Goal: Task Accomplishment & Management: Manage account settings

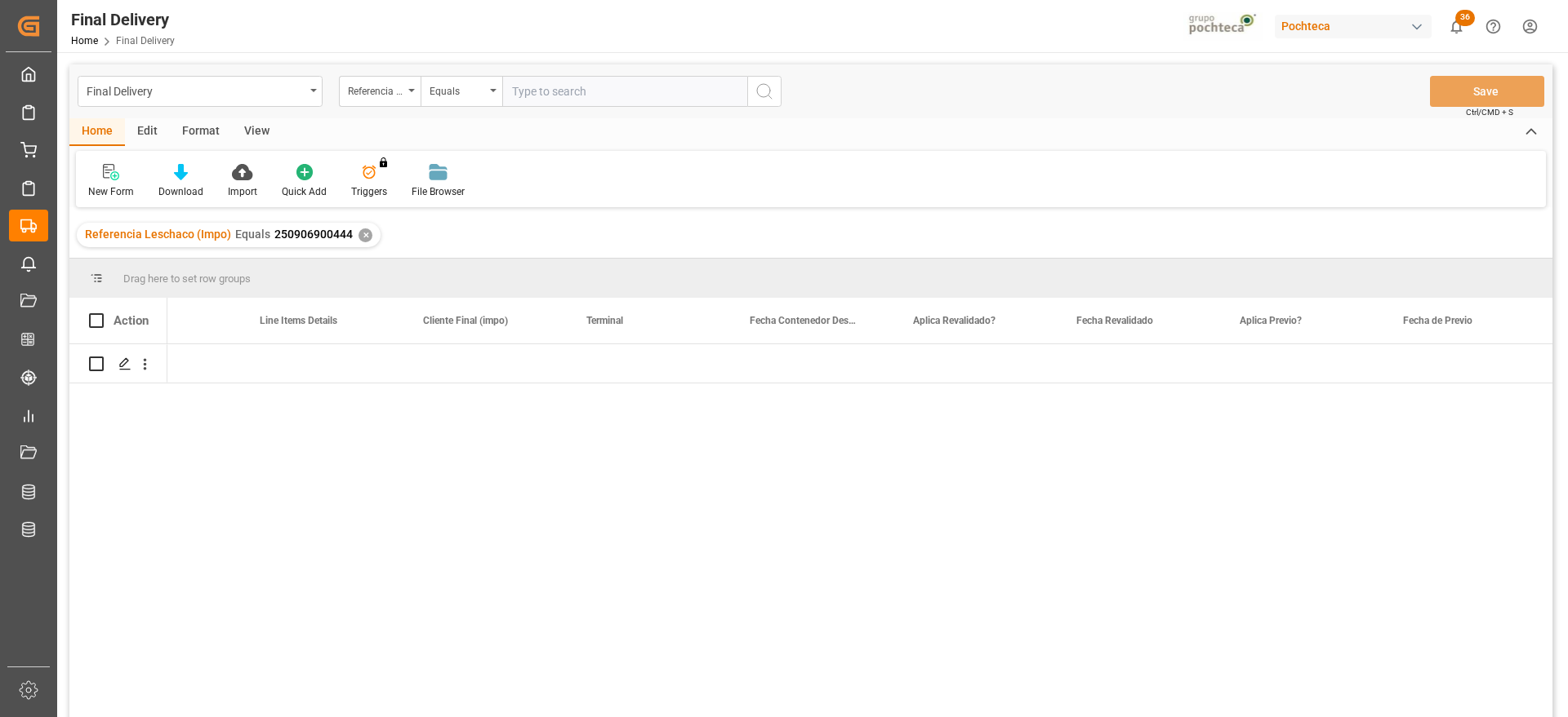
scroll to position [0, 1887]
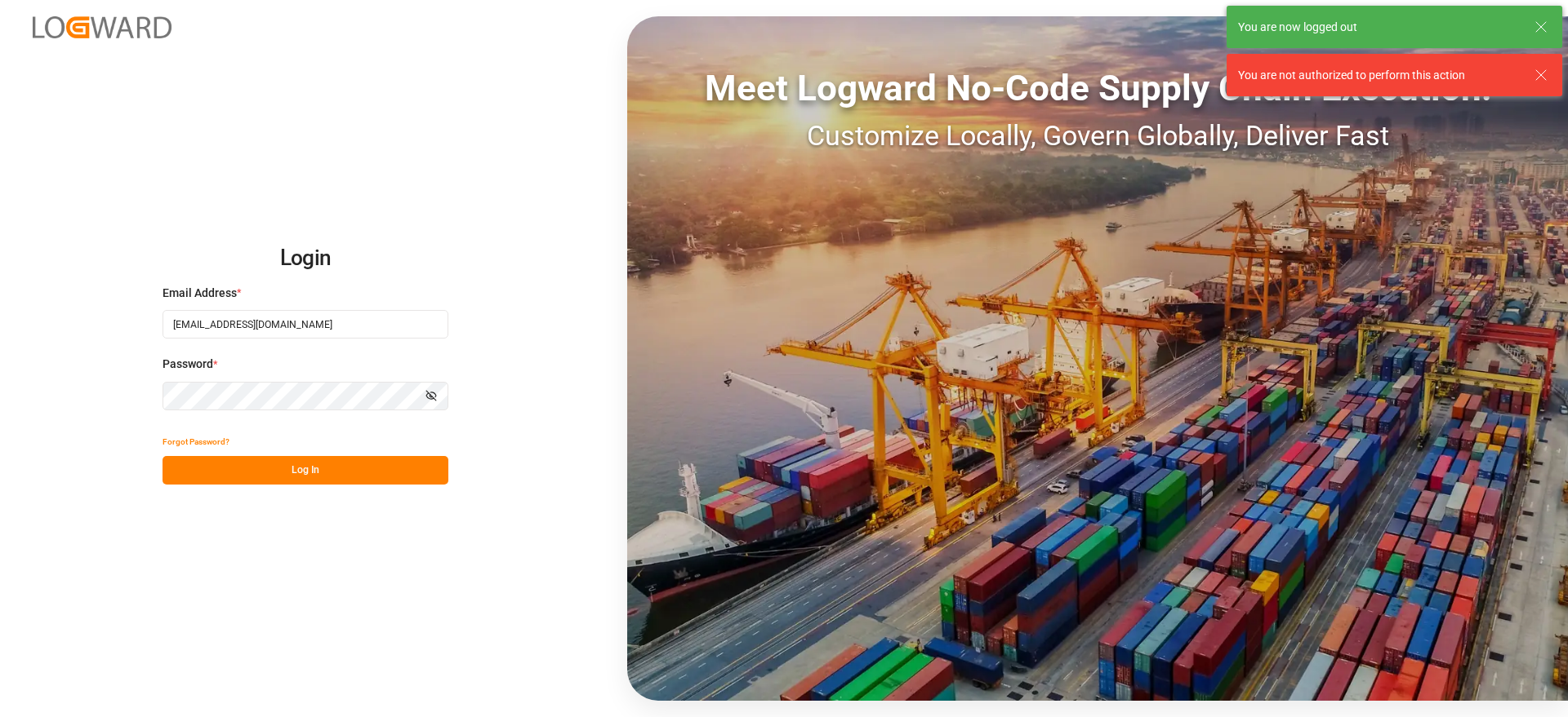
click at [296, 469] on button "Log In" at bounding box center [305, 470] width 286 height 28
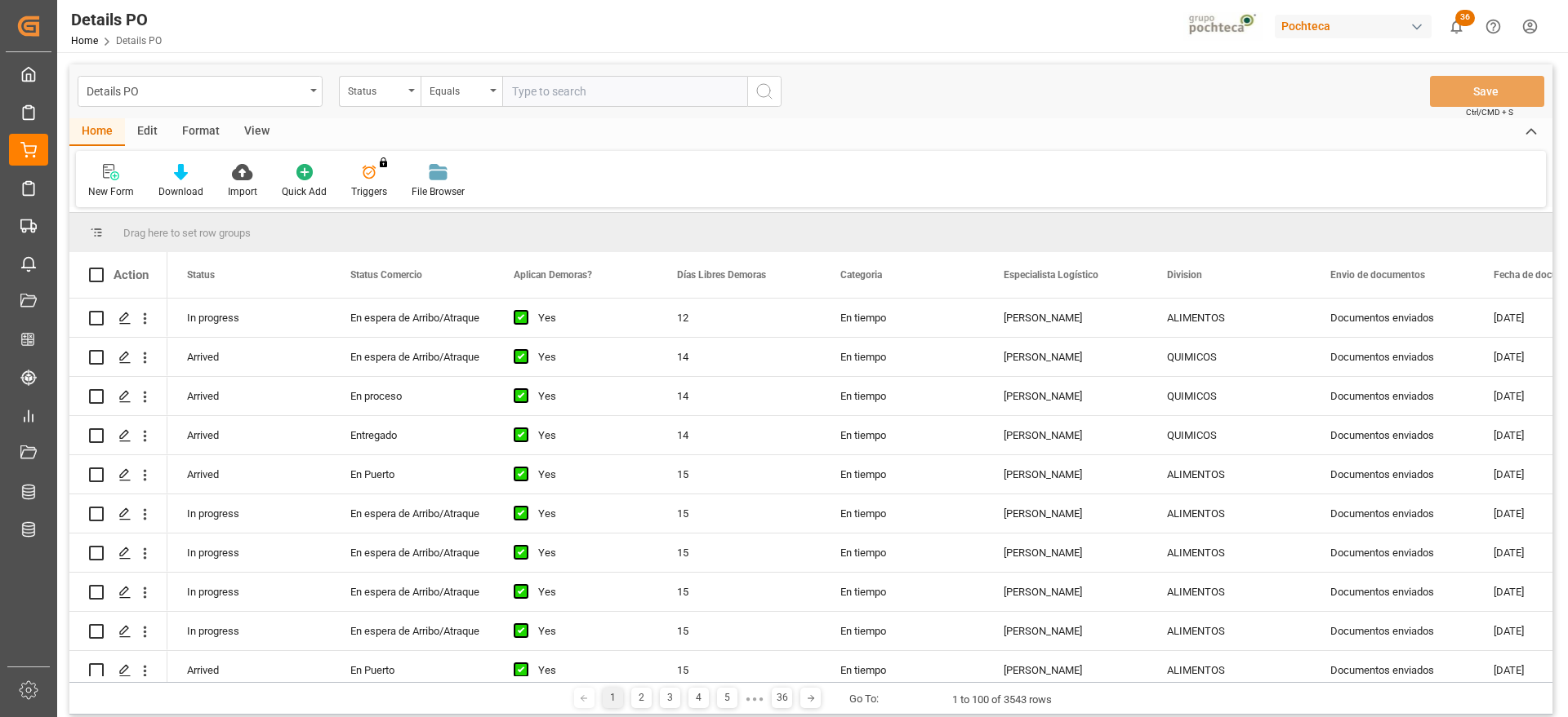
click at [580, 96] on input "text" at bounding box center [624, 91] width 245 height 31
drag, startPoint x: 362, startPoint y: 97, endPoint x: 374, endPoint y: 106, distance: 15.0
click at [362, 96] on div "Status" at bounding box center [375, 89] width 56 height 19
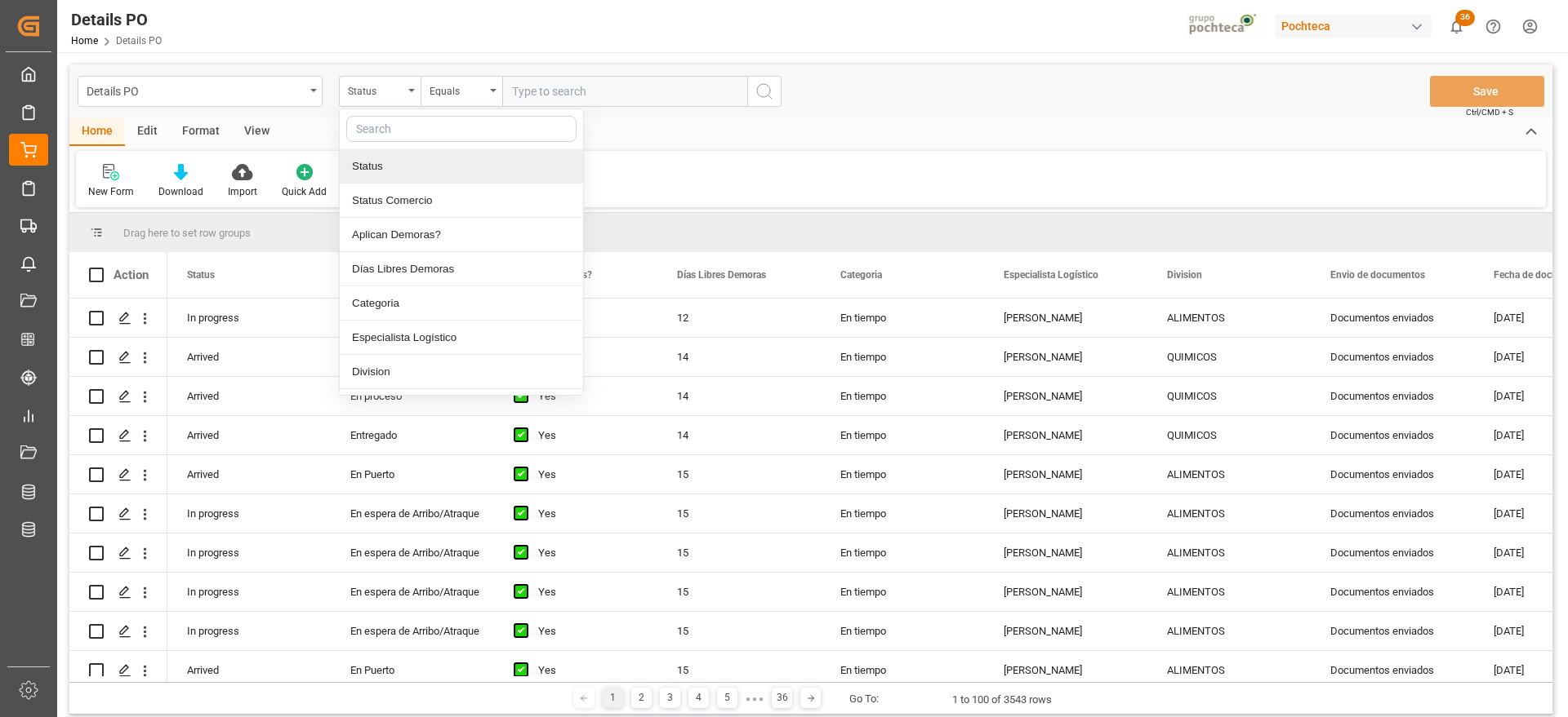
click at [380, 136] on input "text" at bounding box center [461, 128] width 230 height 26
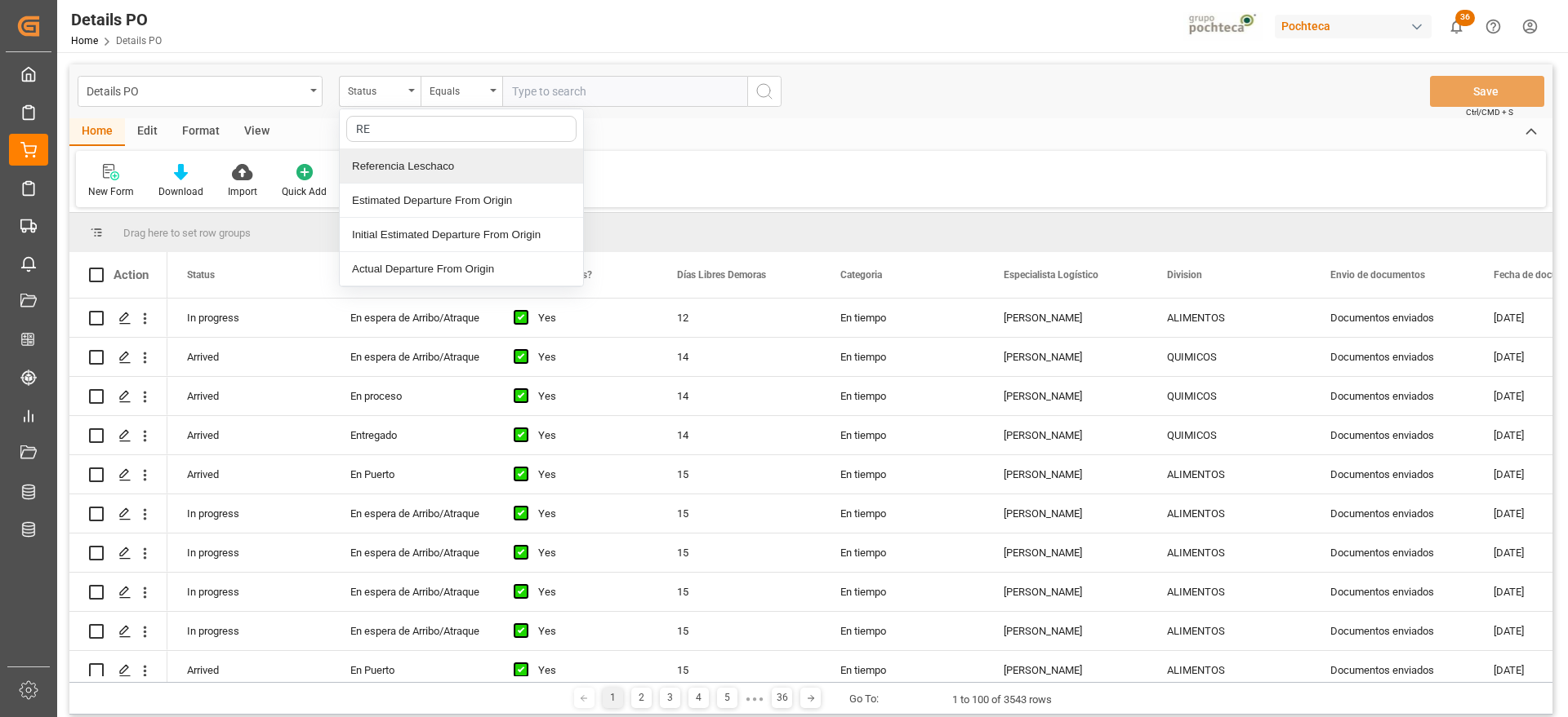
type input "REF"
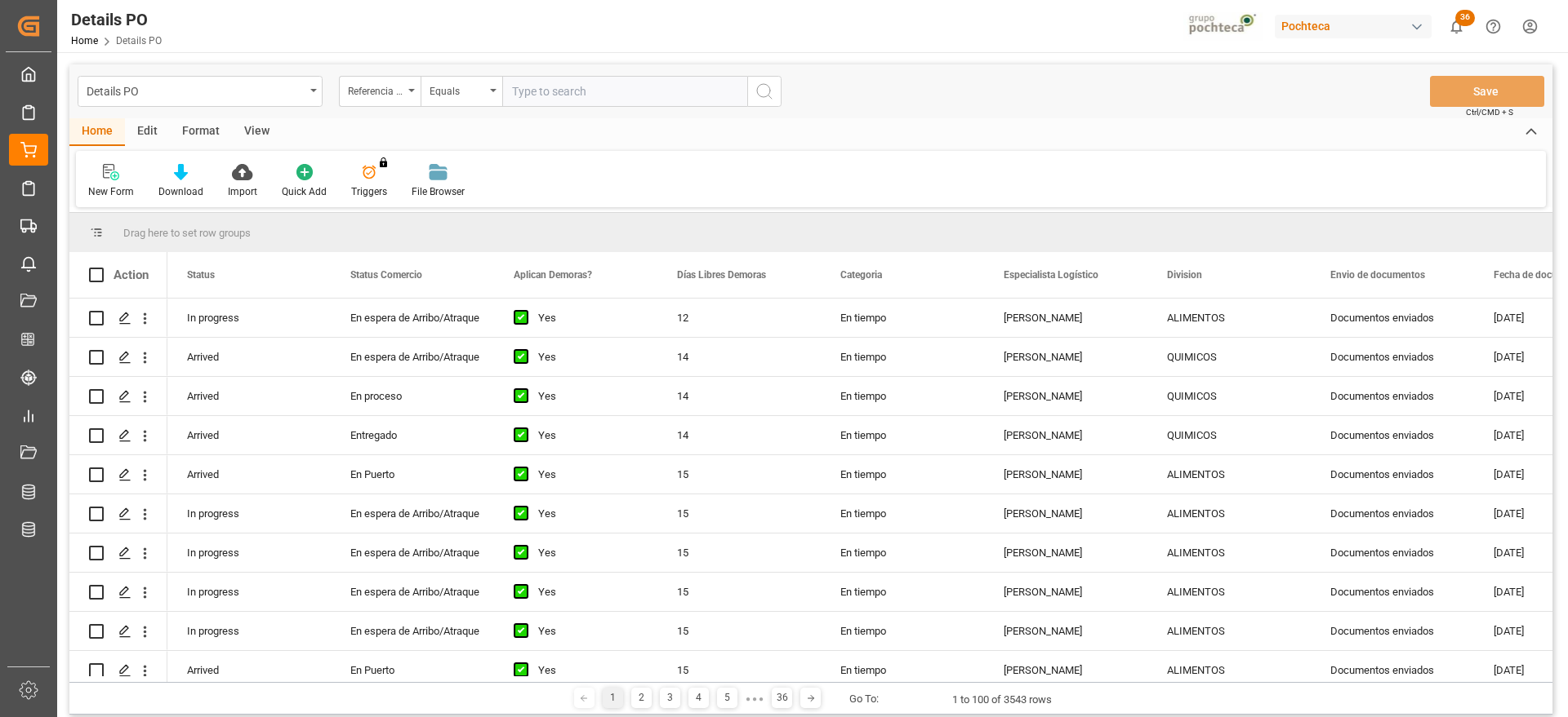
click at [604, 108] on div "Details PO Referencia Leschaco Equals Save Ctrl/CMD + S" at bounding box center [811, 91] width 1483 height 54
click at [601, 98] on input "text" at bounding box center [624, 91] width 245 height 31
paste input "250906900596"
type input "250906900596"
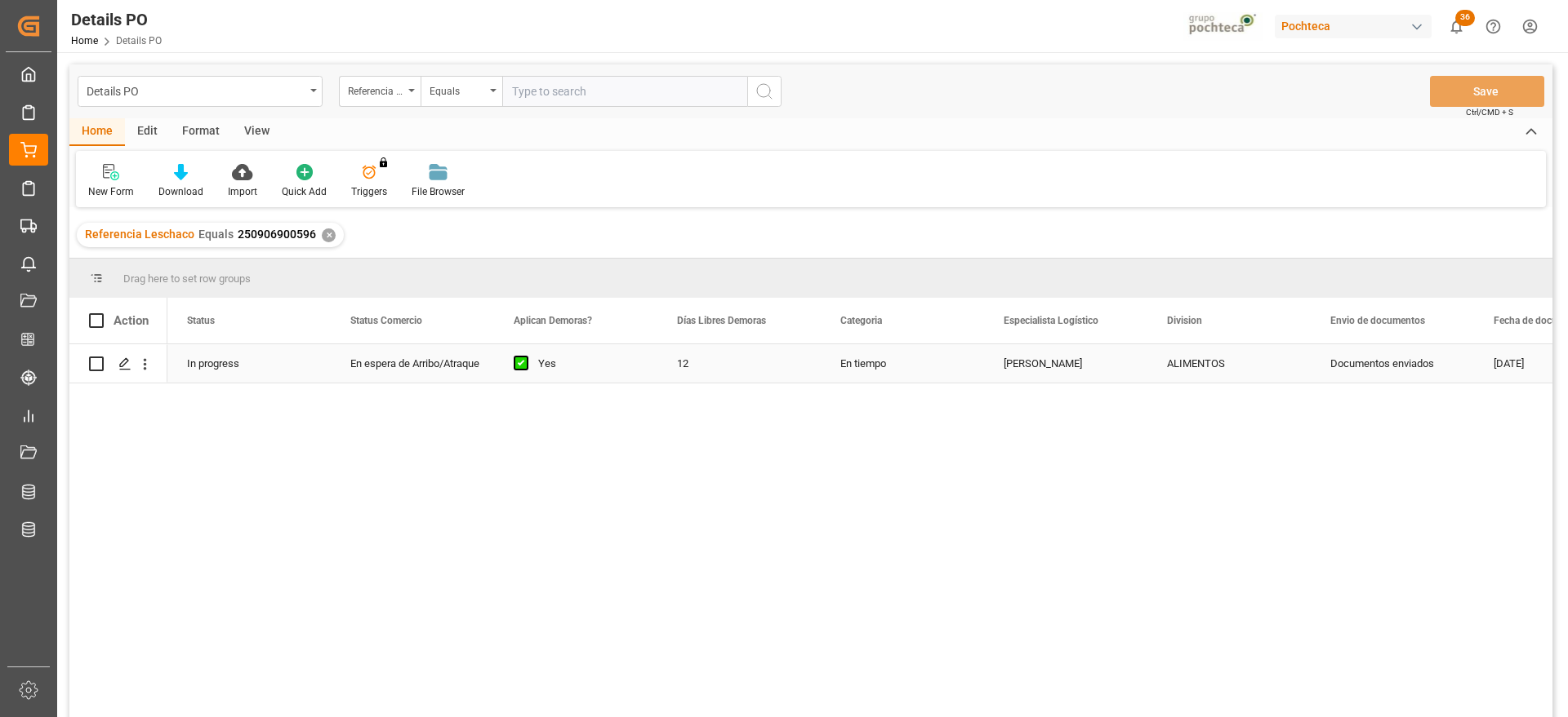
click at [399, 360] on div "En espera de Arribo/Atraque" at bounding box center [412, 364] width 124 height 37
click at [146, 358] on icon "open menu" at bounding box center [145, 364] width 17 height 17
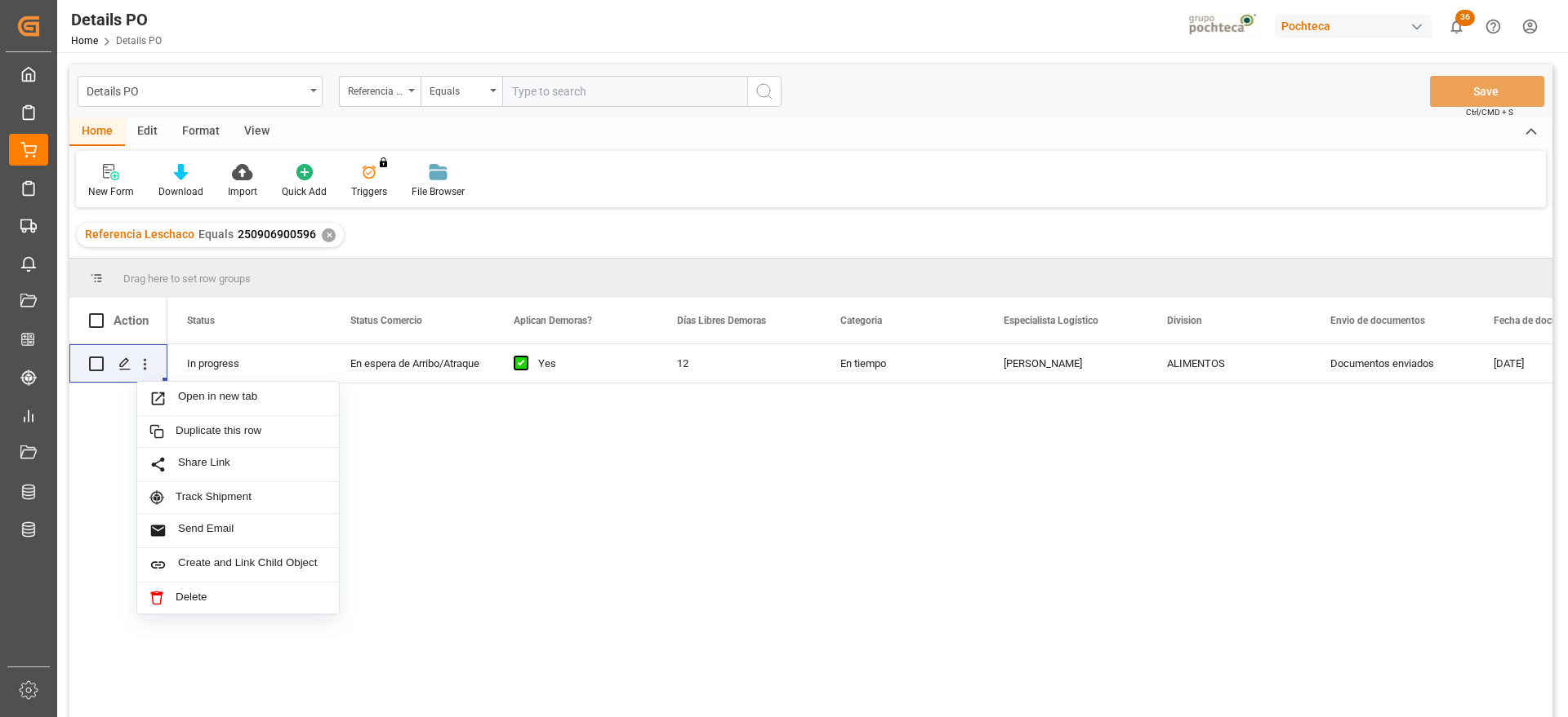
click at [323, 231] on div "✕" at bounding box center [328, 235] width 14 height 14
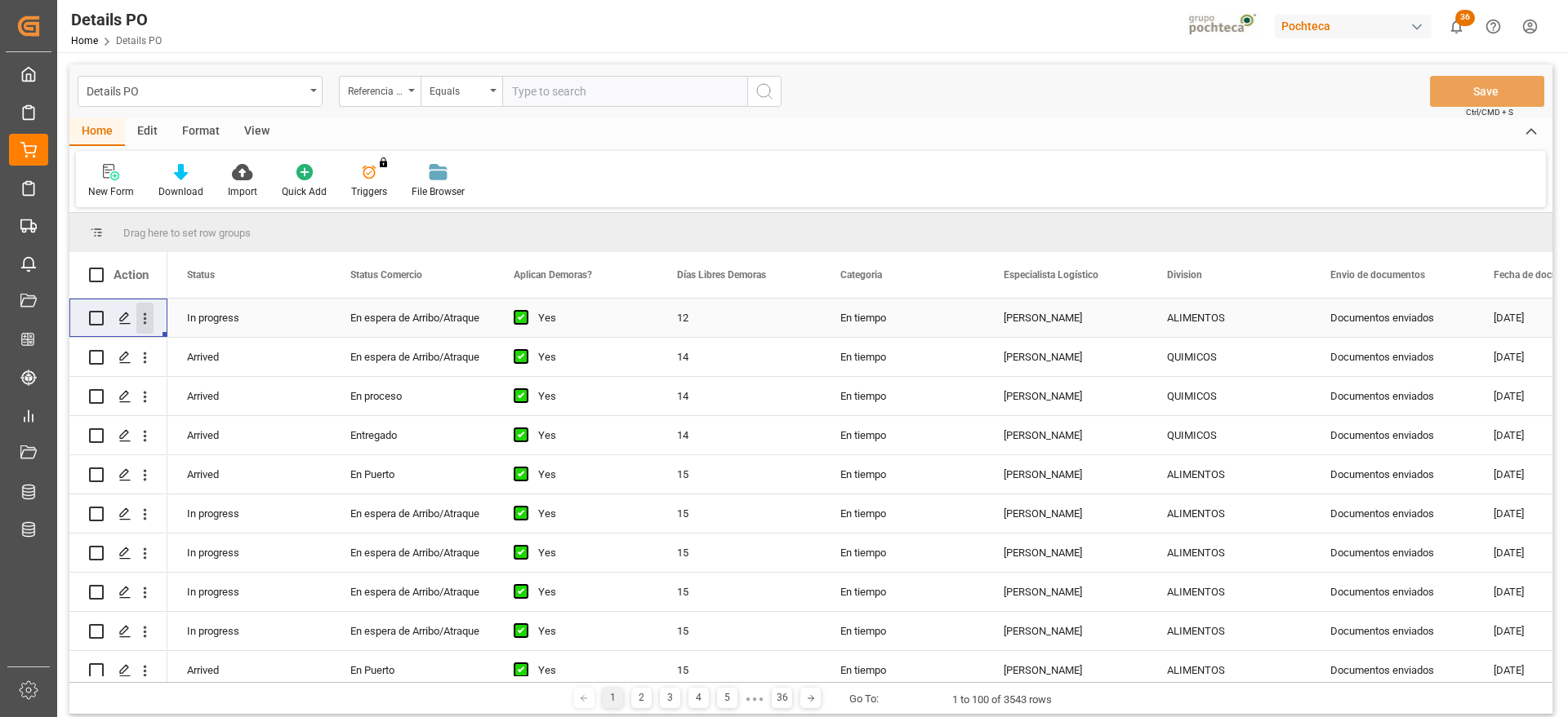
click at [142, 315] on icon "open menu" at bounding box center [145, 318] width 17 height 17
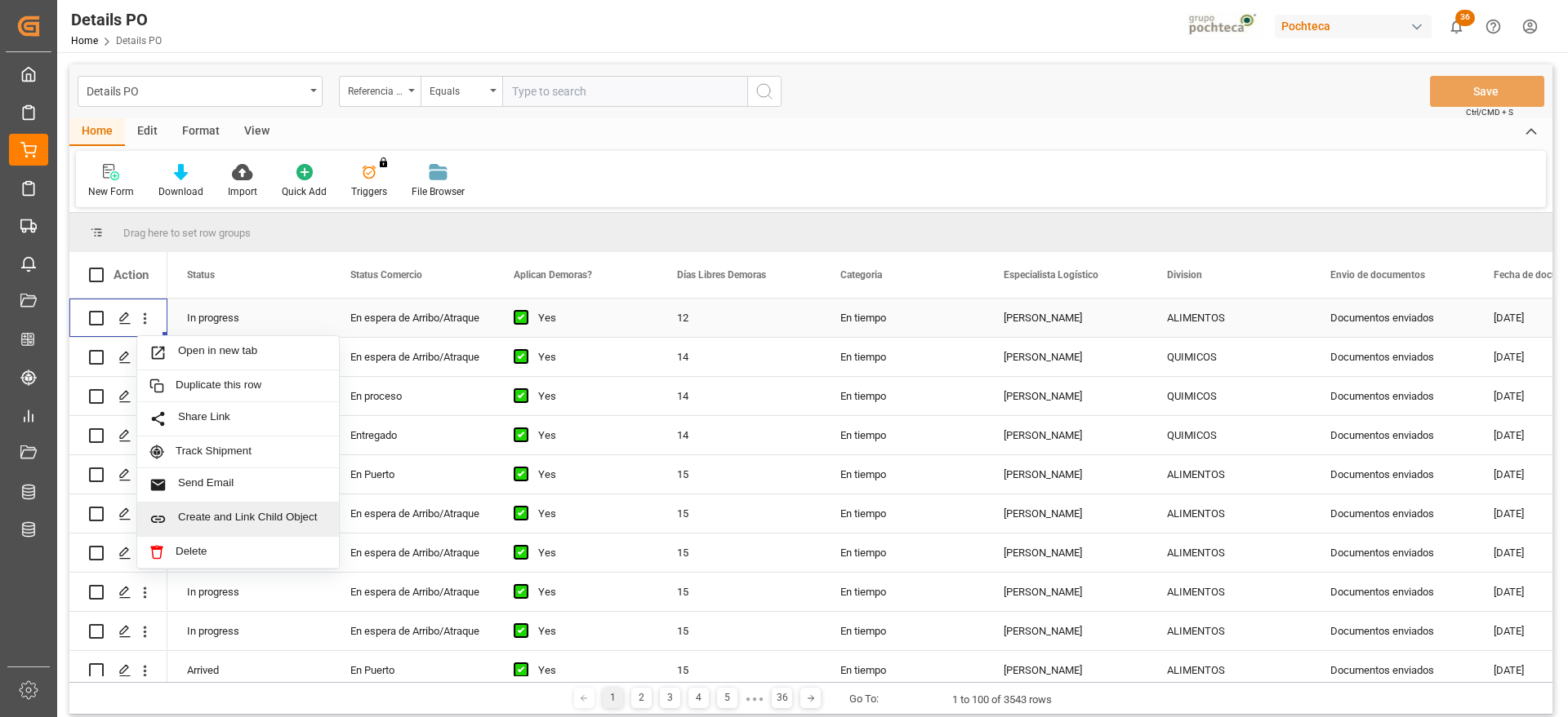
click at [254, 511] on span "Create and Link Child Object" at bounding box center [252, 519] width 149 height 17
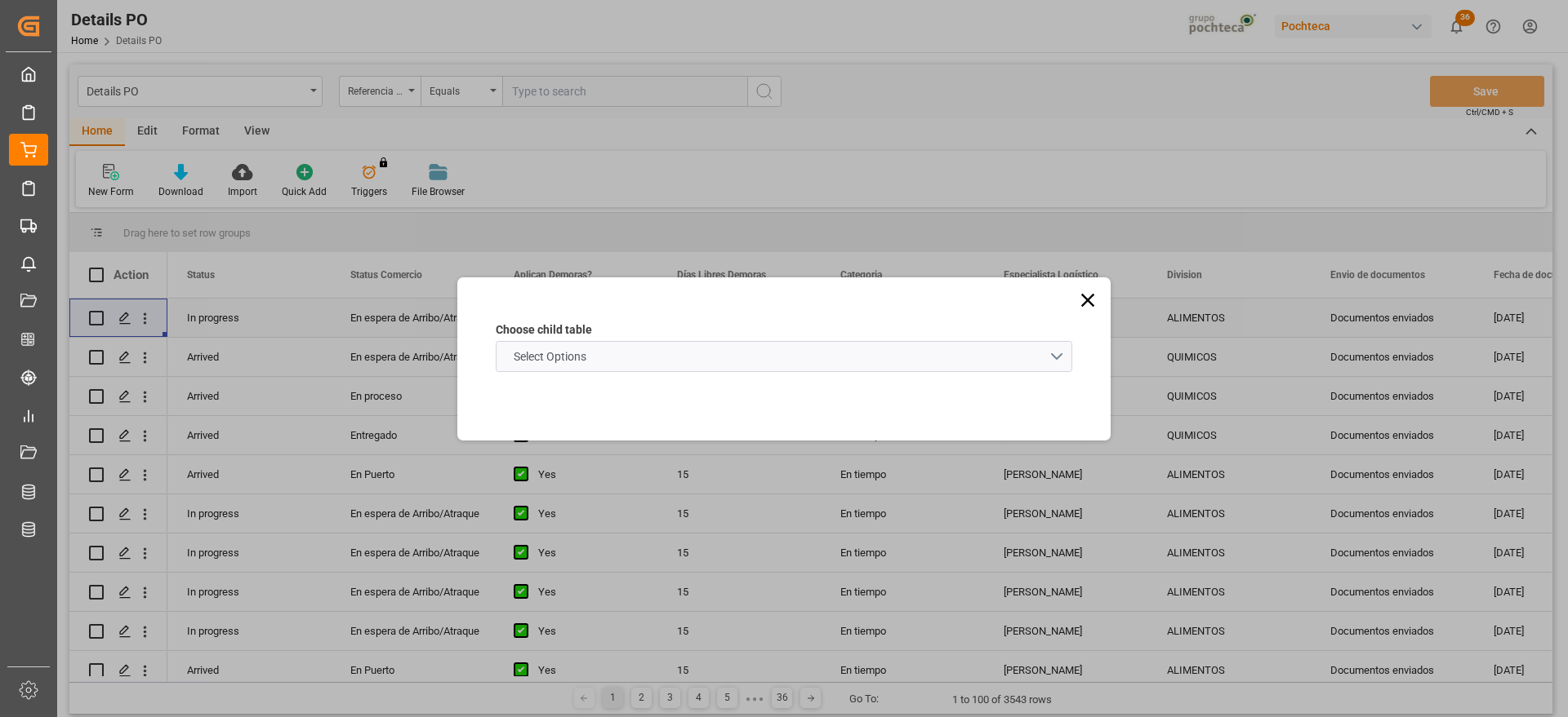
click at [688, 364] on schema "Select Options" at bounding box center [784, 356] width 577 height 31
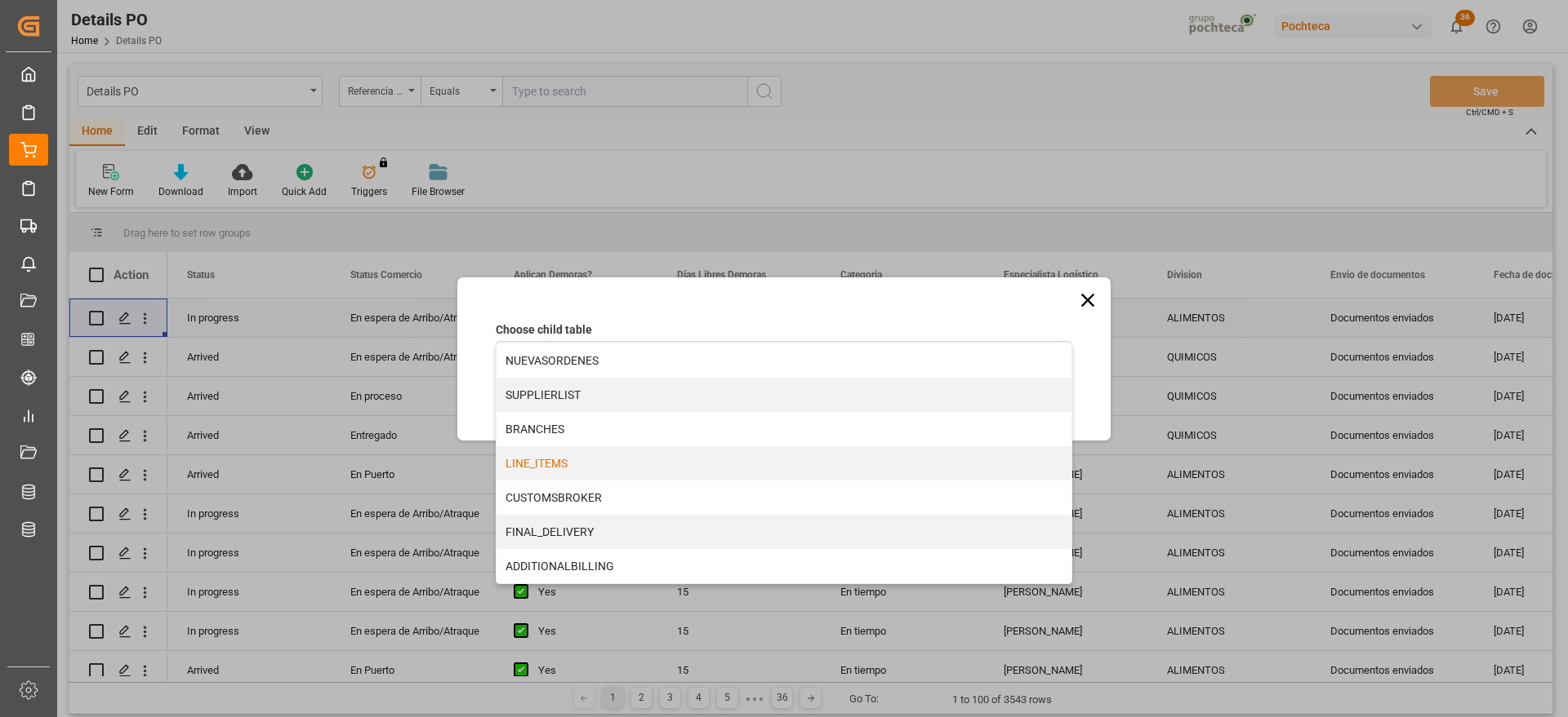
click at [622, 473] on div "LINE_ITEMS" at bounding box center [784, 463] width 575 height 34
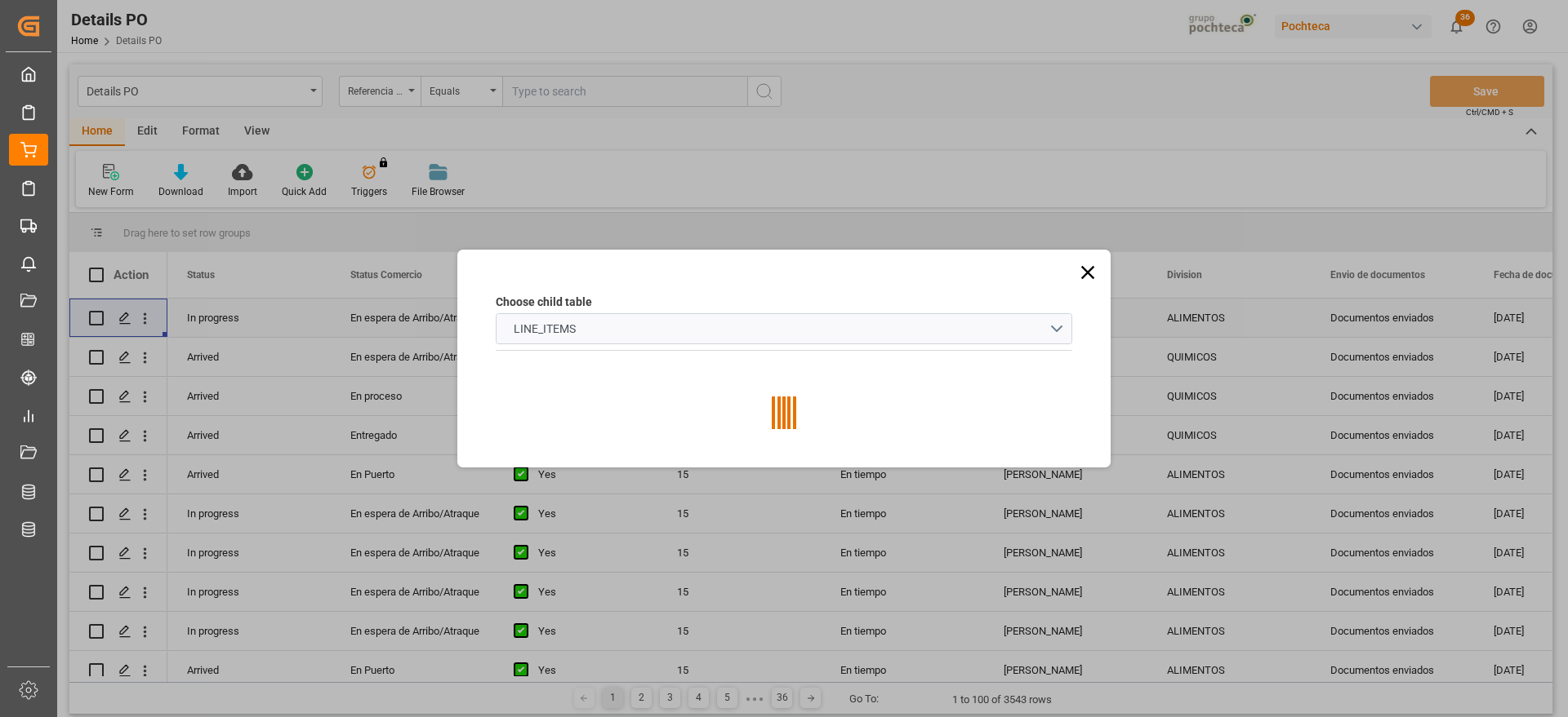
click at [1087, 270] on icon at bounding box center [1088, 273] width 13 height 13
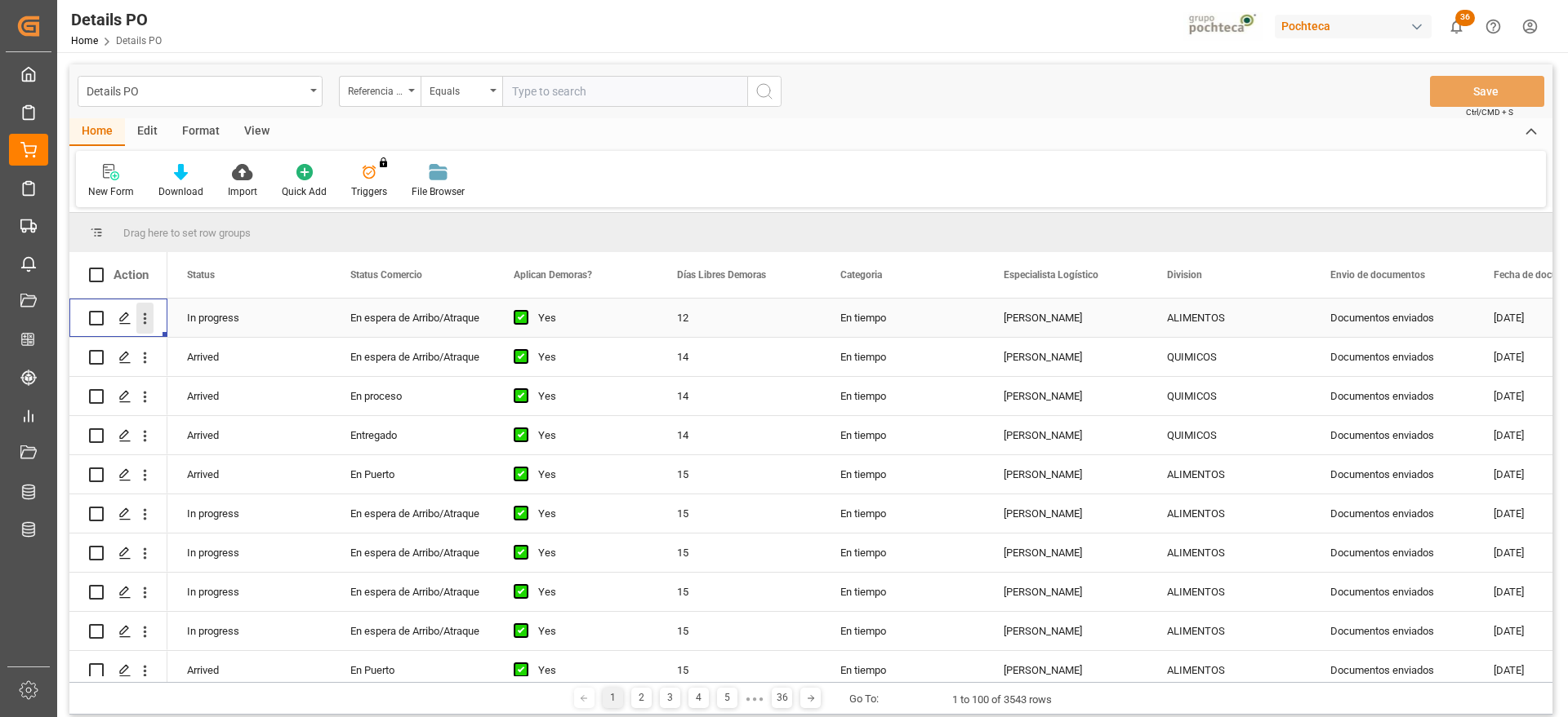
click at [143, 317] on icon "open menu" at bounding box center [145, 318] width 17 height 17
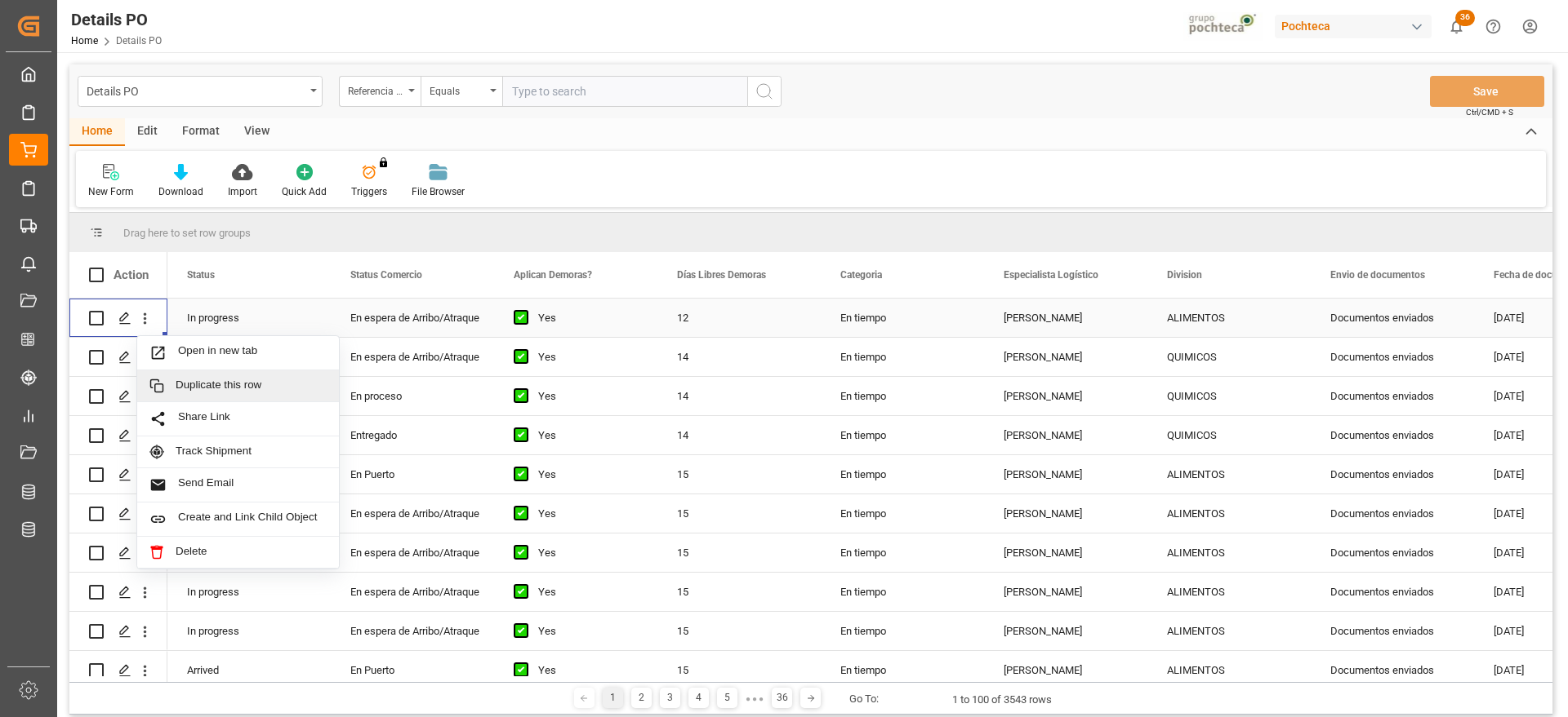
click at [221, 389] on span "Duplicate this row" at bounding box center [251, 386] width 151 height 15
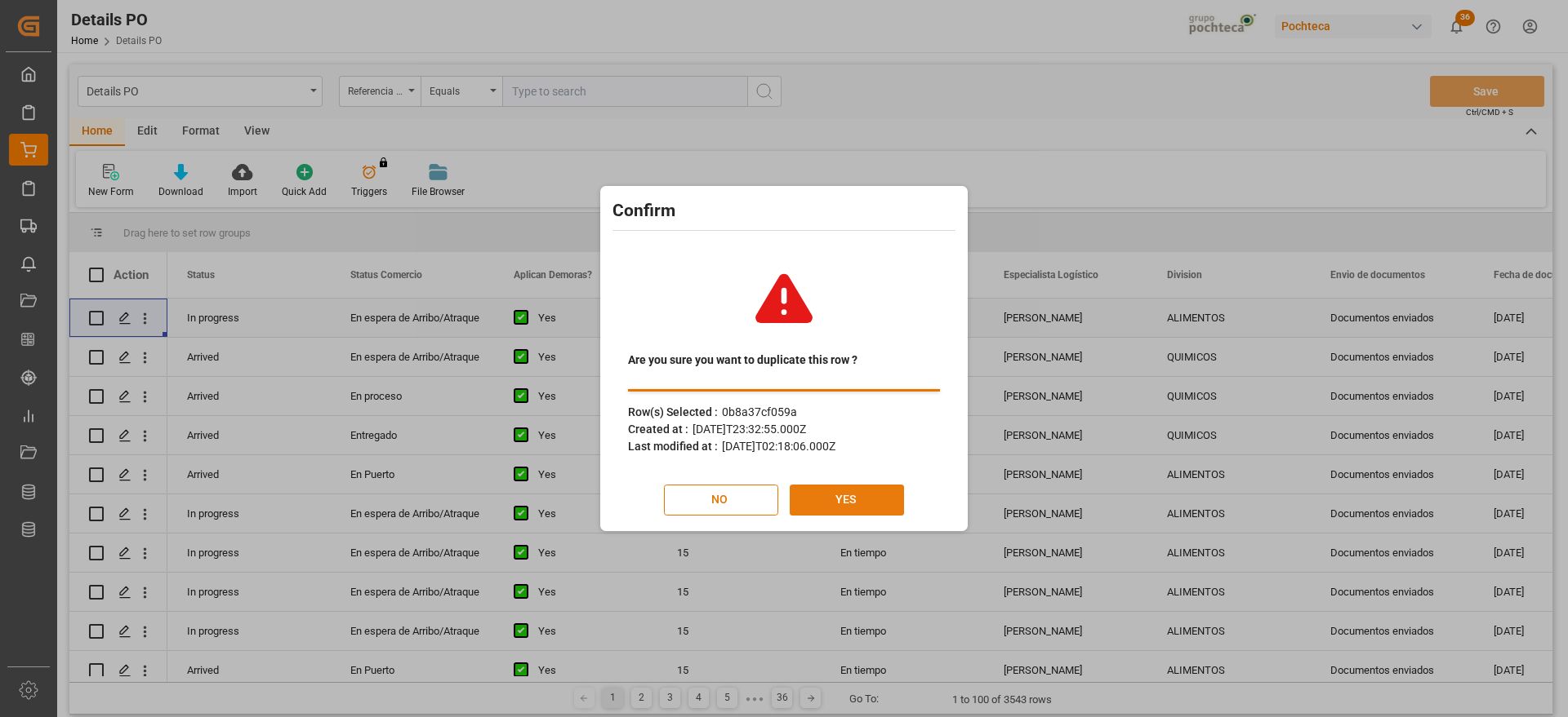
click at [878, 505] on button "YES" at bounding box center [847, 500] width 115 height 31
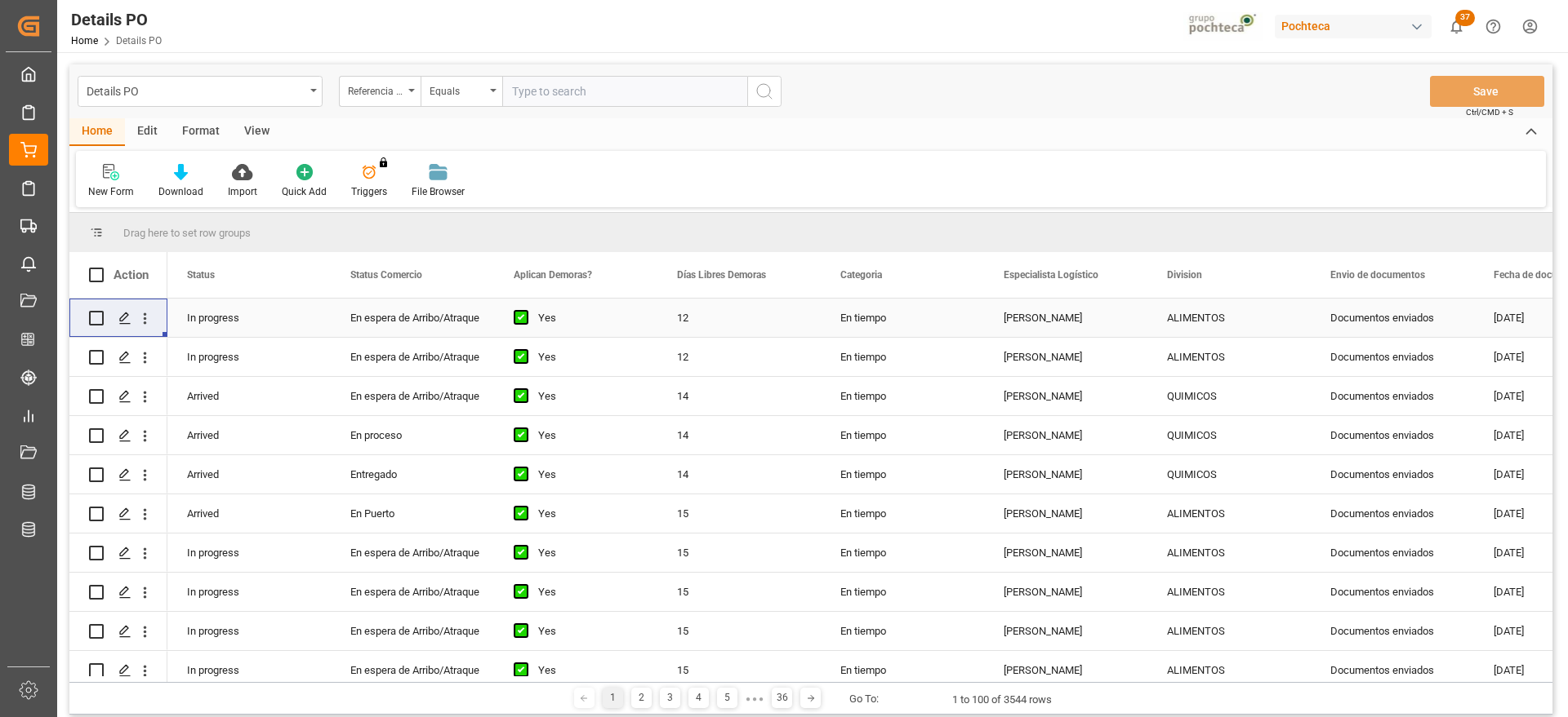
click at [410, 325] on div "En espera de Arribo/Atraque" at bounding box center [412, 318] width 124 height 37
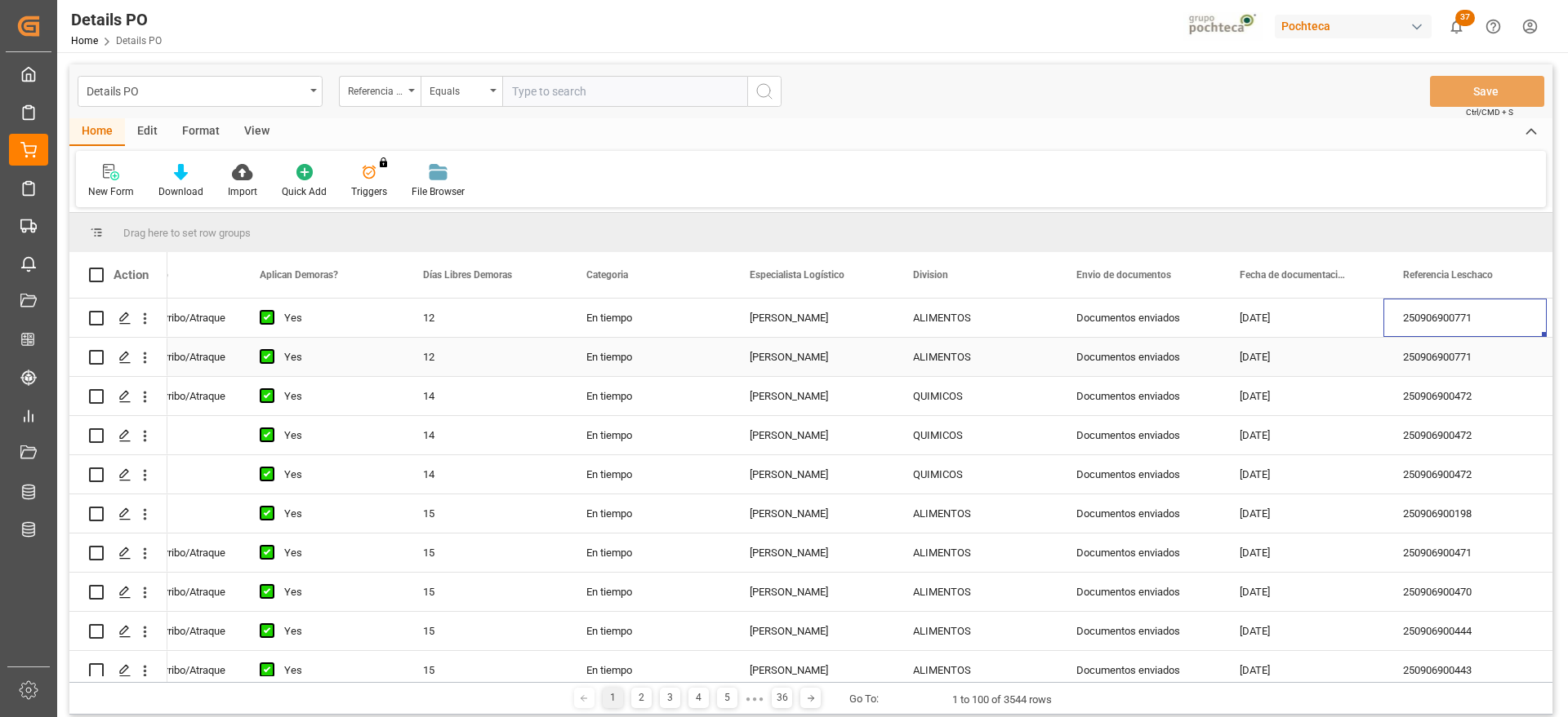
scroll to position [0, 254]
click at [1142, 321] on div "Documentos enviados" at bounding box center [1138, 318] width 163 height 38
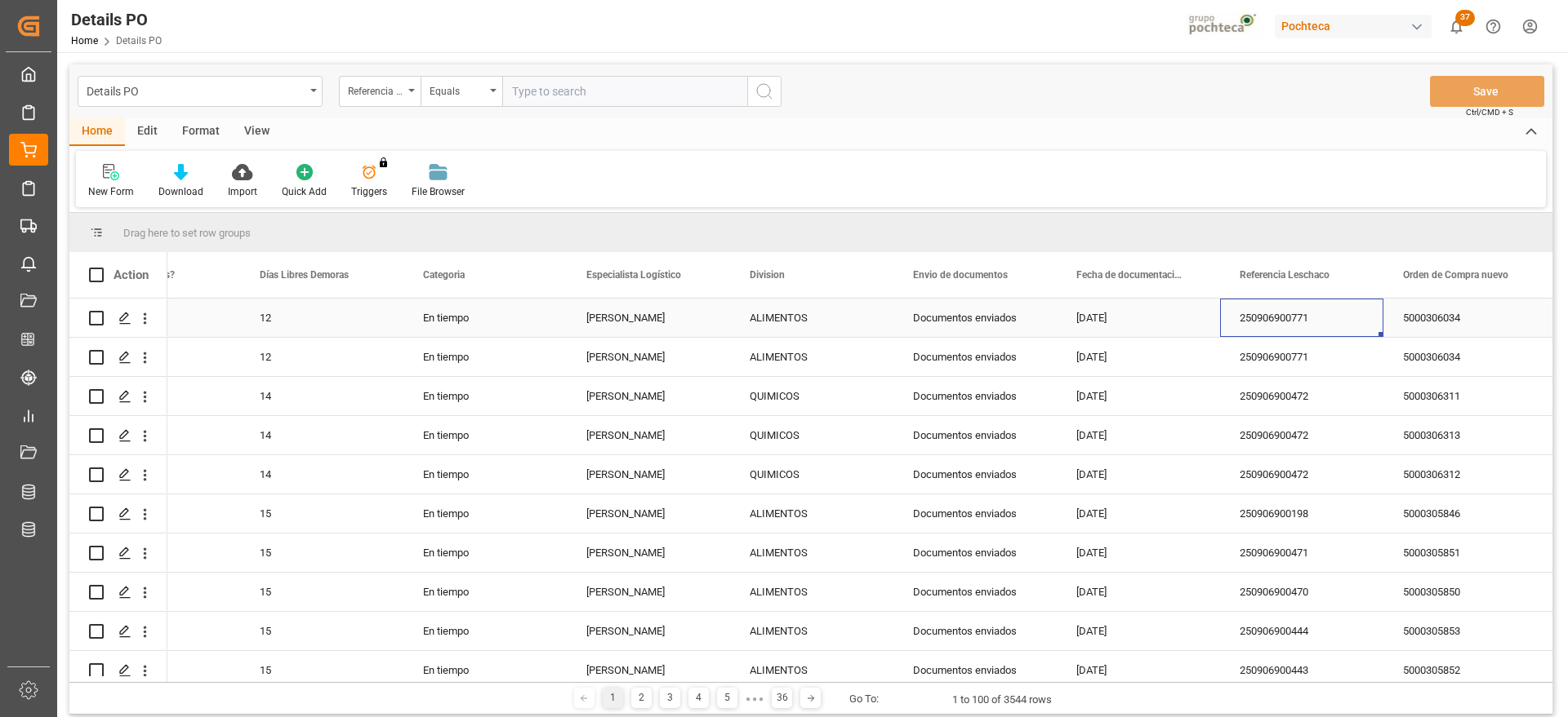
click at [1317, 315] on div "250906900771" at bounding box center [1302, 318] width 163 height 38
drag, startPoint x: 1324, startPoint y: 326, endPoint x: 1211, endPoint y: 318, distance: 113.3
click at [1265, 322] on input "Press SPACE to select this row." at bounding box center [1301, 327] width 137 height 31
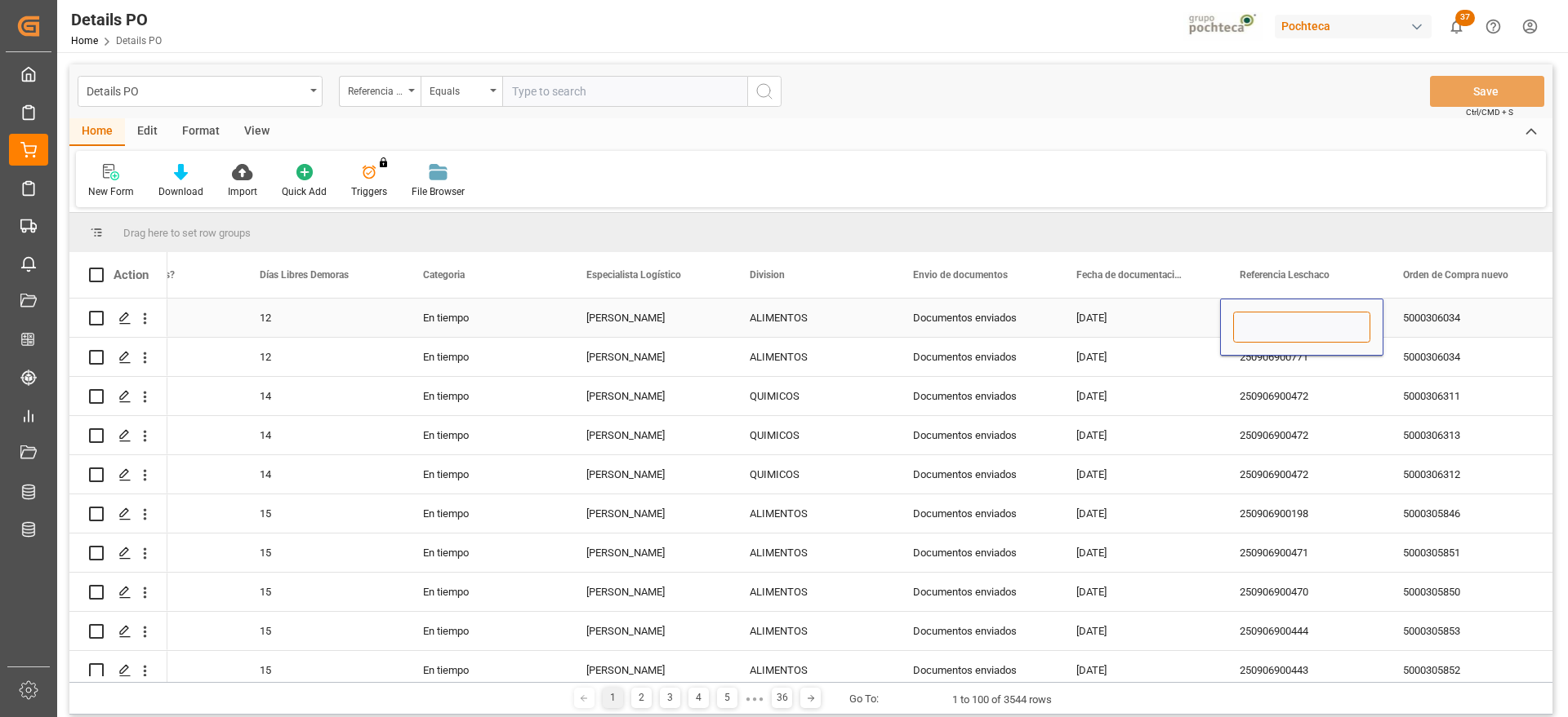
paste input "250906900600"
type input "250906900600"
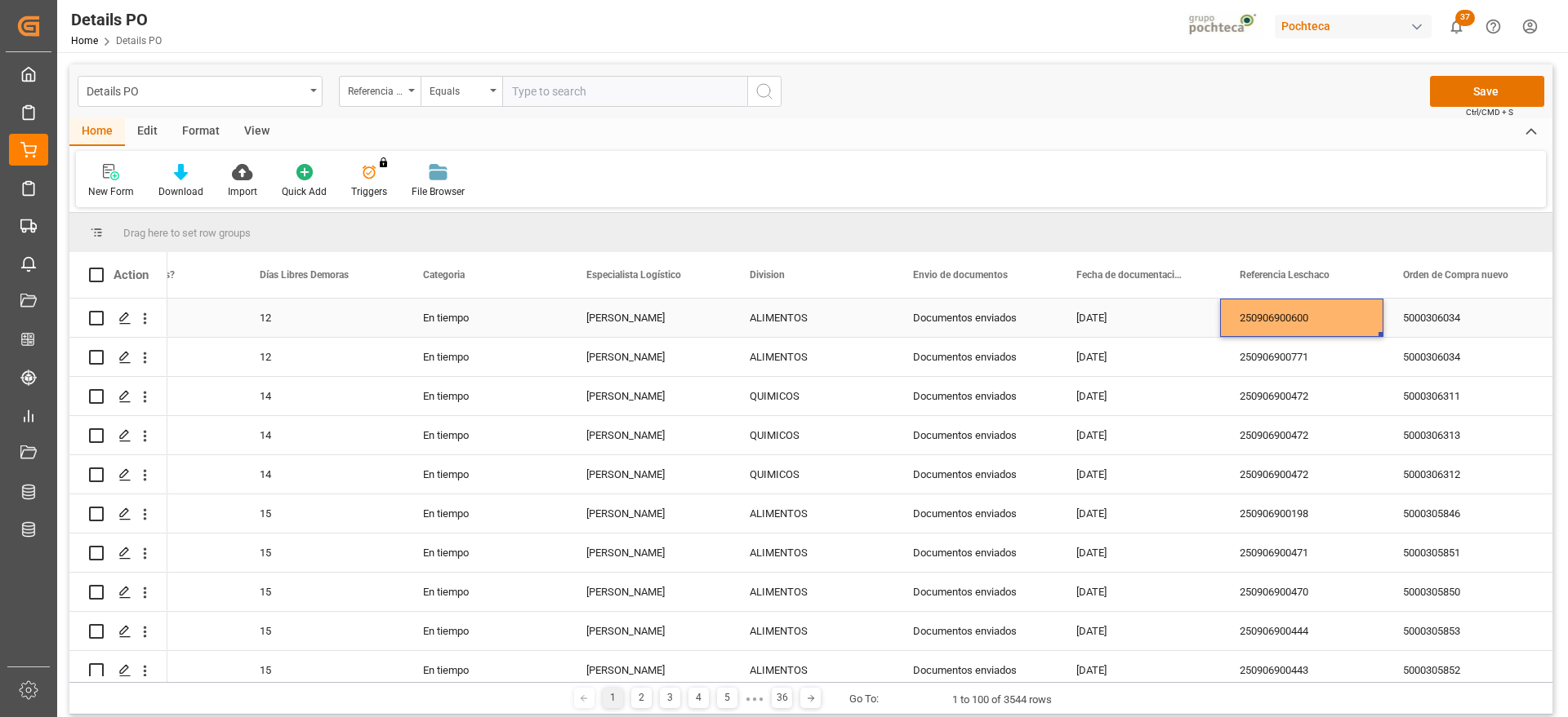
click at [1432, 323] on div "5000306034" at bounding box center [1465, 318] width 163 height 38
click at [1452, 313] on div "5000306034" at bounding box center [1465, 318] width 163 height 38
click at [1447, 322] on input "5000306034" at bounding box center [1465, 327] width 137 height 31
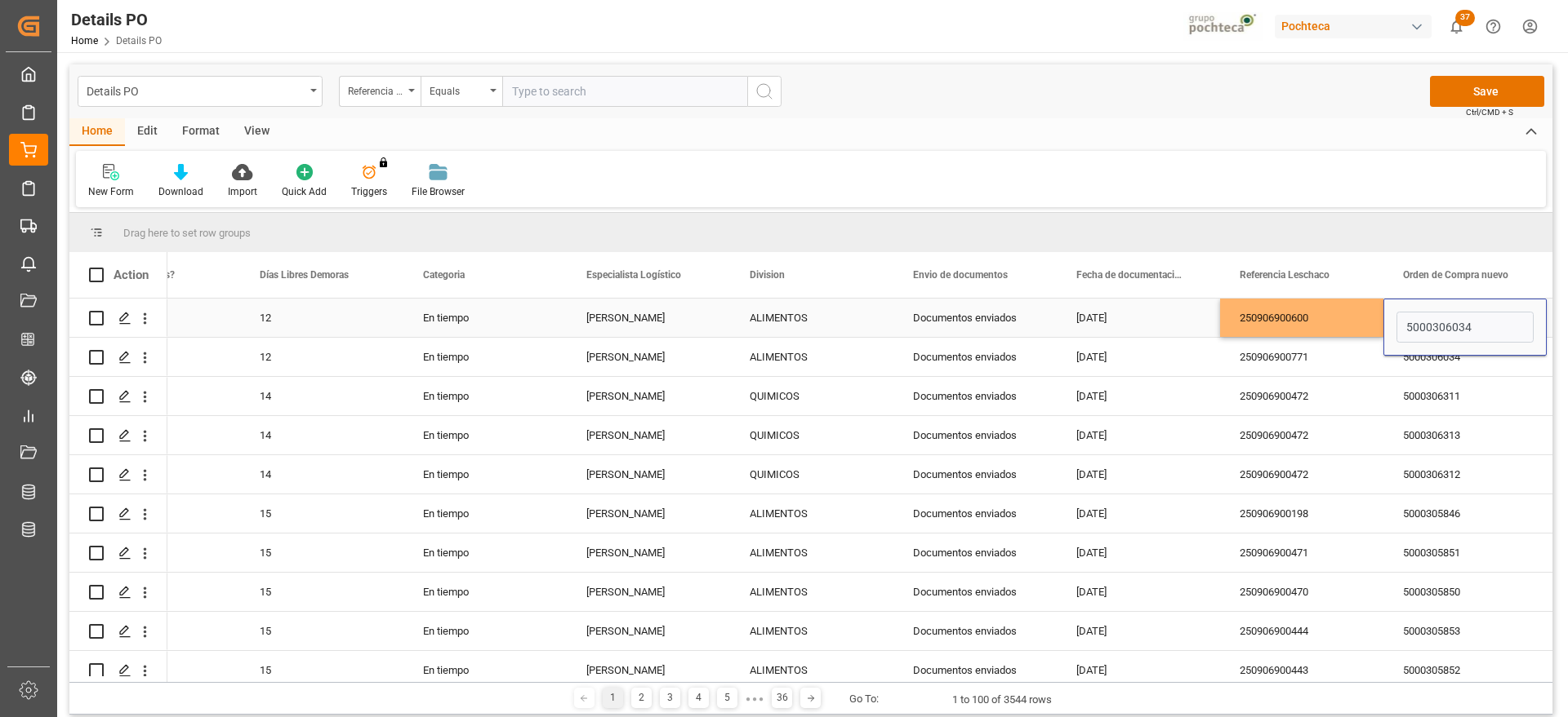
click at [1447, 322] on input "5000306034" at bounding box center [1465, 327] width 137 height 31
type input "5000305074"
click at [1340, 323] on div "250906900600" at bounding box center [1302, 318] width 163 height 38
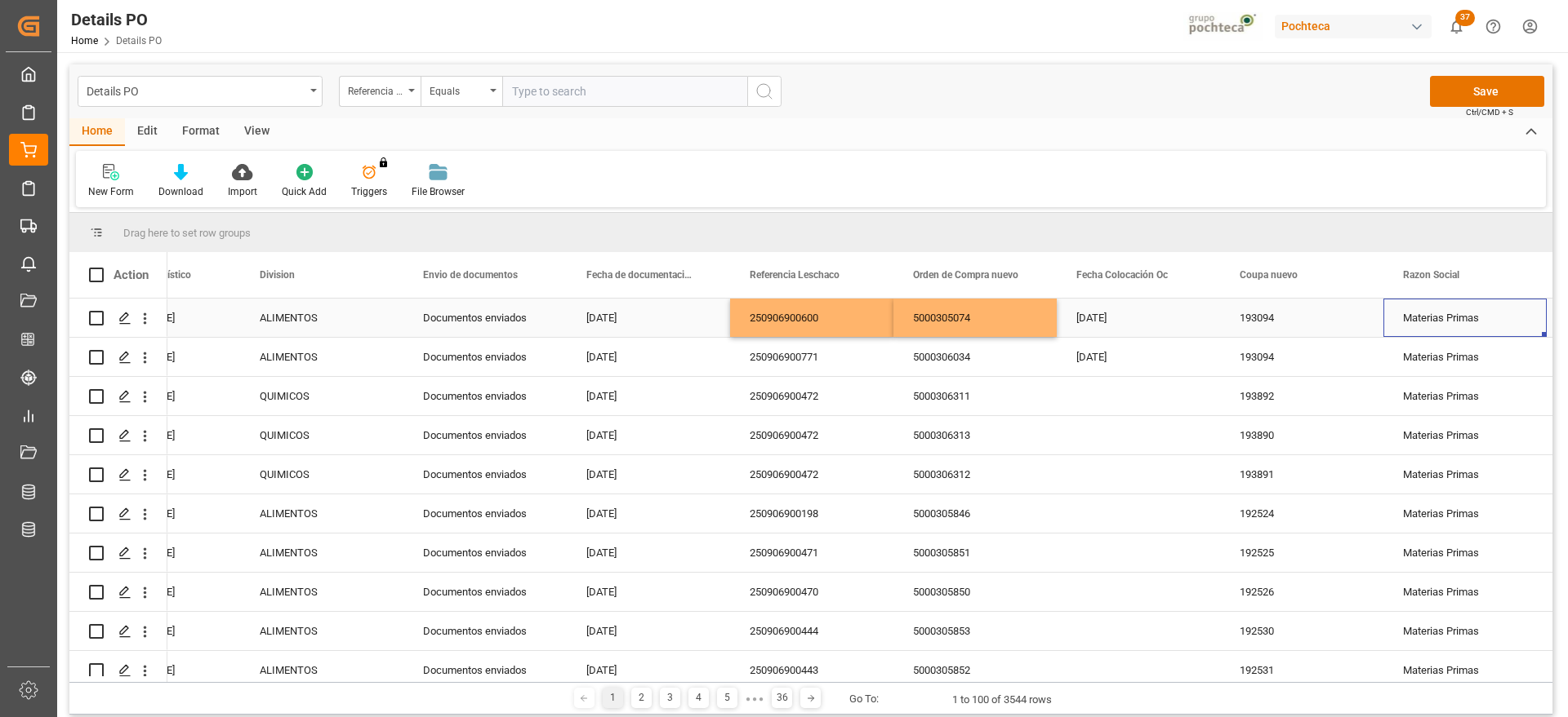
scroll to position [0, 1071]
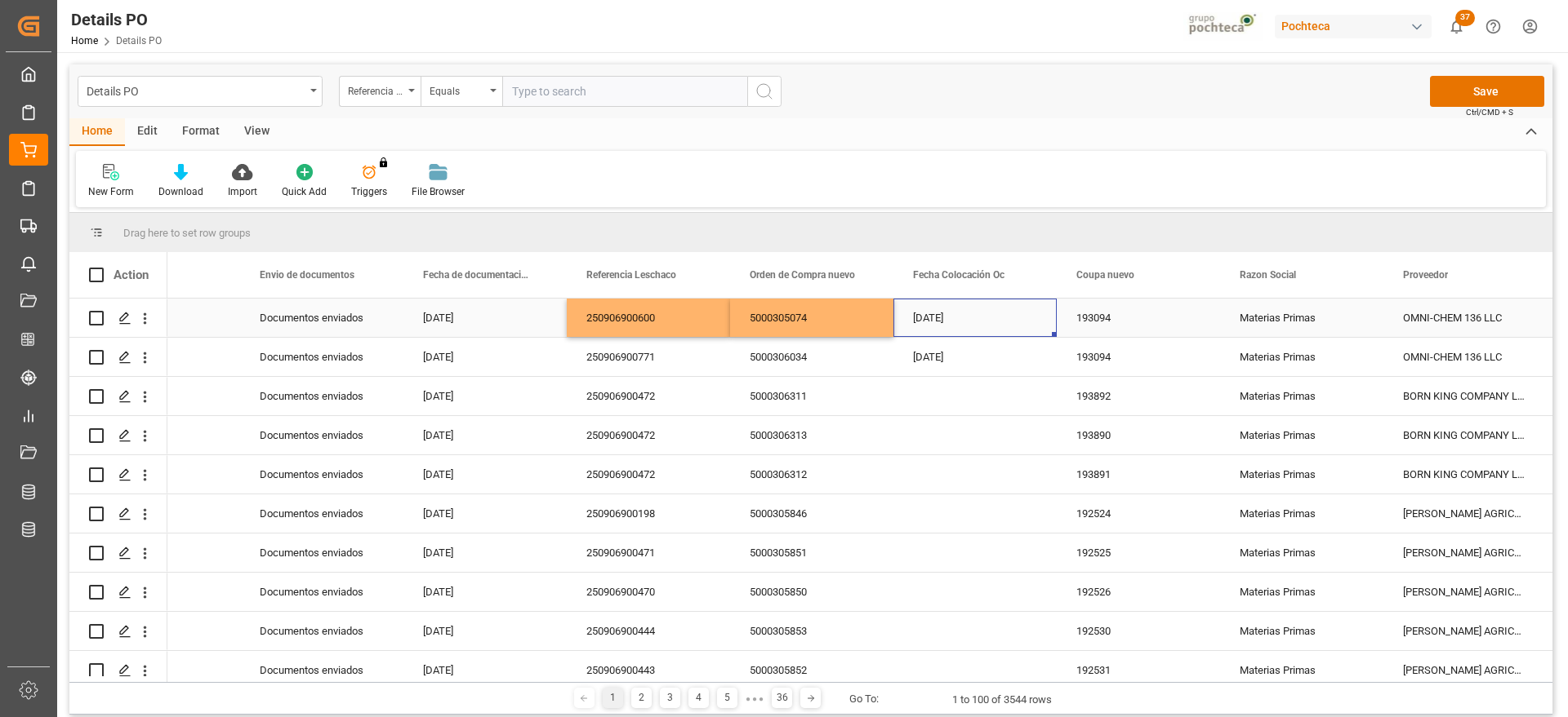
click at [1126, 320] on div "193094" at bounding box center [1138, 318] width 163 height 38
click at [1097, 315] on div "193094" at bounding box center [1138, 318] width 163 height 38
click at [1064, 319] on div "193094" at bounding box center [1138, 327] width 163 height 57
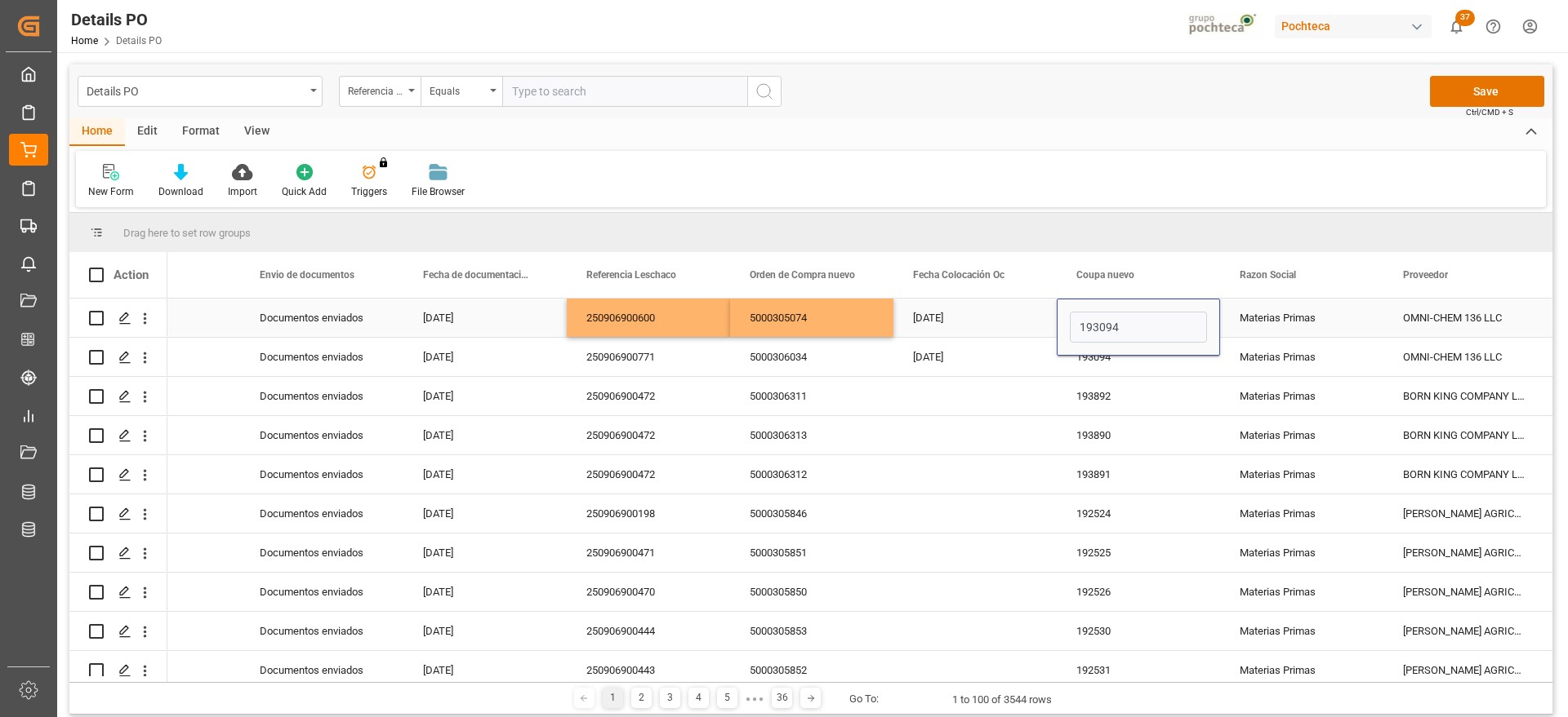
type input "190241"
click at [1252, 317] on div "Materias Primas" at bounding box center [1301, 318] width 124 height 37
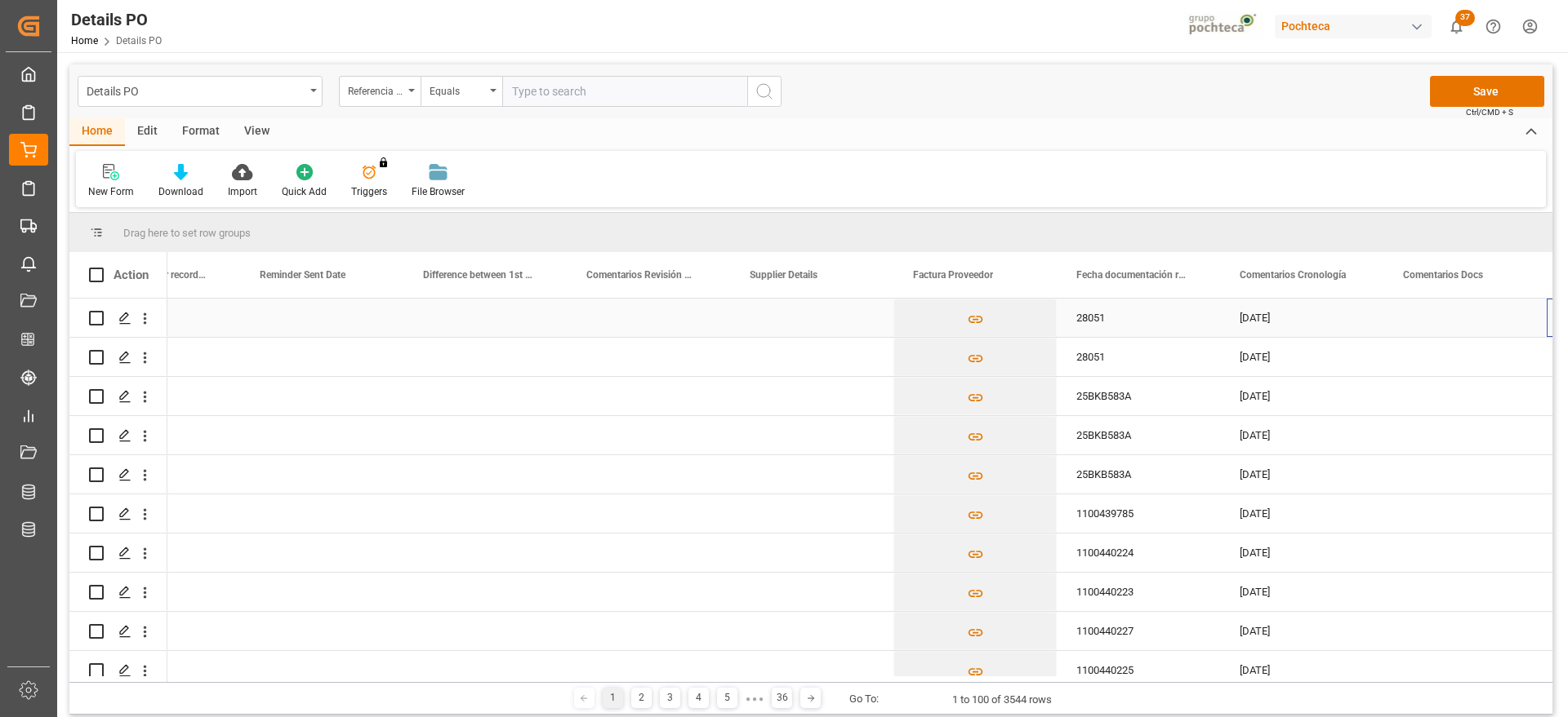
scroll to position [0, 3031]
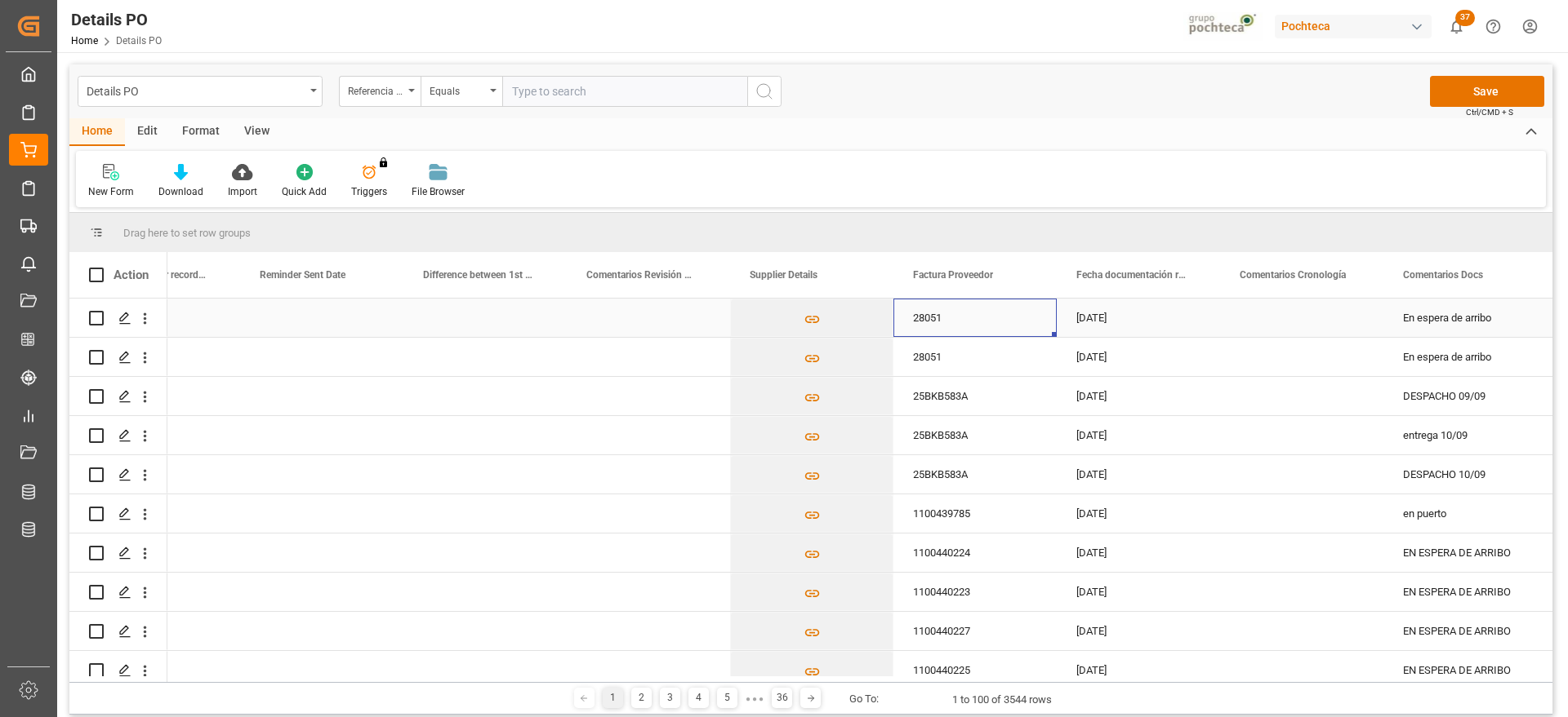
click at [983, 317] on div "28051" at bounding box center [975, 318] width 163 height 38
drag, startPoint x: 979, startPoint y: 328, endPoint x: 909, endPoint y: 329, distance: 70.0
click at [909, 329] on input "28051" at bounding box center [974, 327] width 137 height 31
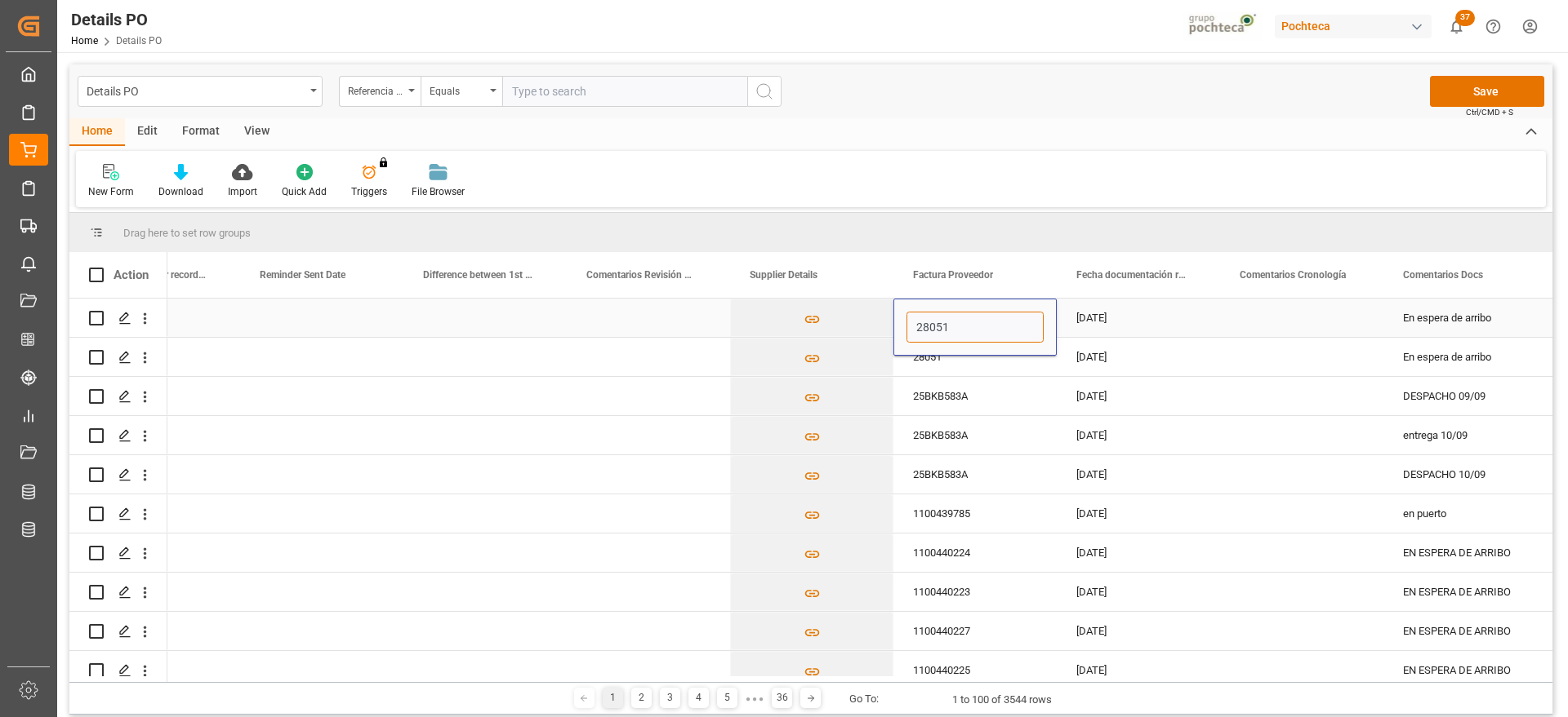
paste input "5"
type input "28055"
click at [1123, 317] on div "[DATE]" at bounding box center [1138, 318] width 163 height 38
click at [1444, 318] on div "En espera de arribo" at bounding box center [1465, 318] width 163 height 38
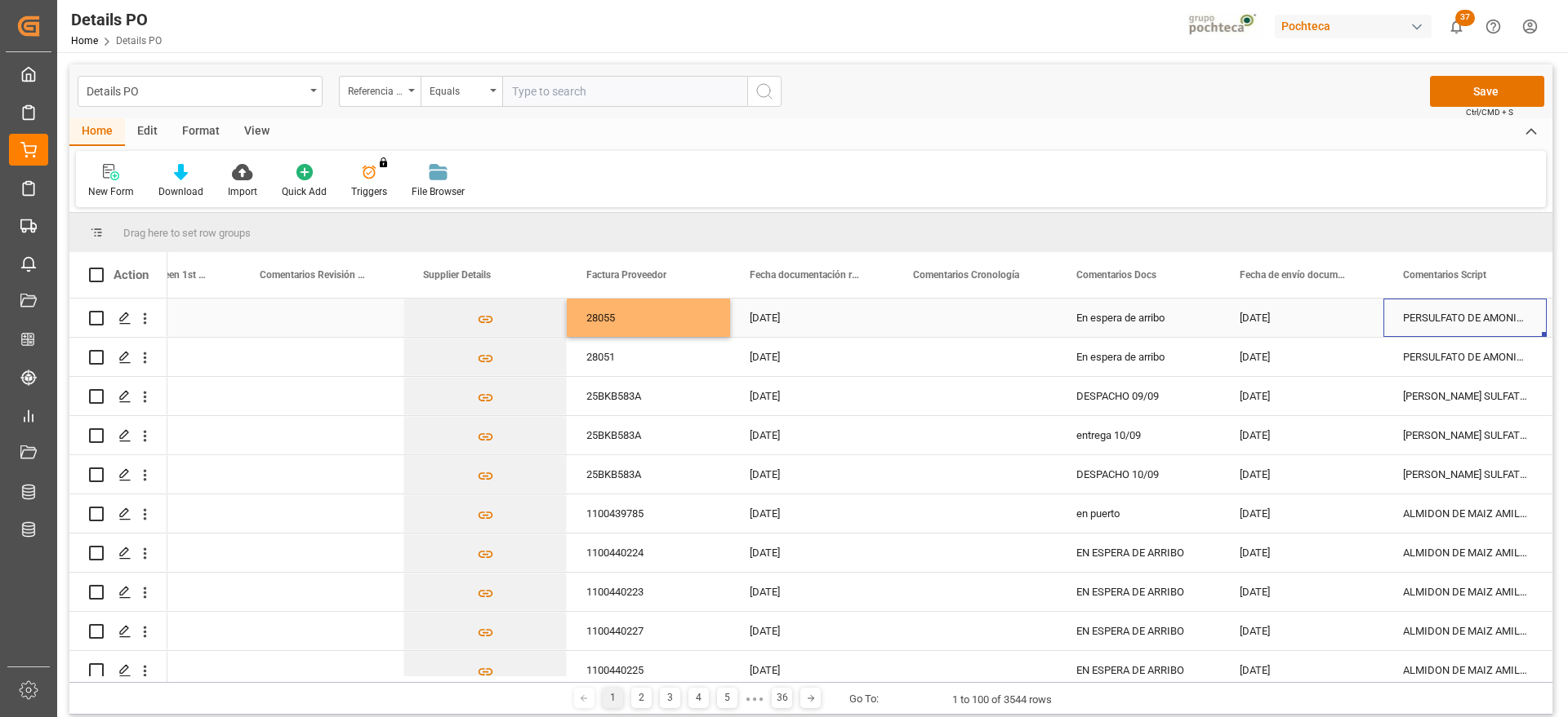
scroll to position [0, 0]
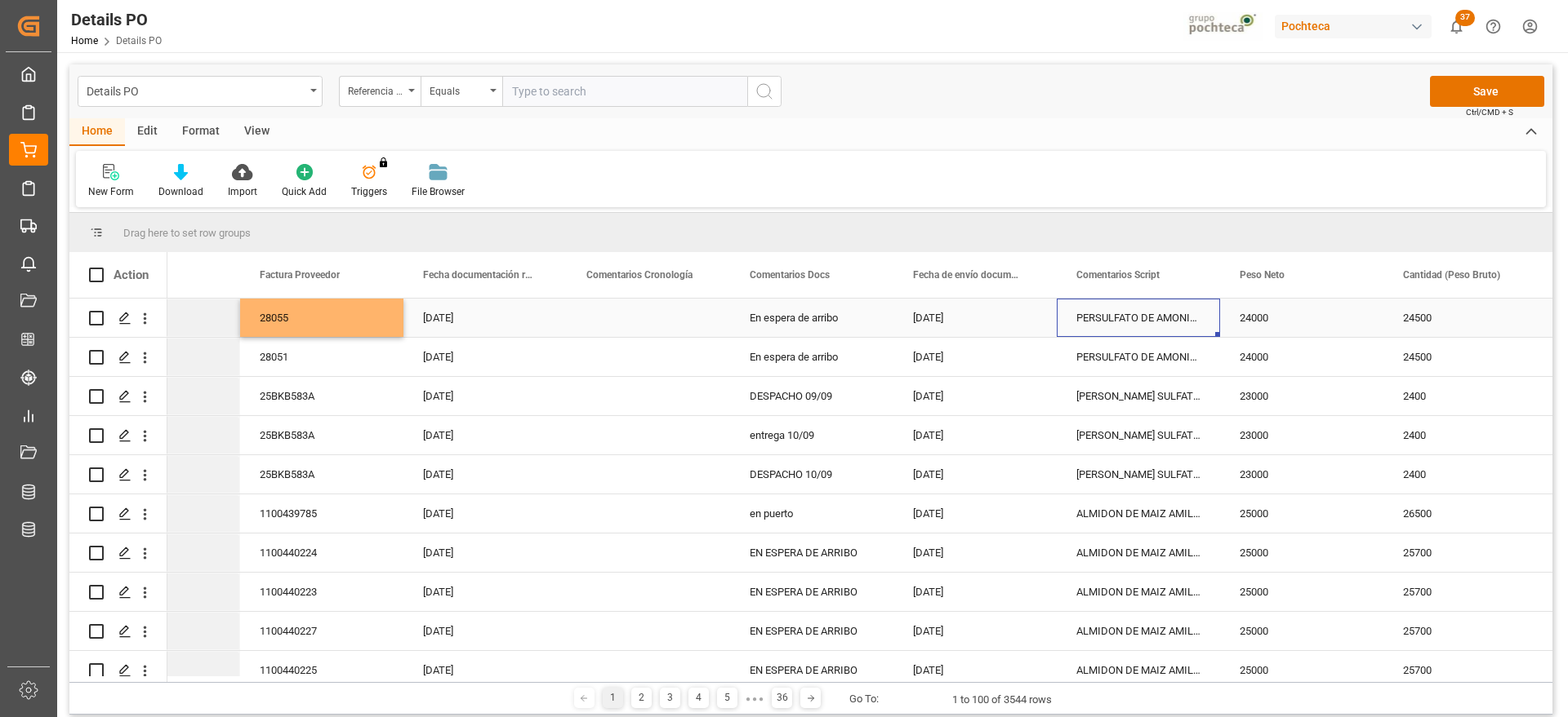
click at [1156, 329] on div "PERSULFATO DE AMONIO 25KG SAC (23055)" at bounding box center [1138, 318] width 163 height 38
drag, startPoint x: 1077, startPoint y: 323, endPoint x: 1203, endPoint y: 324, distance: 126.0
click at [1203, 324] on input "PERSULFATO DE AMONIO 25KG SAC (23055)" at bounding box center [1138, 327] width 137 height 31
paste input "ACIDO LACTICO AL 88% TAM 250 KG IMP (222"
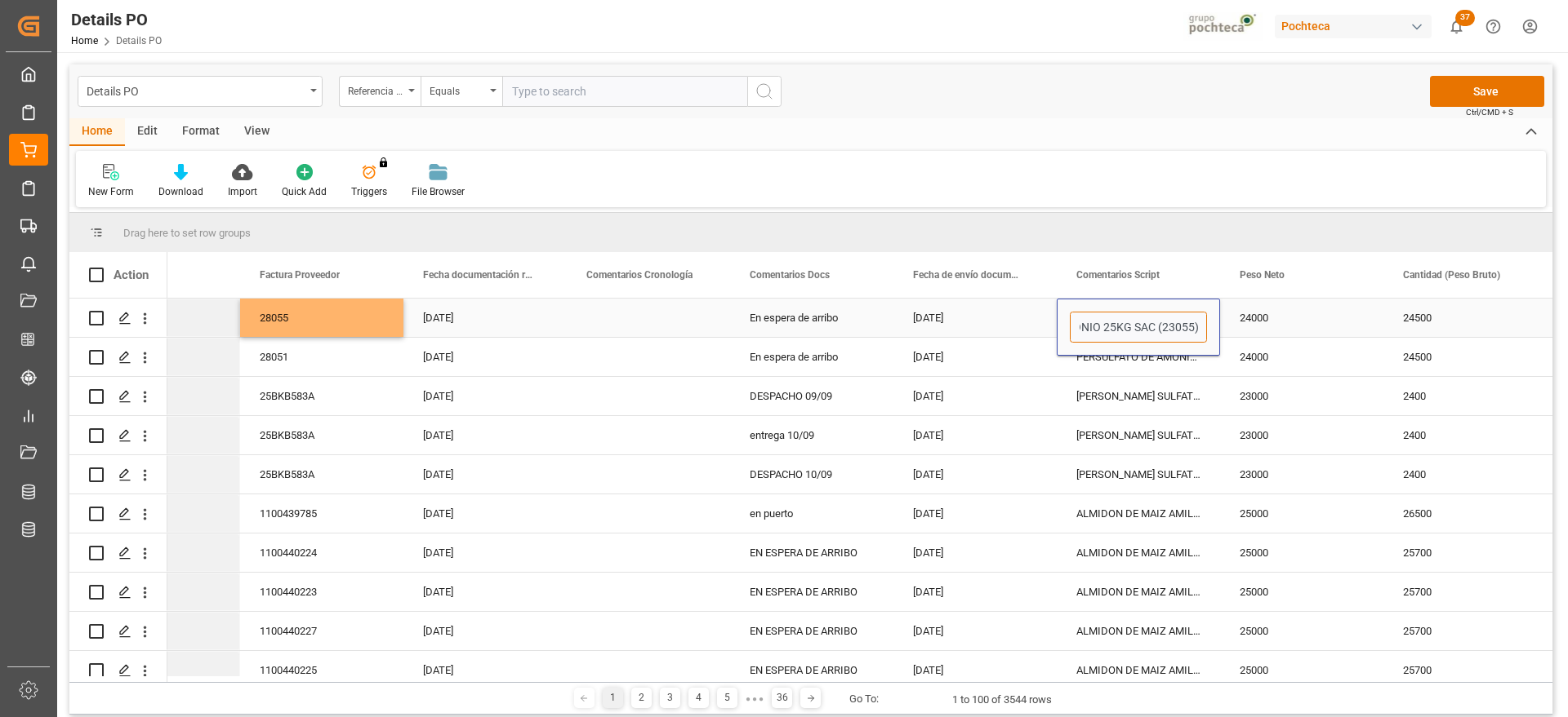
type input "ACIDO LACTICO AL 88% TAM 250 KG IMP (222"
click at [1248, 322] on div "24000" at bounding box center [1302, 318] width 163 height 38
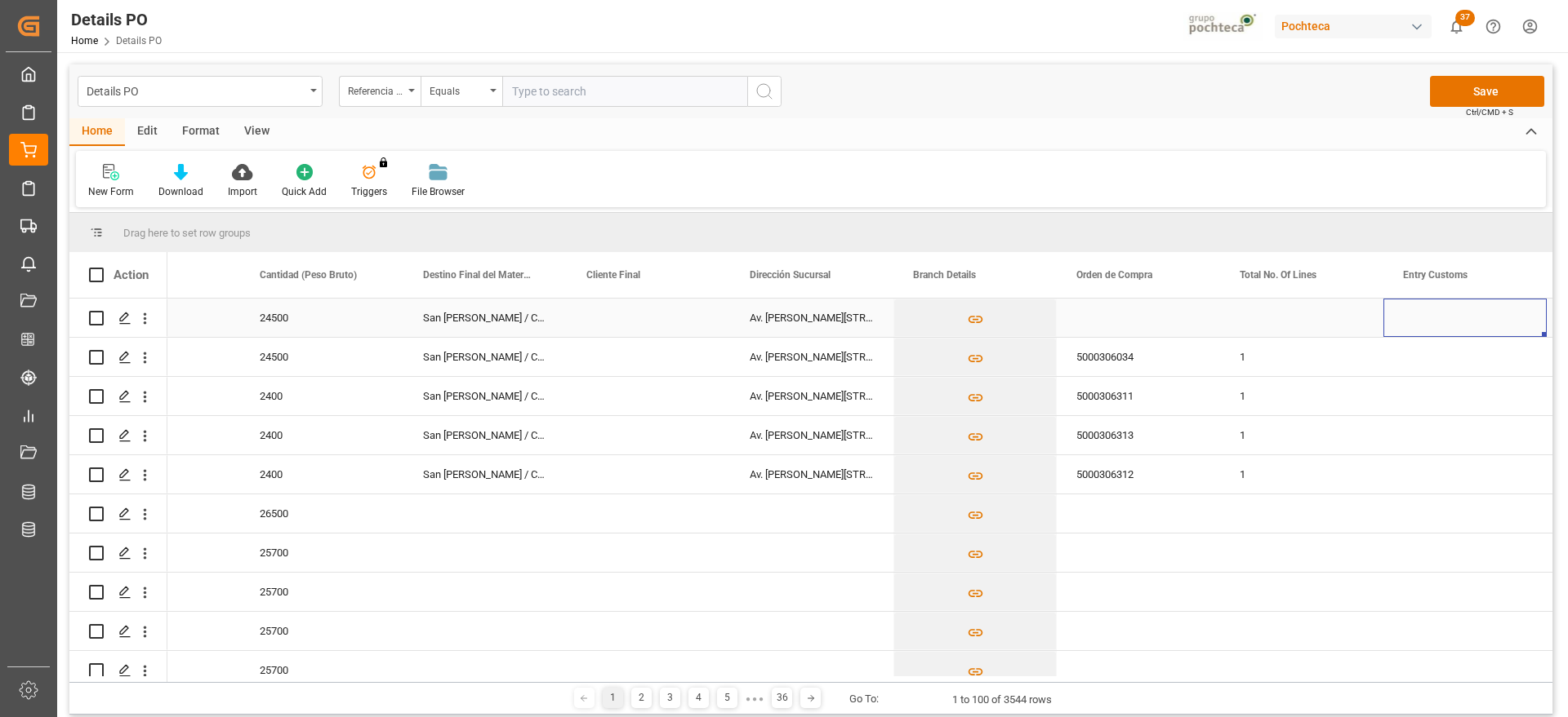
click at [453, 322] on div "San Juan / CDMX" at bounding box center [485, 318] width 163 height 38
click at [499, 318] on input "San Juan / CDMX" at bounding box center [485, 327] width 137 height 31
click at [522, 320] on icon "Press SPACE to select this row." at bounding box center [520, 326] width 17 height 17
click at [486, 324] on input "Press SPACE to select this row." at bounding box center [485, 327] width 137 height 31
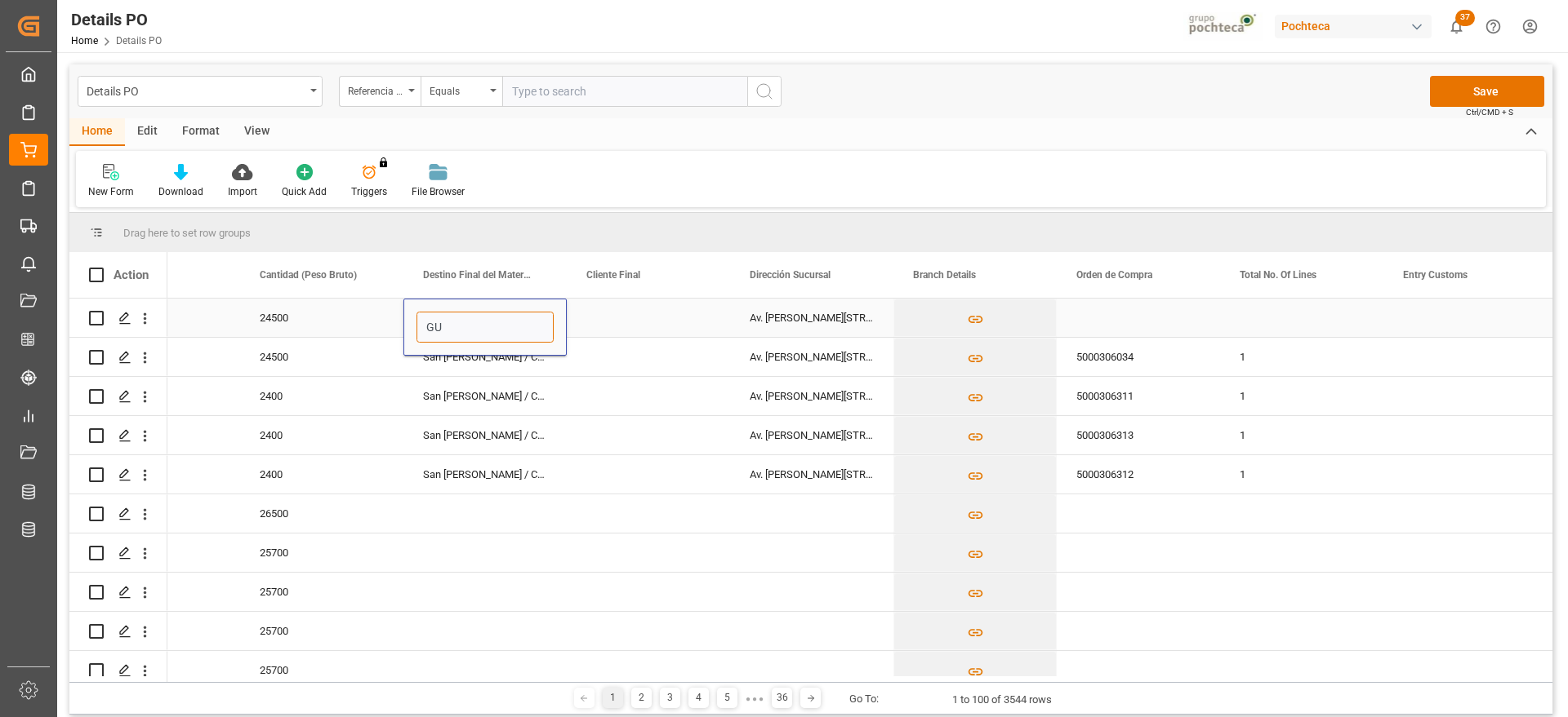
type input "GUA"
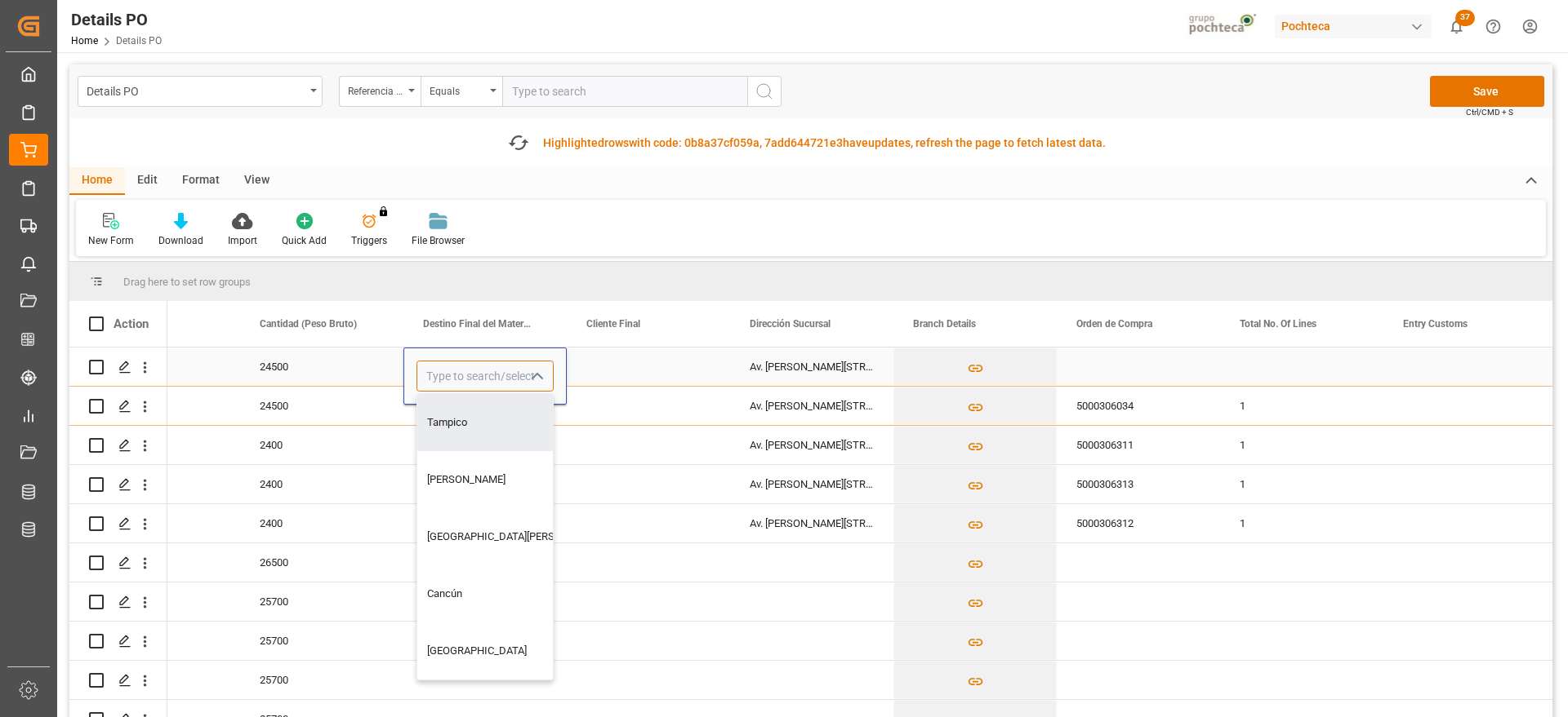
click at [450, 370] on input "Press SPACE to select this row." at bounding box center [485, 376] width 137 height 31
click at [486, 415] on div "[GEOGRAPHIC_DATA]" at bounding box center [485, 422] width 136 height 57
type input "[GEOGRAPHIC_DATA]"
click at [801, 356] on div "Av. Vidrio Plano No. 1045, Col. [GEOGRAPHIC_DATA], [GEOGRAPHIC_DATA], C.P. 0736…" at bounding box center [811, 366] width 163 height 38
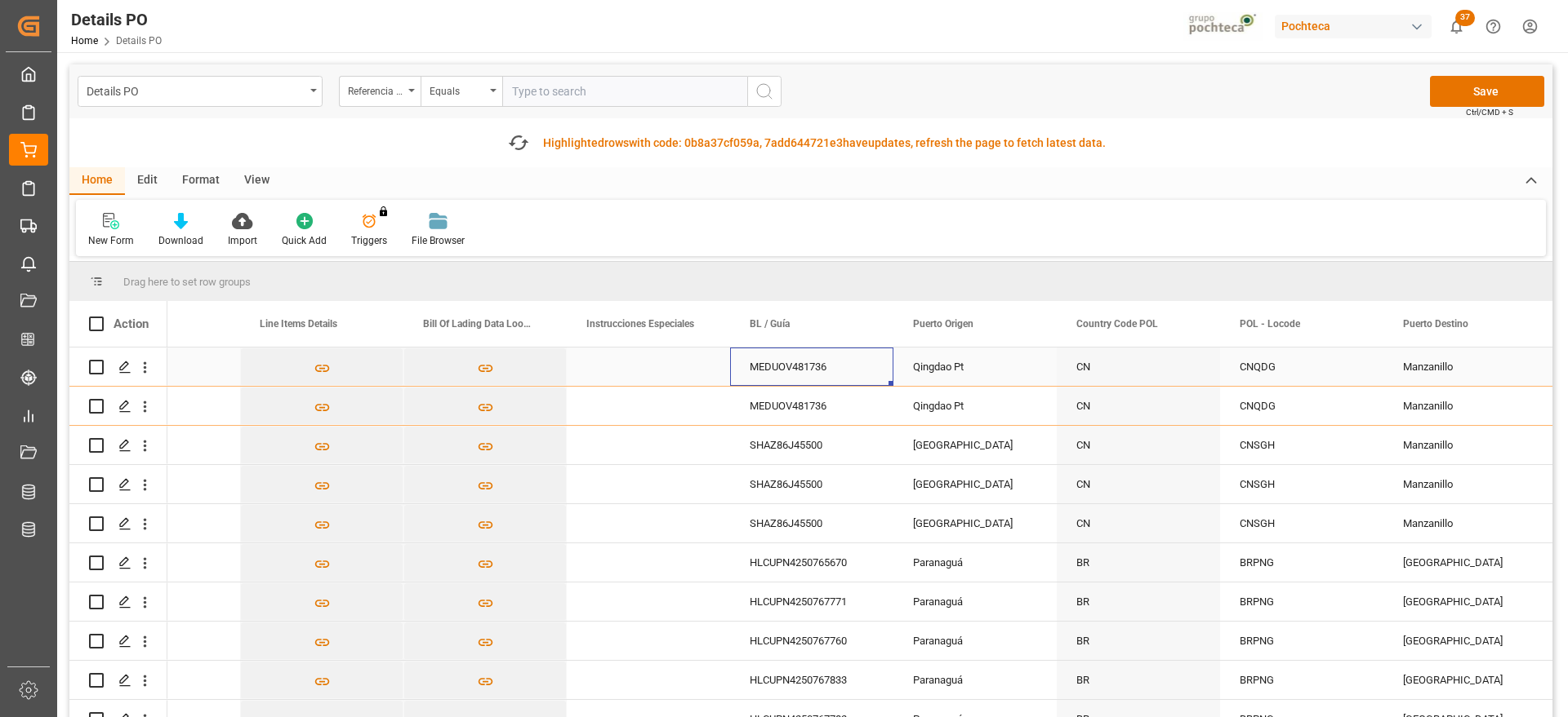
click at [829, 367] on div "MEDUOV481736" at bounding box center [811, 366] width 163 height 38
drag, startPoint x: 843, startPoint y: 371, endPoint x: 747, endPoint y: 372, distance: 96.0
click at [747, 372] on input "MEDUOV481736" at bounding box center [811, 376] width 137 height 31
paste input "QGD2095325A"
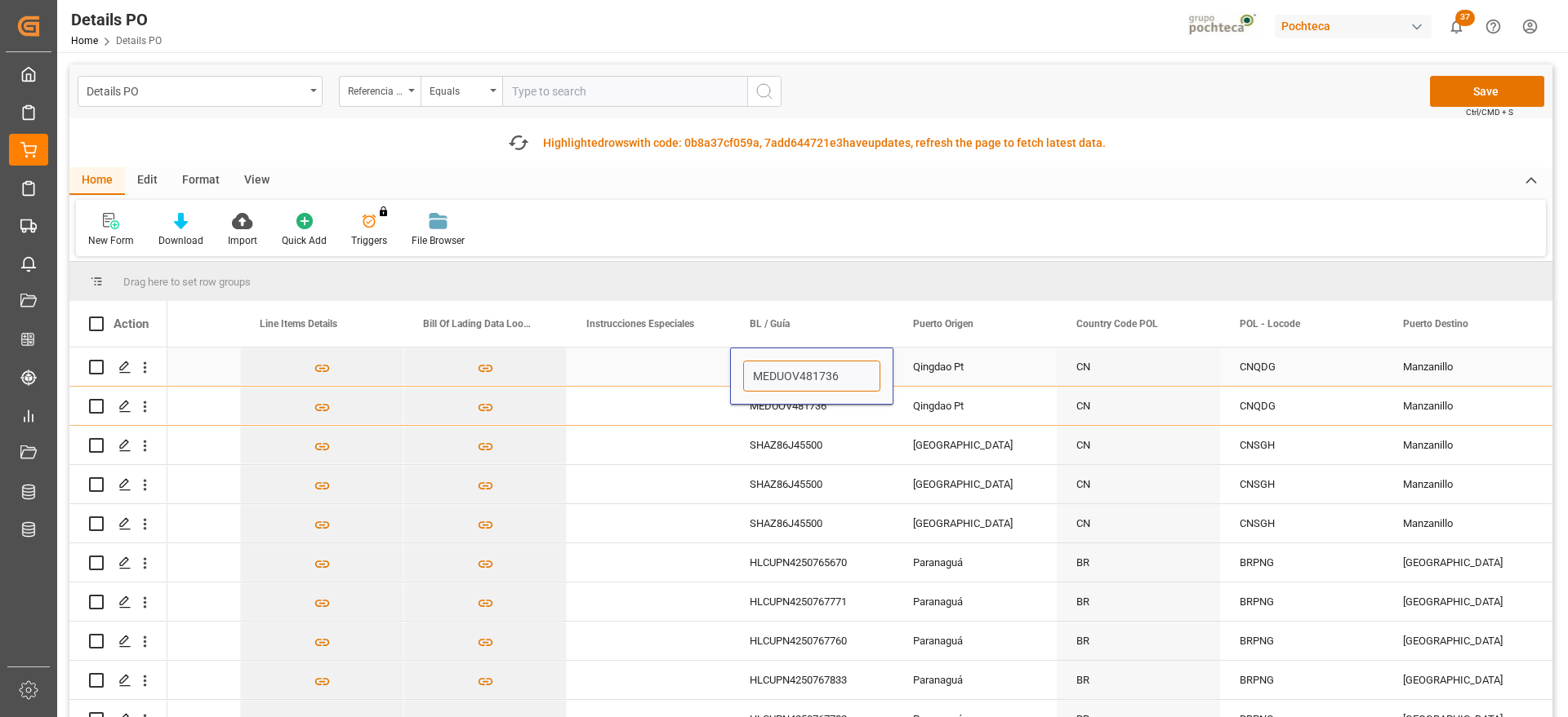
type input "QGD2095325A"
click at [943, 375] on div "Qingdao Pt" at bounding box center [975, 366] width 163 height 38
click at [1156, 361] on div "CN" at bounding box center [1138, 366] width 163 height 38
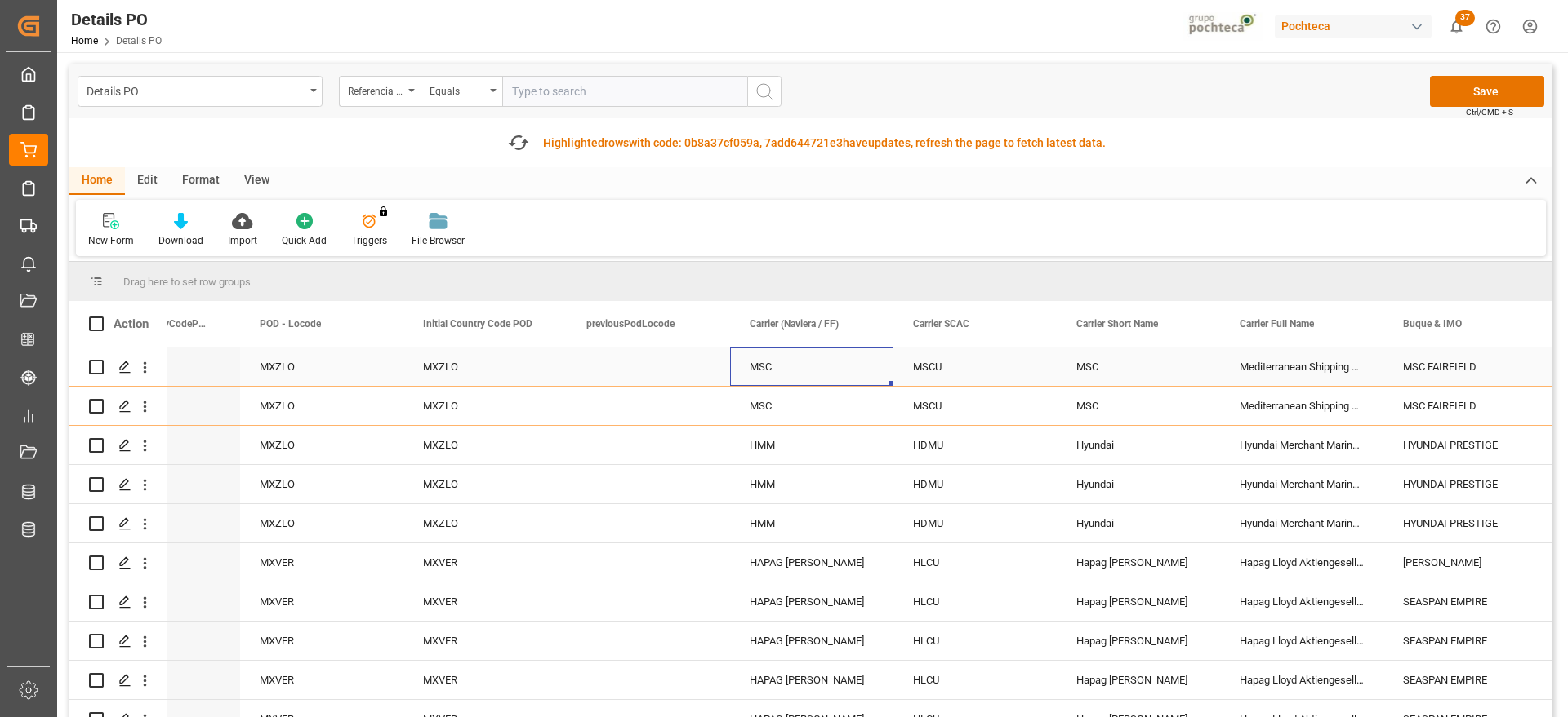
click at [792, 366] on div "MSC" at bounding box center [811, 366] width 163 height 38
drag, startPoint x: 811, startPoint y: 366, endPoint x: 732, endPoint y: 368, distance: 79.0
click at [732, 368] on div "MSC" at bounding box center [811, 376] width 163 height 57
type input "M"
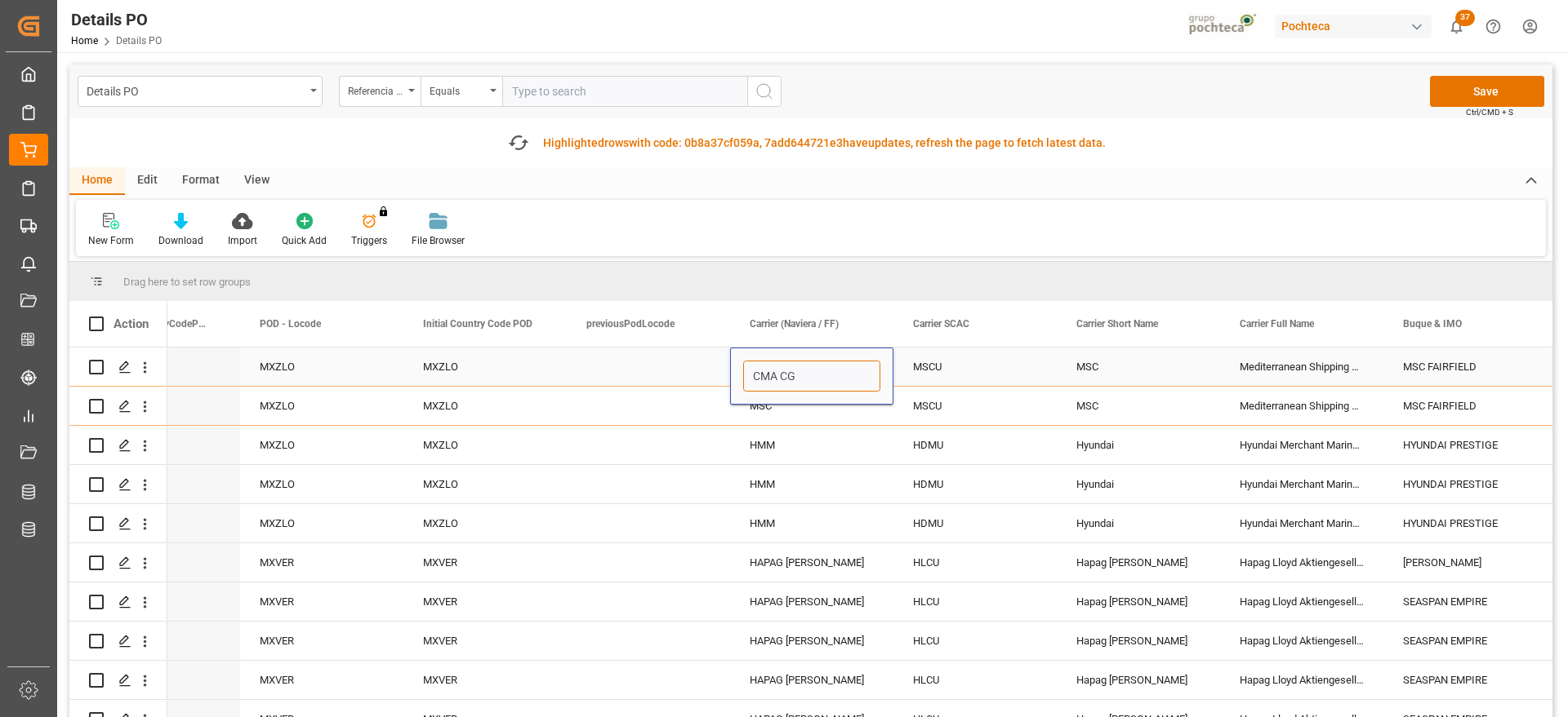
type input "CMA CGM"
click at [1304, 371] on div "Mediterranean Shipping Company" at bounding box center [1302, 366] width 163 height 38
click at [1387, 363] on div "MSC FAIRFIELD" at bounding box center [1465, 366] width 163 height 38
click at [984, 366] on div "MSCU" at bounding box center [975, 366] width 163 height 38
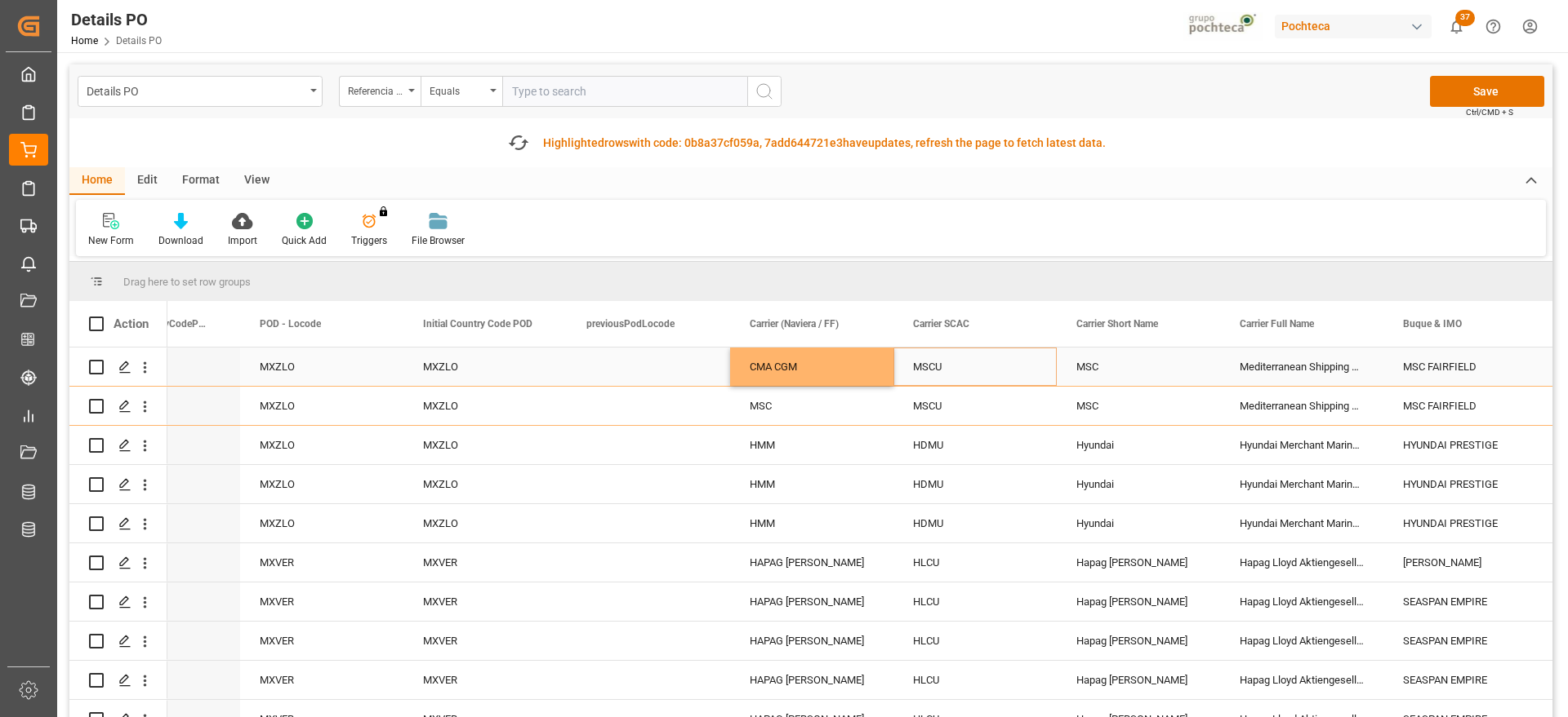
click at [984, 366] on div "MSCU" at bounding box center [975, 366] width 163 height 38
click at [1008, 374] on icon "Press SPACE to select this row." at bounding box center [1010, 375] width 17 height 17
click at [1103, 360] on div "MSC" at bounding box center [1138, 366] width 163 height 38
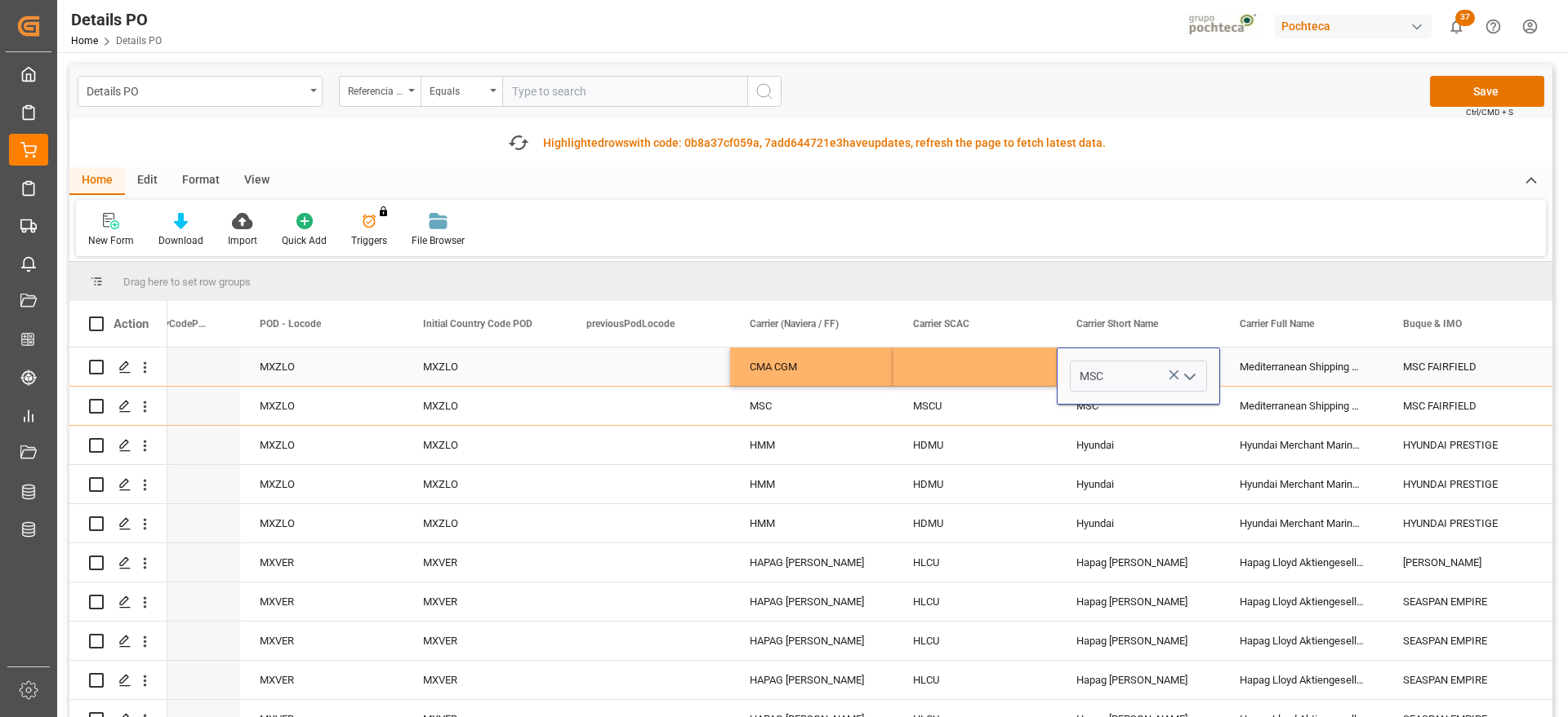
click at [998, 365] on div "Press SPACE to select this row." at bounding box center [975, 366] width 163 height 38
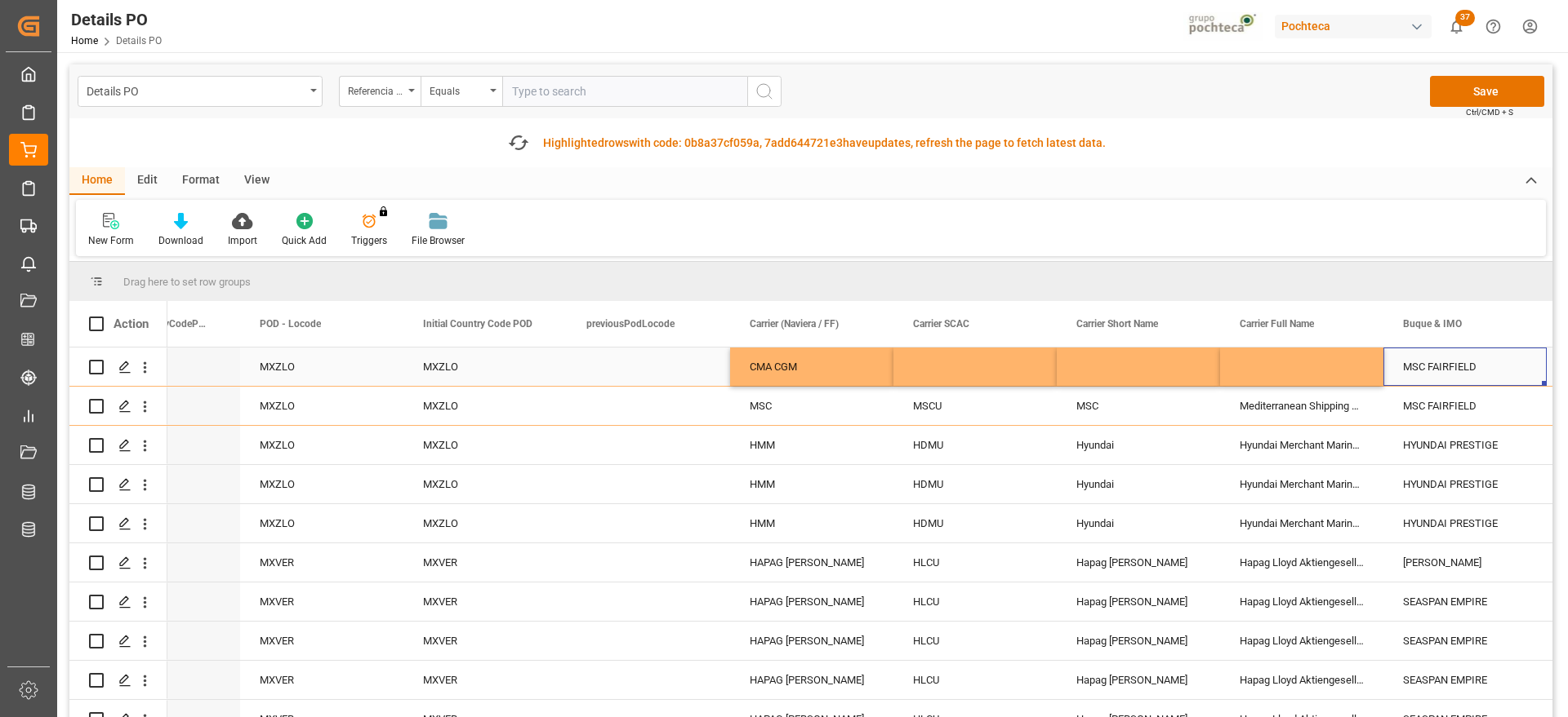
click at [1475, 356] on div "MSC FAIRFIELD" at bounding box center [1465, 366] width 163 height 38
type input "MSC FAIRFIELD - 9302633"
click at [1501, 374] on icon "Press SPACE to select this row." at bounding box center [1501, 376] width 10 height 10
click at [1457, 374] on input "Press SPACE to select this row." at bounding box center [1465, 376] width 137 height 31
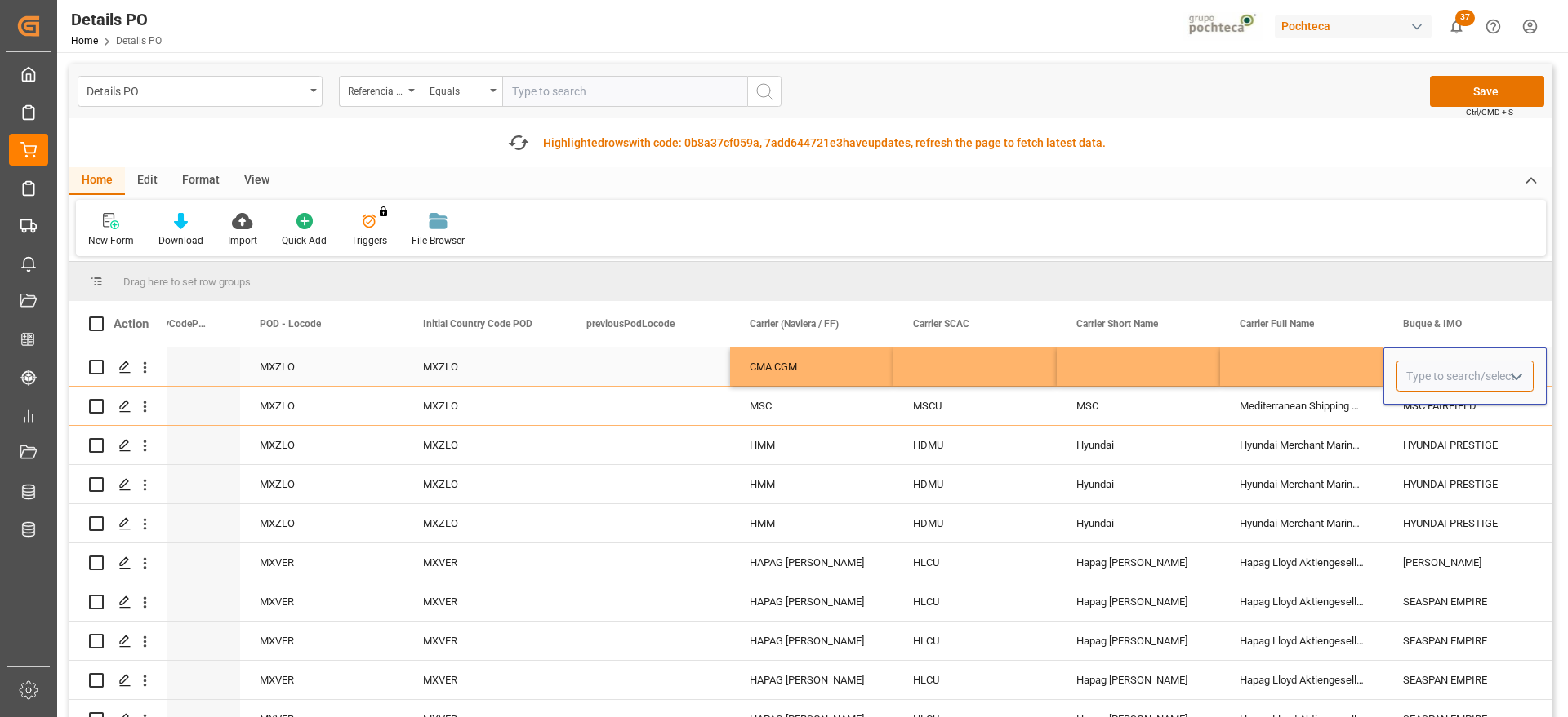
paste input "XIN [GEOGRAPHIC_DATA]"
click at [1449, 425] on div "XIN LOS ANGELES - 9307217" at bounding box center [1491, 422] width 187 height 57
type input "XIN LOS ANGELES - 9307217"
click at [1334, 370] on div "Press SPACE to select this row." at bounding box center [1302, 366] width 163 height 38
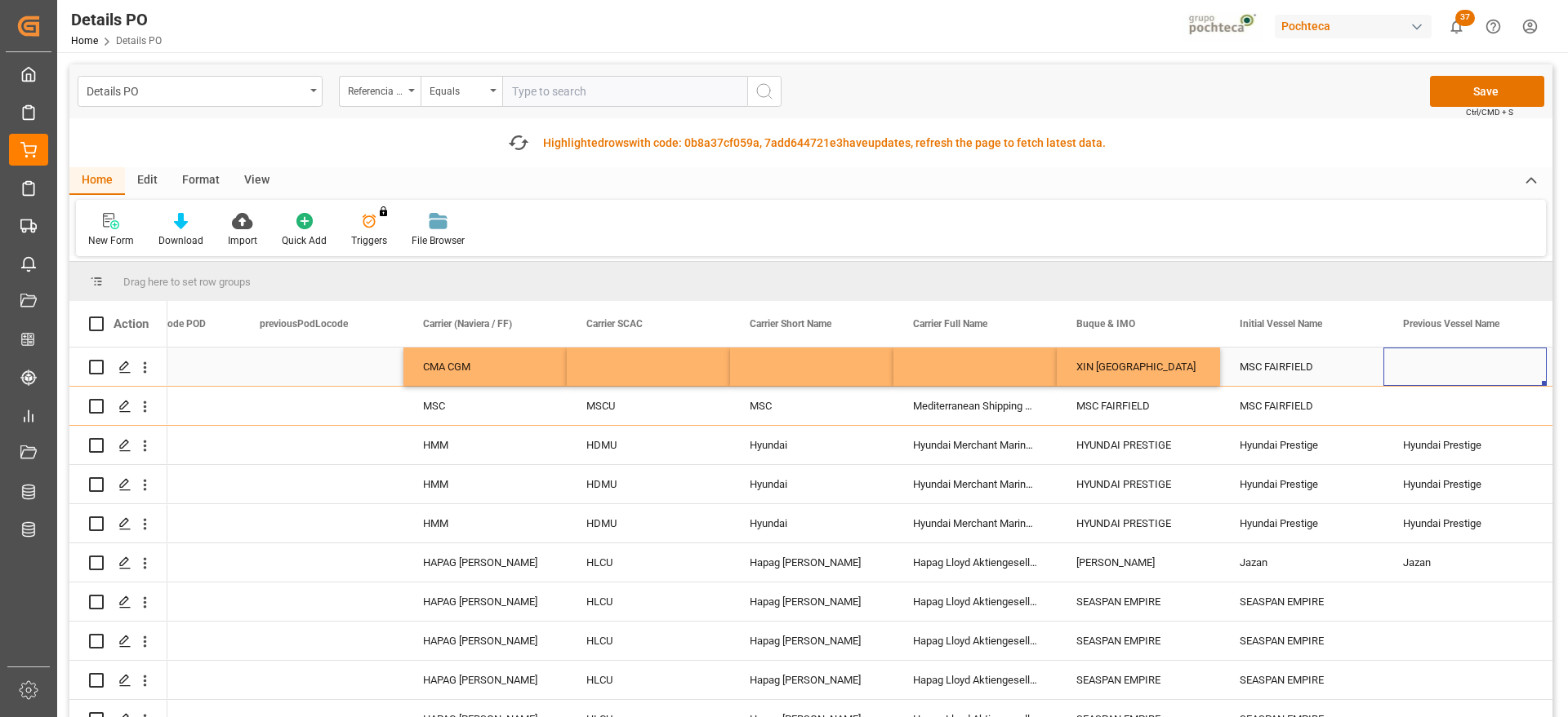
scroll to position [0, 8912]
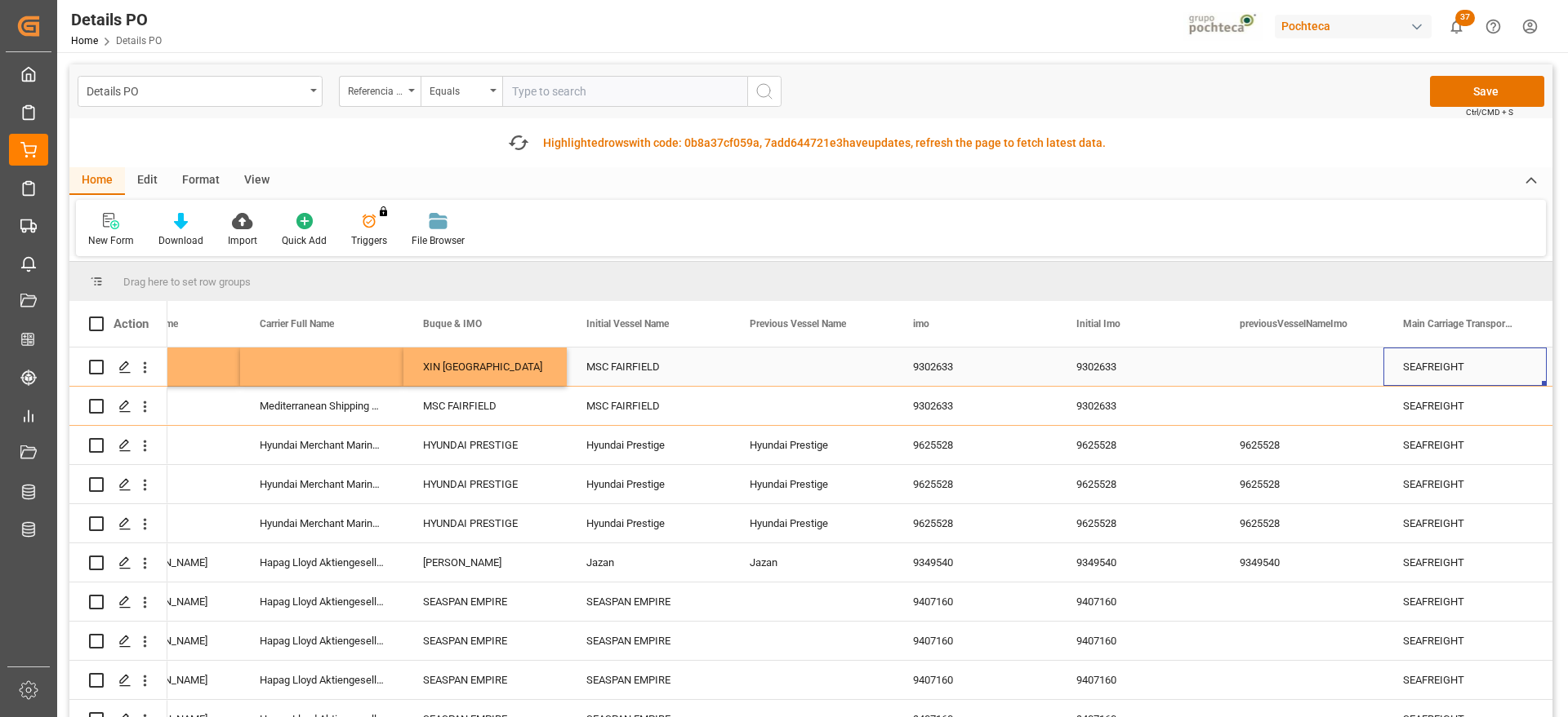
click at [653, 374] on div "MSC FAIRFIELD" at bounding box center [648, 366] width 163 height 38
click at [785, 365] on div "Press SPACE to select this row." at bounding box center [811, 366] width 163 height 38
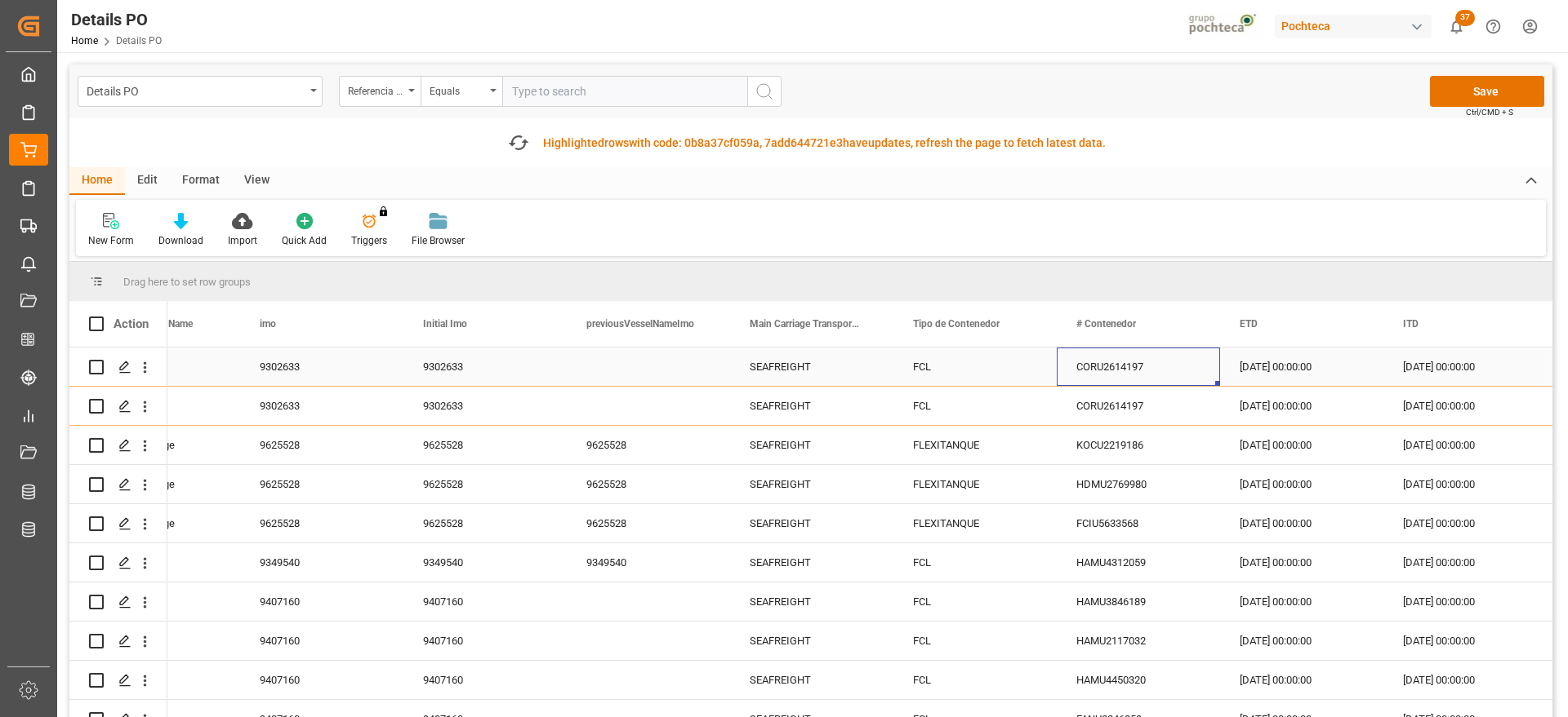
click at [1158, 371] on div "CORU2614197" at bounding box center [1138, 366] width 163 height 38
drag, startPoint x: 1158, startPoint y: 371, endPoint x: 1069, endPoint y: 371, distance: 89.0
click at [1069, 371] on div "CORU2614197" at bounding box center [1138, 376] width 163 height 57
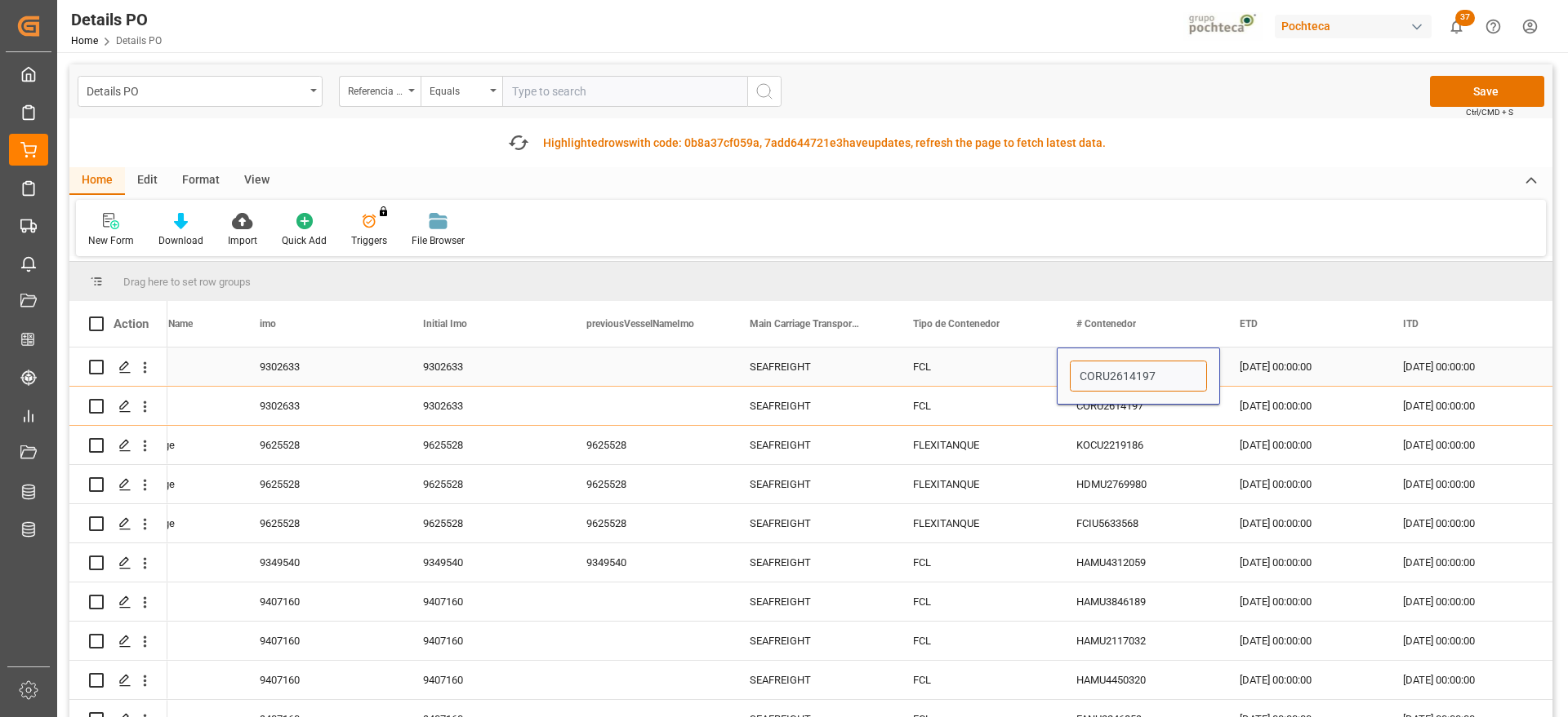
paste input "TIIU2917415"
type input "TIIU2917415"
click at [1243, 363] on div "[DATE] 00:00:00" at bounding box center [1302, 366] width 163 height 38
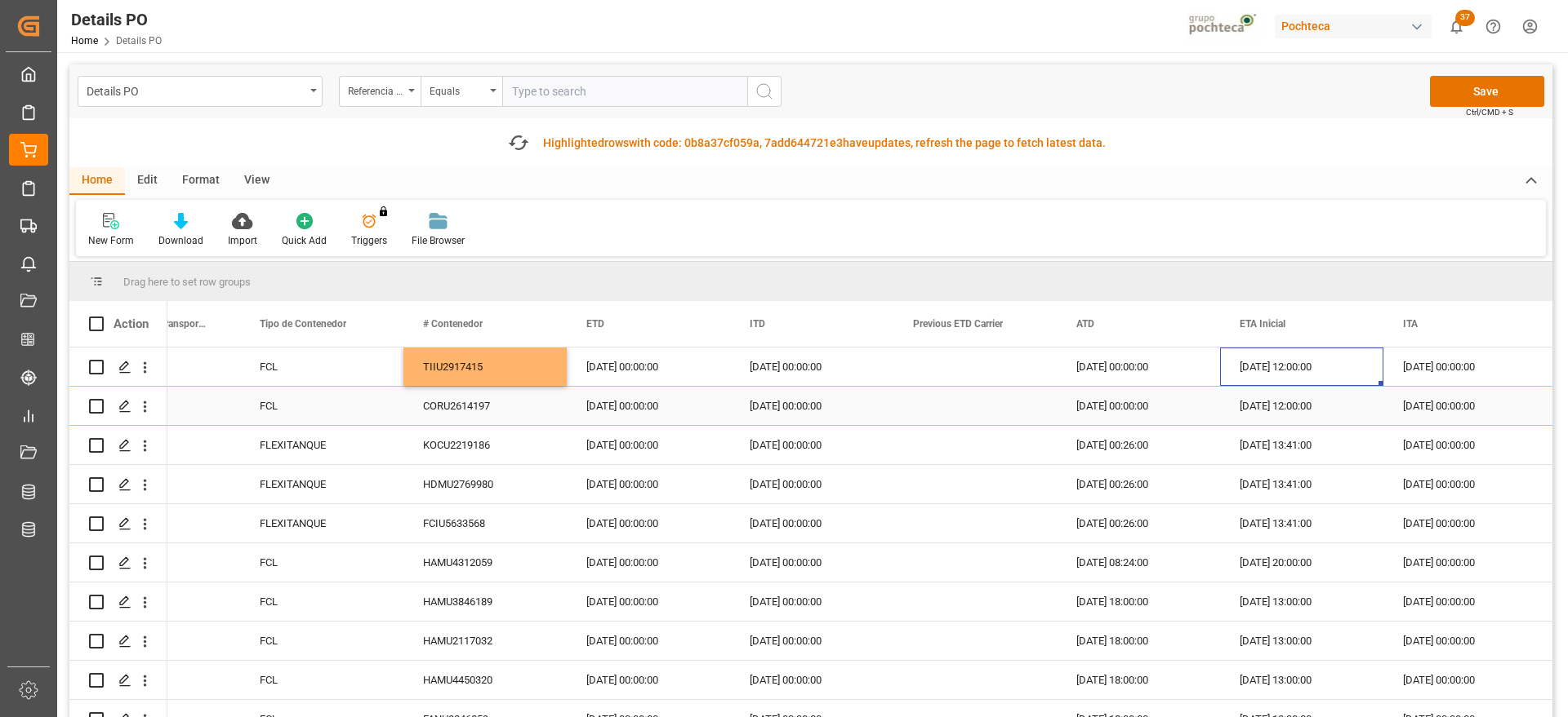
click at [1413, 424] on div "12-09-2025 00:00:00" at bounding box center [1465, 406] width 163 height 38
click at [1485, 91] on button "Save" at bounding box center [1487, 91] width 115 height 31
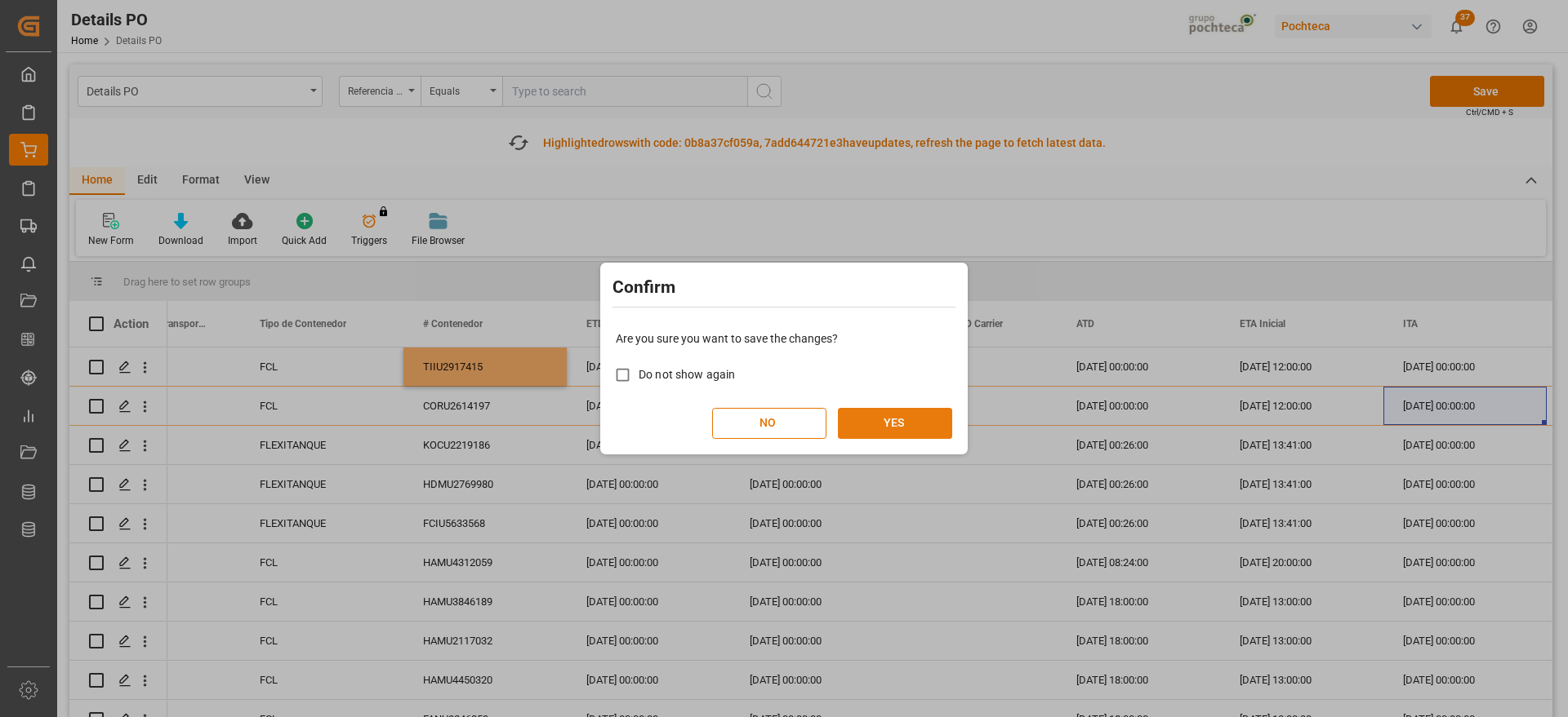
click at [911, 430] on button "YES" at bounding box center [895, 423] width 115 height 31
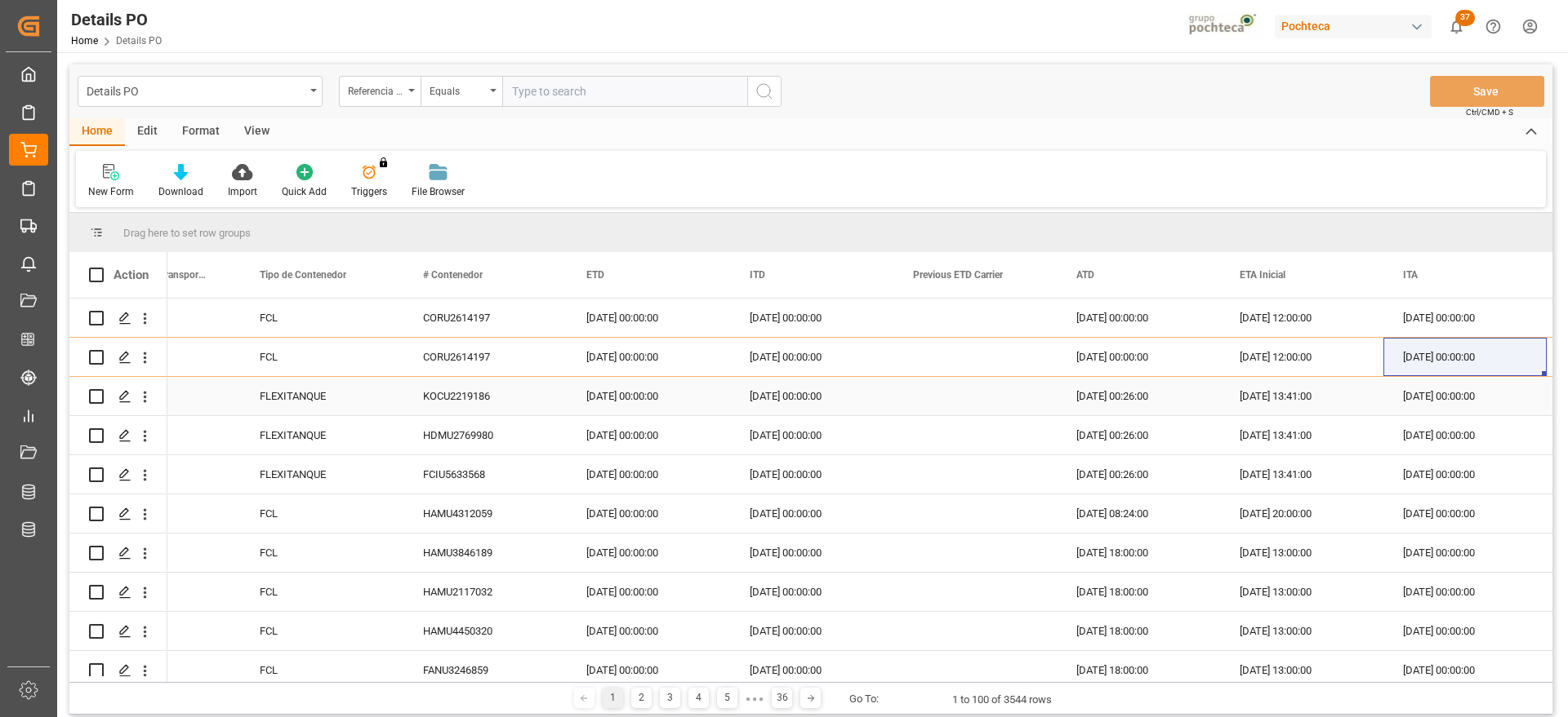
click at [542, 395] on div "KOCU2219186" at bounding box center [485, 396] width 163 height 38
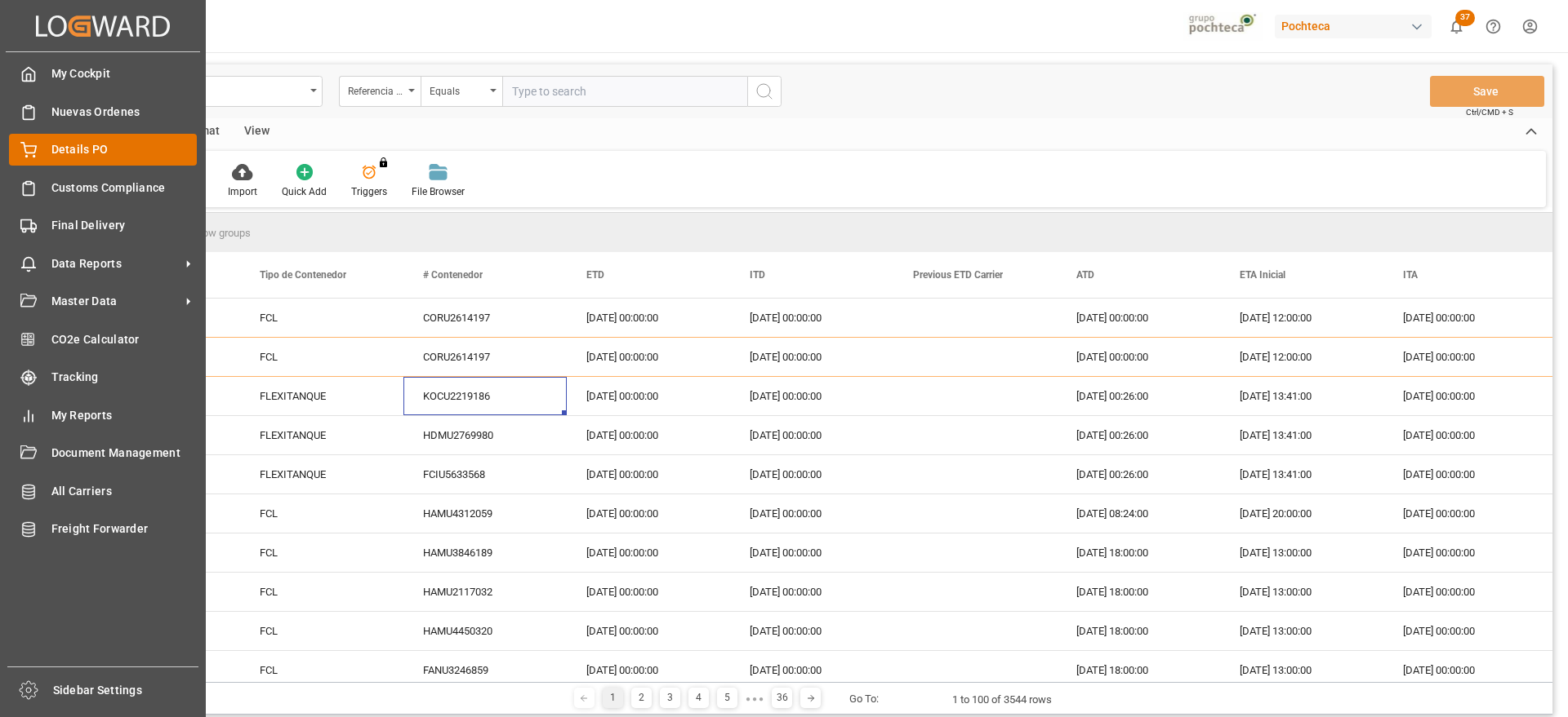
click at [110, 151] on span "Details PO" at bounding box center [125, 150] width 146 height 17
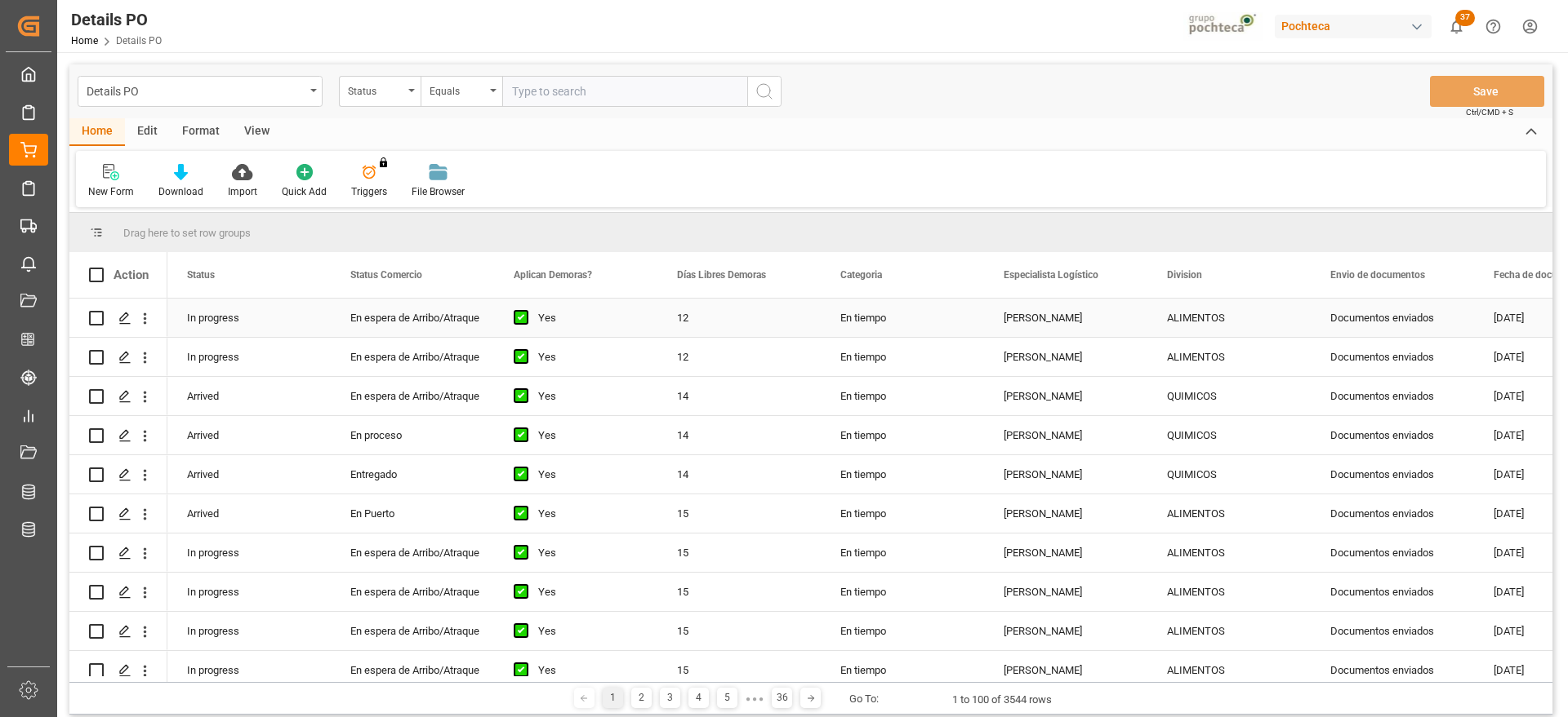
click at [318, 318] on div "In progress" at bounding box center [249, 318] width 163 height 38
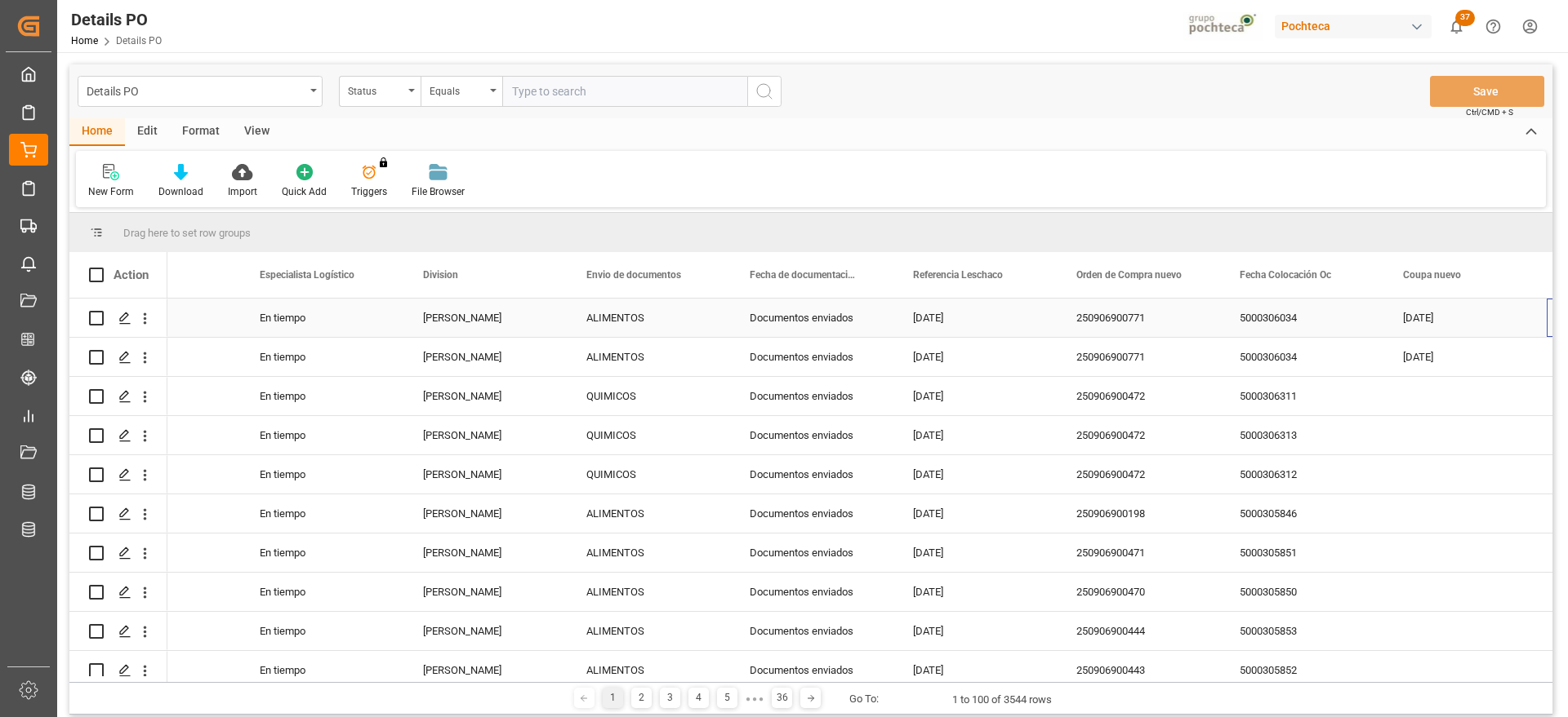
scroll to position [0, 744]
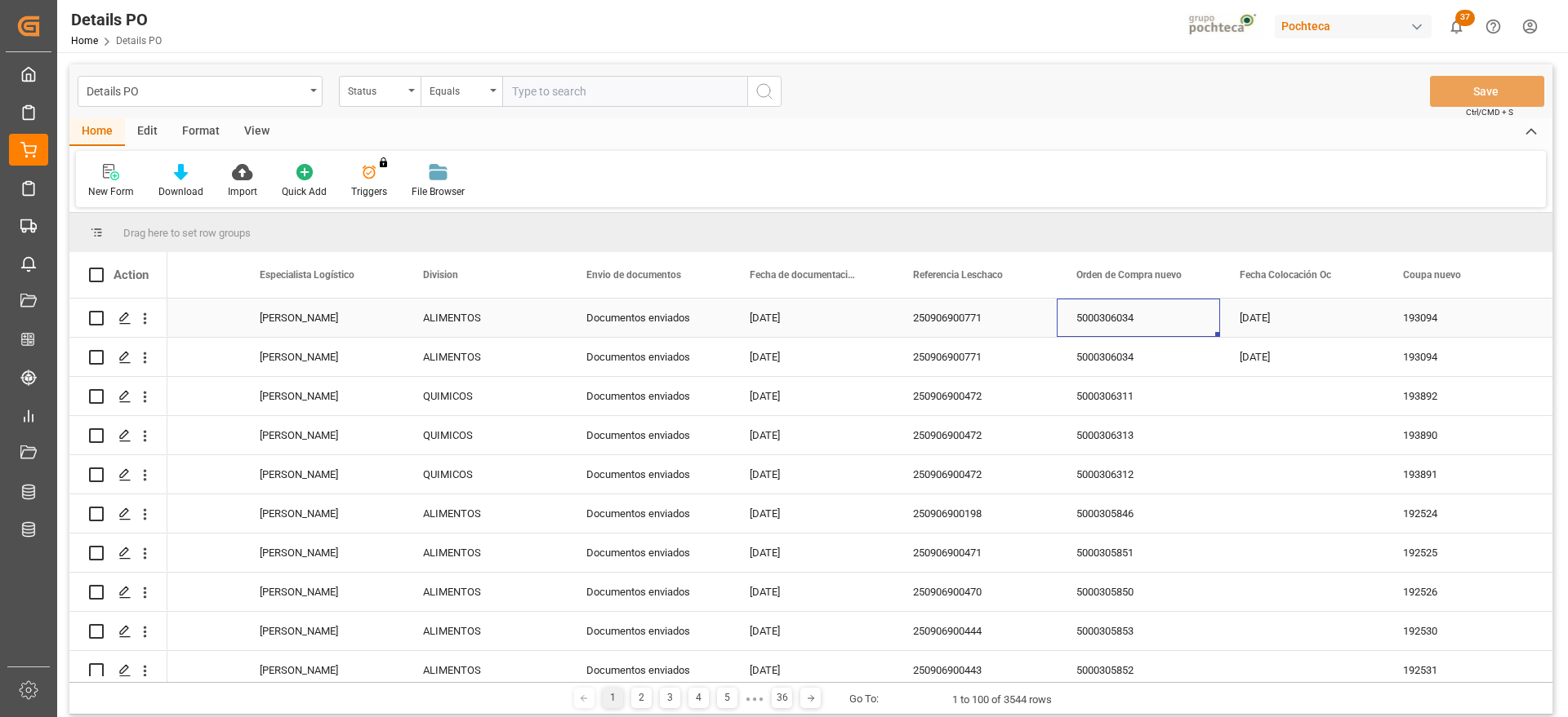
click at [994, 331] on div "250906900771" at bounding box center [975, 318] width 163 height 38
click at [978, 325] on div "250906900771" at bounding box center [975, 318] width 163 height 38
drag, startPoint x: 978, startPoint y: 325, endPoint x: 903, endPoint y: 324, distance: 75.0
click at [903, 324] on div "250906900771" at bounding box center [975, 327] width 163 height 57
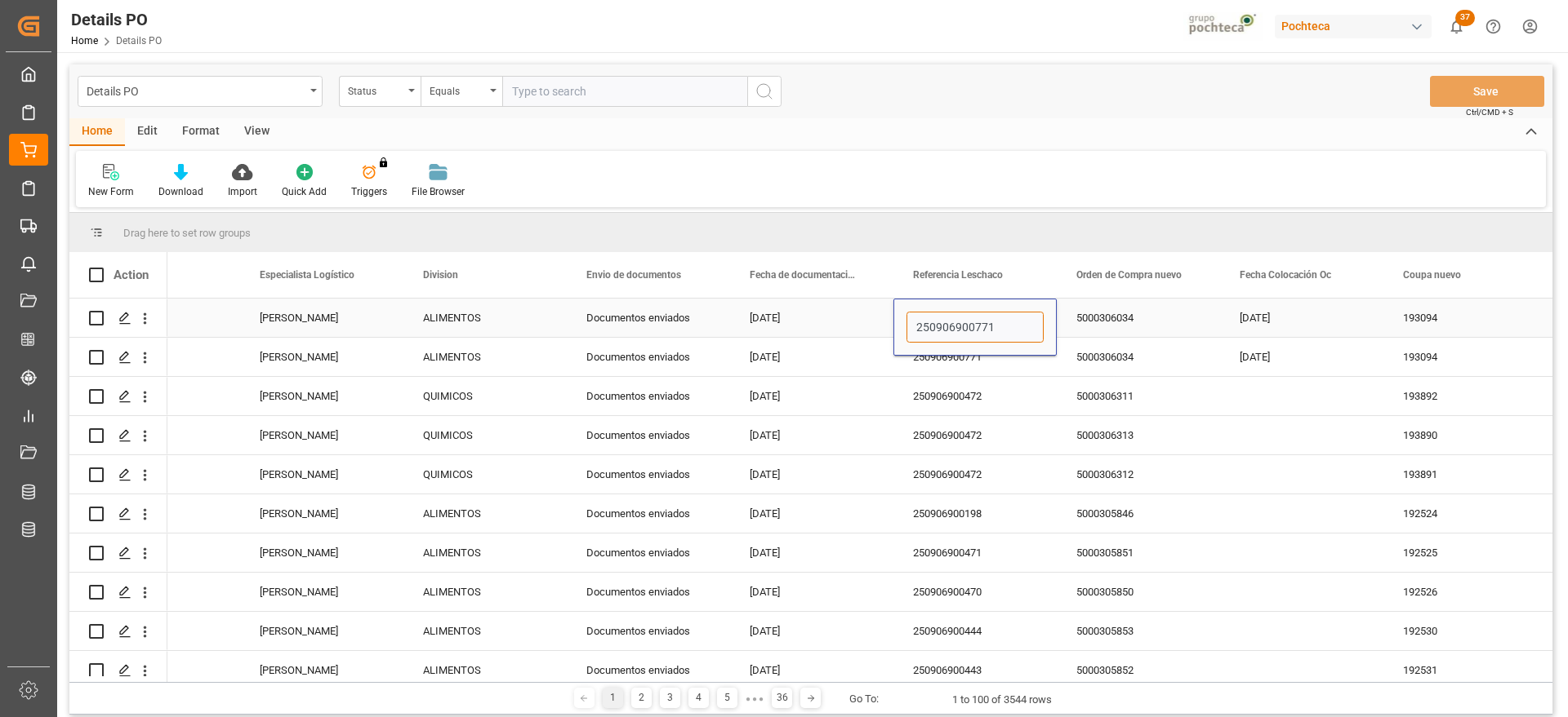
paste input "600"
type input "250906900600"
click at [1111, 326] on div "5000306034" at bounding box center [1138, 318] width 163 height 38
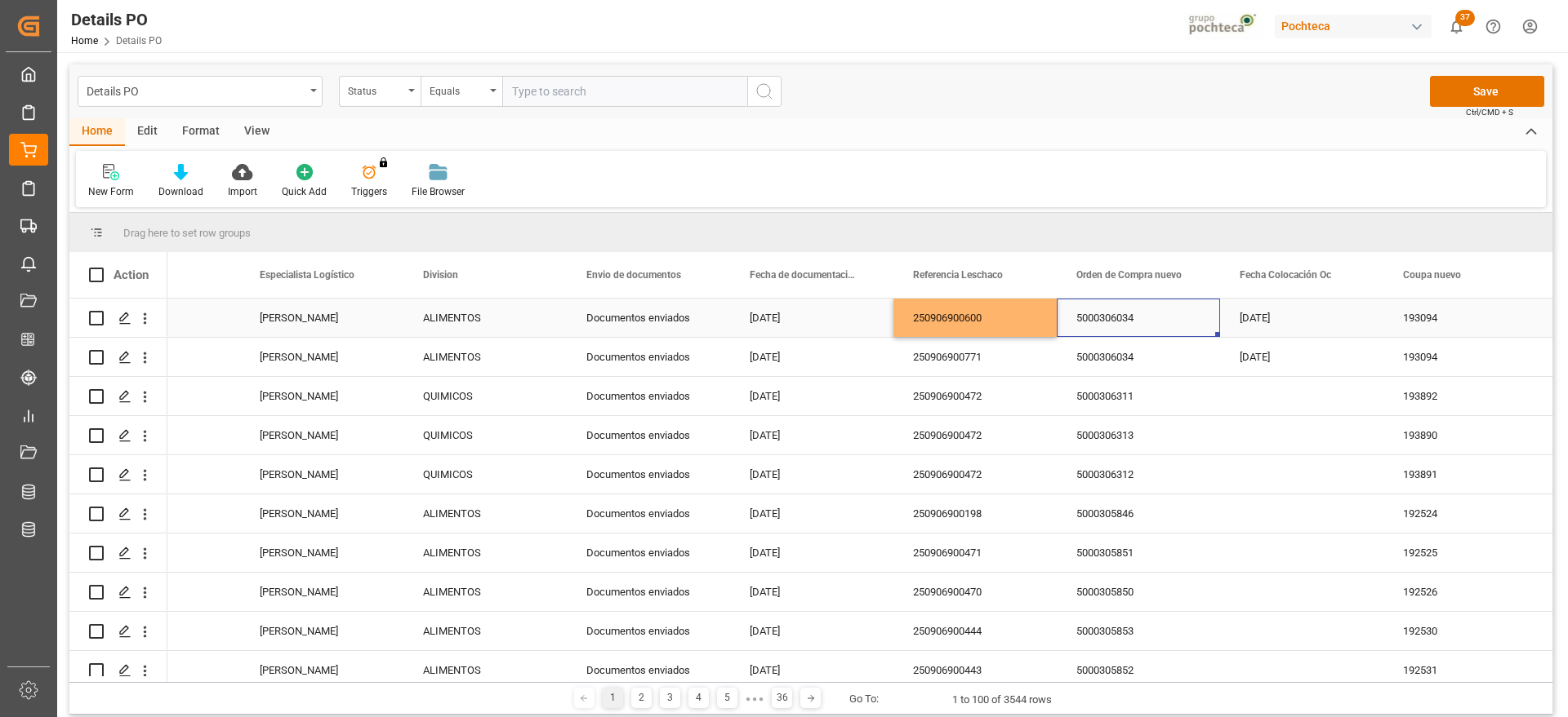
click at [1127, 322] on div "5000306034" at bounding box center [1138, 318] width 163 height 38
drag, startPoint x: 1162, startPoint y: 319, endPoint x: 1080, endPoint y: 325, distance: 82.2
click at [1080, 325] on input "5000306034" at bounding box center [1138, 327] width 137 height 31
paste input "507"
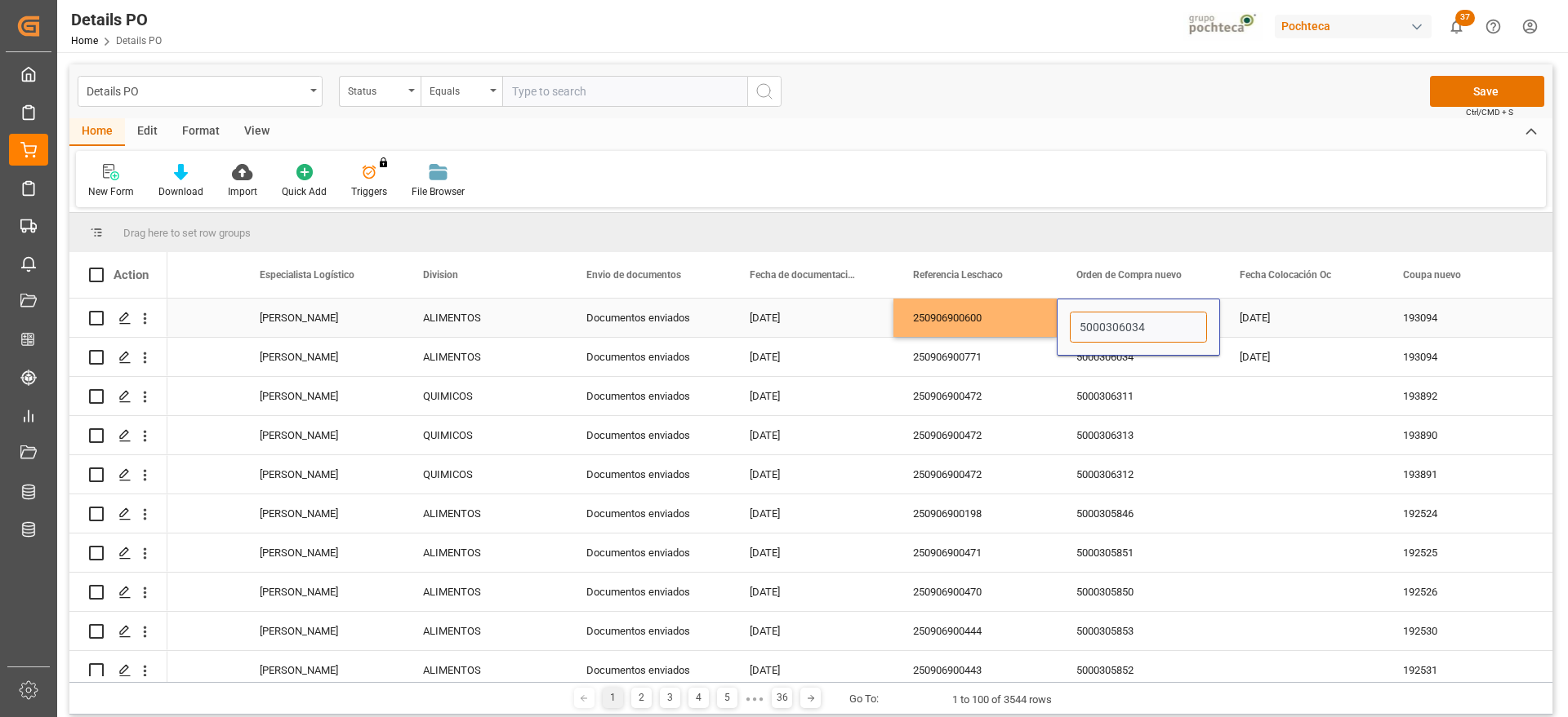
type input "5000305074"
click at [1280, 325] on div "[DATE]" at bounding box center [1302, 318] width 163 height 38
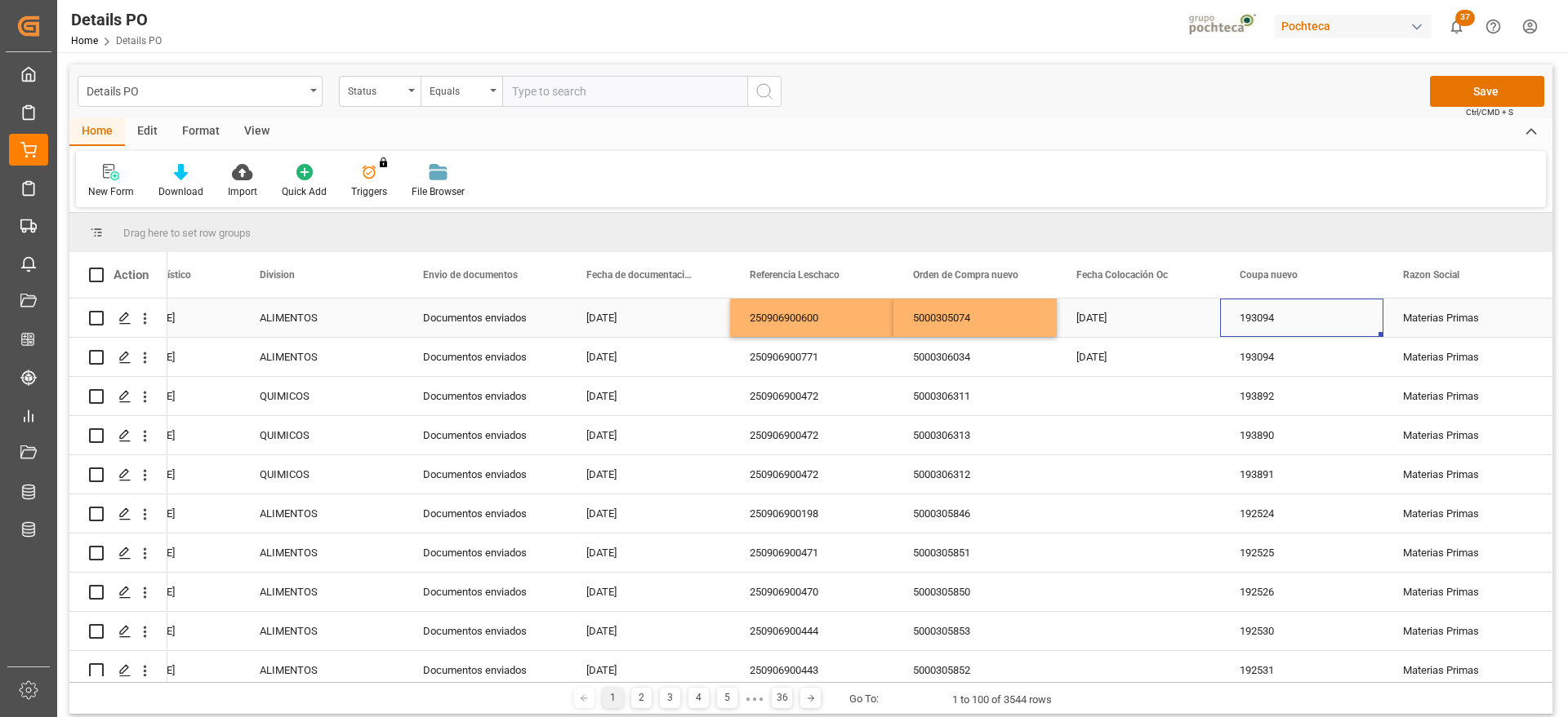
click at [1284, 310] on div "193094" at bounding box center [1302, 318] width 163 height 38
drag, startPoint x: 1284, startPoint y: 322, endPoint x: 1227, endPoint y: 323, distance: 57.0
click at [1227, 323] on div "193094" at bounding box center [1302, 327] width 163 height 57
paste input "0241"
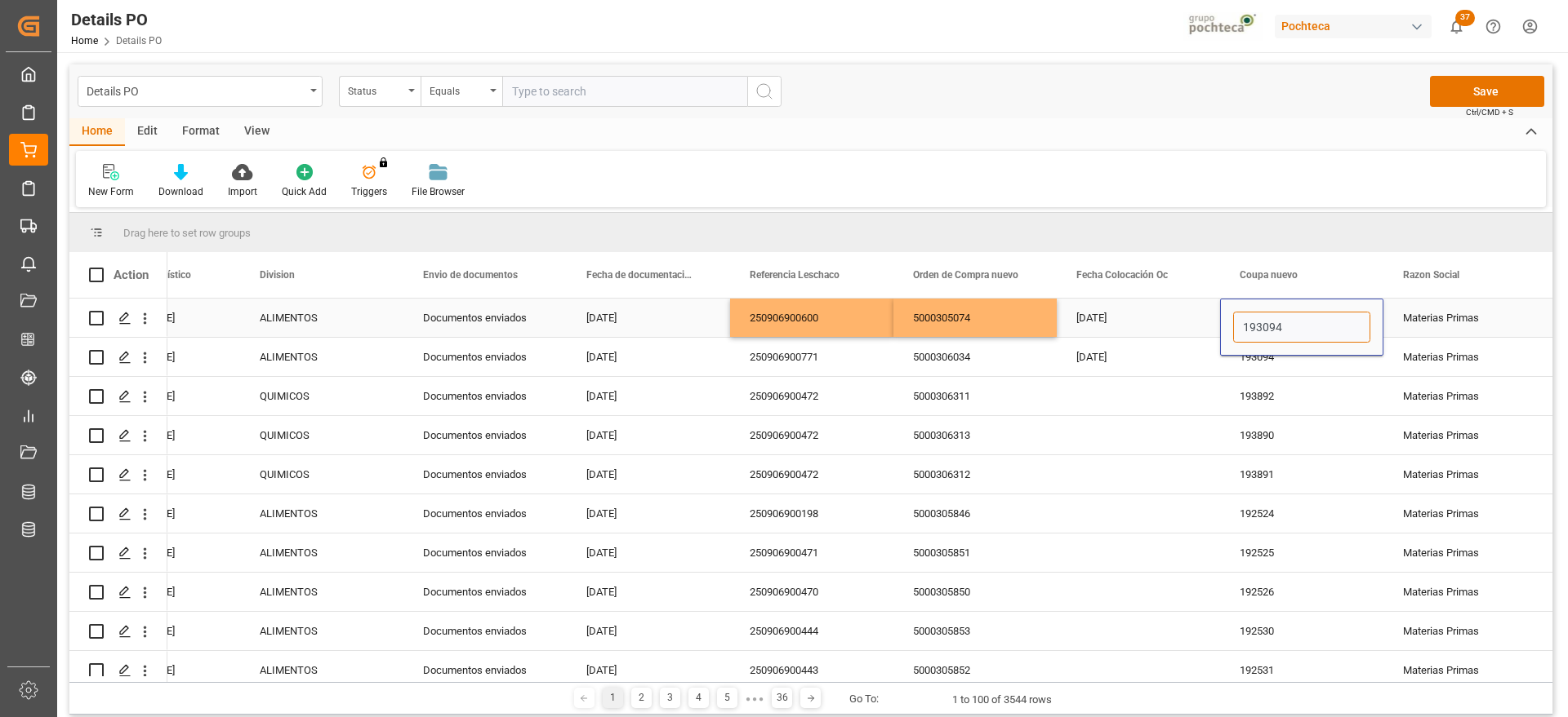
type input "190241"
click at [1428, 320] on div "Materias Primas" at bounding box center [1465, 318] width 124 height 37
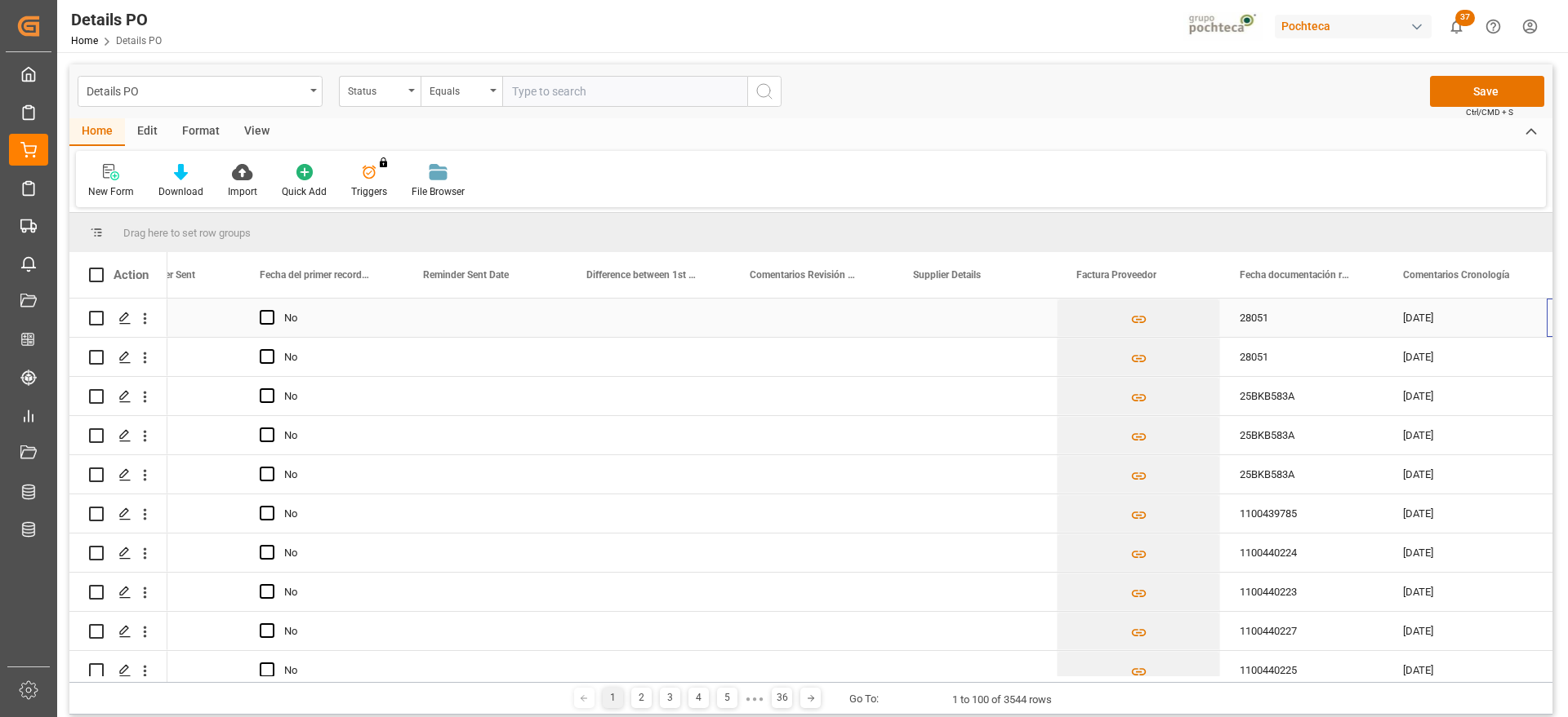
scroll to position [0, 2867]
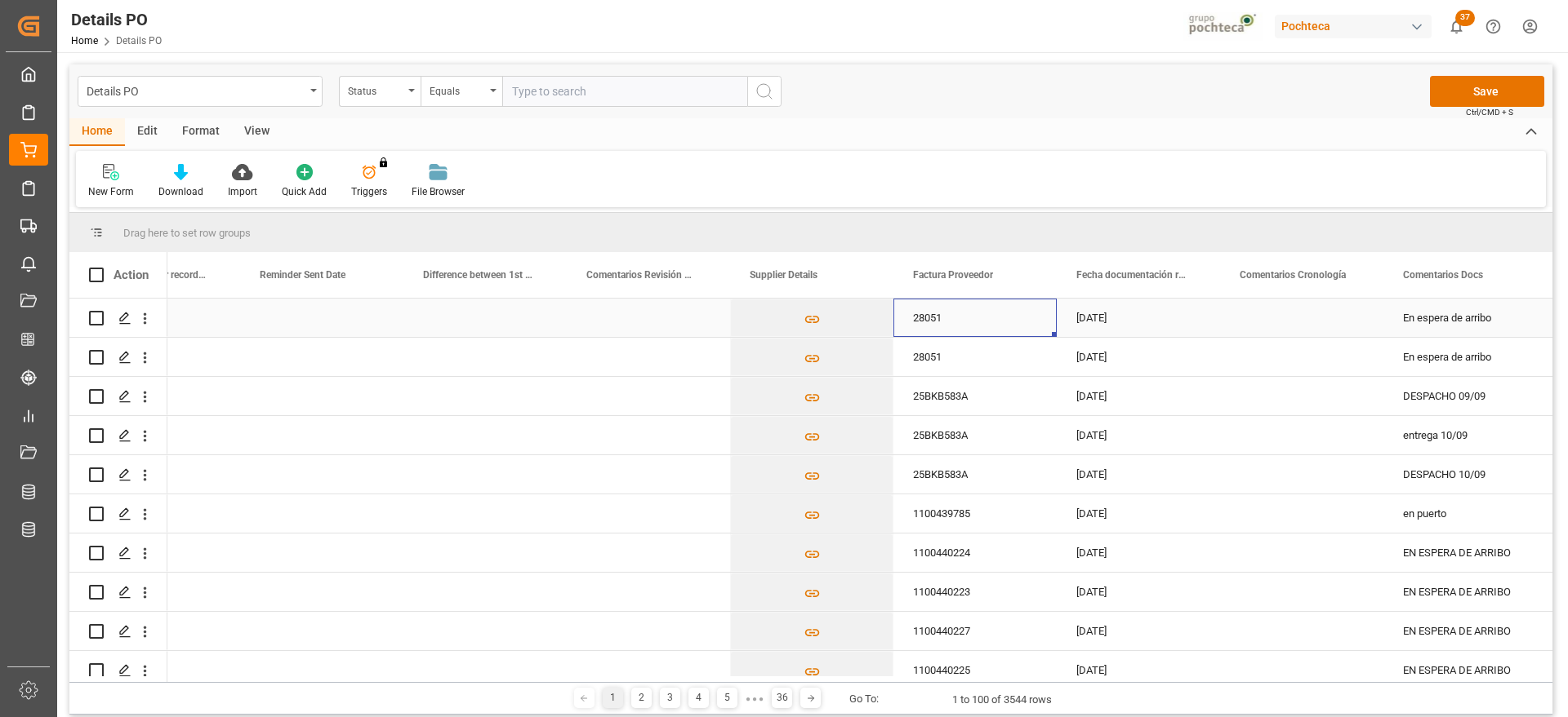
click at [952, 320] on div "28051" at bounding box center [975, 318] width 163 height 38
drag, startPoint x: 970, startPoint y: 322, endPoint x: 905, endPoint y: 327, distance: 65.2
click at [905, 327] on div "28051" at bounding box center [975, 327] width 163 height 57
paste input "5"
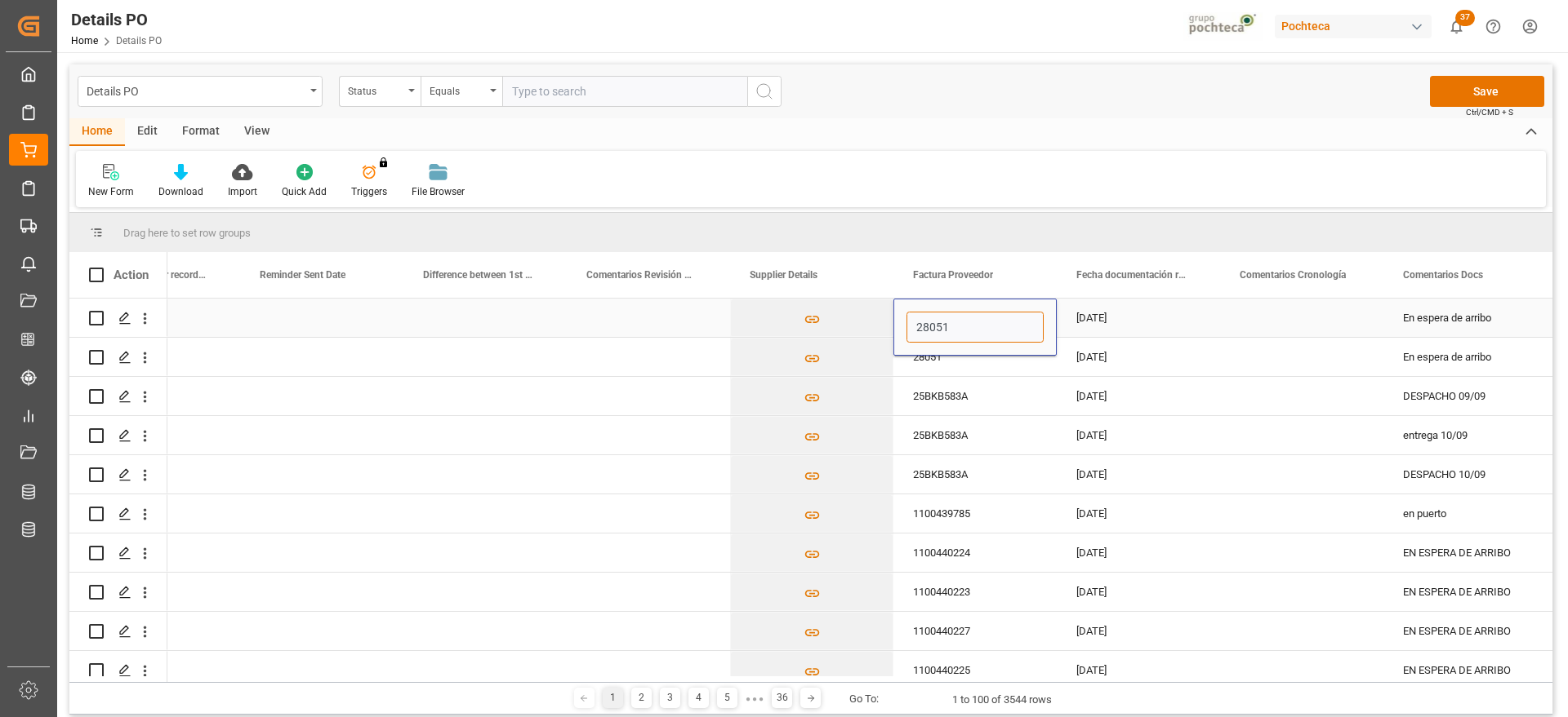
type input "28055"
click at [1146, 318] on div "[DATE]" at bounding box center [1138, 318] width 163 height 38
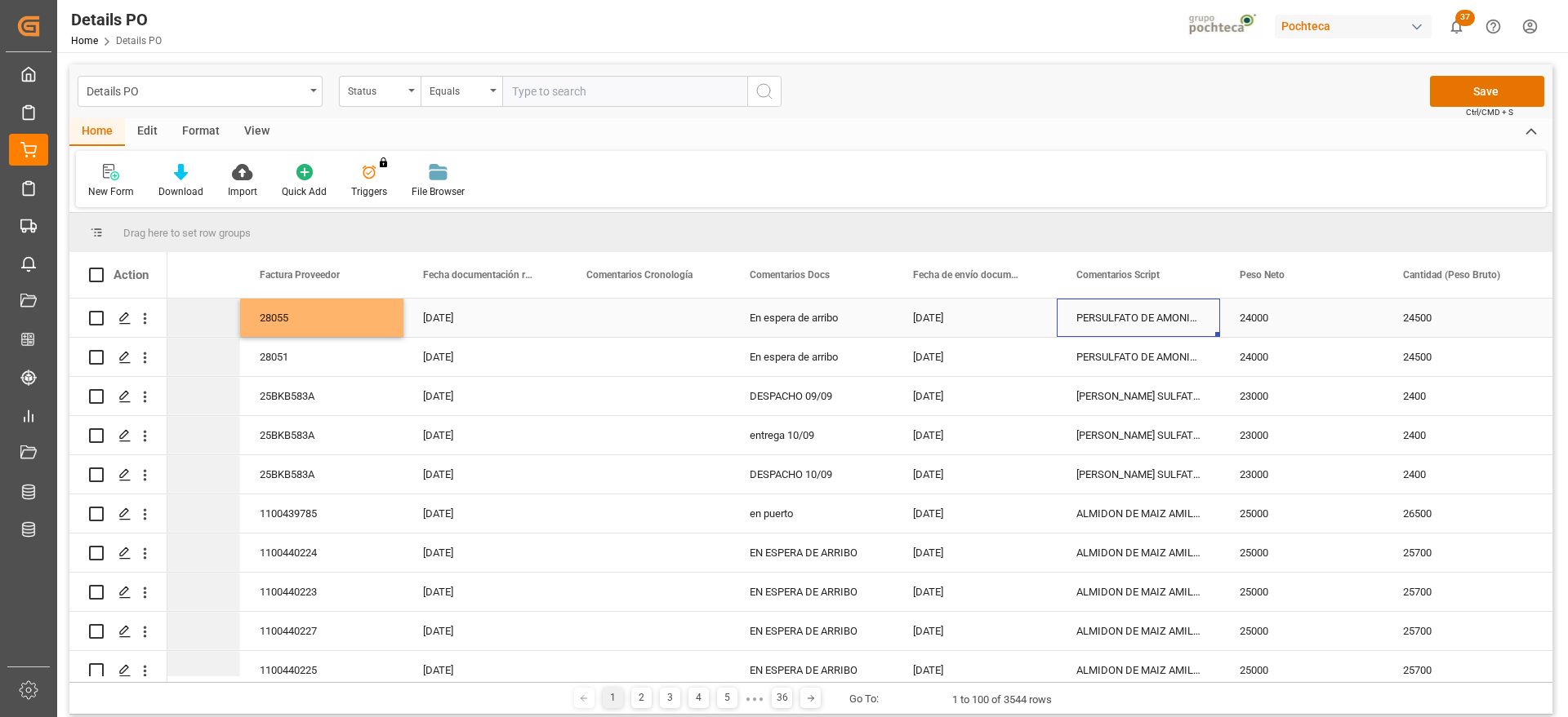
click at [1171, 321] on div "PERSULFATO DE AMONIO 25KG SAC (23055)" at bounding box center [1138, 318] width 163 height 38
drag, startPoint x: 1072, startPoint y: 324, endPoint x: 1206, endPoint y: 317, distance: 134.2
click at [1206, 317] on input "PERSULFATO DE AMONIO 25KG SAC (23055)" at bounding box center [1138, 327] width 137 height 31
paste input "ACIDO LACTICO AL 88% TAM 250 KG IMP (222"
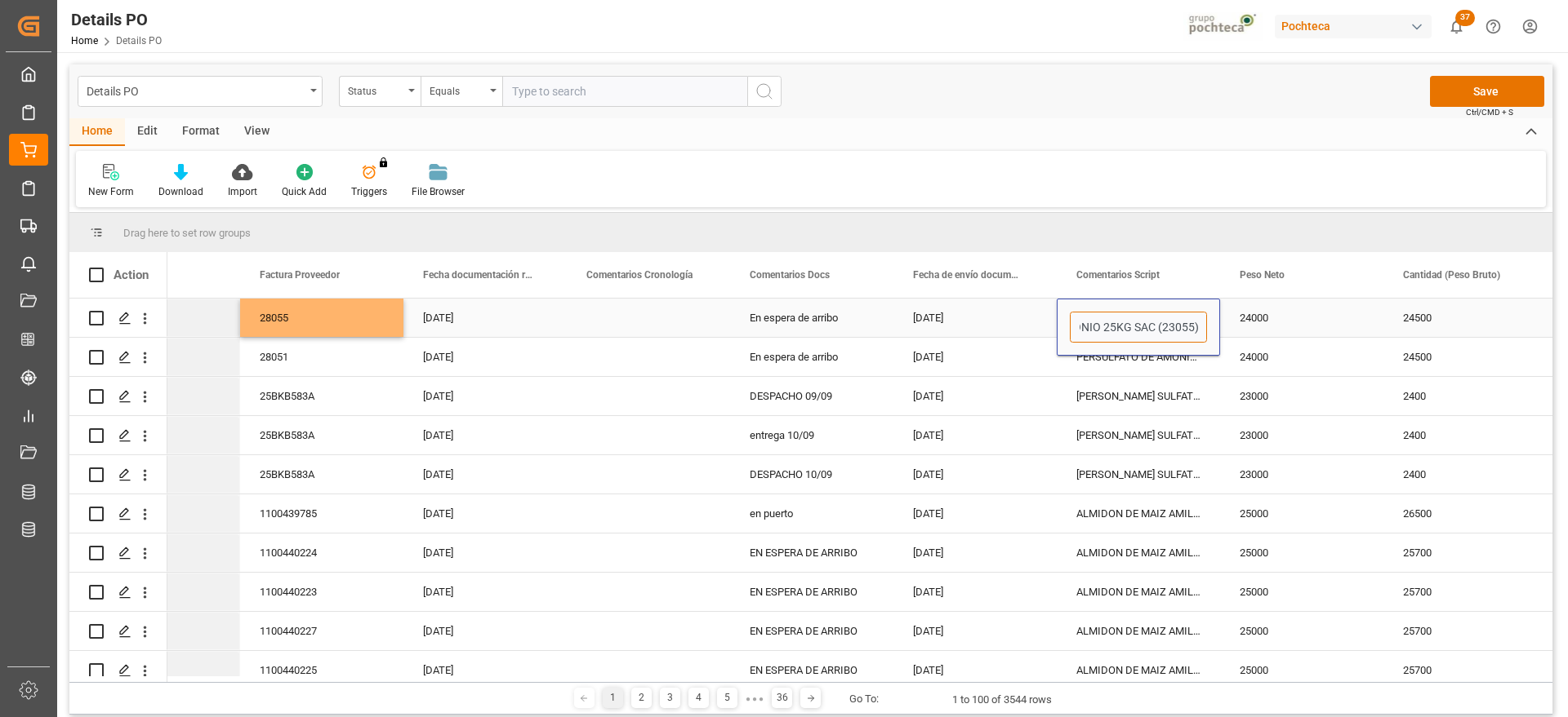
type input "ACIDO LACTICO AL 88% TAM 250 KG IMP (222"
click at [1257, 323] on div "24000" at bounding box center [1302, 318] width 163 height 38
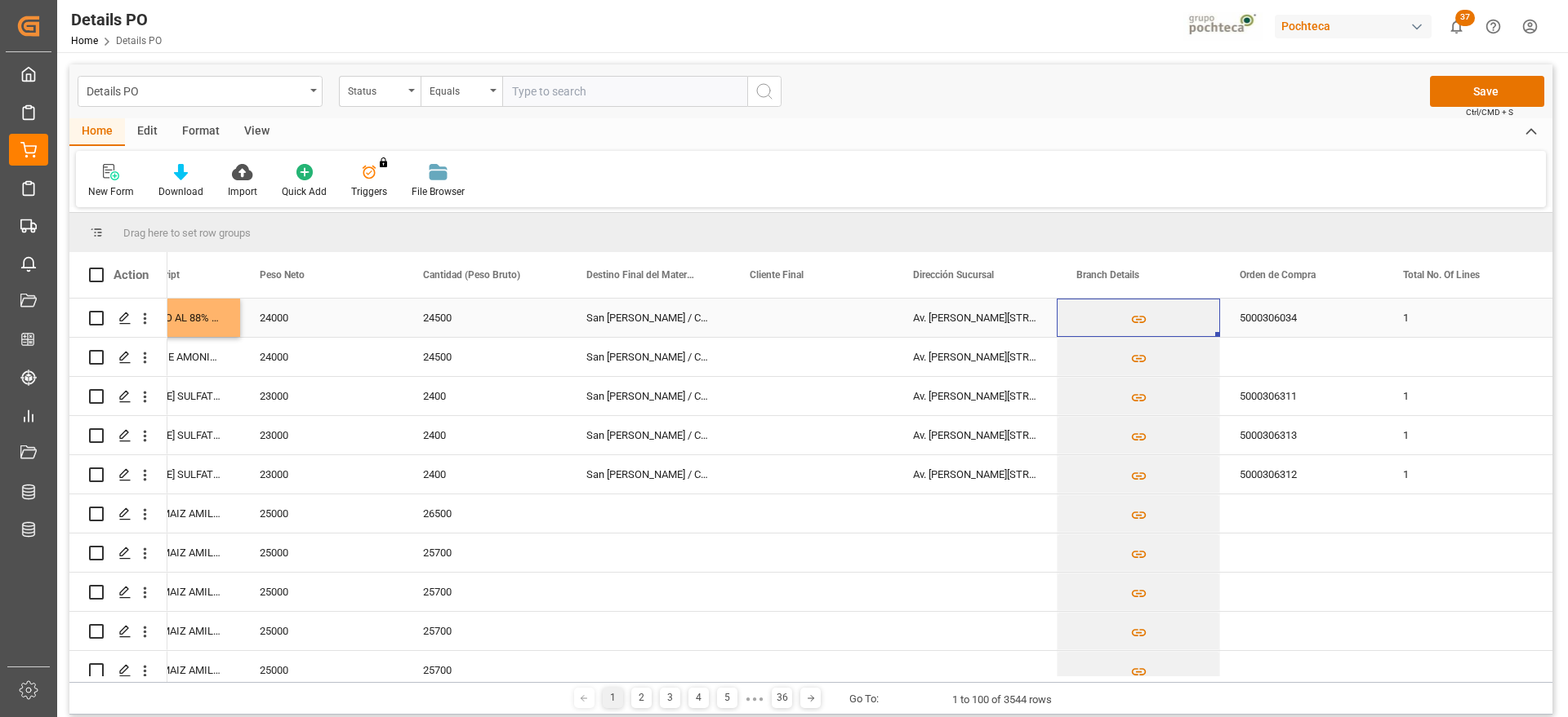
click at [634, 318] on div "San [PERSON_NAME] / CDMX" at bounding box center [648, 318] width 163 height 38
click at [687, 322] on icon "Press SPACE to select this row." at bounding box center [683, 326] width 17 height 17
click at [657, 327] on input "Press SPACE to select this row." at bounding box center [648, 327] width 137 height 31
type input "GUADALA"
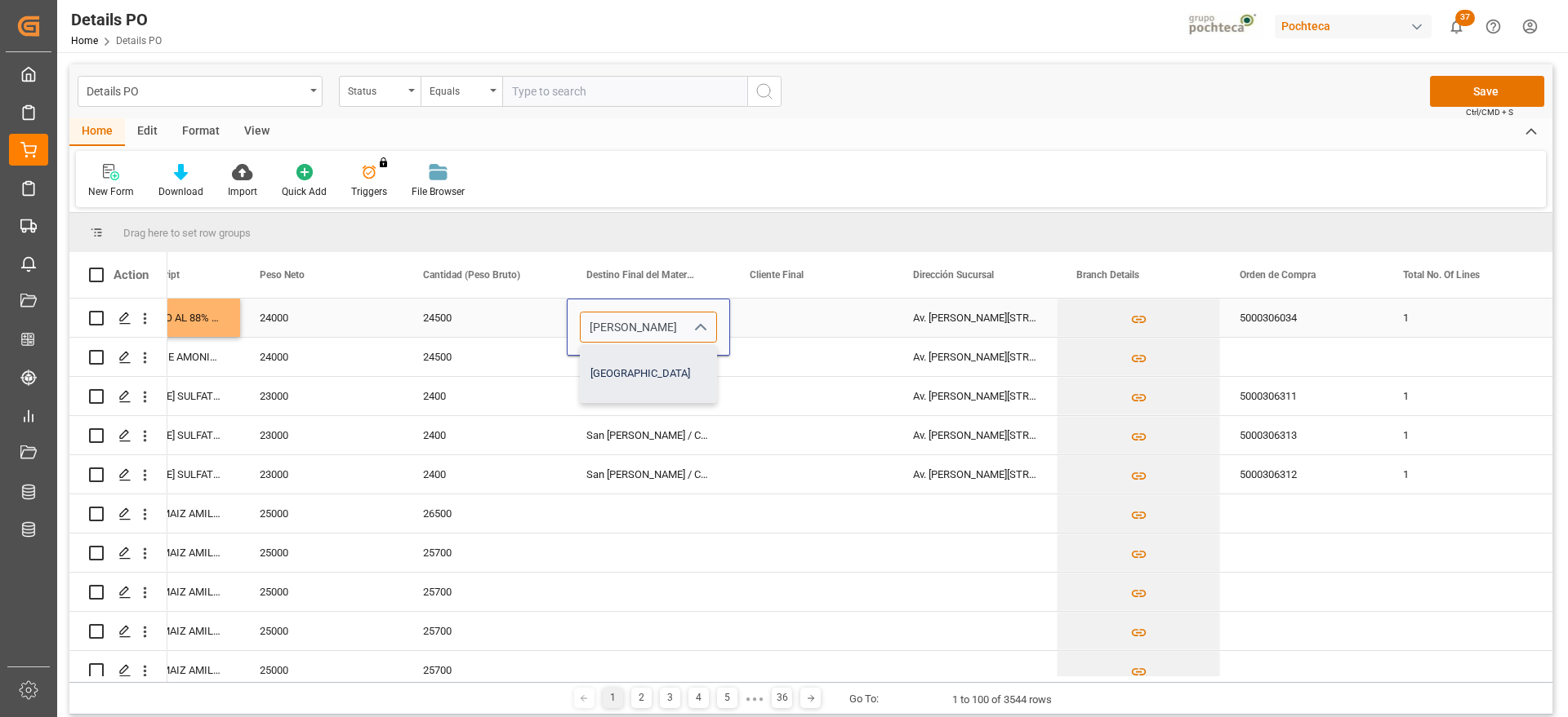
click at [633, 379] on div "[GEOGRAPHIC_DATA]" at bounding box center [648, 374] width 136 height 57
type input "[GEOGRAPHIC_DATA]"
click at [954, 318] on div "Av. [PERSON_NAME][STREET_ADDRESS]." at bounding box center [975, 318] width 163 height 38
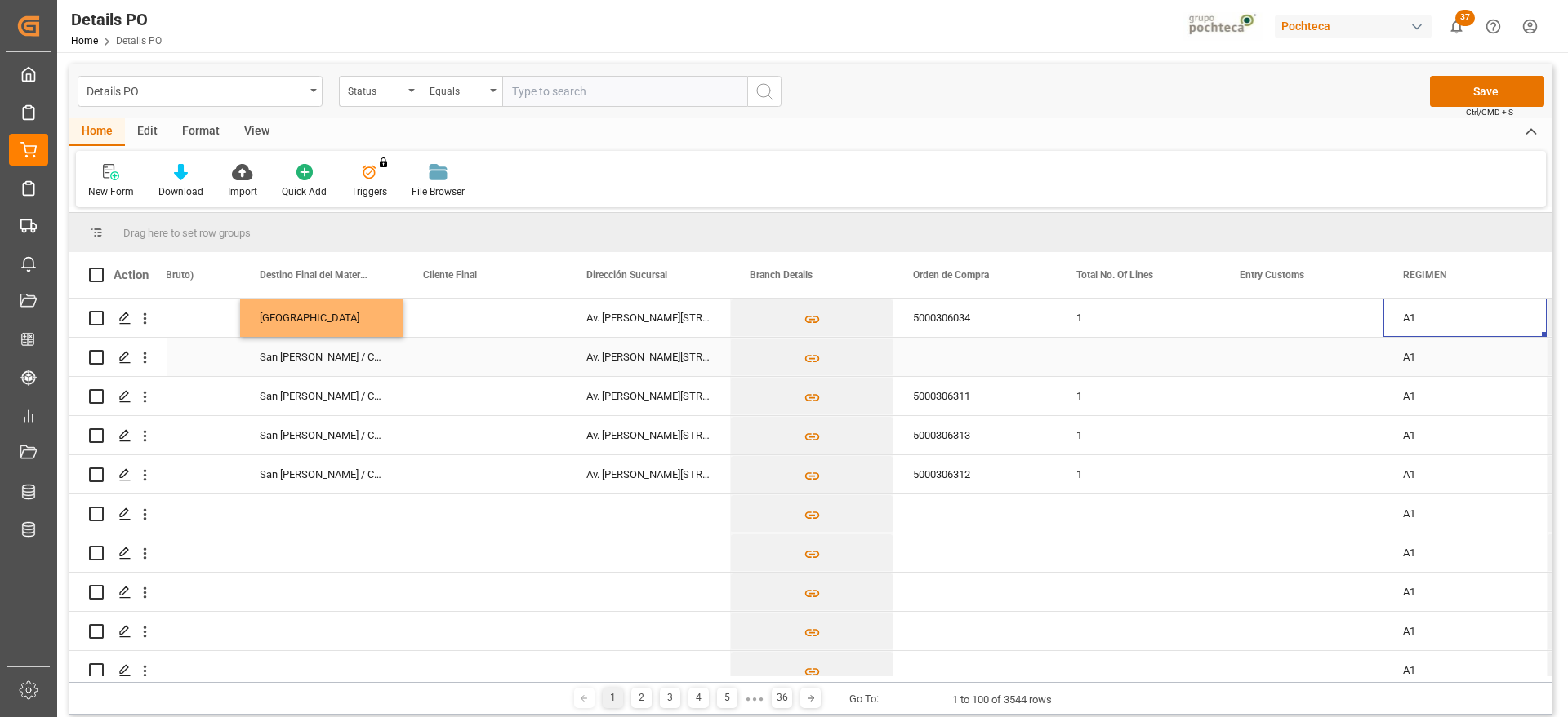
click at [325, 356] on div "San [PERSON_NAME] / CDMX" at bounding box center [322, 357] width 163 height 38
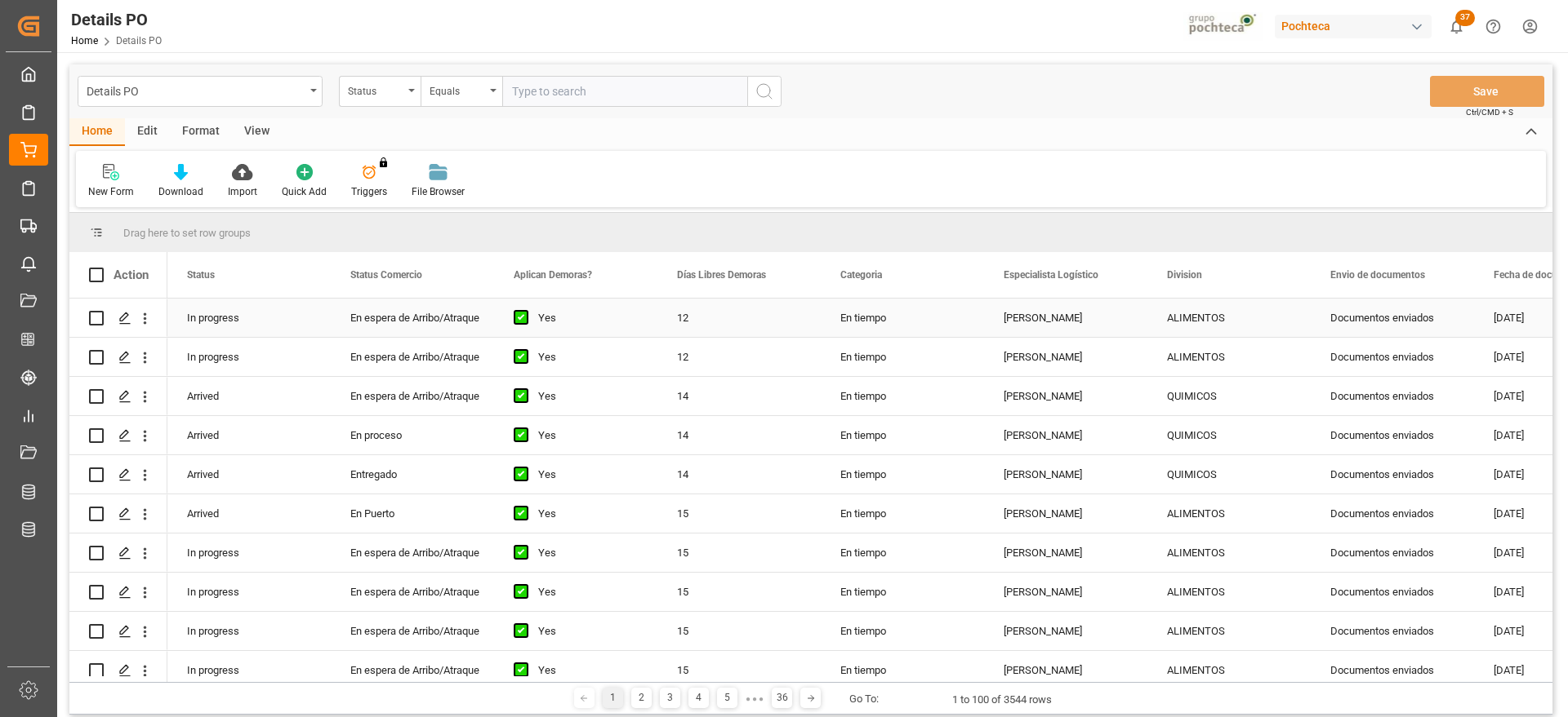
click at [246, 310] on div "In progress" at bounding box center [249, 318] width 163 height 38
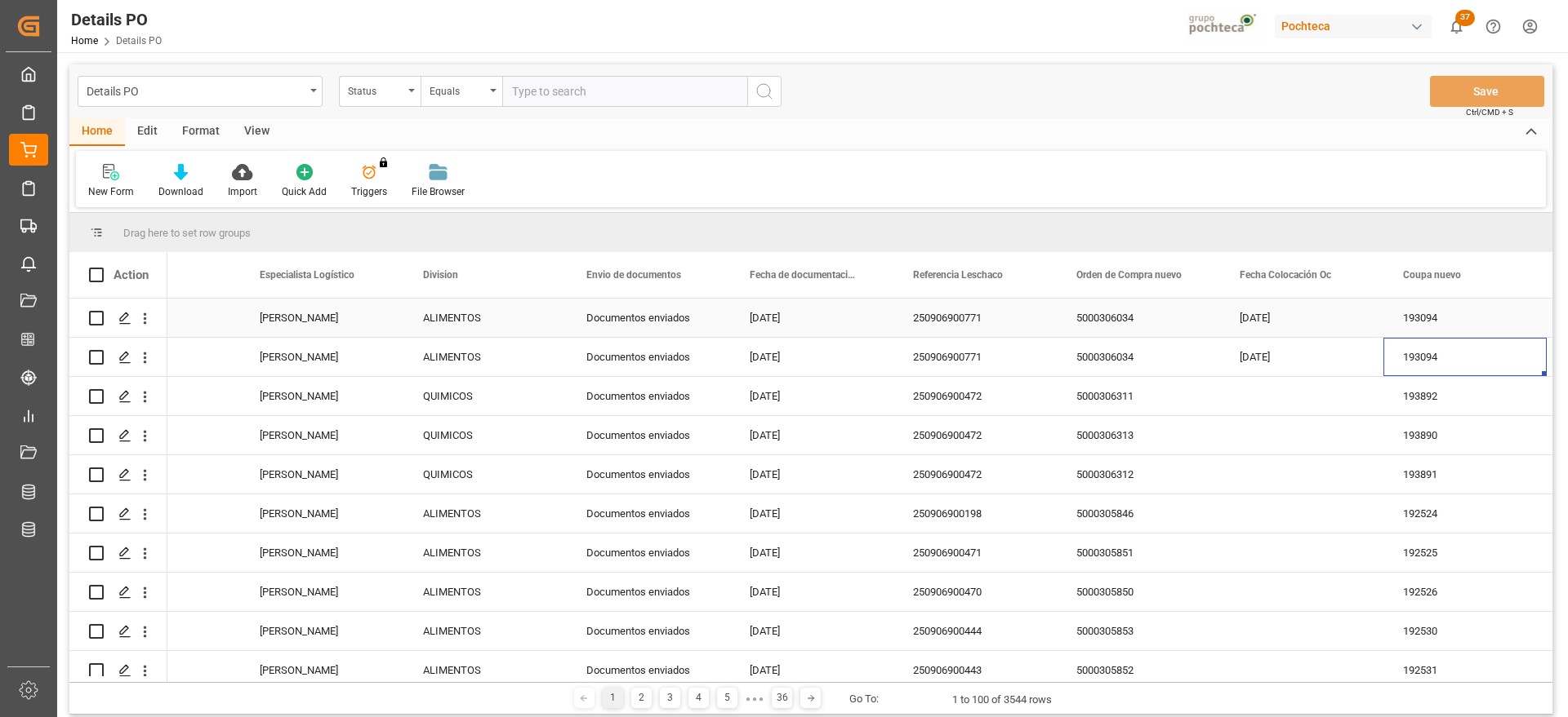
scroll to position [0, 744]
click at [984, 356] on div "250906900771" at bounding box center [975, 357] width 163 height 38
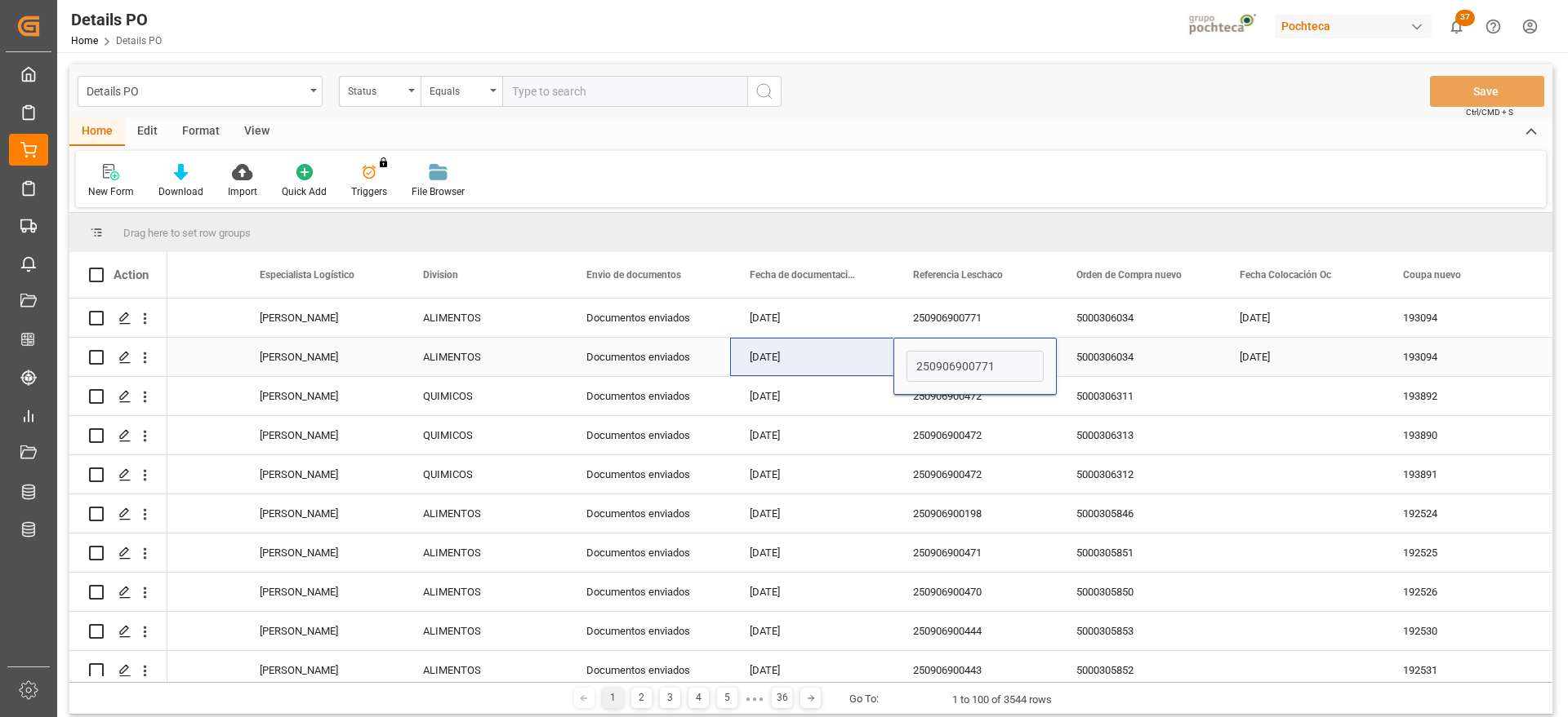
type input "250906900600"
click at [1085, 361] on div "5000306034" at bounding box center [1138, 357] width 163 height 38
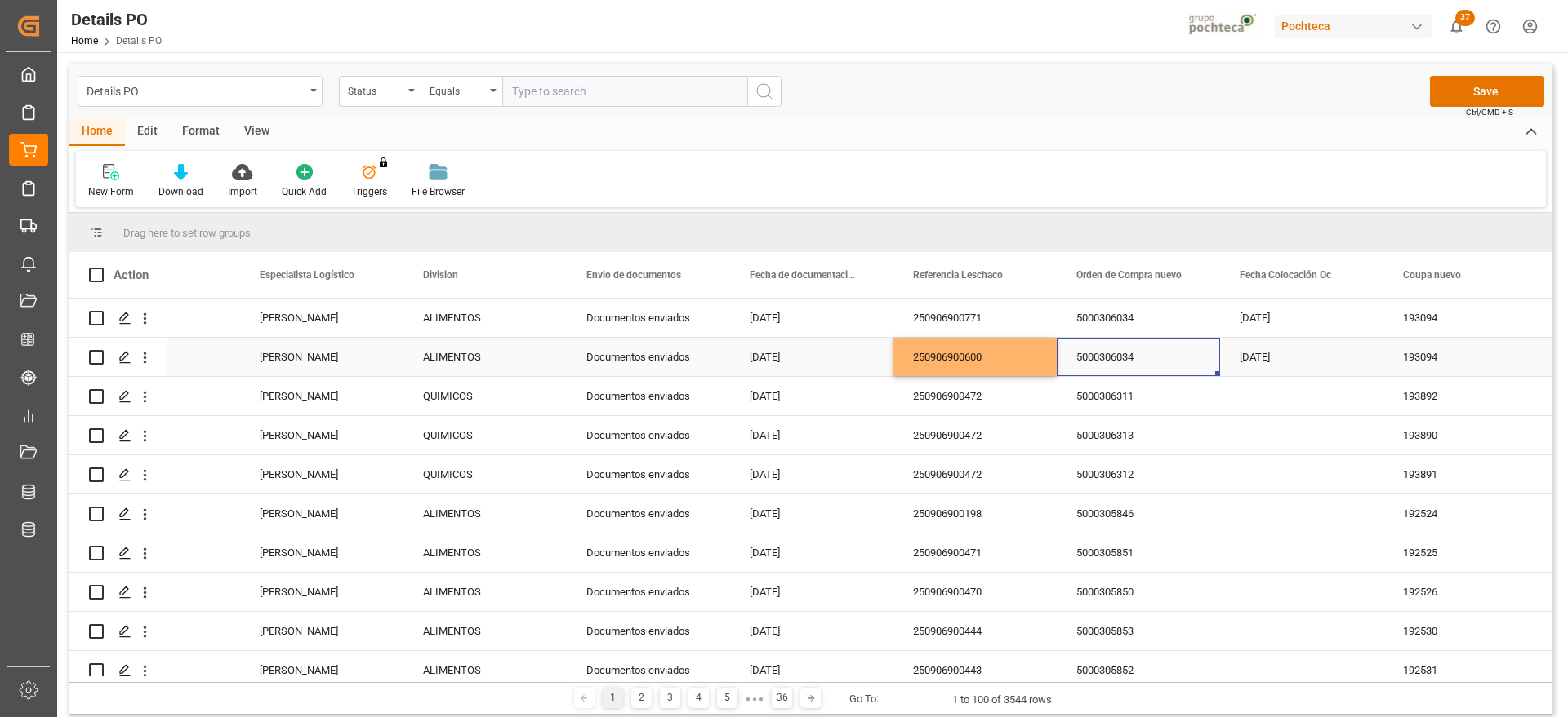
click at [1132, 355] on div "5000306034" at bounding box center [1138, 357] width 163 height 38
click at [1065, 368] on div "5000306034" at bounding box center [1138, 366] width 163 height 57
type input "5000305074"
click at [1429, 355] on div "193094" at bounding box center [1465, 357] width 163 height 38
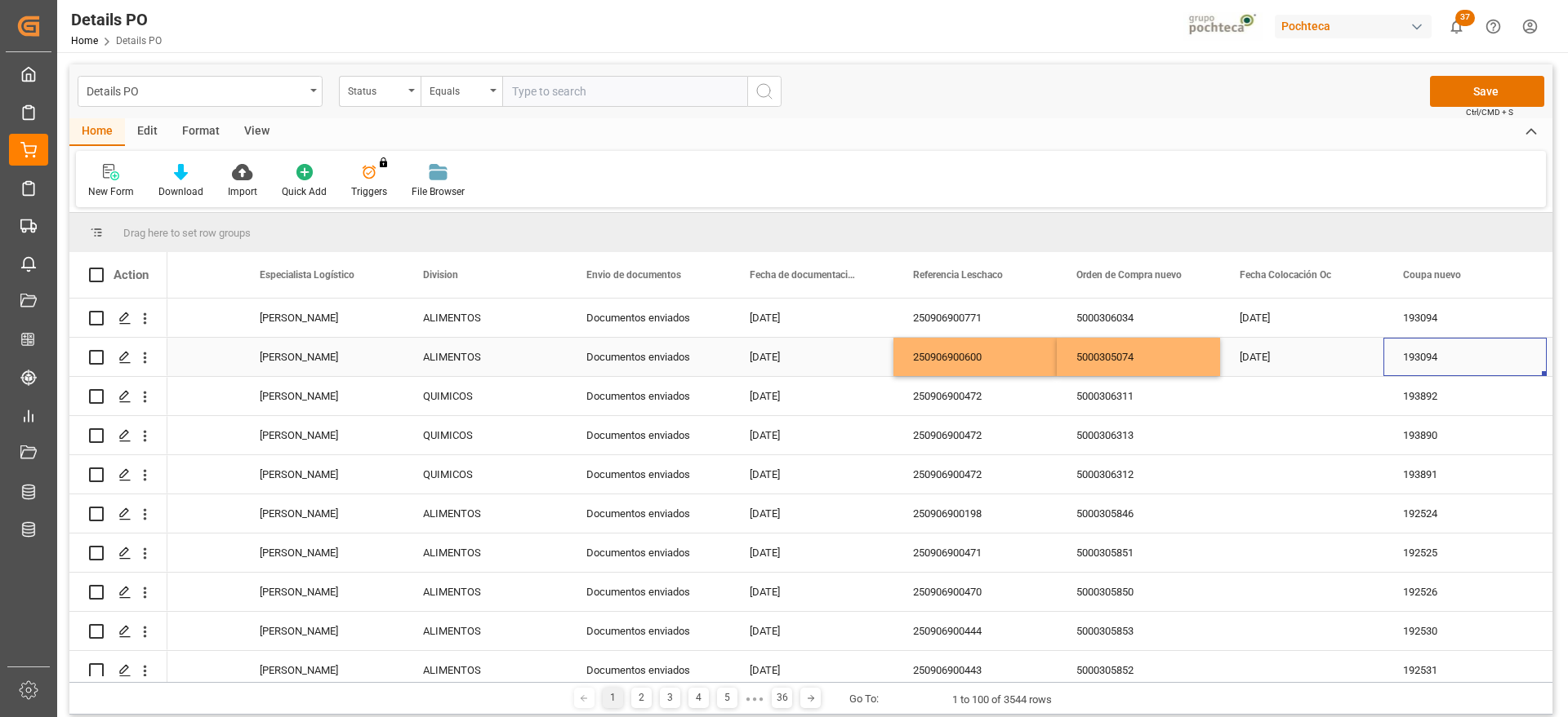
click at [1439, 353] on div "193094" at bounding box center [1465, 357] width 163 height 38
drag, startPoint x: 1472, startPoint y: 359, endPoint x: 1397, endPoint y: 371, distance: 76.0
click at [1397, 371] on input "193094" at bounding box center [1465, 366] width 137 height 31
paste input "0241"
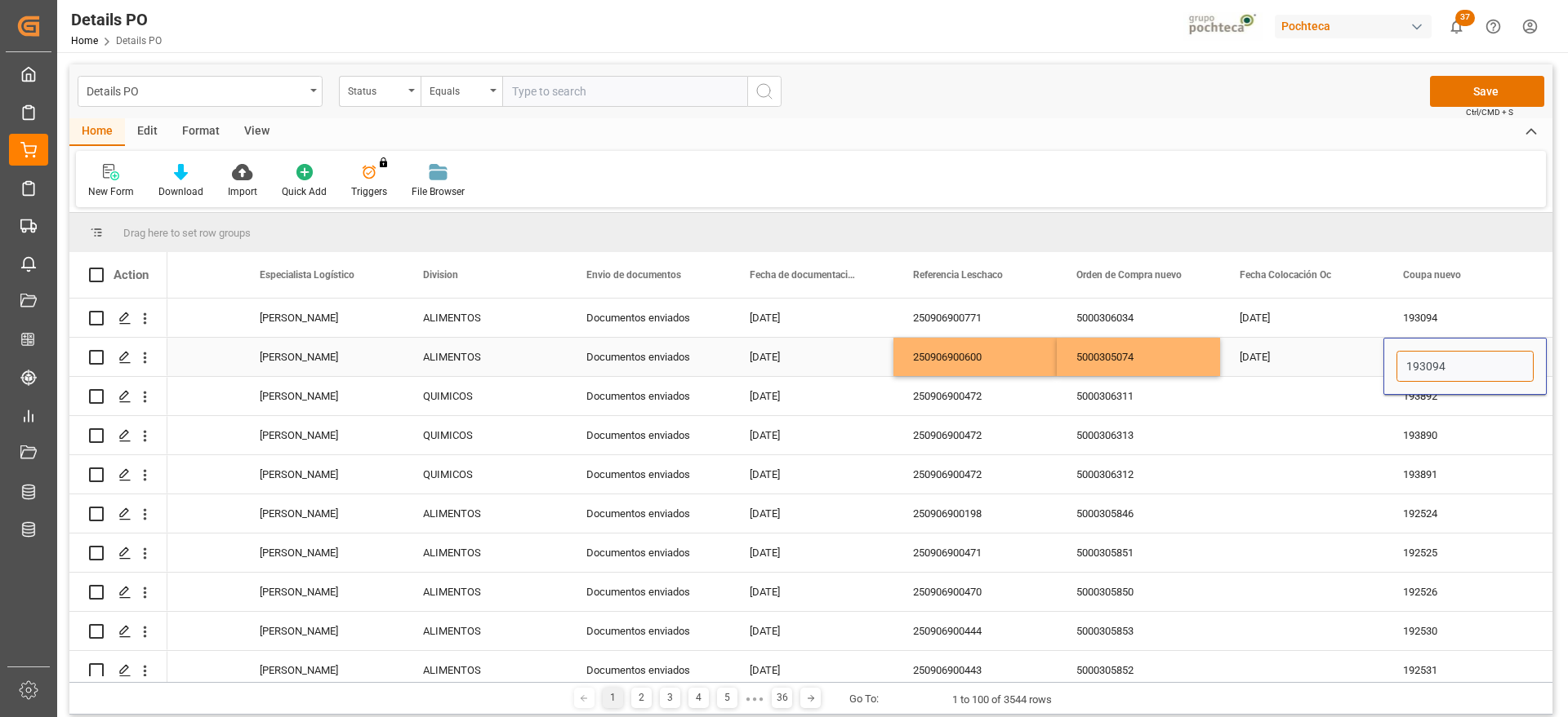
type input "190241"
click at [1344, 351] on div "[DATE]" at bounding box center [1302, 357] width 163 height 38
click at [1476, 93] on button "Save" at bounding box center [1487, 91] width 115 height 31
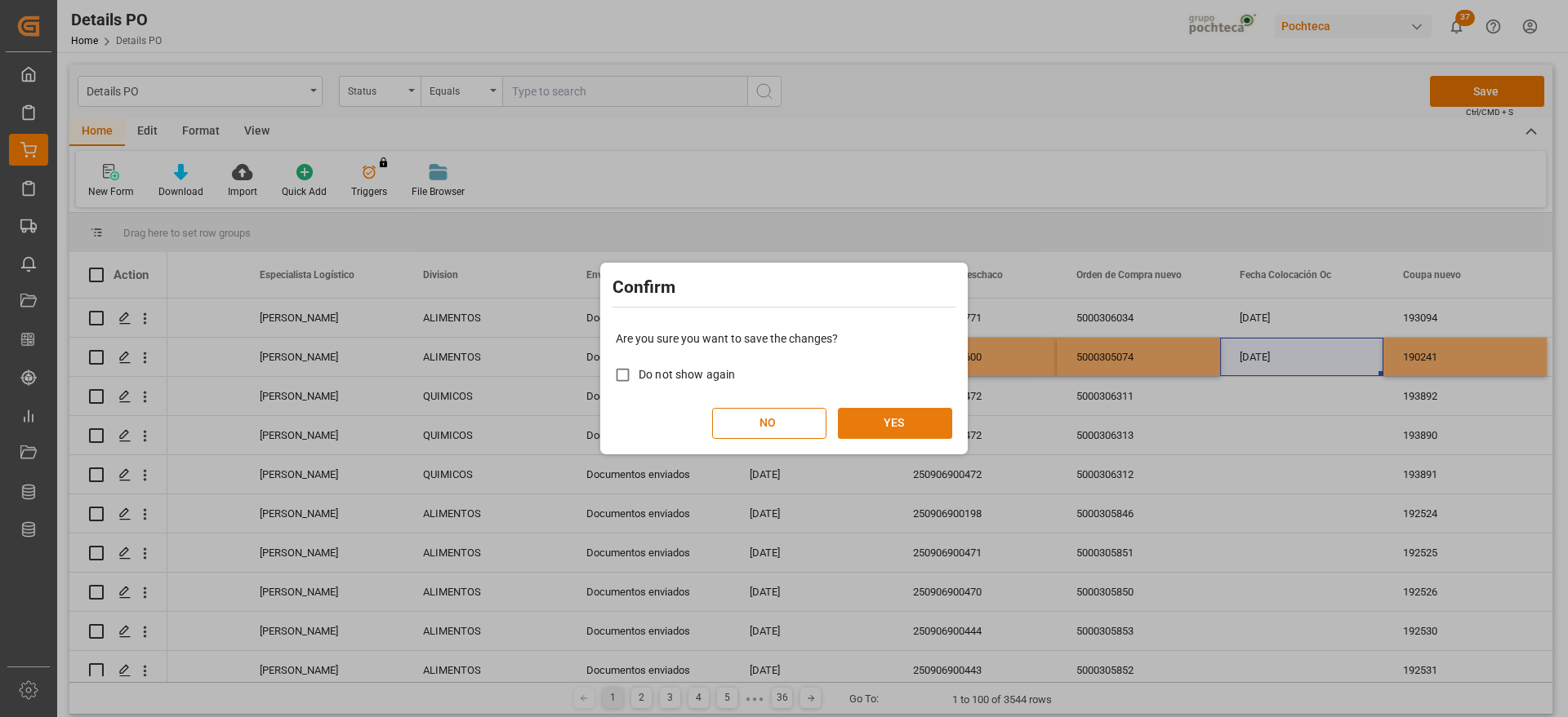
click at [872, 430] on button "YES" at bounding box center [895, 423] width 115 height 31
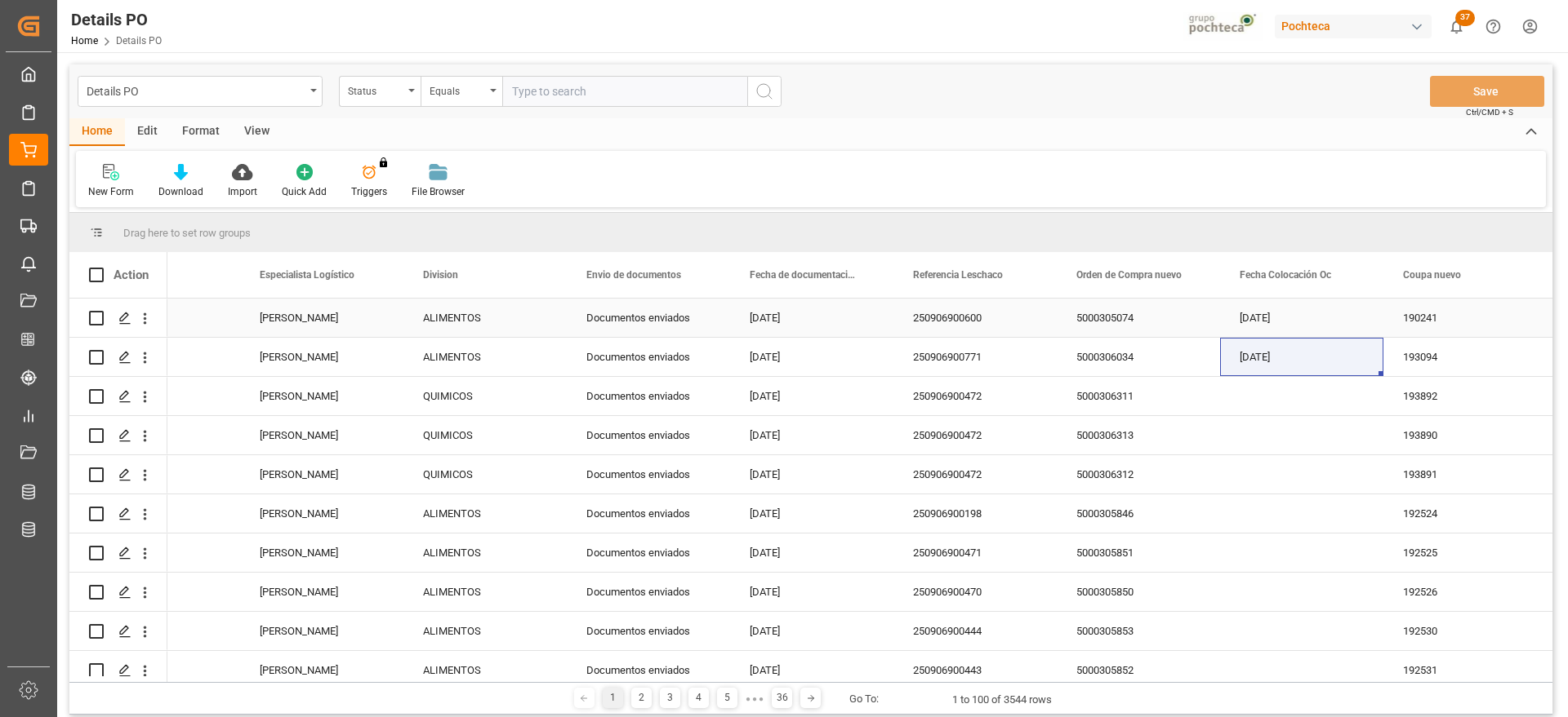
click at [969, 317] on div "250906900600" at bounding box center [975, 318] width 163 height 38
click at [388, 91] on div "Status" at bounding box center [375, 89] width 56 height 19
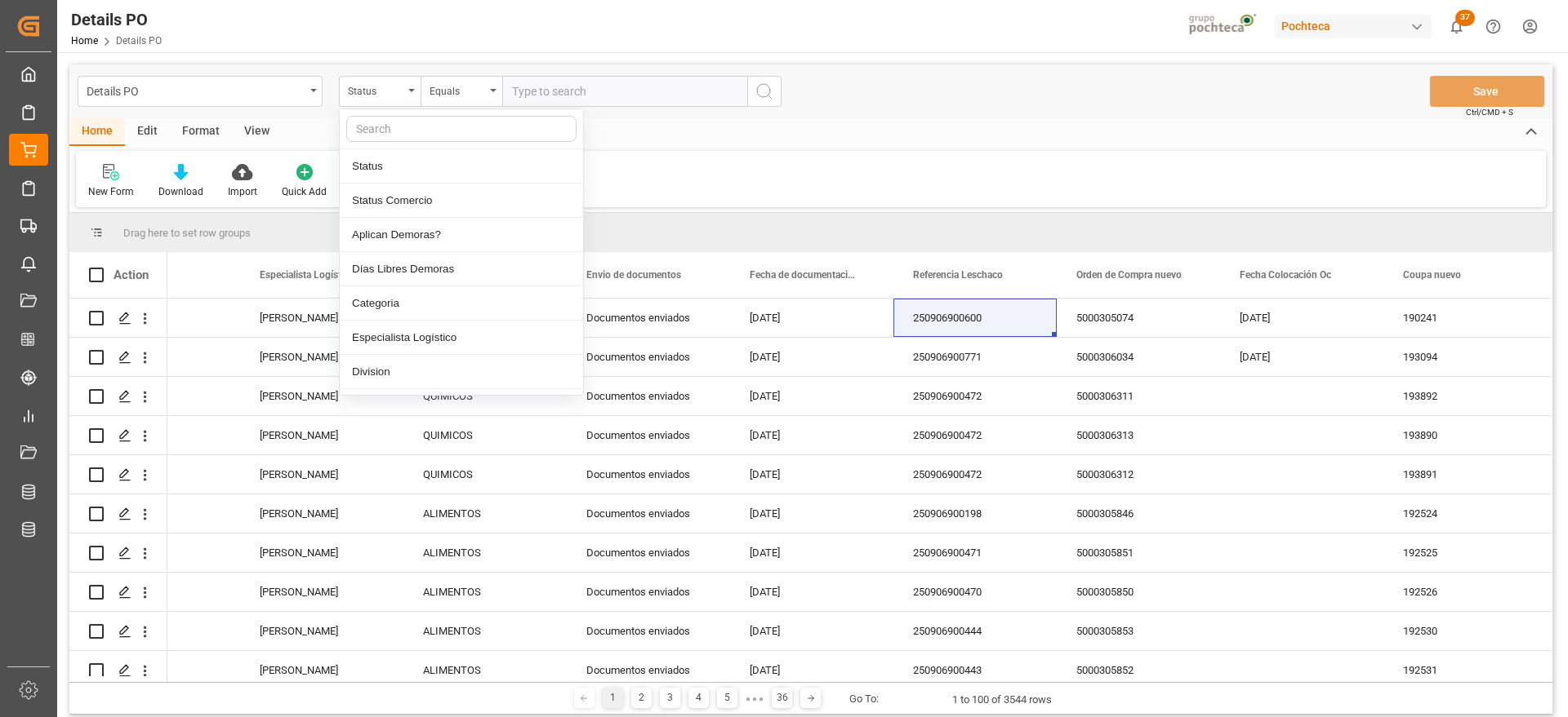
click at [407, 133] on input "text" at bounding box center [461, 128] width 230 height 26
type input "REF"
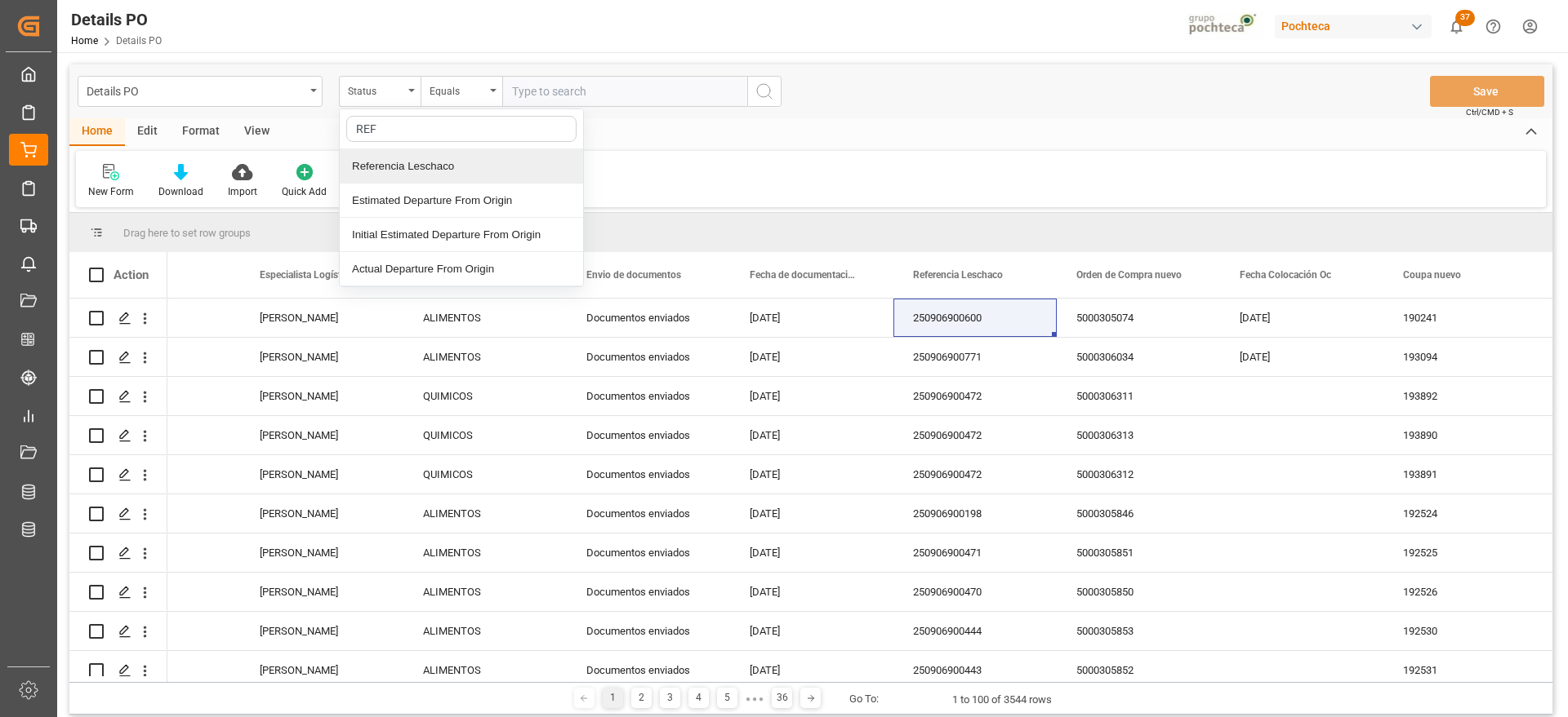
click at [408, 172] on div "Referencia Leschaco" at bounding box center [461, 166] width 244 height 34
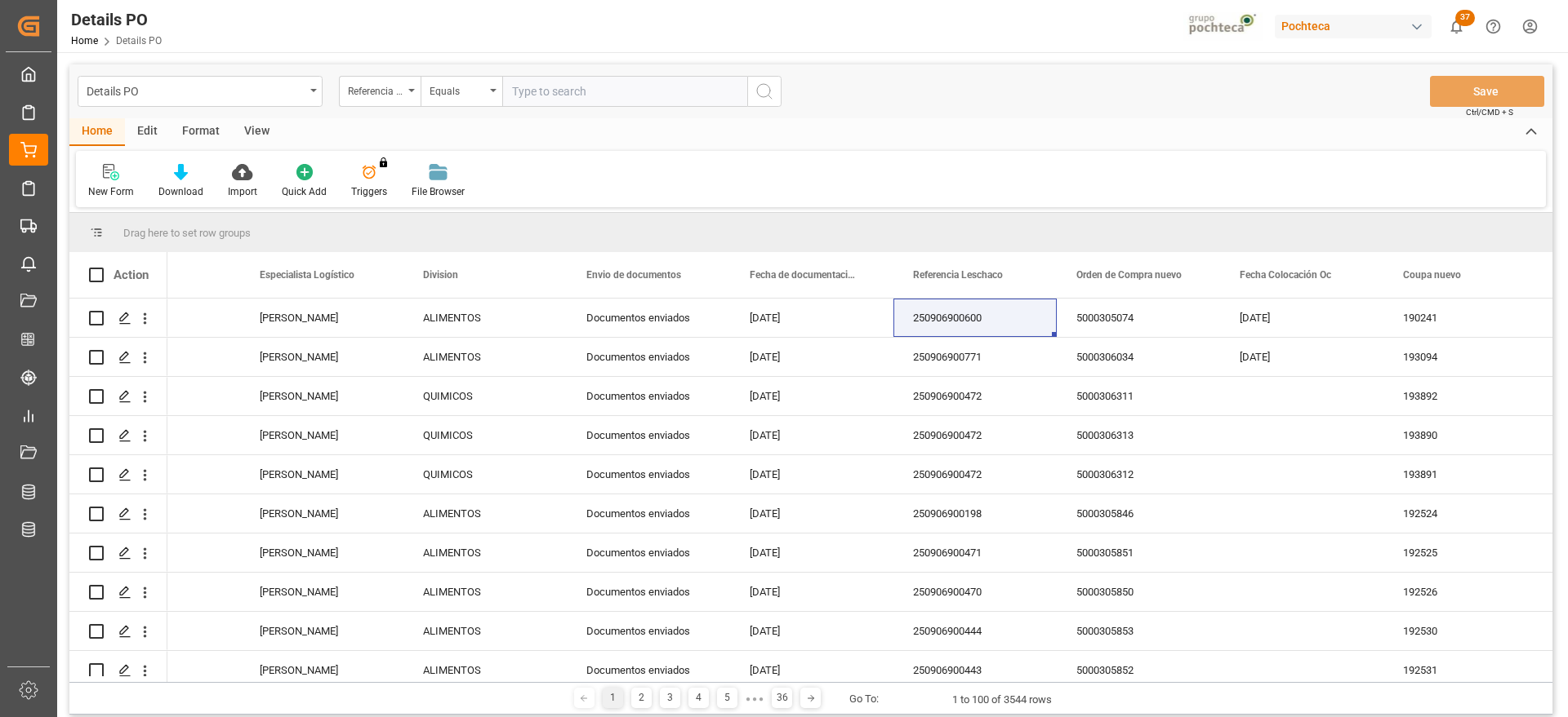
click at [556, 105] on input "text" at bounding box center [624, 91] width 245 height 31
paste input "250906900600"
type input "250906900600"
click at [770, 94] on icon "search button" at bounding box center [765, 91] width 20 height 20
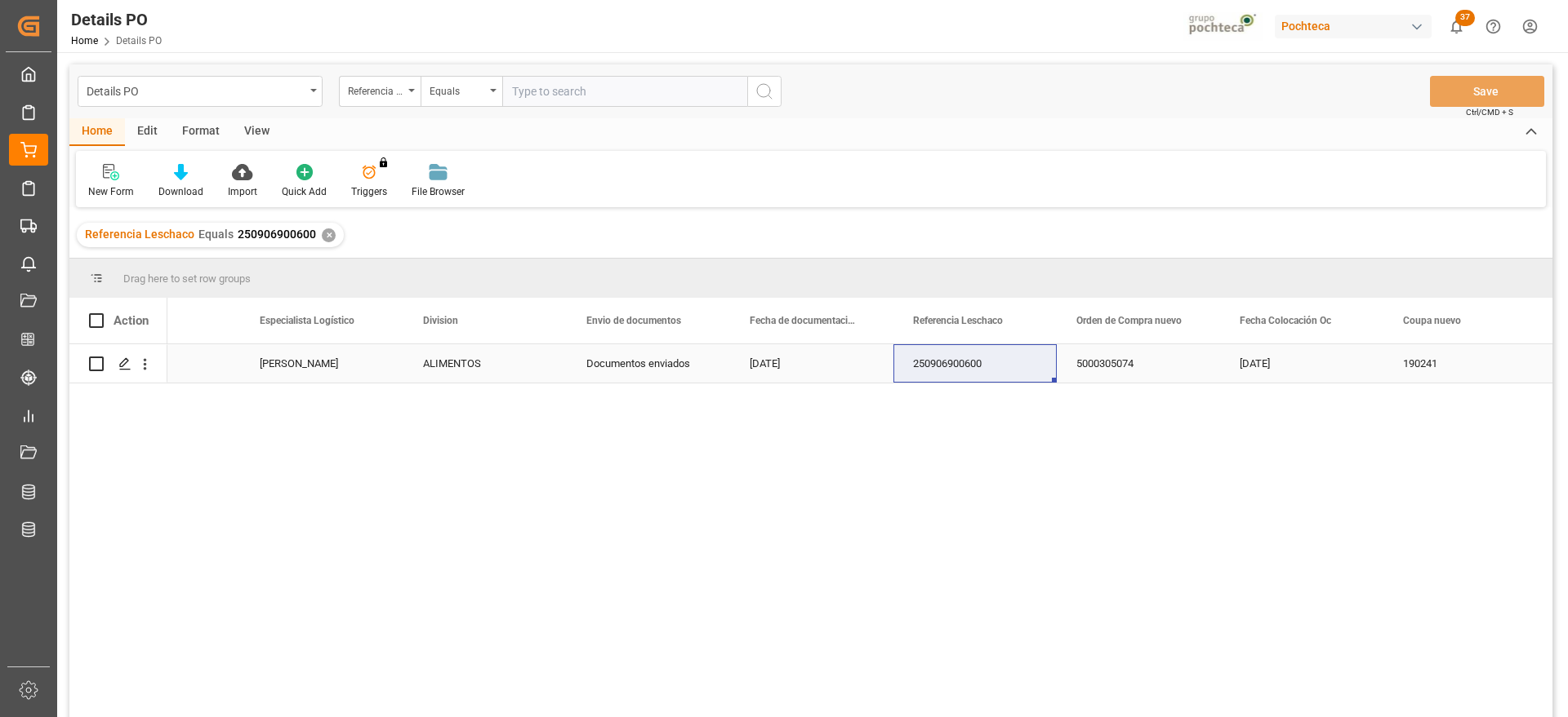
click at [308, 361] on div "[PERSON_NAME]" at bounding box center [322, 364] width 163 height 38
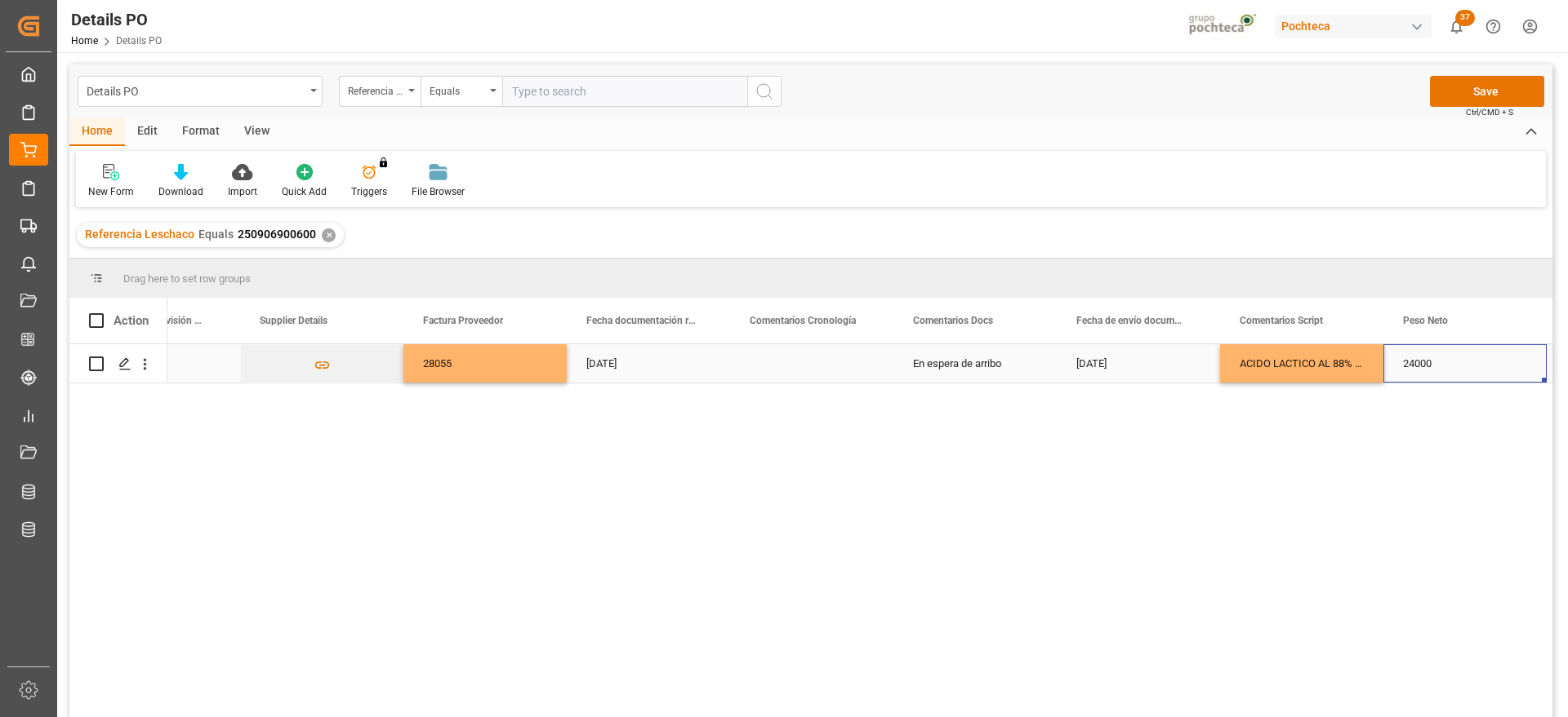
click at [1421, 361] on div "24000" at bounding box center [1465, 364] width 163 height 38
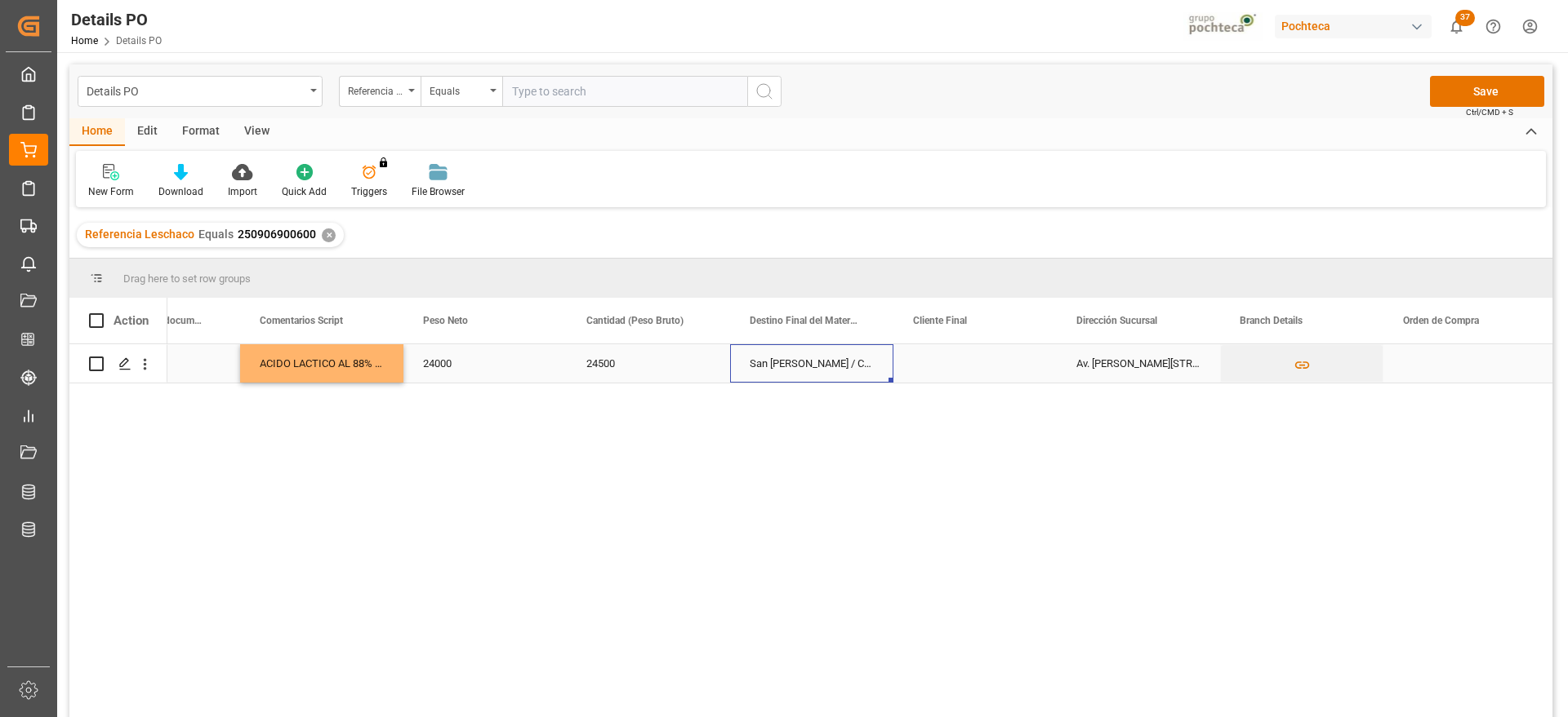
click at [787, 365] on div "San Juan / CDMX" at bounding box center [811, 364] width 163 height 38
click at [851, 366] on icon "Press SPACE to select this row." at bounding box center [847, 371] width 17 height 17
click at [803, 375] on input "Press SPACE to select this row." at bounding box center [811, 372] width 137 height 31
type input "GUADALAJ"
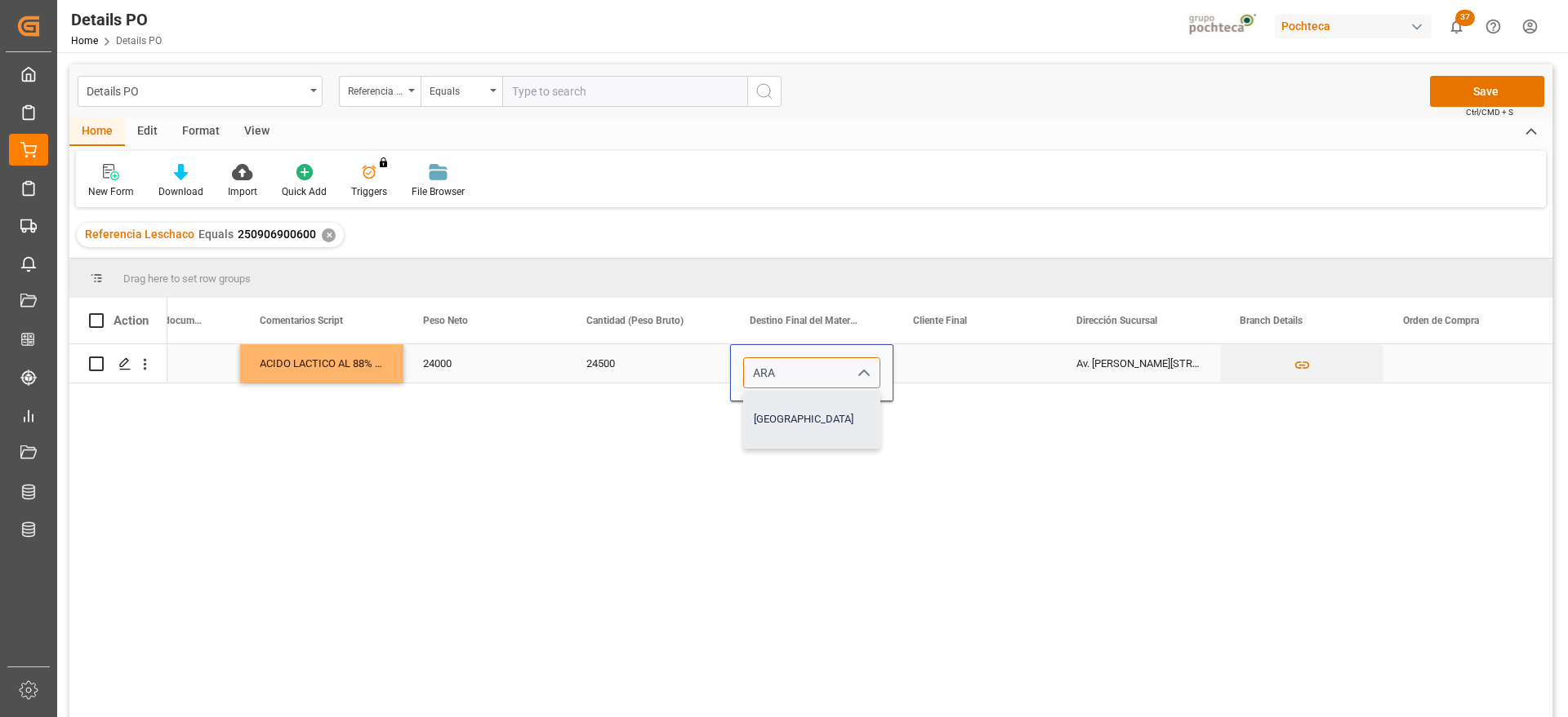
click at [815, 417] on div "[GEOGRAPHIC_DATA]" at bounding box center [811, 420] width 136 height 57
type input "[GEOGRAPHIC_DATA]"
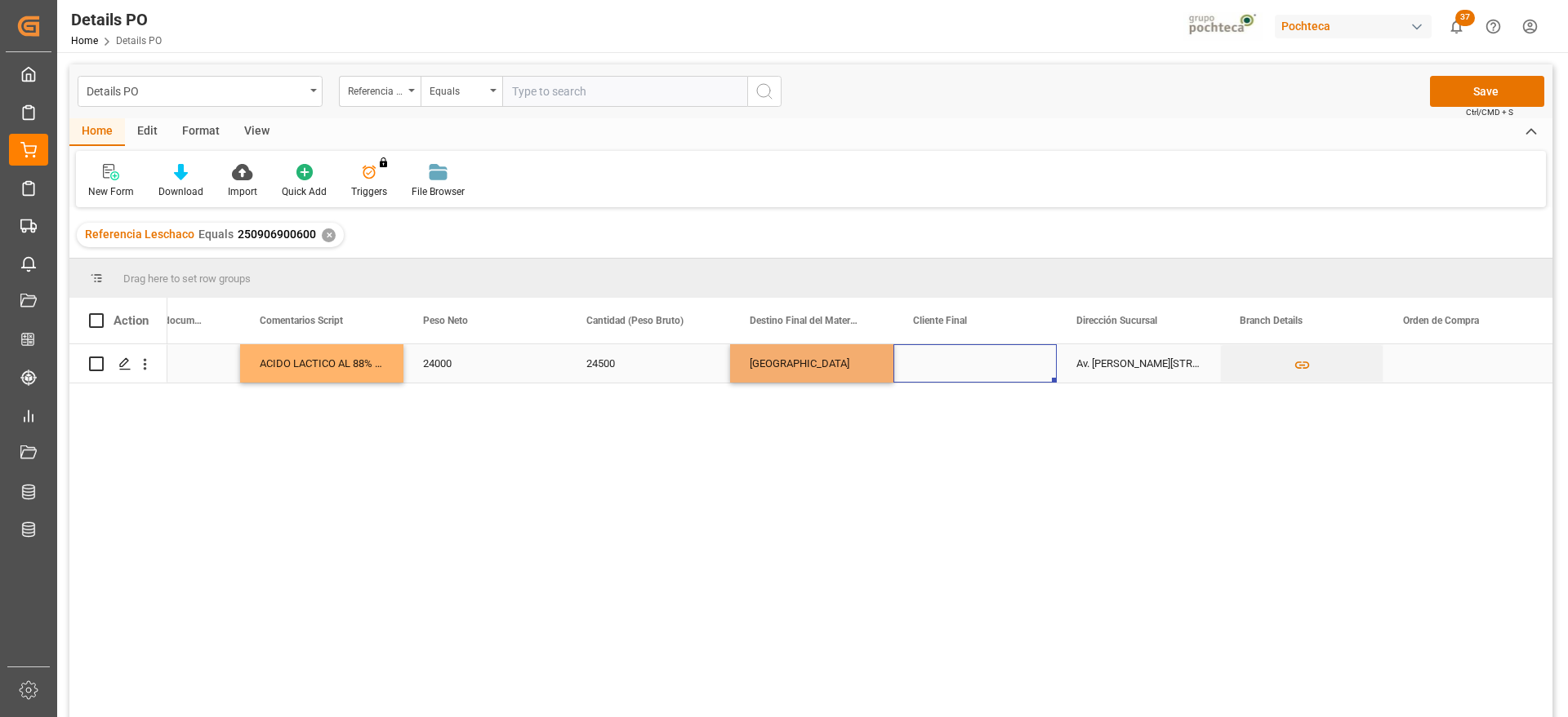
click at [965, 365] on div "Press SPACE to select this row." at bounding box center [975, 364] width 163 height 38
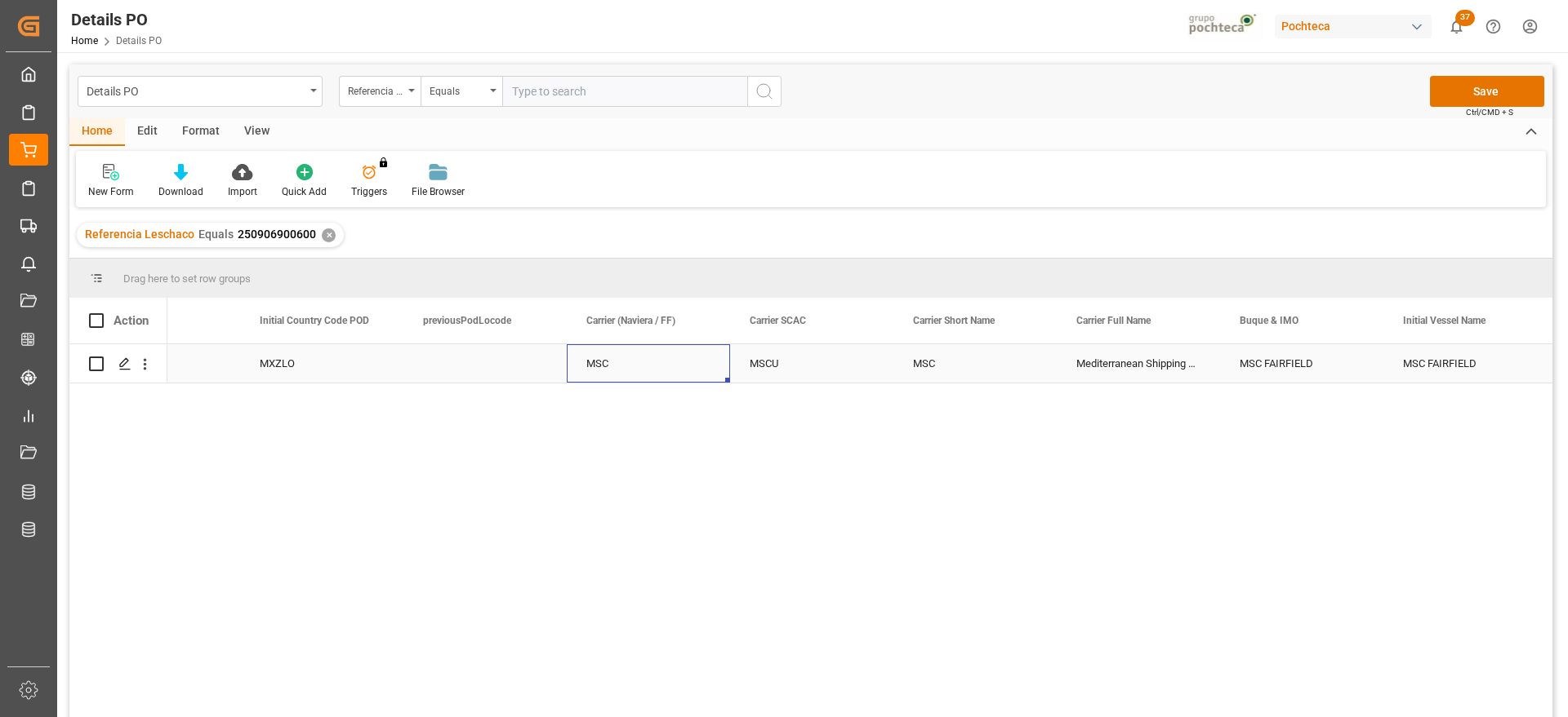
click at [627, 371] on div "MSC" at bounding box center [648, 364] width 163 height 38
click at [579, 373] on div "MSC" at bounding box center [648, 373] width 163 height 57
type input "CMA CGM"
click at [835, 374] on div "MSCU" at bounding box center [811, 364] width 163 height 38
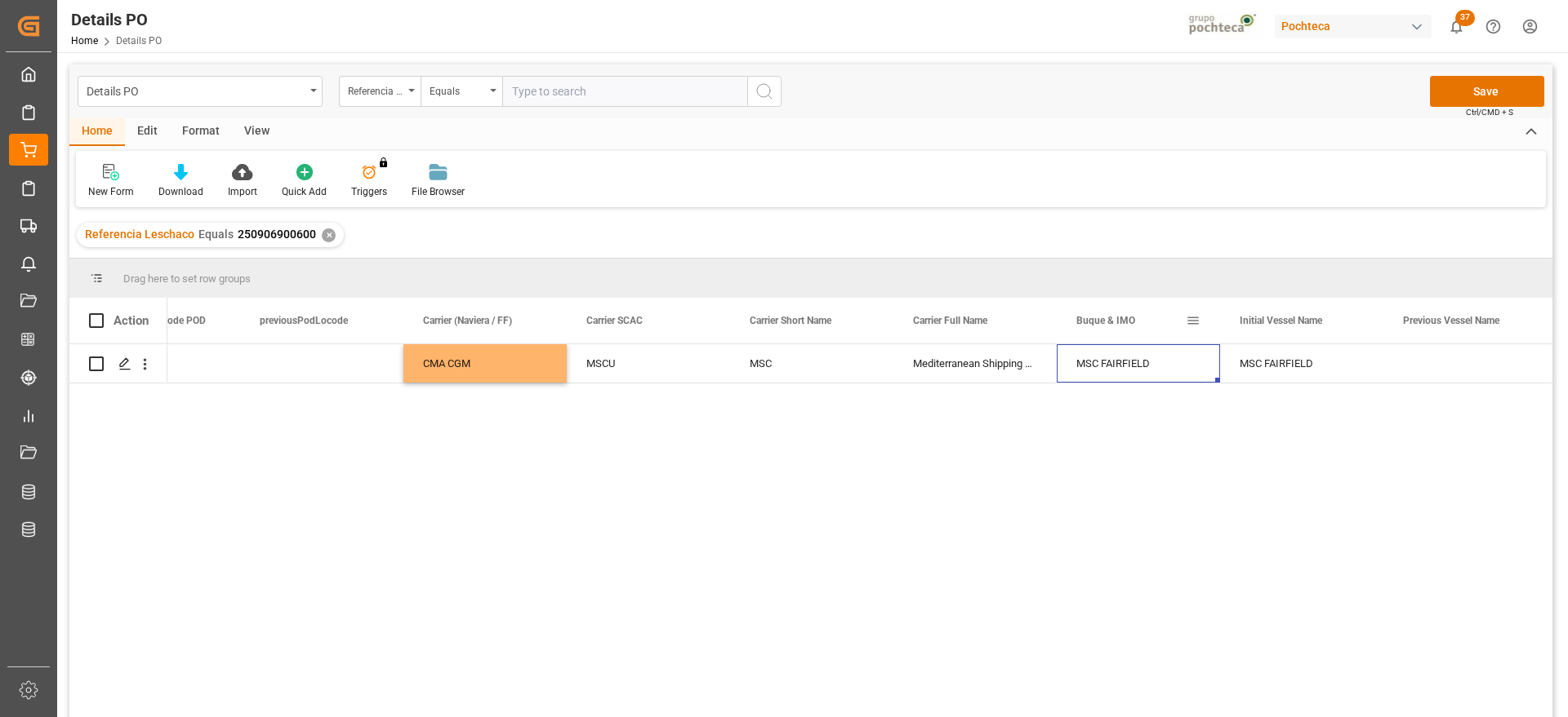
click at [1142, 341] on div "Buque & IMO" at bounding box center [1132, 321] width 110 height 46
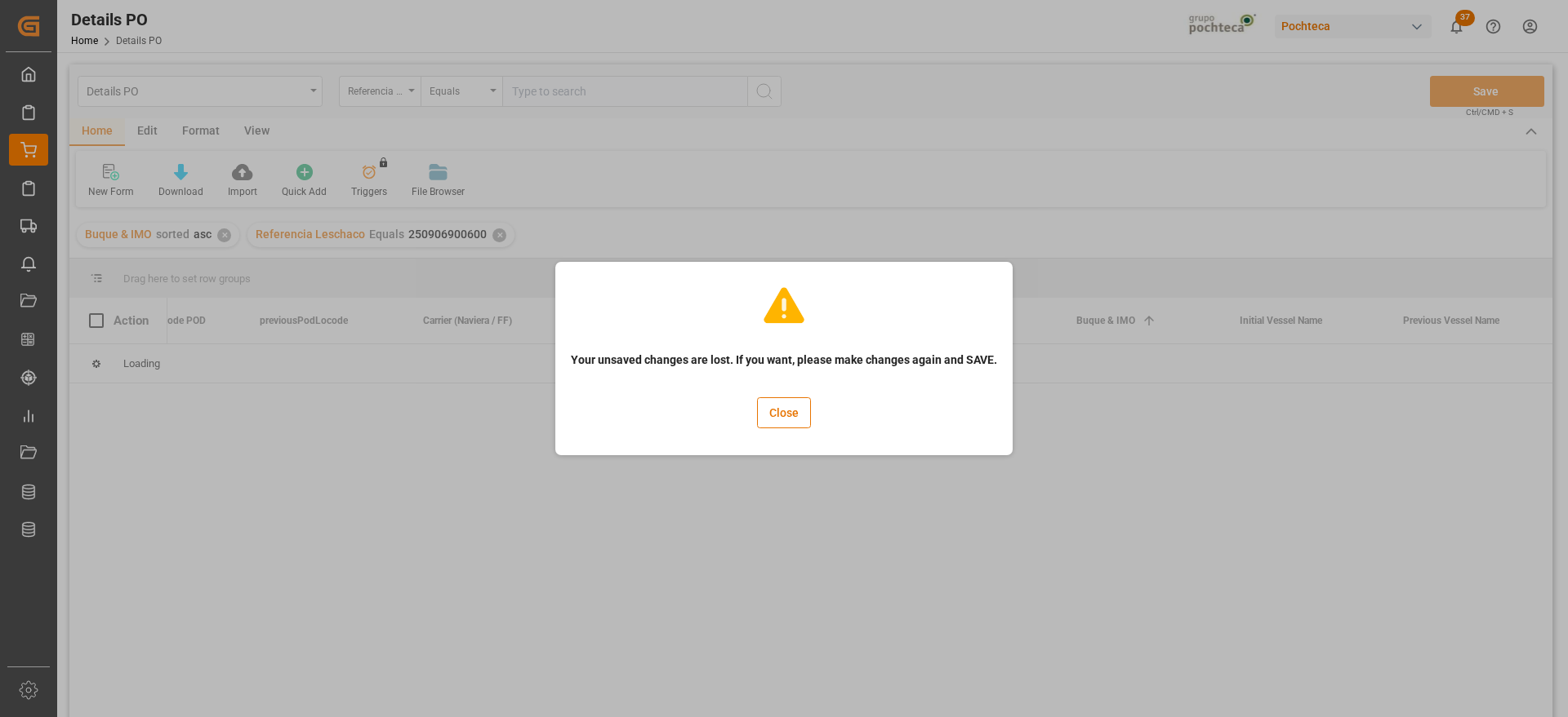
click at [811, 408] on div "Your unsaved changes are lost. If you want, please make changes again and SAVE.…" at bounding box center [784, 358] width 449 height 185
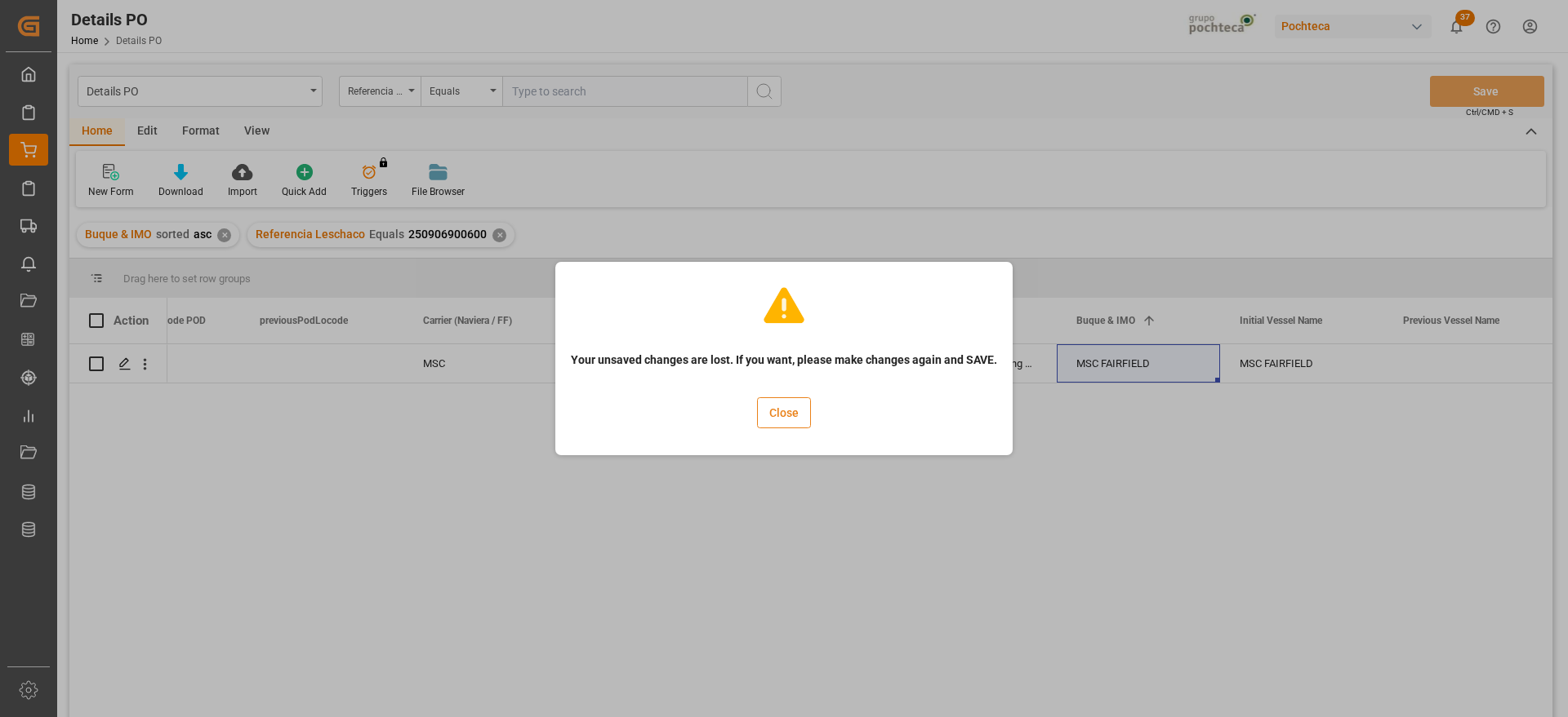
click at [799, 408] on button "Close" at bounding box center [784, 412] width 54 height 31
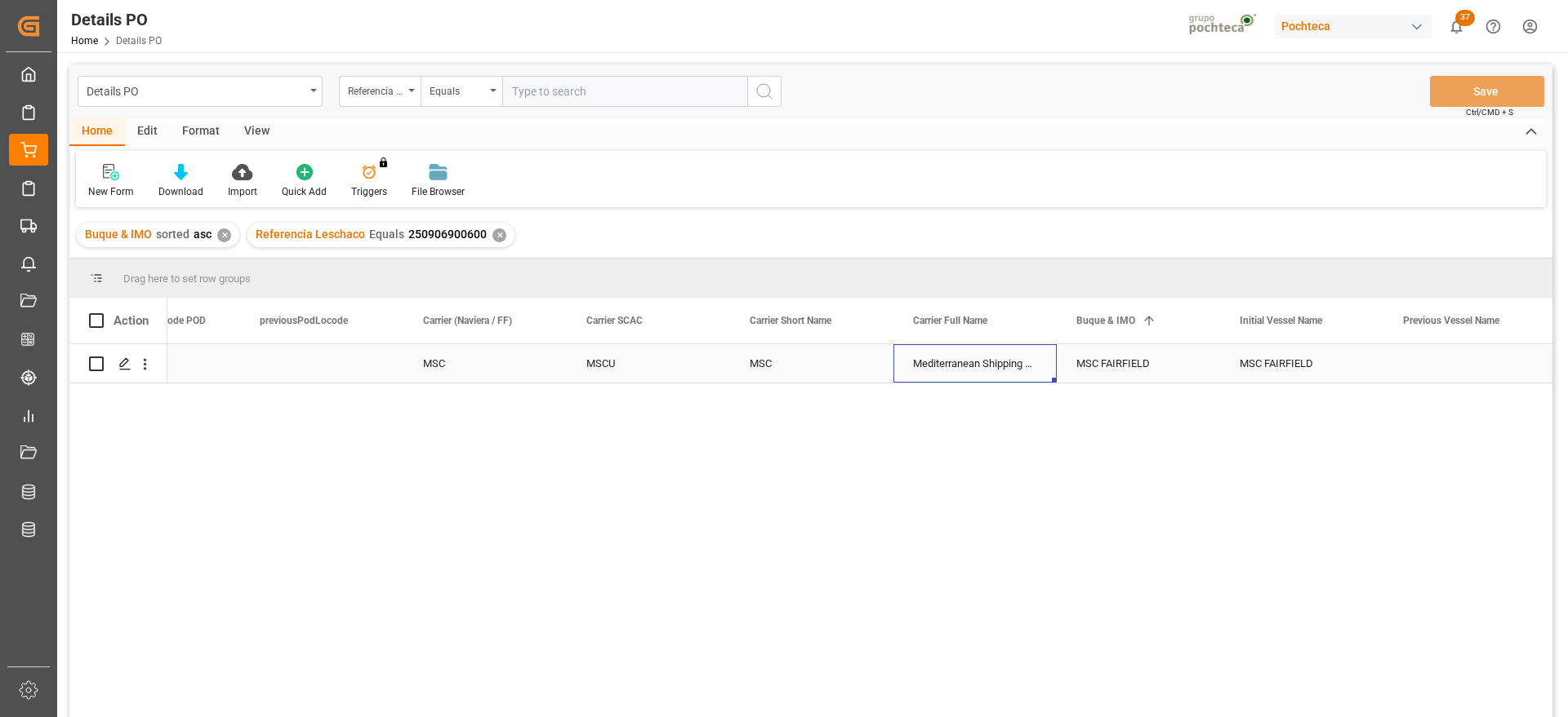
click at [1014, 357] on div "Mediterranean Shipping Company" at bounding box center [975, 364] width 163 height 38
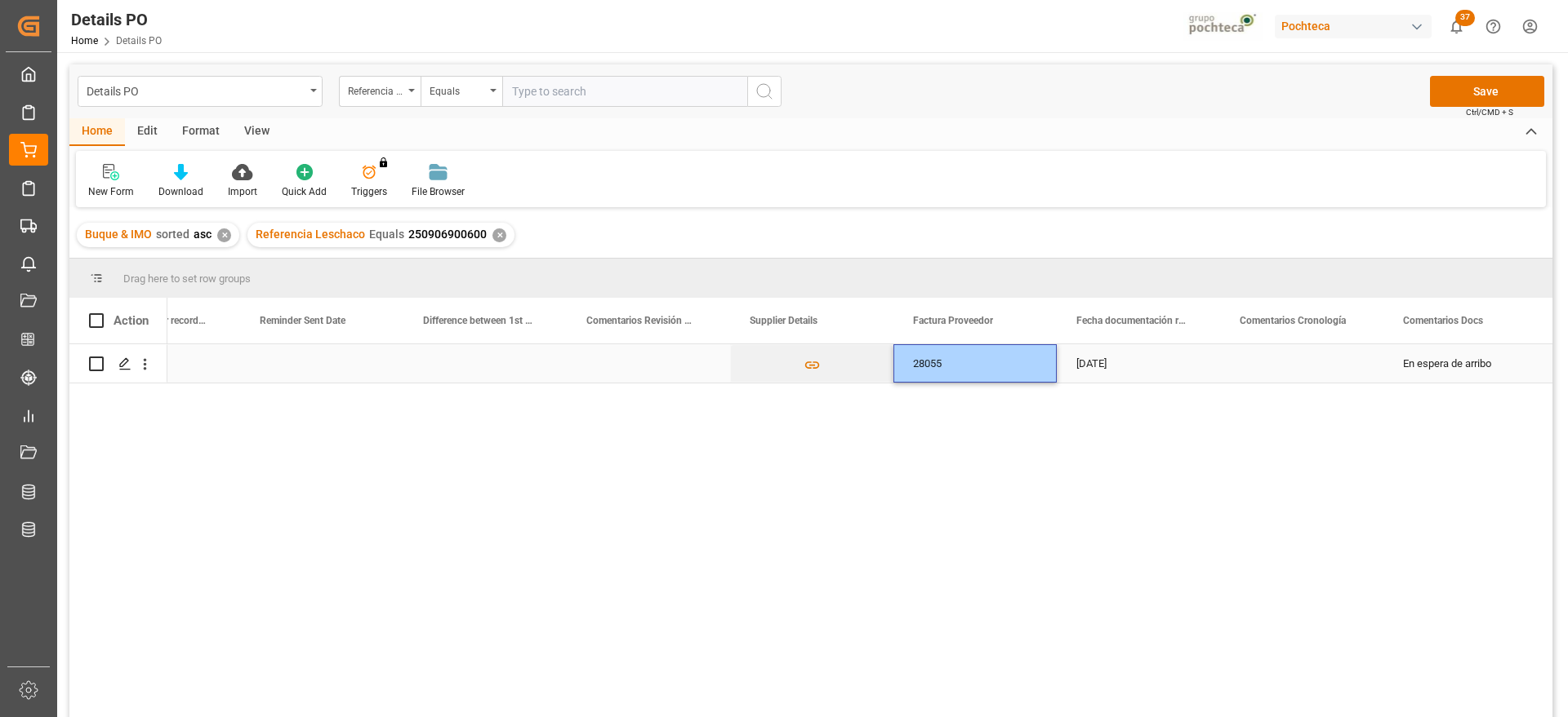
click at [1128, 370] on div "[DATE]" at bounding box center [1138, 364] width 163 height 38
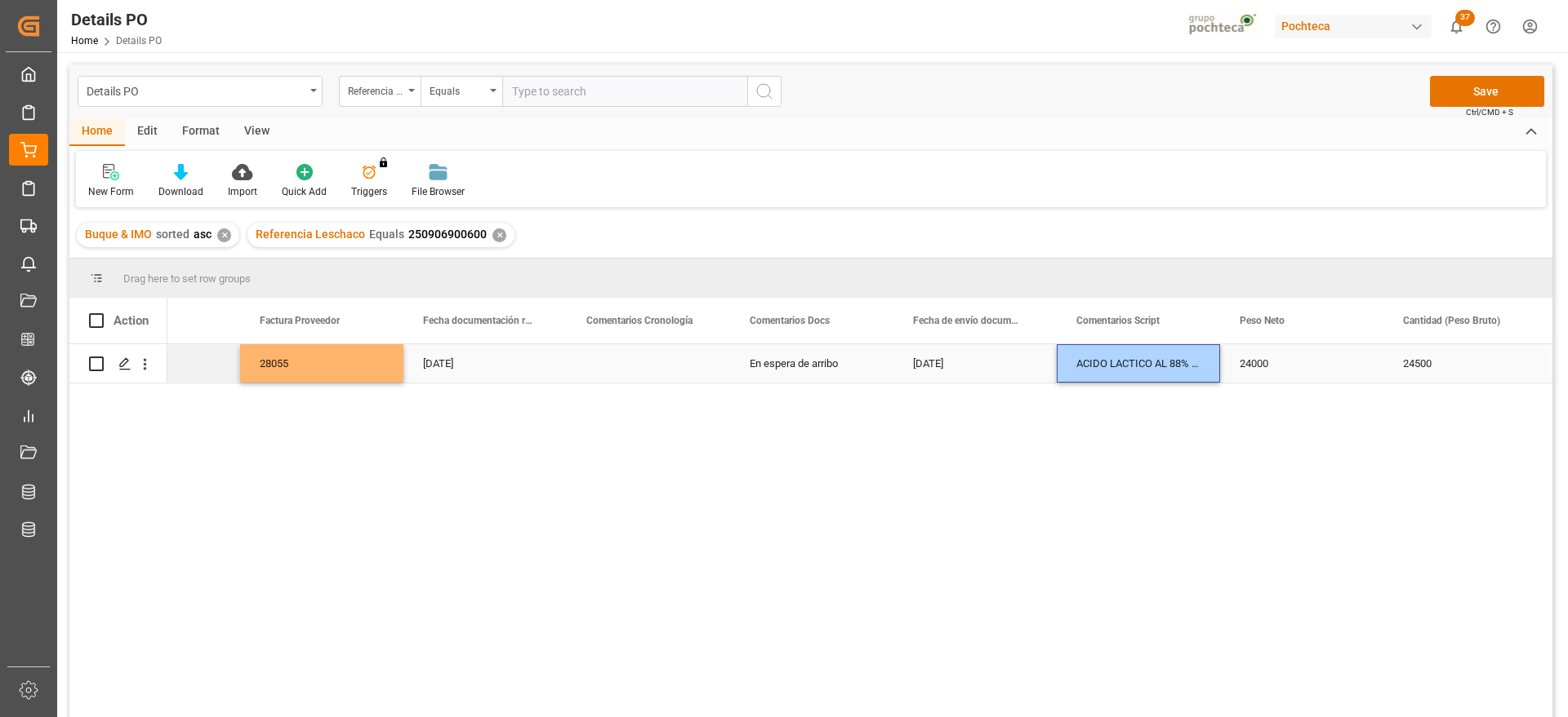
click at [1289, 372] on div "24000" at bounding box center [1302, 364] width 163 height 38
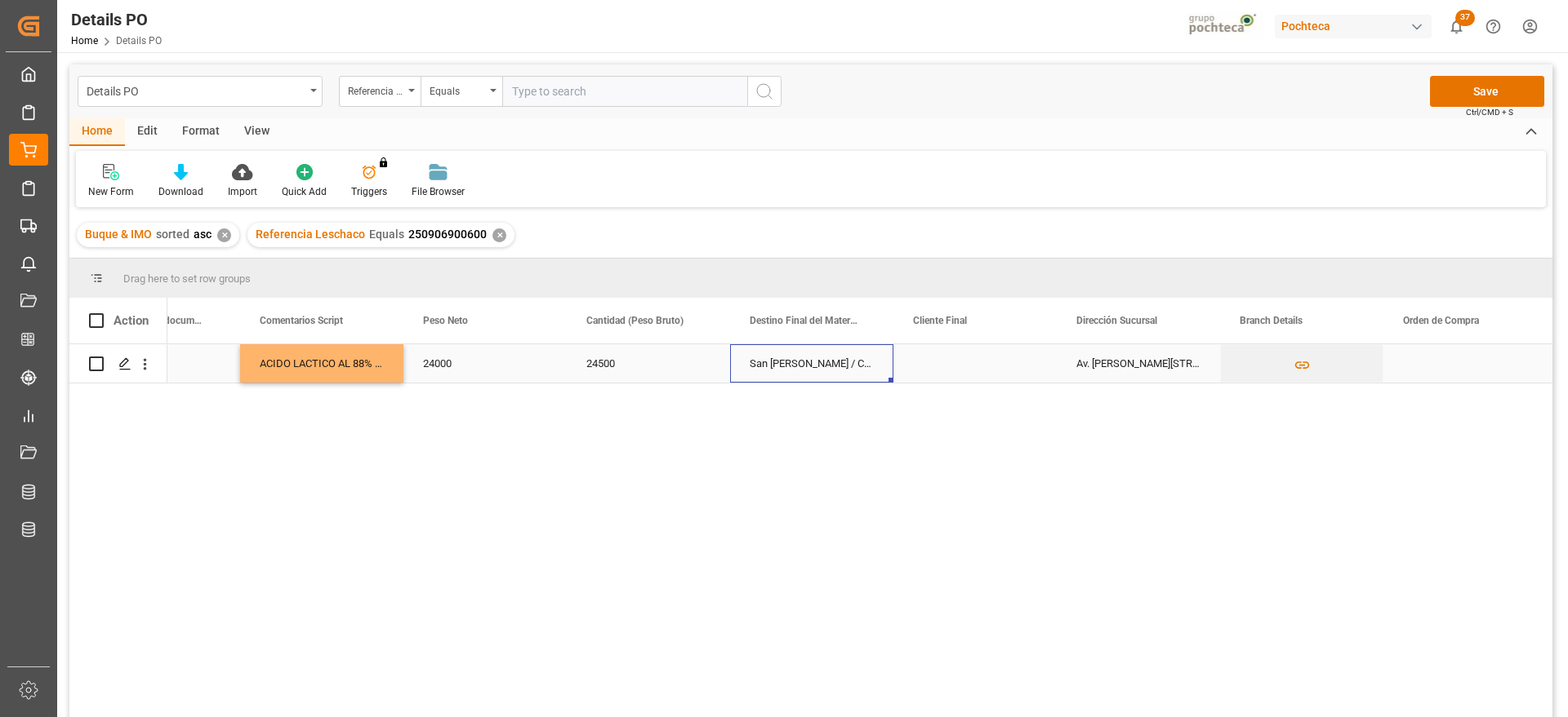
click at [765, 368] on div "San Juan / CDMX" at bounding box center [811, 364] width 163 height 38
click at [849, 375] on icon "Press SPACE to select this row." at bounding box center [847, 371] width 17 height 17
click at [814, 374] on input "Press SPACE to select this row." at bounding box center [811, 372] width 137 height 31
type input "GUADALA"
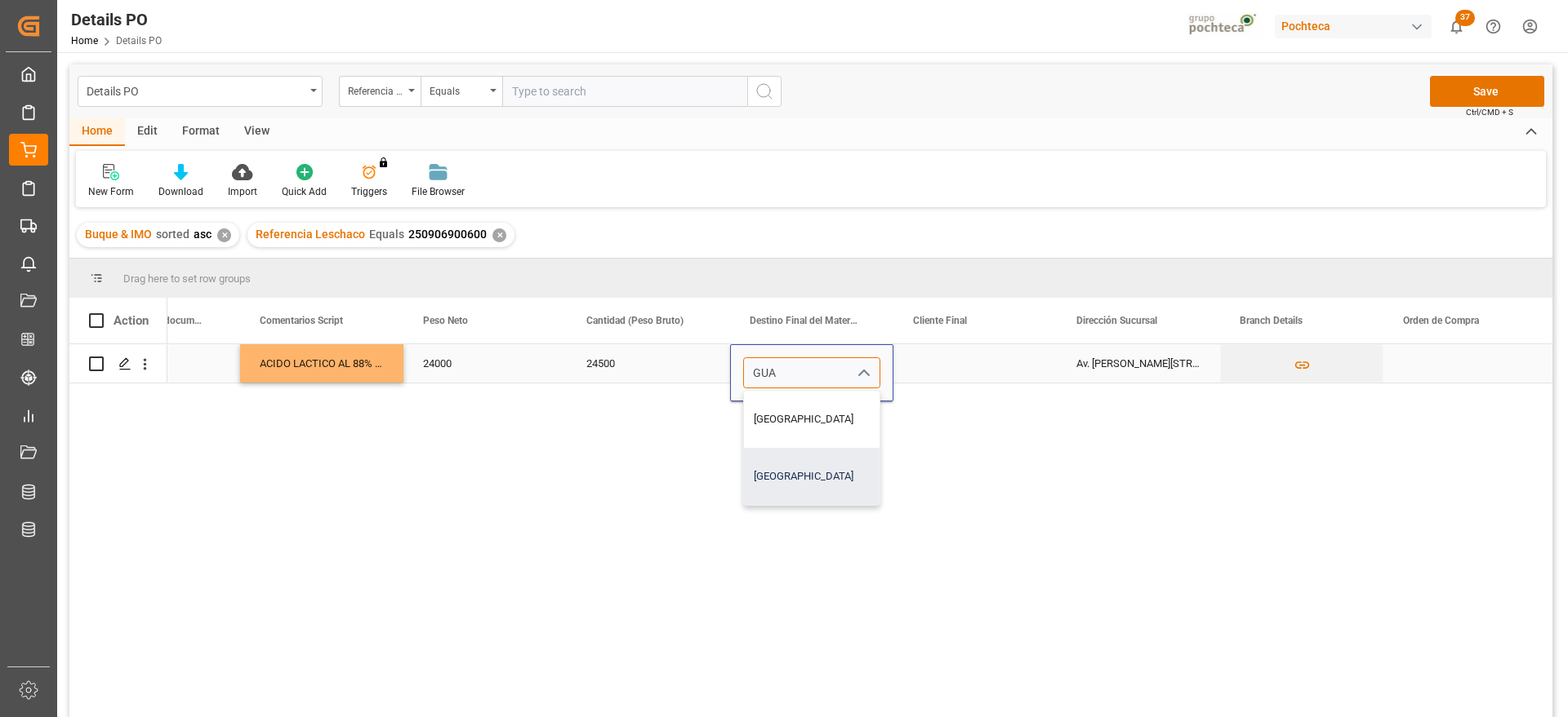
click at [805, 477] on div "[GEOGRAPHIC_DATA]" at bounding box center [811, 476] width 136 height 57
type input "[GEOGRAPHIC_DATA]"
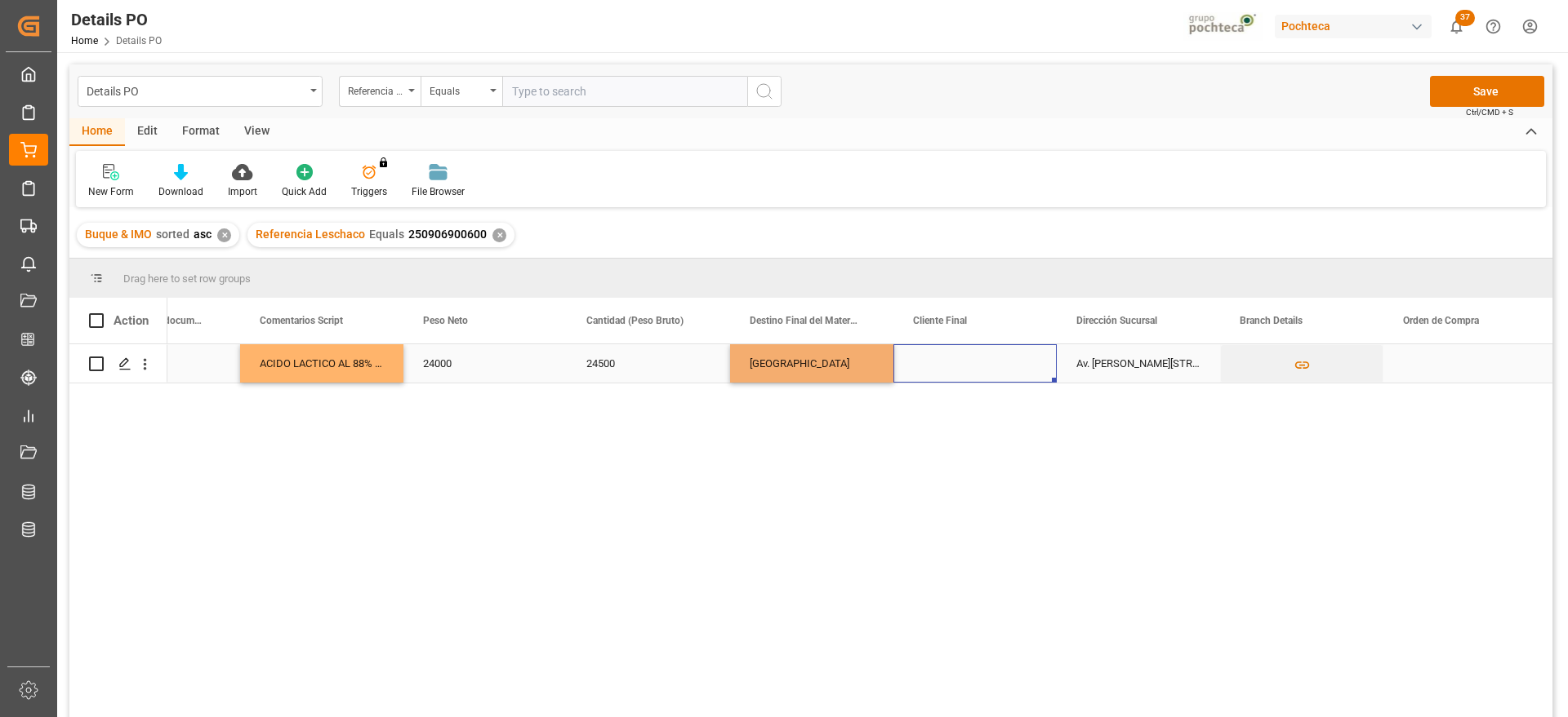
click at [959, 371] on div "Press SPACE to select this row." at bounding box center [975, 364] width 163 height 38
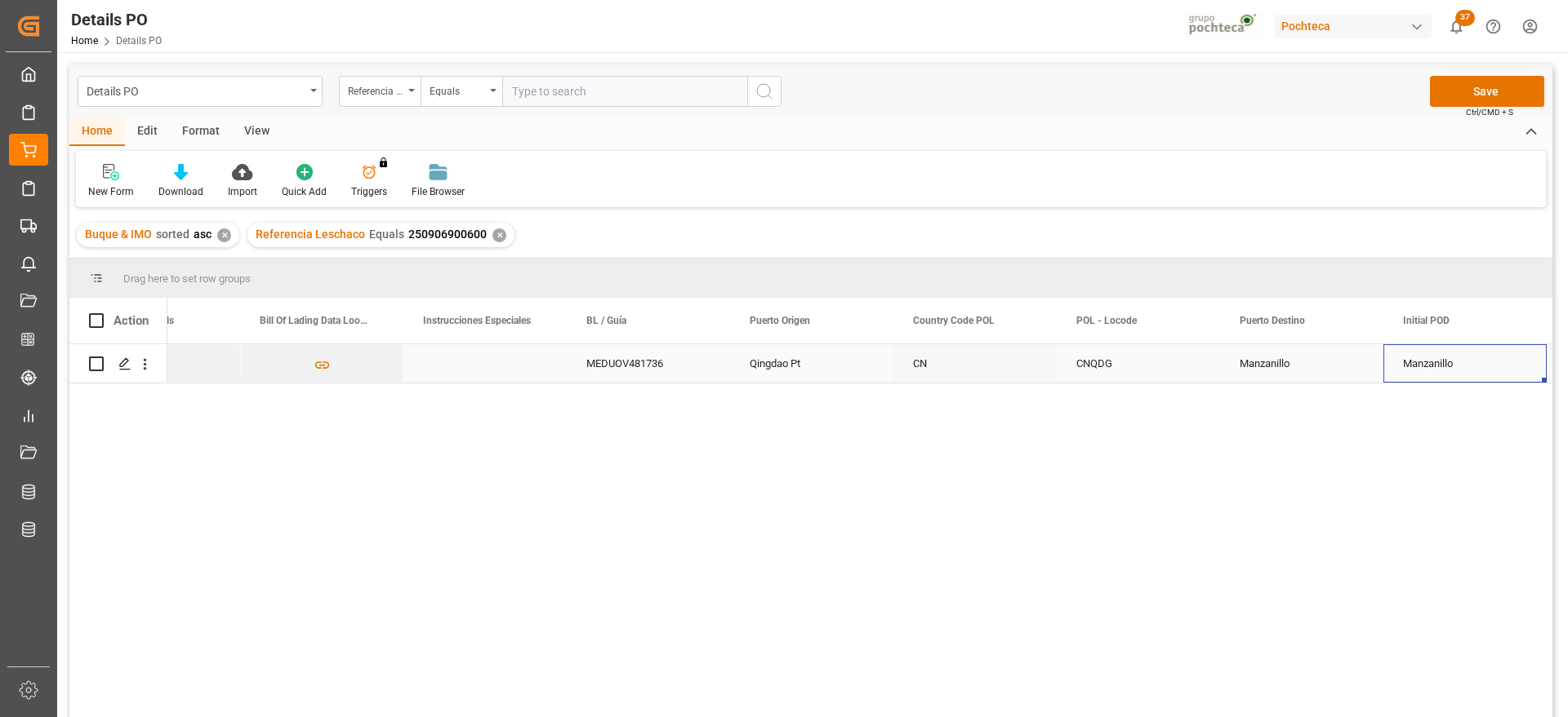
click at [656, 367] on div "MEDUOV481736" at bounding box center [648, 364] width 163 height 38
drag, startPoint x: 796, startPoint y: 371, endPoint x: 703, endPoint y: 372, distance: 93.0
click at [795, 371] on div "Qingdao Pt" at bounding box center [811, 364] width 163 height 38
click at [673, 371] on div "MEDUOV481736" at bounding box center [648, 364] width 163 height 38
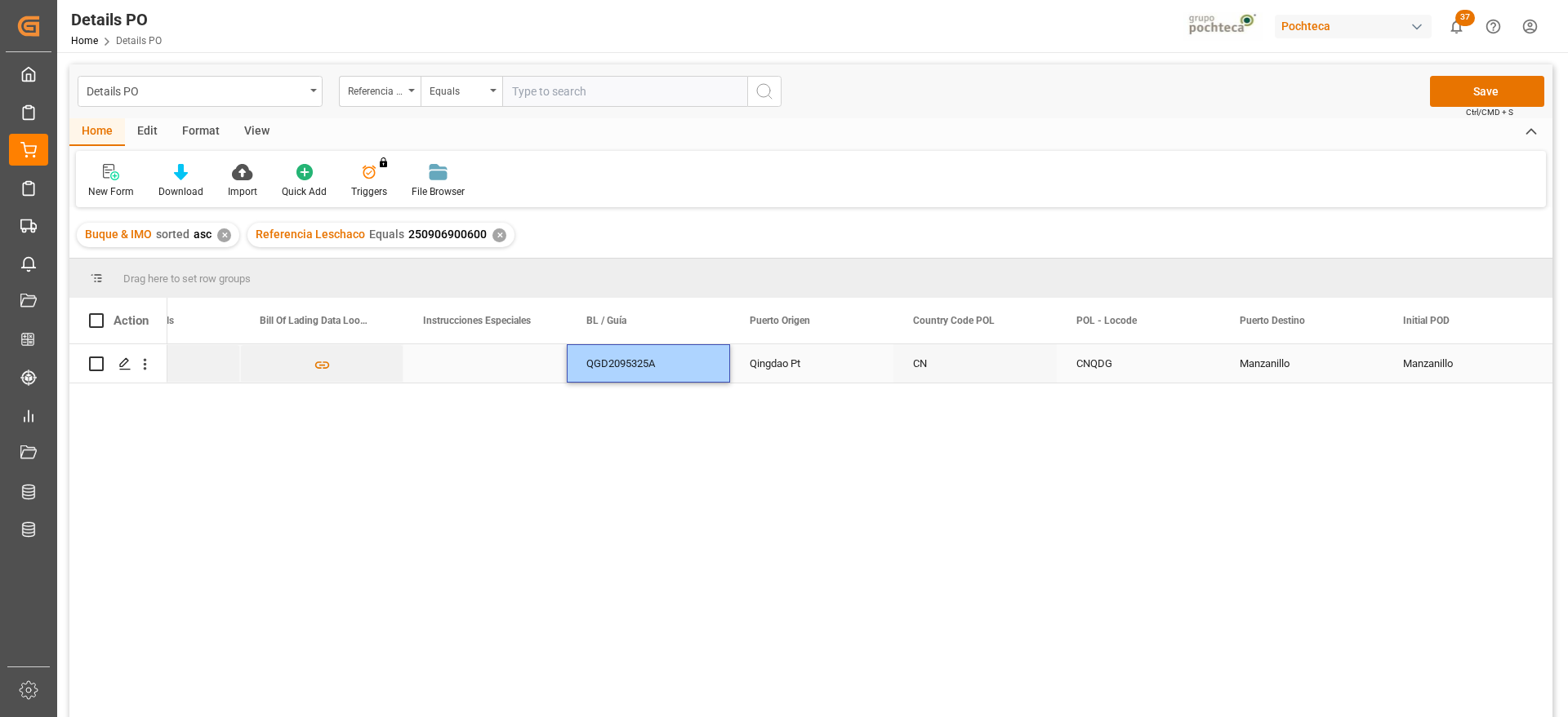
click at [791, 374] on div "Qingdao Pt" at bounding box center [811, 364] width 163 height 38
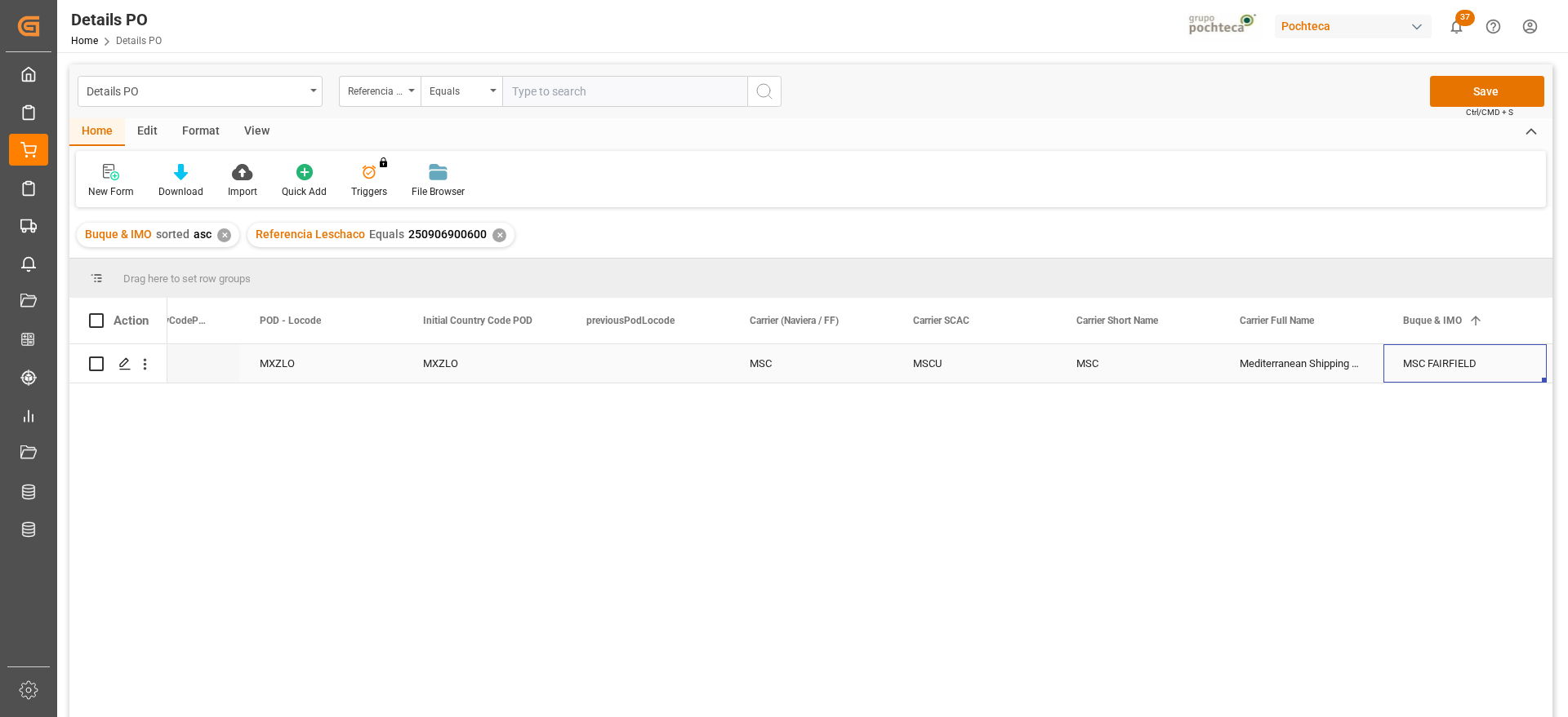
click at [791, 374] on div "MSC" at bounding box center [811, 364] width 163 height 38
click at [791, 374] on input "MSC" at bounding box center [811, 372] width 137 height 31
type input "CMA CGM"
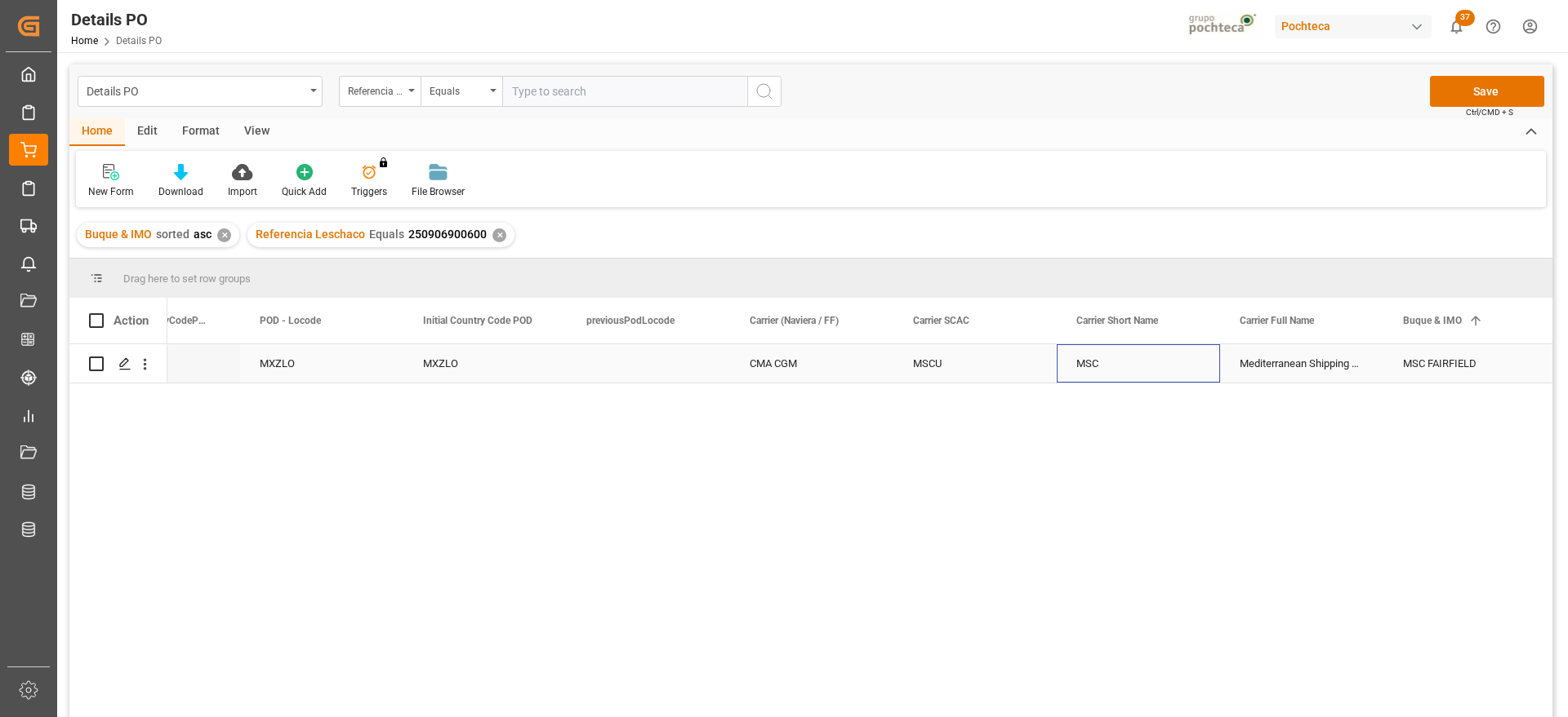
click at [1107, 361] on div "MSC" at bounding box center [1138, 364] width 163 height 38
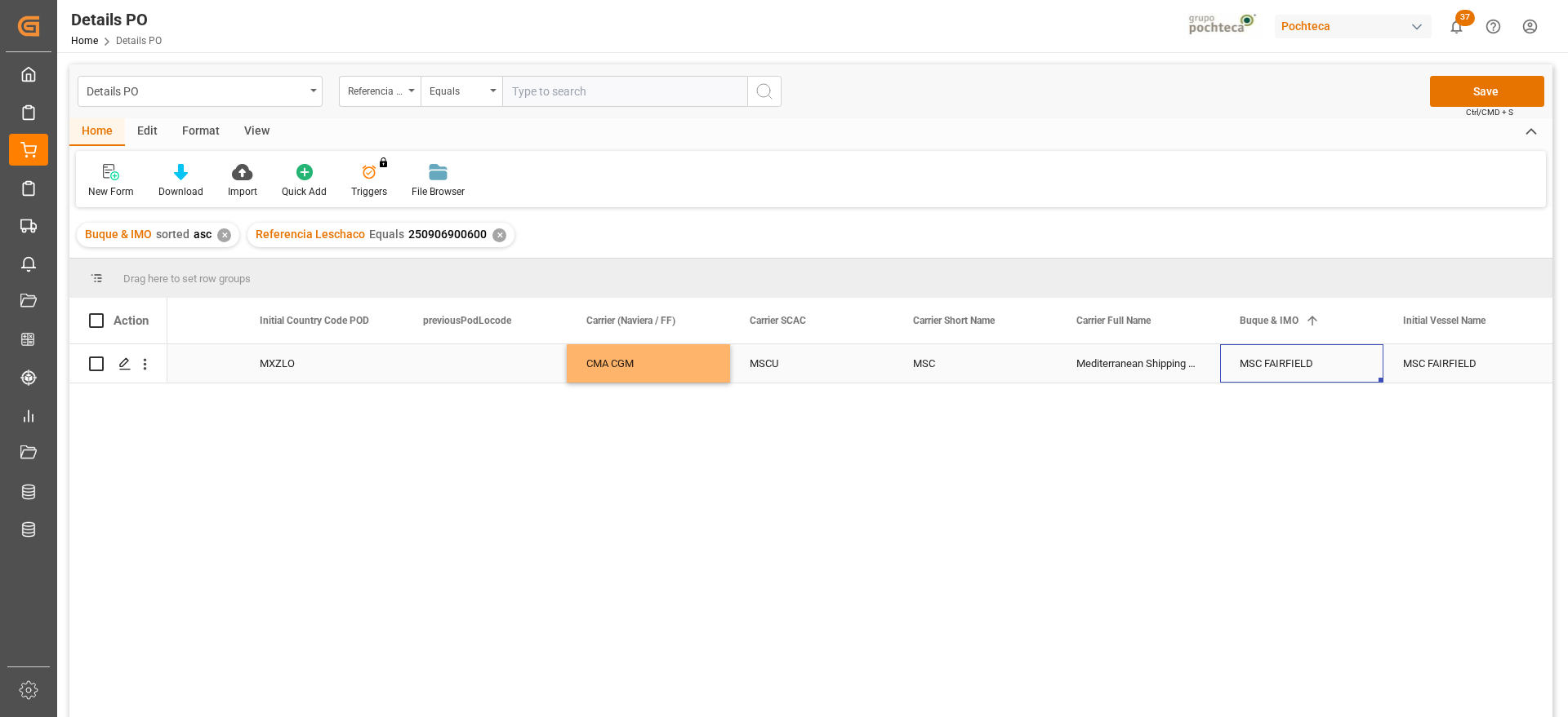
click at [1289, 369] on div "MSC FAIRFIELD" at bounding box center [1302, 364] width 163 height 38
click at [1334, 371] on icon "Press SPACE to select this row." at bounding box center [1337, 371] width 17 height 17
click at [1293, 372] on input "Press SPACE to select this row." at bounding box center [1301, 372] width 137 height 31
paste input "XIN [GEOGRAPHIC_DATA]"
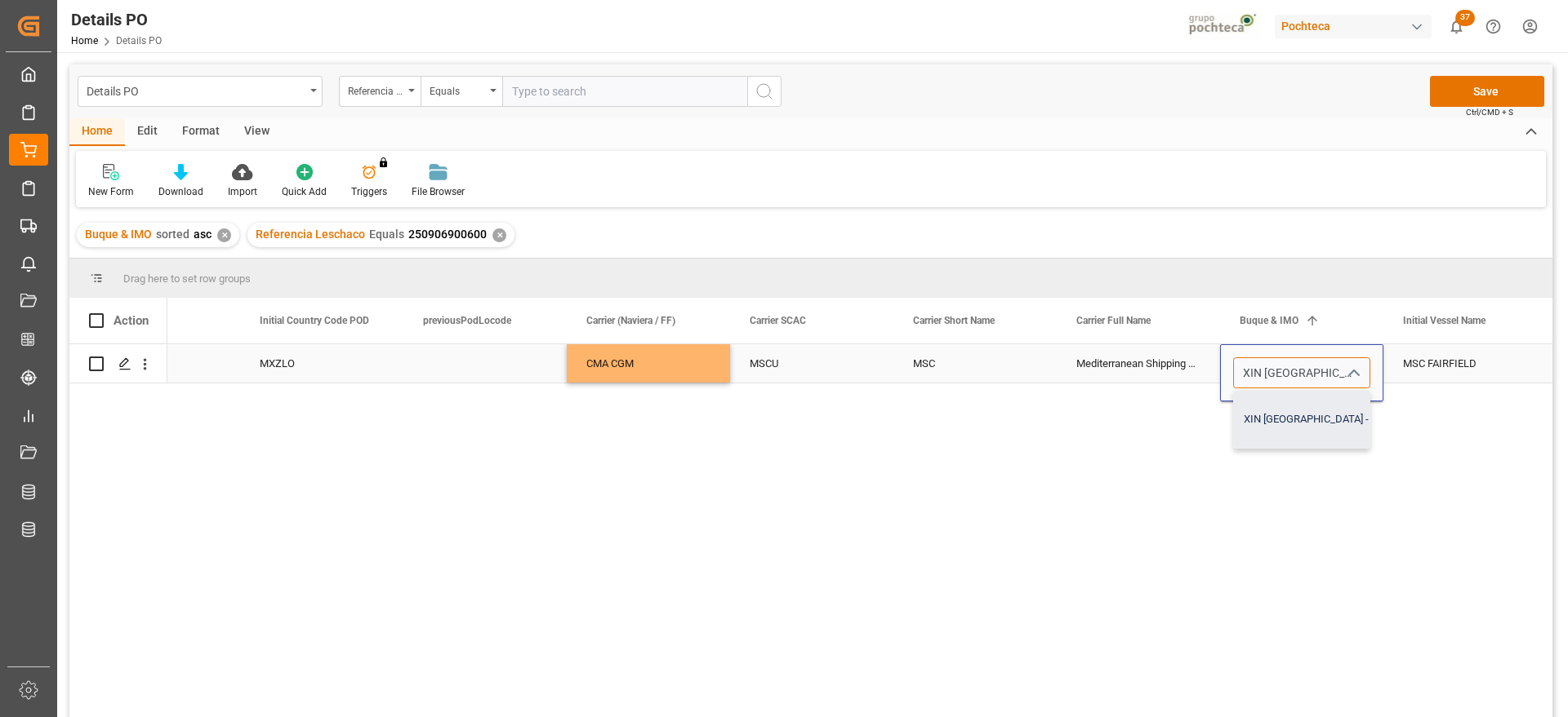
click at [1296, 429] on div "XIN LOS ANGELES - 9307217" at bounding box center [1327, 420] width 187 height 57
type input "XIN LOS ANGELES - 9307217"
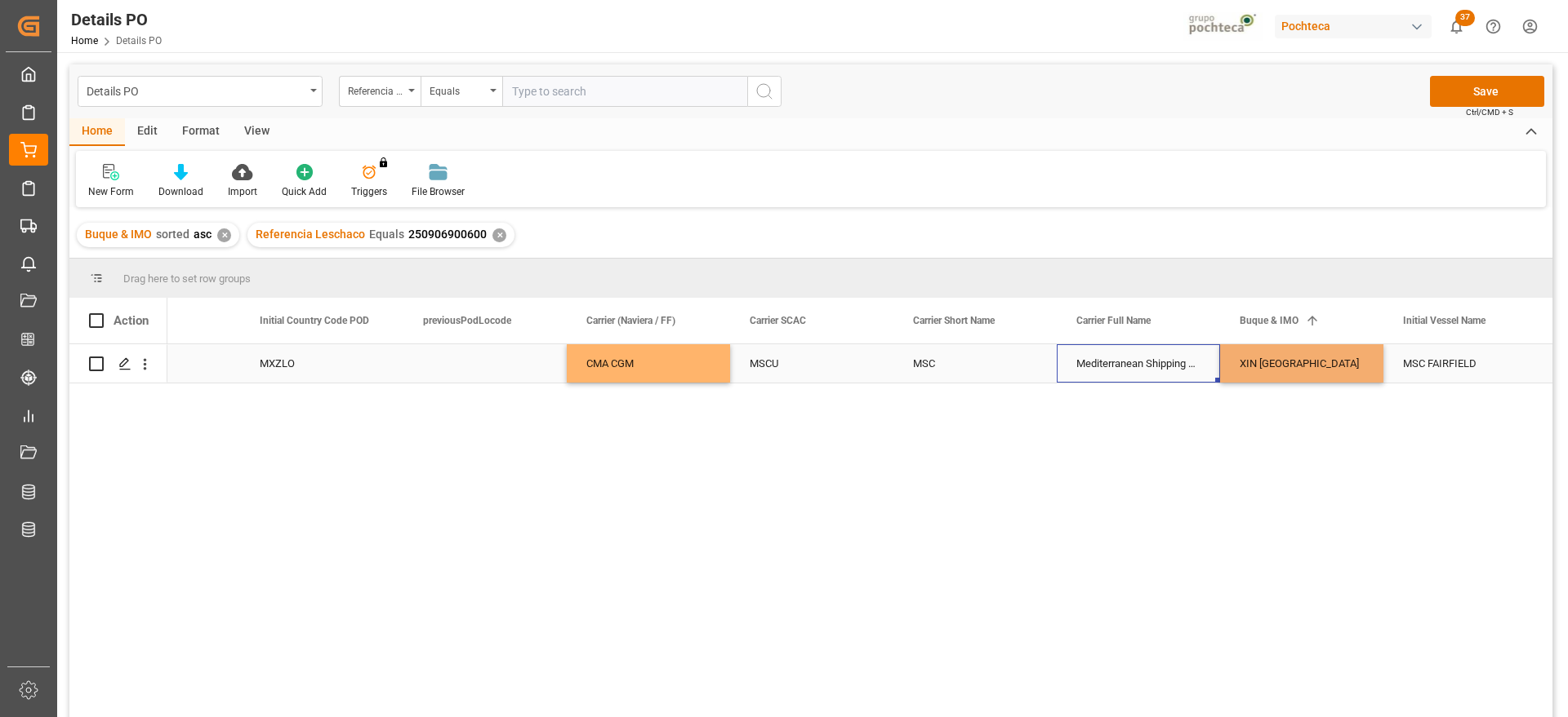
click at [1166, 369] on div "Mediterranean Shipping Company" at bounding box center [1138, 364] width 163 height 38
click at [1184, 369] on input "Mediterranean Shipping Company" at bounding box center [1138, 372] width 137 height 31
click at [1178, 370] on icon "Press SPACE to select this row." at bounding box center [1174, 371] width 17 height 17
click at [958, 363] on div "MSC" at bounding box center [975, 364] width 163 height 38
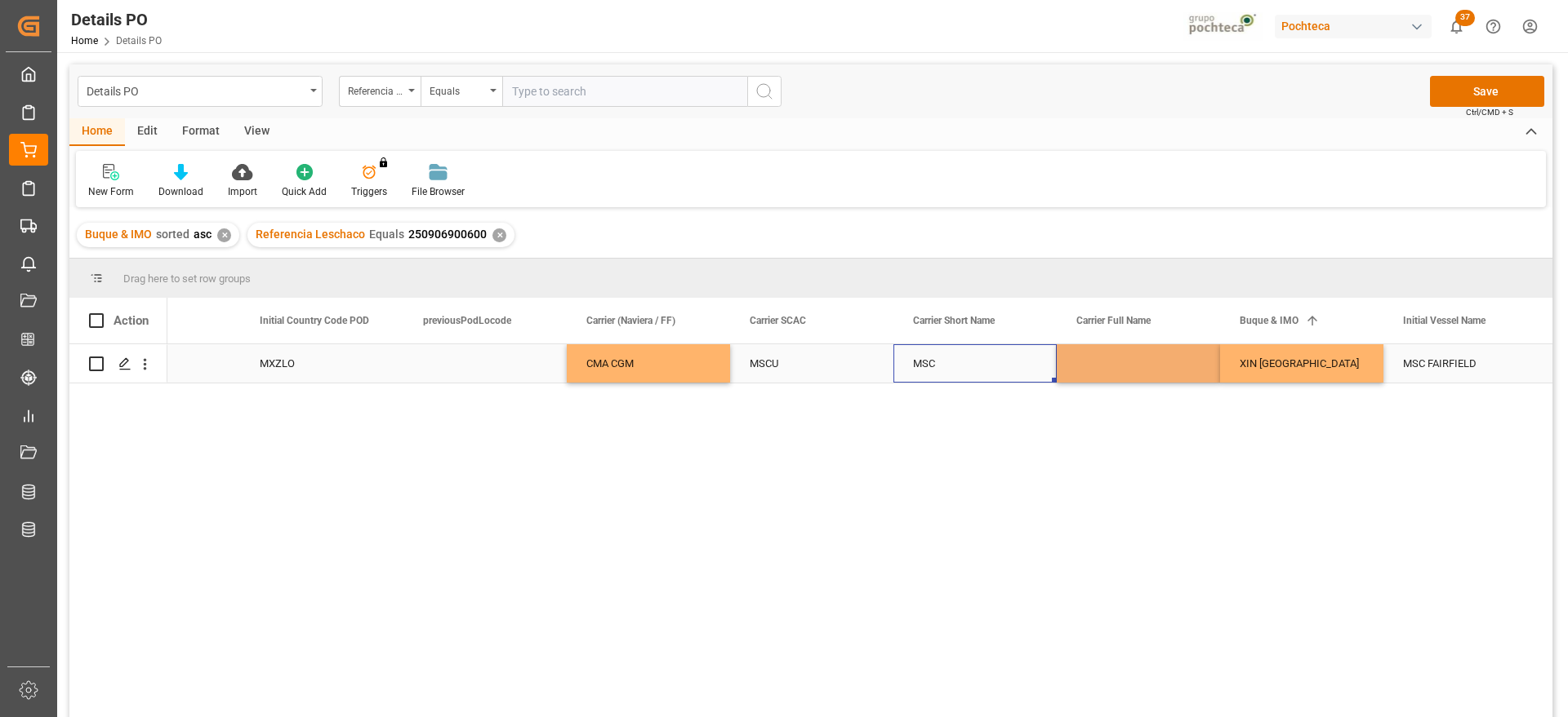
click at [958, 363] on div "MSC" at bounding box center [975, 364] width 163 height 38
click at [1014, 371] on button "open menu" at bounding box center [1025, 373] width 24 height 25
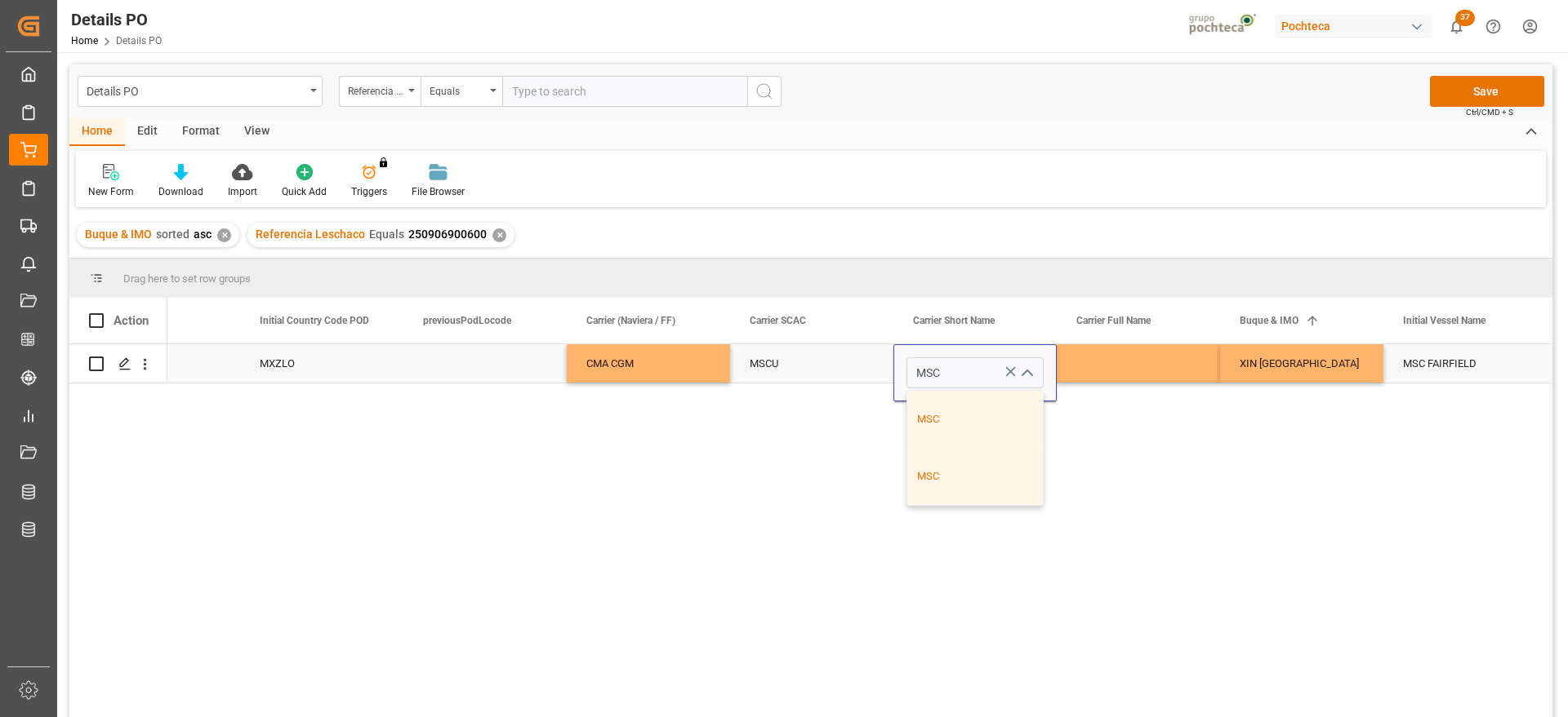
click at [1011, 371] on icon "Press SPACE to select this row." at bounding box center [1011, 372] width 10 height 10
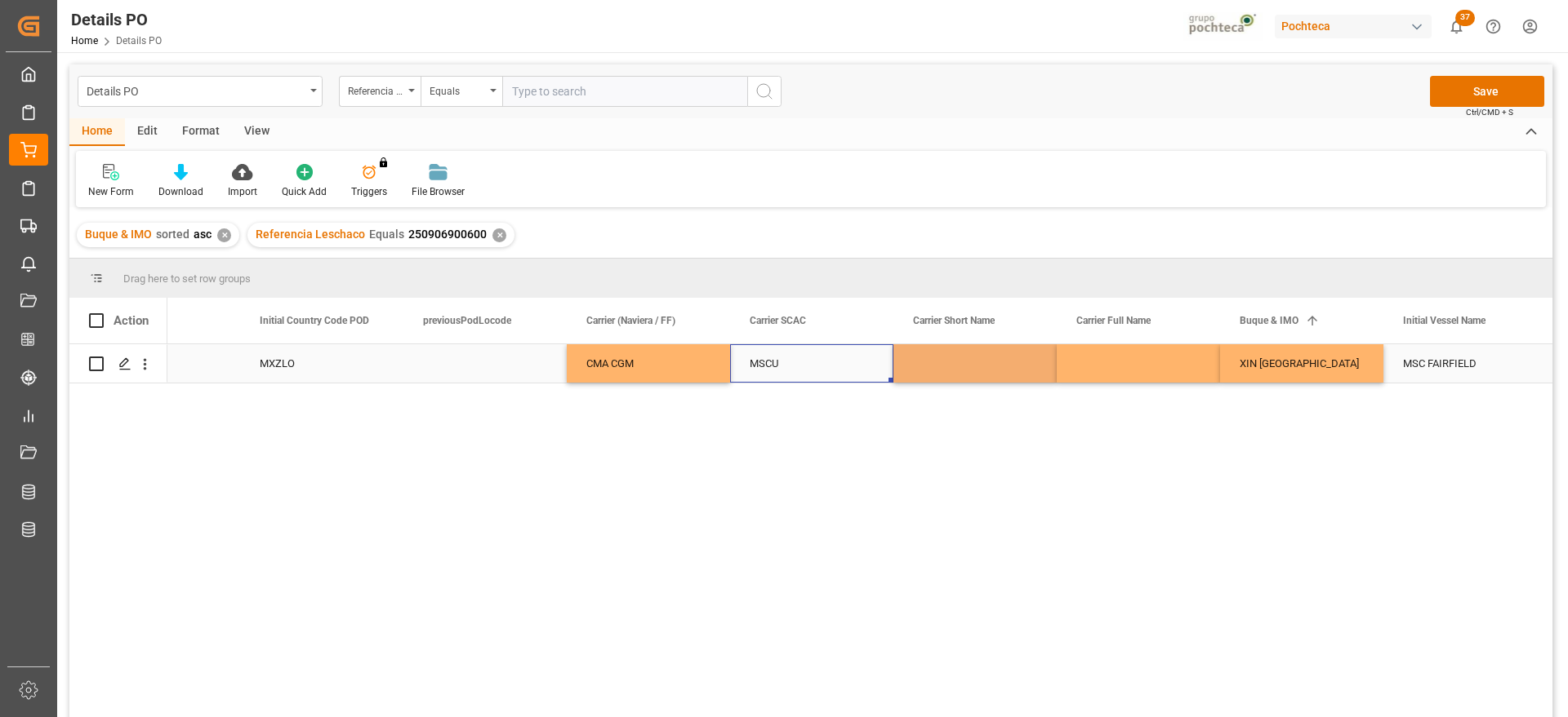
click at [798, 364] on div "MSCU" at bounding box center [811, 364] width 163 height 38
click at [842, 371] on icon "Press SPACE to select this row." at bounding box center [847, 371] width 17 height 17
drag, startPoint x: 451, startPoint y: 375, endPoint x: 521, endPoint y: 373, distance: 70.0
click at [451, 373] on div "Press SPACE to select this row." at bounding box center [485, 364] width 163 height 38
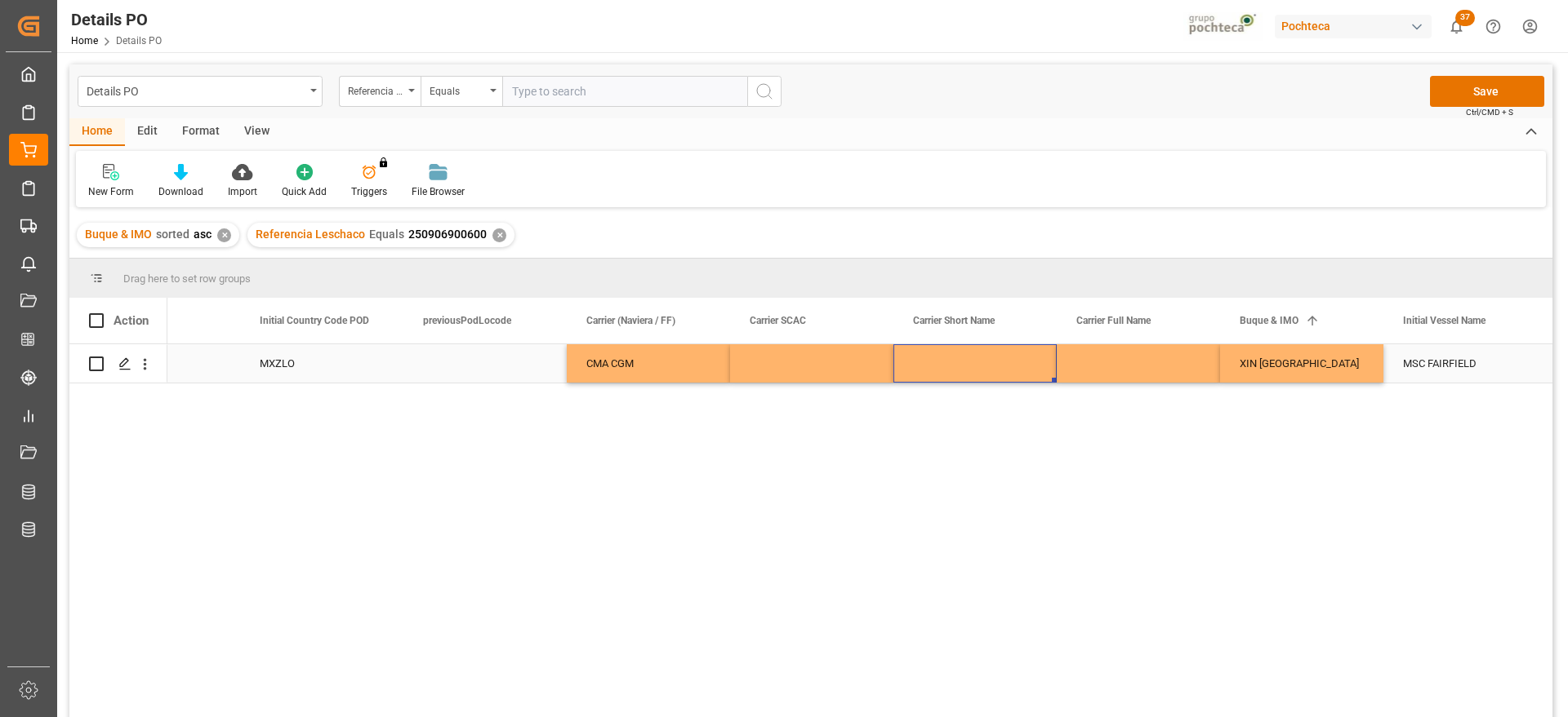
click at [992, 375] on div "Press SPACE to select this row." at bounding box center [975, 364] width 163 height 38
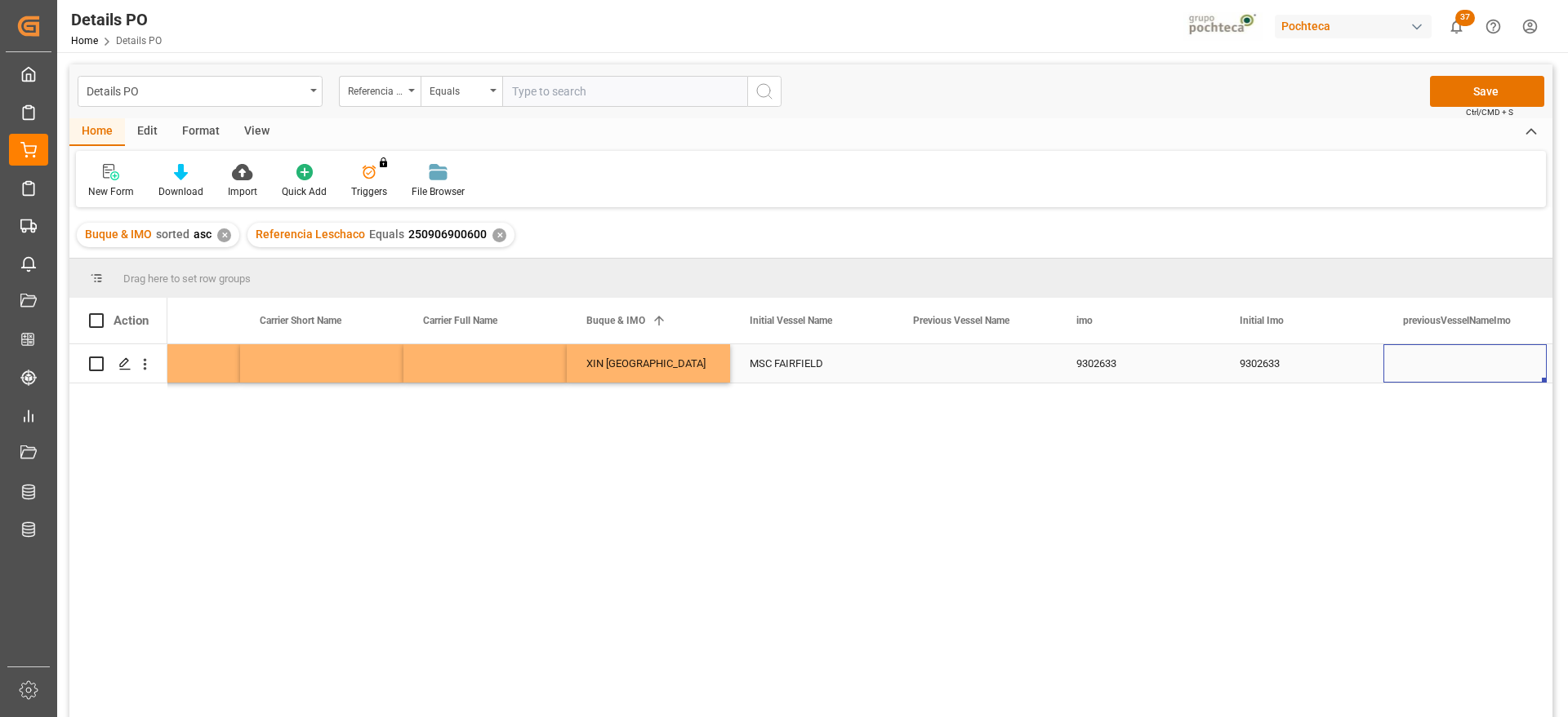
click at [777, 373] on div "MSC FAIRFIELD" at bounding box center [811, 364] width 163 height 38
click at [830, 363] on div "MSC FAIRFIELD" at bounding box center [811, 364] width 163 height 38
click at [1261, 371] on div "9302633" at bounding box center [1302, 364] width 163 height 38
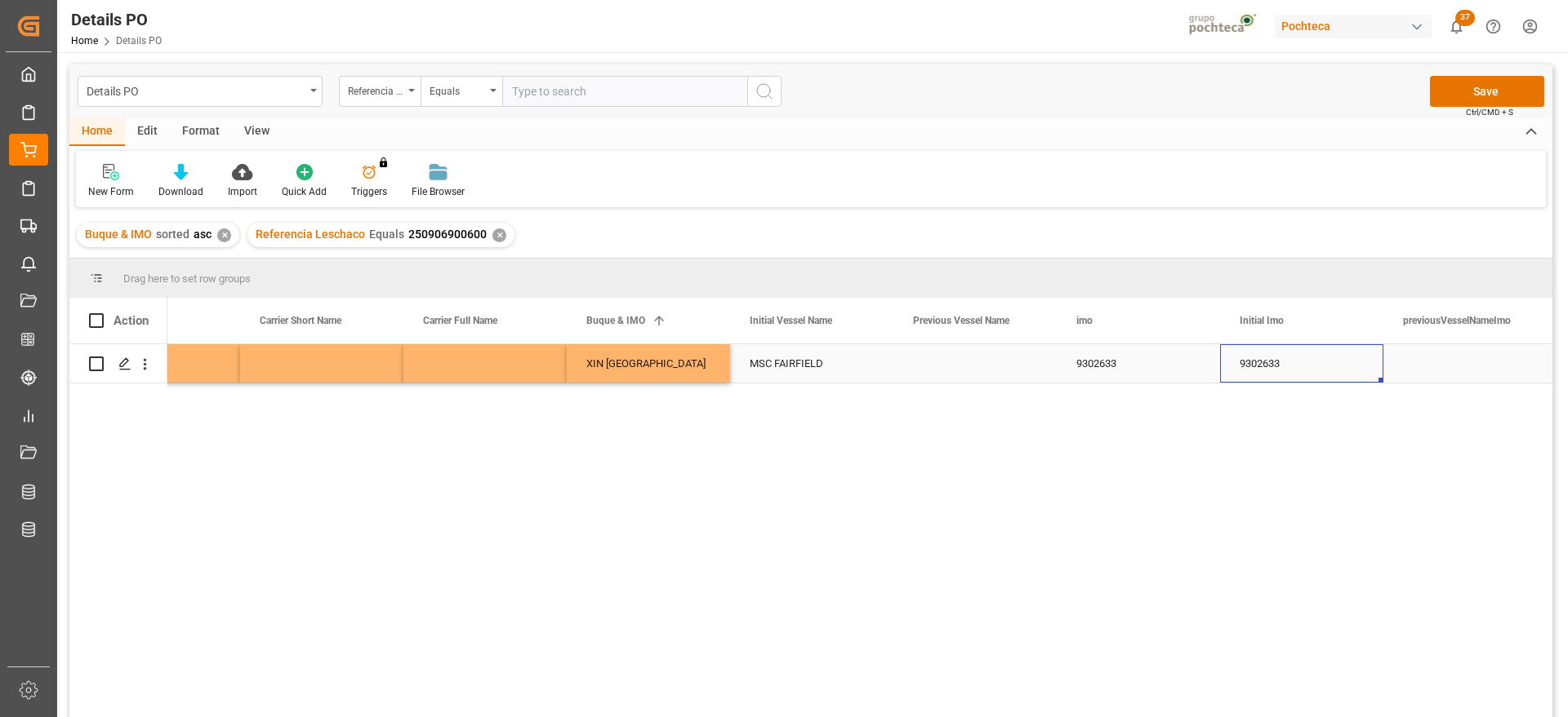
click at [1134, 367] on div "9302633" at bounding box center [1138, 364] width 163 height 38
type input "9302633 - Seamax Fairfield"
drag, startPoint x: 1171, startPoint y: 368, endPoint x: 1181, endPoint y: 373, distance: 11.2
click at [1171, 367] on icon "Press SPACE to select this row." at bounding box center [1174, 371] width 17 height 17
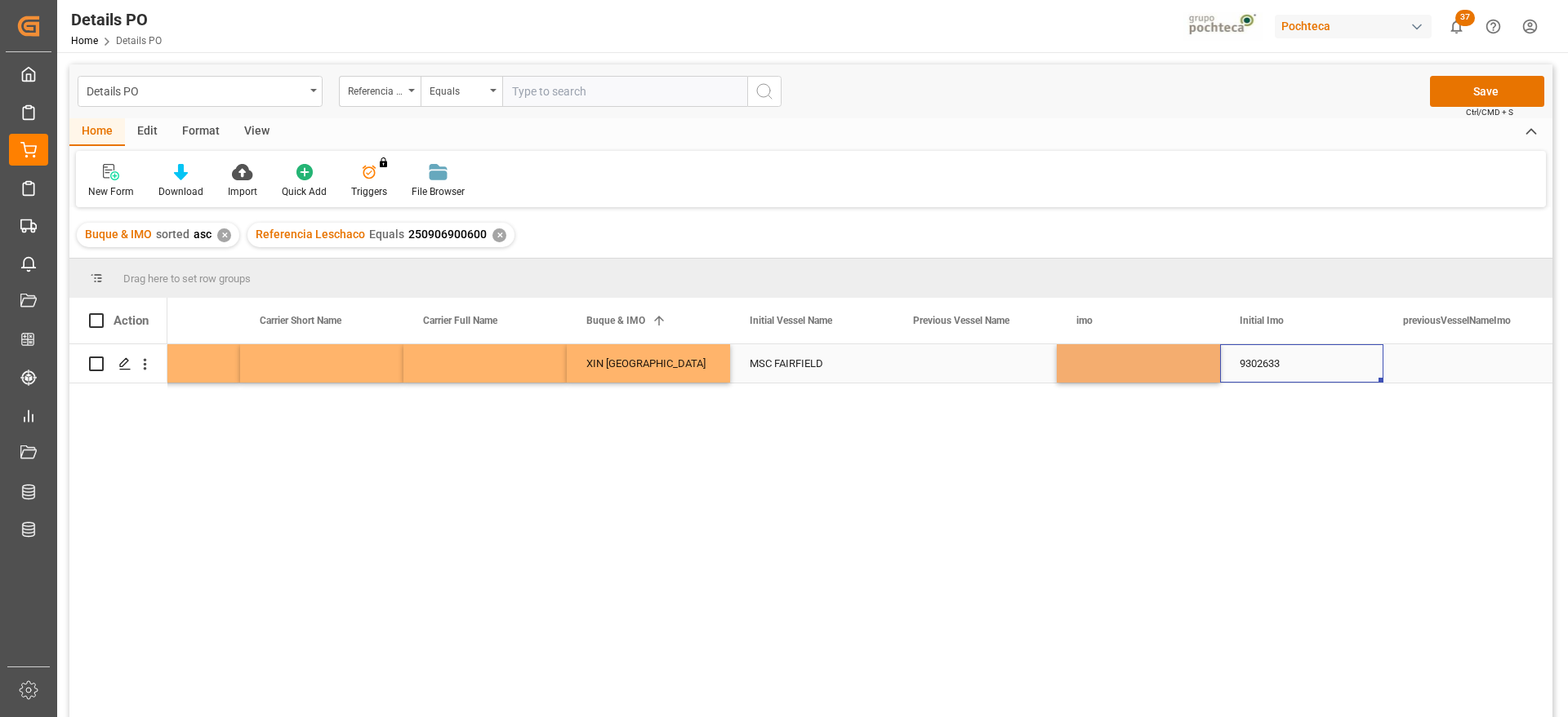
click at [1247, 363] on div "9302633" at bounding box center [1302, 364] width 163 height 38
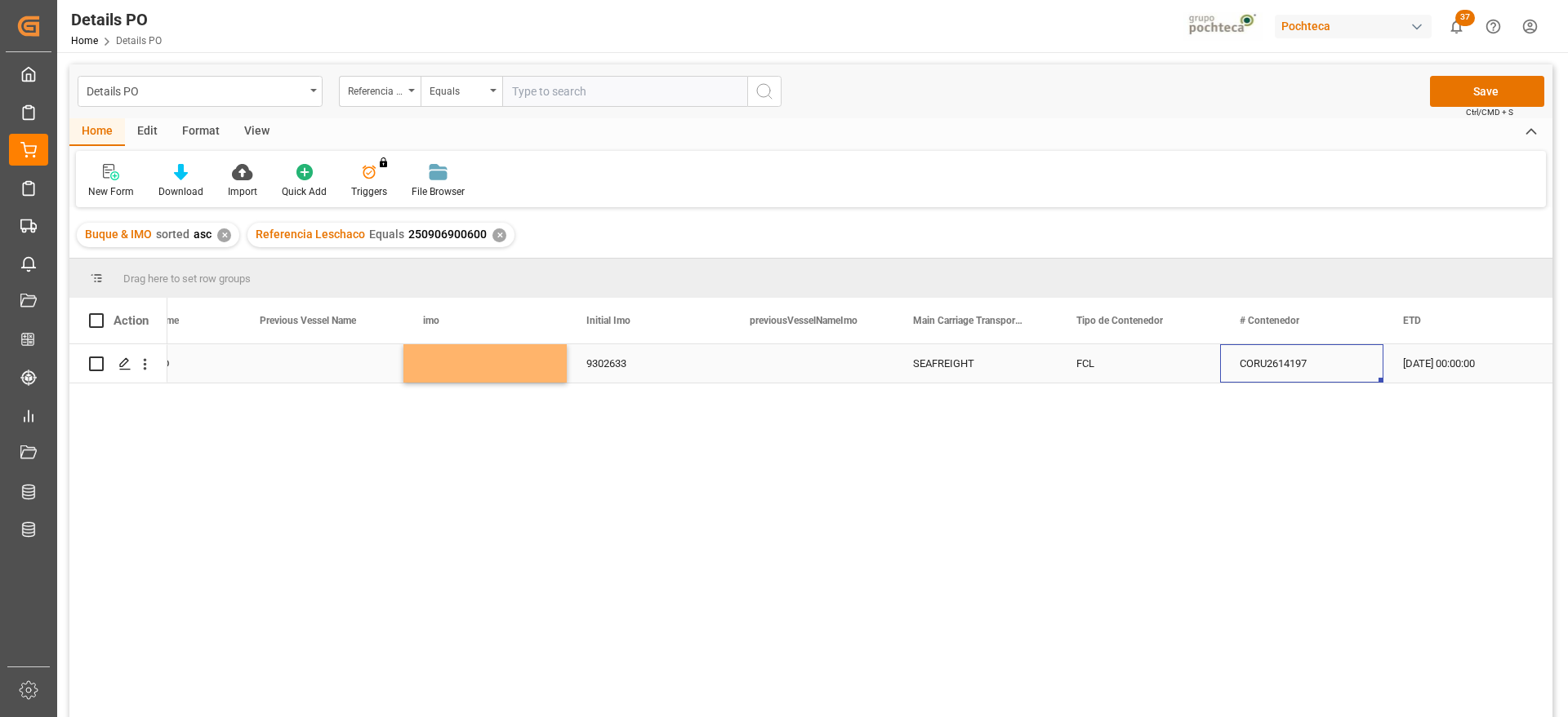
click at [1316, 367] on div "CORU2614197" at bounding box center [1302, 364] width 163 height 38
click at [1442, 356] on div "[DATE] 00:00:00" at bounding box center [1465, 364] width 163 height 38
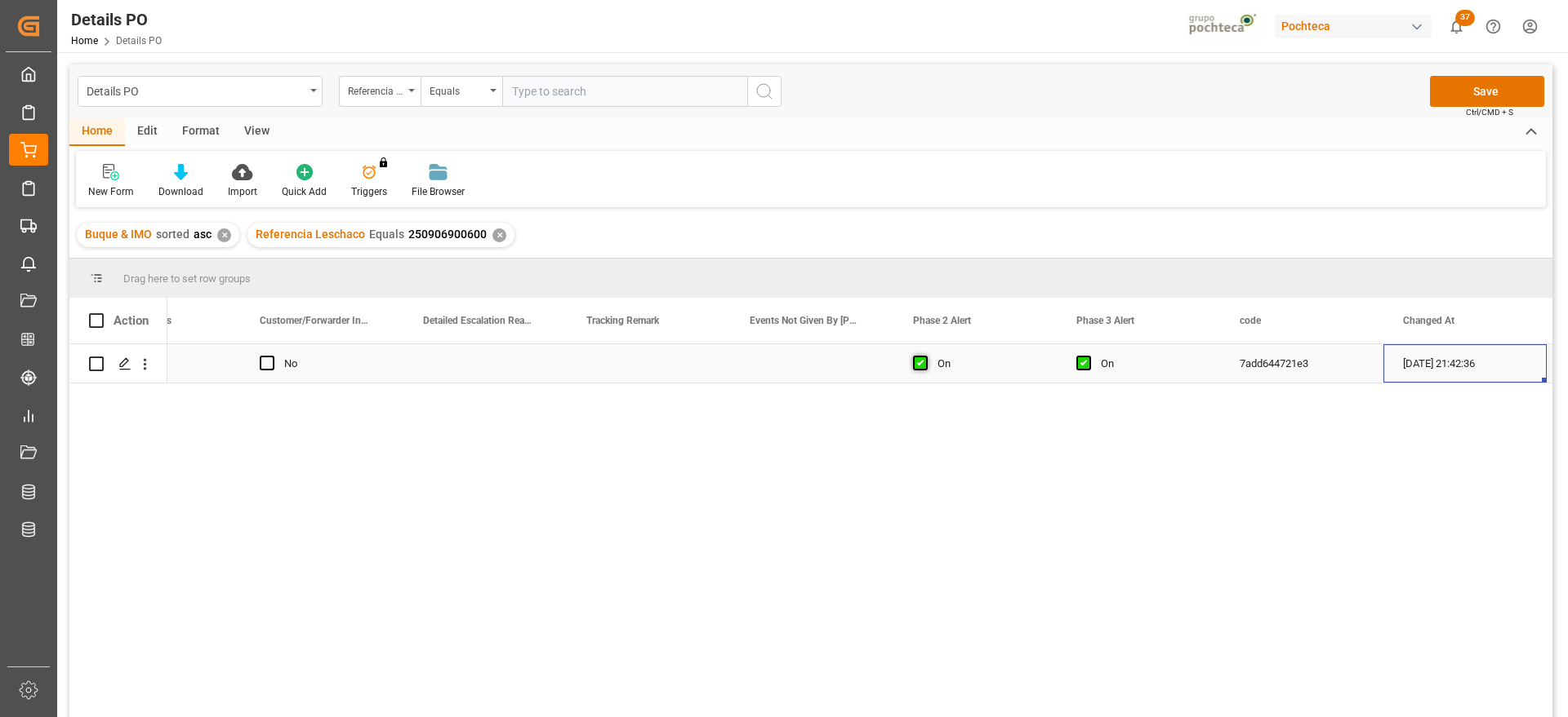
click at [923, 360] on span "Press SPACE to select this row." at bounding box center [920, 363] width 15 height 15
click at [925, 356] on input "Press SPACE to select this row." at bounding box center [925, 356] width 0 height 0
click at [1090, 363] on span "Press SPACE to select this row." at bounding box center [1084, 363] width 15 height 15
click at [1088, 356] on input "Press SPACE to select this row." at bounding box center [1088, 356] width 0 height 0
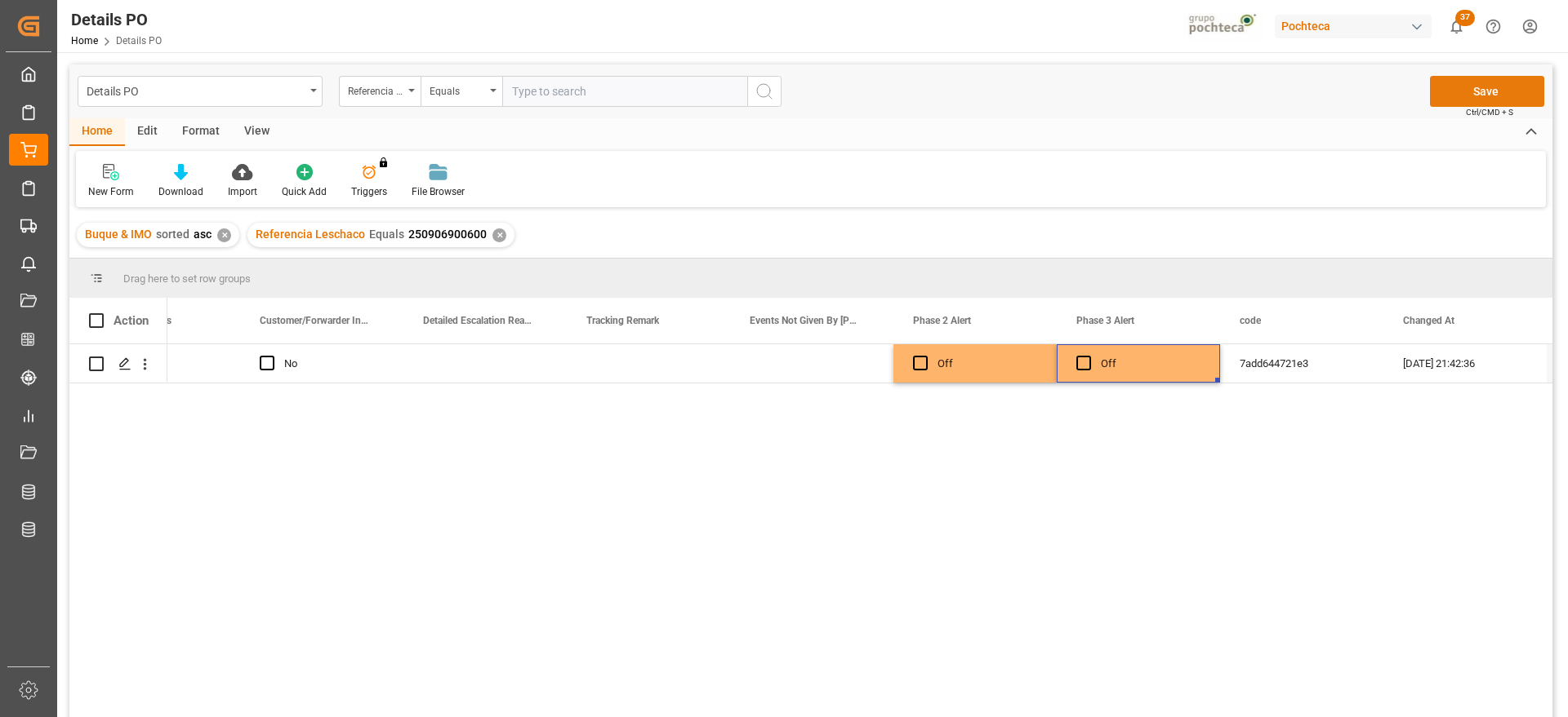
click at [1472, 81] on button "Save" at bounding box center [1487, 91] width 115 height 31
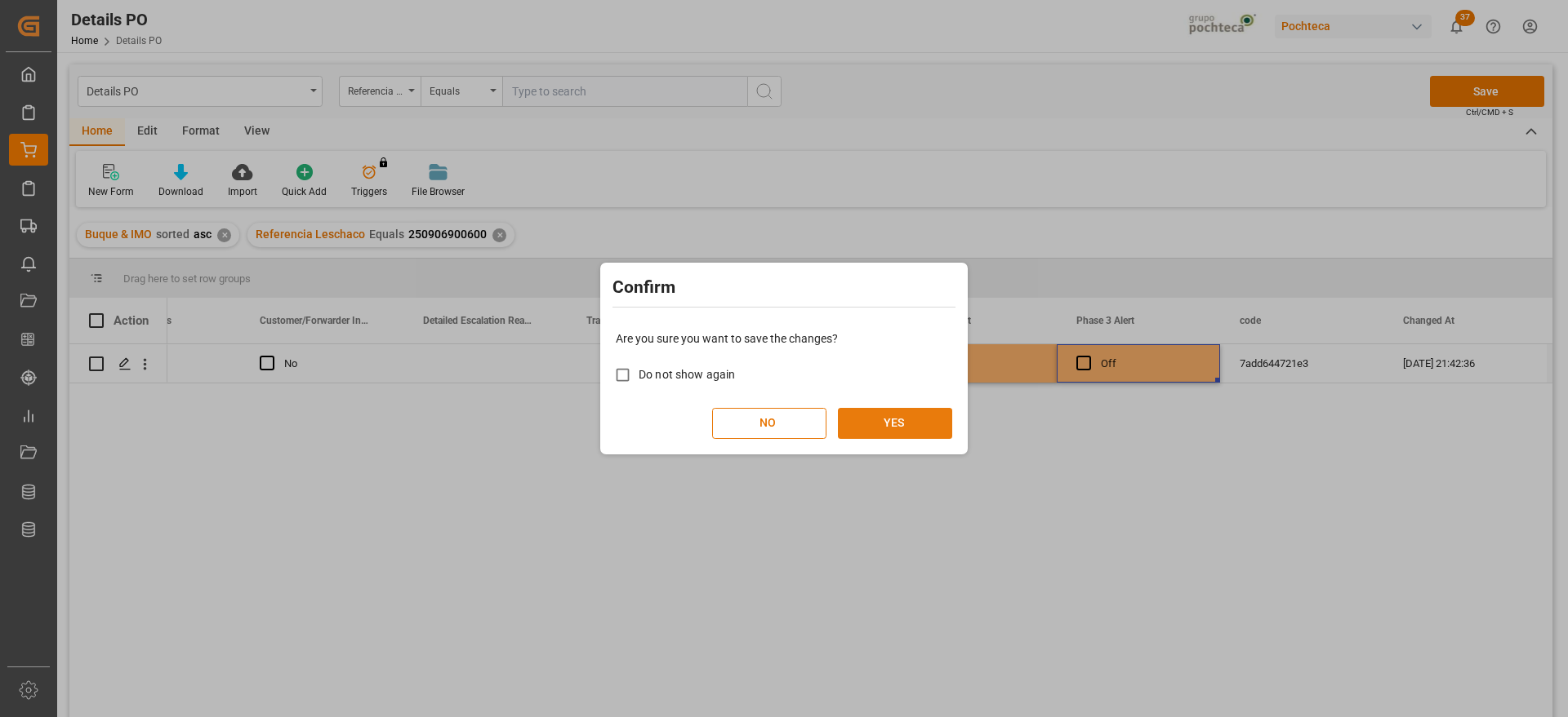
click at [881, 420] on button "YES" at bounding box center [895, 423] width 115 height 31
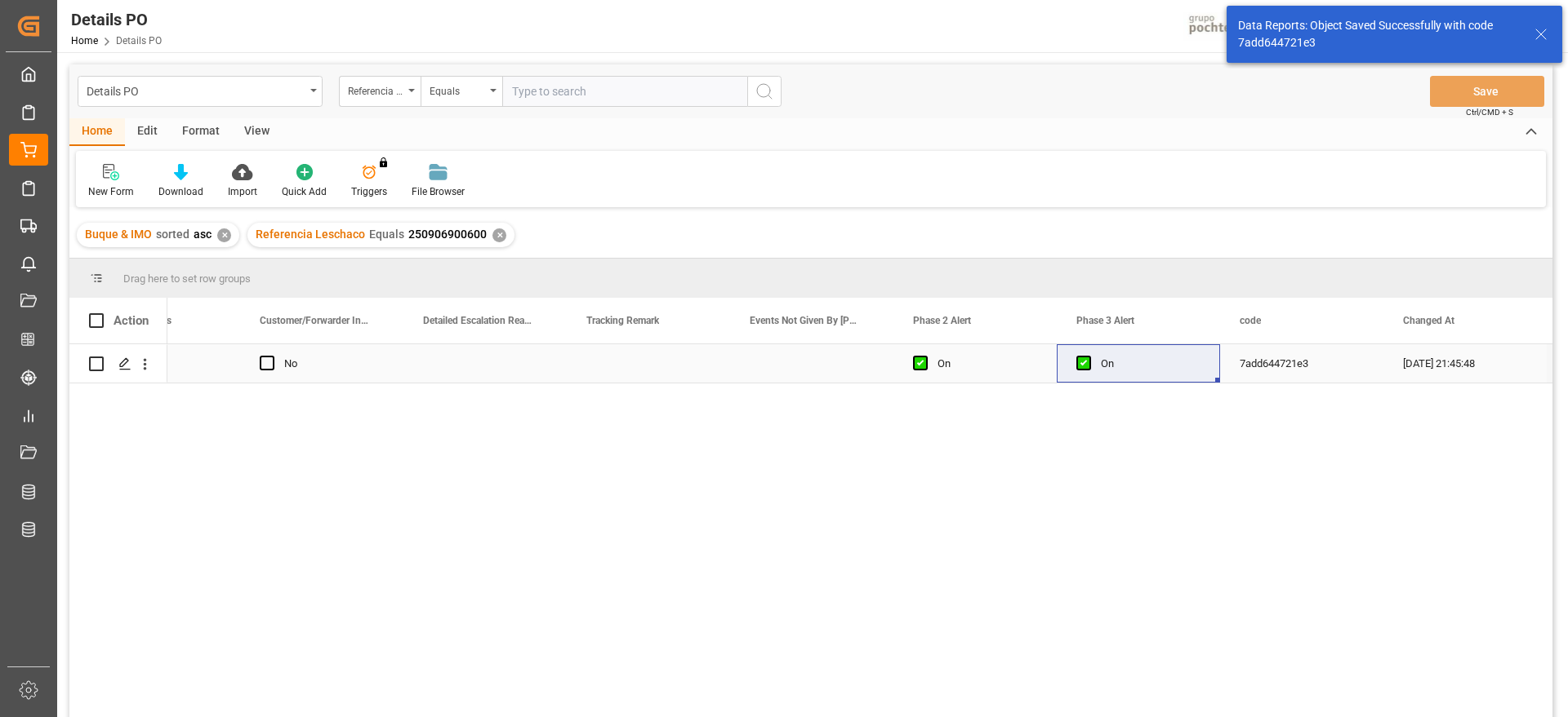
click at [123, 371] on div "Press SPACE to select this row." at bounding box center [124, 364] width 24 height 30
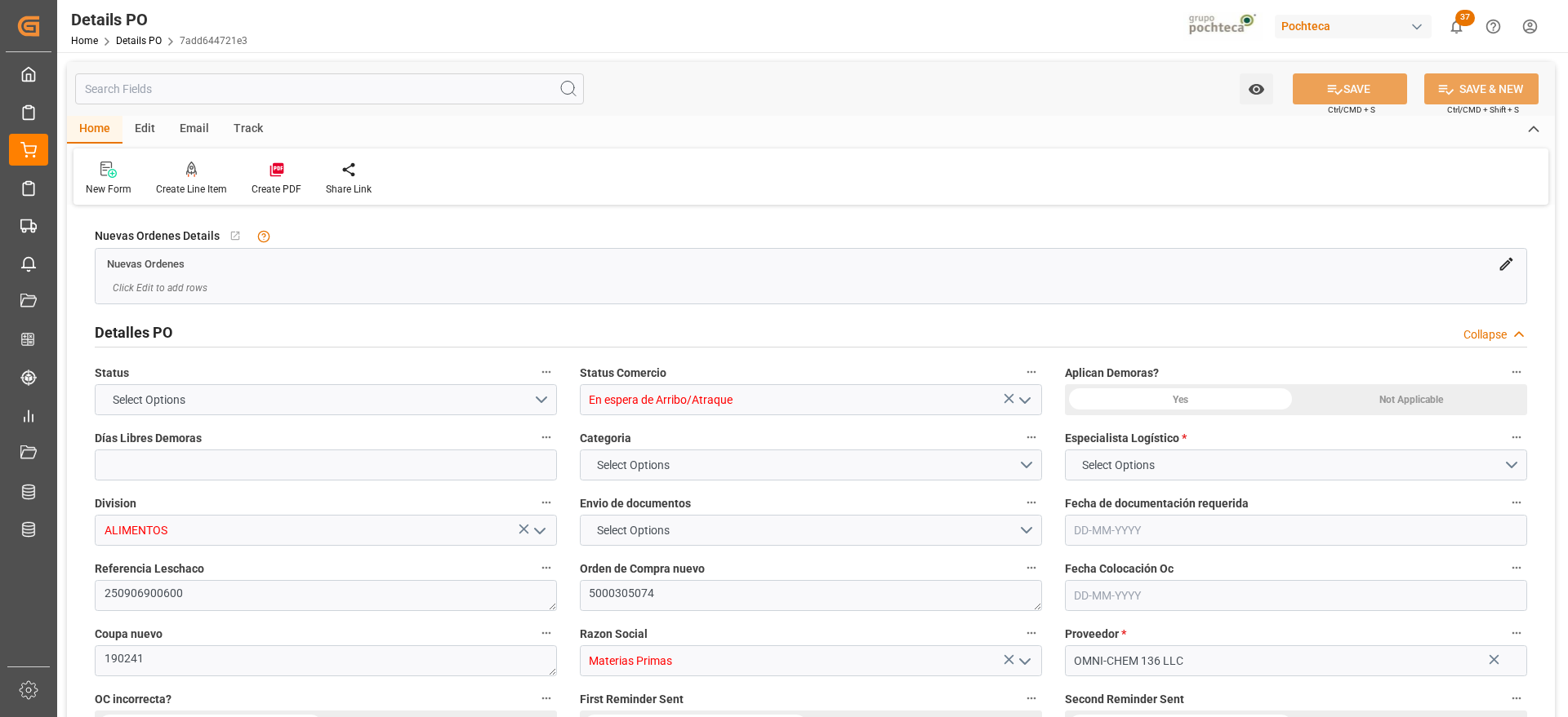
type input "12"
type input "[DATE]"
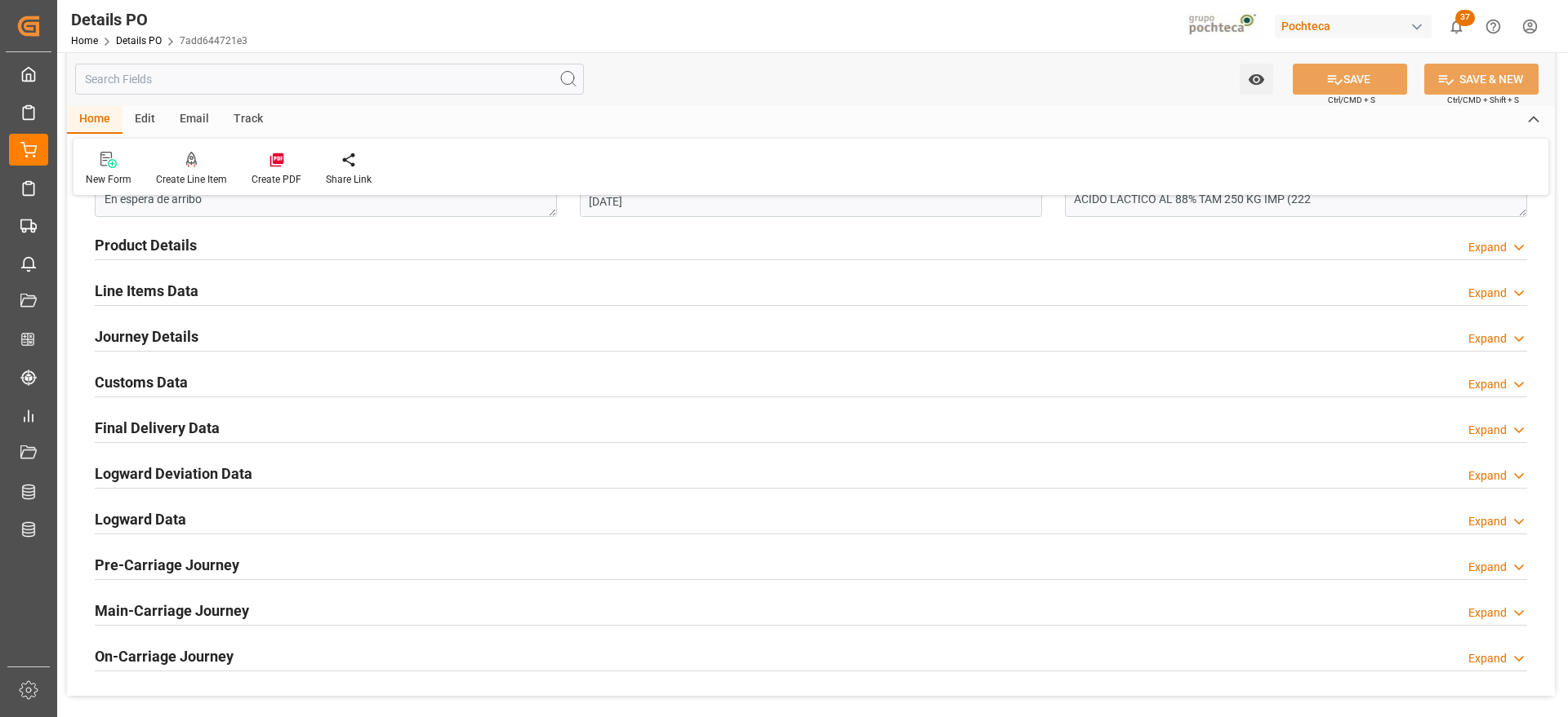
click at [182, 387] on h2 "Customs Data" at bounding box center [141, 382] width 93 height 22
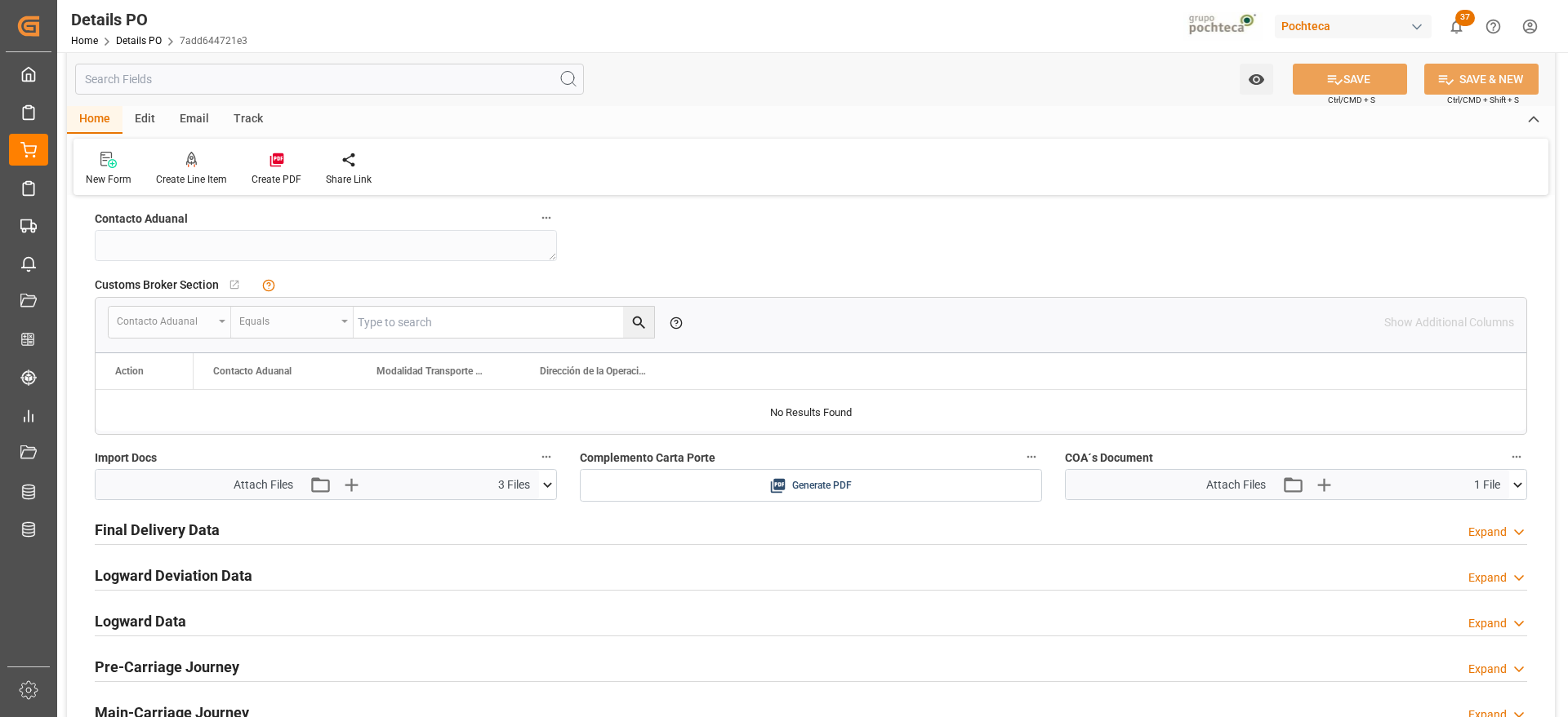
click at [550, 482] on icon at bounding box center [547, 485] width 17 height 17
click at [517, 517] on icon at bounding box center [521, 515] width 17 height 17
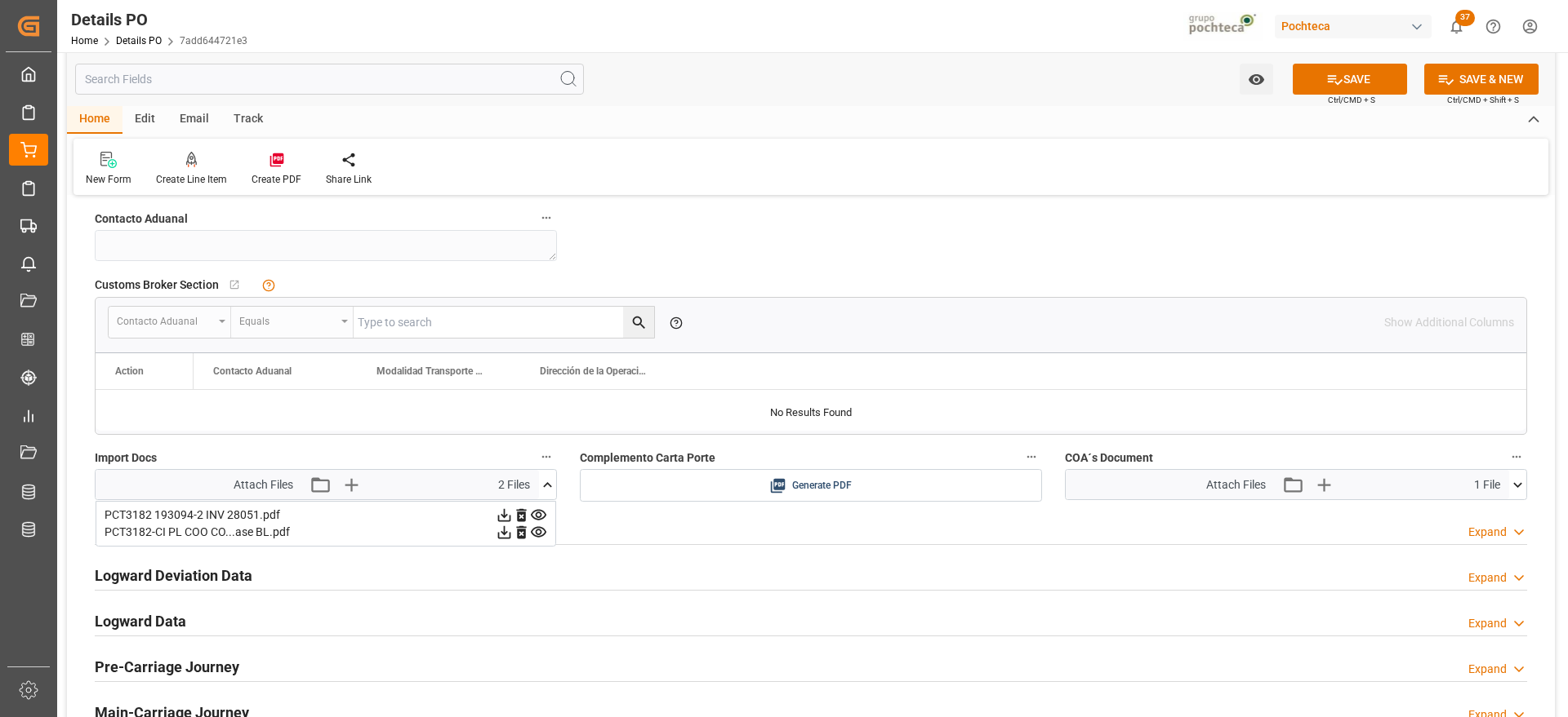
click at [518, 516] on icon at bounding box center [521, 516] width 10 height 13
click at [519, 512] on icon at bounding box center [521, 516] width 10 height 13
click at [1518, 484] on icon at bounding box center [1517, 485] width 17 height 17
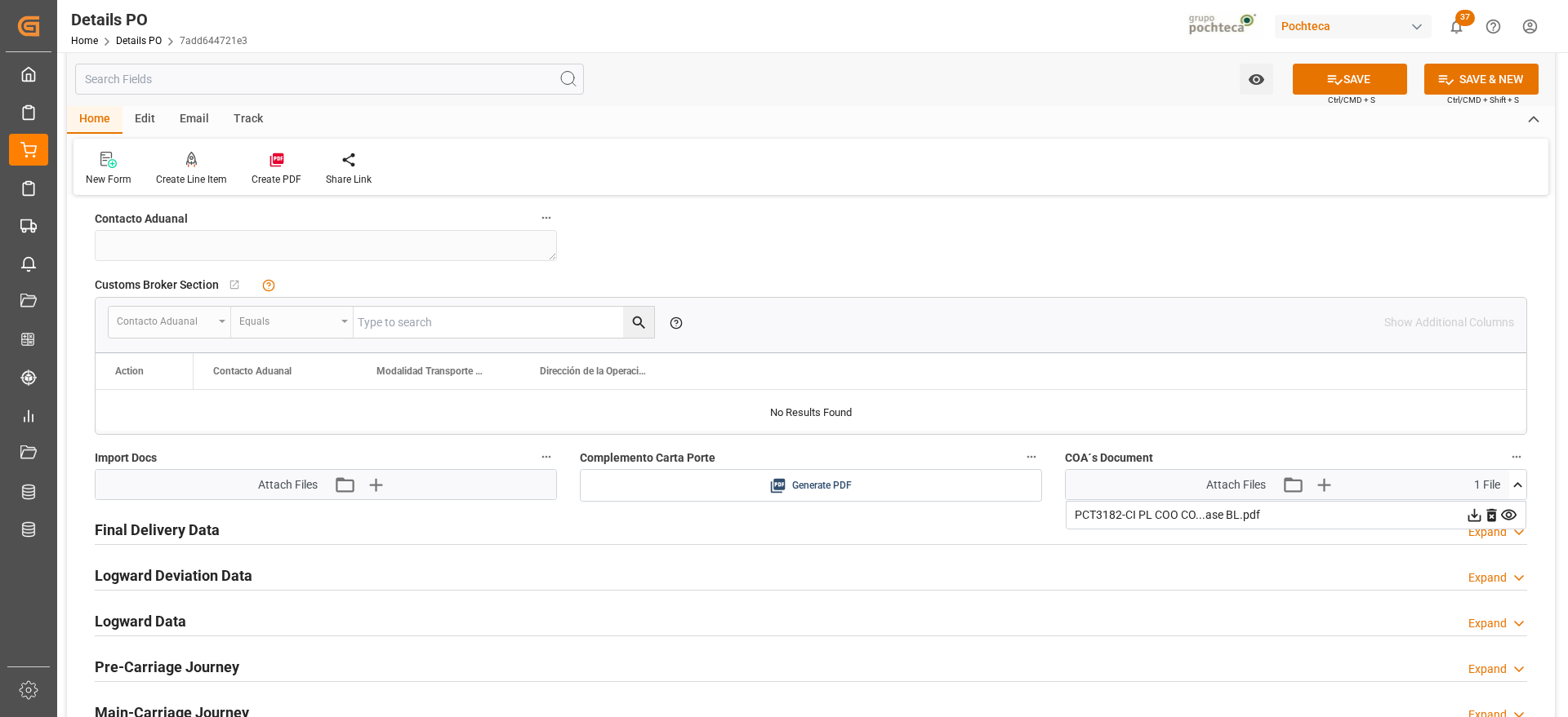
click at [1497, 513] on icon at bounding box center [1492, 515] width 17 height 17
click at [348, 484] on icon "button" at bounding box center [343, 484] width 26 height 26
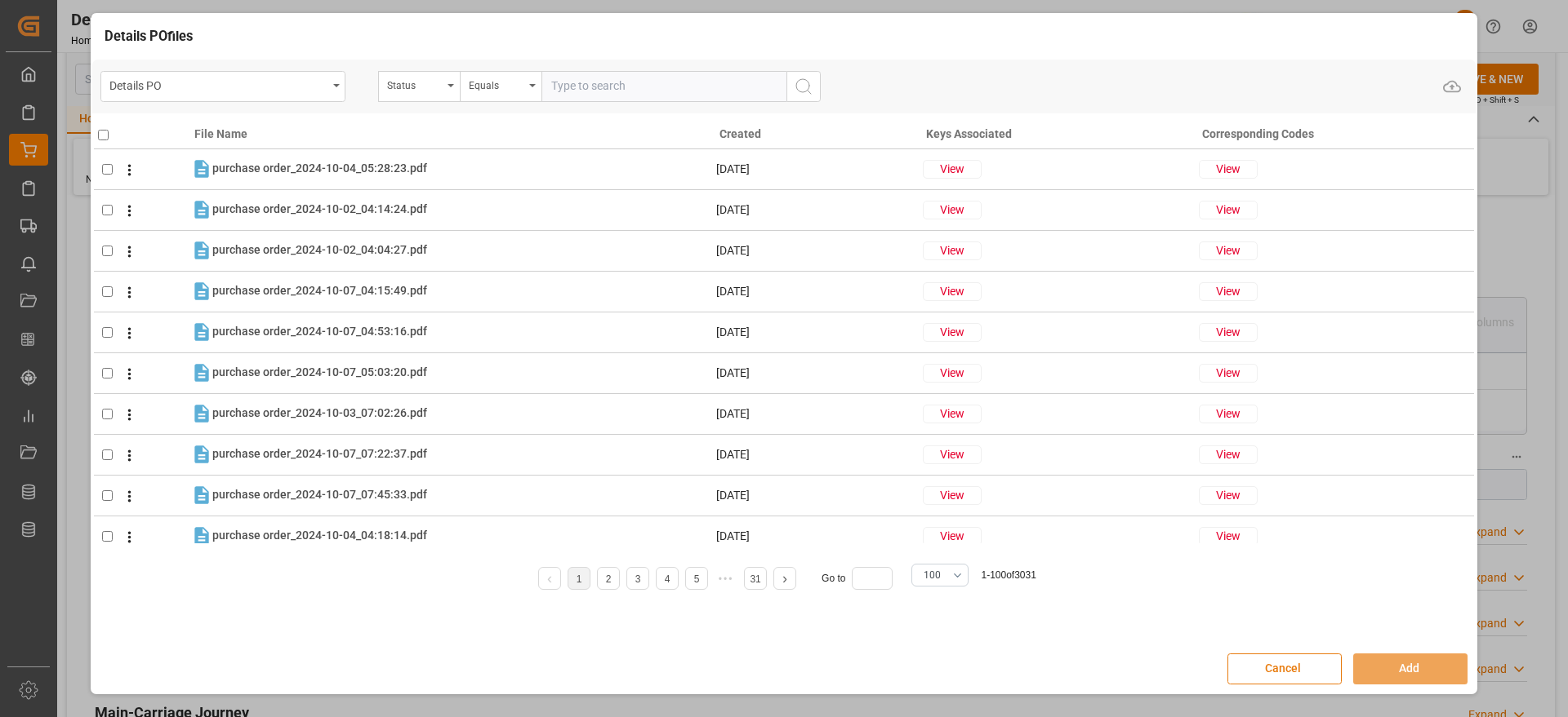
click at [1277, 672] on button "Cancel" at bounding box center [1284, 669] width 115 height 31
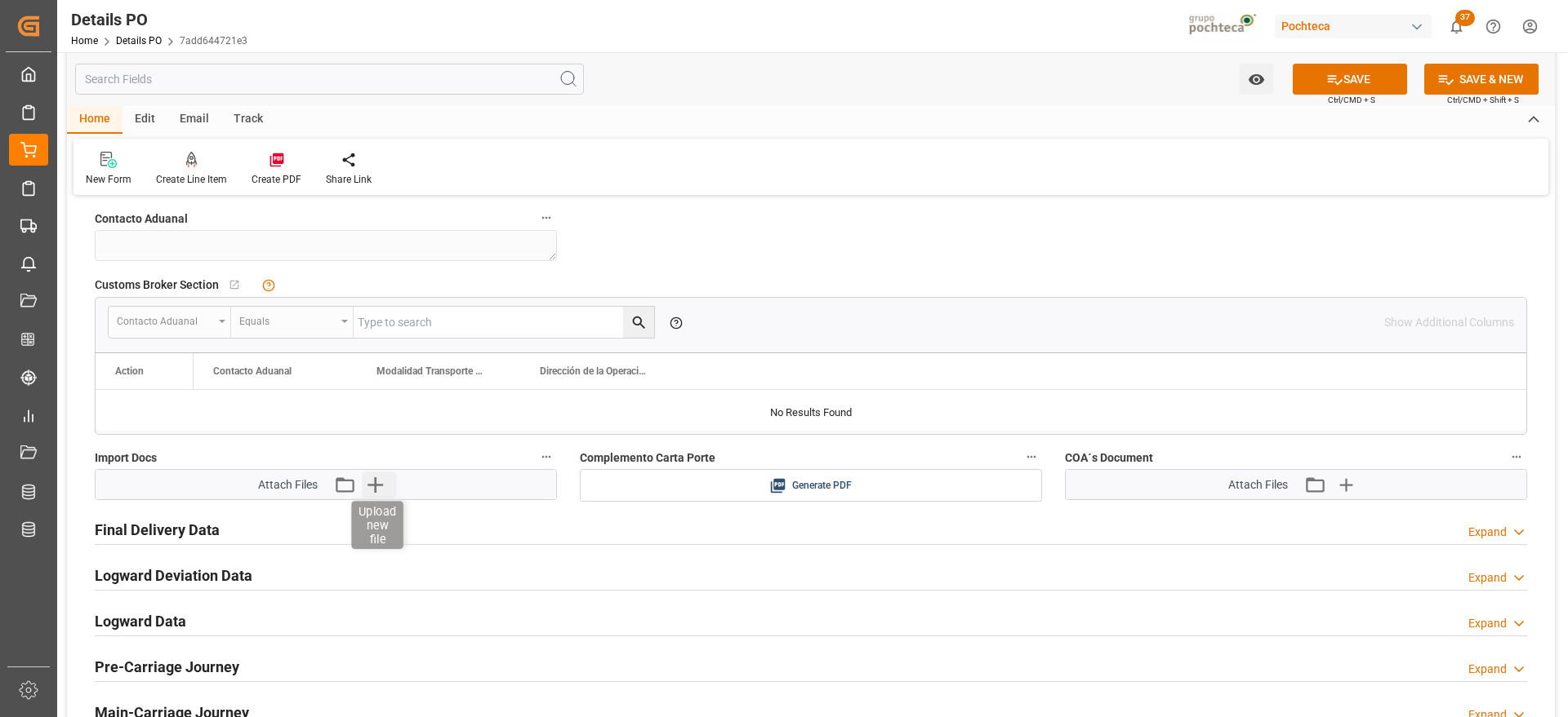
click at [371, 482] on icon "button" at bounding box center [374, 484] width 26 height 26
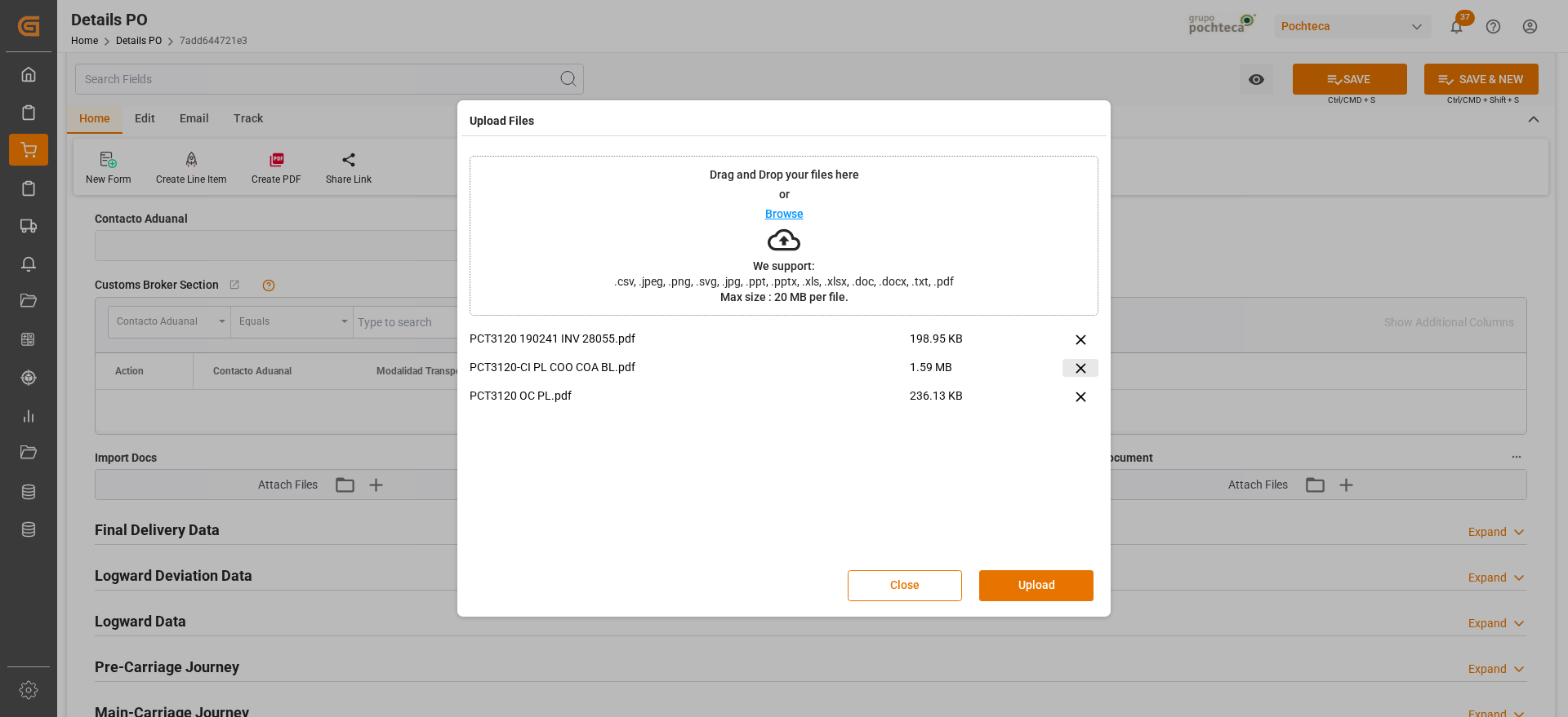
click at [1078, 367] on icon at bounding box center [1081, 368] width 17 height 17
click at [1031, 584] on button "Upload" at bounding box center [1037, 586] width 115 height 31
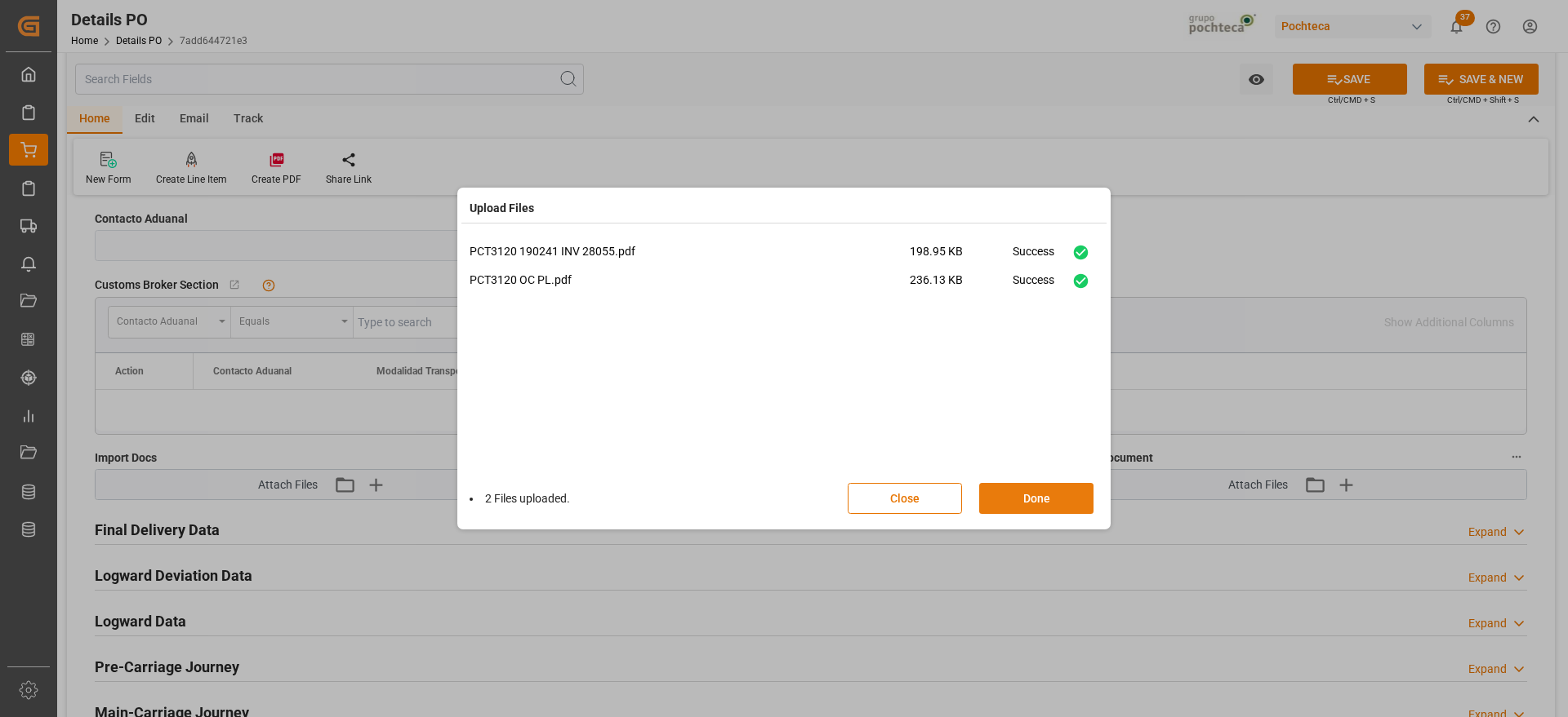
click at [1050, 494] on button "Done" at bounding box center [1037, 498] width 115 height 31
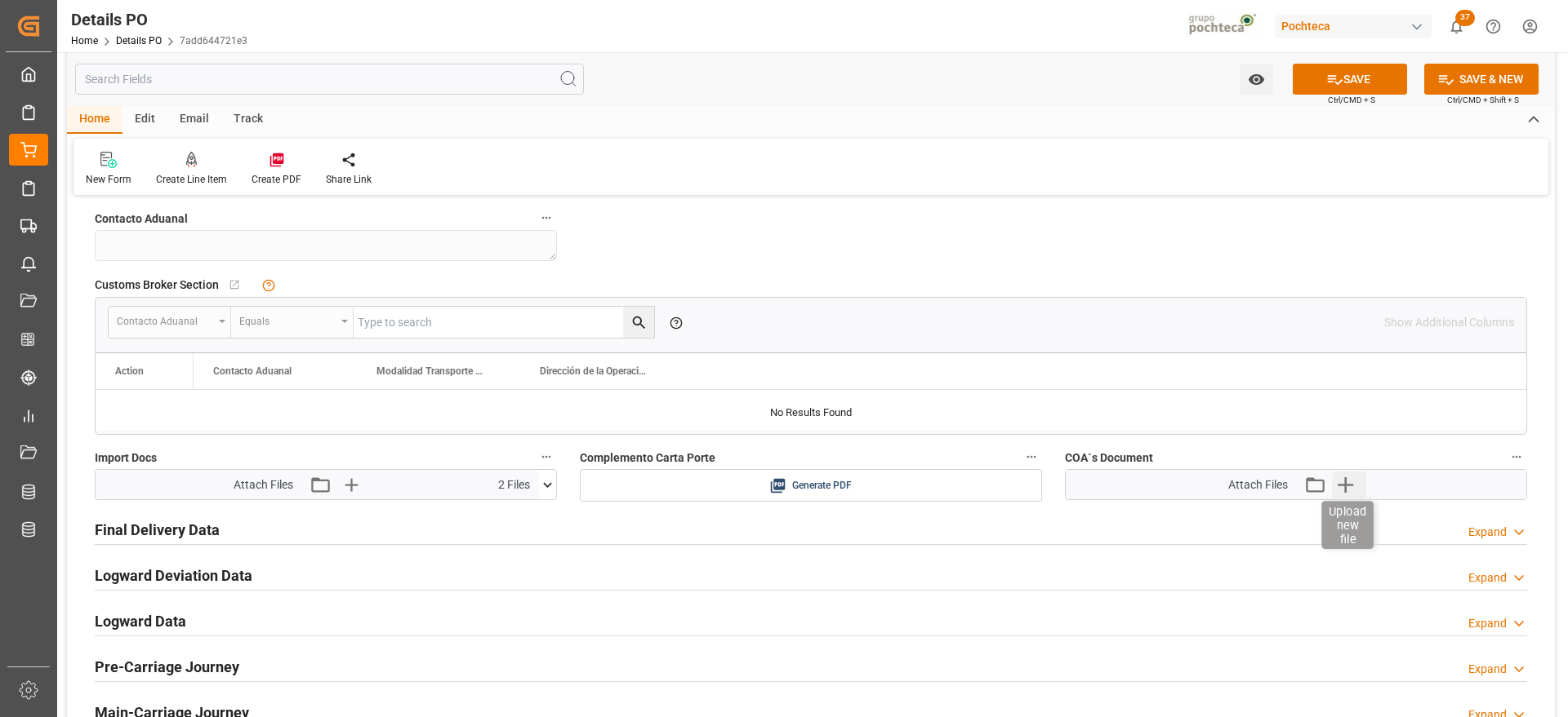
click at [1349, 479] on icon "button" at bounding box center [1344, 484] width 26 height 26
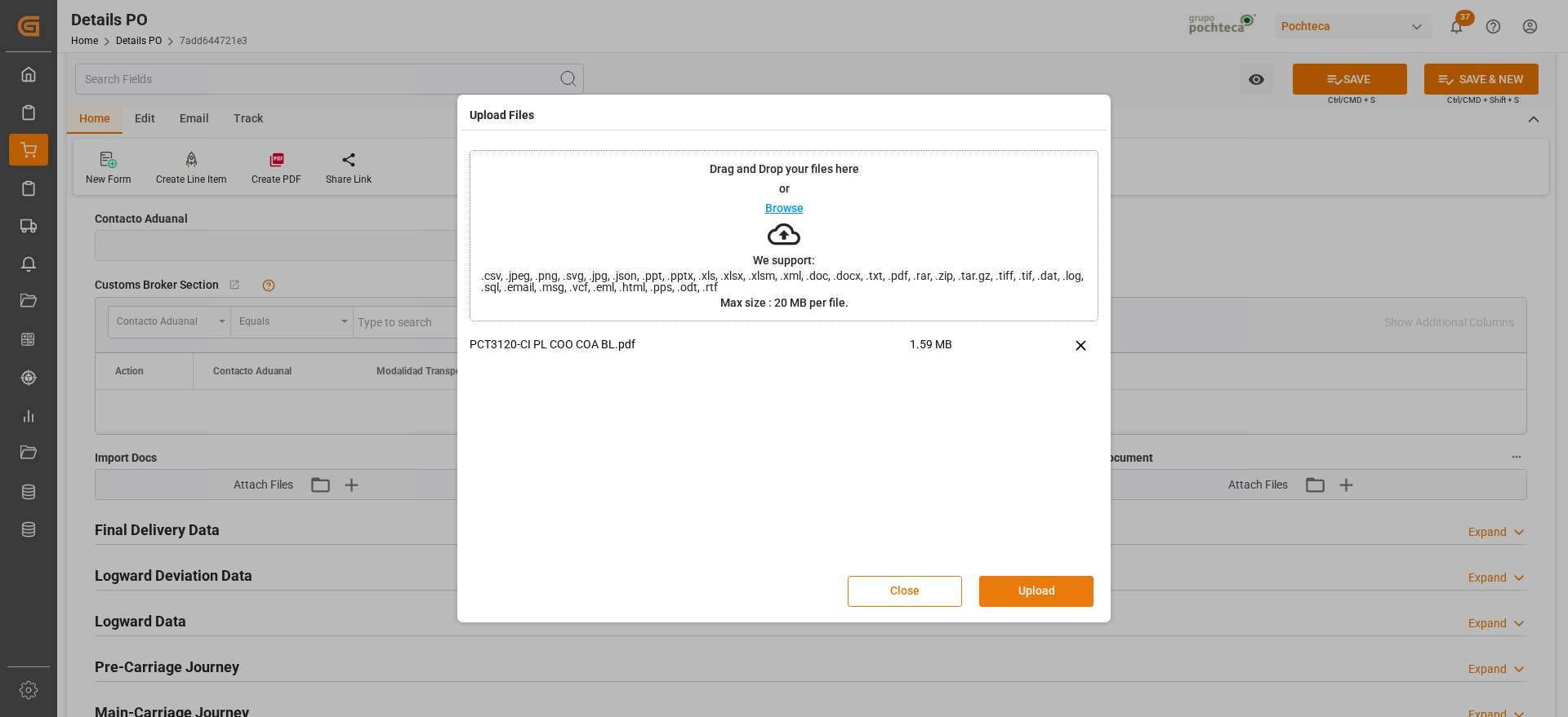
click at [1043, 595] on button "Upload" at bounding box center [1037, 592] width 115 height 31
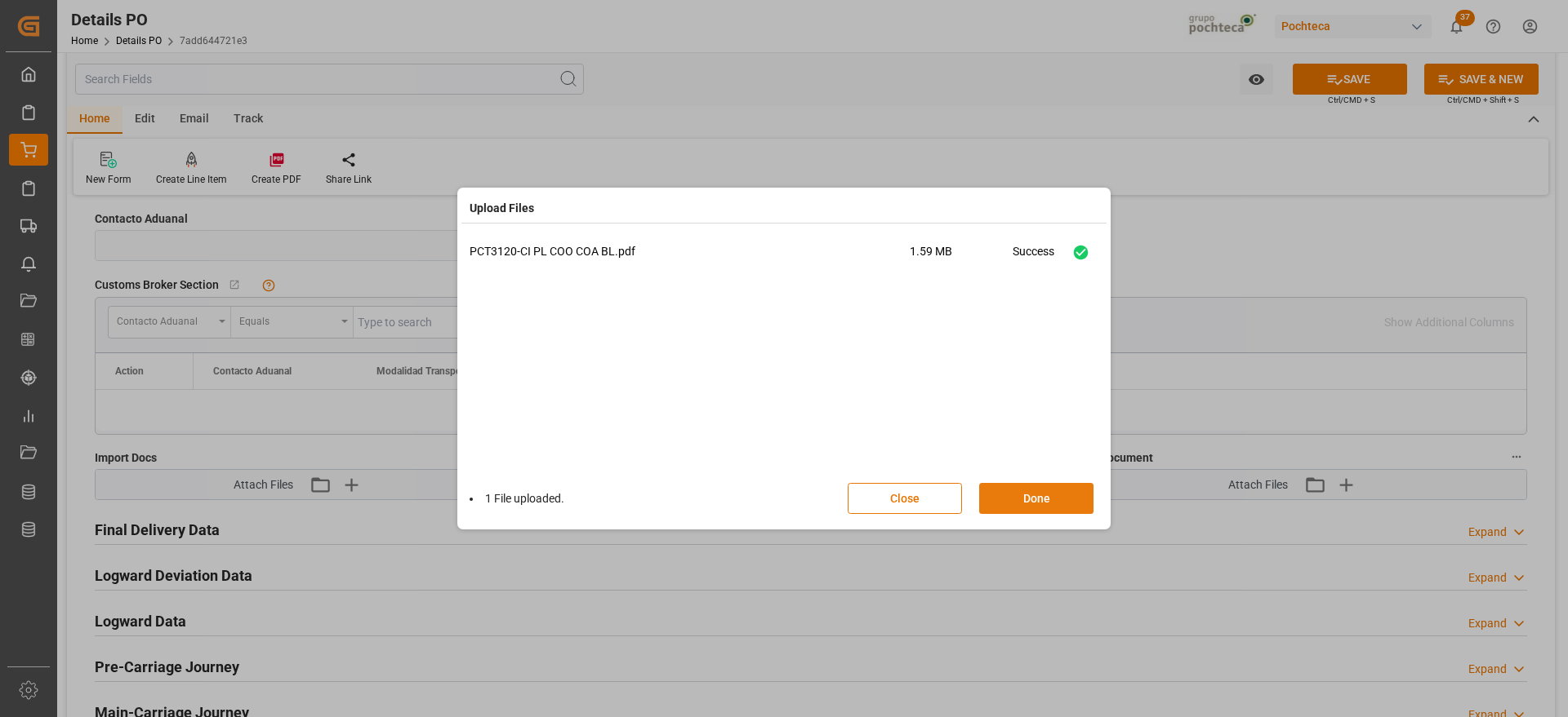
click at [1034, 502] on button "Done" at bounding box center [1037, 498] width 115 height 31
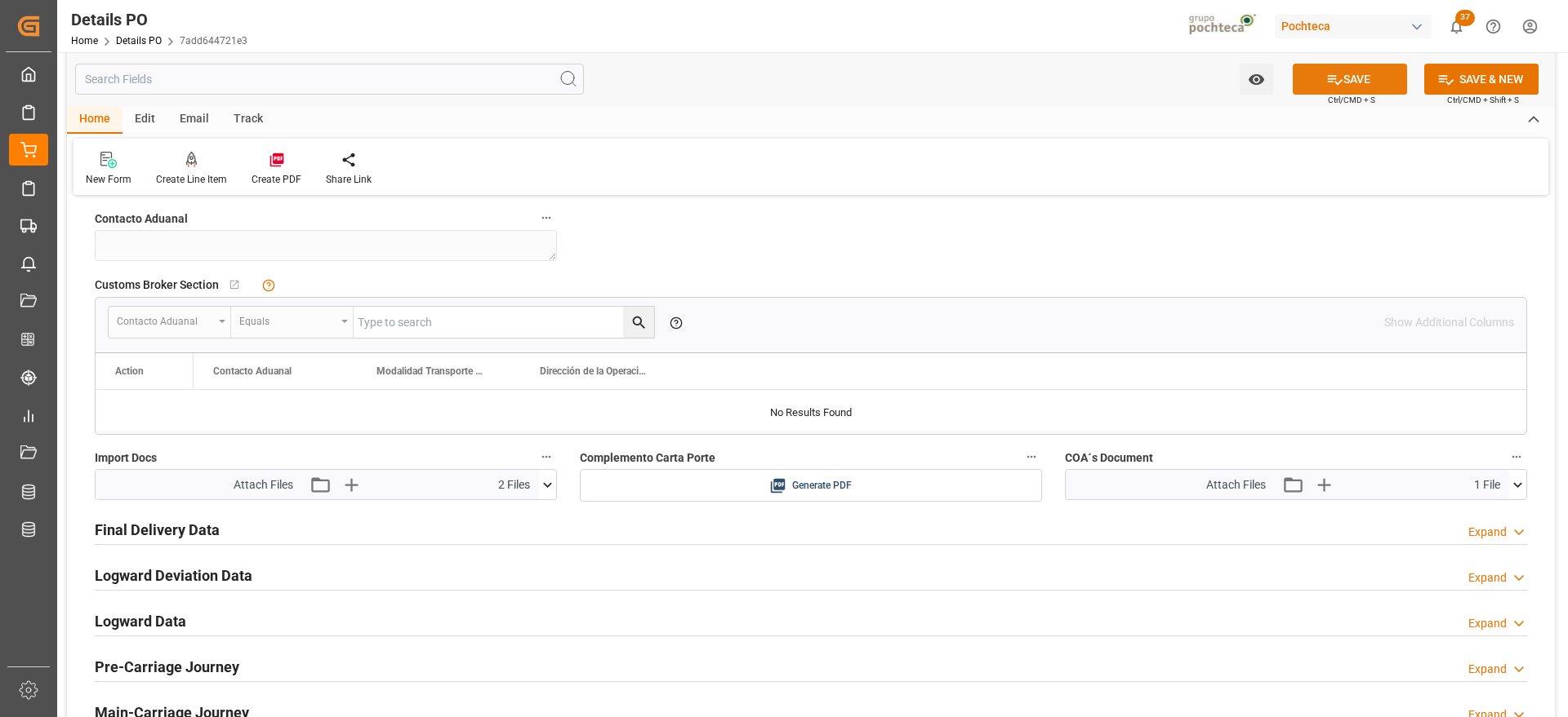
click at [1378, 84] on button "SAVE" at bounding box center [1350, 79] width 115 height 31
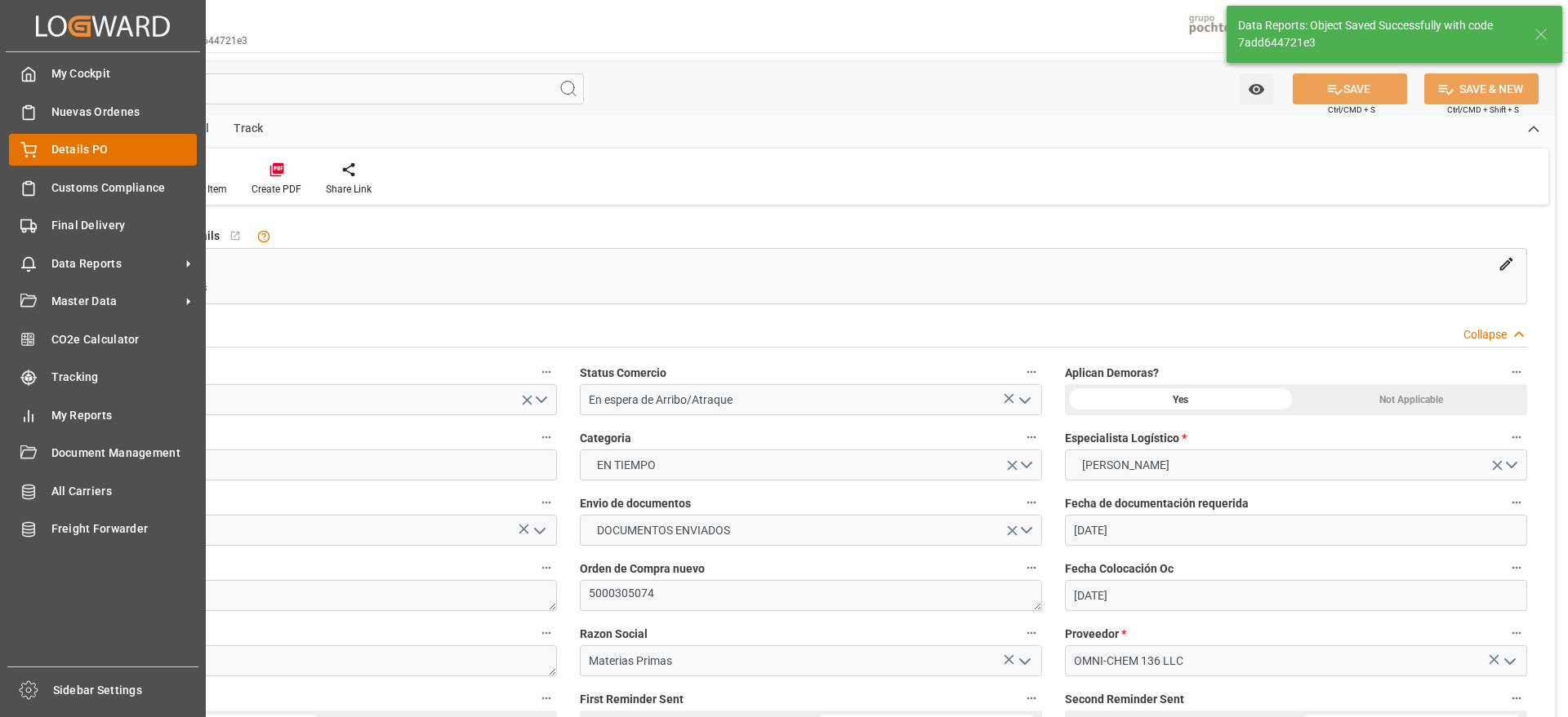
click at [42, 145] on div "Details PO Details PO" at bounding box center [103, 150] width 188 height 32
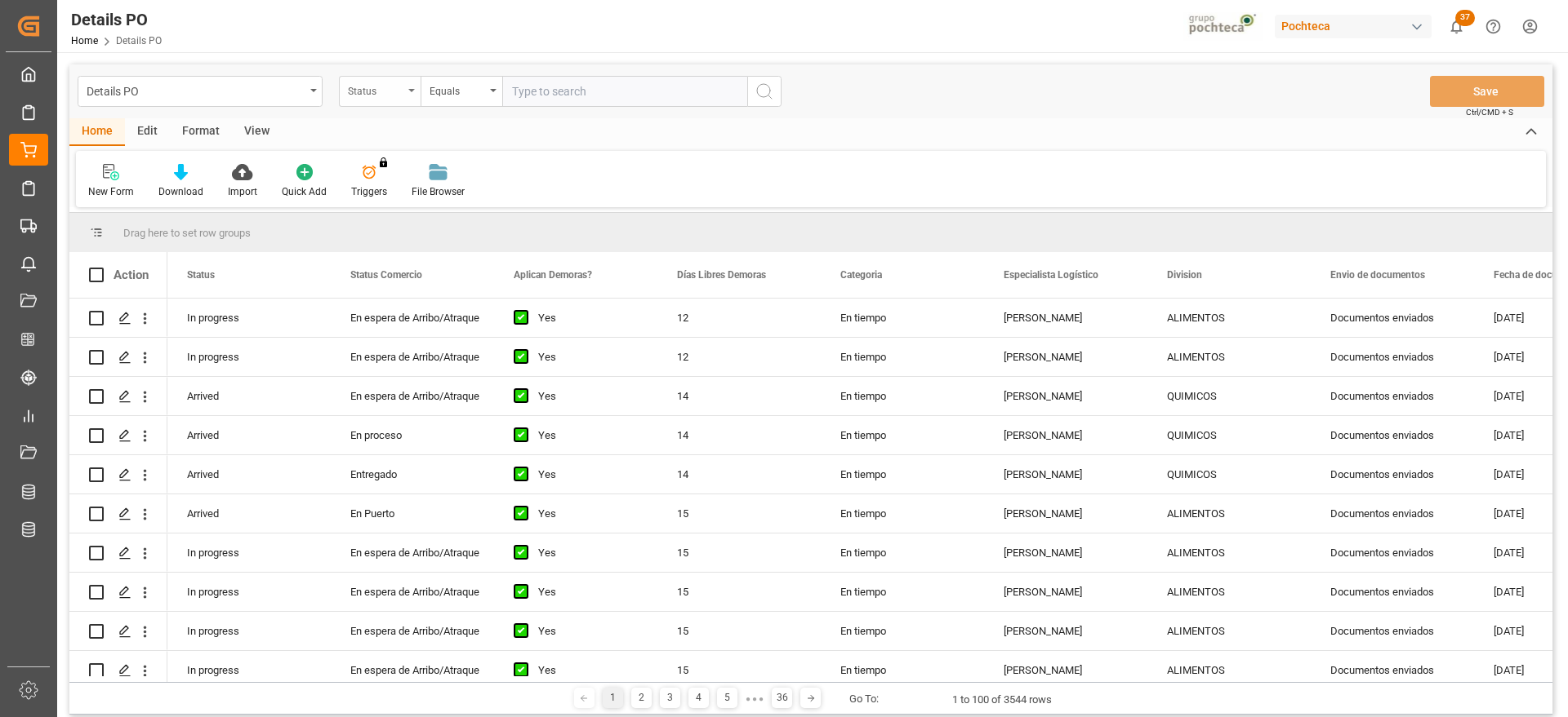
click at [366, 91] on div "Status" at bounding box center [375, 89] width 56 height 19
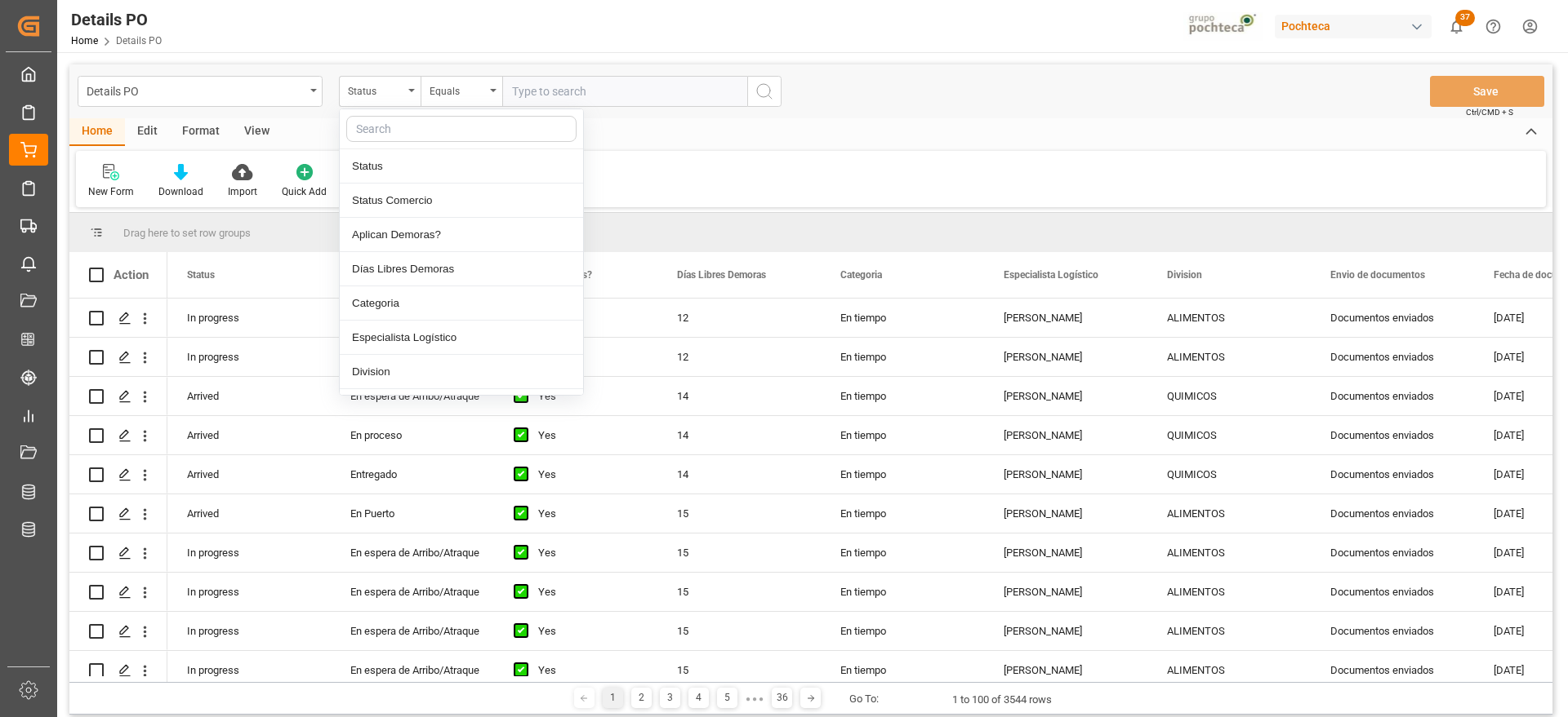
click at [388, 127] on input "text" at bounding box center [461, 128] width 230 height 26
type input "REF"
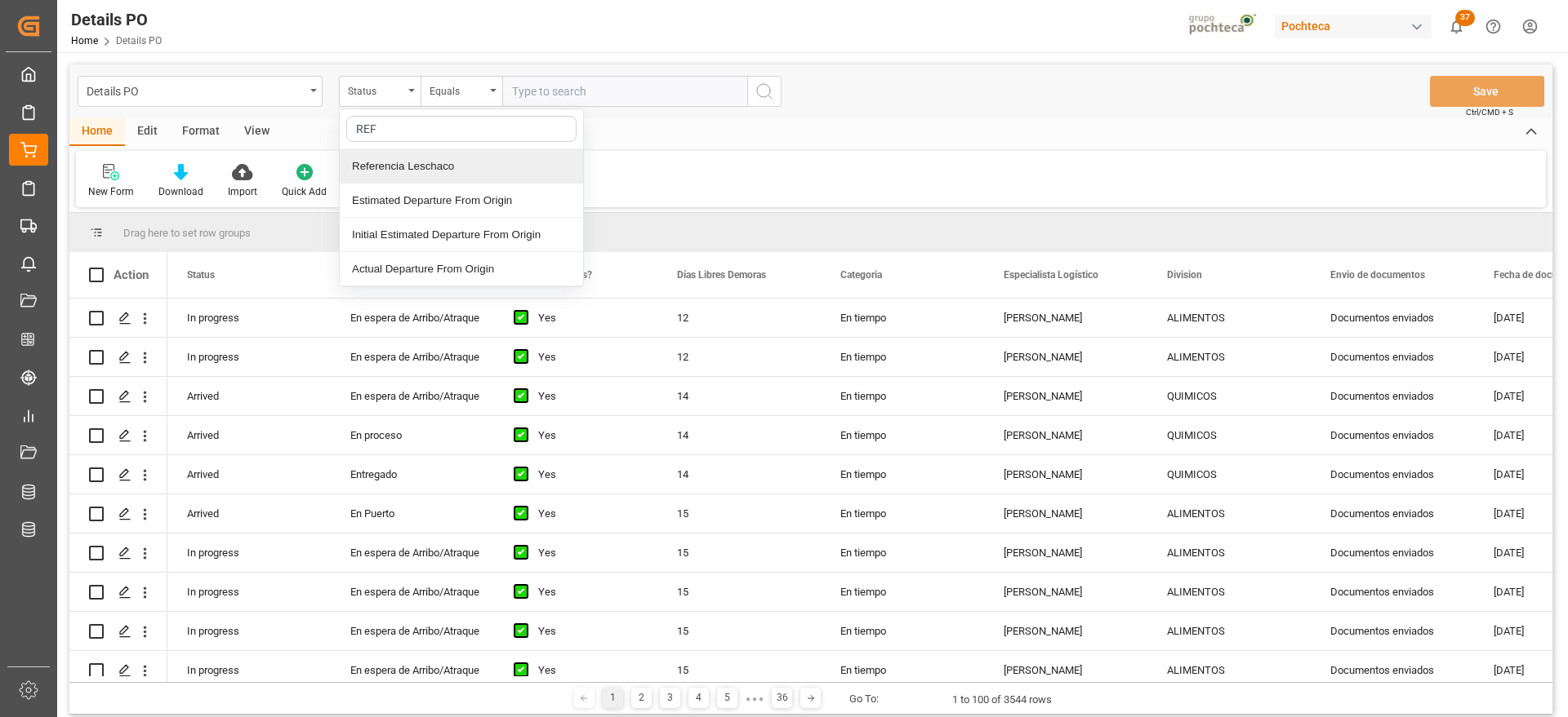
click at [395, 161] on div "Referencia Leschaco" at bounding box center [461, 166] width 244 height 34
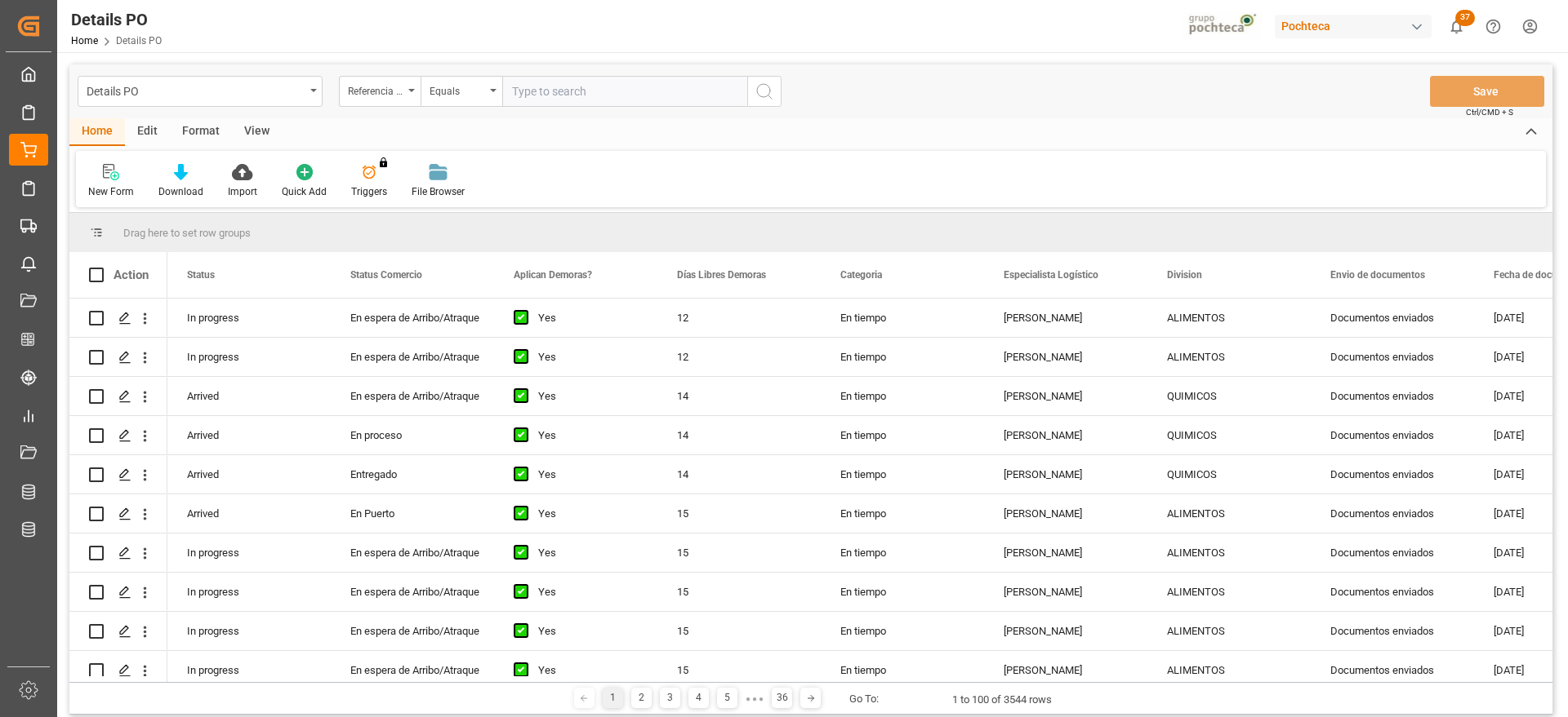
click at [536, 94] on input "text" at bounding box center [624, 91] width 245 height 31
paste input "250906900596"
type input "250906900596"
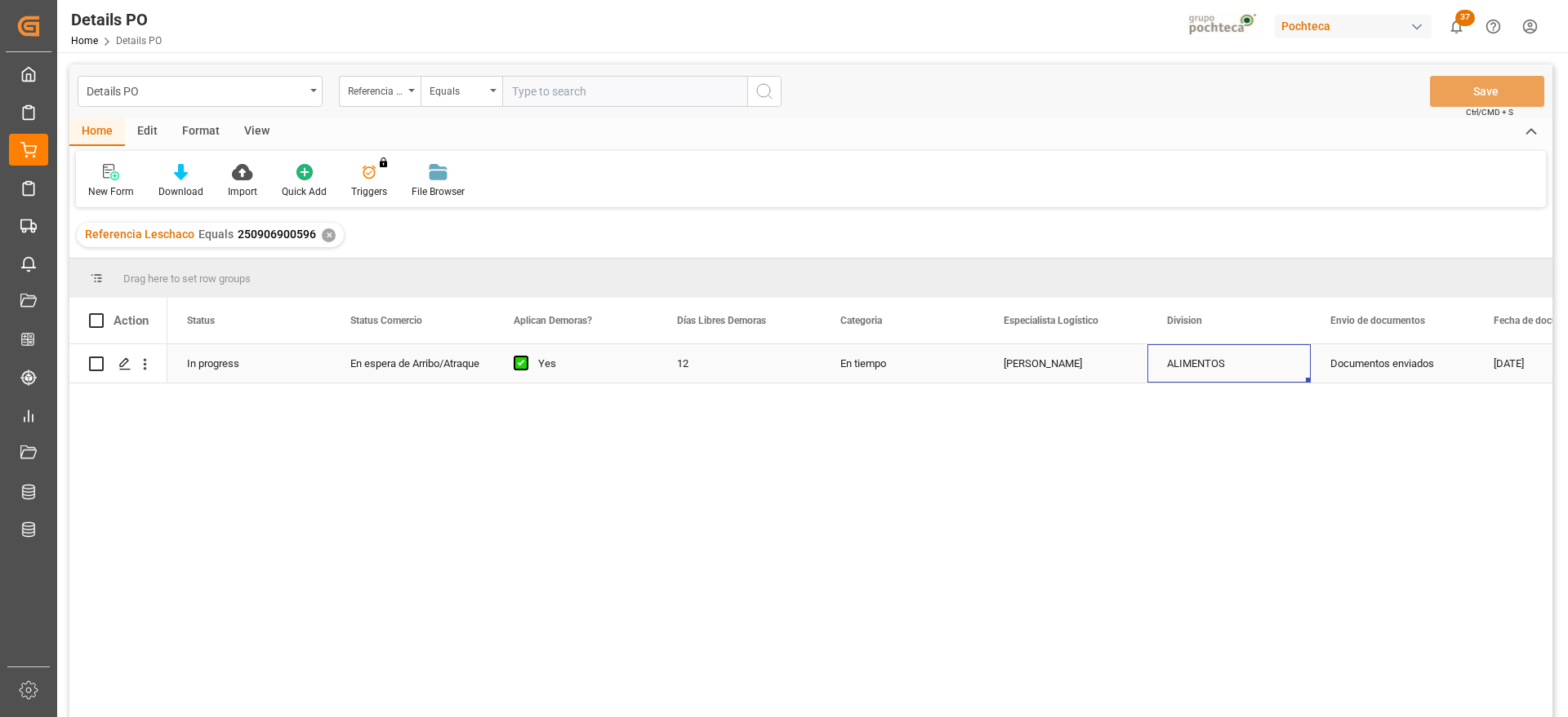
click at [1285, 364] on div "ALIMENTOS" at bounding box center [1229, 364] width 124 height 37
click at [324, 233] on div "✕" at bounding box center [328, 235] width 14 height 14
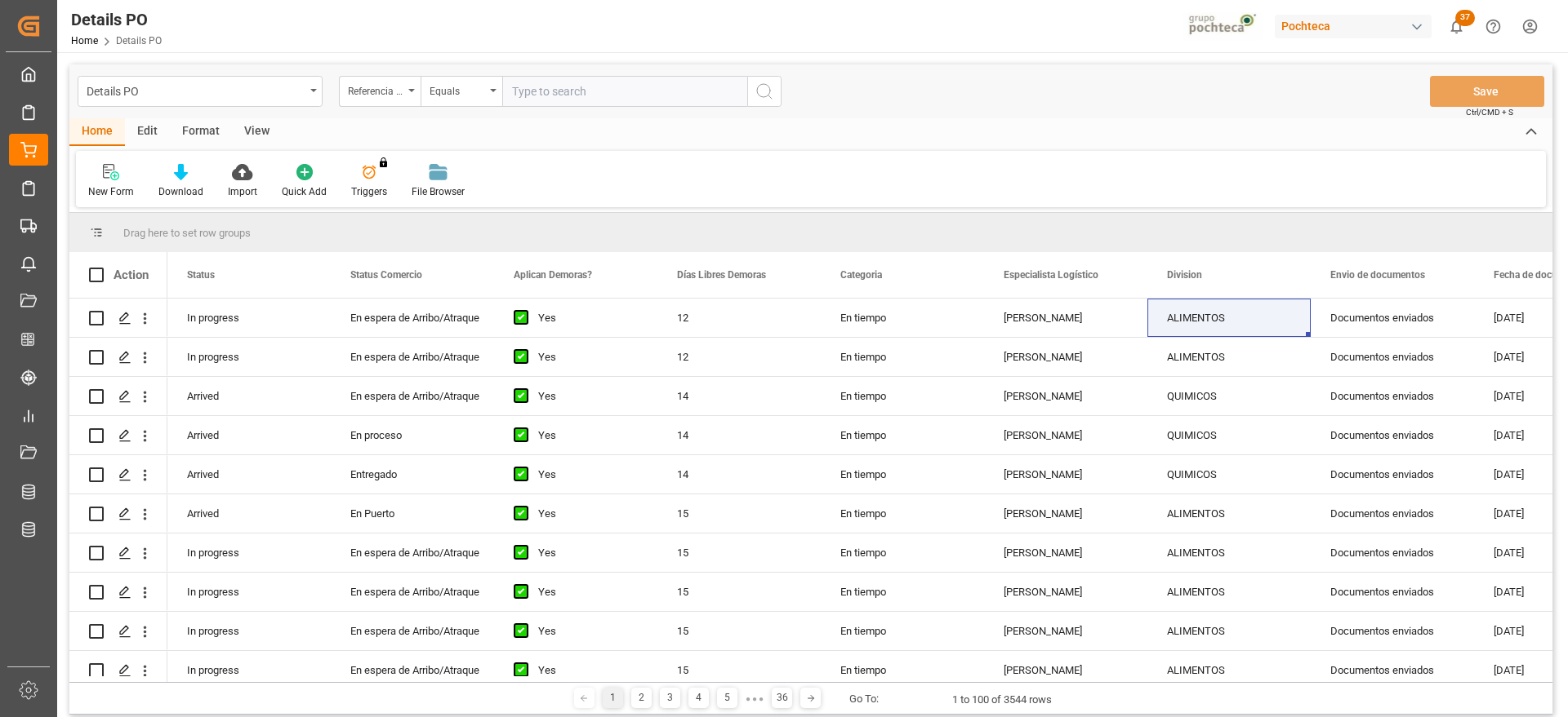
click at [571, 93] on input "text" at bounding box center [624, 91] width 245 height 31
paste input "5000306161"
type input "5000306161"
click at [387, 88] on div "Referencia Leschaco" at bounding box center [375, 89] width 56 height 19
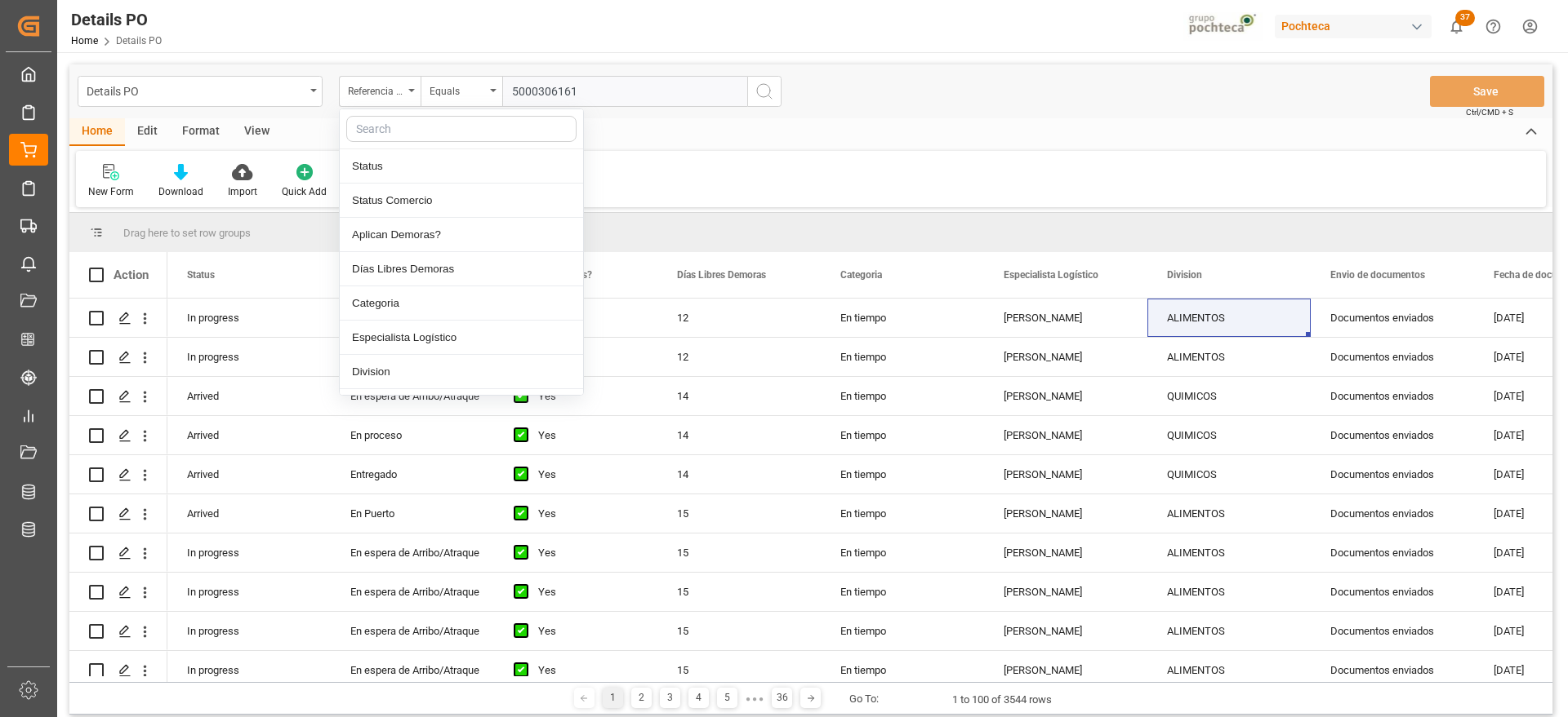
click at [402, 124] on input "text" at bounding box center [461, 128] width 230 height 26
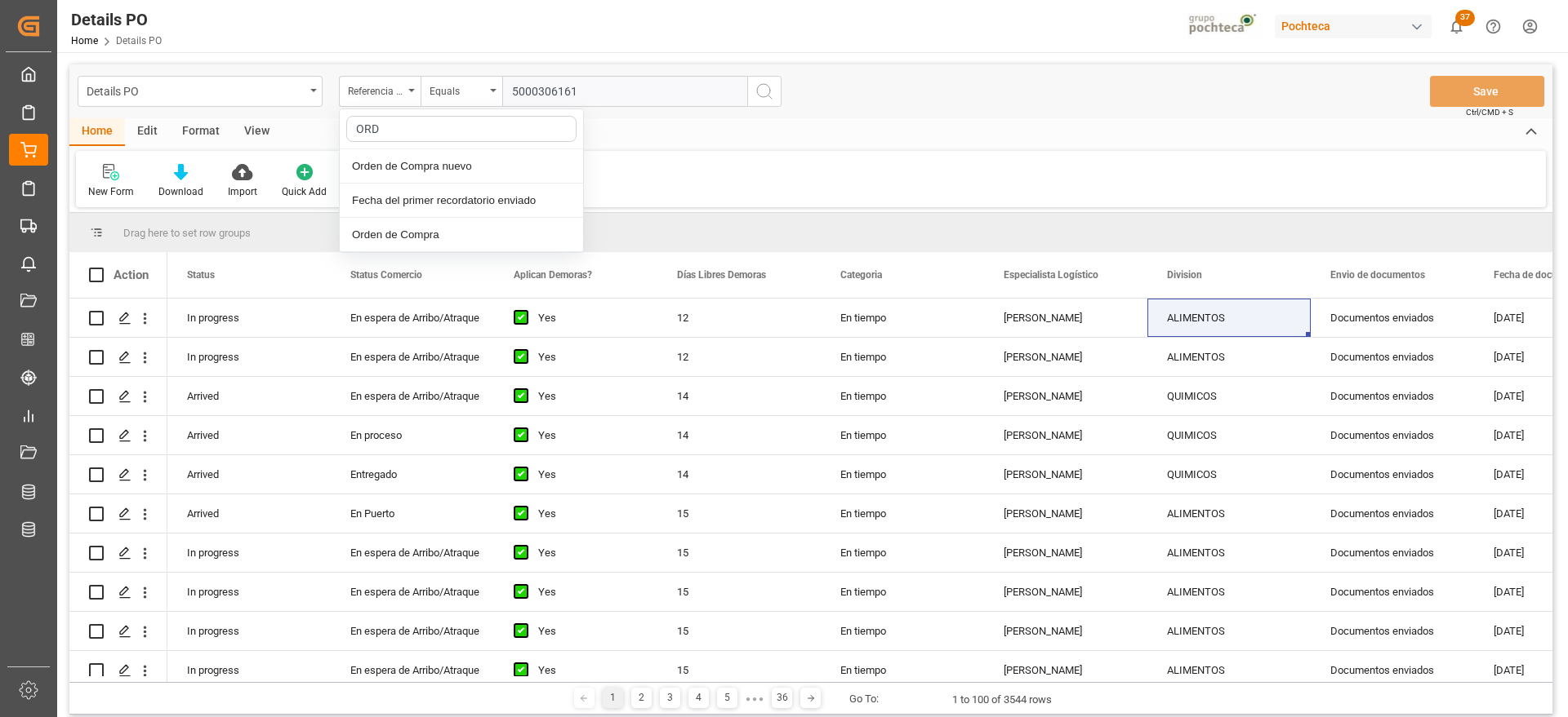
type input "ORDE"
click at [428, 158] on div "Orden de Compra nuevo" at bounding box center [461, 166] width 244 height 34
click at [530, 90] on input "text" at bounding box center [624, 91] width 245 height 31
paste input "5000306161"
type input "5000306161"
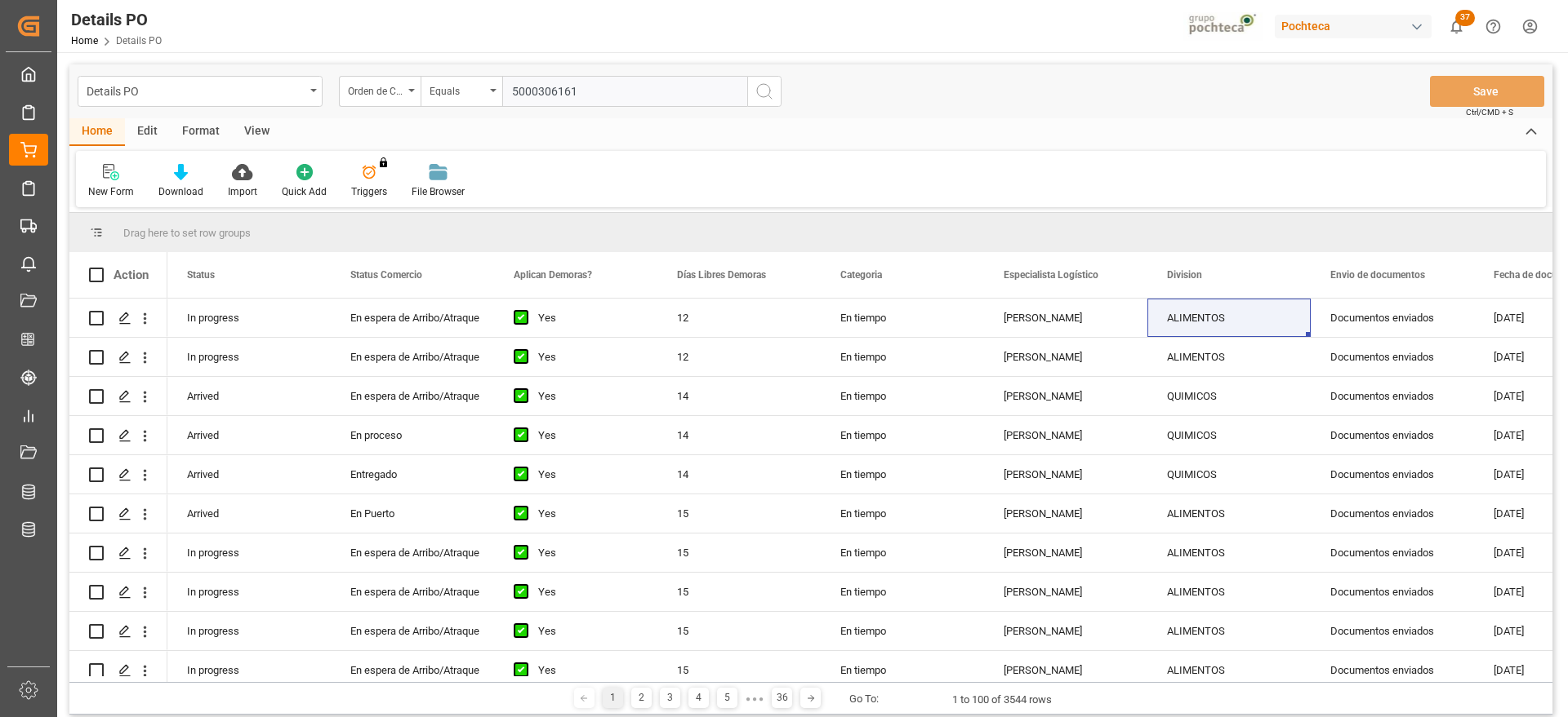
click at [766, 89] on icon "search button" at bounding box center [765, 91] width 20 height 20
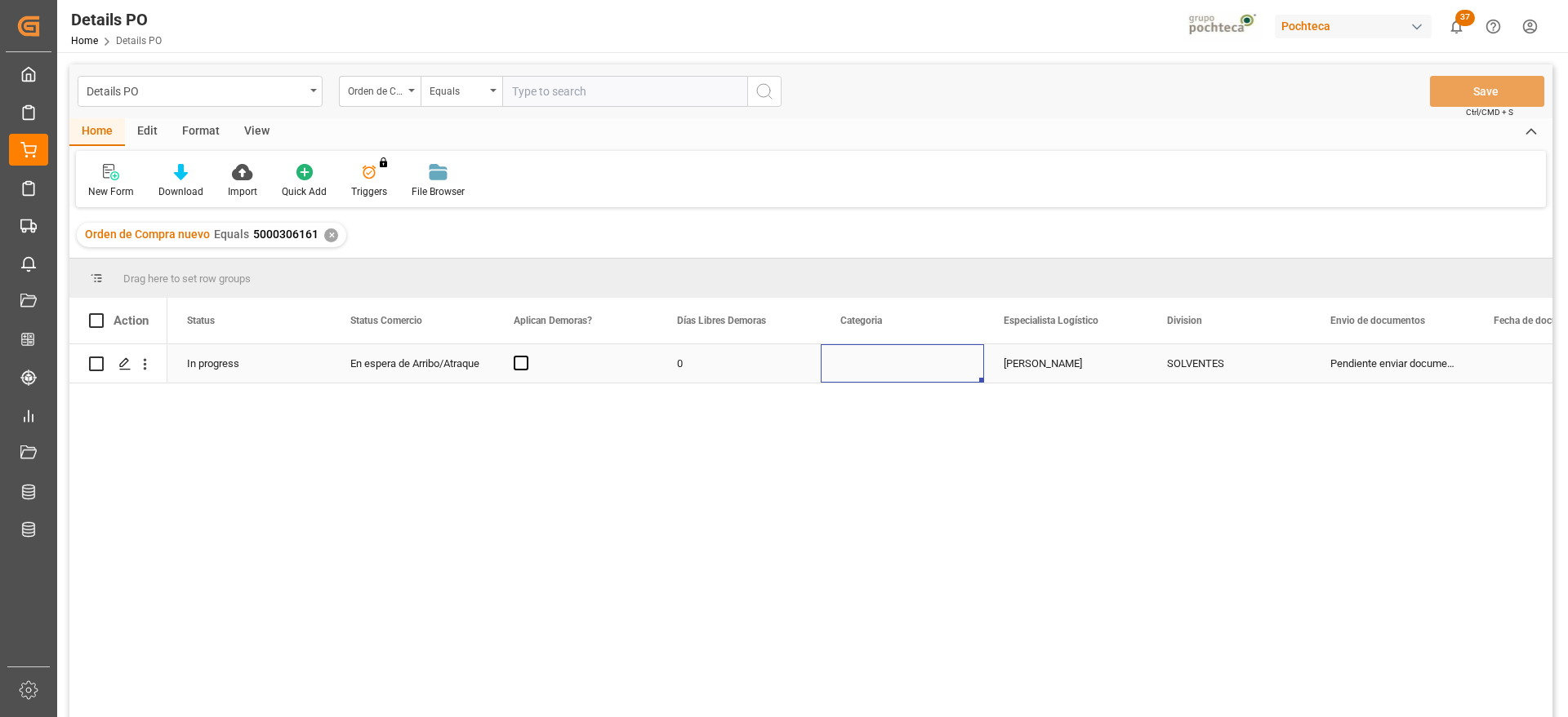
click at [922, 372] on div "Press SPACE to select this row." at bounding box center [902, 364] width 163 height 38
click at [1236, 364] on div "SOLVENTES" at bounding box center [1229, 364] width 124 height 37
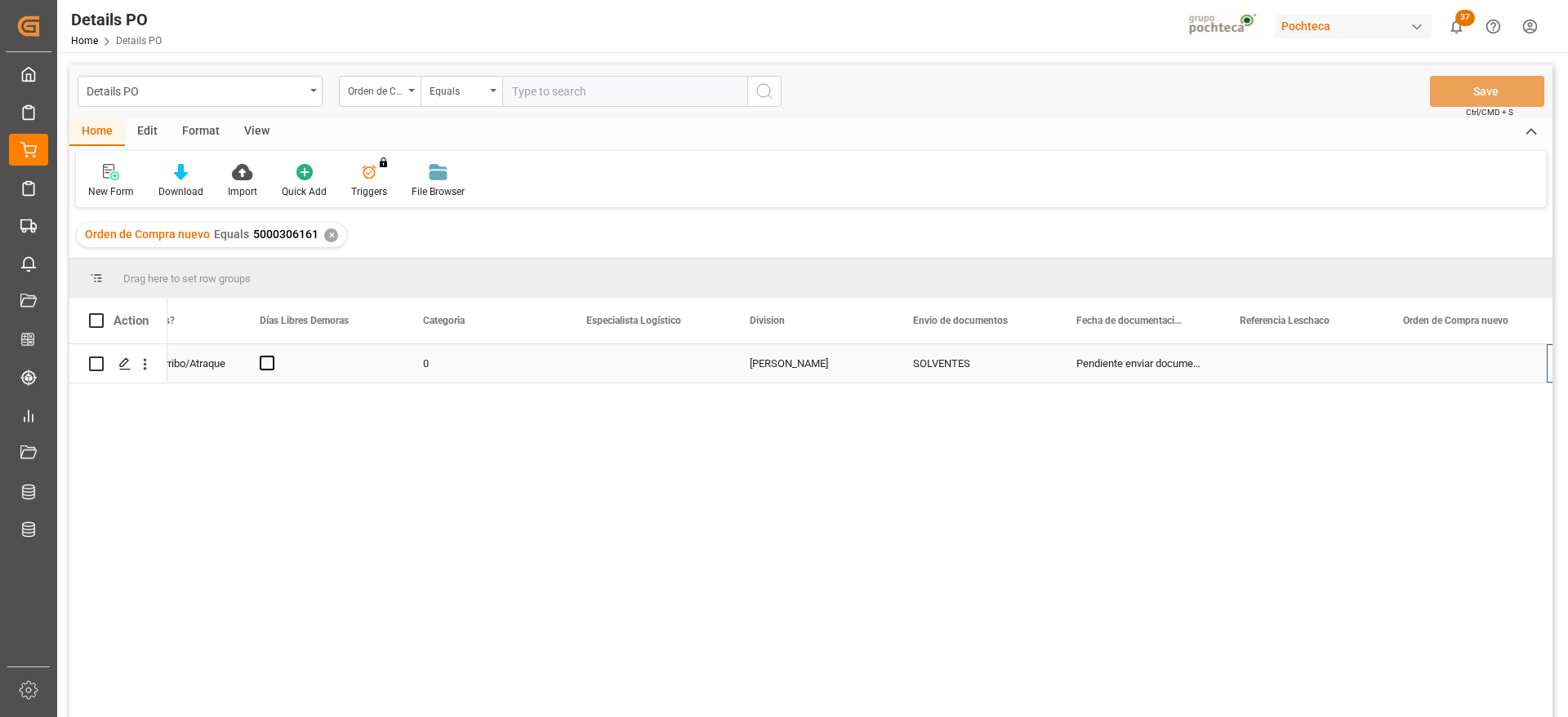
scroll to position [0, 417]
click at [1236, 364] on div "Press SPACE to select this row." at bounding box center [1302, 364] width 163 height 38
click at [1236, 364] on input "Press SPACE to select this row." at bounding box center [1301, 372] width 137 height 31
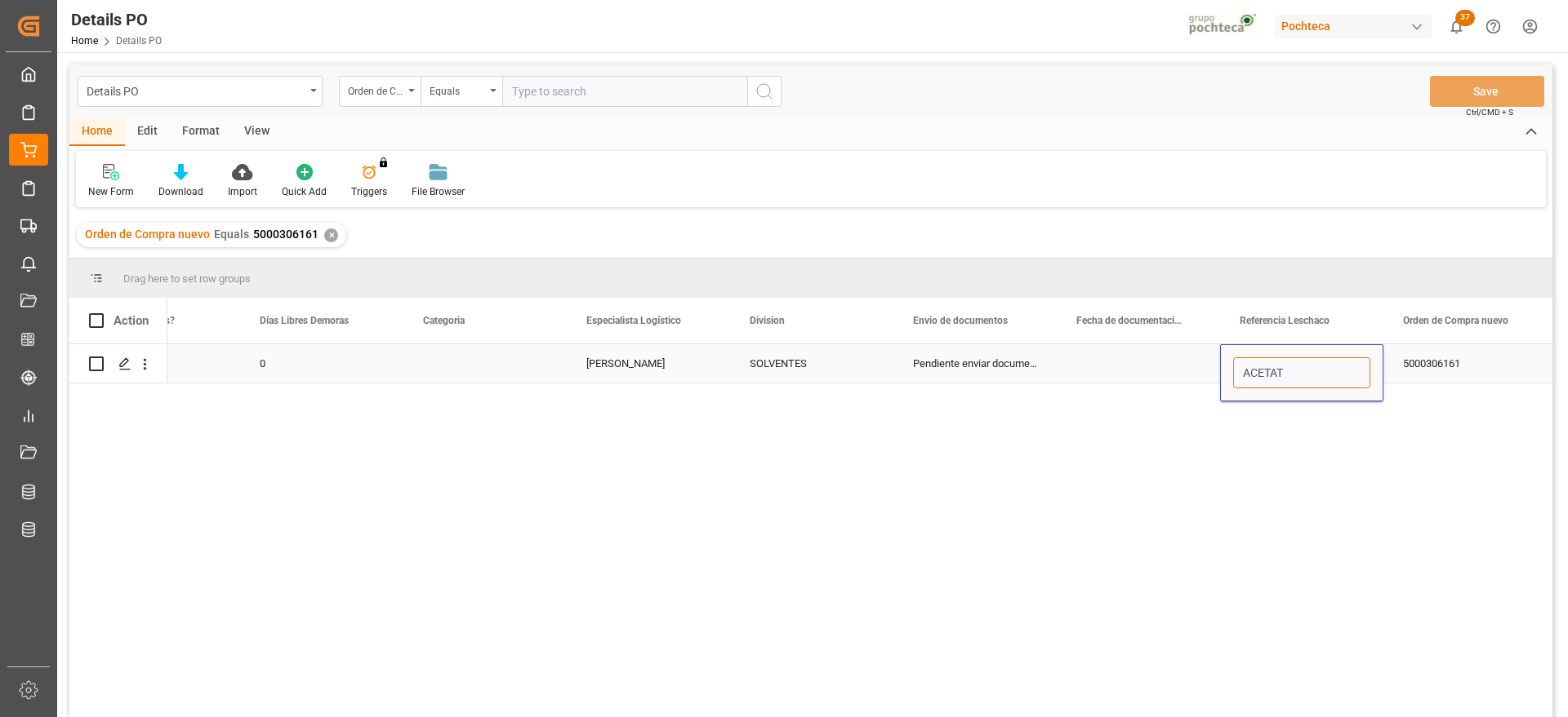
type input "ACETATO"
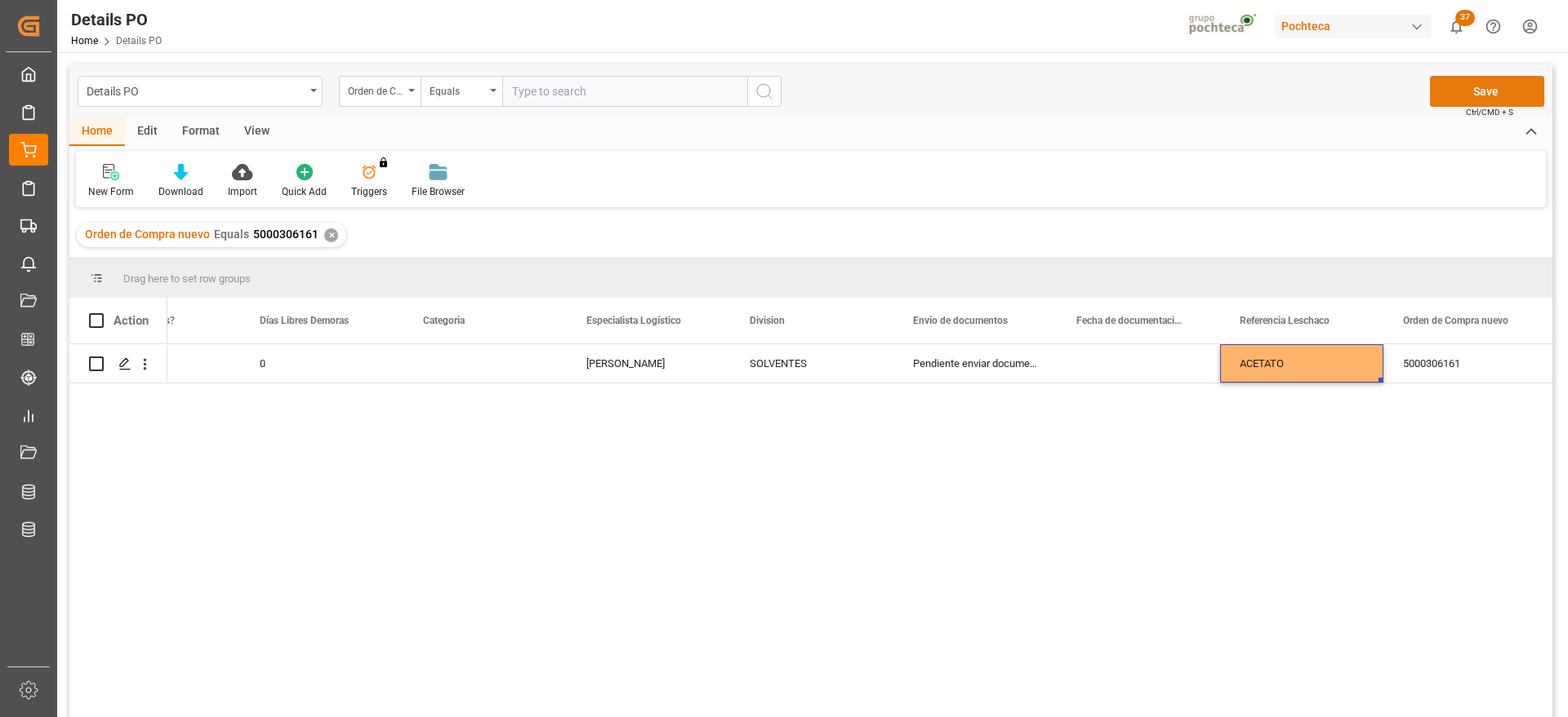
click at [1482, 89] on button "Save" at bounding box center [1487, 91] width 115 height 31
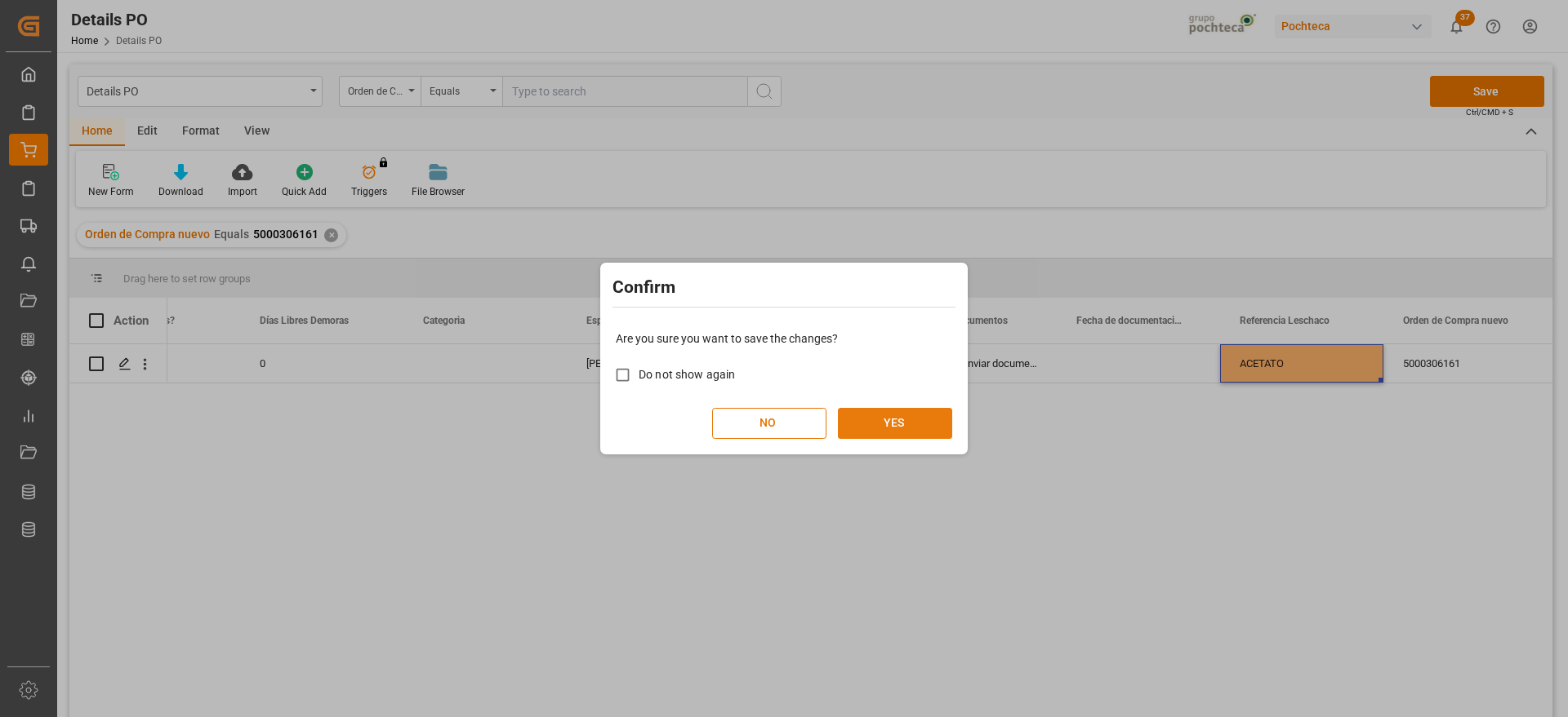
click at [898, 430] on button "YES" at bounding box center [895, 423] width 115 height 31
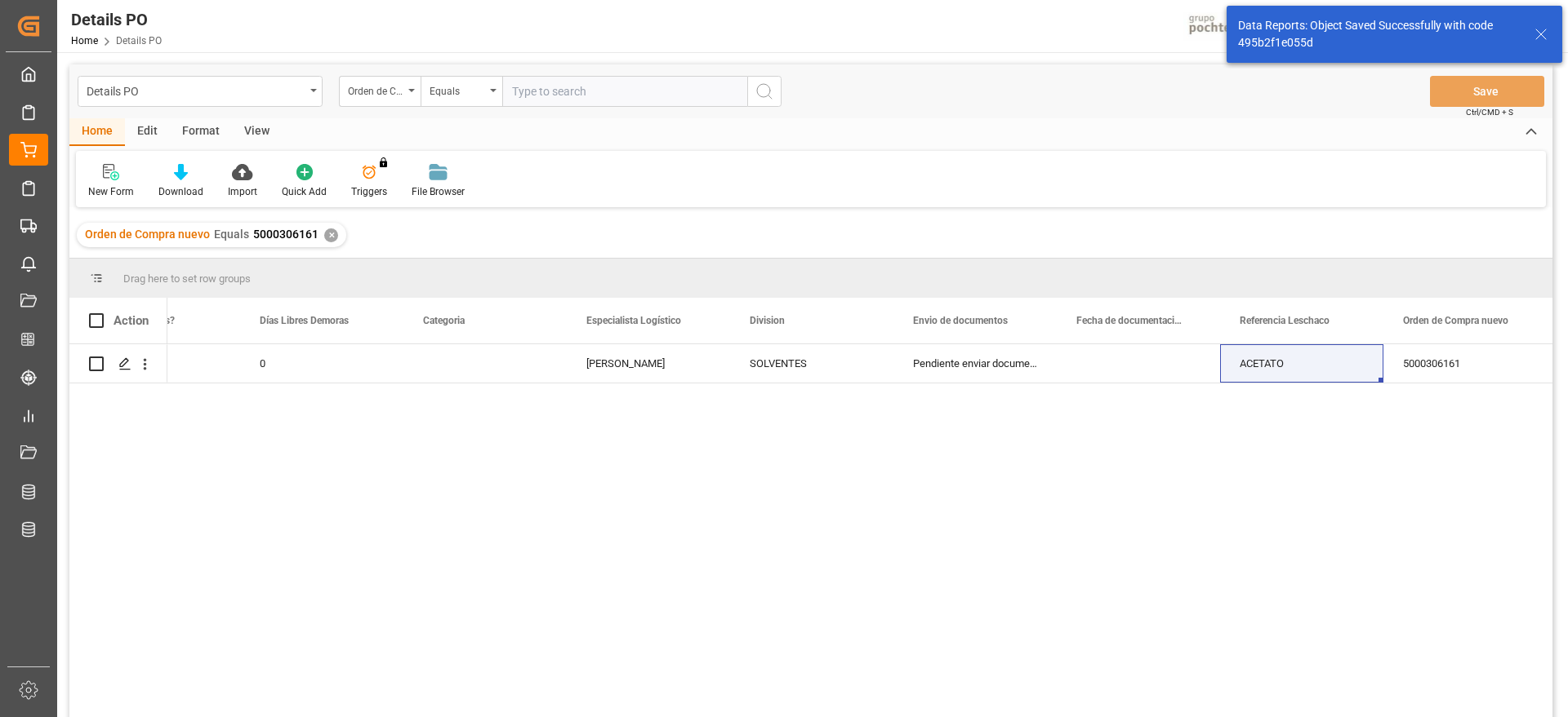
click at [324, 234] on div "✕" at bounding box center [331, 235] width 14 height 14
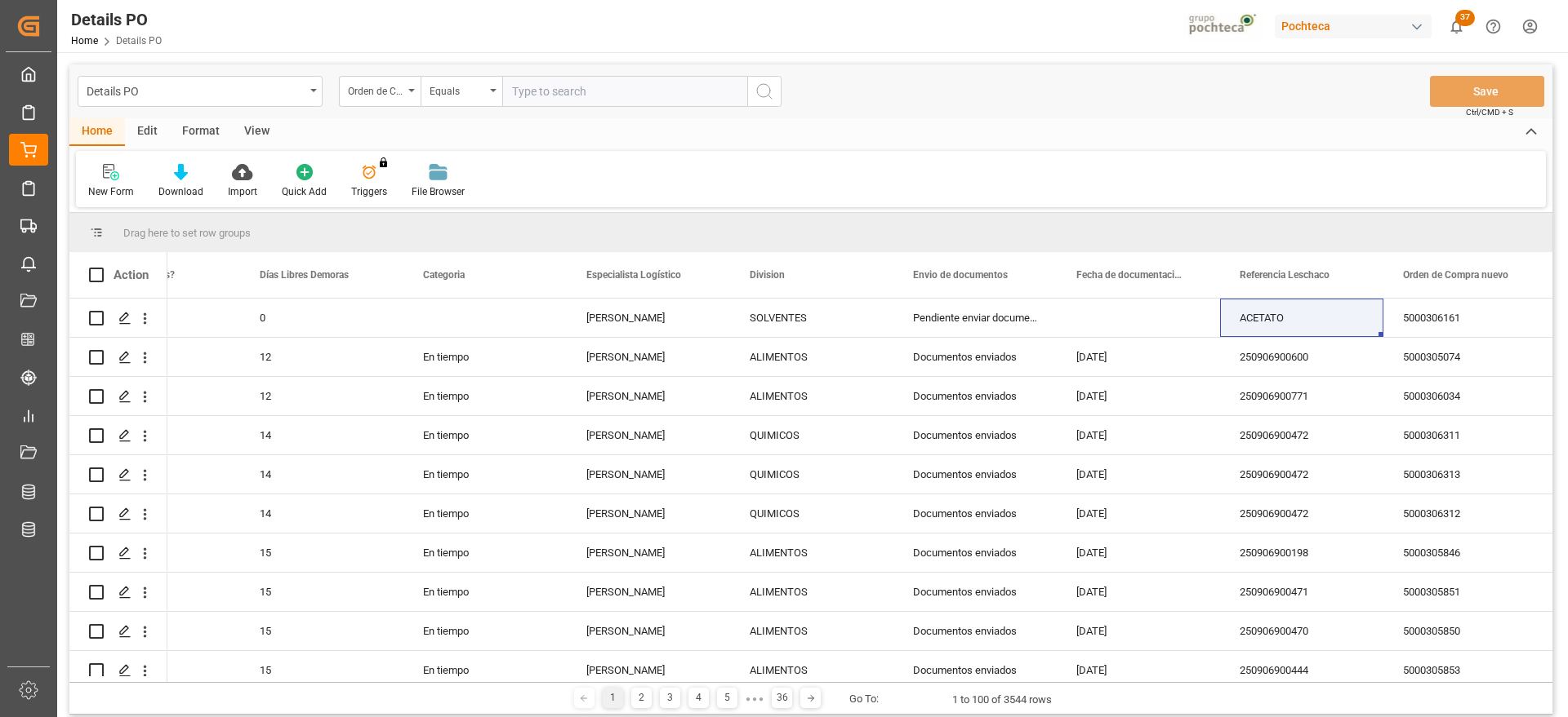
click at [542, 89] on input "text" at bounding box center [624, 91] width 245 height 31
paste input "5000306162"
type input "5000306162"
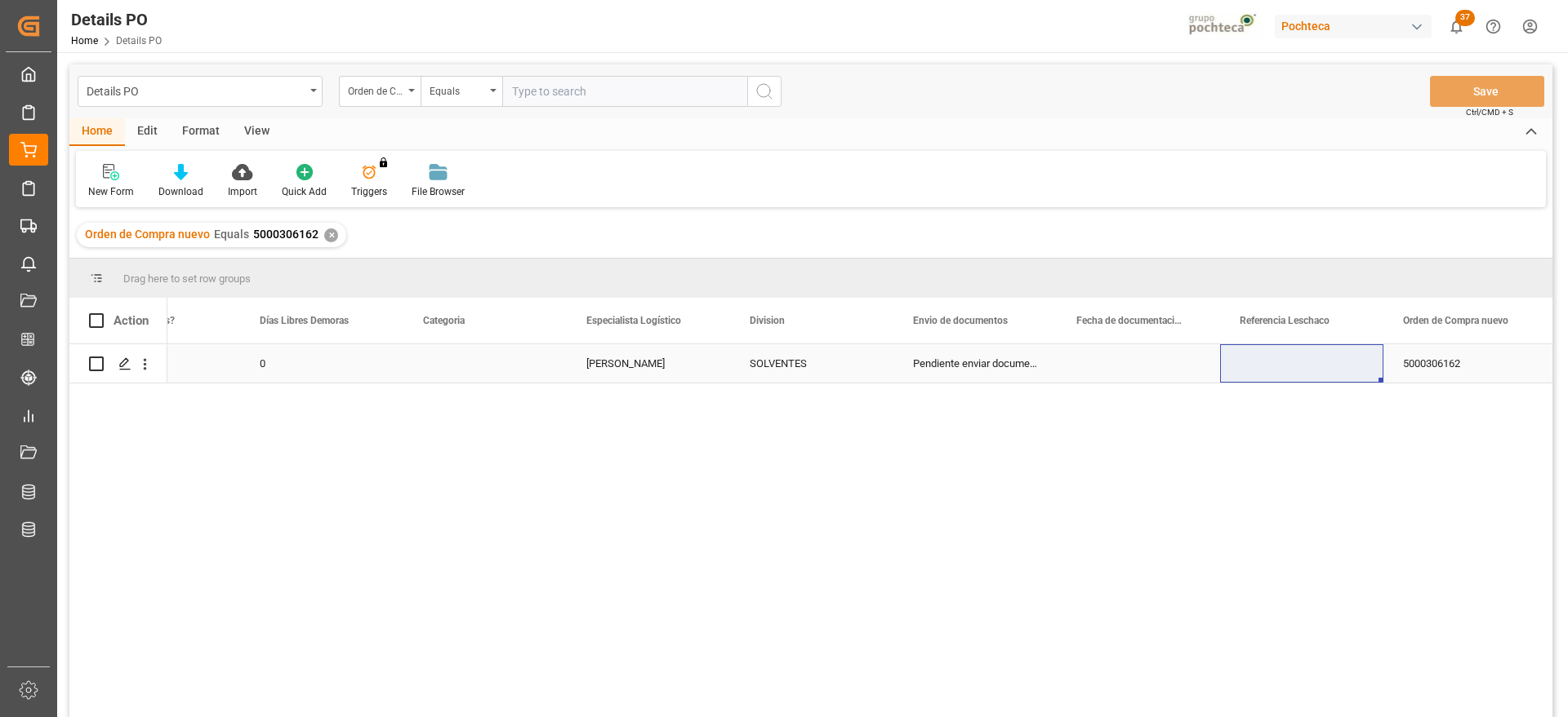
click at [1317, 365] on div "Press SPACE to select this row." at bounding box center [1302, 364] width 163 height 38
click at [1317, 365] on input "Press SPACE to select this row." at bounding box center [1301, 372] width 137 height 31
type input "ACETATO"
click at [1474, 93] on button "Save" at bounding box center [1487, 91] width 115 height 31
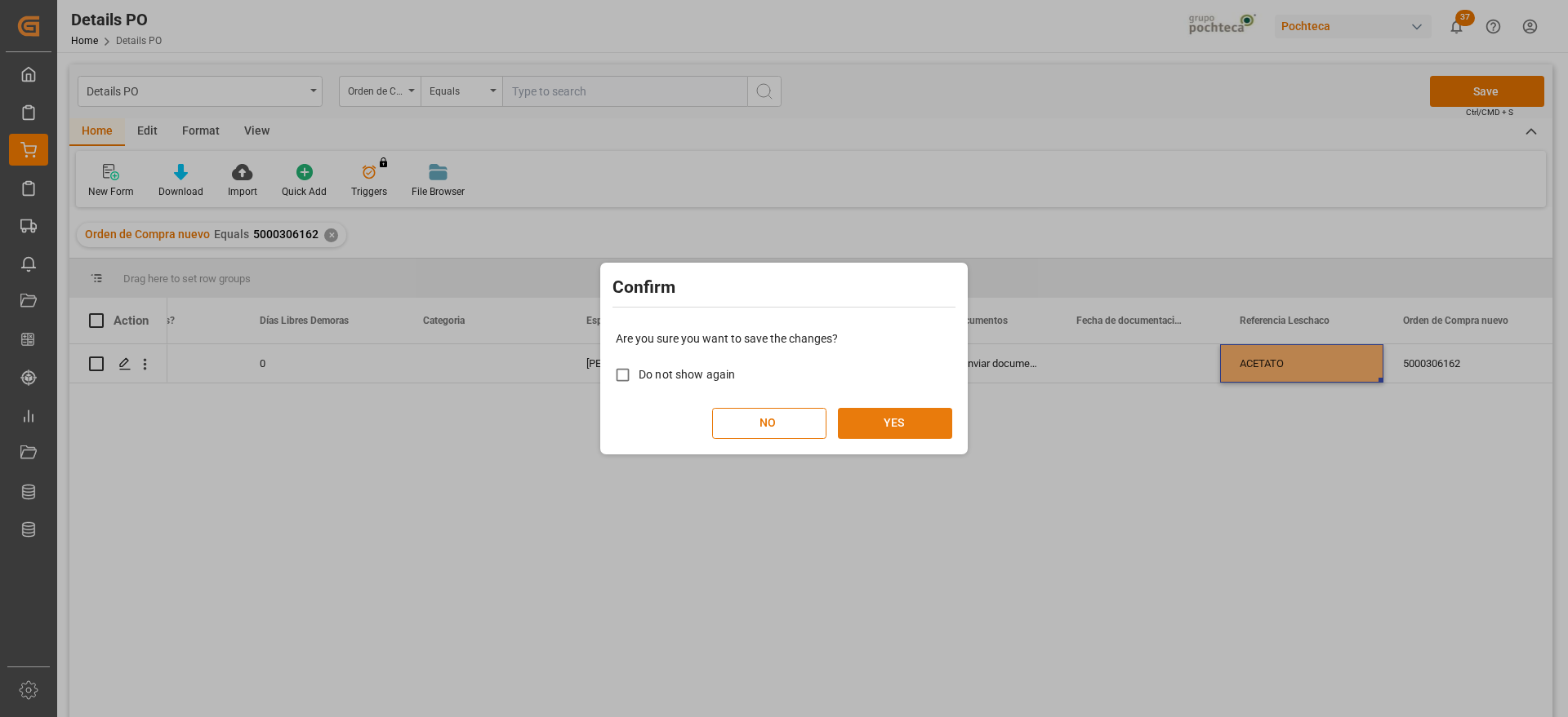
click at [875, 430] on button "YES" at bounding box center [895, 423] width 115 height 31
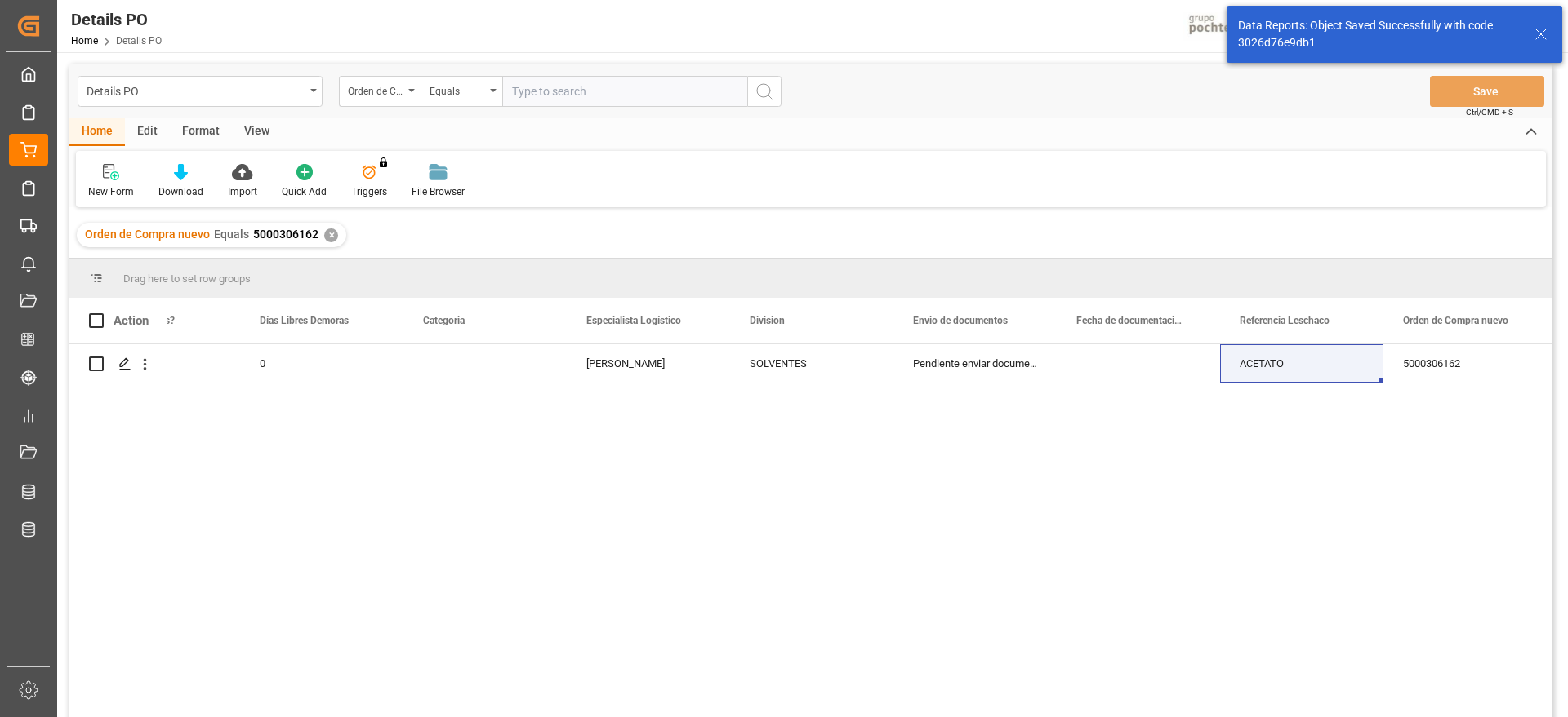
click at [330, 238] on div "✕" at bounding box center [331, 235] width 14 height 14
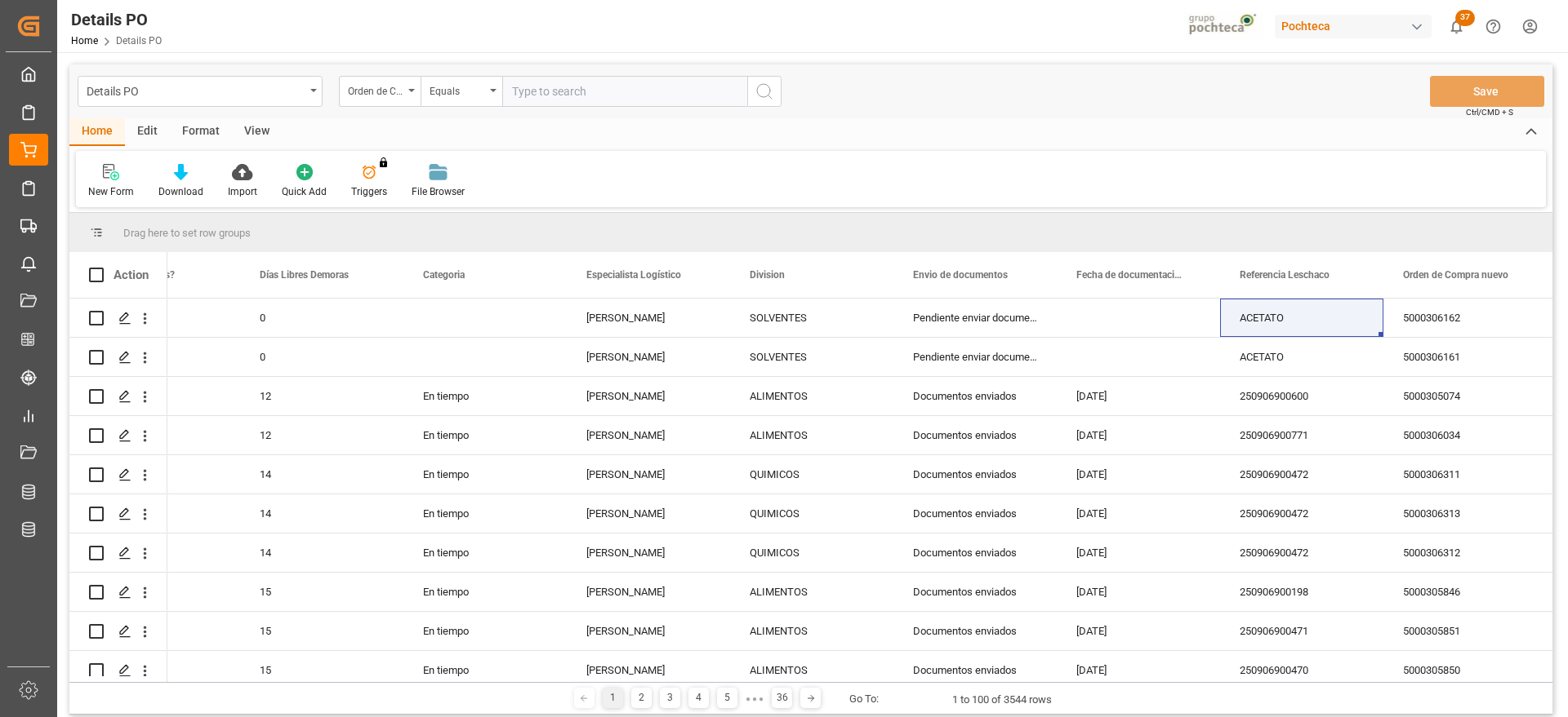
click at [567, 91] on input "text" at bounding box center [624, 91] width 245 height 31
paste input "5000306165"
type input "5000306165"
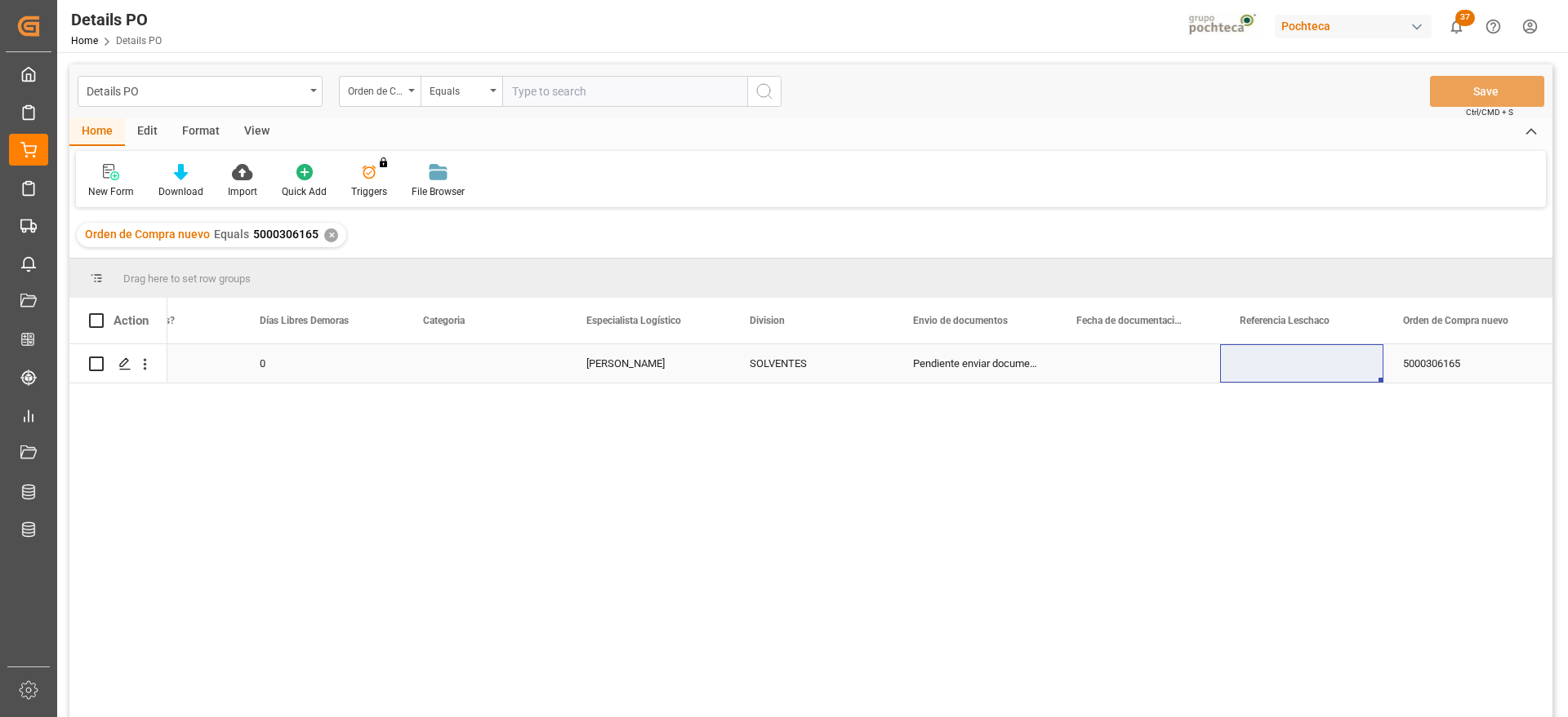
click at [1287, 368] on div "Press SPACE to select this row." at bounding box center [1302, 364] width 163 height 38
click at [1287, 368] on input "Press SPACE to select this row." at bounding box center [1301, 372] width 137 height 31
type input "ACETATO"
click at [1520, 86] on button "Save" at bounding box center [1487, 91] width 115 height 31
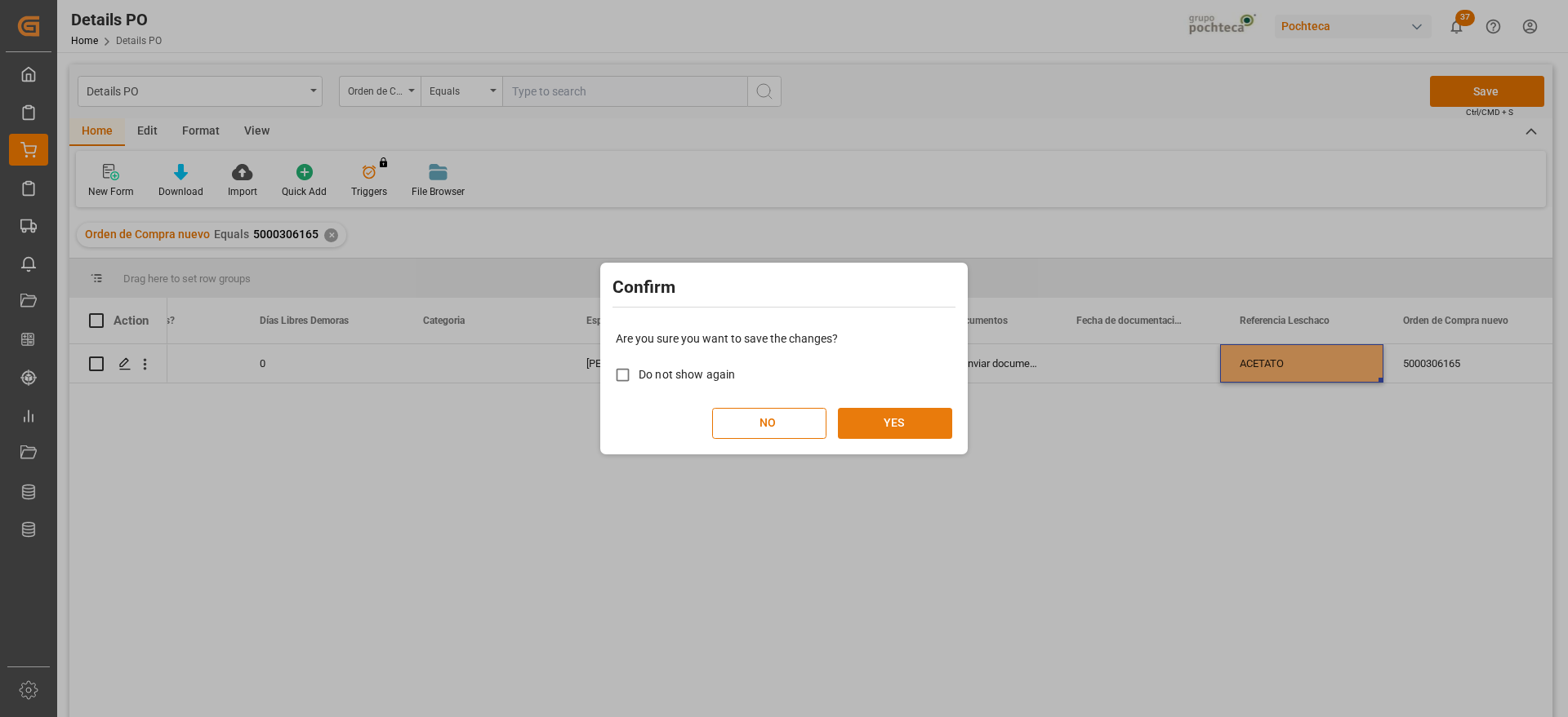
click at [905, 420] on button "YES" at bounding box center [895, 423] width 115 height 31
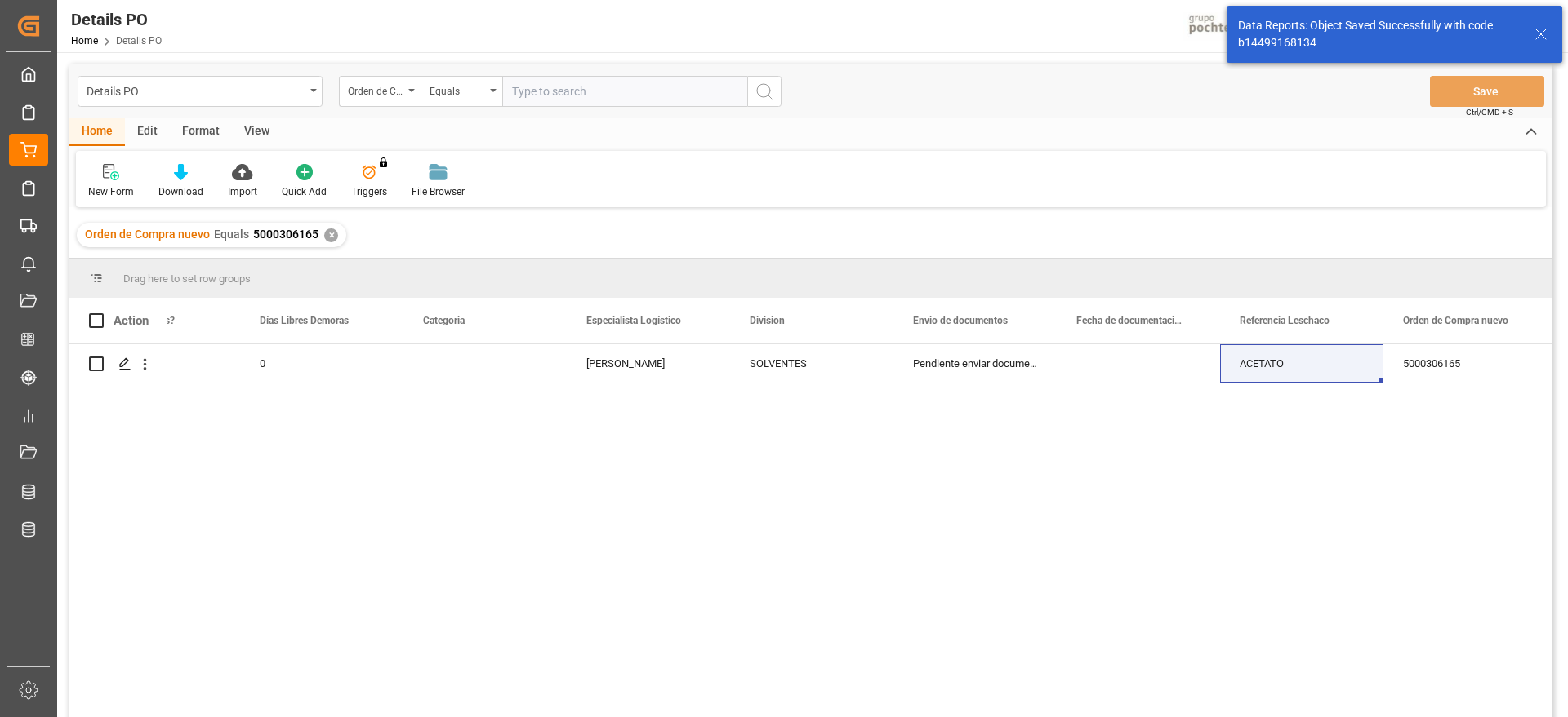
click at [327, 238] on div "✕" at bounding box center [331, 235] width 14 height 14
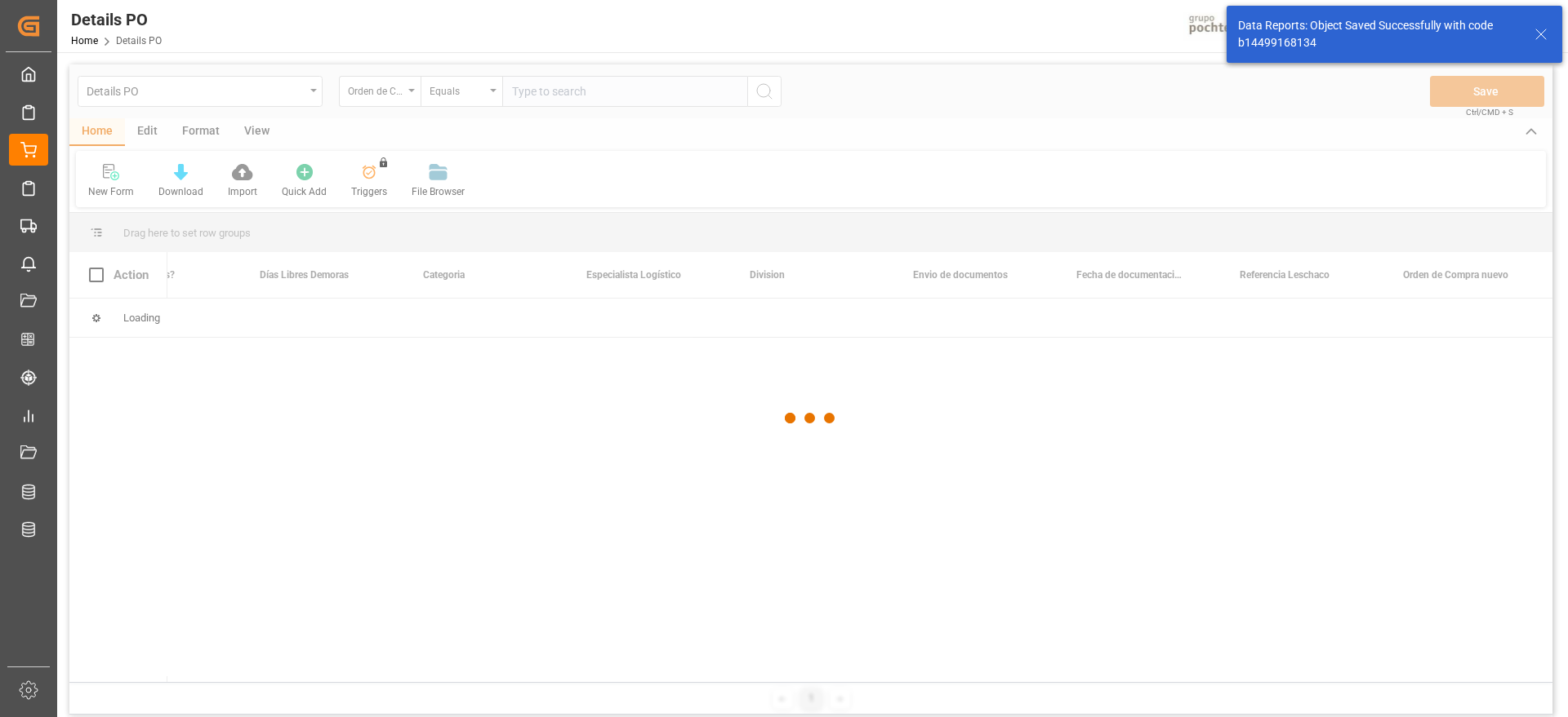
click at [550, 91] on div at bounding box center [811, 419] width 1483 height 708
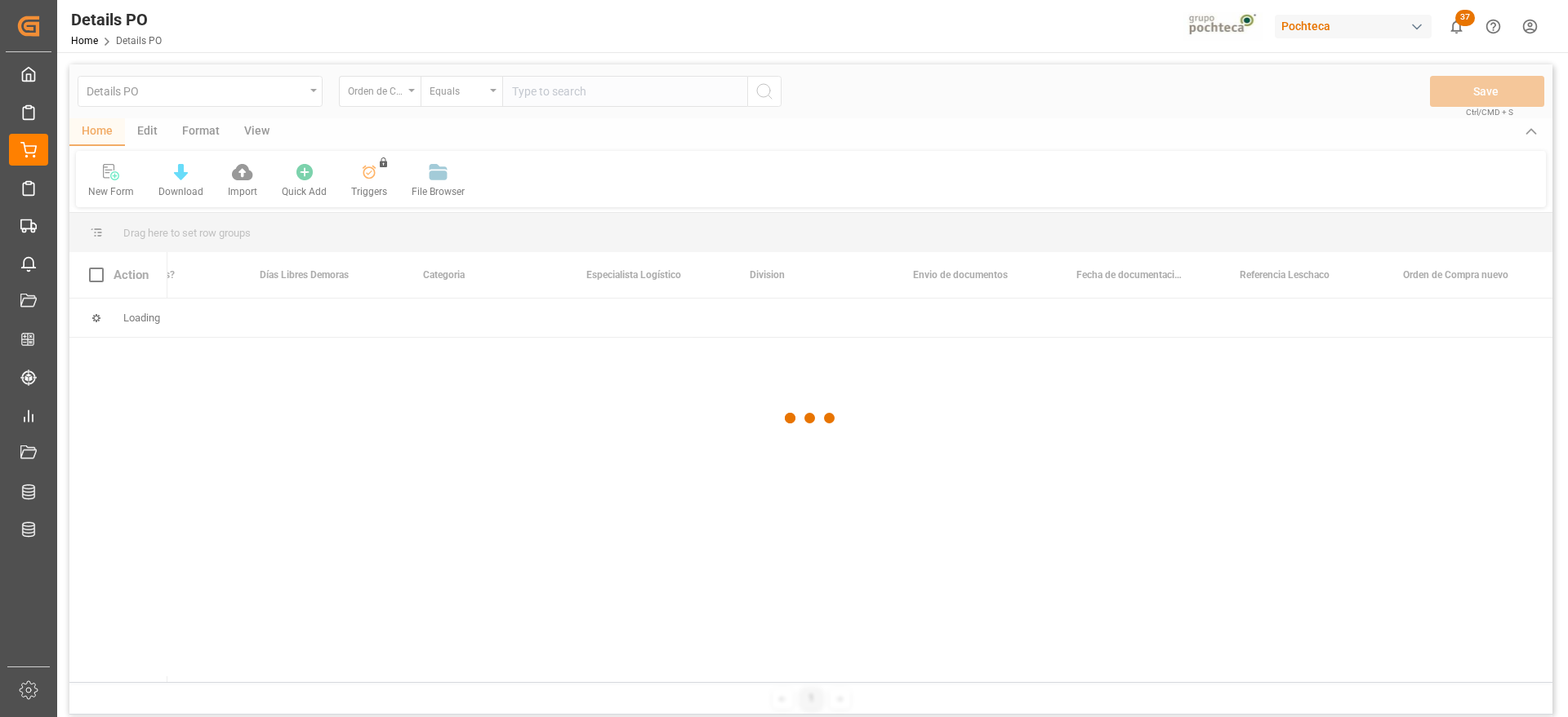
click at [555, 94] on div at bounding box center [811, 419] width 1483 height 708
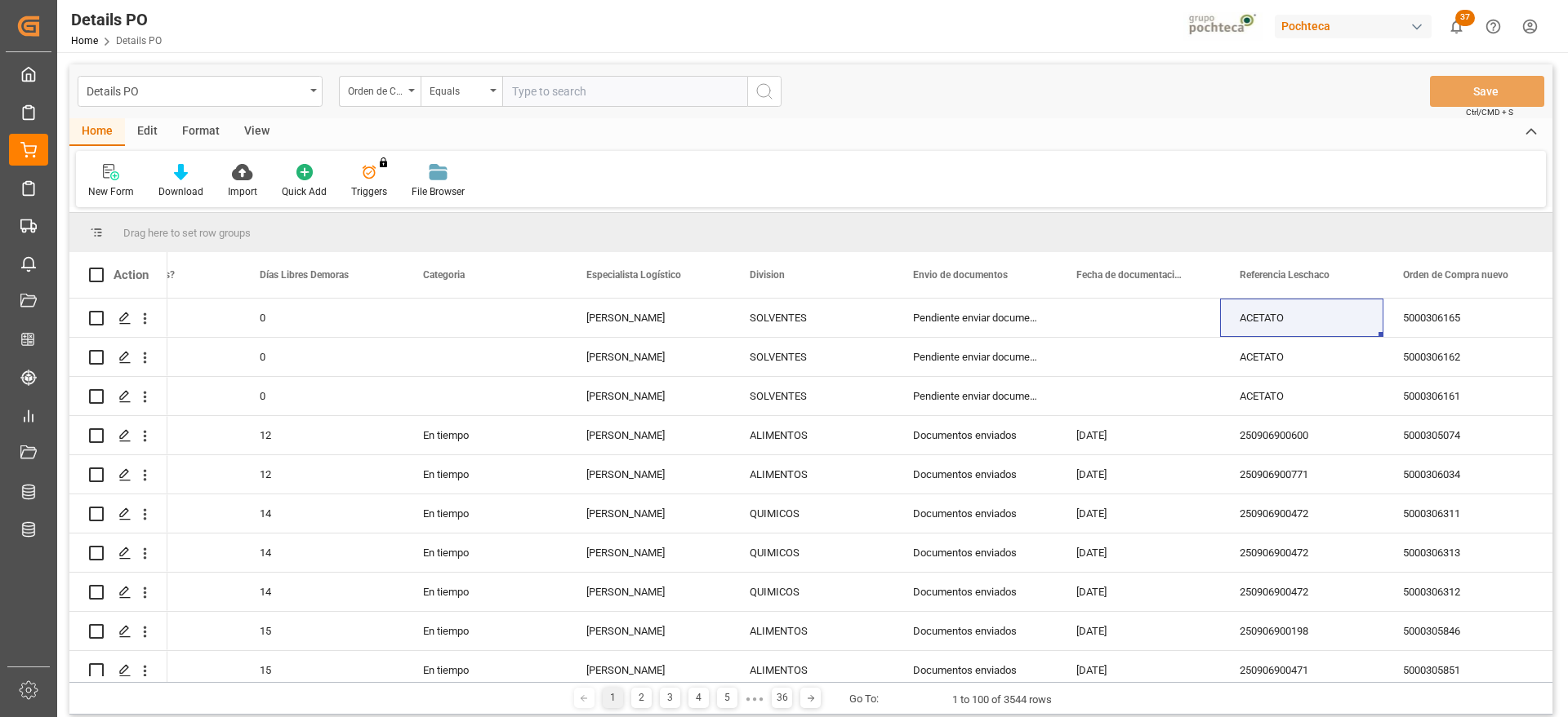
click at [582, 99] on input "text" at bounding box center [624, 91] width 245 height 31
click at [410, 87] on div "Orden de Compra nuevo" at bounding box center [380, 91] width 81 height 31
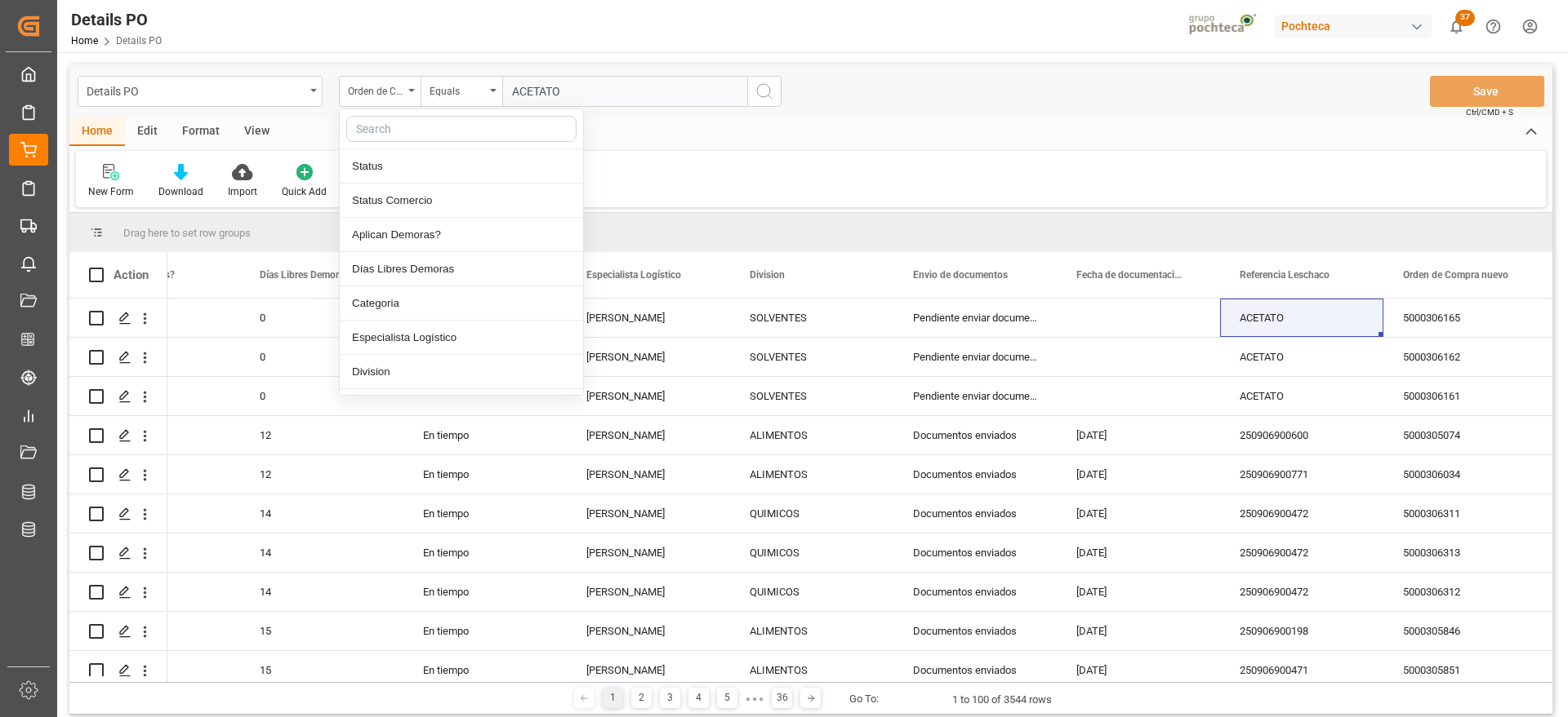
click at [581, 100] on input "ACETATO" at bounding box center [624, 91] width 245 height 31
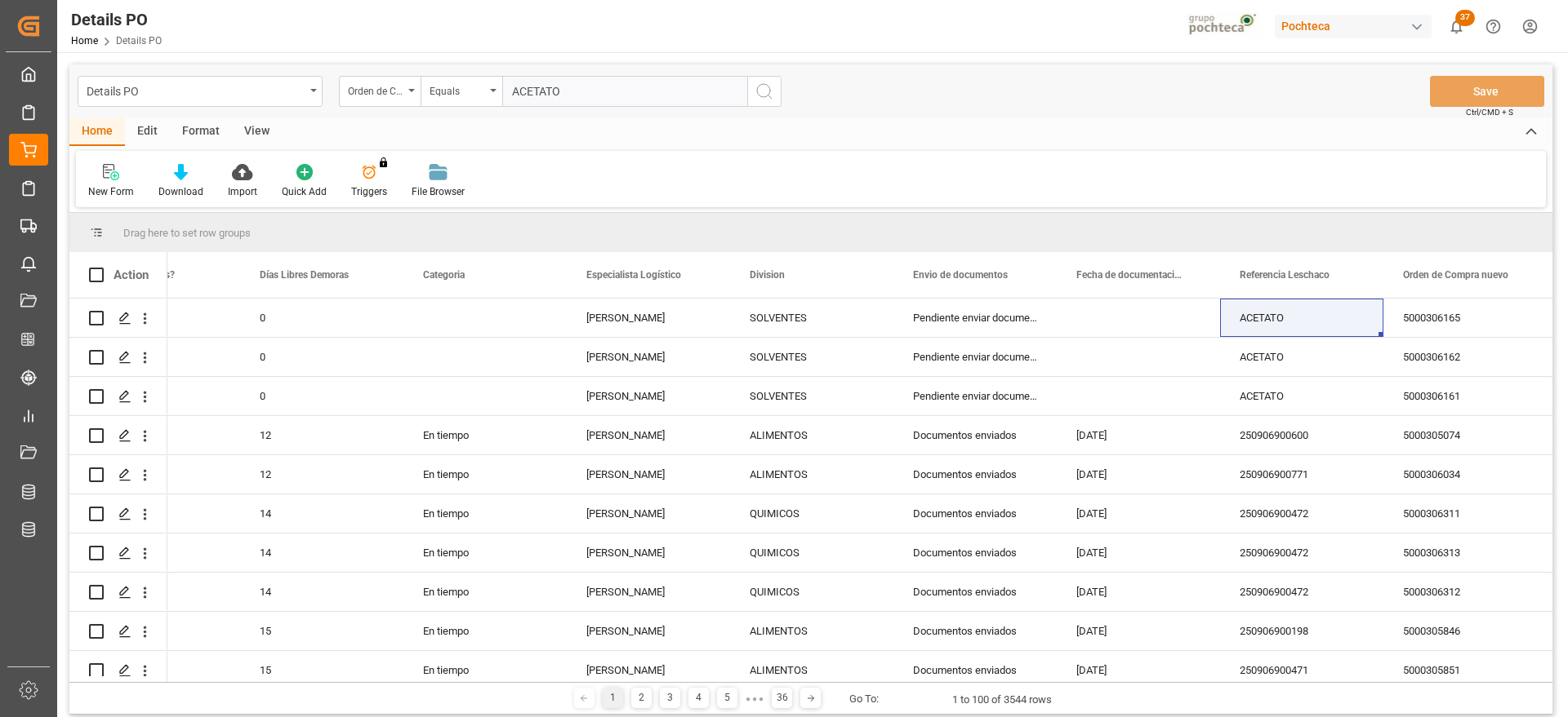
drag, startPoint x: 598, startPoint y: 91, endPoint x: 363, endPoint y: 73, distance: 235.7
click at [363, 73] on div "Details PO Orden de Compra nuevo Equals ACETATO Save Ctrl/CMD + S" at bounding box center [811, 91] width 1483 height 54
paste input "5000306166"
type input "5000306166"
click at [755, 89] on button "search button" at bounding box center [764, 91] width 34 height 31
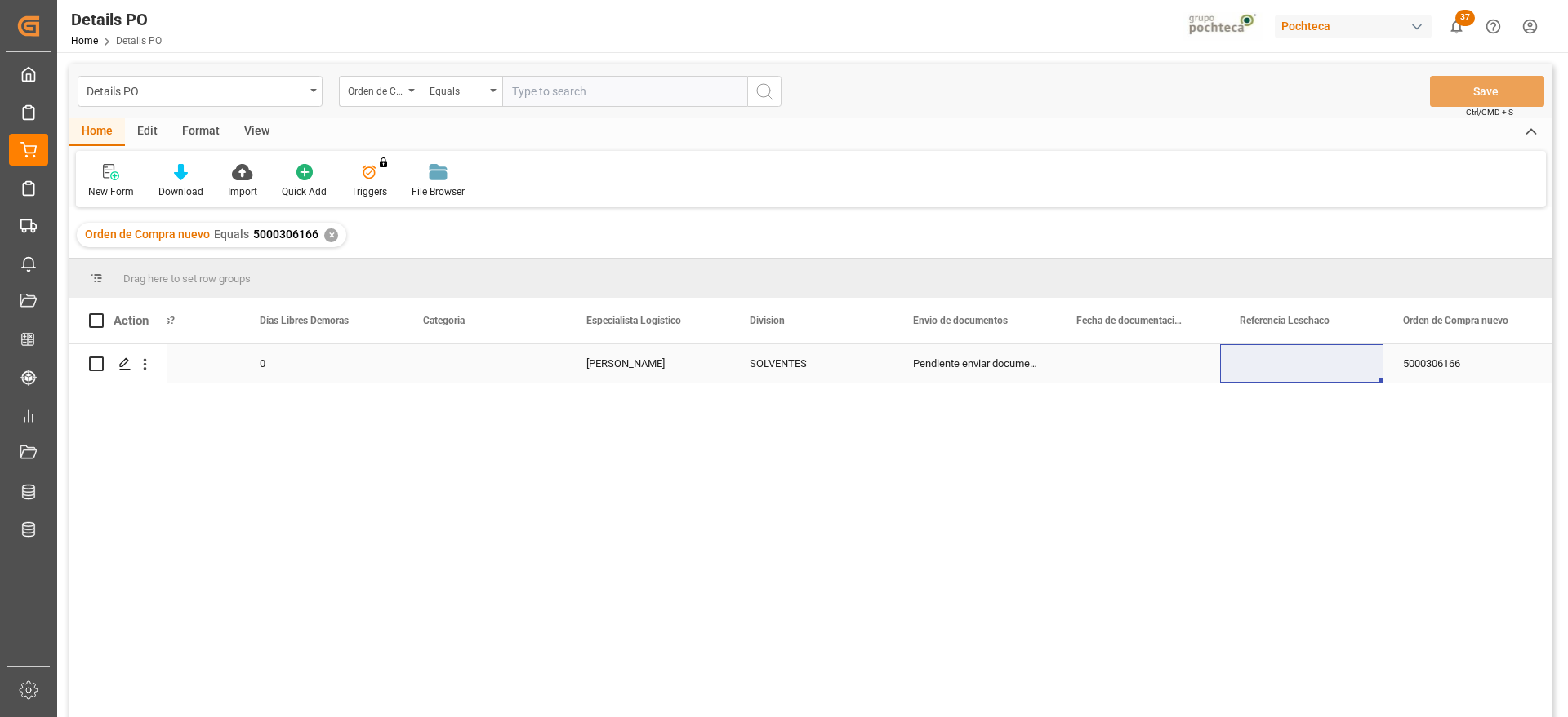
click at [1306, 373] on div "Press SPACE to select this row." at bounding box center [1302, 364] width 163 height 38
click at [1306, 373] on input "Press SPACE to select this row." at bounding box center [1301, 372] width 137 height 31
type input "ACETATO"
click at [1447, 87] on button "Save" at bounding box center [1487, 91] width 115 height 31
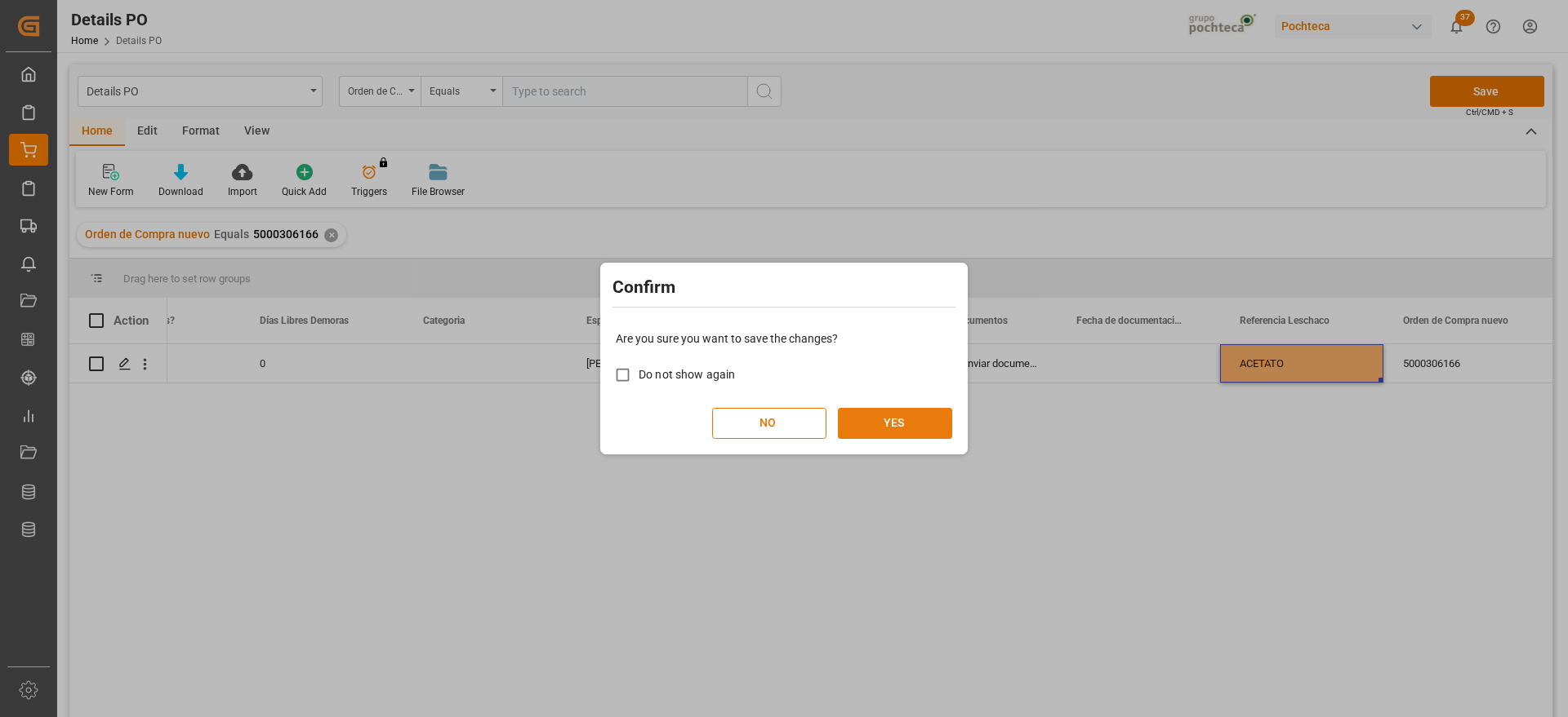
click at [907, 421] on button "YES" at bounding box center [895, 423] width 115 height 31
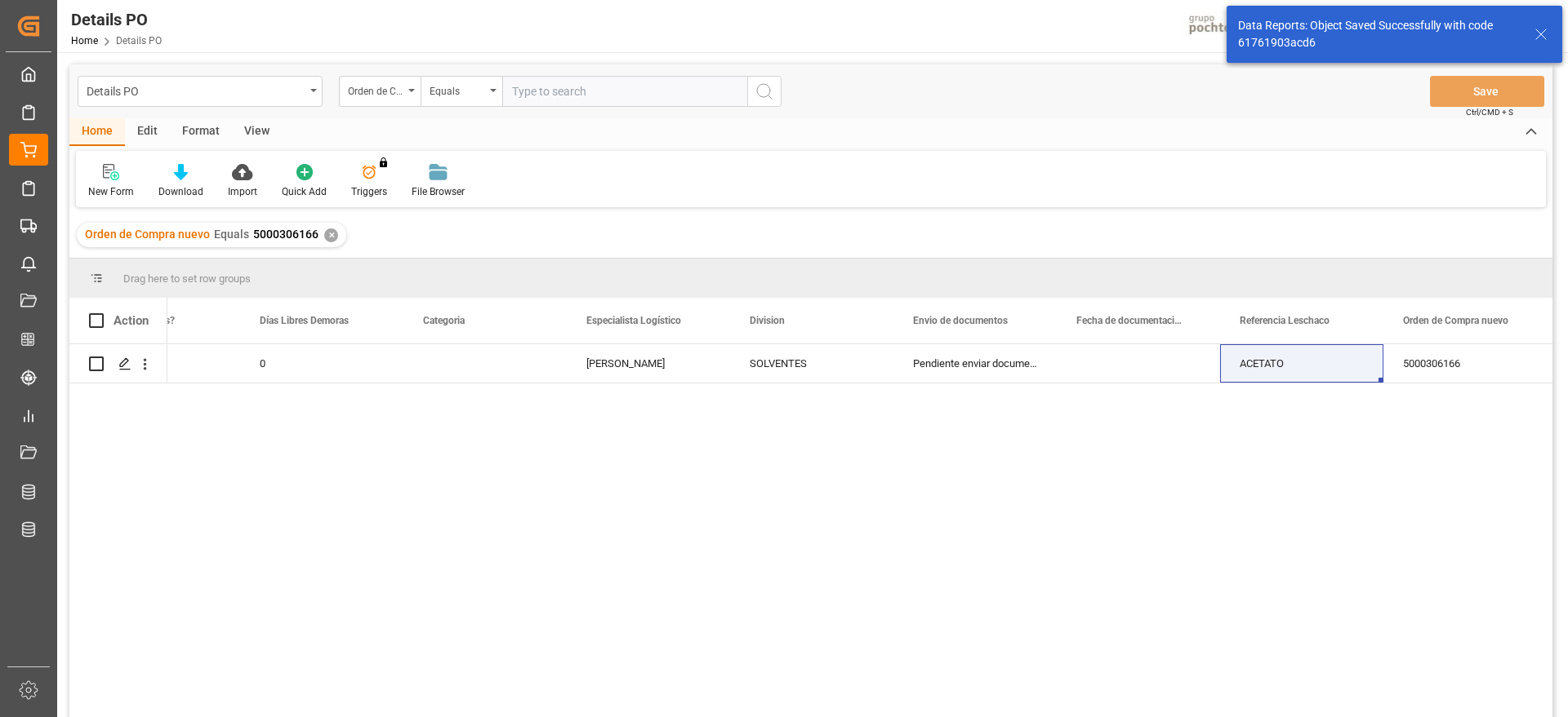
click at [325, 238] on div "✕" at bounding box center [331, 235] width 14 height 14
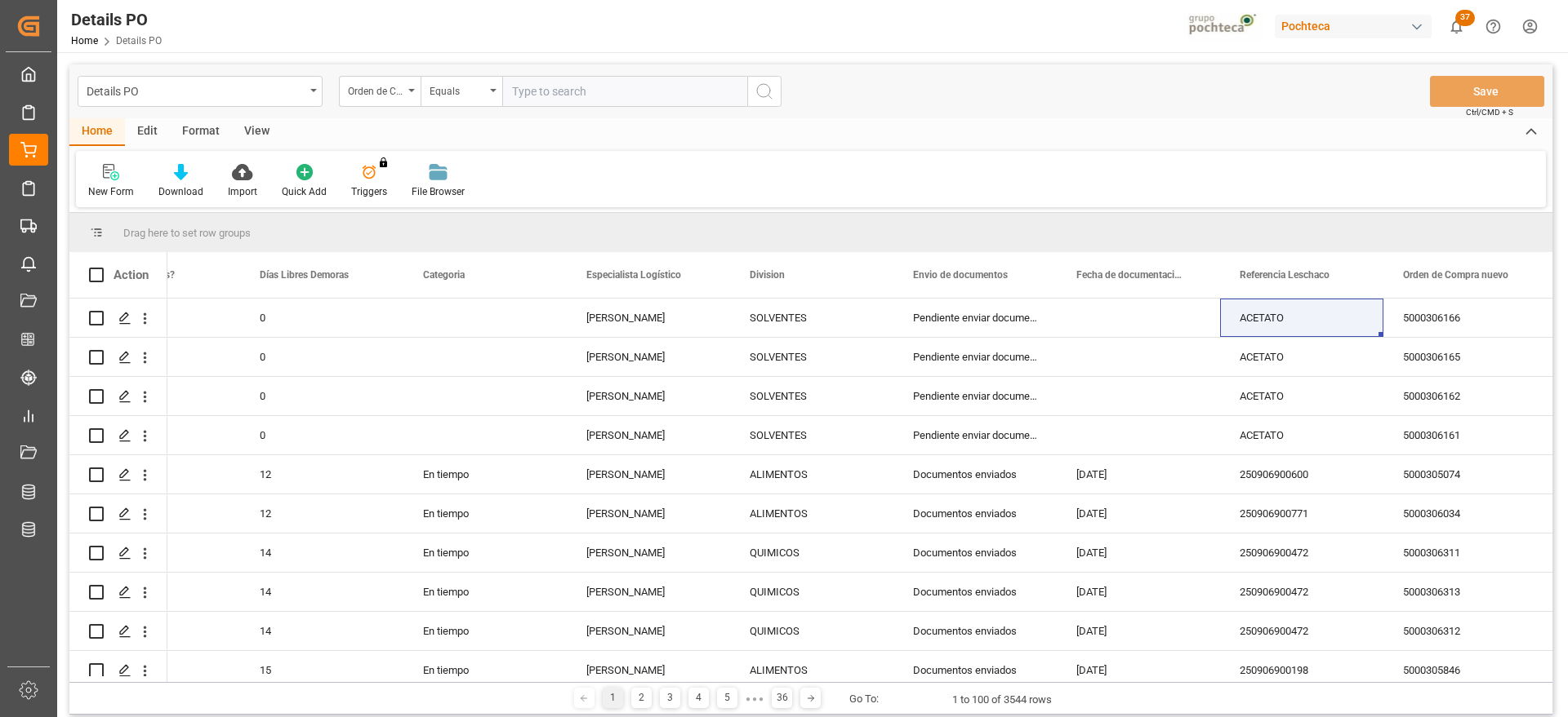
click at [557, 91] on input "text" at bounding box center [624, 91] width 245 height 31
click at [377, 89] on div "Orden de Compra nuevo" at bounding box center [375, 89] width 56 height 19
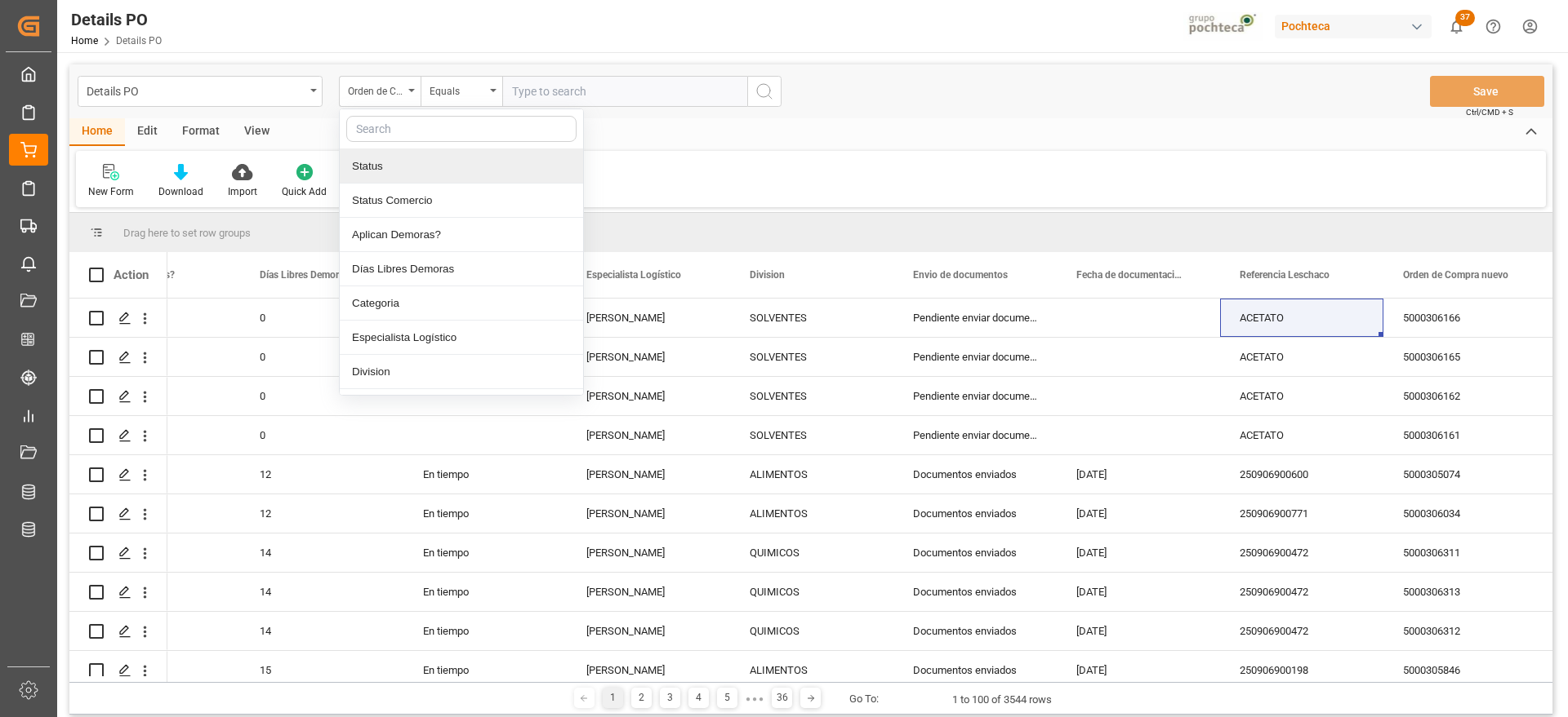
click at [387, 131] on input "text" at bounding box center [461, 128] width 230 height 26
type input "REF"
click at [408, 157] on div "Referencia Leschaco" at bounding box center [461, 166] width 244 height 34
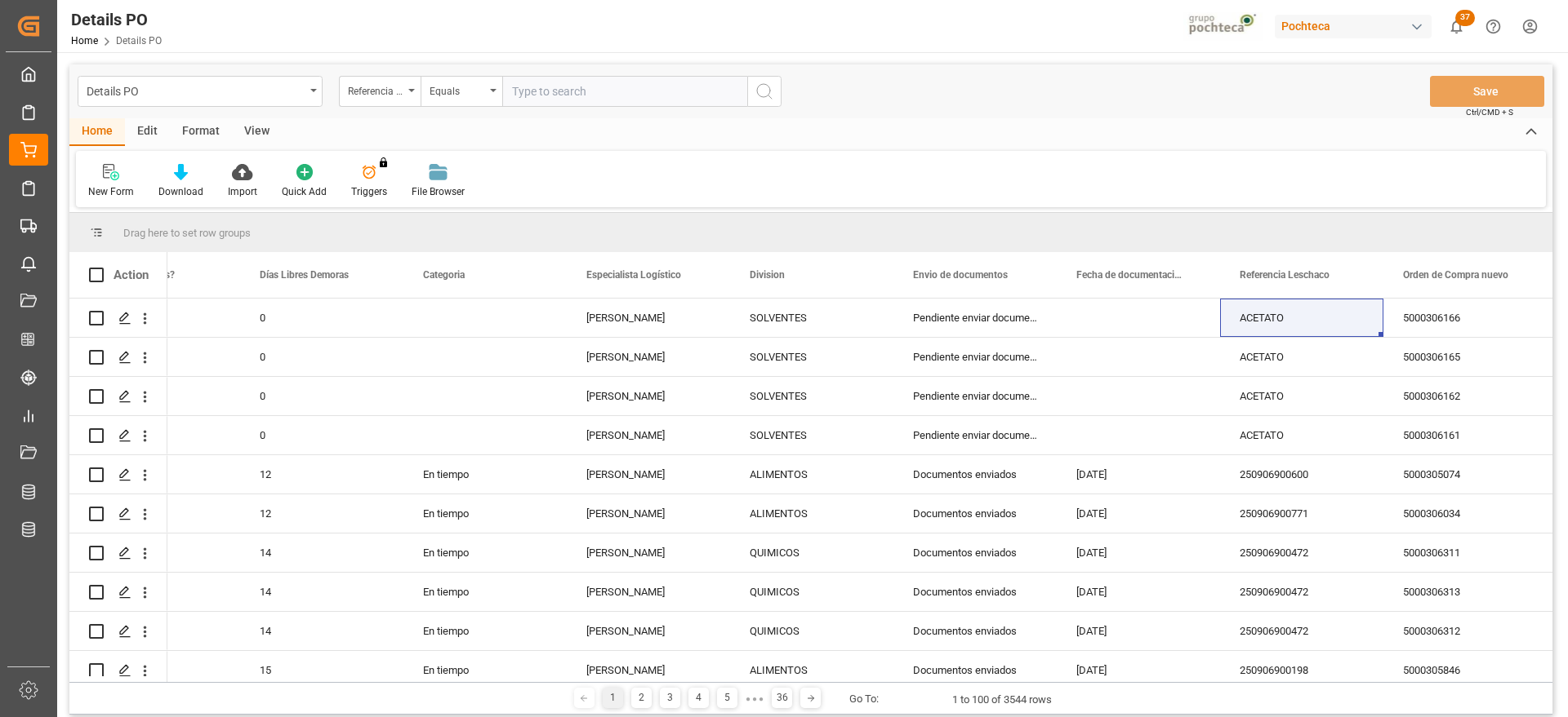
click at [545, 90] on input "text" at bounding box center [624, 91] width 245 height 31
click at [1289, 331] on div "ACETATO" at bounding box center [1302, 318] width 163 height 38
click at [577, 102] on input "text" at bounding box center [624, 91] width 245 height 31
paste input "ACETATO"
type input "ACETATO"
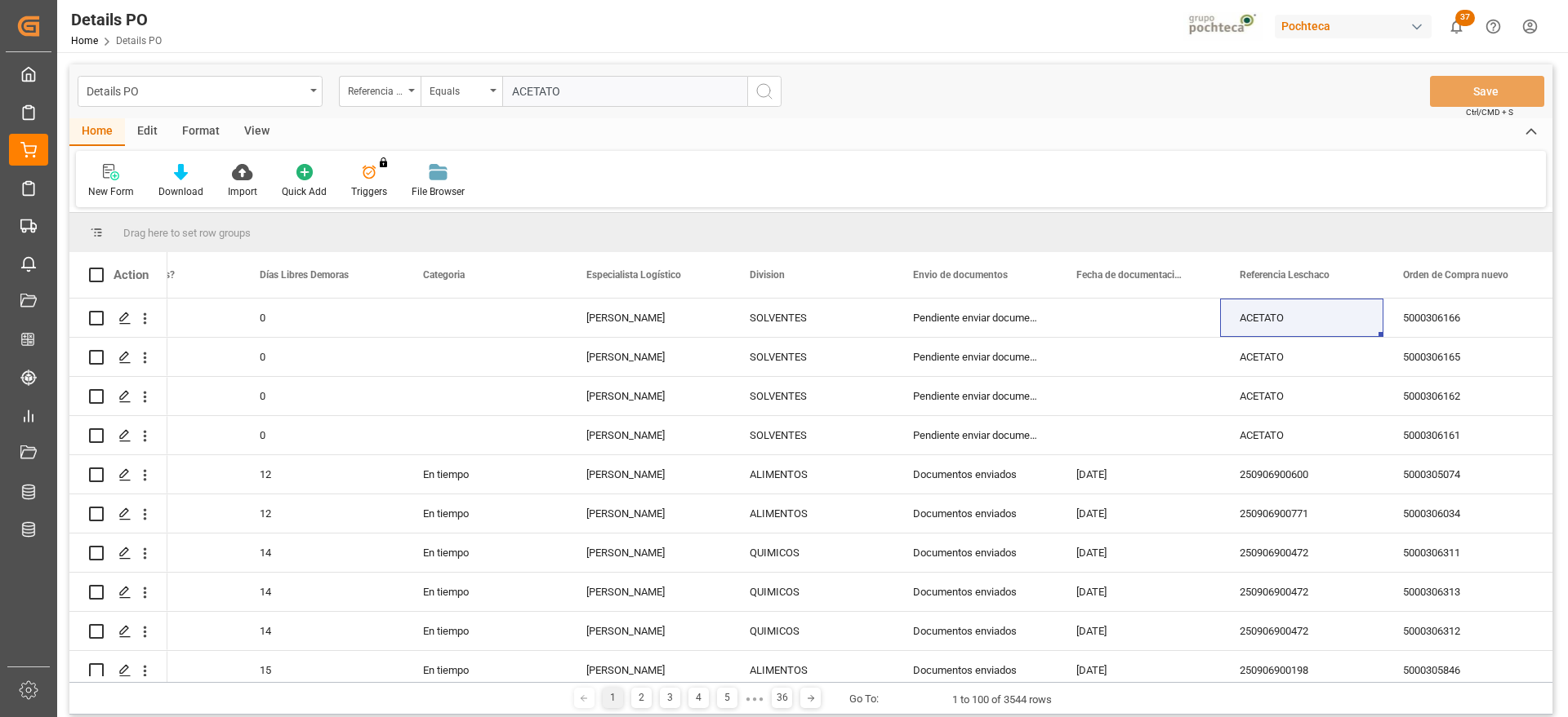
click at [757, 96] on icon "search button" at bounding box center [765, 91] width 20 height 20
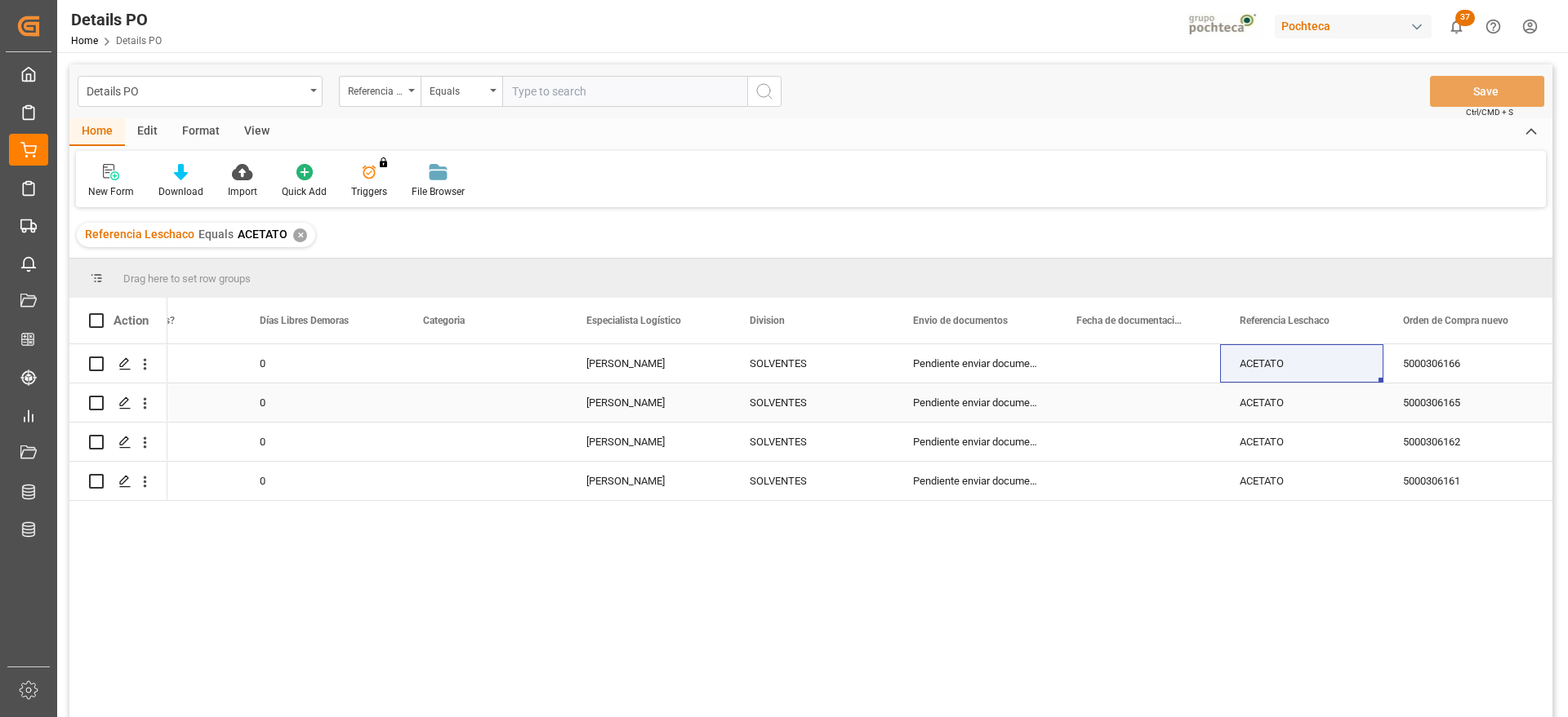
click at [246, 393] on div "0" at bounding box center [322, 403] width 163 height 38
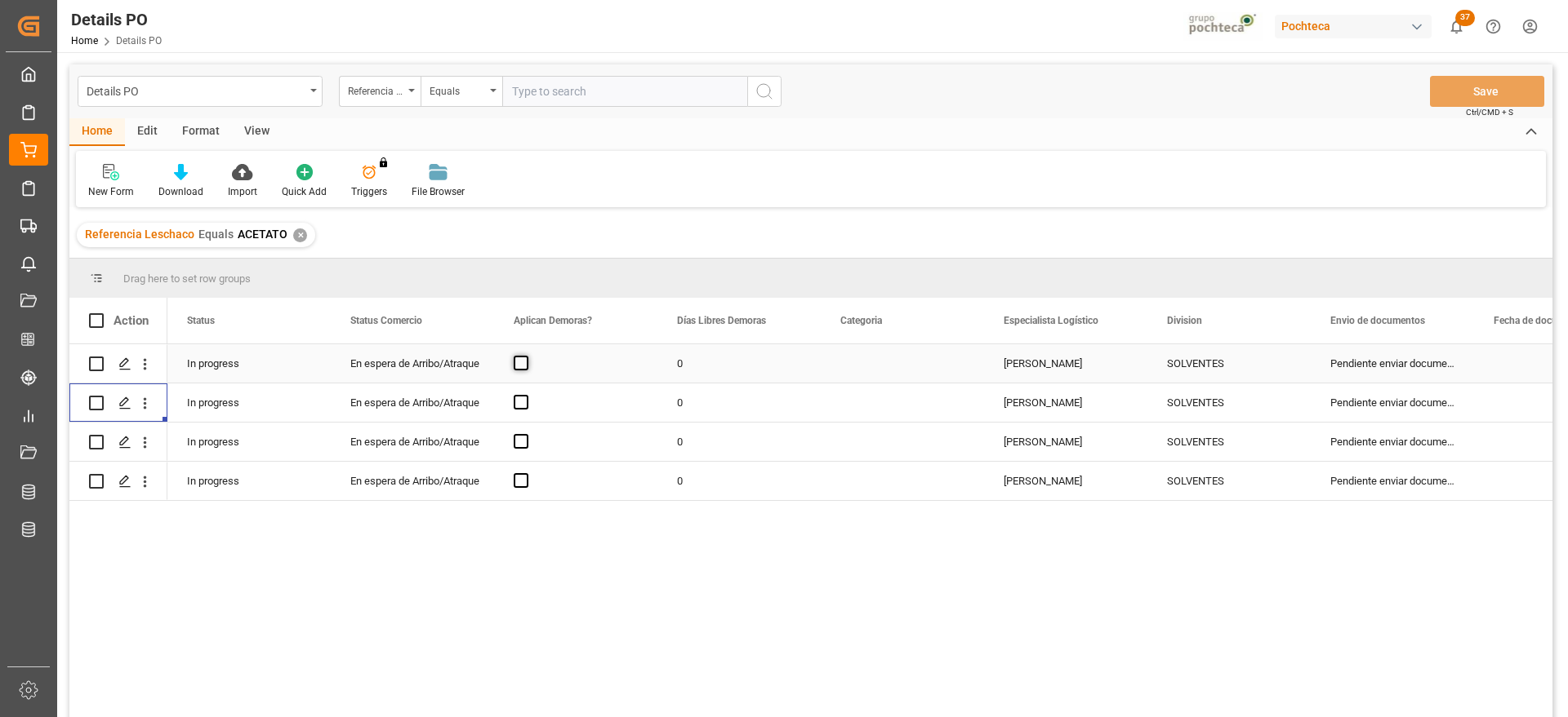
click at [523, 365] on span "Press SPACE to select this row." at bounding box center [521, 363] width 15 height 15
click at [526, 356] on input "Press SPACE to select this row." at bounding box center [526, 356] width 0 height 0
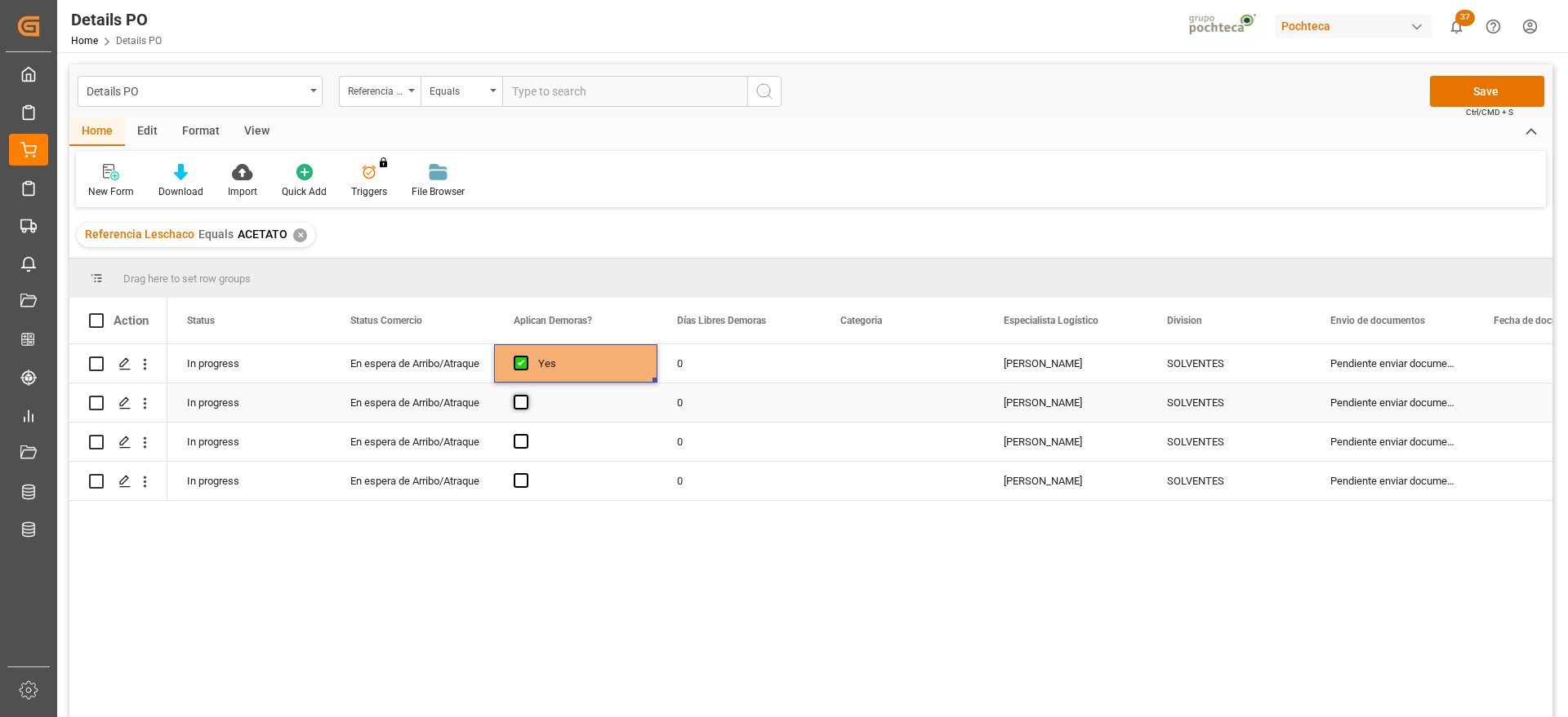
click at [522, 409] on span "Press SPACE to select this row." at bounding box center [521, 402] width 15 height 15
click at [526, 395] on input "Press SPACE to select this row." at bounding box center [526, 395] width 0 height 0
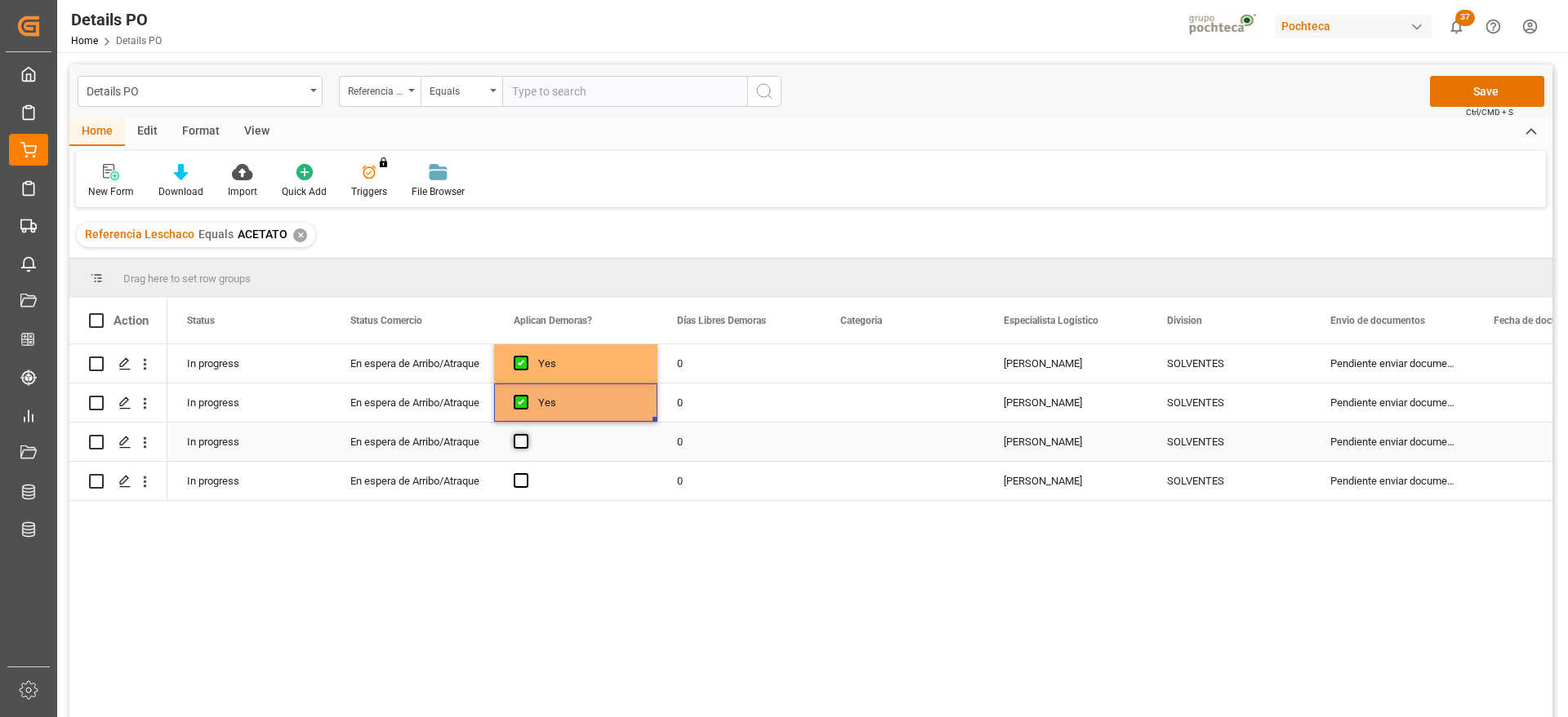
click at [515, 440] on span "Press SPACE to select this row." at bounding box center [521, 442] width 15 height 15
click at [526, 435] on input "Press SPACE to select this row." at bounding box center [526, 435] width 0 height 0
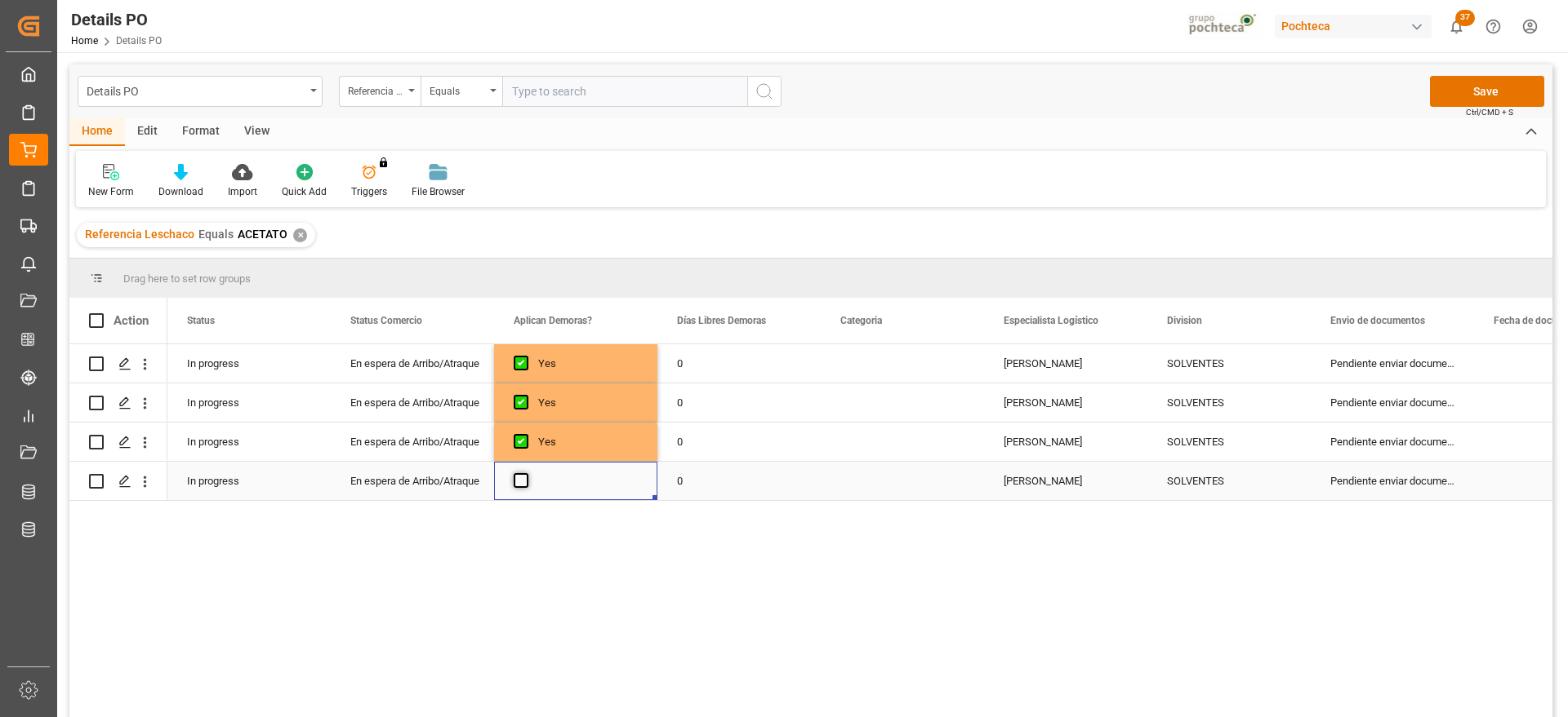
click at [525, 486] on span "Press SPACE to select this row." at bounding box center [521, 481] width 15 height 15
click at [526, 474] on input "Press SPACE to select this row." at bounding box center [526, 474] width 0 height 0
click at [727, 360] on div "0" at bounding box center [739, 364] width 163 height 38
click at [727, 360] on input "0" at bounding box center [739, 372] width 137 height 31
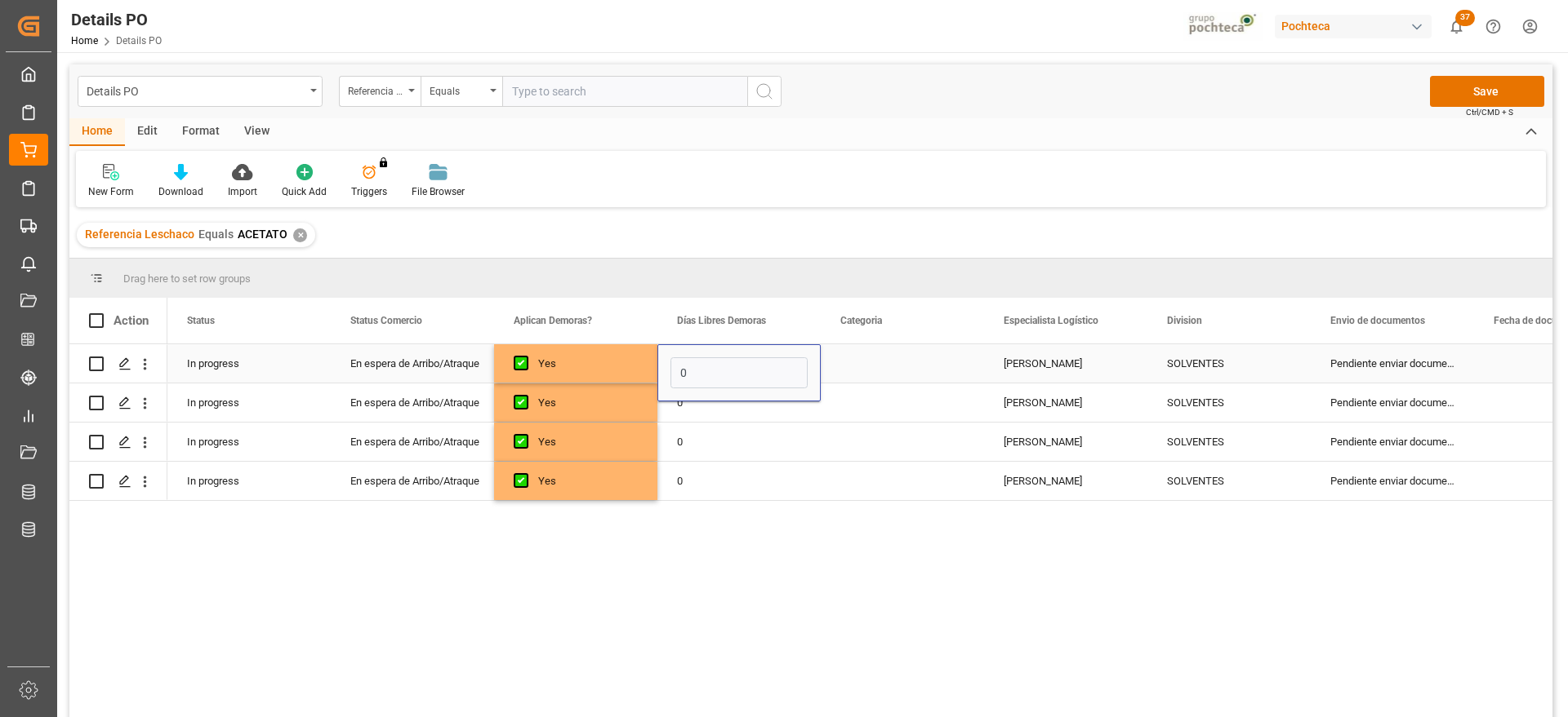
click at [727, 360] on input "0" at bounding box center [739, 372] width 137 height 31
type input "14"
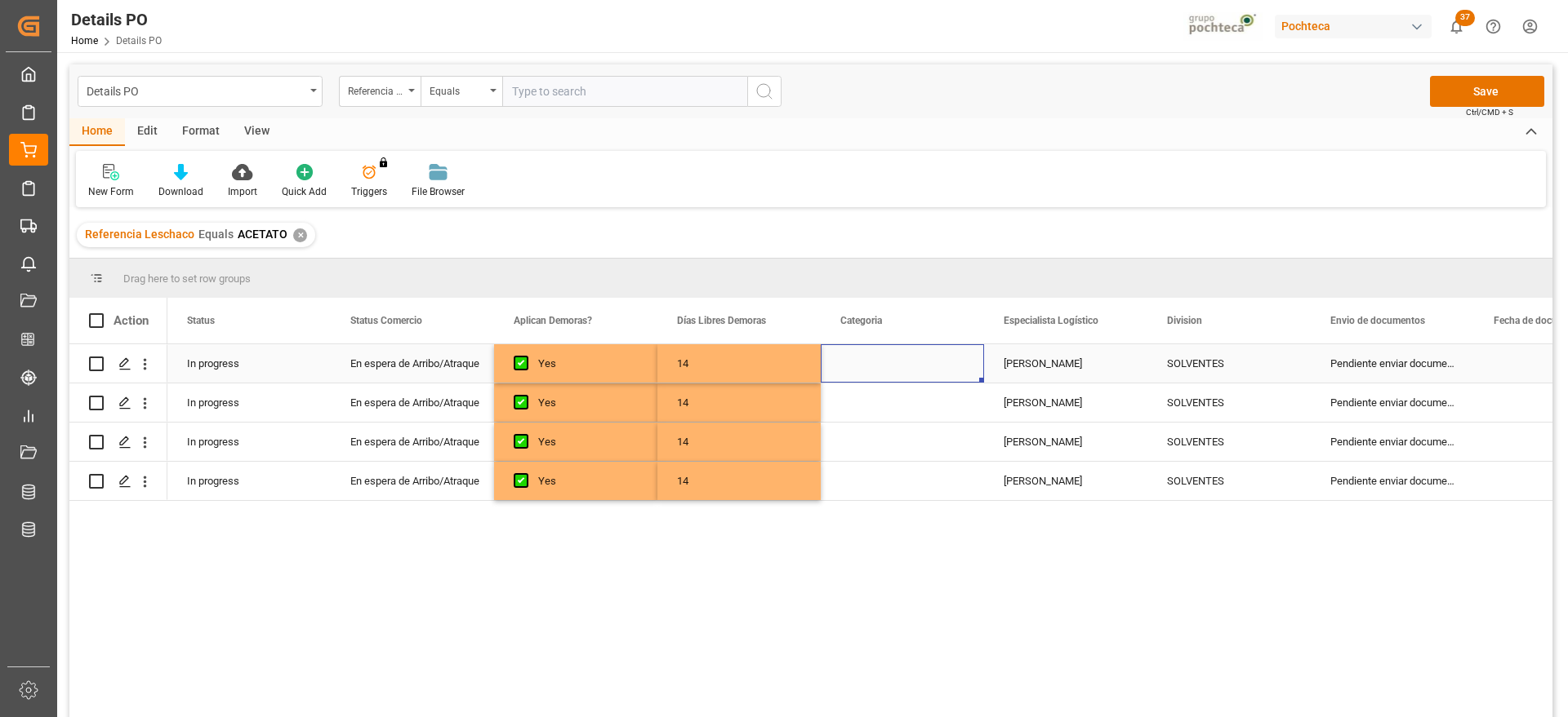
click at [891, 364] on div "Press SPACE to select this row." at bounding box center [902, 364] width 163 height 38
click at [964, 367] on button "Select" at bounding box center [902, 372] width 137 height 31
drag, startPoint x: 908, startPoint y: 468, endPoint x: 948, endPoint y: 414, distance: 67.2
click at [908, 469] on div "En tiempo" at bounding box center [903, 464] width 118 height 17
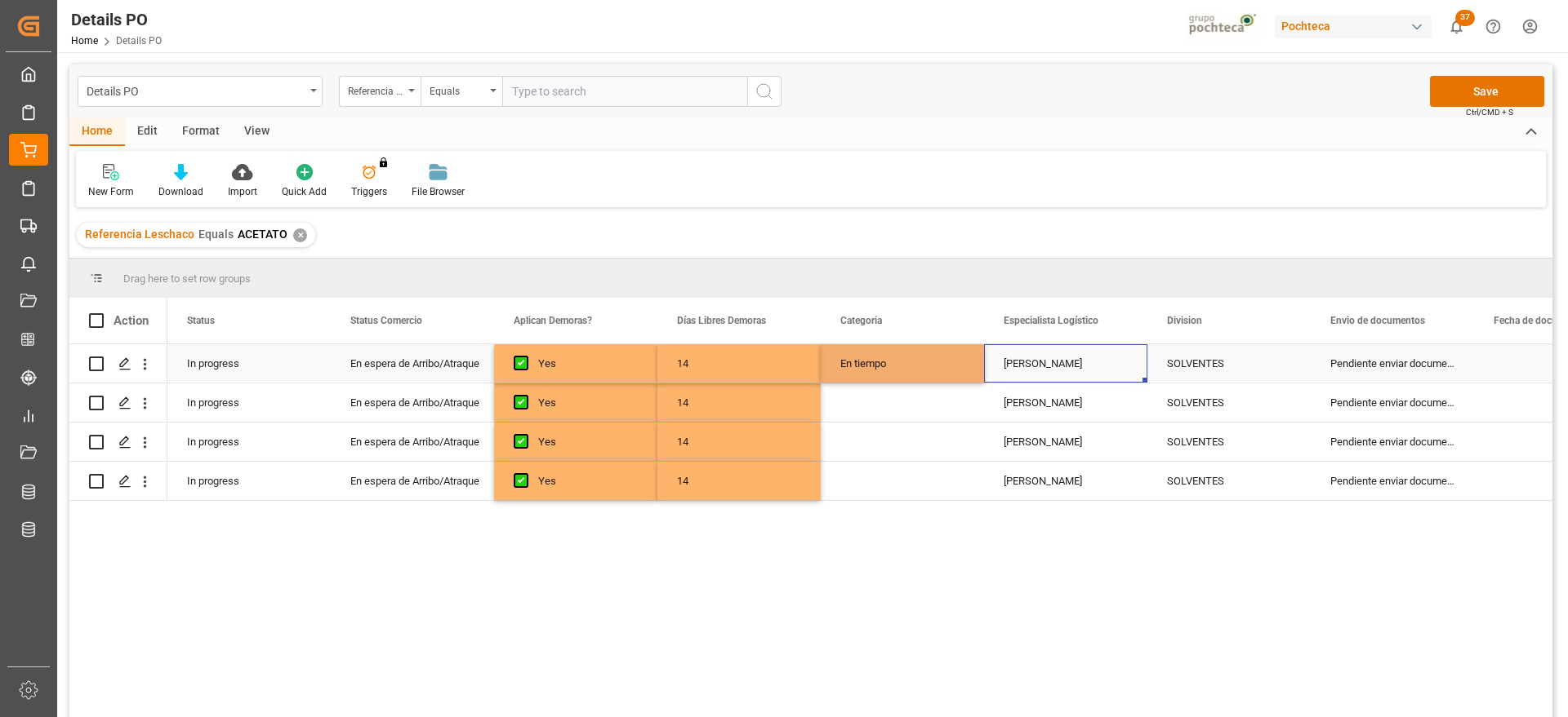
click at [1017, 370] on div "[PERSON_NAME]" at bounding box center [1066, 364] width 163 height 38
click at [892, 370] on div "En tiempo" at bounding box center [902, 364] width 163 height 38
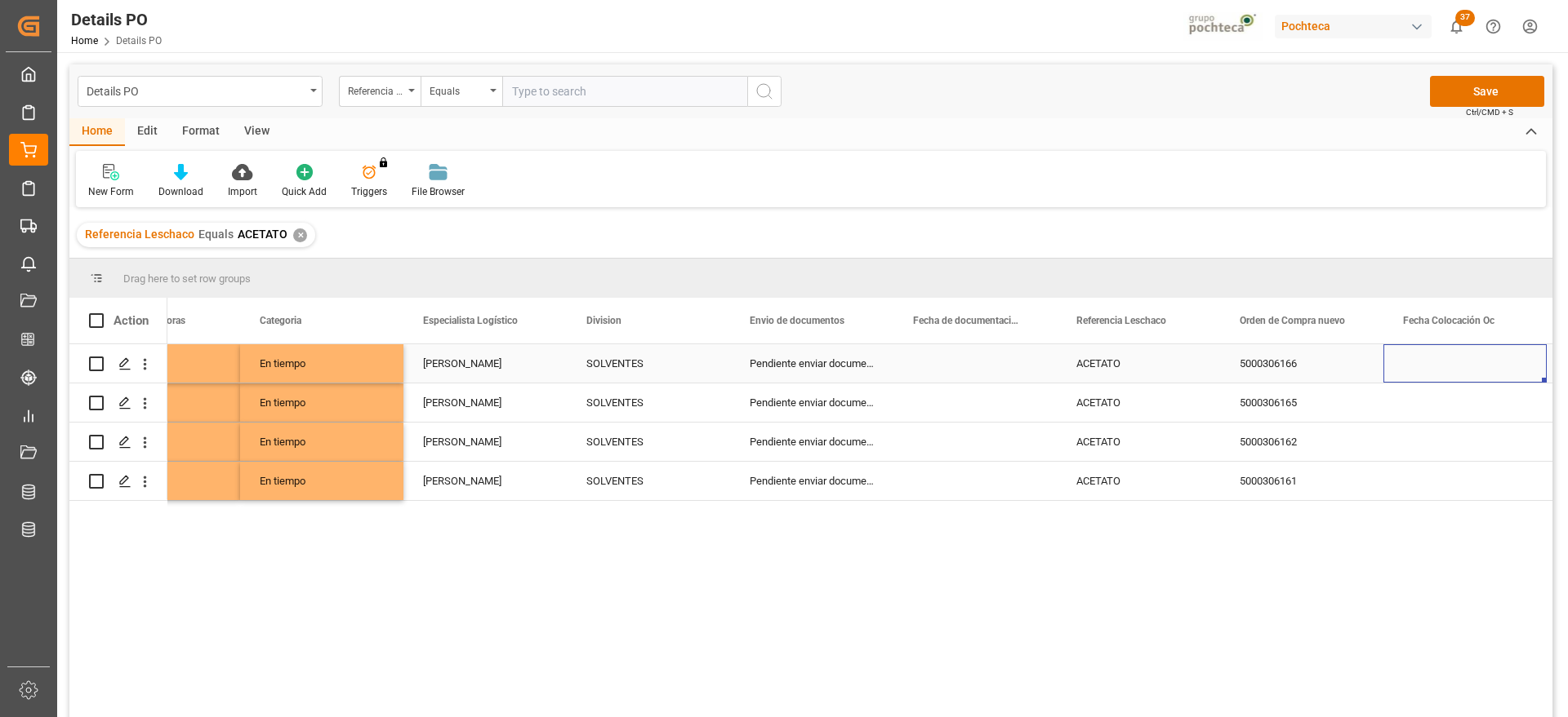
scroll to position [0, 744]
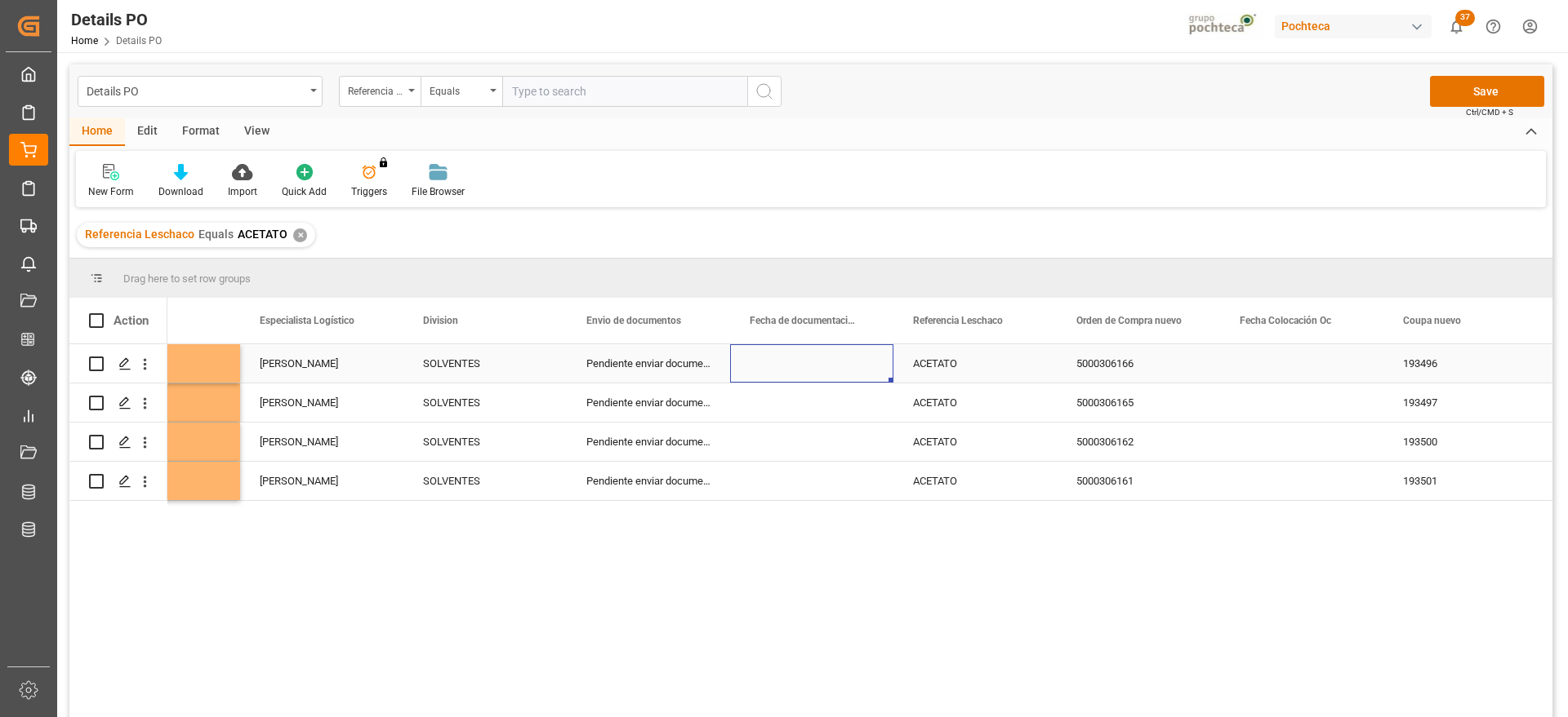
click at [840, 366] on div "Press SPACE to select this row." at bounding box center [811, 364] width 163 height 38
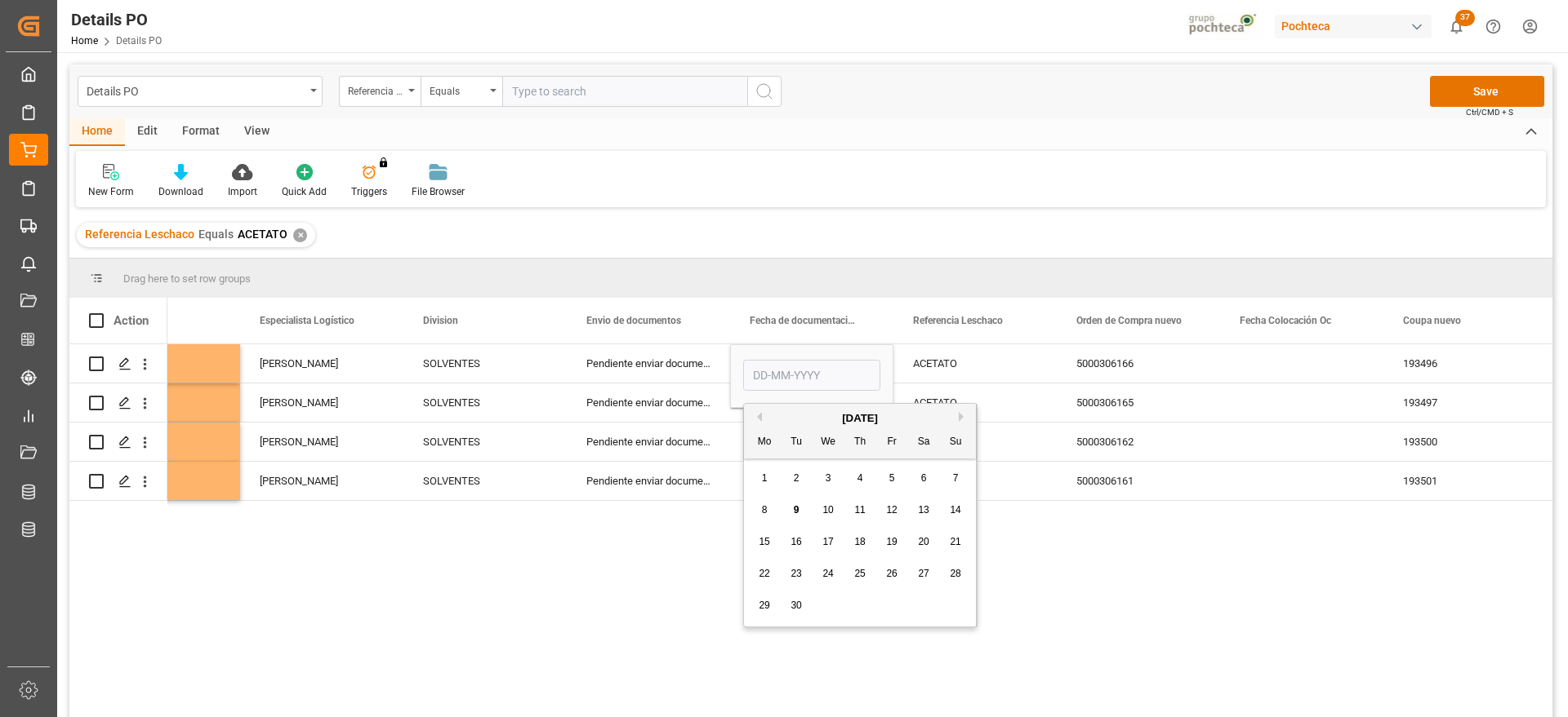
click at [857, 479] on span "4" at bounding box center [860, 479] width 6 height 12
type input "[DATE]"
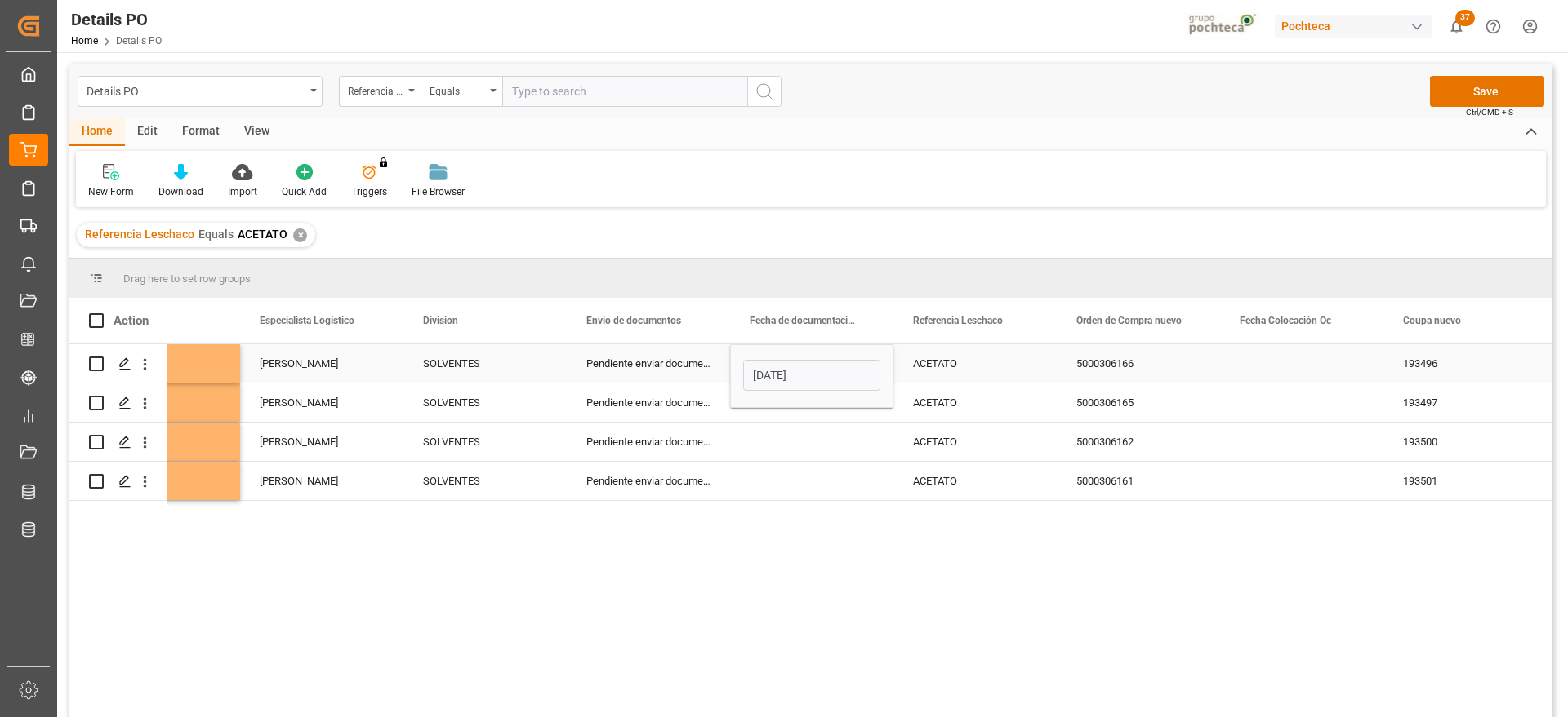
click at [948, 369] on div "ACETATO" at bounding box center [975, 364] width 163 height 38
click at [796, 368] on div "[DATE]" at bounding box center [811, 364] width 163 height 38
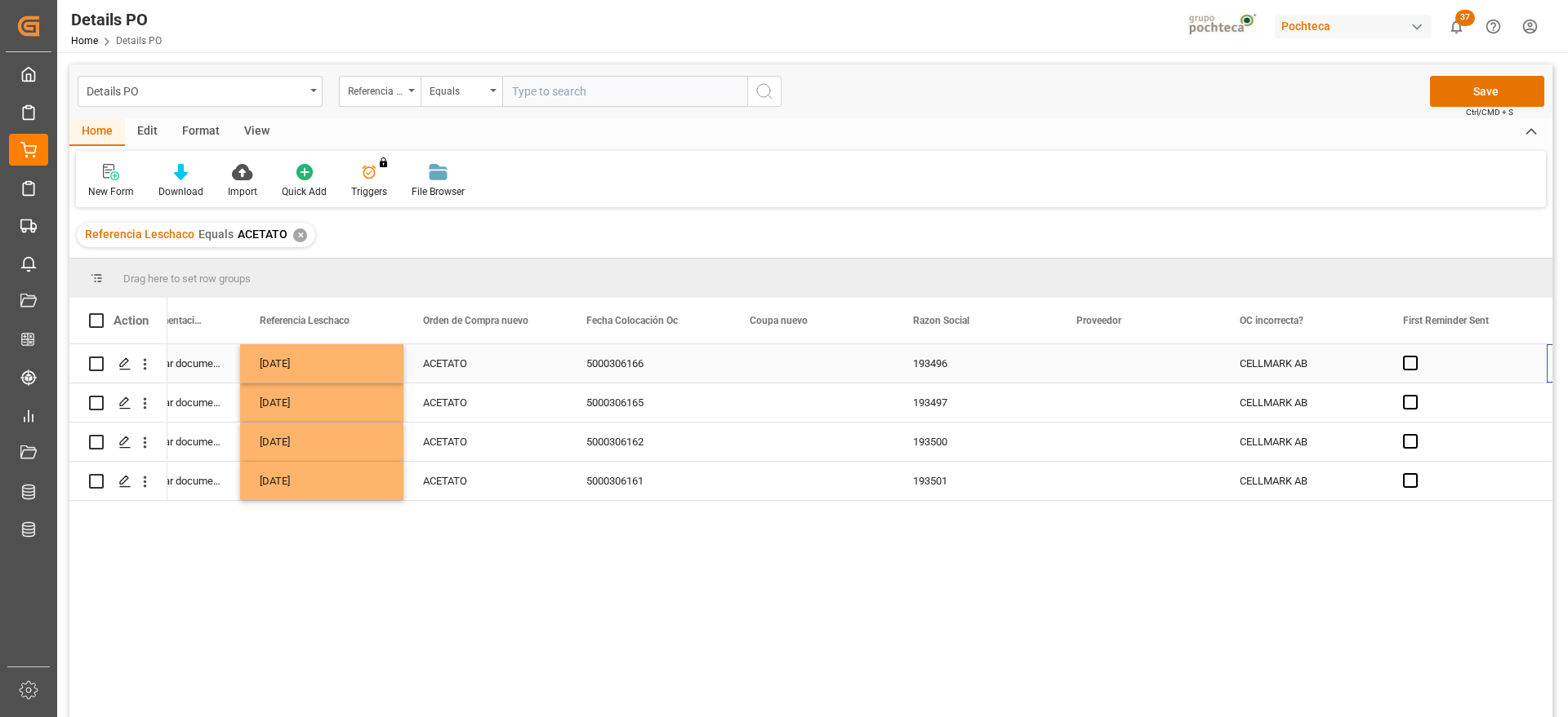
scroll to position [0, 1398]
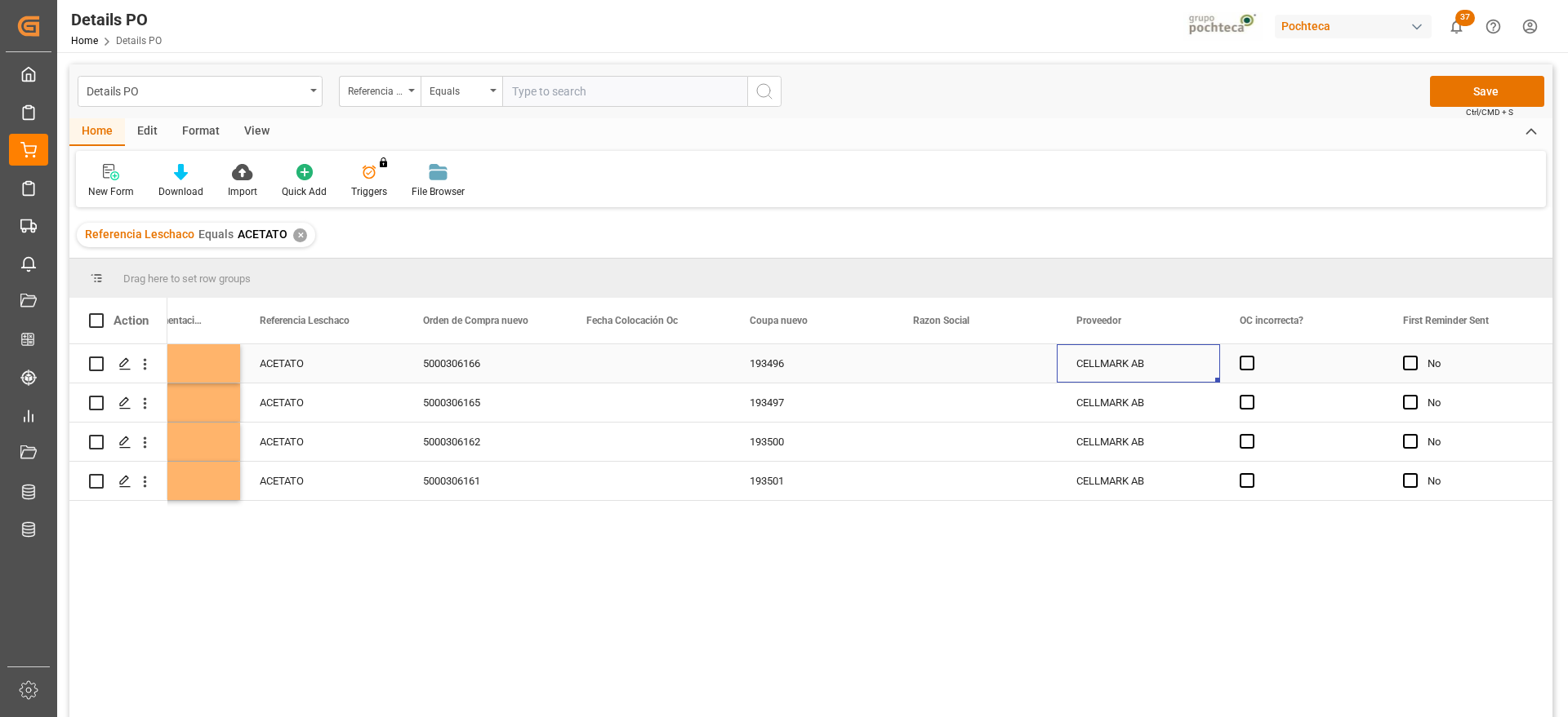
click at [949, 369] on div "Press SPACE to select this row." at bounding box center [975, 364] width 163 height 38
click at [1031, 376] on icon "open menu" at bounding box center [1027, 374] width 20 height 20
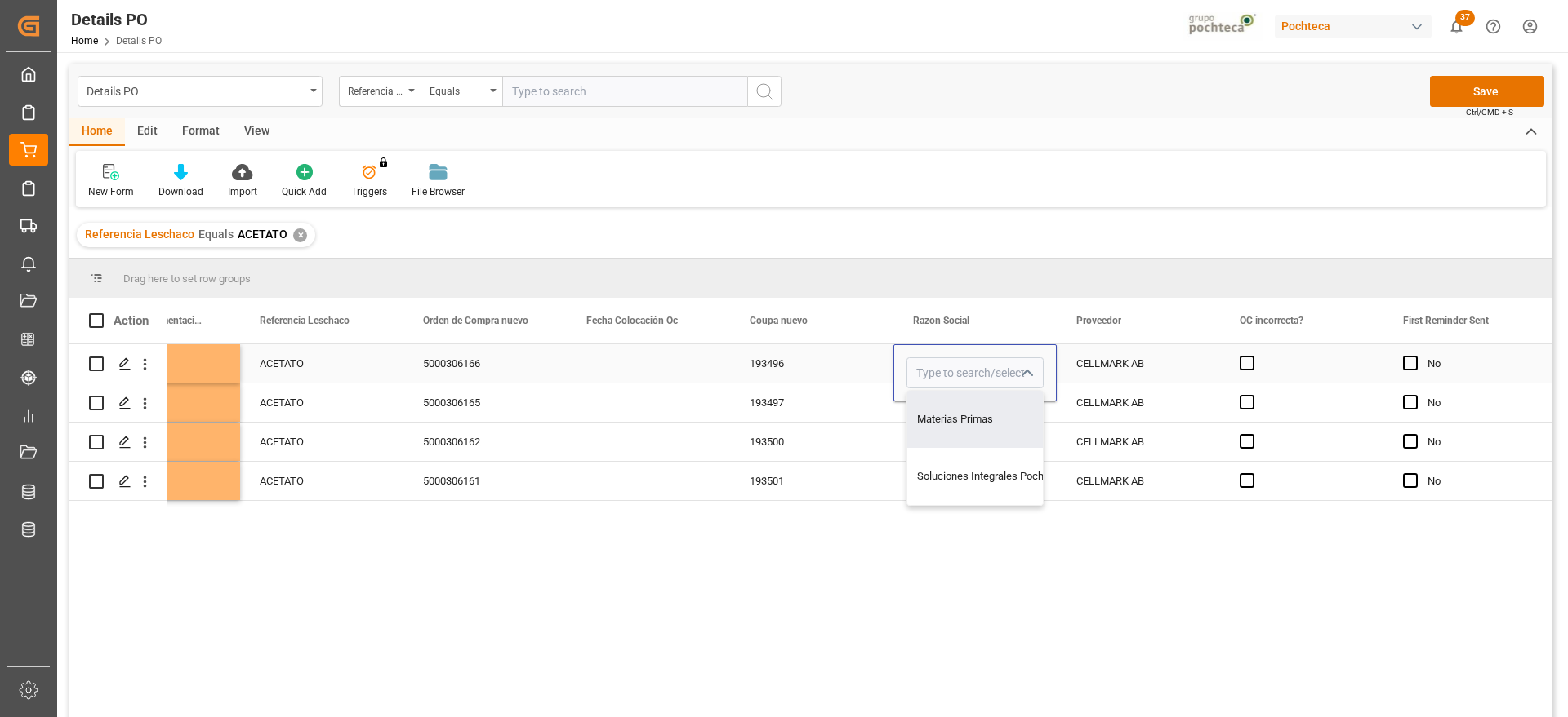
drag, startPoint x: 973, startPoint y: 427, endPoint x: 1040, endPoint y: 389, distance: 77.0
click at [973, 426] on div "Materias Primas" at bounding box center [990, 420] width 166 height 57
type input "Materias Primas"
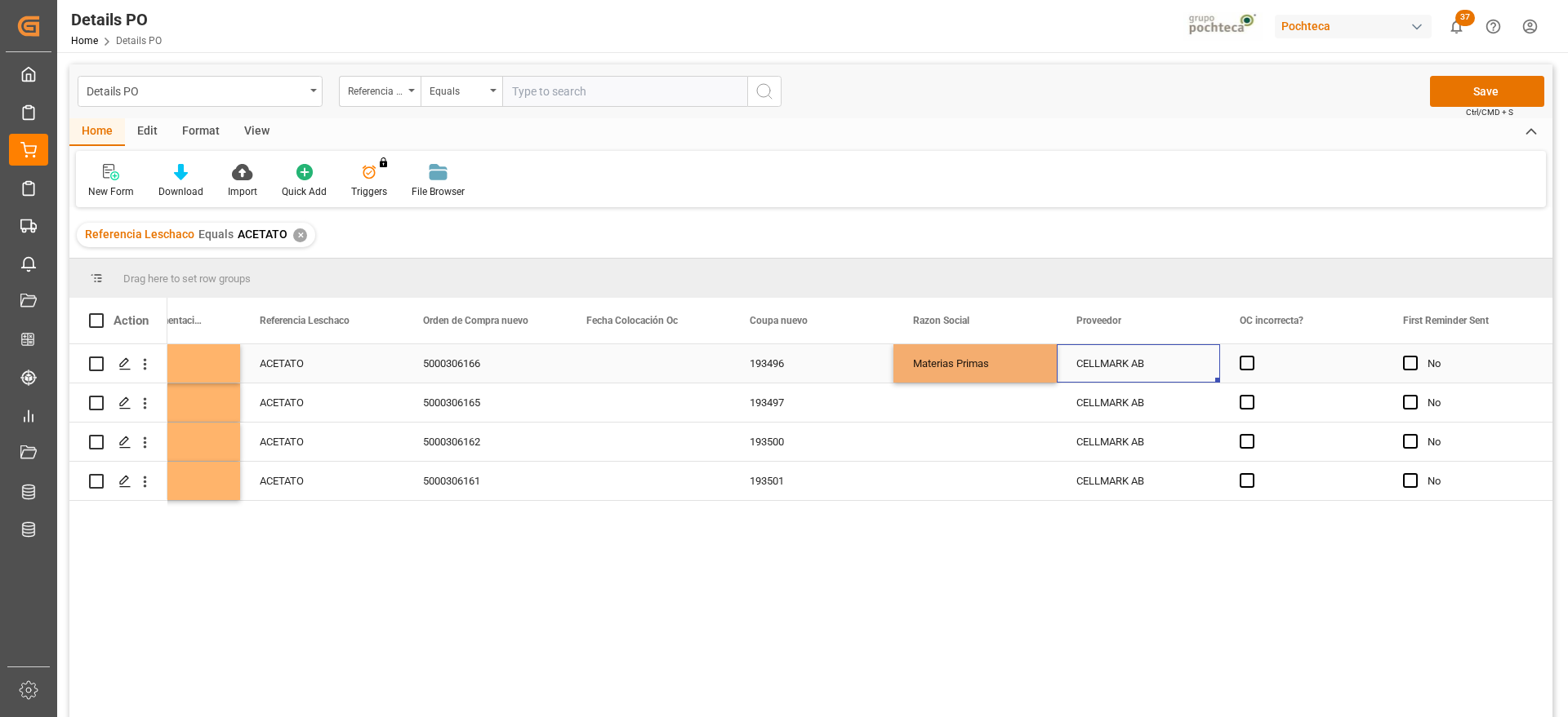
click at [1091, 365] on div "CELLMARK AB" at bounding box center [1138, 364] width 163 height 38
click at [974, 375] on div "Materias Primas" at bounding box center [974, 364] width 124 height 37
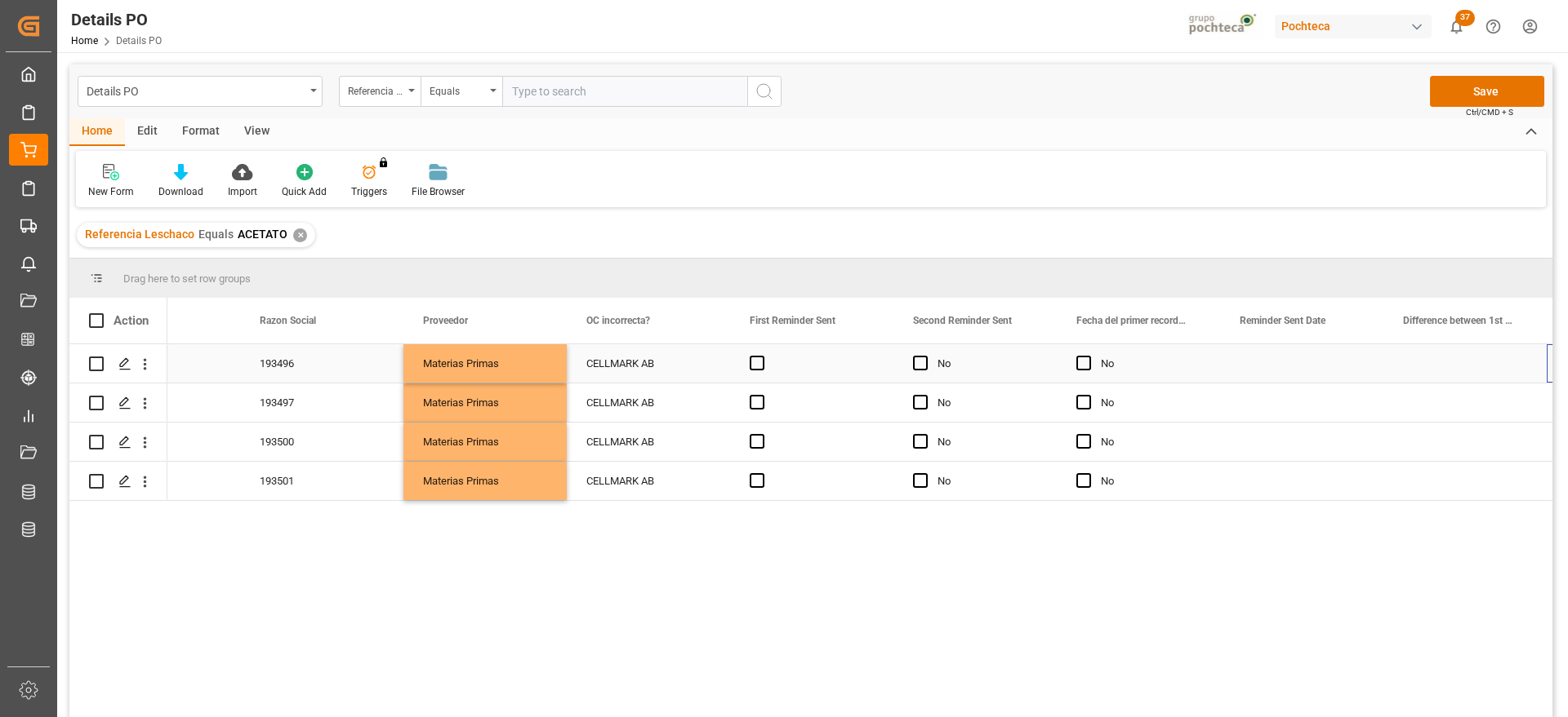
scroll to position [0, 2051]
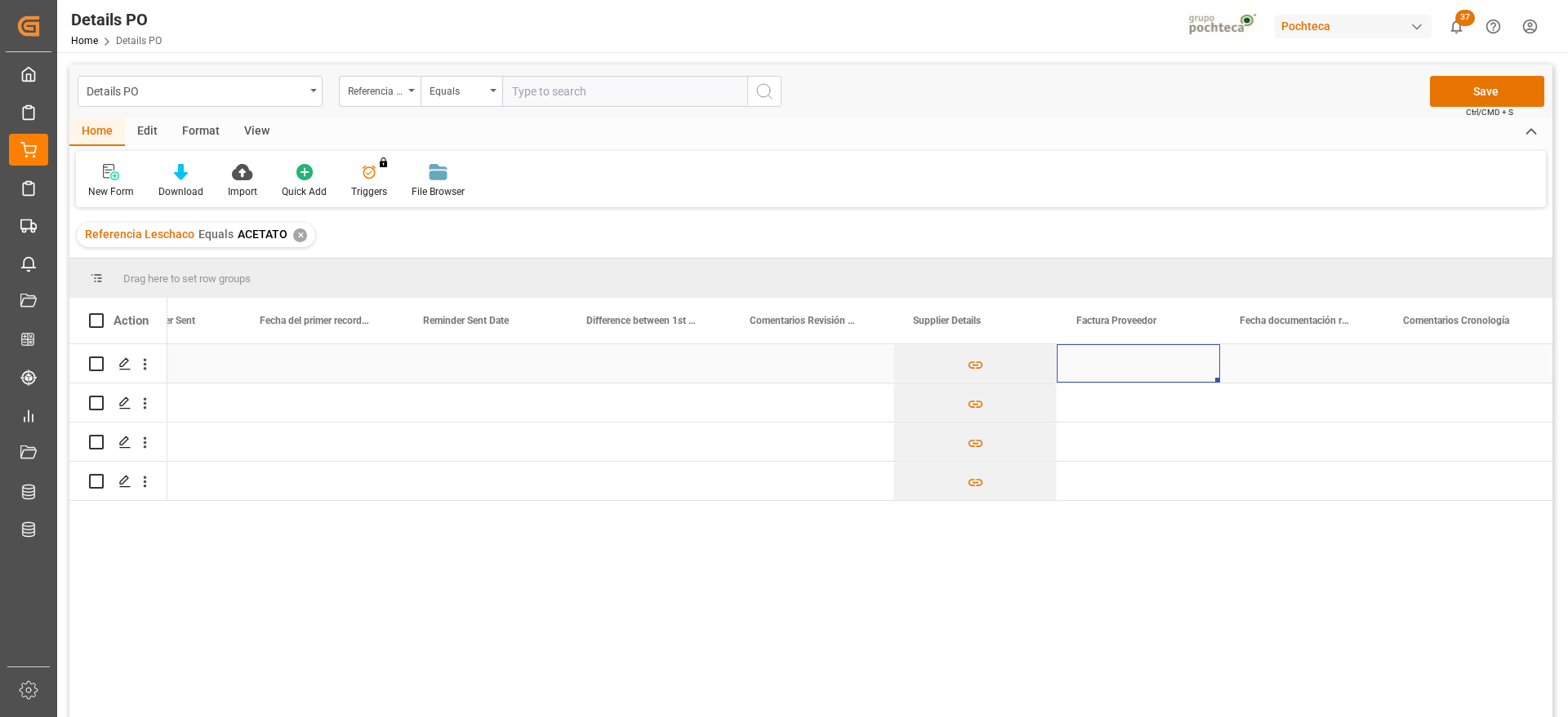
click at [1151, 367] on div "Press SPACE to select this row." at bounding box center [1138, 364] width 163 height 38
click at [1134, 403] on div "Press SPACE to select this row." at bounding box center [1138, 403] width 163 height 38
click at [1126, 370] on div "R40025448-01" at bounding box center [1138, 364] width 163 height 38
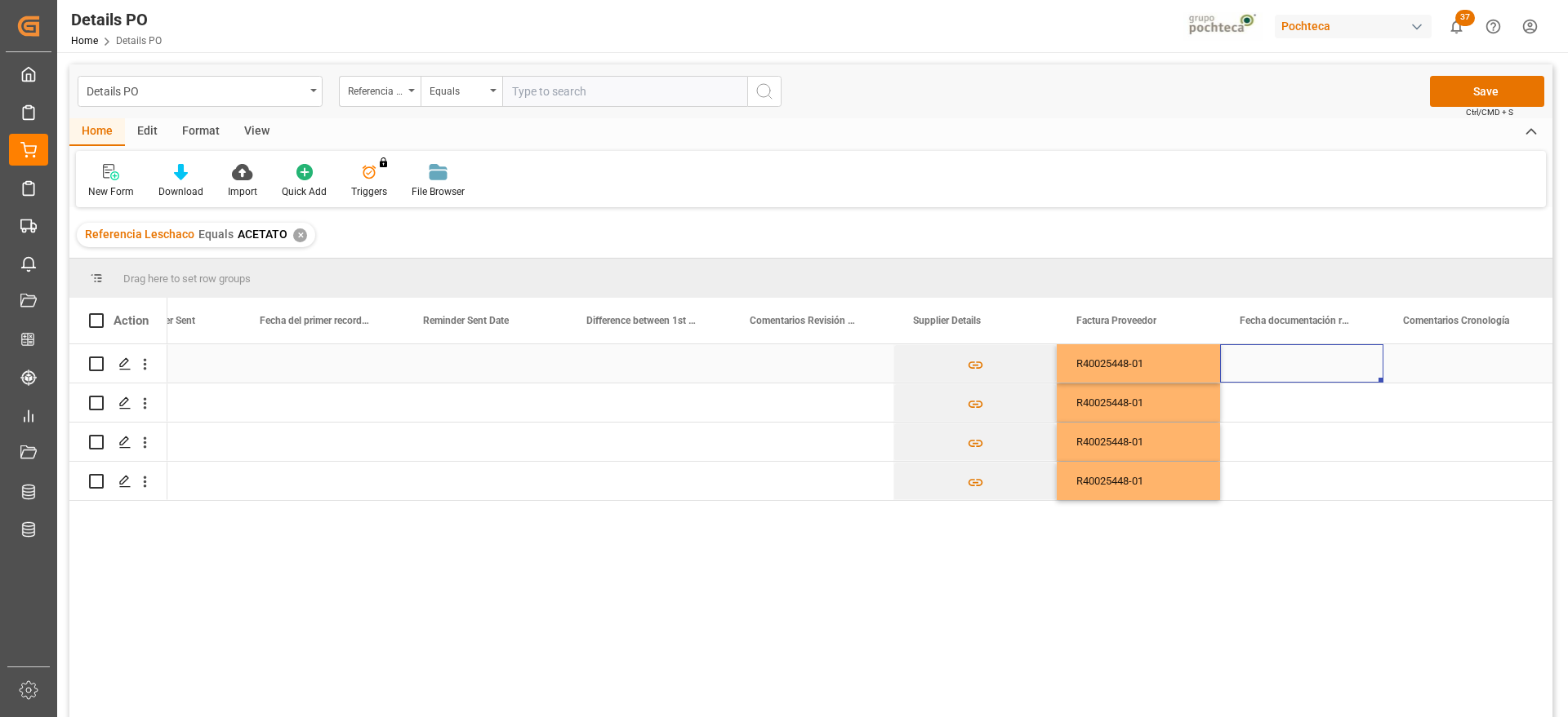
click at [1332, 361] on div "Press SPACE to select this row." at bounding box center [1302, 364] width 163 height 38
click at [1330, 361] on div "Press SPACE to select this row." at bounding box center [1302, 364] width 163 height 38
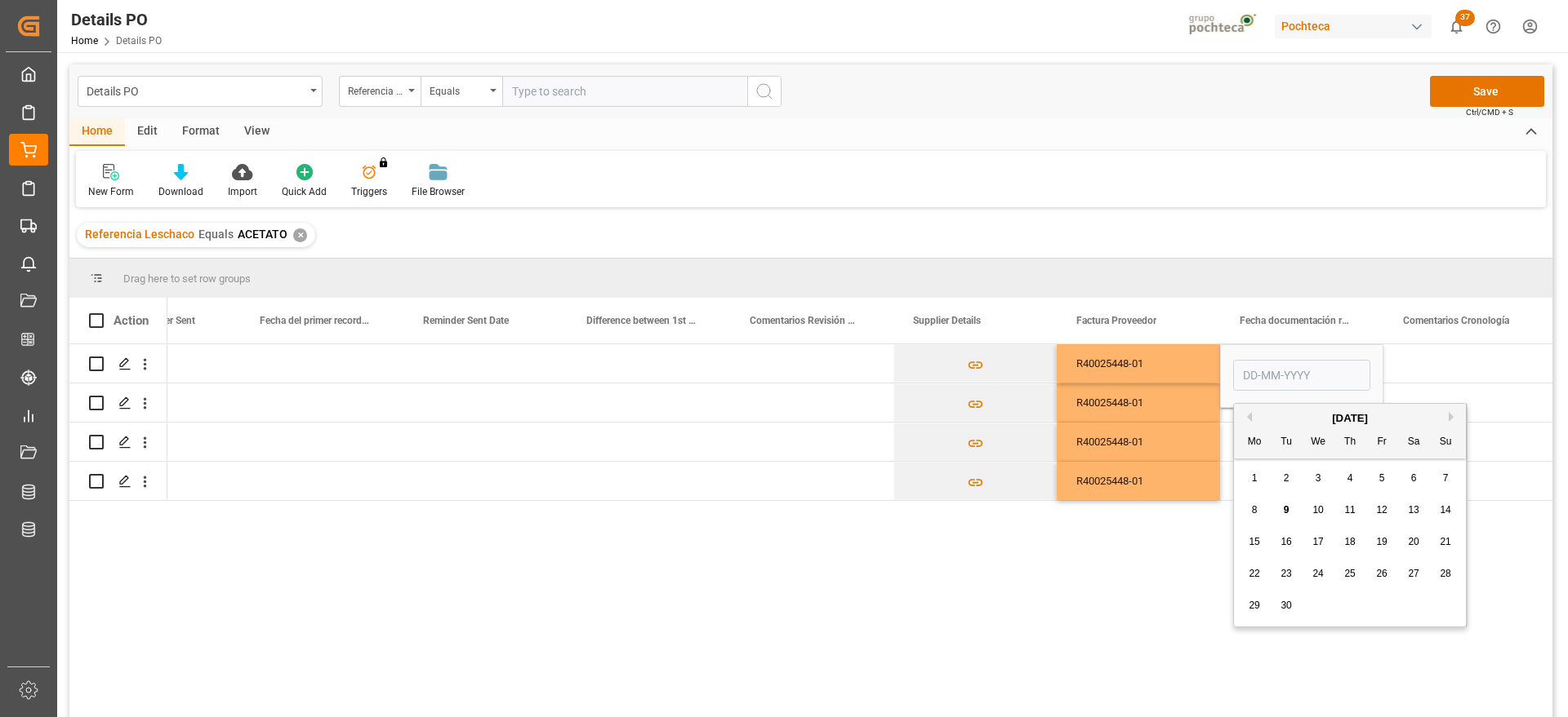
click at [1354, 471] on div "4" at bounding box center [1350, 479] width 21 height 20
type input "[DATE]"
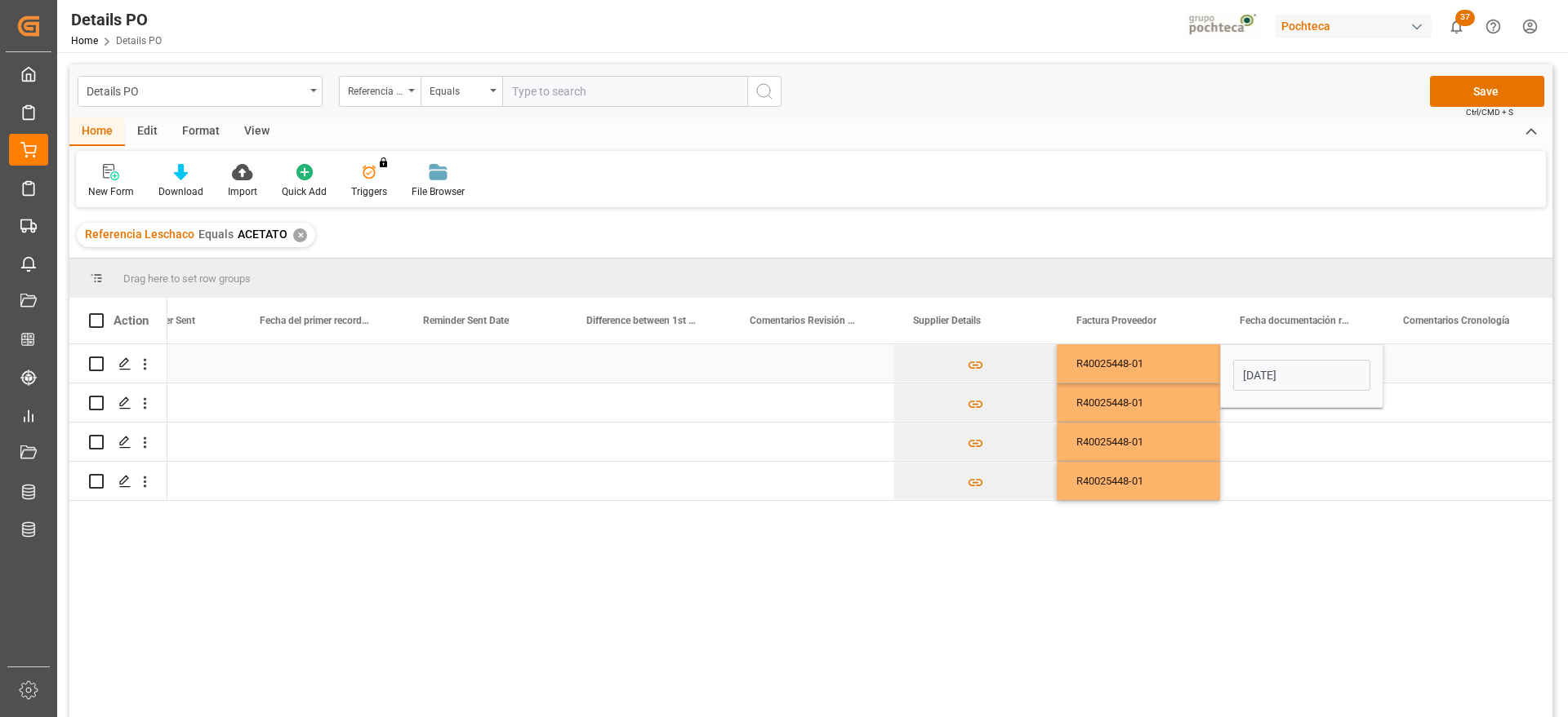
drag, startPoint x: 1424, startPoint y: 363, endPoint x: 1342, endPoint y: 362, distance: 82.0
click at [1421, 362] on div "Press SPACE to select this row." at bounding box center [1465, 364] width 163 height 38
click at [1334, 362] on div "[DATE]" at bounding box center [1302, 364] width 163 height 38
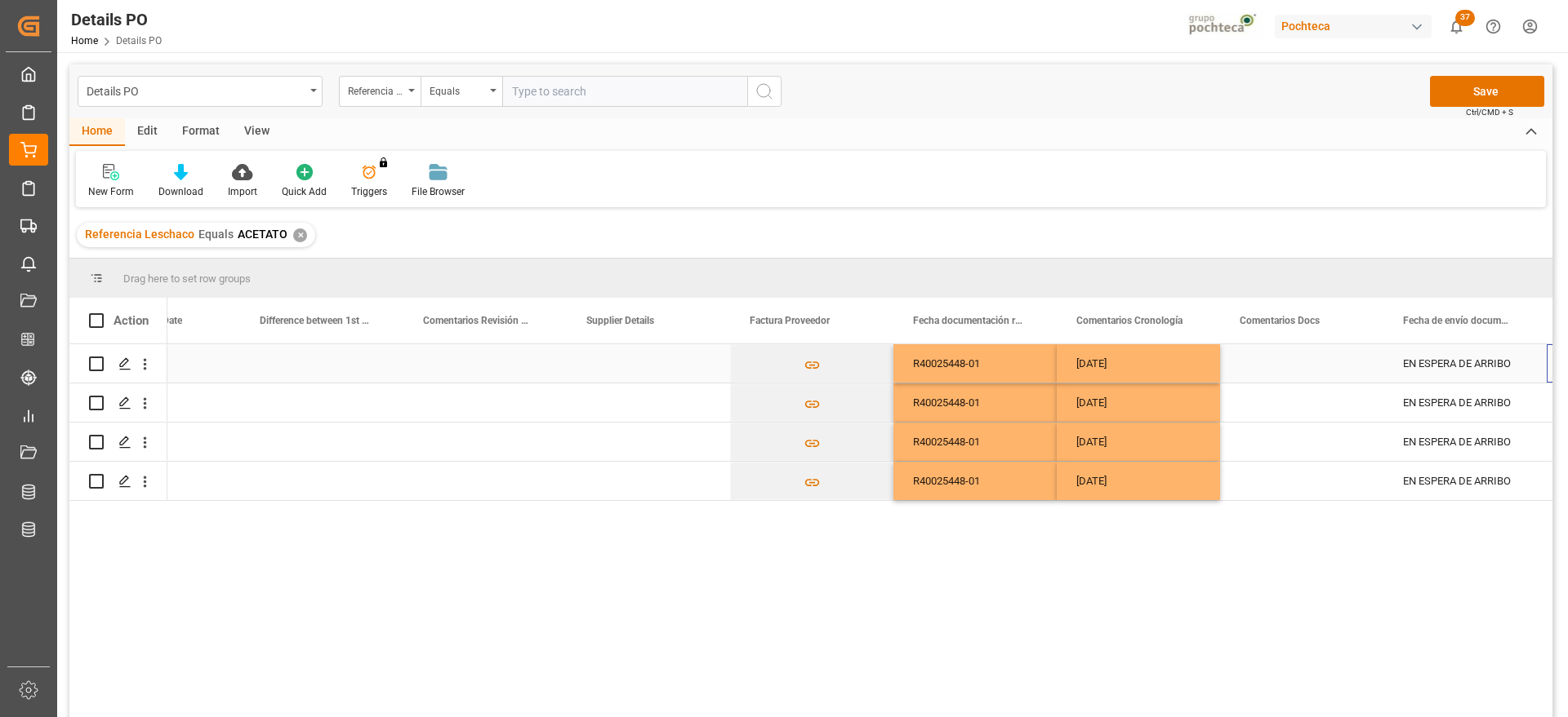
scroll to position [0, 3194]
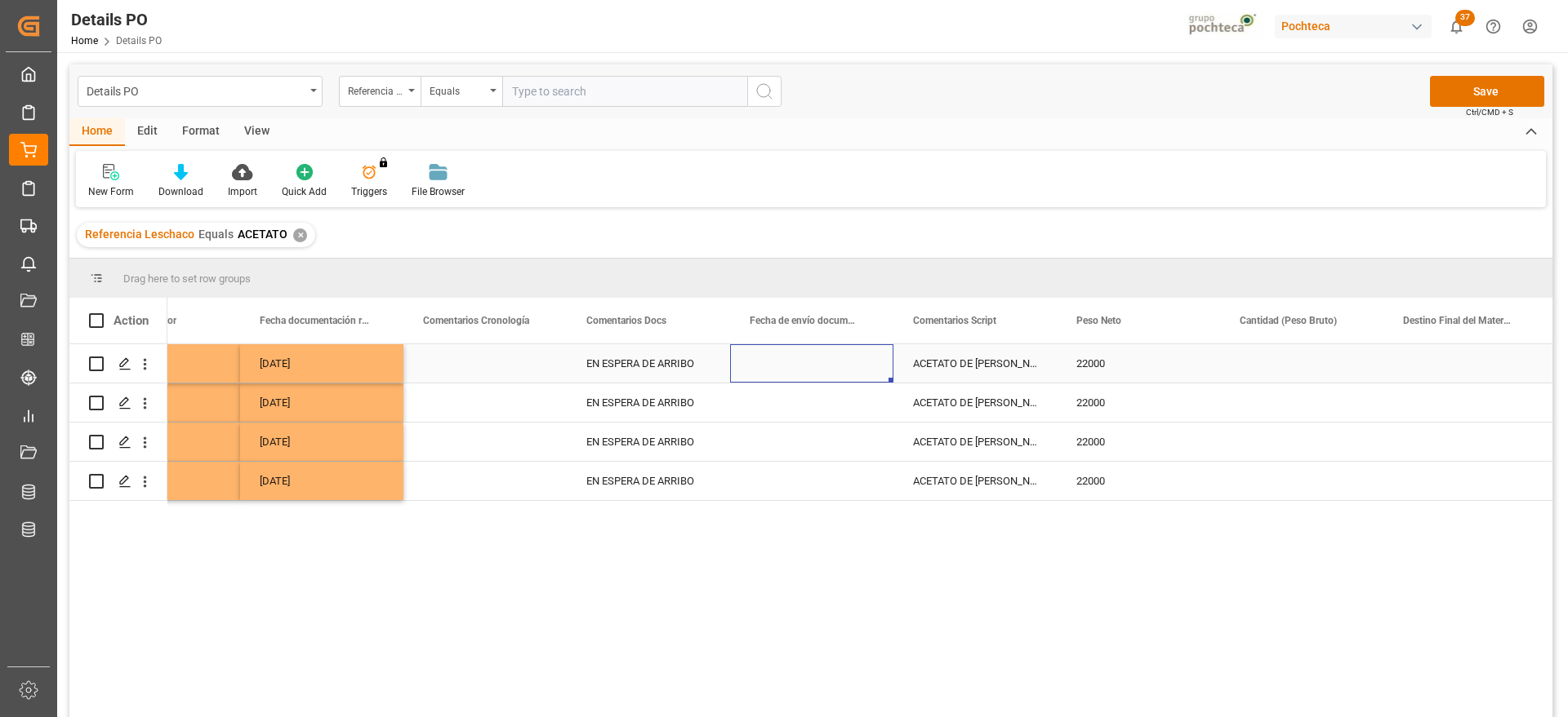
click at [348, 355] on div "[DATE]" at bounding box center [322, 364] width 163 height 38
click at [780, 363] on div "Press SPACE to select this row." at bounding box center [811, 364] width 163 height 38
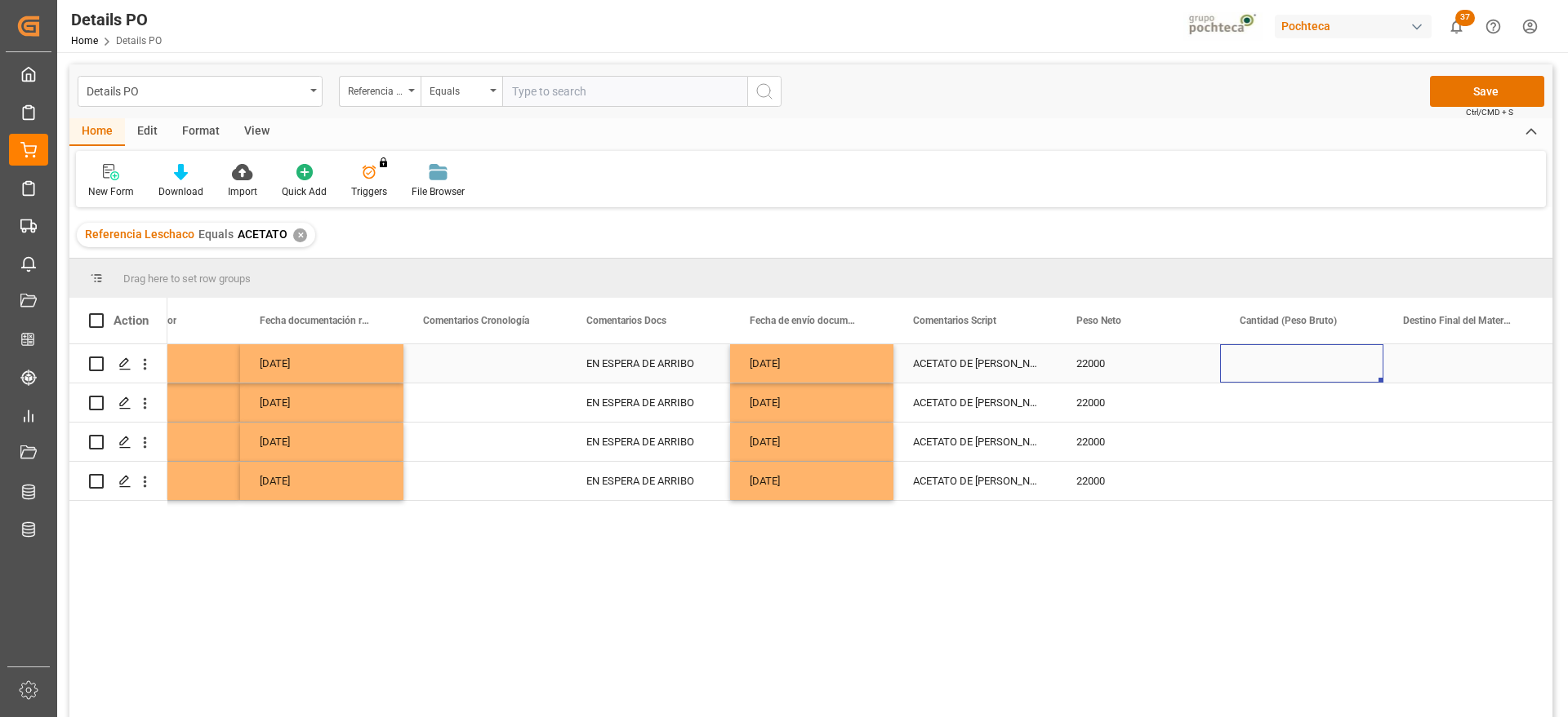
click at [1326, 361] on div "Press SPACE to select this row." at bounding box center [1302, 364] width 163 height 38
click at [1320, 363] on input "Press SPACE to select this row." at bounding box center [1301, 372] width 137 height 31
type input "22000"
click at [1319, 370] on div "22000" at bounding box center [1302, 364] width 163 height 38
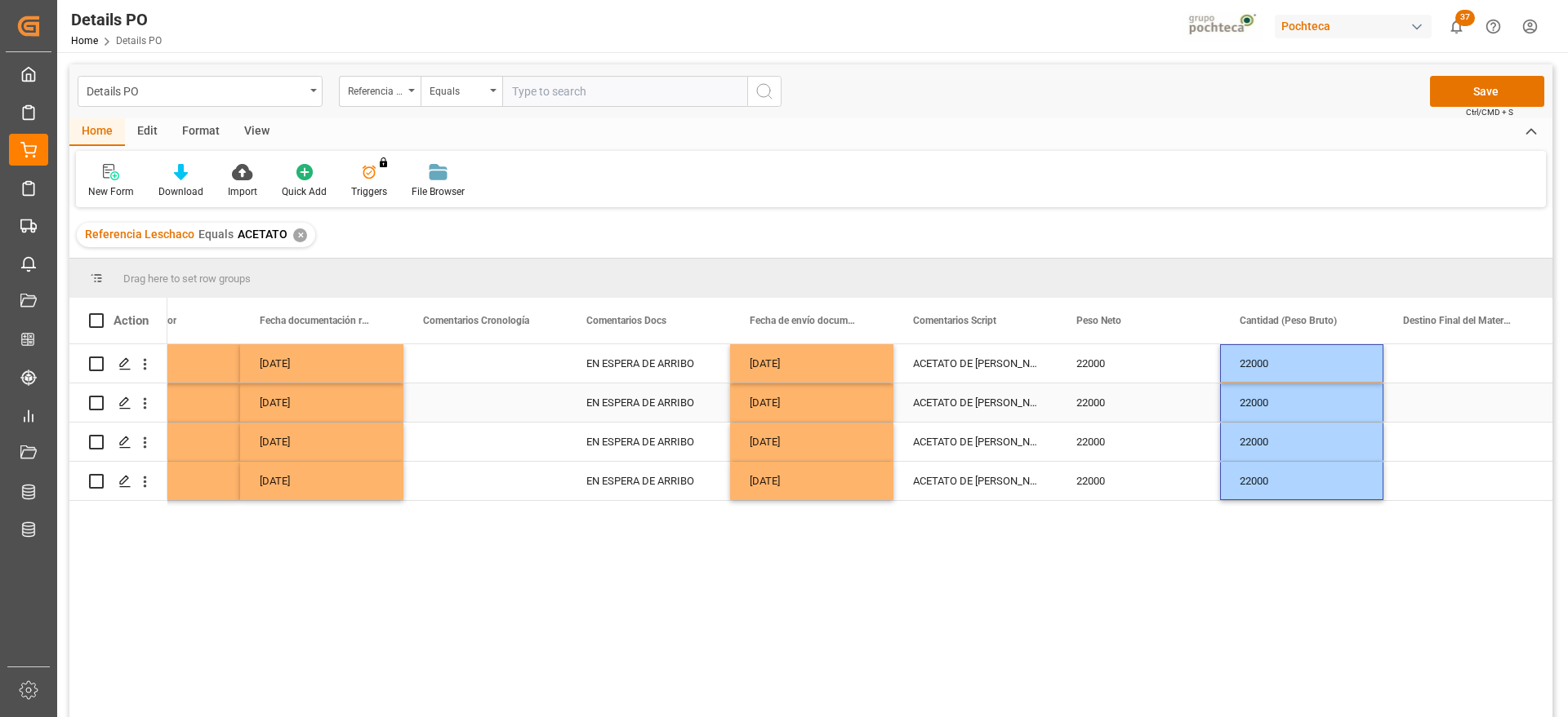
click at [1106, 407] on div "22000" at bounding box center [1138, 403] width 163 height 38
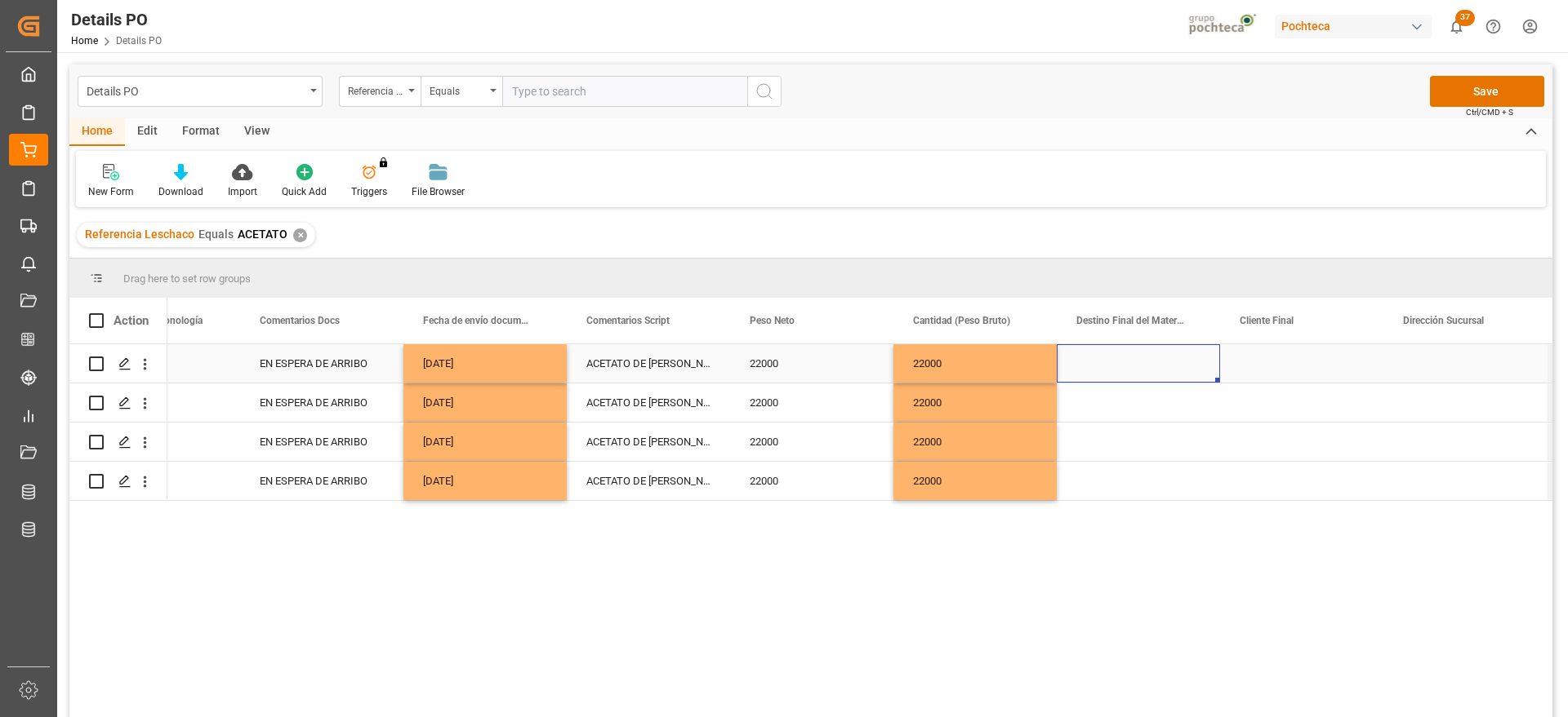
click at [1105, 368] on div "Press SPACE to select this row." at bounding box center [1138, 364] width 163 height 38
click at [1104, 368] on div "Press SPACE to select this row." at bounding box center [1138, 364] width 163 height 38
click at [1104, 368] on input "Press SPACE to select this row." at bounding box center [1138, 372] width 137 height 31
click at [1156, 371] on input "SAN JOSE" at bounding box center [1138, 372] width 137 height 31
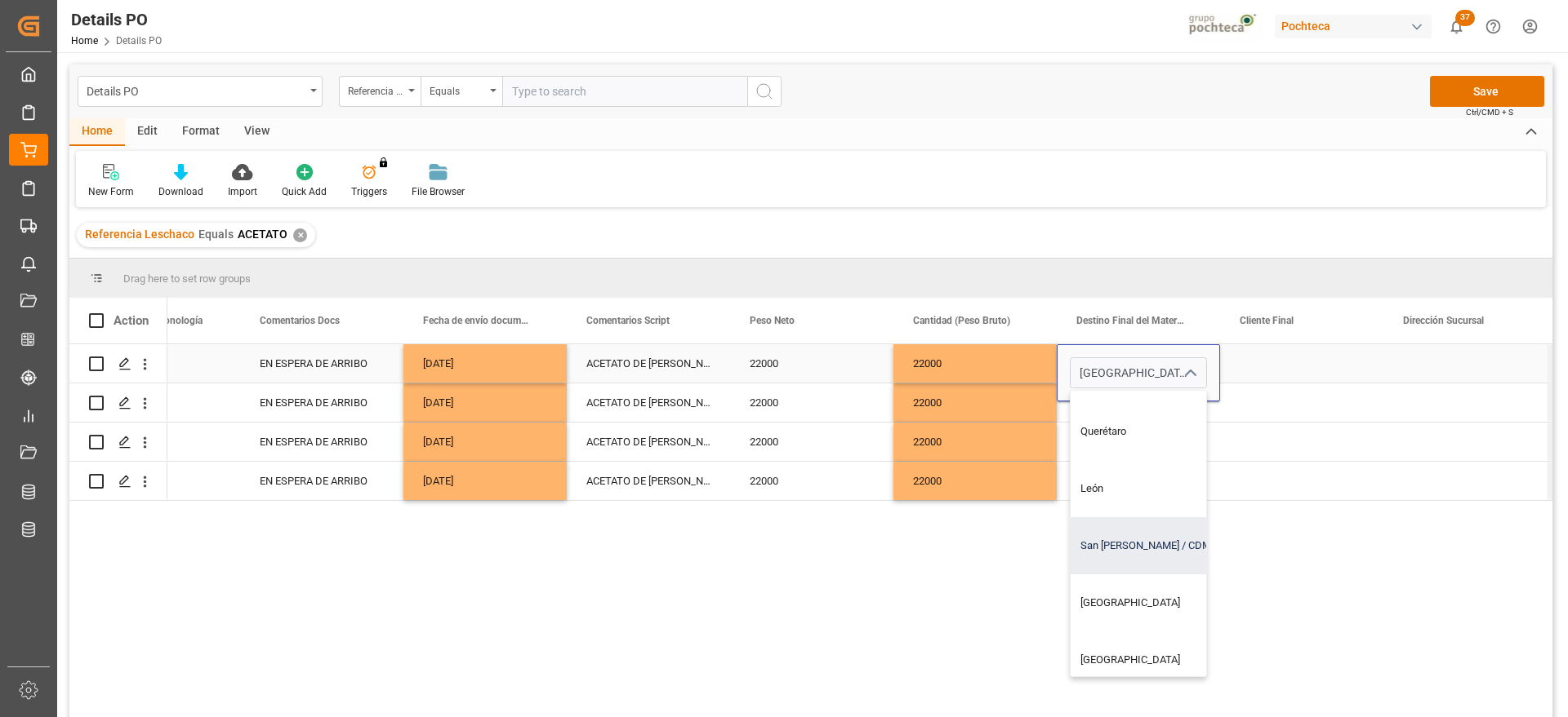
click at [1110, 551] on div "San José / CDMX" at bounding box center [1170, 546] width 198 height 57
type input "San José / CDMX"
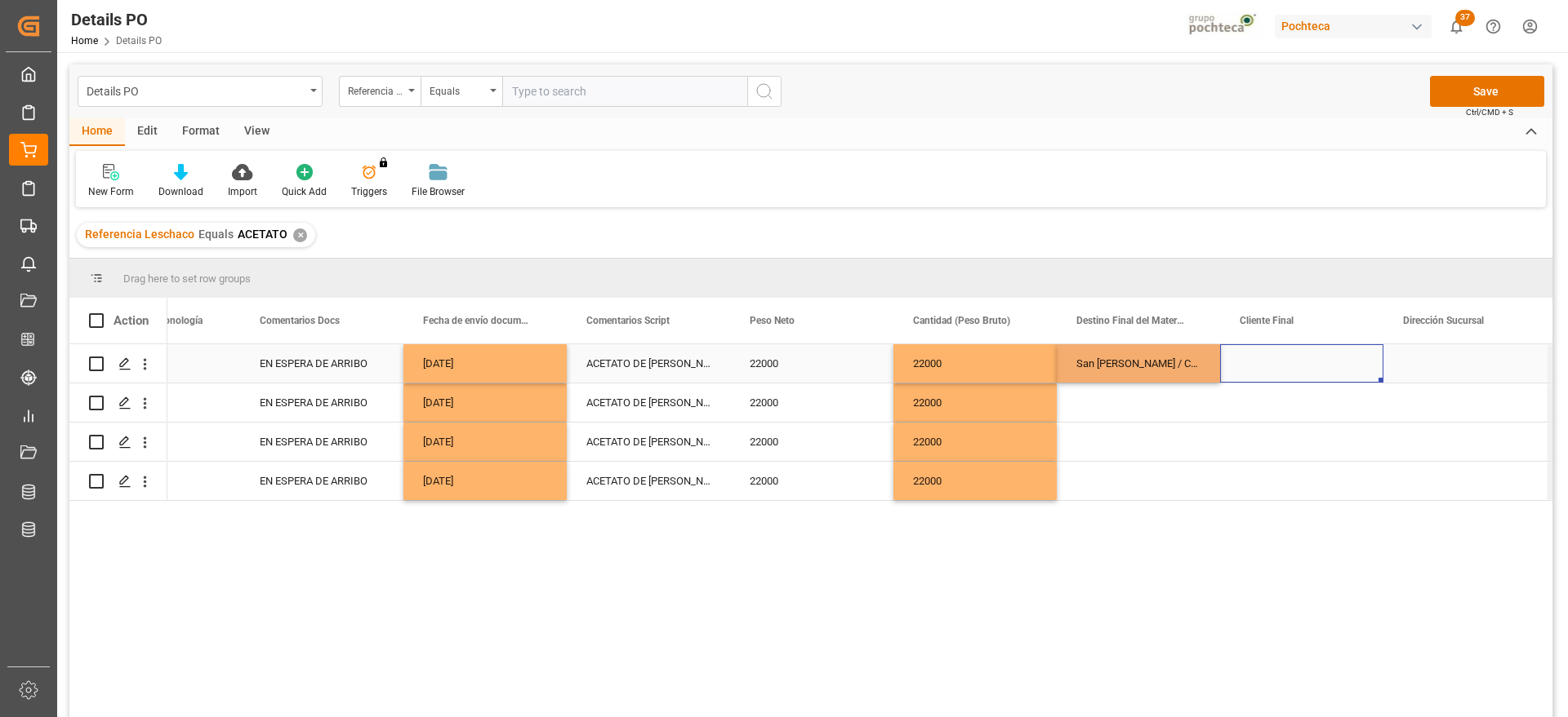
drag, startPoint x: 1294, startPoint y: 355, endPoint x: 1186, endPoint y: 368, distance: 108.8
click at [1284, 355] on div "Press SPACE to select this row." at bounding box center [1302, 364] width 163 height 38
click at [1174, 368] on div "San José / CDMX" at bounding box center [1138, 364] width 163 height 38
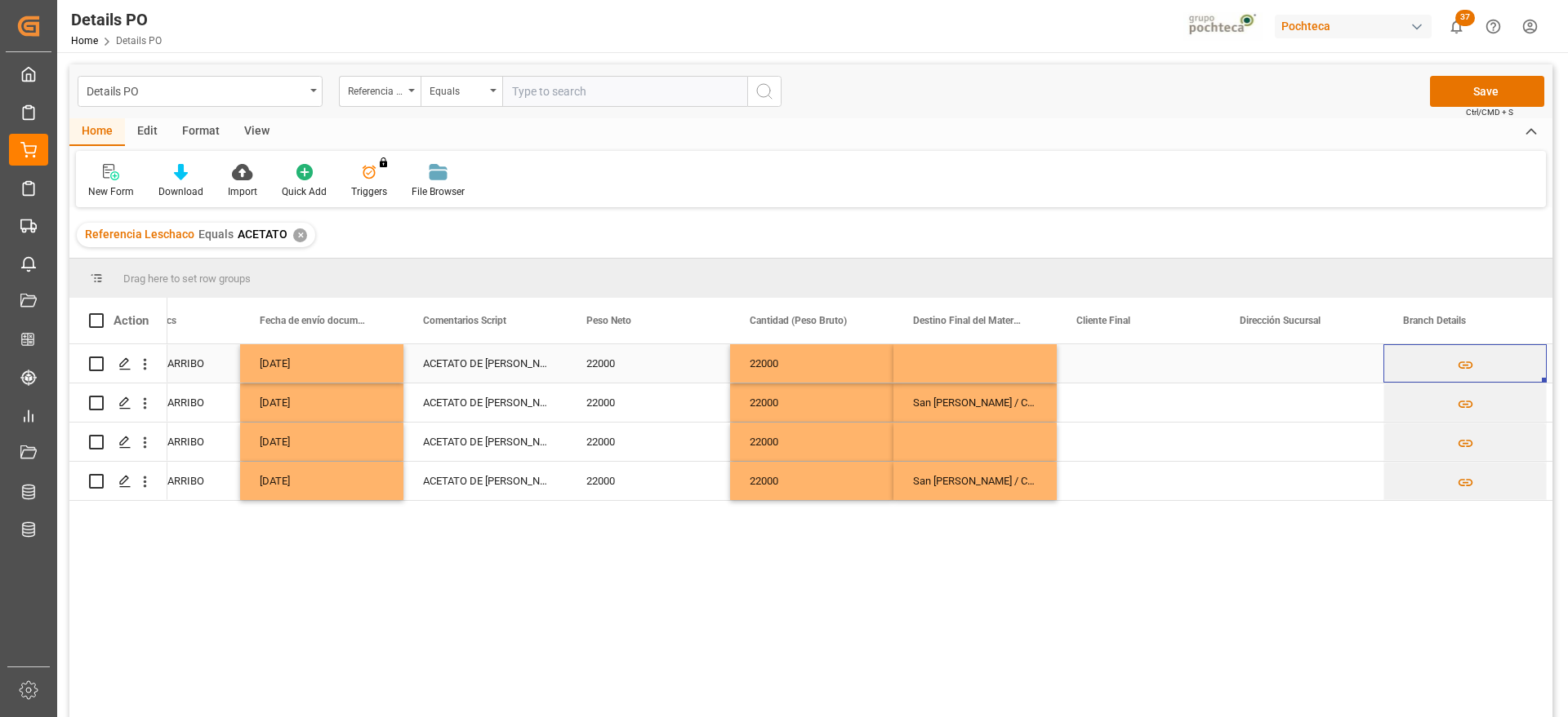
scroll to position [0, 4501]
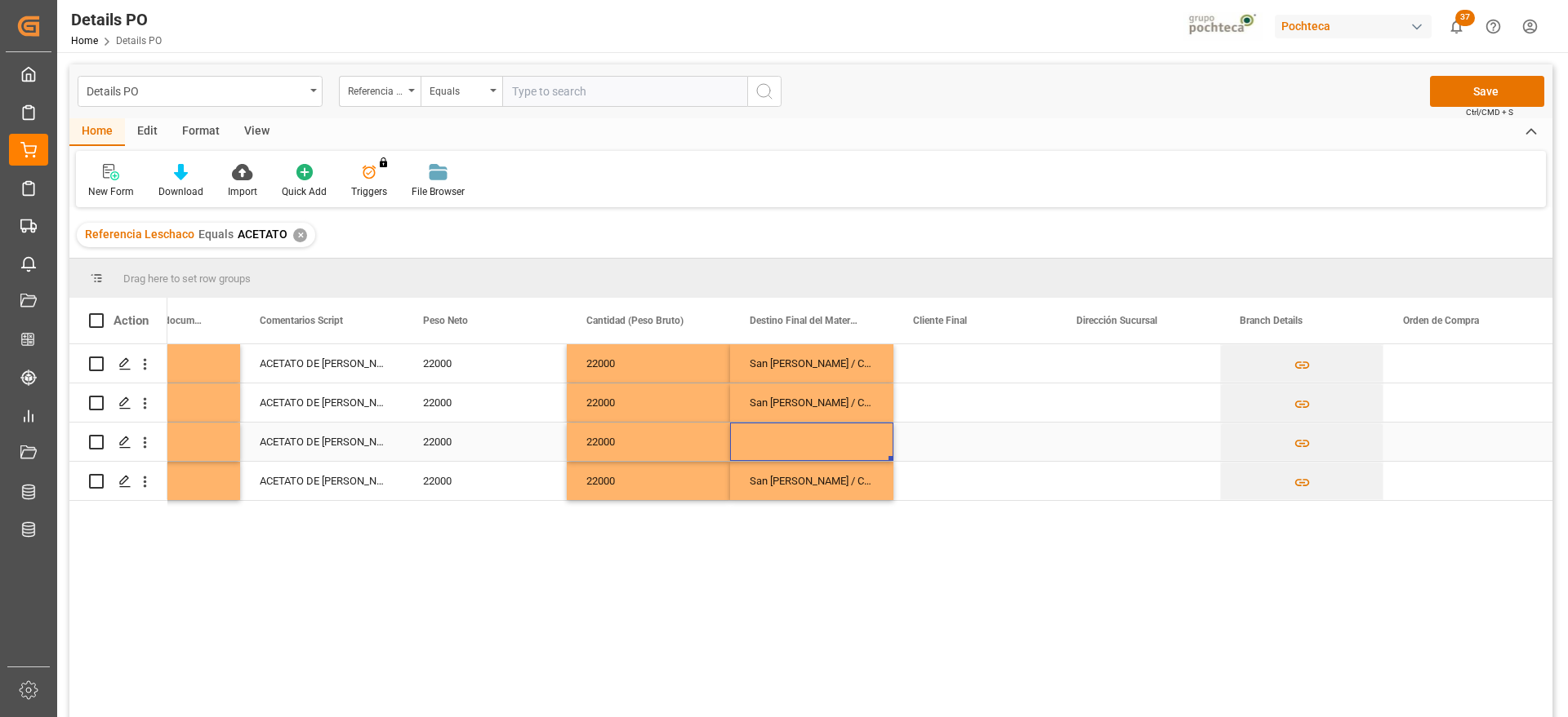
click at [785, 435] on div "Press SPACE to select this row." at bounding box center [811, 442] width 163 height 38
click at [785, 435] on div "Press SPACE to select this row." at bounding box center [811, 451] width 163 height 57
click at [785, 449] on input "Press SPACE to select this row." at bounding box center [811, 451] width 137 height 31
type input "MINATITLAN"
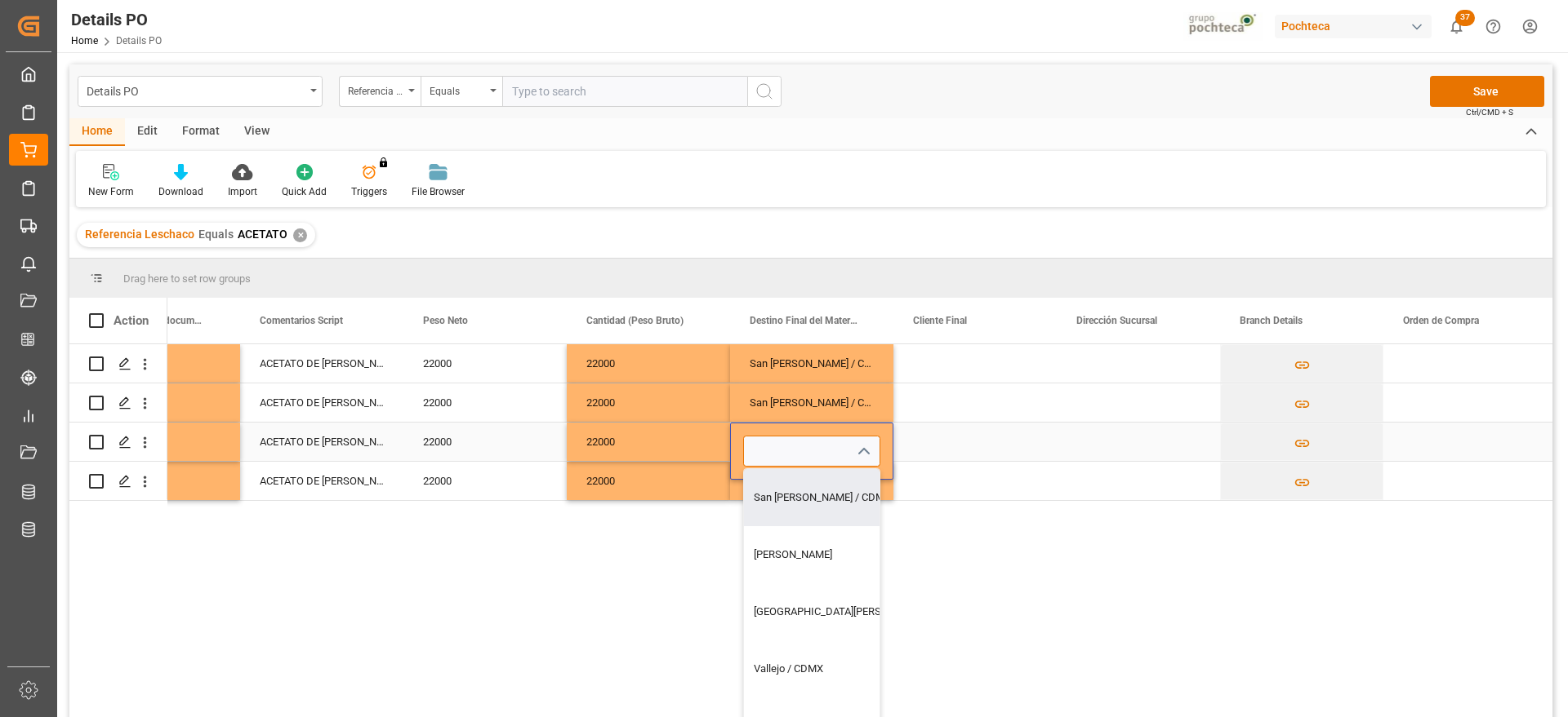
click at [767, 452] on input "Press SPACE to select this row." at bounding box center [811, 451] width 137 height 31
click at [772, 503] on div "Minatitlán" at bounding box center [818, 498] width 149 height 57
type input "Minatitlán"
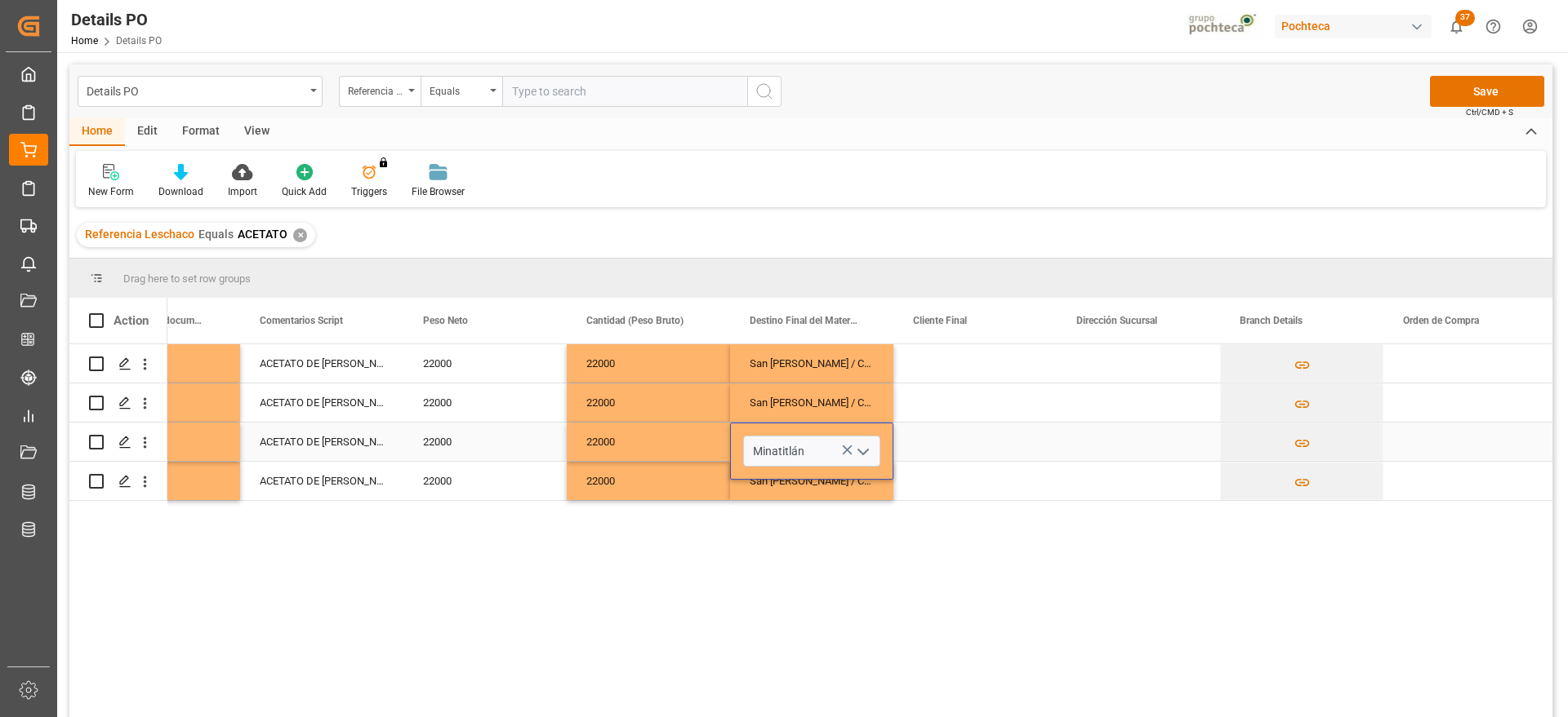
drag, startPoint x: 969, startPoint y: 440, endPoint x: 885, endPoint y: 459, distance: 86.1
click at [967, 440] on div "Press SPACE to select this row." at bounding box center [975, 442] width 163 height 38
click at [760, 434] on div "Minatitlán" at bounding box center [811, 442] width 163 height 38
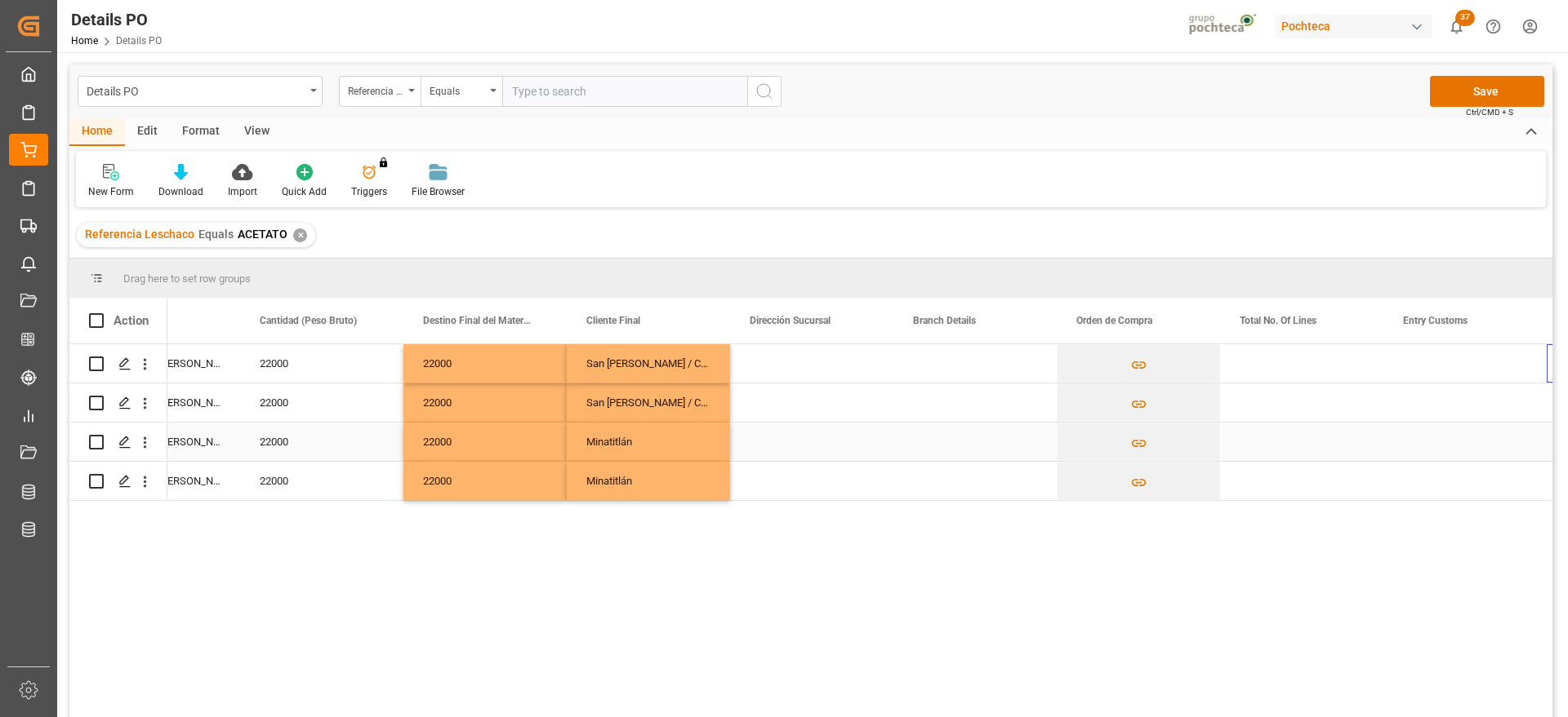
scroll to position [0, 4991]
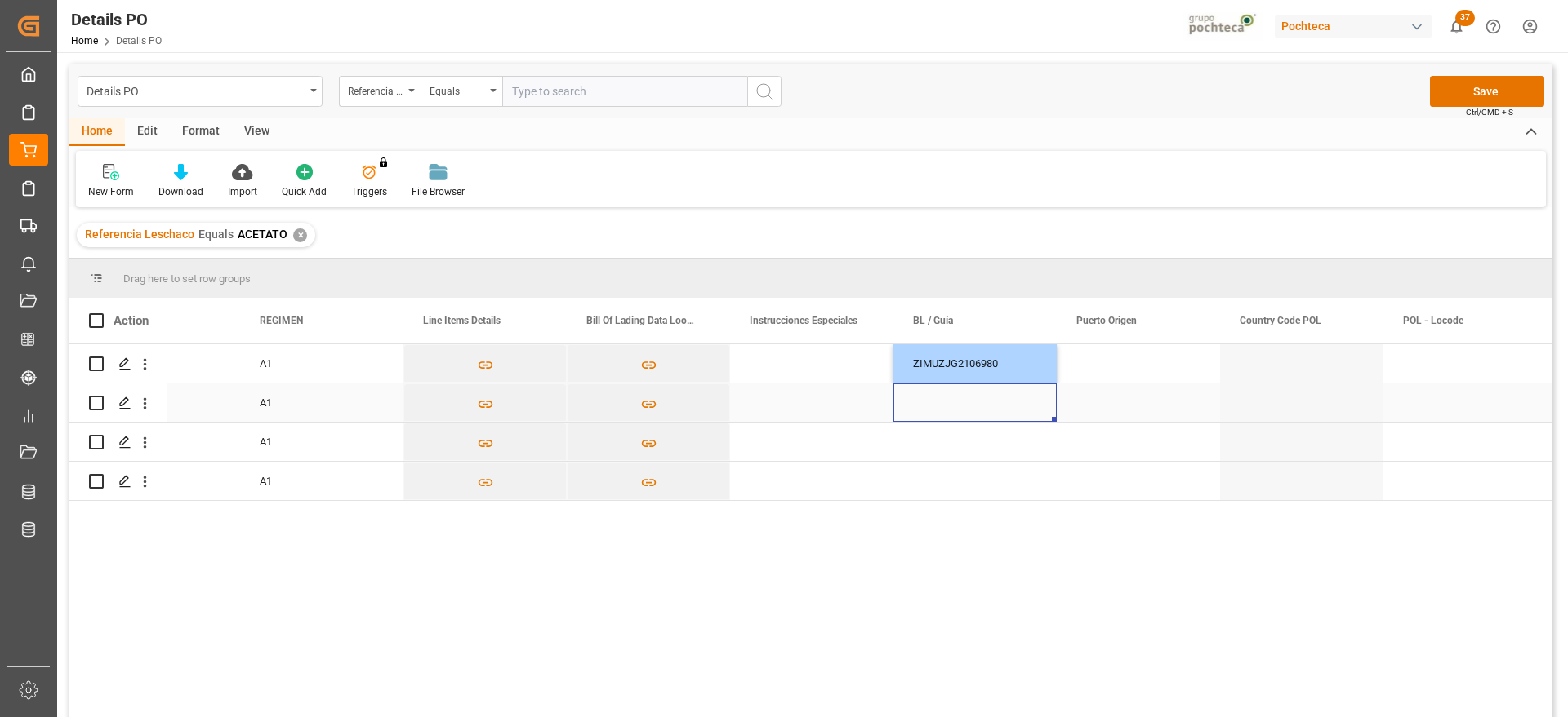
click at [984, 396] on div "Press SPACE to select this row." at bounding box center [975, 403] width 163 height 38
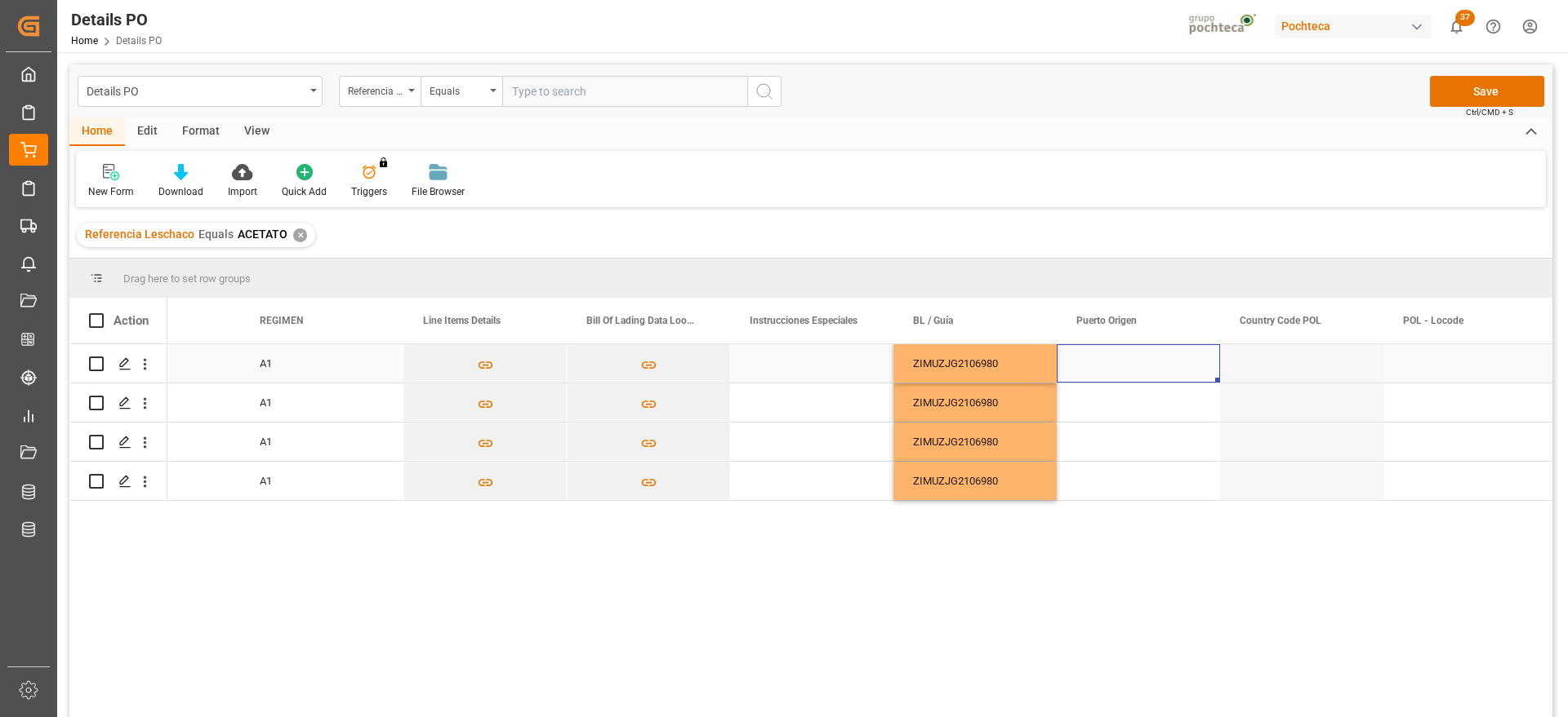
click at [1146, 361] on div "Press SPACE to select this row." at bounding box center [1138, 364] width 163 height 38
click at [1146, 361] on input "Press SPACE to select this row." at bounding box center [1138, 372] width 137 height 31
click at [1152, 405] on div "Zhangjiagang - CNZJG" at bounding box center [1138, 420] width 136 height 57
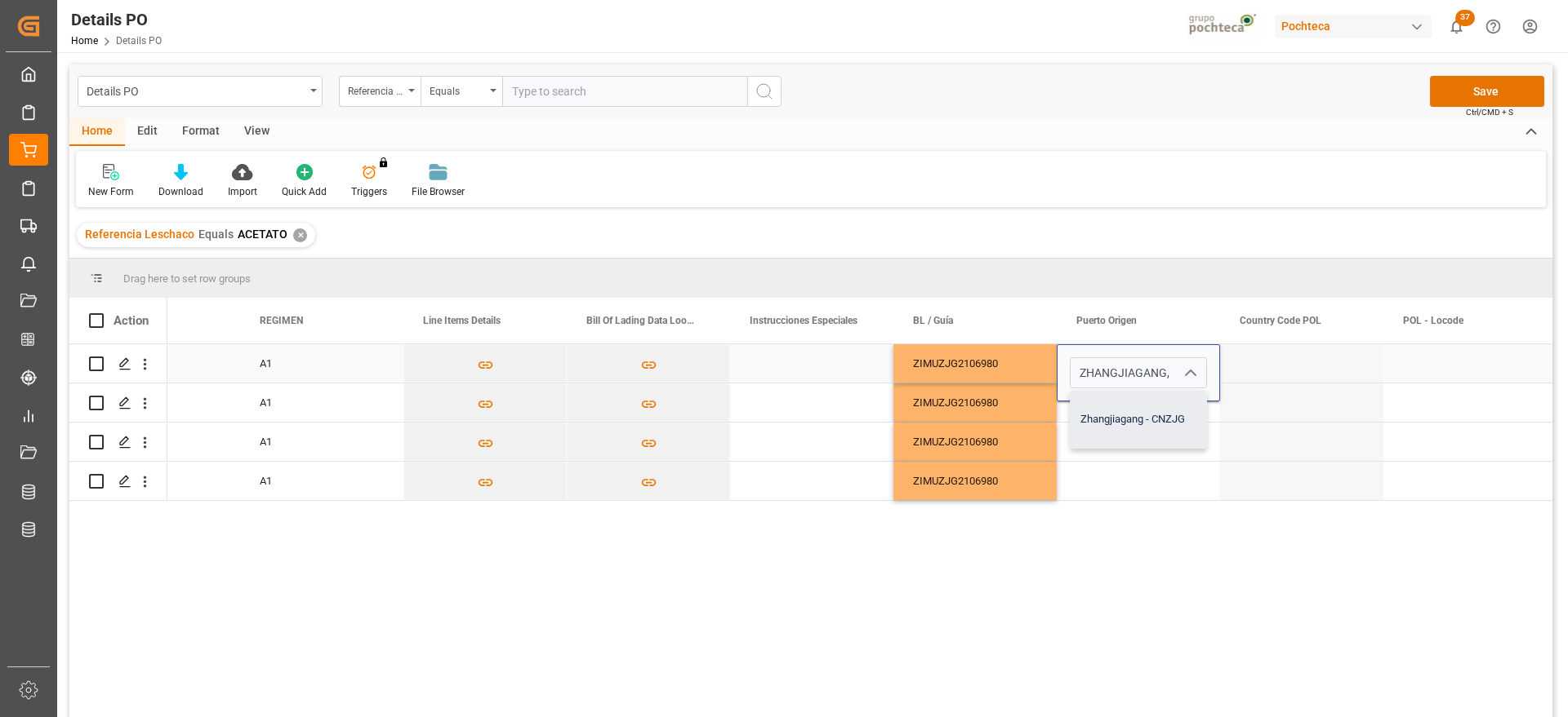
type input "Zhangjiagang - CNZJG"
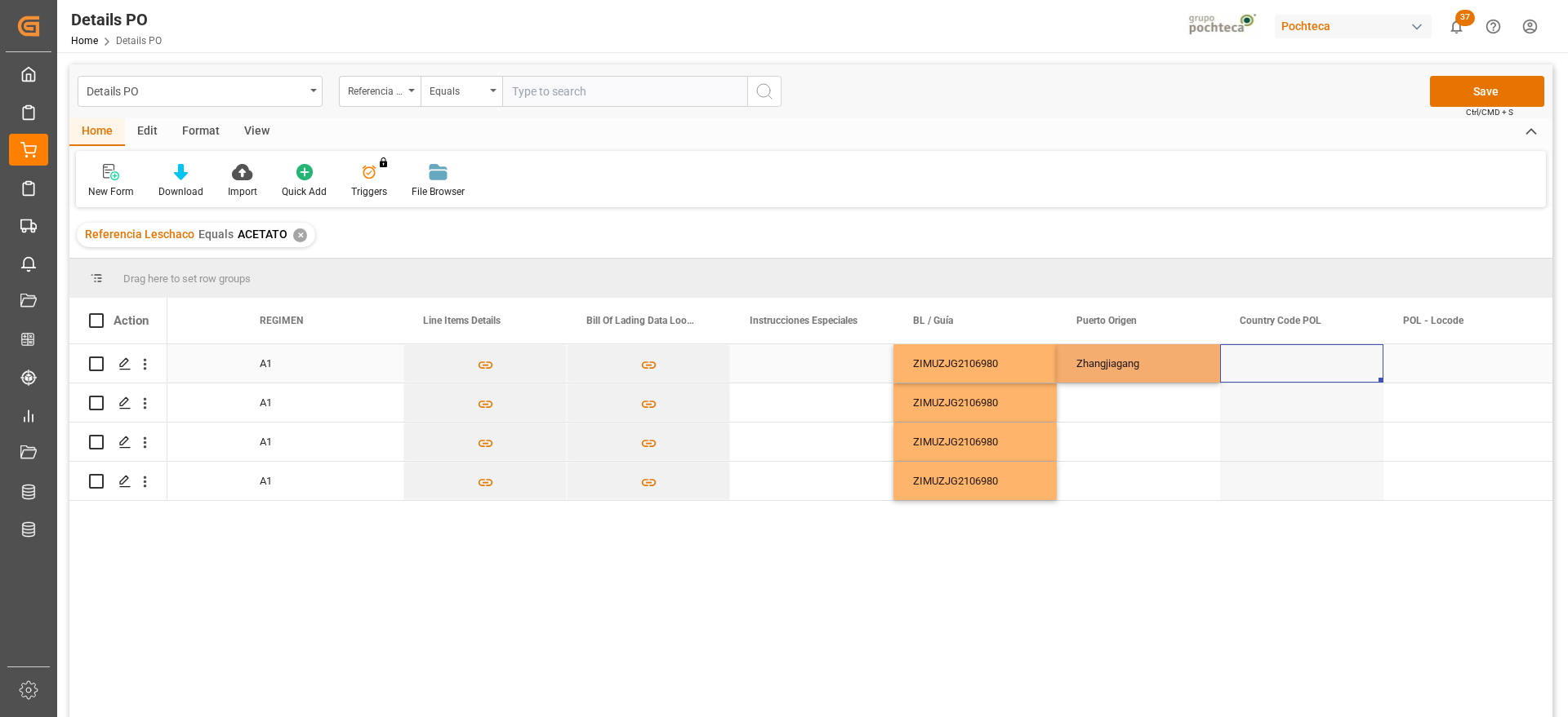
click at [1283, 376] on div "Press SPACE to select this row." at bounding box center [1302, 364] width 163 height 38
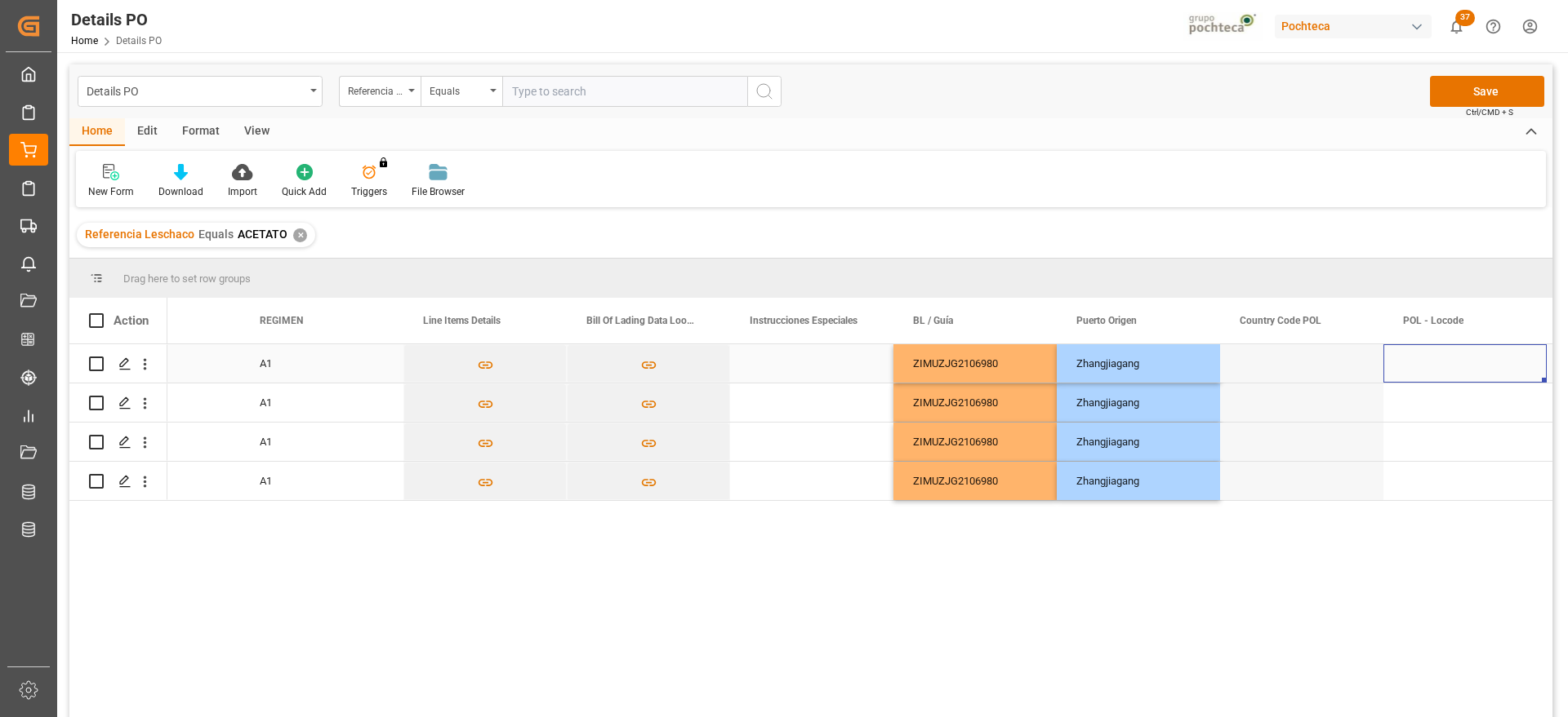
scroll to position [0, 6298]
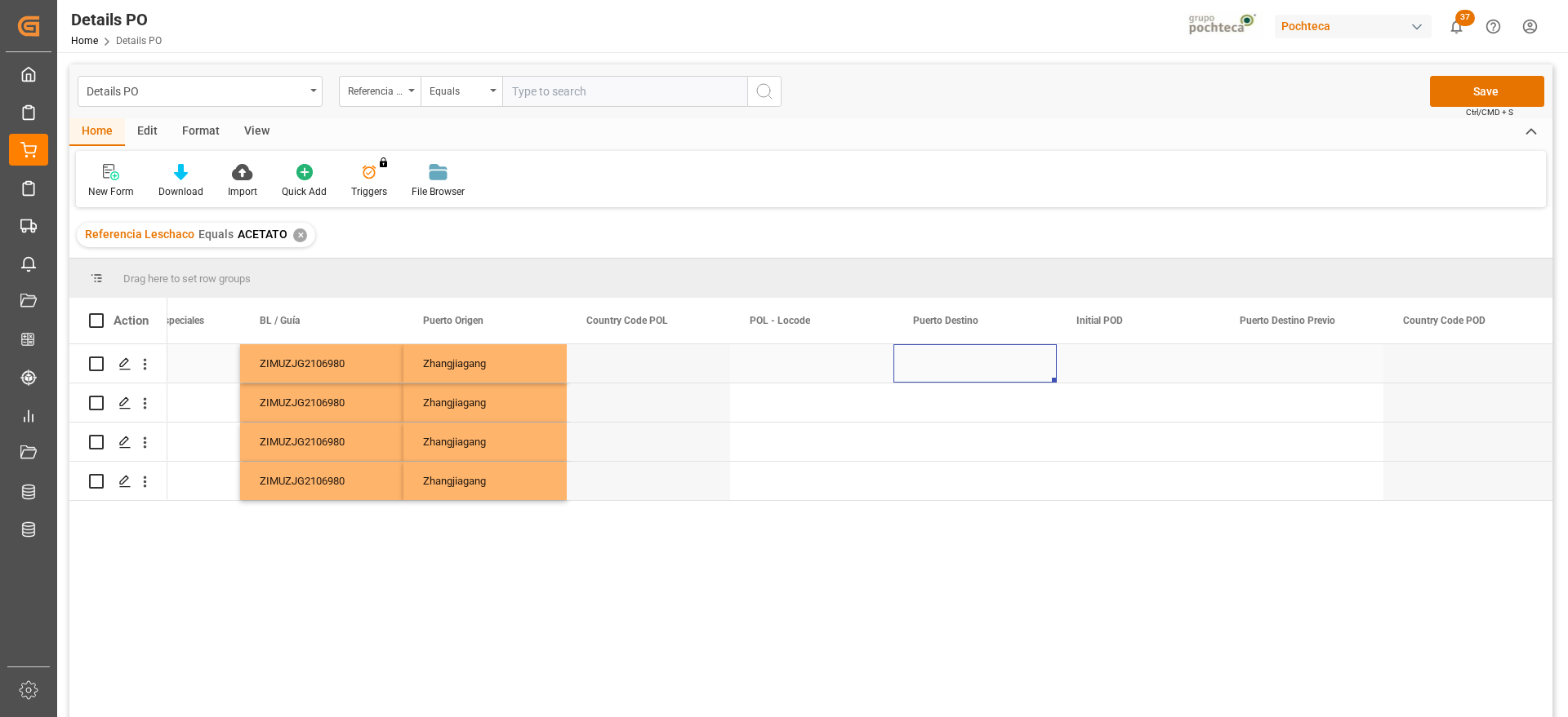
click at [1003, 366] on div "Press SPACE to select this row." at bounding box center [975, 364] width 163 height 38
click at [1003, 366] on input "Press SPACE to select this row." at bounding box center [974, 372] width 137 height 31
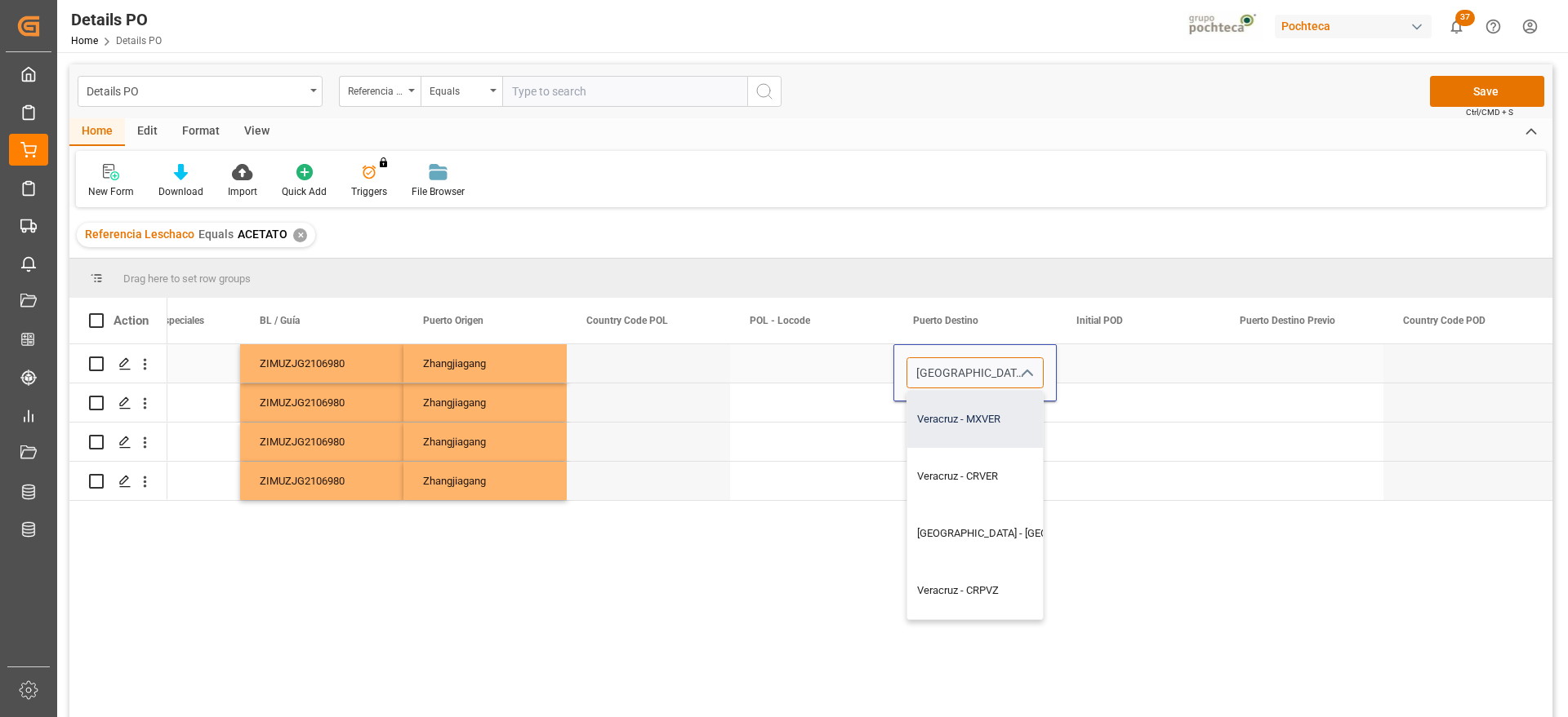
click at [977, 440] on div "Veracruz - MXVER" at bounding box center [1020, 420] width 227 height 57
type input "Veracruz - MXVER"
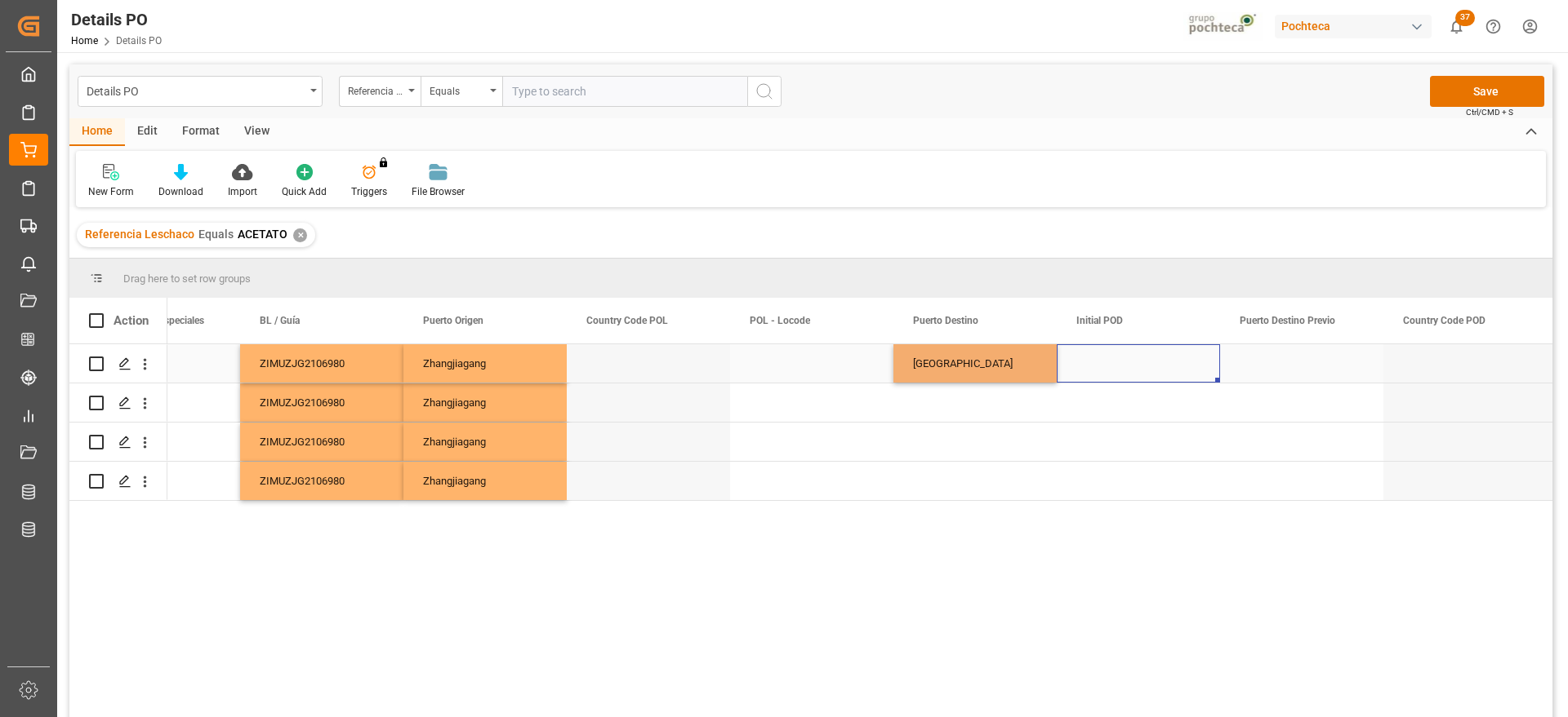
drag, startPoint x: 1107, startPoint y: 372, endPoint x: 1003, endPoint y: 371, distance: 104.0
click at [1107, 371] on div "Press SPACE to select this row." at bounding box center [1138, 364] width 163 height 38
click at [976, 367] on div "Veracruz" at bounding box center [975, 364] width 163 height 38
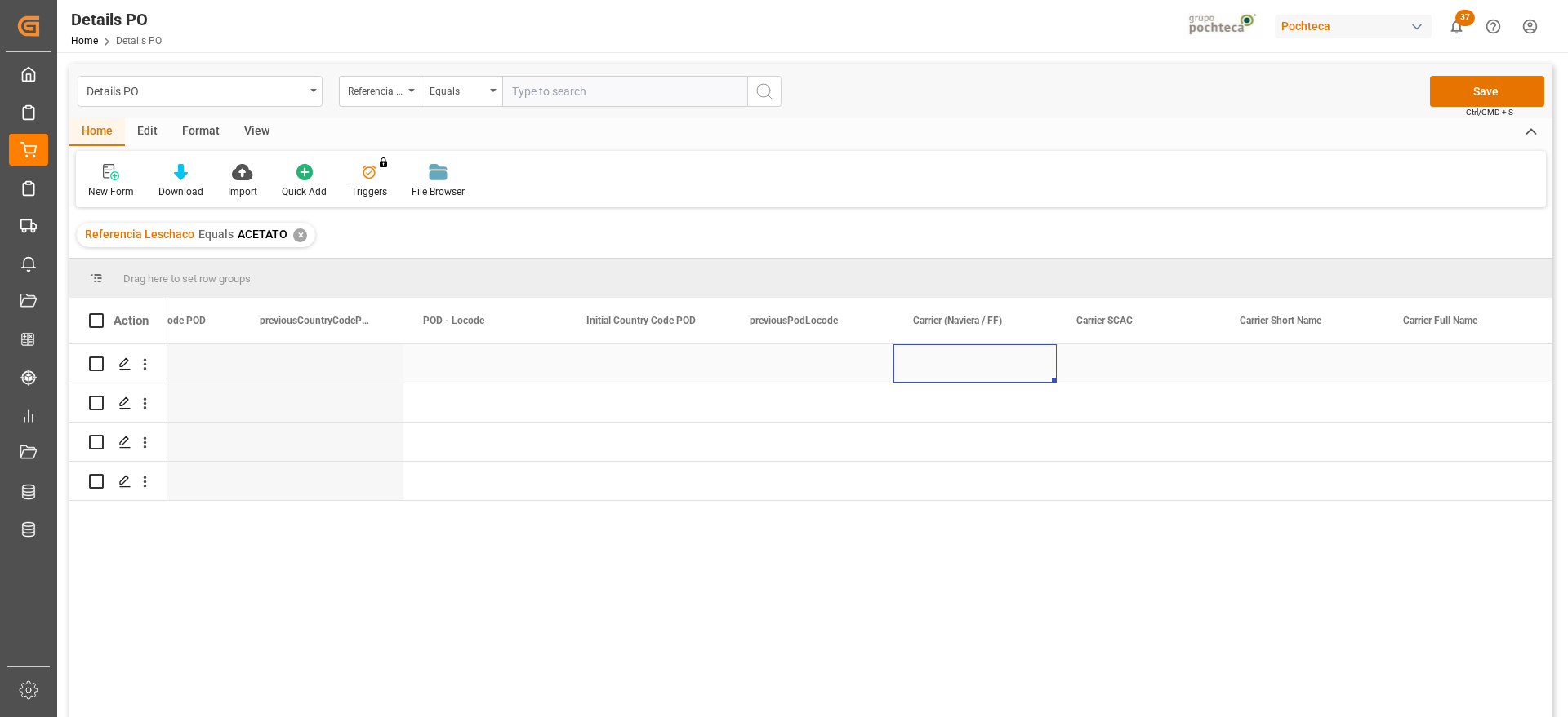
click at [976, 367] on div "Press SPACE to select this row." at bounding box center [975, 364] width 163 height 38
click at [976, 367] on input "Press SPACE to select this row." at bounding box center [974, 372] width 137 height 31
type input "ZIM"
click at [1018, 356] on div "ZIM" at bounding box center [975, 364] width 163 height 38
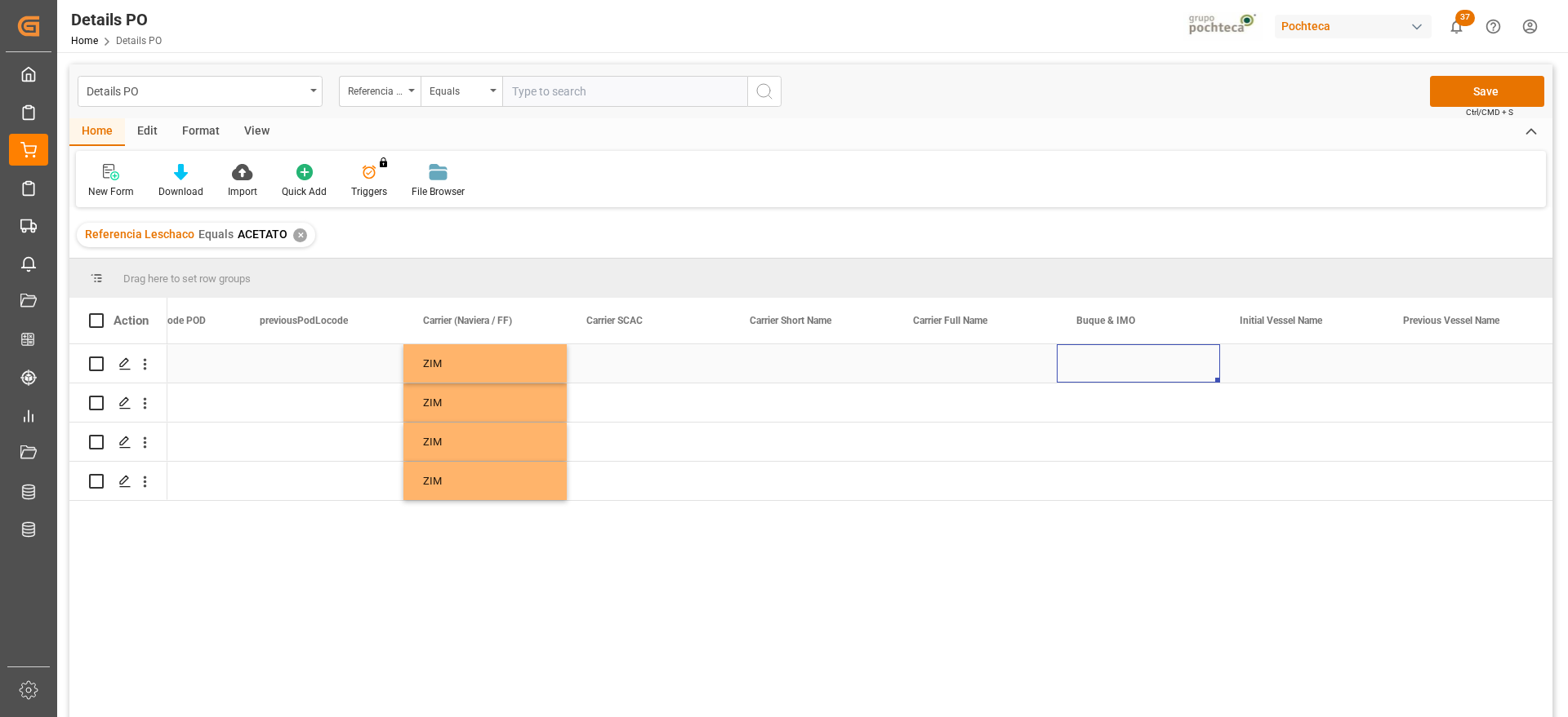
click at [1112, 359] on div "Press SPACE to select this row." at bounding box center [1138, 364] width 163 height 38
click at [1112, 359] on input "Press SPACE to select this row." at bounding box center [1138, 372] width 137 height 31
paste input "JINYUANRONGHE"
type input "J"
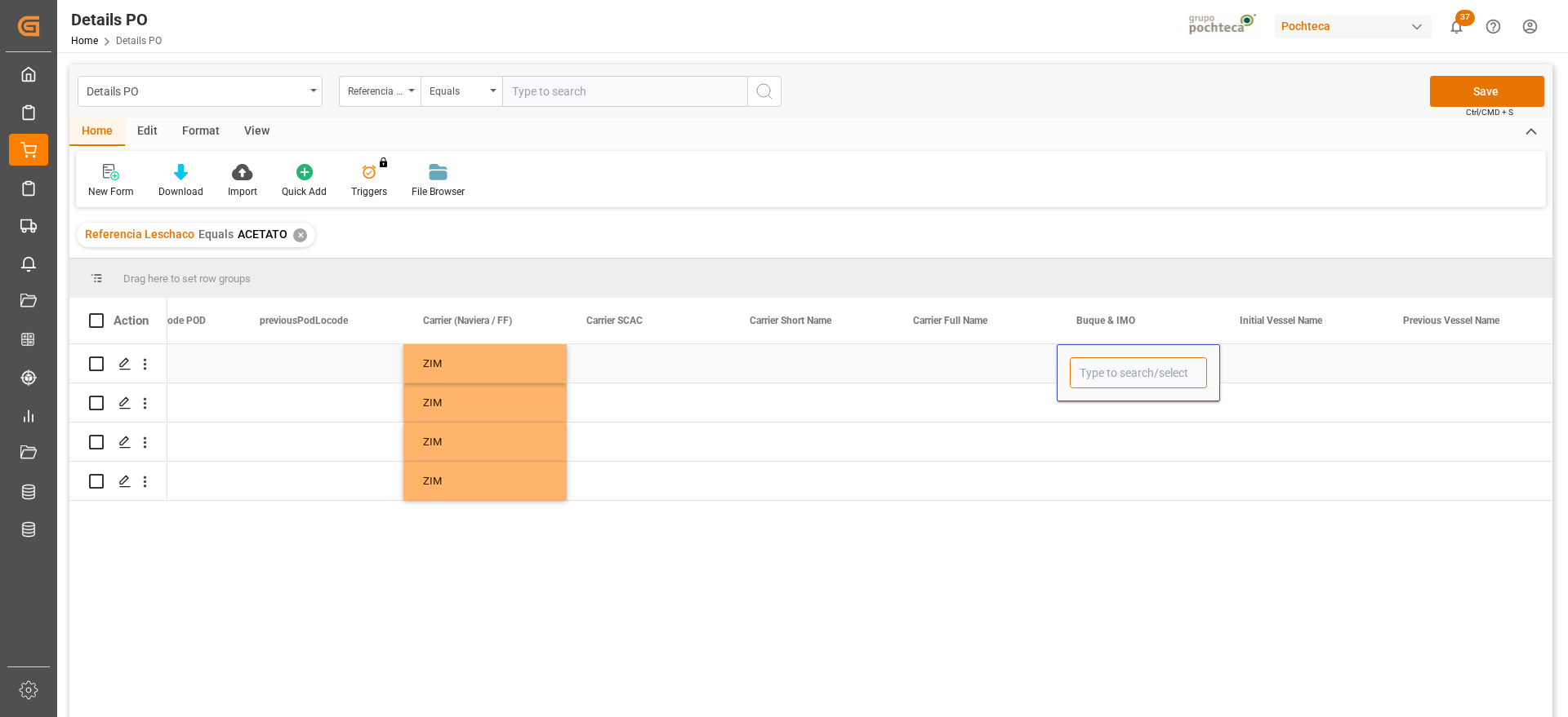
click at [1109, 371] on input "Press SPACE to select this row." at bounding box center [1138, 372] width 137 height 31
paste input "SPYROS V"
click at [1127, 410] on div "SPYROS V - 9453365" at bounding box center [1148, 420] width 155 height 57
type input "SPYROS V - 9453365"
click at [1249, 368] on div "Press SPACE to select this row." at bounding box center [1302, 364] width 163 height 38
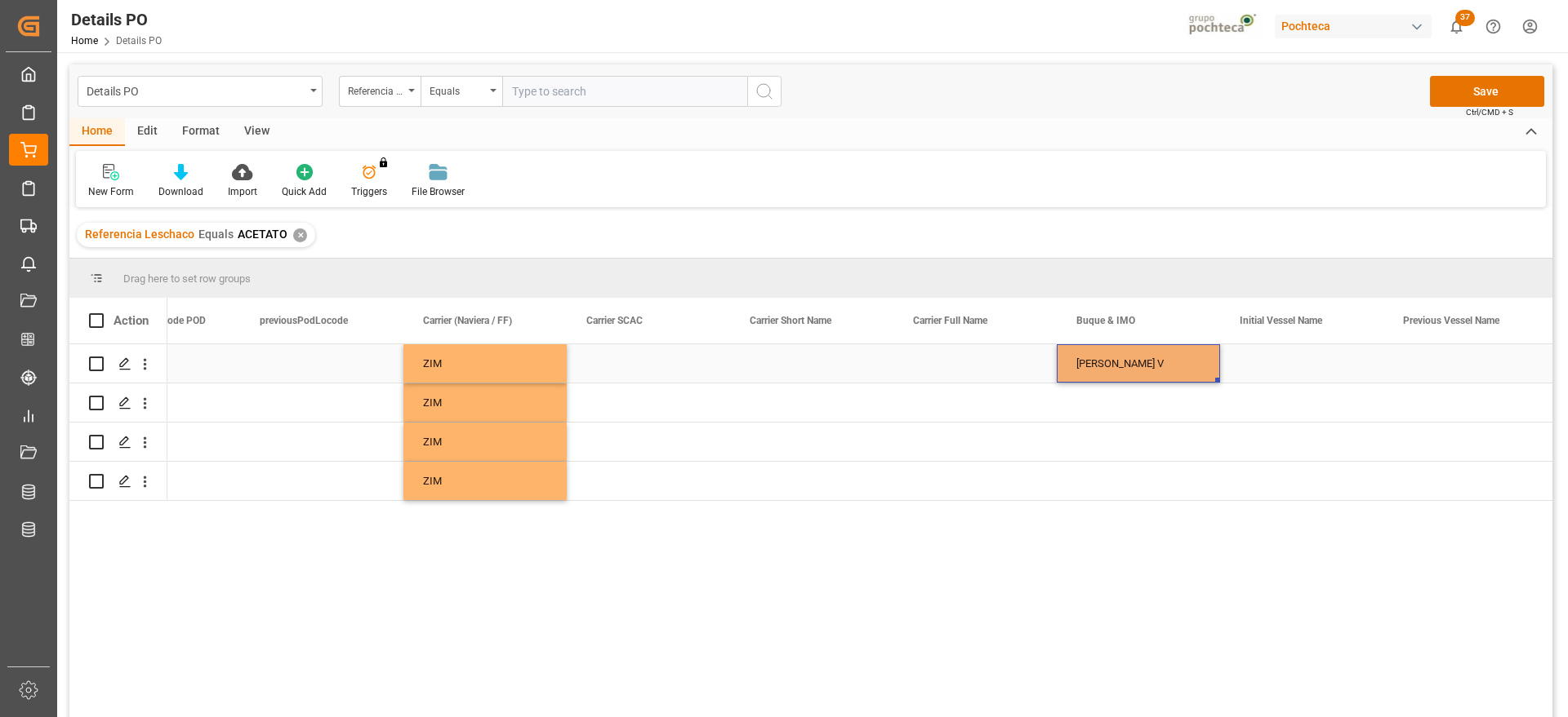
click at [1146, 370] on div "SPYROS V" at bounding box center [1138, 364] width 163 height 38
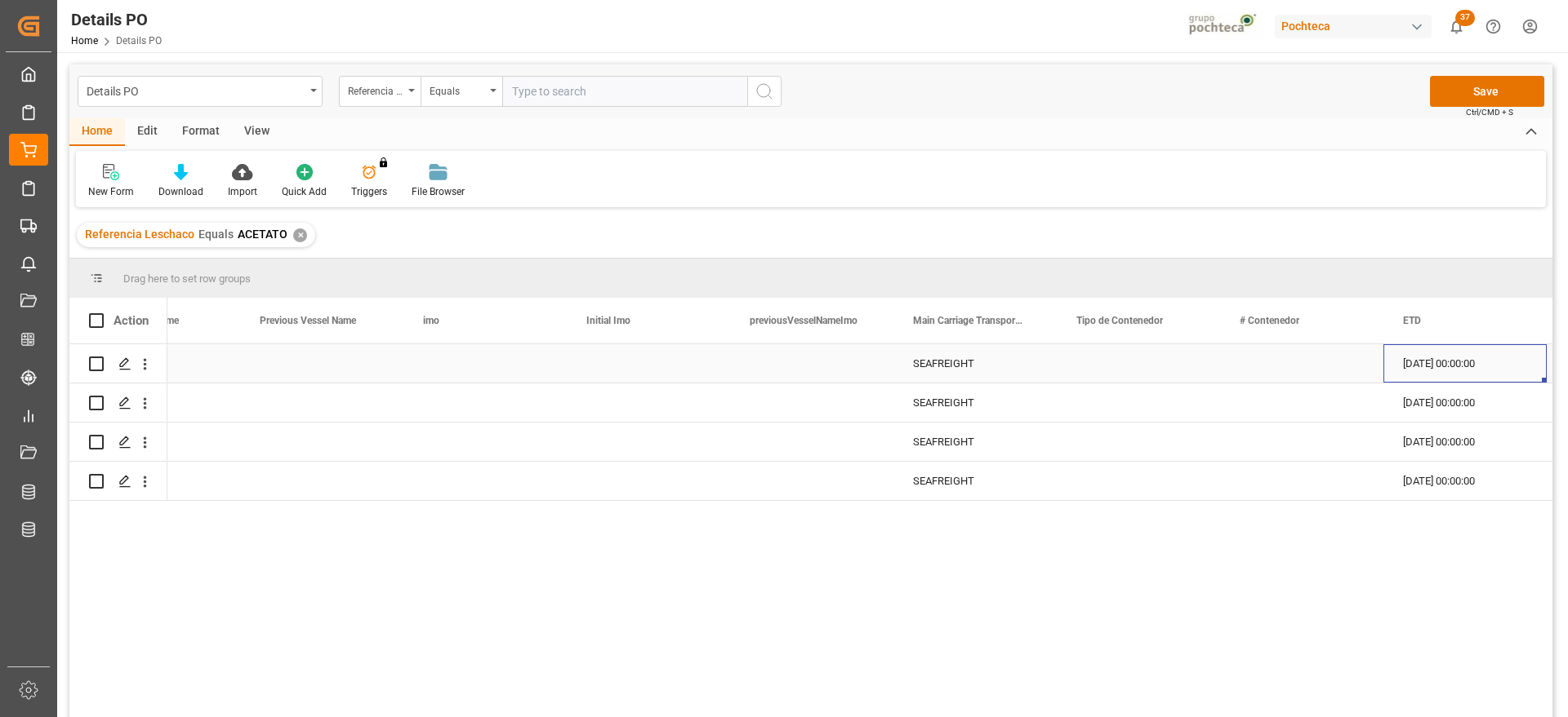
scroll to position [0, 10055]
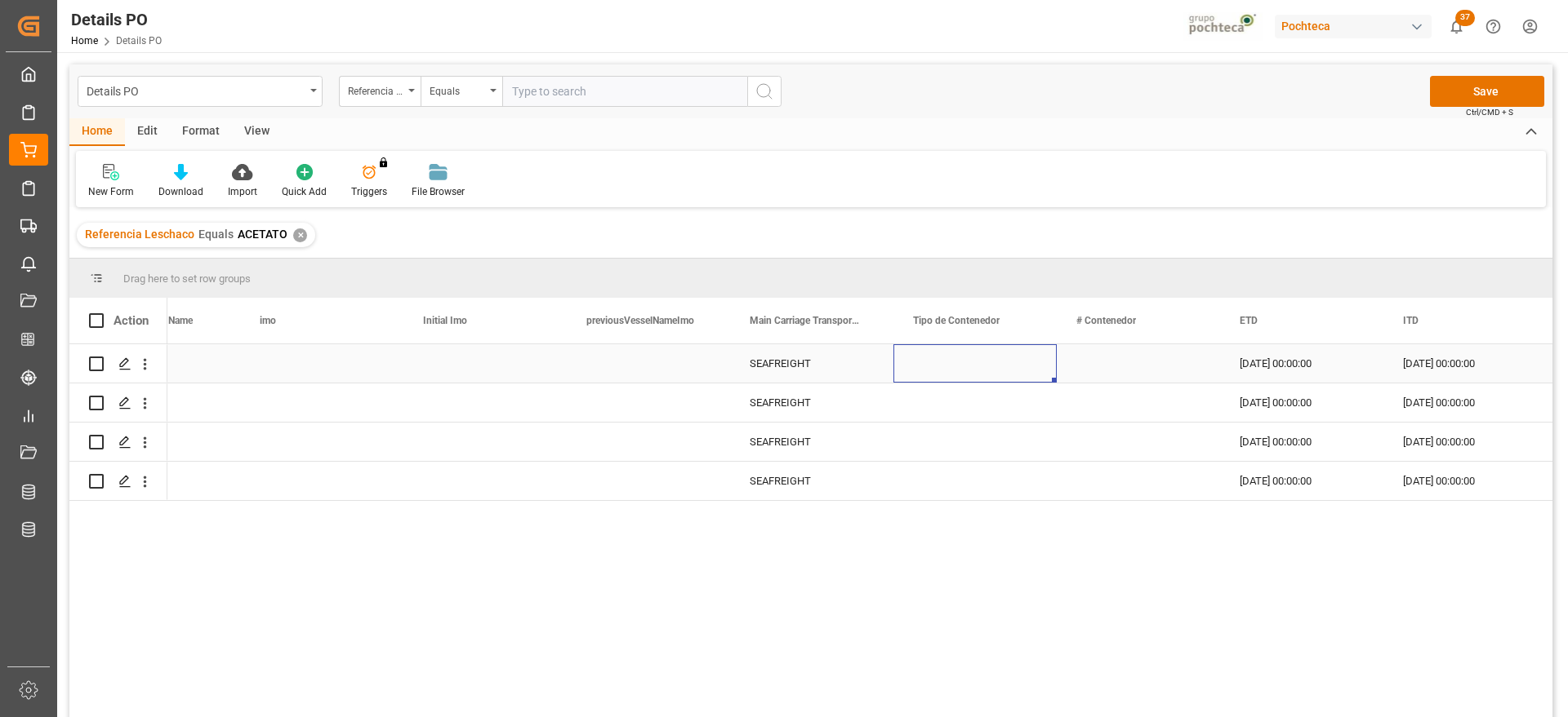
click at [997, 371] on div "Press SPACE to select this row." at bounding box center [975, 364] width 163 height 38
click at [1026, 371] on icon "open menu" at bounding box center [1027, 374] width 20 height 20
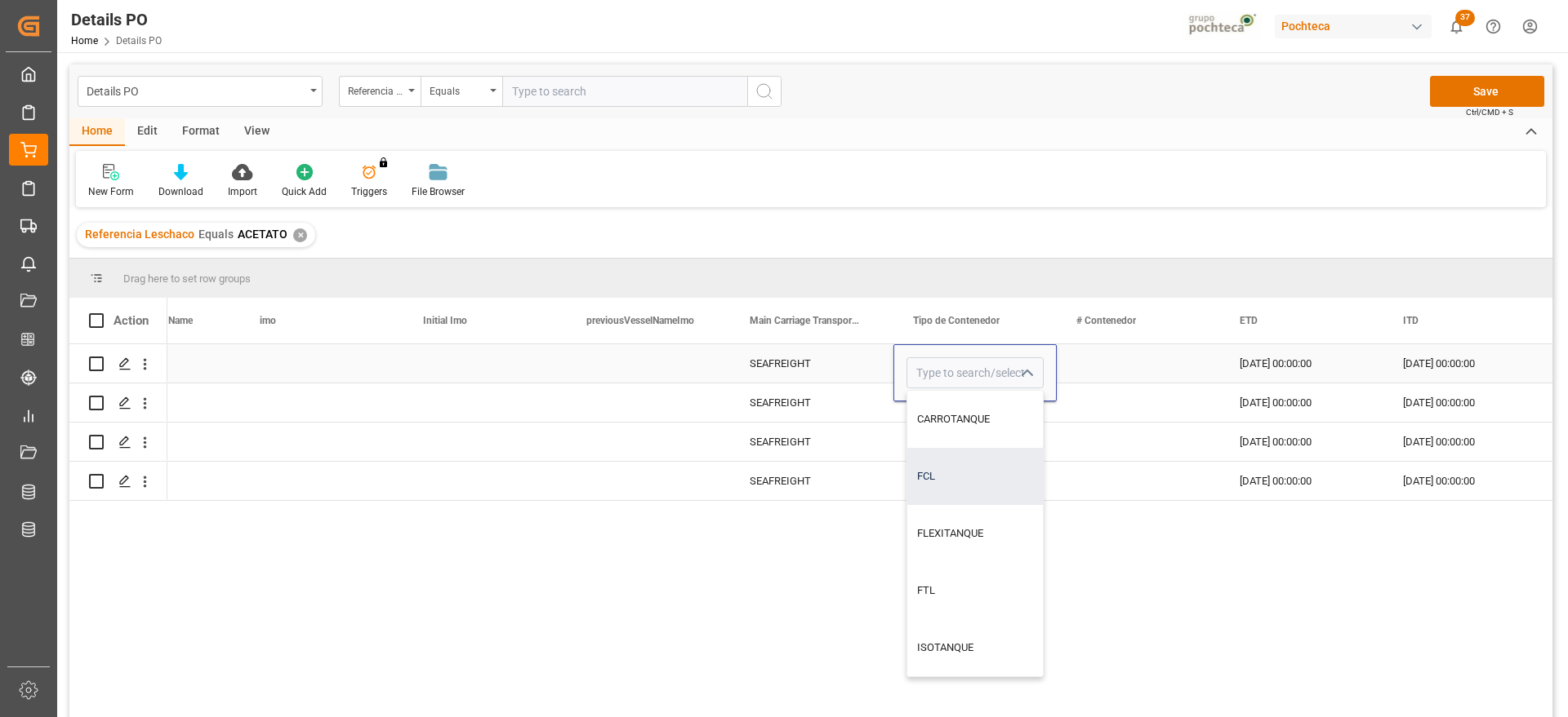
click at [982, 486] on div "FCL" at bounding box center [974, 476] width 136 height 57
type input "FCL"
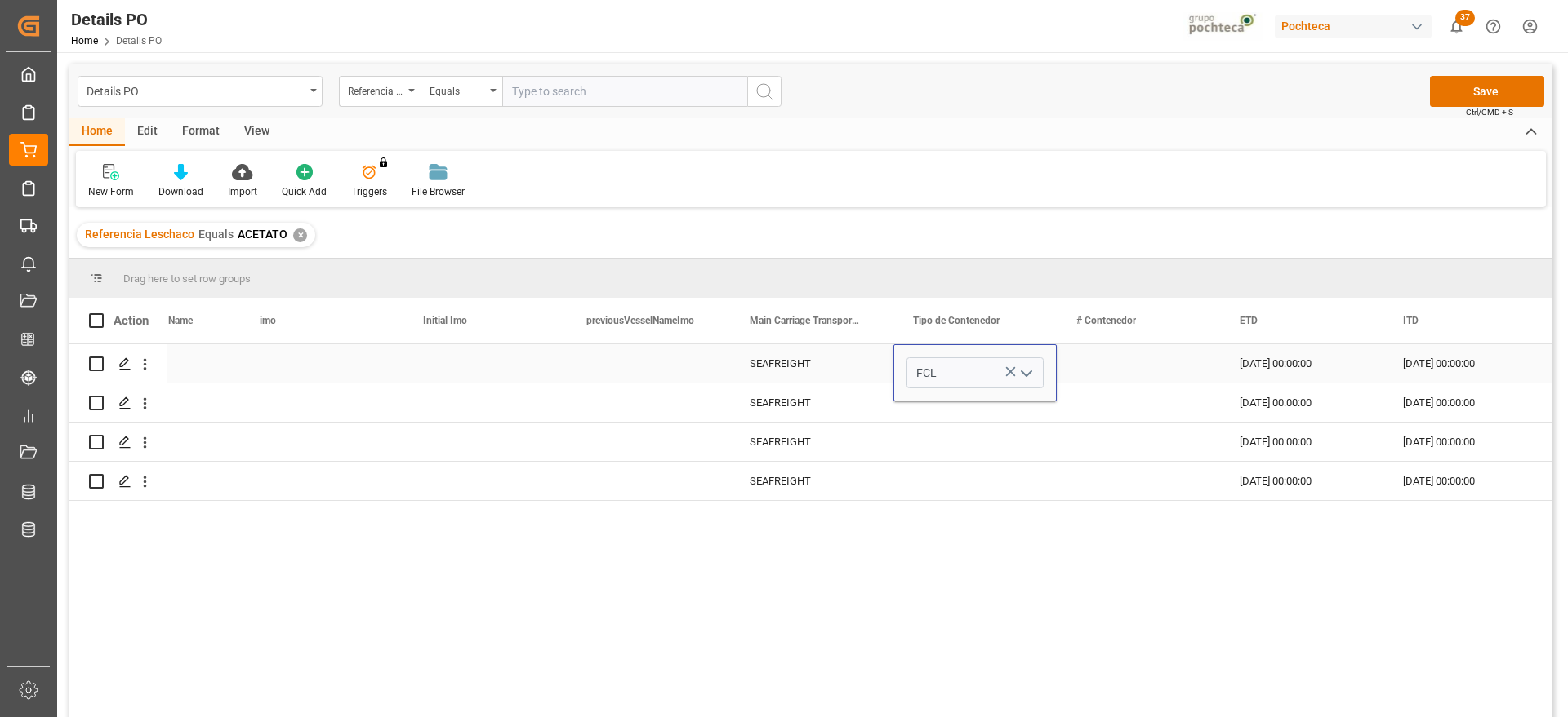
drag, startPoint x: 1106, startPoint y: 372, endPoint x: 1069, endPoint y: 376, distance: 37.2
click at [1102, 371] on div "Press SPACE to select this row." at bounding box center [1138, 364] width 163 height 38
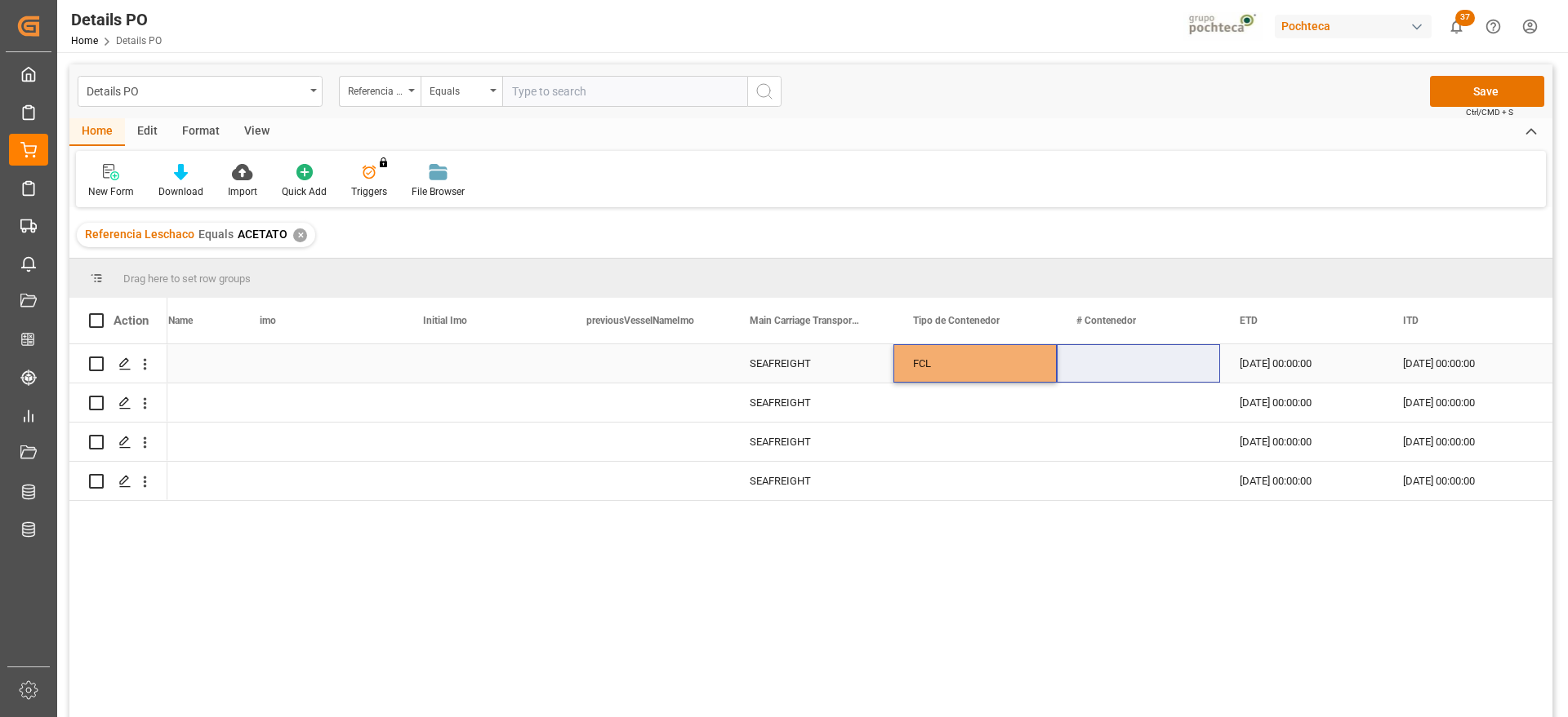
click at [979, 371] on div "FCL" at bounding box center [974, 364] width 124 height 37
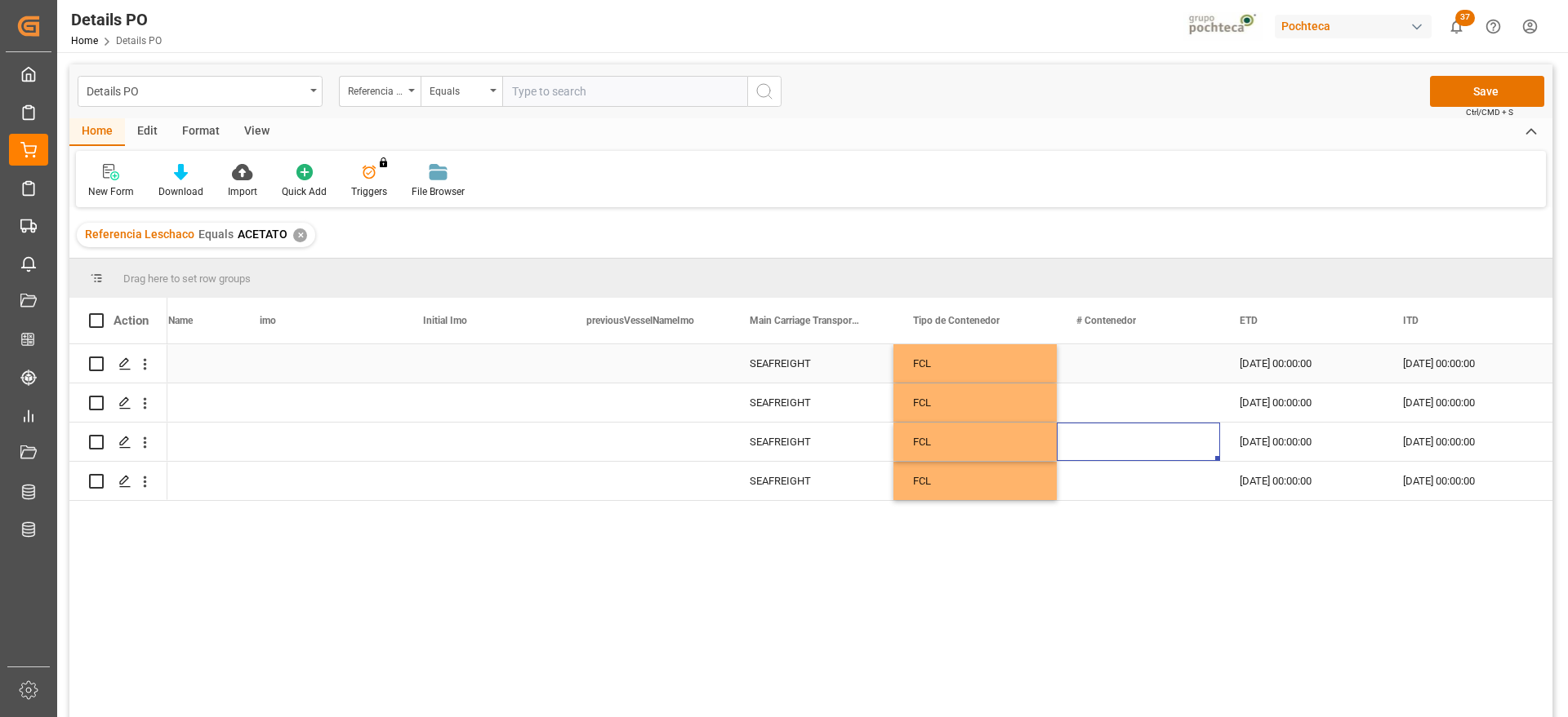
click at [1137, 364] on div "Press SPACE to select this row." at bounding box center [1138, 364] width 163 height 38
click at [1137, 364] on input "Press SPACE to select this row." at bounding box center [1138, 372] width 137 height 31
type input "UTCU4664533"
click at [1107, 412] on div "Press SPACE to select this row." at bounding box center [1138, 403] width 163 height 38
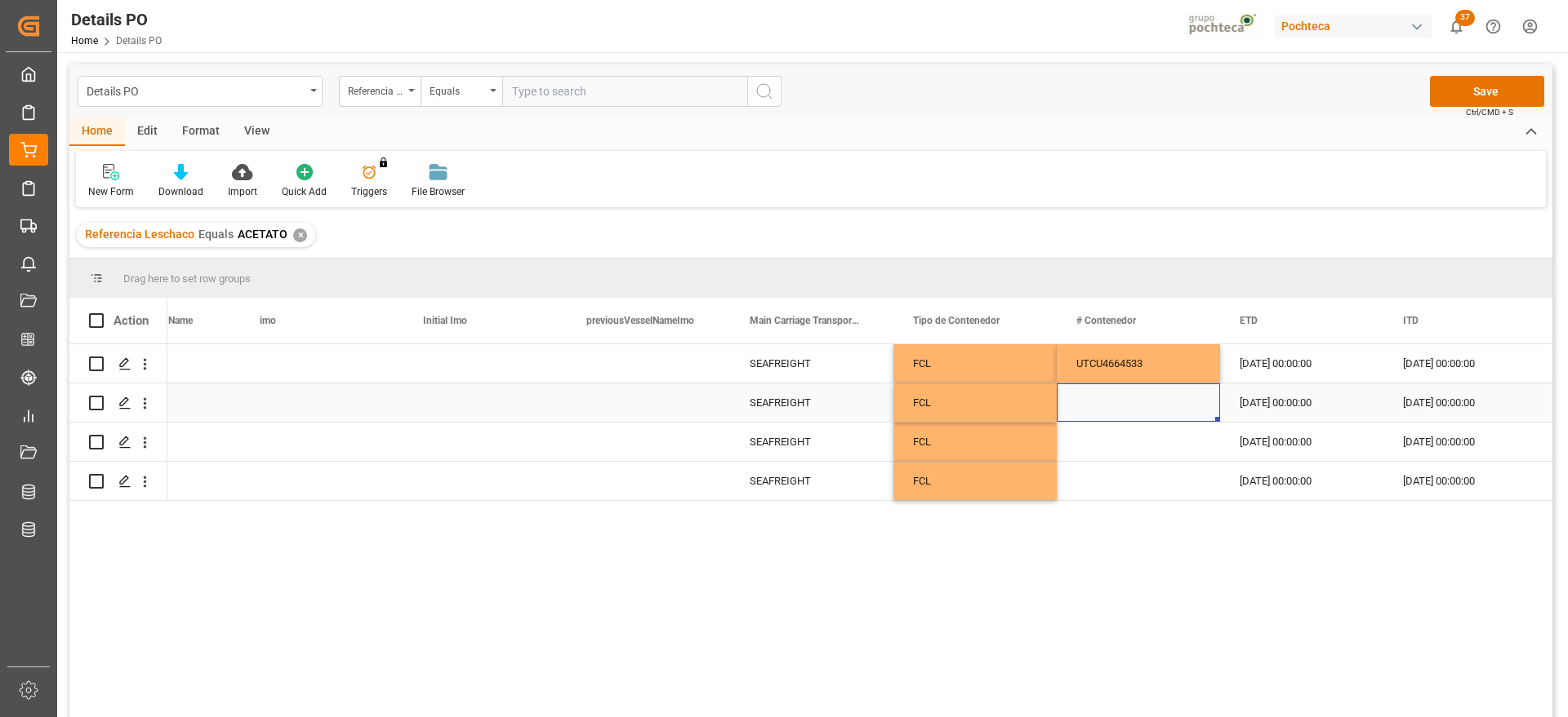
click at [1102, 404] on div "Press SPACE to select this row." at bounding box center [1138, 403] width 163 height 38
click at [1102, 404] on input "Press SPACE to select this row." at bounding box center [1138, 411] width 137 height 31
click at [1109, 413] on input "UTCU 469083-0" at bounding box center [1138, 411] width 137 height 31
type input "UTCU4690830"
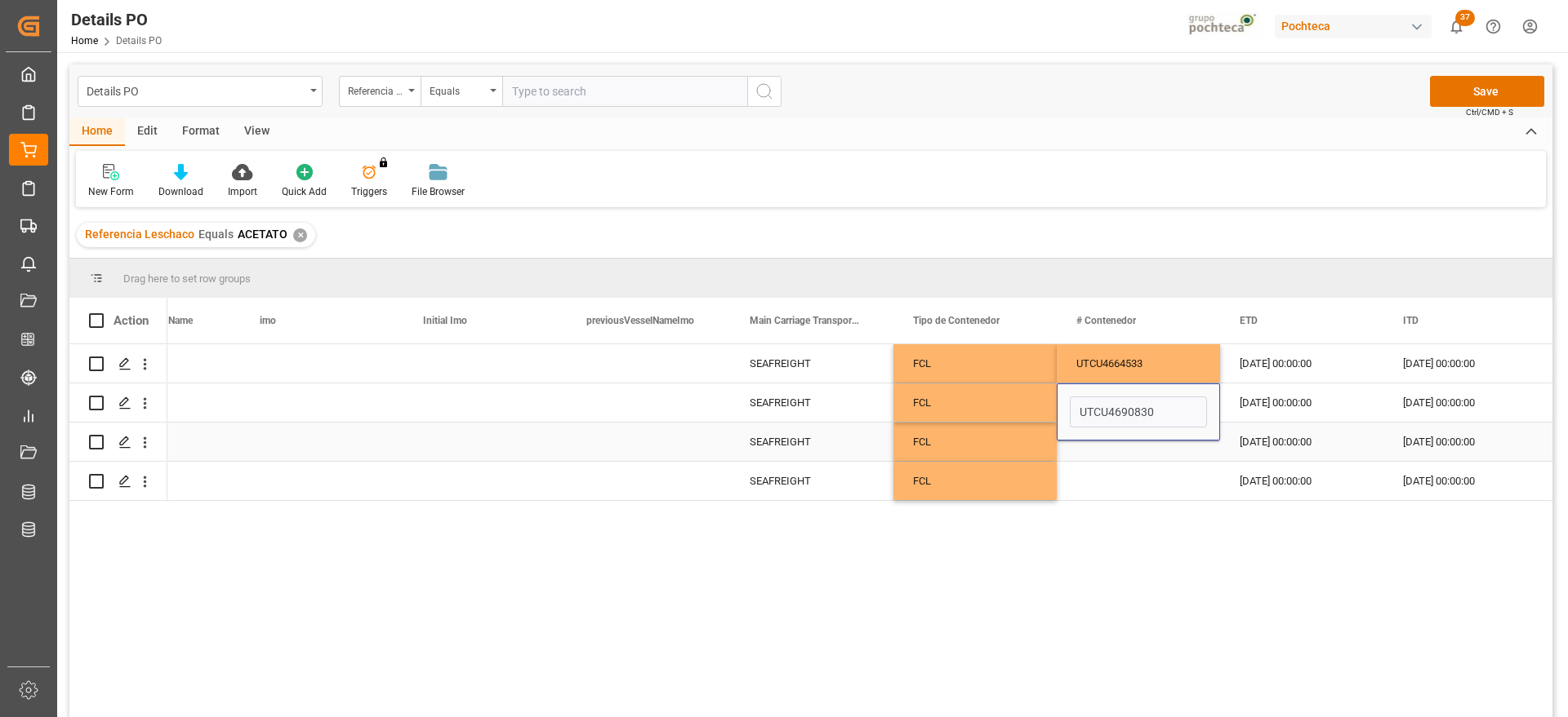
drag, startPoint x: 1149, startPoint y: 459, endPoint x: 1139, endPoint y: 465, distance: 11.7
click at [1147, 459] on div "Press SPACE to select this row." at bounding box center [1138, 442] width 163 height 38
click at [1107, 458] on div "Press SPACE to select this row." at bounding box center [1138, 442] width 163 height 38
click at [1094, 445] on div "Press SPACE to select this row." at bounding box center [1138, 442] width 163 height 38
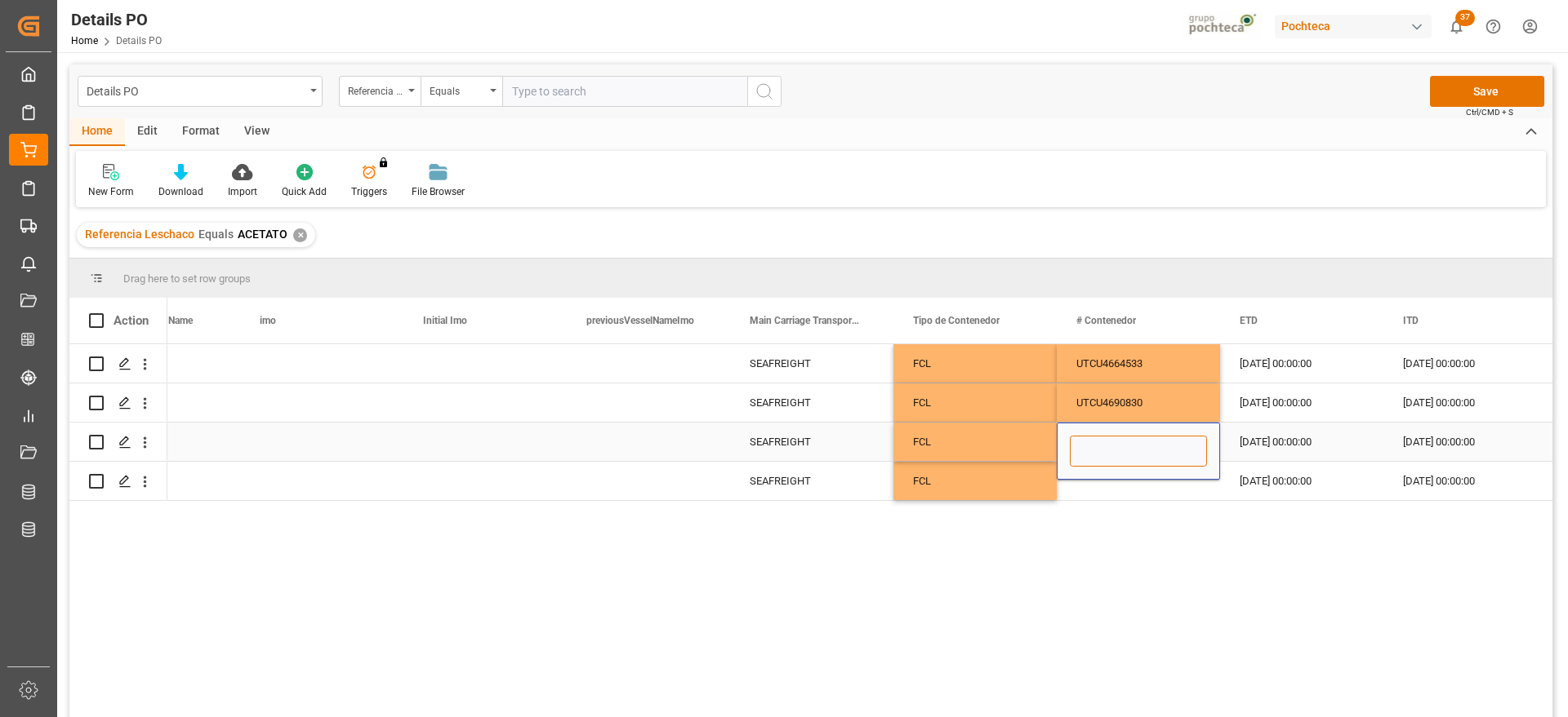
click at [1094, 445] on input "Press SPACE to select this row." at bounding box center [1138, 451] width 137 height 31
paste input "UTCU 469227-9"
click at [1110, 449] on input "UTCU 469227-9" at bounding box center [1138, 451] width 137 height 31
type input "UTCU4692279"
click at [1141, 493] on div "Press SPACE to select this row." at bounding box center [1138, 481] width 163 height 38
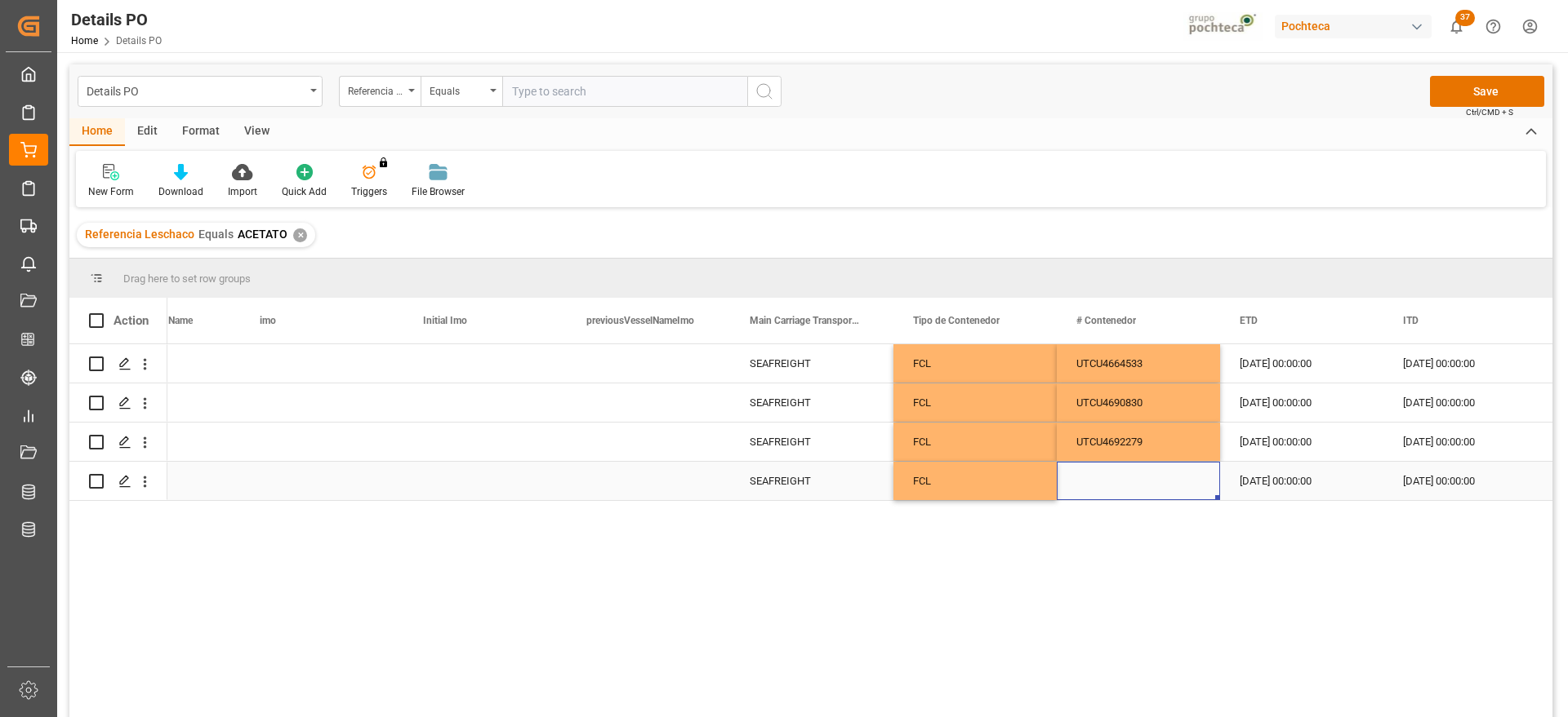
click at [1135, 481] on div "Press SPACE to select this row." at bounding box center [1138, 481] width 163 height 38
click at [1130, 486] on input "Press SPACE to select this row." at bounding box center [1138, 471] width 137 height 31
click at [1096, 469] on input "Press SPACE to select this row." at bounding box center [1138, 471] width 137 height 31
drag, startPoint x: 1149, startPoint y: 473, endPoint x: 1181, endPoint y: 502, distance: 43.2
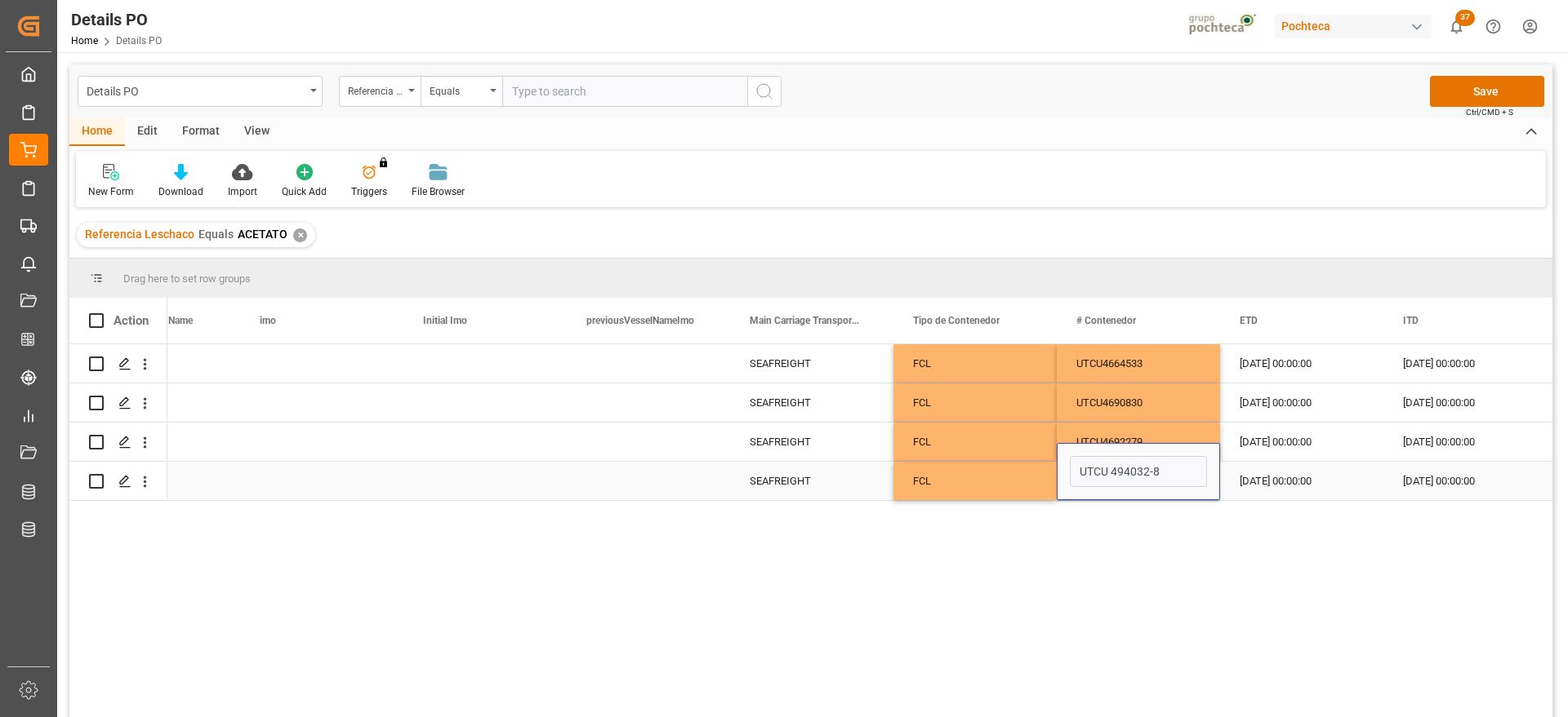
click at [1150, 472] on input "UTCU 494032-8" at bounding box center [1138, 471] width 137 height 31
type input "UTCU4940328"
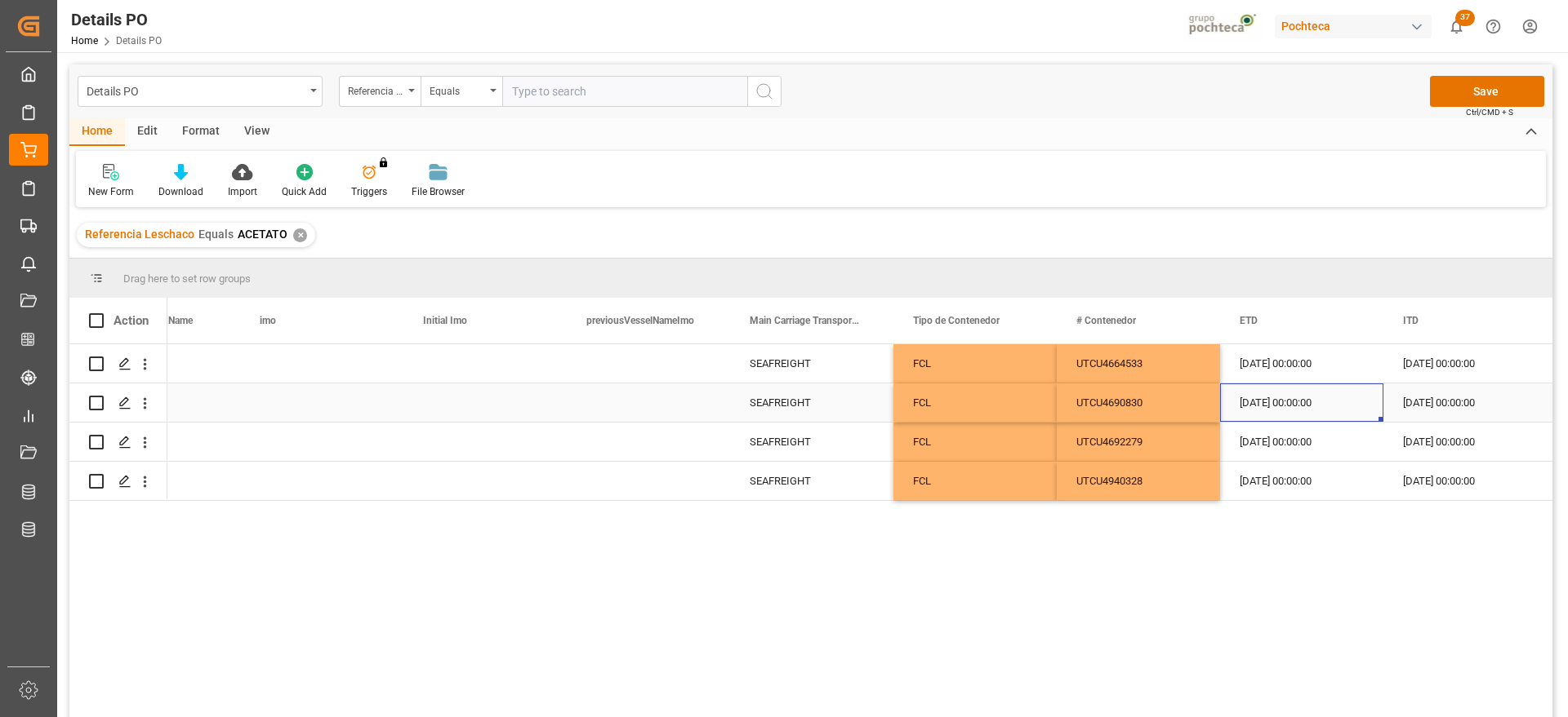
click at [1319, 416] on div "18-08-2025 00:00:00" at bounding box center [1302, 403] width 163 height 38
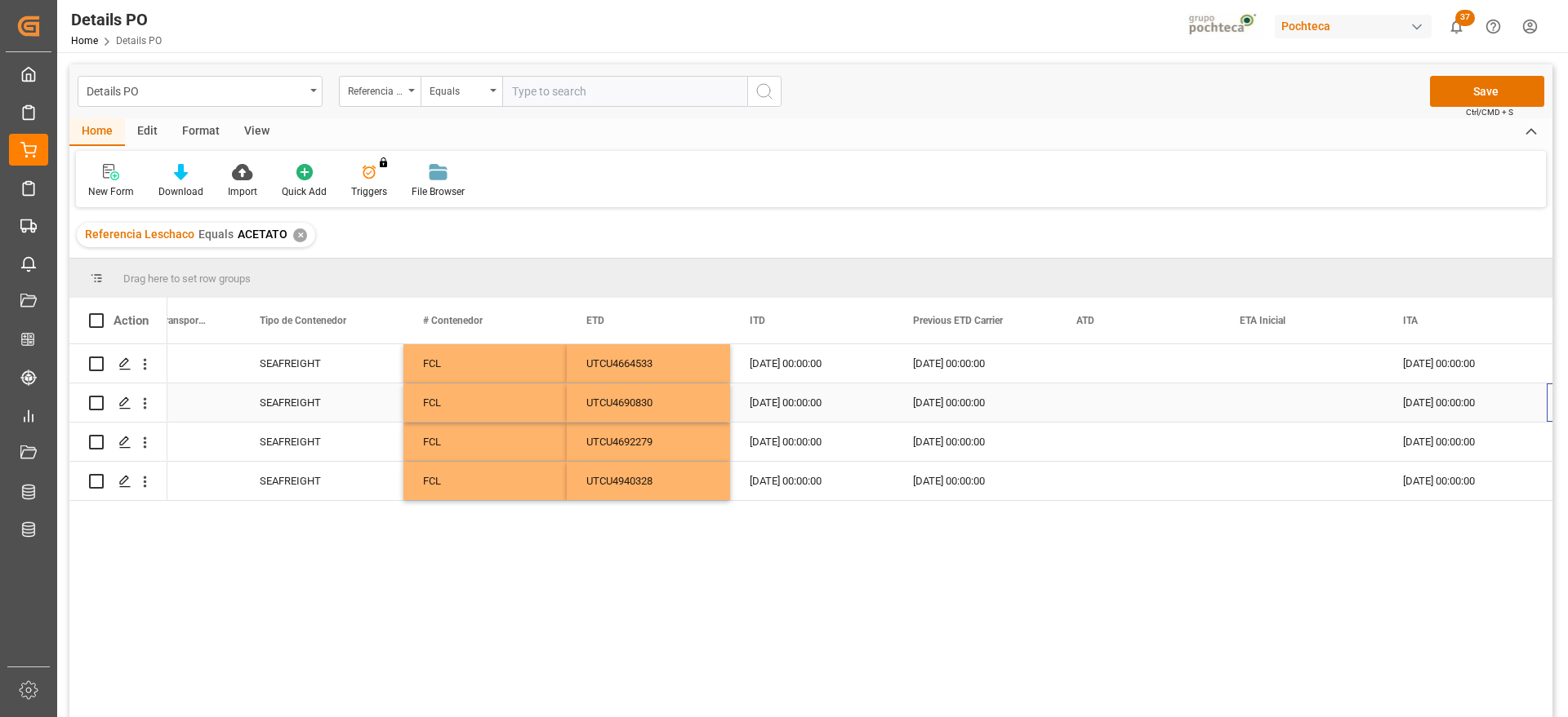
scroll to position [0, 10871]
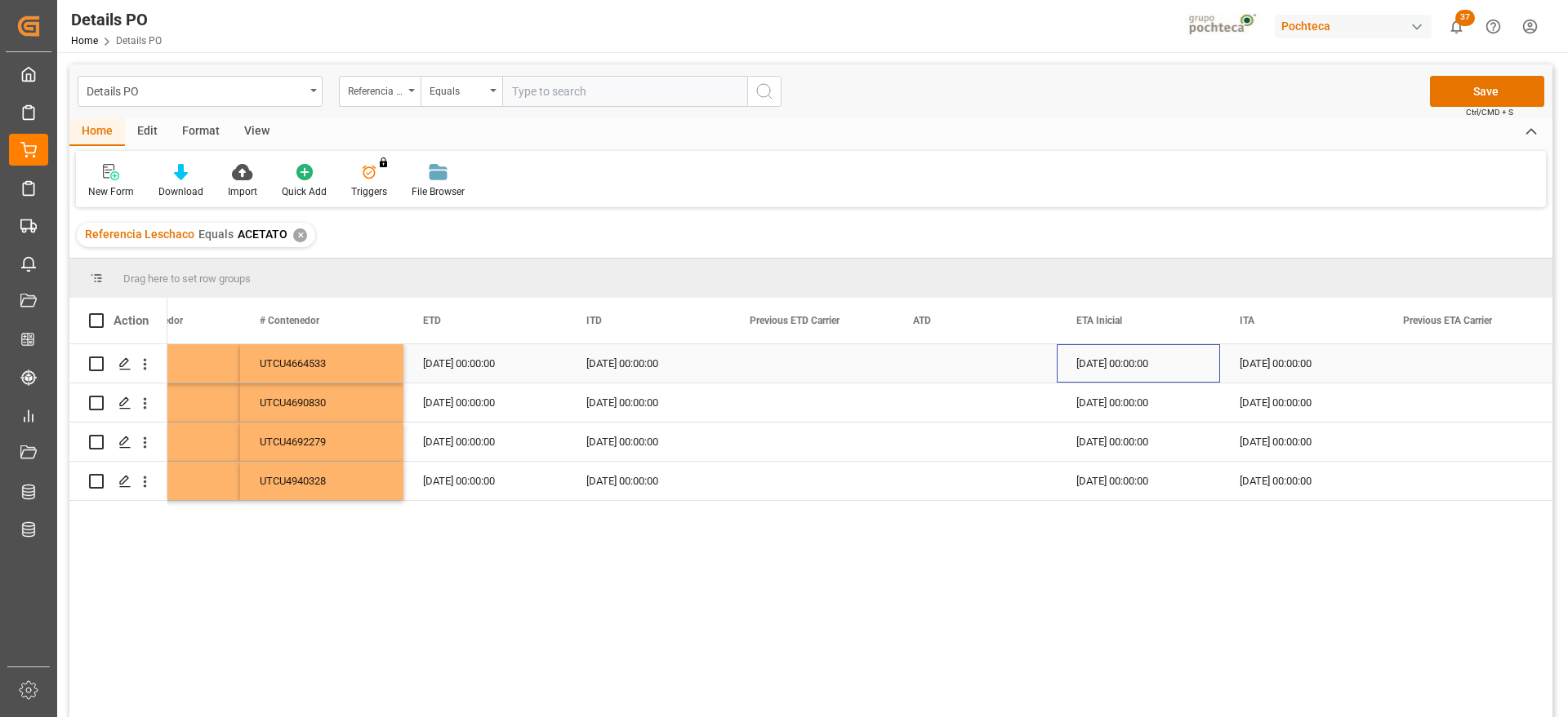
click at [1161, 363] on div "28-09-2025 00:00:00" at bounding box center [1138, 364] width 163 height 38
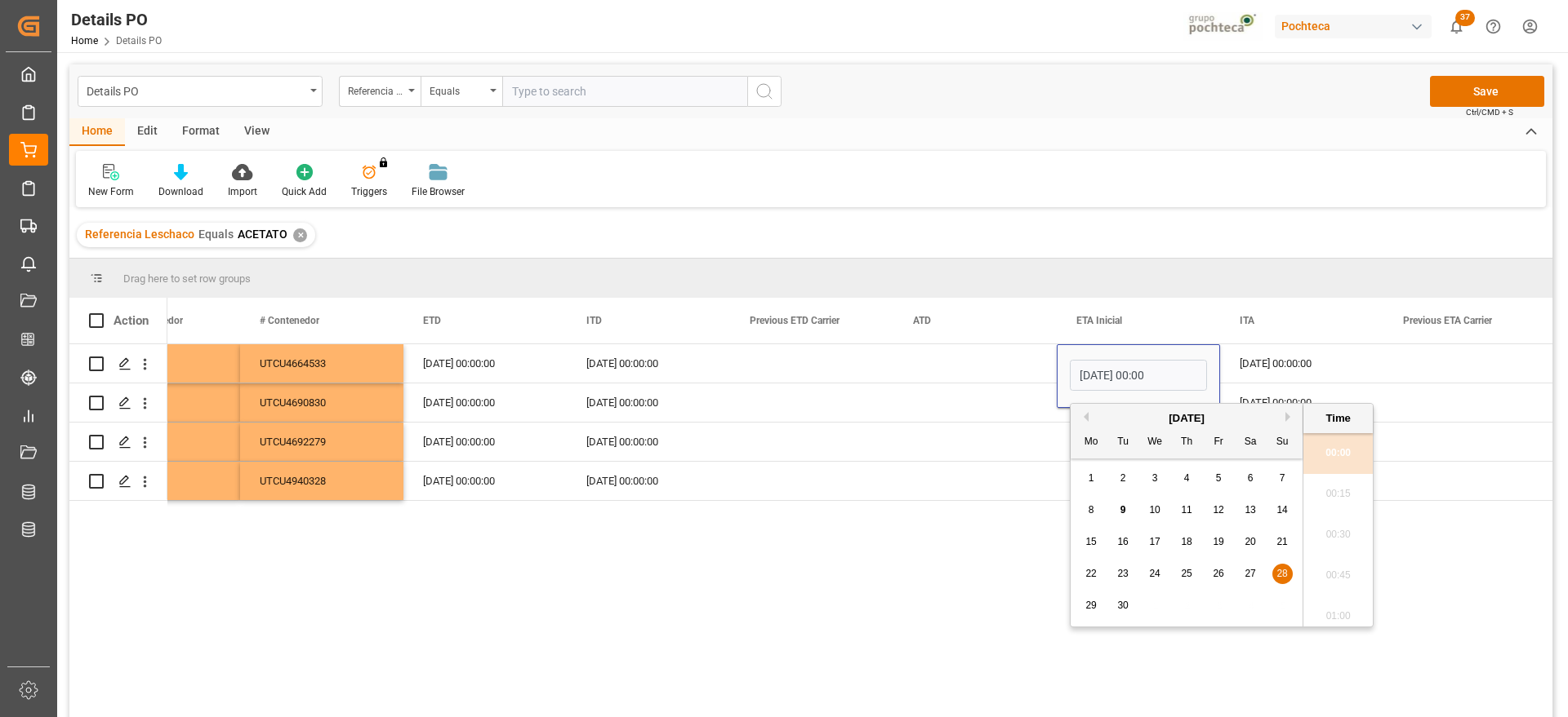
click at [1287, 410] on div "[DATE]" at bounding box center [1186, 419] width 232 height 17
click at [1286, 415] on button "Next Month" at bounding box center [1290, 417] width 10 height 10
click at [1215, 513] on span "10" at bounding box center [1218, 510] width 11 height 12
type input "10-10-2025 00:00"
drag, startPoint x: 1250, startPoint y: 372, endPoint x: 1138, endPoint y: 380, distance: 112.3
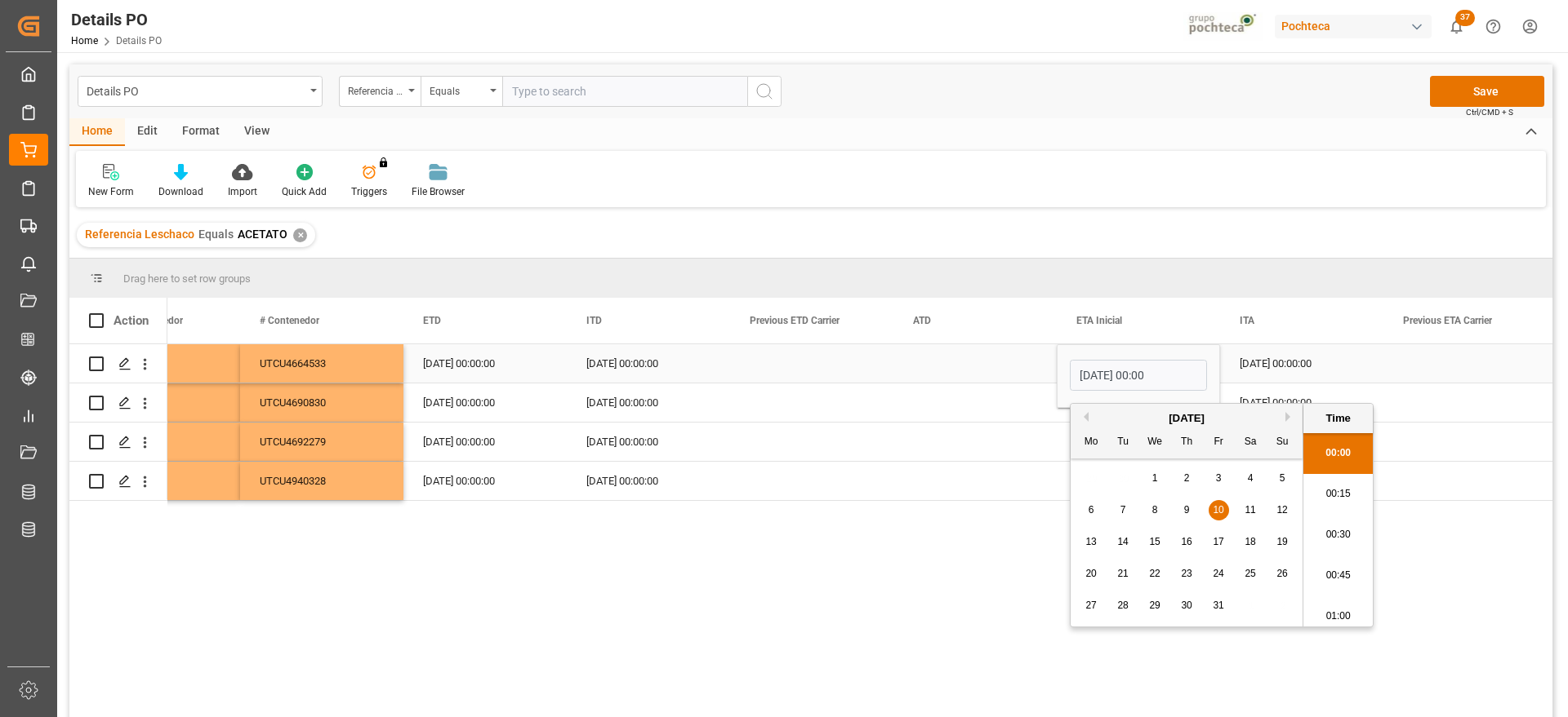
click at [1250, 371] on div "30-09-2025 00:00:00" at bounding box center [1302, 364] width 163 height 38
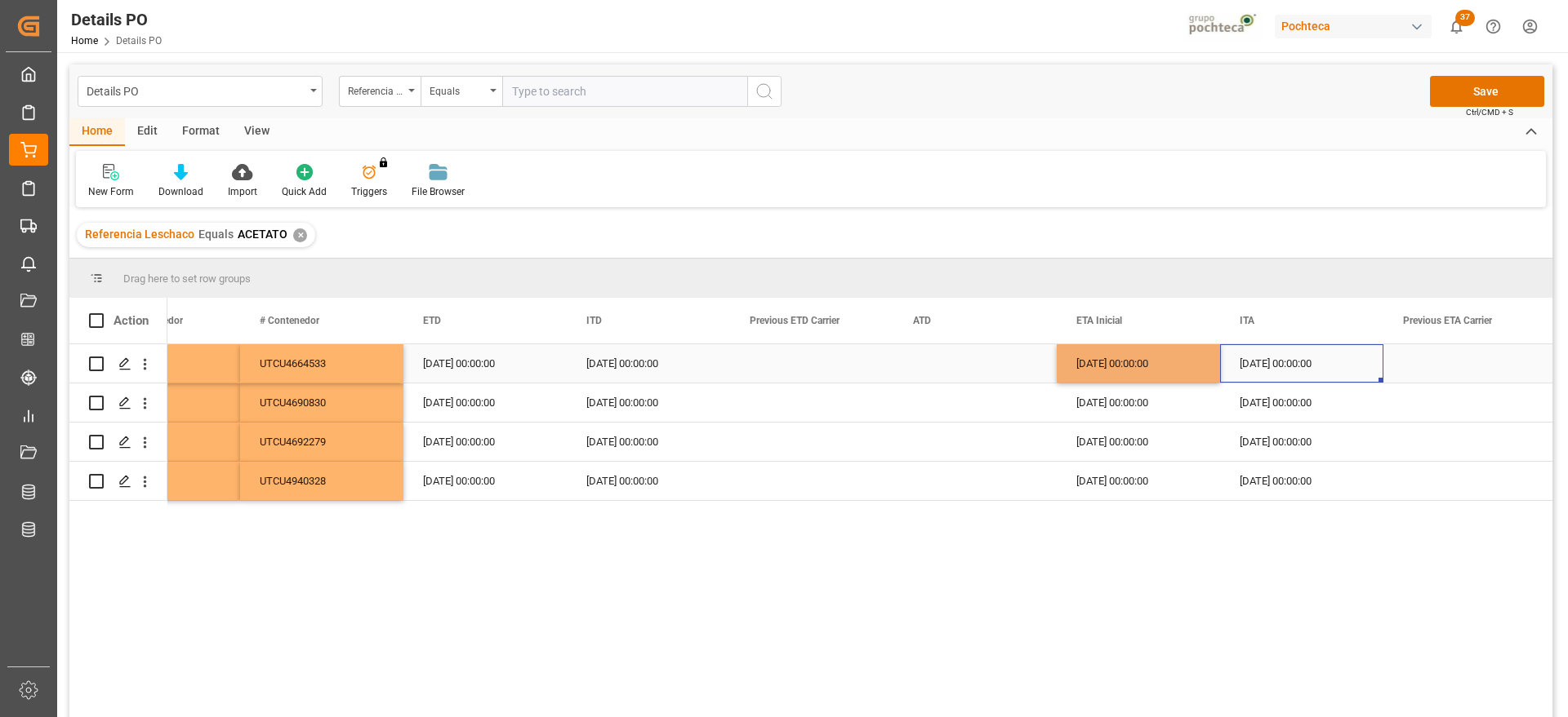
click at [1092, 370] on div "10-10-2025 00:00:00" at bounding box center [1138, 364] width 163 height 38
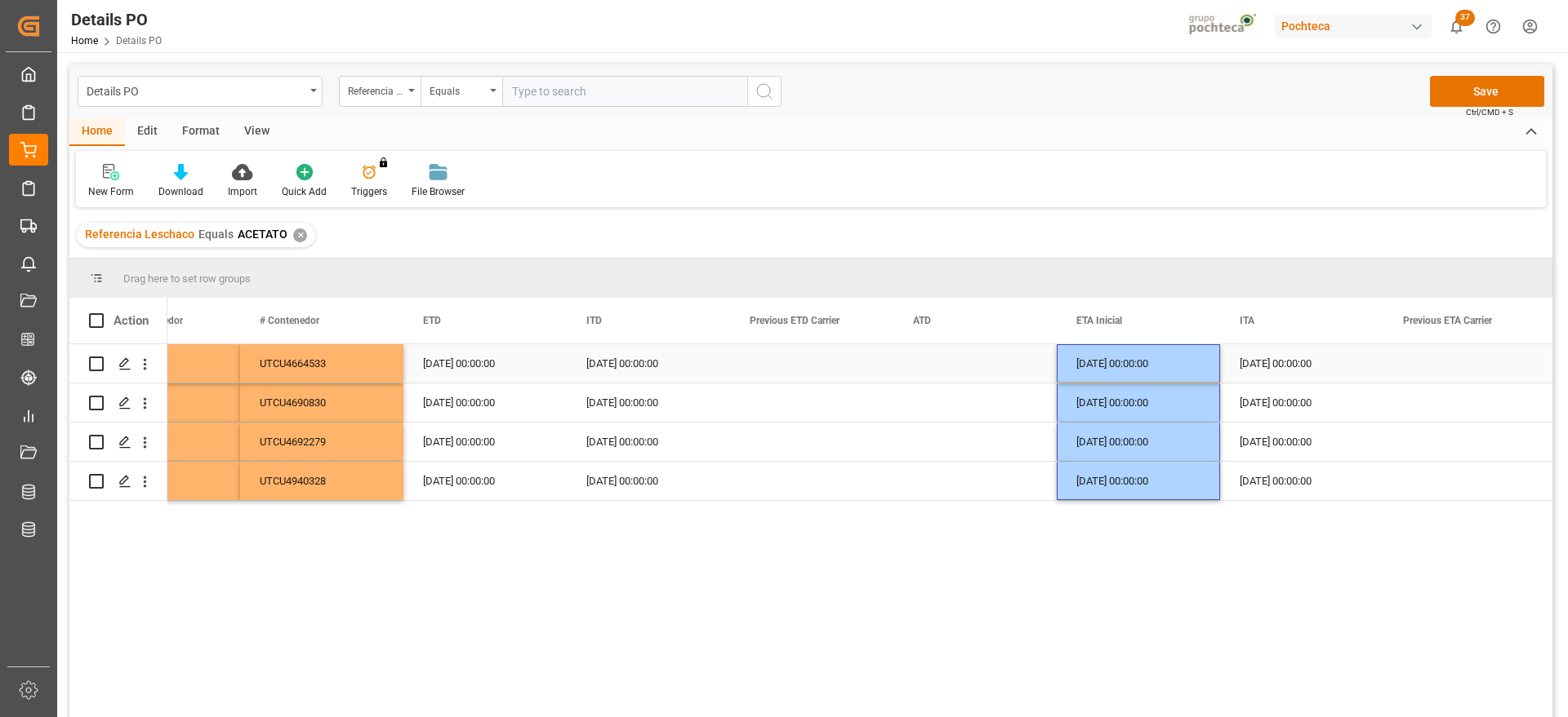
click at [1122, 368] on div "10-10-2025 00:00:00" at bounding box center [1138, 364] width 163 height 38
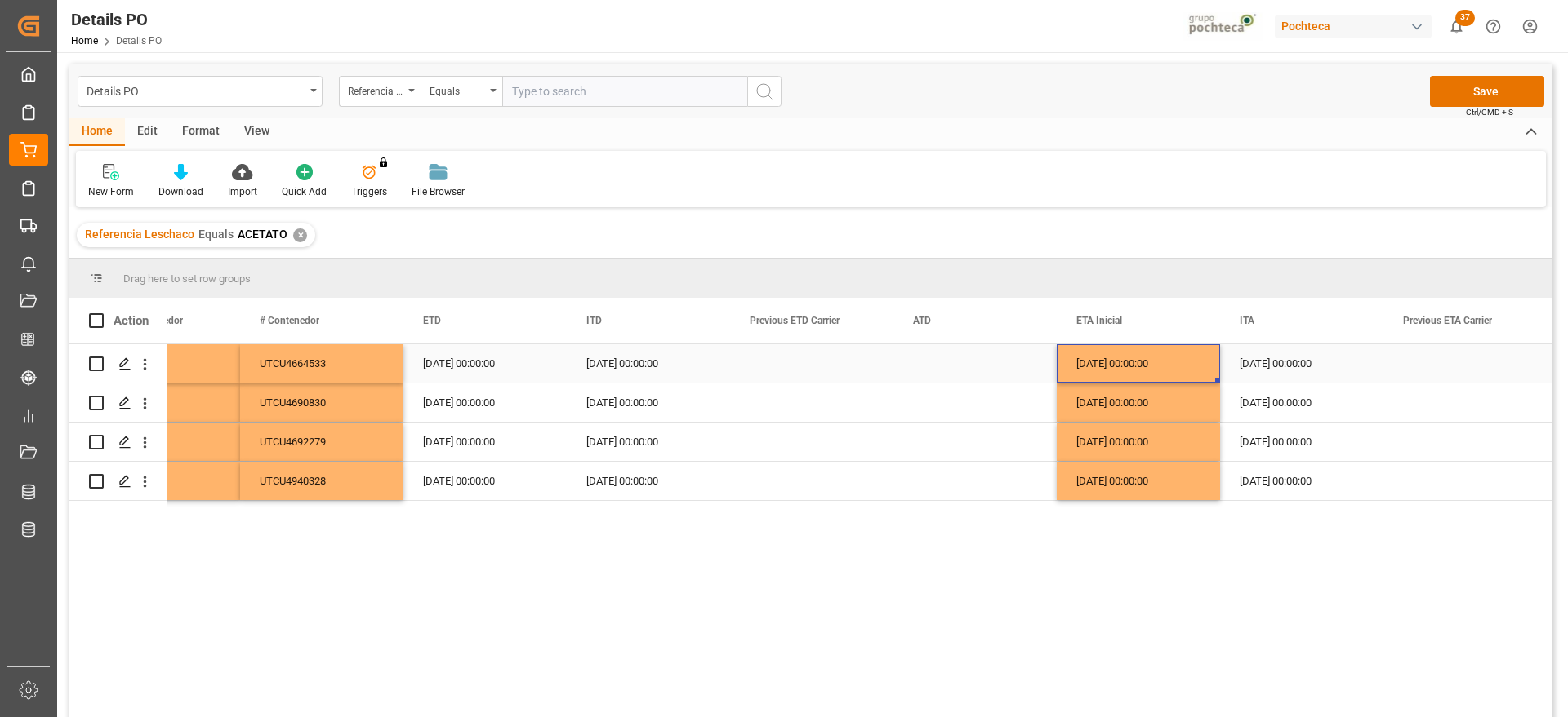
click at [1122, 368] on div "10-10-2025 00:00:00" at bounding box center [1138, 364] width 163 height 38
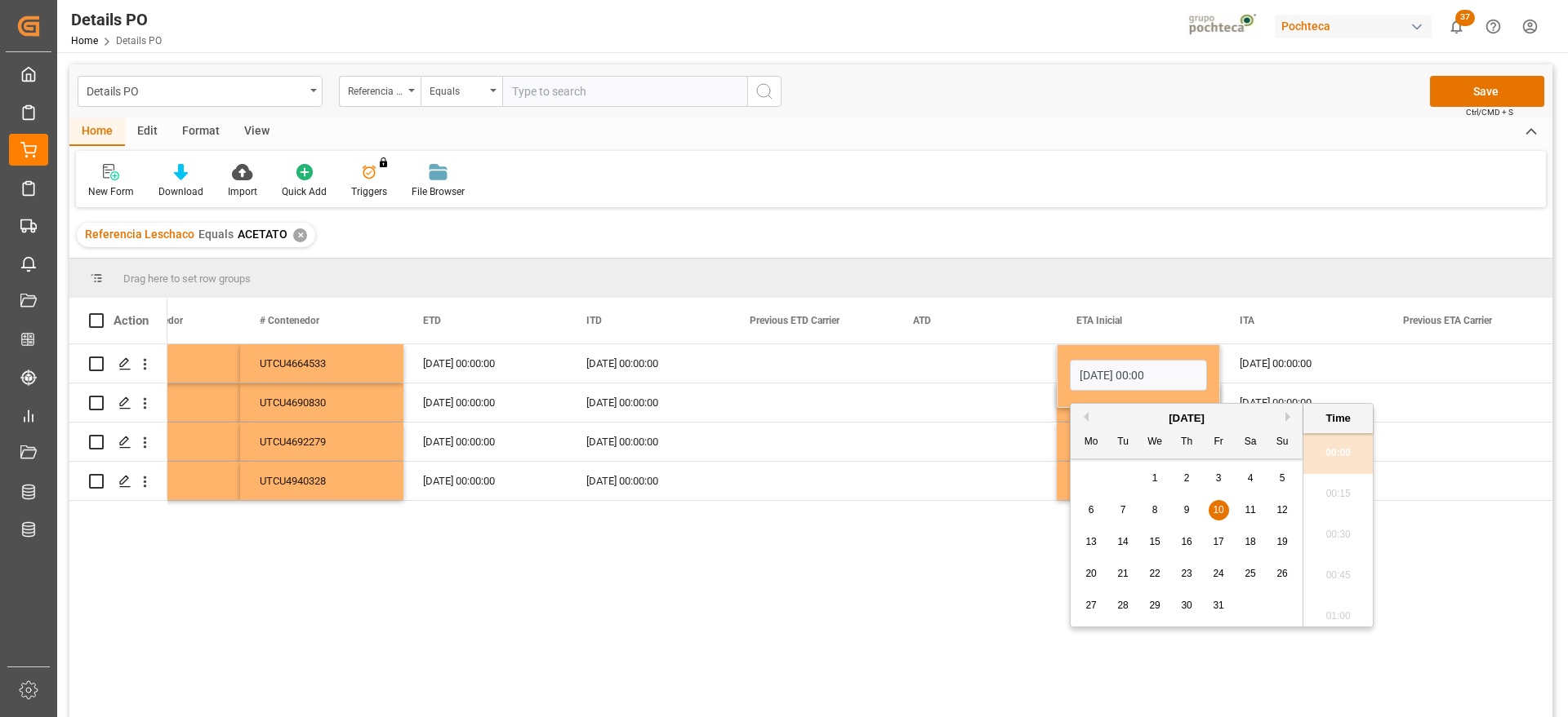
click at [1160, 514] on div "8" at bounding box center [1155, 511] width 21 height 20
type input "08-10-2025 00:00"
drag, startPoint x: 1258, startPoint y: 360, endPoint x: 1218, endPoint y: 371, distance: 41.5
click at [1255, 360] on div "30-09-2025 00:00:00" at bounding box center [1302, 364] width 163 height 38
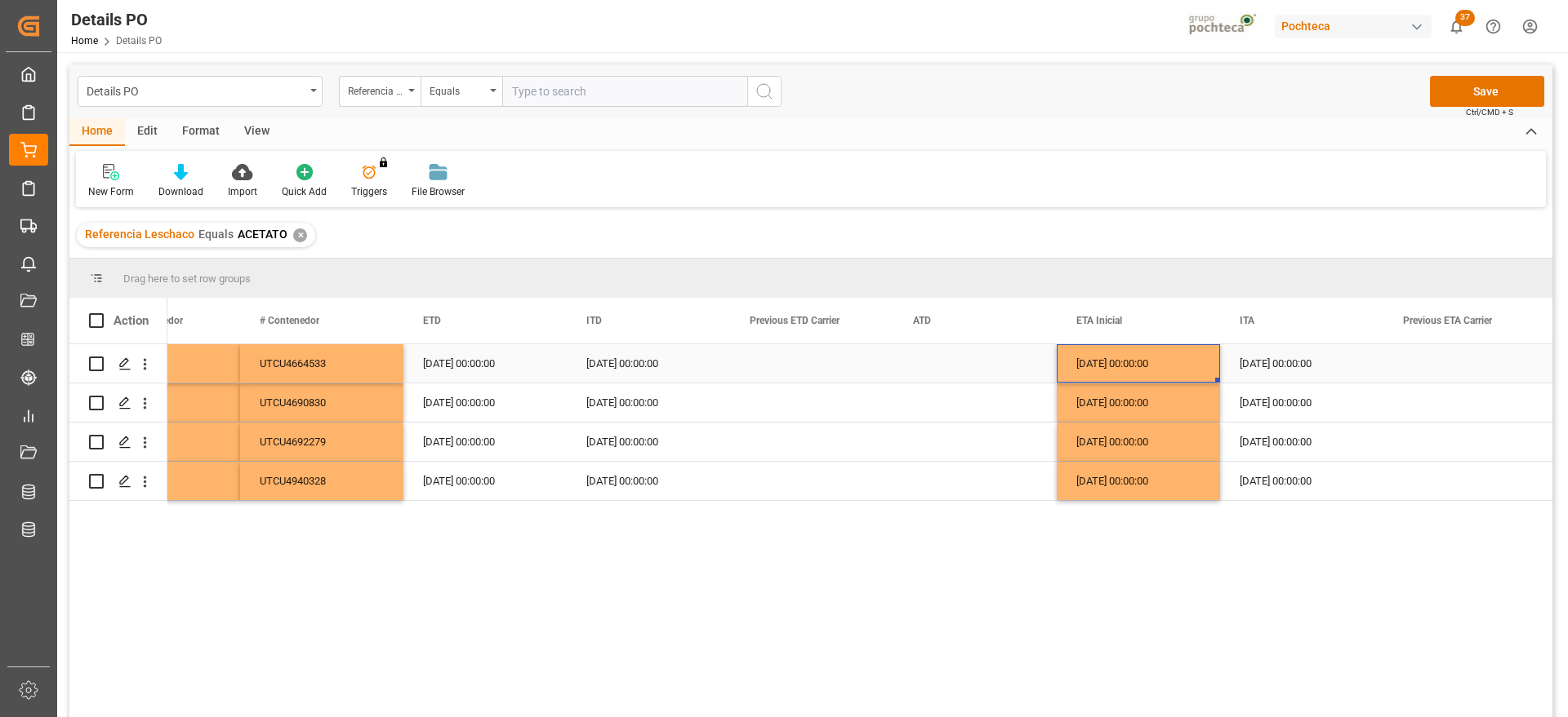
click at [1122, 368] on div "08-10-2025 00:00:00" at bounding box center [1138, 364] width 163 height 38
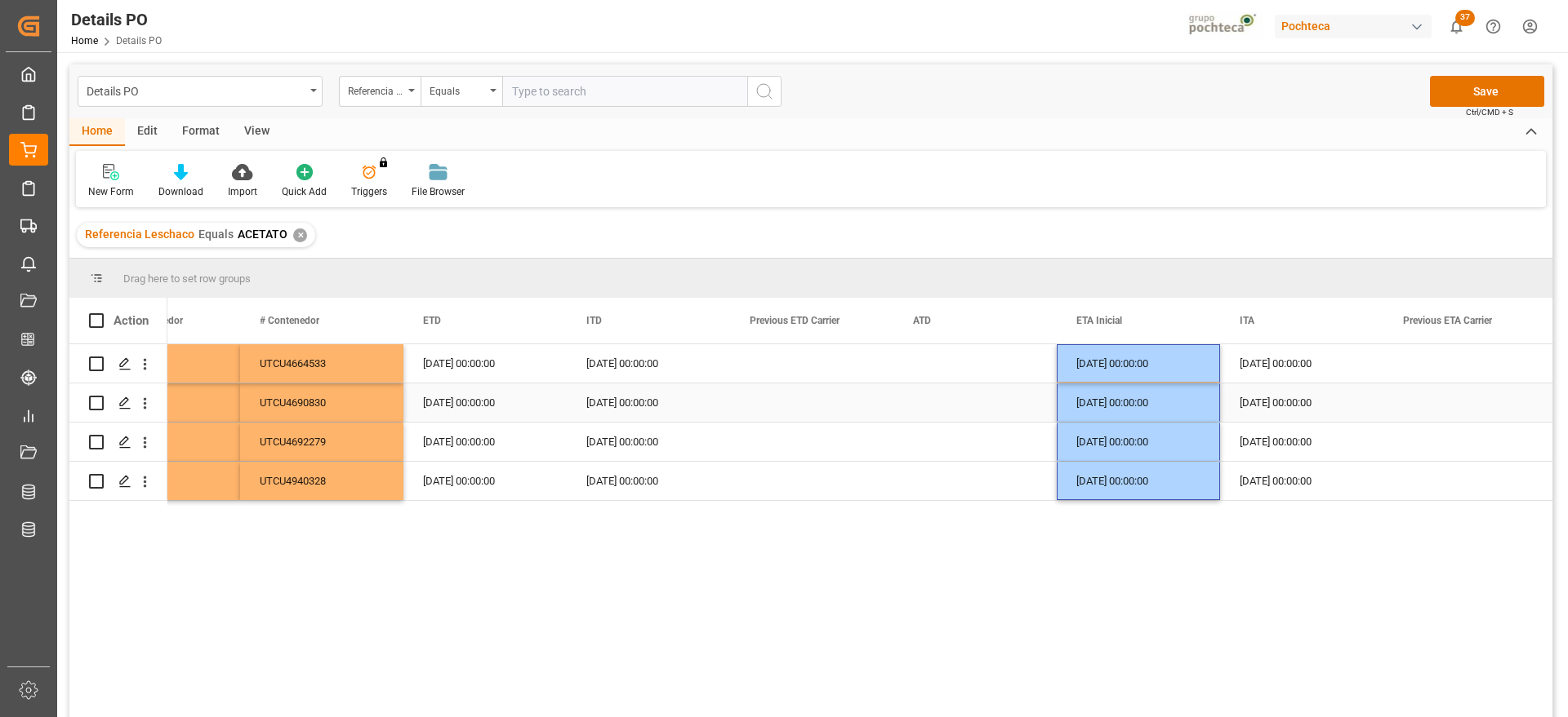
click at [1283, 392] on div "30-09-2025 00:00:00" at bounding box center [1302, 403] width 163 height 38
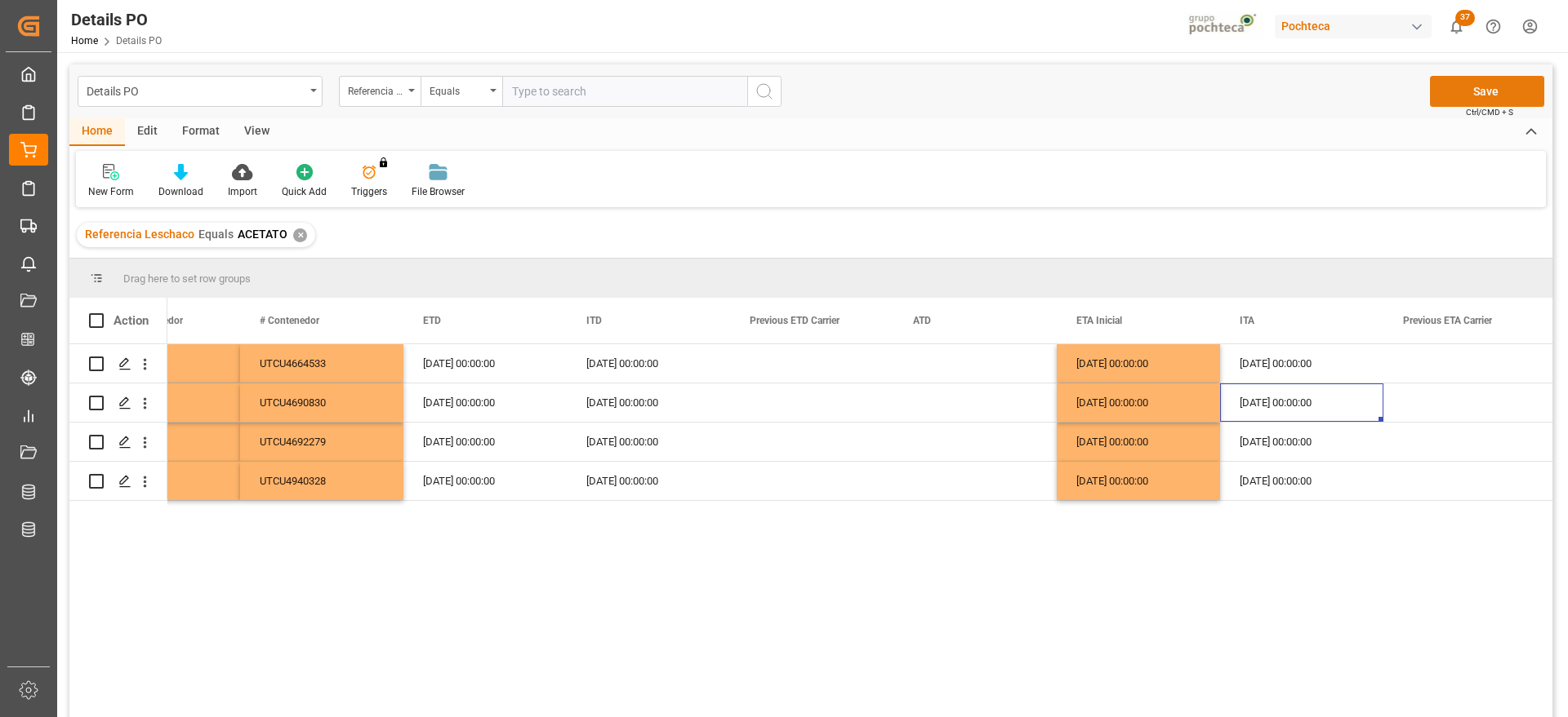
click at [1456, 86] on button "Save" at bounding box center [1487, 91] width 115 height 31
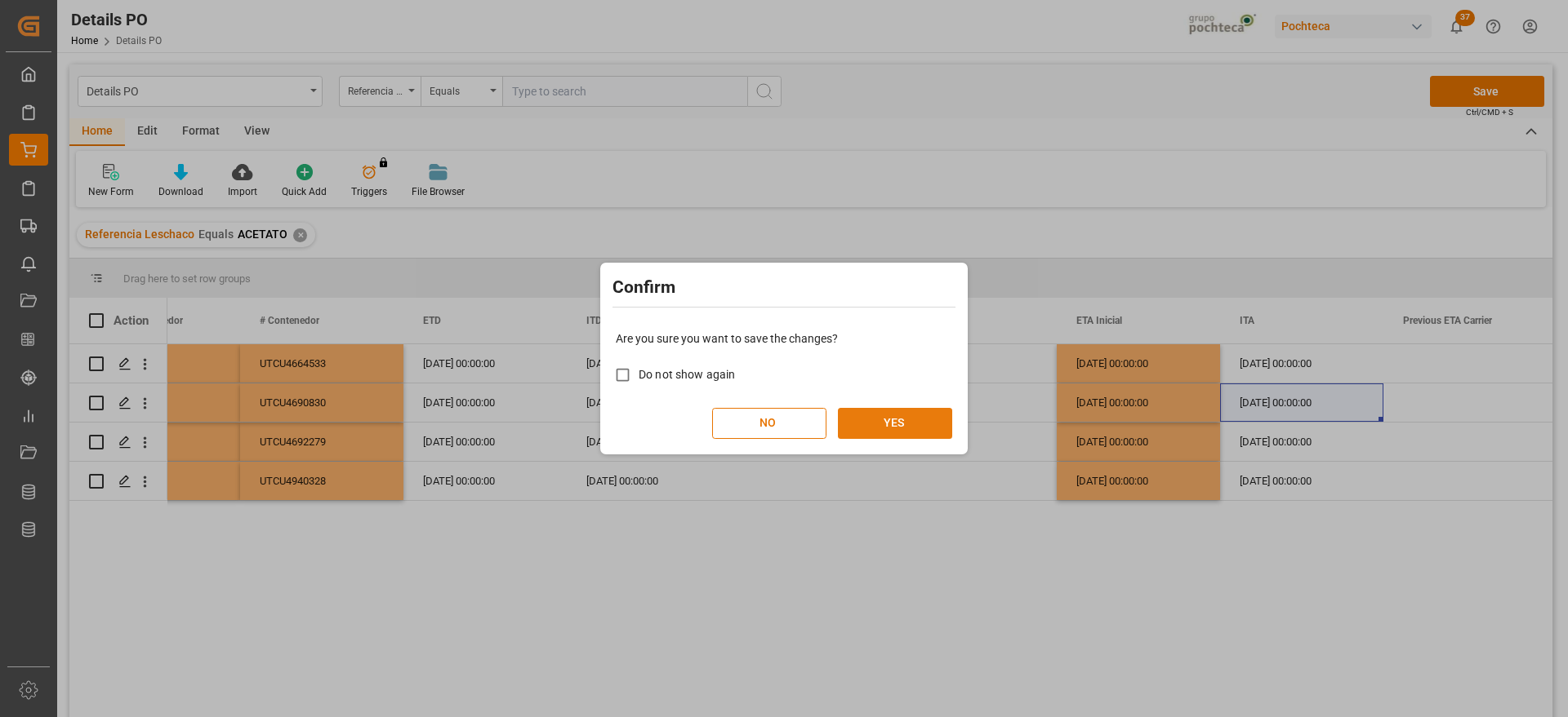
click at [890, 427] on button "YES" at bounding box center [895, 423] width 115 height 31
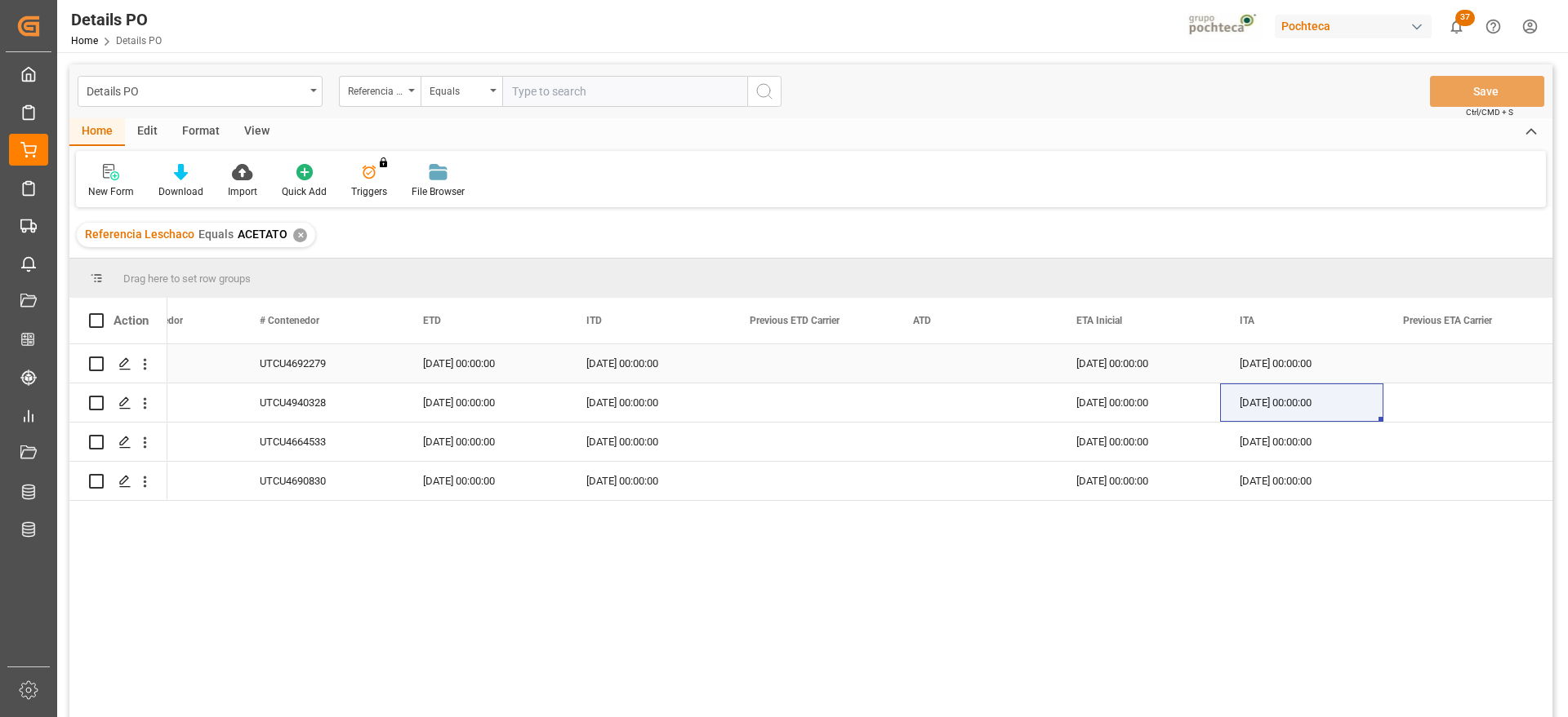
click at [481, 371] on div "18-08-2025 00:00:00" at bounding box center [485, 364] width 163 height 38
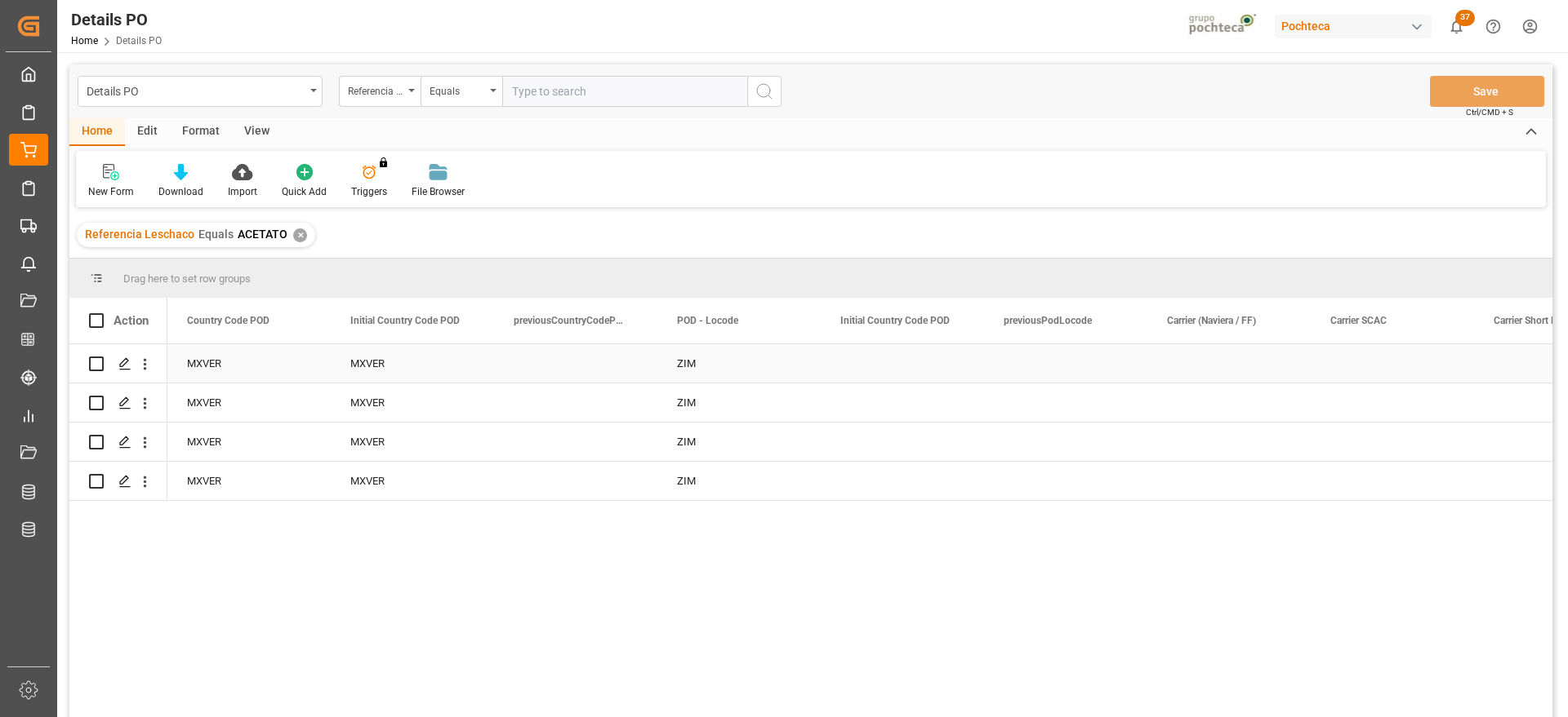
scroll to position [0, 7841]
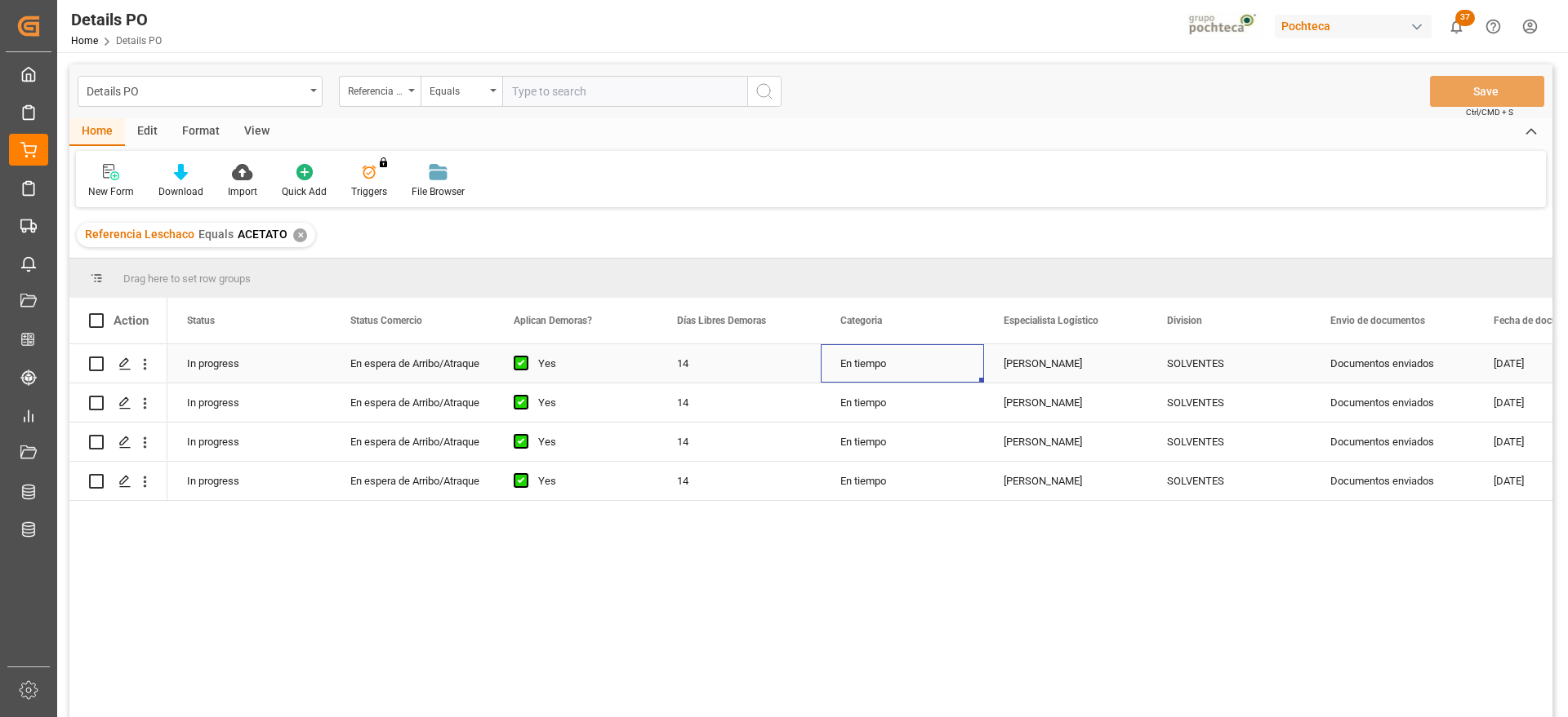
click at [913, 381] on div "En tiempo" at bounding box center [902, 364] width 163 height 38
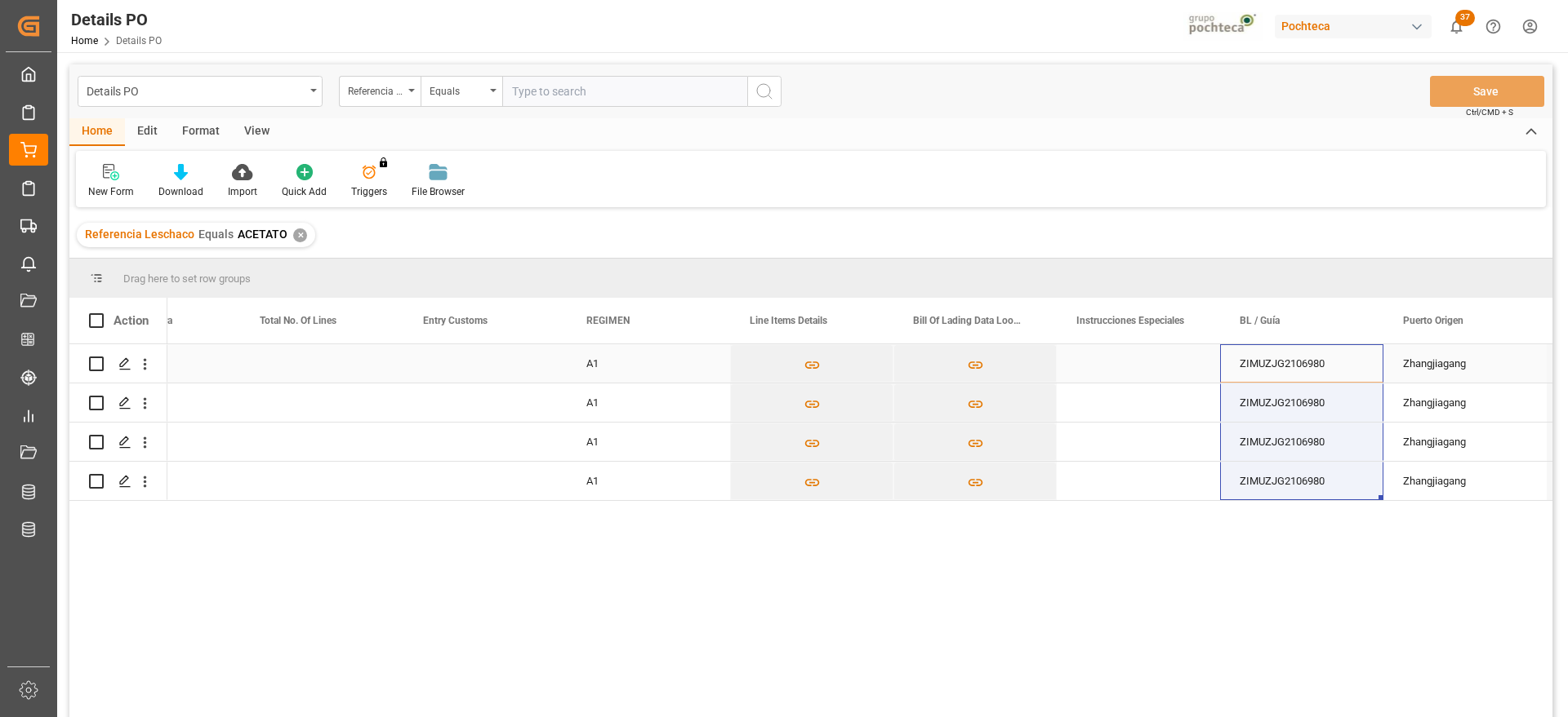
click at [1450, 371] on div "Zhangjiagang" at bounding box center [1465, 364] width 163 height 38
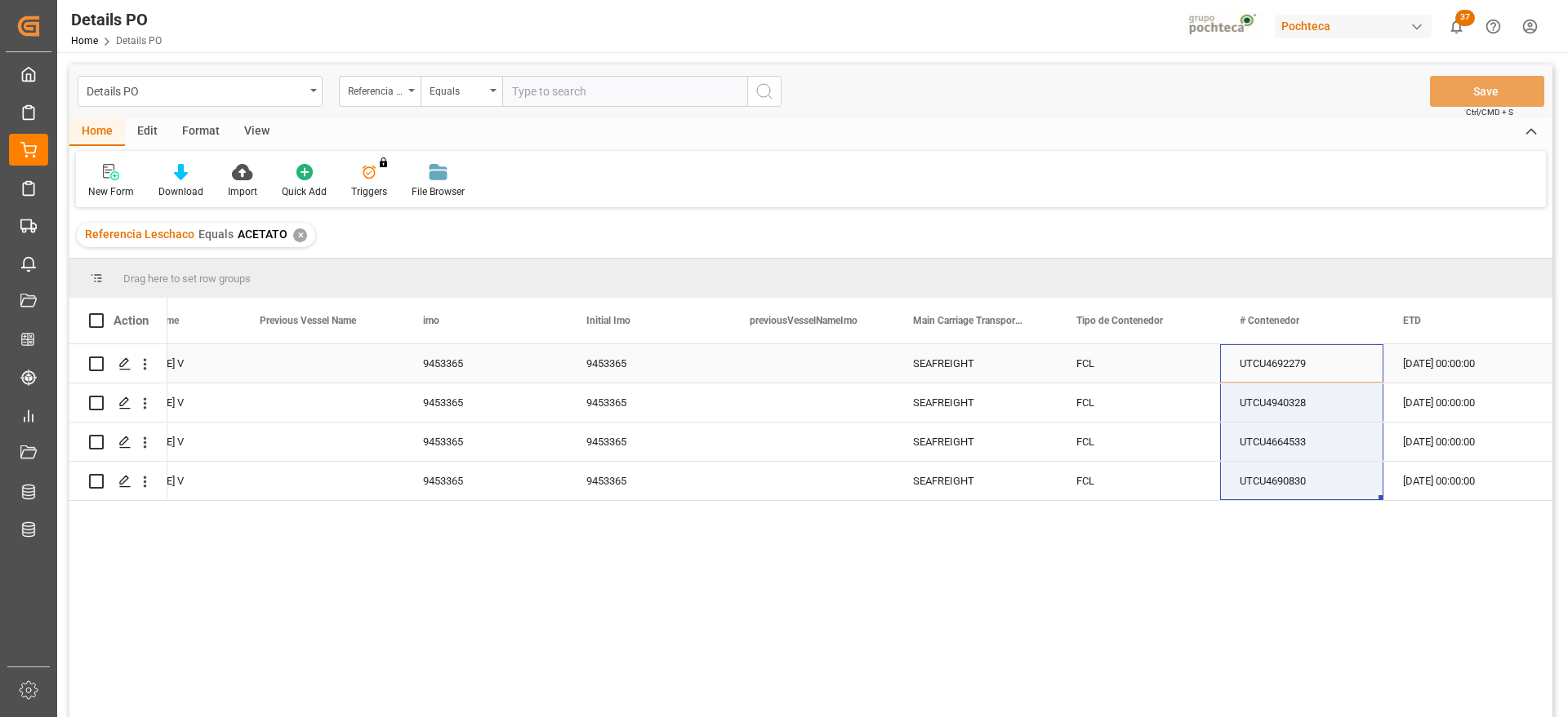
click at [960, 378] on div "SEAFREIGHT" at bounding box center [974, 364] width 124 height 37
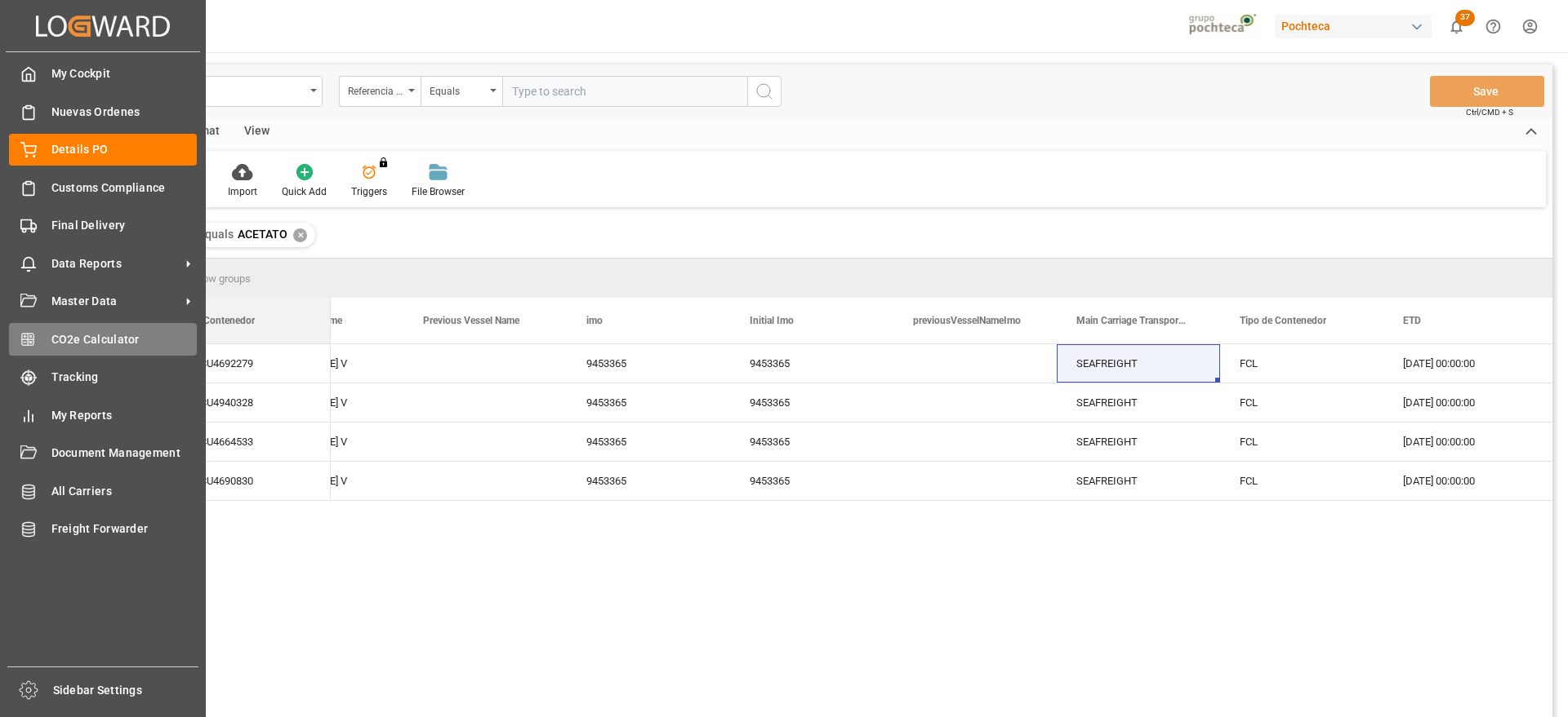
drag, startPoint x: 1261, startPoint y: 316, endPoint x: 163, endPoint y: 329, distance: 1098.1
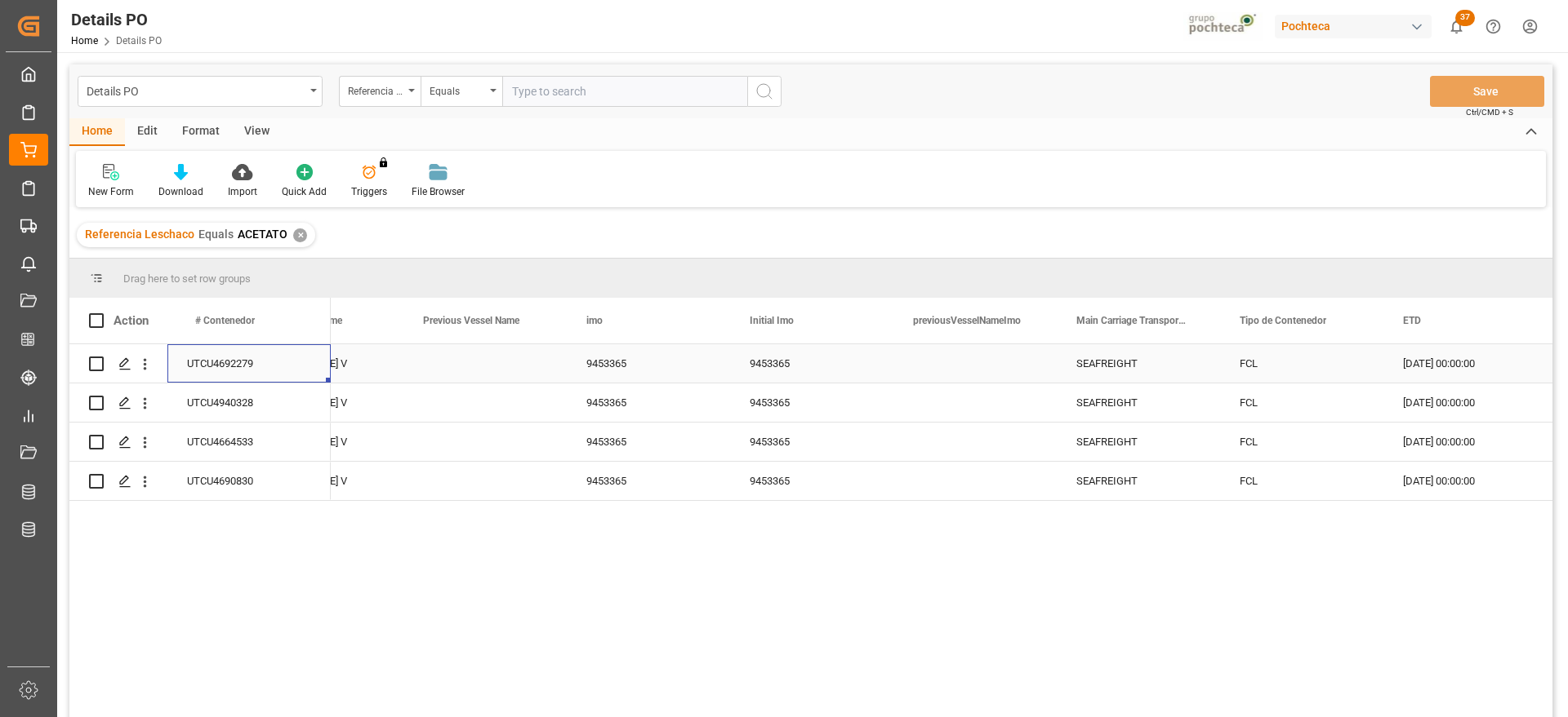
click at [253, 356] on div "UTCU4692279" at bounding box center [249, 364] width 163 height 38
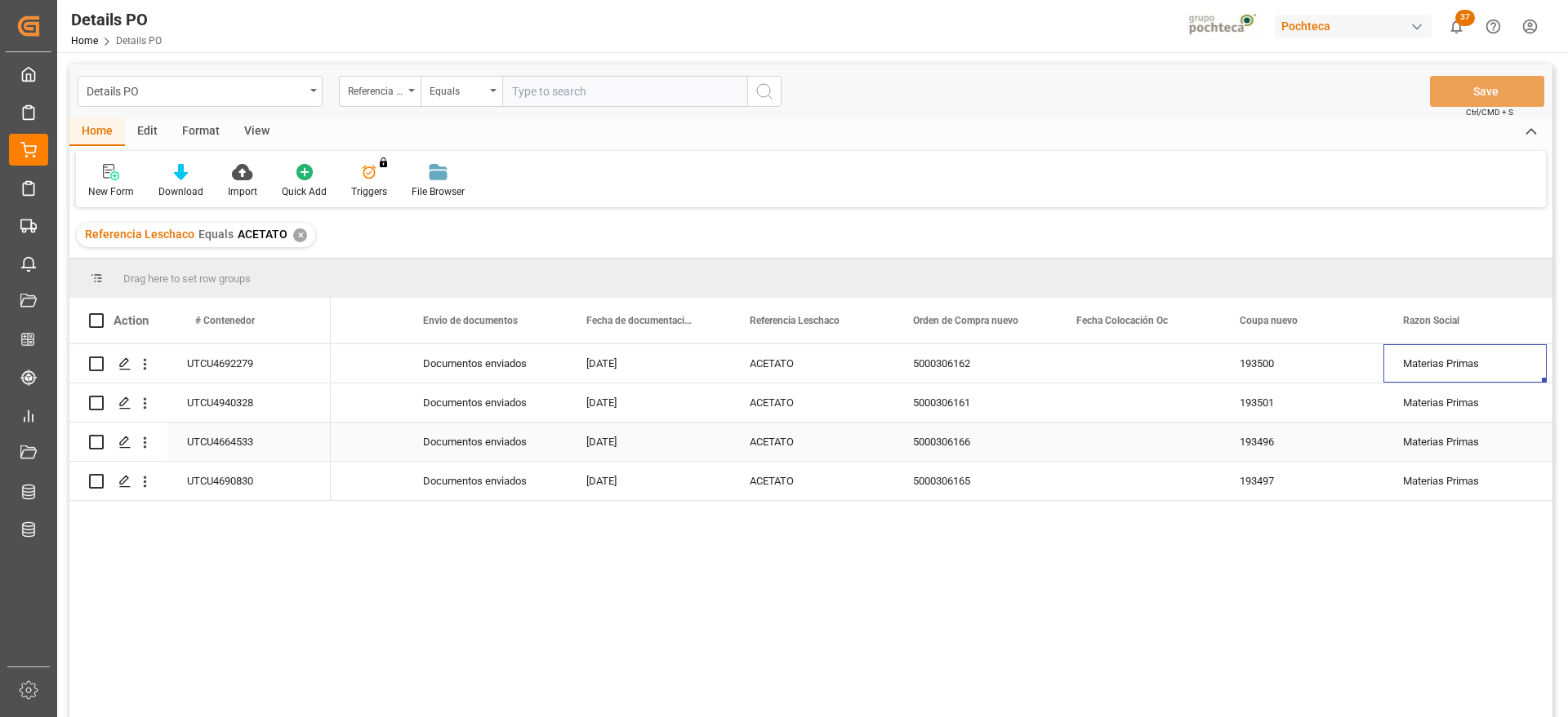
click at [959, 435] on div "5000306166" at bounding box center [975, 442] width 163 height 38
click at [965, 479] on div "5000306165" at bounding box center [975, 481] width 163 height 38
click at [958, 358] on div "5000306162" at bounding box center [975, 364] width 163 height 38
click at [973, 404] on div "5000306161" at bounding box center [975, 403] width 163 height 38
click at [1107, 363] on div "Press SPACE to select this row." at bounding box center [1138, 364] width 163 height 38
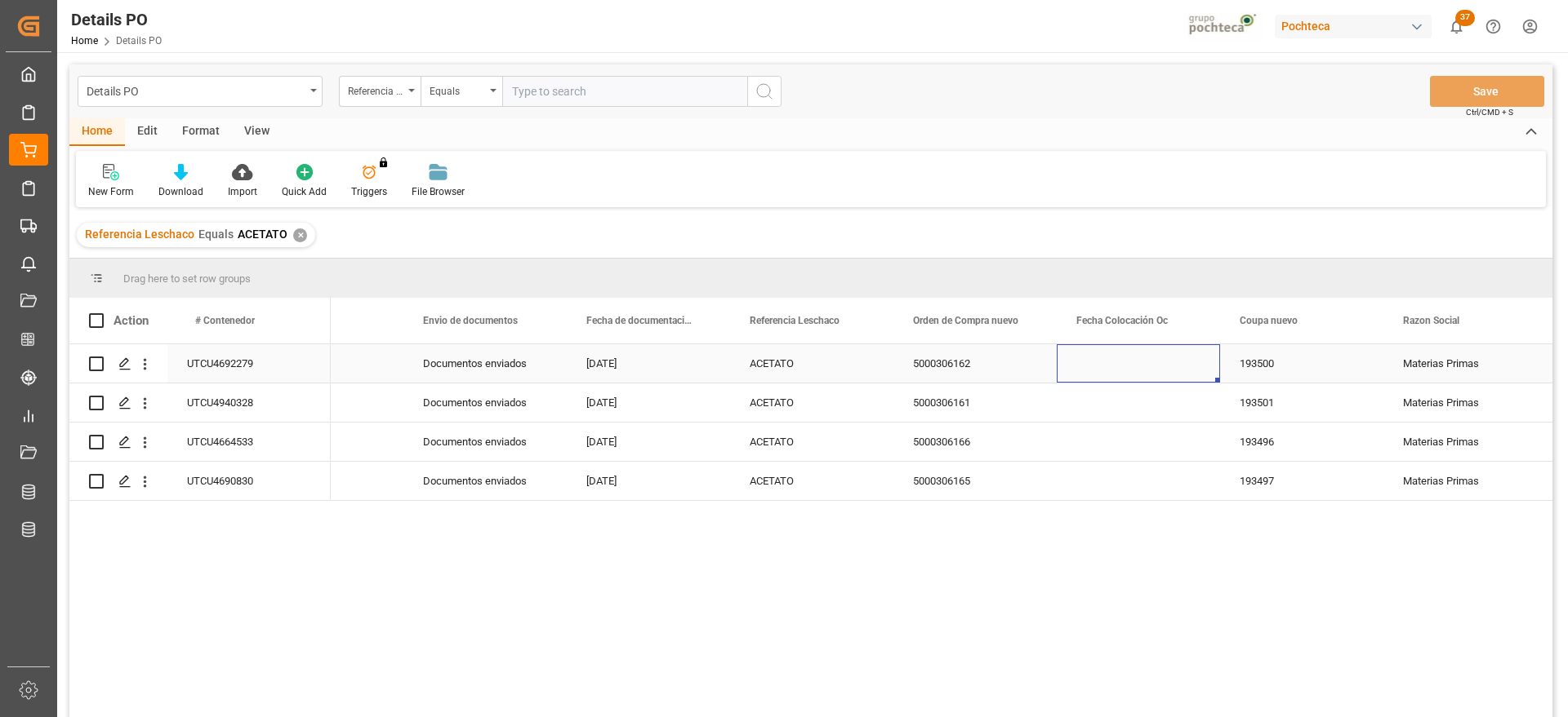
click at [949, 366] on div "5000306162" at bounding box center [975, 364] width 163 height 38
click at [241, 366] on div "UTCU4692279" at bounding box center [249, 364] width 163 height 38
click at [256, 395] on div "UTCU4940328" at bounding box center [249, 403] width 163 height 38
click at [261, 366] on div "UTCU4692279" at bounding box center [249, 364] width 163 height 38
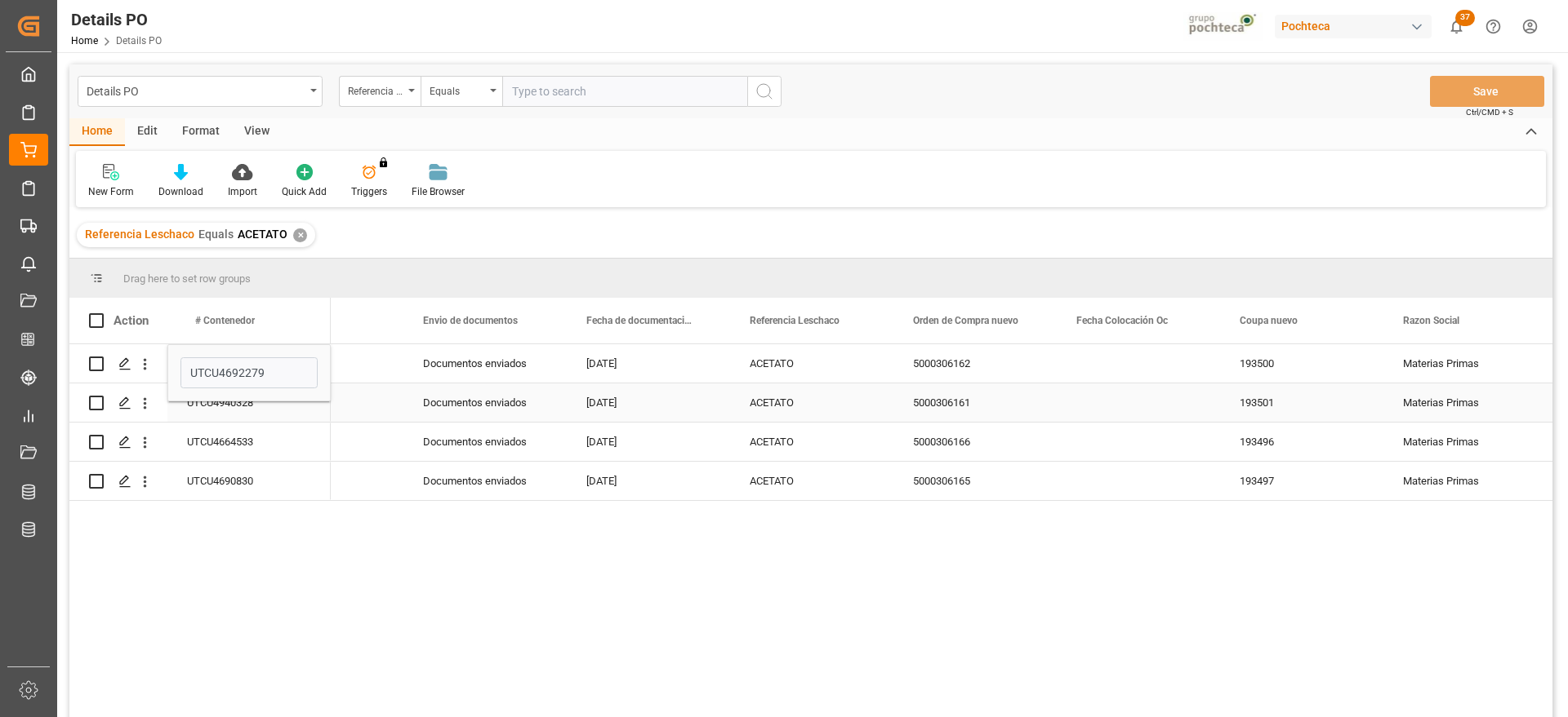
click at [237, 402] on div "UTCU4940328" at bounding box center [249, 403] width 163 height 38
click at [236, 355] on div "UTCU4692279" at bounding box center [249, 364] width 163 height 38
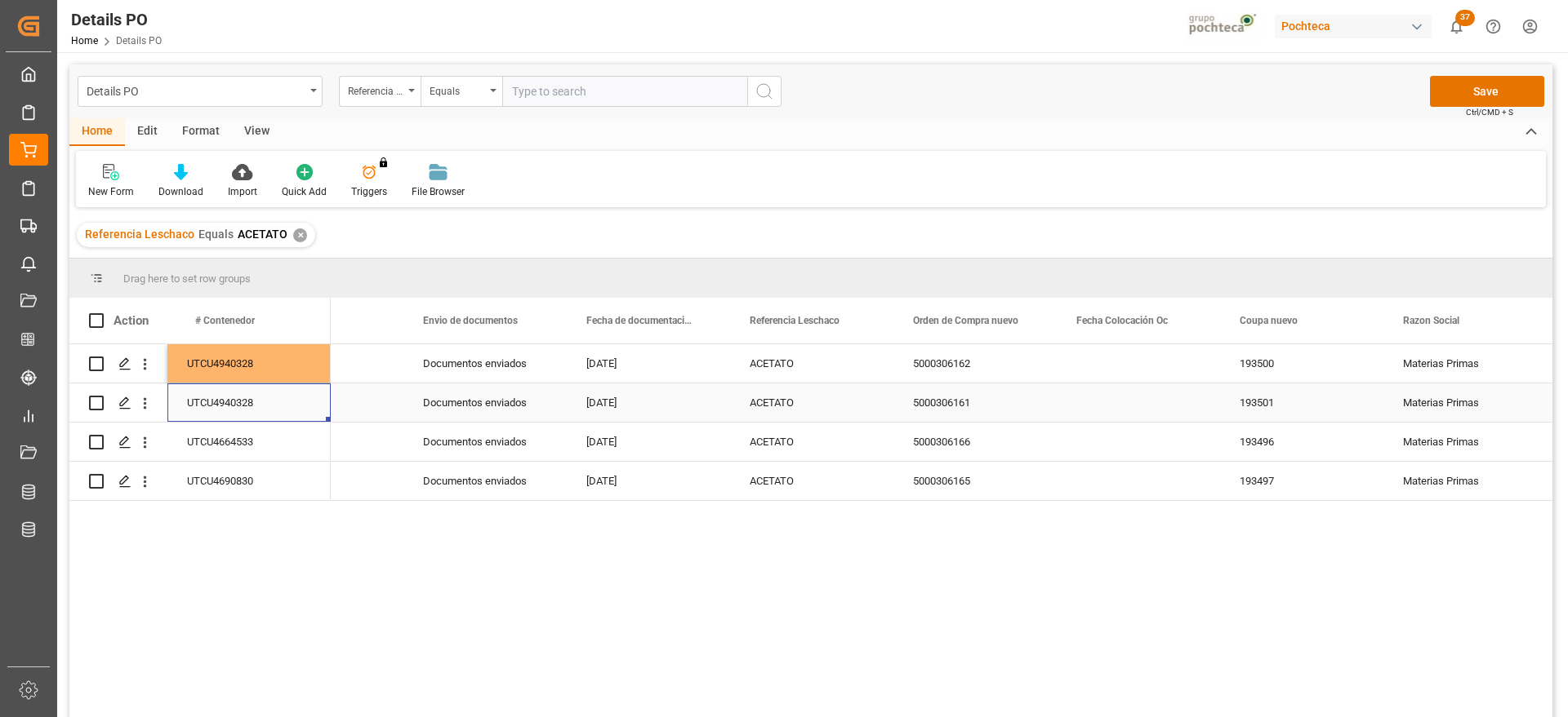
click at [239, 405] on div "UTCU4940328" at bounding box center [249, 403] width 163 height 38
click at [285, 433] on div "UTCU4664533" at bounding box center [249, 442] width 163 height 38
click at [266, 361] on div "UTCU4940328" at bounding box center [249, 364] width 163 height 38
click at [273, 390] on div "UTCU4940328" at bounding box center [249, 403] width 163 height 38
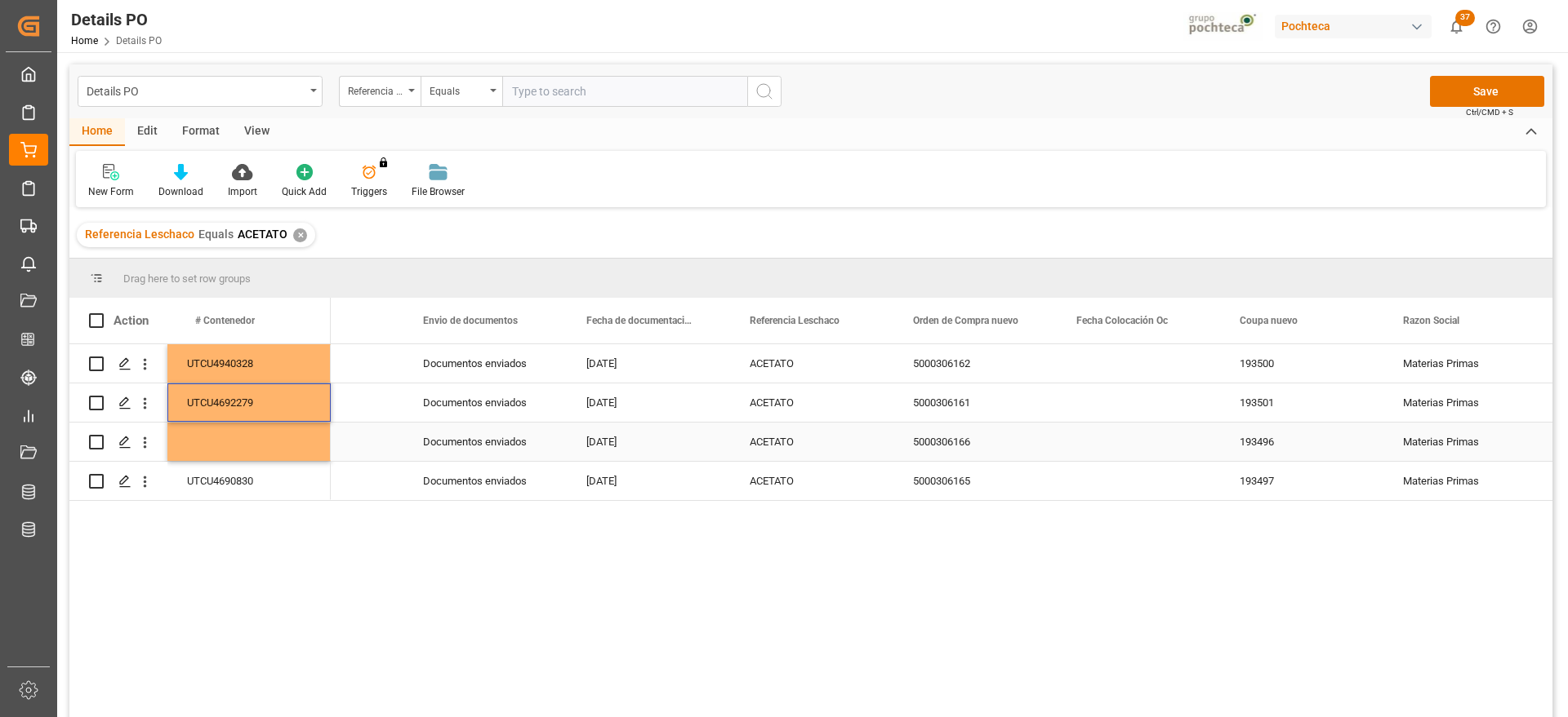
click at [267, 432] on div "Press SPACE to select this row." at bounding box center [249, 442] width 163 height 38
click at [249, 472] on div "UTCU4690830" at bounding box center [249, 481] width 163 height 38
click at [254, 478] on div "UTCU4690830" at bounding box center [249, 481] width 163 height 38
click at [254, 445] on div "Press SPACE to select this row." at bounding box center [249, 442] width 163 height 38
click at [300, 441] on div "Press SPACE to select this row." at bounding box center [249, 442] width 163 height 38
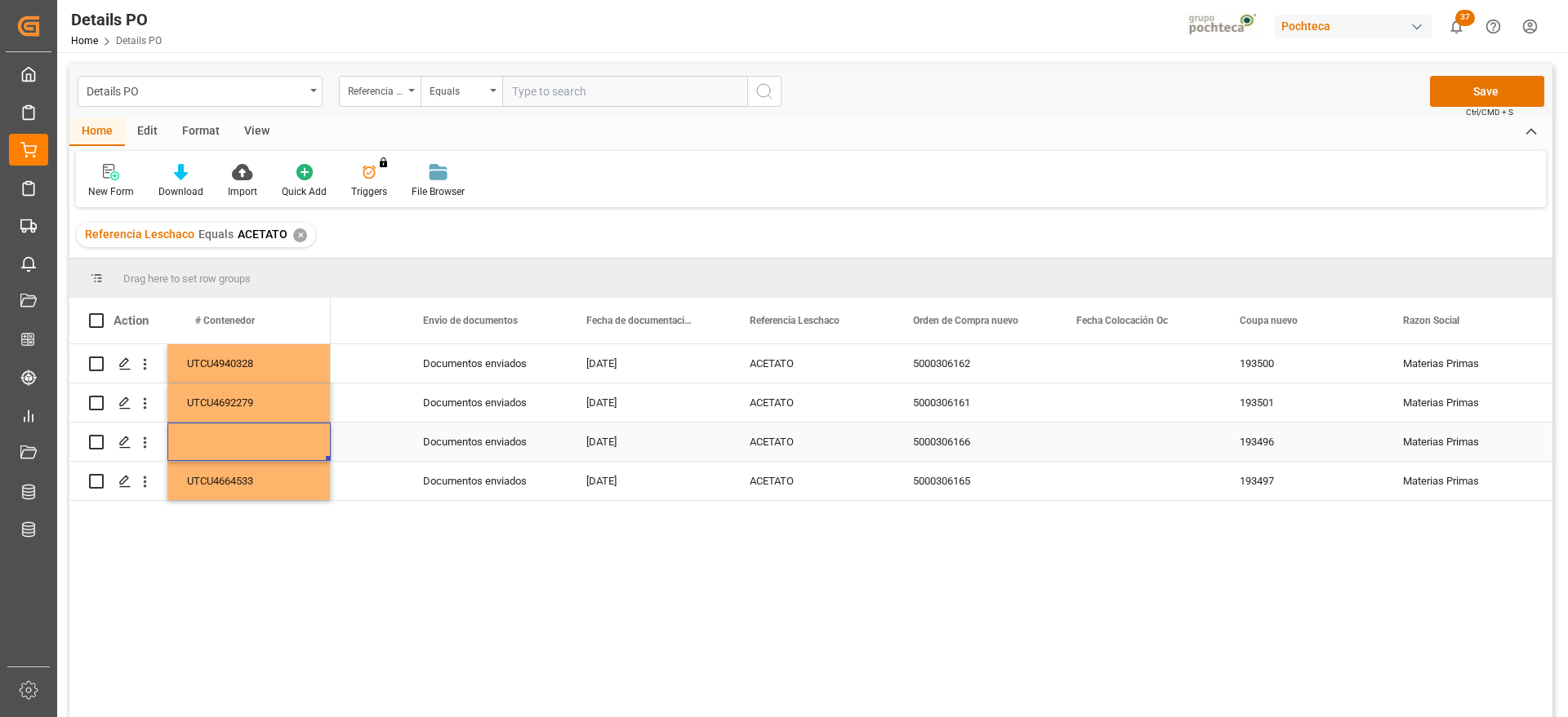
click at [300, 441] on div "Press SPACE to select this row." at bounding box center [249, 442] width 163 height 38
click at [300, 441] on input "Press SPACE to select this row." at bounding box center [249, 451] width 137 height 31
type input "UTCU4690830"
click at [393, 444] on div "SOLVENTES" at bounding box center [322, 442] width 163 height 38
click at [1473, 87] on button "Save" at bounding box center [1487, 91] width 115 height 31
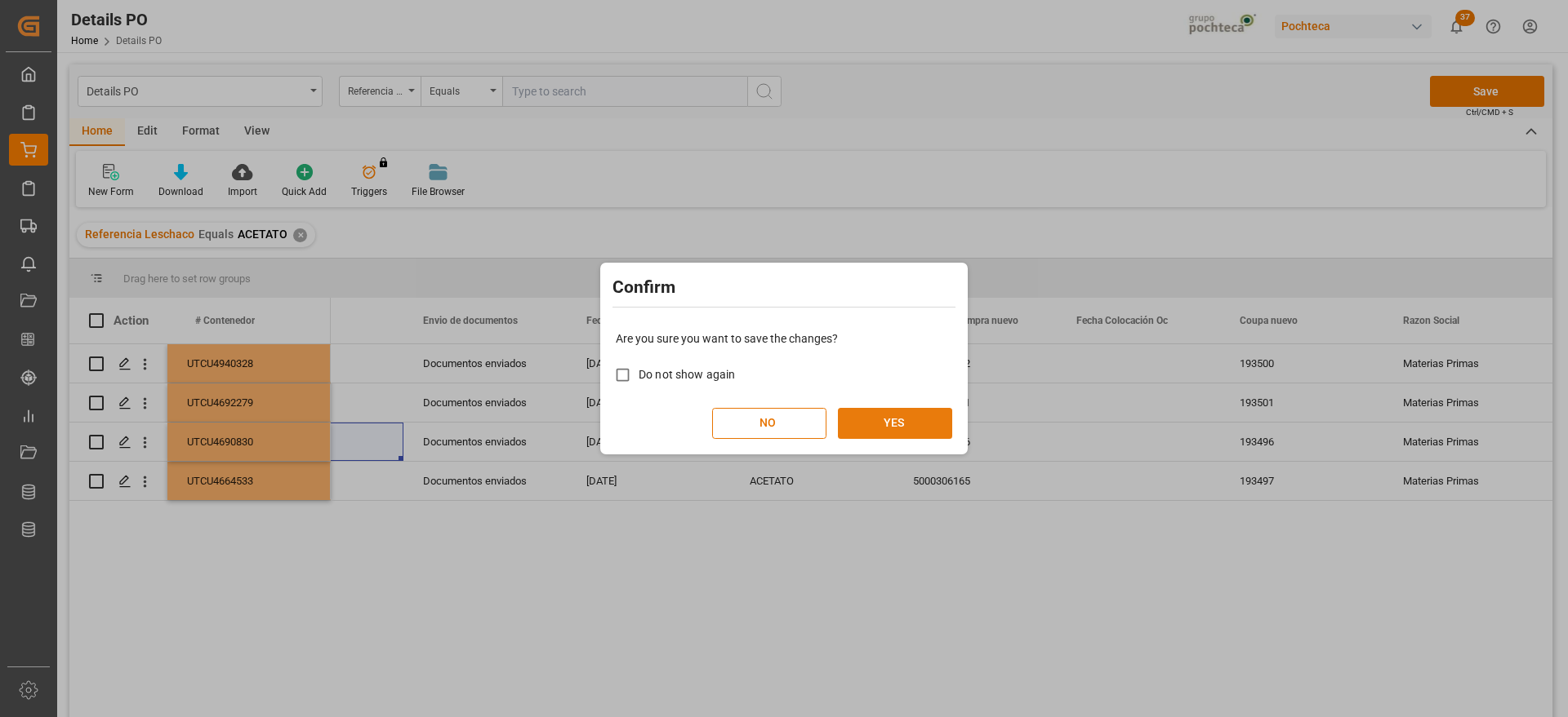
click at [924, 406] on div "Are you sure you want to save the changes? Do not show again NO YES" at bounding box center [784, 385] width 359 height 131
click at [901, 419] on button "YES" at bounding box center [895, 423] width 115 height 31
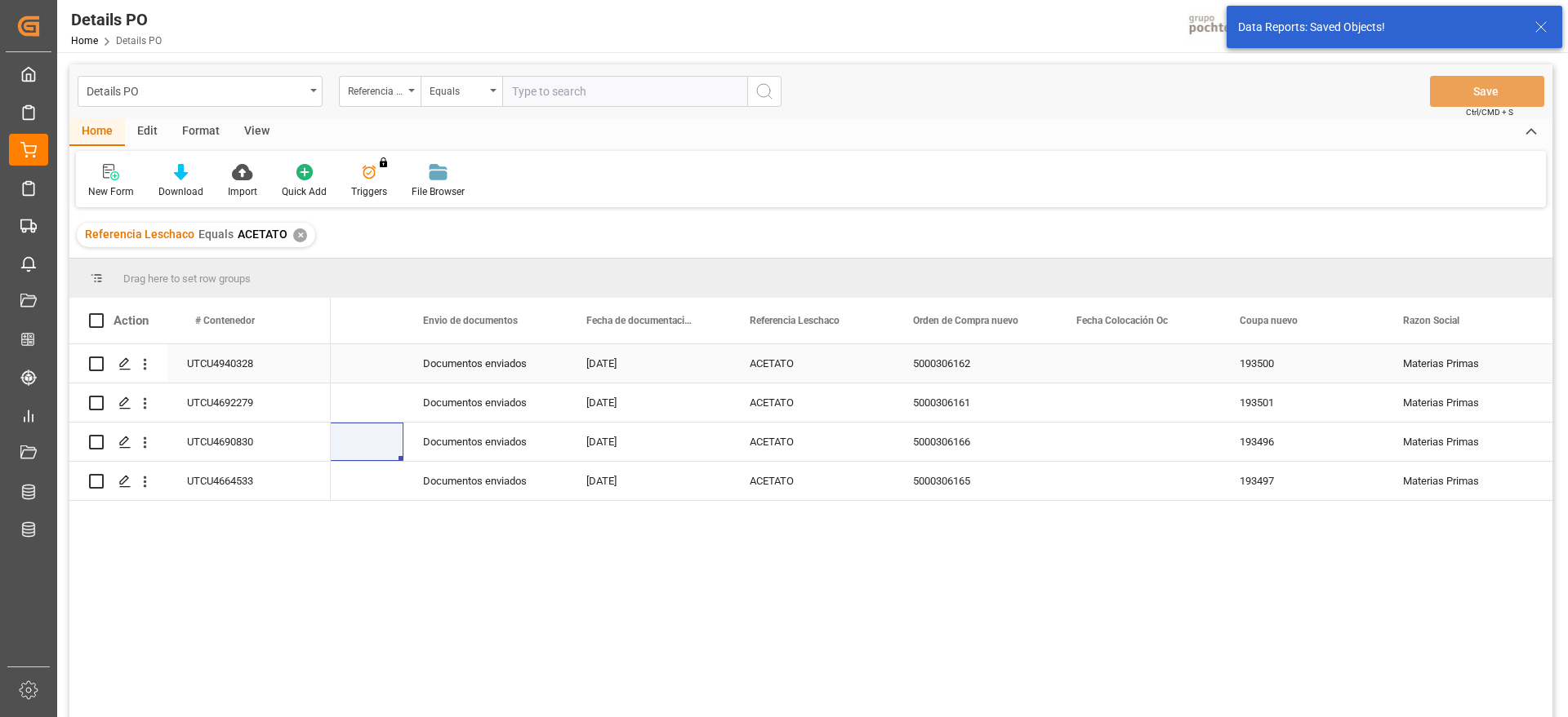
click at [964, 347] on div "5000306162" at bounding box center [975, 364] width 163 height 38
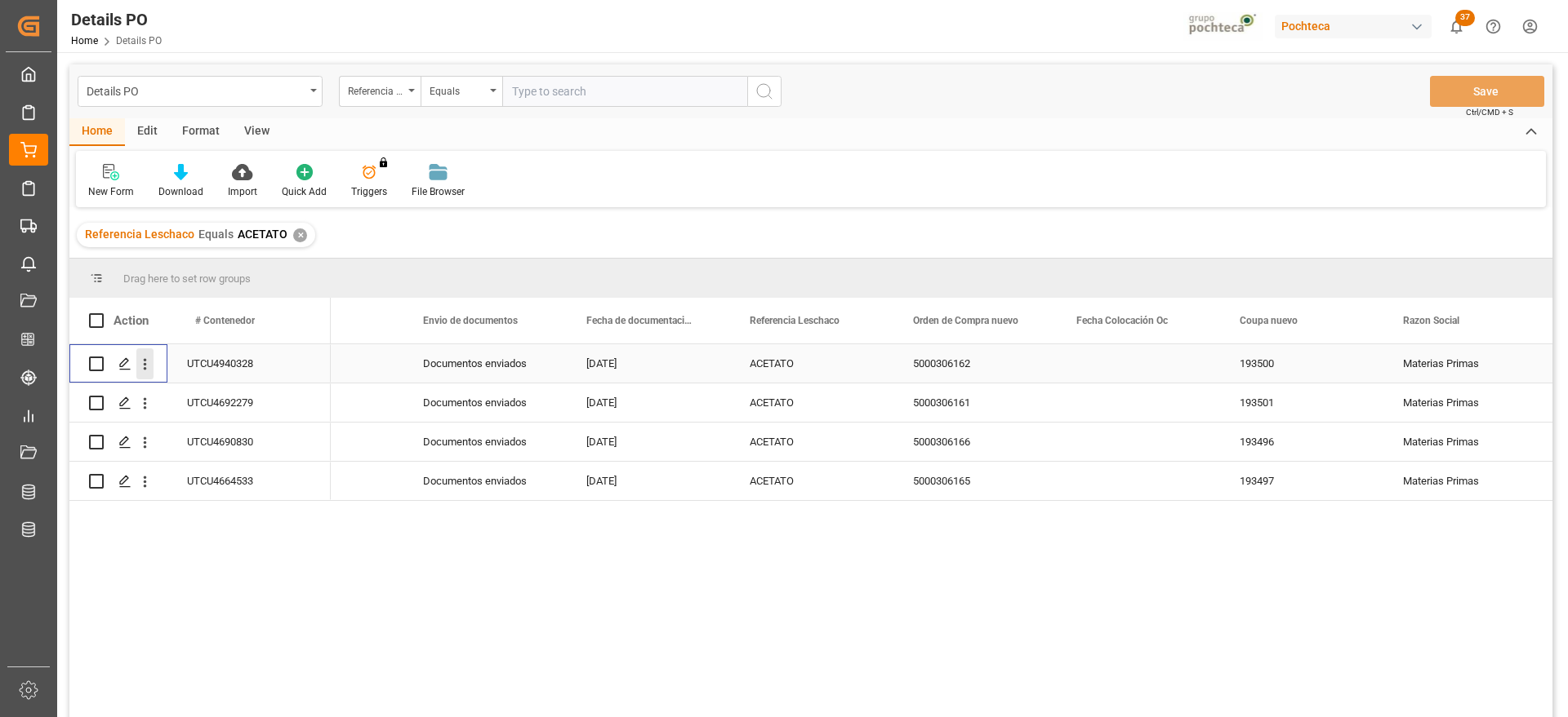
click at [143, 369] on icon "open menu" at bounding box center [145, 364] width 17 height 17
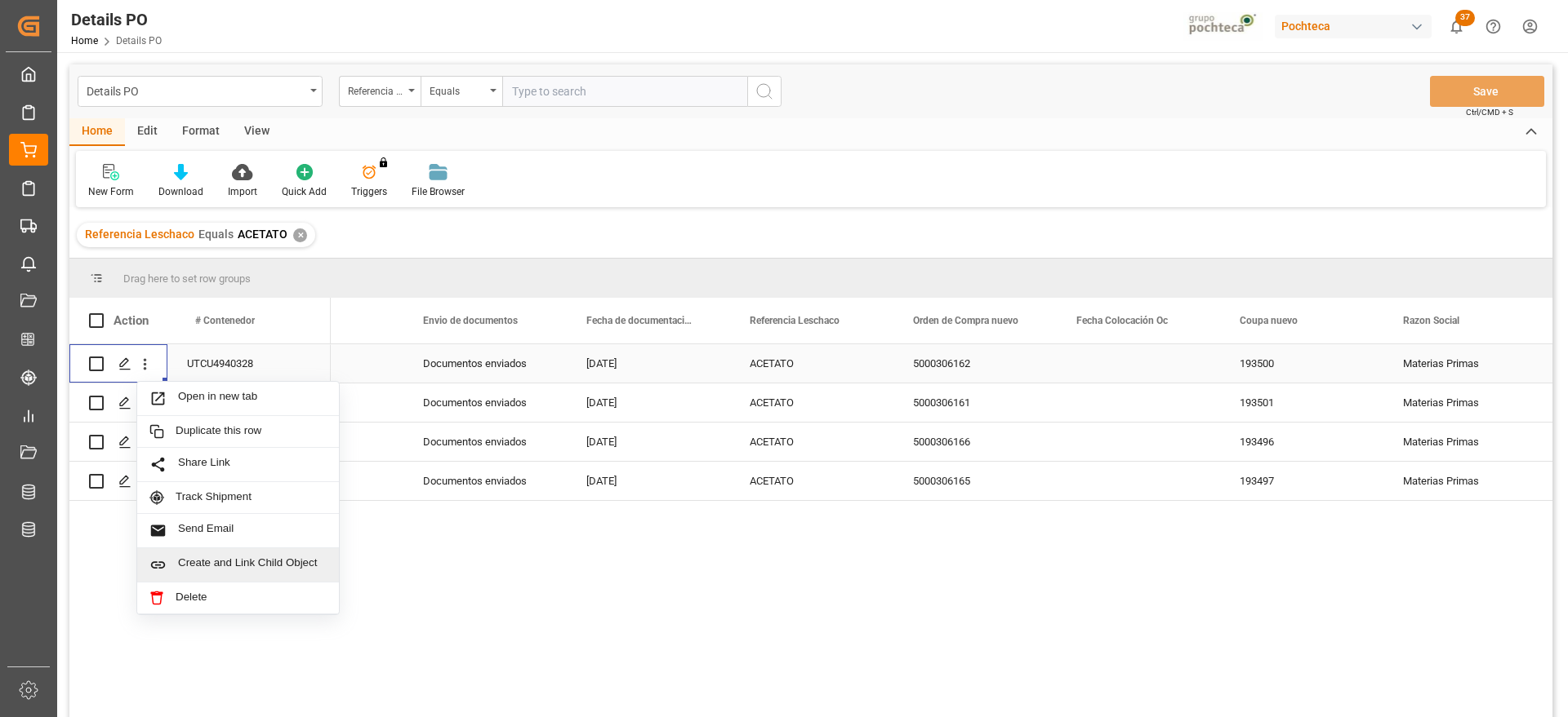
click at [219, 568] on span "Create and Link Child Object" at bounding box center [252, 565] width 149 height 17
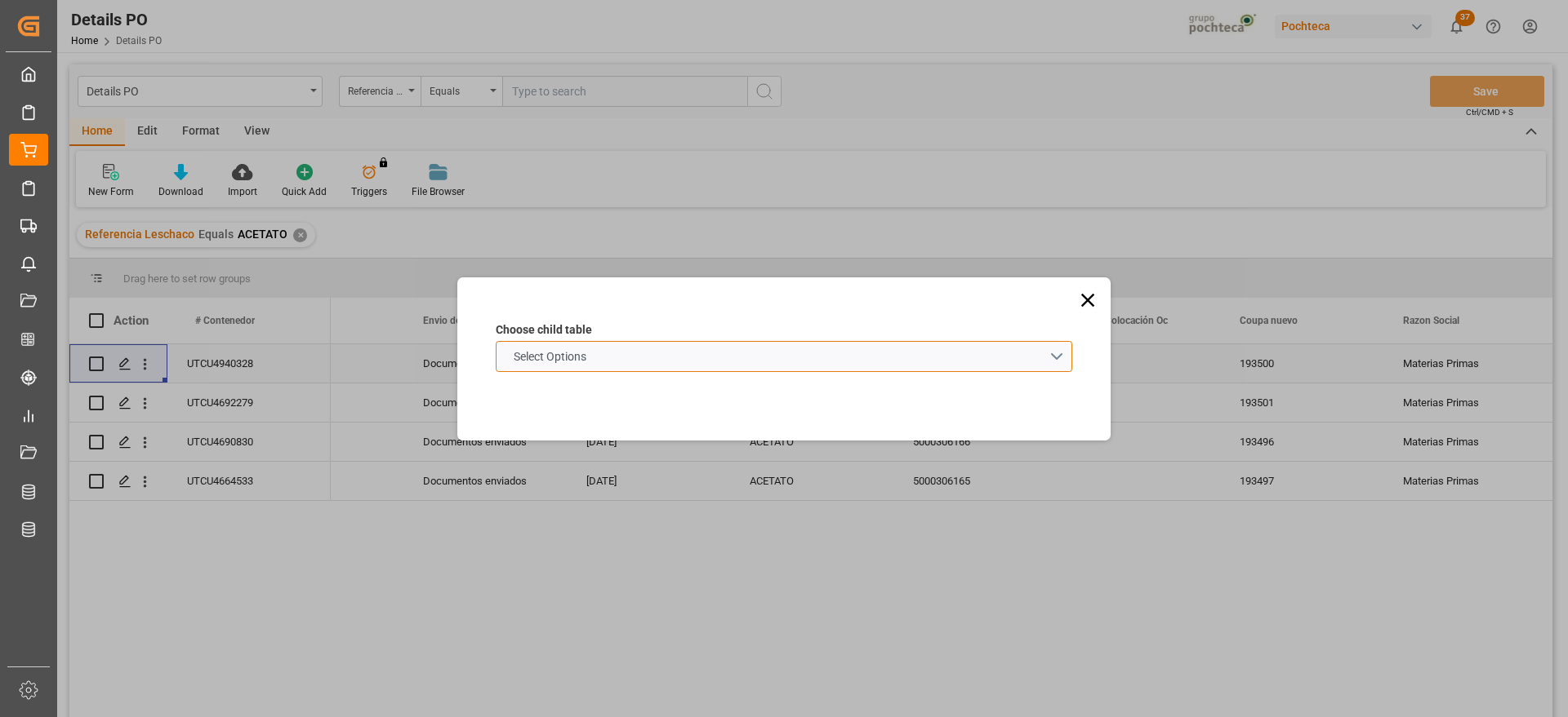
click at [628, 345] on schema "Select Options" at bounding box center [784, 356] width 577 height 31
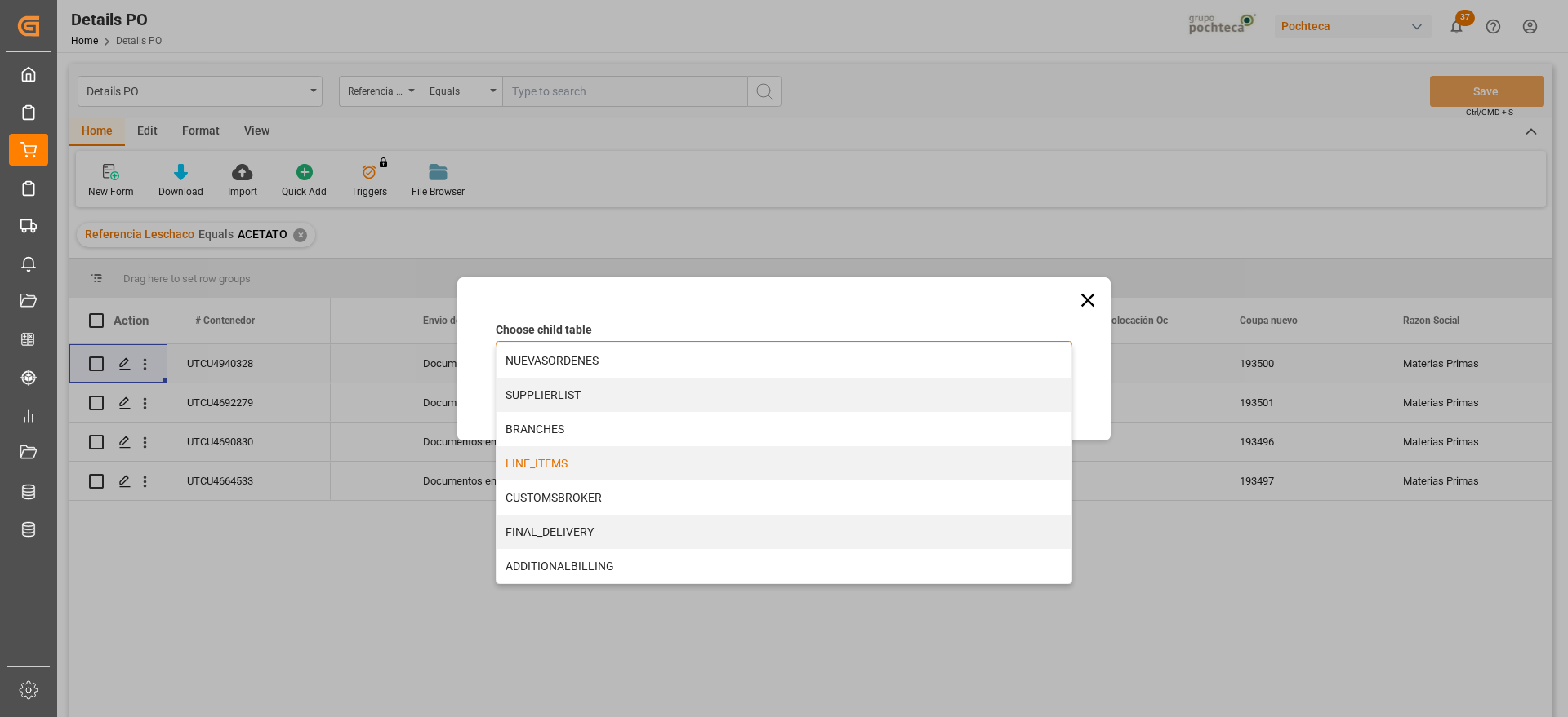
click at [551, 458] on div "LINE_ITEMS" at bounding box center [784, 463] width 575 height 34
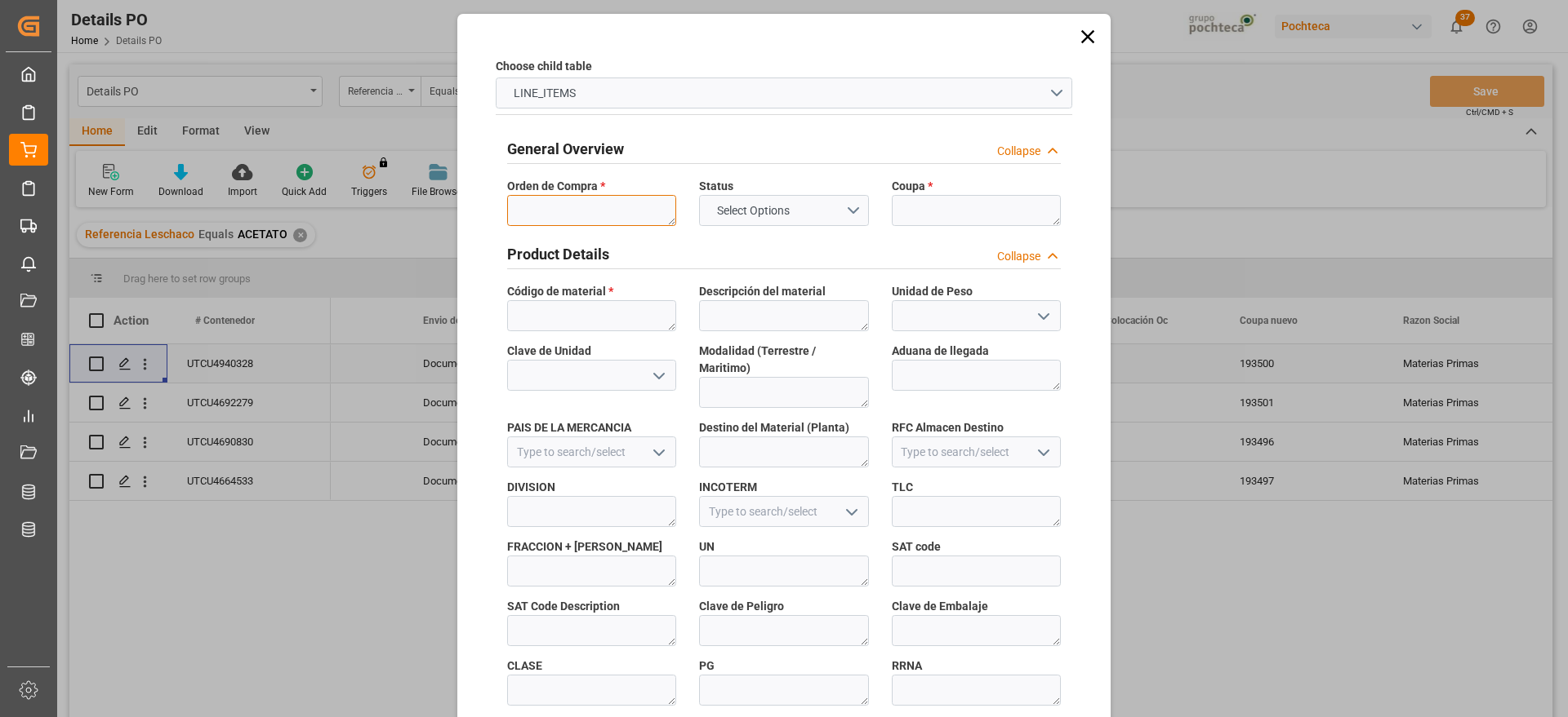
click at [539, 204] on textarea at bounding box center [591, 210] width 169 height 31
paste textarea "5000306162"
type textarea "5000306162"
click at [949, 209] on textarea at bounding box center [976, 210] width 169 height 31
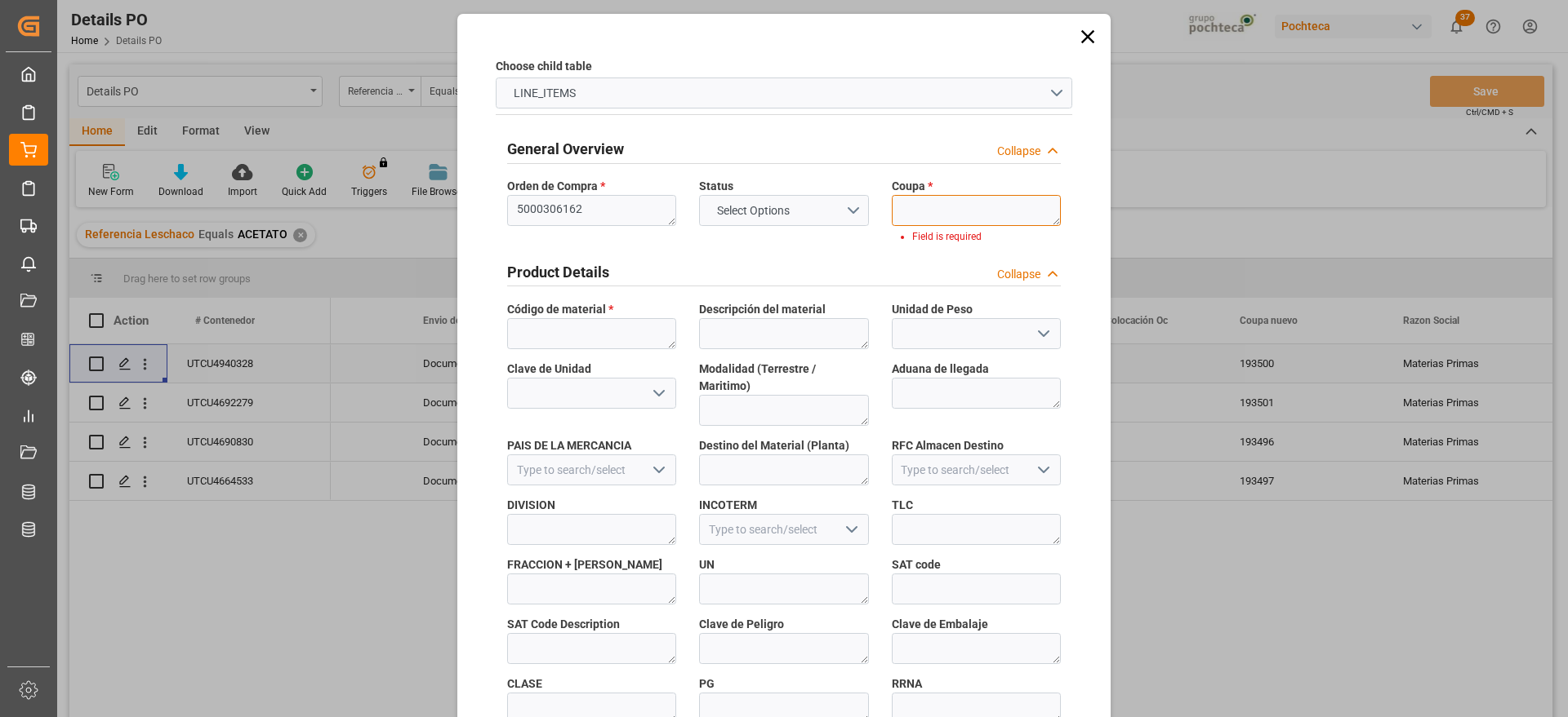
paste textarea "193500"
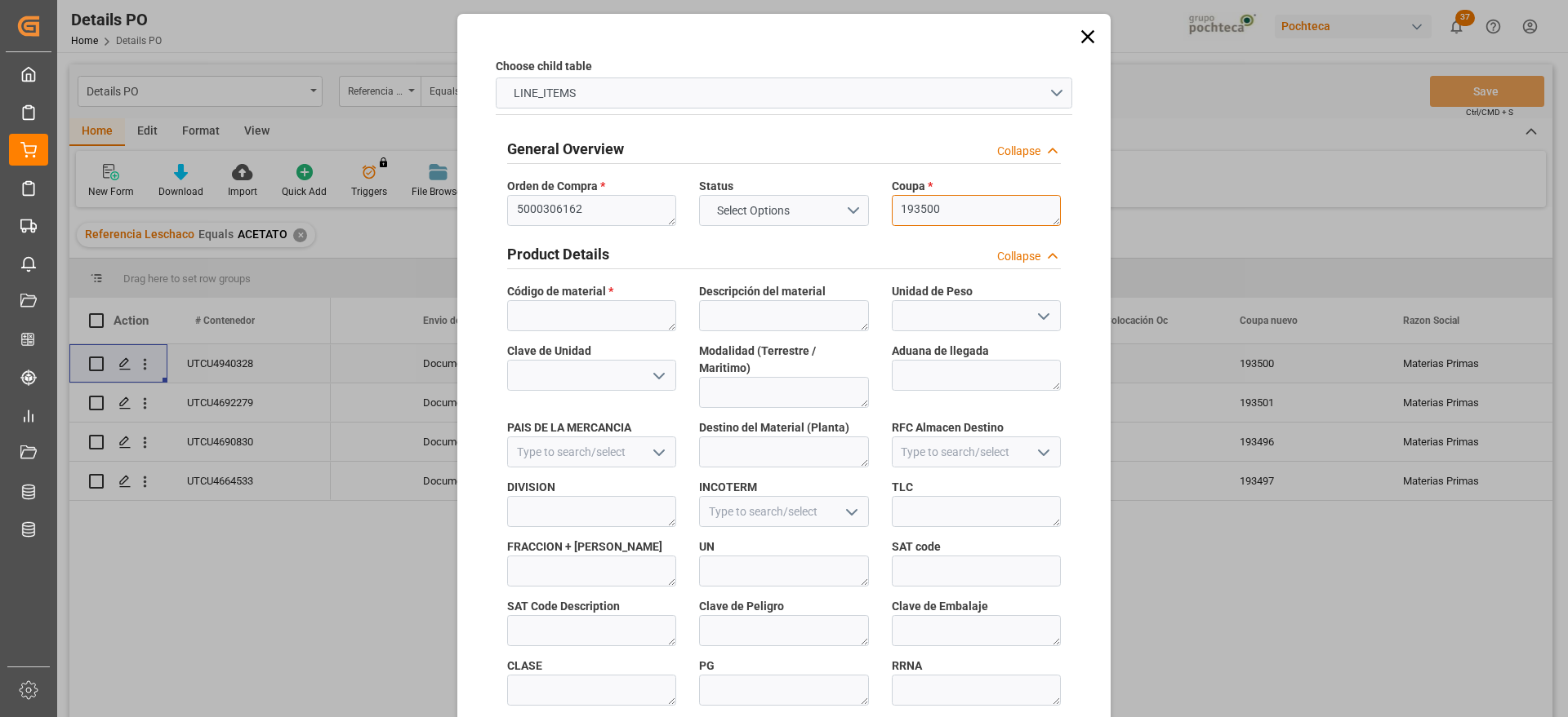
scroll to position [0, 0]
type textarea "193500"
click at [614, 320] on textarea at bounding box center [591, 316] width 169 height 31
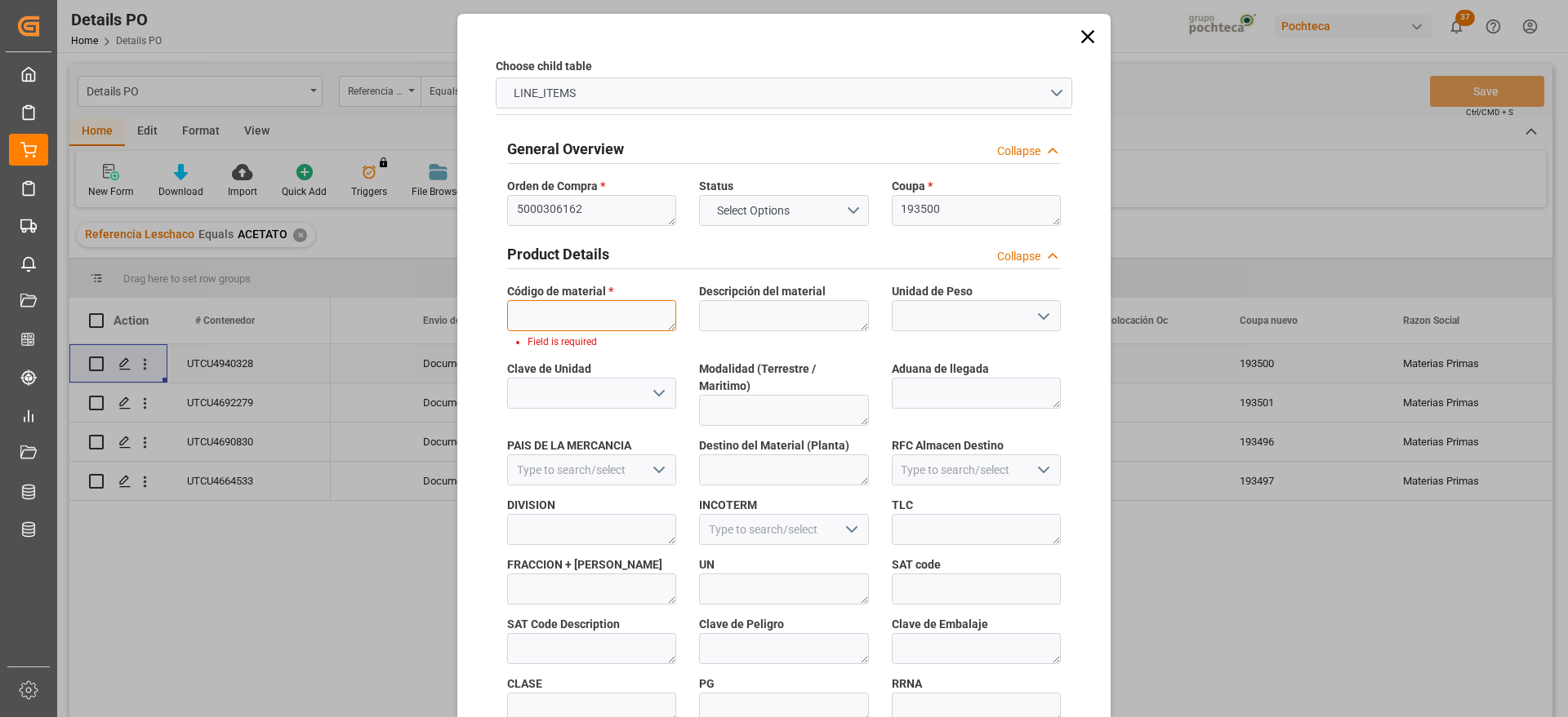
paste textarea "56874"
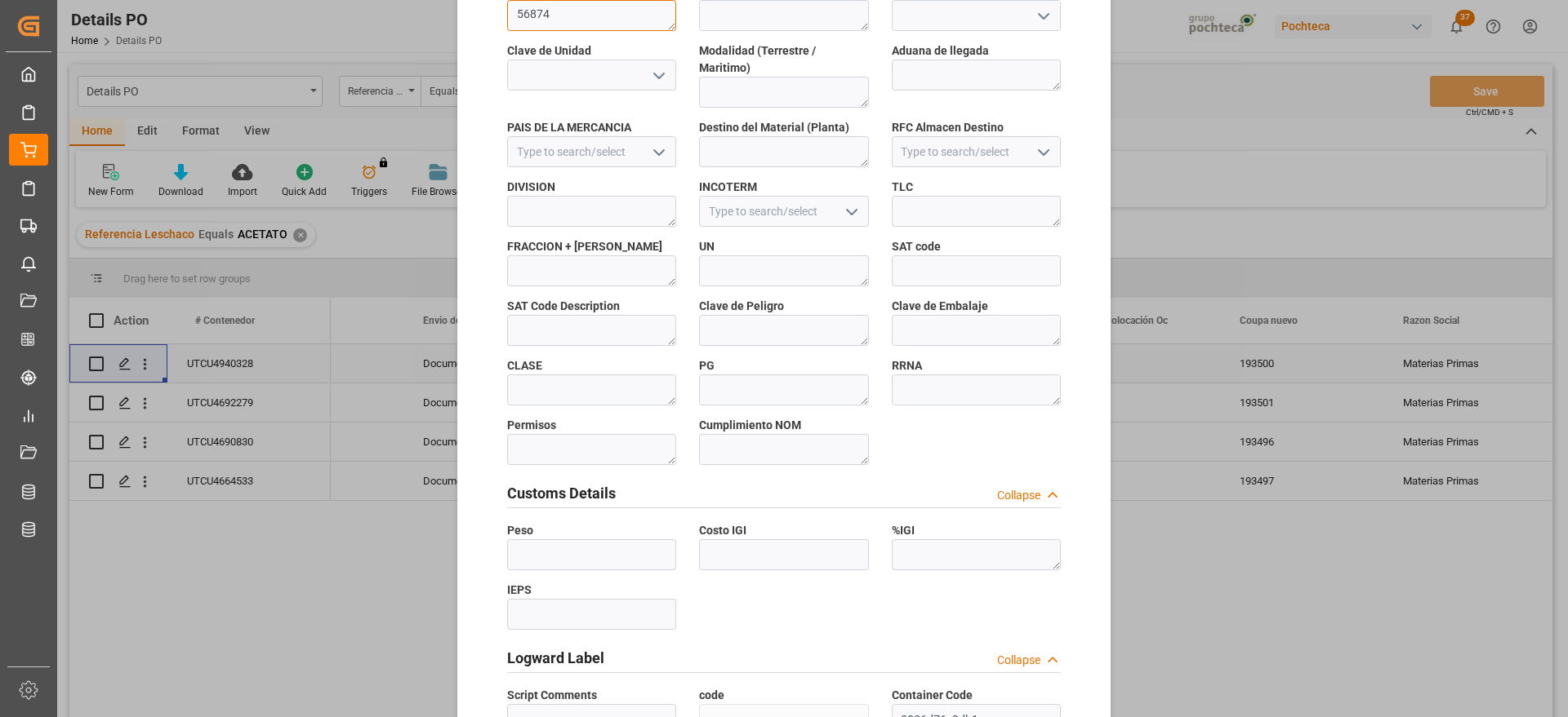
scroll to position [700, 0]
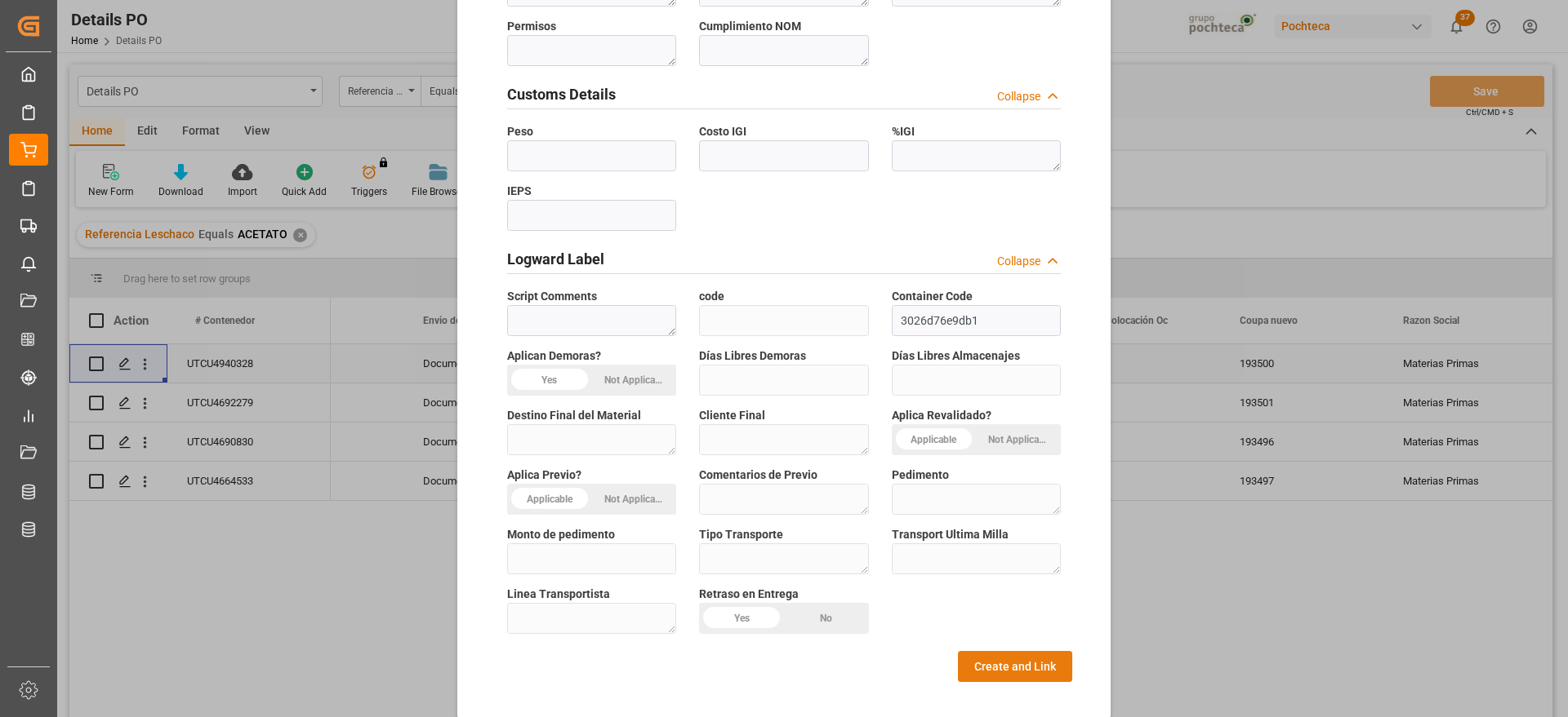
type textarea "56874"
click at [988, 651] on button "Create and Link" at bounding box center [1015, 666] width 115 height 31
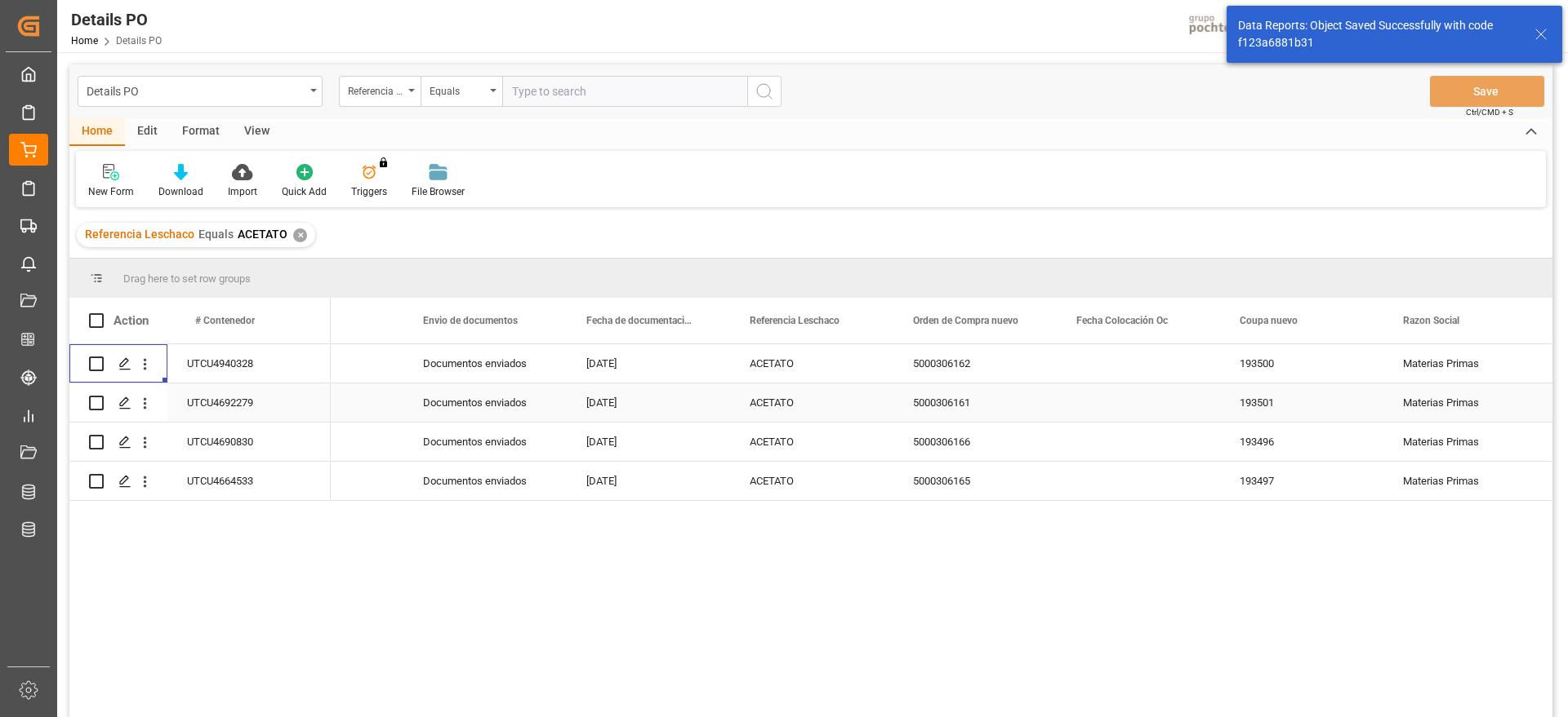
click at [956, 413] on div "5000306161" at bounding box center [975, 403] width 163 height 38
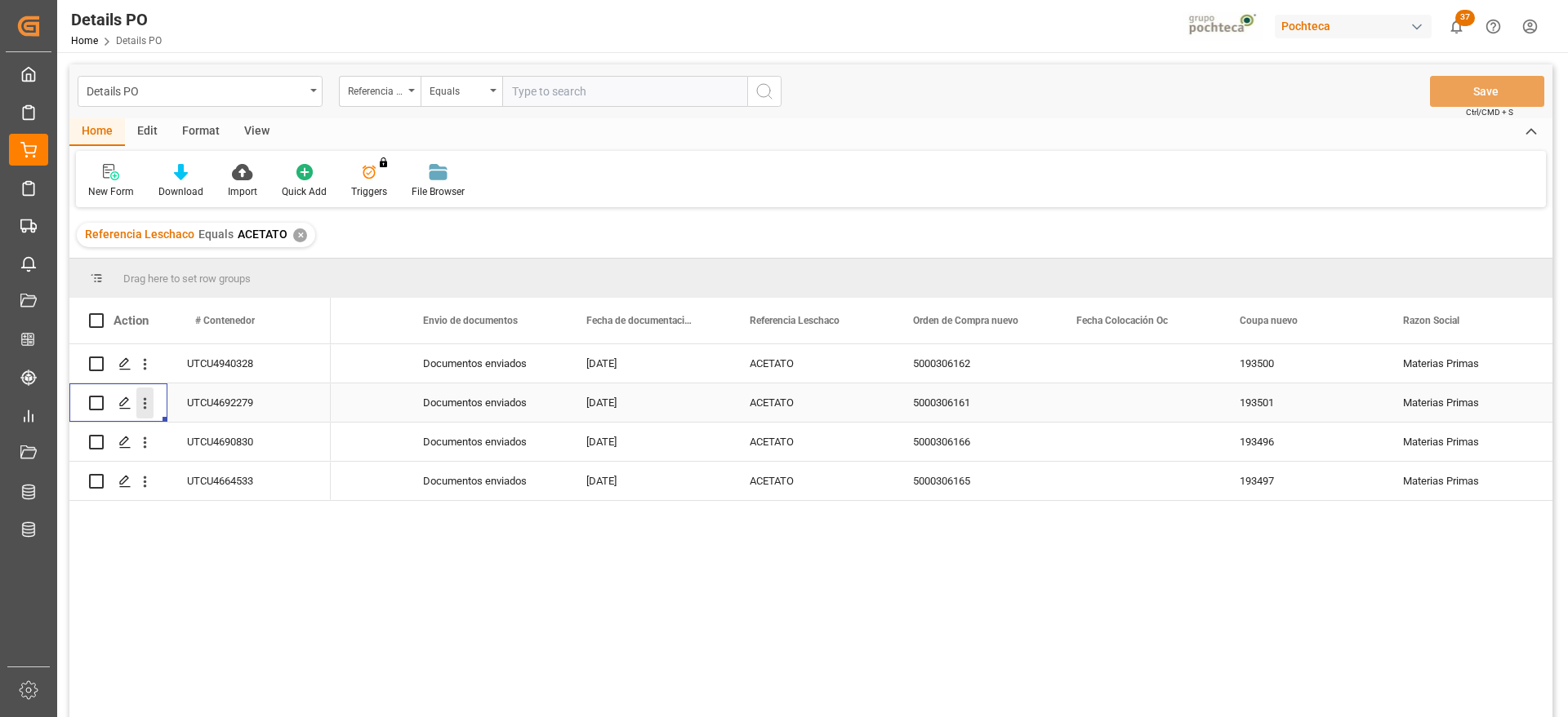
click at [147, 401] on icon "open menu" at bounding box center [145, 403] width 17 height 17
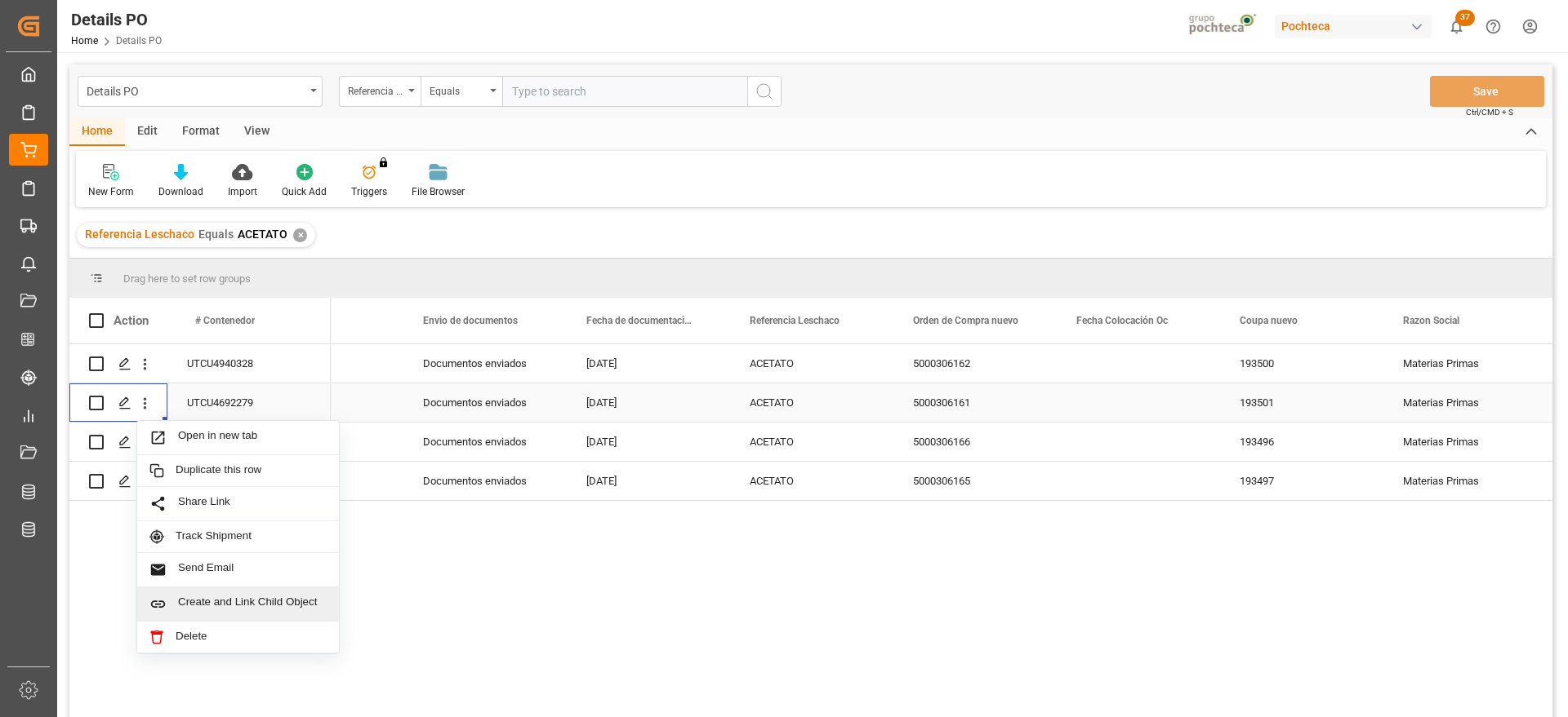
click at [222, 592] on div "Create and Link Child Object" at bounding box center [238, 604] width 202 height 34
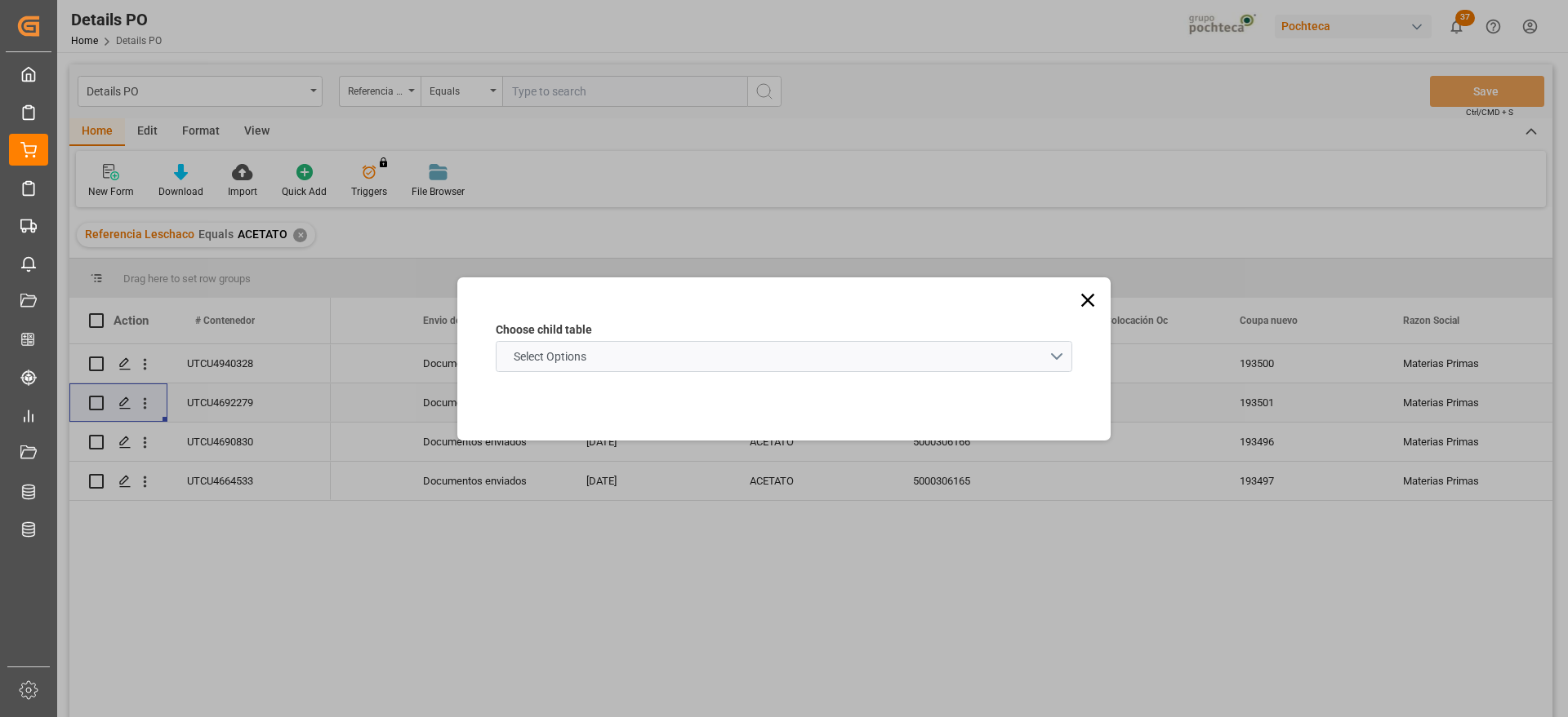
click at [587, 363] on span "Select Options" at bounding box center [550, 356] width 89 height 17
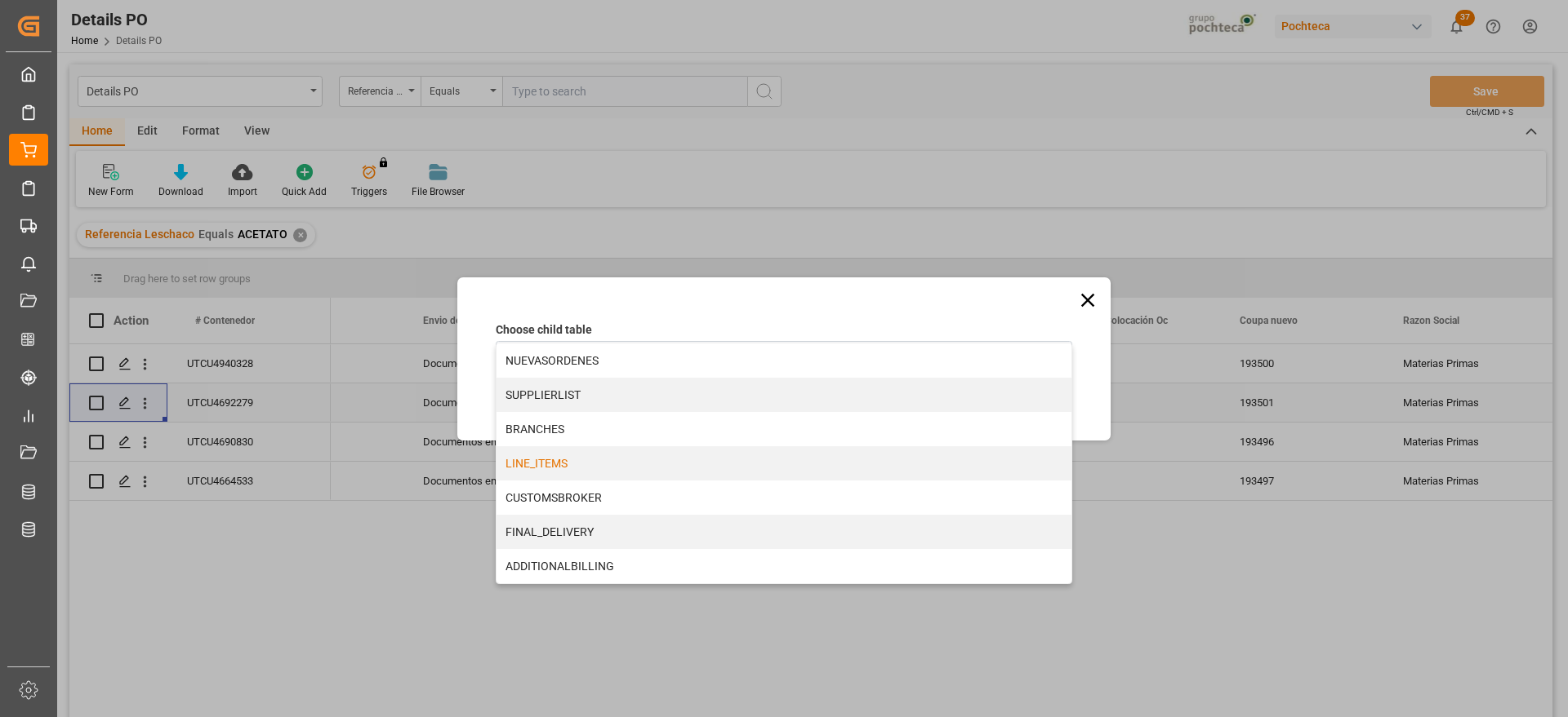
click at [577, 463] on div "LINE_ITEMS" at bounding box center [784, 463] width 575 height 34
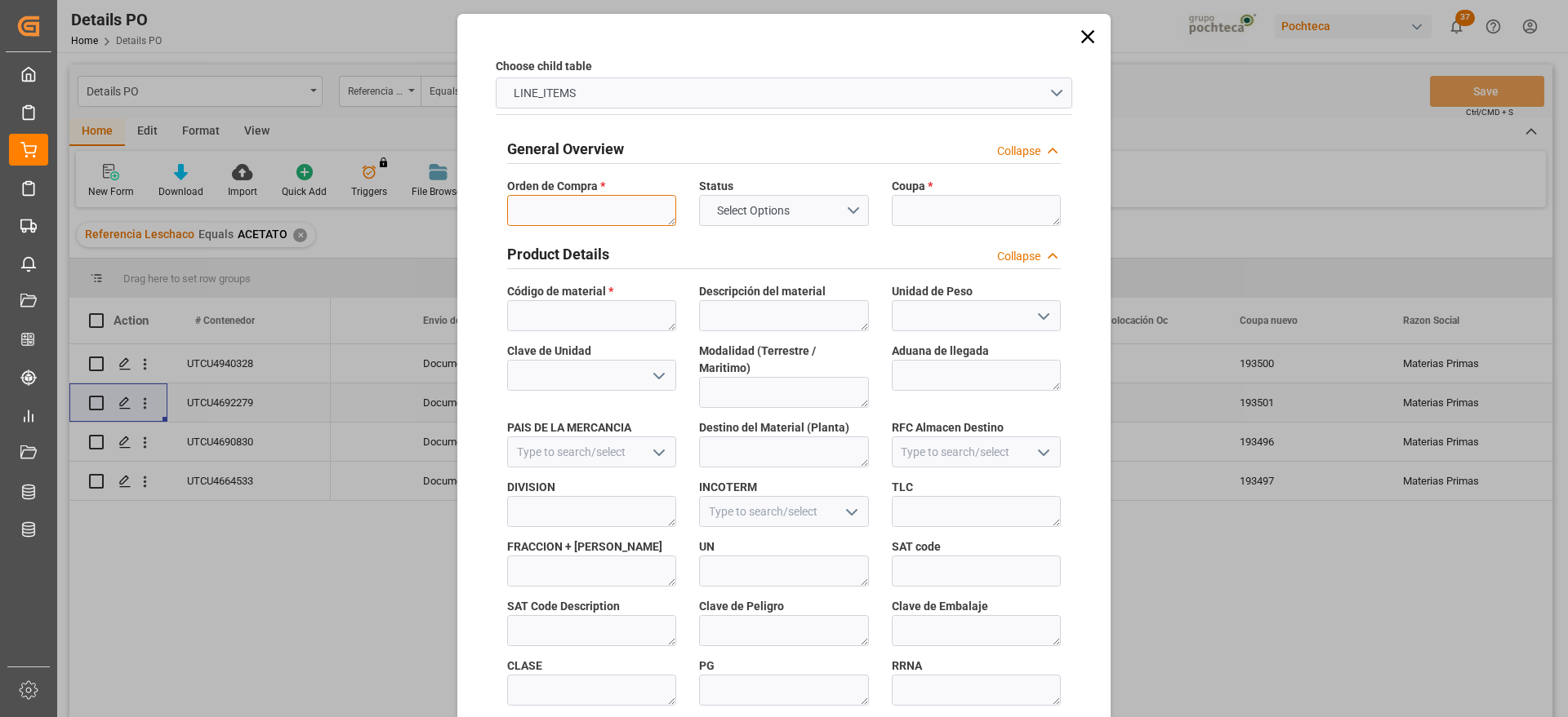
click at [579, 219] on textarea at bounding box center [591, 210] width 169 height 31
paste textarea "5000306161"
type textarea "5000306161"
click at [934, 218] on textarea at bounding box center [976, 210] width 169 height 31
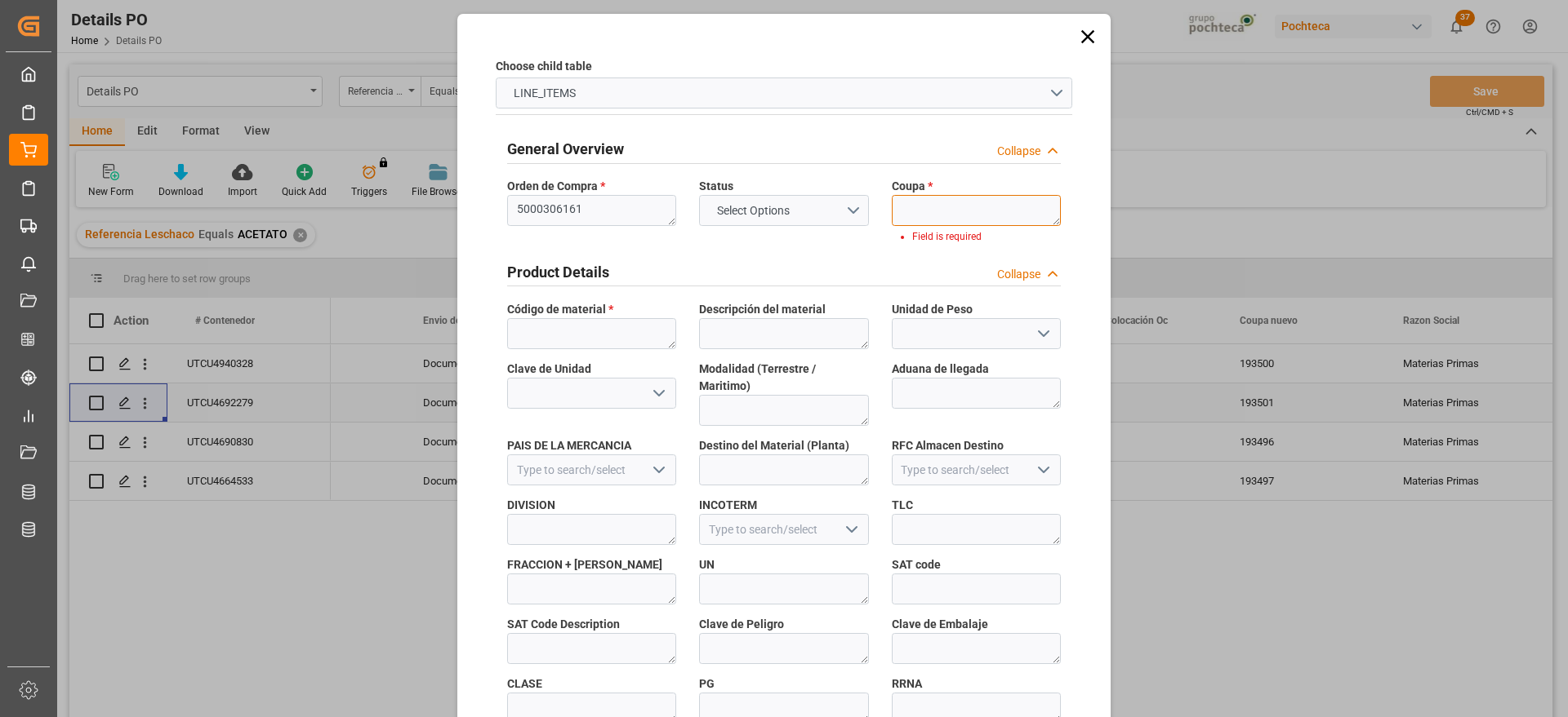
paste textarea "193501"
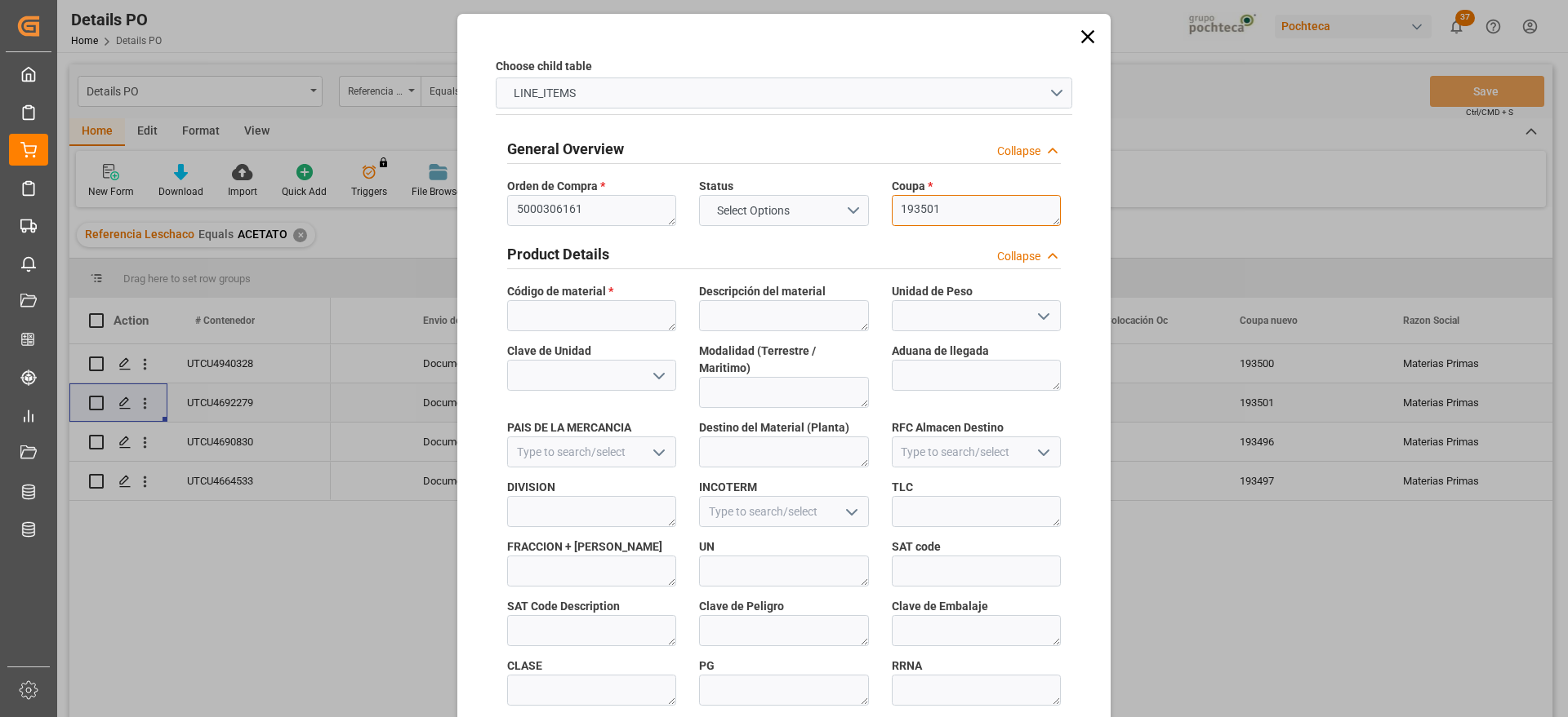
type textarea "193501"
click at [592, 318] on textarea at bounding box center [591, 316] width 169 height 31
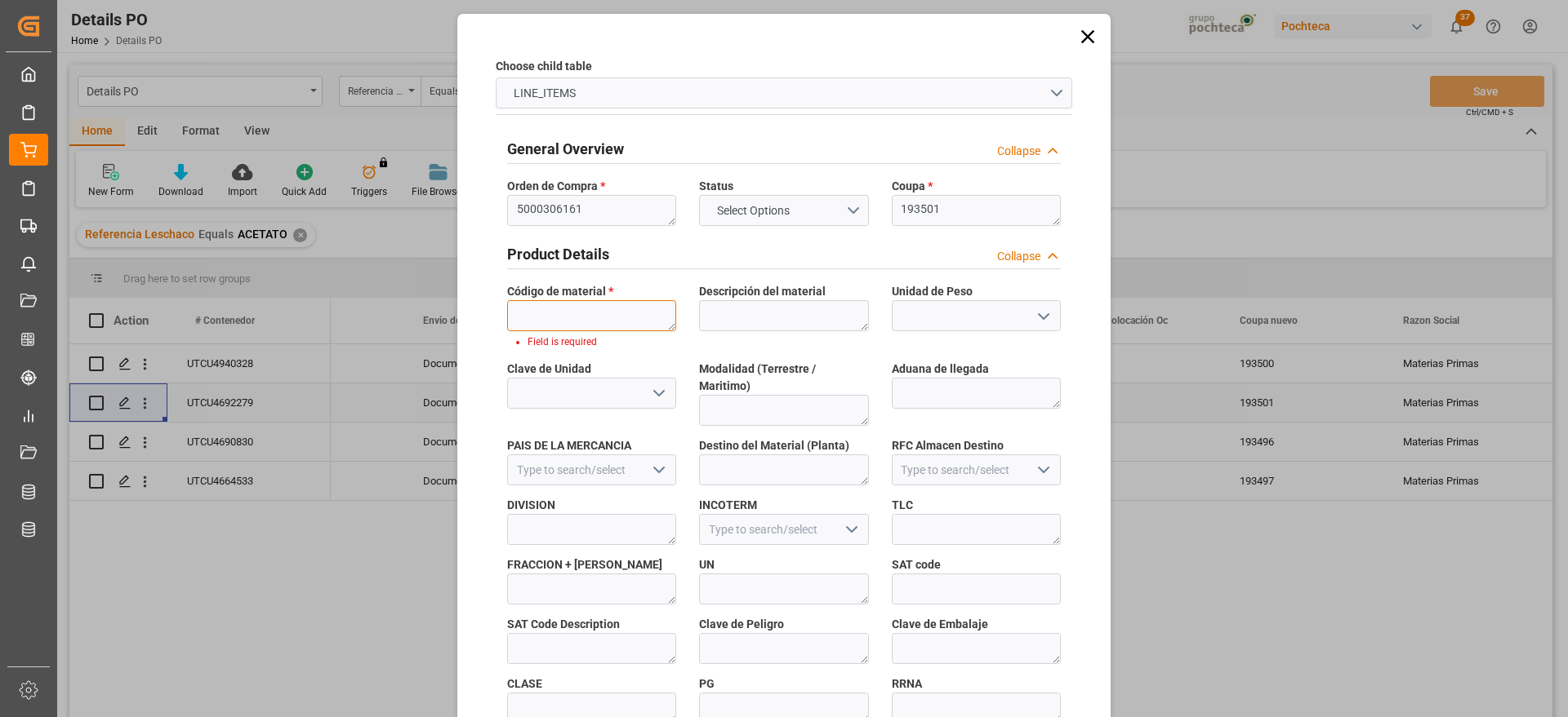
paste textarea "56874"
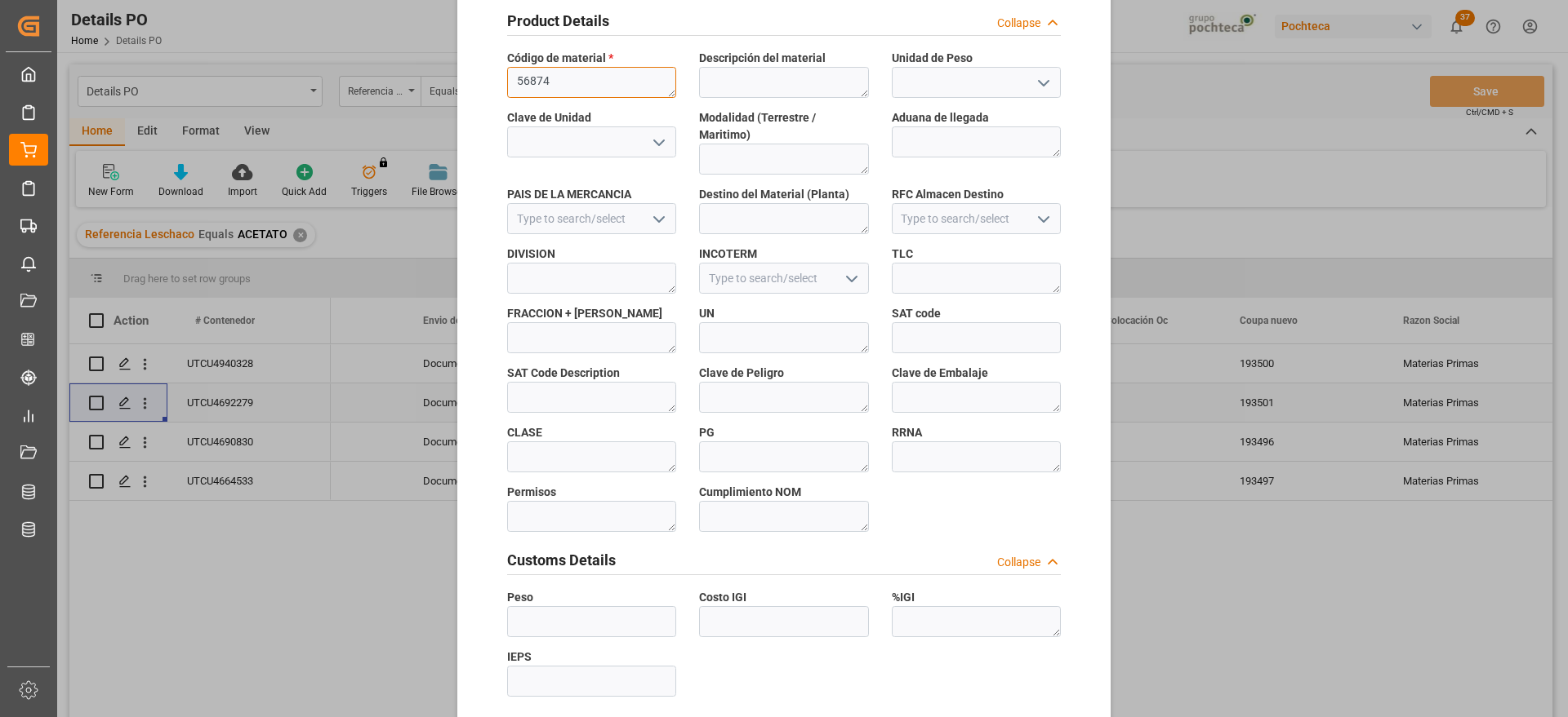
scroll to position [700, 0]
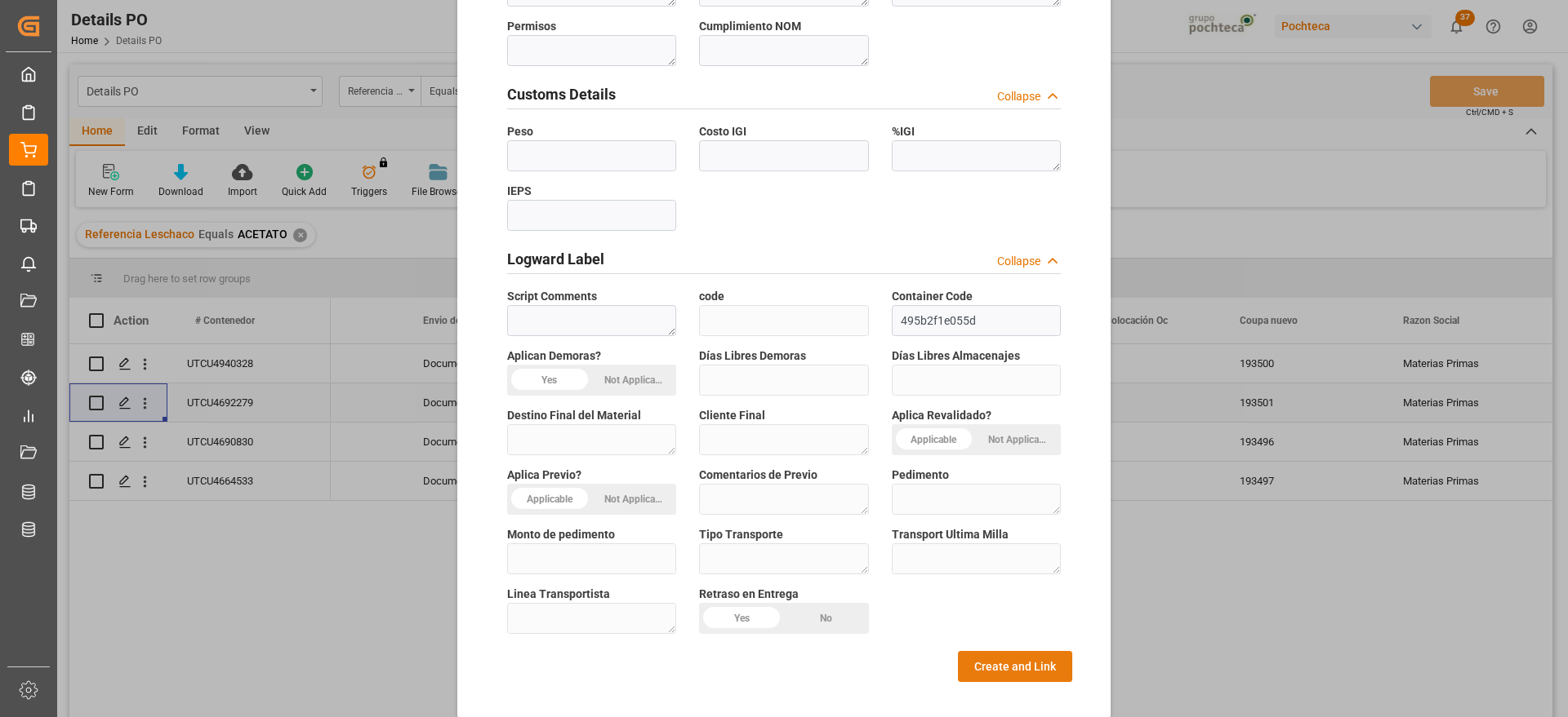
type textarea "56874"
click at [1023, 651] on button "Create and Link" at bounding box center [1015, 666] width 115 height 31
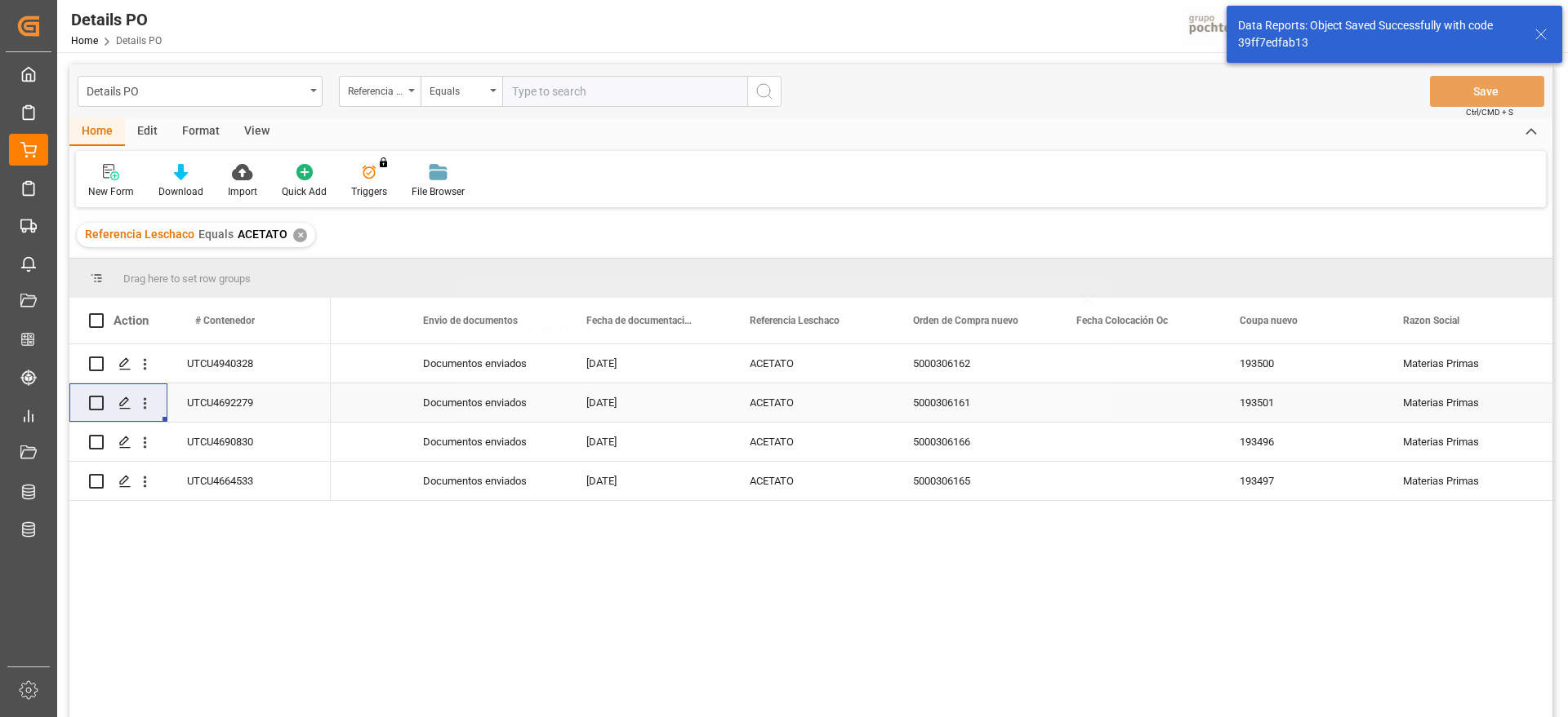
scroll to position [0, 0]
click at [971, 448] on div "5000306166" at bounding box center [975, 442] width 163 height 38
click at [150, 444] on icon "open menu" at bounding box center [145, 443] width 17 height 17
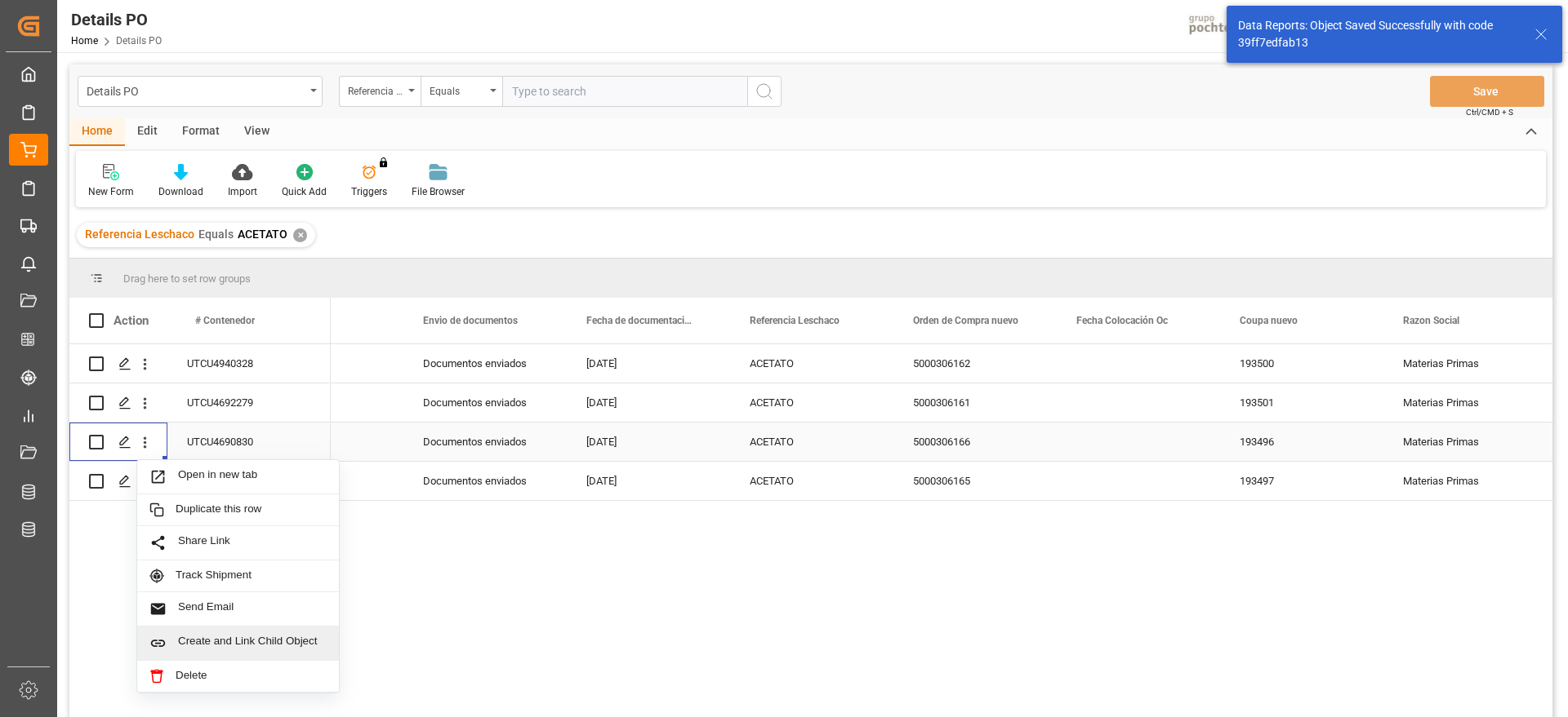
click at [278, 632] on div "Create and Link Child Object" at bounding box center [238, 643] width 202 height 34
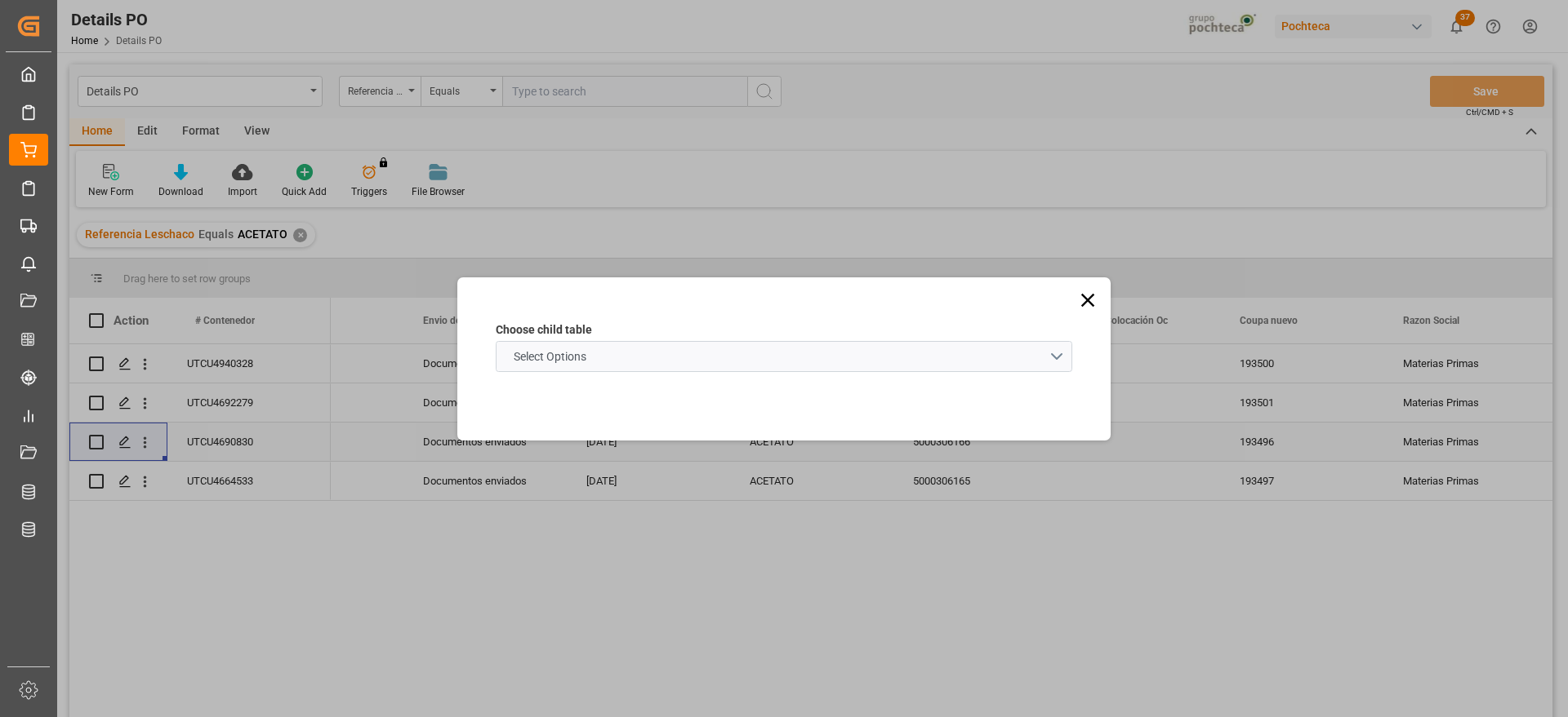
click at [563, 368] on schema "Select Options" at bounding box center [784, 356] width 577 height 31
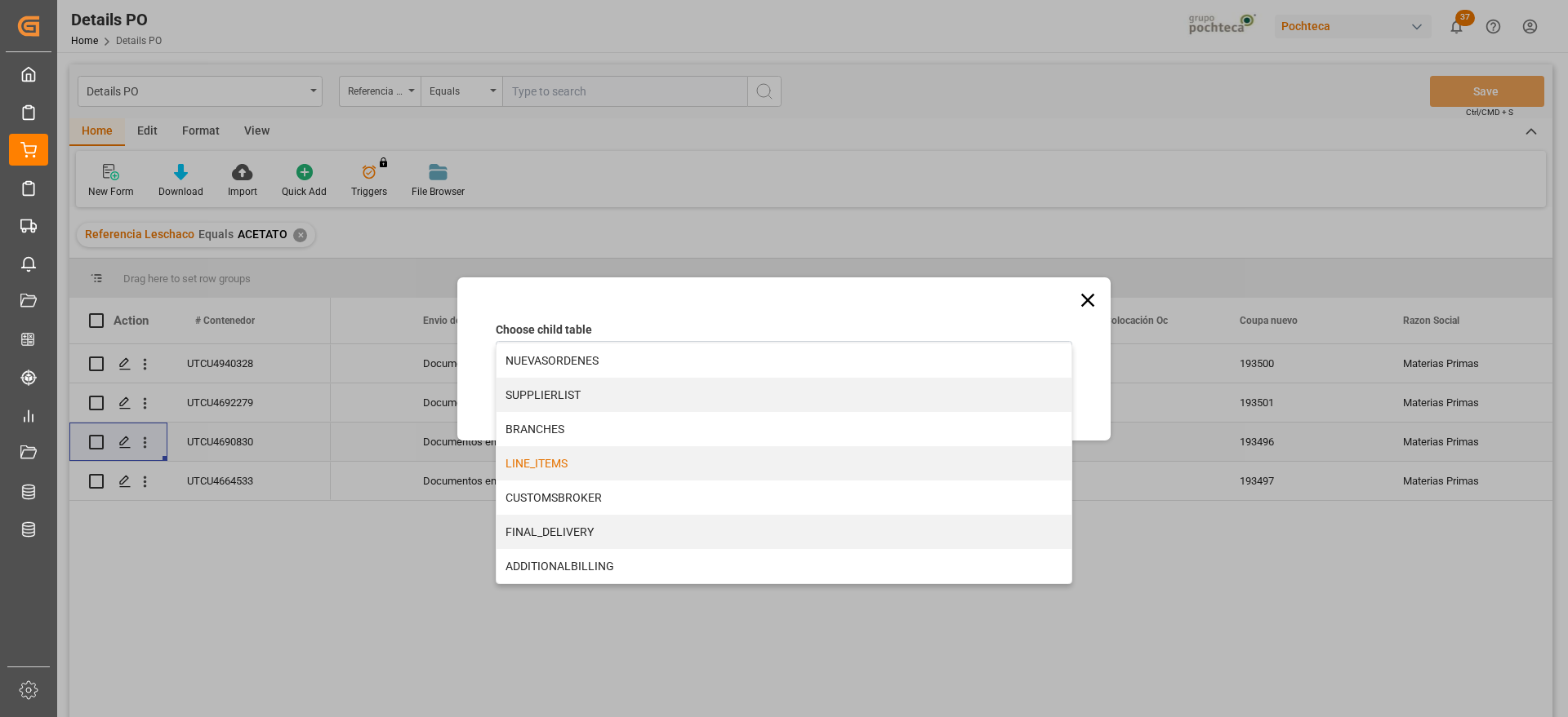
click at [565, 469] on div "LINE_ITEMS" at bounding box center [784, 463] width 575 height 34
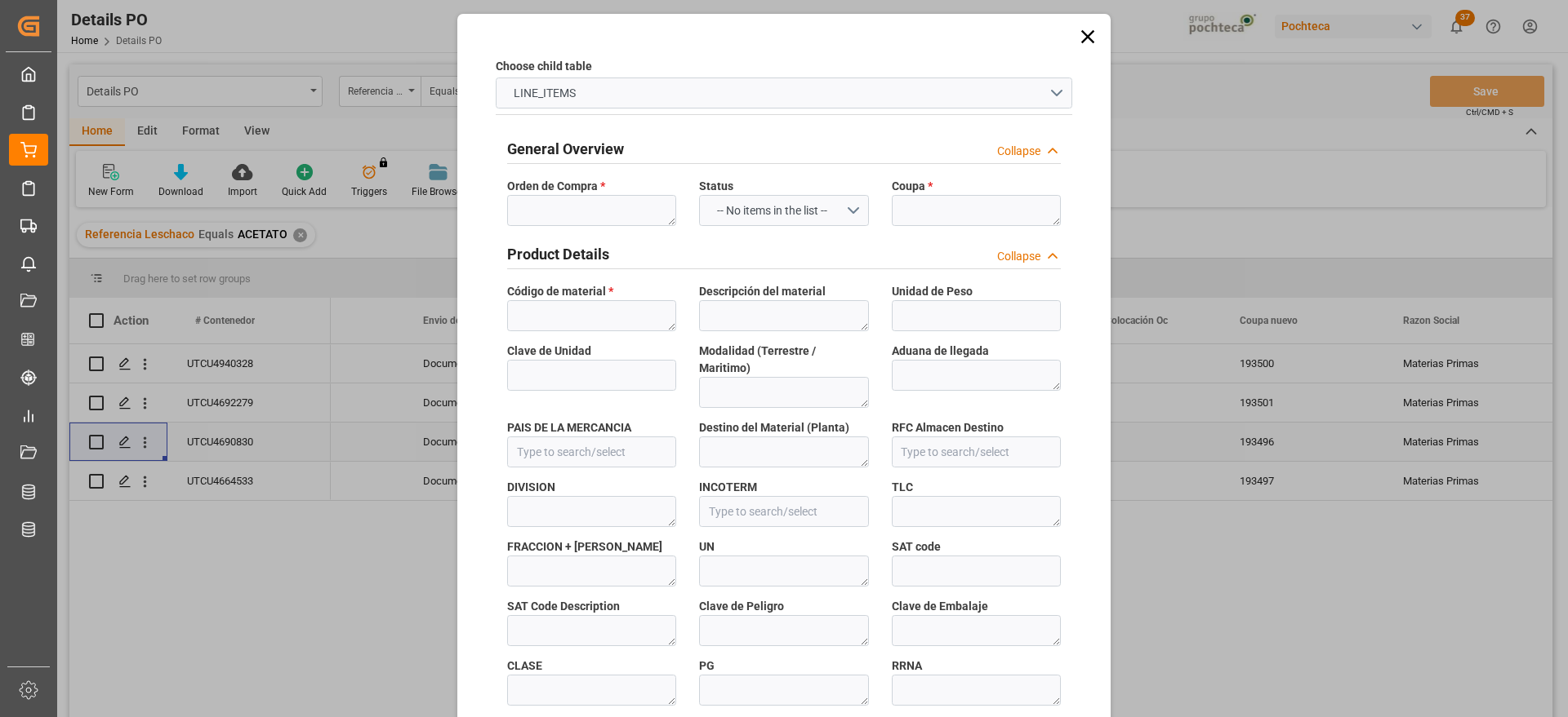
type input "61761903acd6"
click at [545, 213] on textarea at bounding box center [591, 210] width 169 height 31
paste textarea "5000306166"
type textarea "5000306166"
click at [950, 207] on textarea at bounding box center [976, 210] width 169 height 31
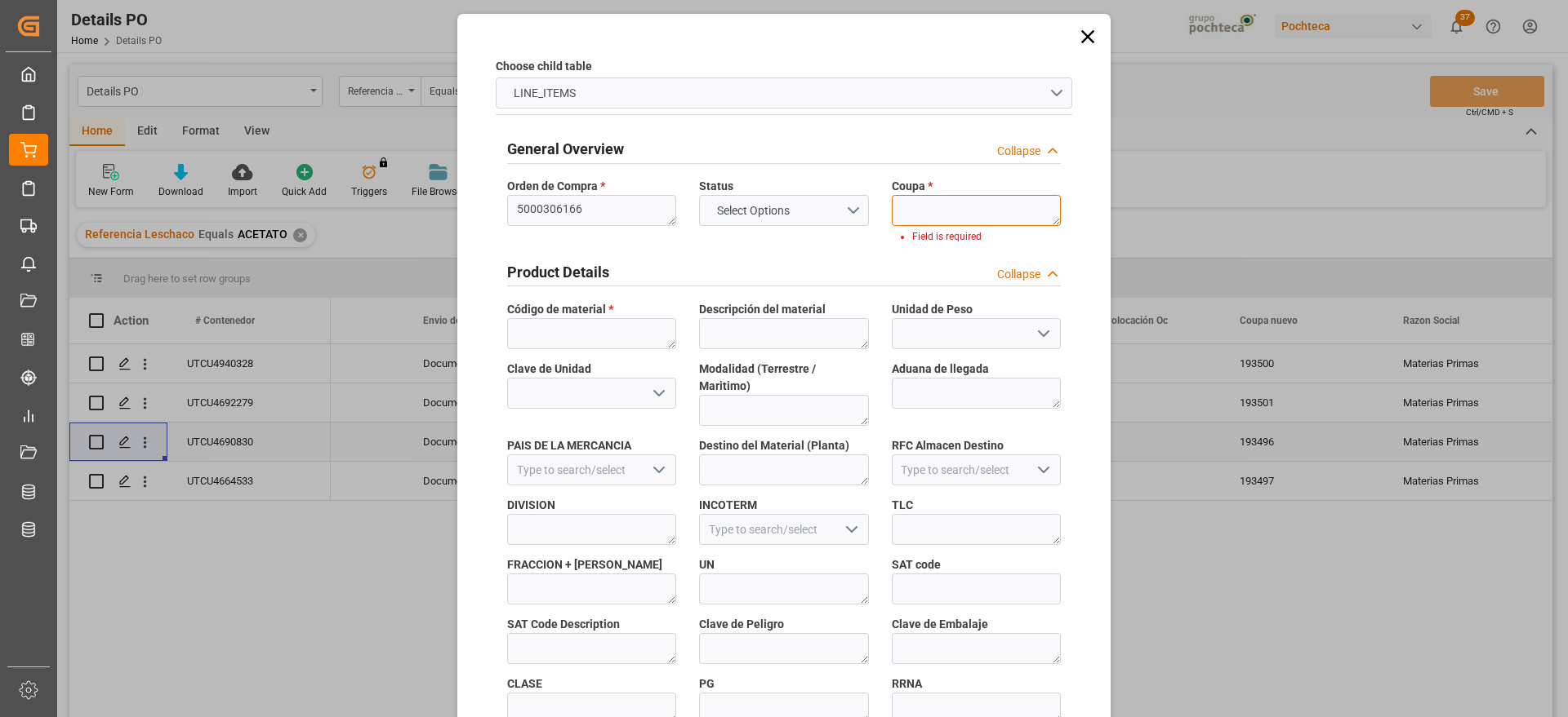
paste textarea "193496"
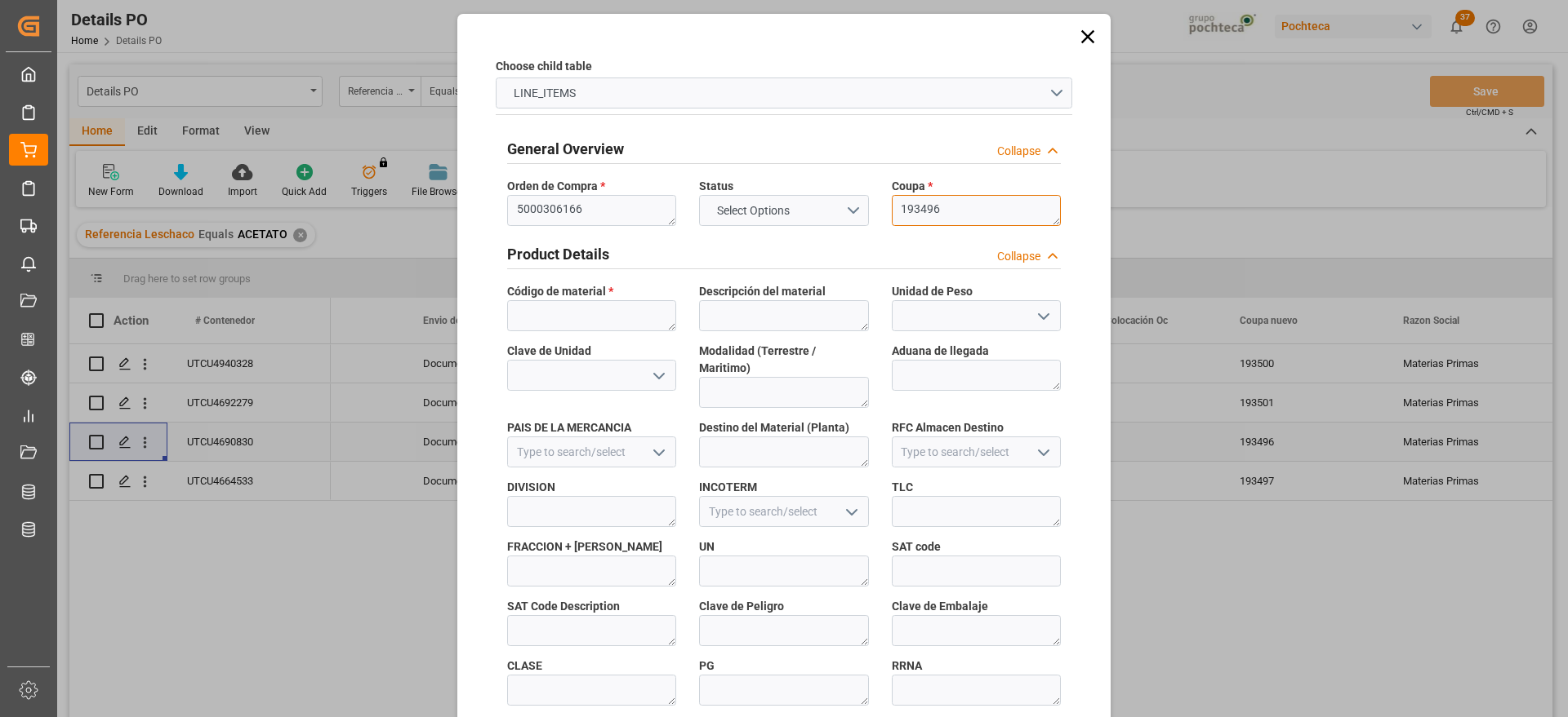
type textarea "193496"
drag, startPoint x: 606, startPoint y: 319, endPoint x: 591, endPoint y: 326, distance: 16.6
click at [605, 318] on textarea at bounding box center [591, 316] width 169 height 31
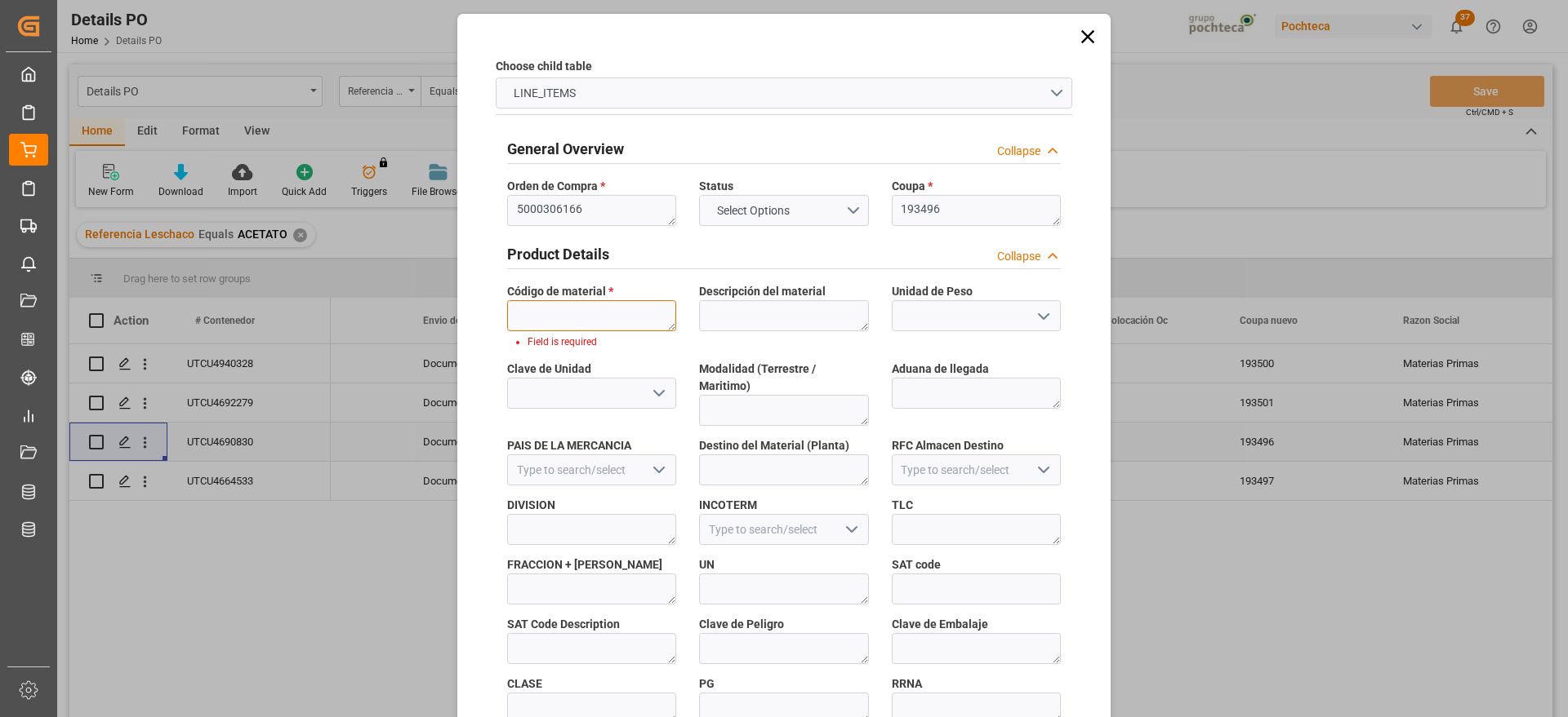
click at [536, 302] on textarea at bounding box center [591, 316] width 169 height 31
paste textarea "56874"
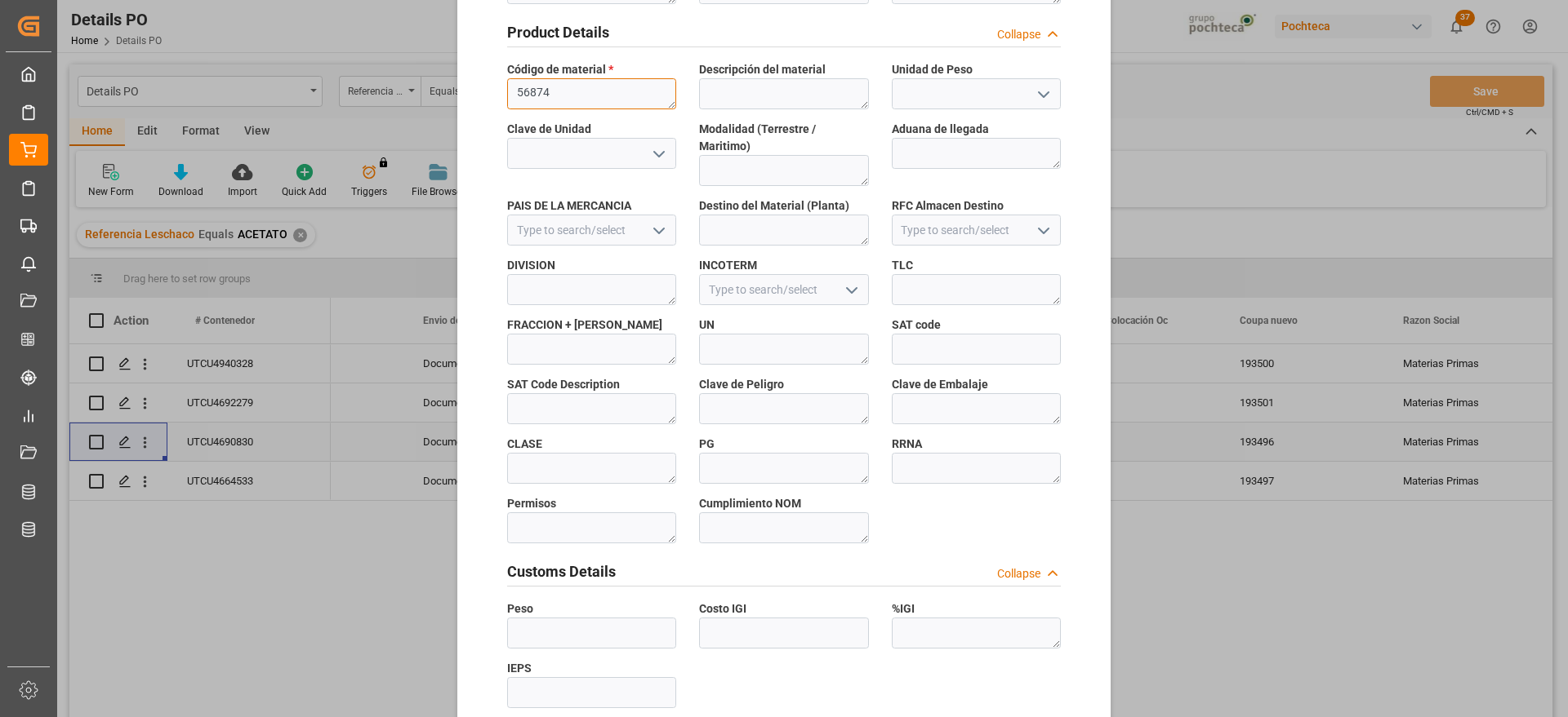
scroll to position [700, 0]
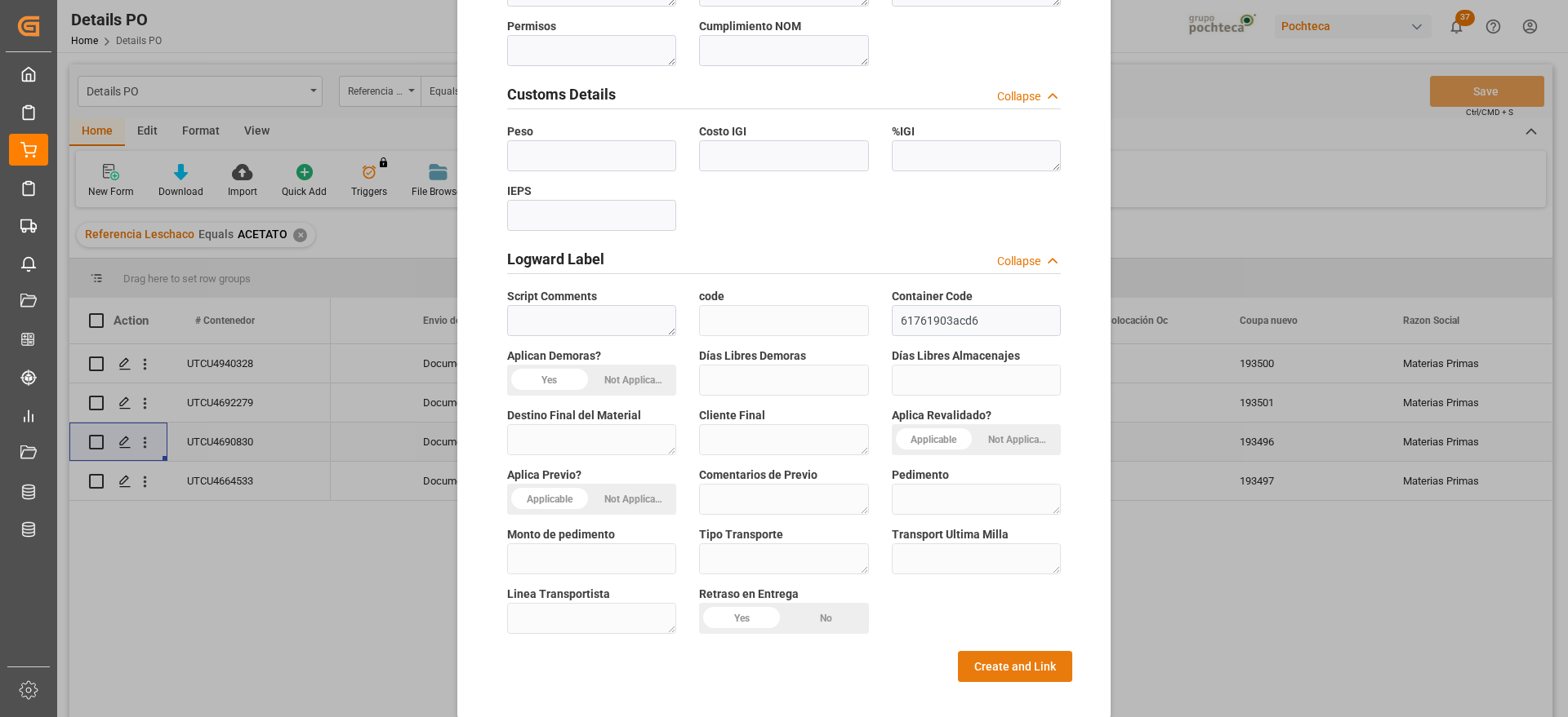
type textarea "56874"
click at [1025, 651] on button "Create and Link" at bounding box center [1015, 666] width 115 height 31
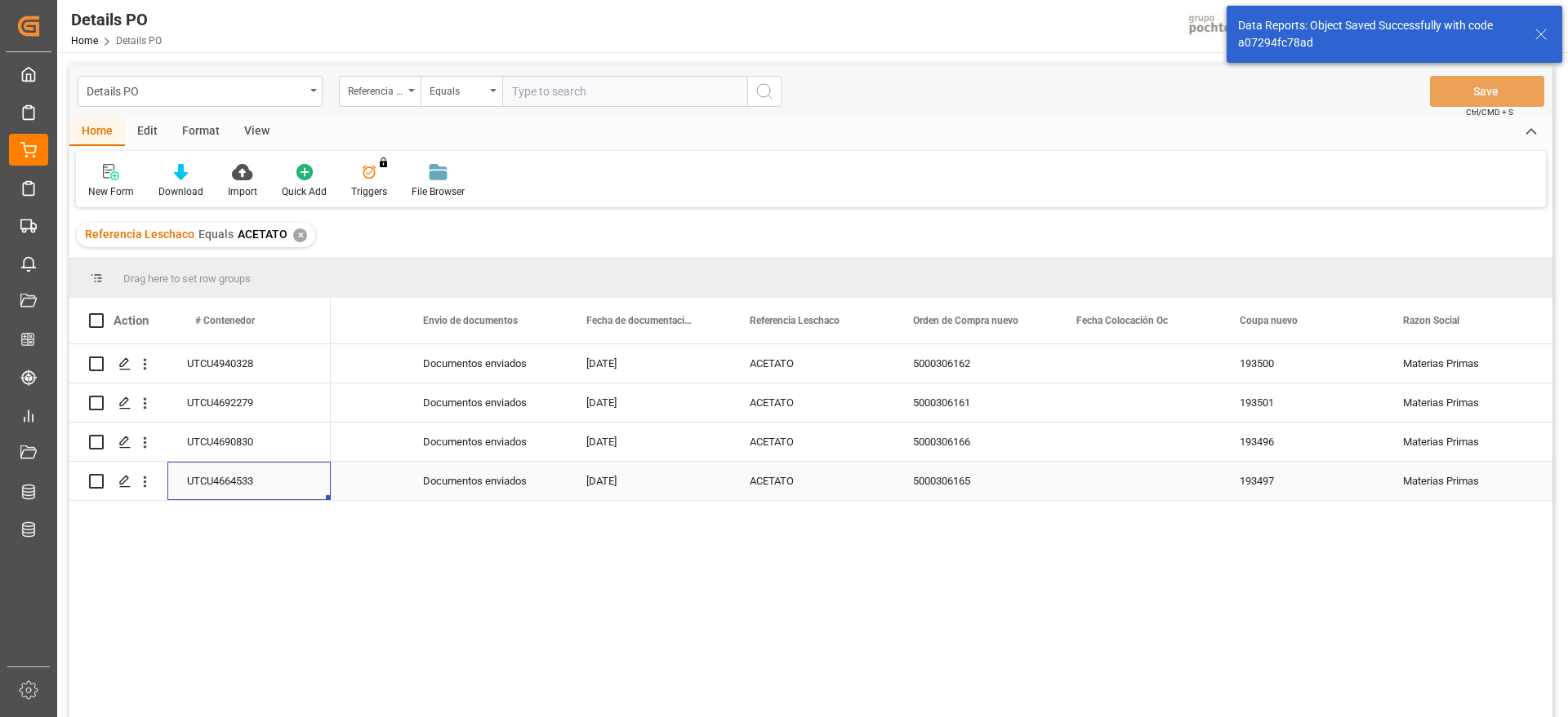
click at [245, 472] on div "UTCU4664533" at bounding box center [249, 481] width 163 height 38
click at [964, 480] on div "5000306165" at bounding box center [975, 481] width 163 height 38
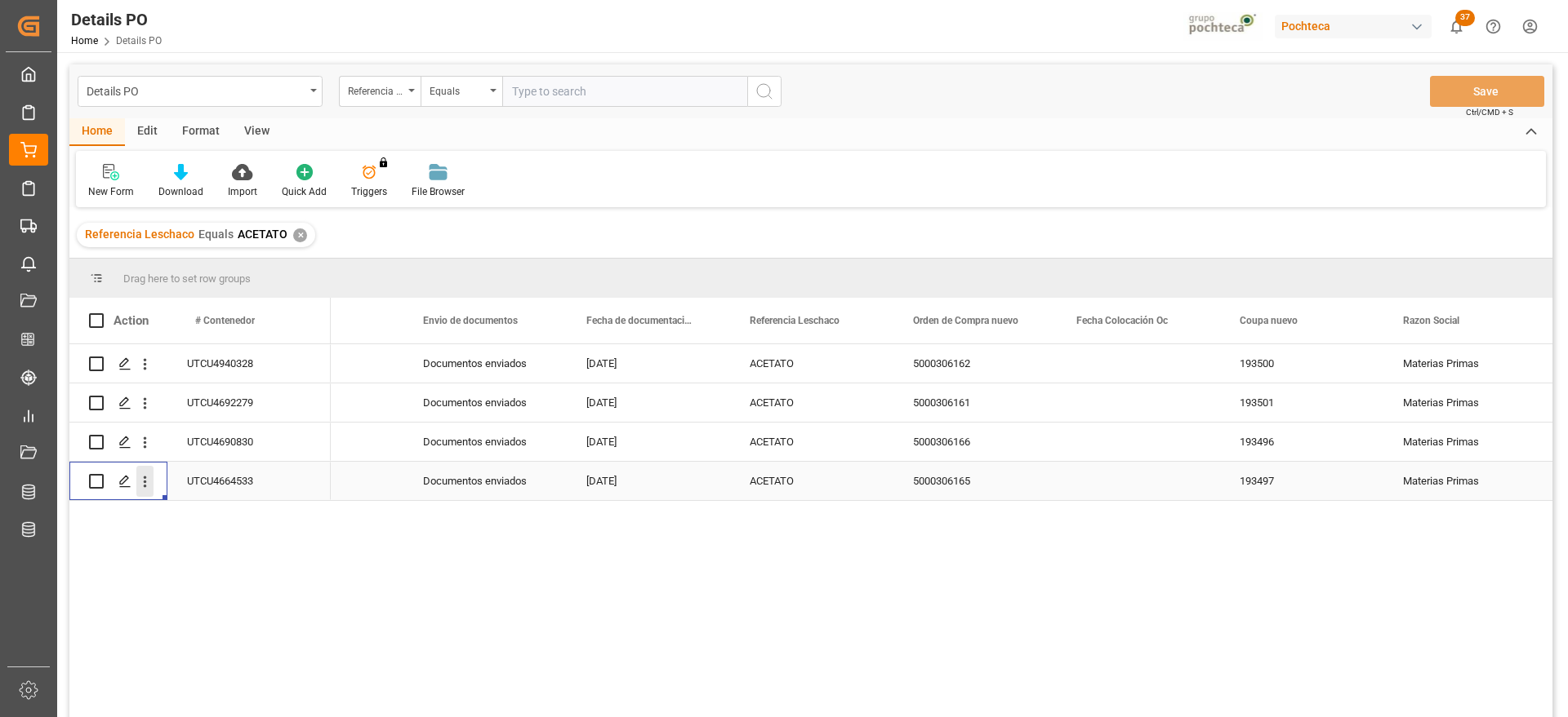
click at [146, 479] on icon "open menu" at bounding box center [145, 482] width 17 height 17
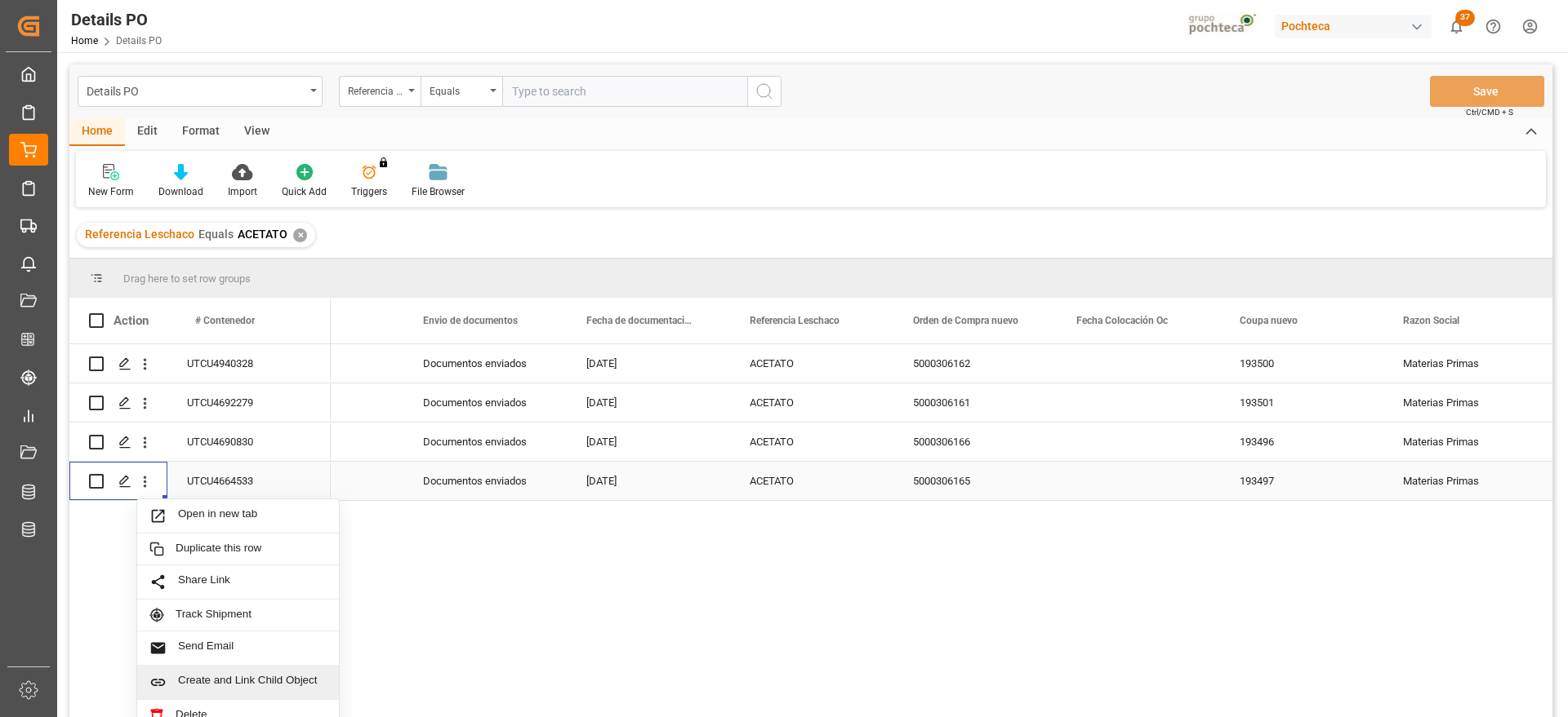
click at [256, 690] on span "Create and Link Child Object" at bounding box center [252, 682] width 149 height 17
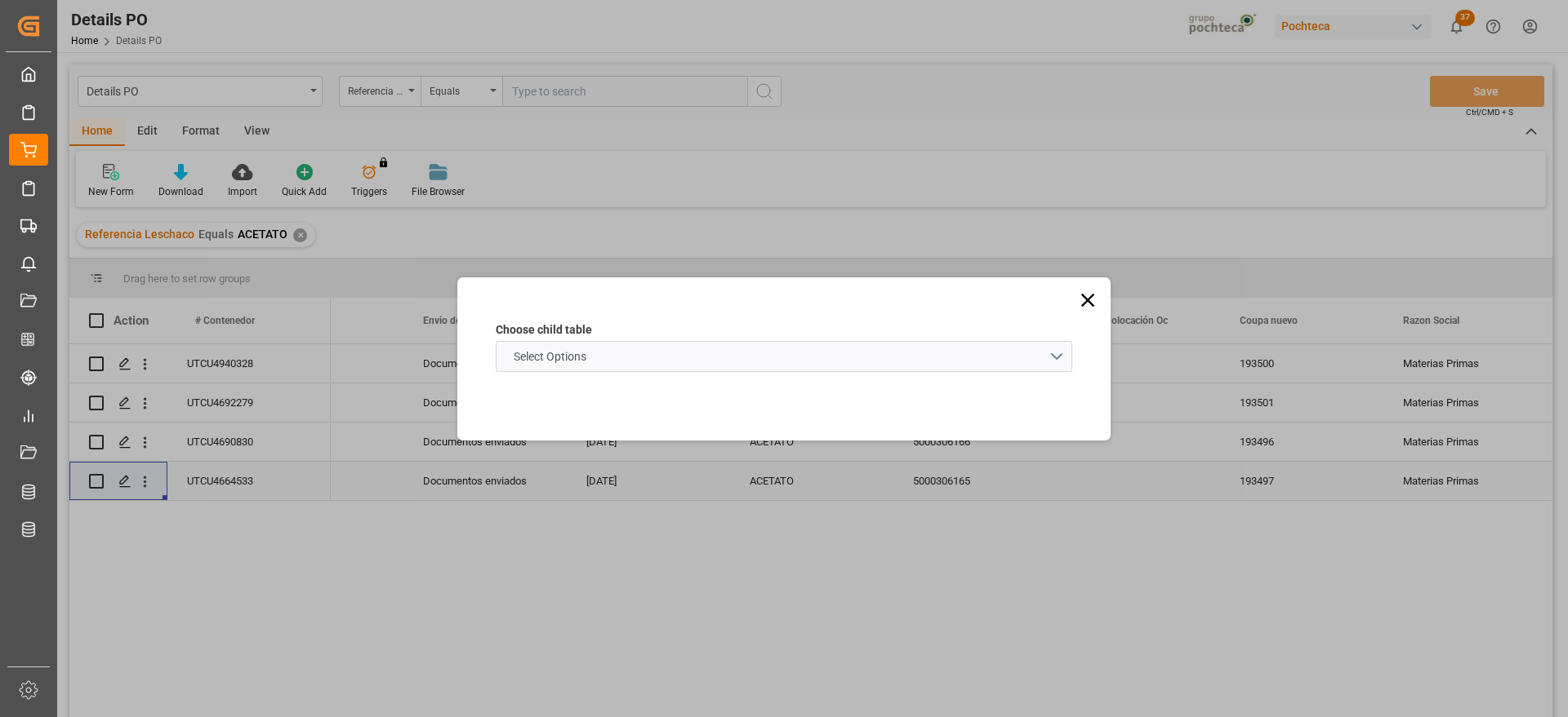
click at [673, 366] on schema "Select Options" at bounding box center [784, 356] width 577 height 31
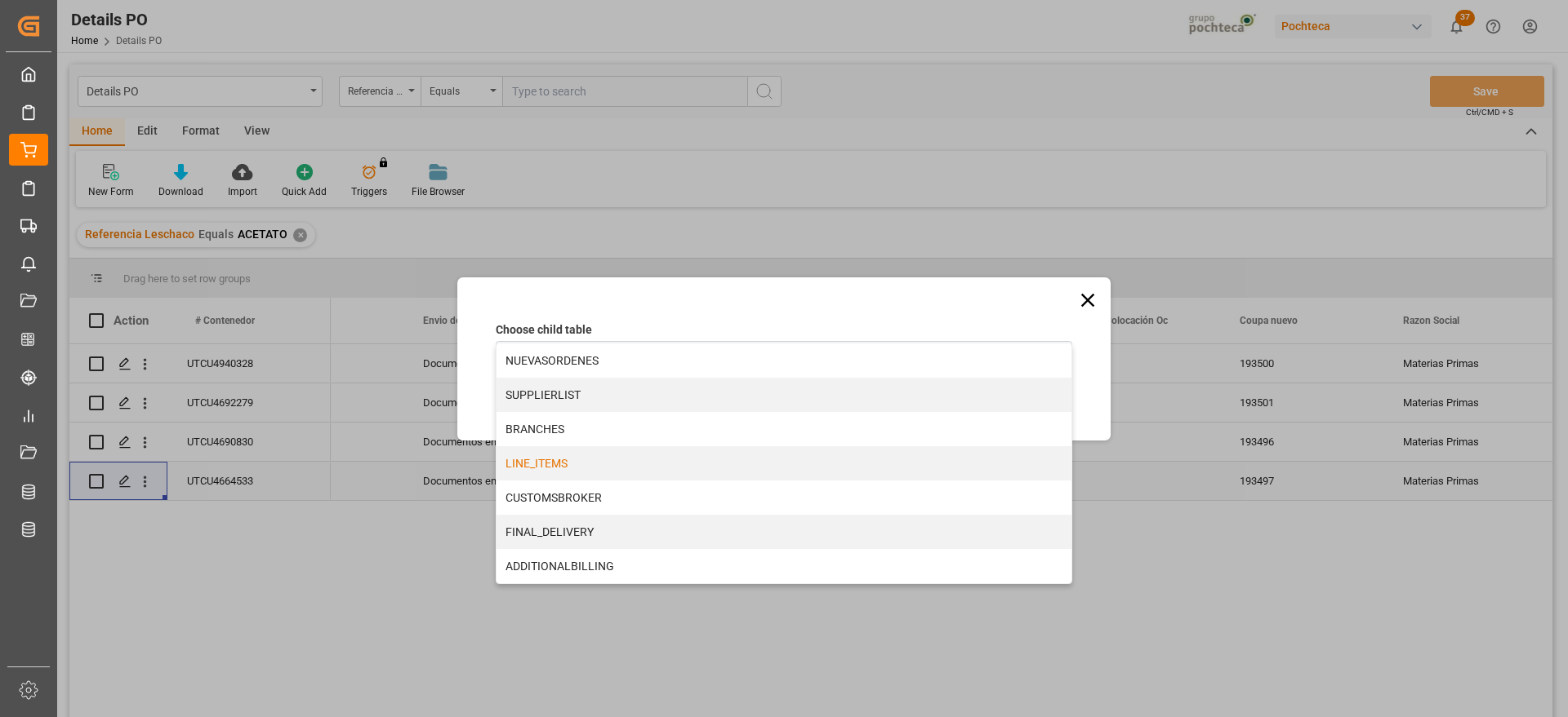
click at [642, 466] on div "LINE_ITEMS" at bounding box center [784, 463] width 575 height 34
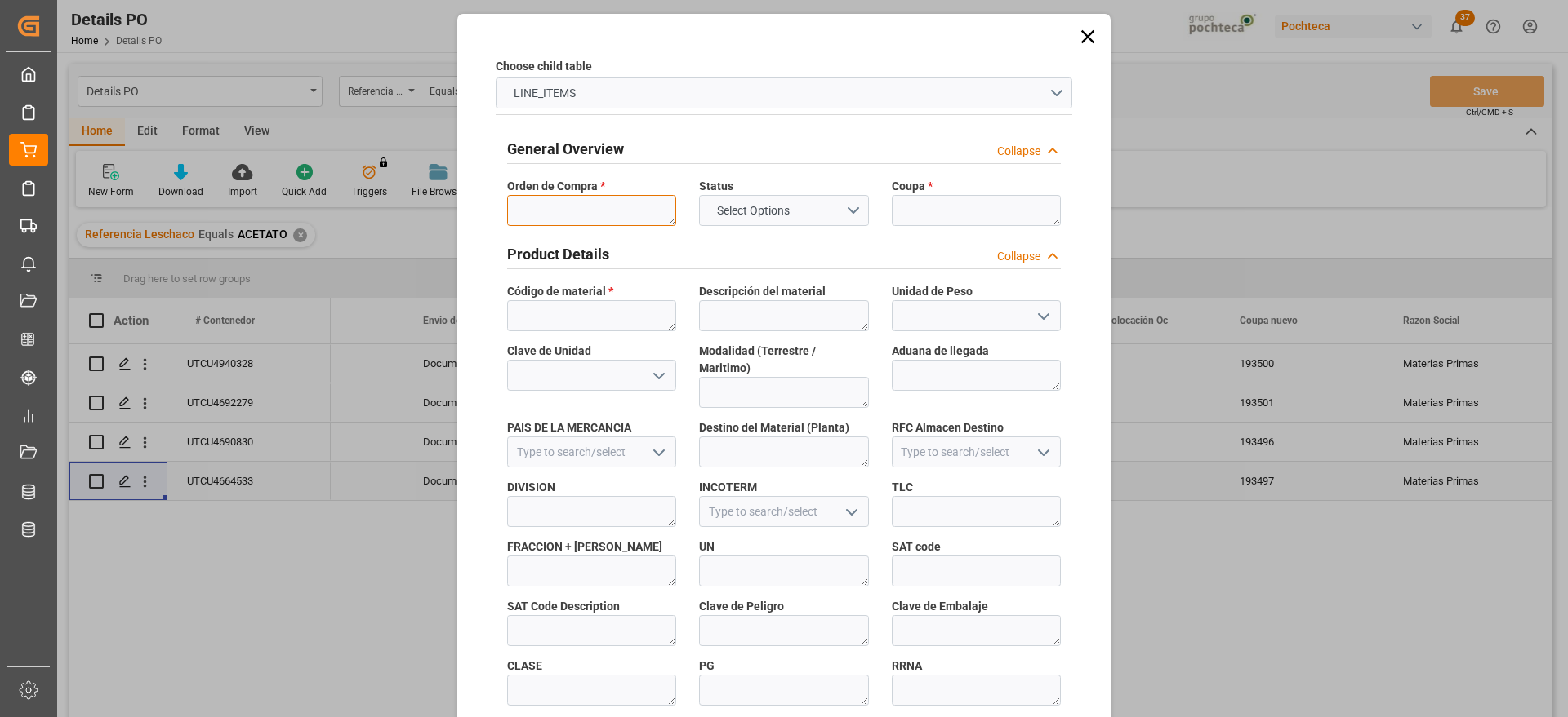
click at [570, 209] on textarea at bounding box center [591, 210] width 169 height 31
paste textarea "5000306165"
type textarea "5000306165"
click at [925, 204] on textarea at bounding box center [976, 210] width 169 height 31
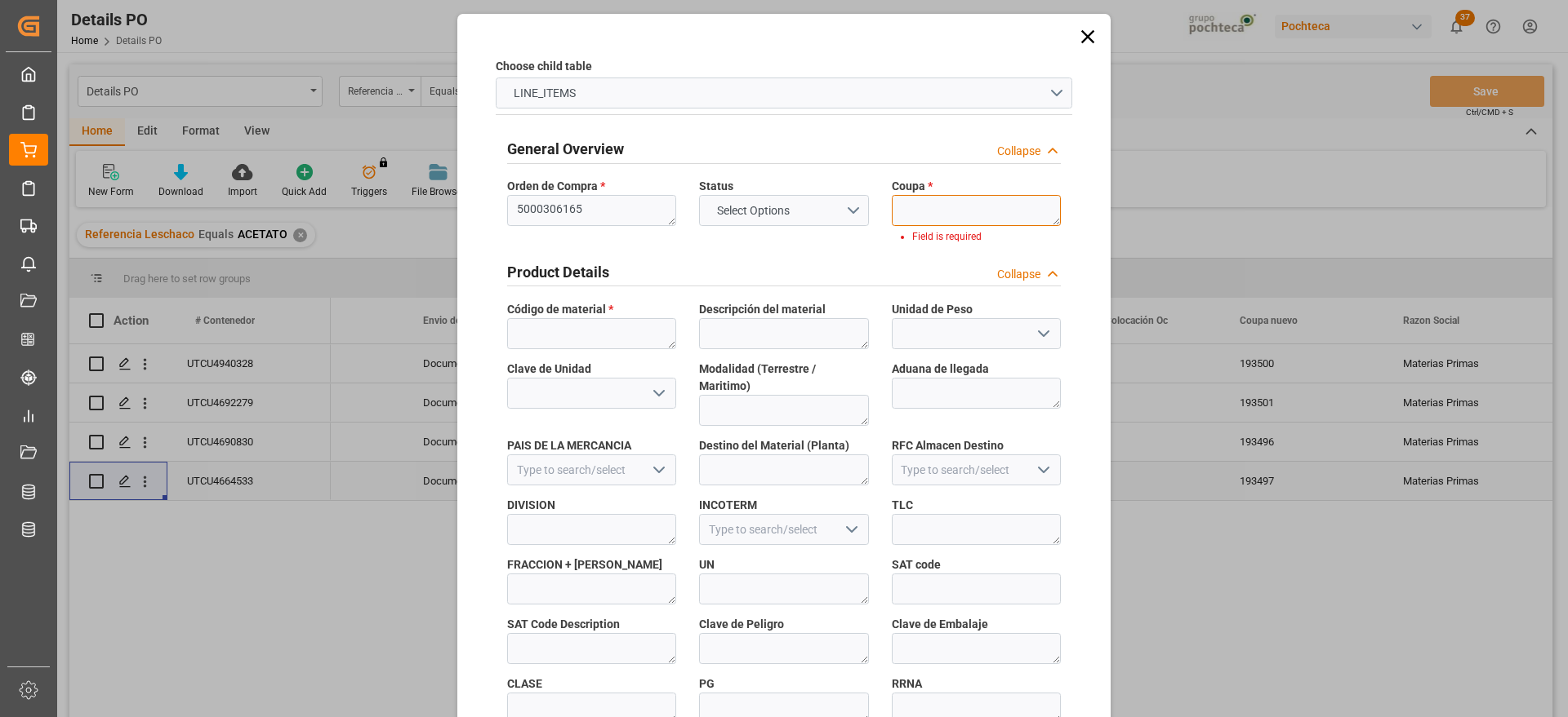
paste textarea "193497"
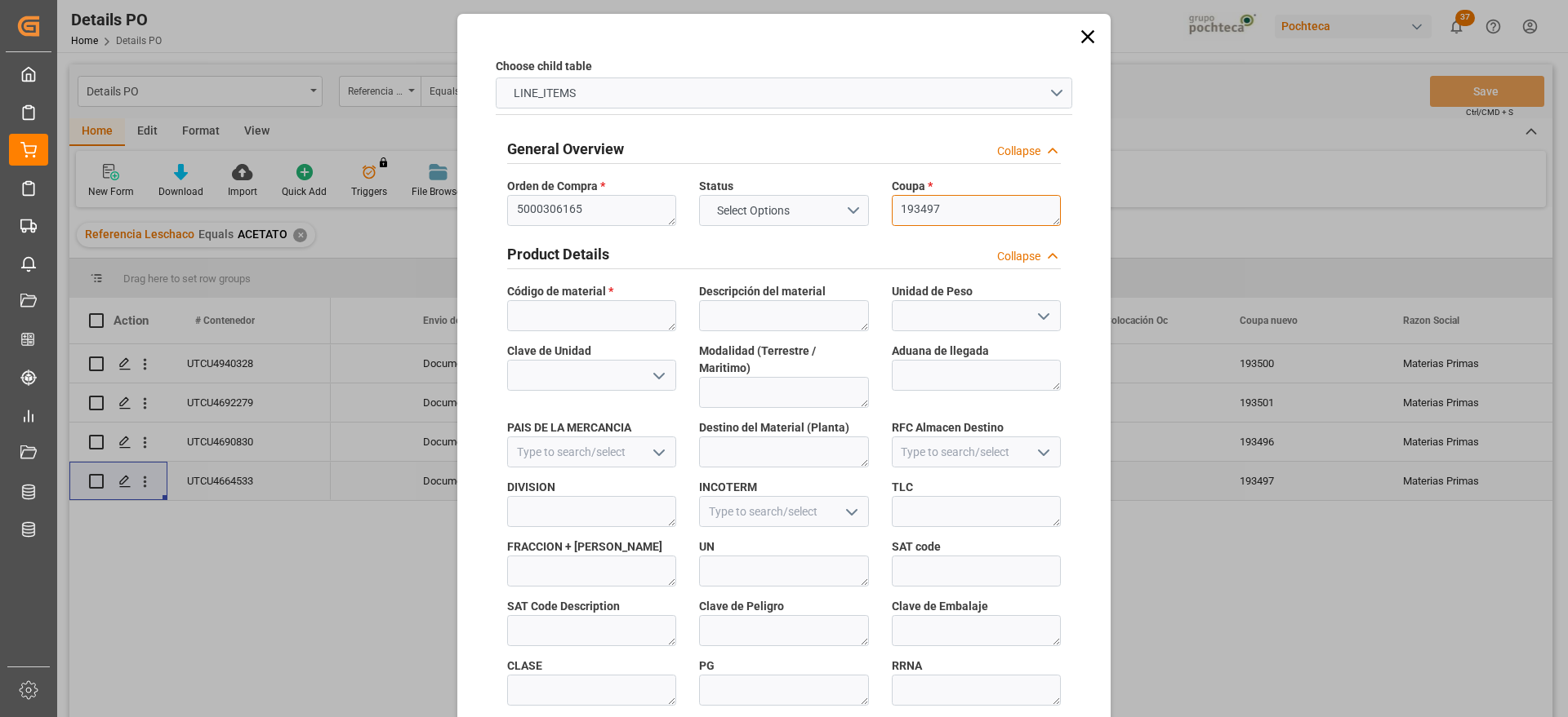
type textarea "193497"
click at [590, 309] on textarea at bounding box center [591, 316] width 169 height 31
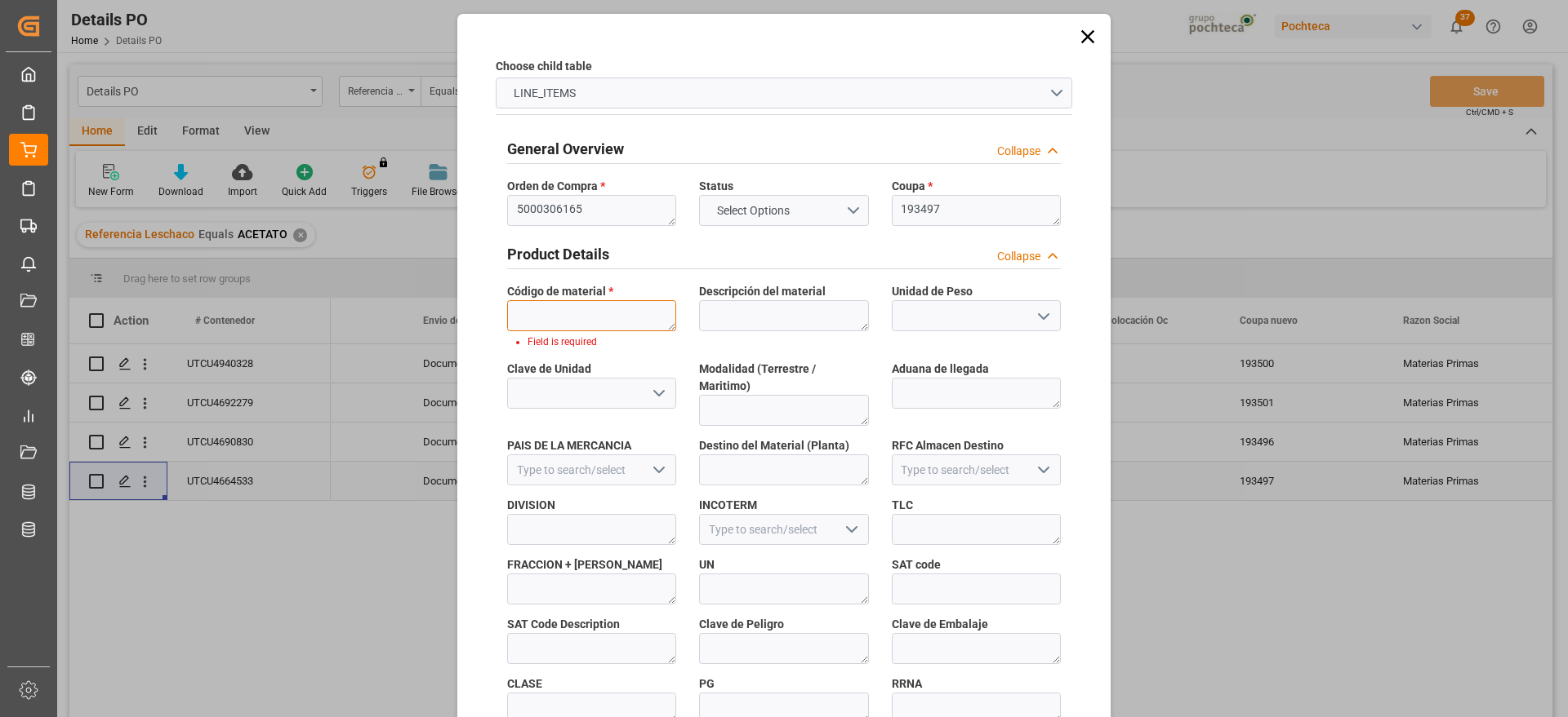
paste textarea "56874"
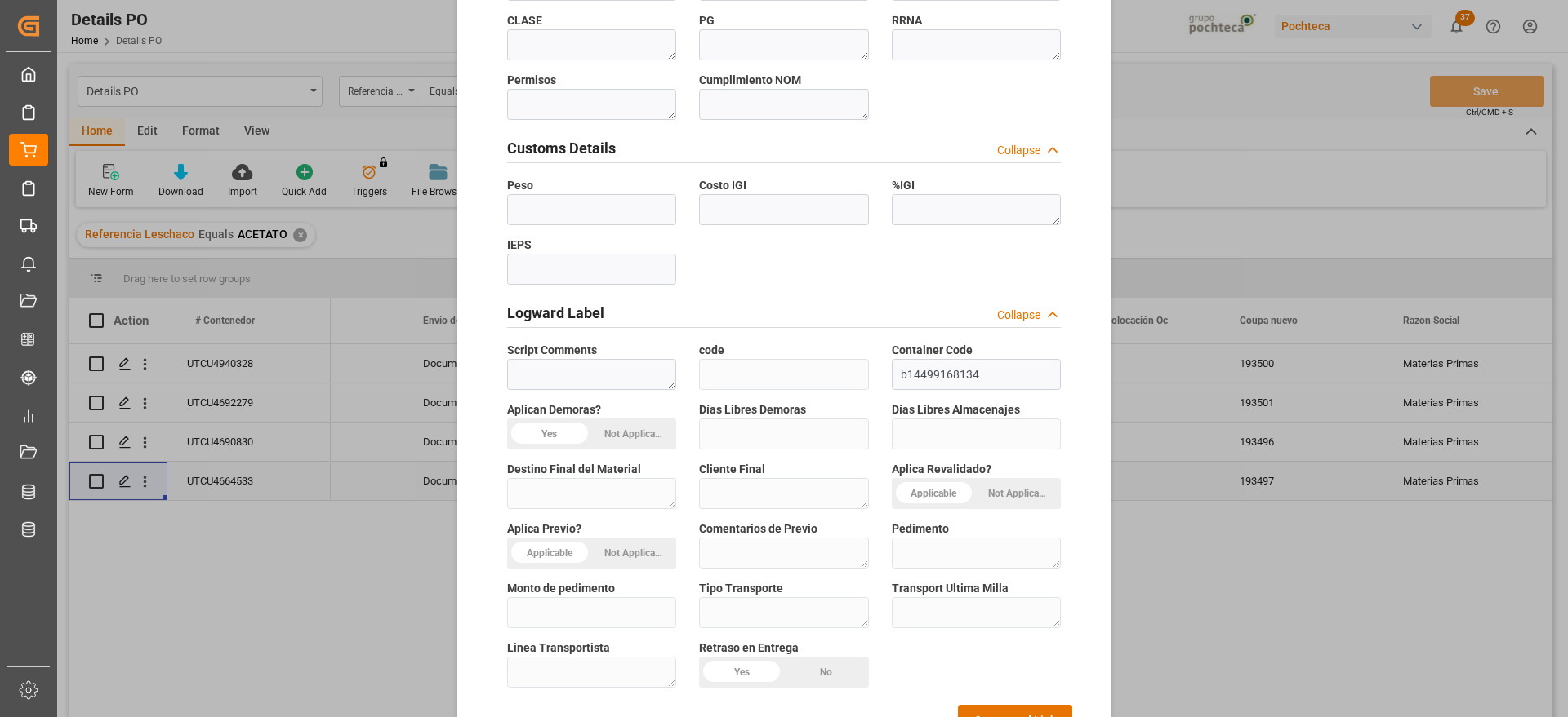
scroll to position [700, 0]
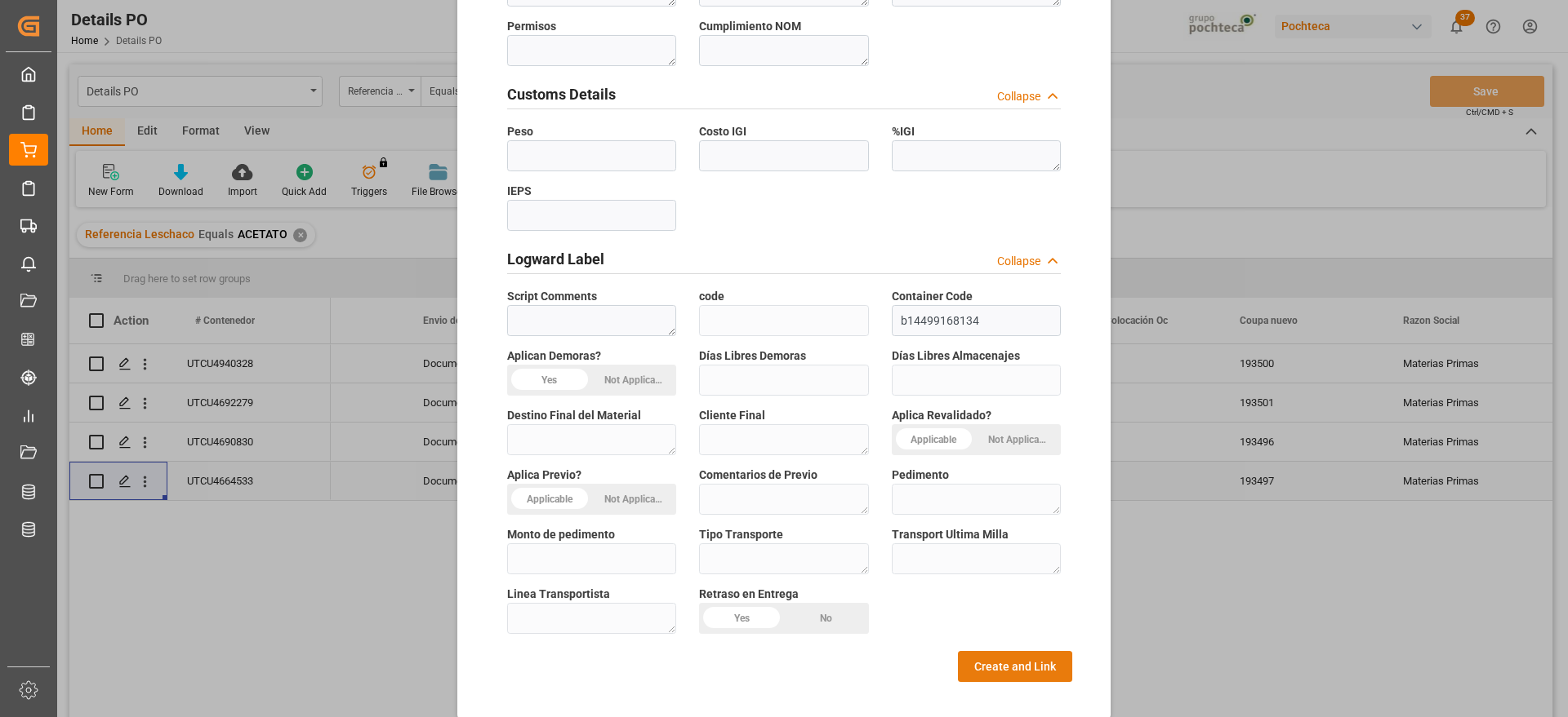
type textarea "56874"
click at [1035, 651] on button "Create and Link" at bounding box center [1015, 666] width 115 height 31
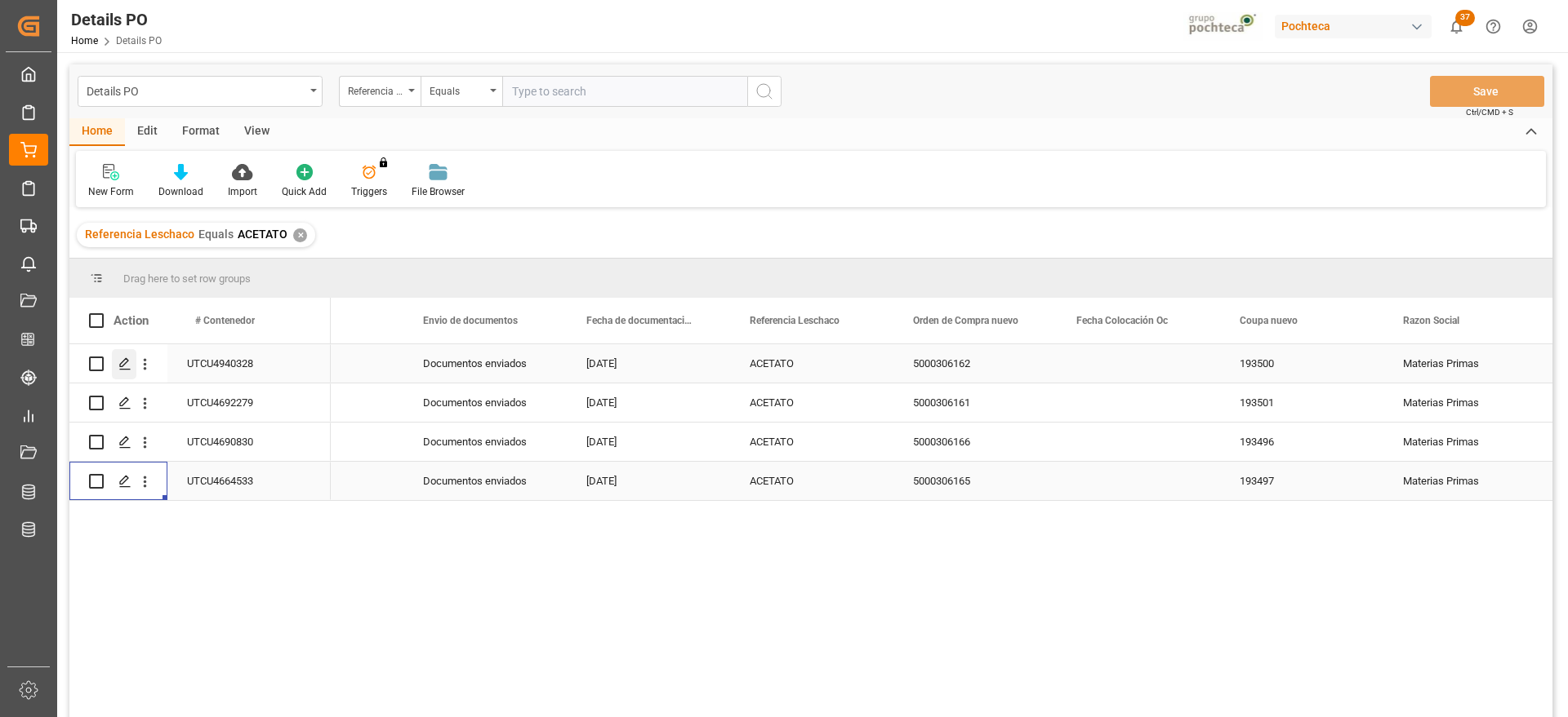
click at [126, 357] on icon "Press SPACE to select this row." at bounding box center [125, 364] width 13 height 13
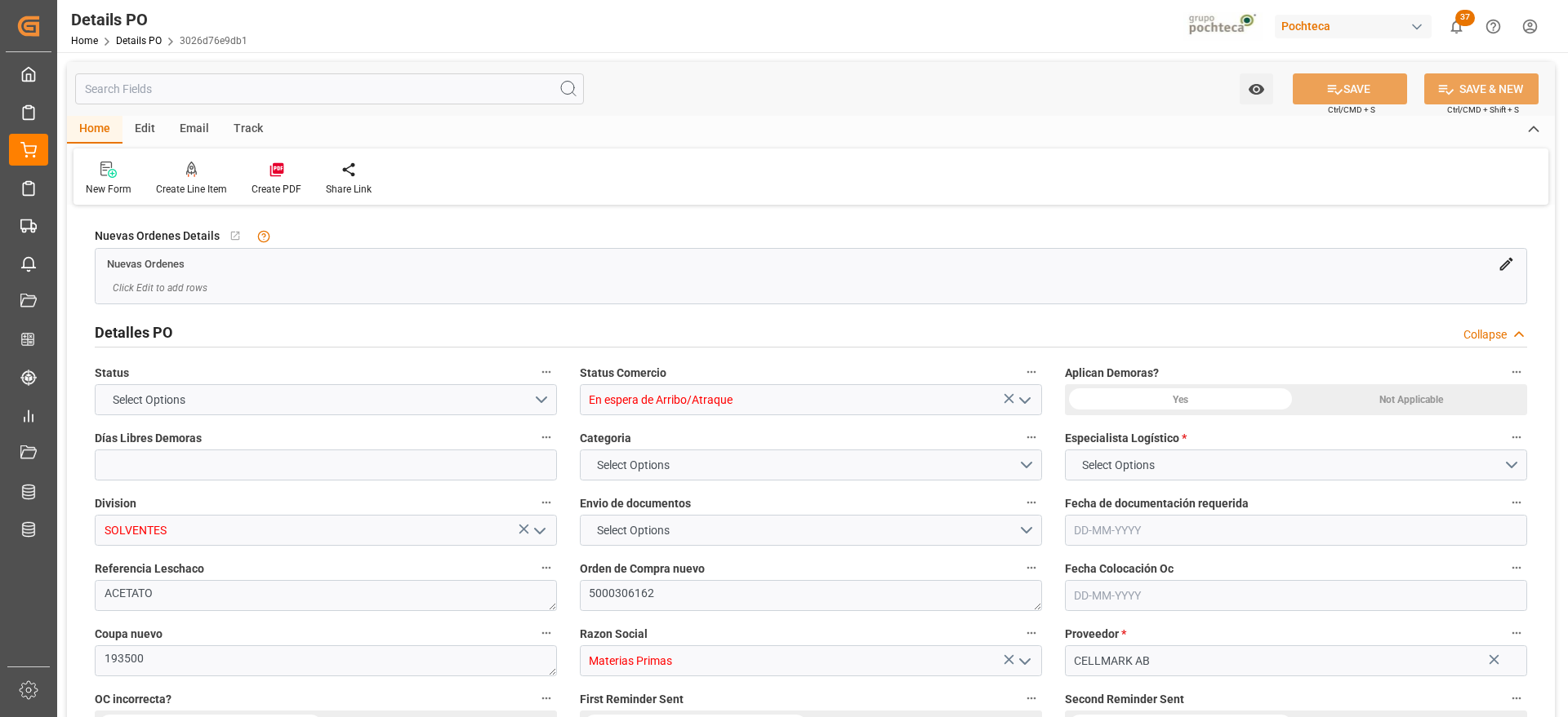
type input "14"
type input "[DATE]"
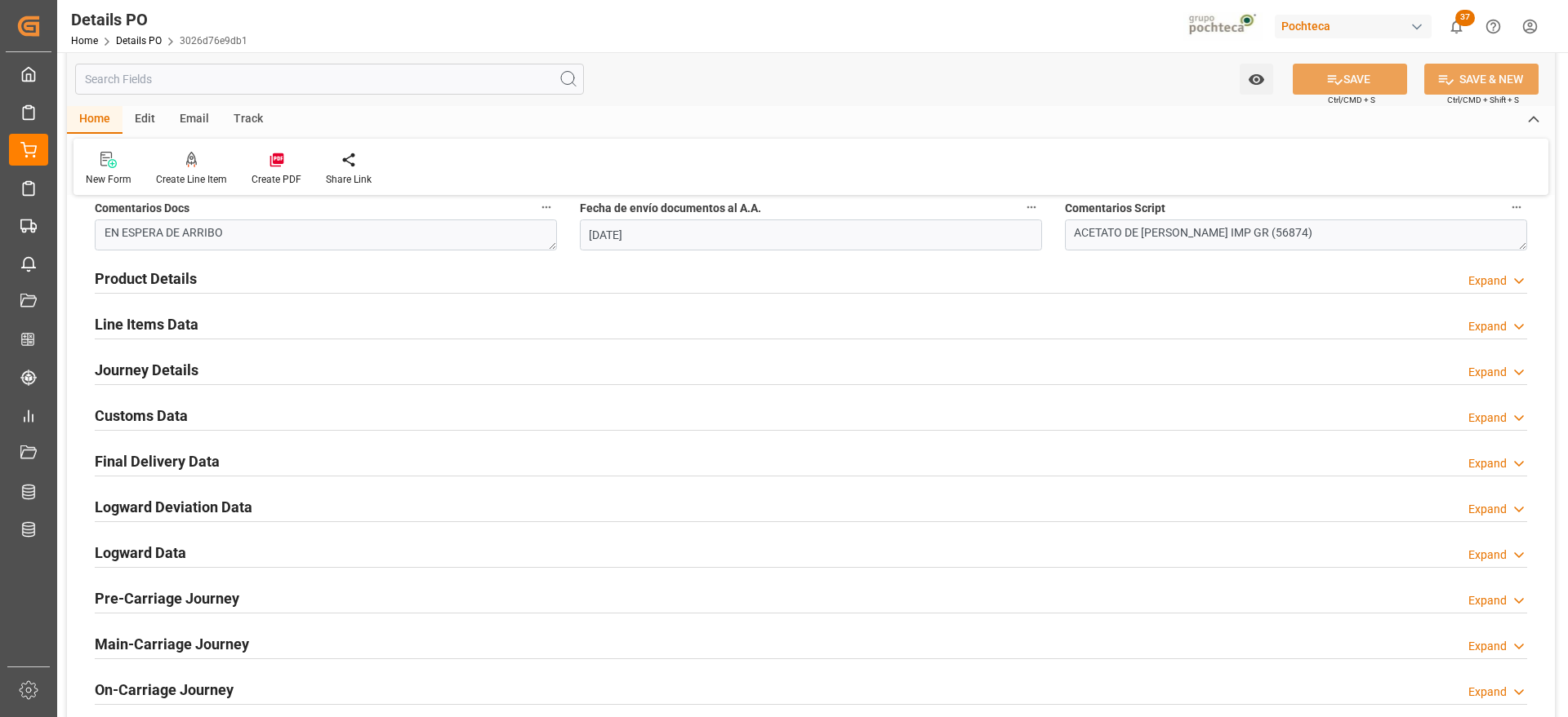
scroll to position [1020, 0]
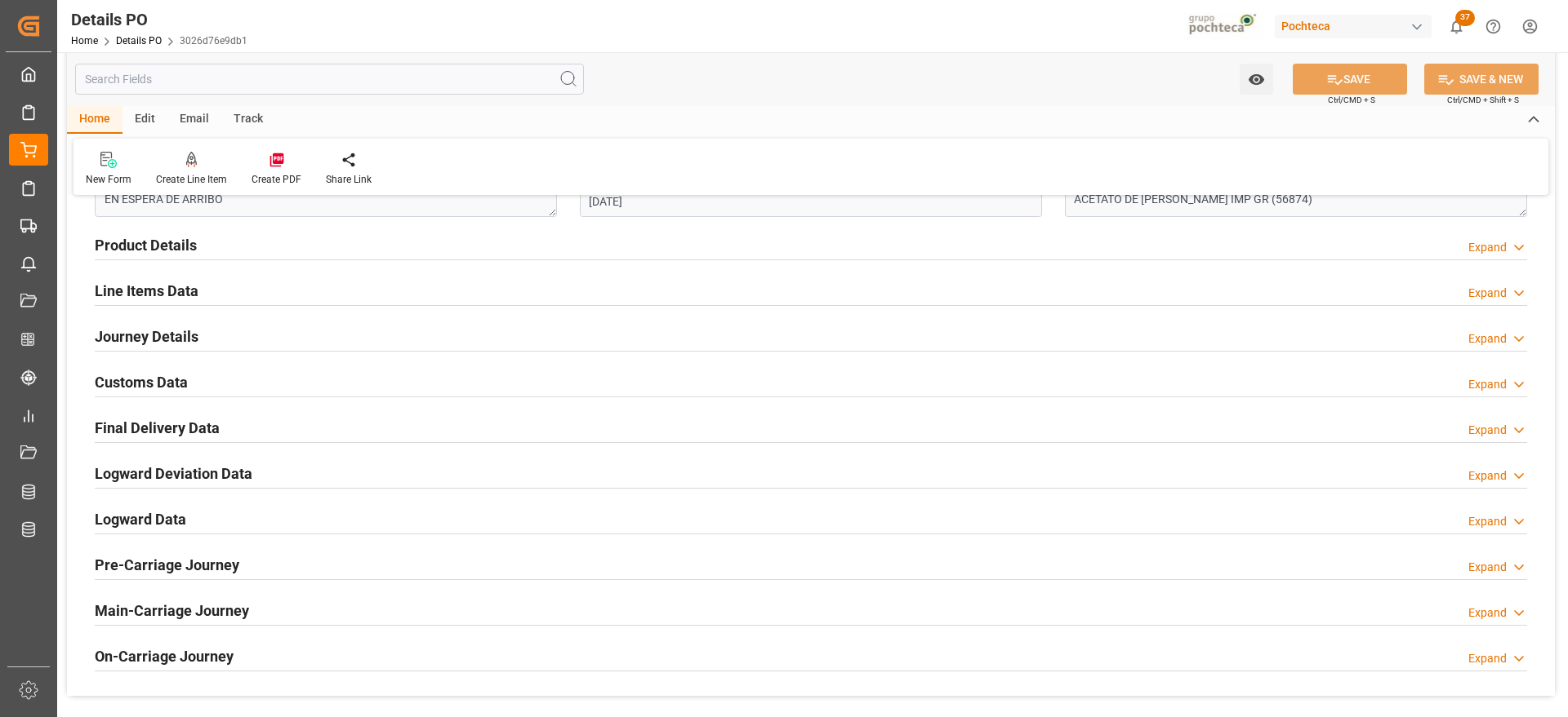
click at [167, 386] on h2 "Customs Data" at bounding box center [141, 382] width 93 height 22
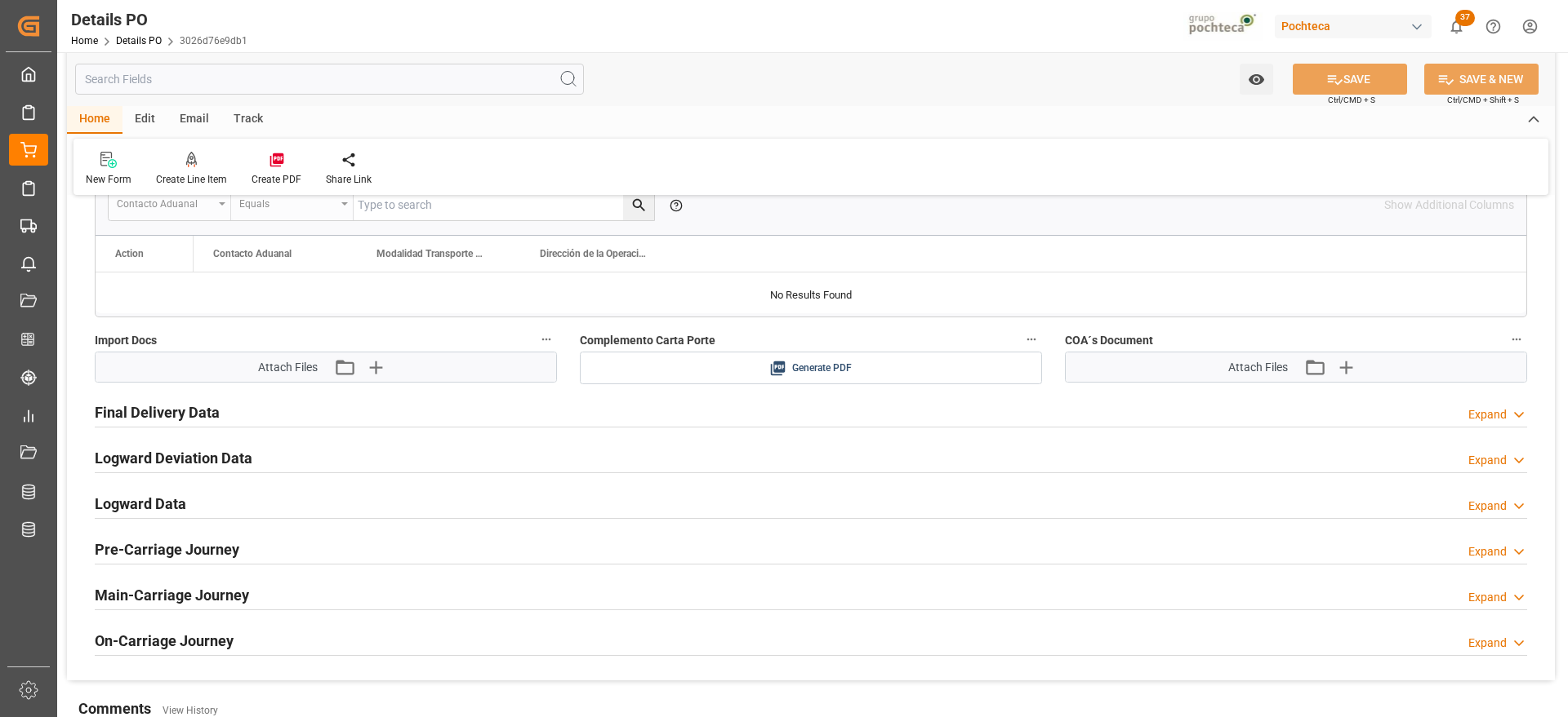
scroll to position [1225, 0]
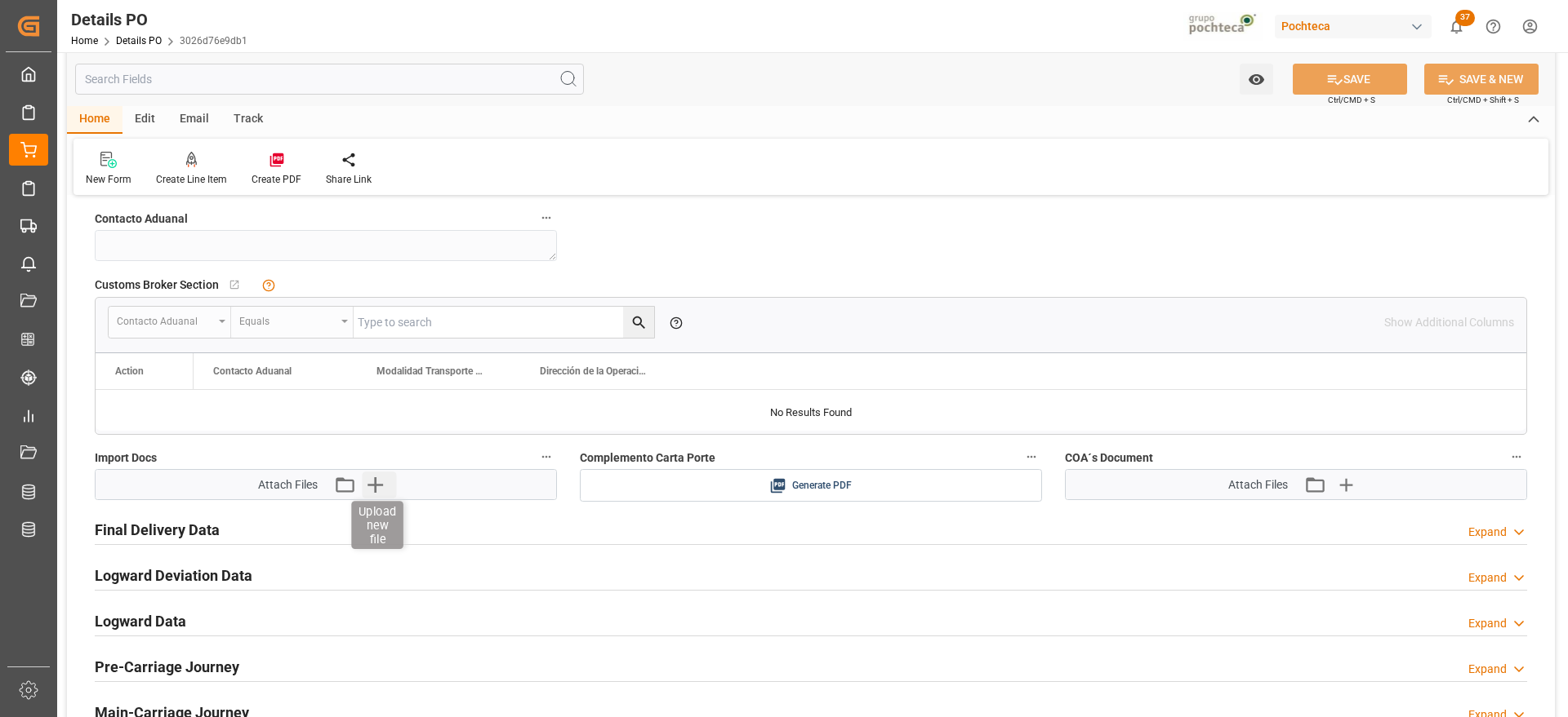
click at [376, 493] on icon "button" at bounding box center [374, 484] width 26 height 26
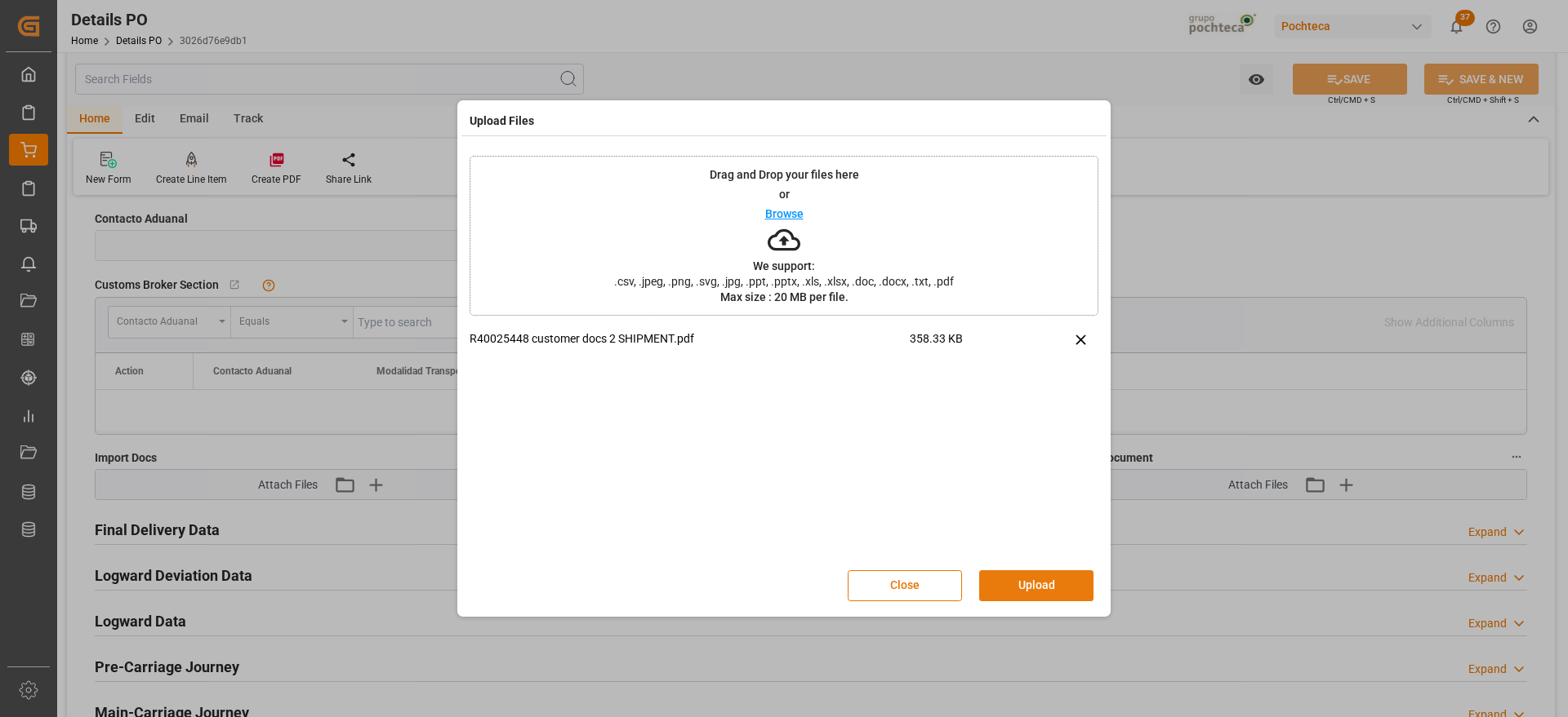
click at [1027, 586] on button "Upload" at bounding box center [1037, 586] width 115 height 31
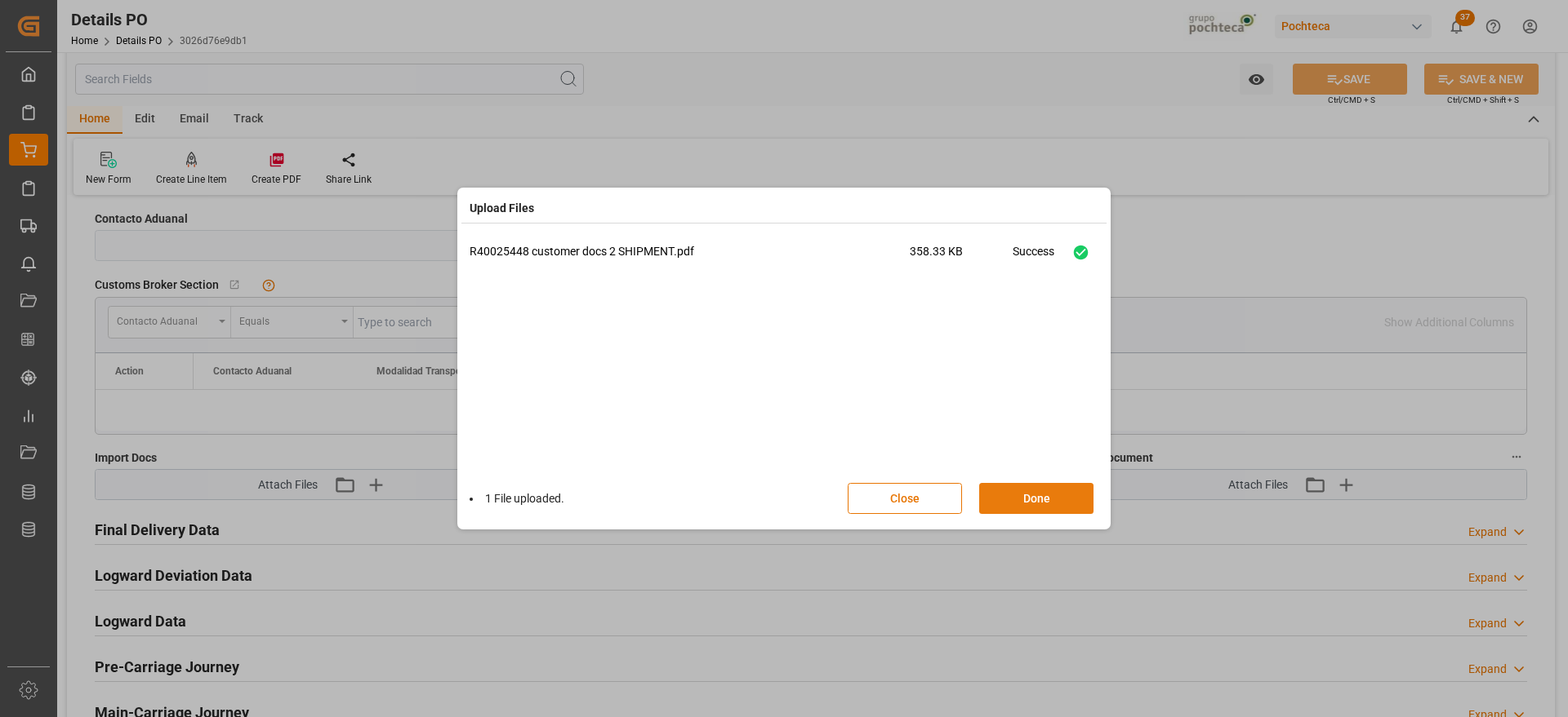
click at [1063, 500] on button "Done" at bounding box center [1037, 498] width 115 height 31
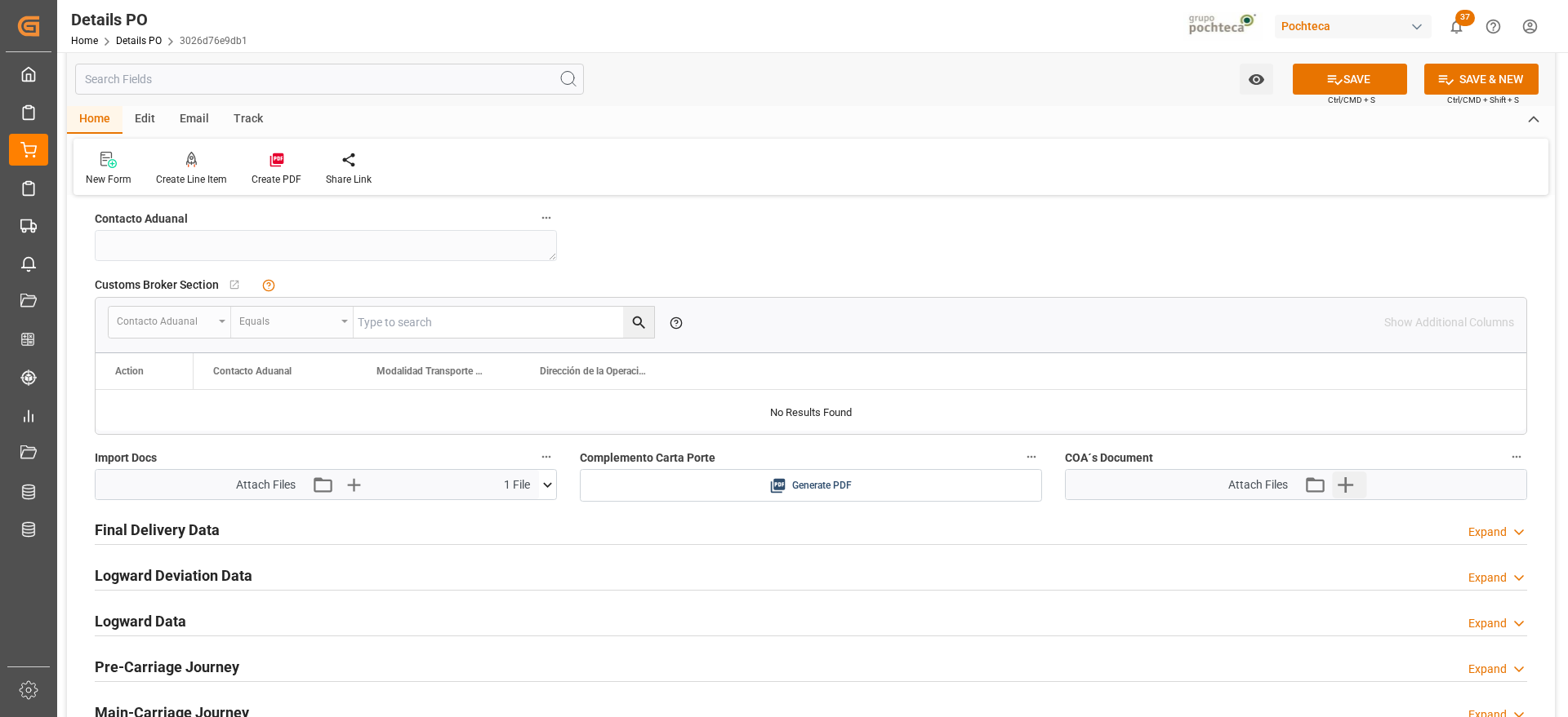
click at [1349, 480] on icon "button" at bounding box center [1344, 484] width 26 height 26
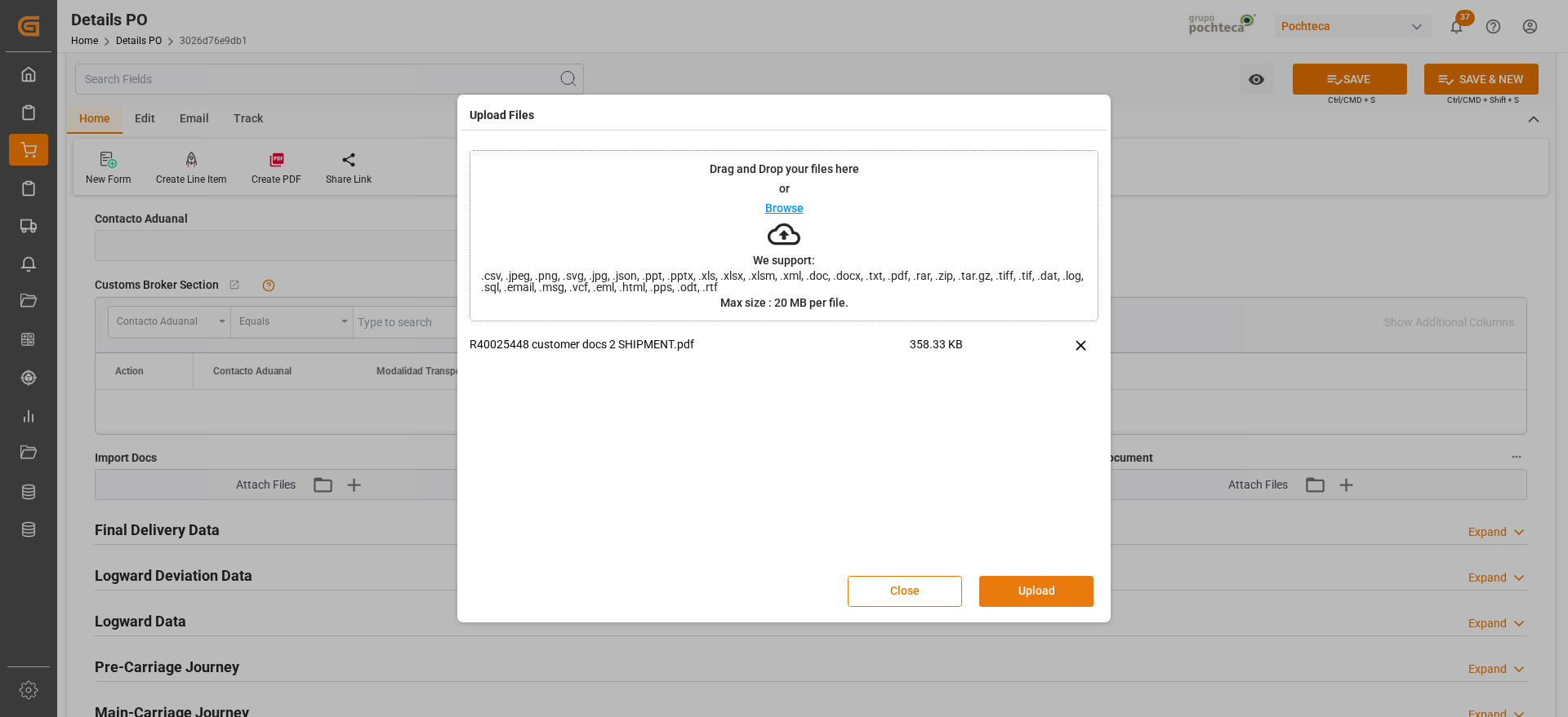
click at [1054, 599] on button "Upload" at bounding box center [1037, 592] width 115 height 31
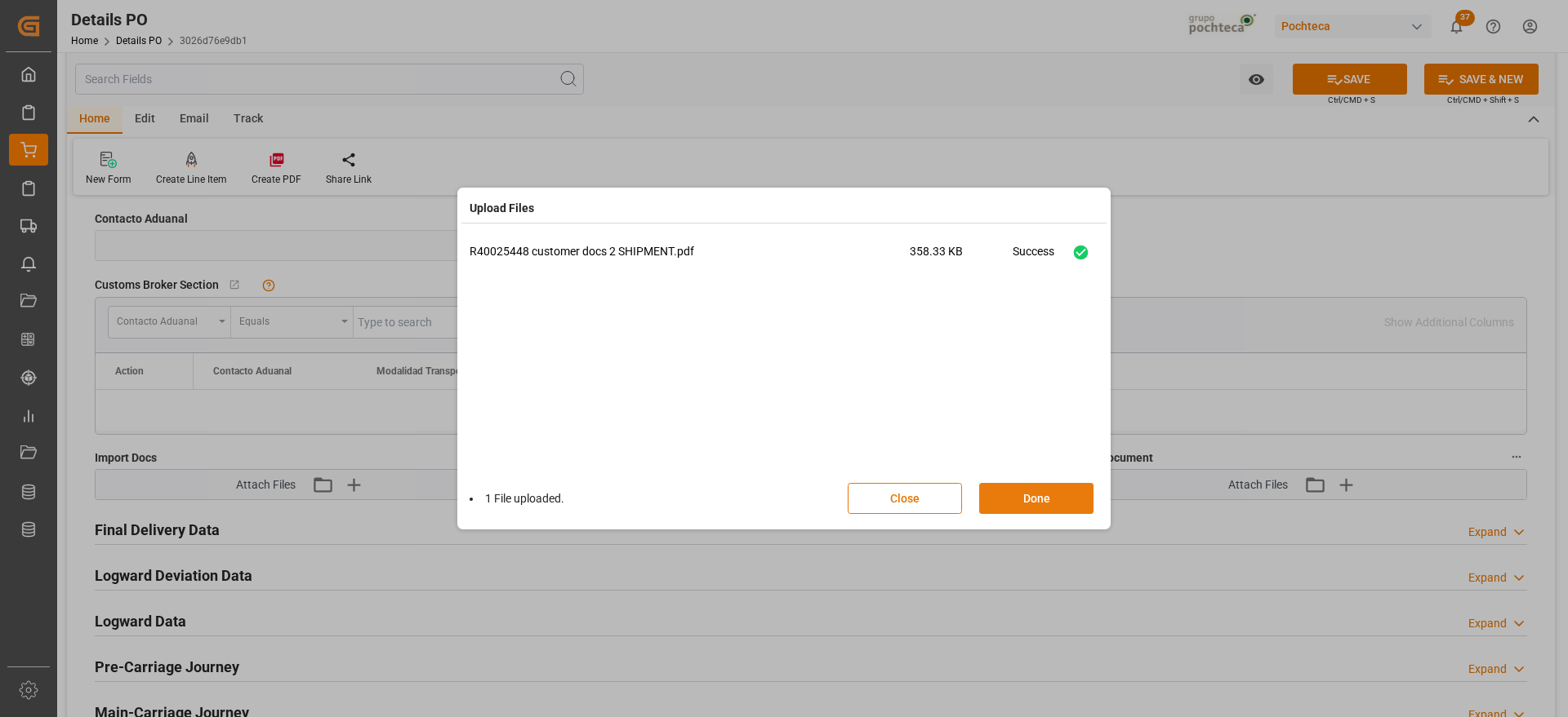
click at [1043, 500] on button "Done" at bounding box center [1037, 498] width 115 height 31
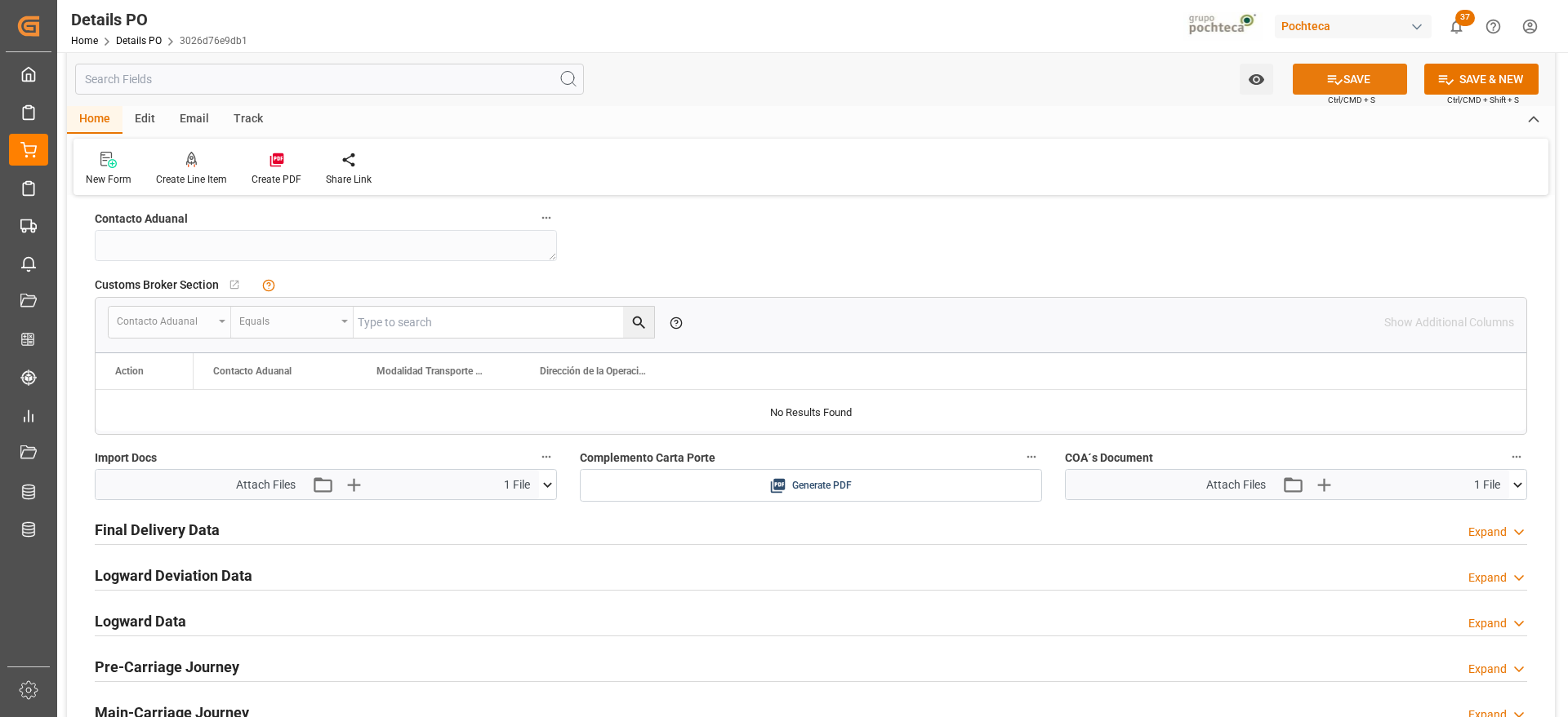
click at [1334, 81] on icon at bounding box center [1335, 80] width 15 height 10
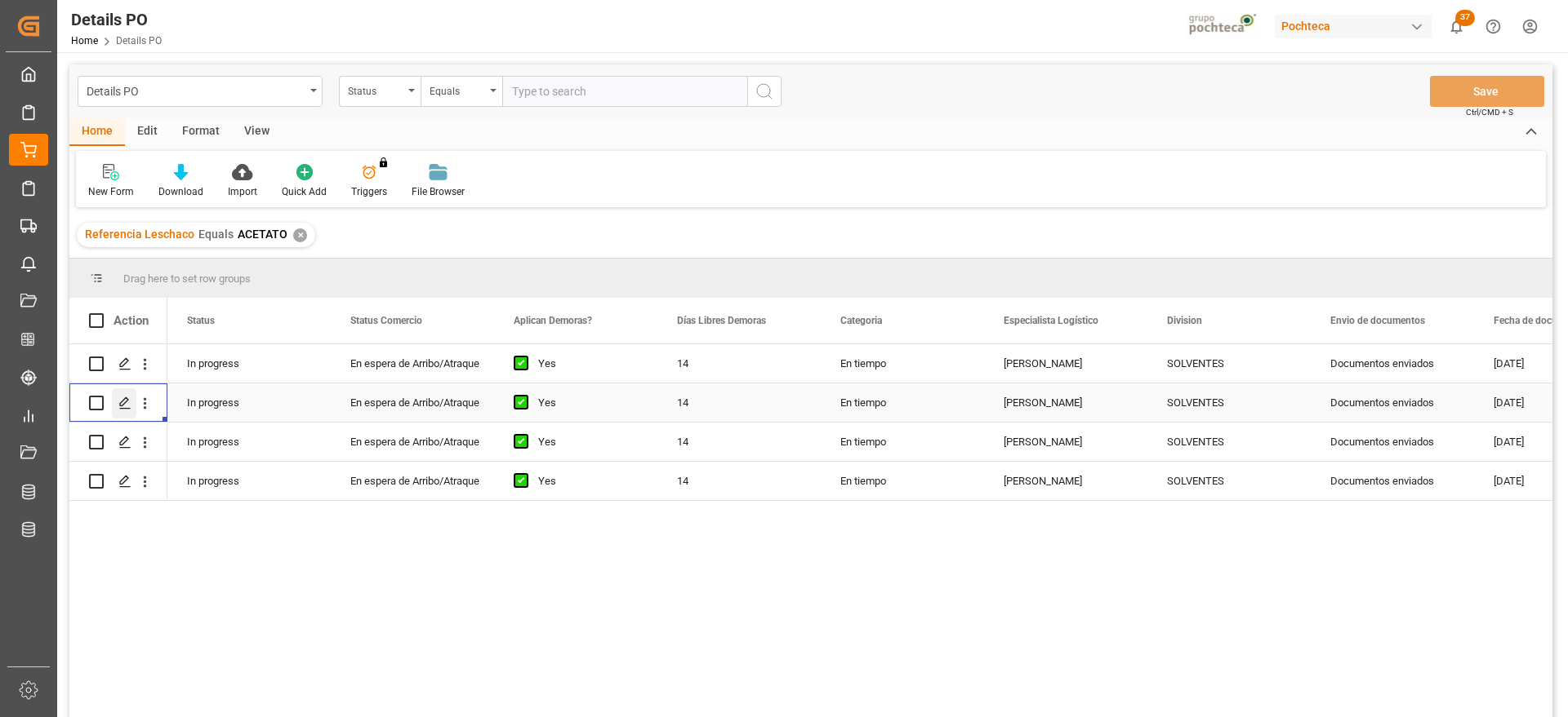
click at [121, 400] on icon "Press SPACE to select this row." at bounding box center [125, 403] width 13 height 13
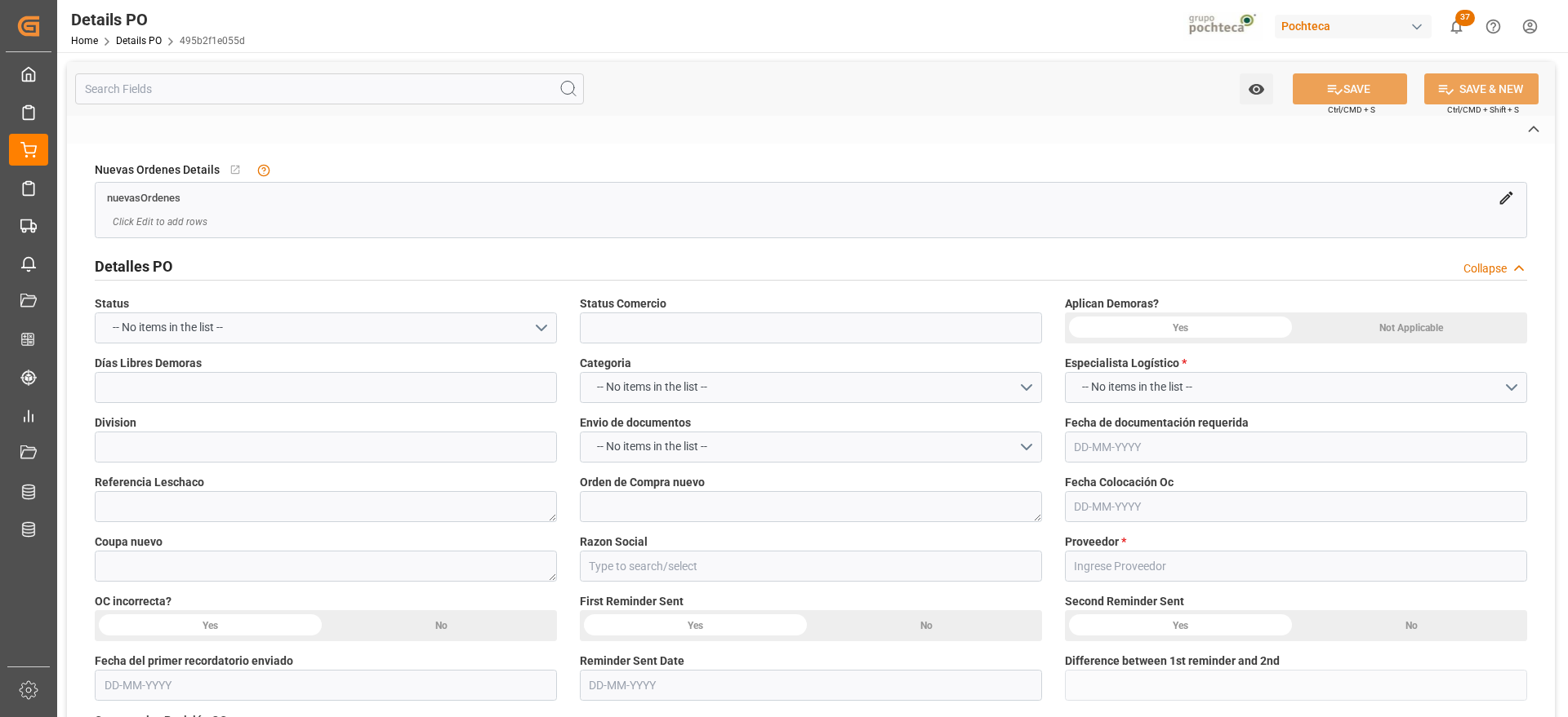
type input "En espera de Arribo/Atraque"
type input "SOLVENTES"
type textarea "ACETATO"
type textarea "5000306161"
type textarea "193501"
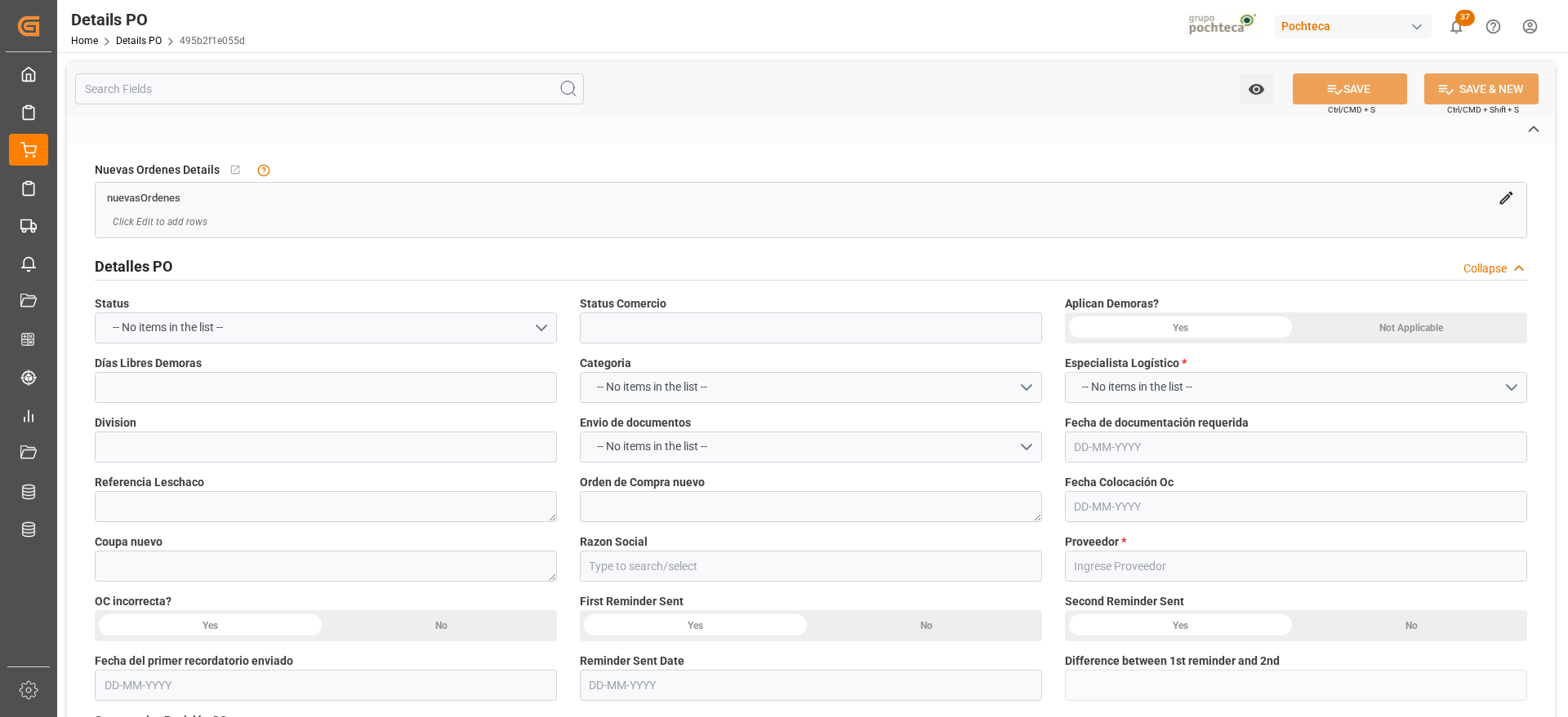
type input "Materias Primas"
type input "CELLMARK AB"
type textarea "R40025448-01"
type textarea "EN ESPERA DE ARRIBO"
type textarea "ACETATO DE METILO IMP GR (56874)"
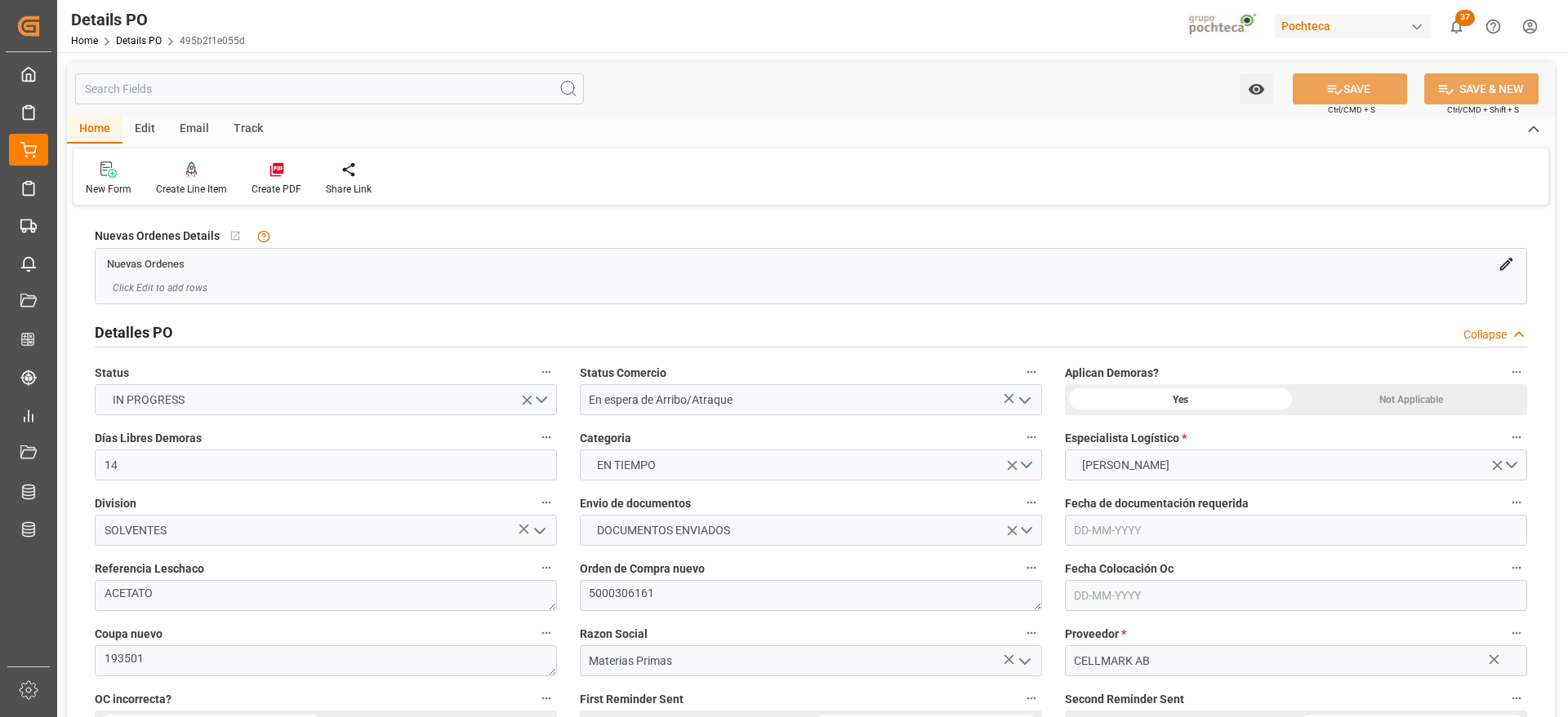
type input "14"
type input "[DATE]"
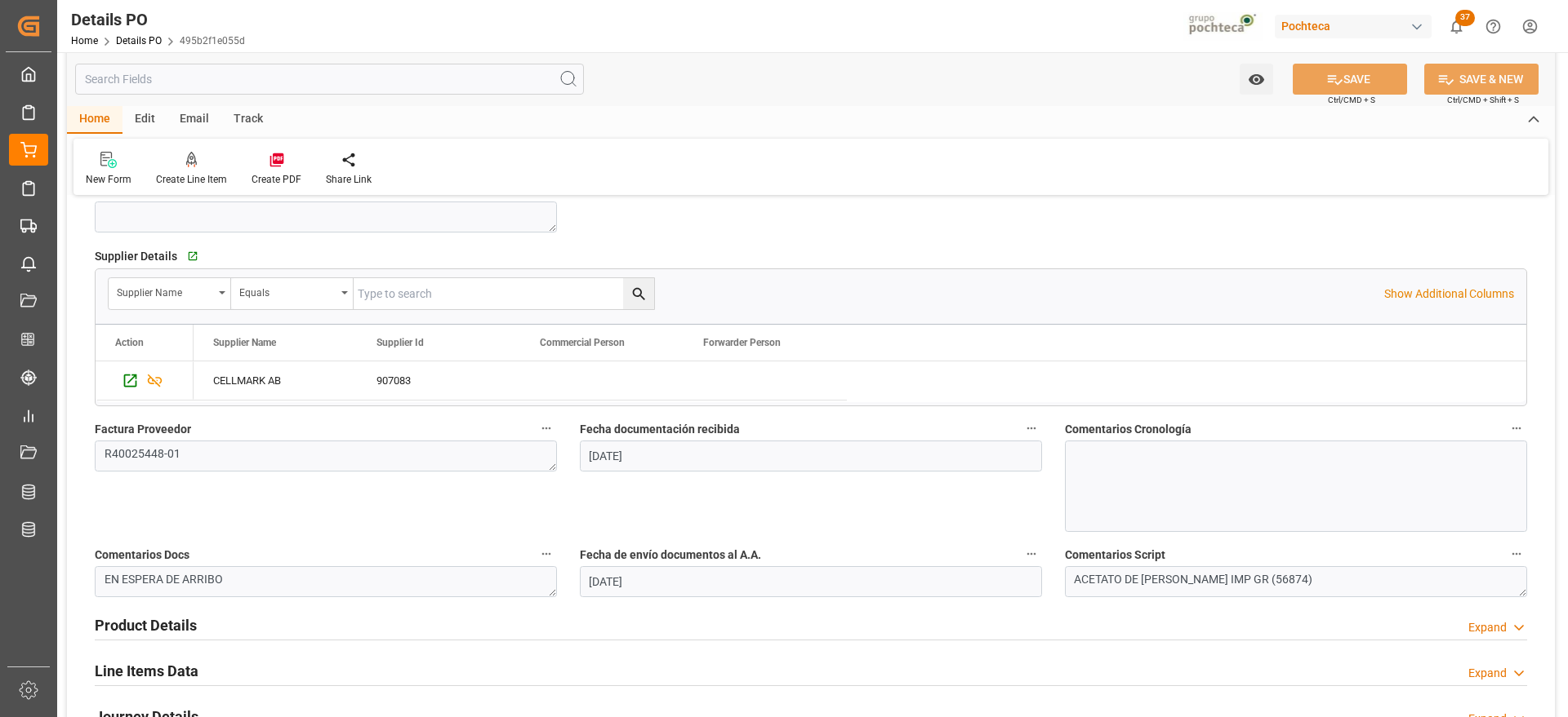
scroll to position [918, 0]
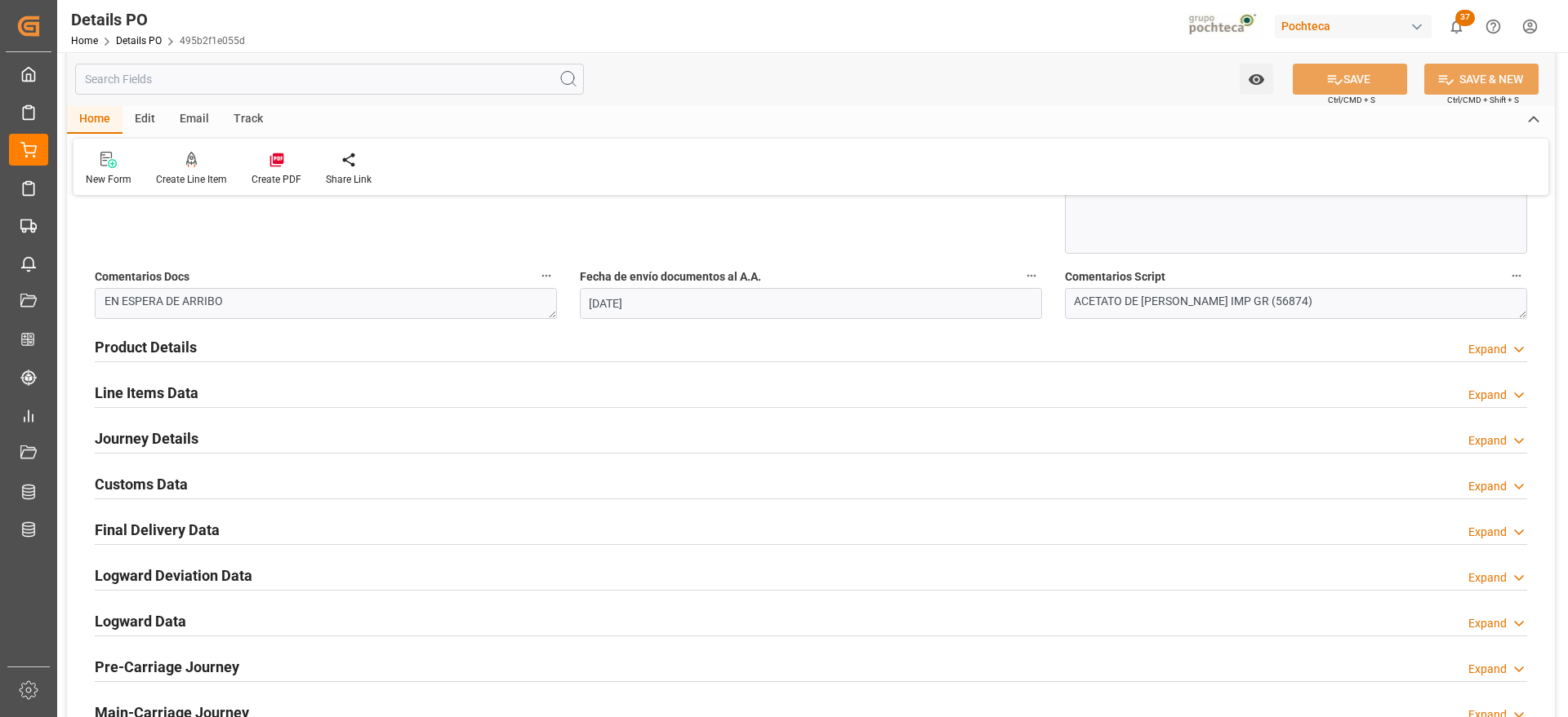
click at [146, 479] on h2 "Customs Data" at bounding box center [141, 484] width 93 height 22
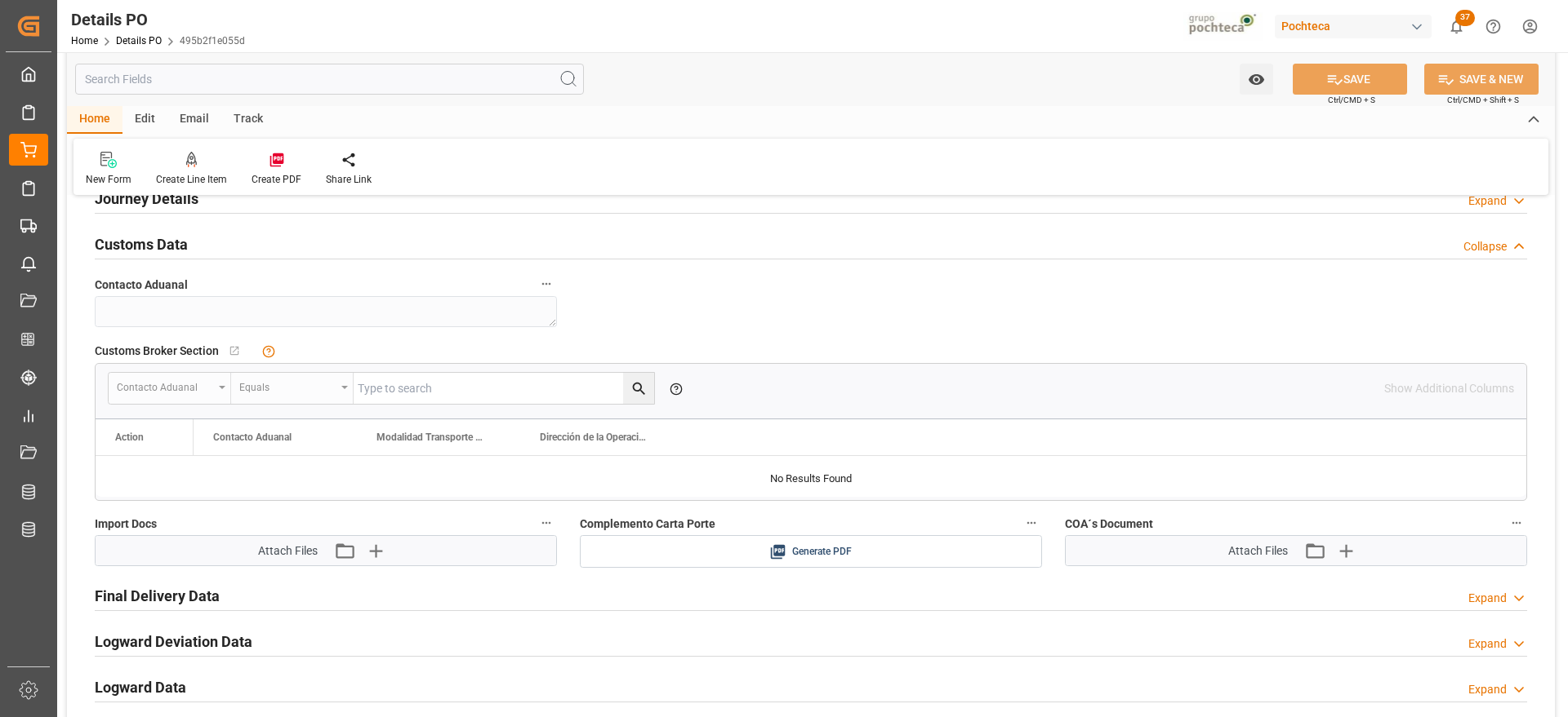
scroll to position [1326, 0]
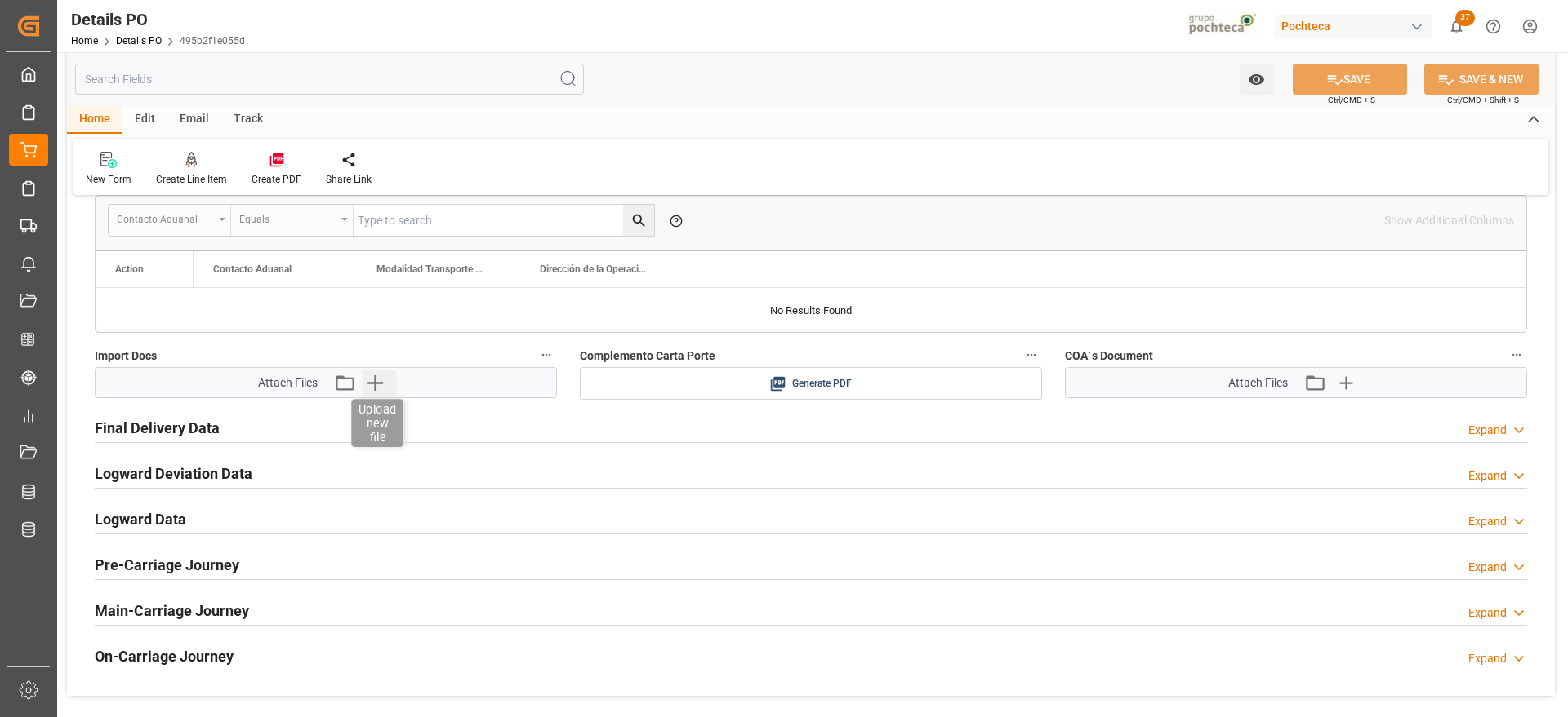
click at [372, 391] on icon "button" at bounding box center [374, 382] width 26 height 26
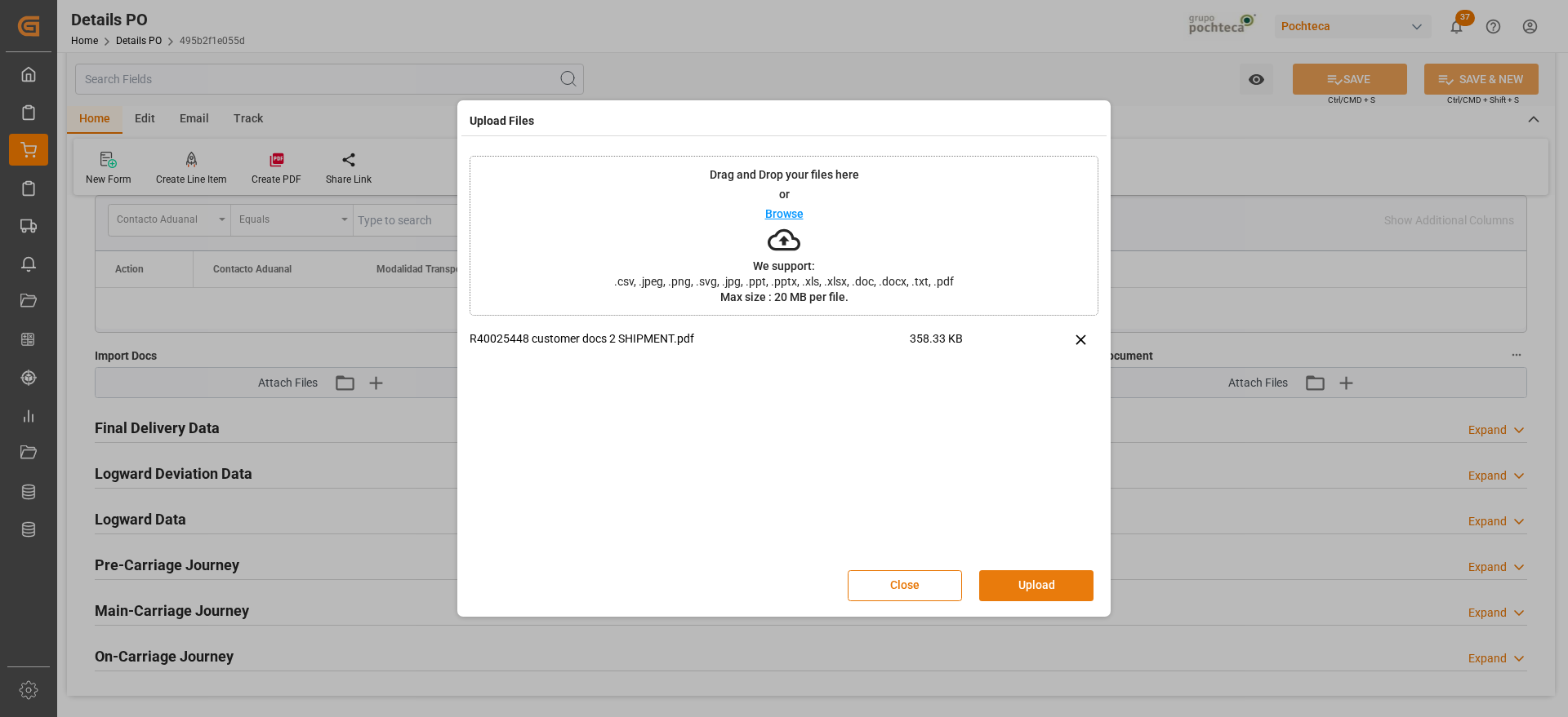
click at [1054, 578] on button "Upload" at bounding box center [1037, 586] width 115 height 31
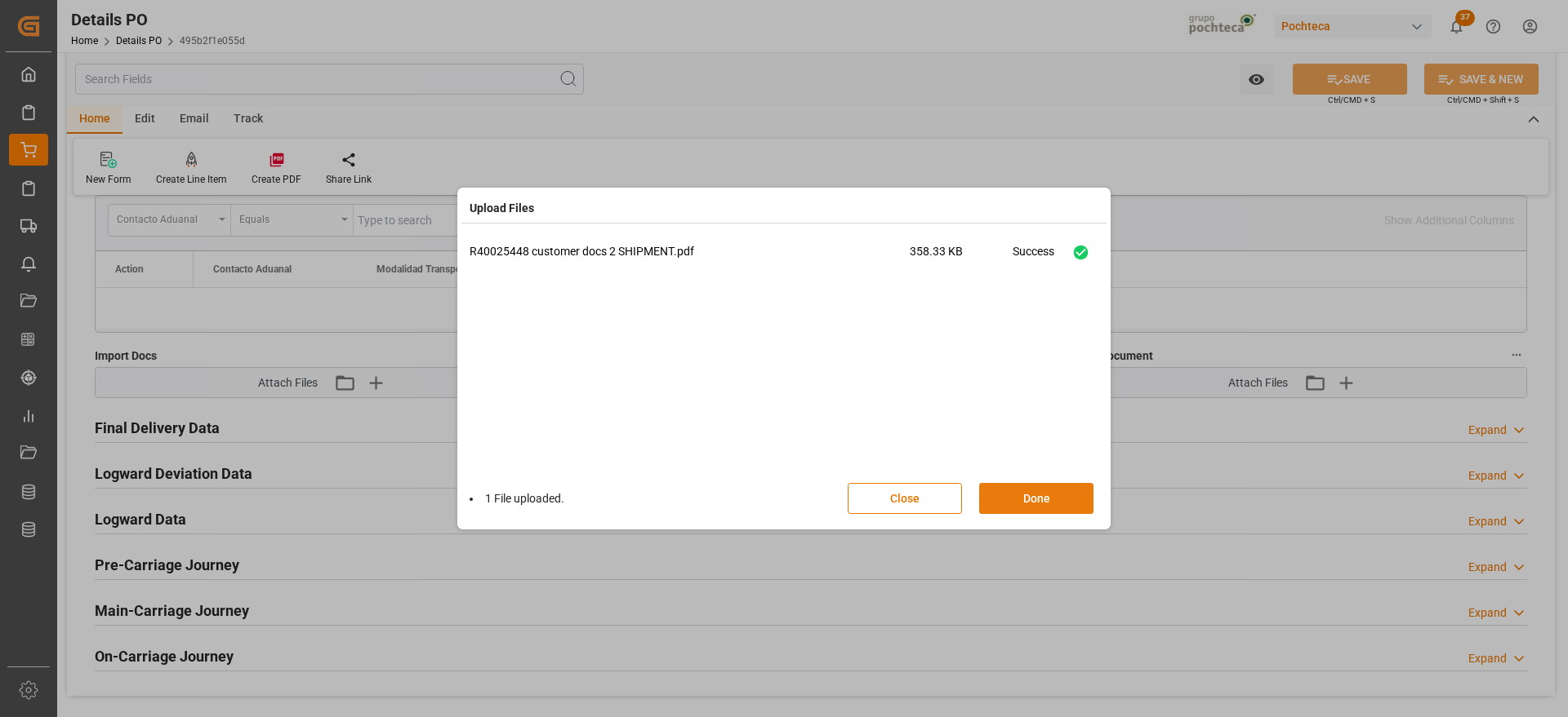
click at [1028, 496] on button "Done" at bounding box center [1037, 498] width 115 height 31
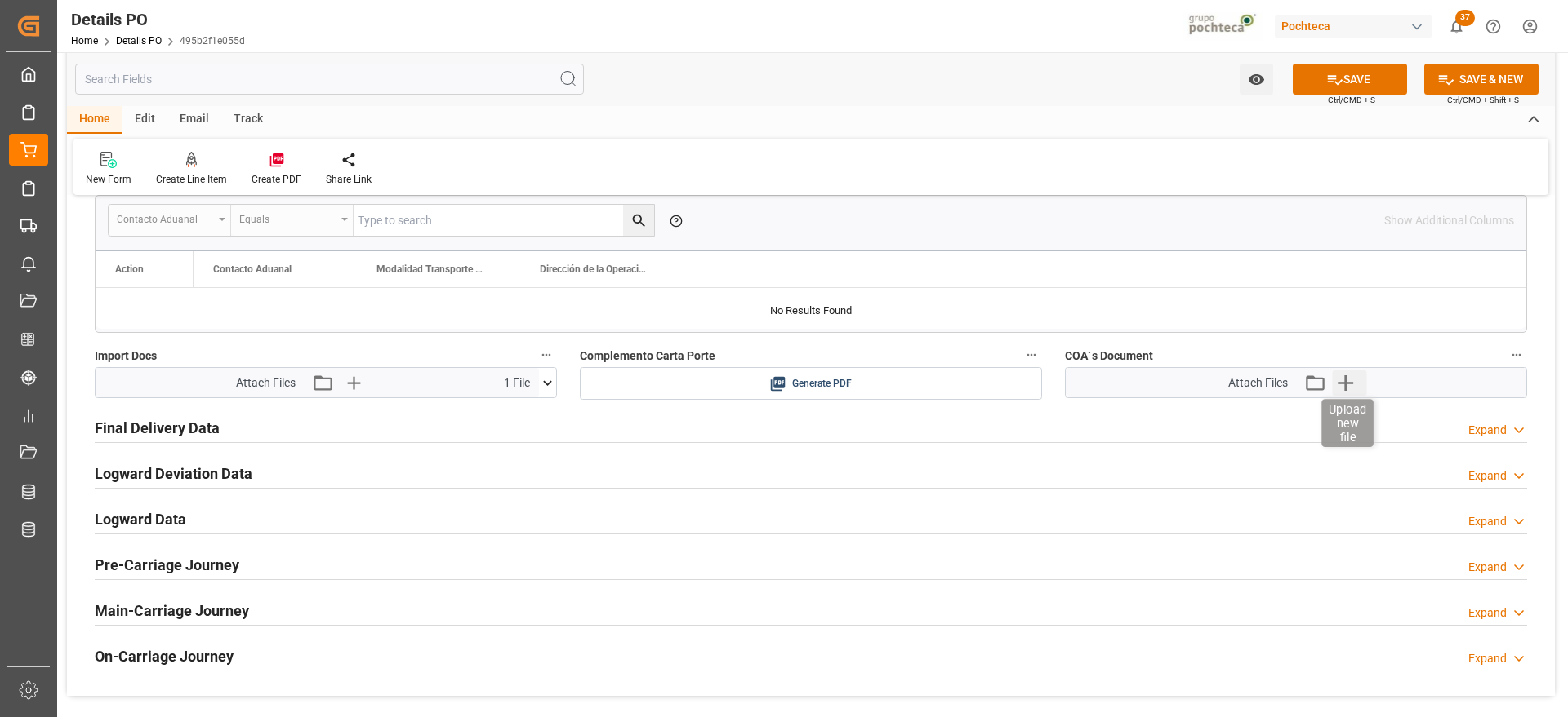
click at [1349, 382] on icon "button" at bounding box center [1345, 383] width 16 height 16
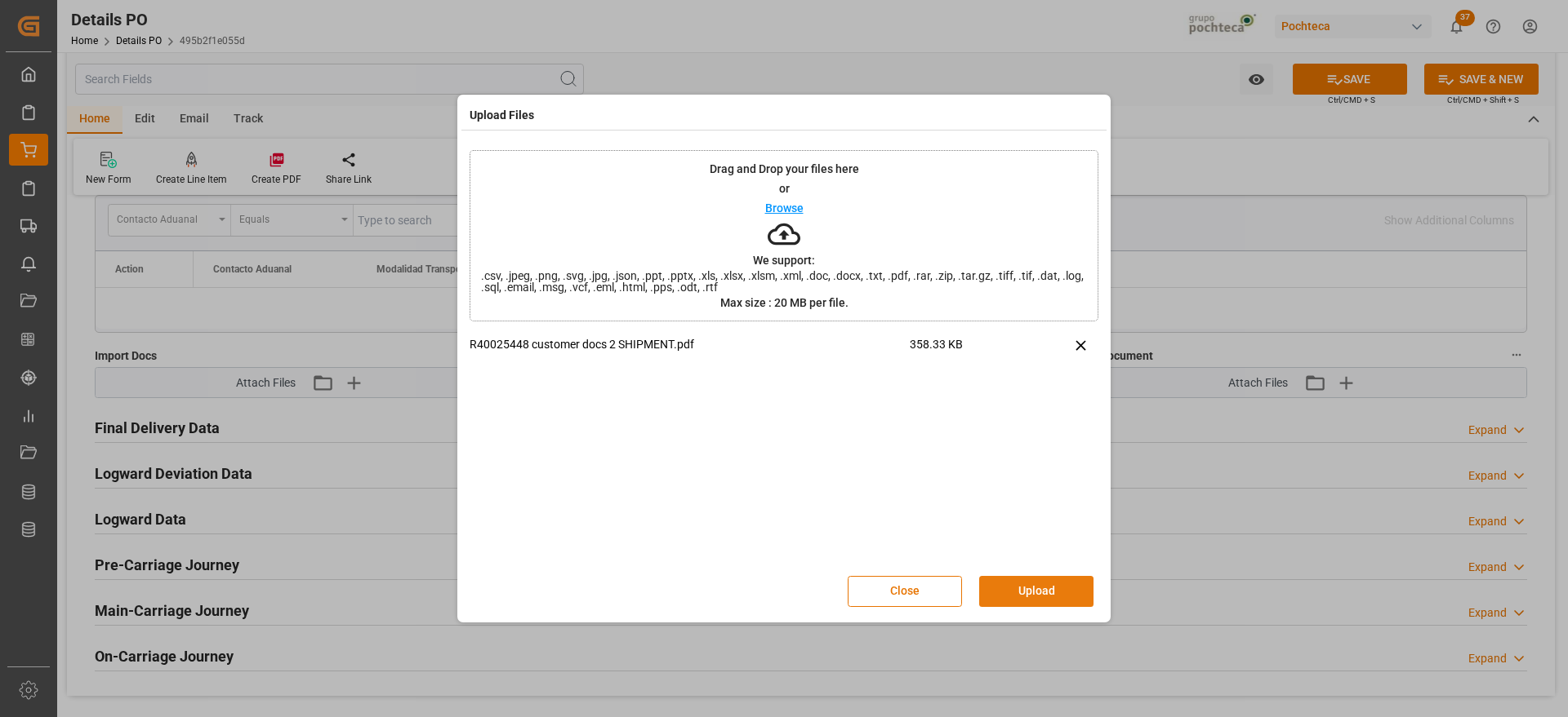
click at [1041, 589] on button "Upload" at bounding box center [1037, 592] width 115 height 31
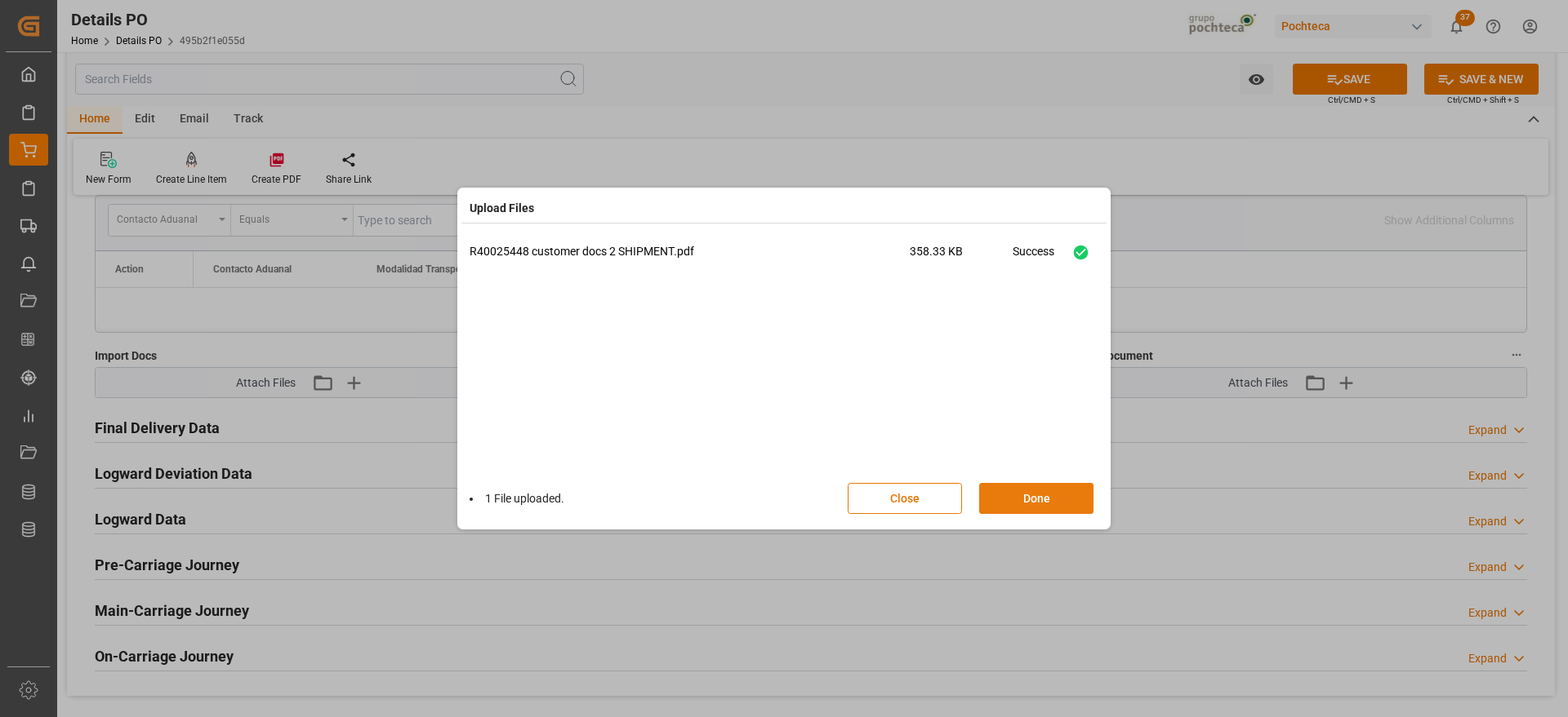
click at [1058, 490] on button "Done" at bounding box center [1037, 498] width 115 height 31
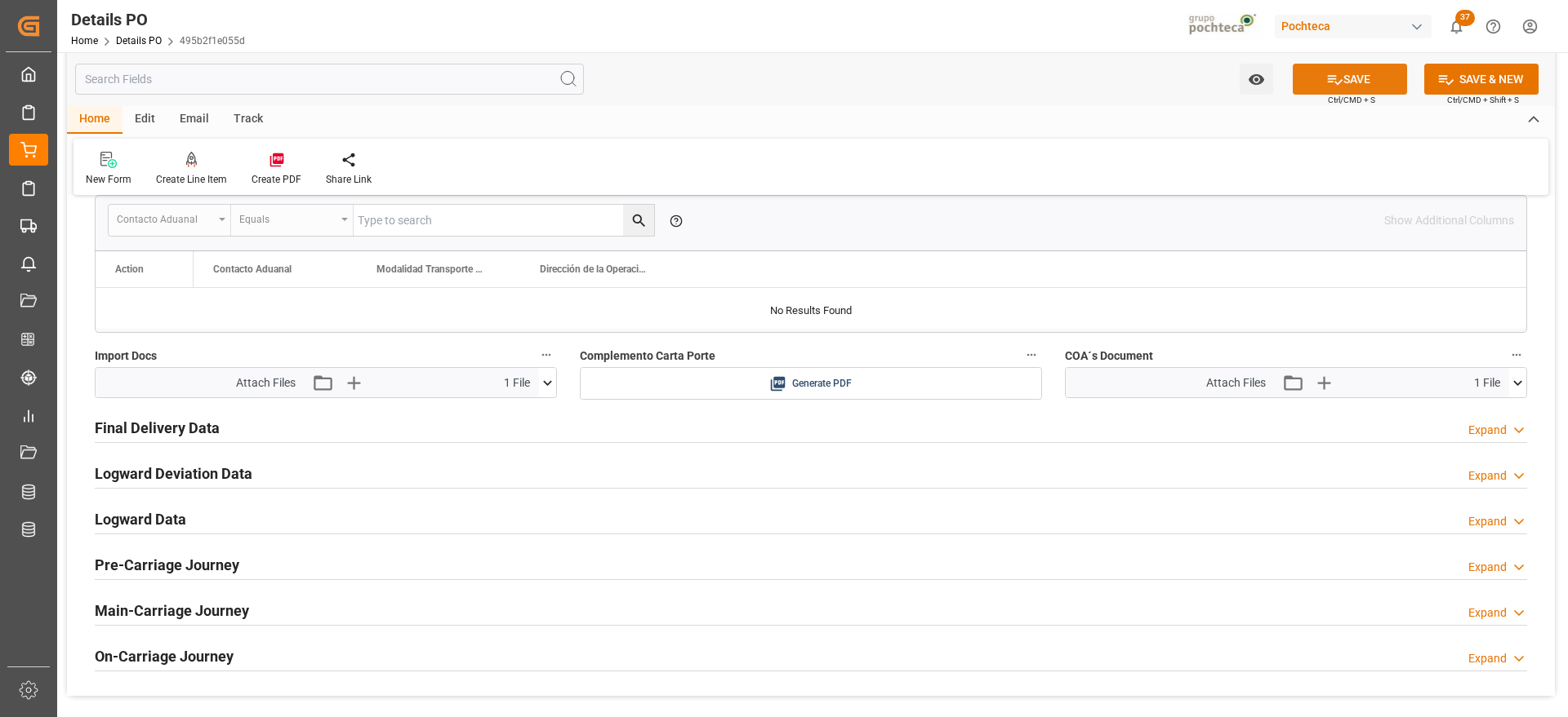
click at [1347, 72] on button "SAVE" at bounding box center [1350, 79] width 115 height 31
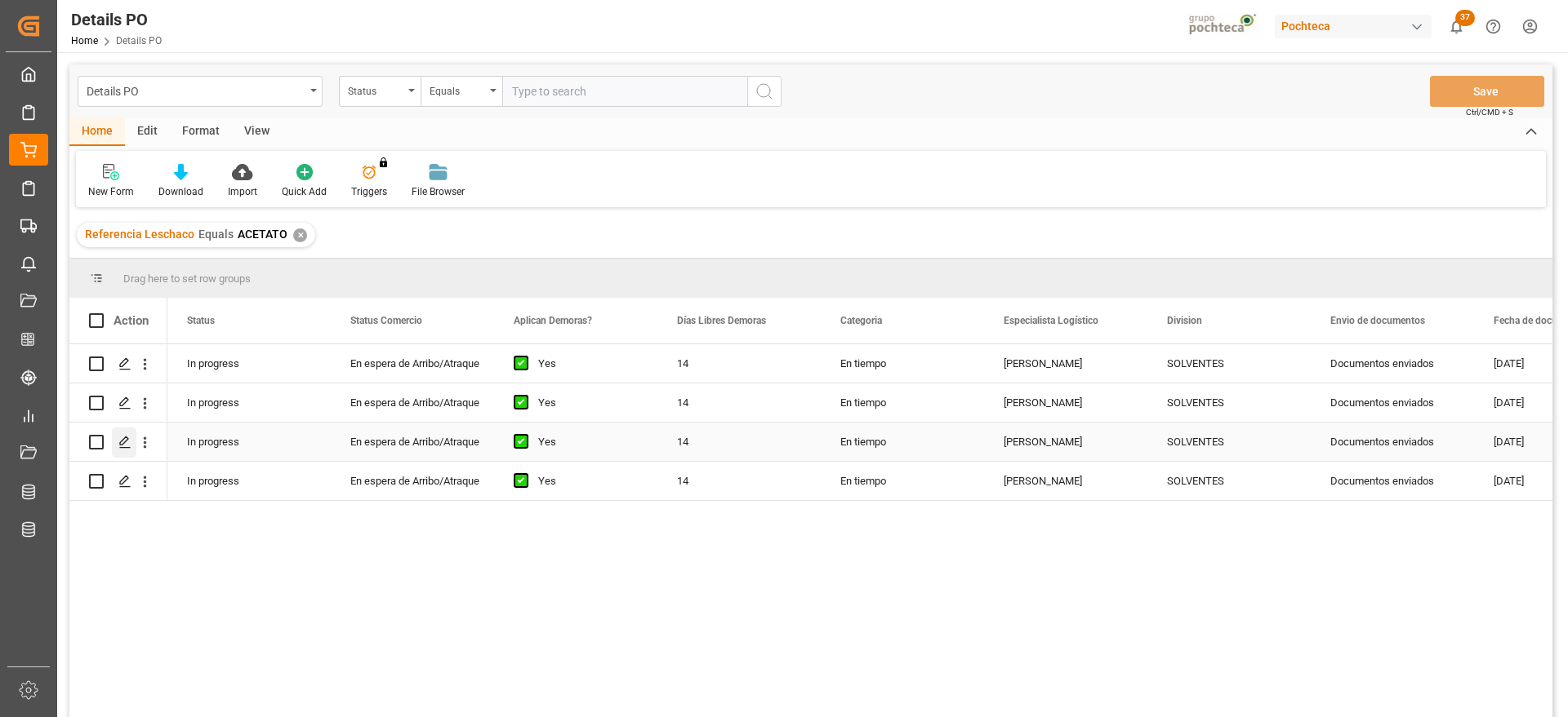
click at [121, 440] on polygon "Press SPACE to select this row." at bounding box center [124, 442] width 8 height 8
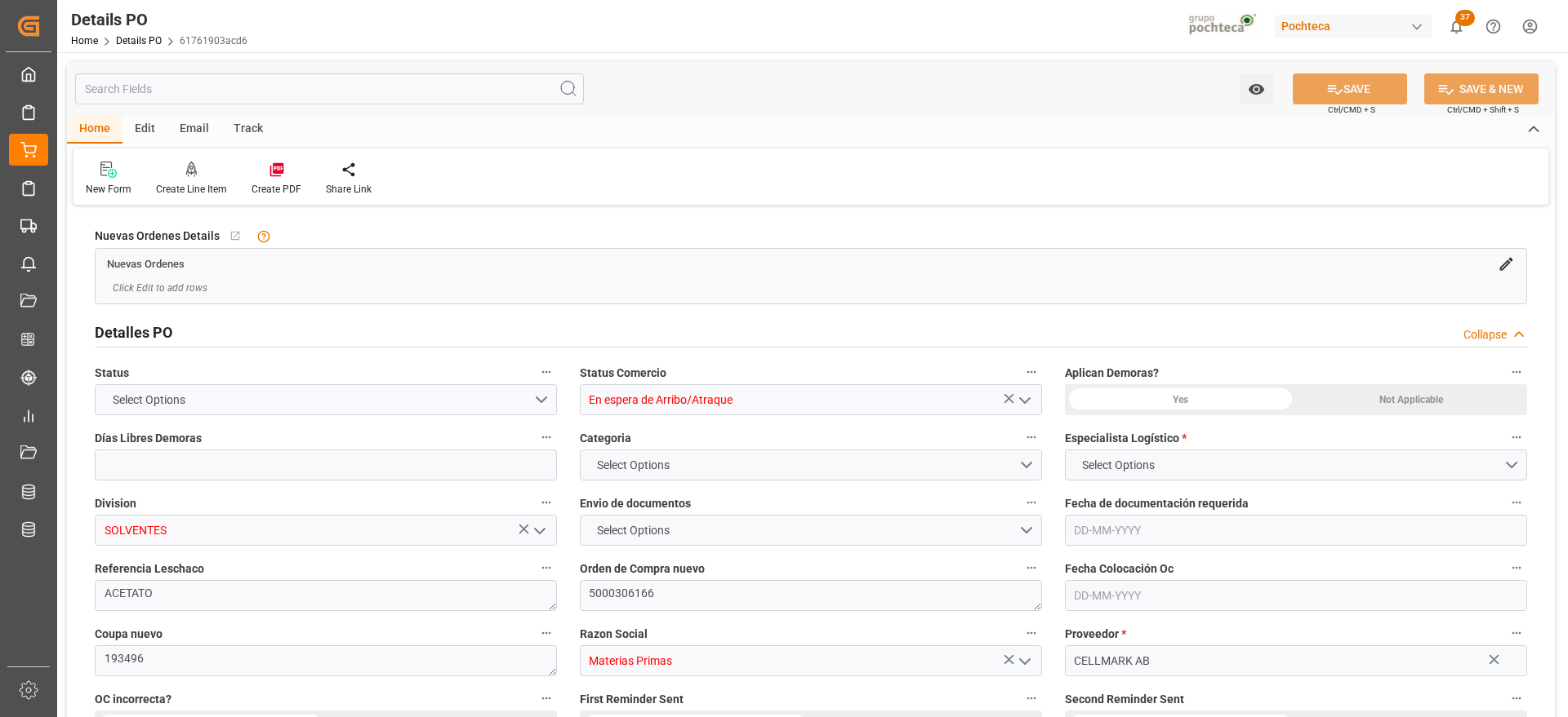
type input "14"
type input "[DATE]"
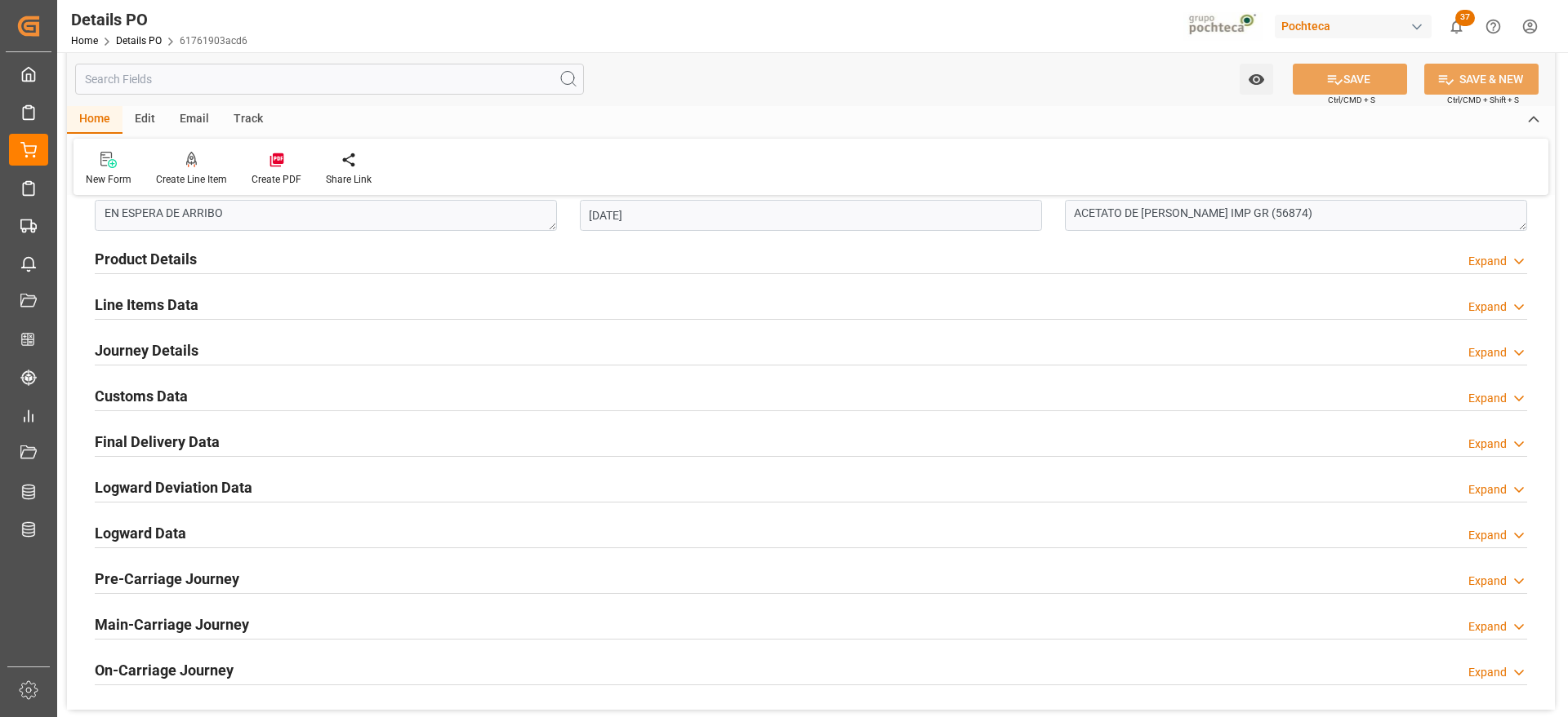
scroll to position [1122, 0]
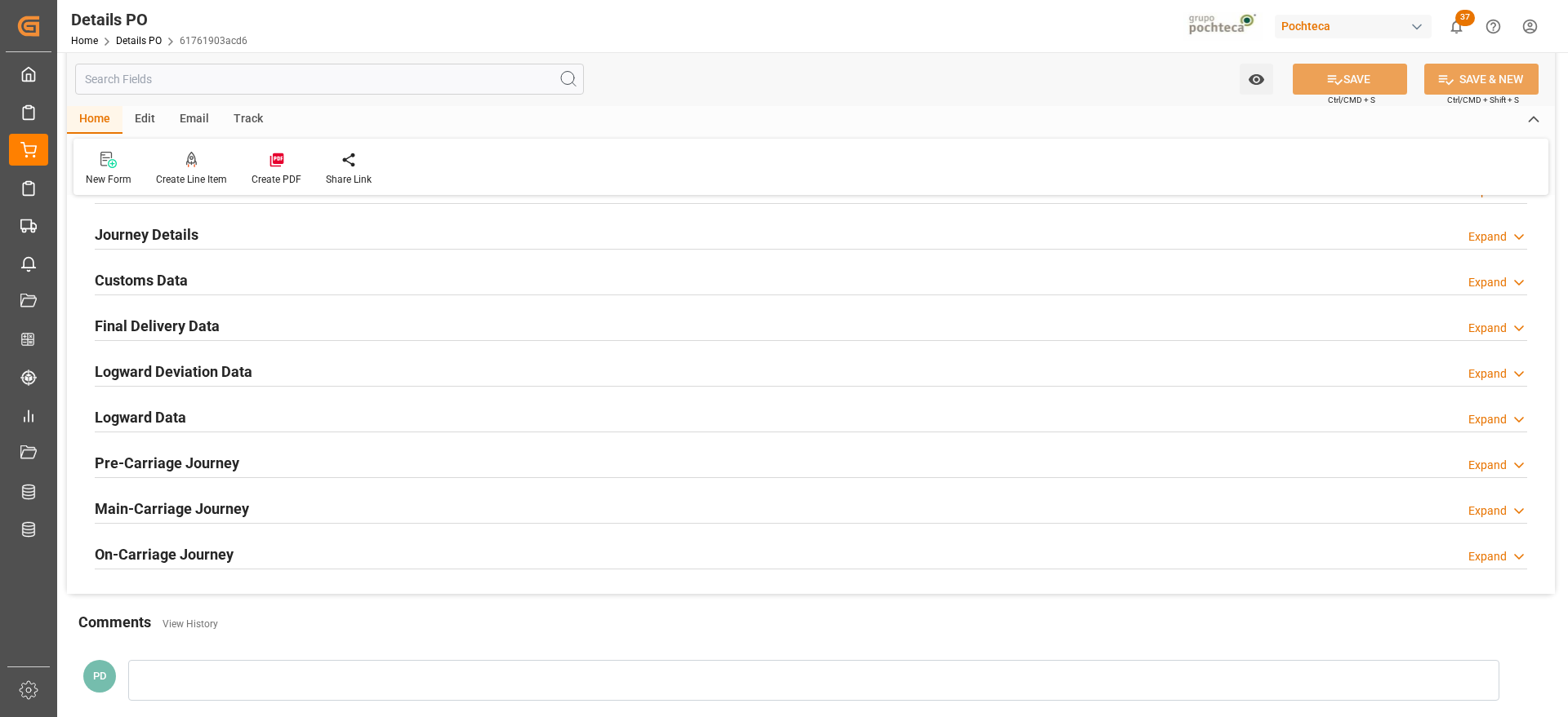
click at [131, 287] on h2 "Customs Data" at bounding box center [141, 280] width 93 height 22
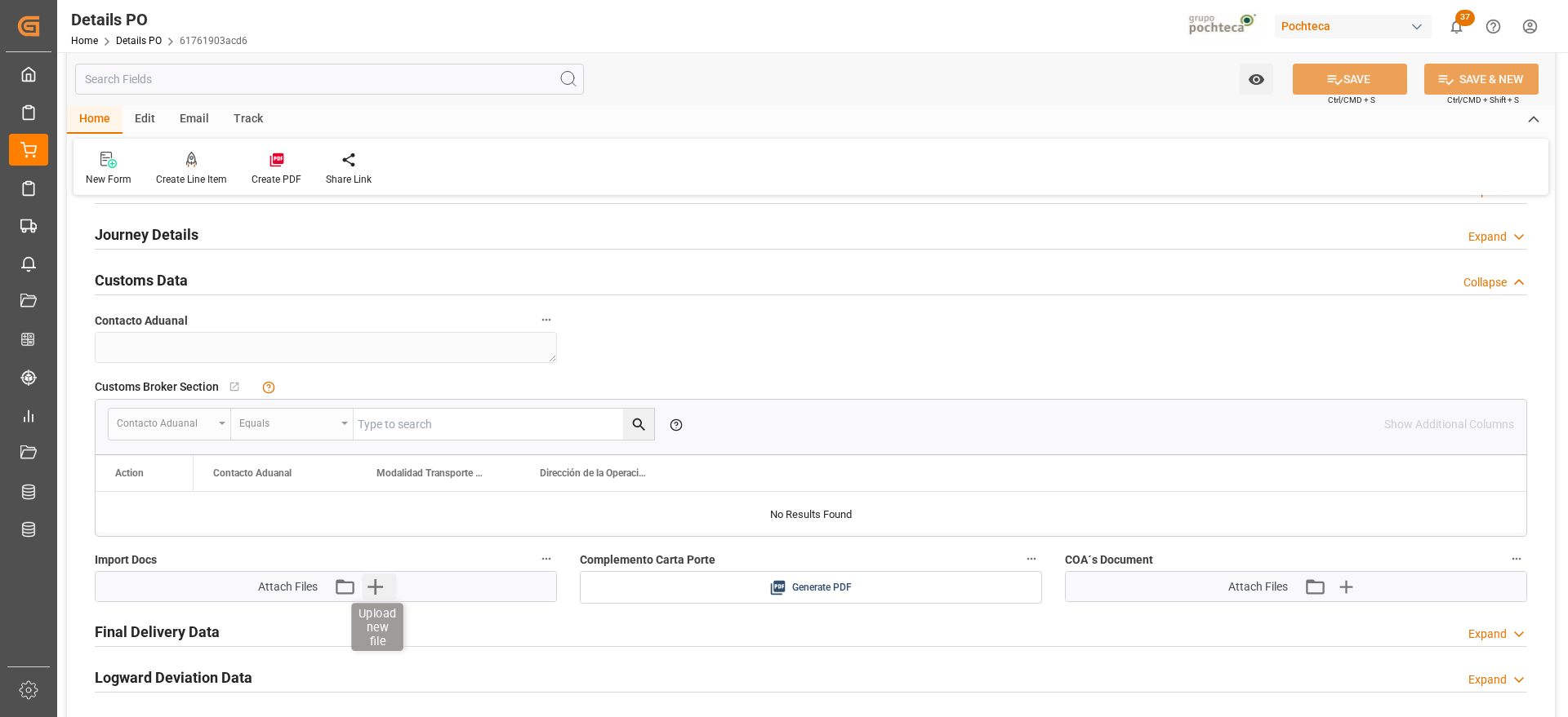
click at [375, 582] on icon "button" at bounding box center [375, 587] width 16 height 16
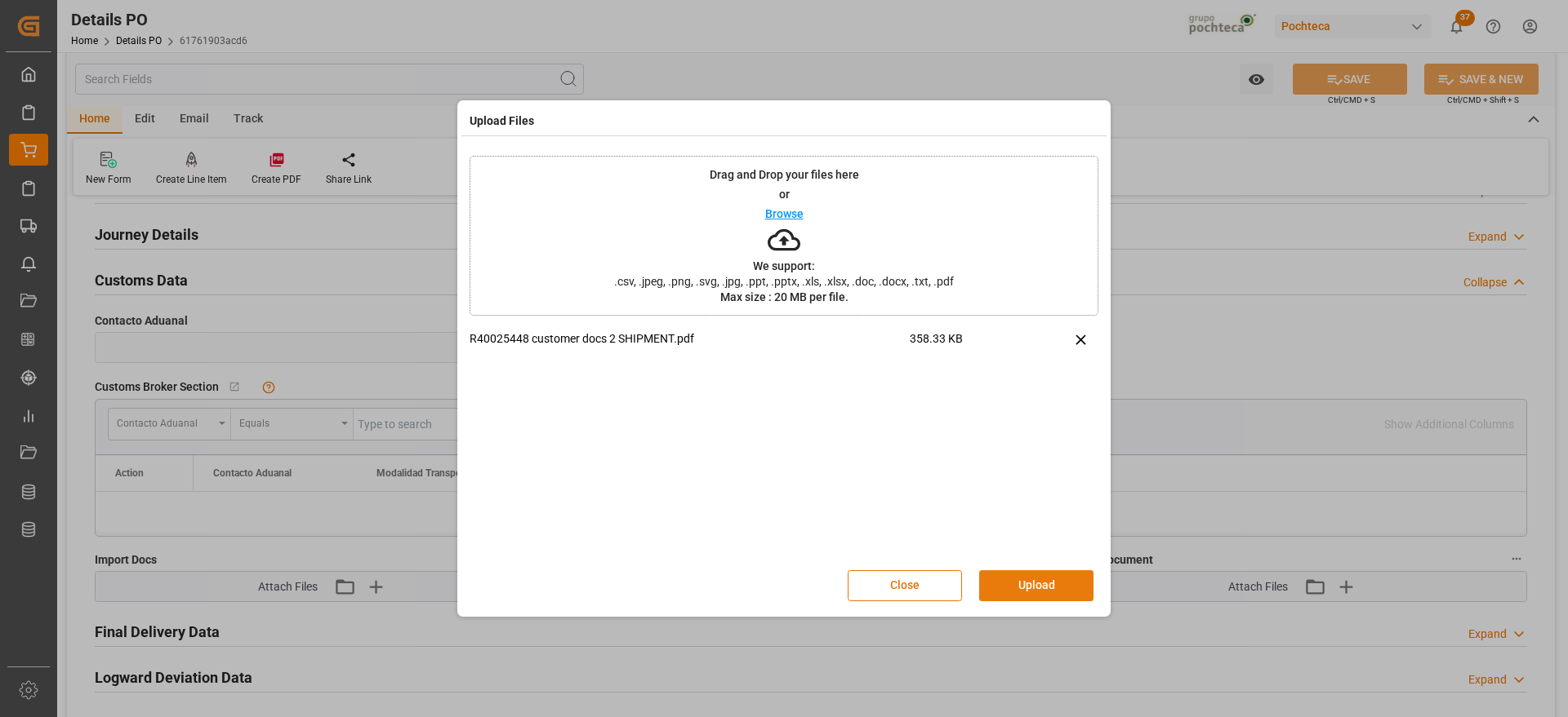
click at [1051, 583] on button "Upload" at bounding box center [1037, 586] width 115 height 31
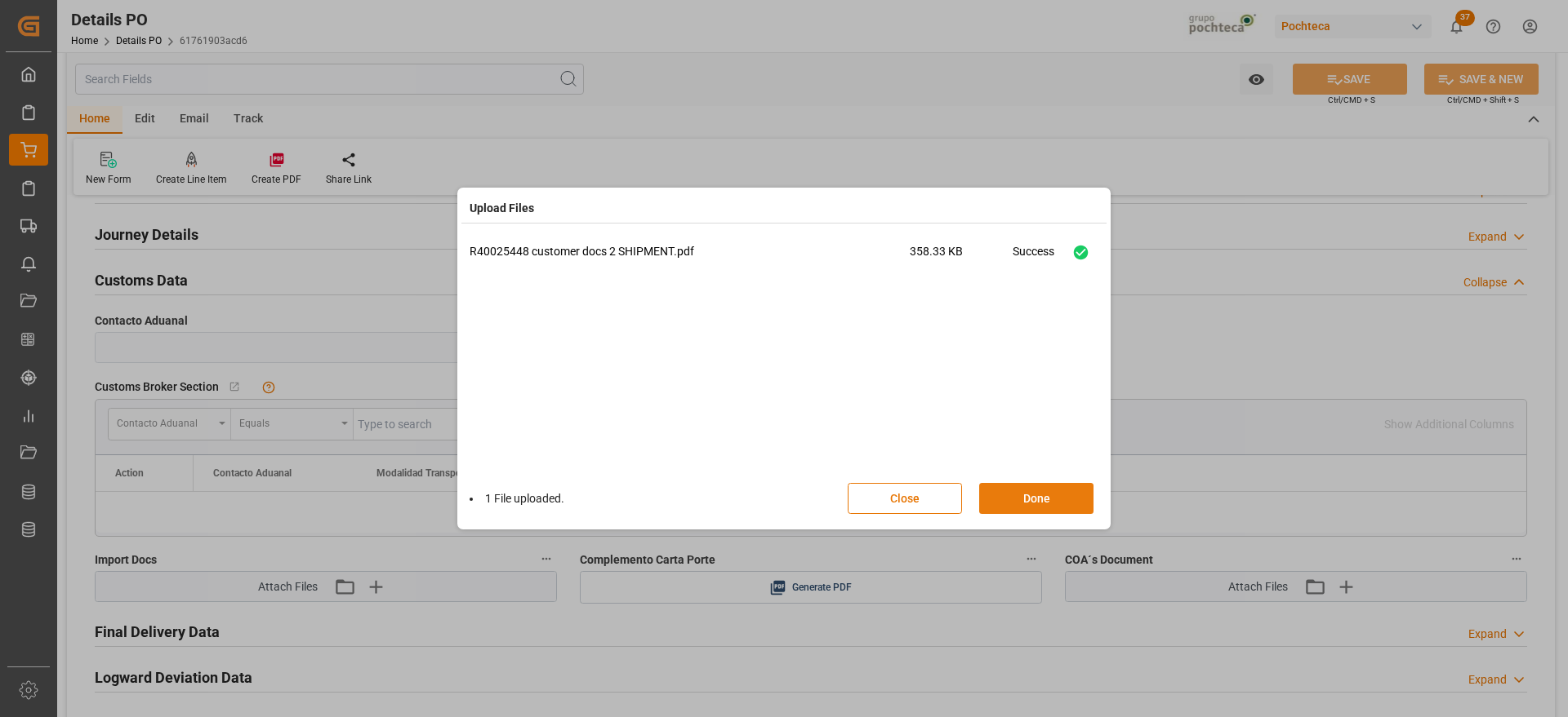
click at [1047, 493] on button "Done" at bounding box center [1037, 498] width 115 height 31
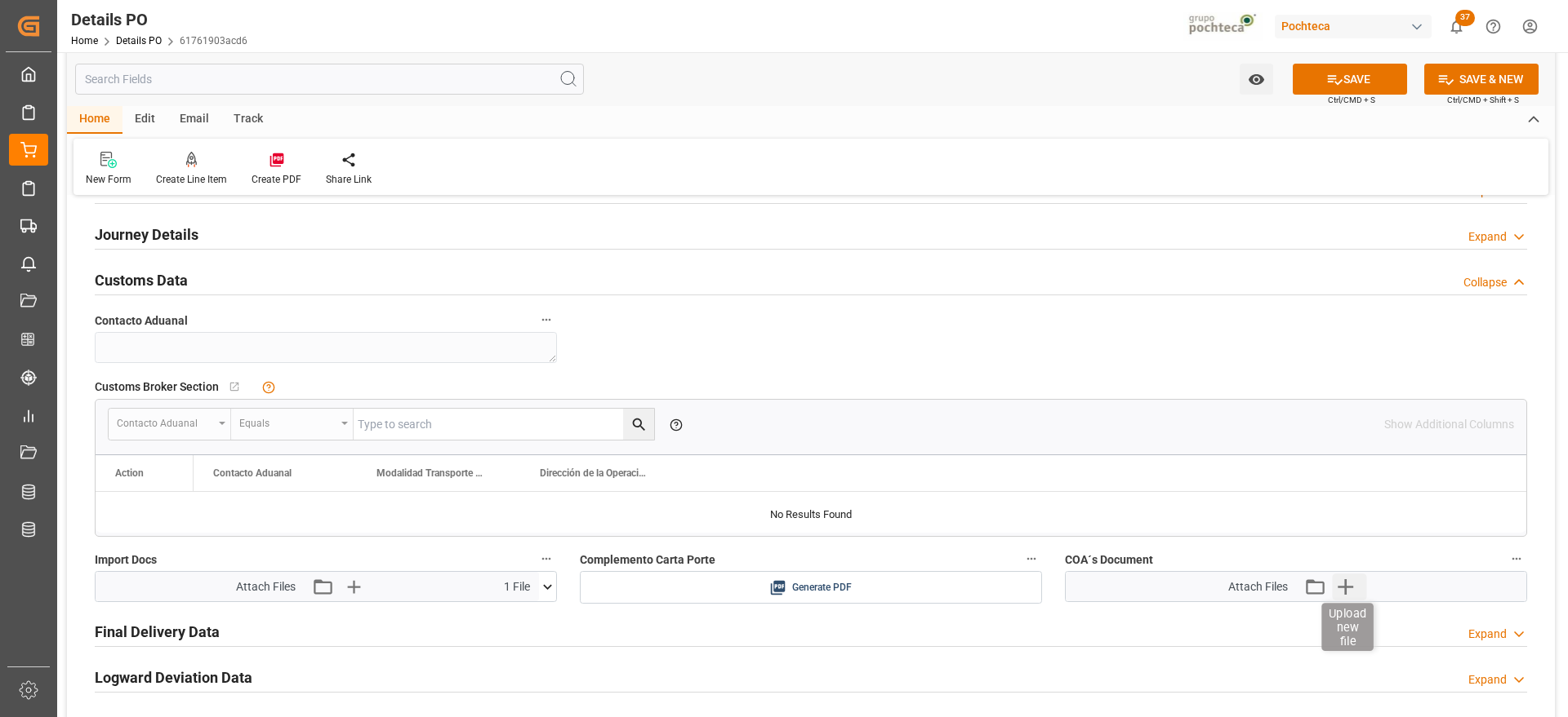
click at [1345, 583] on icon "button" at bounding box center [1345, 587] width 16 height 16
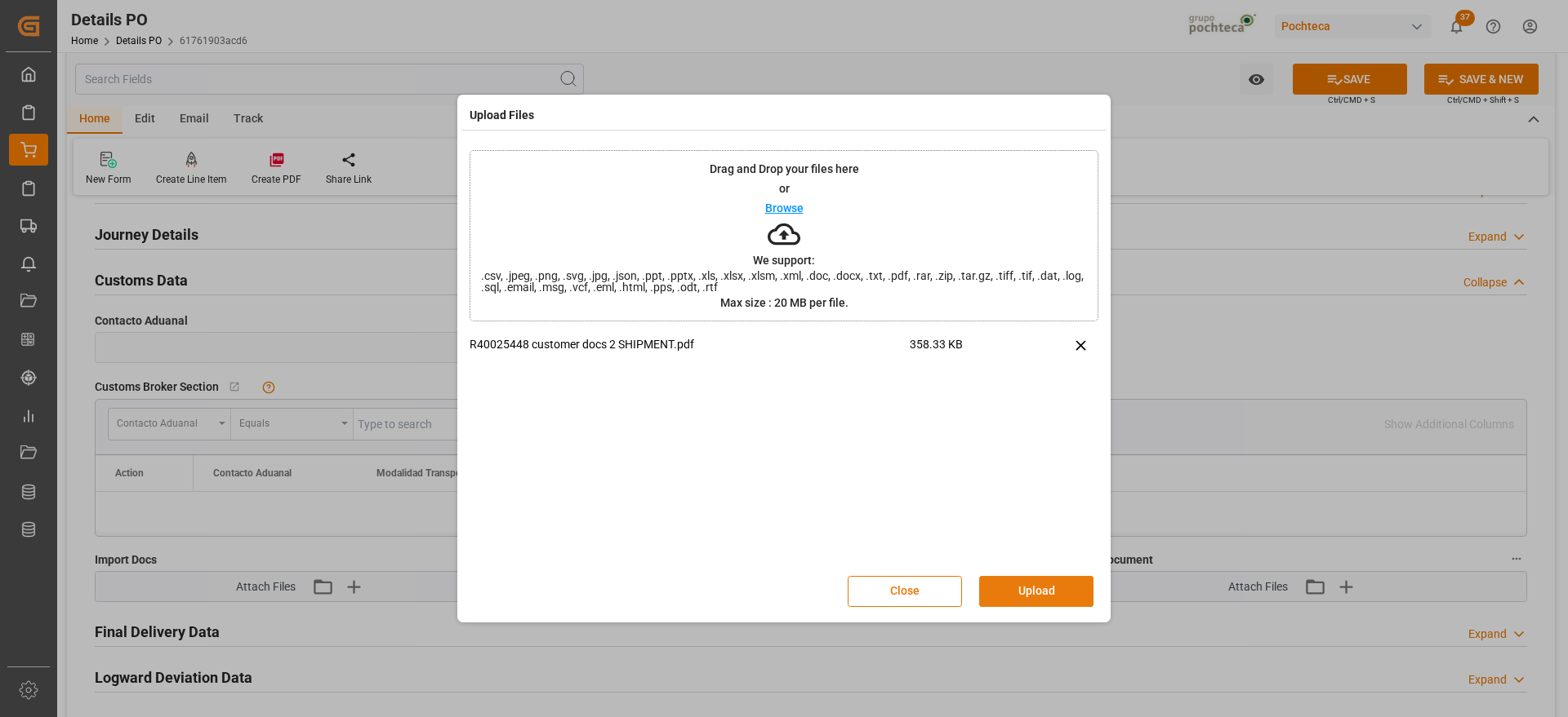
click at [1065, 595] on button "Upload" at bounding box center [1037, 592] width 115 height 31
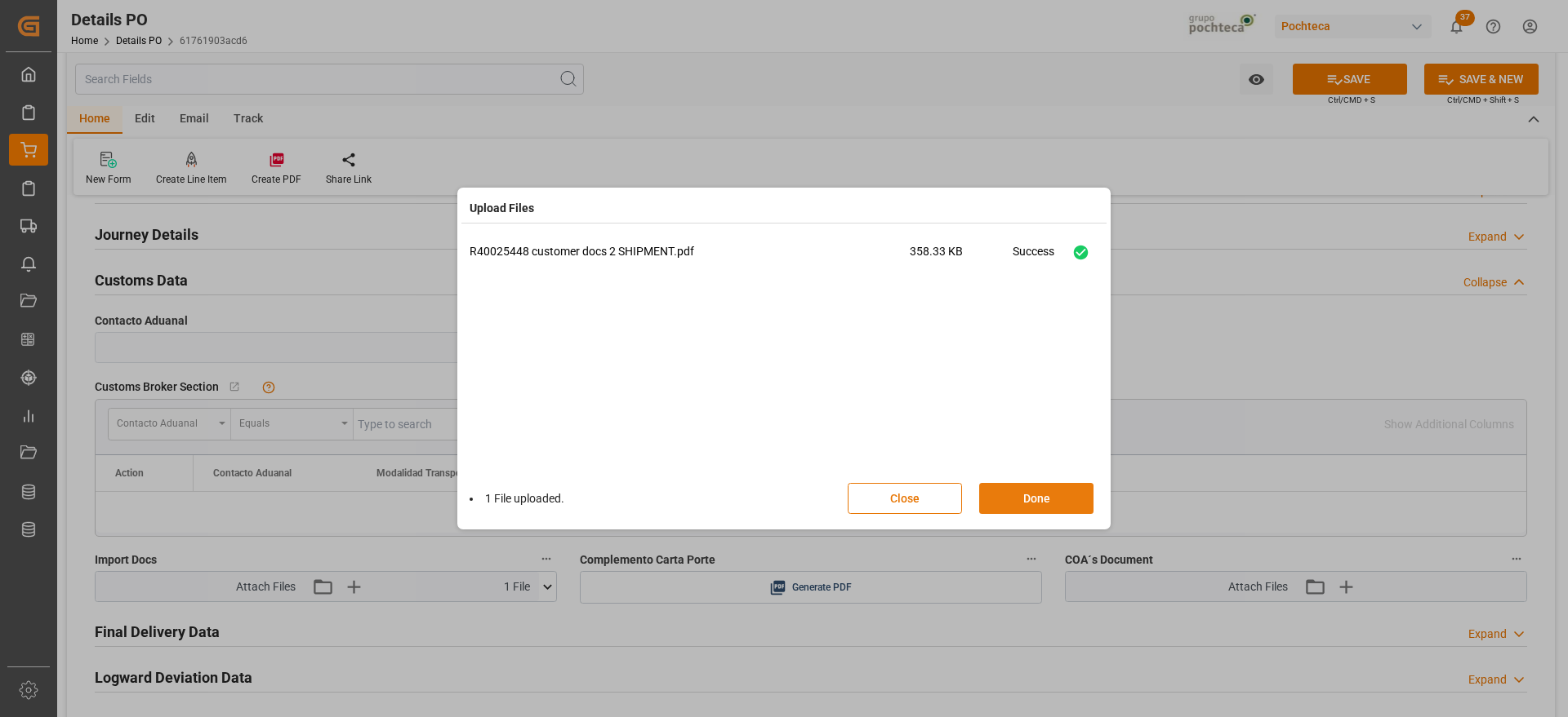
click at [1036, 498] on button "Done" at bounding box center [1037, 498] width 115 height 31
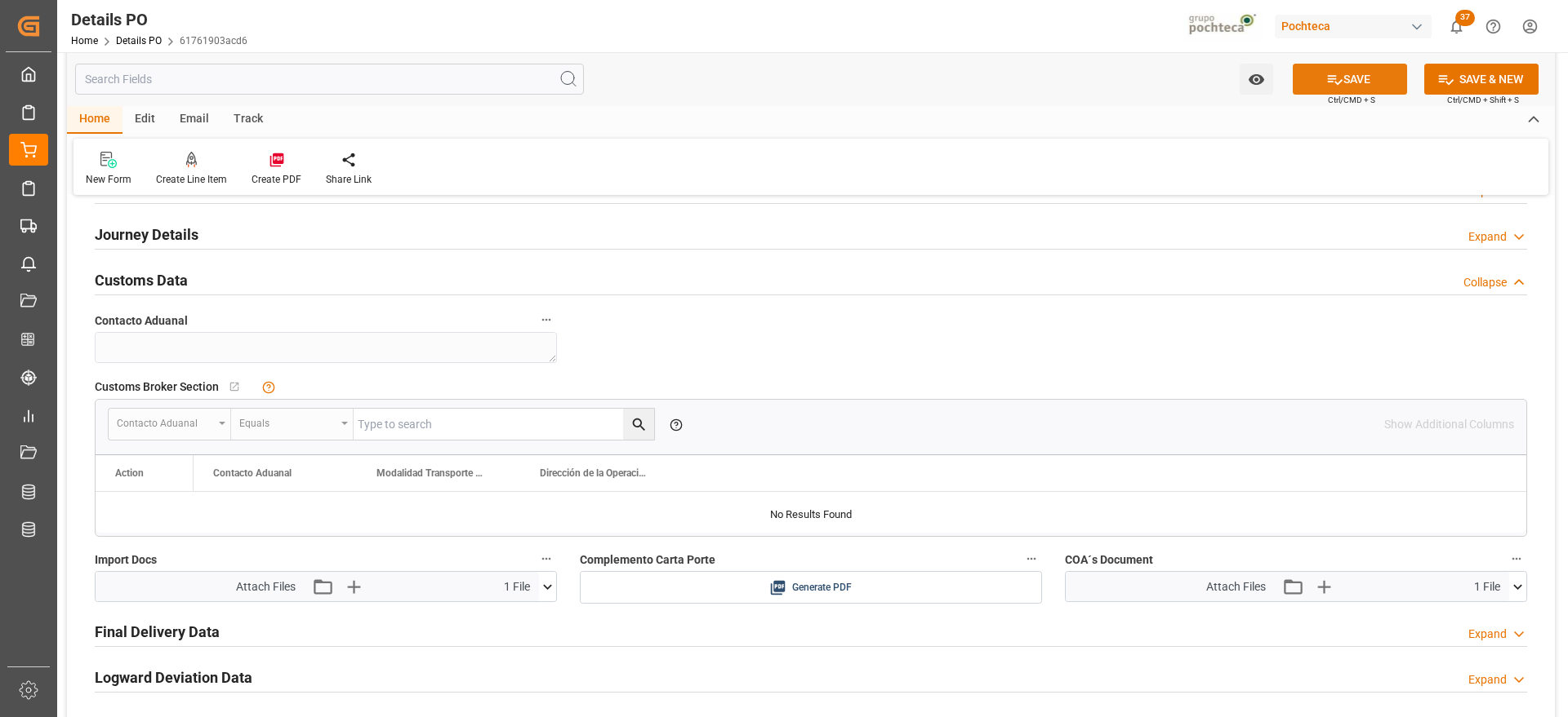
click at [1341, 76] on button "SAVE" at bounding box center [1350, 79] width 115 height 31
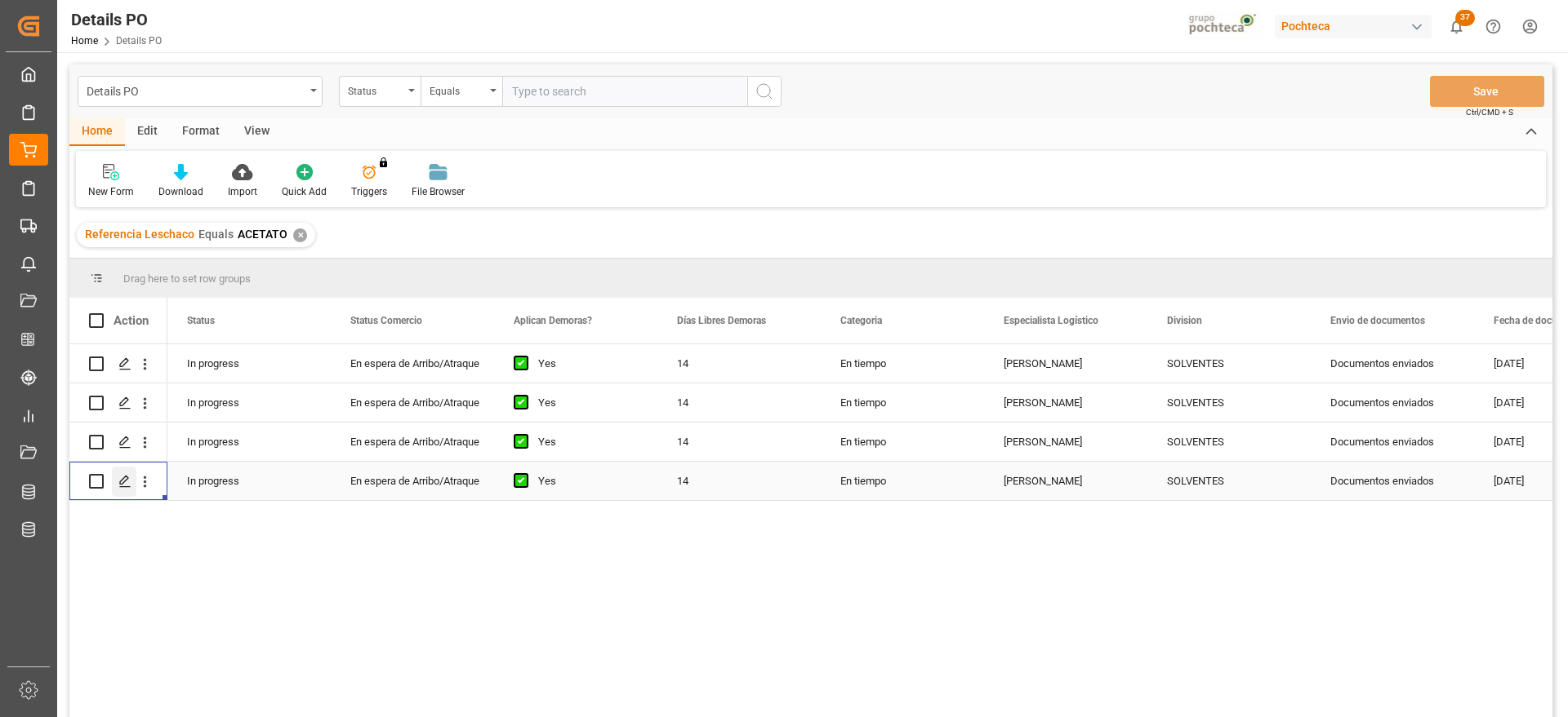
click at [130, 482] on icon "Press SPACE to select this row." at bounding box center [125, 482] width 13 height 13
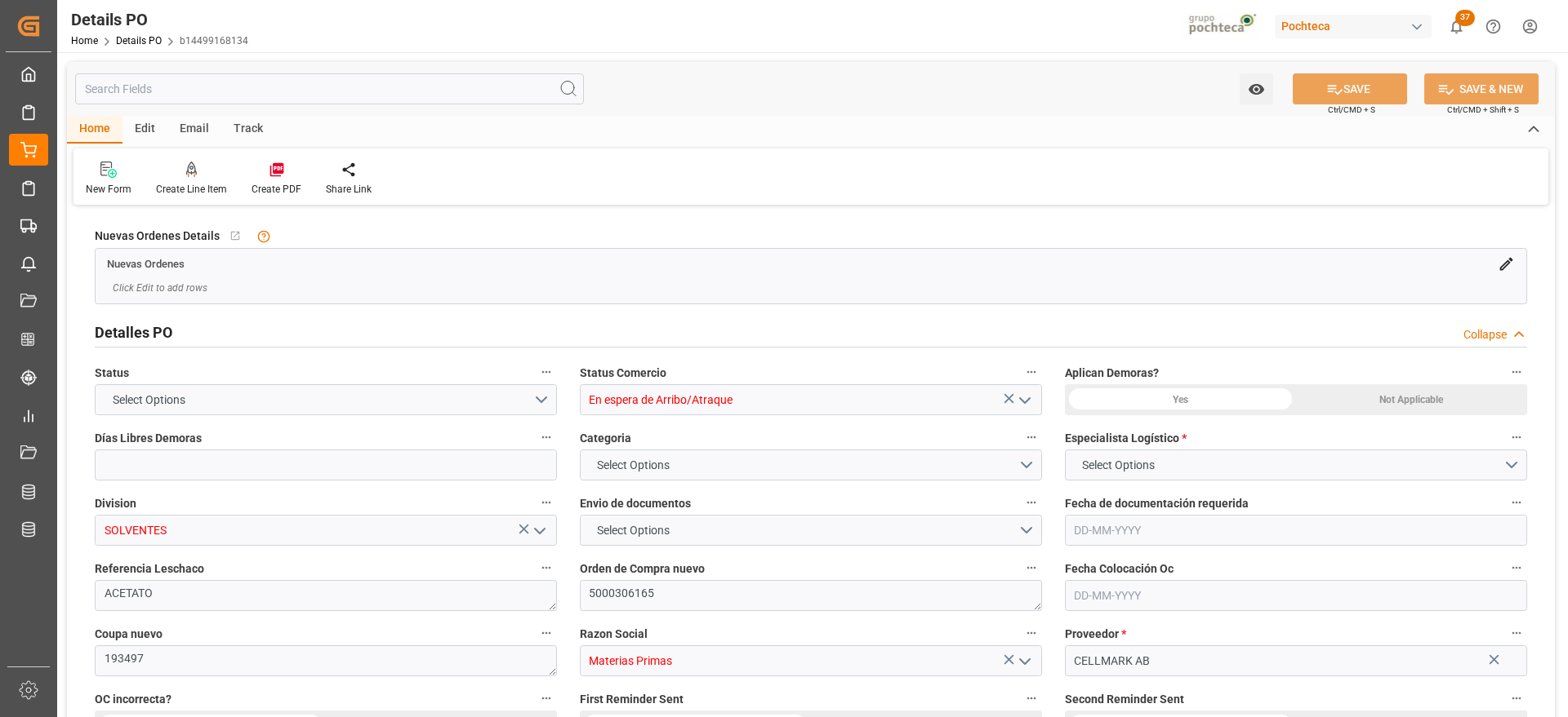
type input "14"
type input "[DATE]"
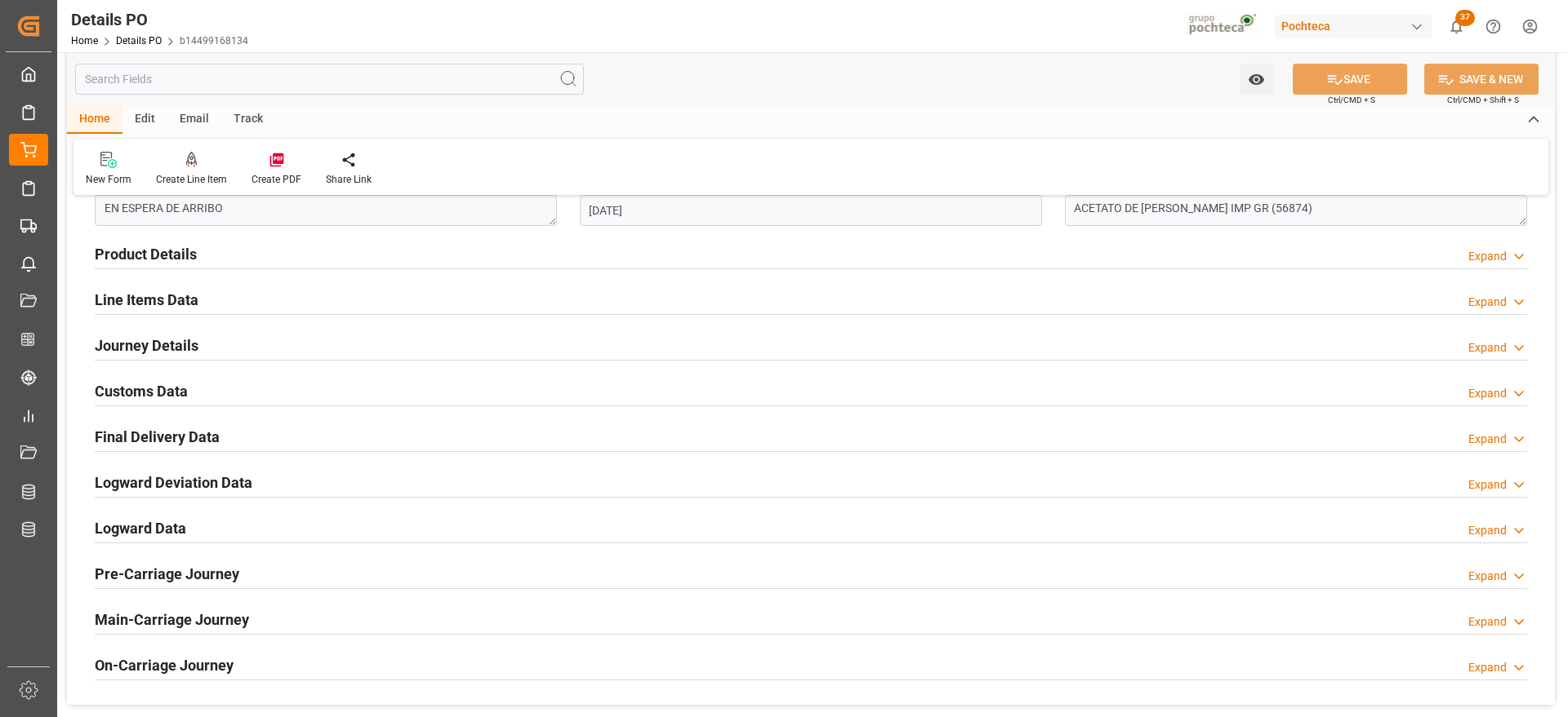
scroll to position [1020, 0]
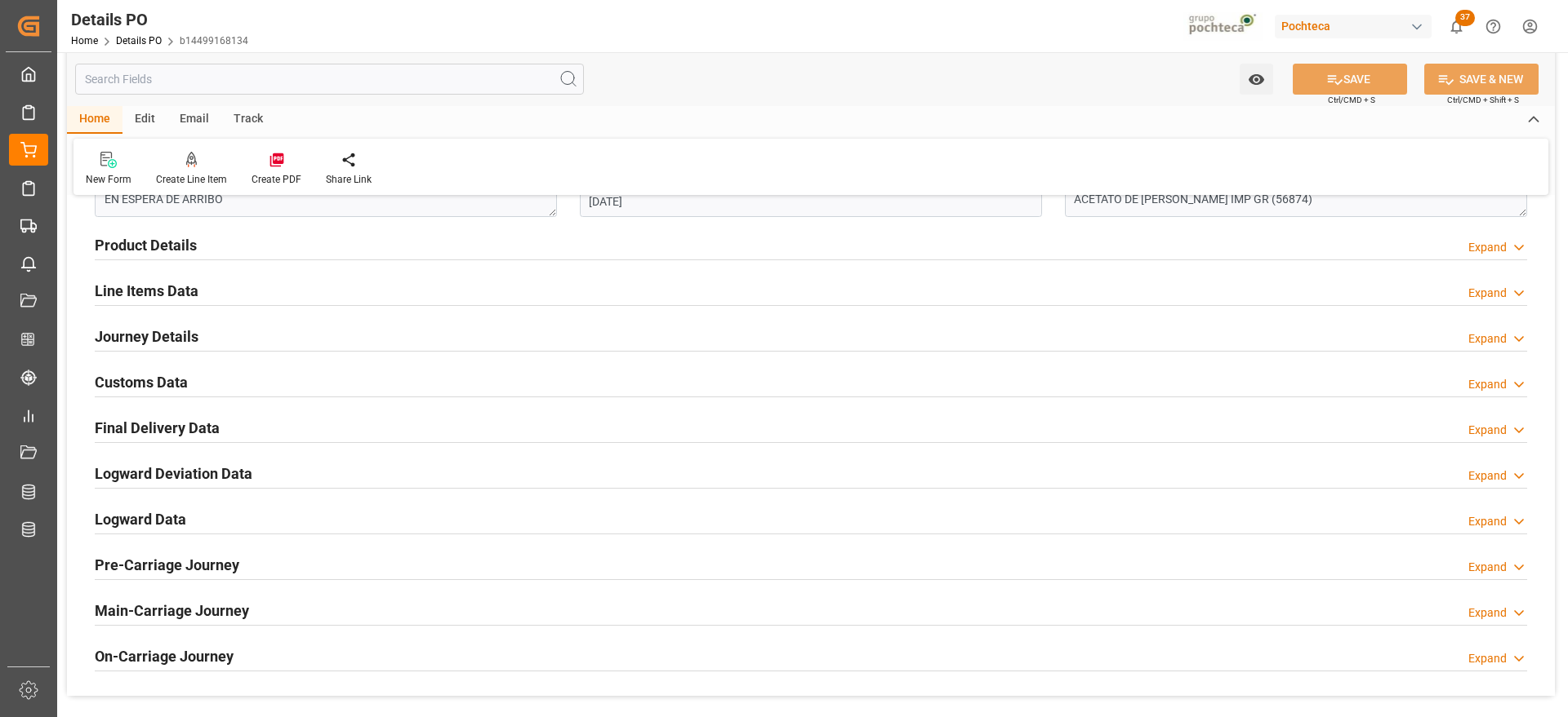
click at [141, 372] on h2 "Customs Data" at bounding box center [141, 382] width 93 height 22
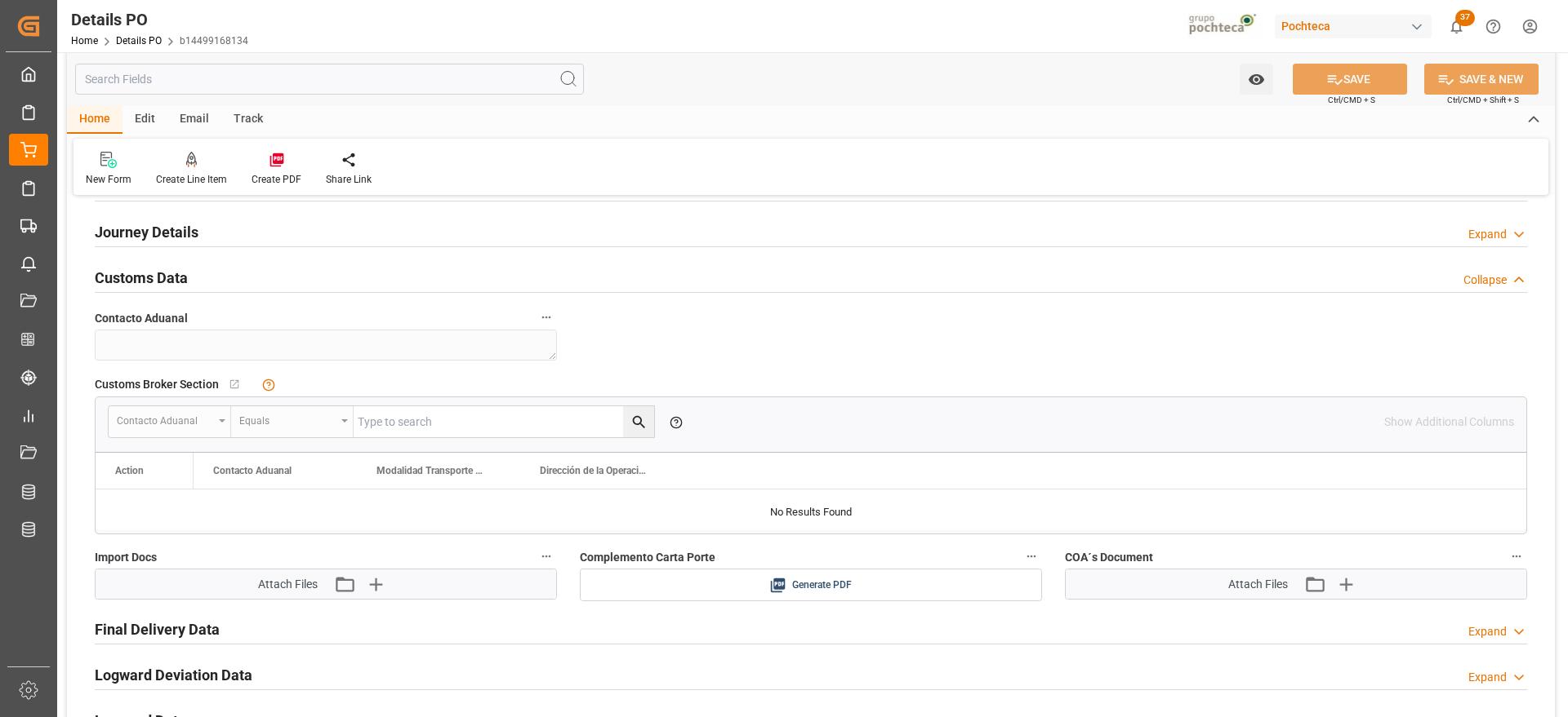
scroll to position [1326, 0]
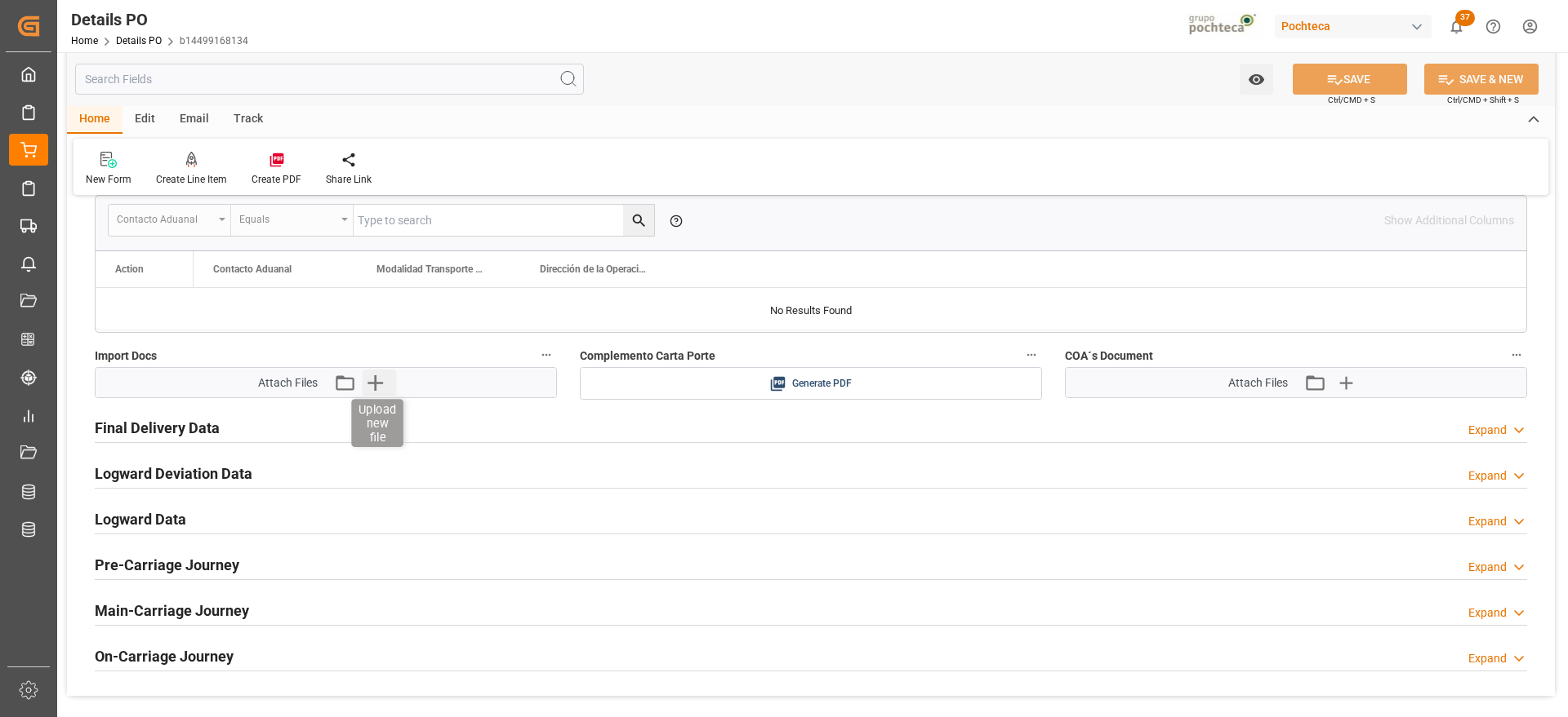
click at [373, 387] on icon "button" at bounding box center [374, 382] width 26 height 26
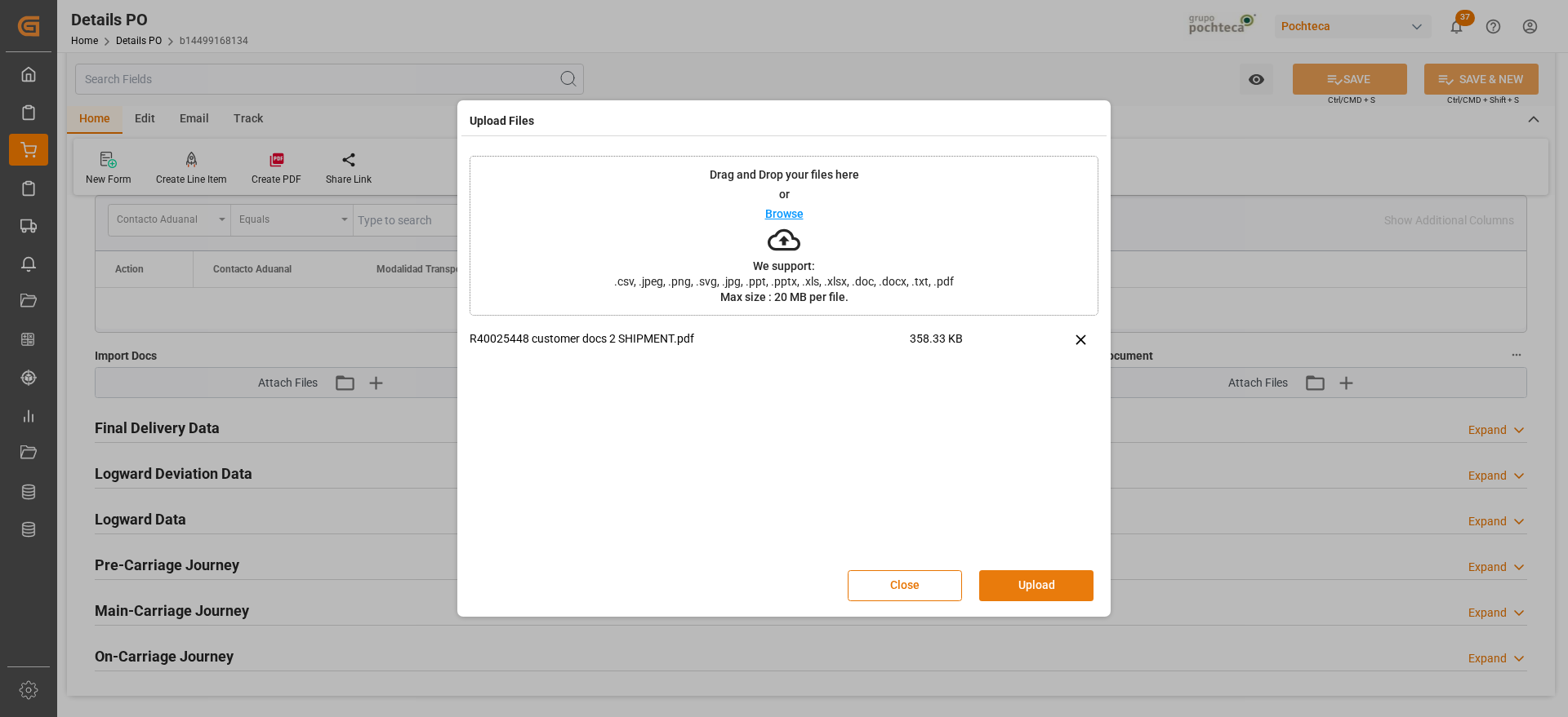
click at [1054, 587] on button "Upload" at bounding box center [1037, 586] width 115 height 31
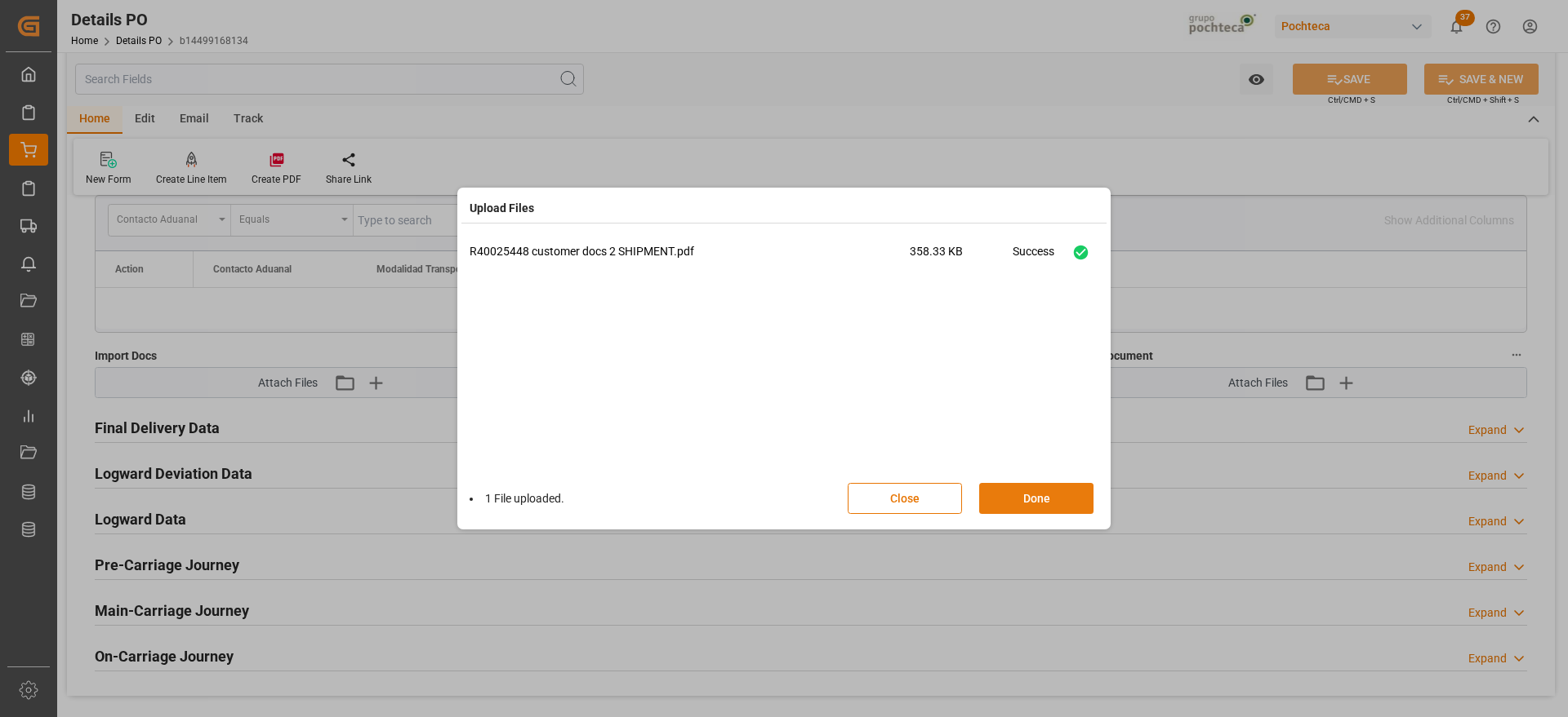
click at [1065, 500] on button "Done" at bounding box center [1037, 498] width 115 height 31
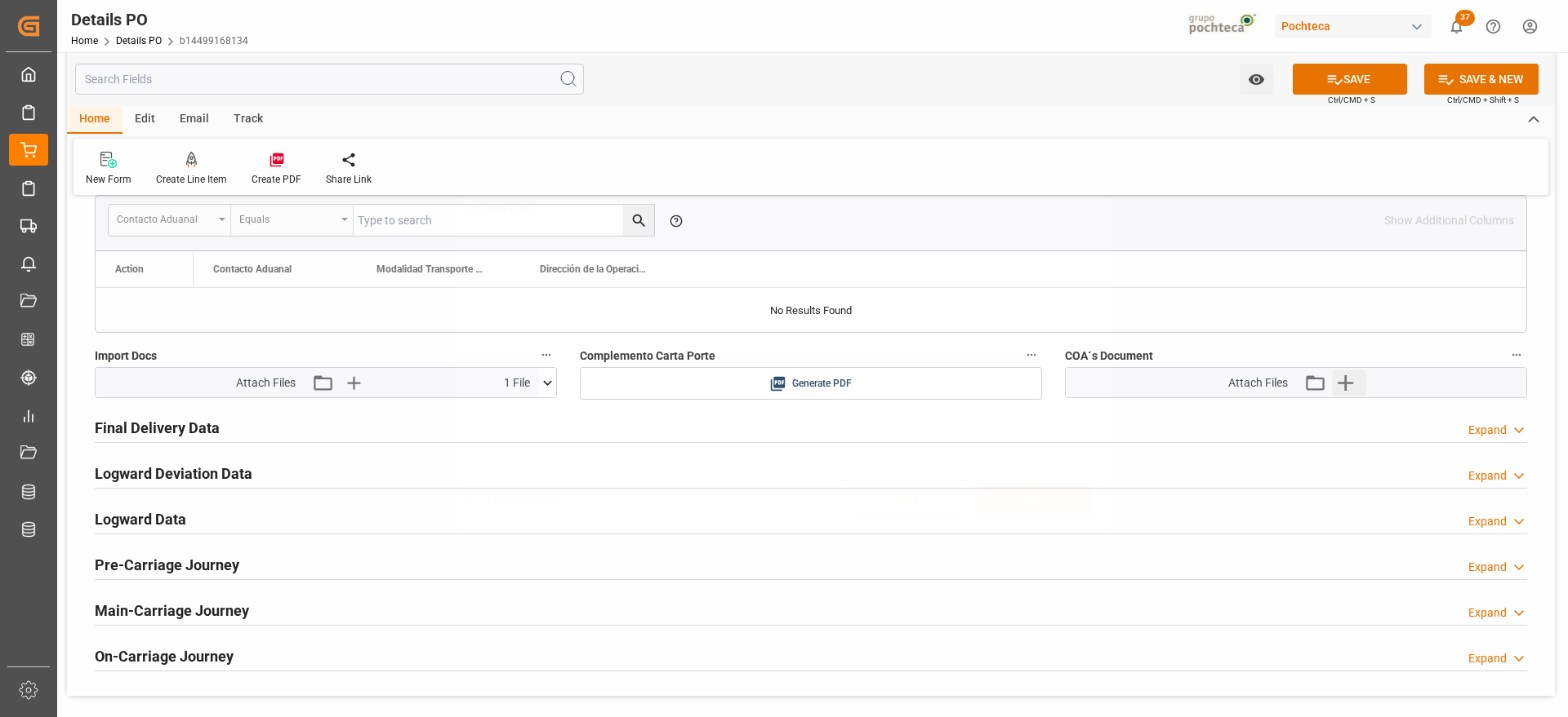
click at [1346, 384] on icon "button" at bounding box center [1345, 383] width 16 height 16
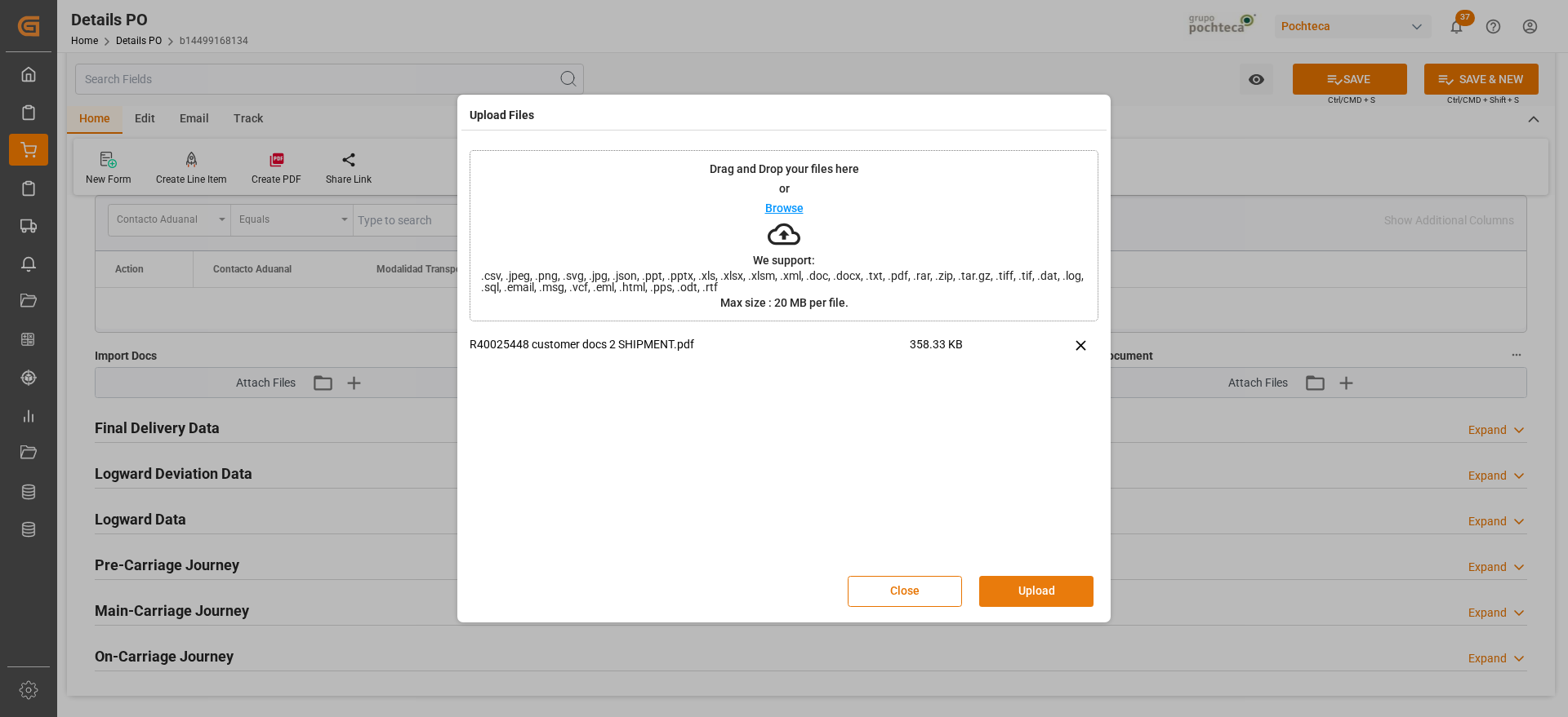
click at [1035, 602] on button "Upload" at bounding box center [1037, 592] width 115 height 31
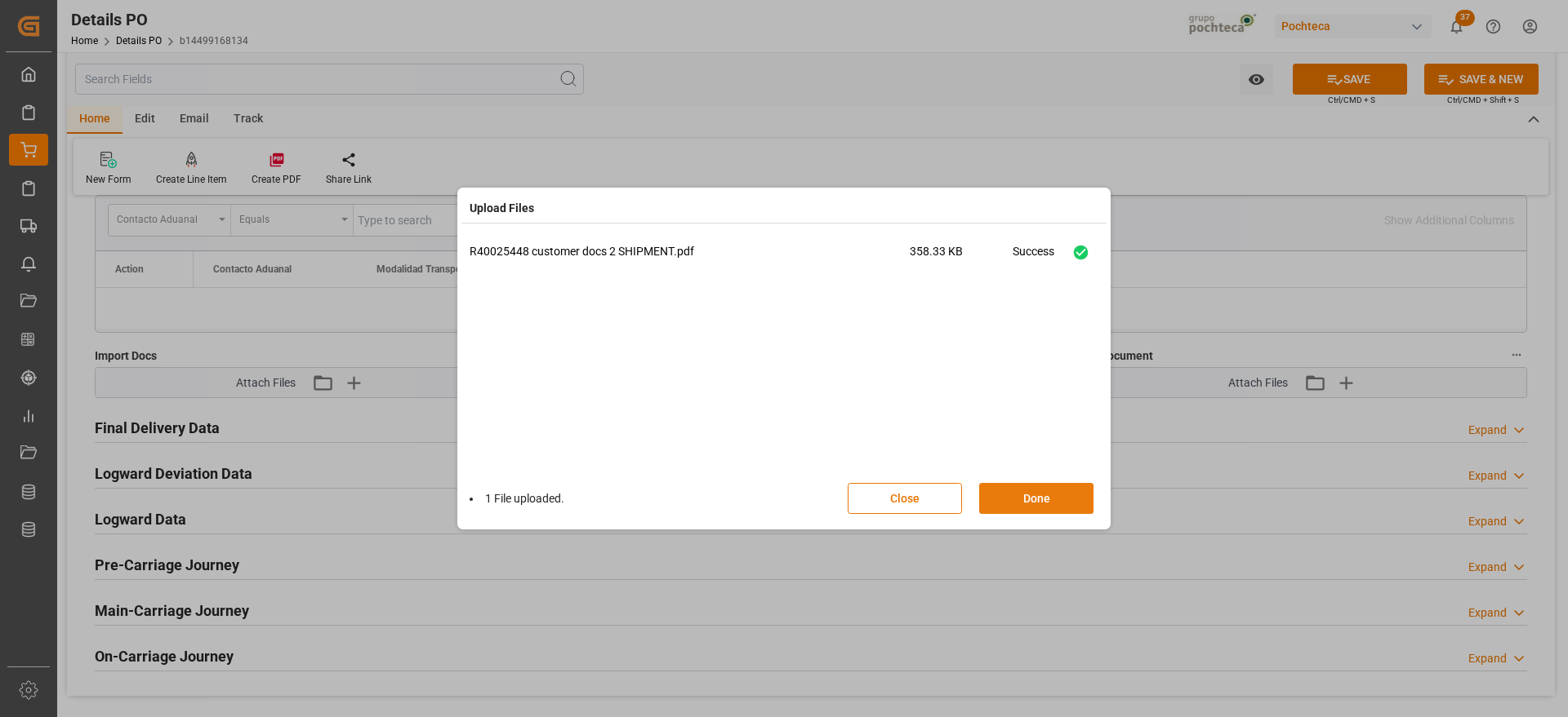
click at [1044, 500] on button "Done" at bounding box center [1037, 498] width 115 height 31
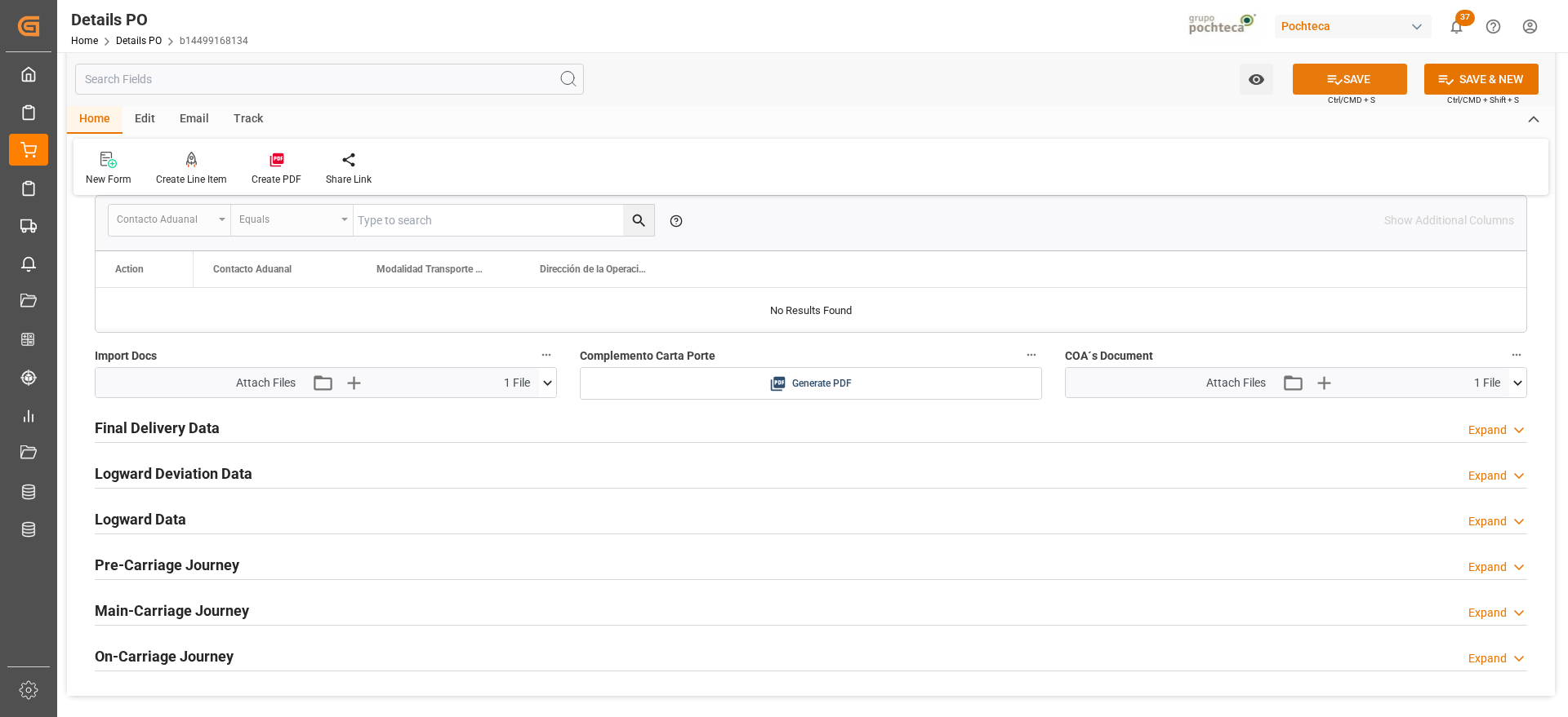
click at [1349, 74] on button "SAVE" at bounding box center [1350, 79] width 115 height 31
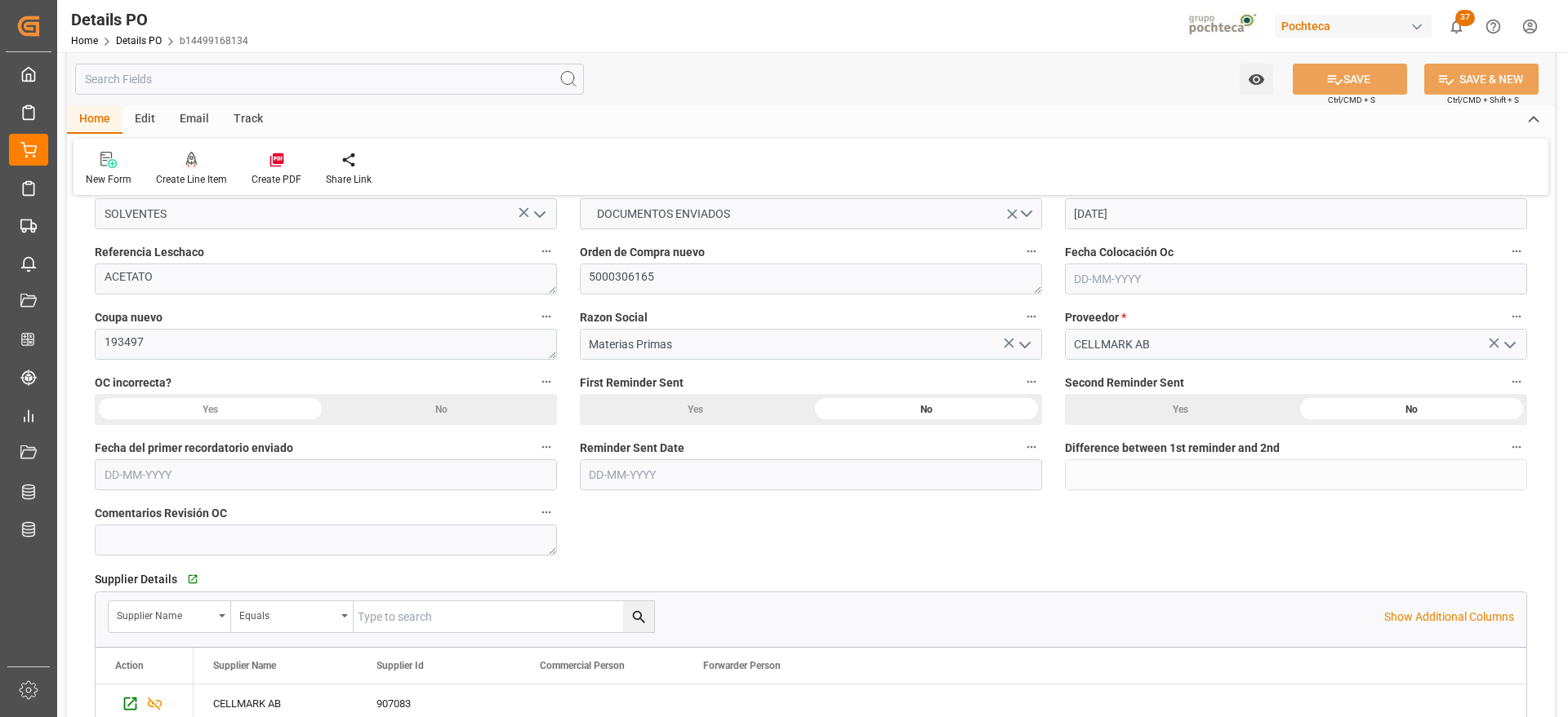
scroll to position [0, 0]
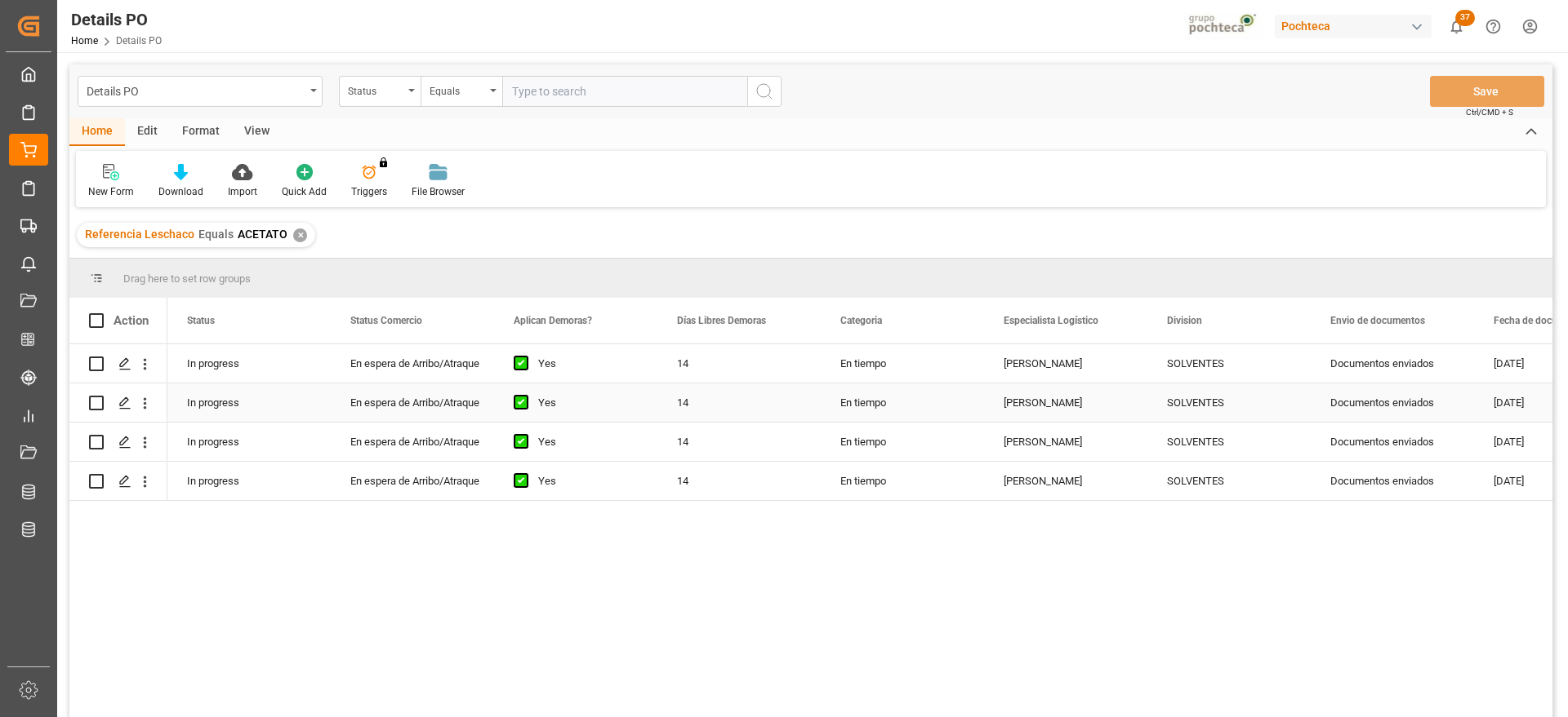
click at [1028, 411] on div "[PERSON_NAME]" at bounding box center [1066, 403] width 163 height 38
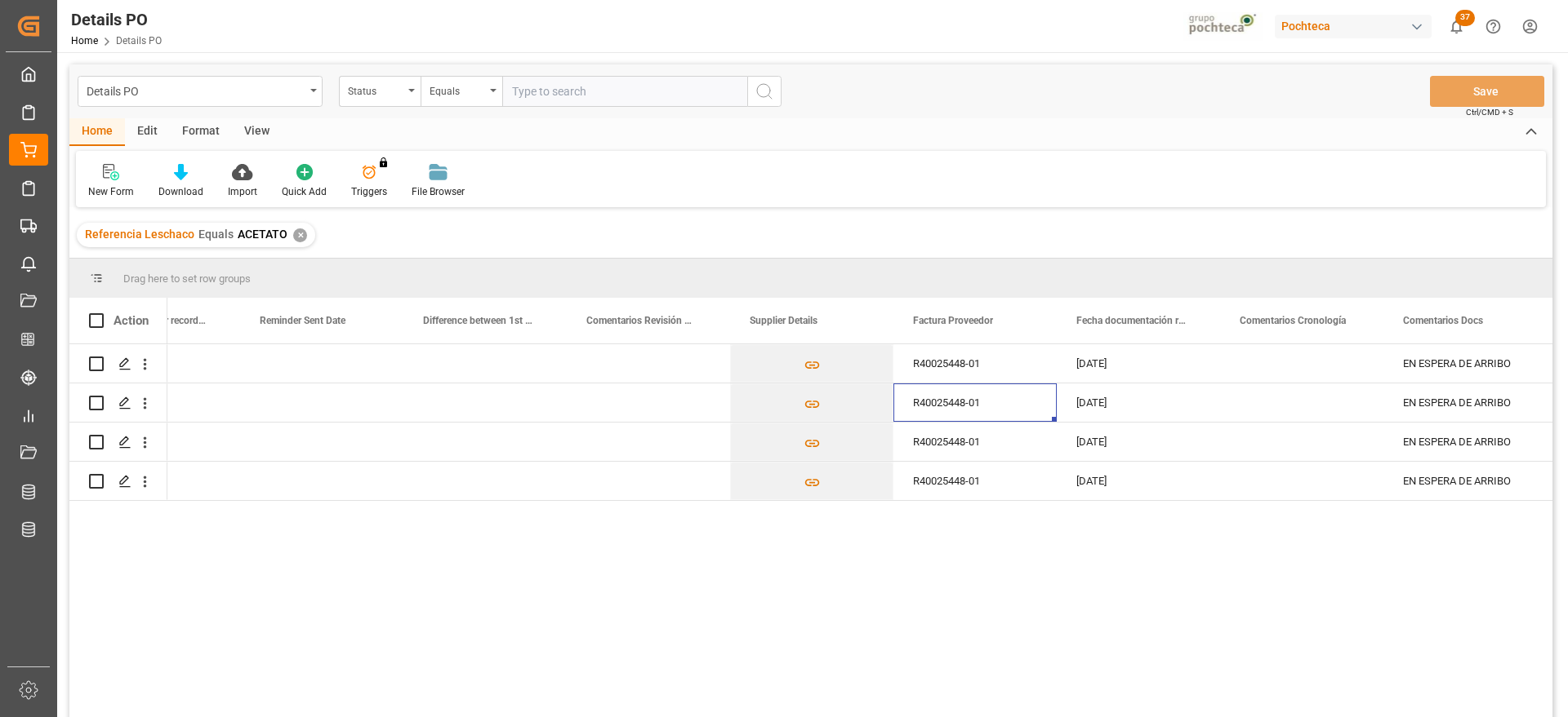
click at [299, 235] on div "✕" at bounding box center [300, 235] width 14 height 14
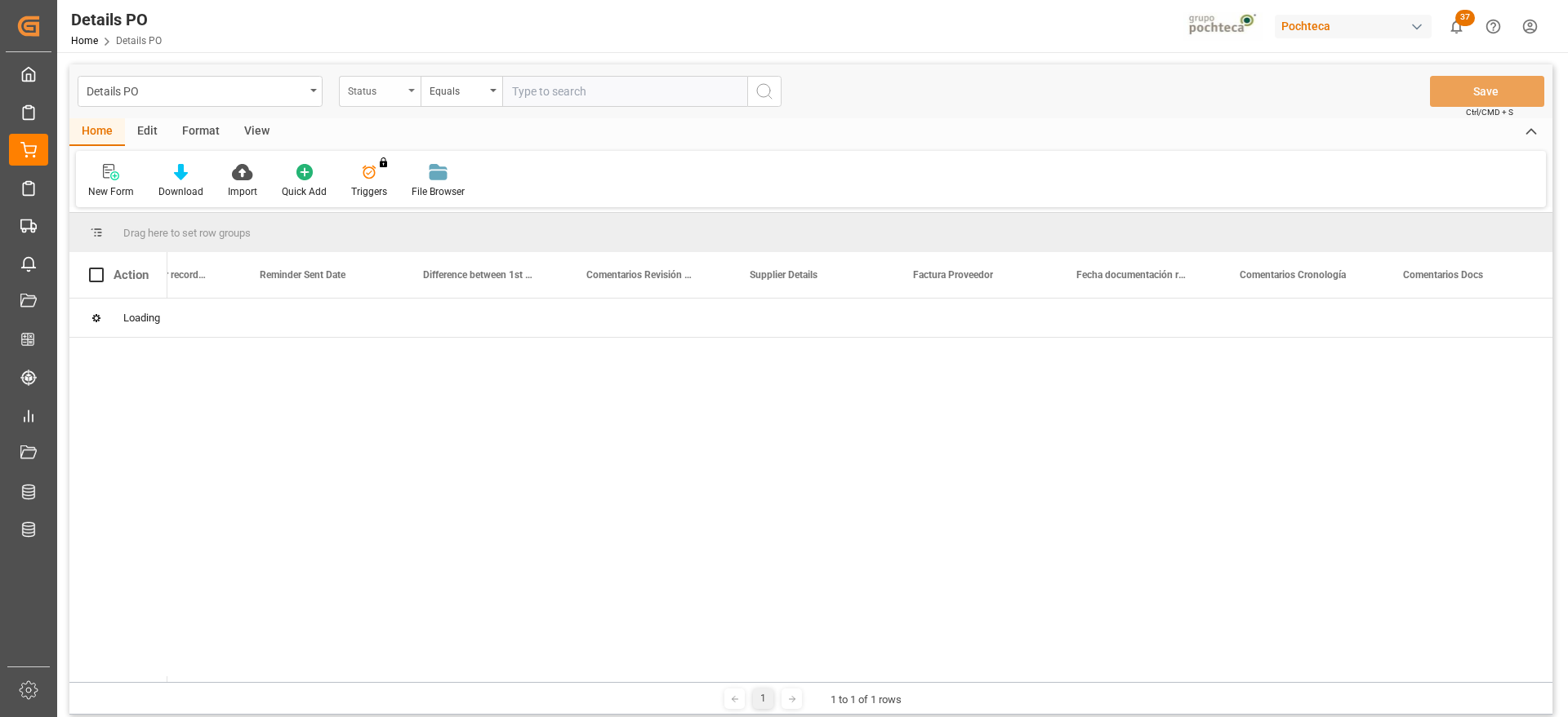
click at [374, 89] on div "Status" at bounding box center [375, 89] width 56 height 19
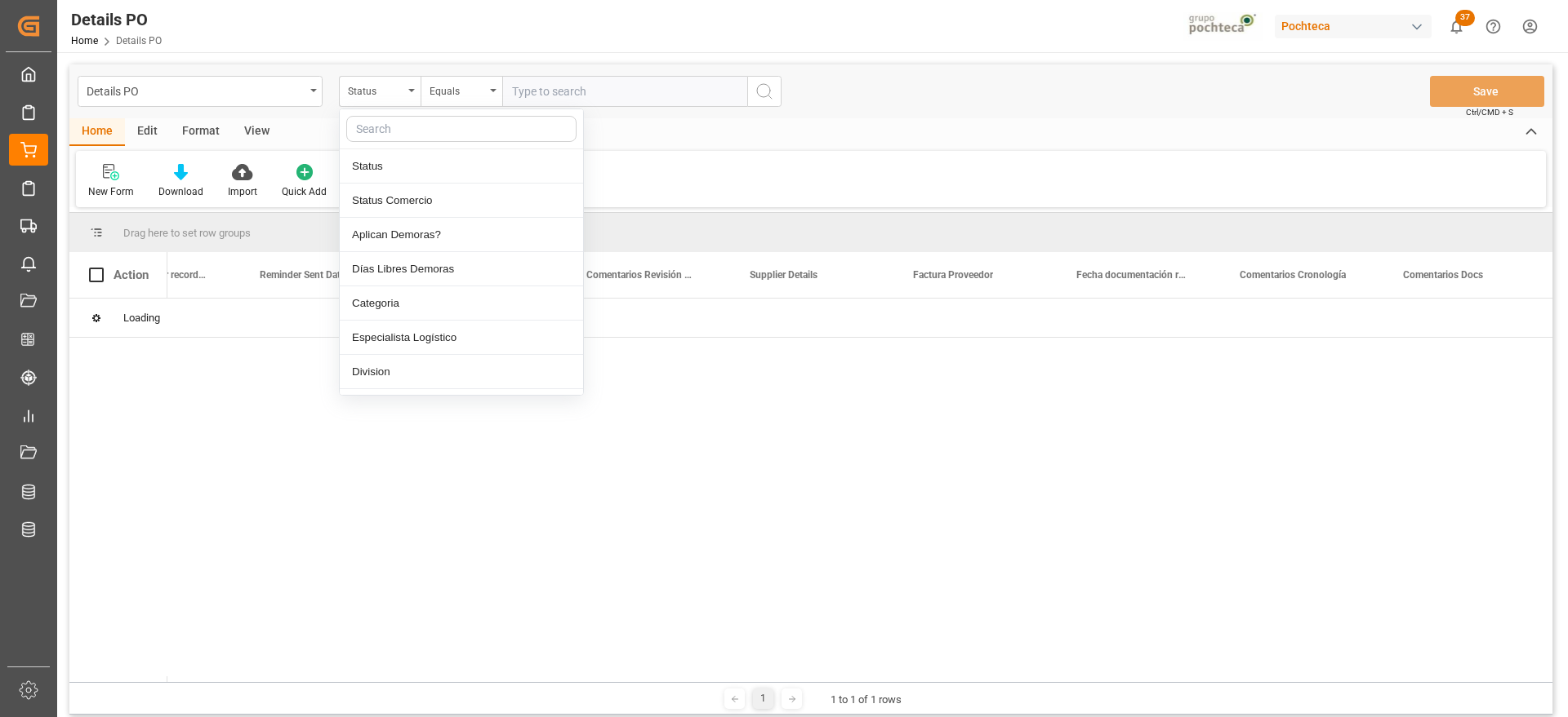
click at [388, 133] on input "text" at bounding box center [461, 128] width 230 height 26
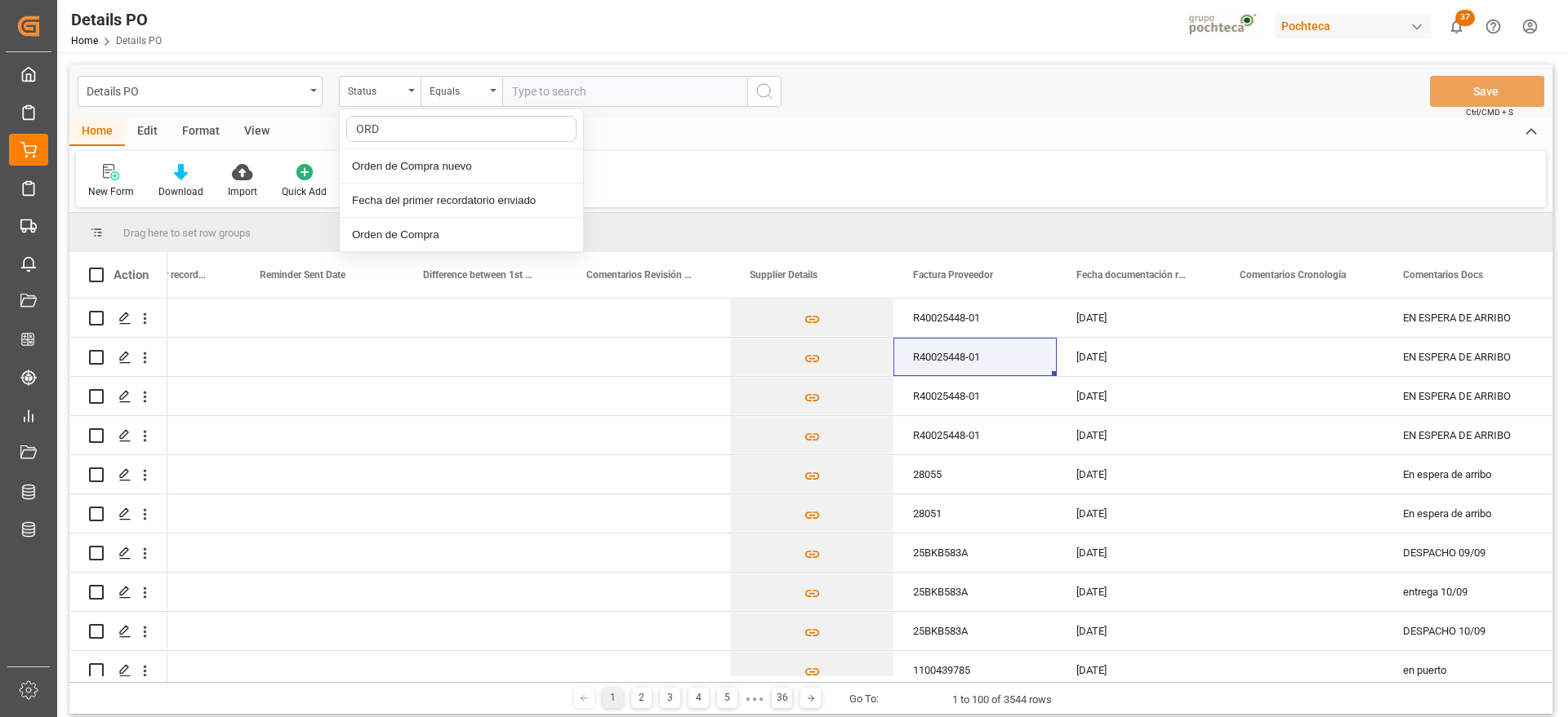
type input "ORDE"
click at [429, 174] on div "Orden de Compra nuevo" at bounding box center [461, 166] width 244 height 34
click at [538, 86] on input "text" at bounding box center [624, 91] width 245 height 31
click at [534, 95] on input "text" at bounding box center [624, 91] width 245 height 31
paste input "5000306310"
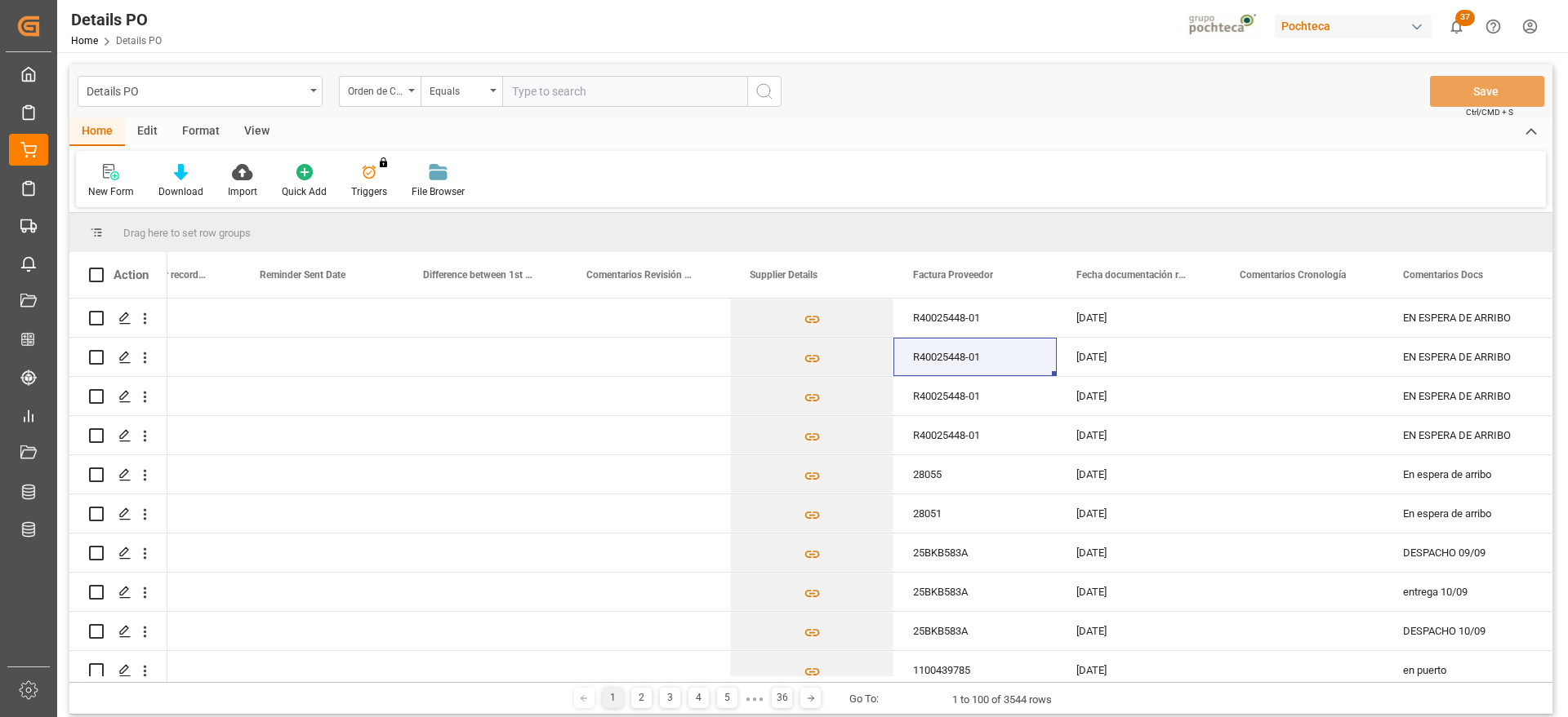
type input "5000306310"
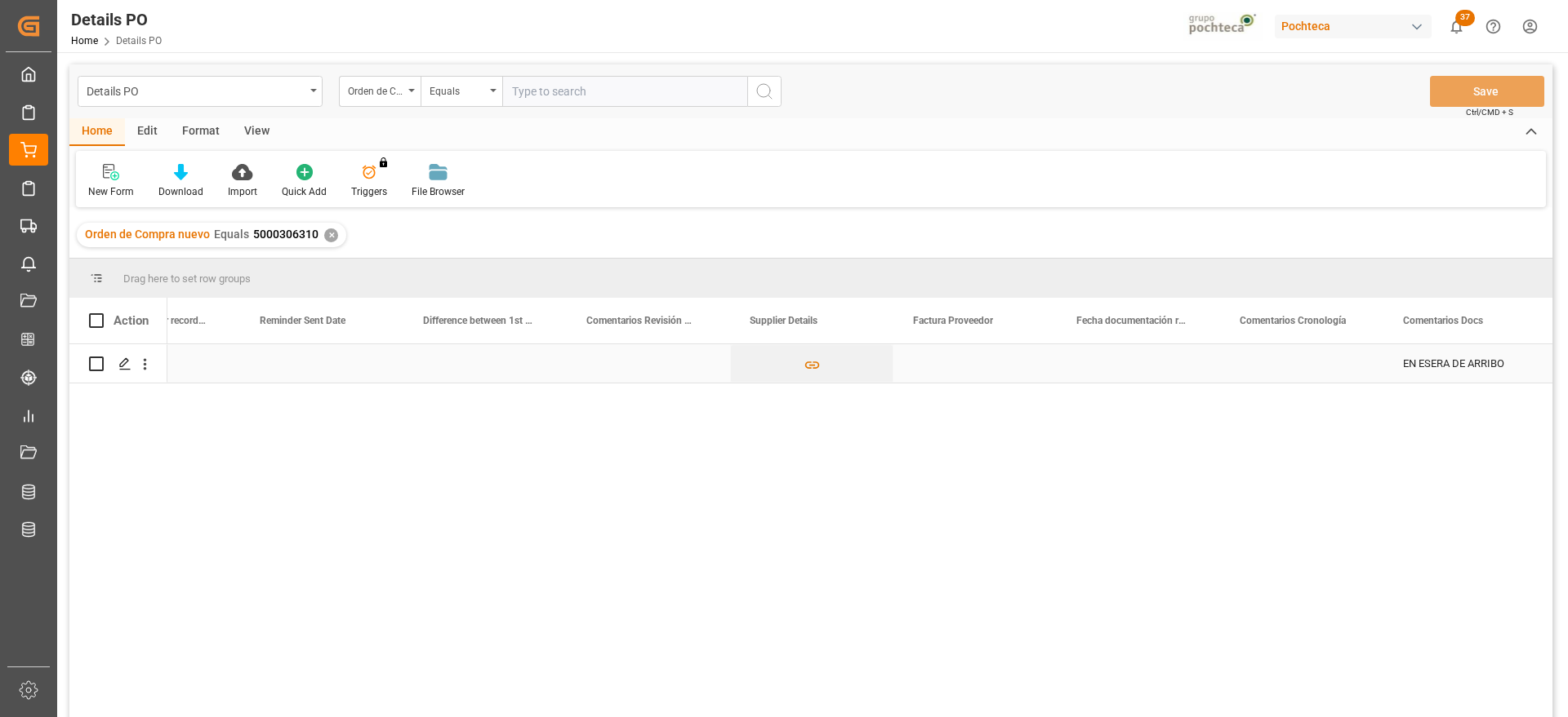
click at [343, 365] on div "Press SPACE to select this row." at bounding box center [322, 364] width 163 height 38
click at [1107, 361] on div "Press SPACE to select this row." at bounding box center [1138, 364] width 163 height 38
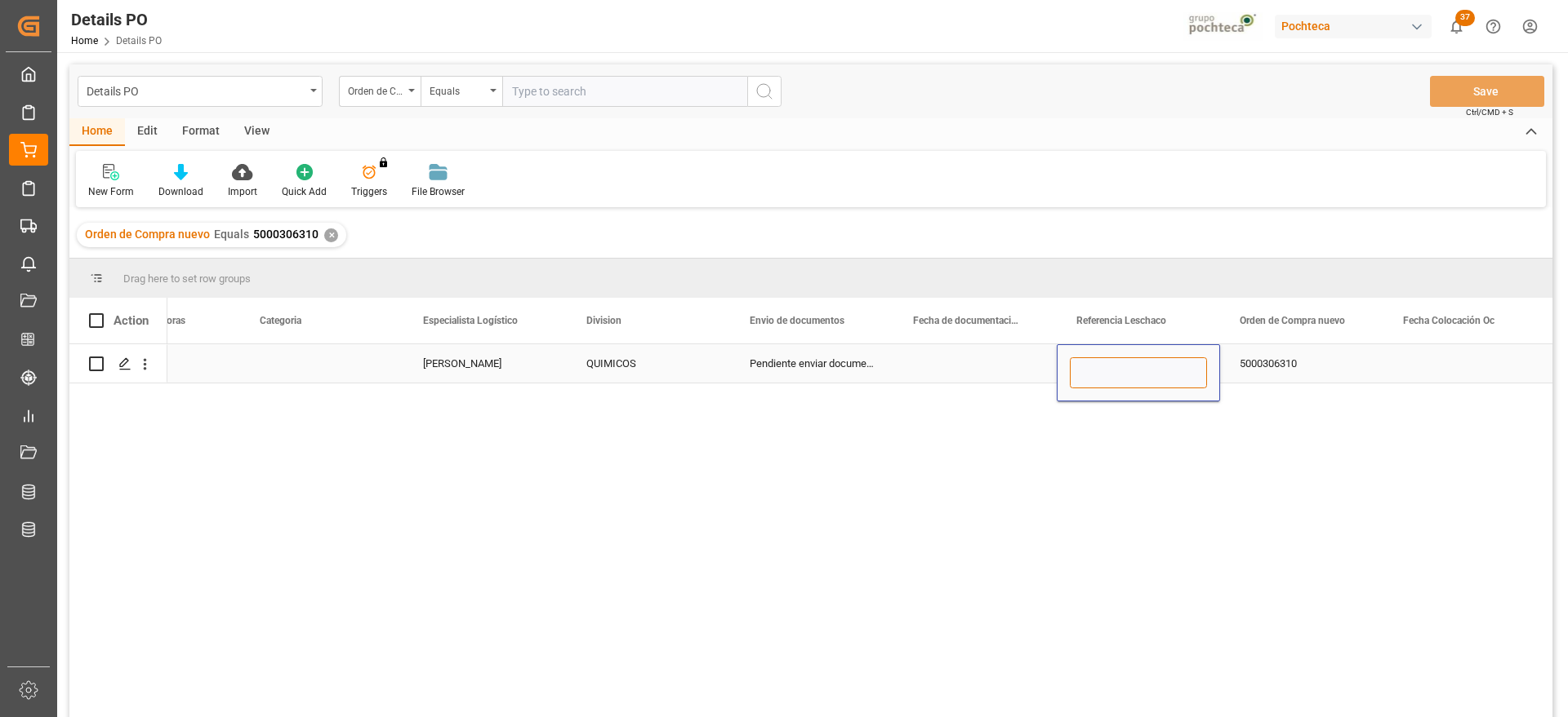
click at [1107, 361] on input "Press SPACE to select this row." at bounding box center [1138, 372] width 137 height 31
type input "FLEXI 1"
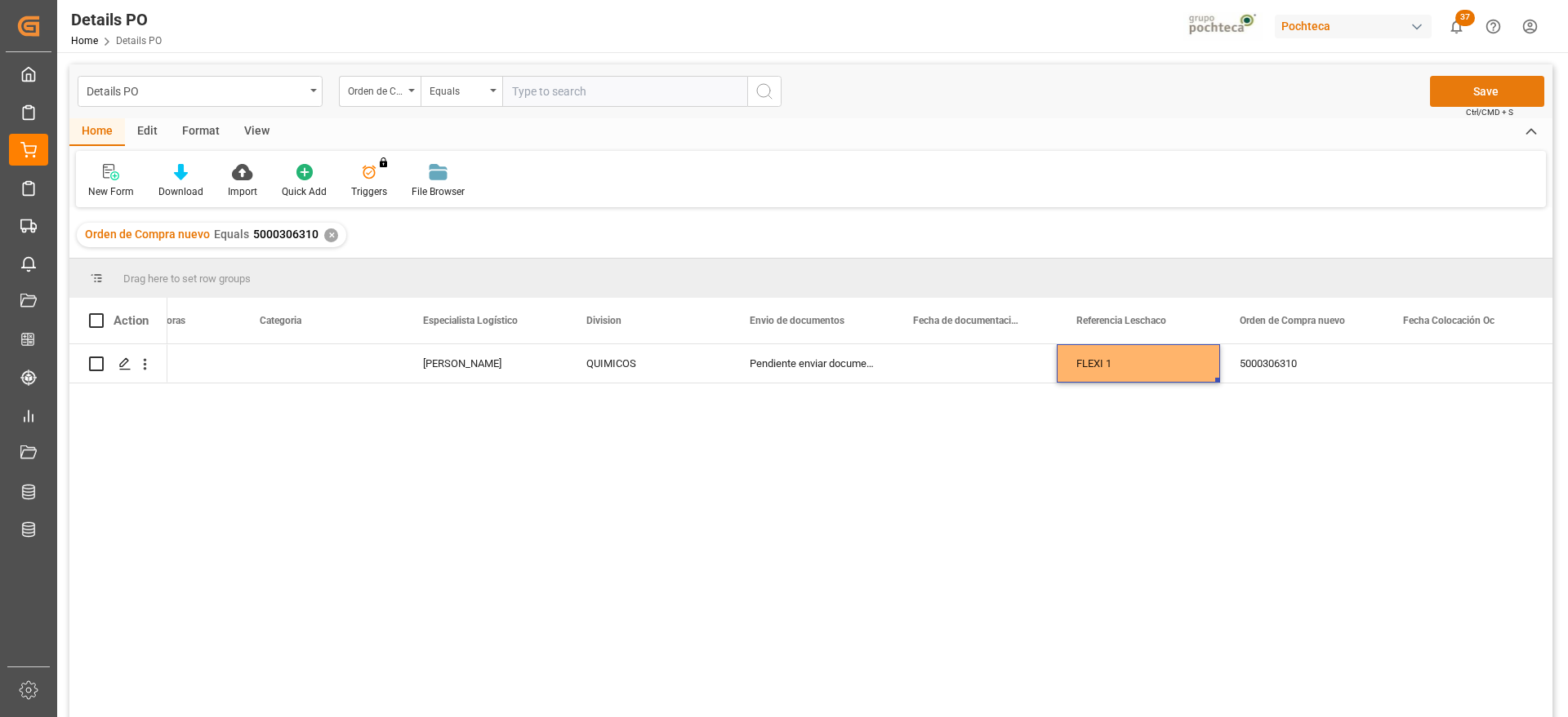
click at [1482, 78] on button "Save" at bounding box center [1487, 91] width 115 height 31
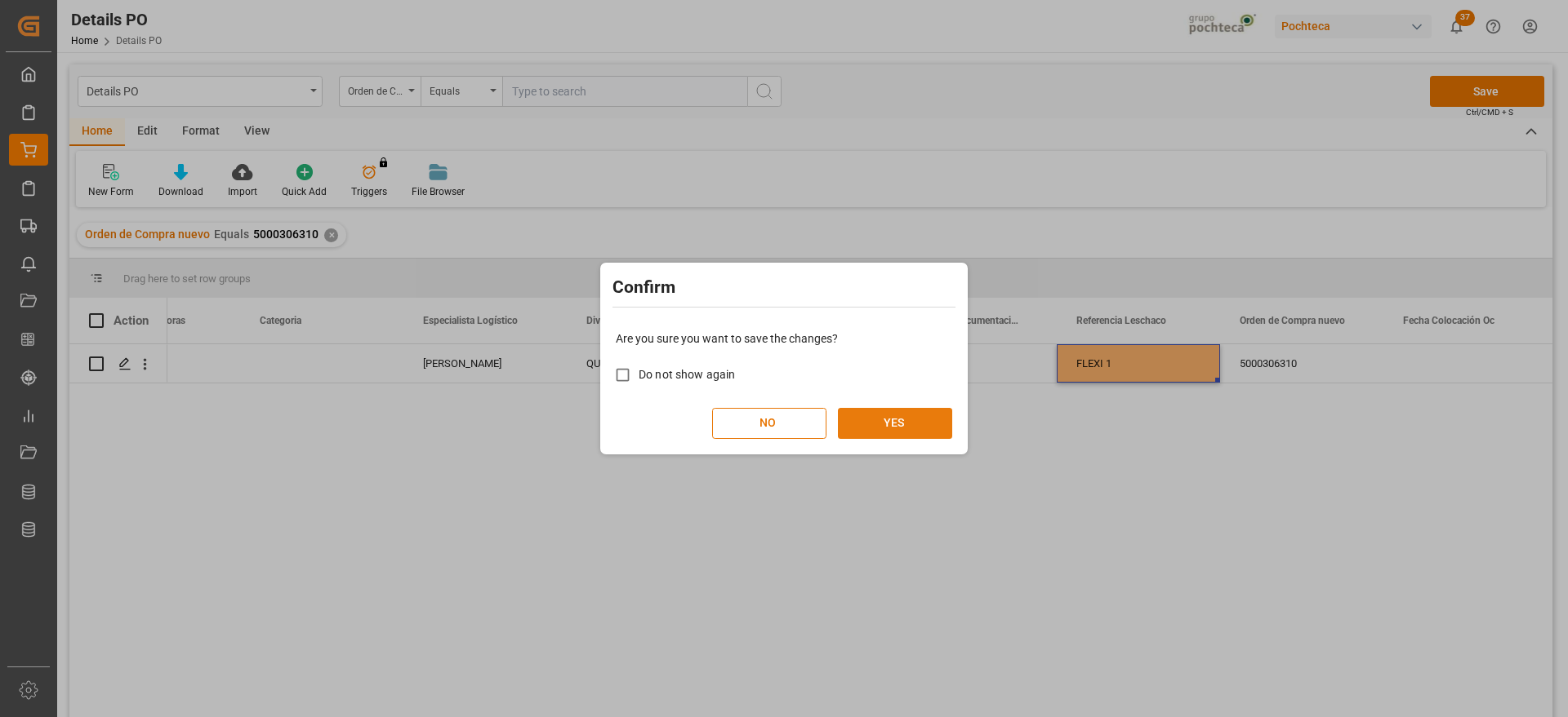
click at [852, 435] on button "YES" at bounding box center [895, 423] width 115 height 31
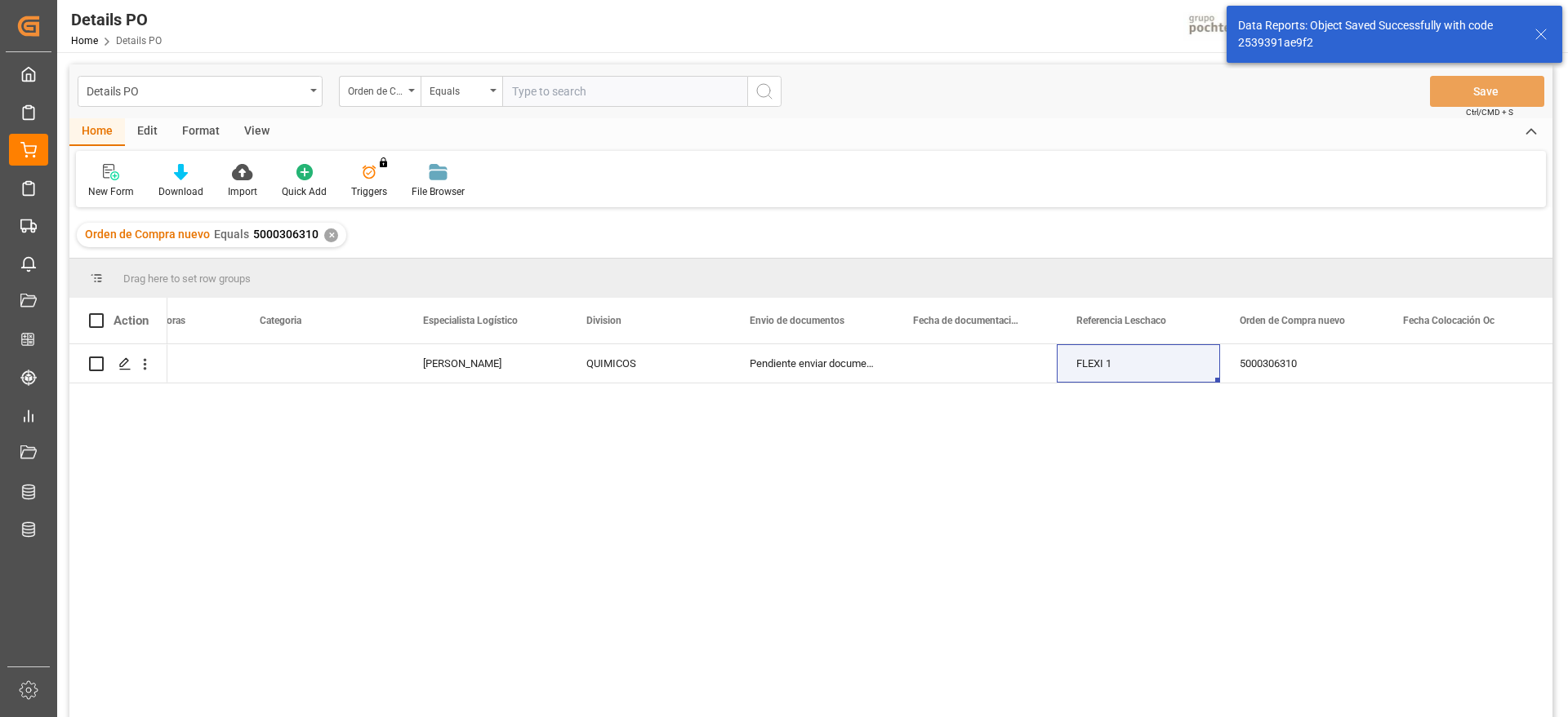
click at [327, 235] on div "✕" at bounding box center [331, 235] width 14 height 14
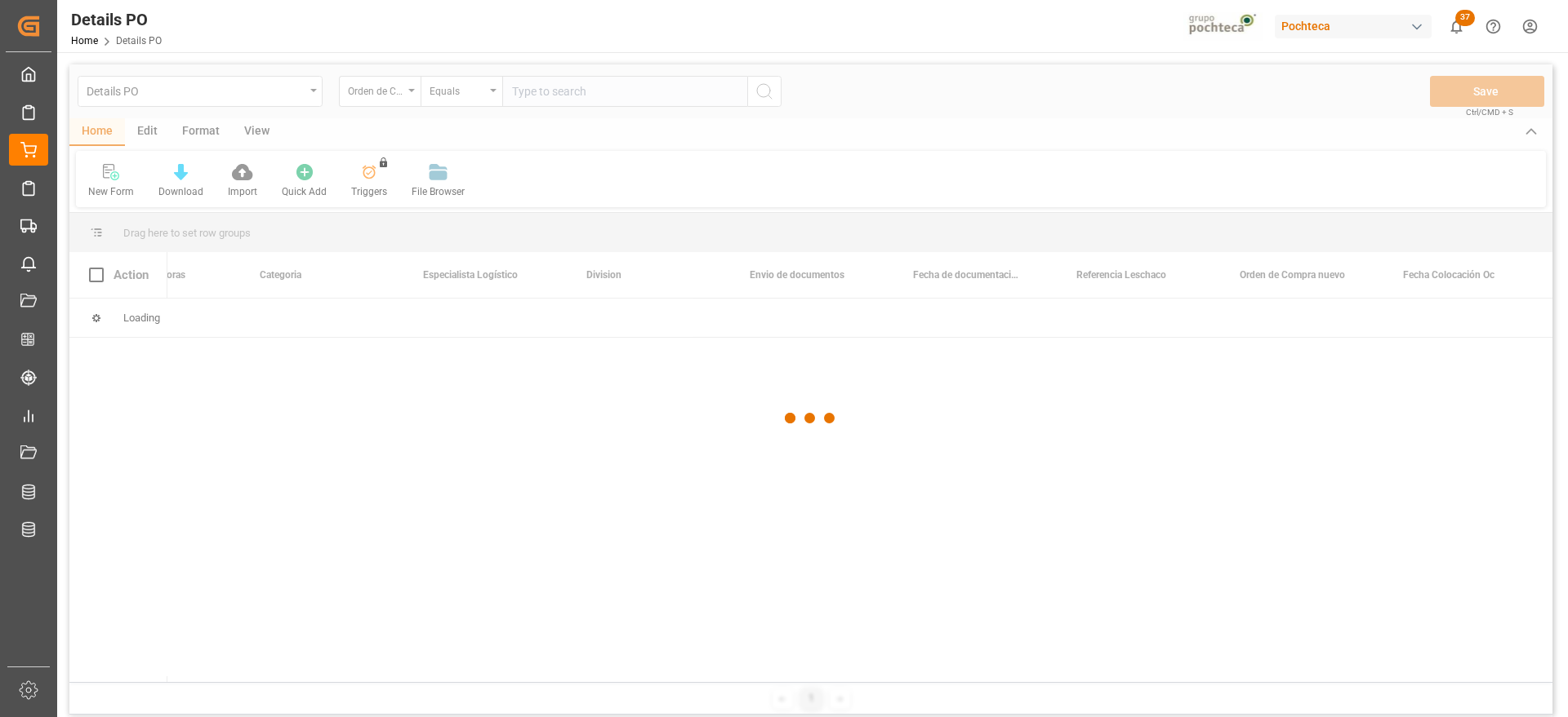
click at [534, 95] on div at bounding box center [811, 419] width 1483 height 708
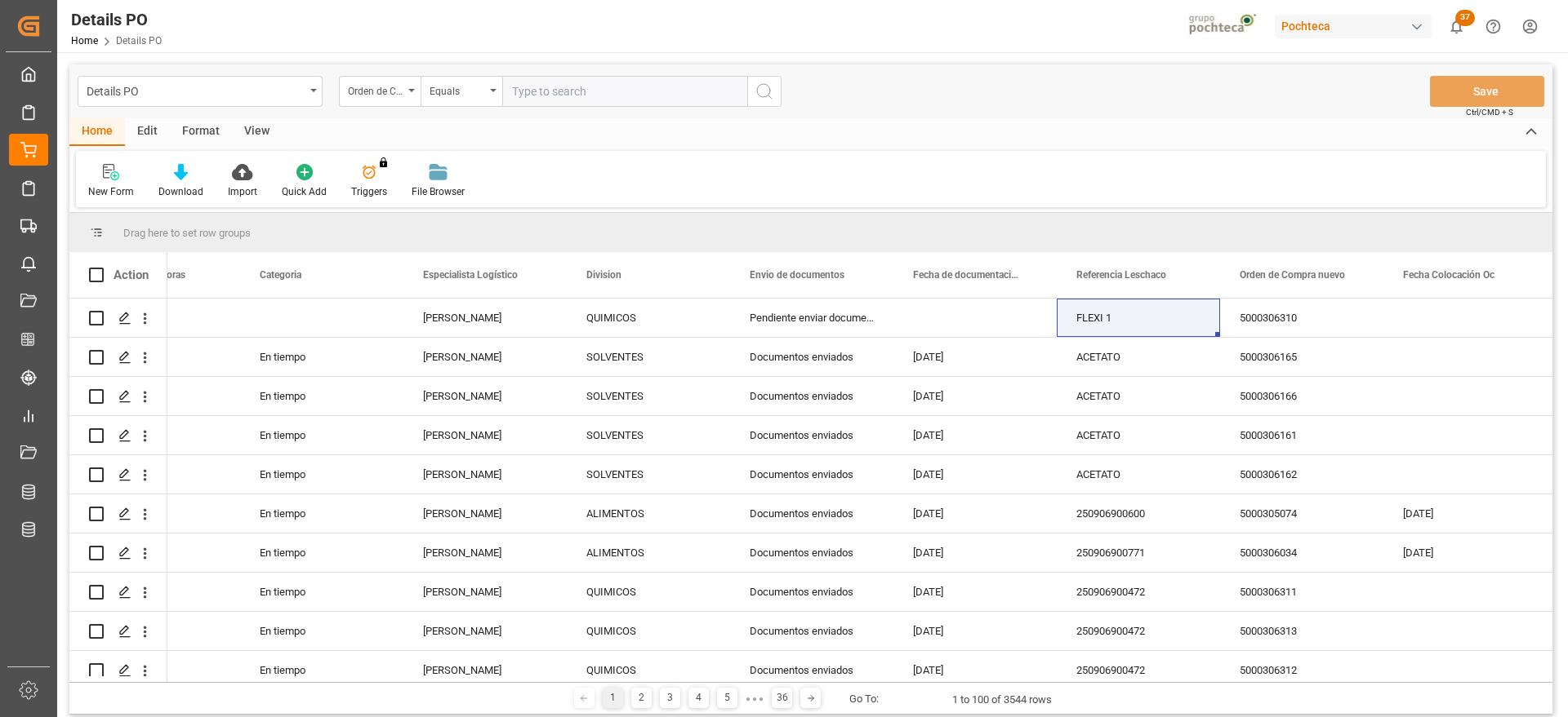
click at [534, 93] on input "text" at bounding box center [624, 91] width 245 height 31
paste input "5000306309"
type input "5000306309"
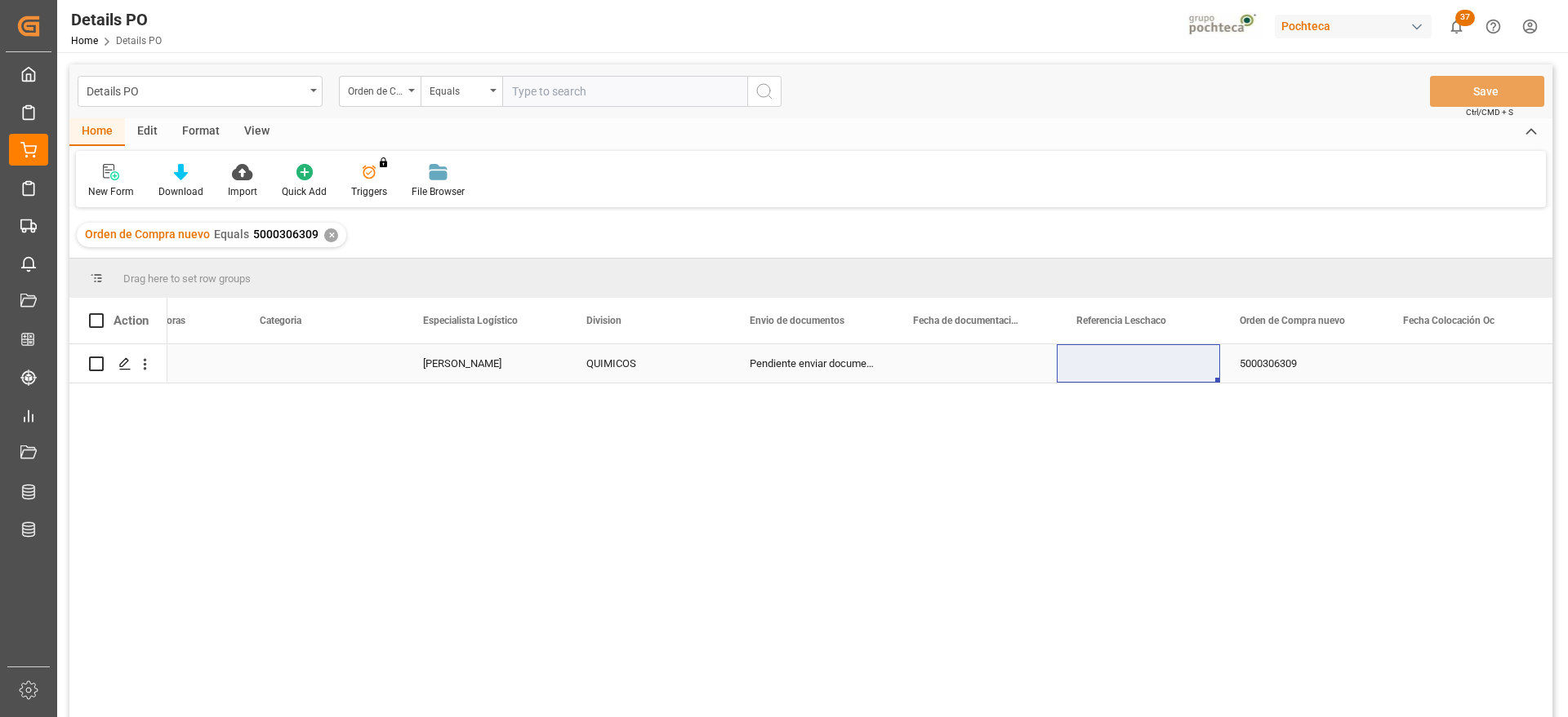
click at [1135, 369] on div "Press SPACE to select this row." at bounding box center [1138, 364] width 163 height 38
click at [1135, 369] on input "Press SPACE to select this row." at bounding box center [1138, 372] width 137 height 31
type input "FLEXI"
click at [1135, 369] on div "FLEXI" at bounding box center [1138, 364] width 163 height 38
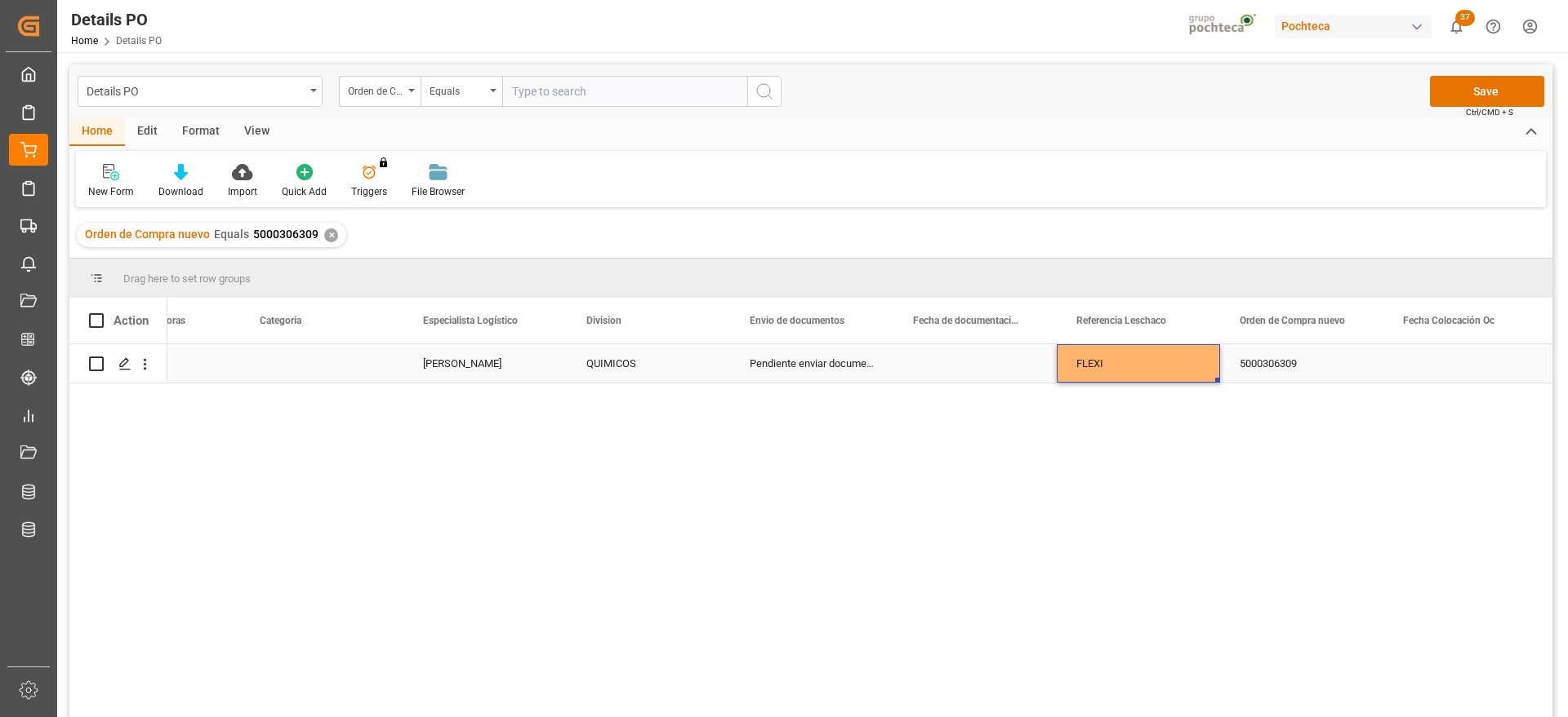
click at [1135, 369] on div "FLEXI" at bounding box center [1138, 364] width 163 height 38
click at [1135, 369] on input "FLEXI" at bounding box center [1138, 372] width 137 height 31
type input "FLEXI 1"
click at [1339, 369] on div "5000306309" at bounding box center [1302, 364] width 163 height 38
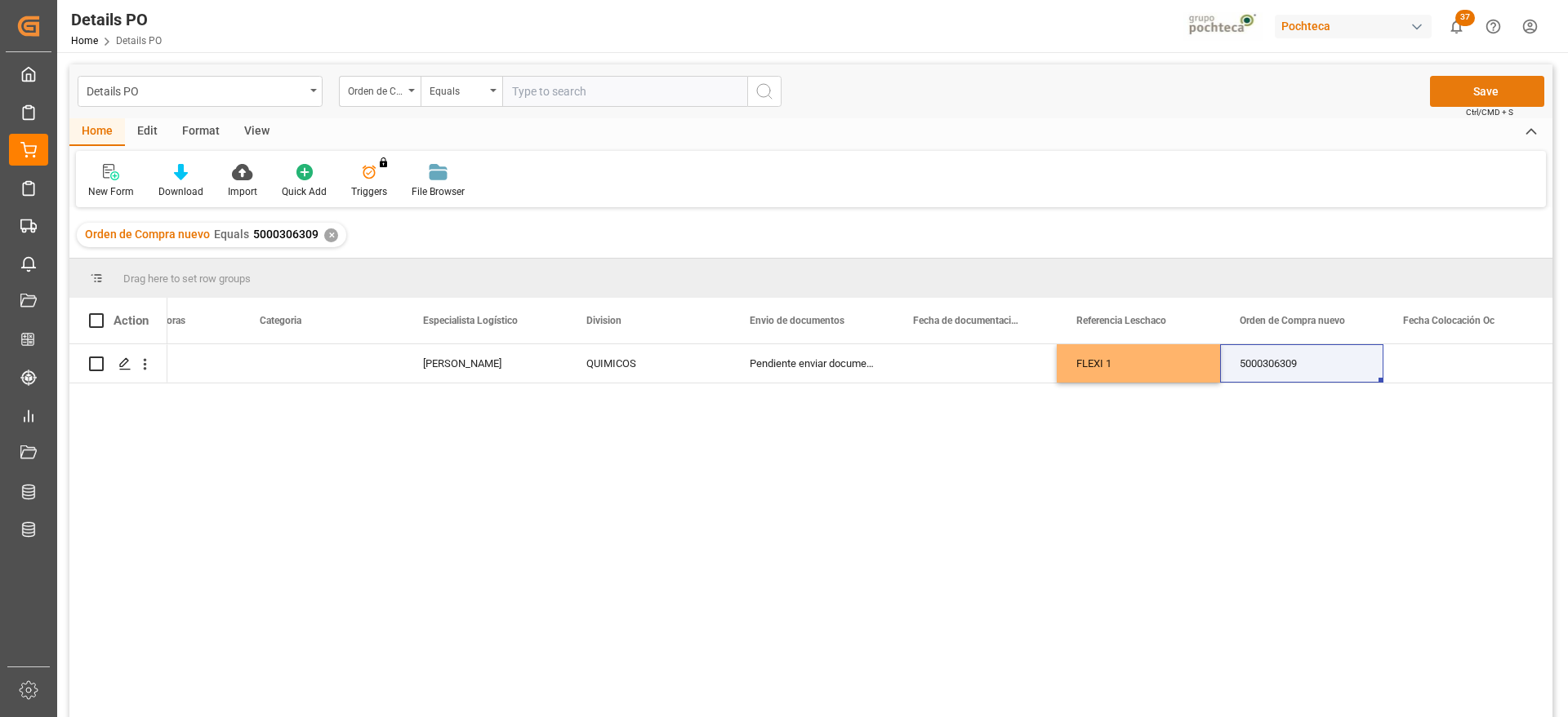
click at [1501, 91] on button "Save" at bounding box center [1487, 91] width 115 height 31
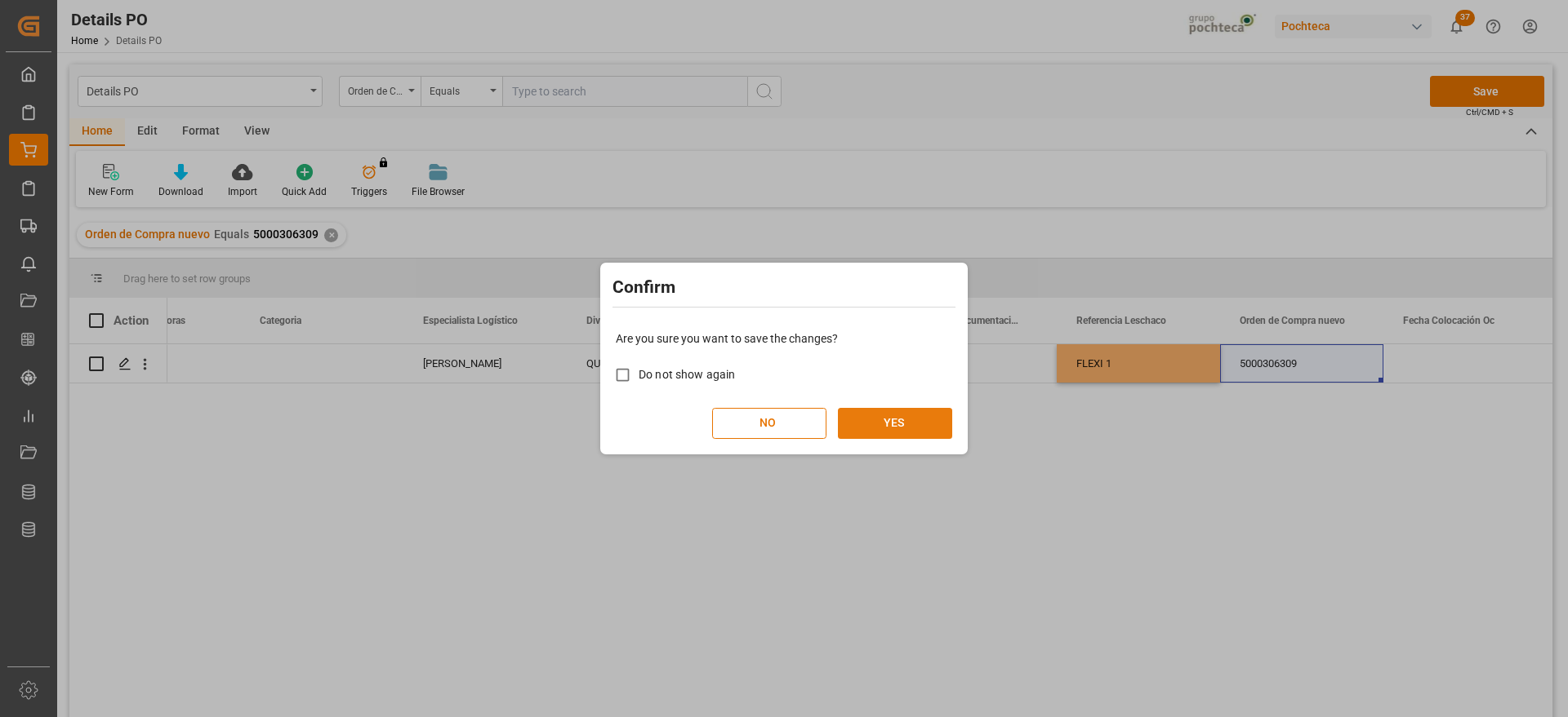
click at [903, 411] on button "YES" at bounding box center [895, 423] width 115 height 31
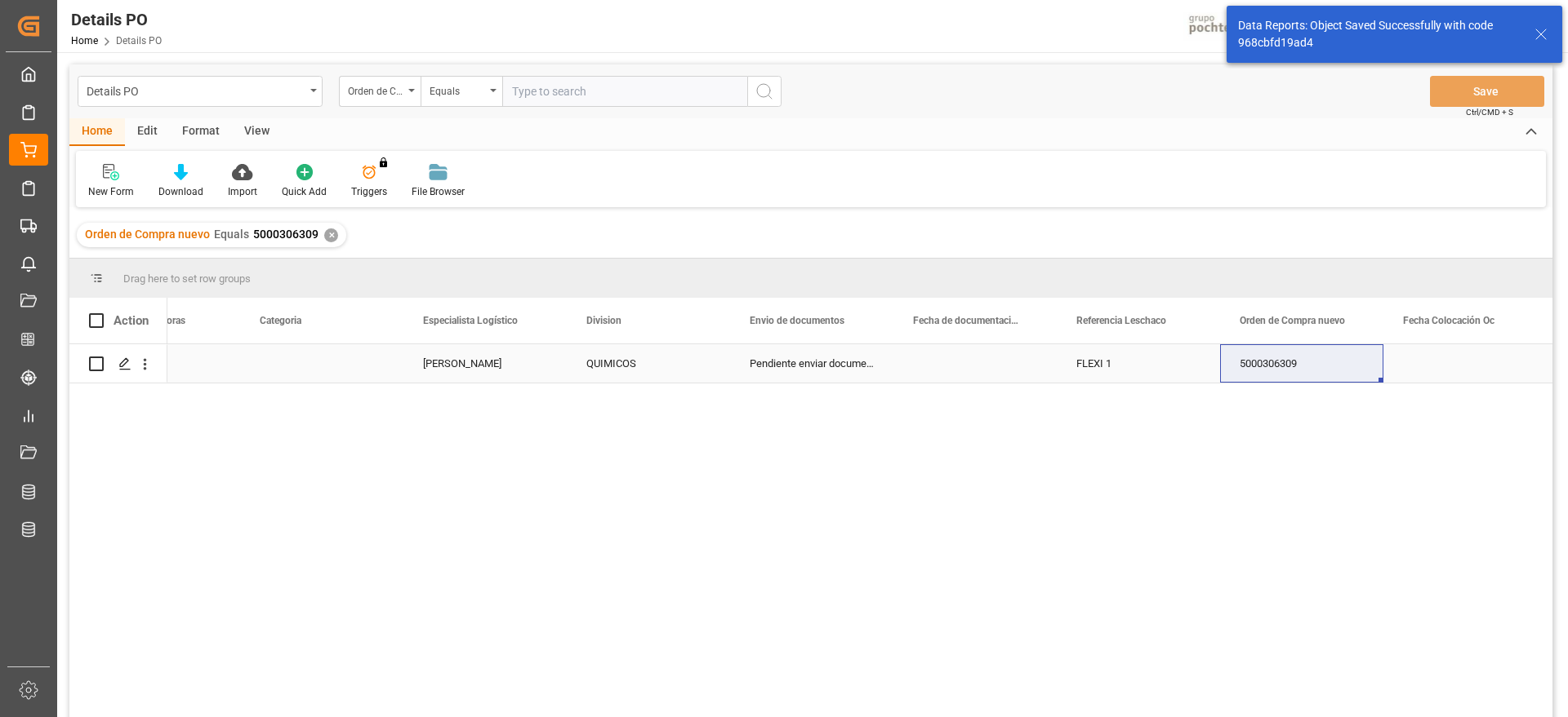
click at [1111, 359] on div "FLEXI 1" at bounding box center [1138, 364] width 163 height 38
click at [386, 89] on div "Orden de Compra nuevo" at bounding box center [375, 89] width 56 height 19
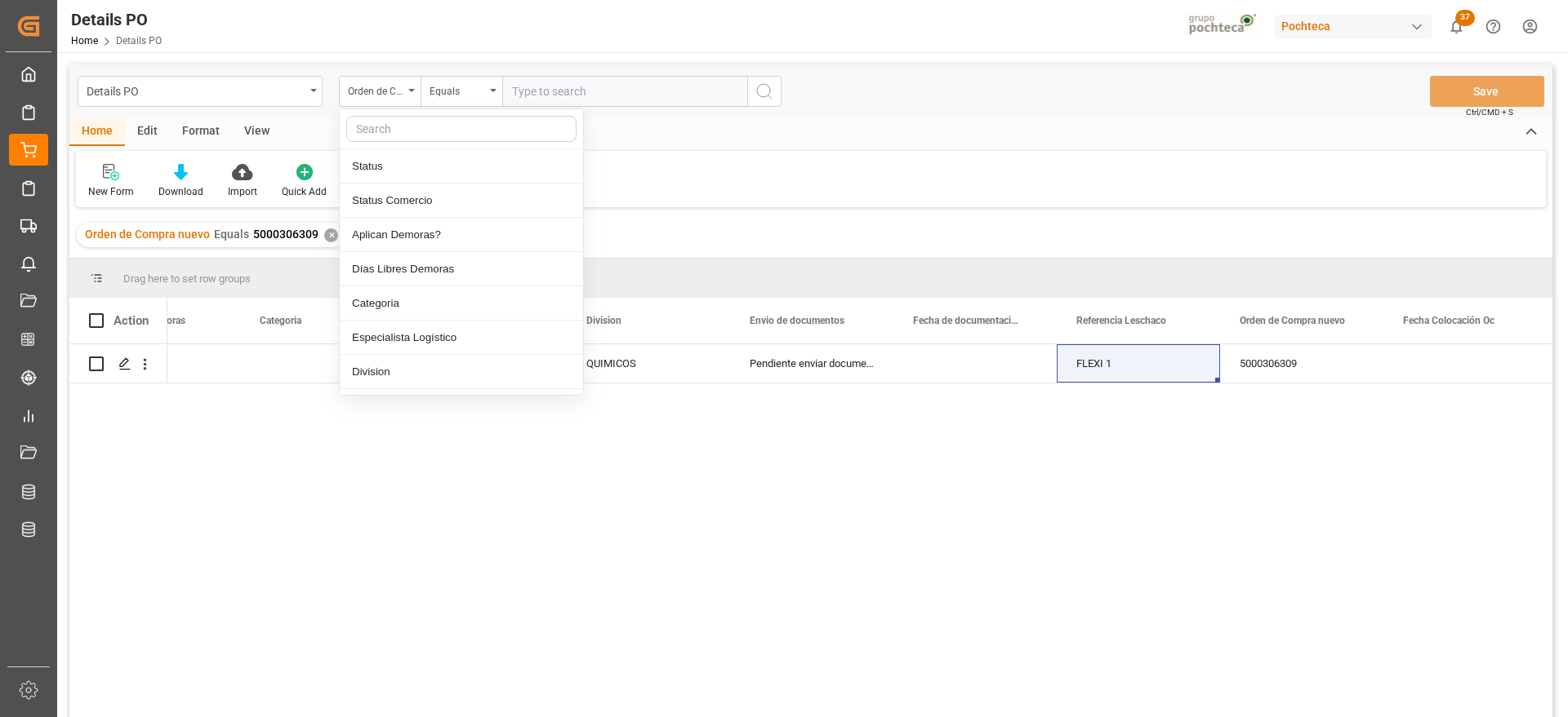
click at [425, 127] on input "text" at bounding box center [461, 128] width 230 height 26
type input "REF"
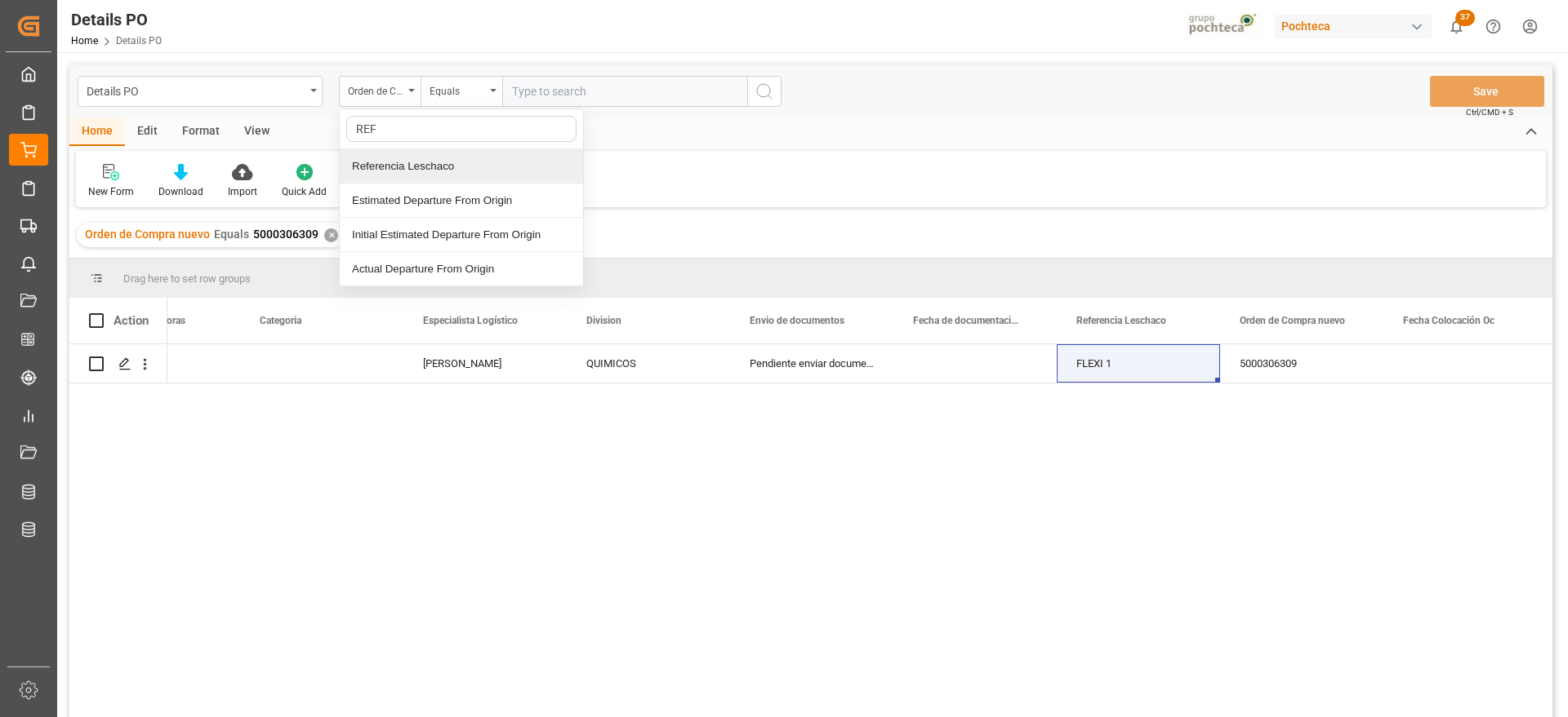
click at [425, 175] on div "Referencia Leschaco" at bounding box center [461, 166] width 244 height 34
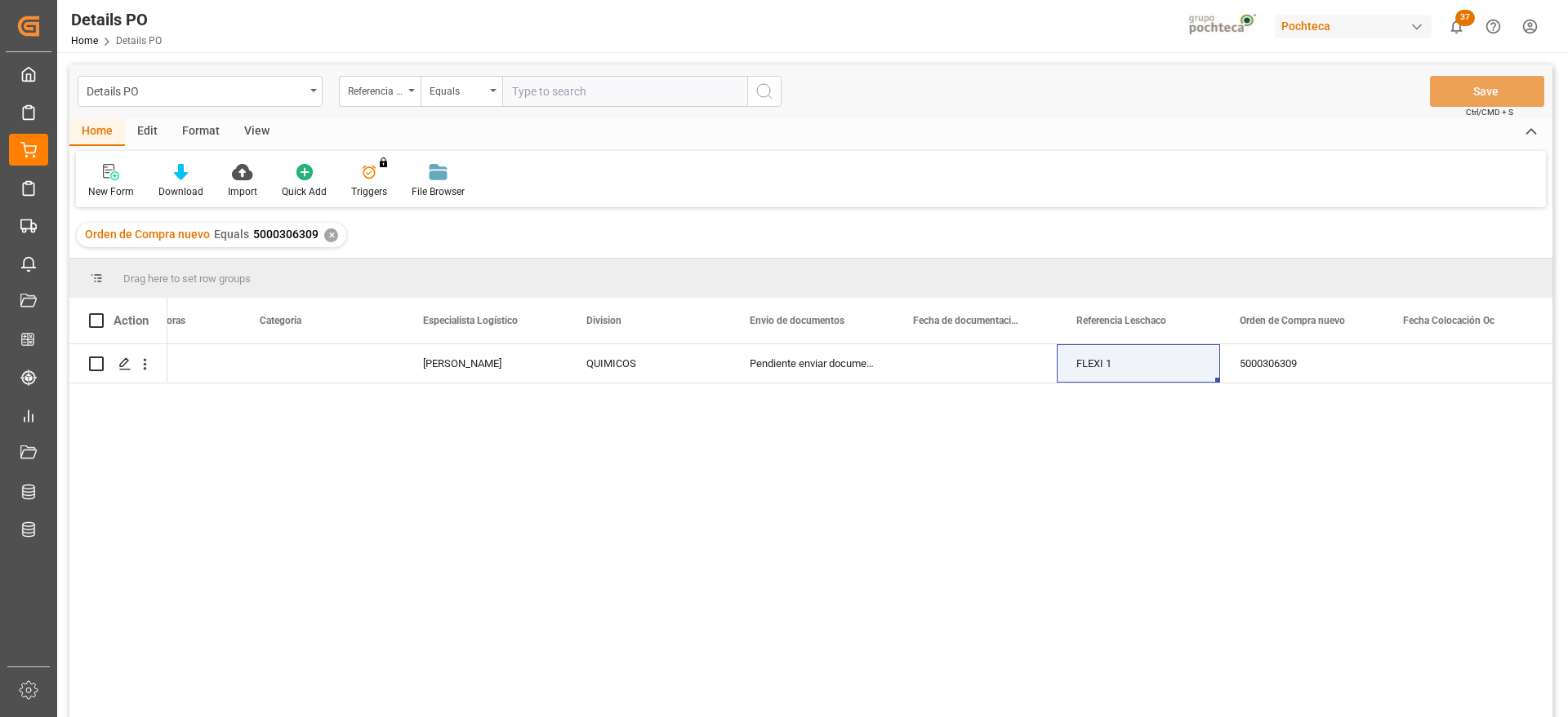
click at [570, 91] on input "text" at bounding box center [624, 91] width 245 height 31
click at [324, 233] on div "✕" at bounding box center [331, 235] width 14 height 14
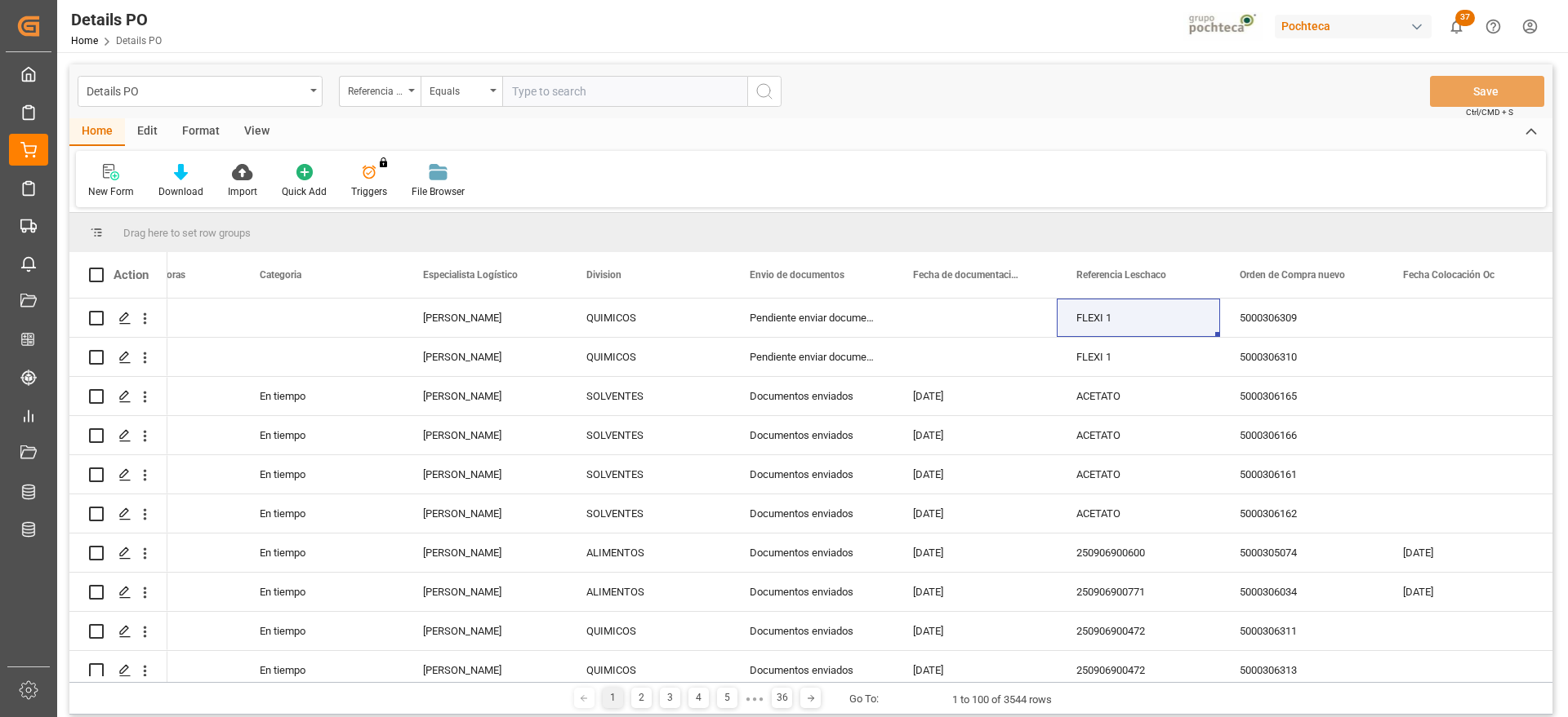
click at [560, 89] on input "text" at bounding box center [624, 91] width 245 height 31
paste input "FLEXI 1"
type input "FLEXI 1"
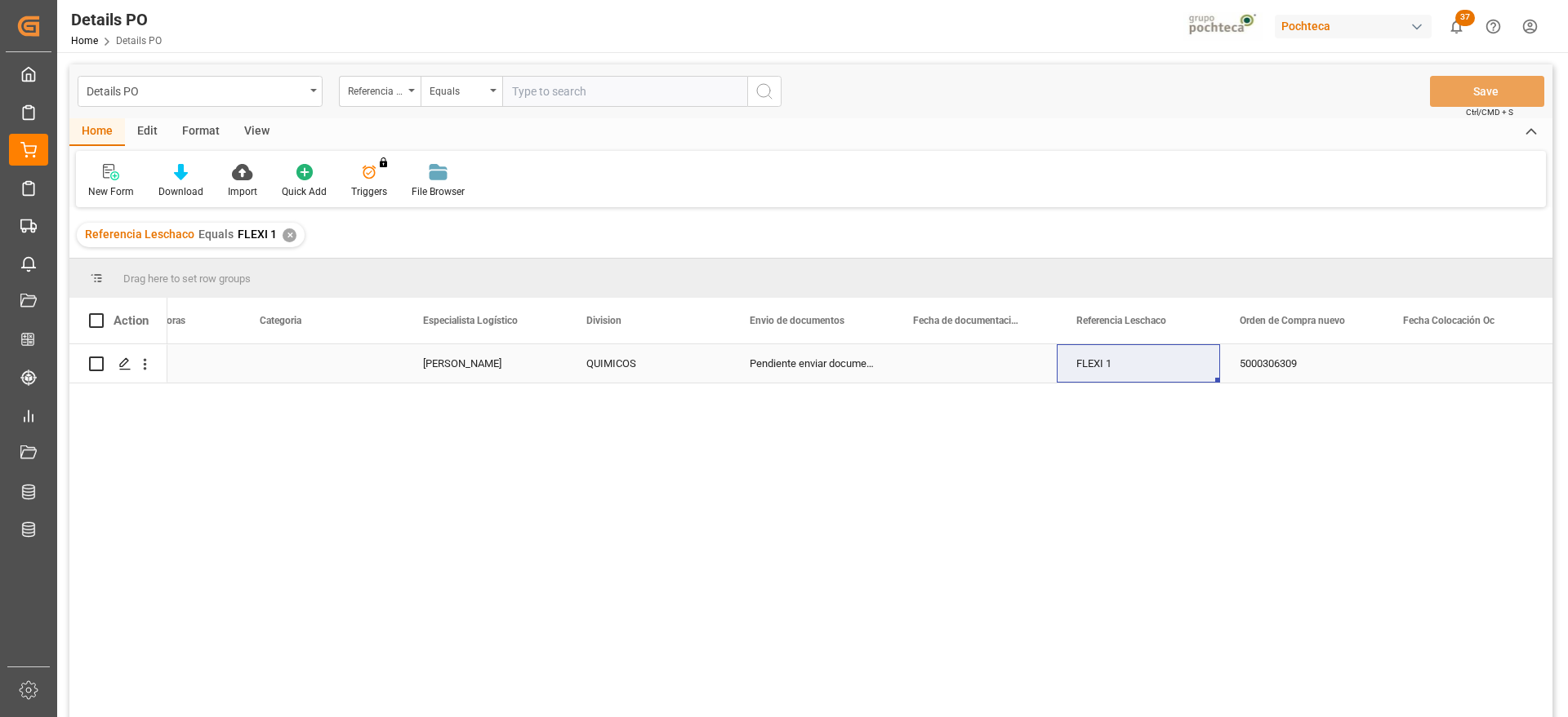
click at [481, 371] on div "[PERSON_NAME]" at bounding box center [485, 364] width 163 height 38
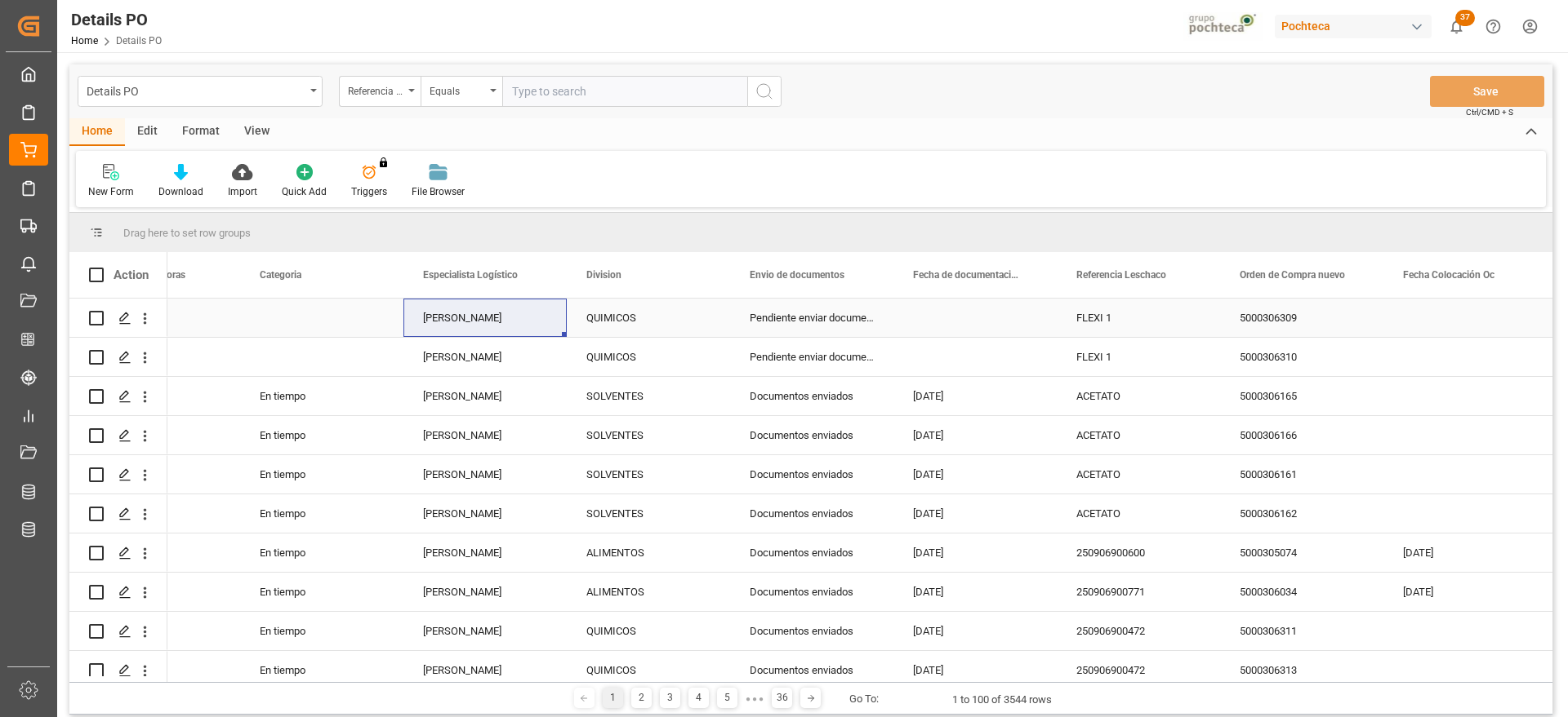
click at [1127, 318] on div "FLEXI 1" at bounding box center [1138, 318] width 163 height 38
click at [1112, 320] on div "FLEXI 1" at bounding box center [1138, 318] width 163 height 38
click at [1151, 352] on div "FLEXI 1" at bounding box center [1138, 357] width 163 height 38
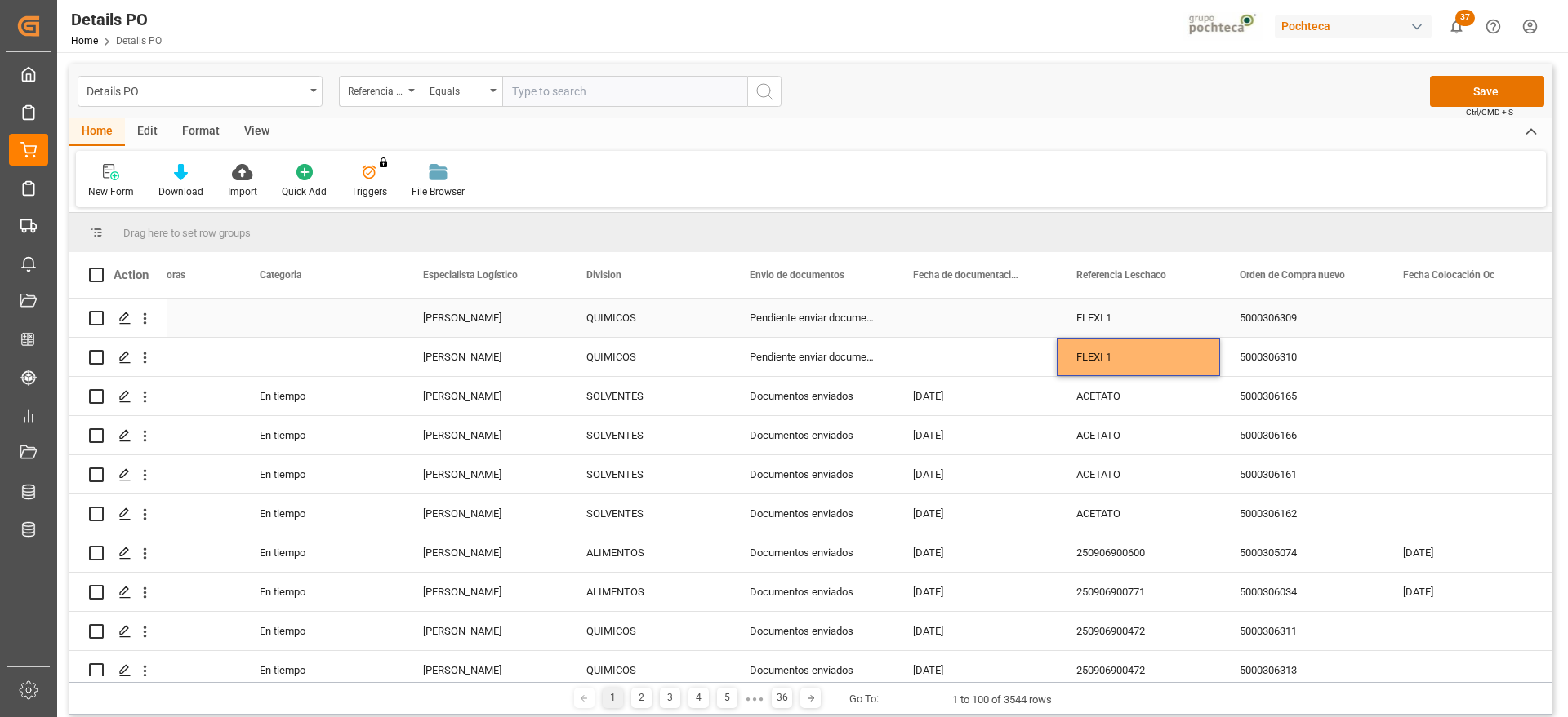
click at [1282, 328] on div "5000306309" at bounding box center [1302, 318] width 163 height 38
click at [1474, 93] on button "Save" at bounding box center [1487, 91] width 115 height 31
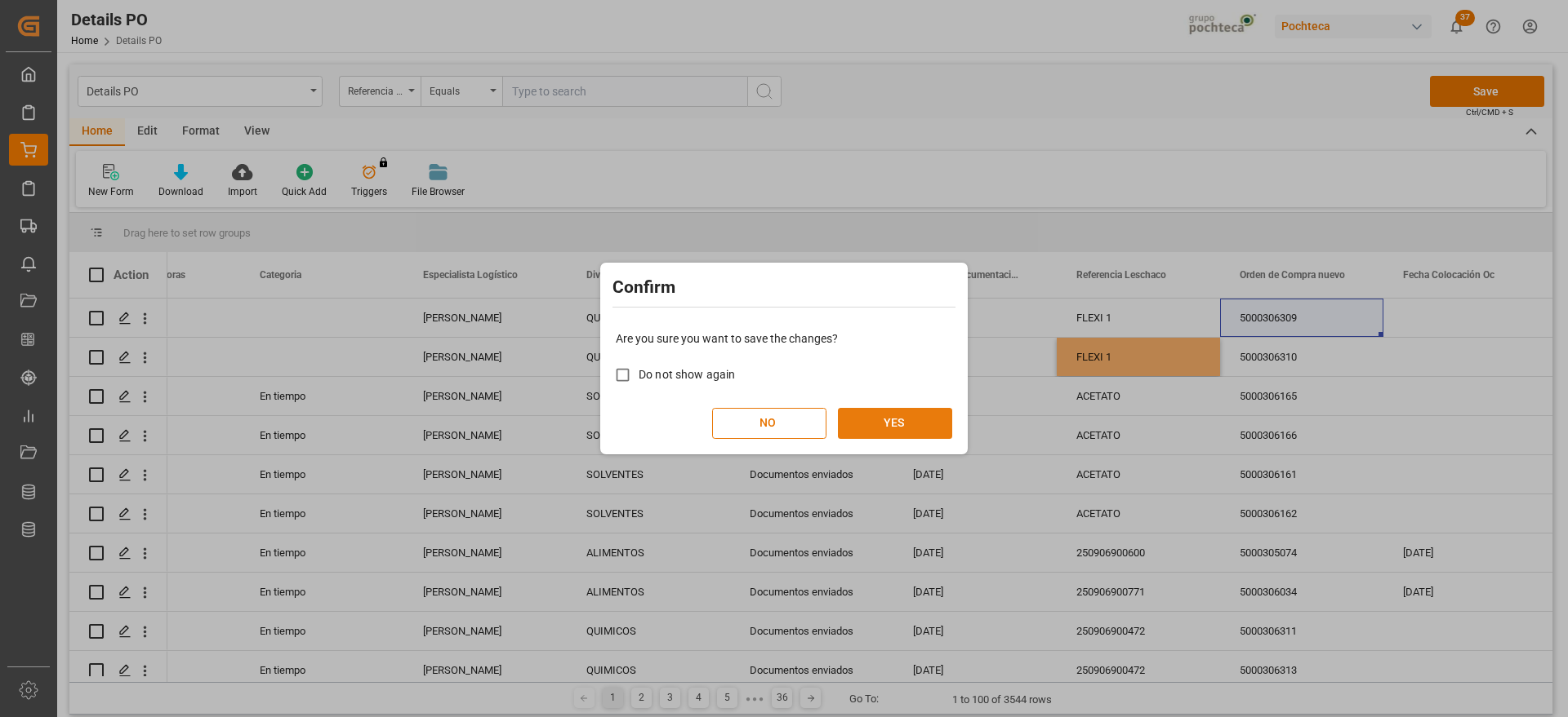
click at [901, 426] on button "YES" at bounding box center [895, 423] width 115 height 31
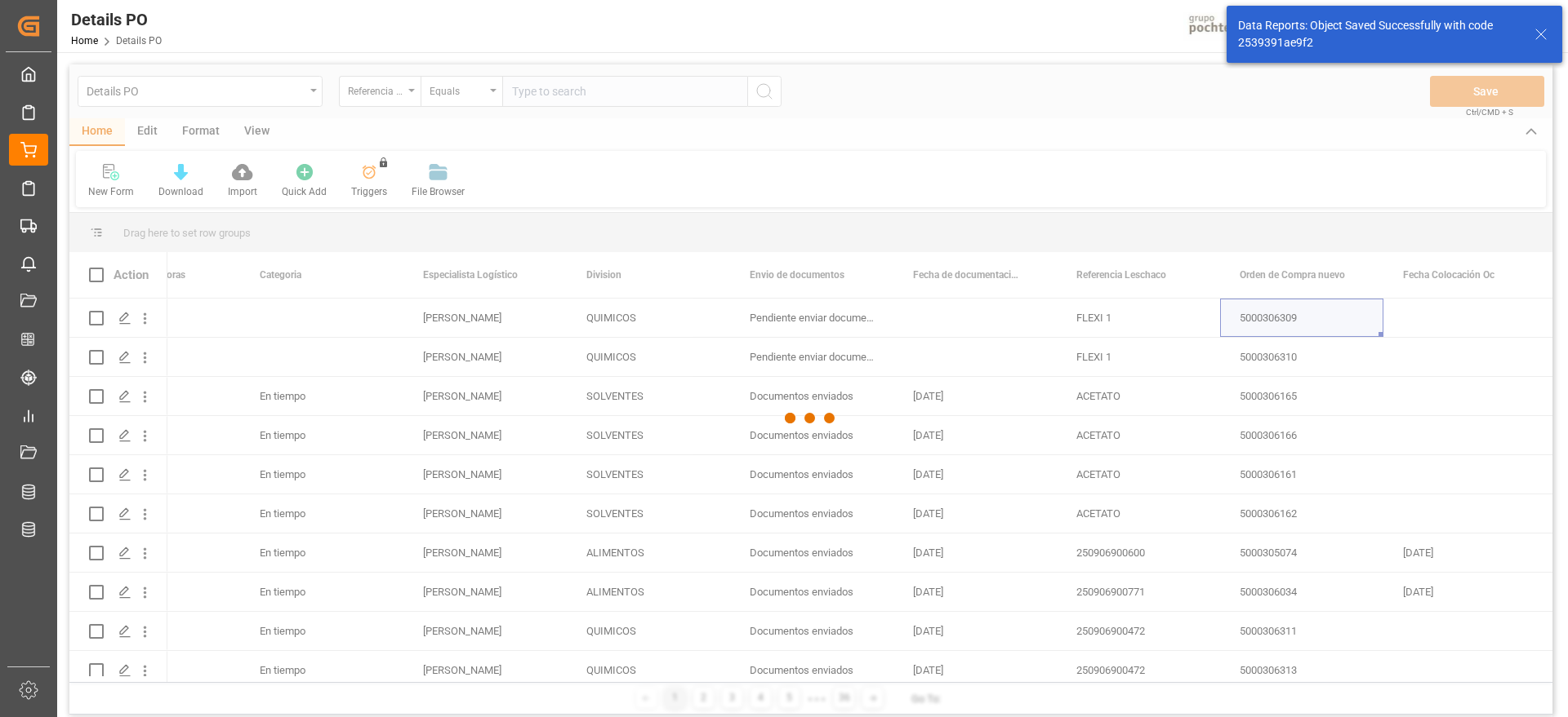
click at [544, 95] on div at bounding box center [811, 419] width 1483 height 708
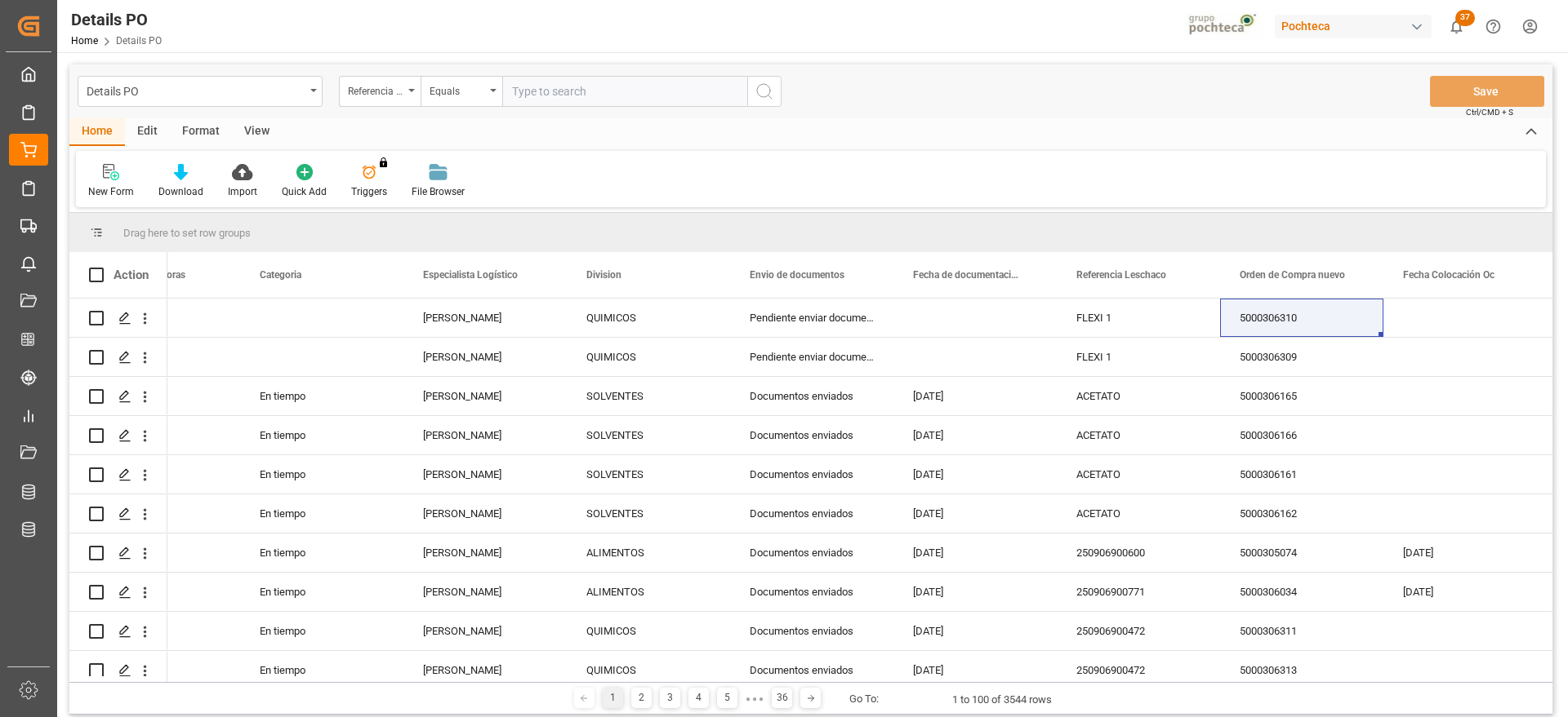
click at [543, 92] on input "text" at bounding box center [624, 91] width 245 height 31
paste input "FLEXI 1"
type input "FLEXI 1"
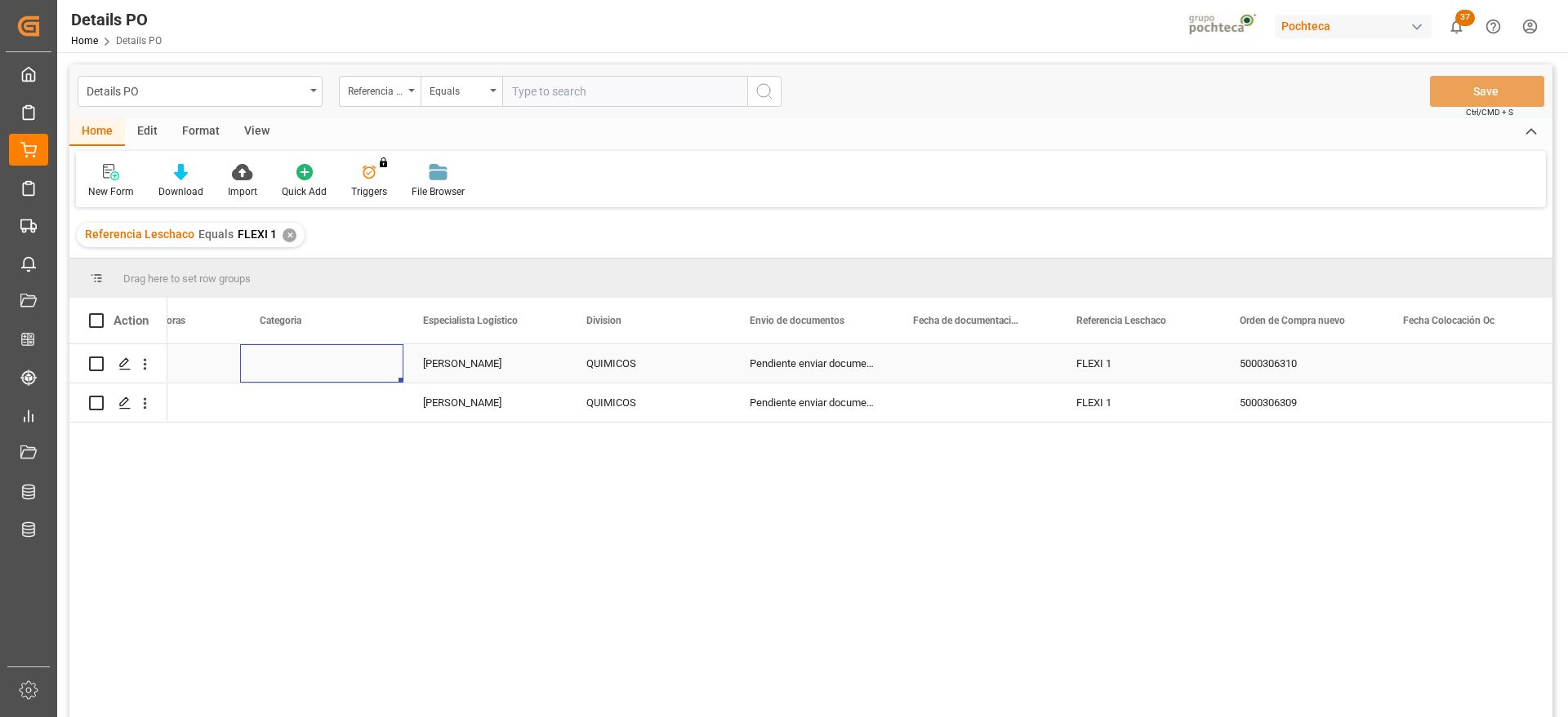
click at [380, 376] on div "Press SPACE to select this row." at bounding box center [322, 364] width 163 height 38
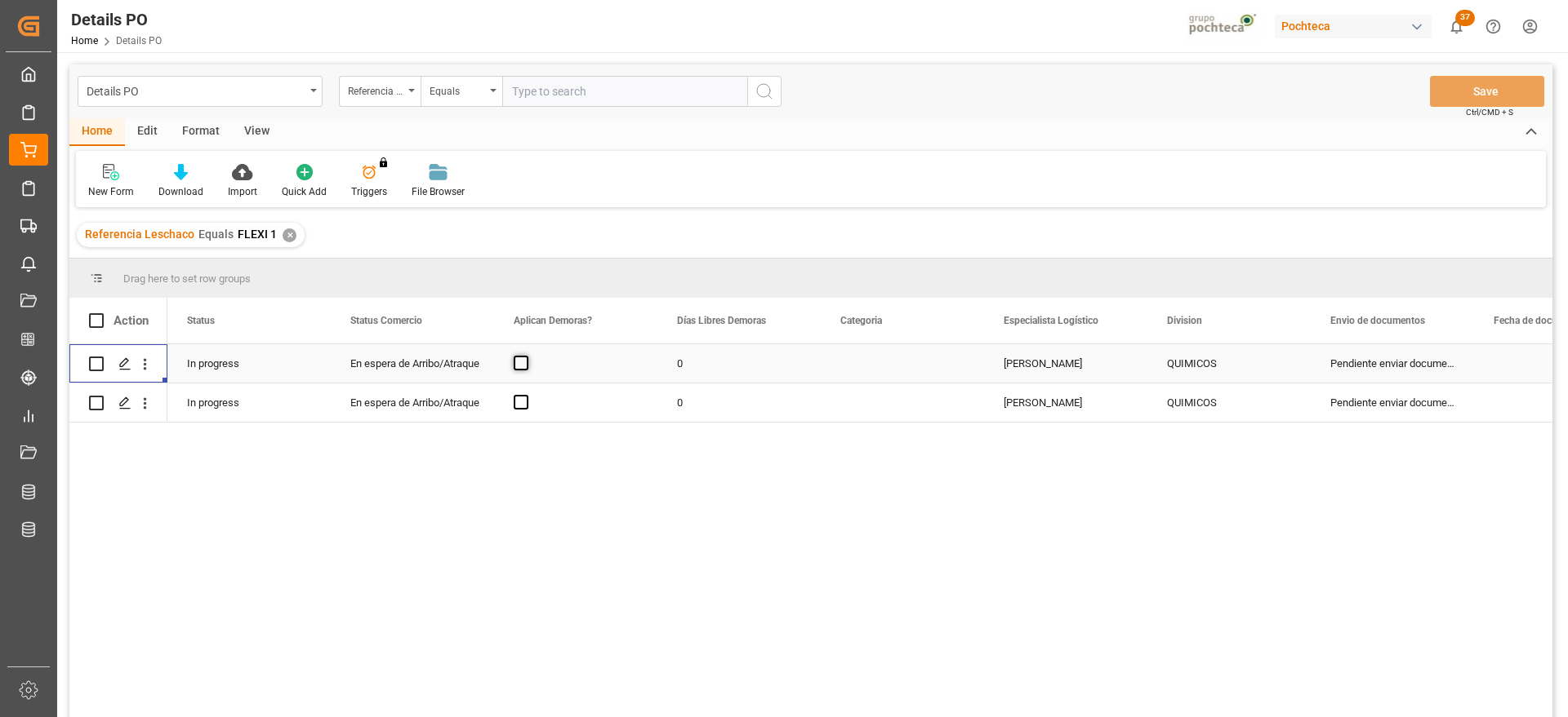
click at [519, 368] on span "Press SPACE to select this row." at bounding box center [521, 363] width 15 height 15
click at [526, 356] on input "Press SPACE to select this row." at bounding box center [526, 356] width 0 height 0
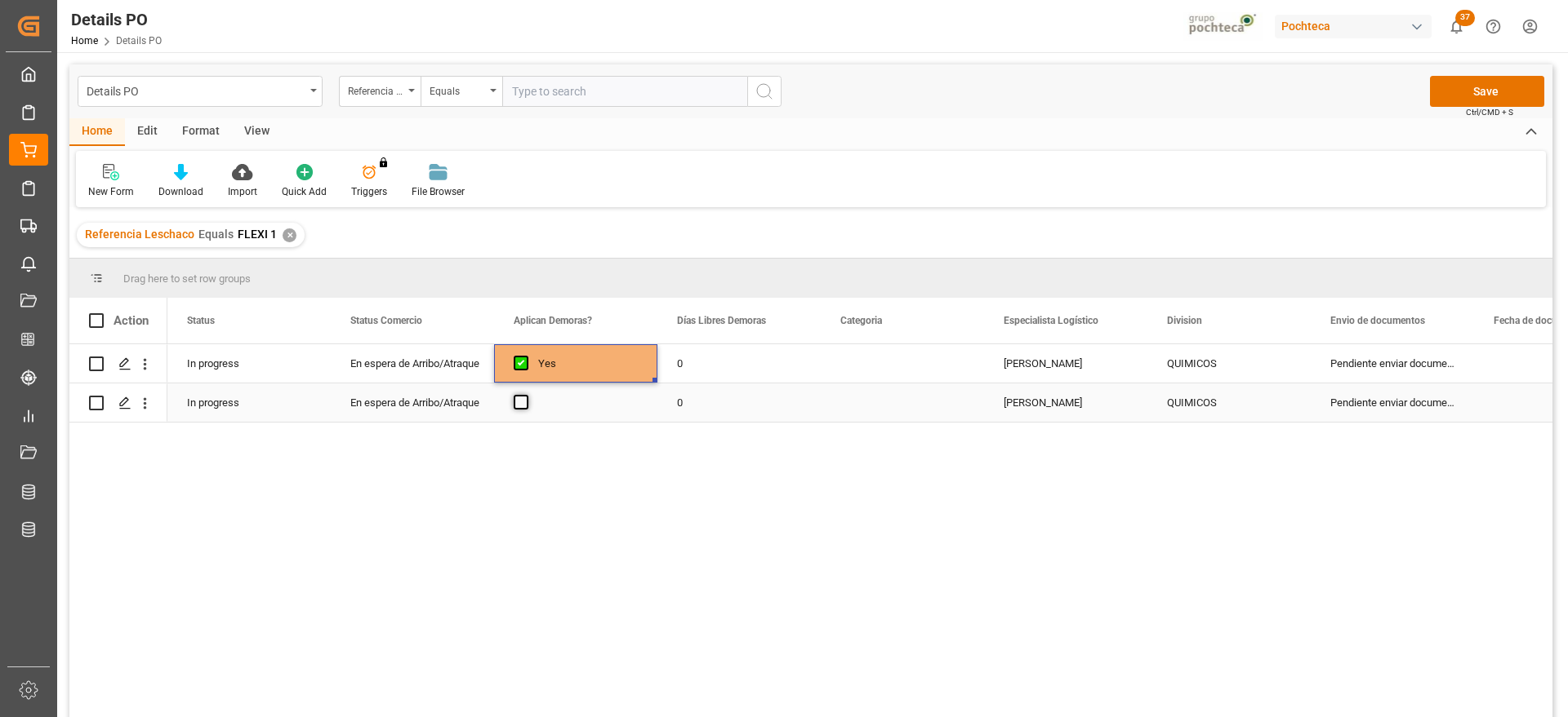
click at [518, 401] on span "Press SPACE to select this row." at bounding box center [521, 402] width 15 height 15
click at [526, 395] on input "Press SPACE to select this row." at bounding box center [526, 395] width 0 height 0
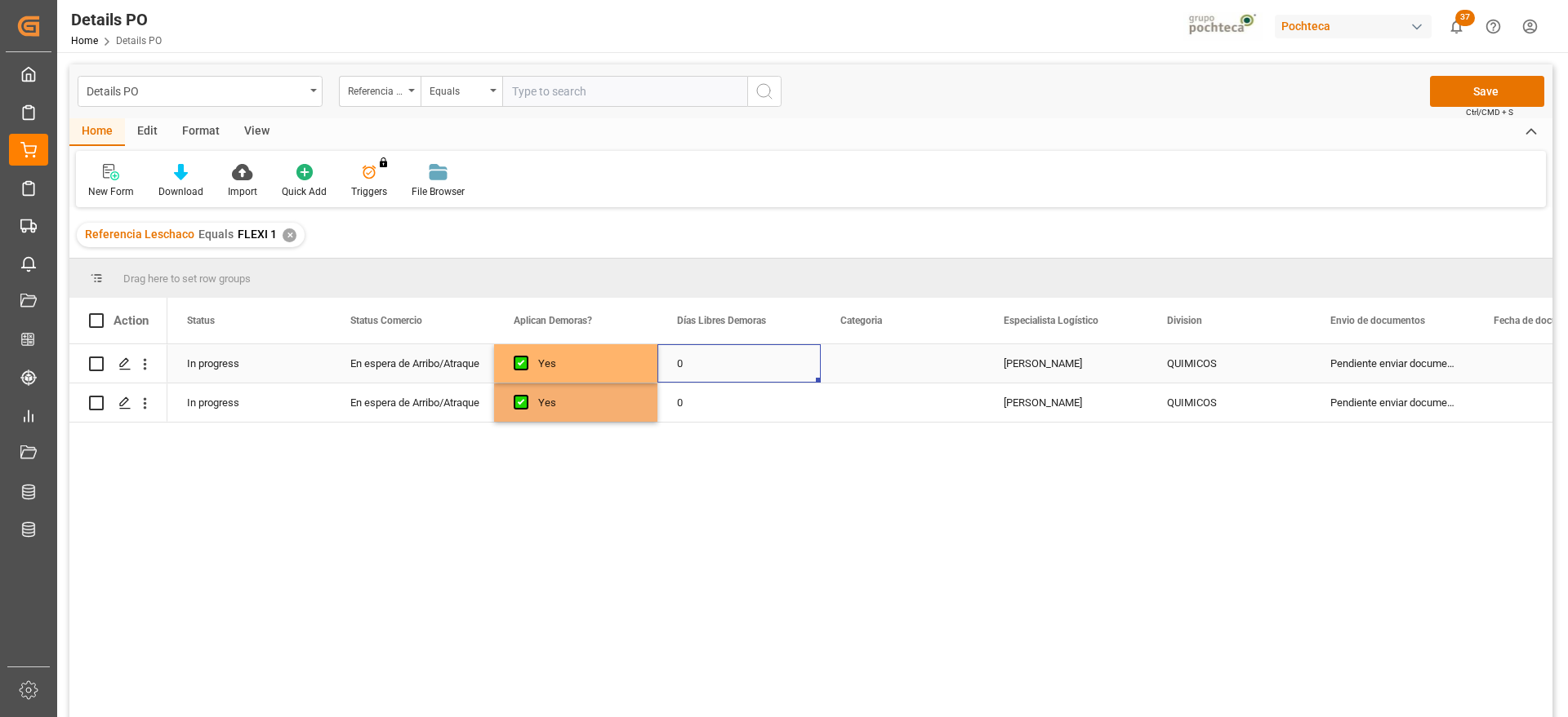
click at [722, 360] on div "0" at bounding box center [739, 364] width 163 height 38
type input "12"
click at [747, 410] on div "0" at bounding box center [739, 403] width 163 height 38
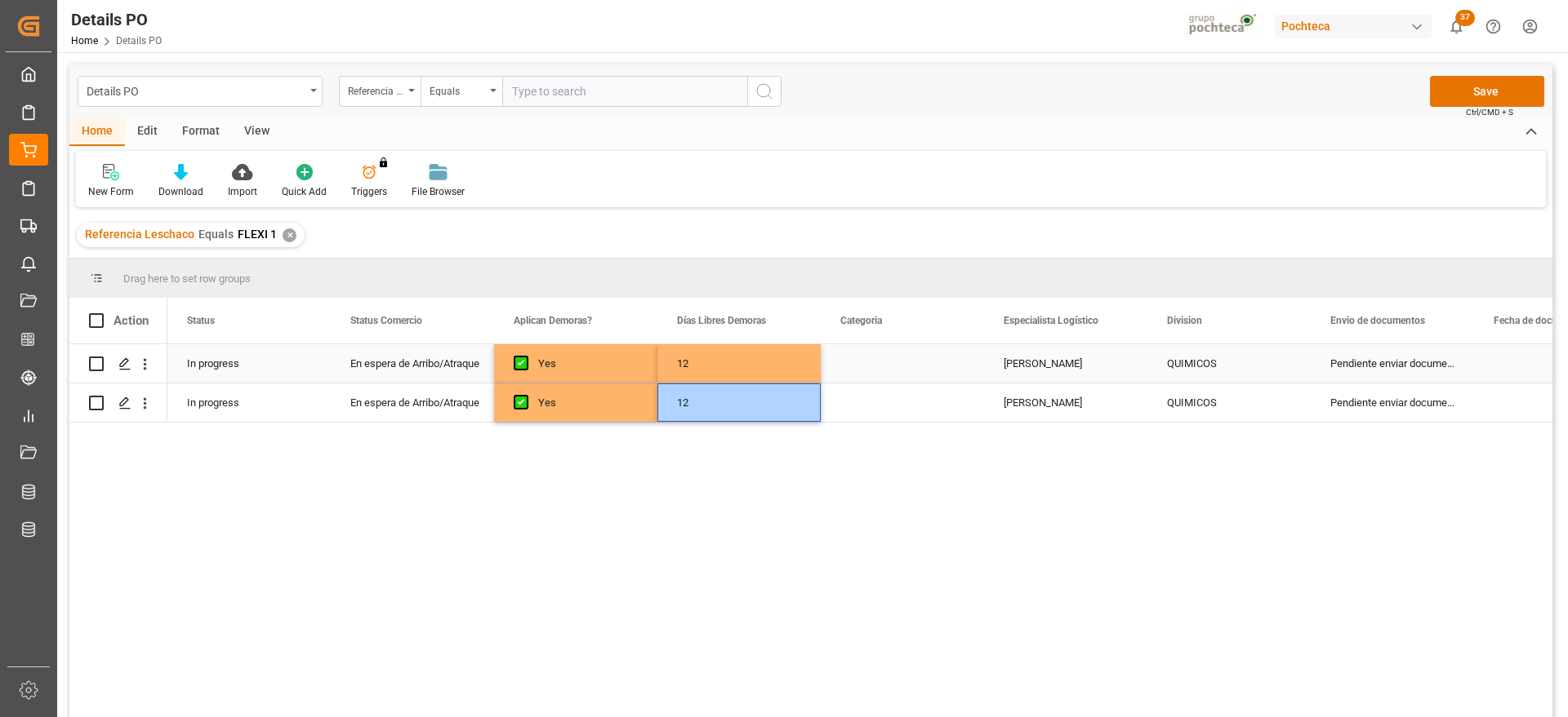
click at [902, 367] on div "Press SPACE to select this row." at bounding box center [902, 364] width 163 height 38
click at [958, 369] on button "Select" at bounding box center [902, 372] width 137 height 31
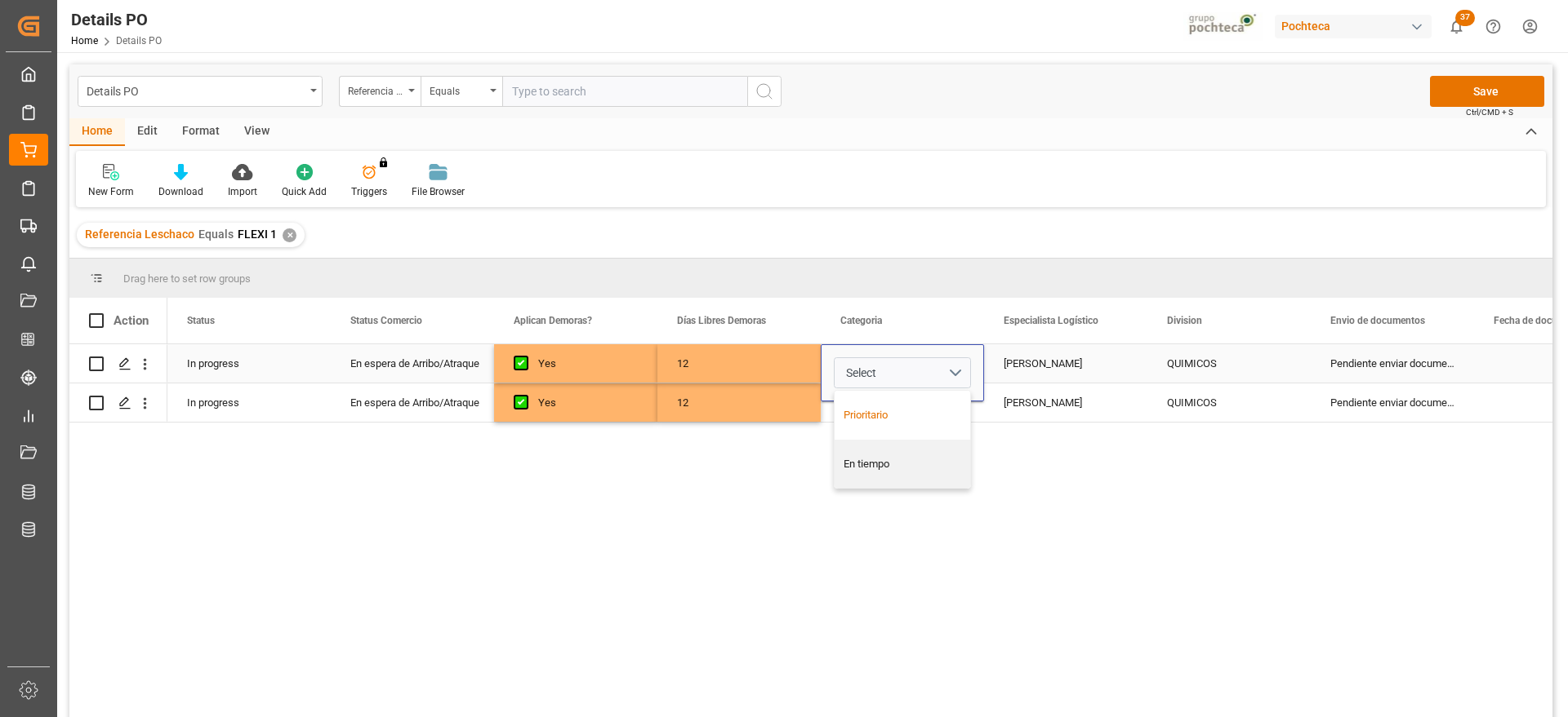
click at [930, 430] on div "Prioritario" at bounding box center [902, 415] width 136 height 49
click at [947, 368] on icon "Press SPACE to select this row." at bounding box center [946, 371] width 17 height 17
click at [954, 367] on button "Select" at bounding box center [902, 372] width 137 height 31
click at [919, 456] on div "En tiempo" at bounding box center [903, 464] width 118 height 17
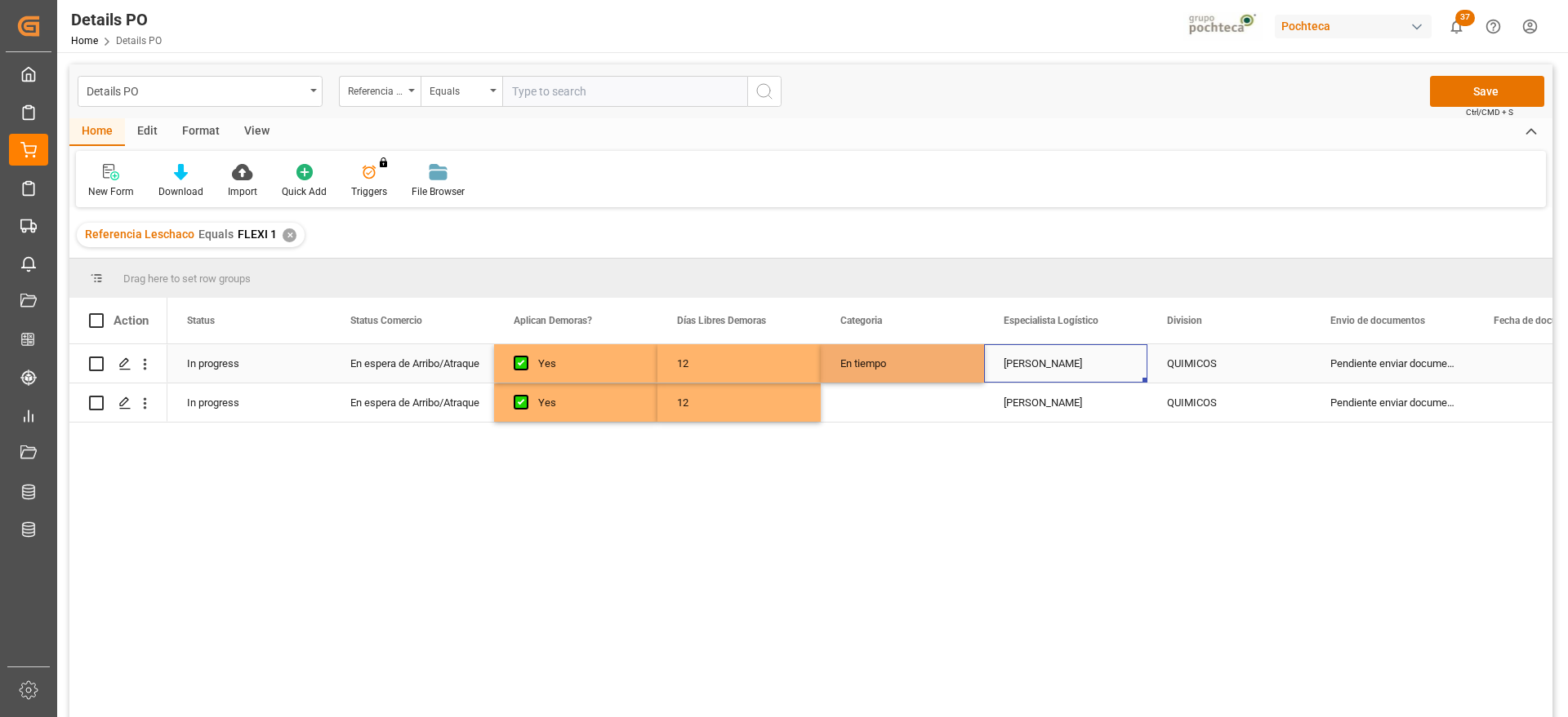
drag, startPoint x: 1022, startPoint y: 369, endPoint x: 910, endPoint y: 381, distance: 112.6
click at [1022, 368] on div "[PERSON_NAME]" at bounding box center [1066, 364] width 163 height 38
click at [900, 376] on div "En tiempo" at bounding box center [902, 364] width 163 height 38
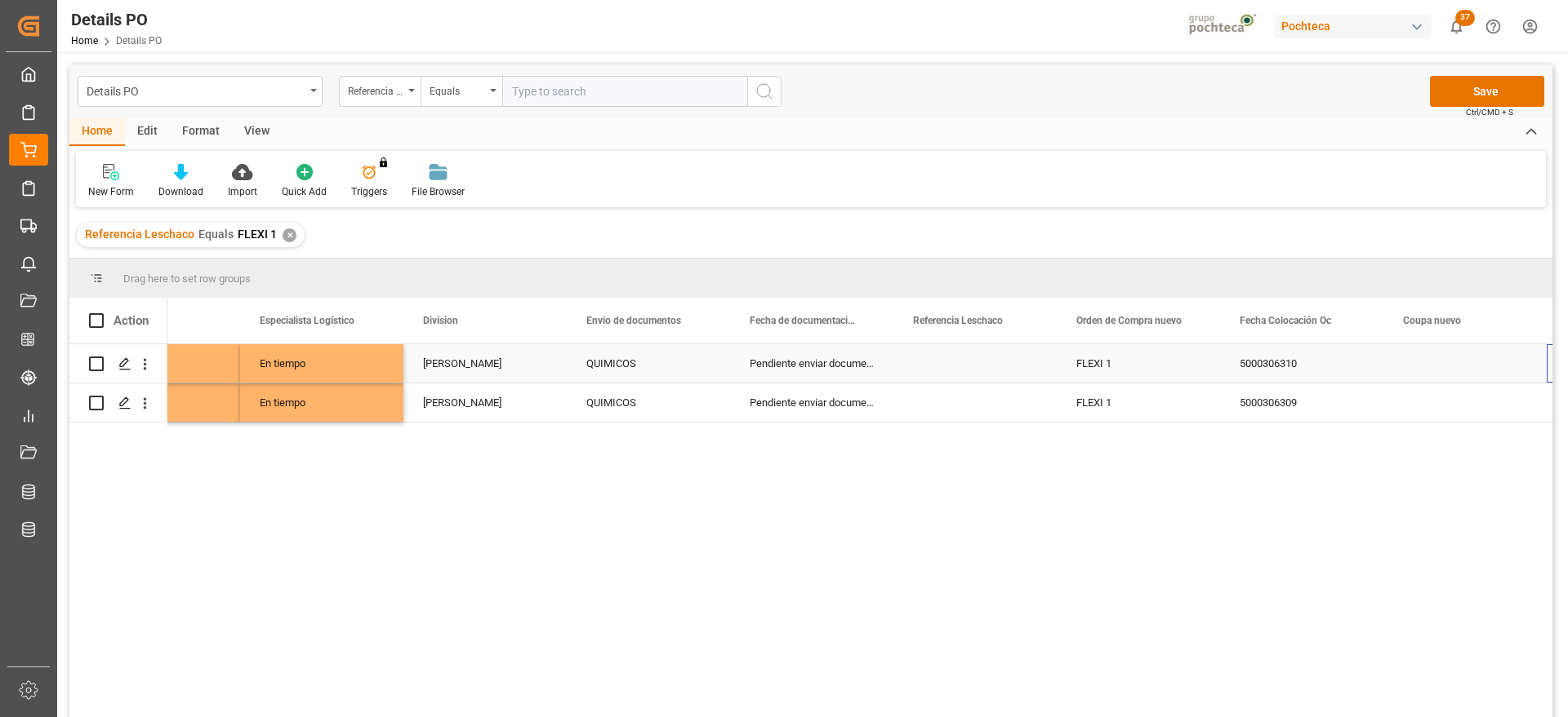
scroll to position [0, 744]
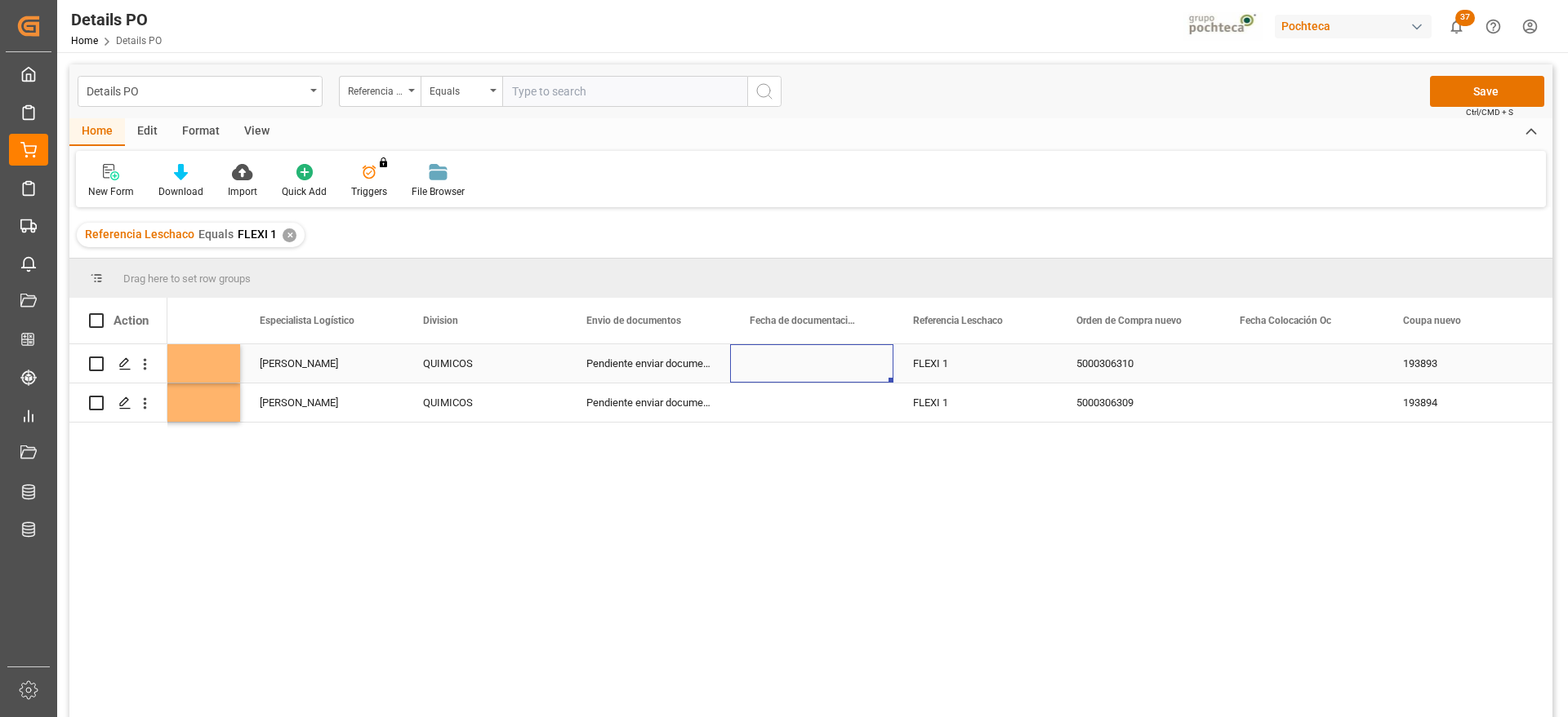
click at [828, 353] on div "Press SPACE to select this row." at bounding box center [811, 364] width 163 height 38
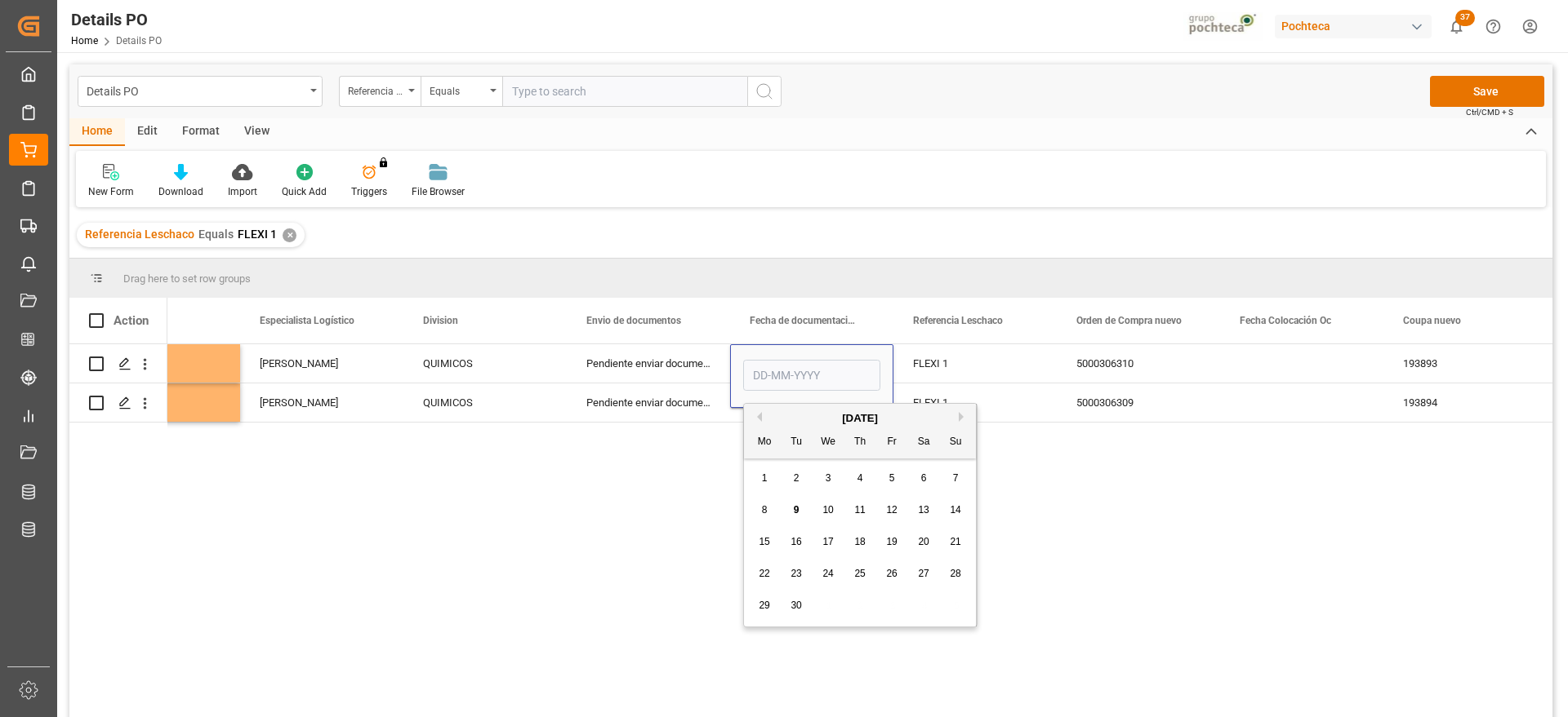
click at [867, 477] on div "4" at bounding box center [860, 479] width 21 height 20
type input "[DATE]"
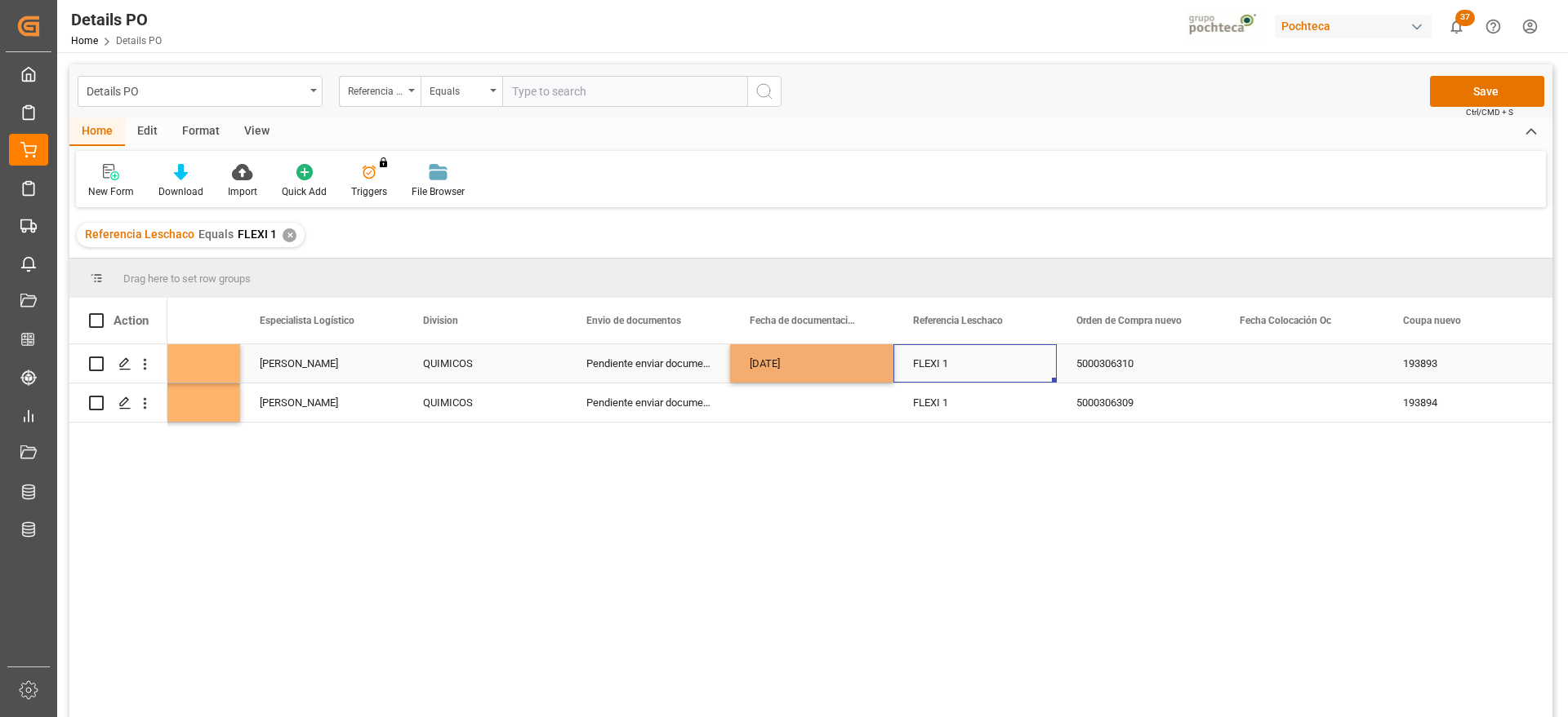
click at [959, 355] on div "FLEXI 1" at bounding box center [975, 364] width 163 height 38
click at [846, 366] on div "[DATE]" at bounding box center [811, 364] width 163 height 38
click at [836, 402] on div "Press SPACE to select this row." at bounding box center [811, 403] width 163 height 38
click at [975, 371] on div "FLEXI 1" at bounding box center [975, 364] width 163 height 38
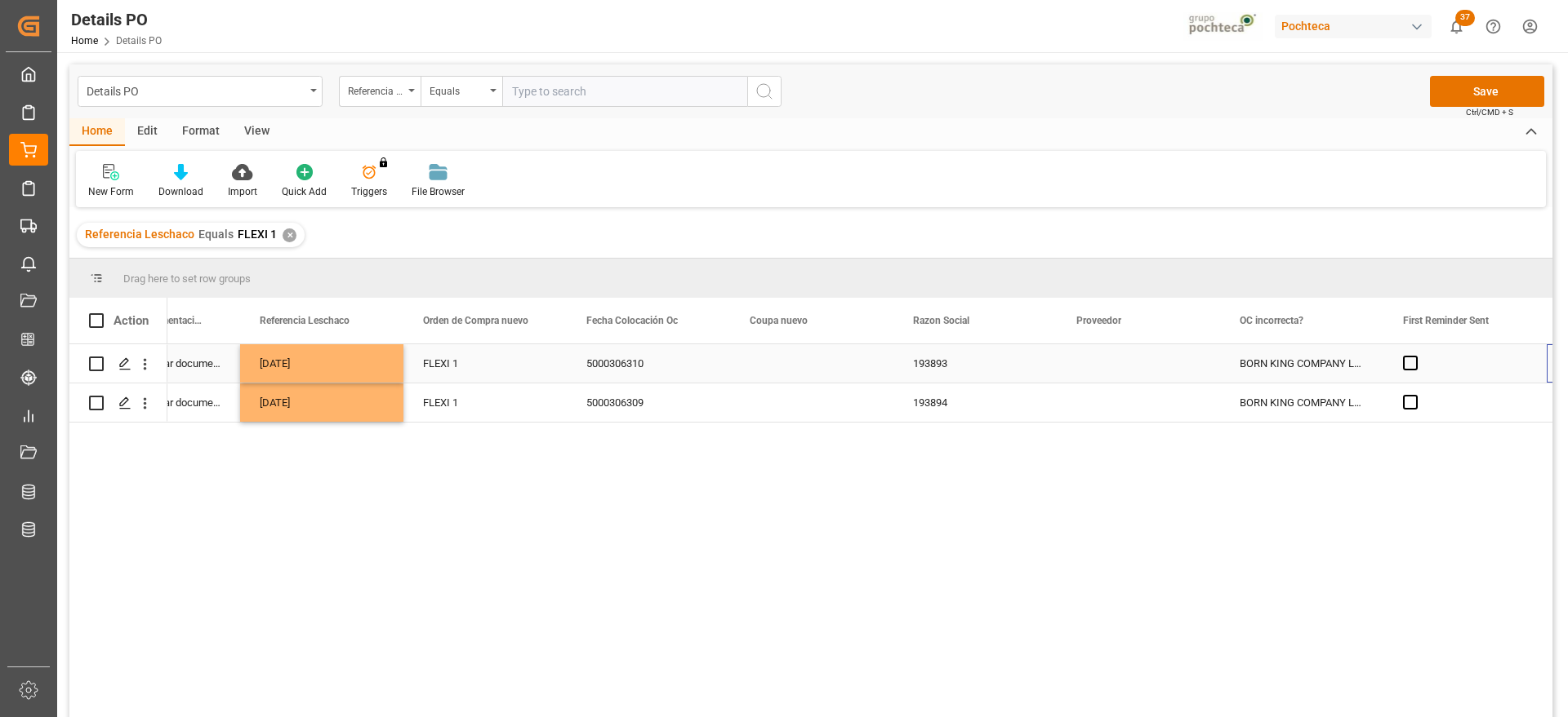
scroll to position [0, 1398]
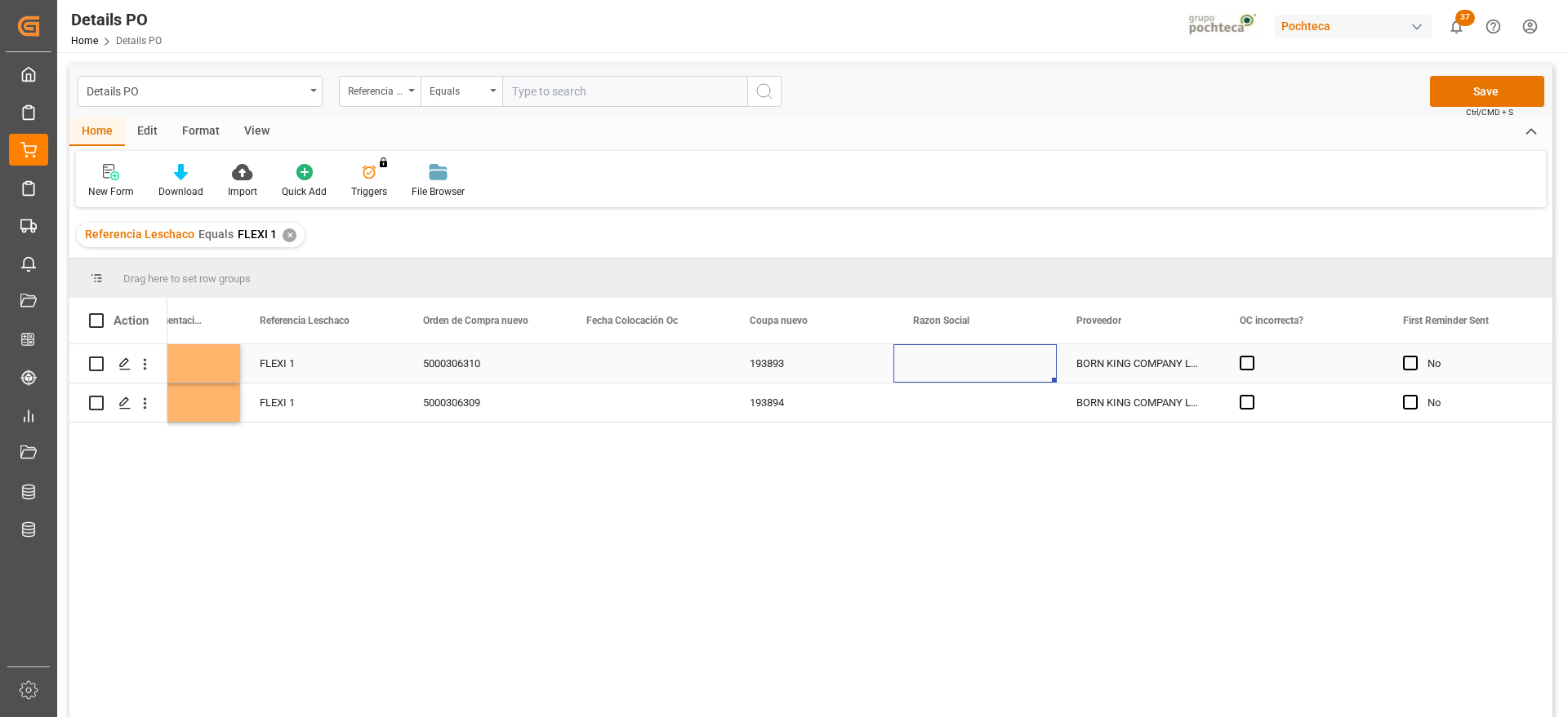
click at [977, 368] on div "Press SPACE to select this row." at bounding box center [975, 364] width 163 height 38
click at [956, 360] on input "Press SPACE to select this row." at bounding box center [974, 372] width 137 height 31
click at [1020, 368] on icon "open menu" at bounding box center [1027, 374] width 20 height 20
click at [991, 420] on div "Materias Primas" at bounding box center [990, 420] width 166 height 57
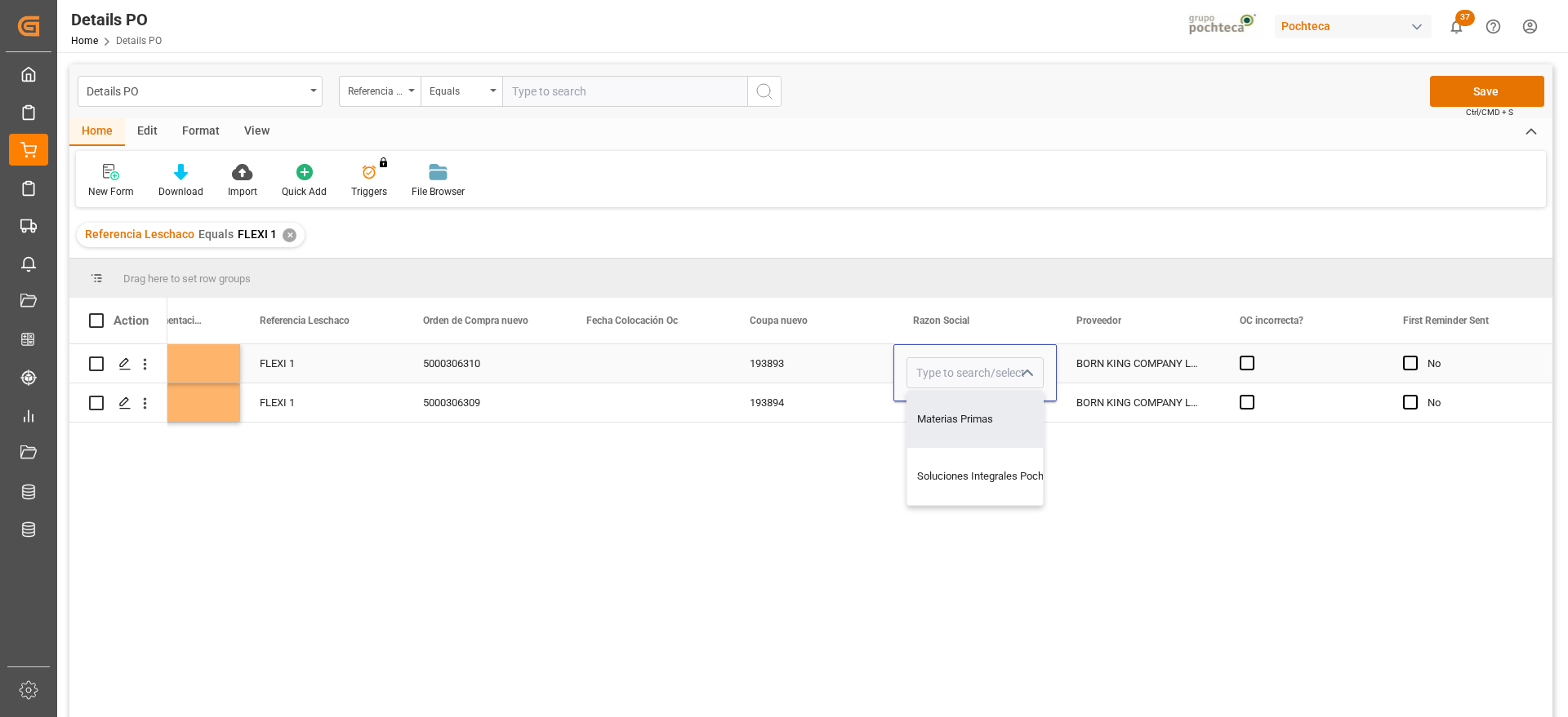
type input "Materias Primas"
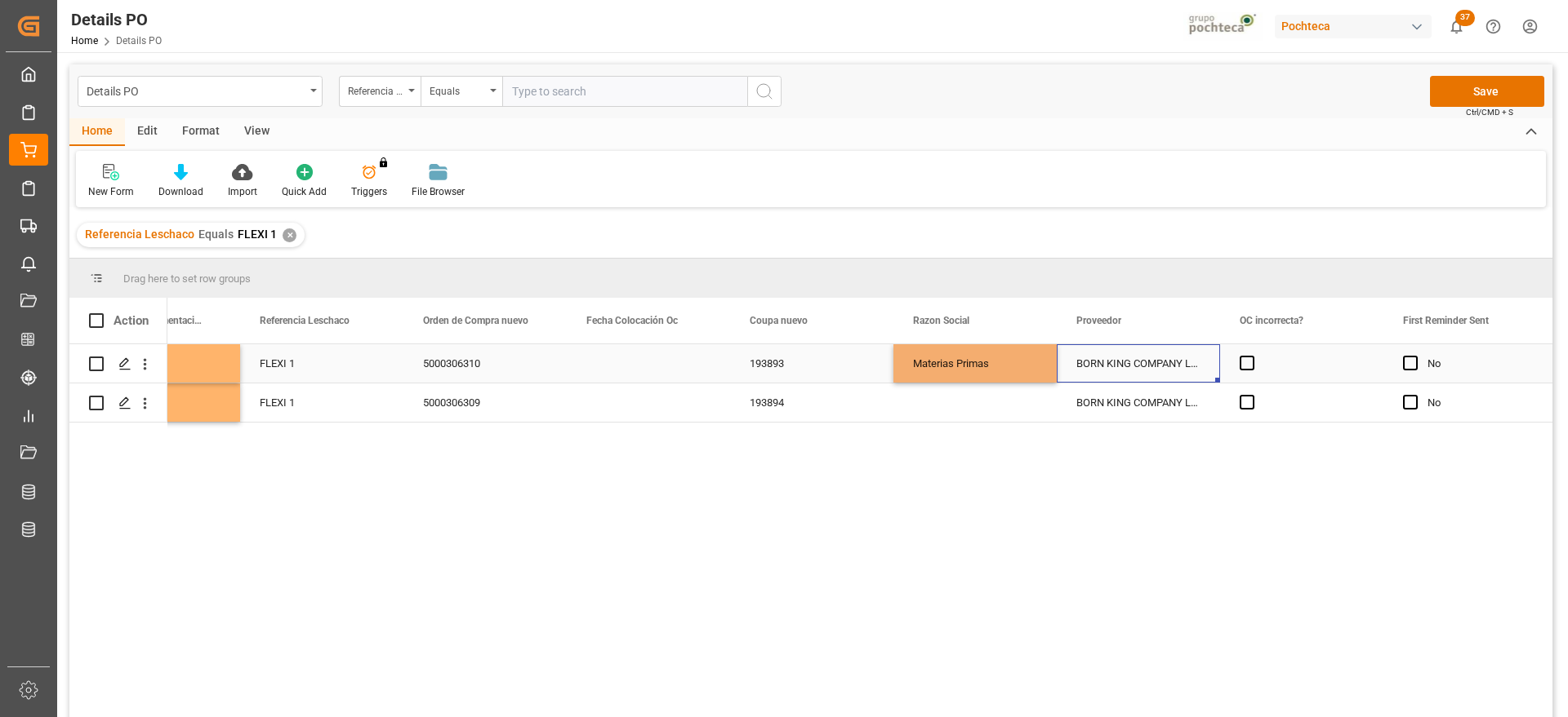
click at [1103, 361] on div "BORN KING COMPANY LIMITED" at bounding box center [1138, 364] width 163 height 38
click at [956, 361] on div "Materias Primas" at bounding box center [974, 364] width 124 height 37
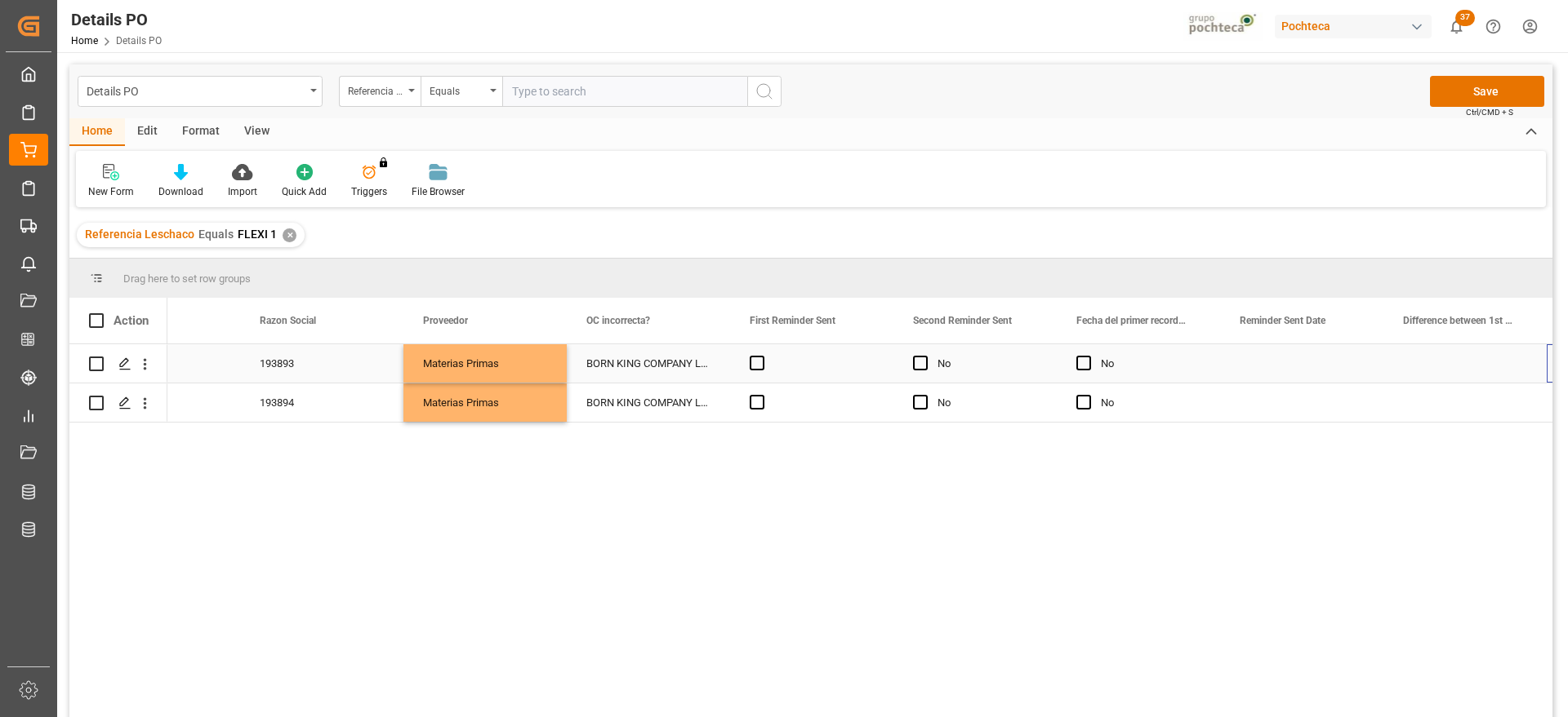
scroll to position [0, 2051]
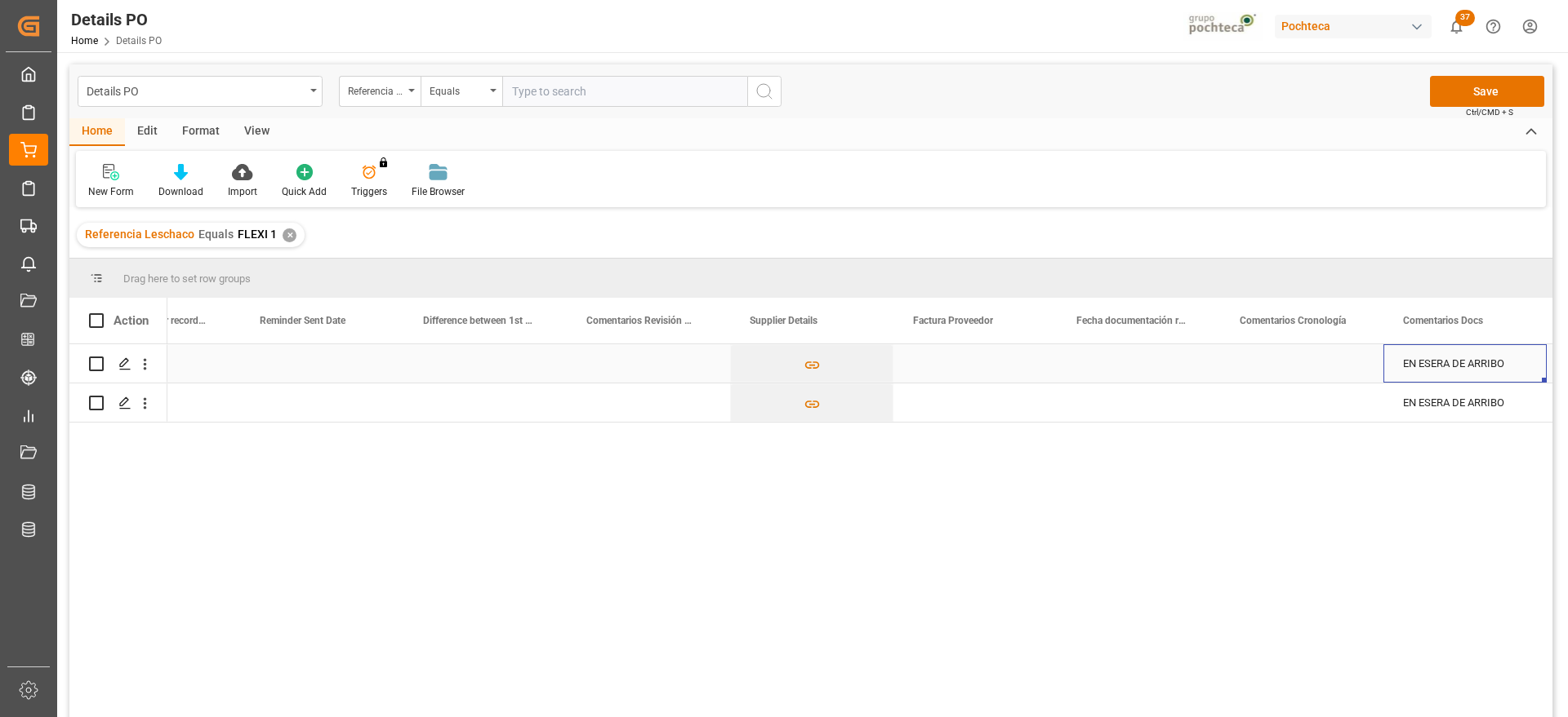
click at [956, 361] on div "Press SPACE to select this row." at bounding box center [975, 364] width 163 height 38
click at [998, 395] on div "Press SPACE to select this row." at bounding box center [975, 403] width 163 height 38
click at [973, 351] on div "Press SPACE to select this row." at bounding box center [975, 364] width 163 height 38
click at [966, 358] on input "Press SPACE to select this row." at bounding box center [974, 372] width 137 height 31
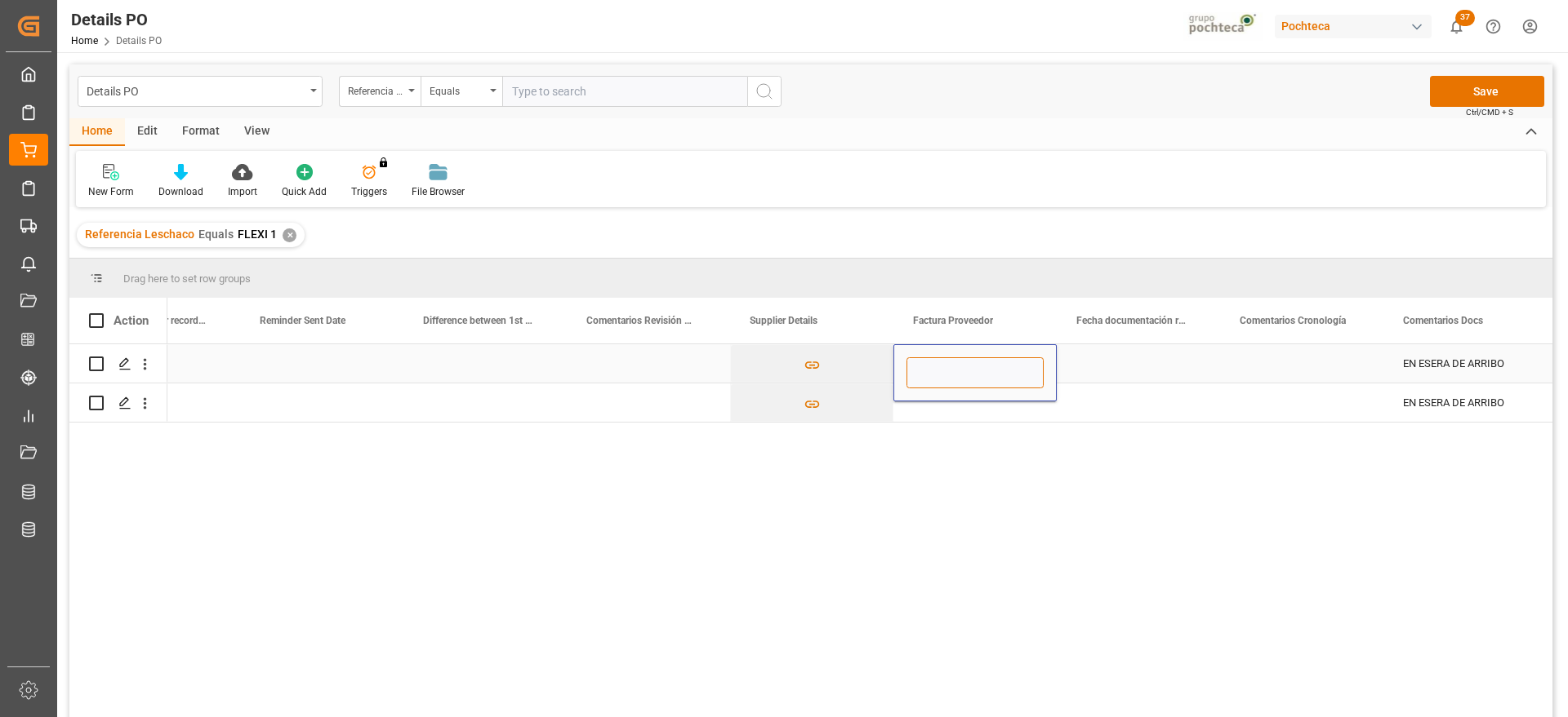
paste input "25BKB583B"
type input "25BKB583B"
click at [1094, 371] on div "Press SPACE to select this row." at bounding box center [1138, 364] width 163 height 38
click at [989, 369] on div "25BKB583B" at bounding box center [975, 364] width 163 height 38
click at [979, 406] on div "Press SPACE to select this row." at bounding box center [975, 403] width 163 height 38
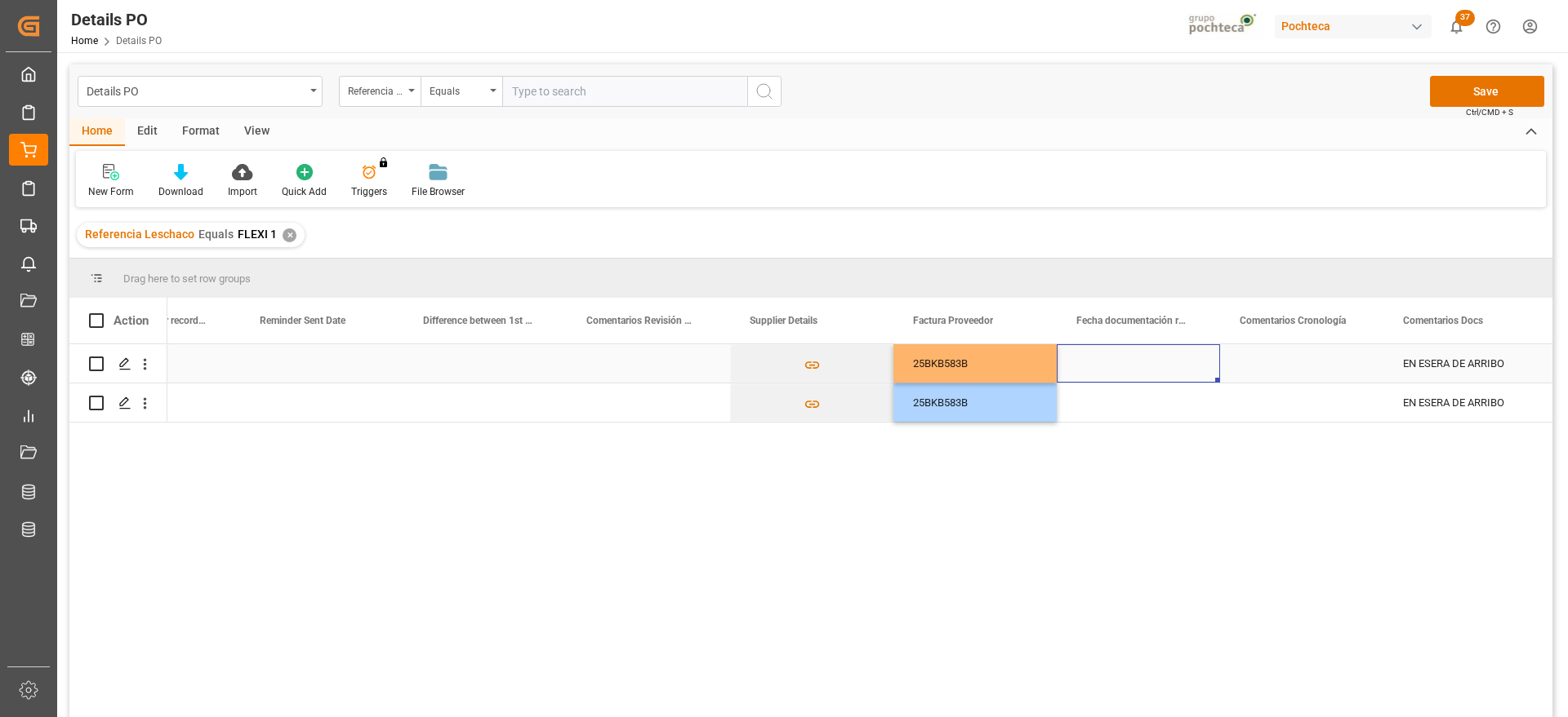
click at [1092, 369] on div "Press SPACE to select this row." at bounding box center [1138, 364] width 163 height 38
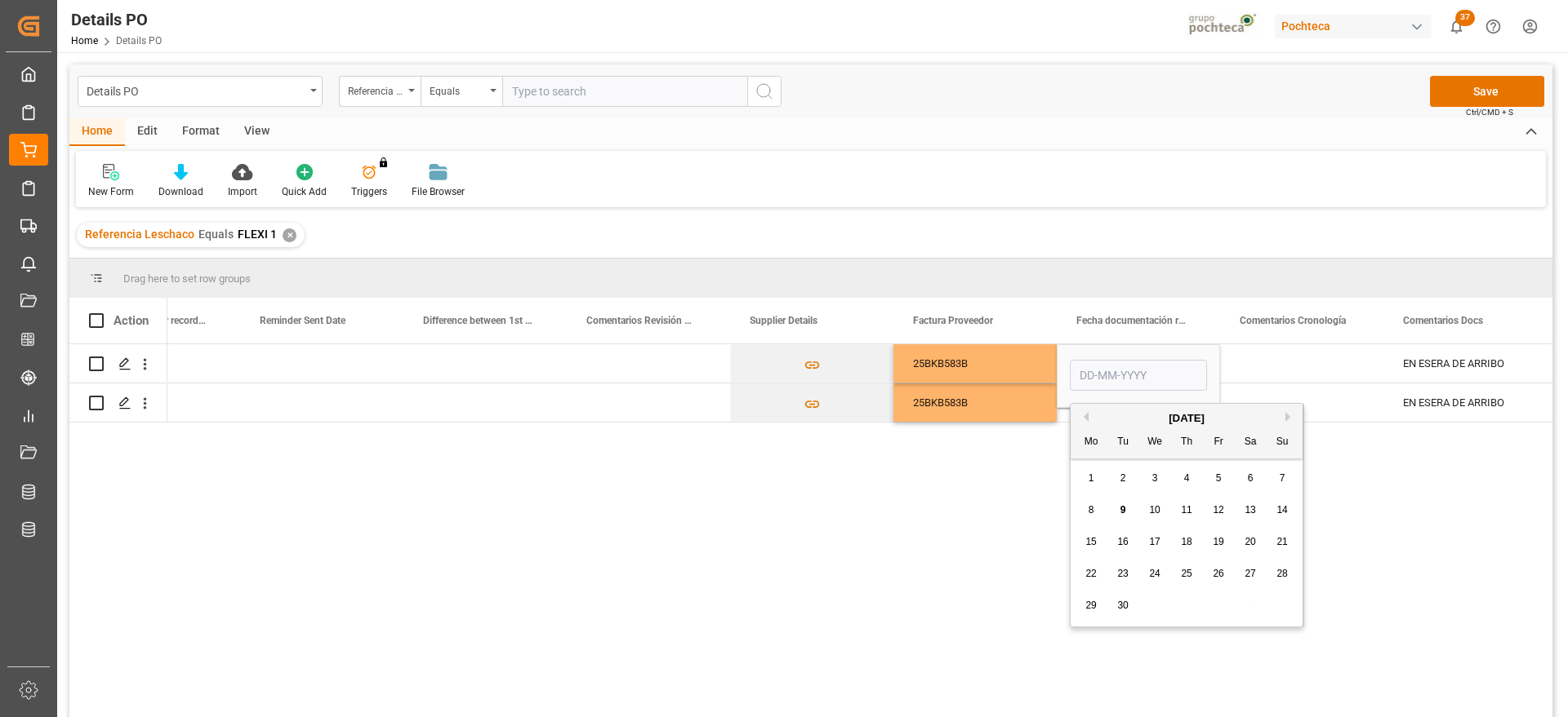
click at [1184, 475] on span "4" at bounding box center [1186, 479] width 6 height 12
type input "[DATE]"
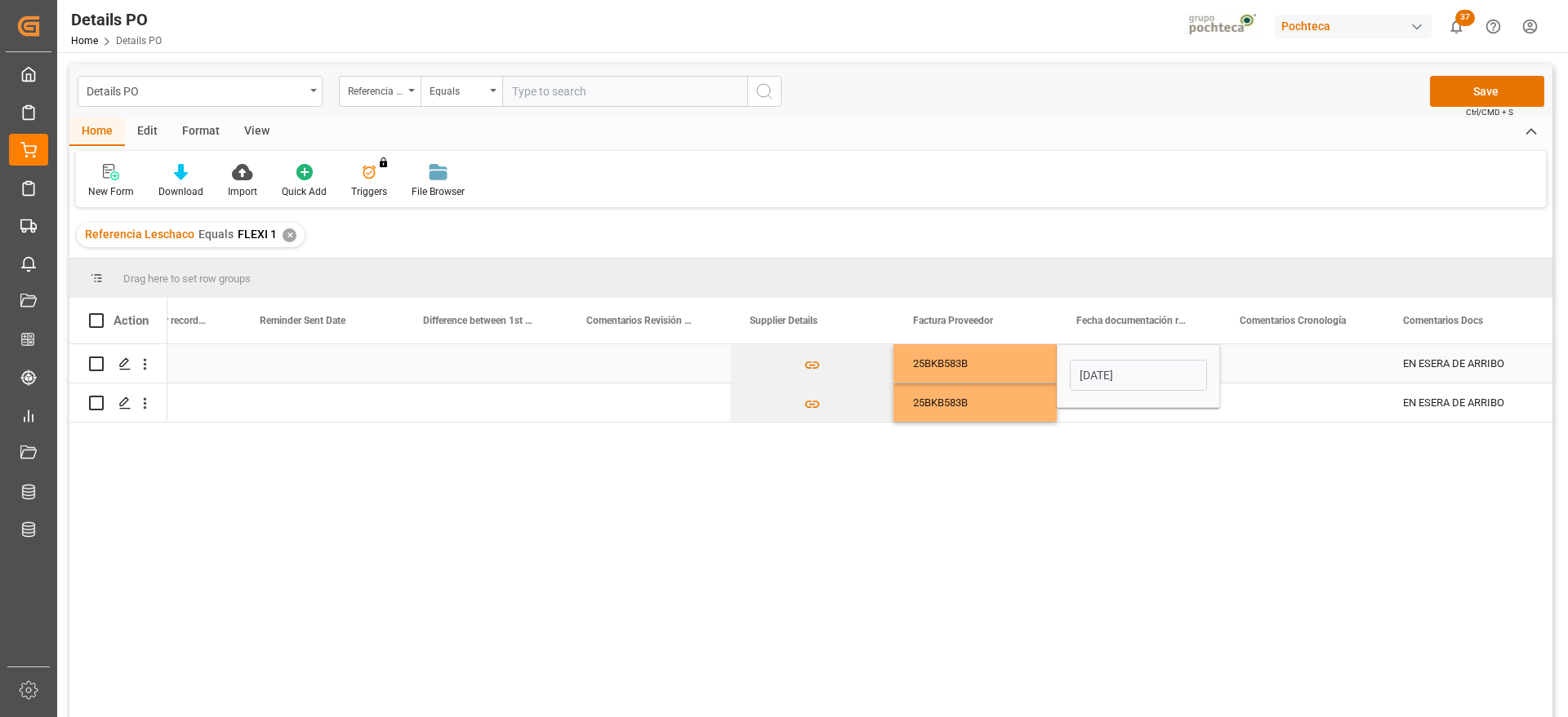
click at [1272, 365] on div "Press SPACE to select this row." at bounding box center [1302, 364] width 163 height 38
click at [1146, 361] on div "[DATE]" at bounding box center [1138, 364] width 163 height 38
click at [1137, 402] on div "Press SPACE to select this row." at bounding box center [1138, 403] width 163 height 38
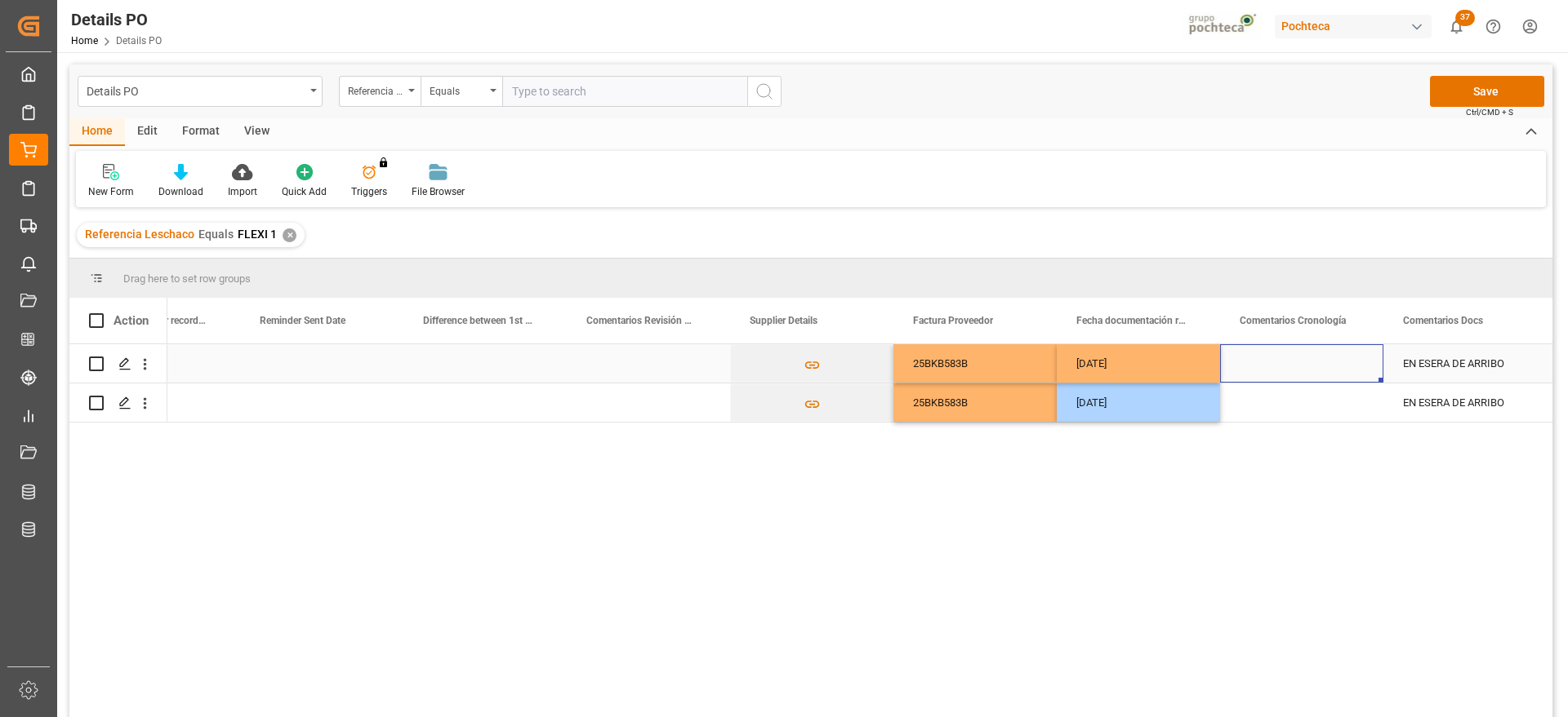
click at [1272, 364] on div "Press SPACE to select this row." at bounding box center [1302, 364] width 163 height 38
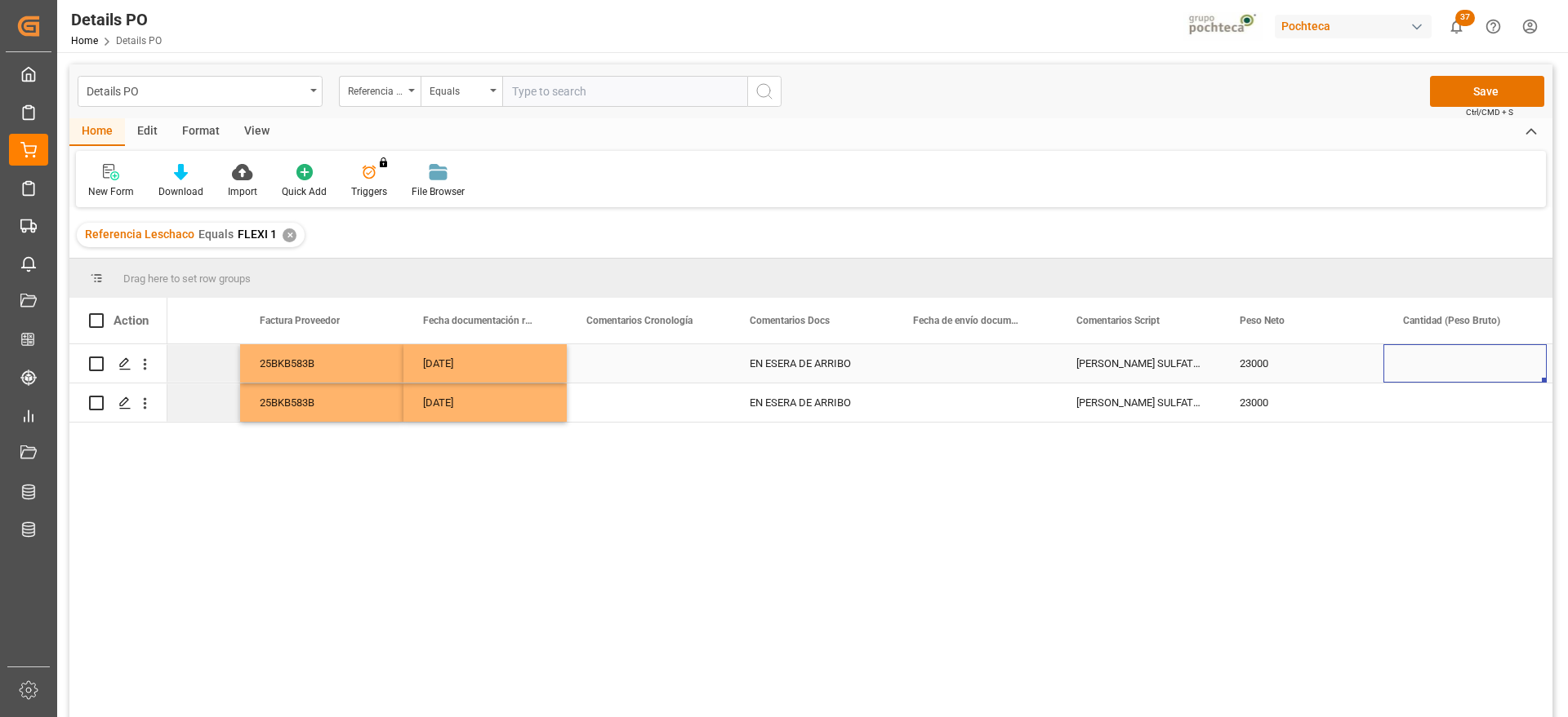
click at [555, 364] on div "[DATE]" at bounding box center [485, 364] width 163 height 38
click at [925, 362] on div "Press SPACE to select this row." at bounding box center [975, 364] width 163 height 38
click at [954, 395] on div "Press SPACE to select this row." at bounding box center [975, 403] width 163 height 38
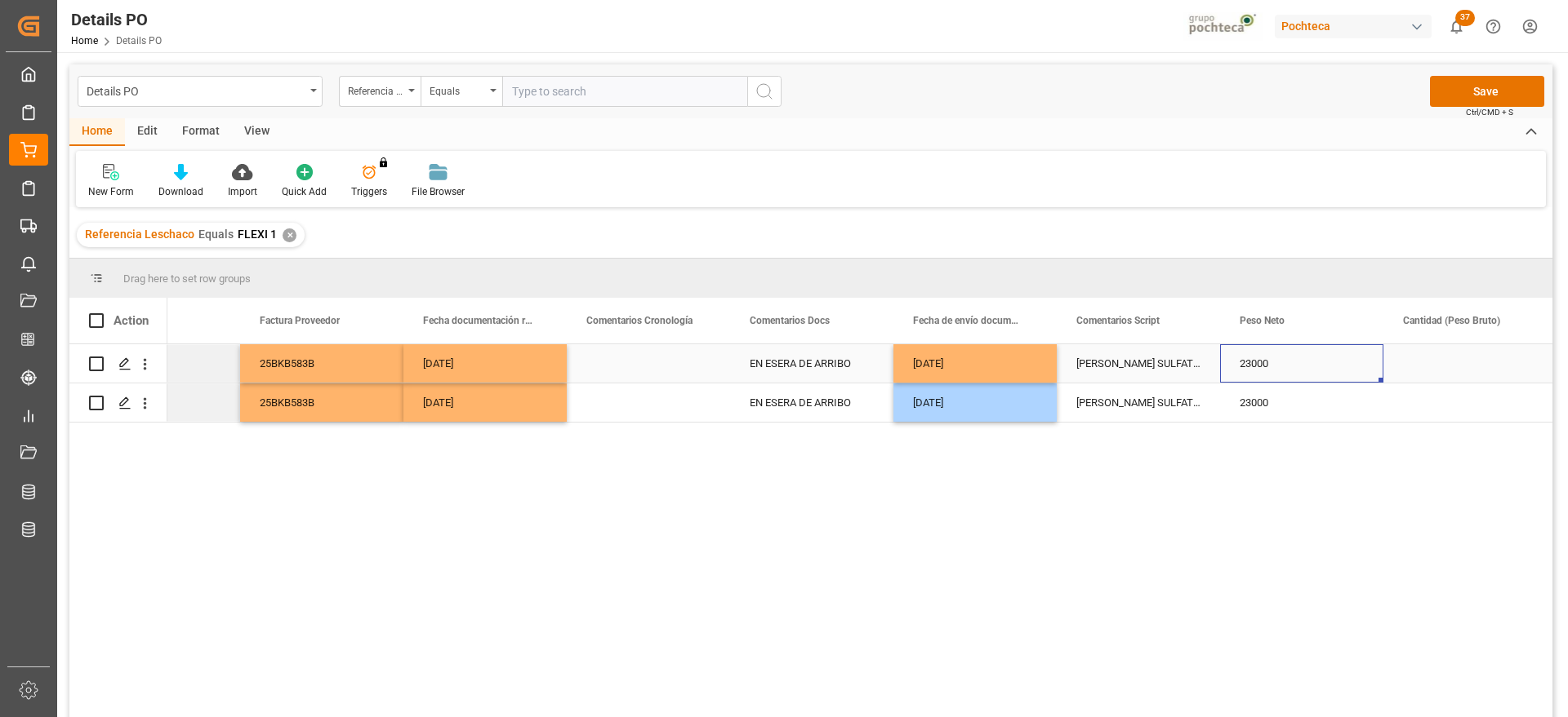
click at [1222, 360] on div "23000" at bounding box center [1302, 364] width 163 height 38
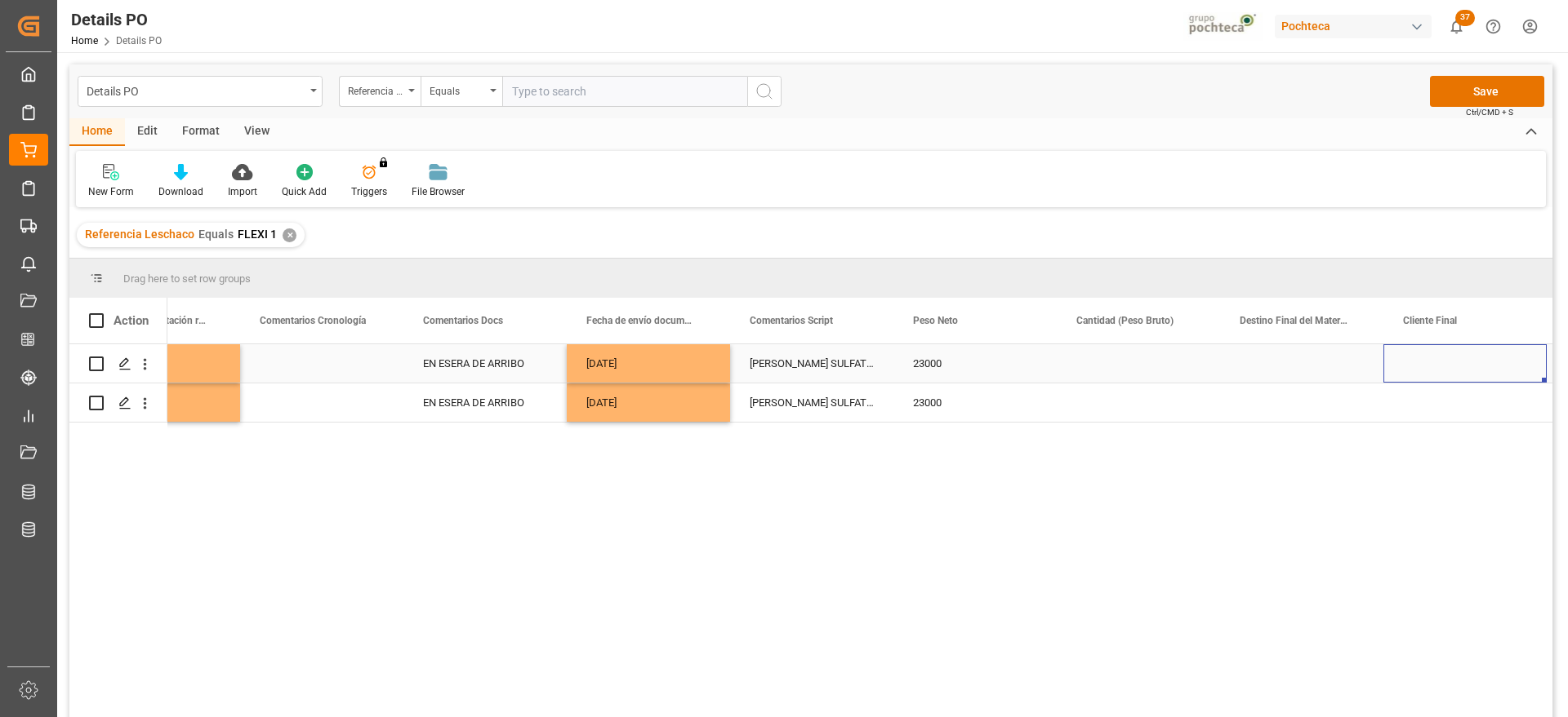
click at [1149, 361] on div "Press SPACE to select this row." at bounding box center [1138, 364] width 163 height 38
click at [1149, 361] on input "Press SPACE to select this row." at bounding box center [1138, 372] width 137 height 31
type input "23500"
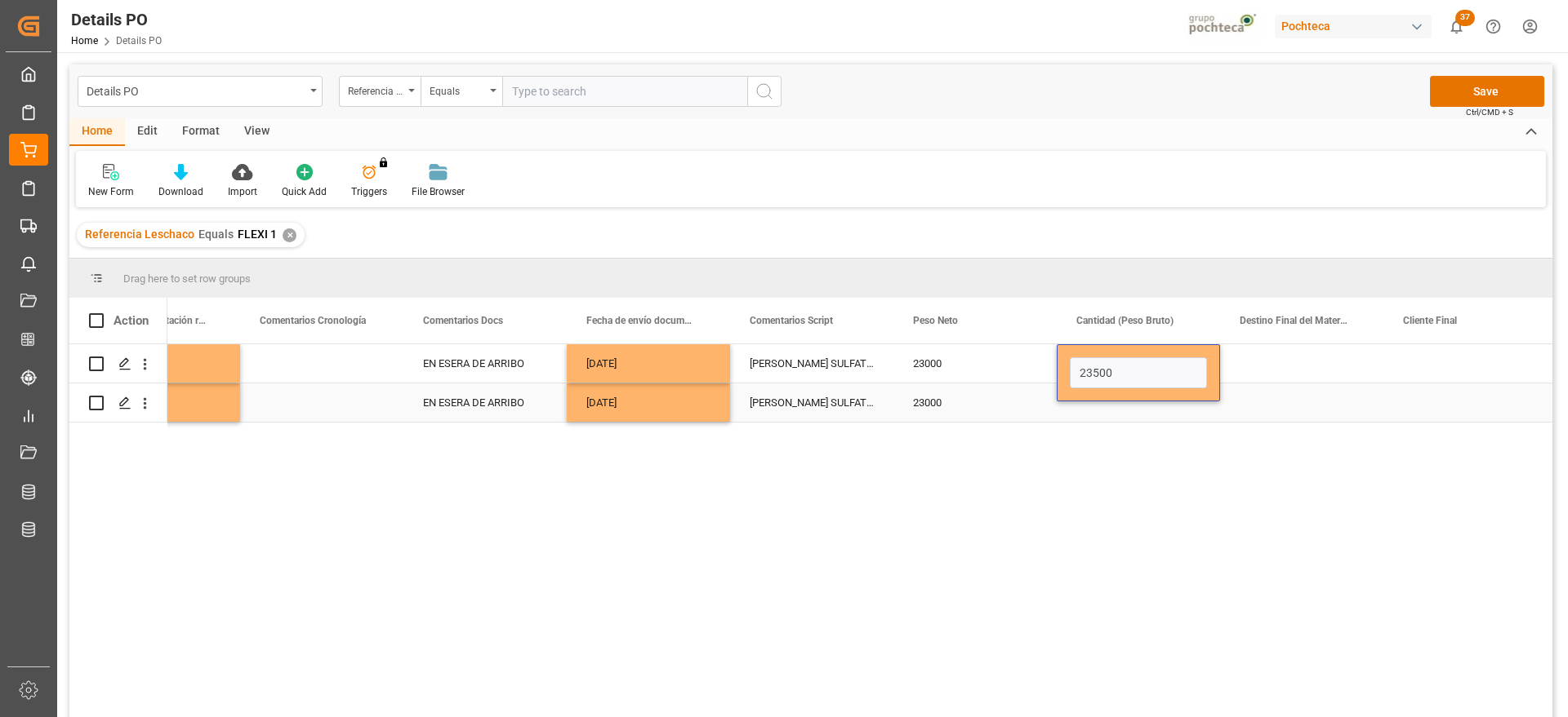
click at [1173, 404] on div "Press SPACE to select this row." at bounding box center [1138, 403] width 163 height 38
click at [1154, 375] on div "23500" at bounding box center [1138, 364] width 163 height 38
click at [1148, 392] on div "Press SPACE to select this row." at bounding box center [1138, 403] width 163 height 38
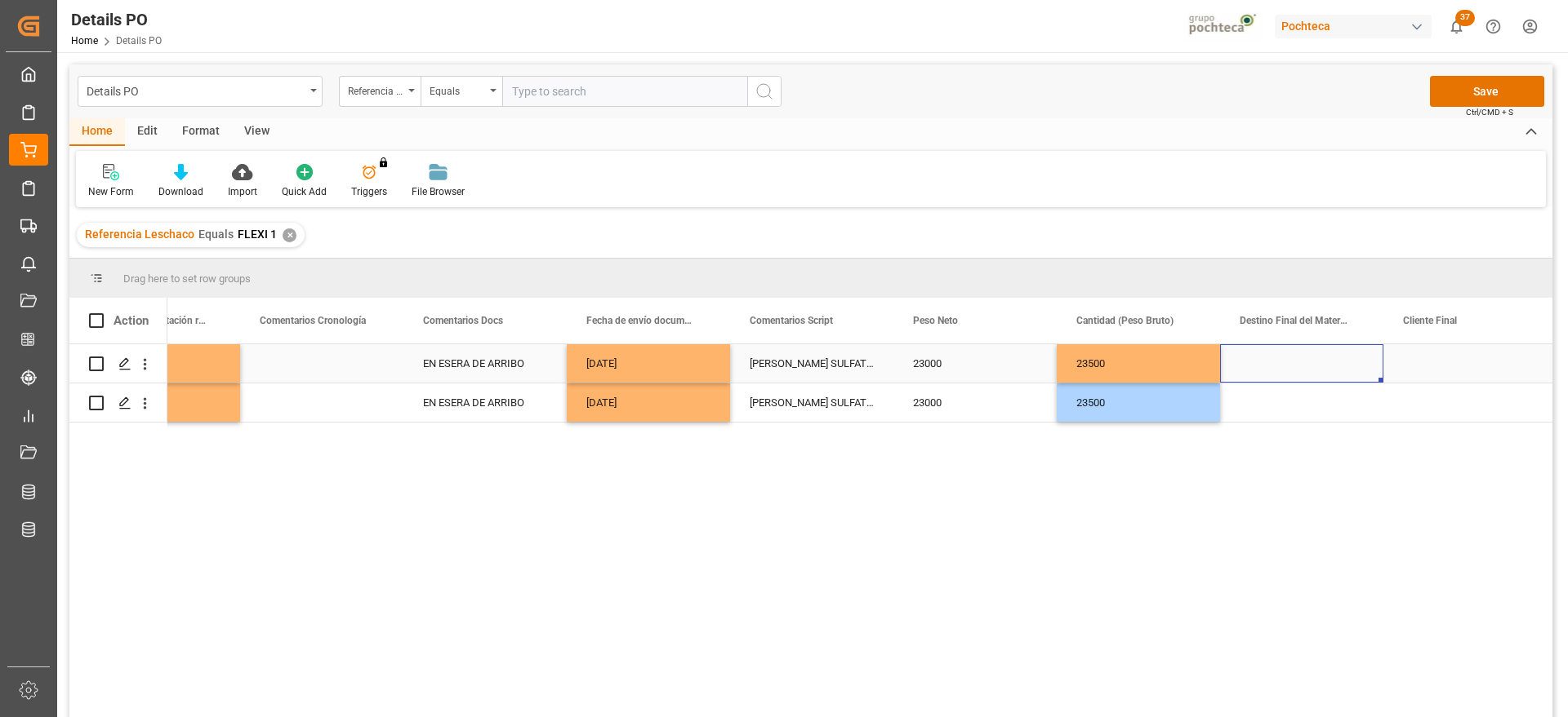
click at [1284, 356] on div "Press SPACE to select this row." at bounding box center [1302, 364] width 163 height 38
click at [1436, 370] on div "Press SPACE to select this row." at bounding box center [1465, 364] width 163 height 38
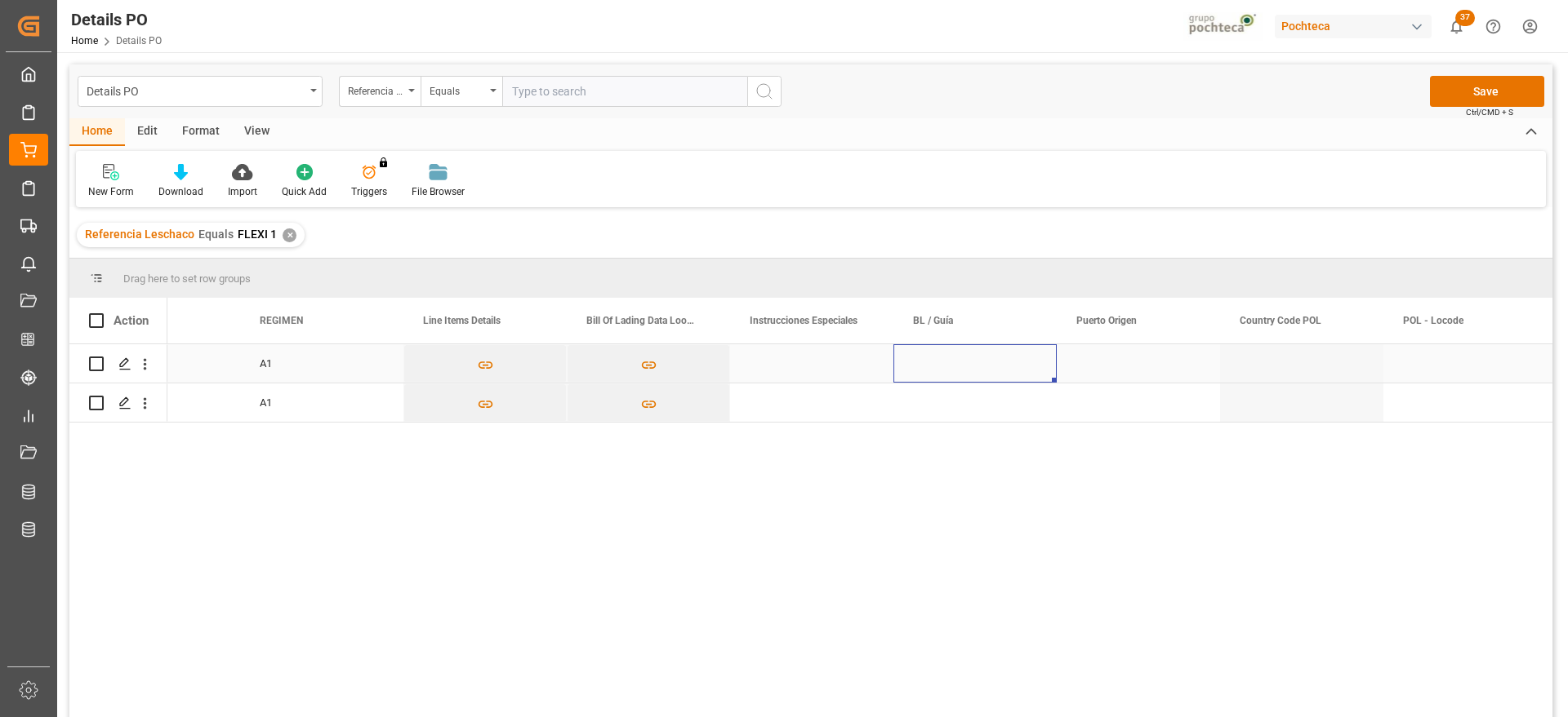
click at [949, 368] on div "Press SPACE to select this row." at bounding box center [975, 364] width 163 height 38
click at [949, 368] on input "Press SPACE to select this row." at bounding box center [974, 372] width 137 height 31
click at [949, 368] on input "SHASKE" at bounding box center [974, 372] width 137 height 31
click at [970, 377] on input "SHAZKE" at bounding box center [974, 372] width 137 height 31
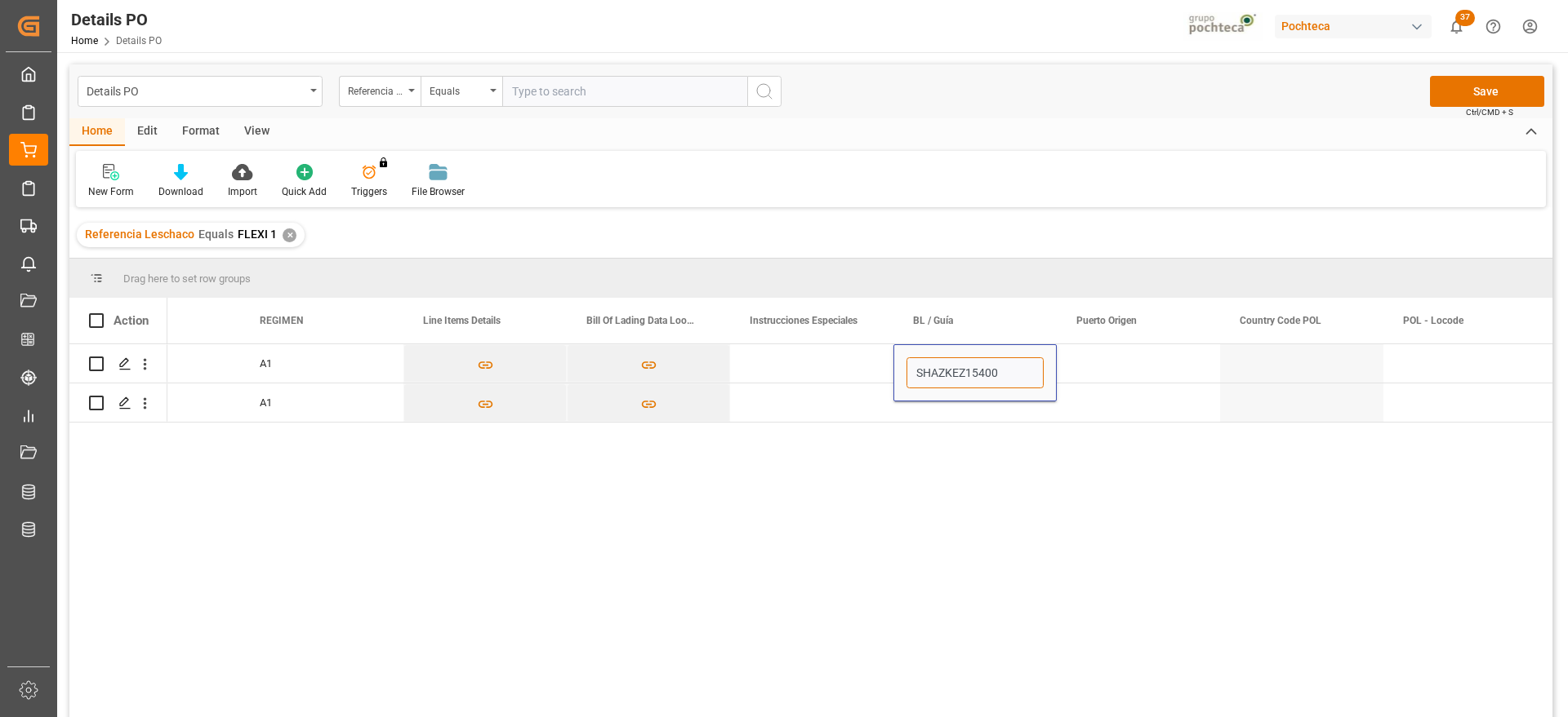
type input "SHAZKEZ15400"
drag, startPoint x: 1109, startPoint y: 358, endPoint x: 1048, endPoint y: 370, distance: 62.2
click at [1109, 357] on div "Press SPACE to select this row." at bounding box center [1138, 364] width 163 height 38
click at [1011, 367] on div "SHAZKEZ15400" at bounding box center [975, 364] width 163 height 38
click at [1003, 404] on div "Press SPACE to select this row." at bounding box center [975, 403] width 163 height 38
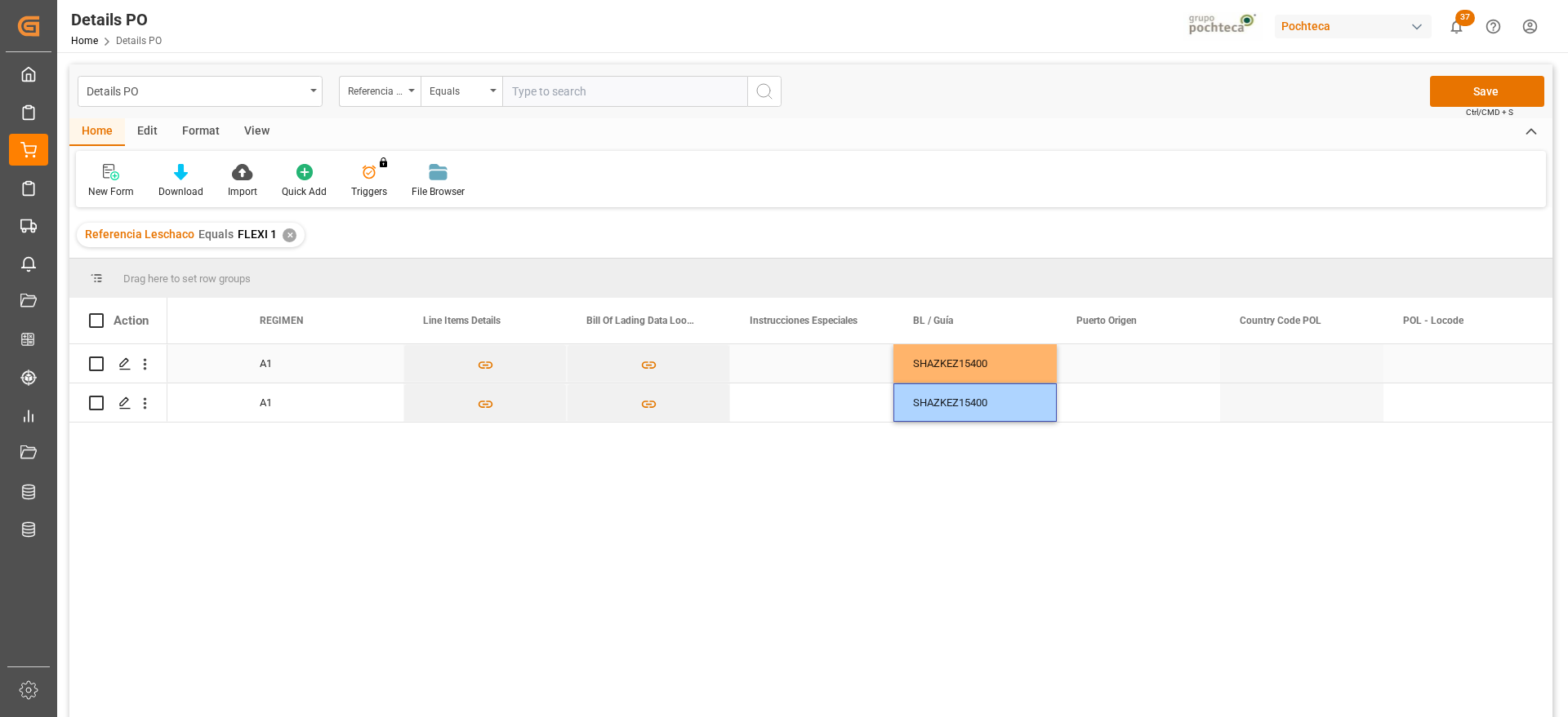
click at [1137, 355] on div "Press SPACE to select this row." at bounding box center [1138, 364] width 163 height 38
click at [1105, 367] on div "Press SPACE to select this row." at bounding box center [1138, 364] width 163 height 38
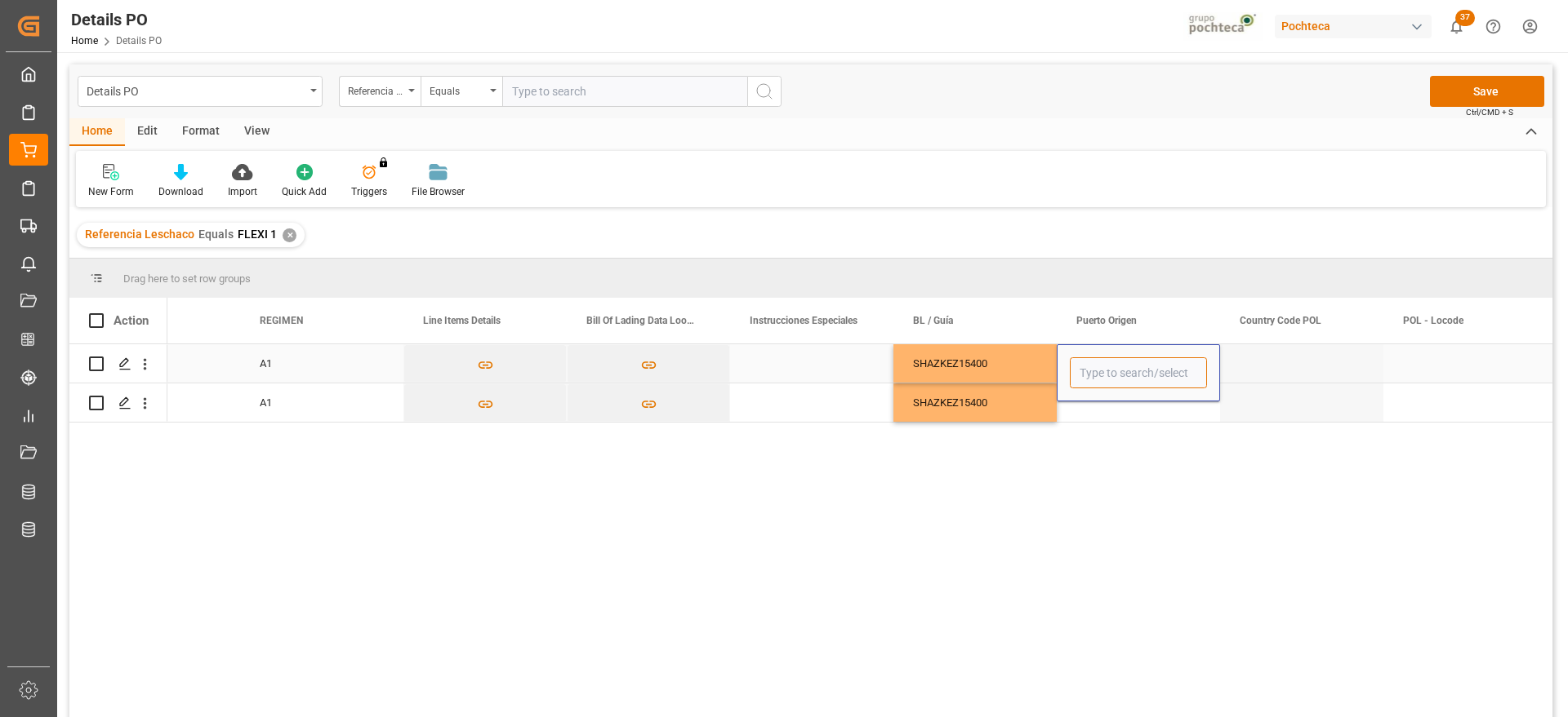
click at [1105, 367] on input "Press SPACE to select this row." at bounding box center [1138, 372] width 137 height 31
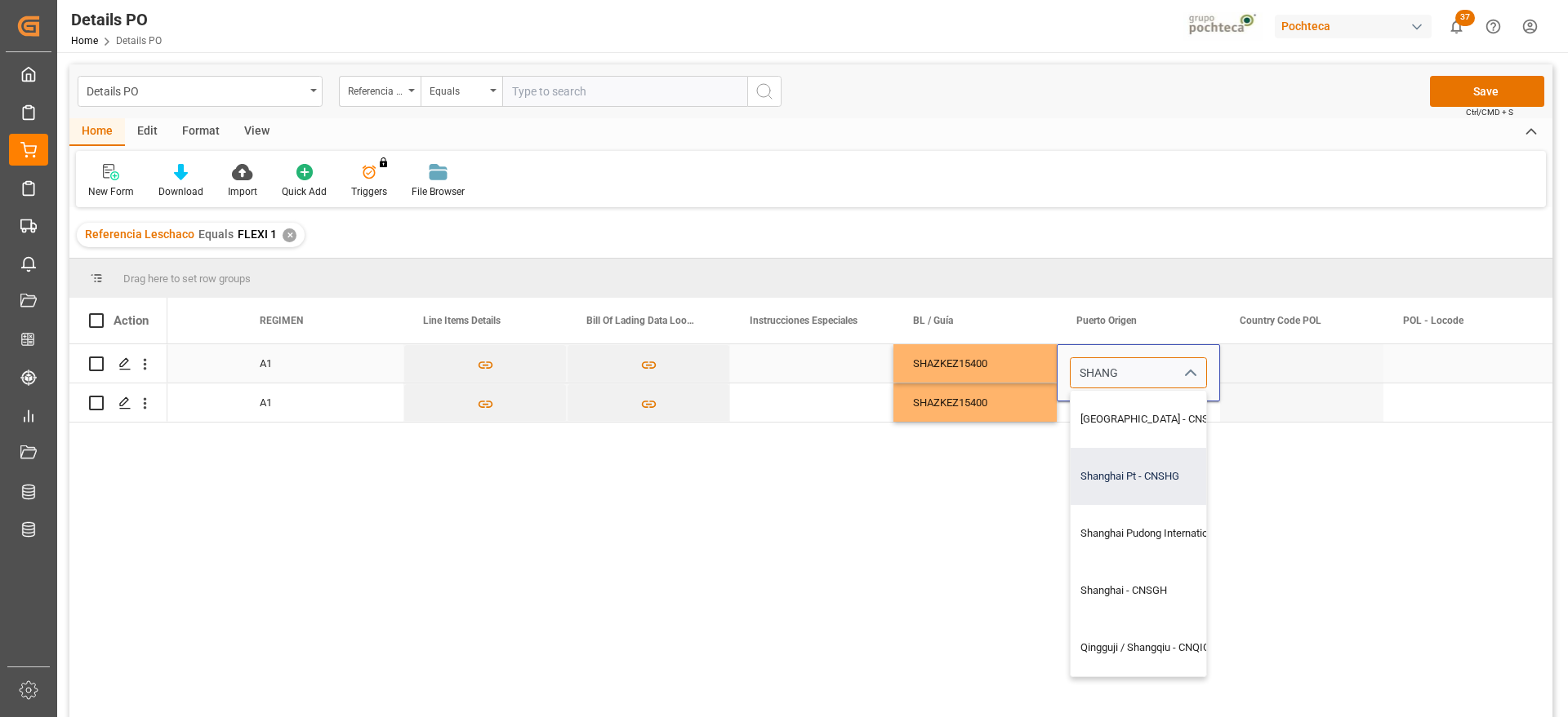
click at [1147, 466] on div "Shanghai Pt - CNSHG" at bounding box center [1184, 476] width 227 height 57
type input "Shanghai Pt - CNSHG"
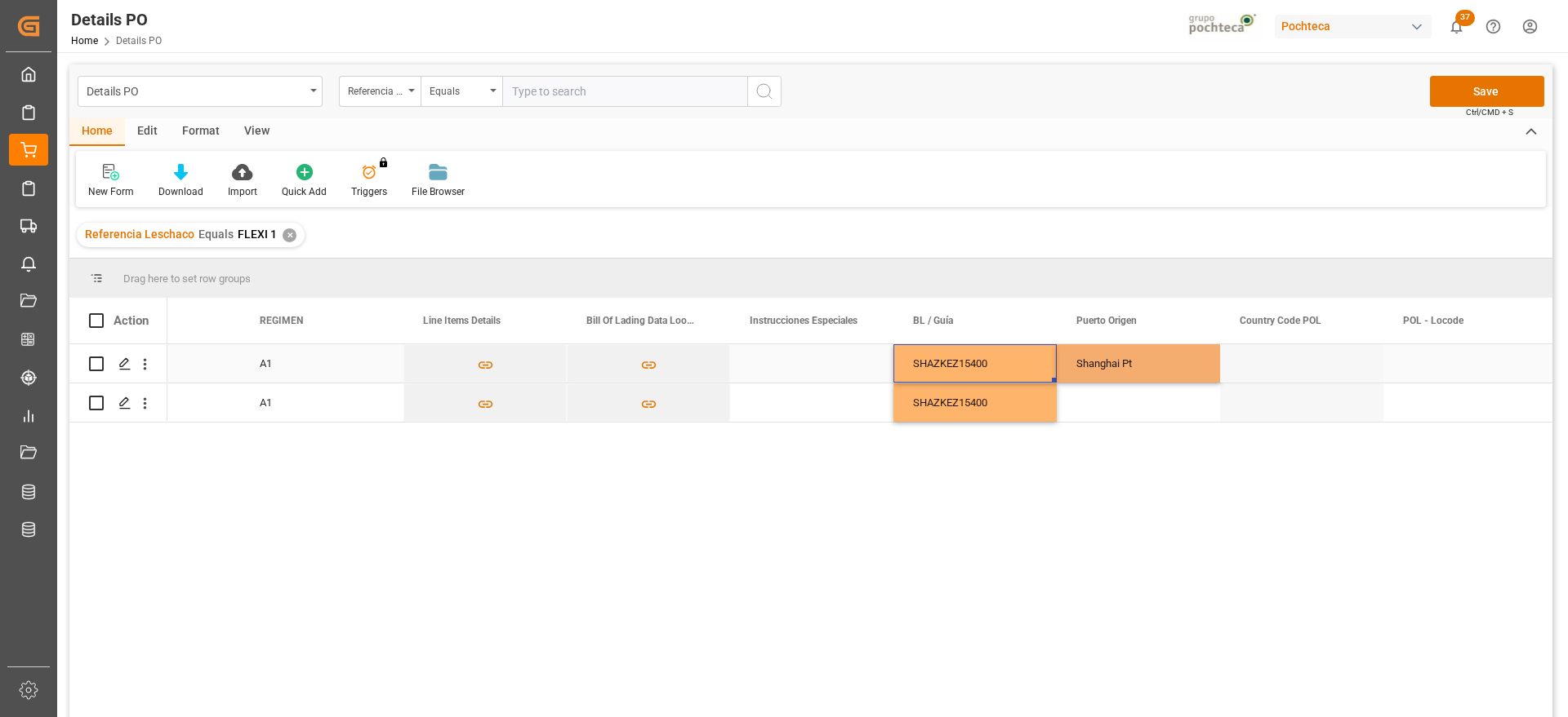
click at [1030, 361] on div "SHAZKEZ15400" at bounding box center [975, 364] width 163 height 38
click at [1109, 364] on div "Shanghai Pt" at bounding box center [1138, 364] width 163 height 38
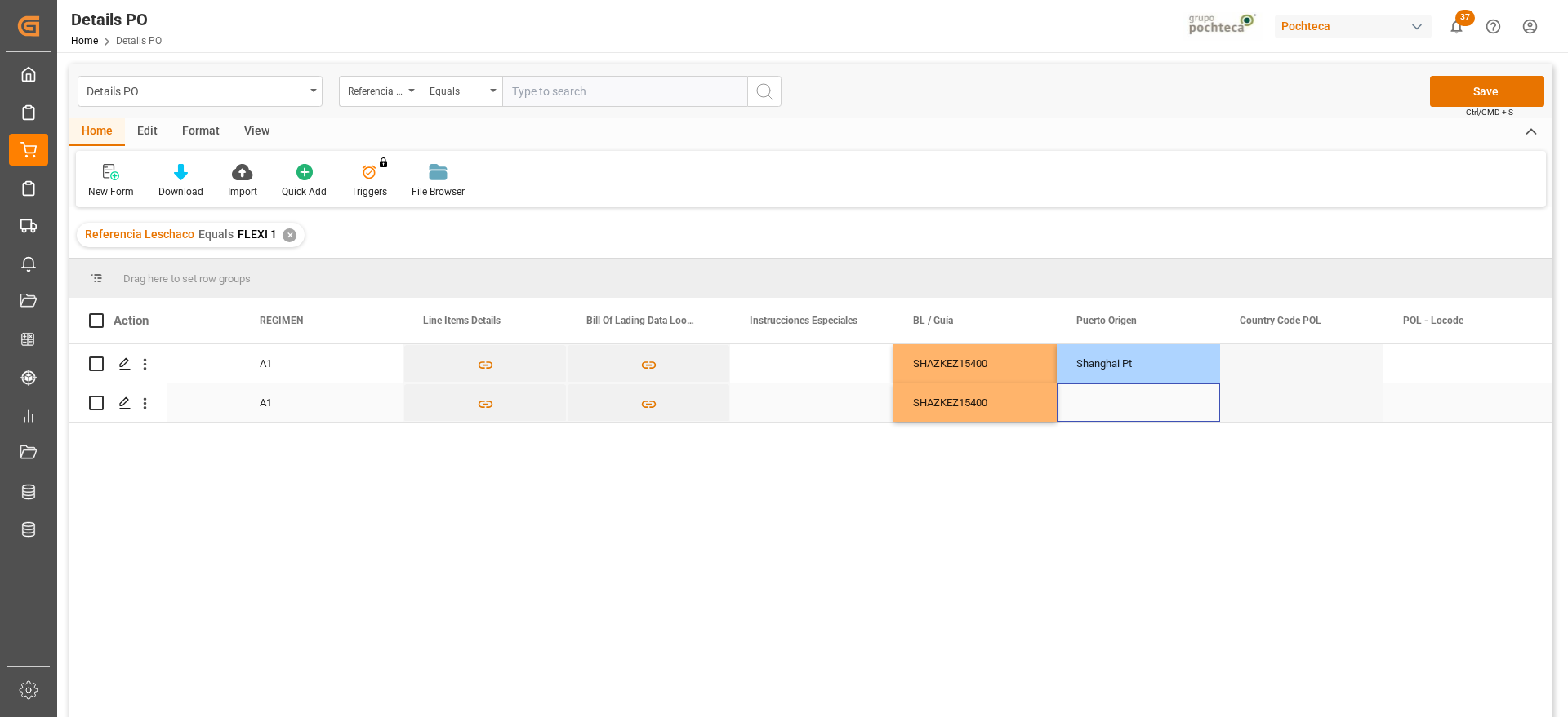
click at [1107, 399] on div "Press SPACE to select this row." at bounding box center [1138, 403] width 163 height 38
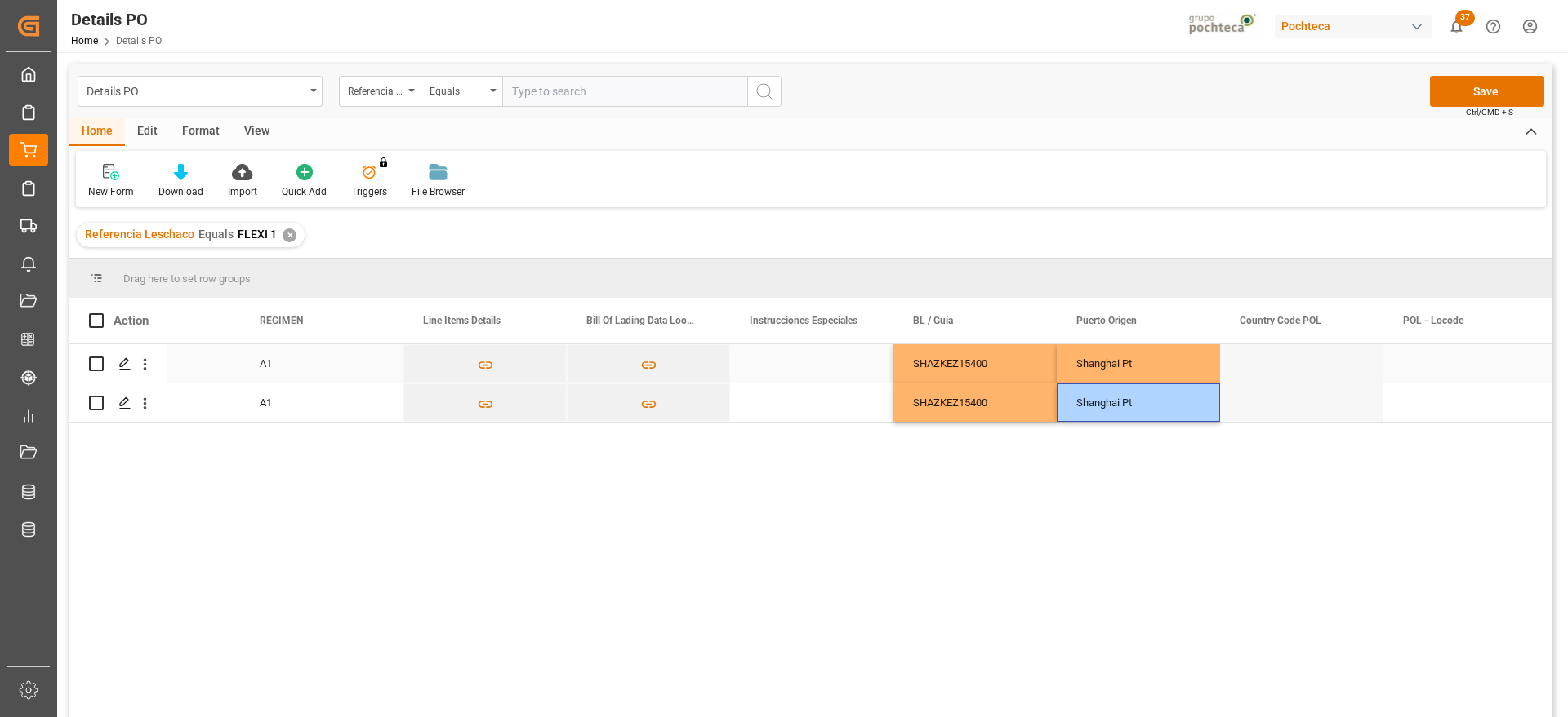
click at [1304, 381] on div "Press SPACE to select this row." at bounding box center [1302, 364] width 163 height 38
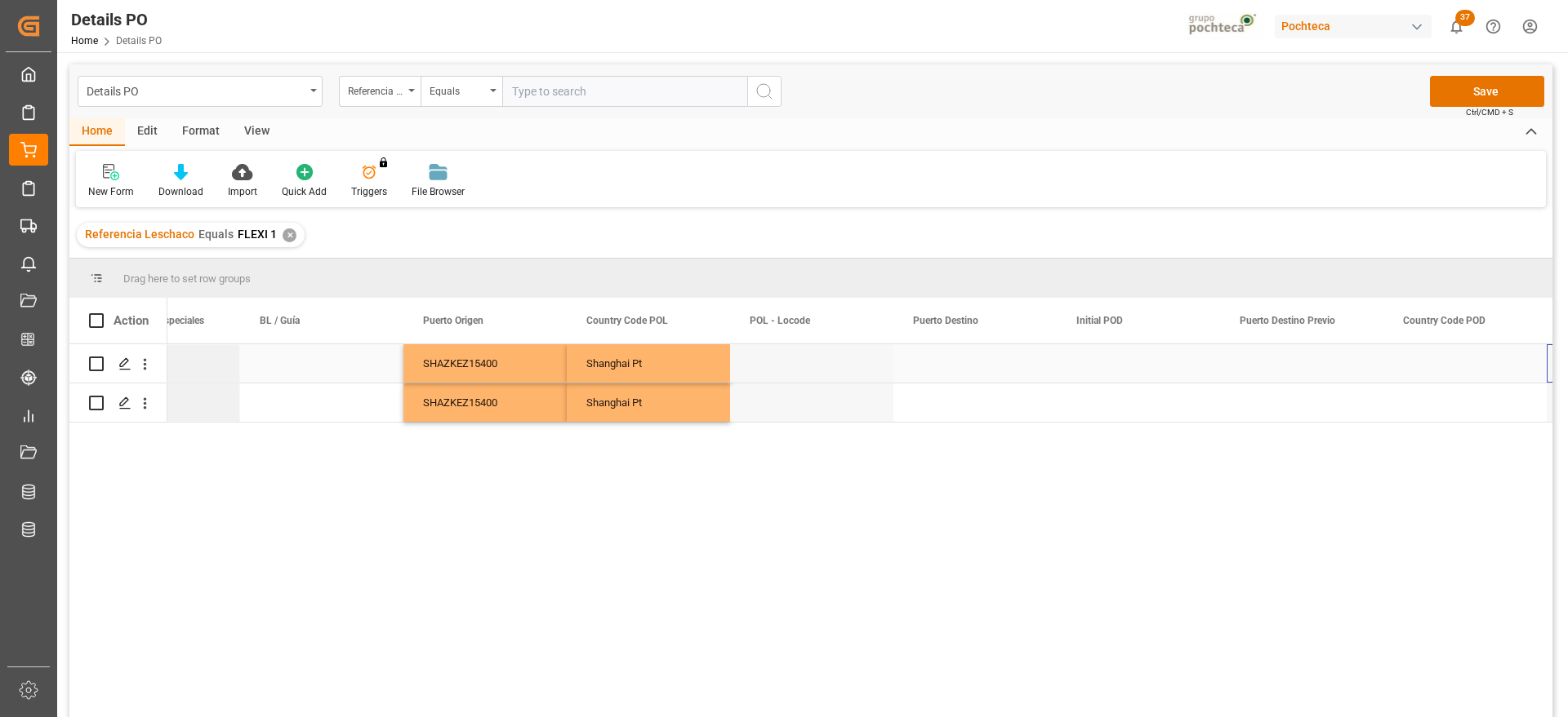
scroll to position [0, 6787]
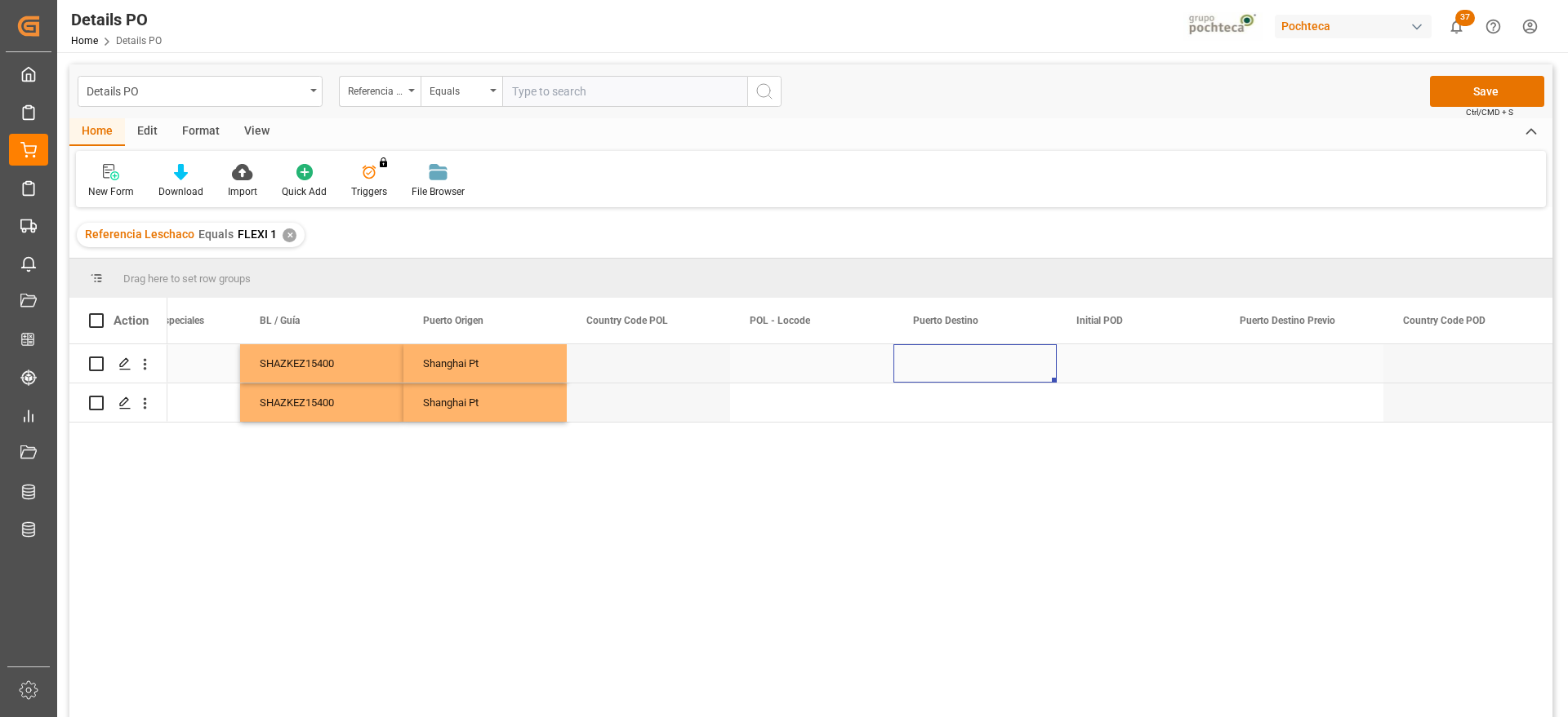
click at [939, 371] on div "Press SPACE to select this row." at bounding box center [975, 364] width 163 height 38
click at [939, 371] on input "Press SPACE to select this row." at bounding box center [974, 372] width 137 height 31
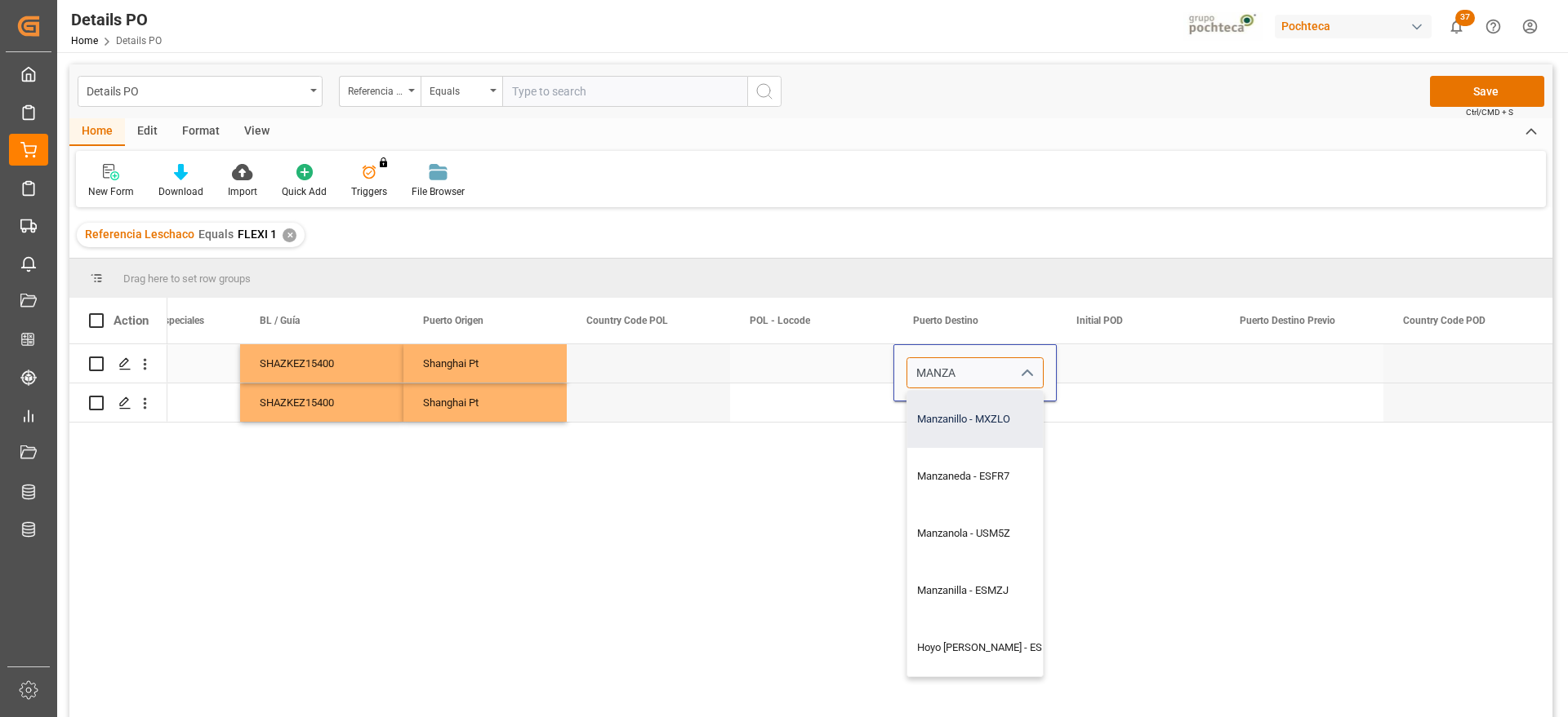
click at [951, 419] on div "Manzanillo - MXZLO" at bounding box center [994, 420] width 174 height 57
type input "Manzanillo - MXZLO"
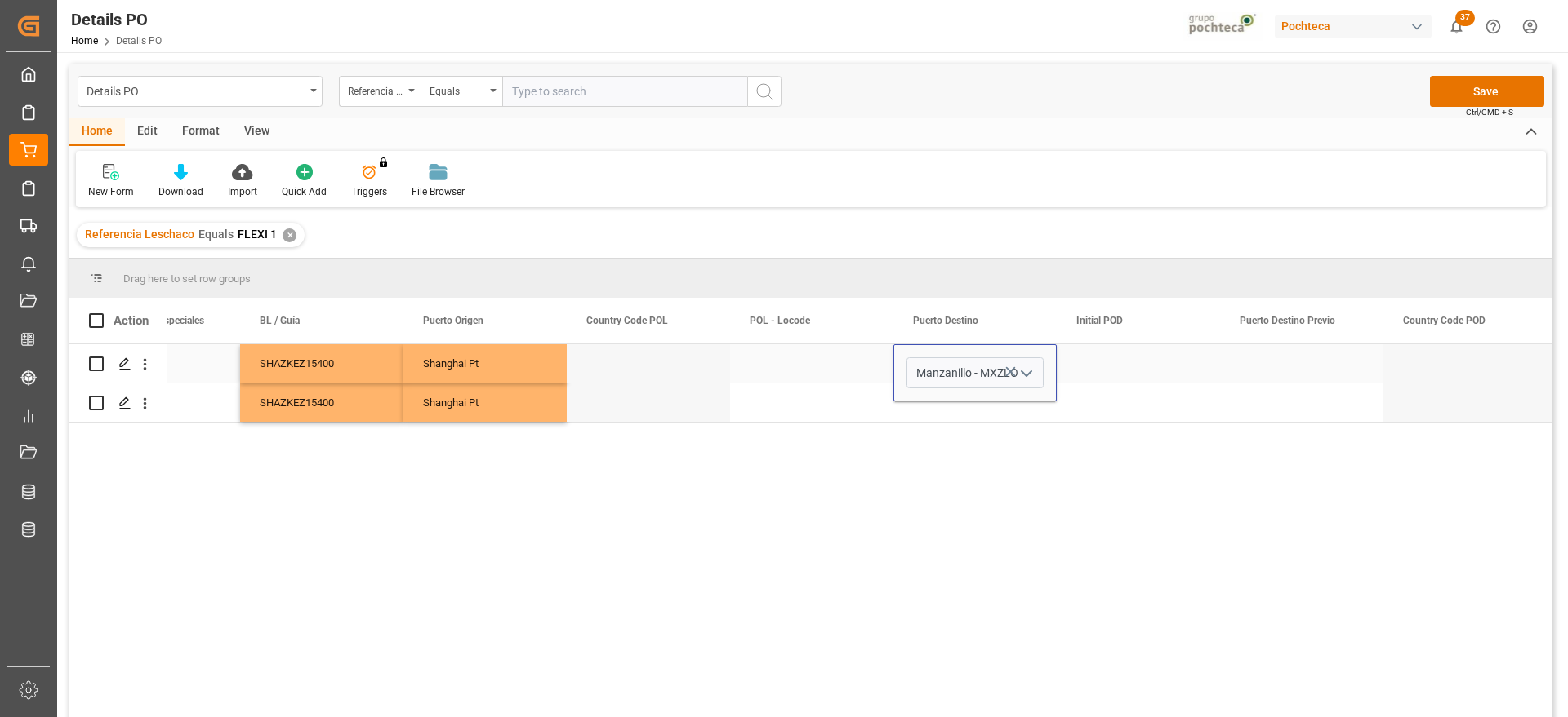
click at [862, 370] on div "Press SPACE to select this row." at bounding box center [811, 364] width 163 height 38
click at [949, 364] on div "Manzanillo" at bounding box center [975, 364] width 163 height 38
click at [962, 410] on div "Press SPACE to select this row." at bounding box center [975, 403] width 163 height 38
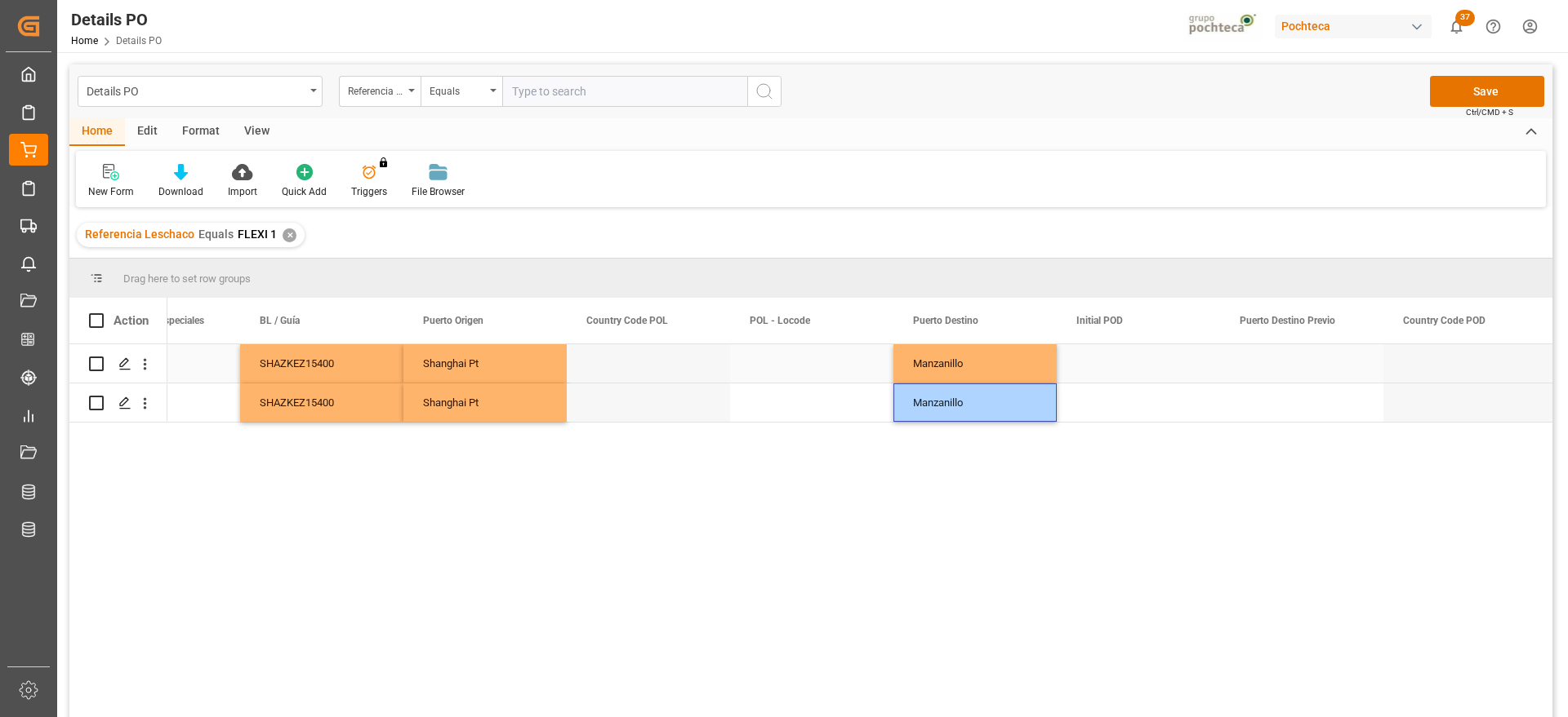
click at [1105, 366] on div "Press SPACE to select this row." at bounding box center [1138, 364] width 163 height 38
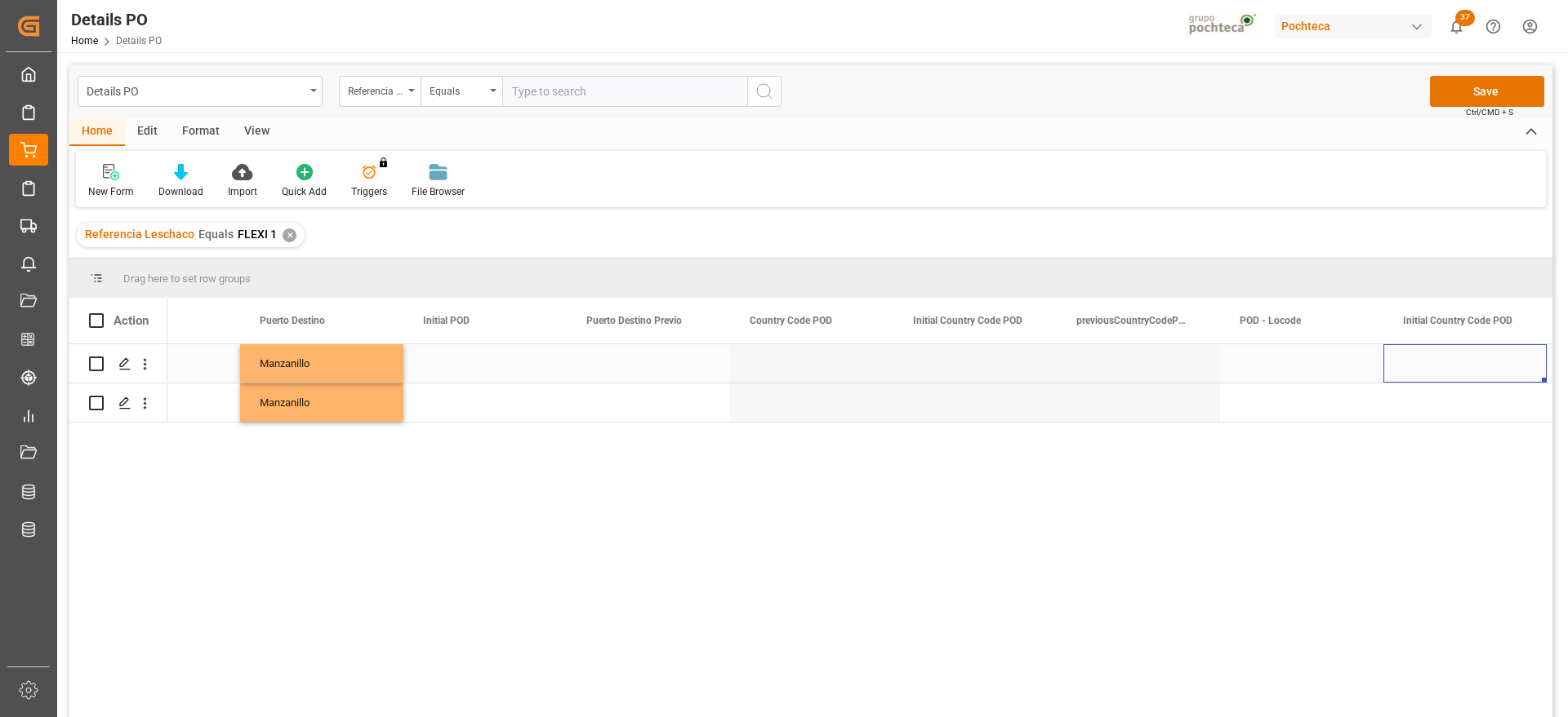
scroll to position [0, 7605]
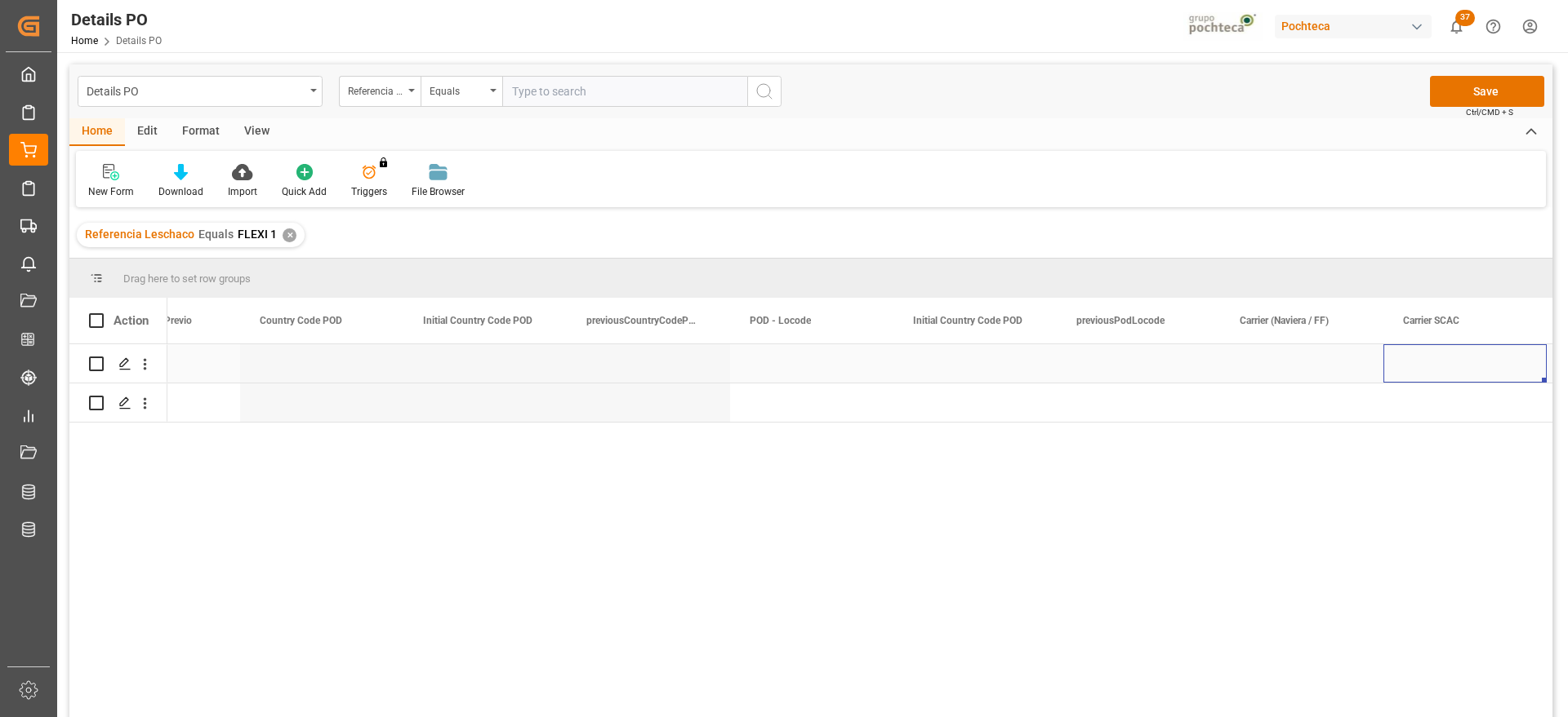
click at [1312, 358] on div "Press SPACE to select this row." at bounding box center [1302, 364] width 163 height 38
click at [1280, 374] on input "Press SPACE to select this row." at bounding box center [1301, 372] width 137 height 31
type input "HMM"
click at [1164, 364] on div "Press SPACE to select this row." at bounding box center [1138, 364] width 163 height 38
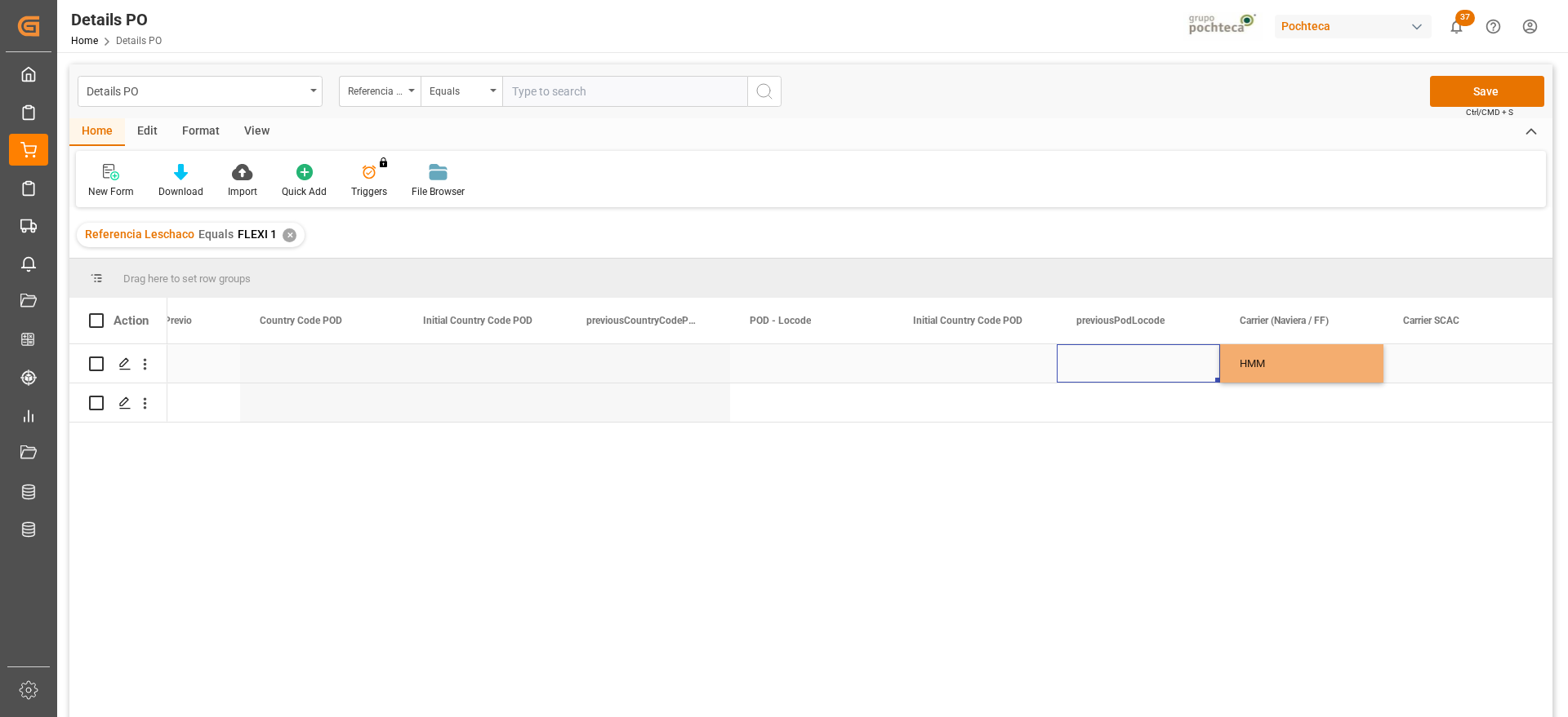
click at [1279, 356] on div "HMM" at bounding box center [1302, 364] width 163 height 38
click at [1274, 409] on div "Press SPACE to select this row." at bounding box center [1302, 403] width 163 height 38
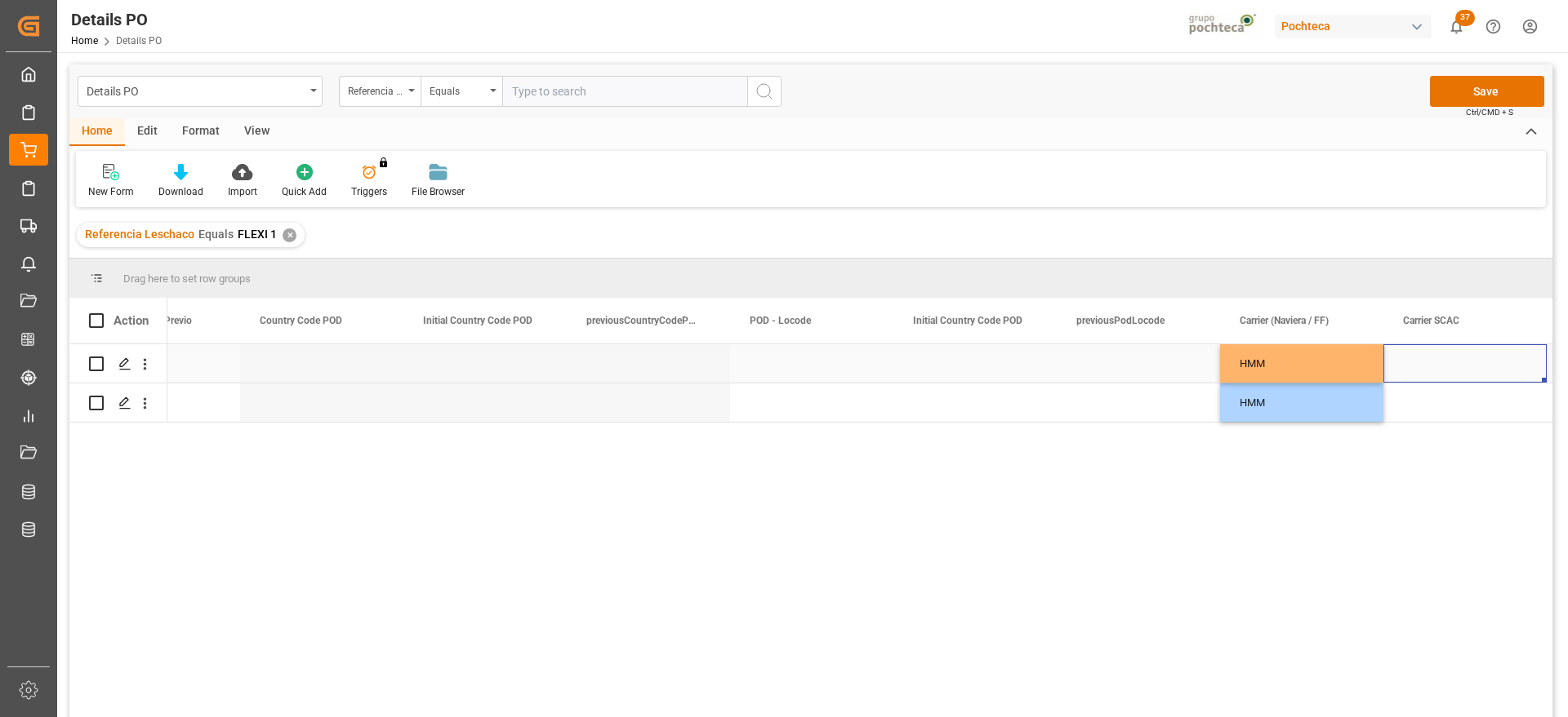
click at [1413, 371] on div "Press SPACE to select this row." at bounding box center [1465, 364] width 163 height 38
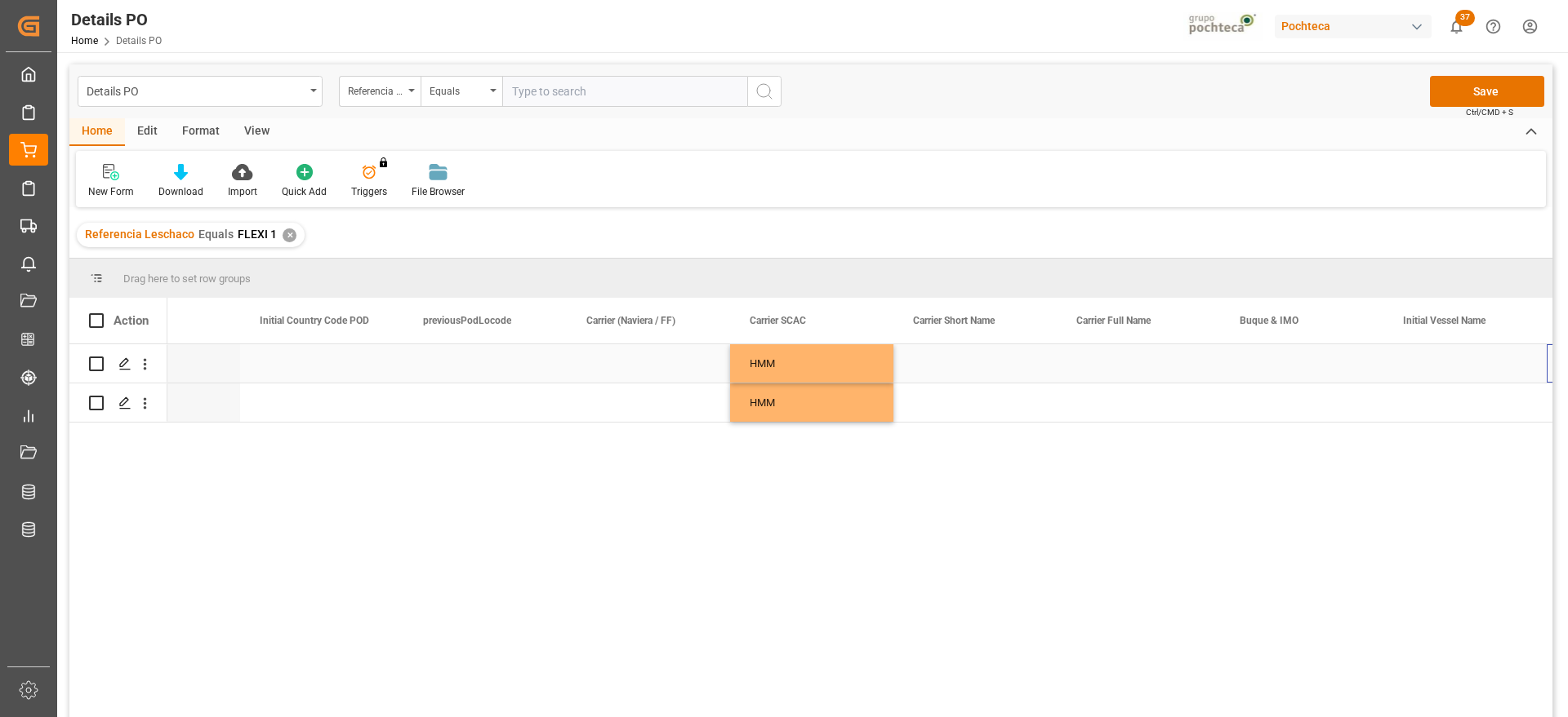
scroll to position [0, 8585]
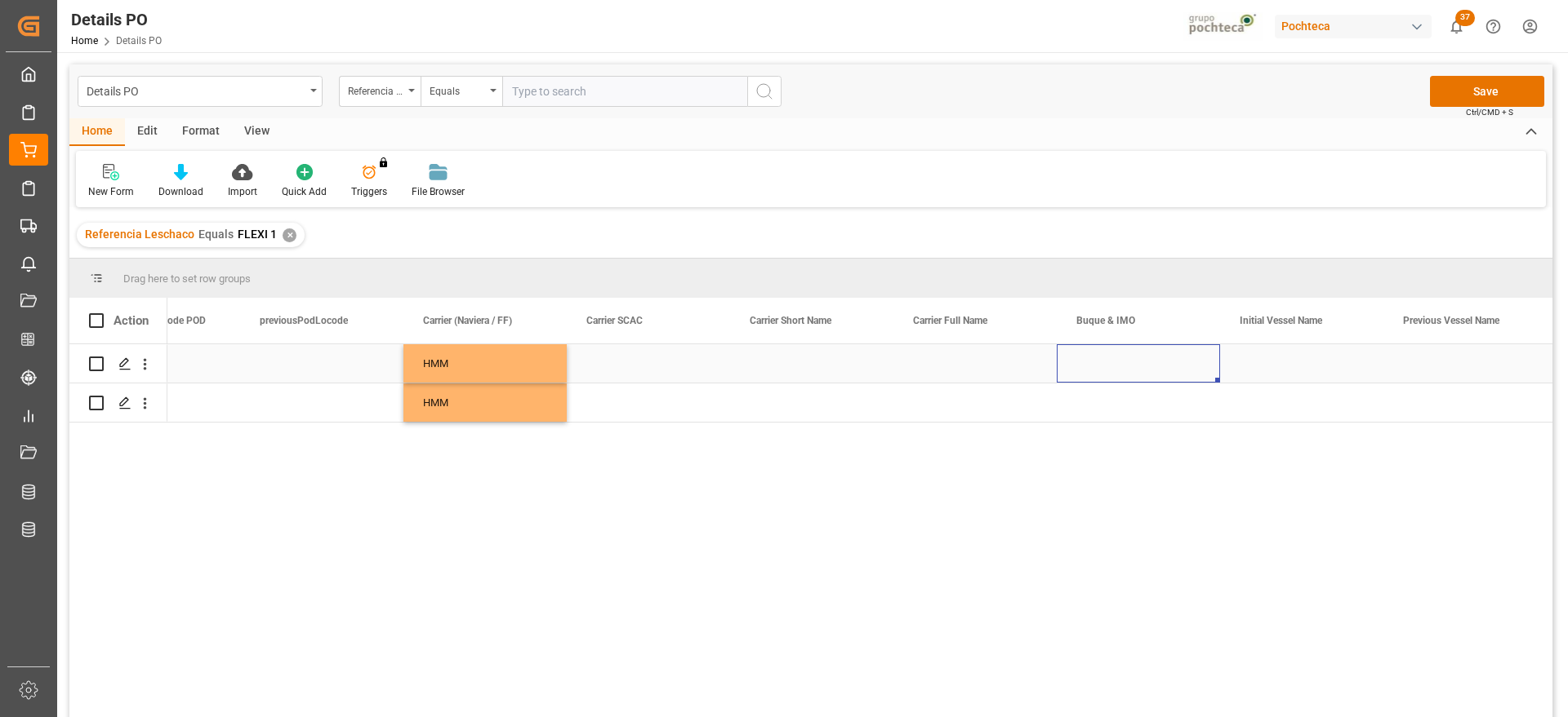
click at [1101, 365] on div "Press SPACE to select this row." at bounding box center [1138, 364] width 163 height 38
click at [1101, 365] on input "Press SPACE to select this row." at bounding box center [1138, 372] width 137 height 31
click at [1168, 435] on div "TS NINGBO - 9322310" at bounding box center [1138, 420] width 136 height 57
type input "TS NINGBO - 9322310"
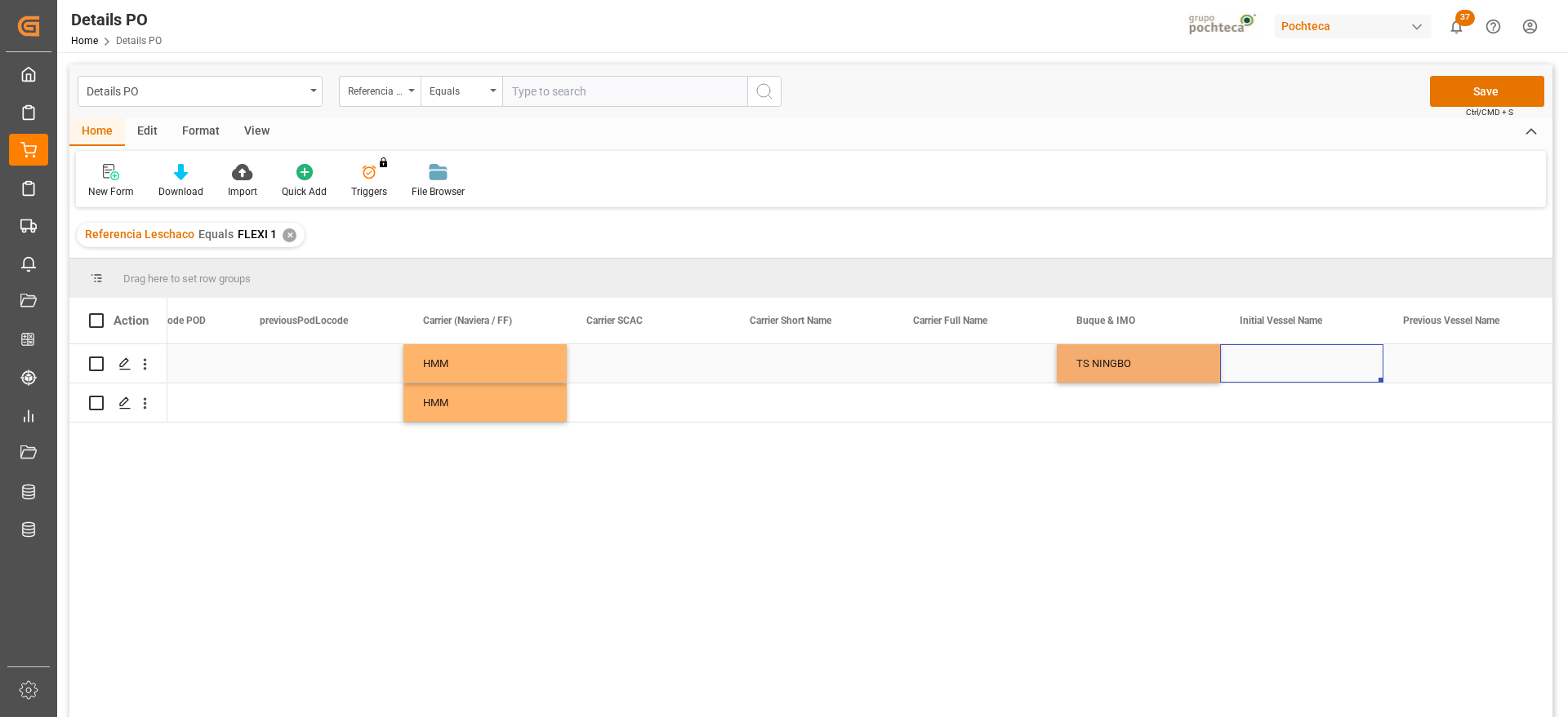
click at [1254, 373] on div "Press SPACE to select this row." at bounding box center [1302, 364] width 163 height 38
click at [1159, 360] on div "TS NINGBO" at bounding box center [1138, 364] width 163 height 38
click at [1158, 394] on div "Press SPACE to select this row." at bounding box center [1138, 403] width 163 height 38
click at [1298, 366] on div "Press SPACE to select this row." at bounding box center [1302, 364] width 163 height 38
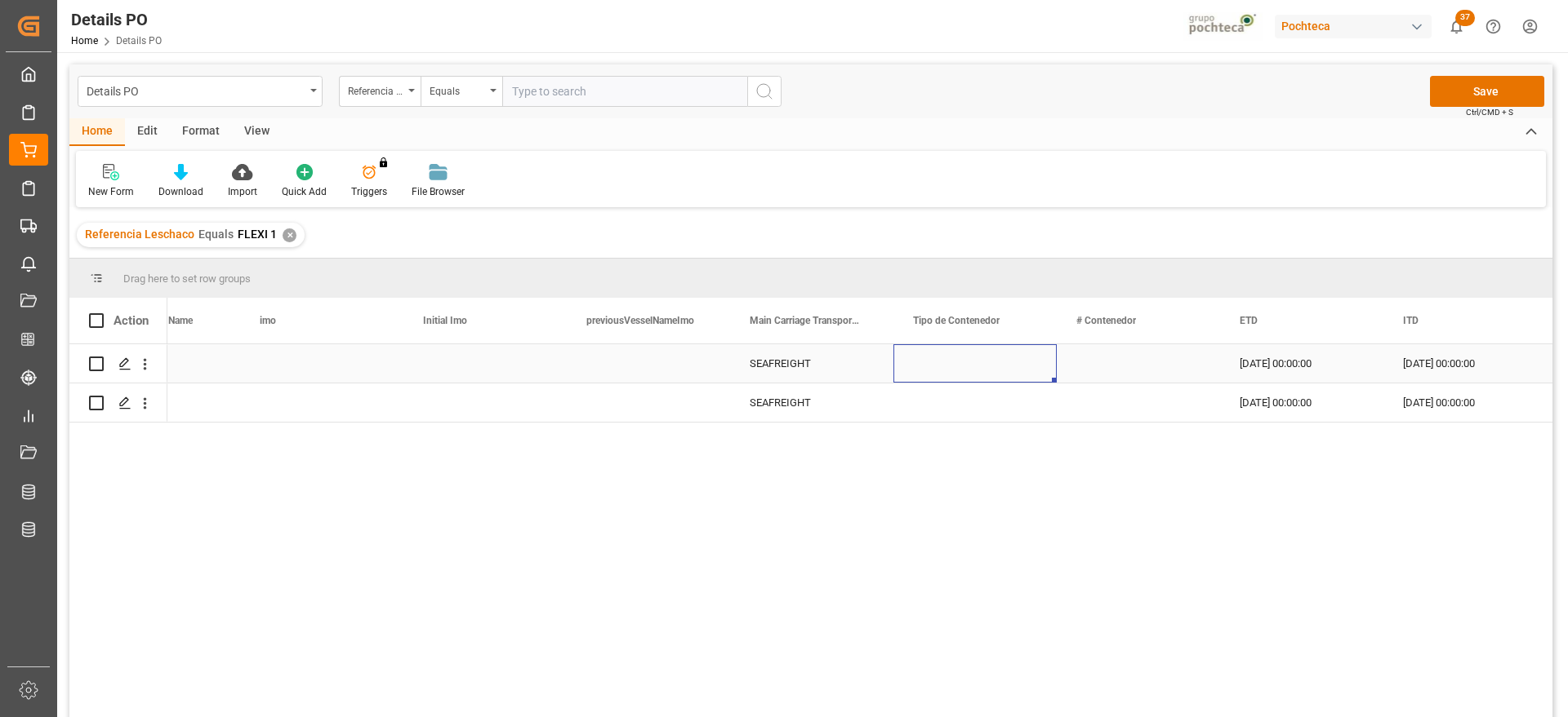
click at [996, 370] on div "Press SPACE to select this row." at bounding box center [975, 364] width 163 height 38
click at [1023, 368] on icon "open menu" at bounding box center [1027, 374] width 20 height 20
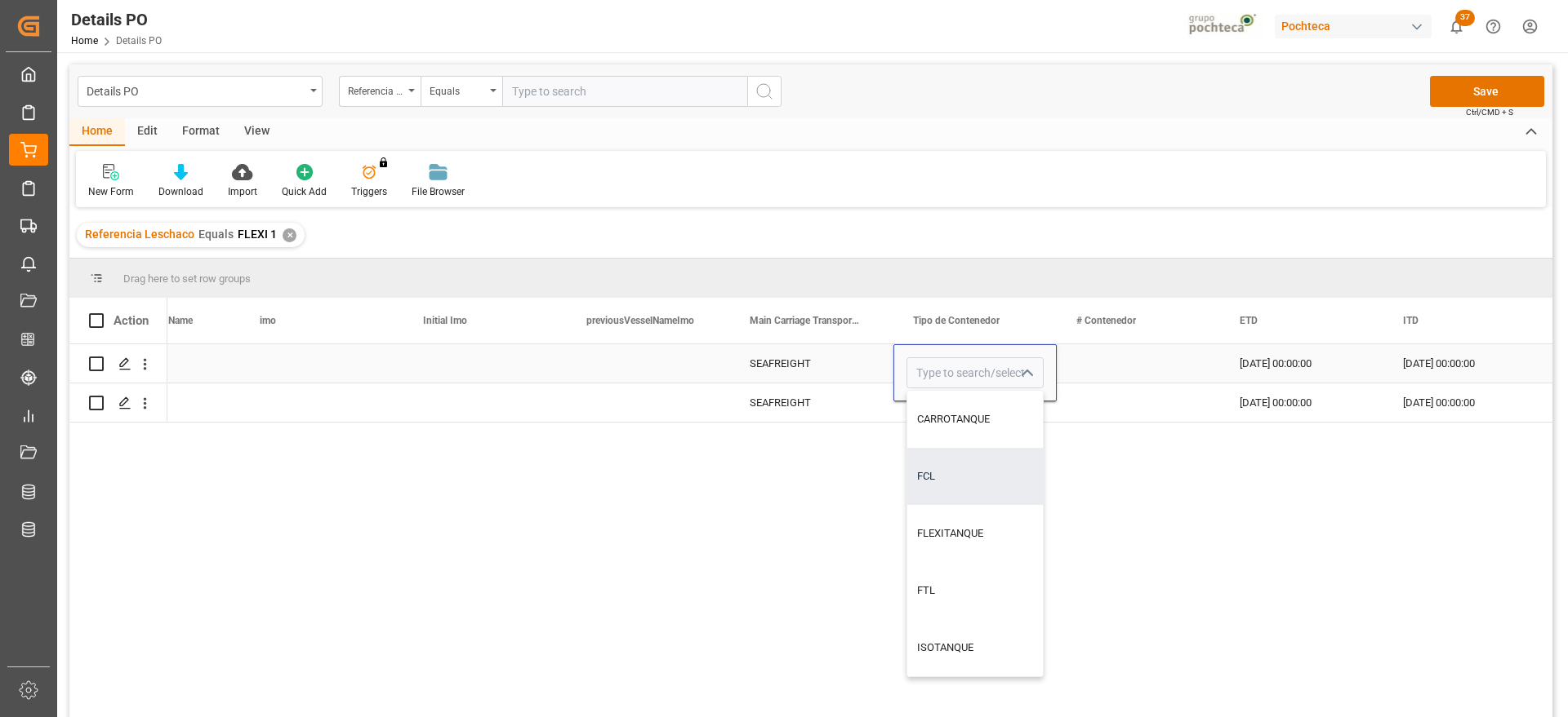
click at [972, 482] on div "FCL" at bounding box center [974, 476] width 136 height 57
type input "FCL"
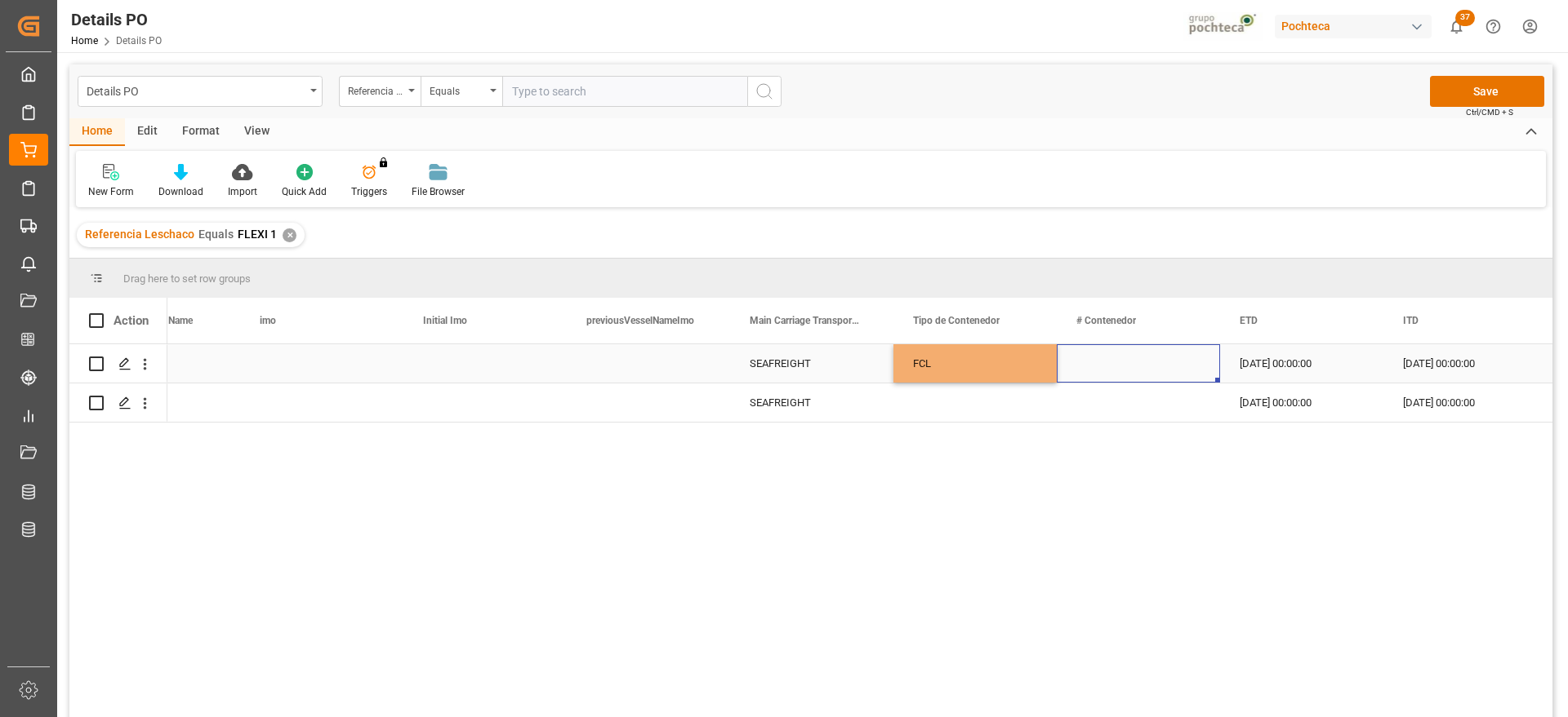
drag, startPoint x: 1091, startPoint y: 366, endPoint x: 993, endPoint y: 373, distance: 98.2
click at [1086, 365] on div "Press SPACE to select this row." at bounding box center [1138, 364] width 163 height 38
click at [990, 371] on div "FCL" at bounding box center [974, 364] width 124 height 37
click at [1004, 408] on div "Press SPACE to select this row." at bounding box center [975, 403] width 163 height 38
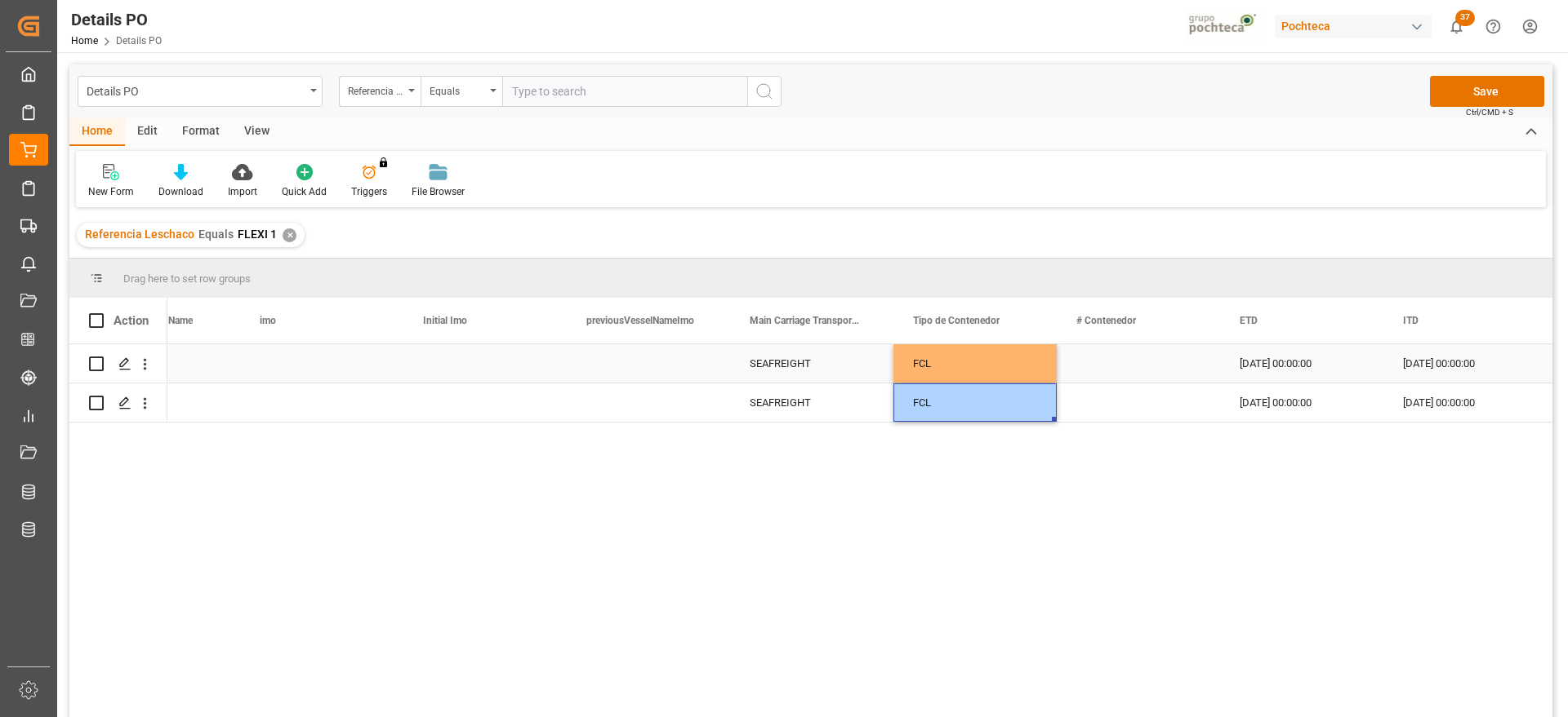
click at [1119, 372] on div "Press SPACE to select this row." at bounding box center [1138, 364] width 163 height 38
click at [1117, 376] on div "Press SPACE to select this row." at bounding box center [1138, 364] width 163 height 38
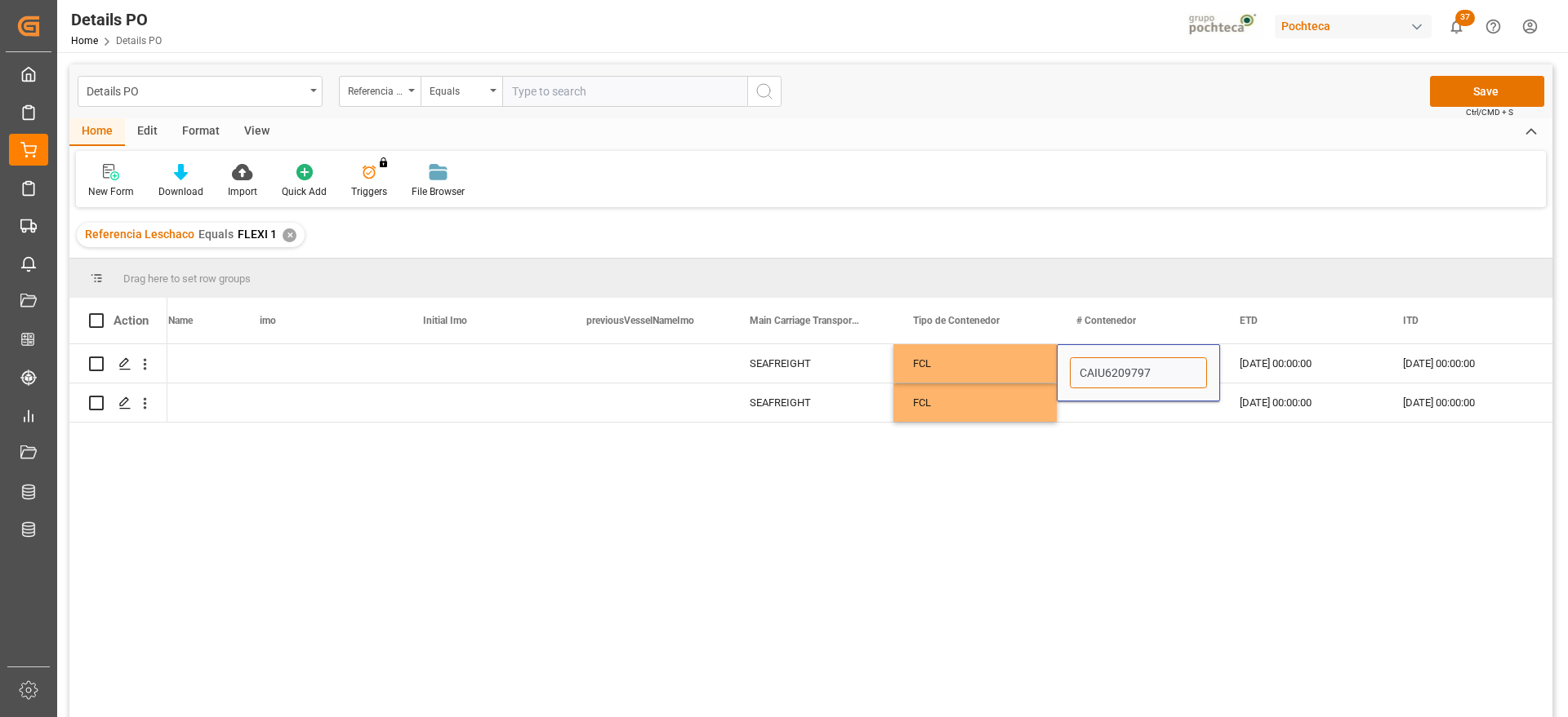
type input "CAIU6209797"
click at [1127, 410] on div "Press SPACE to select this row." at bounding box center [1138, 403] width 163 height 38
click at [1143, 392] on input "Press SPACE to select this row." at bounding box center [1138, 393] width 137 height 31
type input "TEMU1755460"
click at [1334, 394] on div "27-08-2025 00:00:00" at bounding box center [1302, 403] width 163 height 38
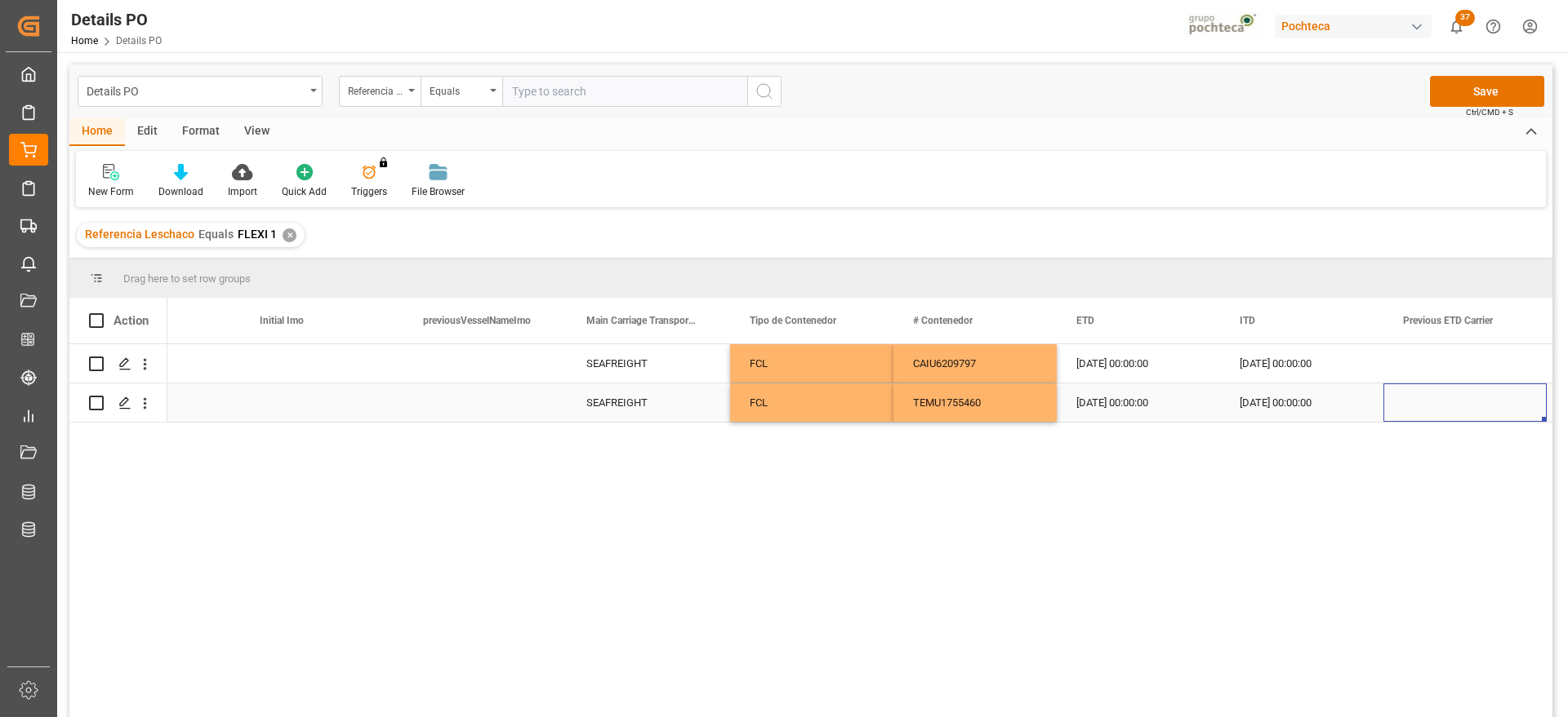
scroll to position [0, 10382]
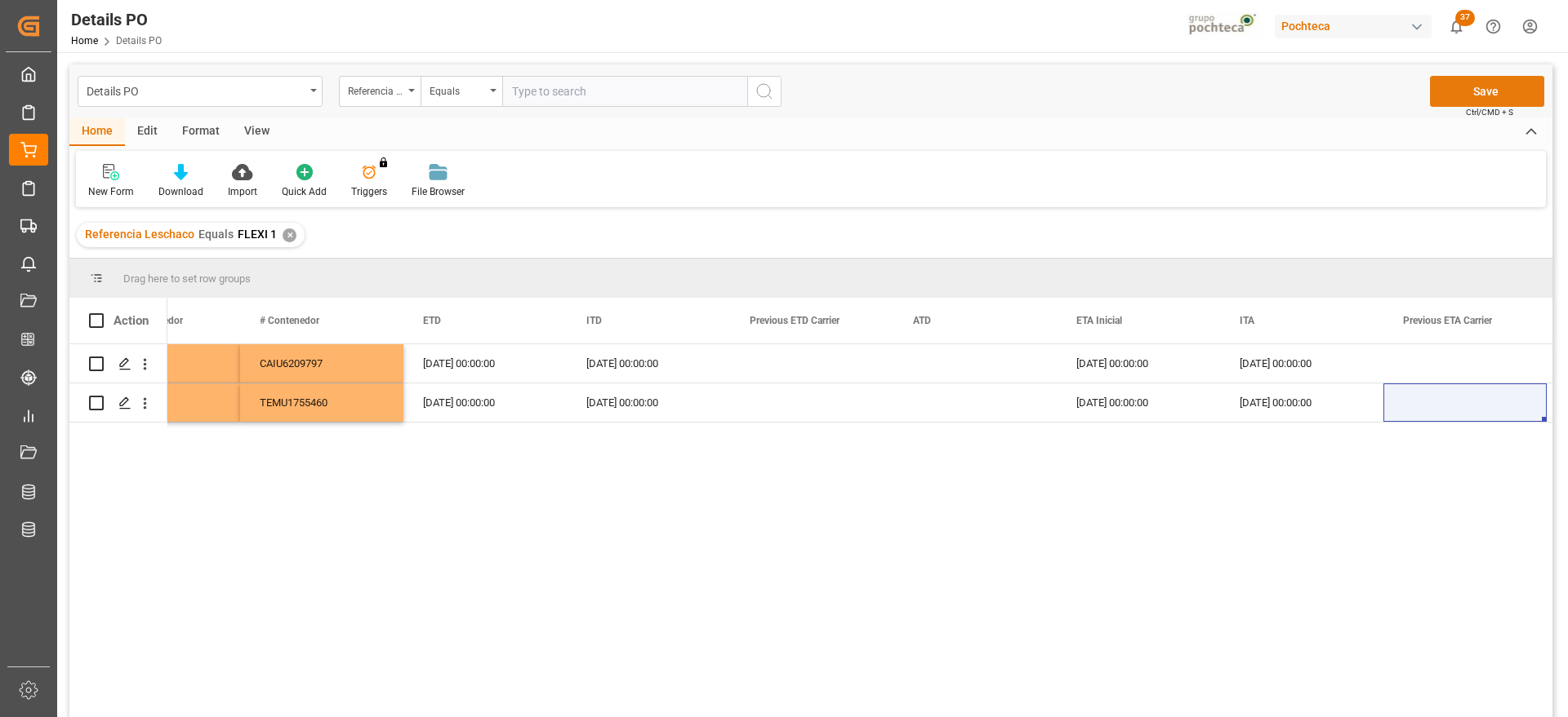
click at [1475, 86] on button "Save" at bounding box center [1487, 91] width 115 height 31
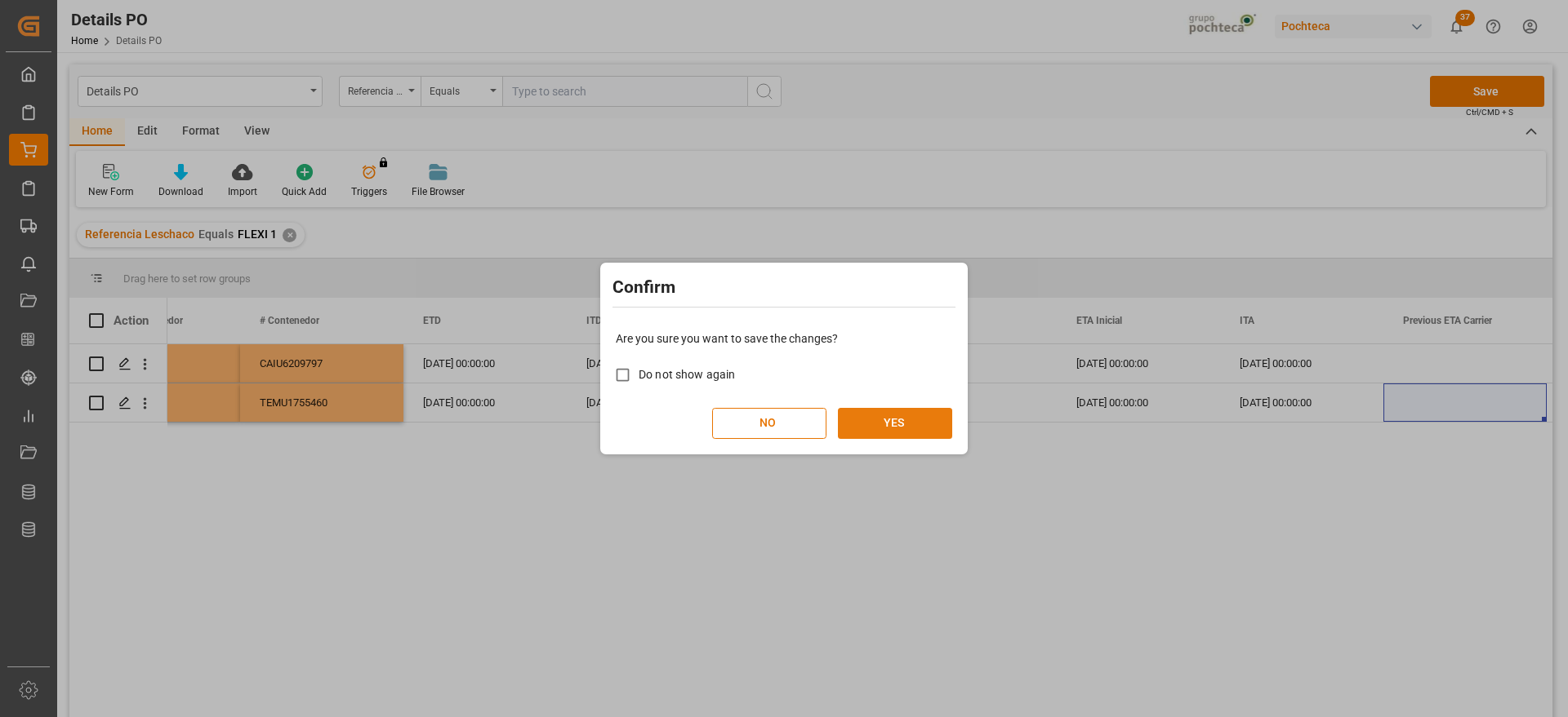
click at [921, 437] on button "YES" at bounding box center [895, 423] width 115 height 31
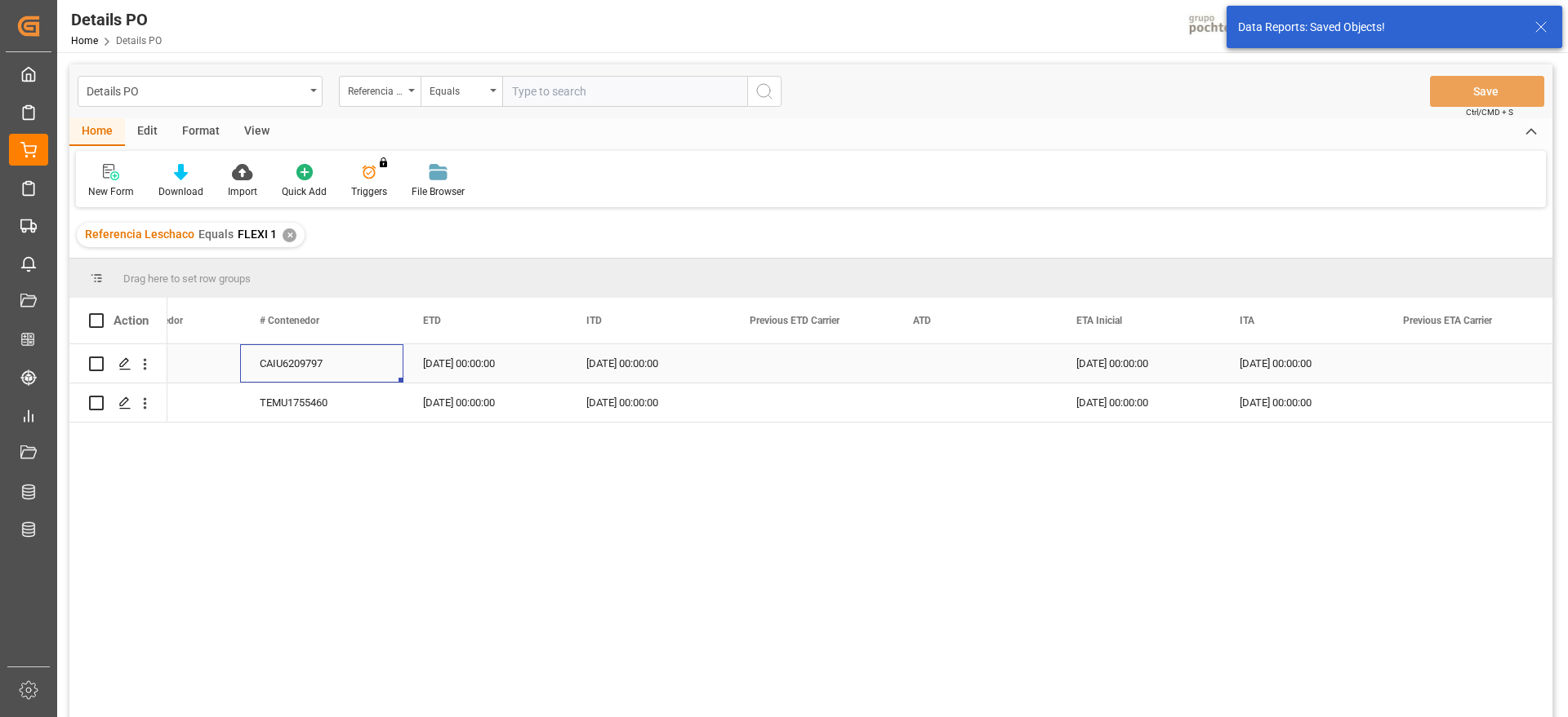
click at [347, 364] on div "CAIU6209797" at bounding box center [322, 364] width 163 height 38
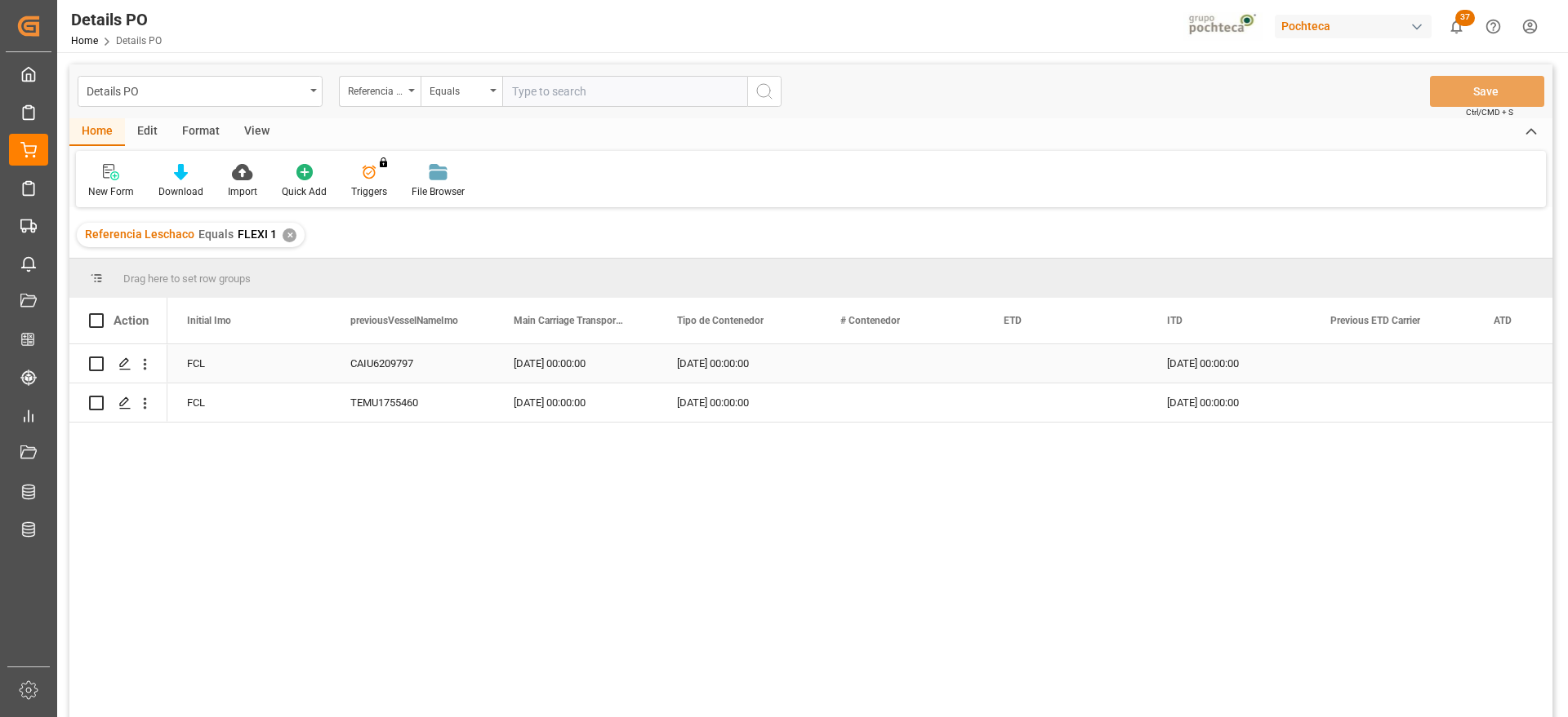
scroll to position [0, 9474]
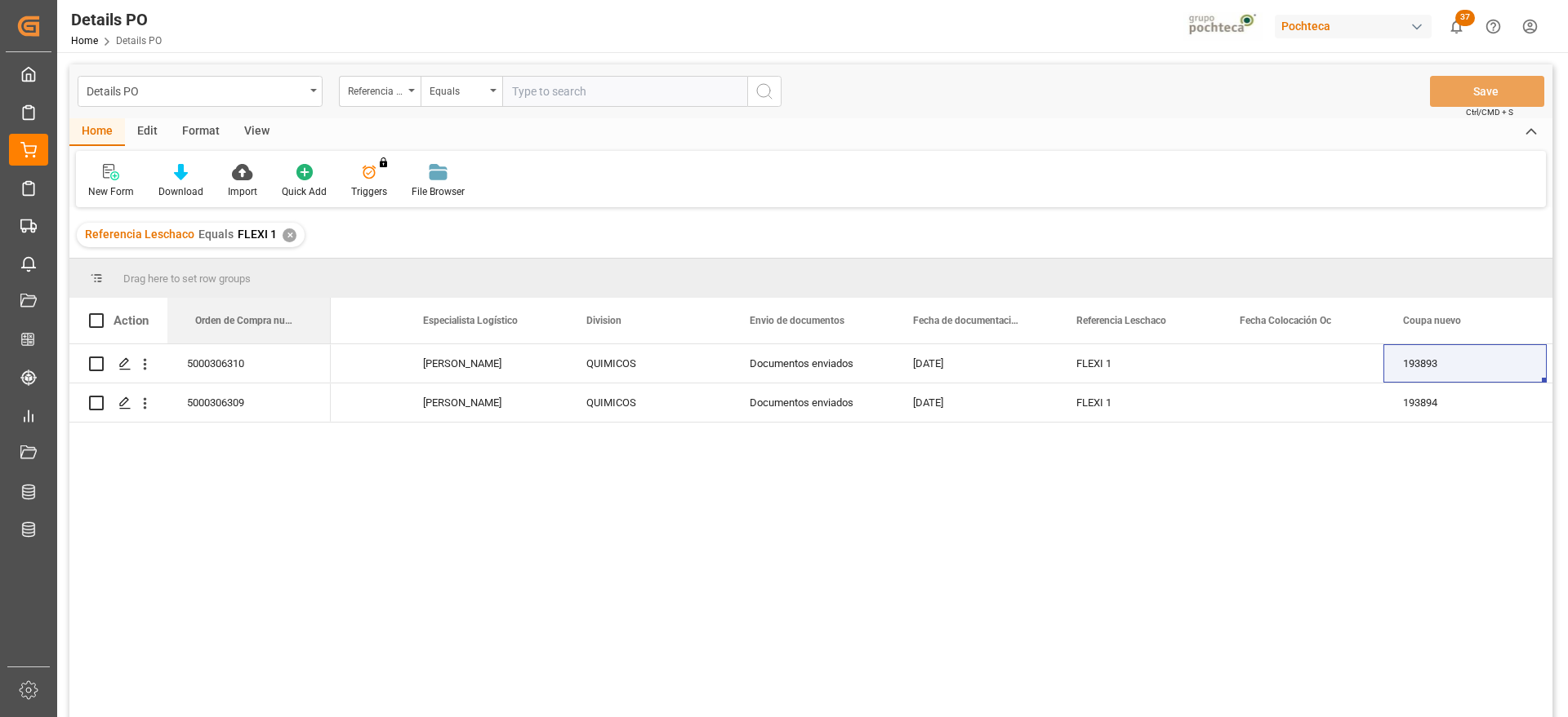
drag, startPoint x: 1105, startPoint y: 317, endPoint x: 124, endPoint y: 330, distance: 981.1
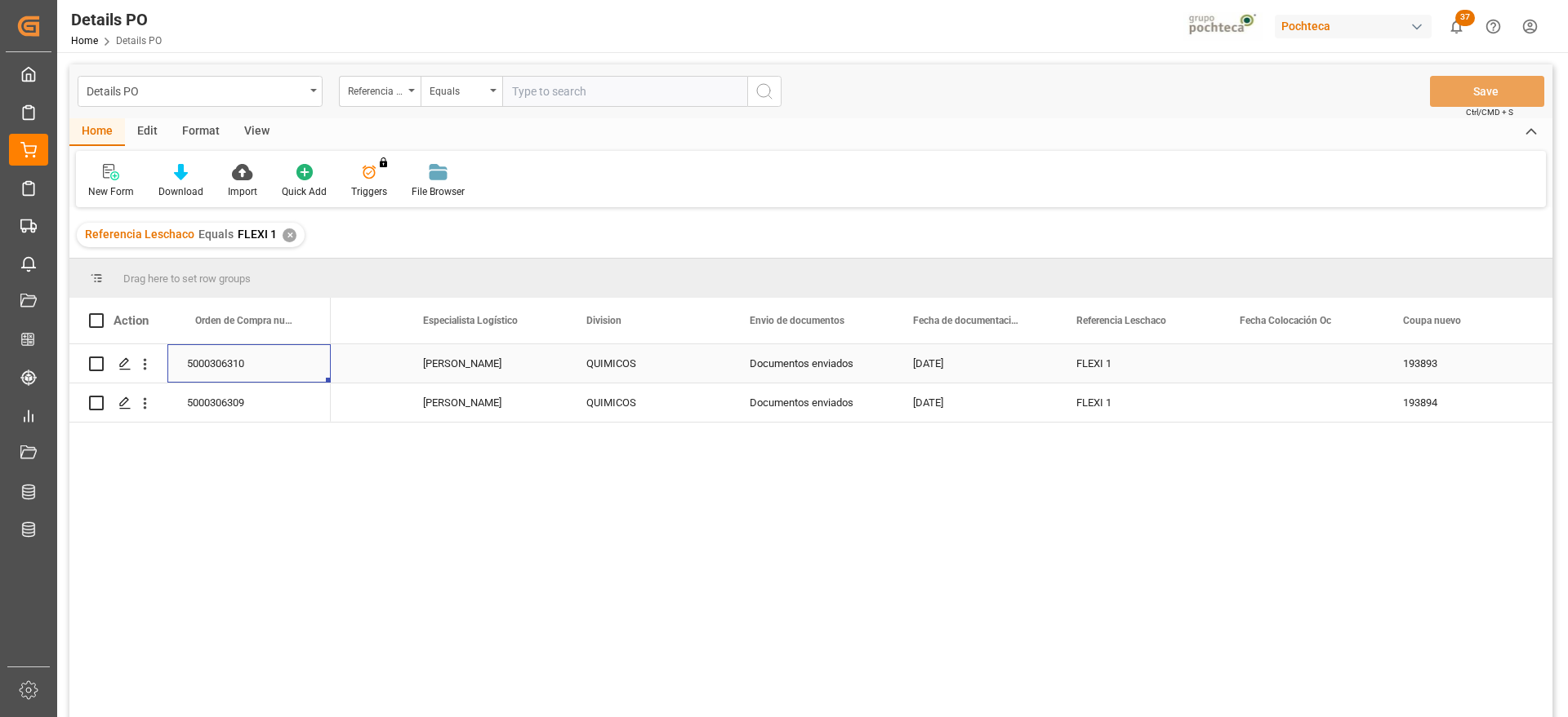
click at [245, 361] on div "5000306310" at bounding box center [249, 364] width 163 height 38
click at [148, 363] on icon "open menu" at bounding box center [145, 364] width 17 height 17
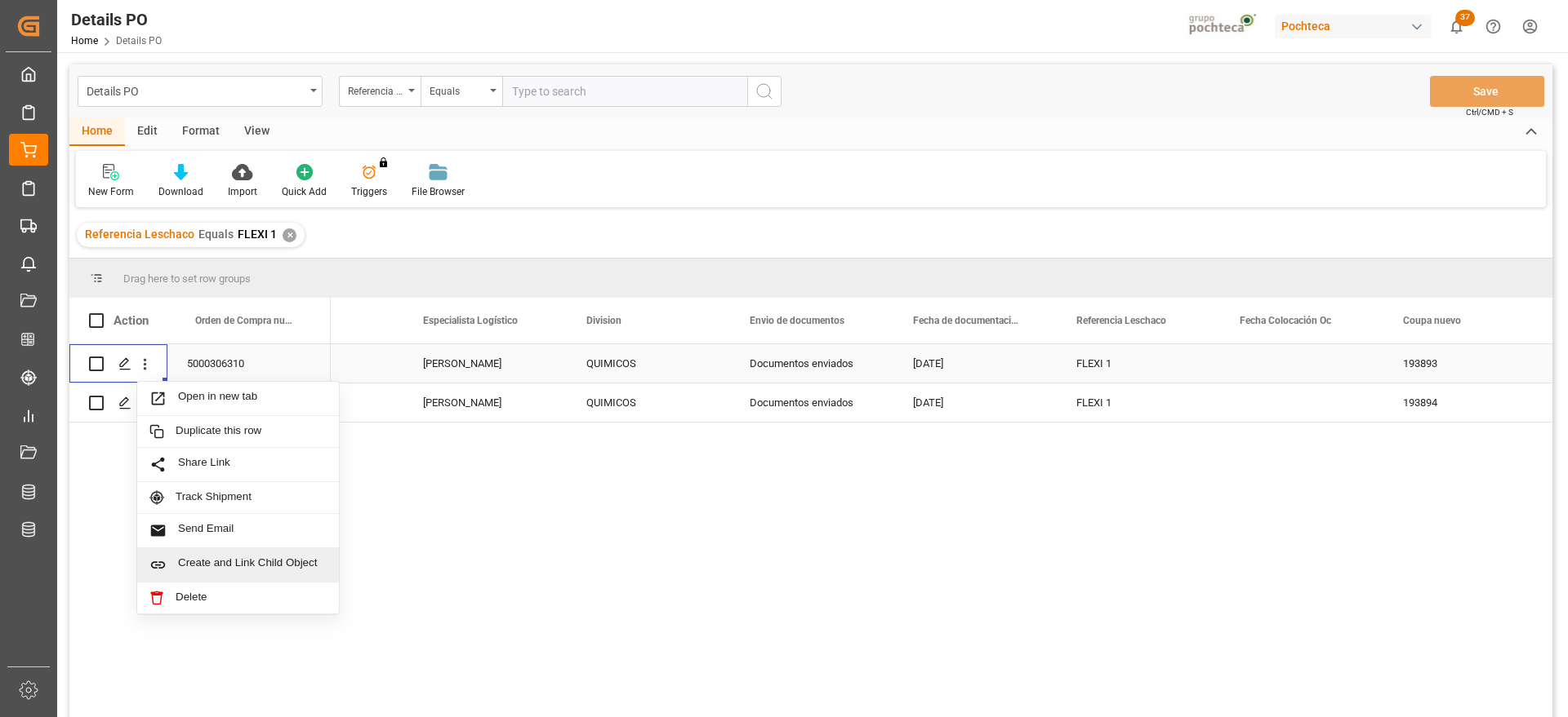
click at [216, 572] on span "Create and Link Child Object" at bounding box center [252, 565] width 149 height 17
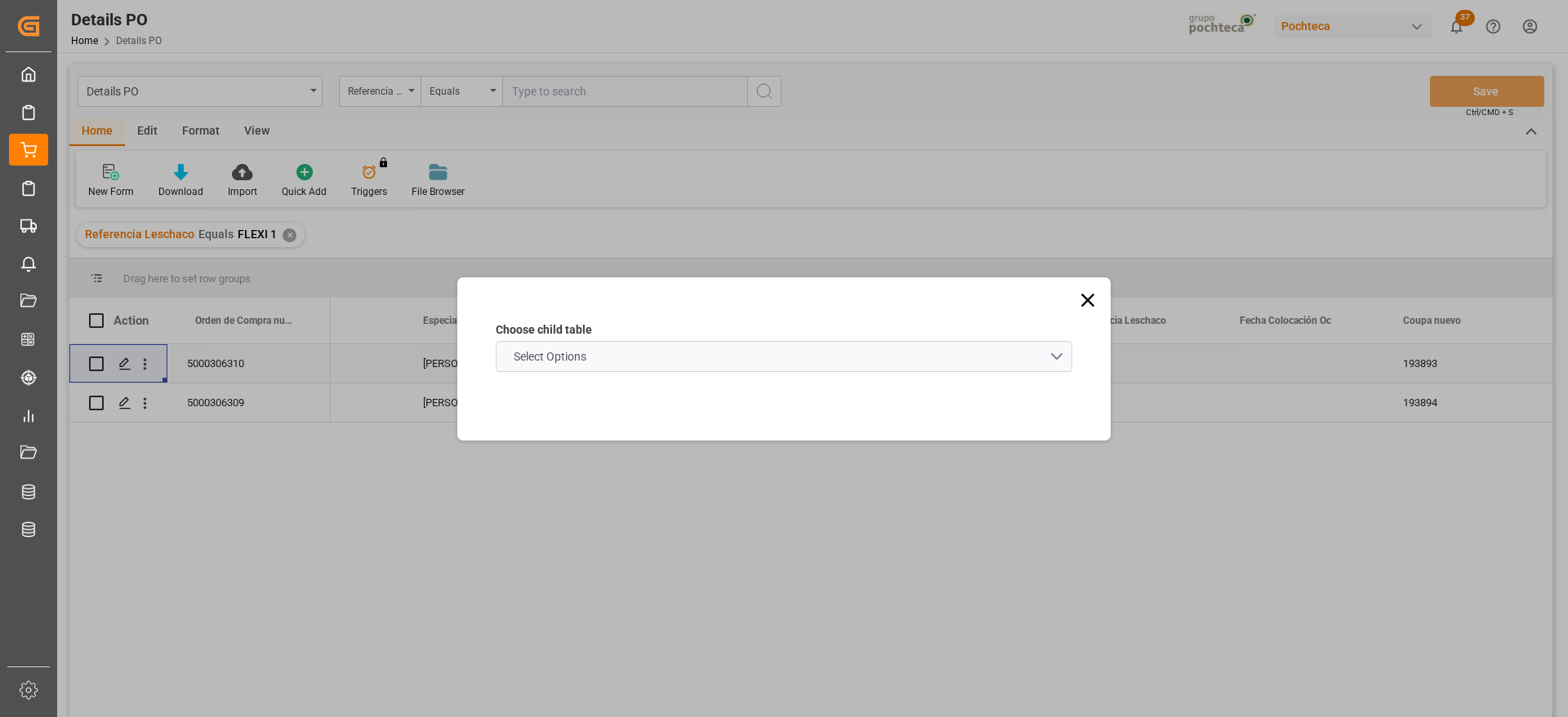
click at [624, 358] on schema "Select Options" at bounding box center [784, 356] width 577 height 31
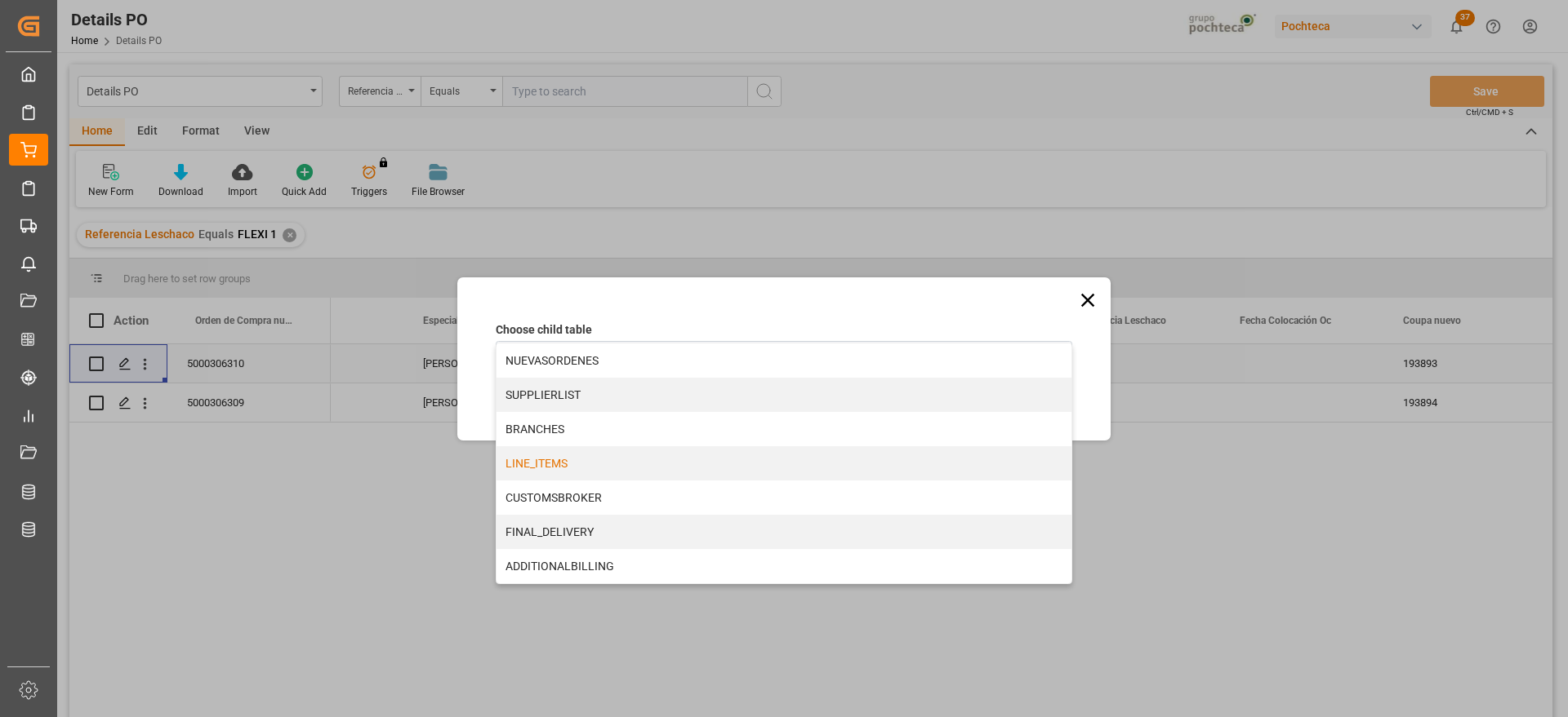
click at [579, 471] on div "LINE_ITEMS" at bounding box center [784, 463] width 575 height 34
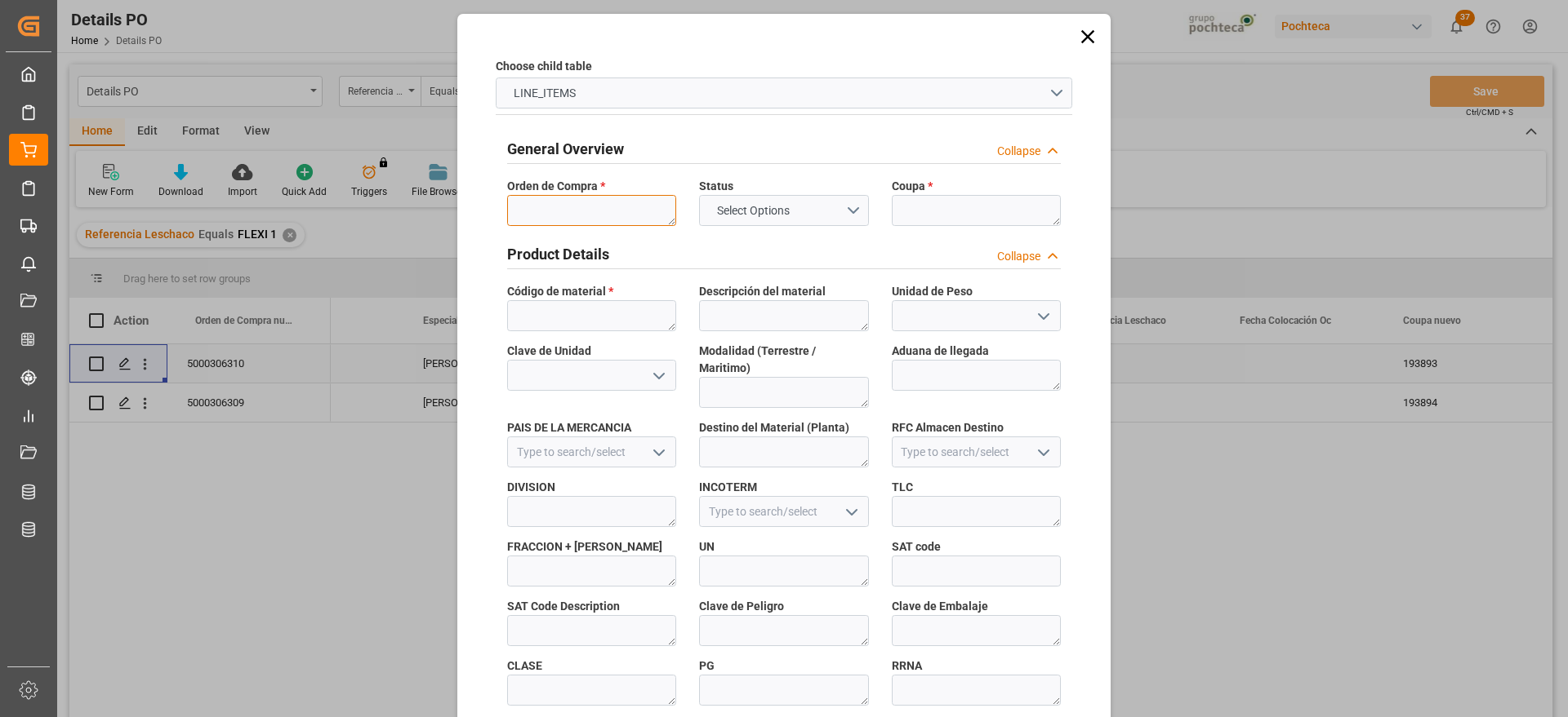
click at [579, 207] on textarea at bounding box center [591, 210] width 169 height 31
paste textarea "5000306310"
type textarea "5000306310"
click at [953, 207] on textarea at bounding box center [976, 210] width 169 height 31
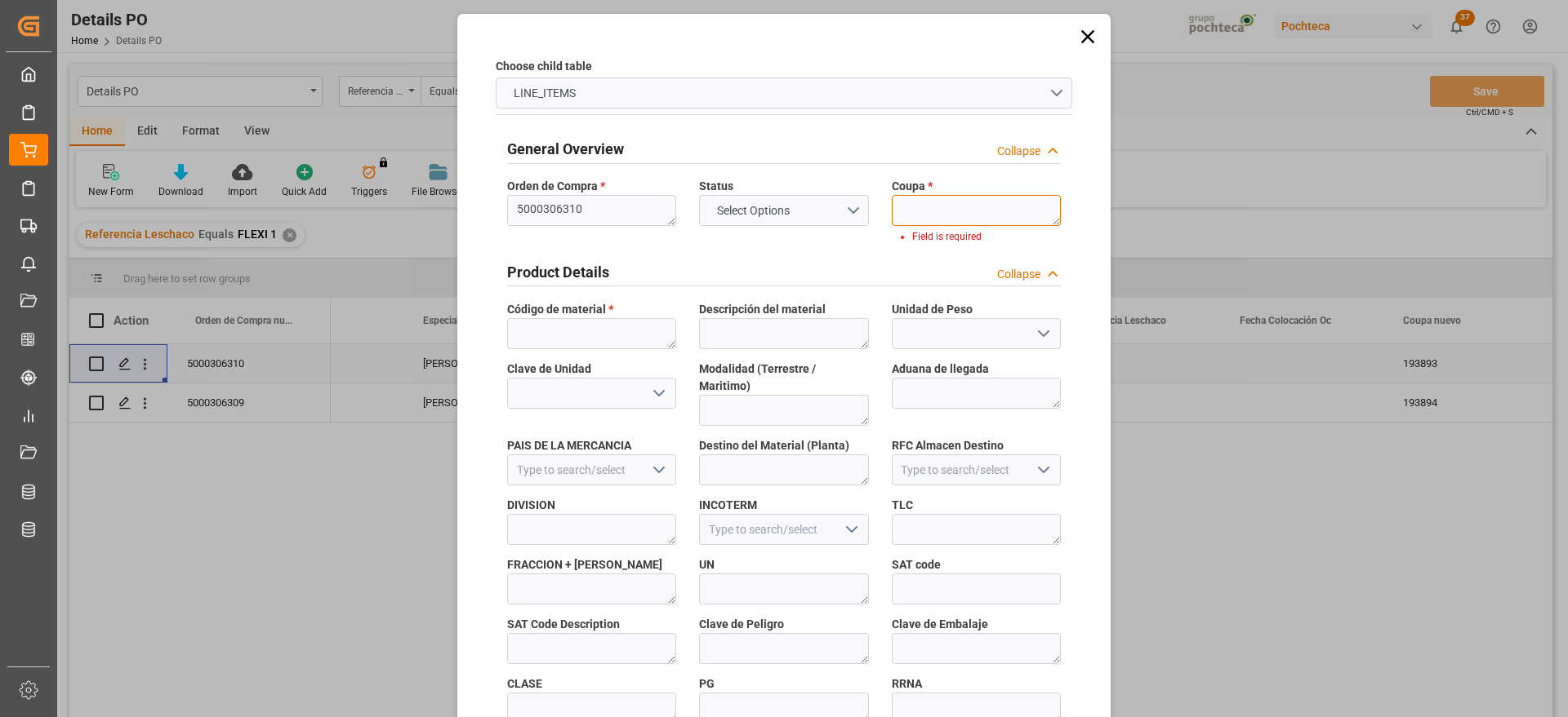
paste textarea "193893"
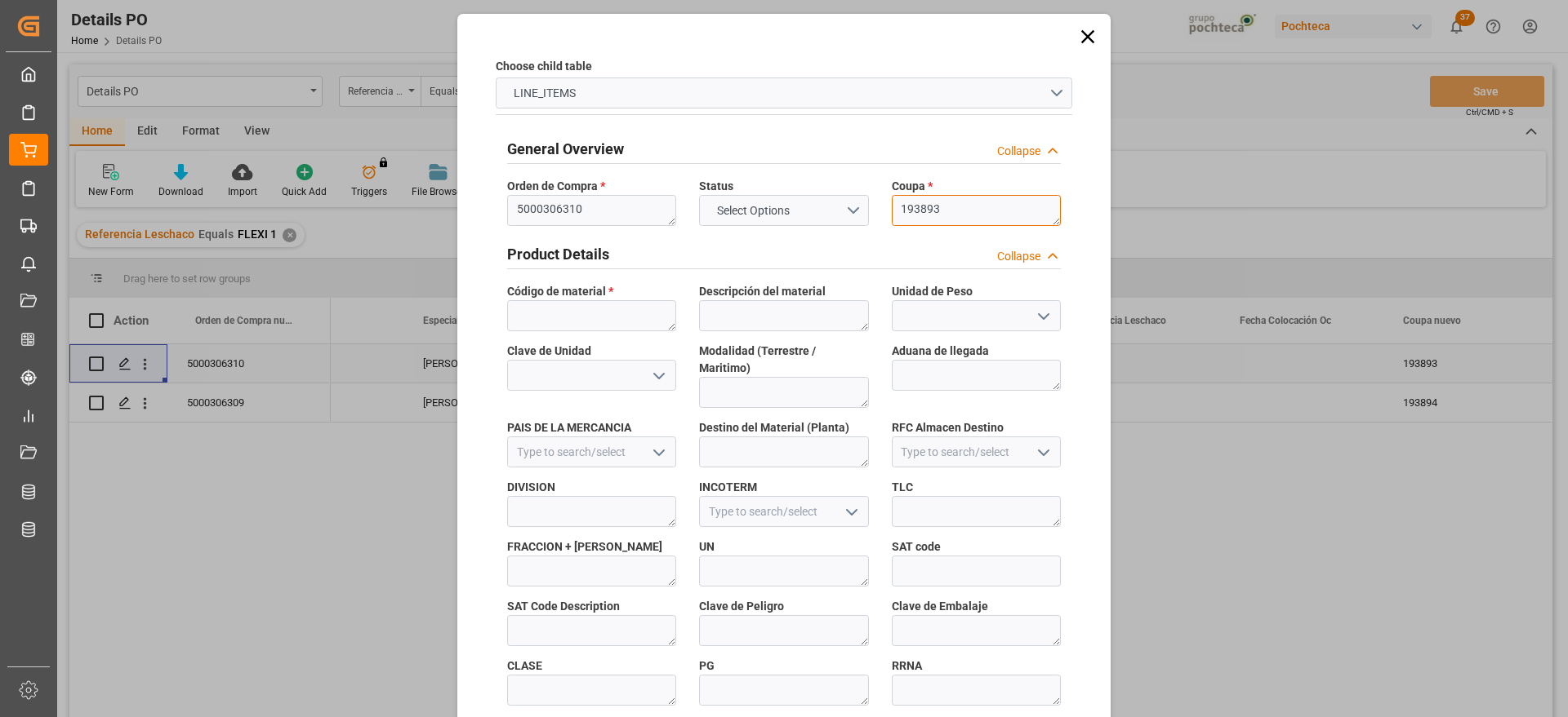
type textarea "193893"
click at [570, 317] on textarea at bounding box center [591, 316] width 169 height 31
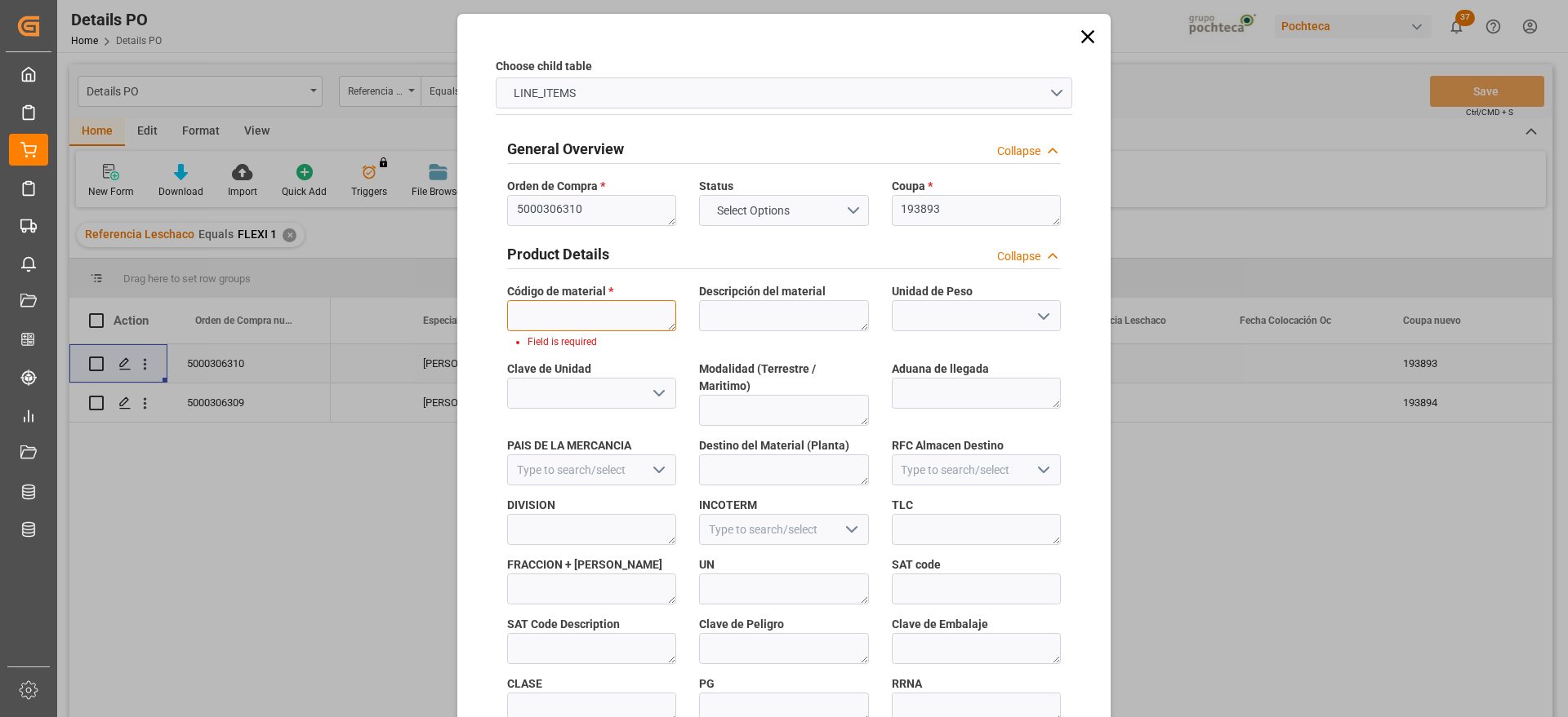
click at [605, 325] on textarea at bounding box center [591, 316] width 169 height 31
paste textarea "94955"
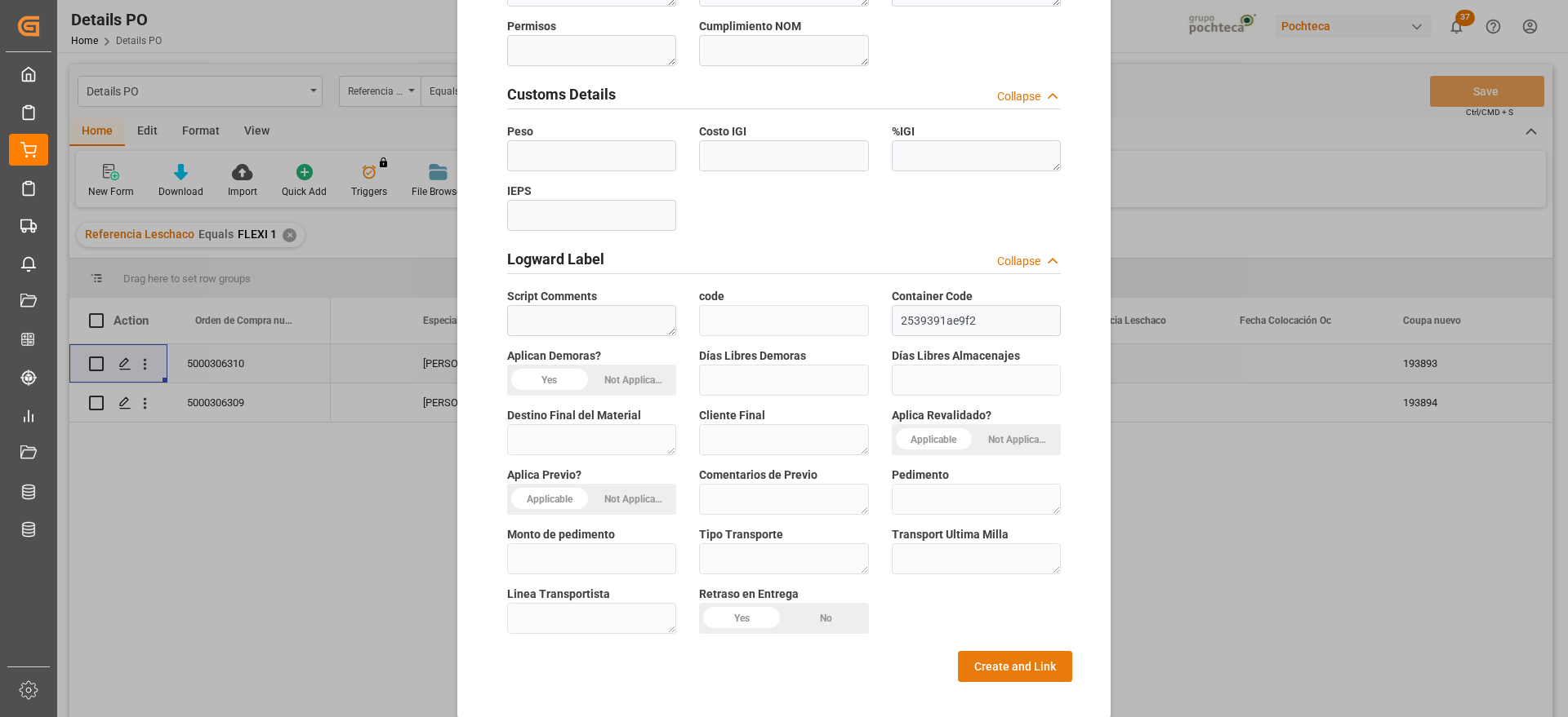
type textarea "94955"
click at [1021, 651] on button "Create and Link" at bounding box center [1015, 666] width 115 height 31
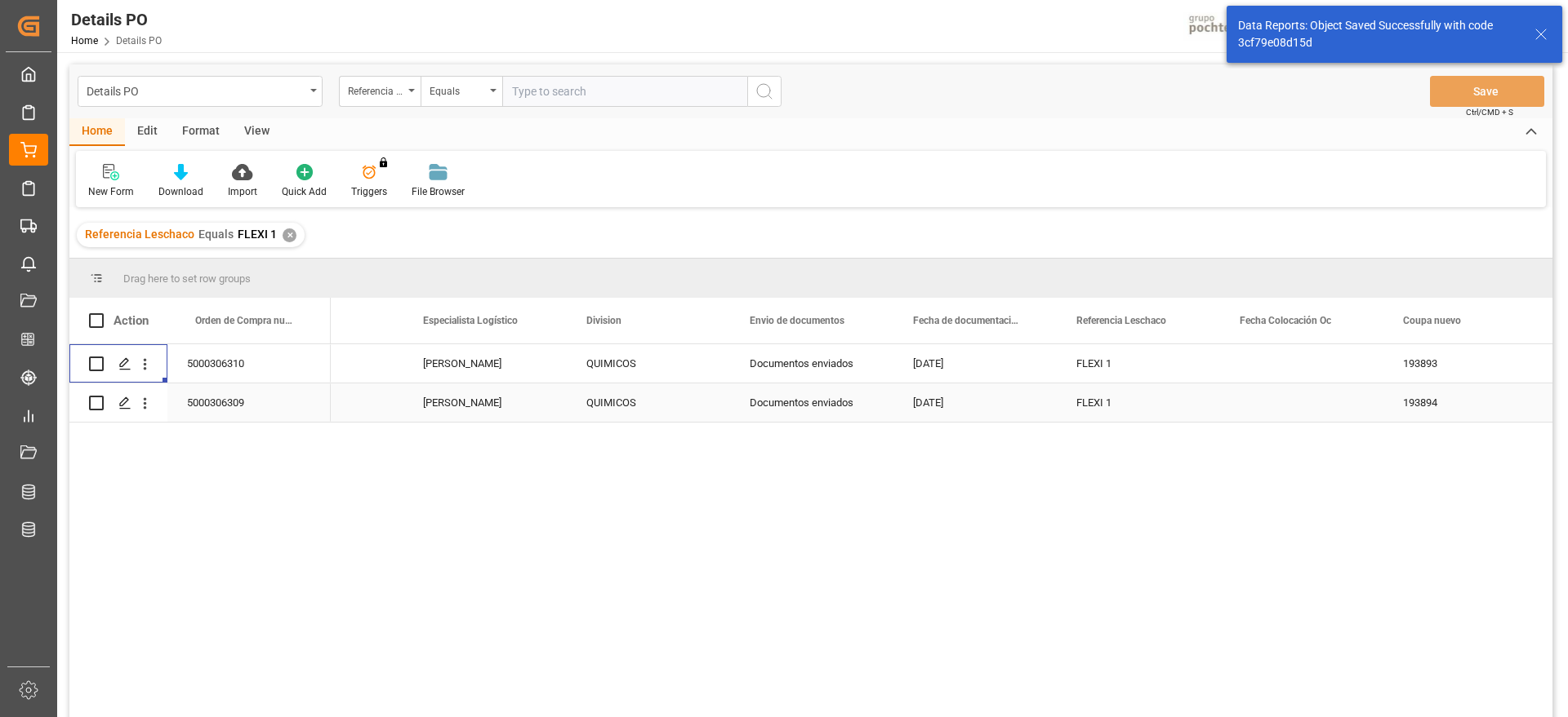
click at [258, 393] on div "5000306309" at bounding box center [249, 403] width 163 height 38
click at [151, 395] on icon "open menu" at bounding box center [145, 403] width 17 height 17
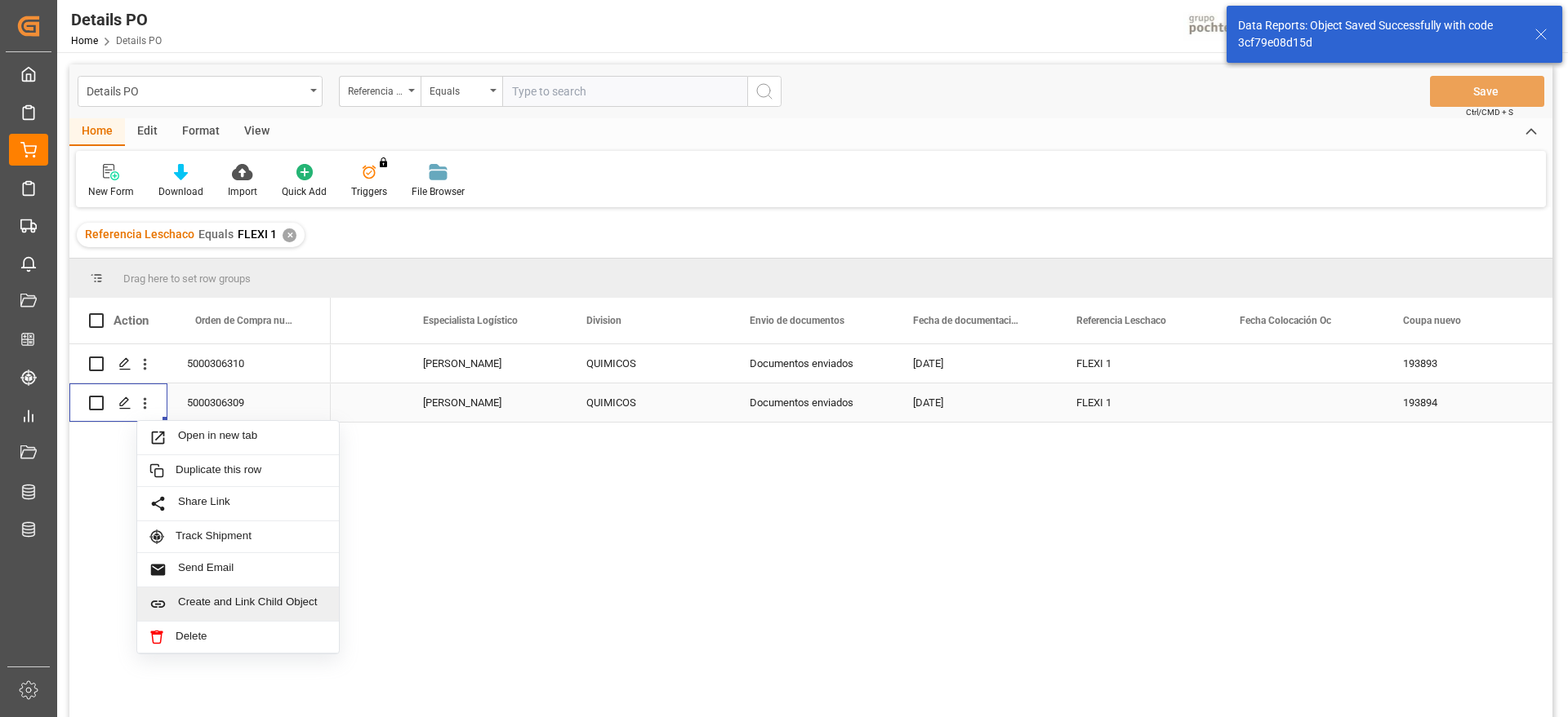
click at [278, 604] on span "Create and Link Child Object" at bounding box center [252, 604] width 149 height 17
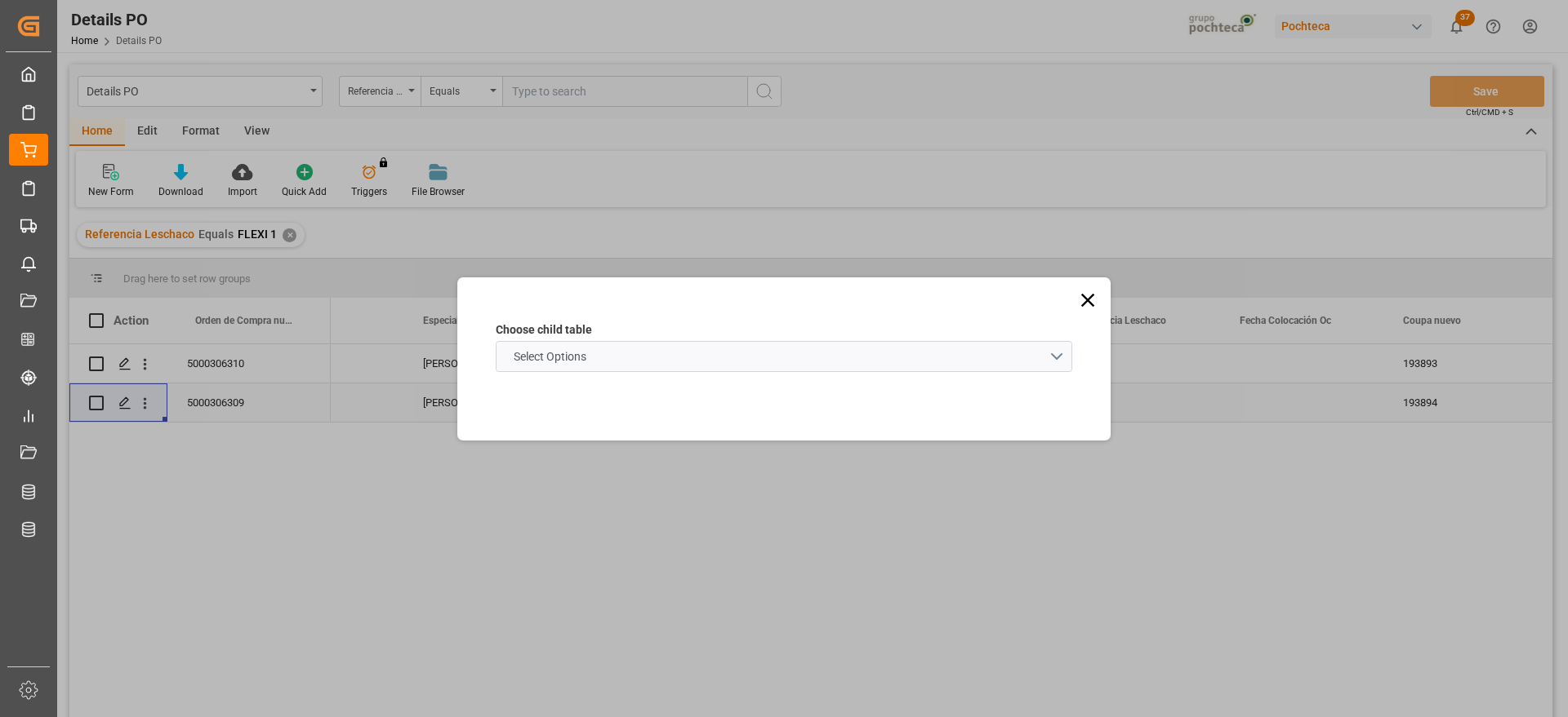
click at [634, 350] on schema "Select Options" at bounding box center [784, 356] width 577 height 31
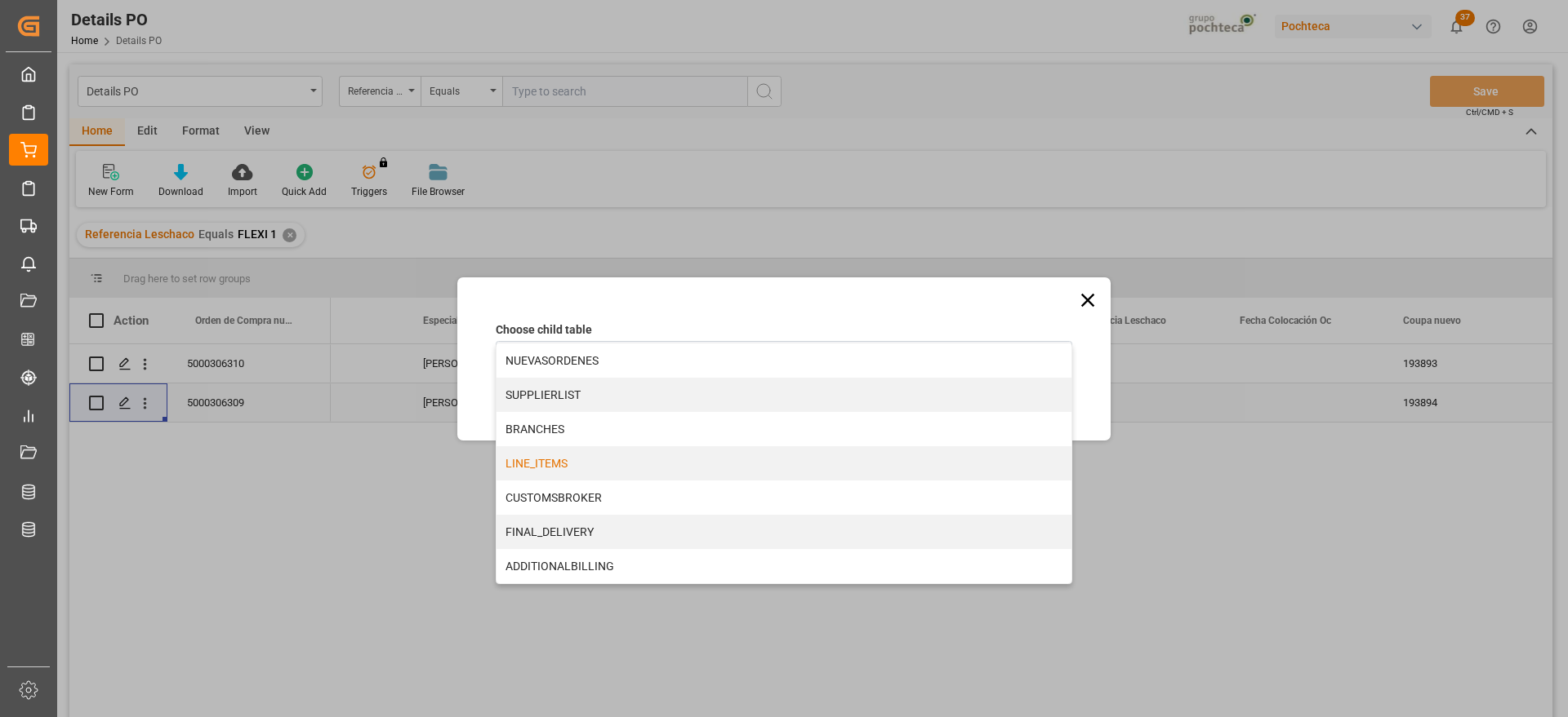
click at [593, 459] on div "LINE_ITEMS" at bounding box center [784, 463] width 575 height 34
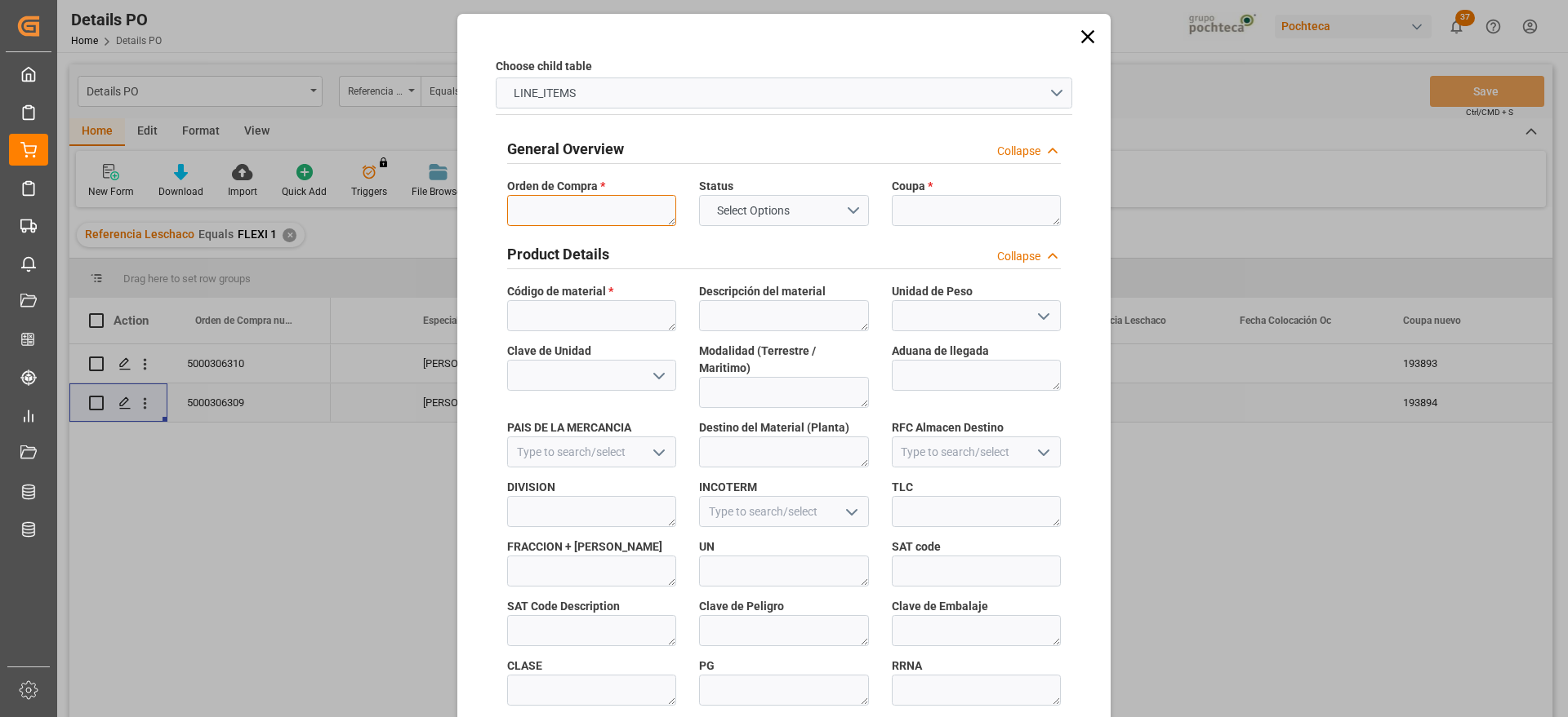
click at [555, 198] on textarea at bounding box center [591, 210] width 169 height 31
paste textarea "5000306309"
type textarea "5000306309"
click at [952, 206] on textarea at bounding box center [976, 210] width 169 height 31
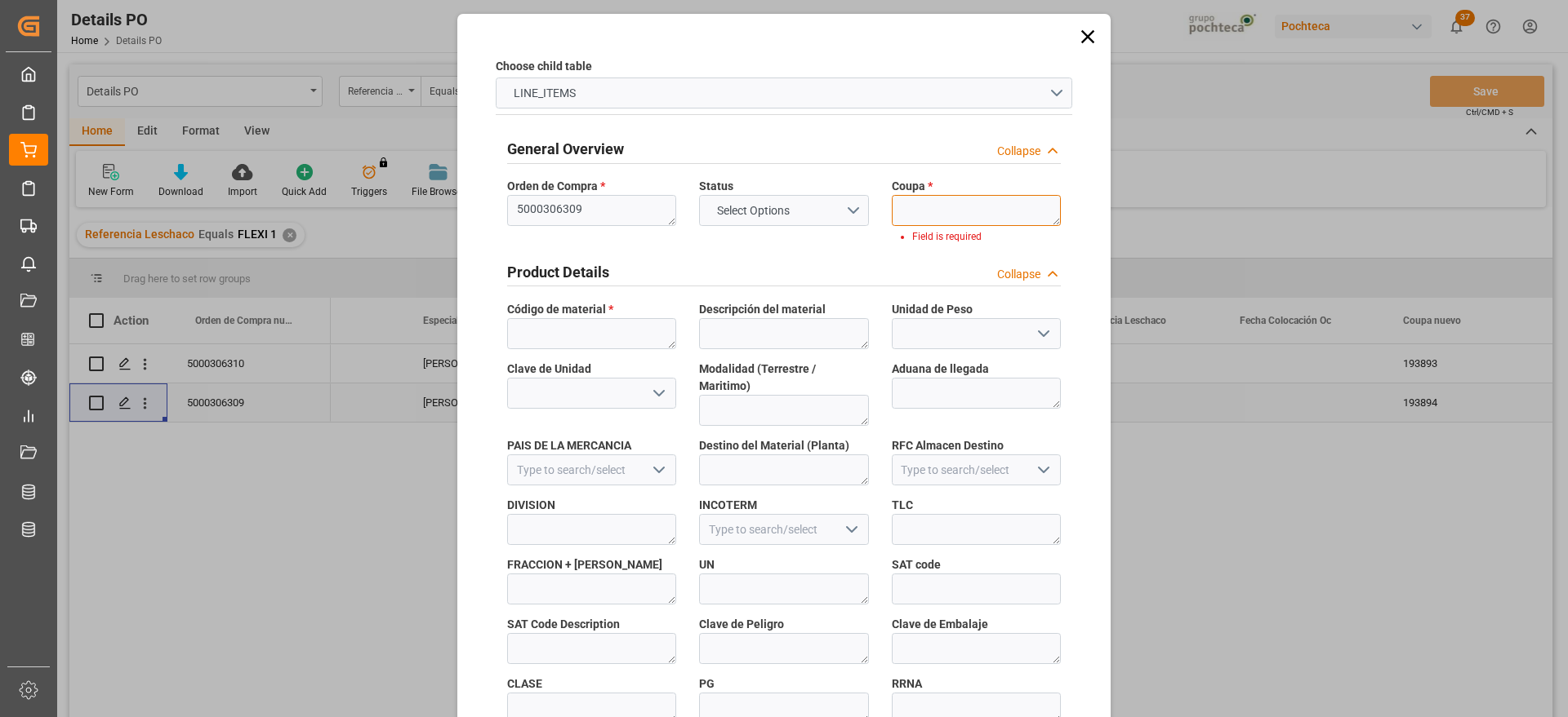
paste textarea "193894"
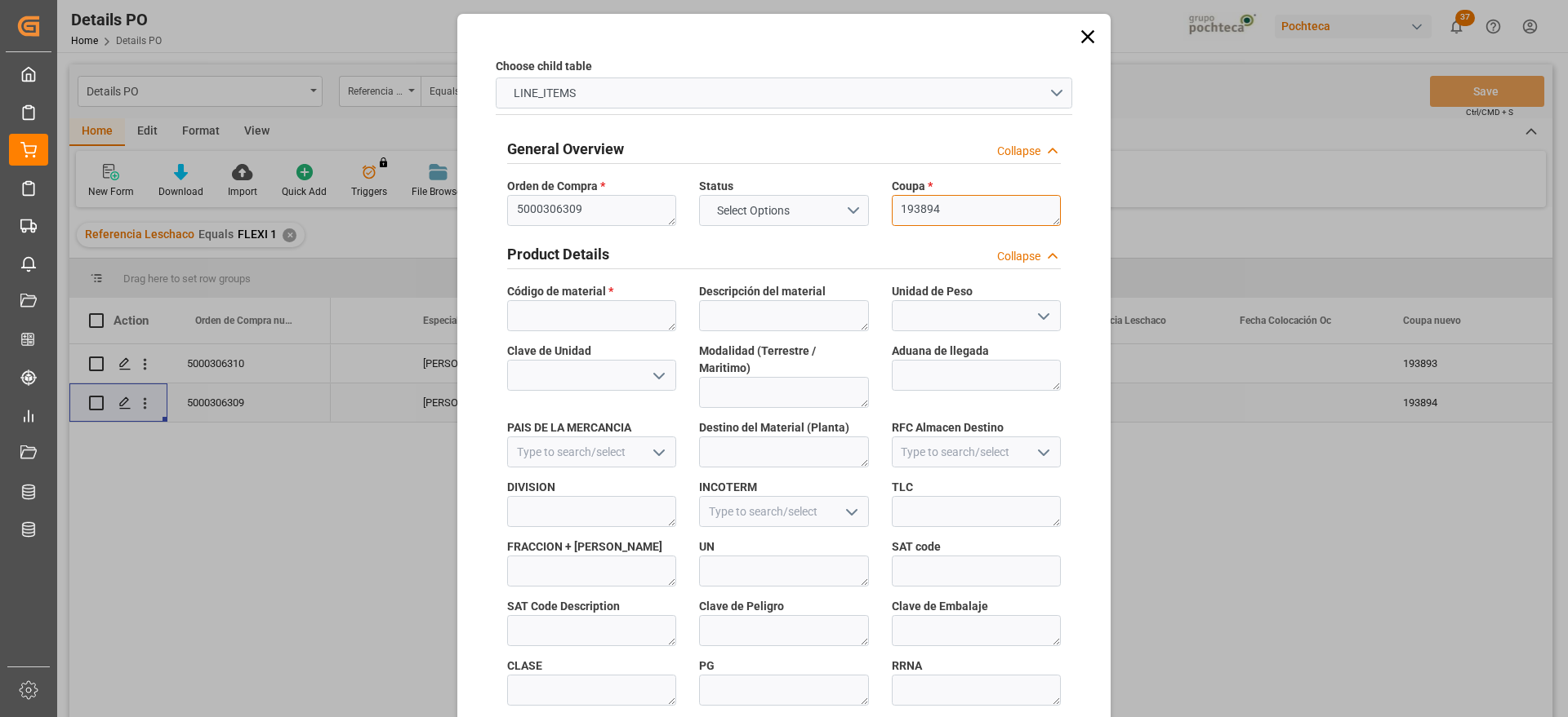
scroll to position [0, 0]
type textarea "193894"
click at [626, 316] on textarea at bounding box center [591, 316] width 169 height 31
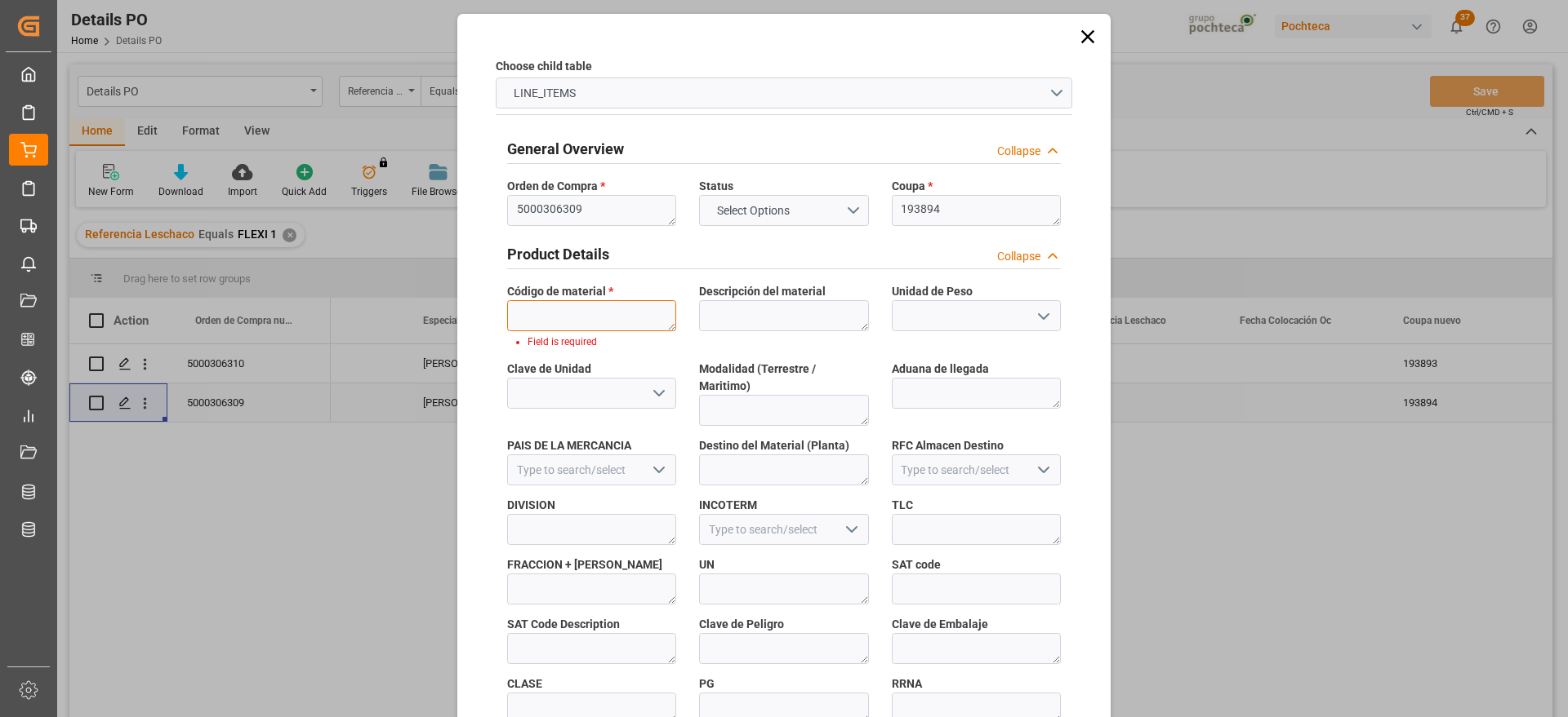
paste textarea "94955"
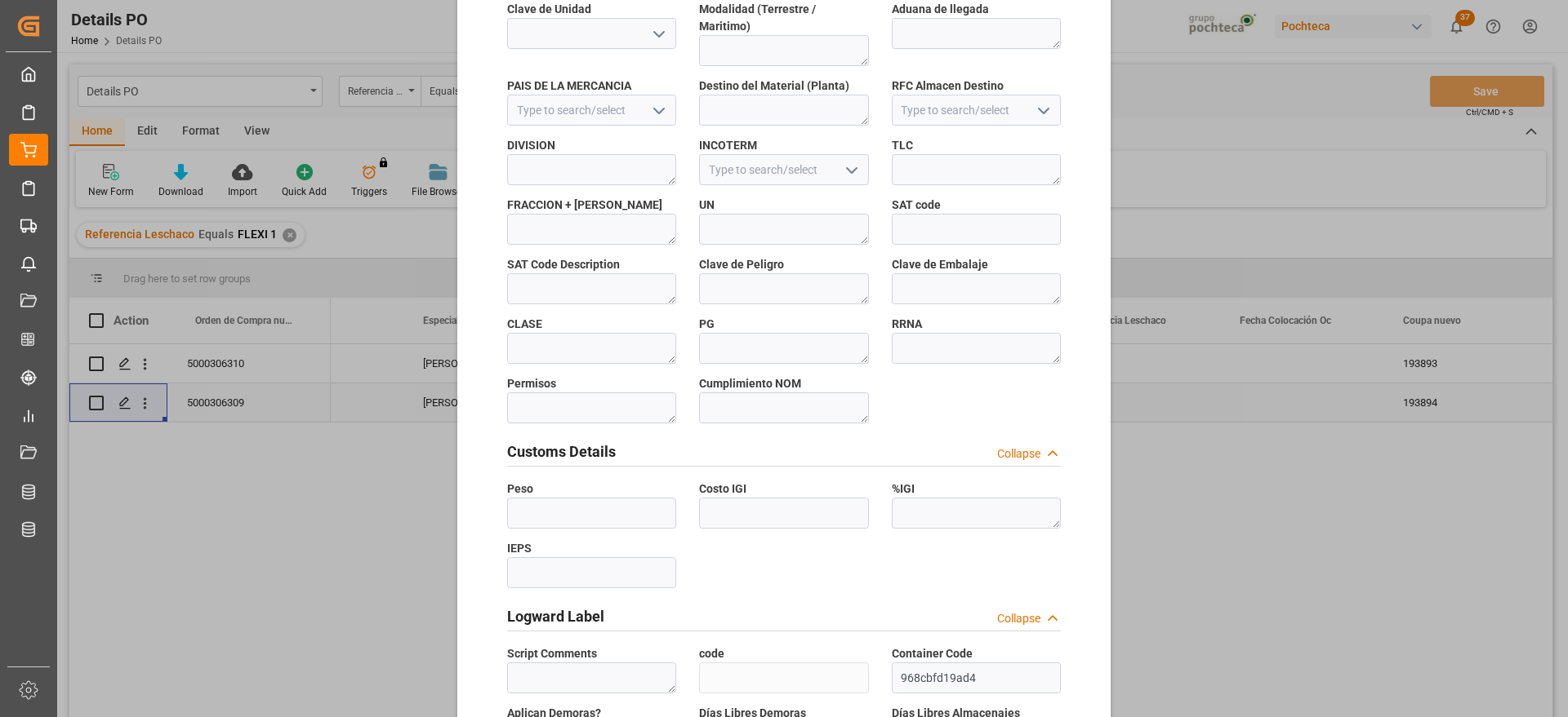
scroll to position [700, 0]
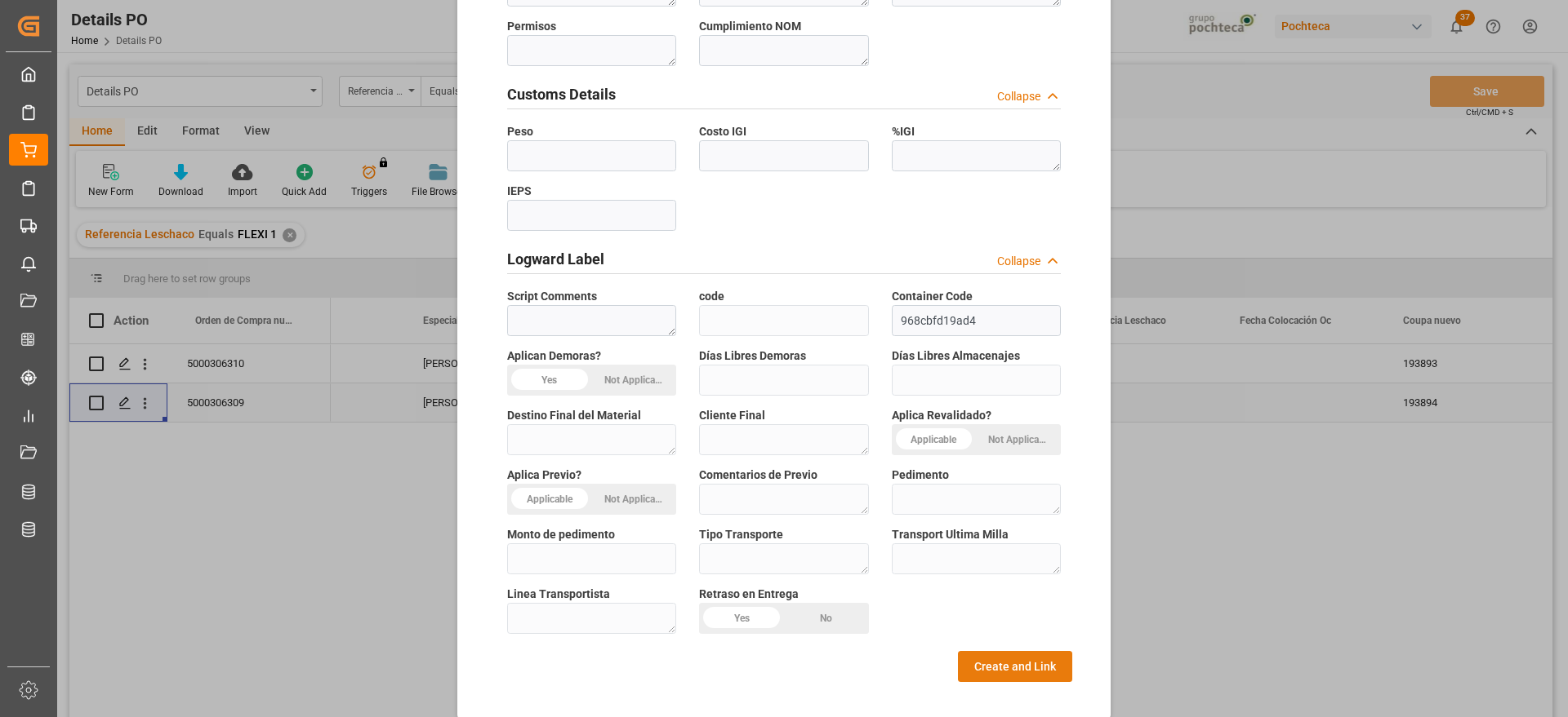
type textarea "94955"
click at [1040, 655] on button "Create and Link" at bounding box center [1015, 666] width 115 height 31
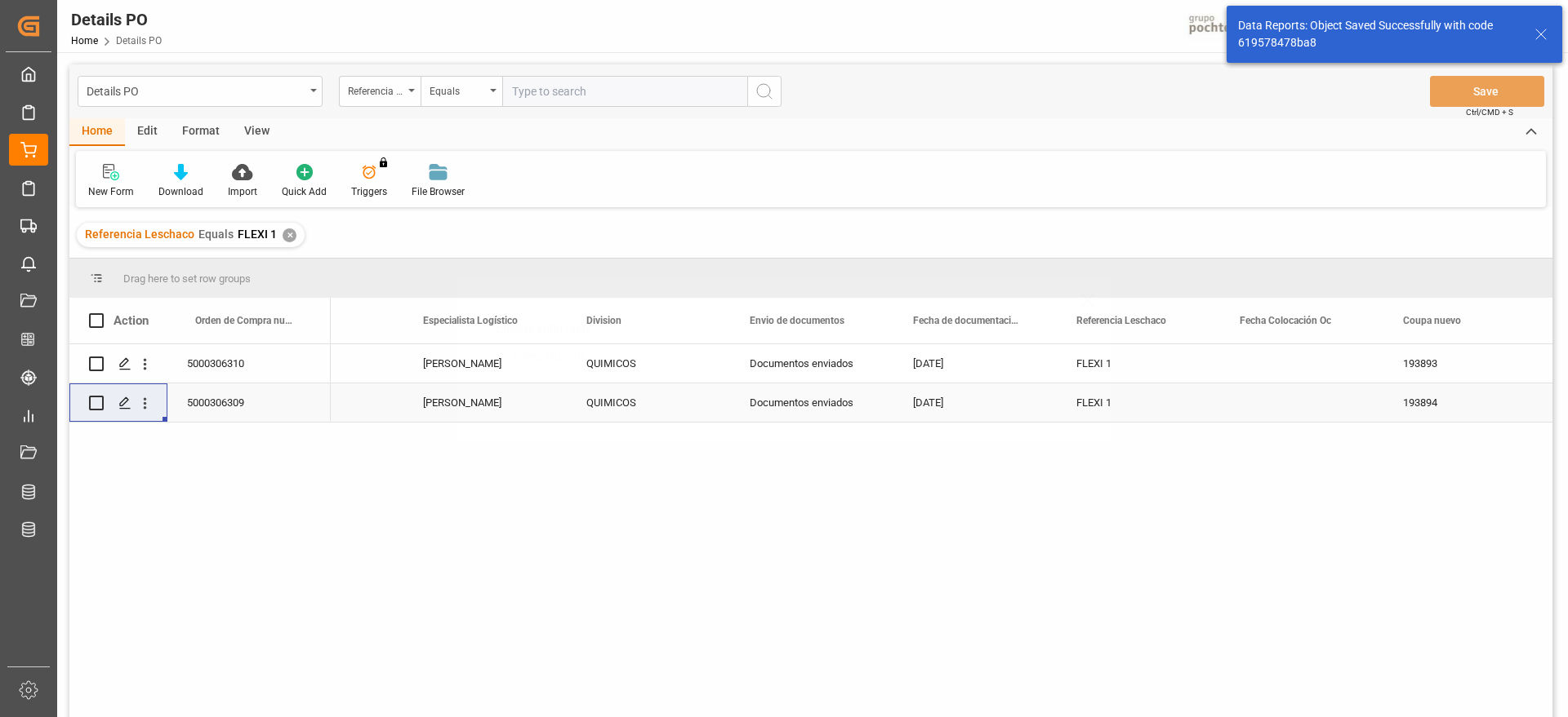
scroll to position [0, 0]
click at [121, 356] on div "Press SPACE to select this row." at bounding box center [124, 364] width 24 height 30
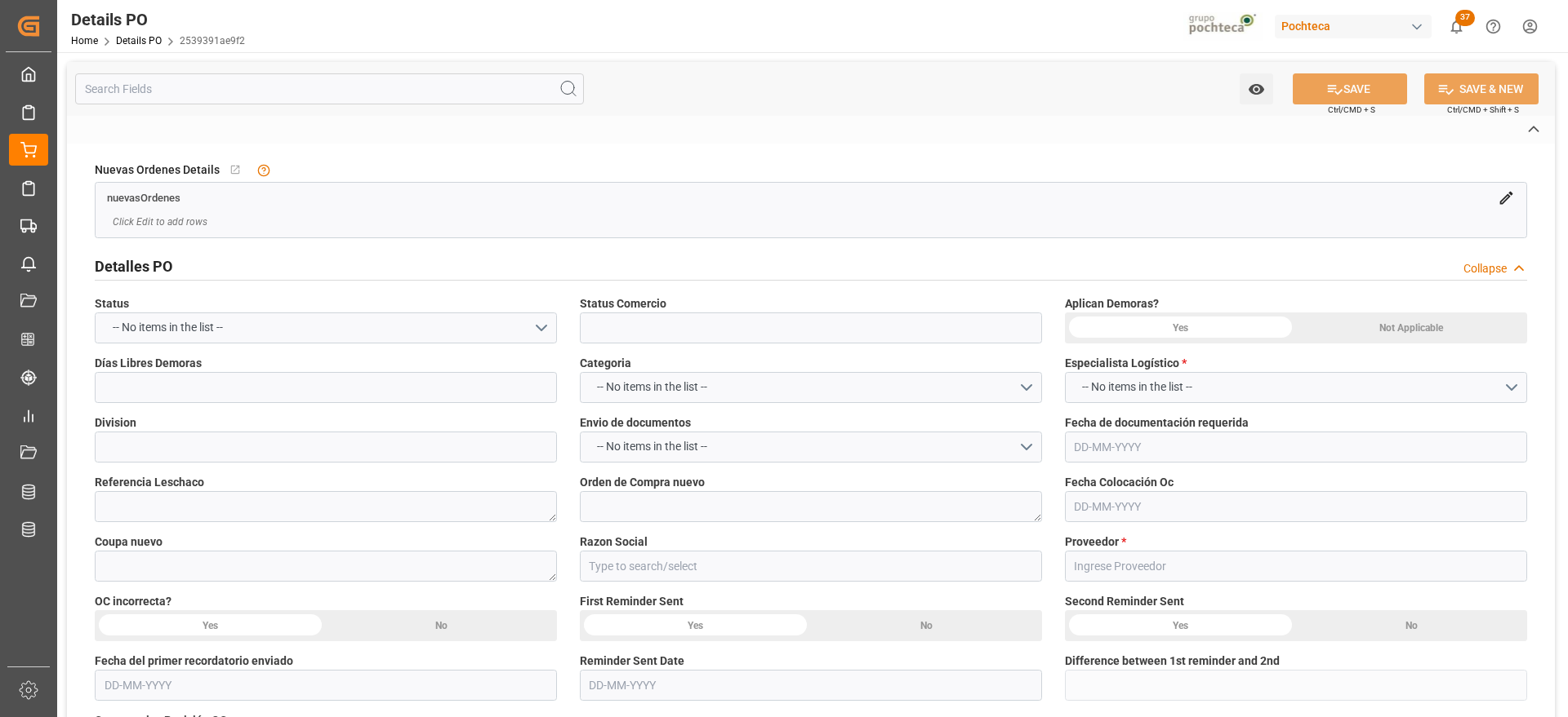
type input "En espera de Arribo/Atraque"
type input "QUIMICOS"
type textarea "FLEXI 1"
type textarea "5000306310"
type textarea "193893"
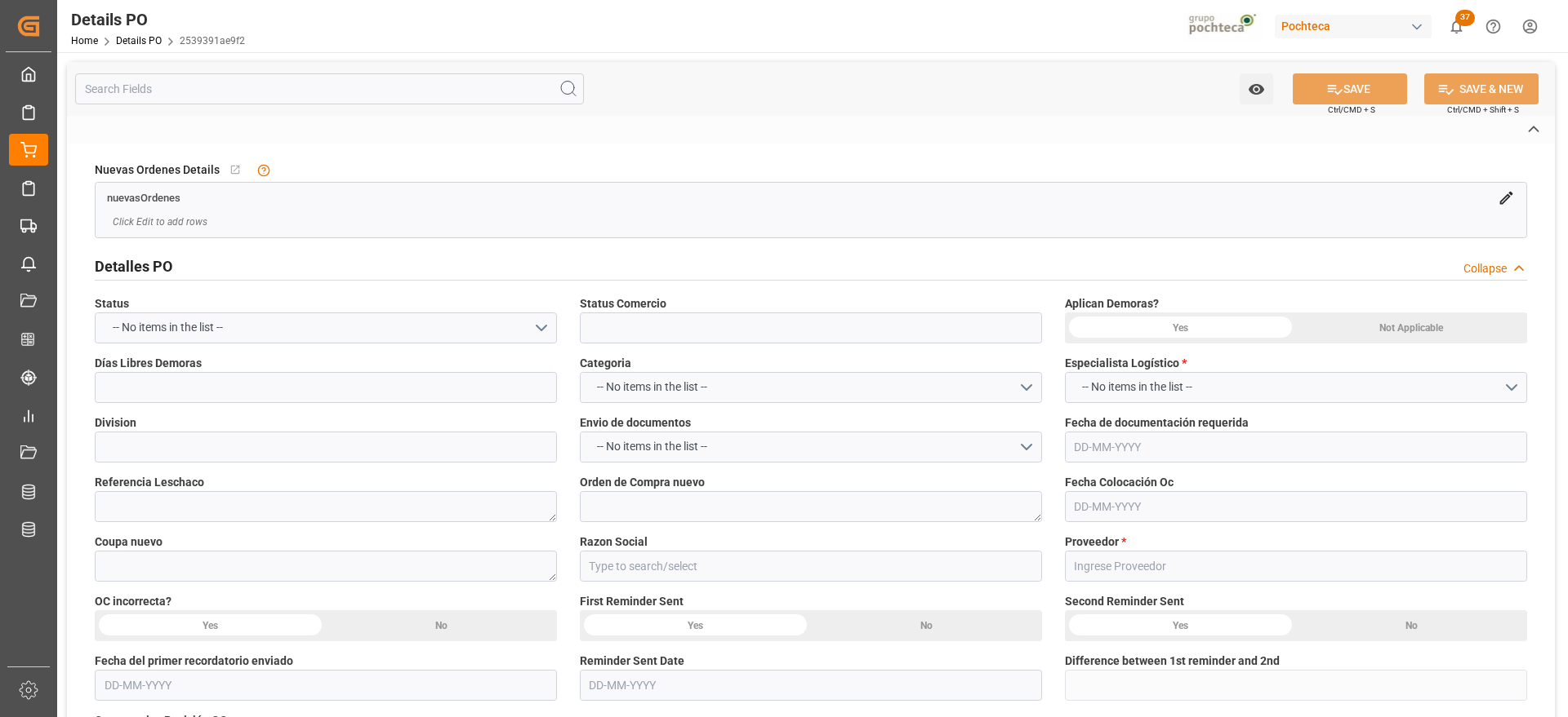
type input "Materias Primas"
type input "BORN KING COMPANY LIMITED"
type textarea "25BKB583B"
type textarea "EN ESERA DE ARRIBO"
type textarea "LAURIL ETER SULFATO SODIO 70% GRANEL FB"
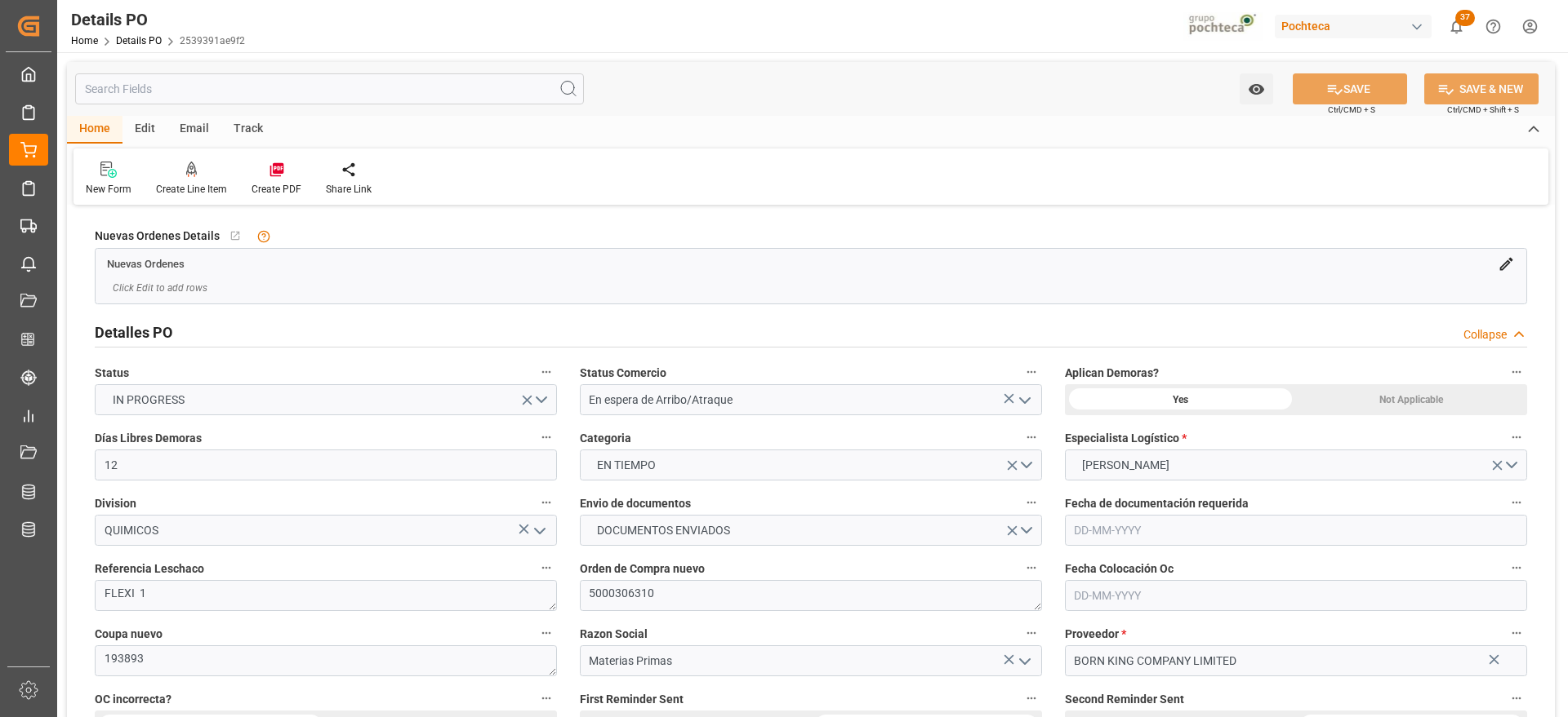
type input "12"
type input "[DATE]"
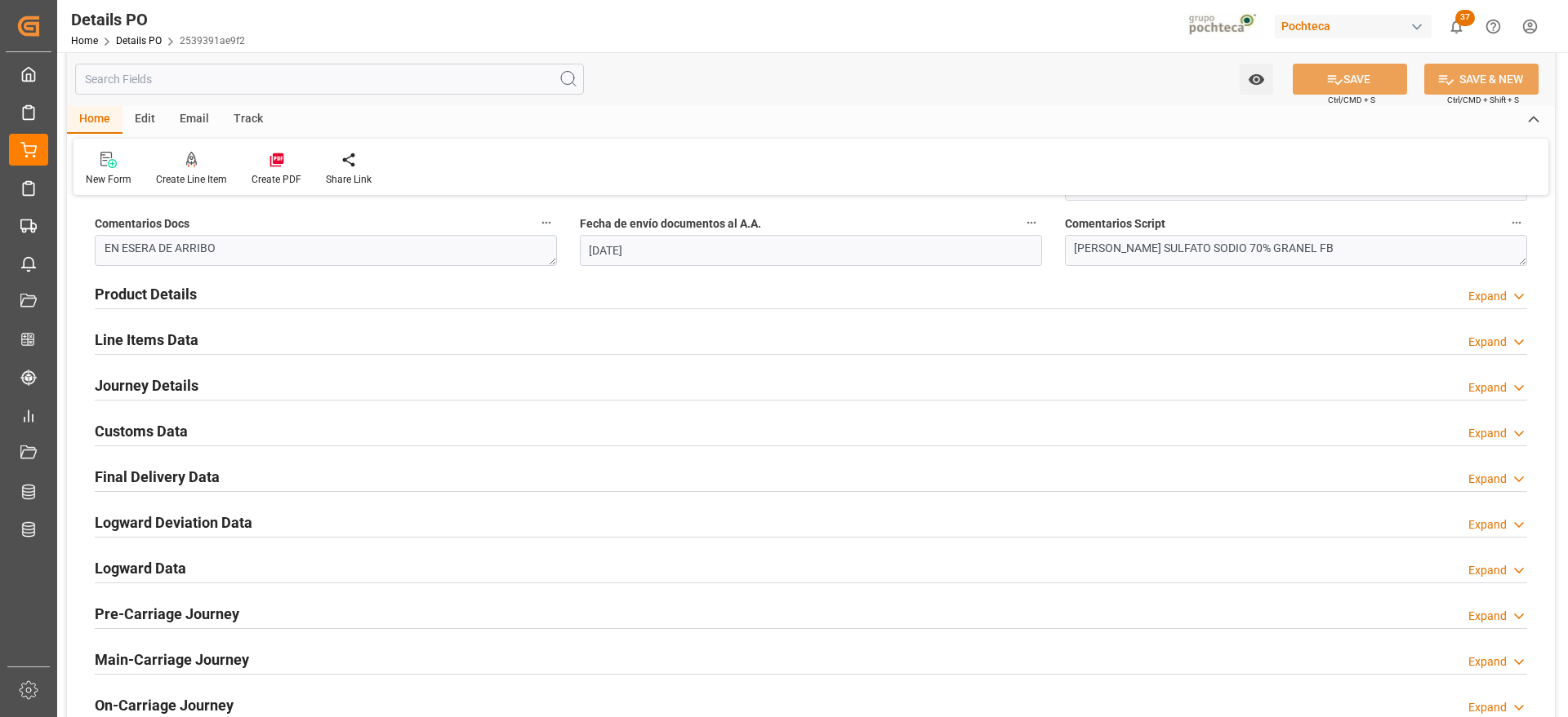
scroll to position [918, 0]
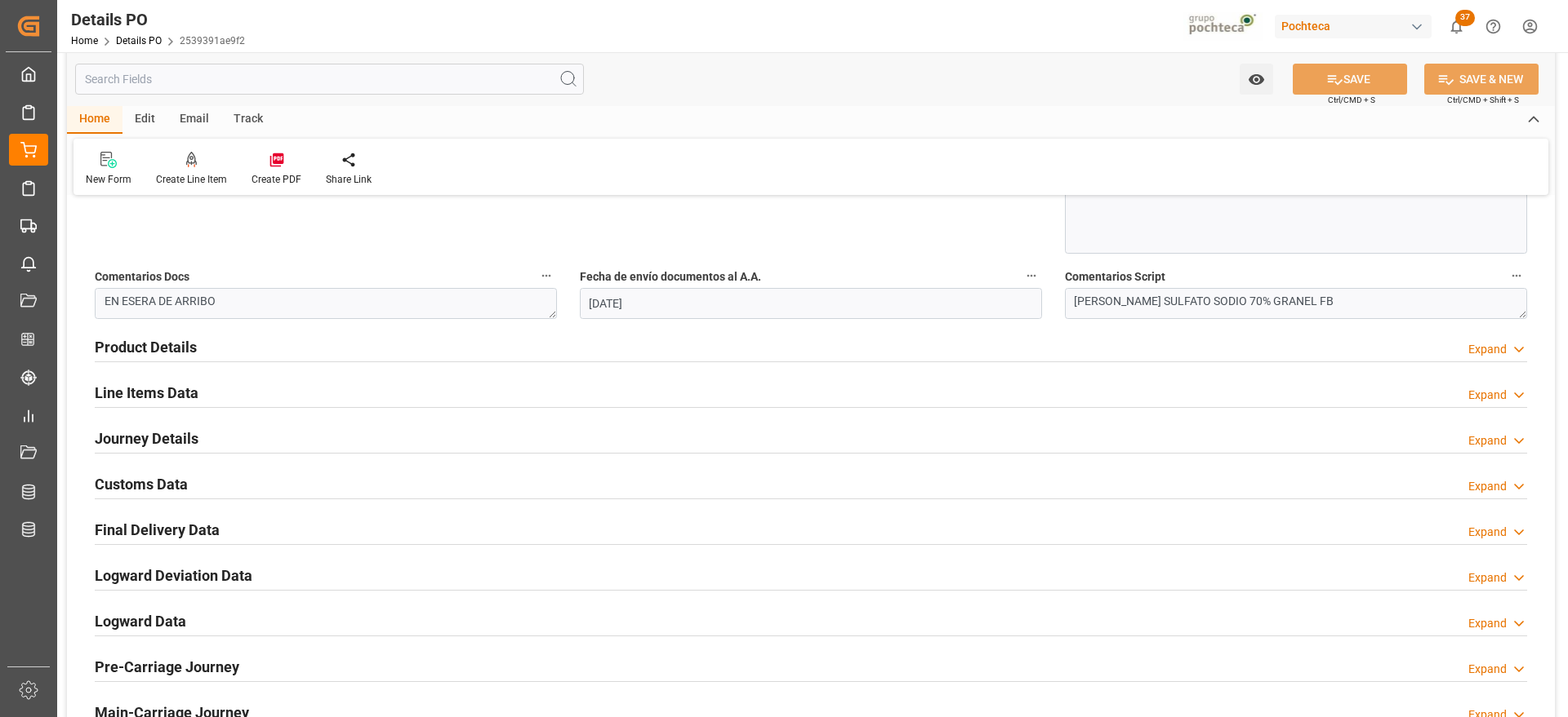
click at [149, 490] on h2 "Customs Data" at bounding box center [141, 484] width 93 height 22
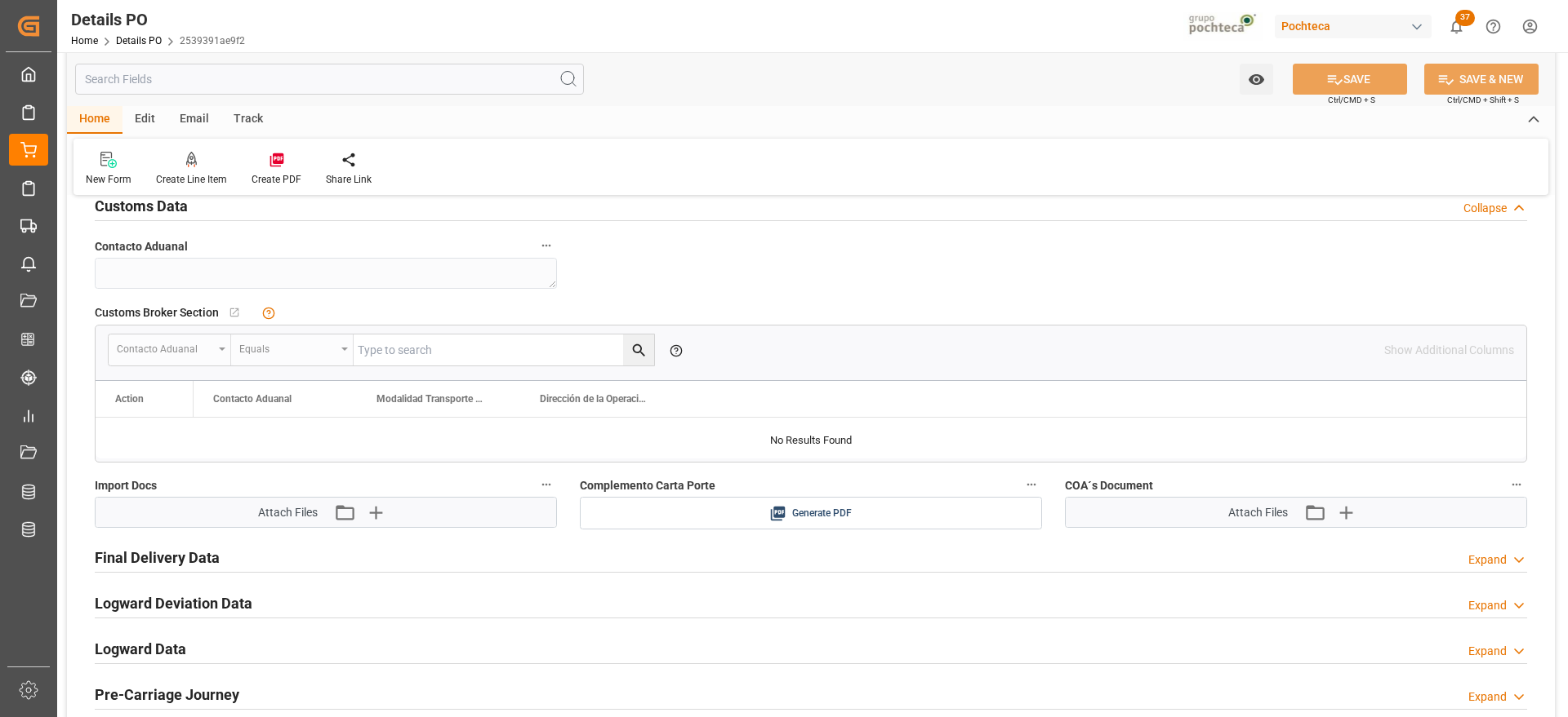
scroll to position [1225, 0]
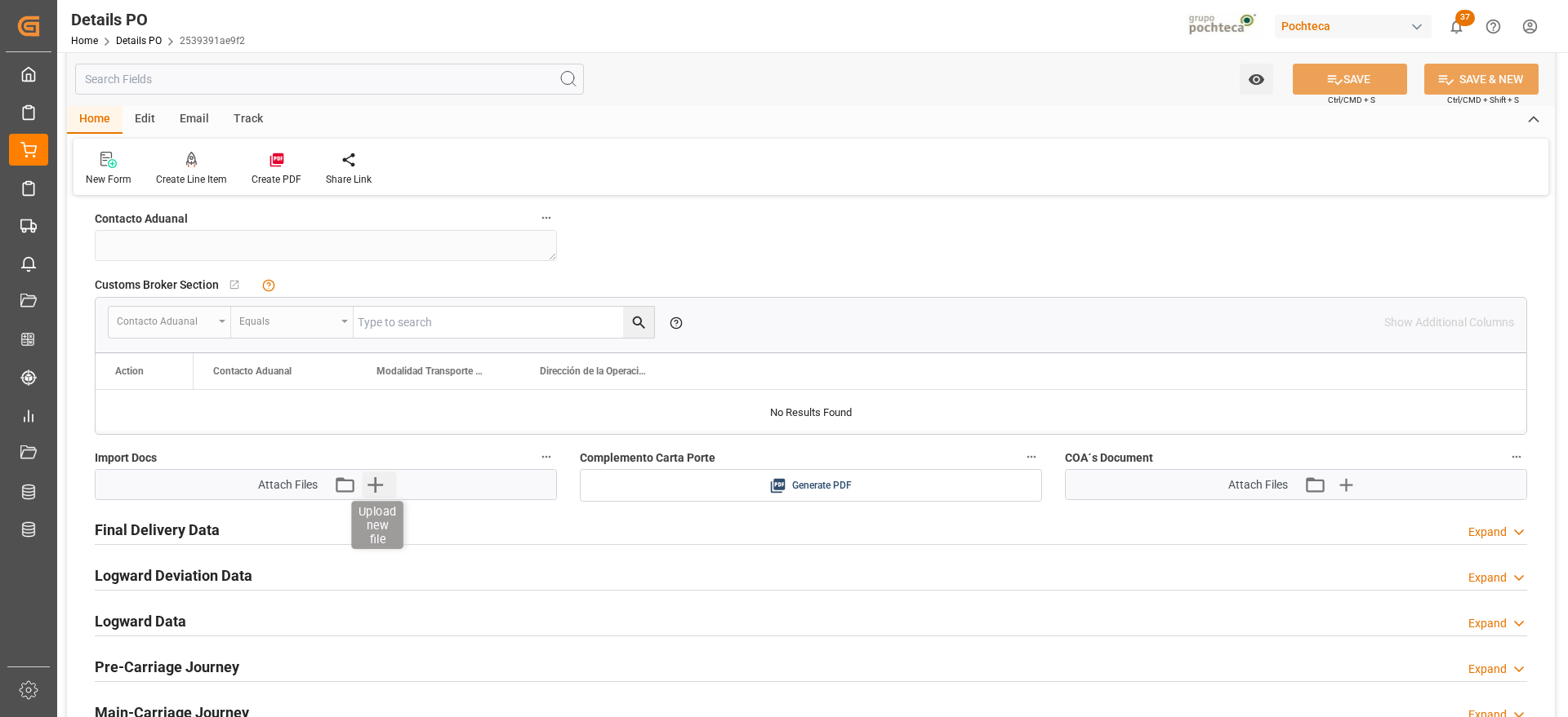
click at [373, 479] on icon "button" at bounding box center [374, 484] width 26 height 26
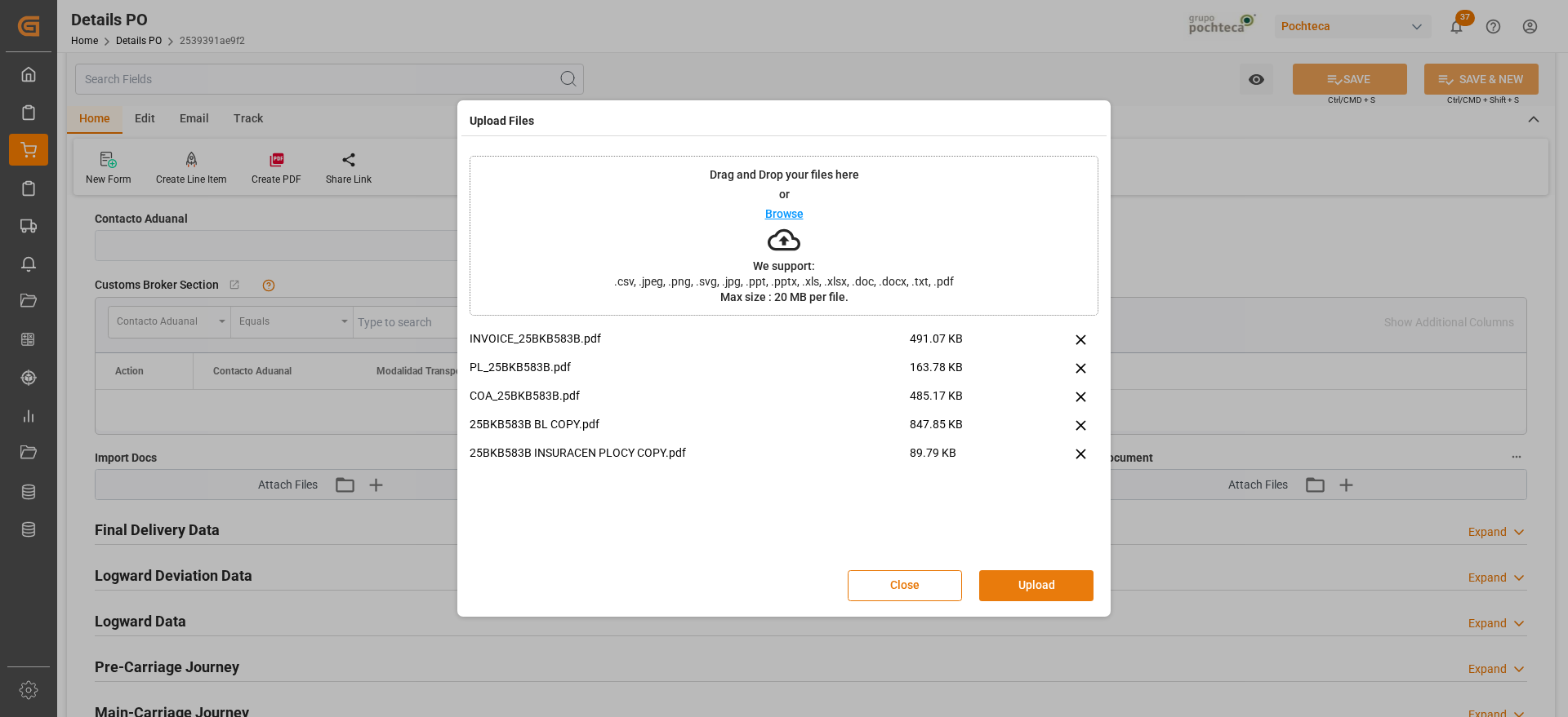
click at [1039, 591] on button "Upload" at bounding box center [1037, 586] width 115 height 31
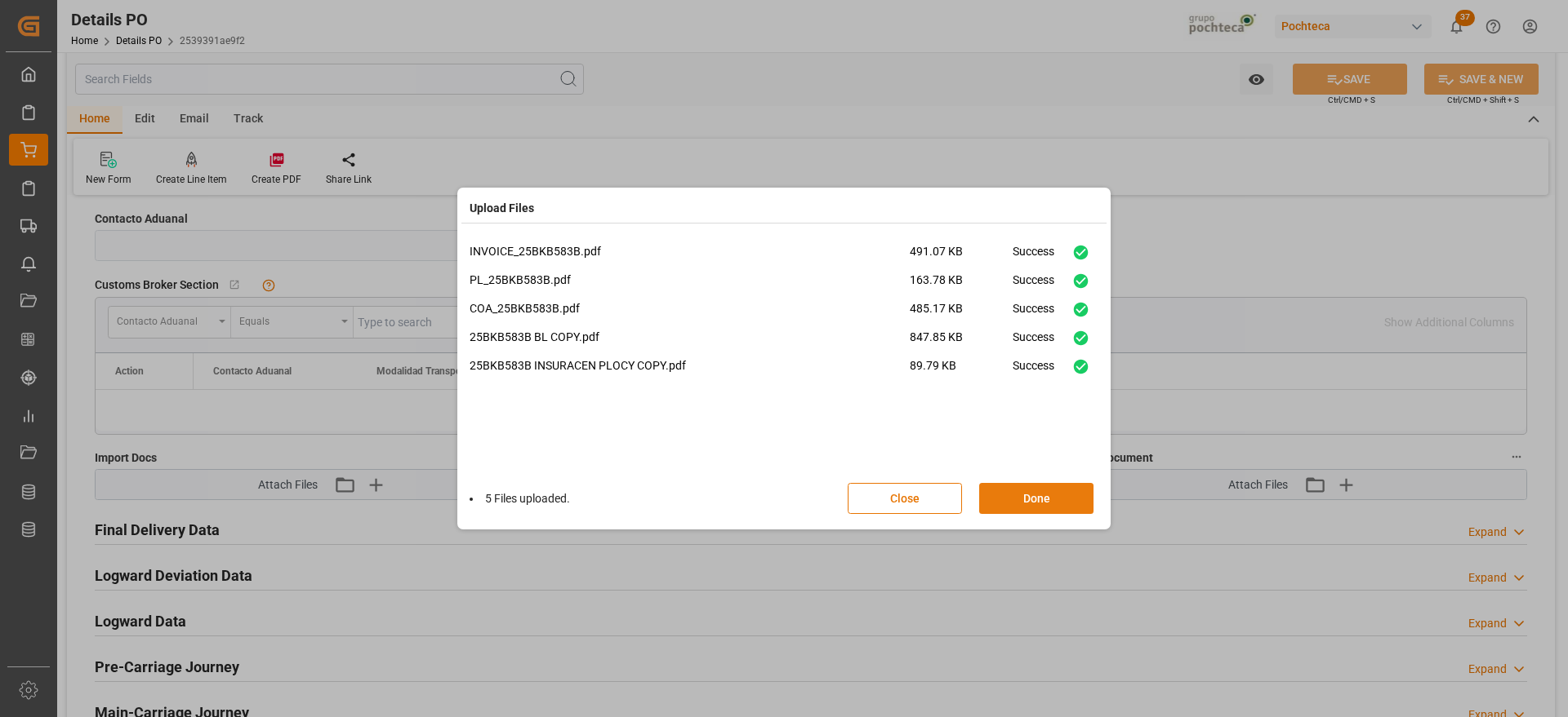
click at [1063, 489] on button "Done" at bounding box center [1037, 498] width 115 height 31
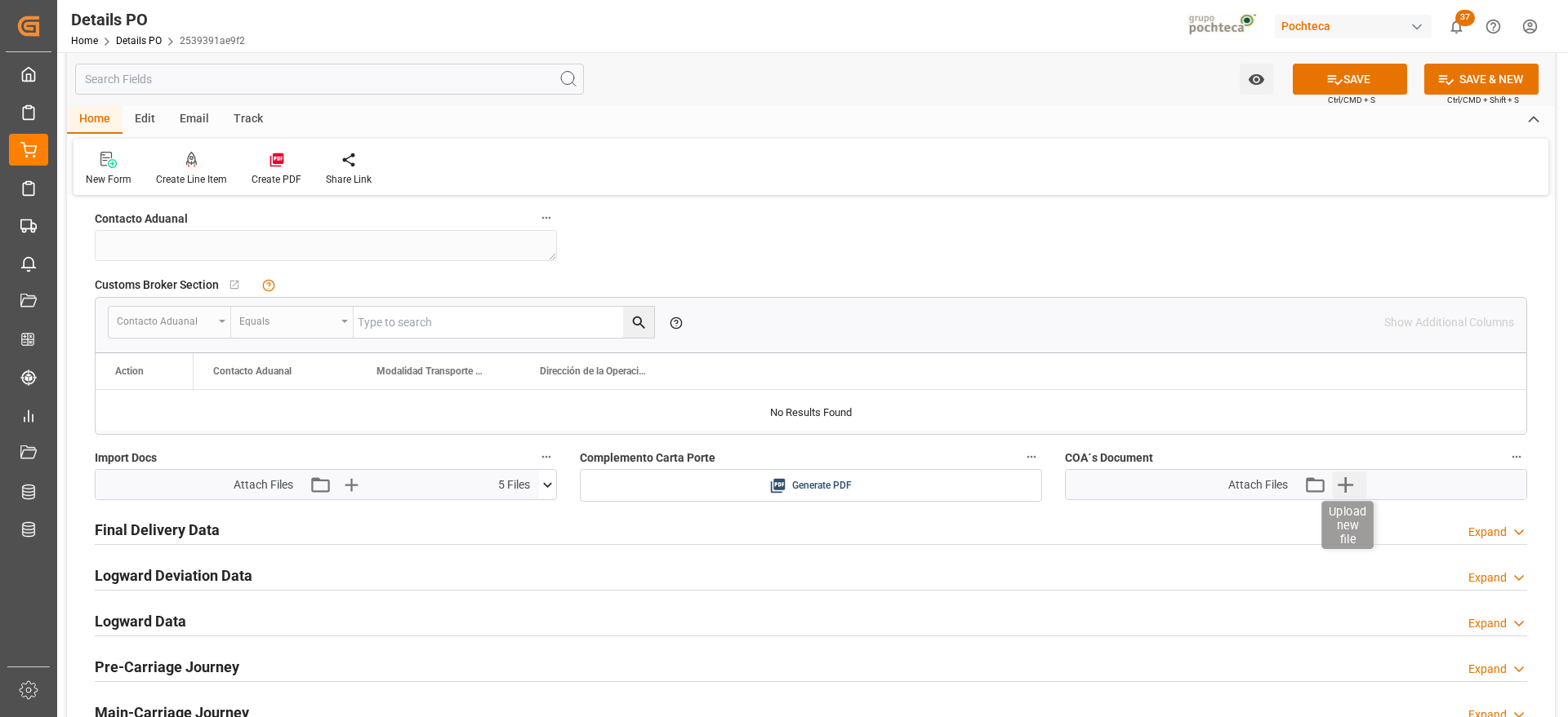
click at [1349, 484] on icon "button" at bounding box center [1344, 484] width 26 height 26
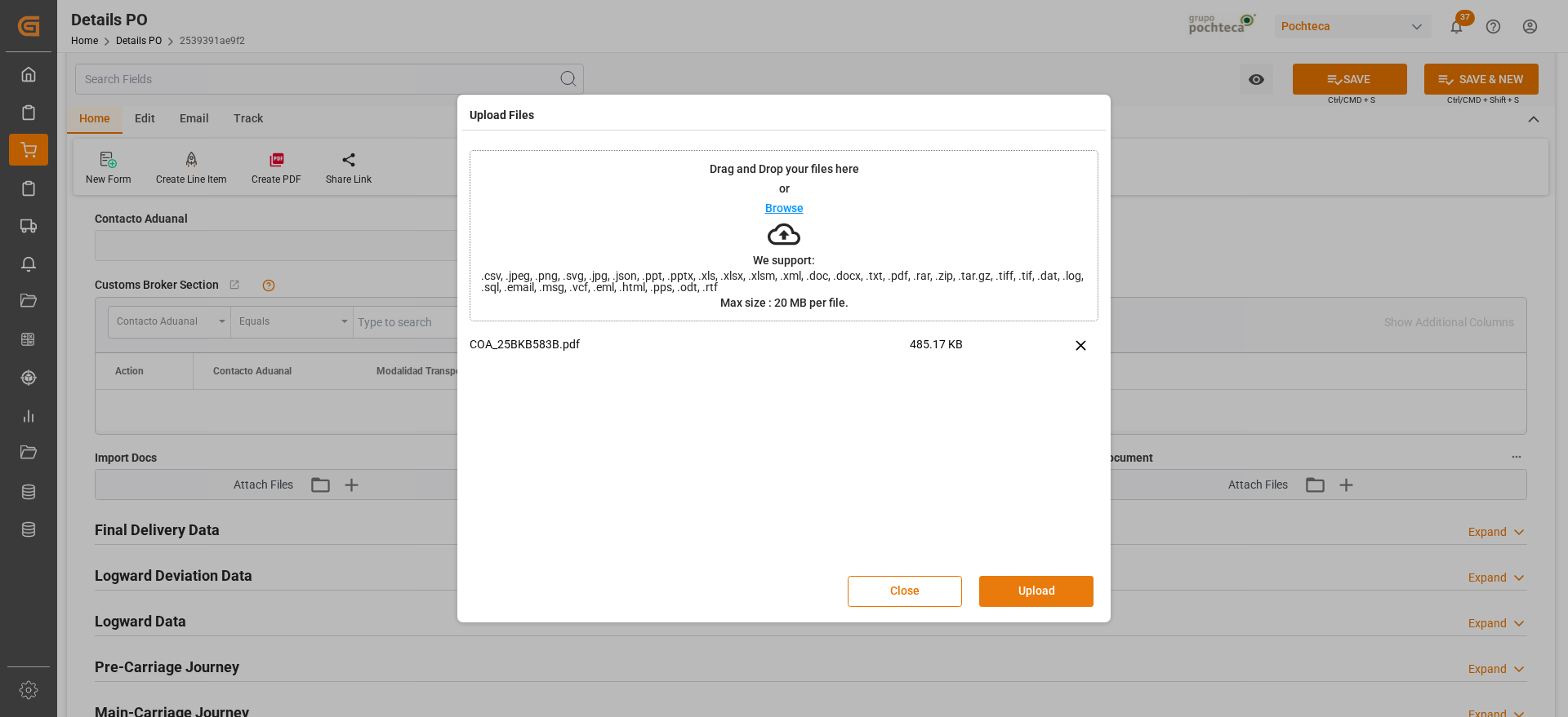
click at [1038, 584] on button "Upload" at bounding box center [1037, 592] width 115 height 31
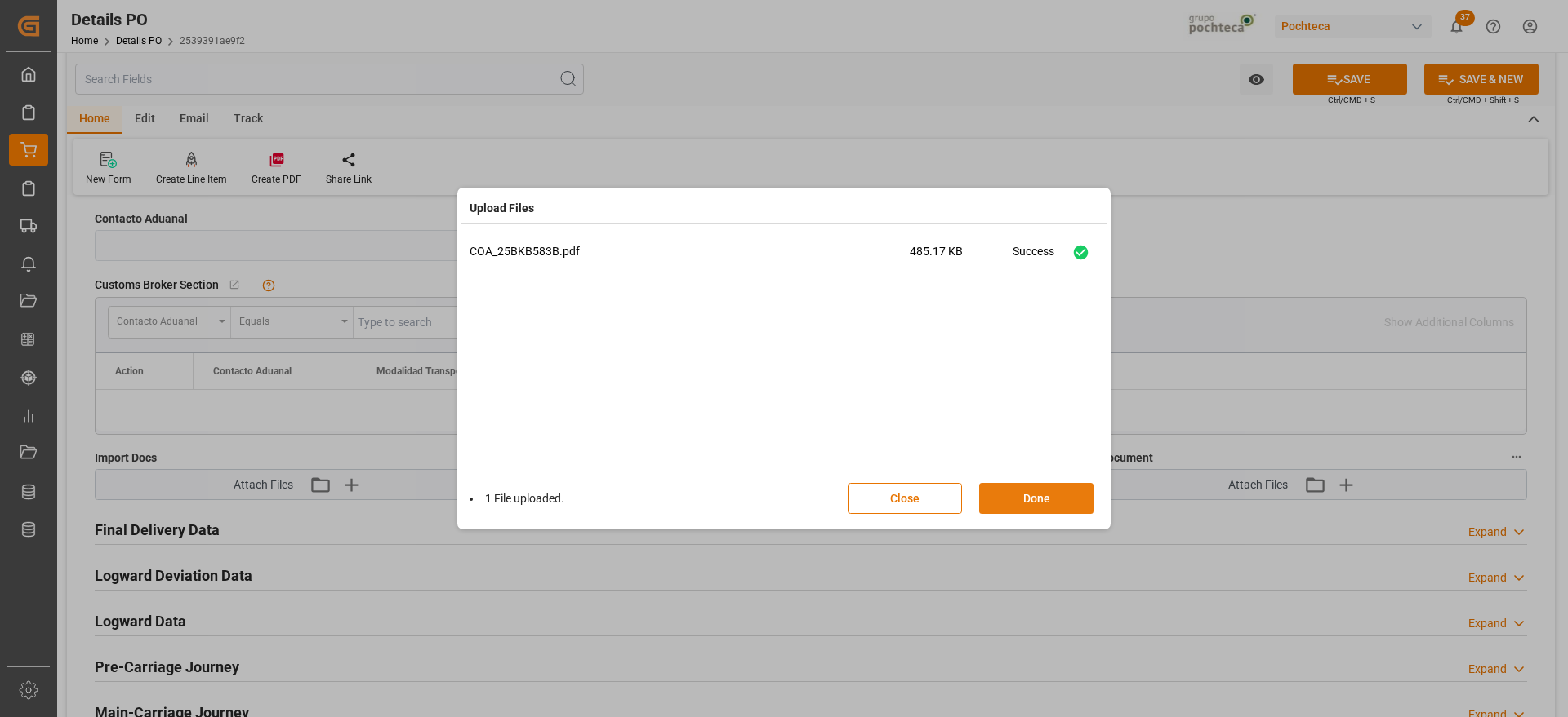
click at [1042, 508] on button "Done" at bounding box center [1037, 498] width 115 height 31
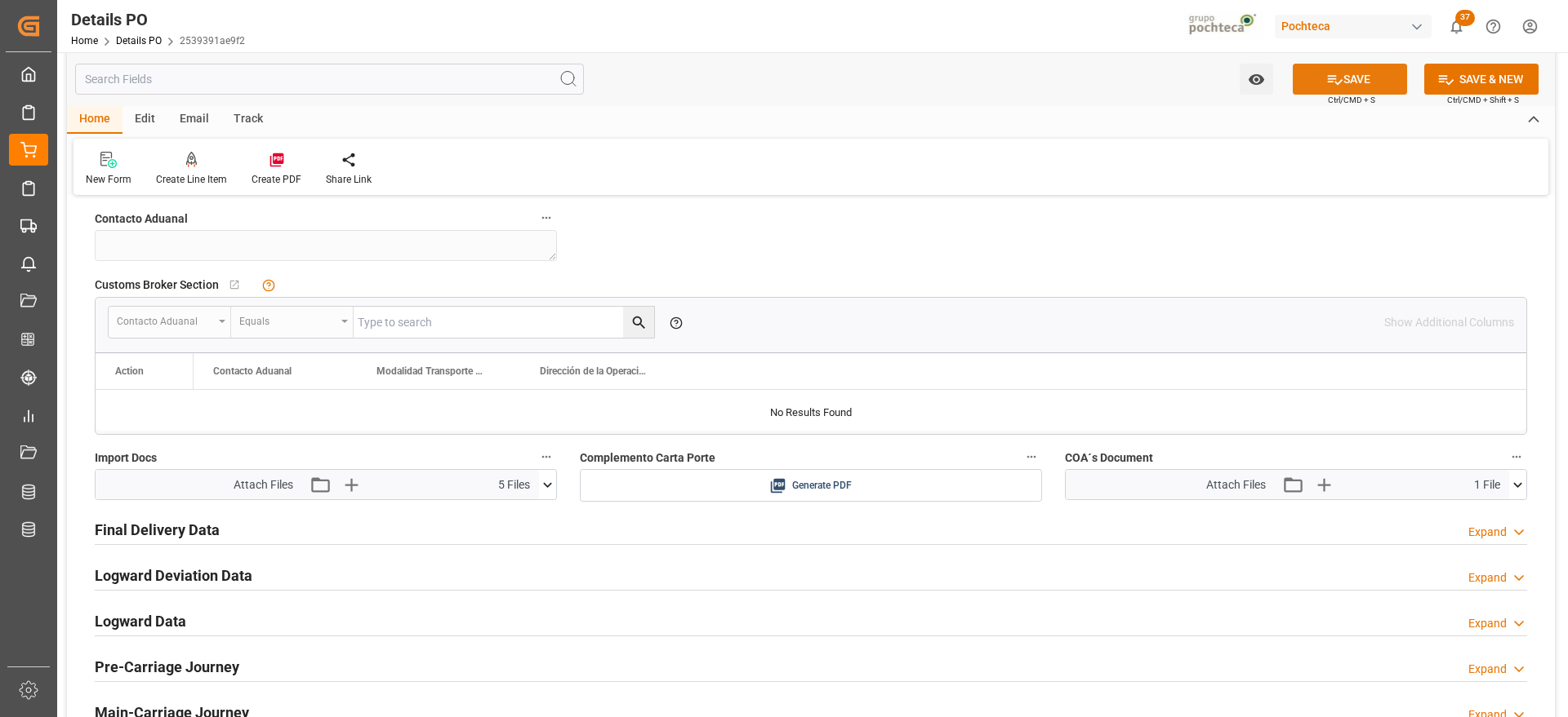
click at [1336, 86] on icon at bounding box center [1334, 79] width 17 height 17
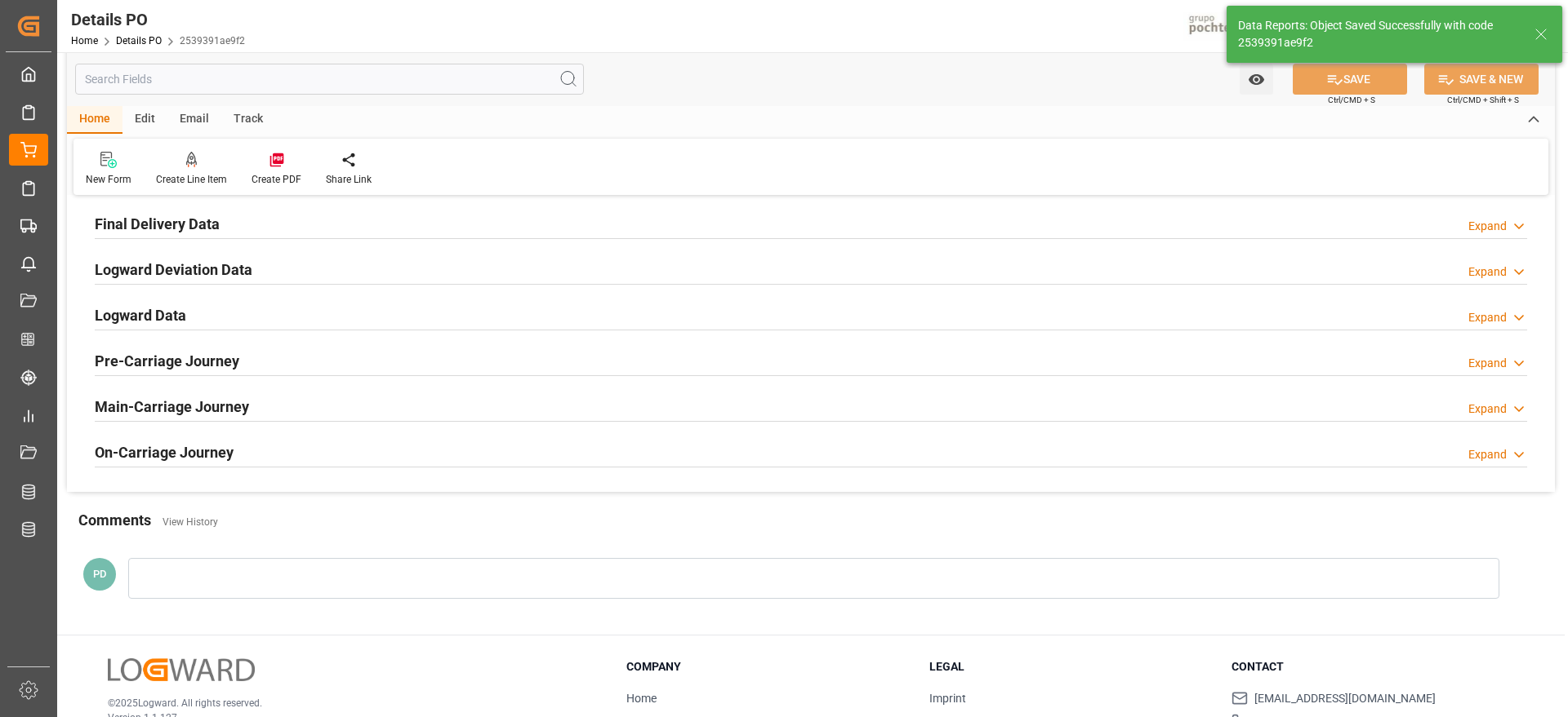
type textarea "EN ESERA DE ARRIBO"
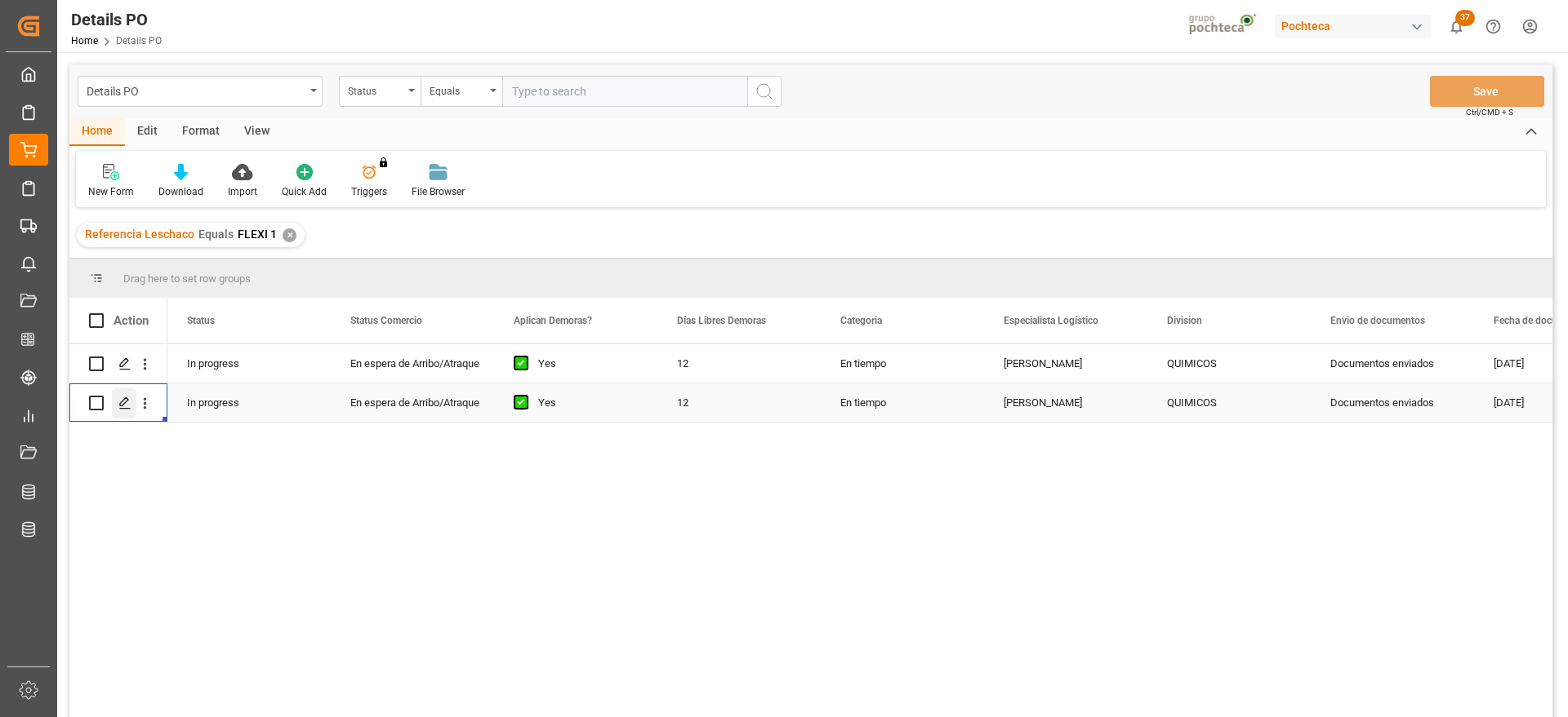
click at [122, 401] on polygon "Press SPACE to select this row." at bounding box center [124, 402] width 8 height 8
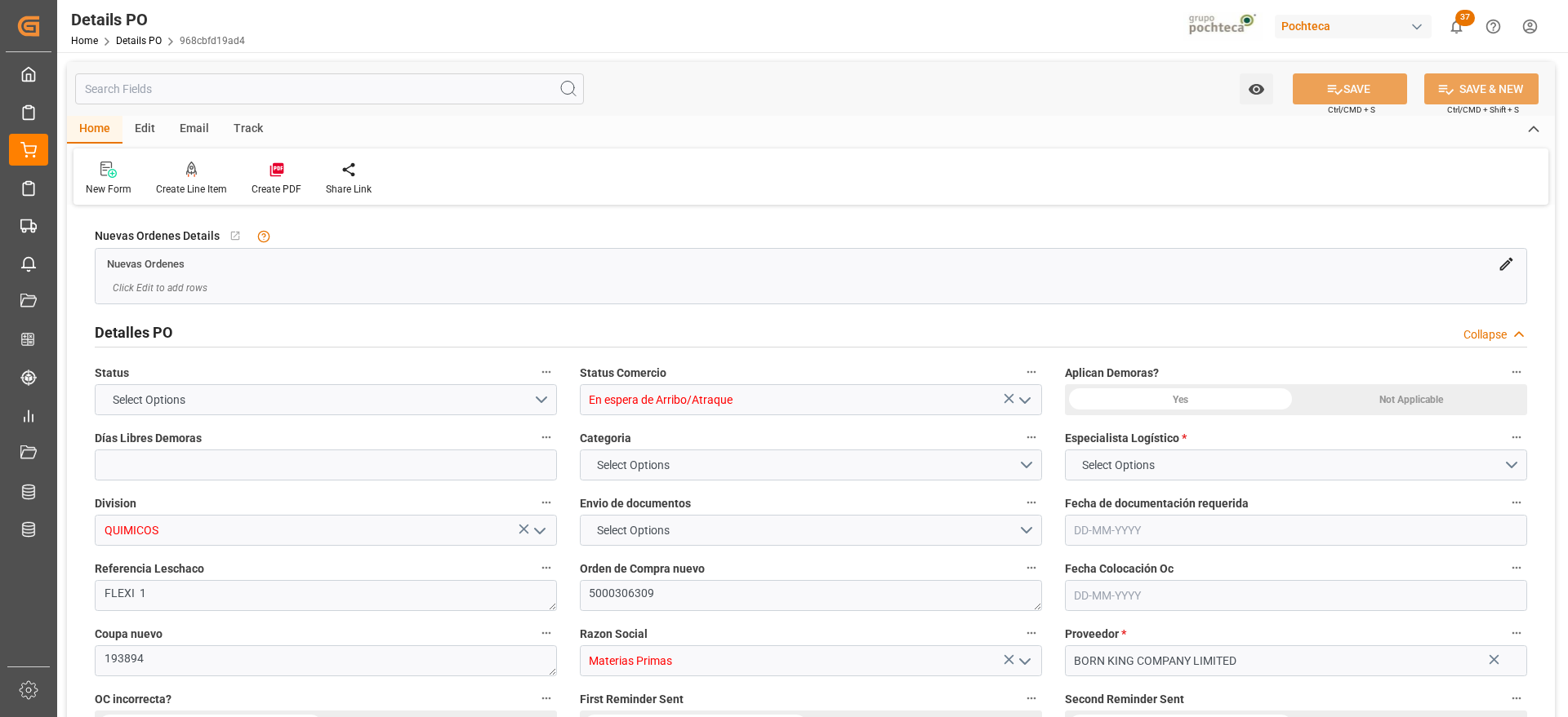
type input "12"
type input "[DATE]"
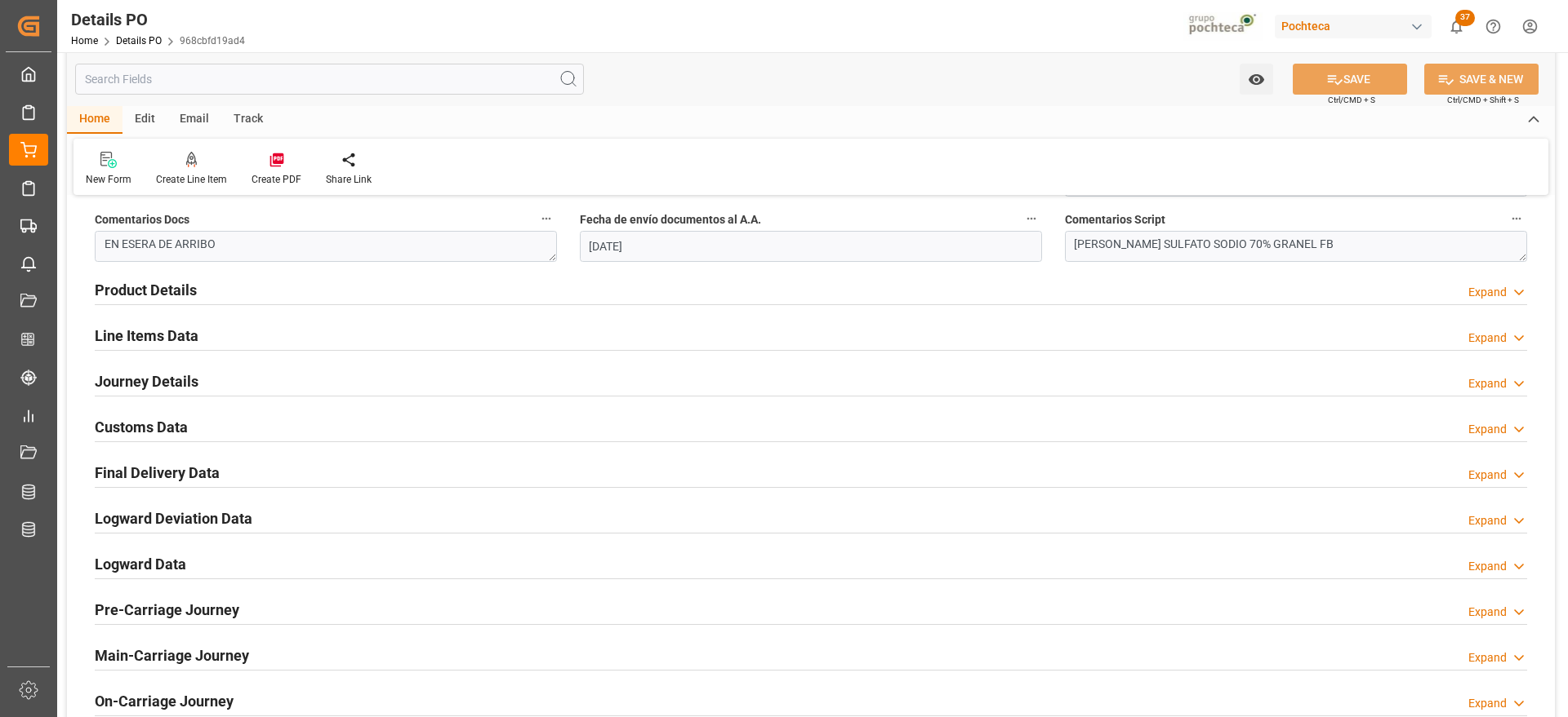
scroll to position [1020, 0]
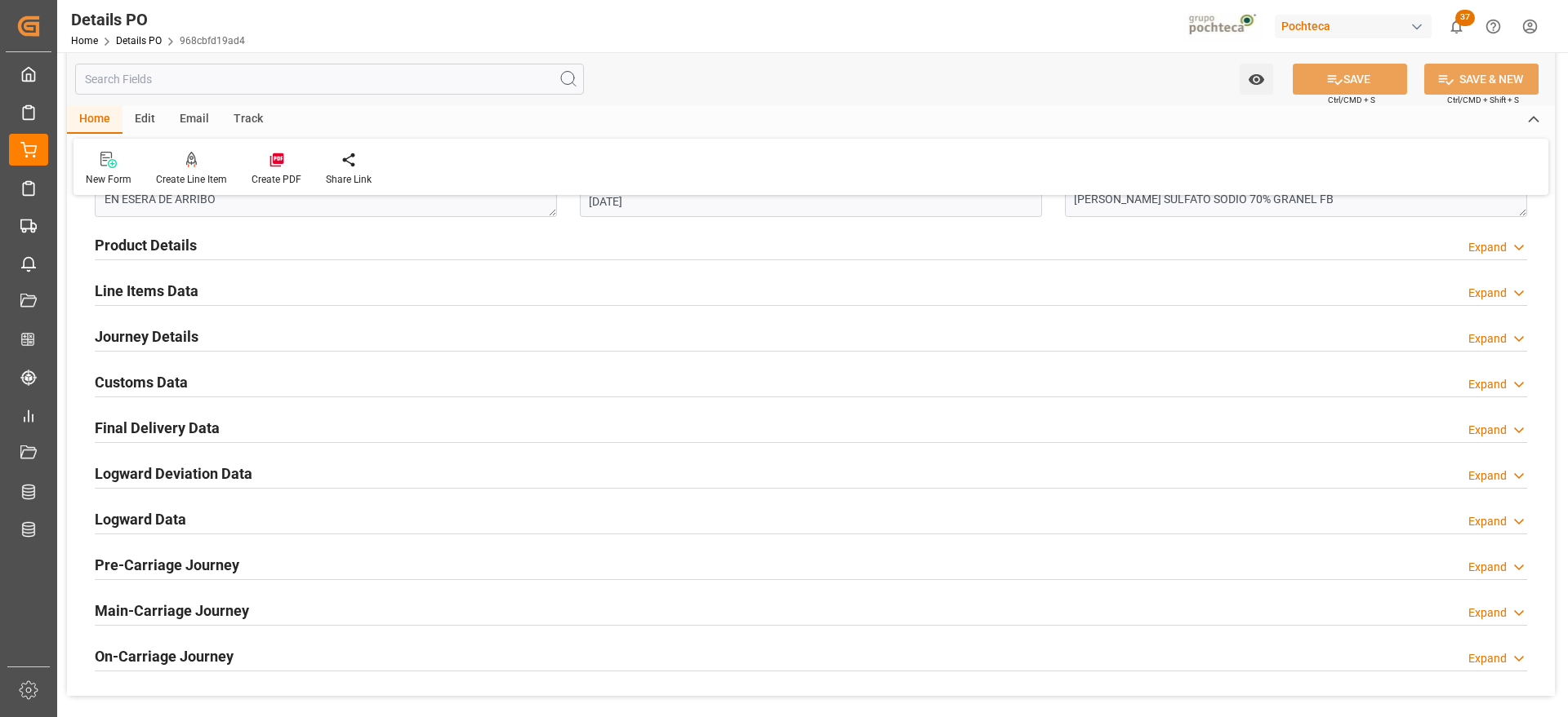
click at [149, 378] on h2 "Customs Data" at bounding box center [141, 382] width 93 height 22
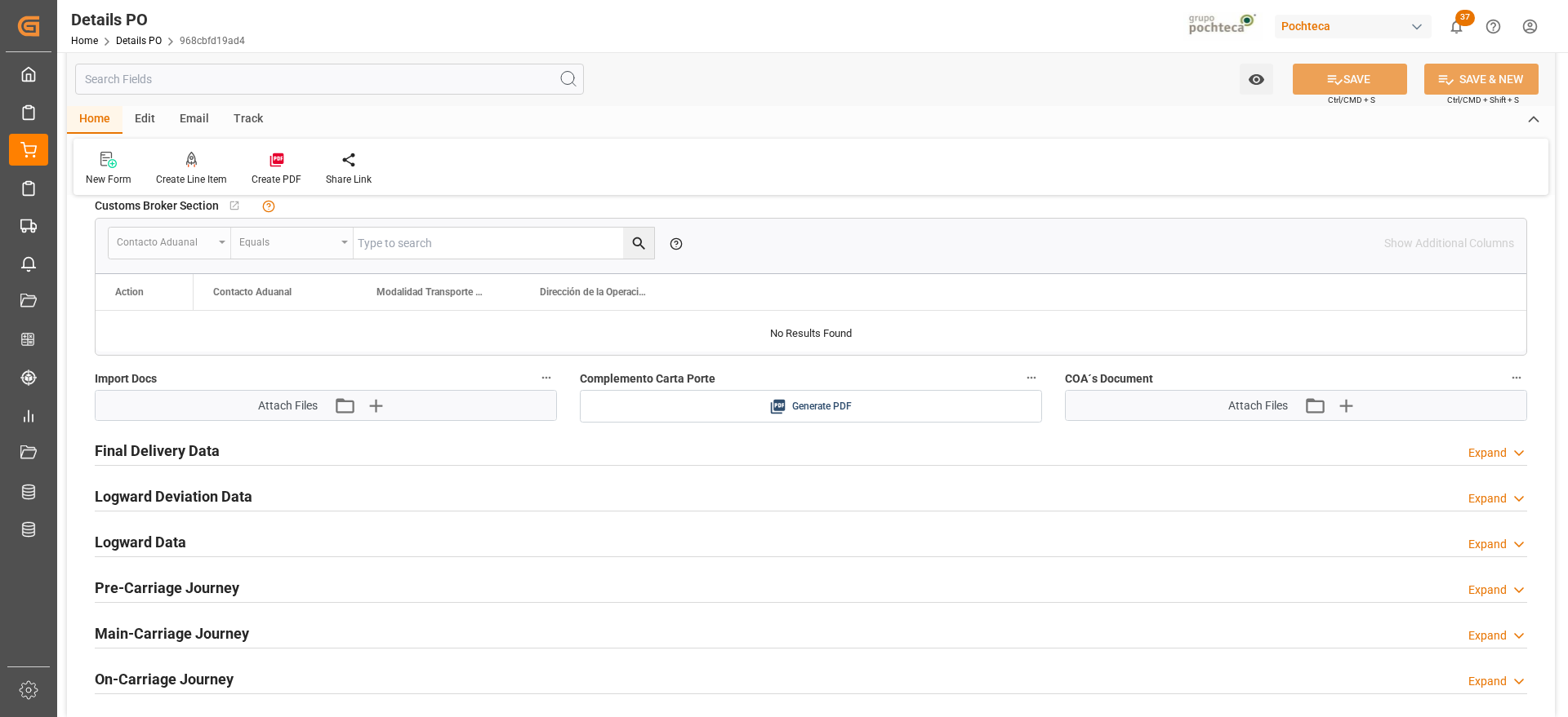
scroll to position [1326, 0]
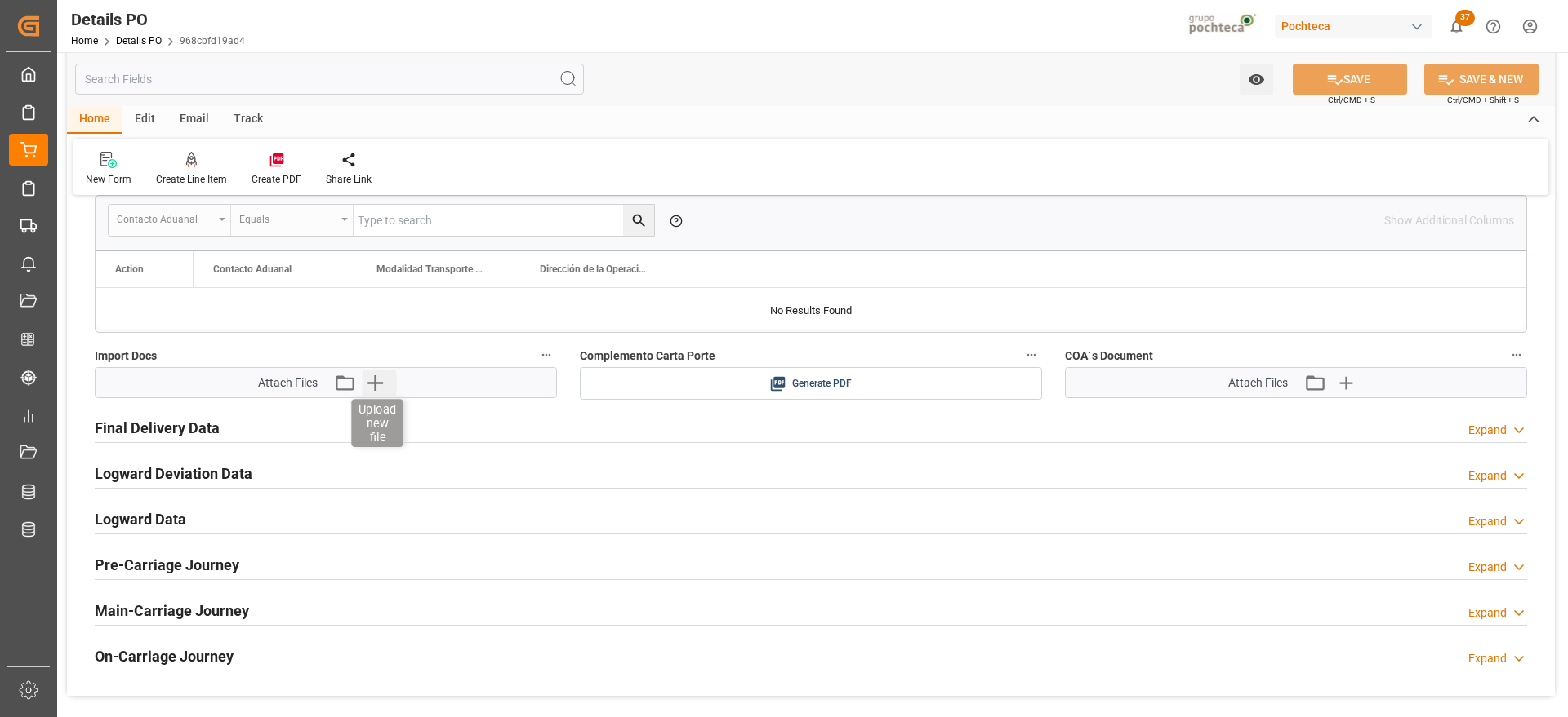
click at [371, 386] on icon "button" at bounding box center [374, 382] width 26 height 26
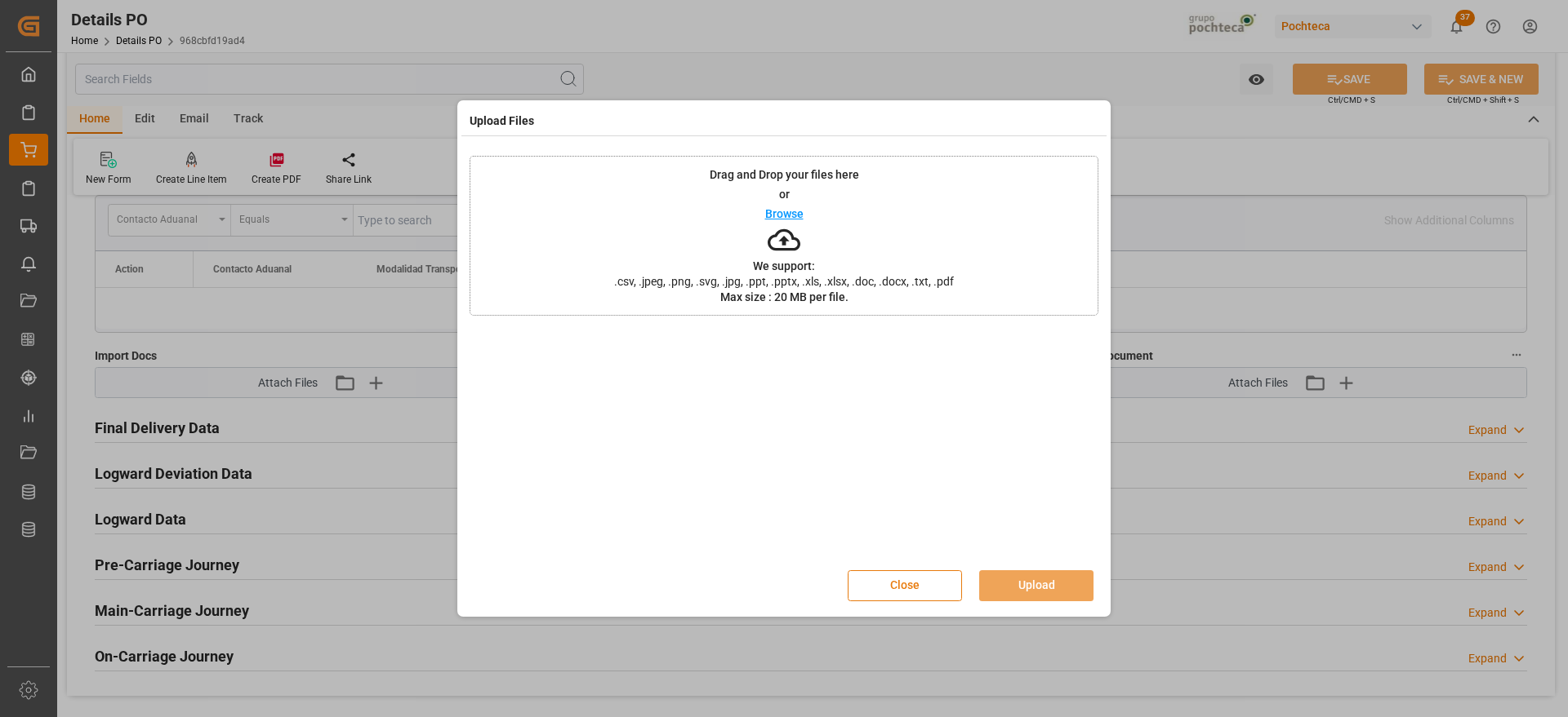
click at [934, 577] on button "Close" at bounding box center [905, 586] width 115 height 31
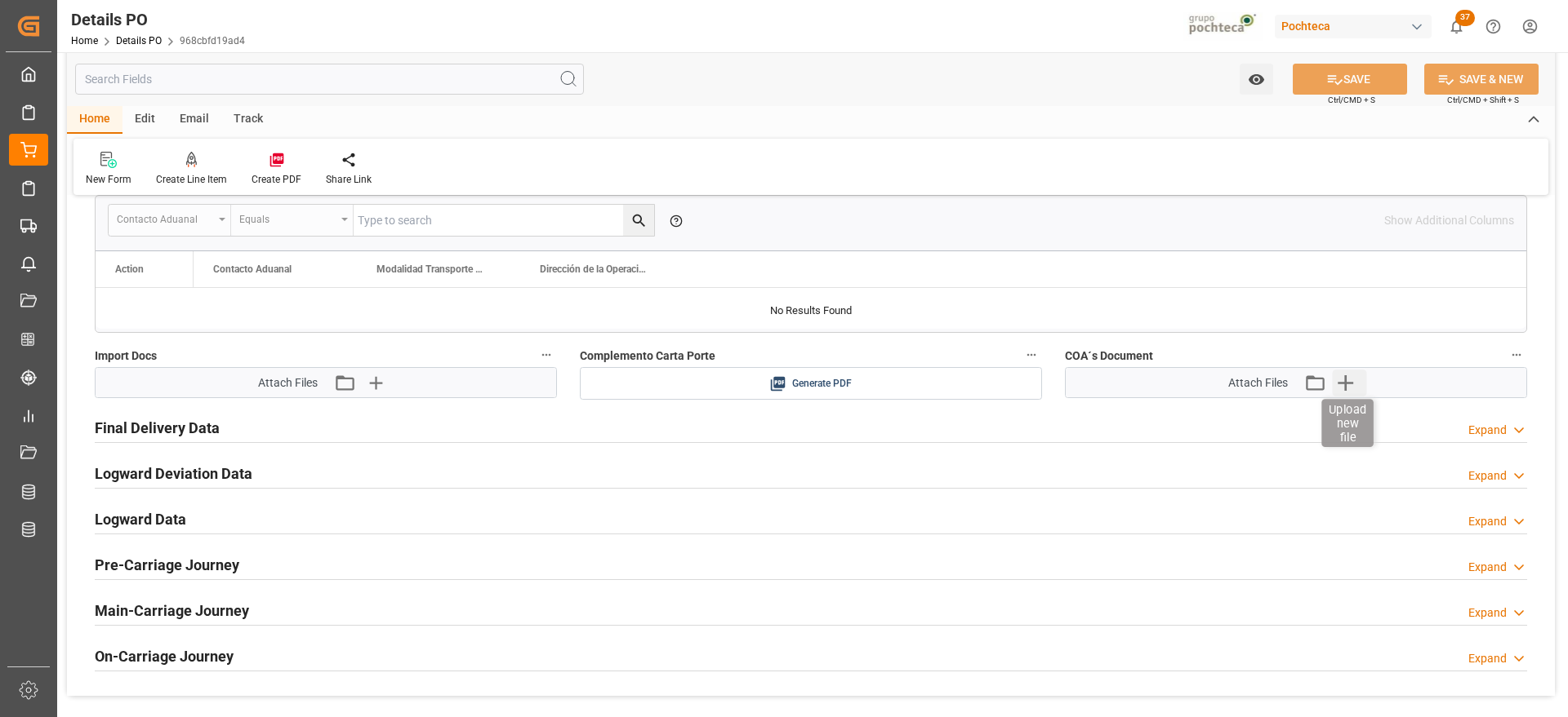
click at [1340, 387] on icon "button" at bounding box center [1344, 382] width 26 height 26
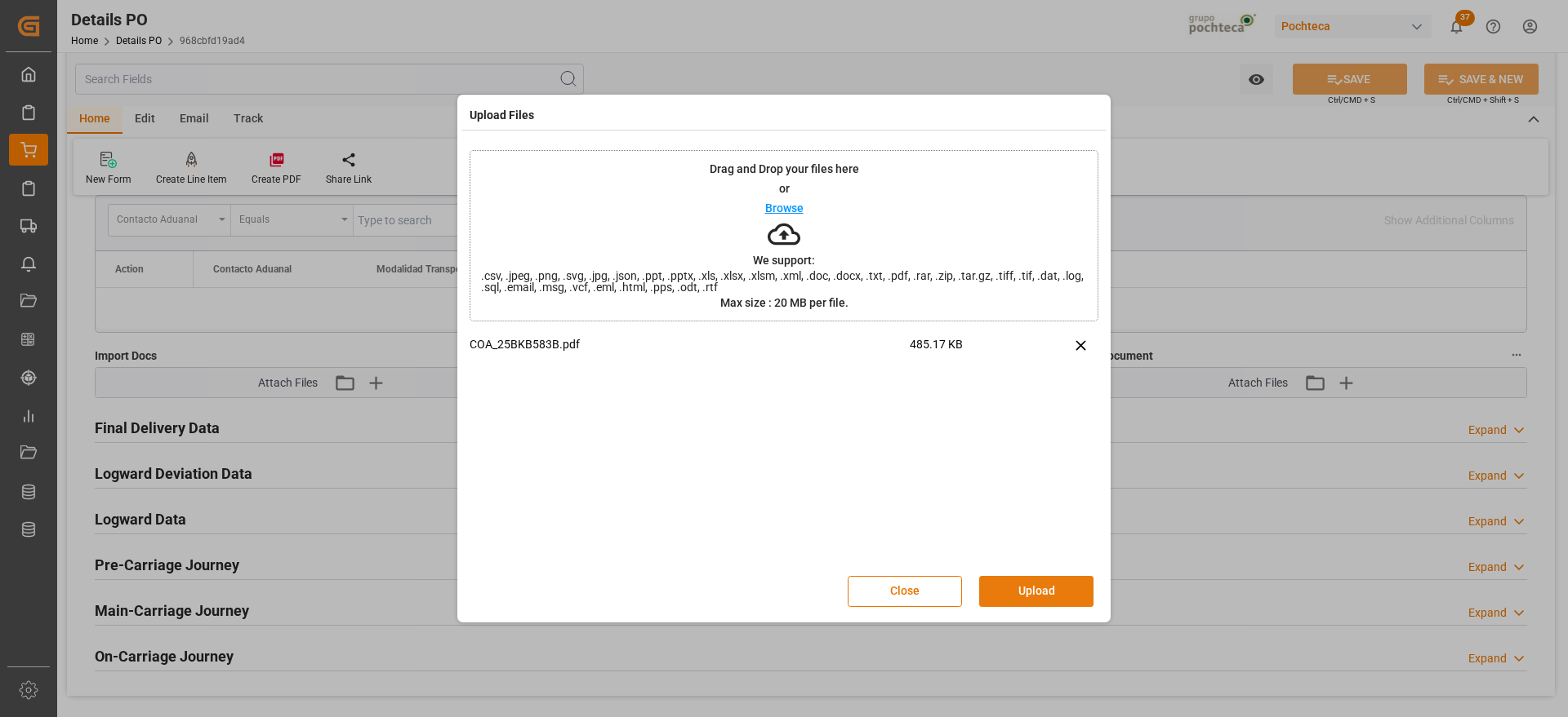
click at [1023, 577] on button "Upload" at bounding box center [1037, 592] width 115 height 31
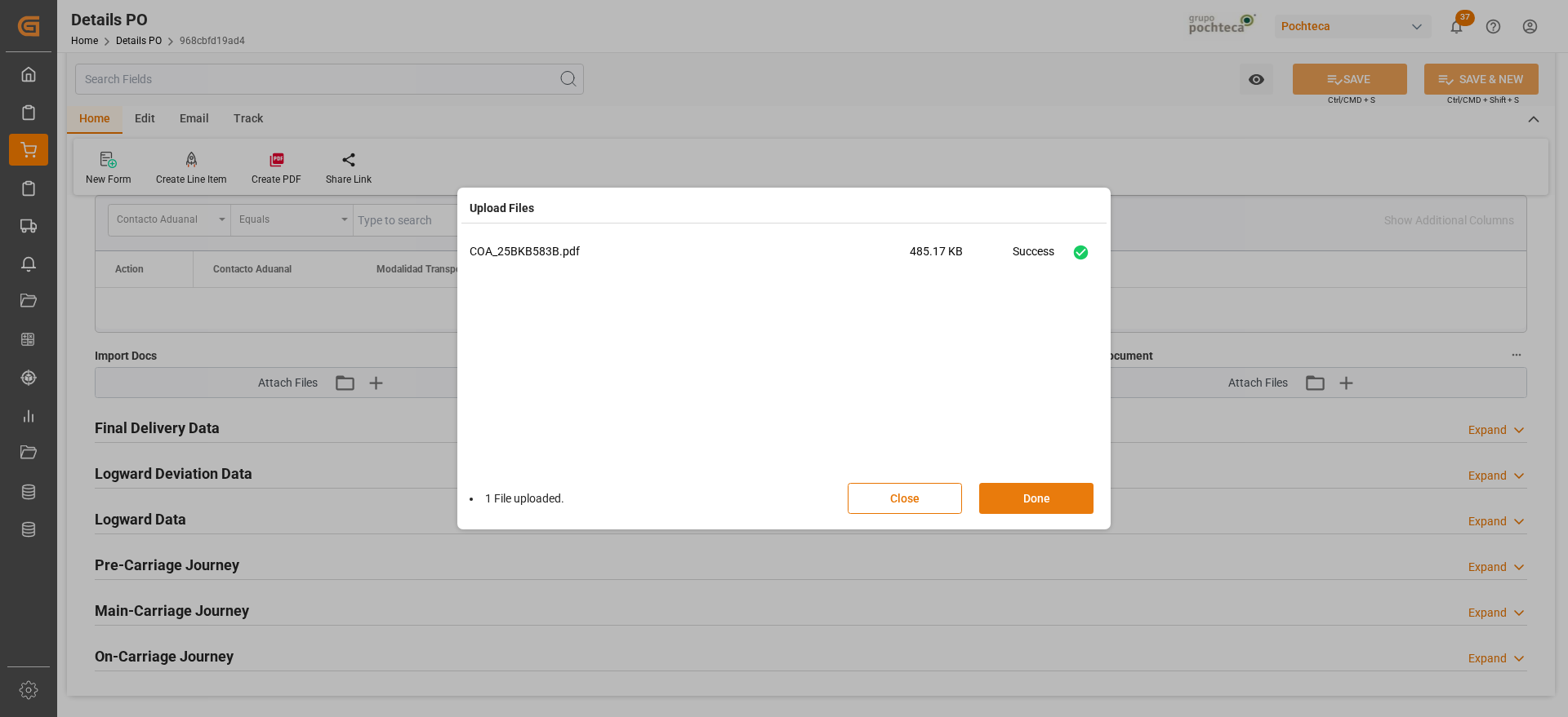
click at [1042, 500] on button "Done" at bounding box center [1037, 498] width 115 height 31
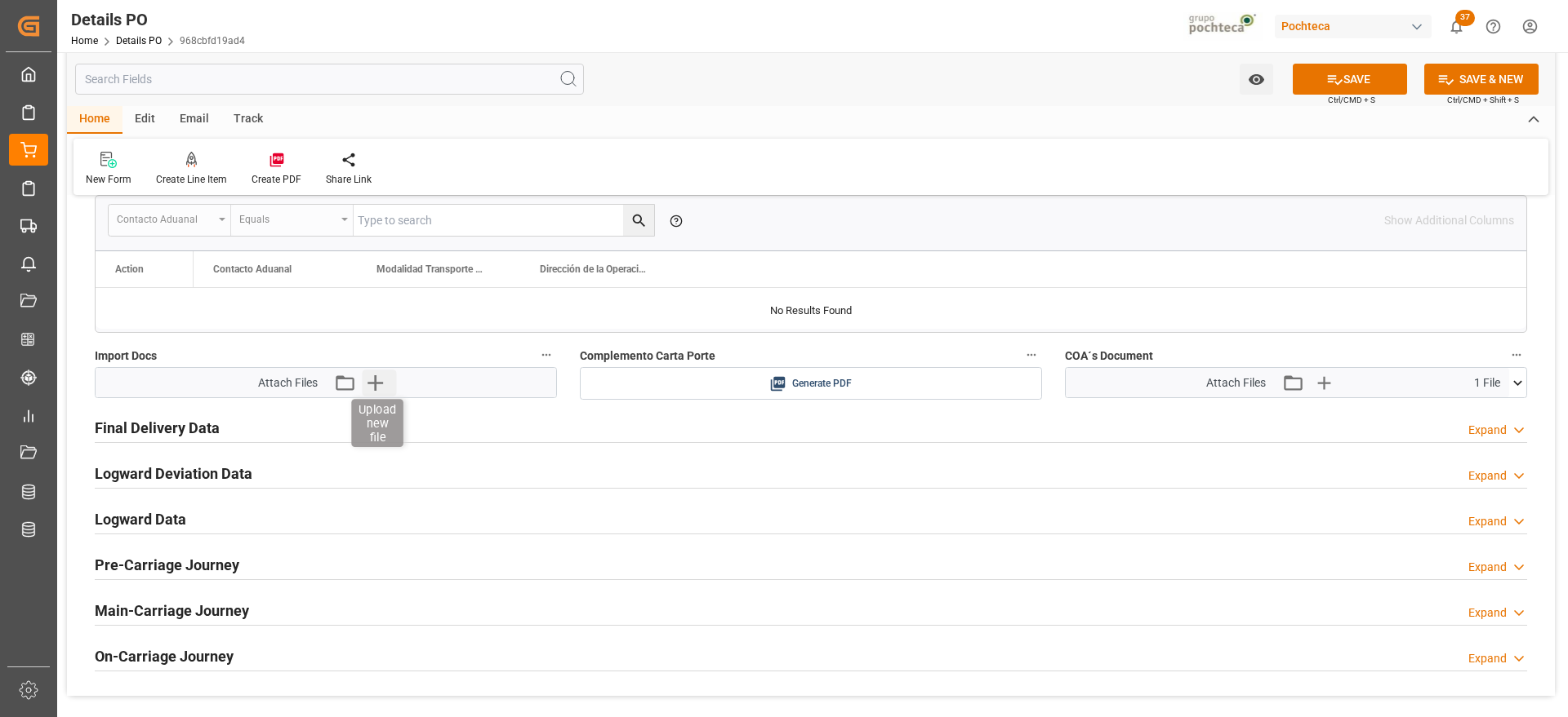
click at [377, 381] on icon "button" at bounding box center [374, 382] width 26 height 26
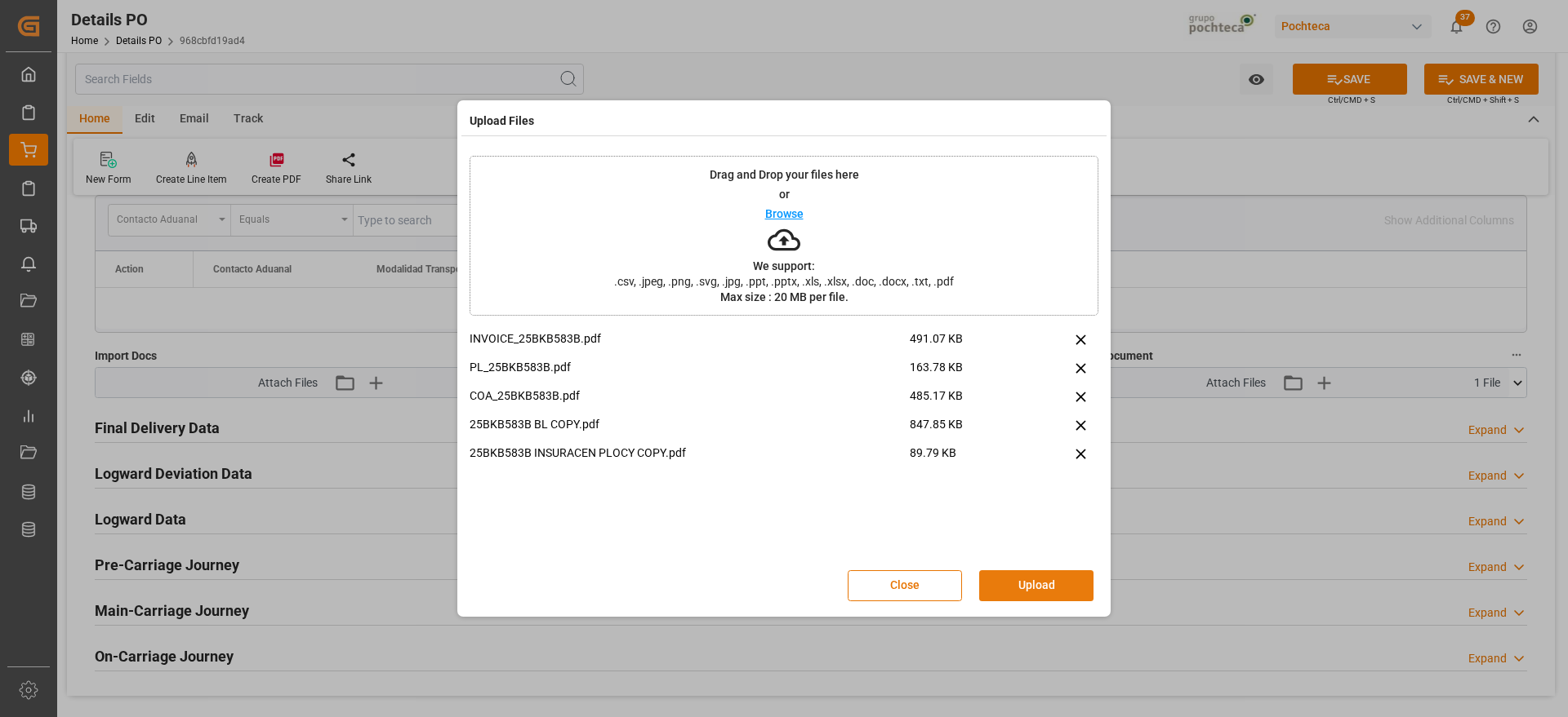
click at [1012, 578] on button "Upload" at bounding box center [1037, 586] width 115 height 31
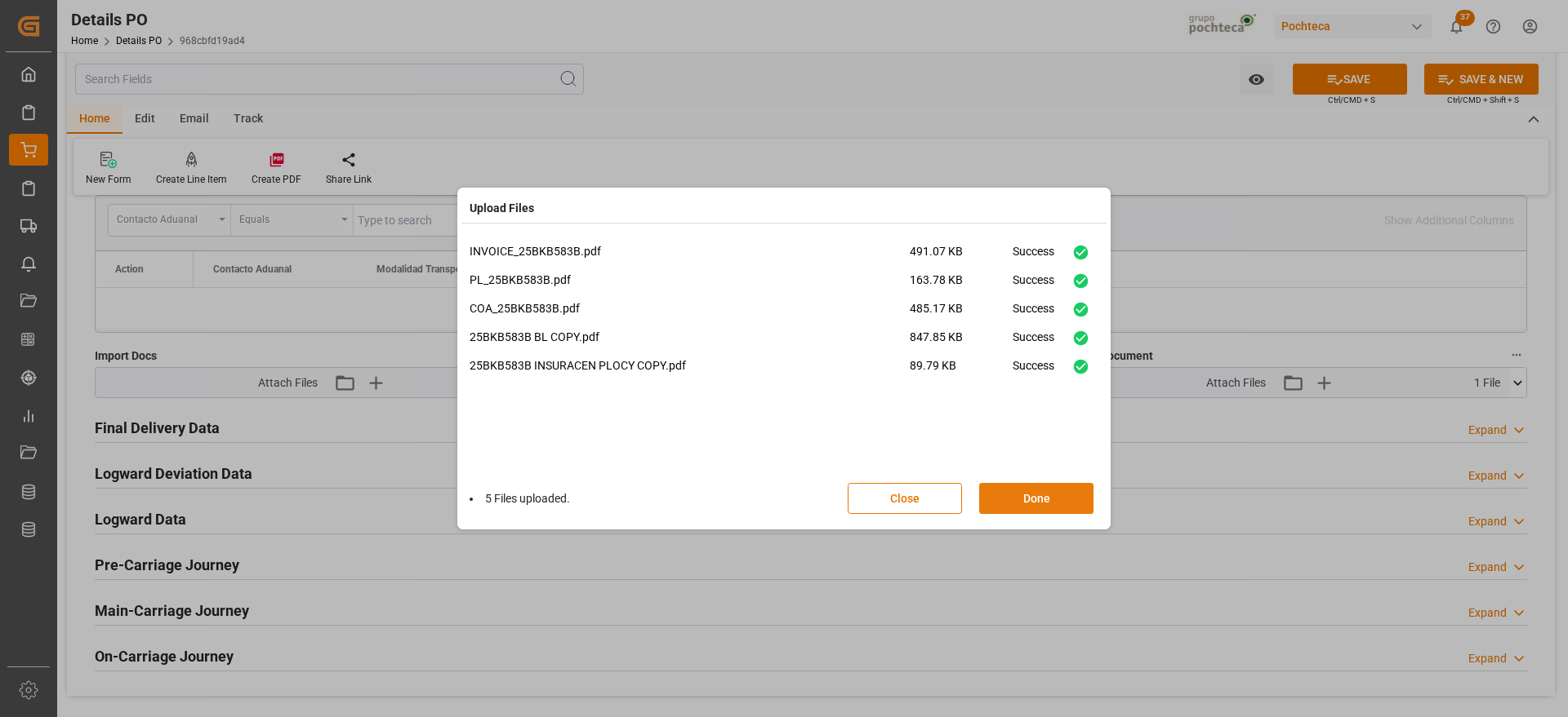
click at [1042, 492] on button "Done" at bounding box center [1037, 498] width 115 height 31
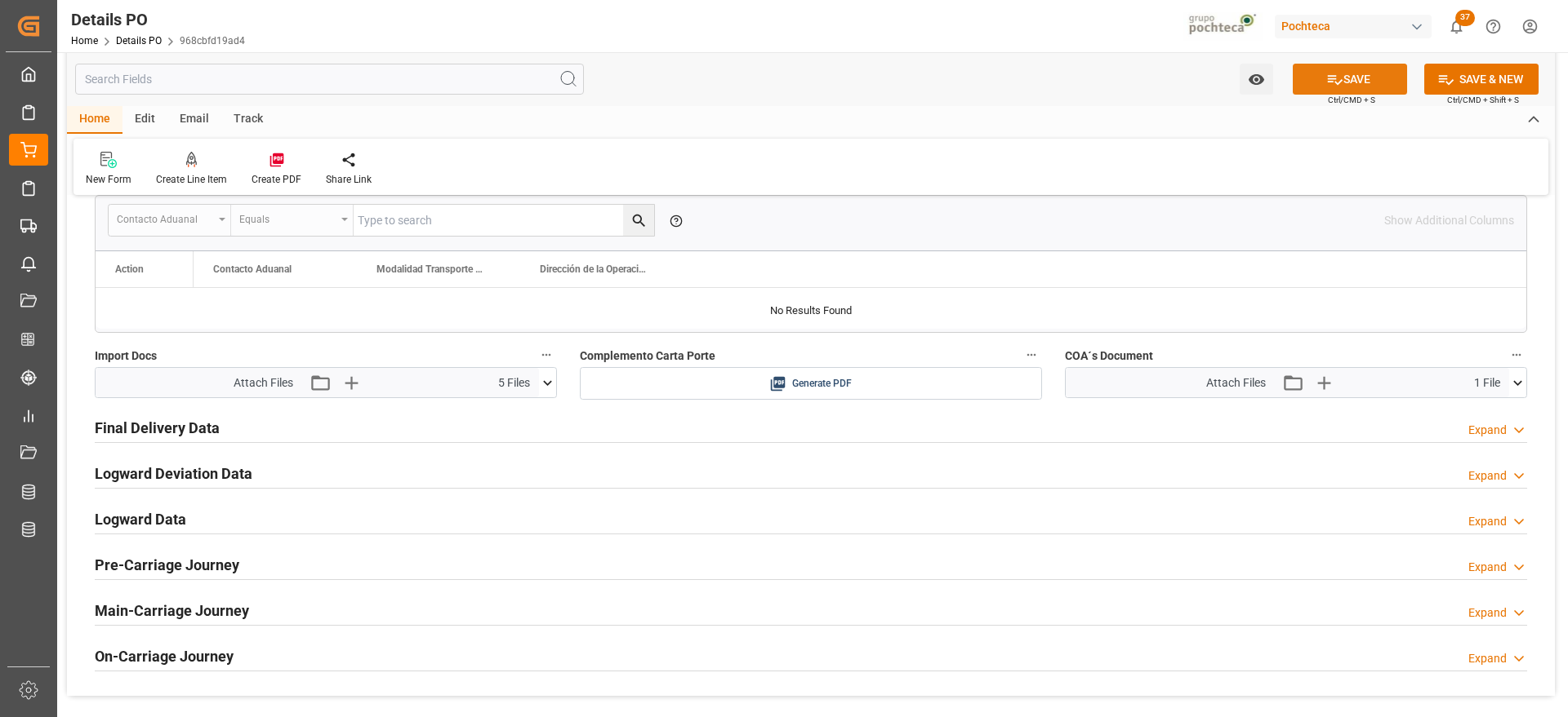
click at [1341, 77] on button "SAVE" at bounding box center [1350, 79] width 115 height 31
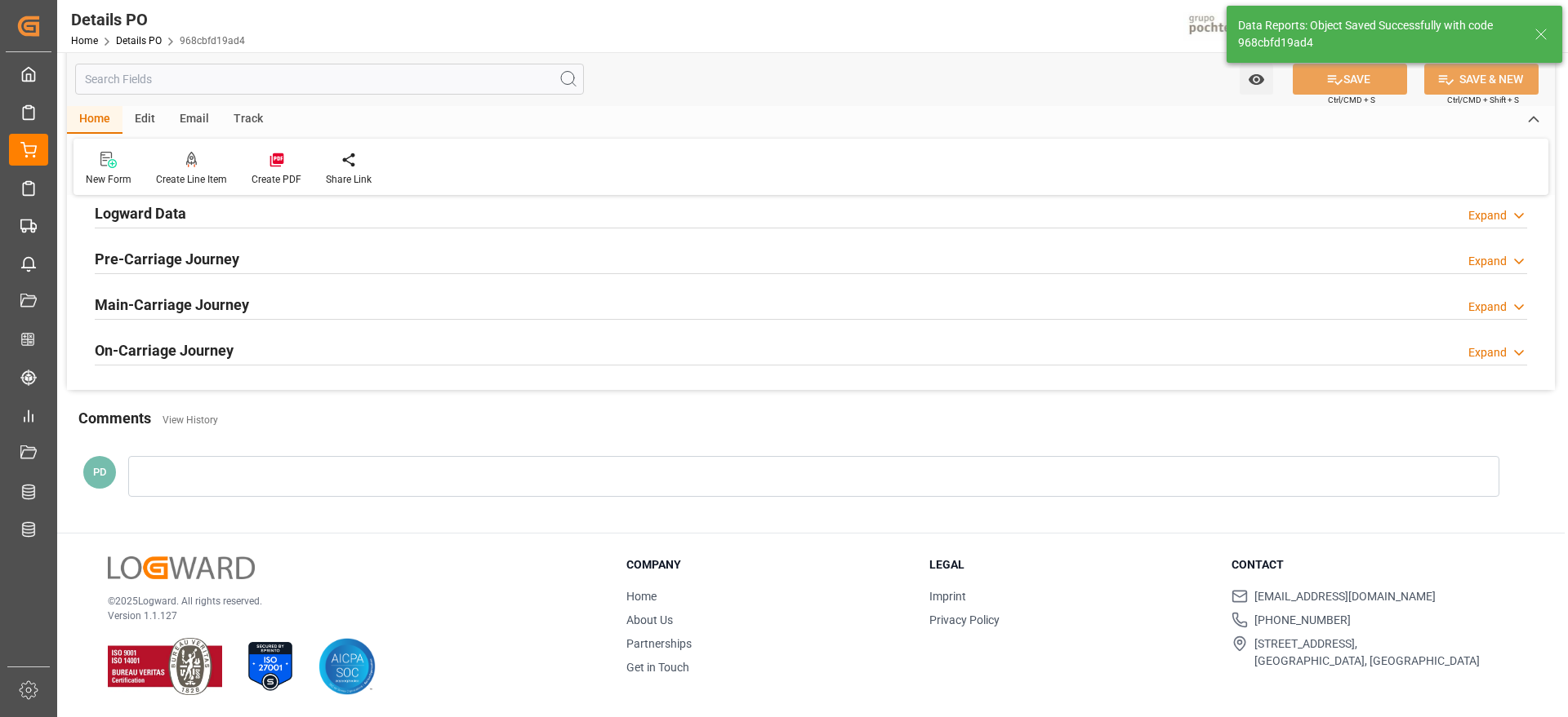
type textarea "EN ESERA DE ARRIBO"
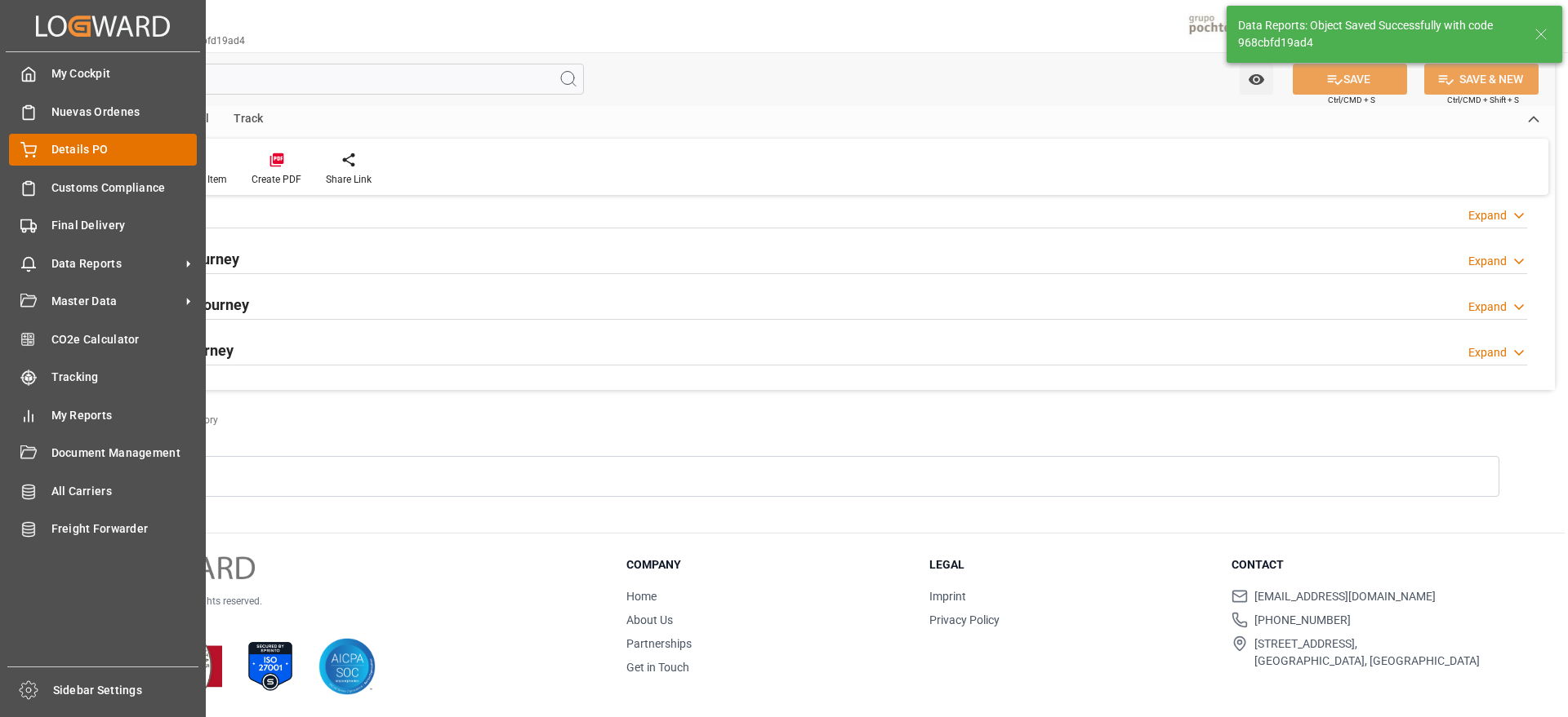
click at [109, 152] on span "Details PO" at bounding box center [125, 150] width 146 height 17
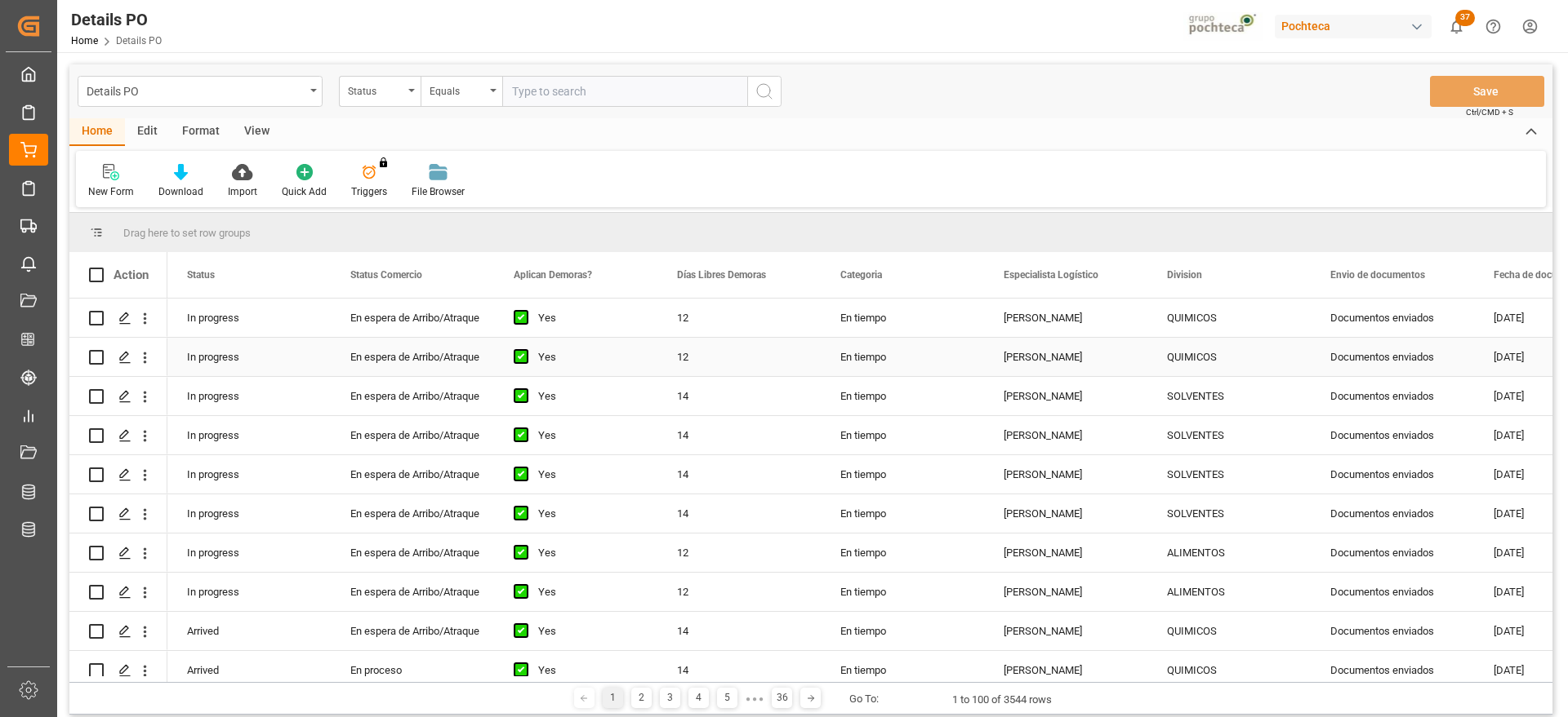
click at [1415, 331] on div "Documentos enviados" at bounding box center [1393, 318] width 163 height 38
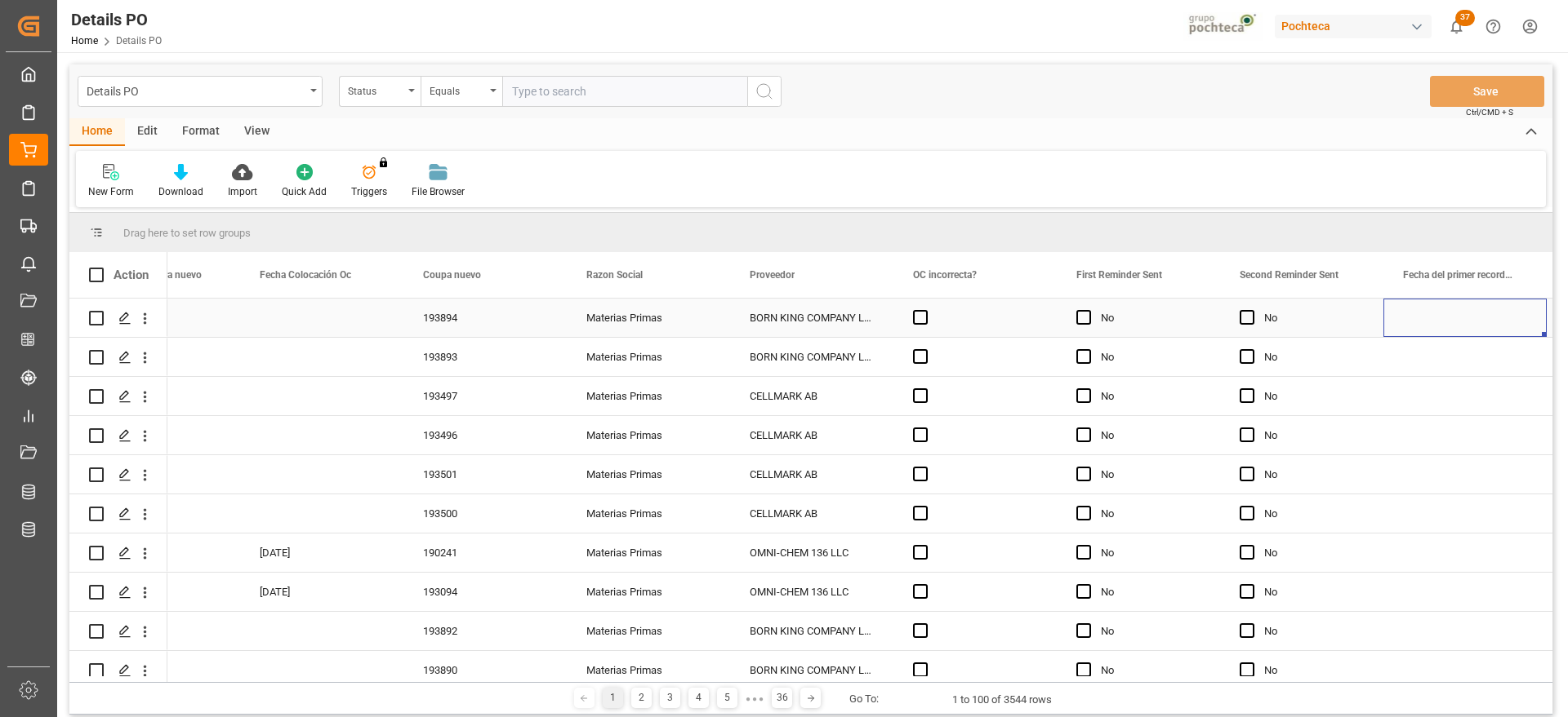
scroll to position [0, 1887]
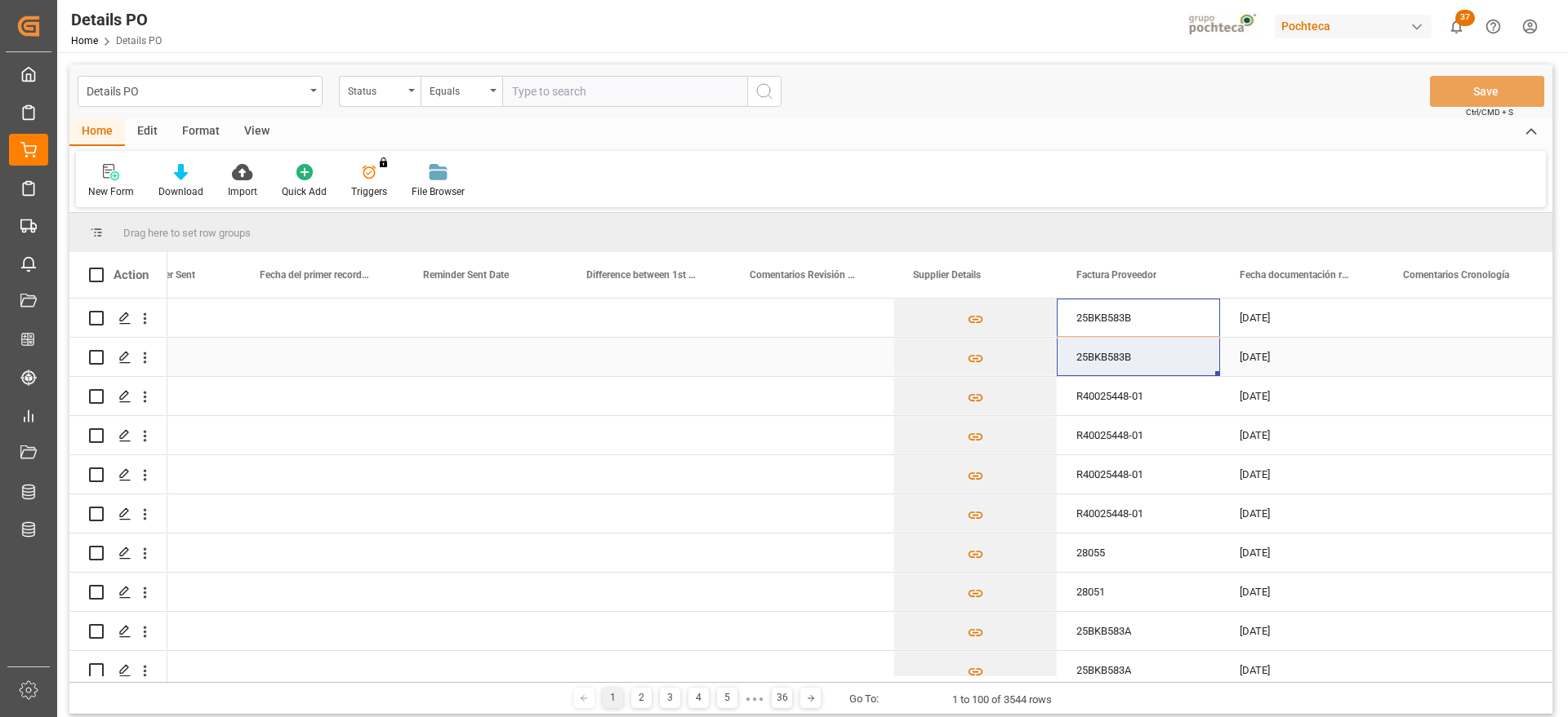
click at [1388, 317] on div "Press SPACE to select this row." at bounding box center [1465, 318] width 163 height 38
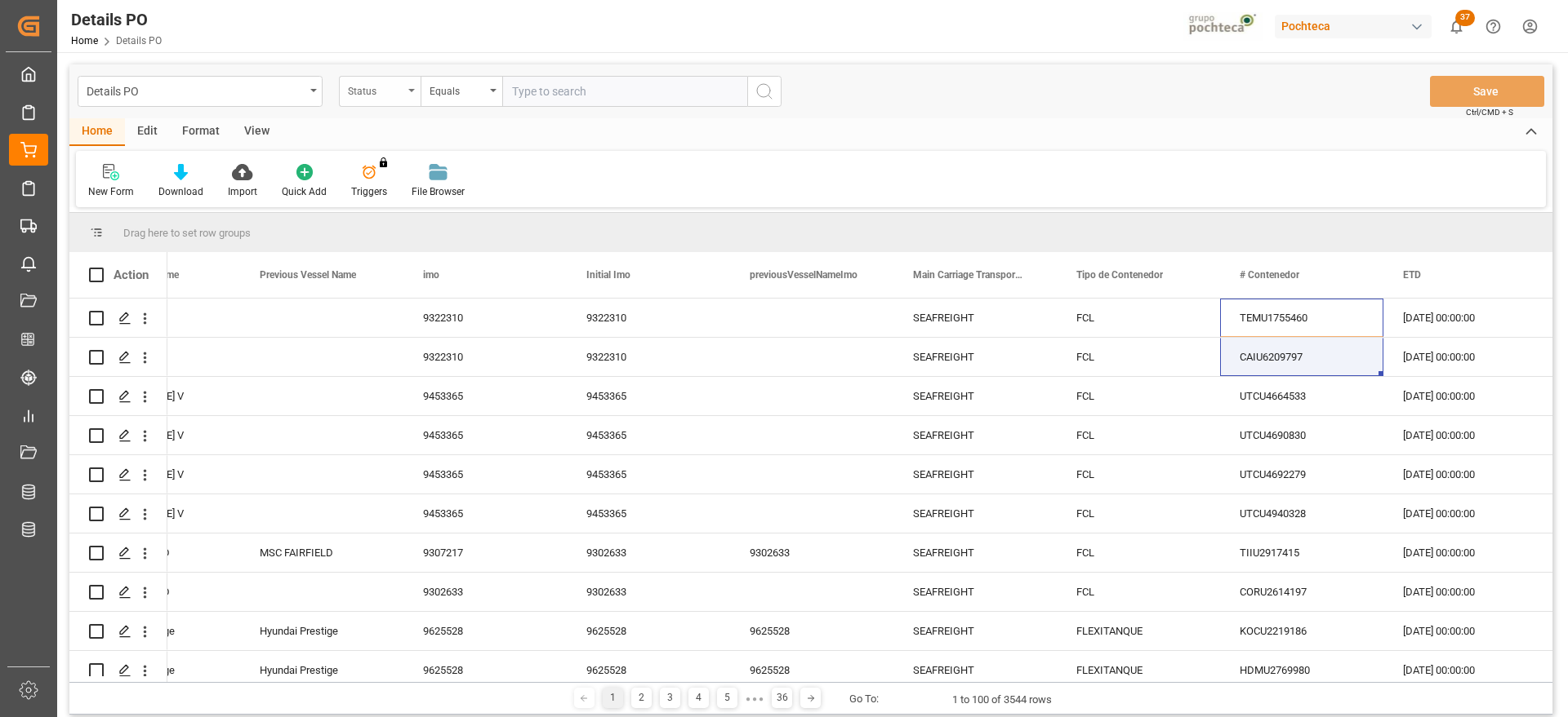
click at [372, 86] on div "Status" at bounding box center [375, 89] width 56 height 19
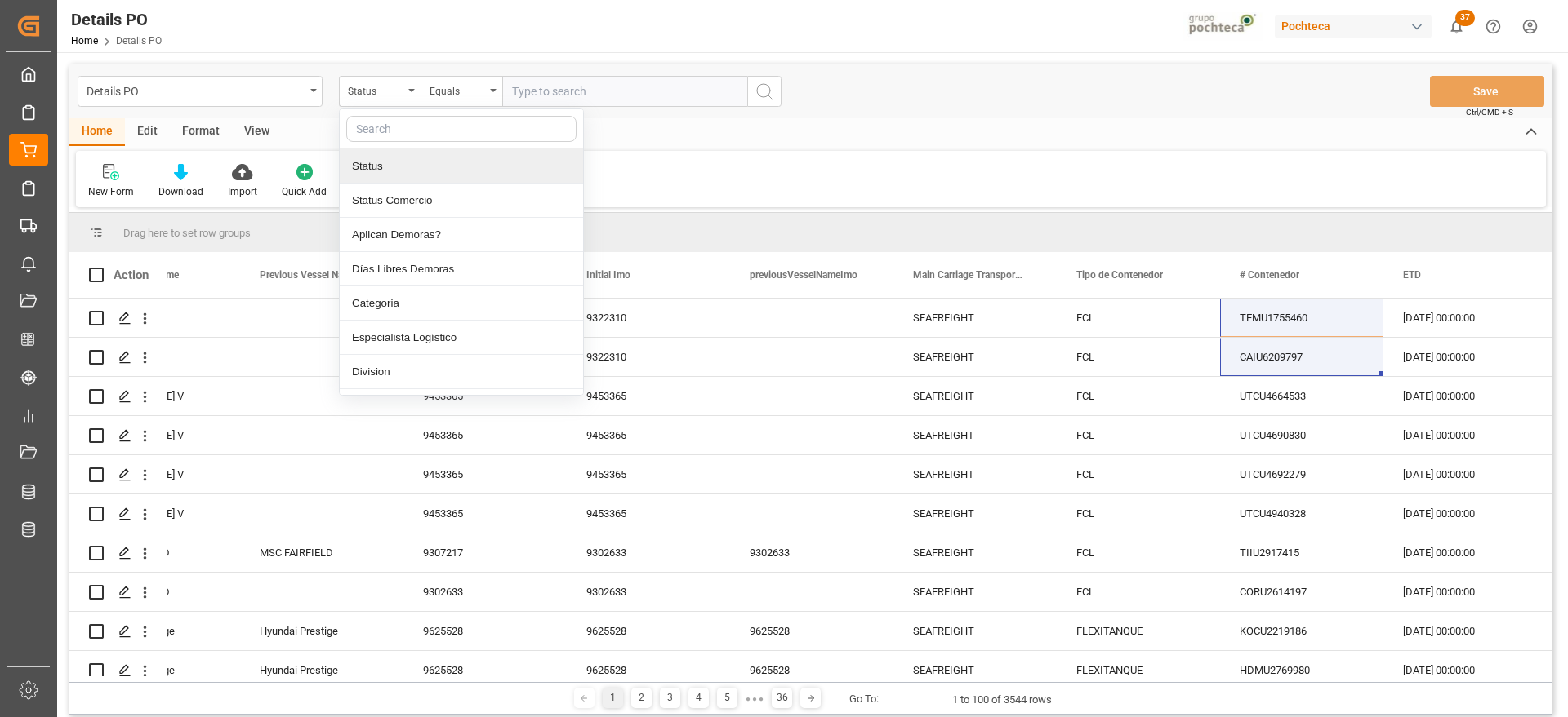
click at [386, 136] on input "text" at bounding box center [461, 128] width 230 height 26
type input "ORDE"
click at [432, 172] on div "Orden de Compra nuevo" at bounding box center [461, 166] width 244 height 34
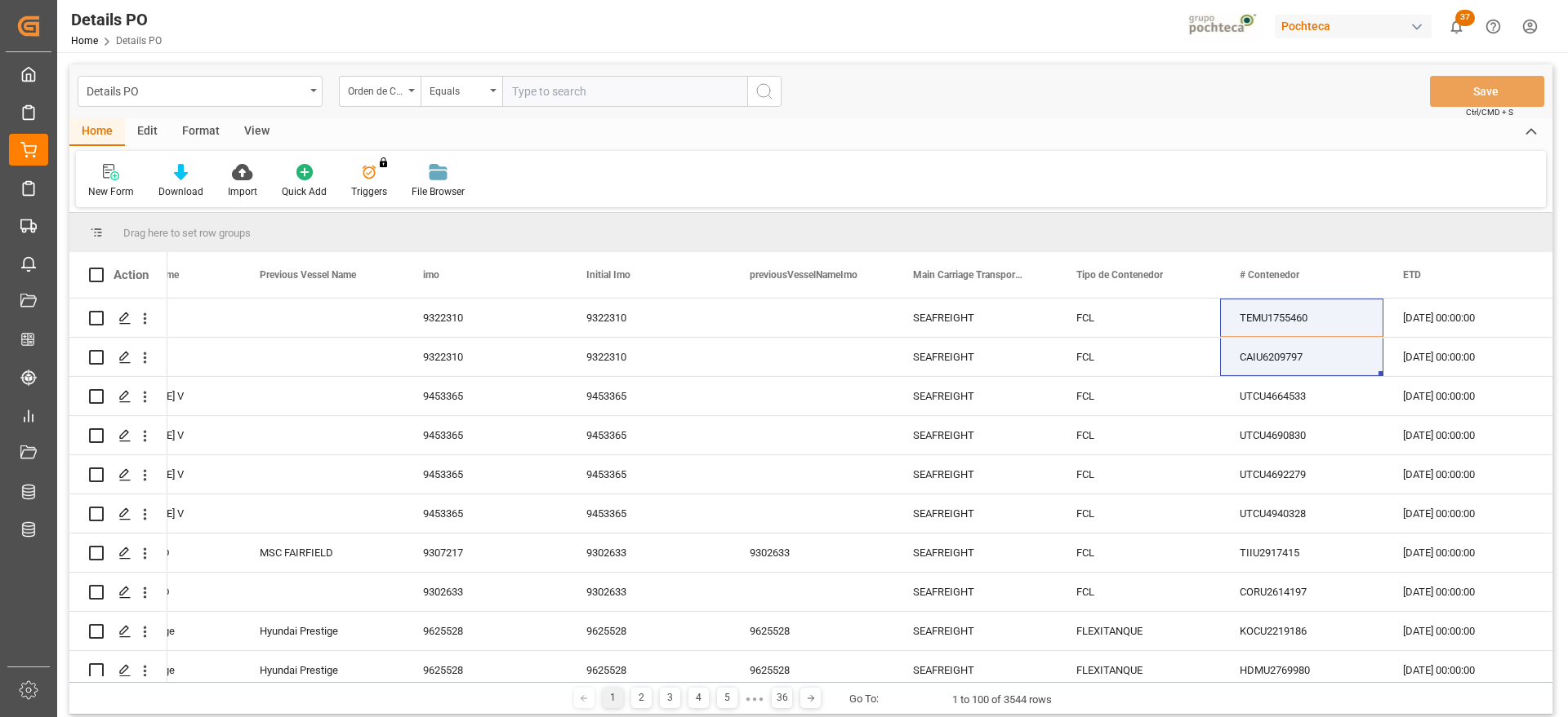
click at [557, 90] on input "text" at bounding box center [624, 91] width 245 height 31
type input "<"
paste input "5000306169"
type input "5000306169"
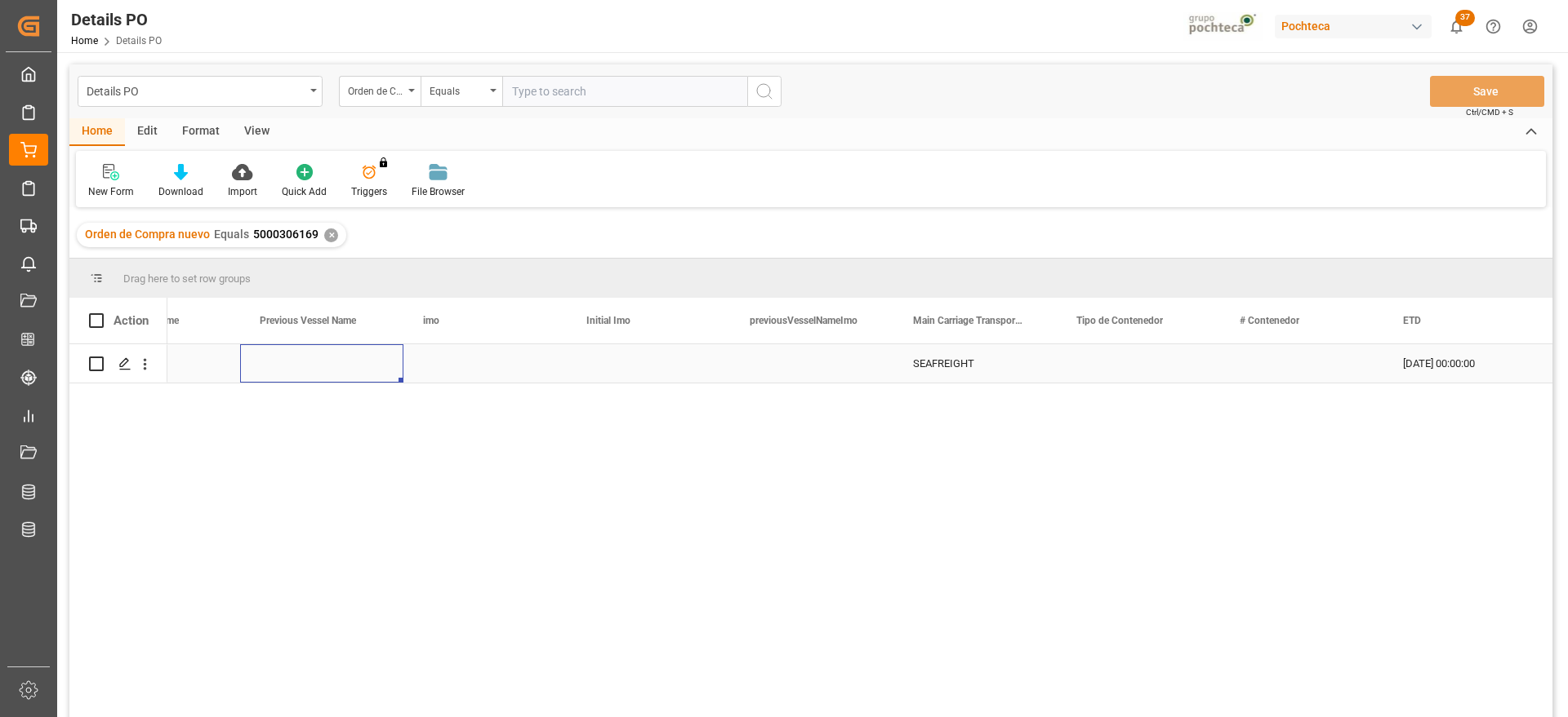
click at [318, 380] on div "Press SPACE to select this row." at bounding box center [322, 364] width 163 height 38
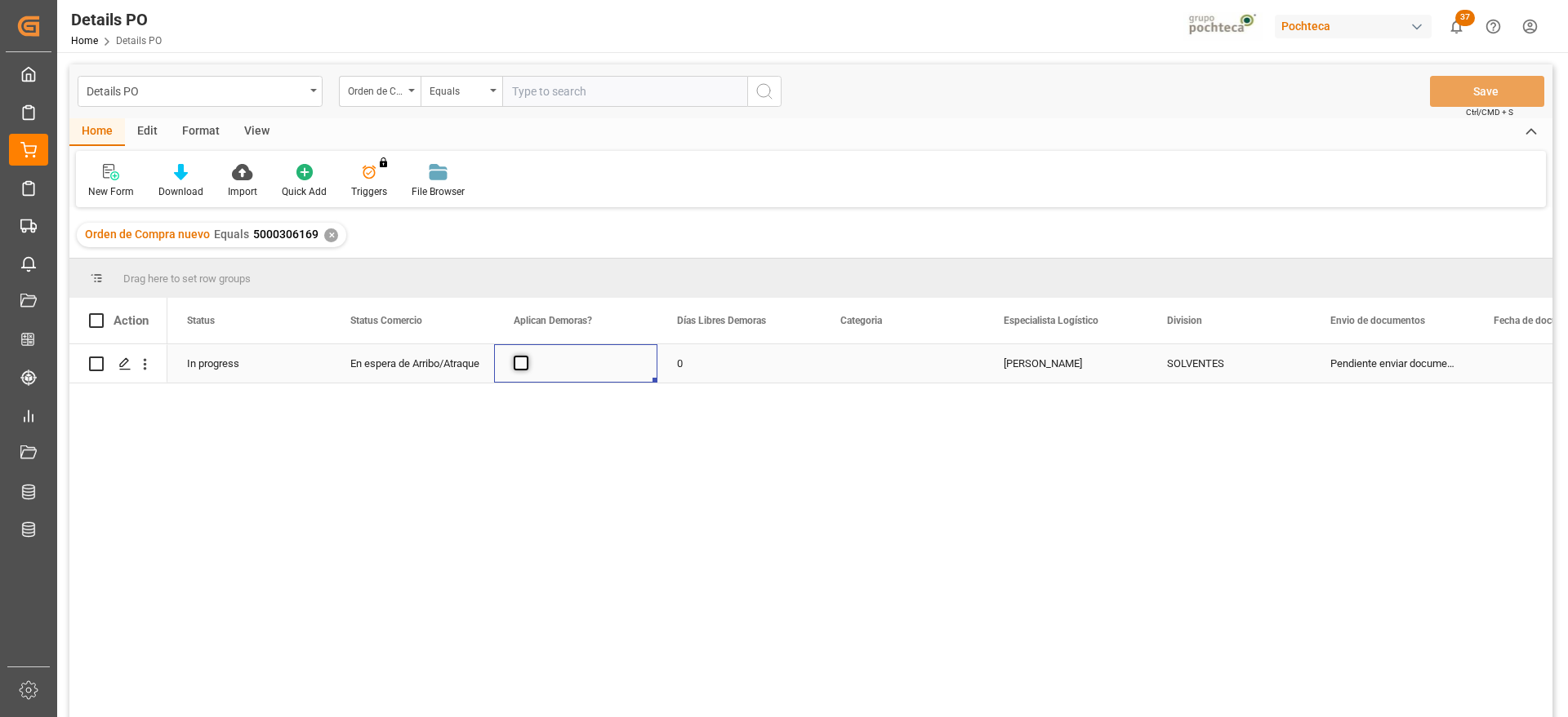
click at [517, 362] on span "Press SPACE to select this row." at bounding box center [521, 363] width 15 height 15
click at [526, 356] on input "Press SPACE to select this row." at bounding box center [526, 356] width 0 height 0
click at [691, 361] on div "0" at bounding box center [739, 364] width 163 height 38
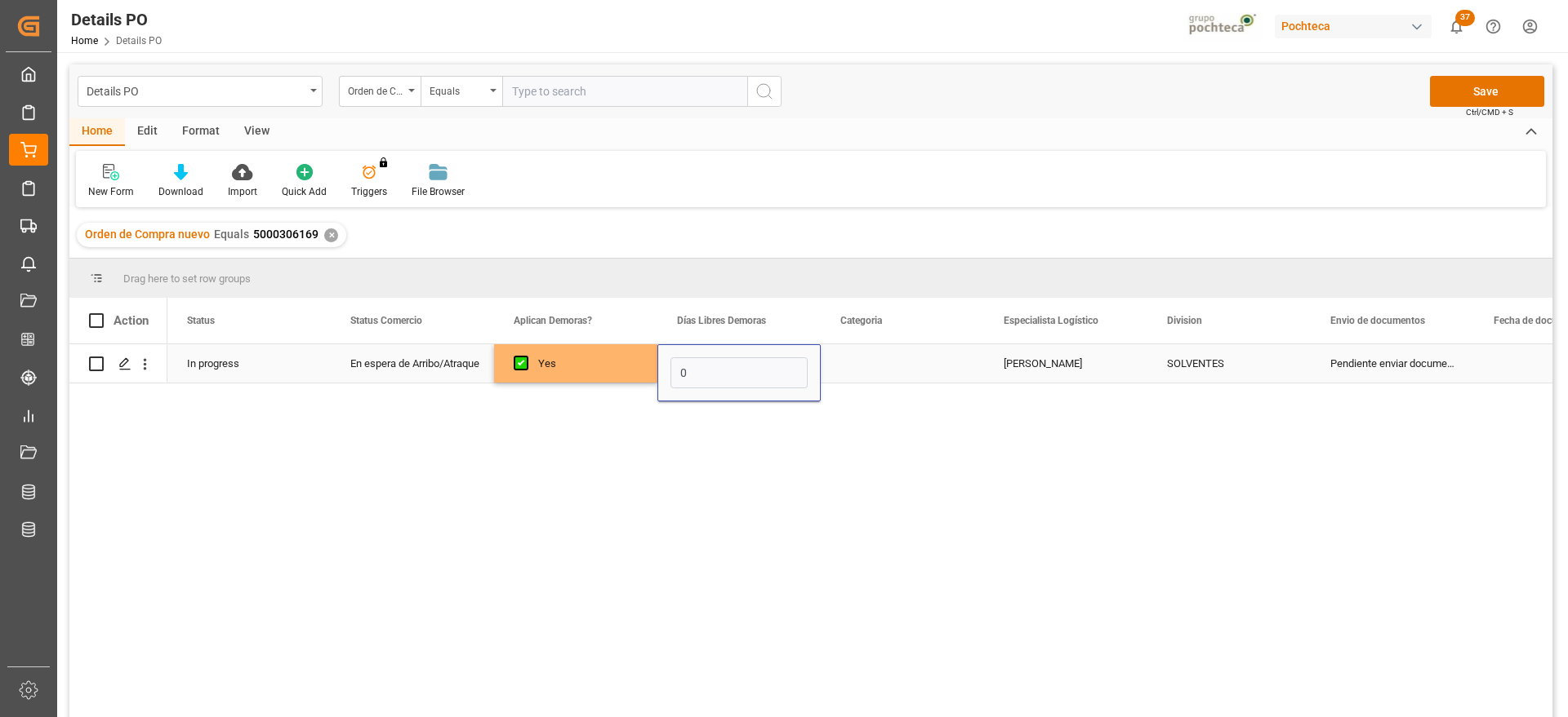
click at [691, 361] on input "0" at bounding box center [739, 372] width 137 height 31
type input "14"
click at [883, 366] on div "Press SPACE to select this row." at bounding box center [902, 364] width 163 height 38
click at [949, 366] on button "Select" at bounding box center [902, 372] width 137 height 31
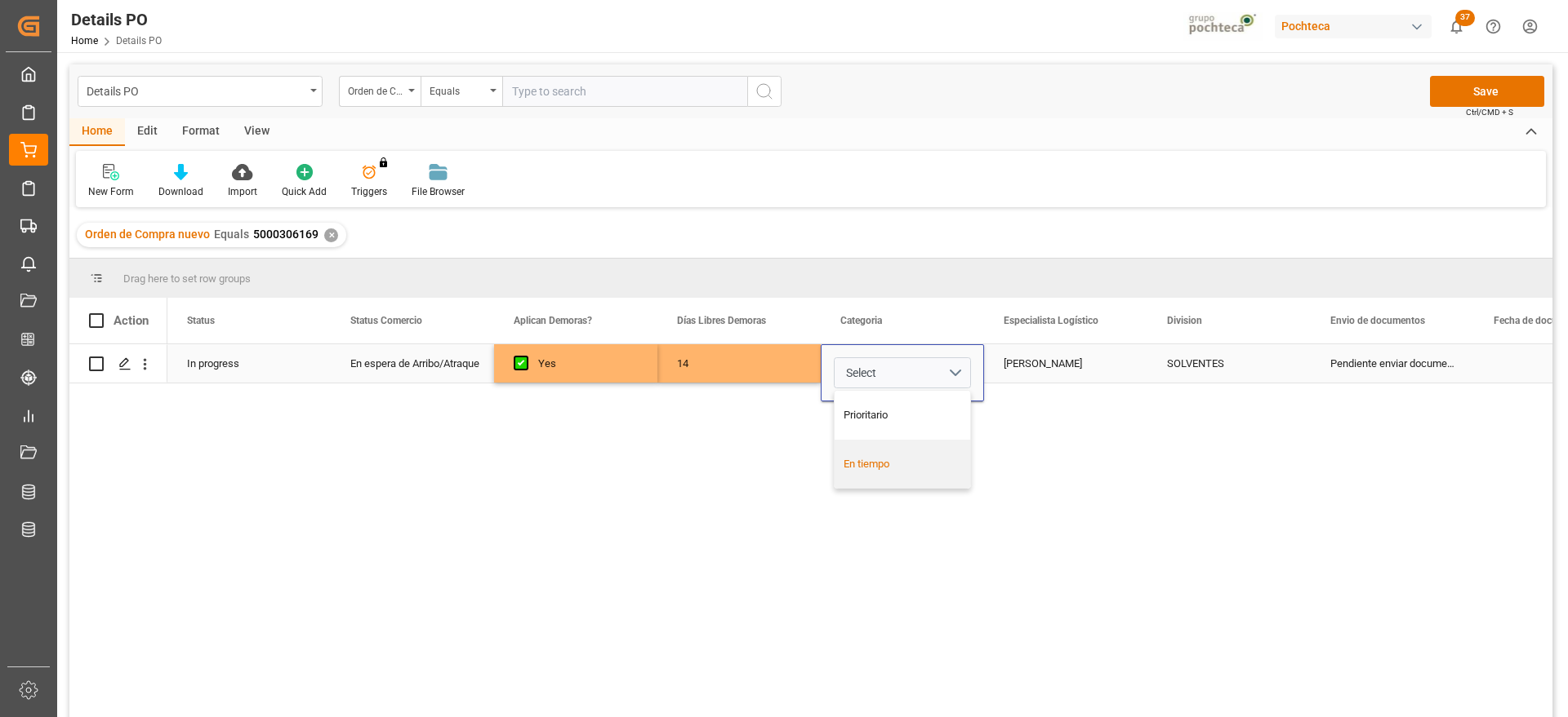
click at [920, 470] on div "En tiempo" at bounding box center [903, 464] width 118 height 17
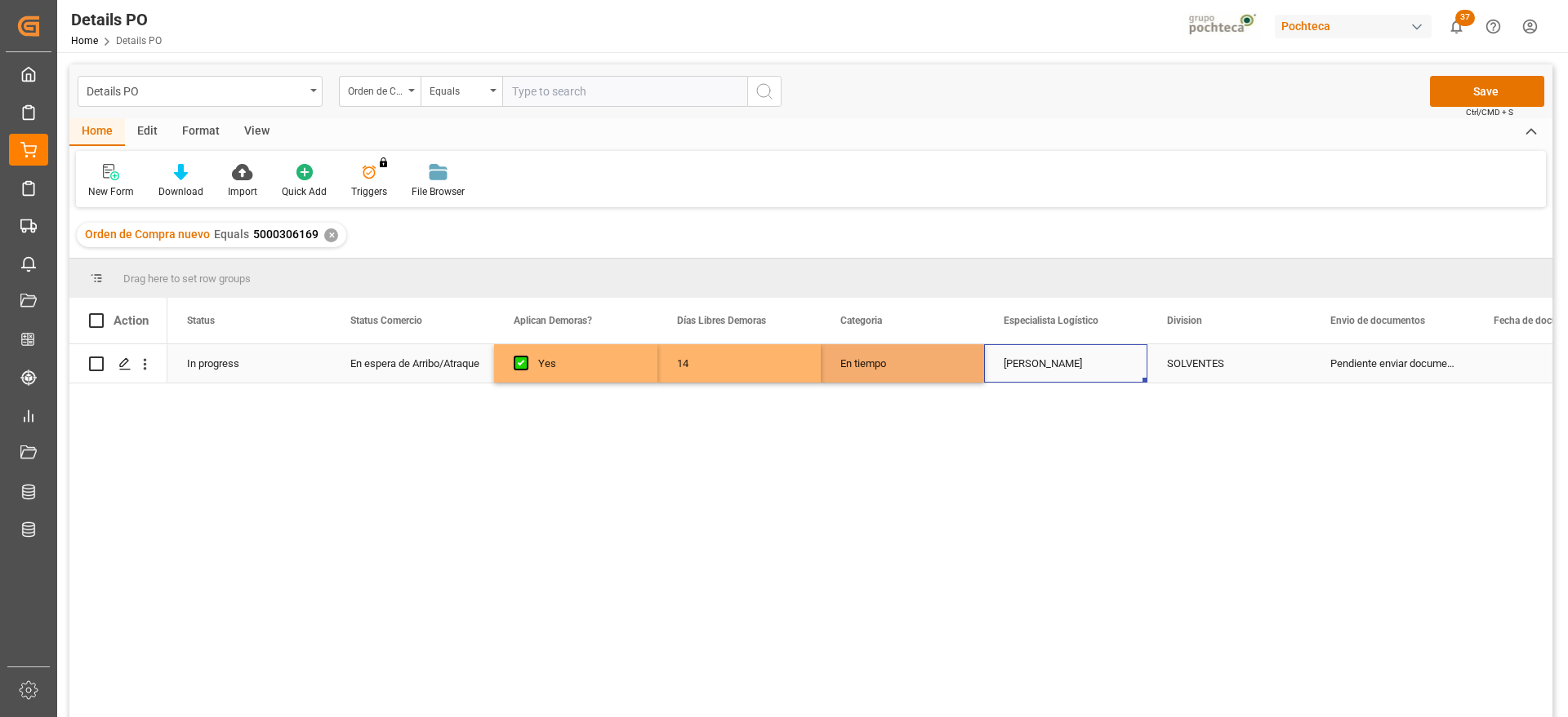
click at [1023, 361] on div "[PERSON_NAME]" at bounding box center [1066, 364] width 163 height 38
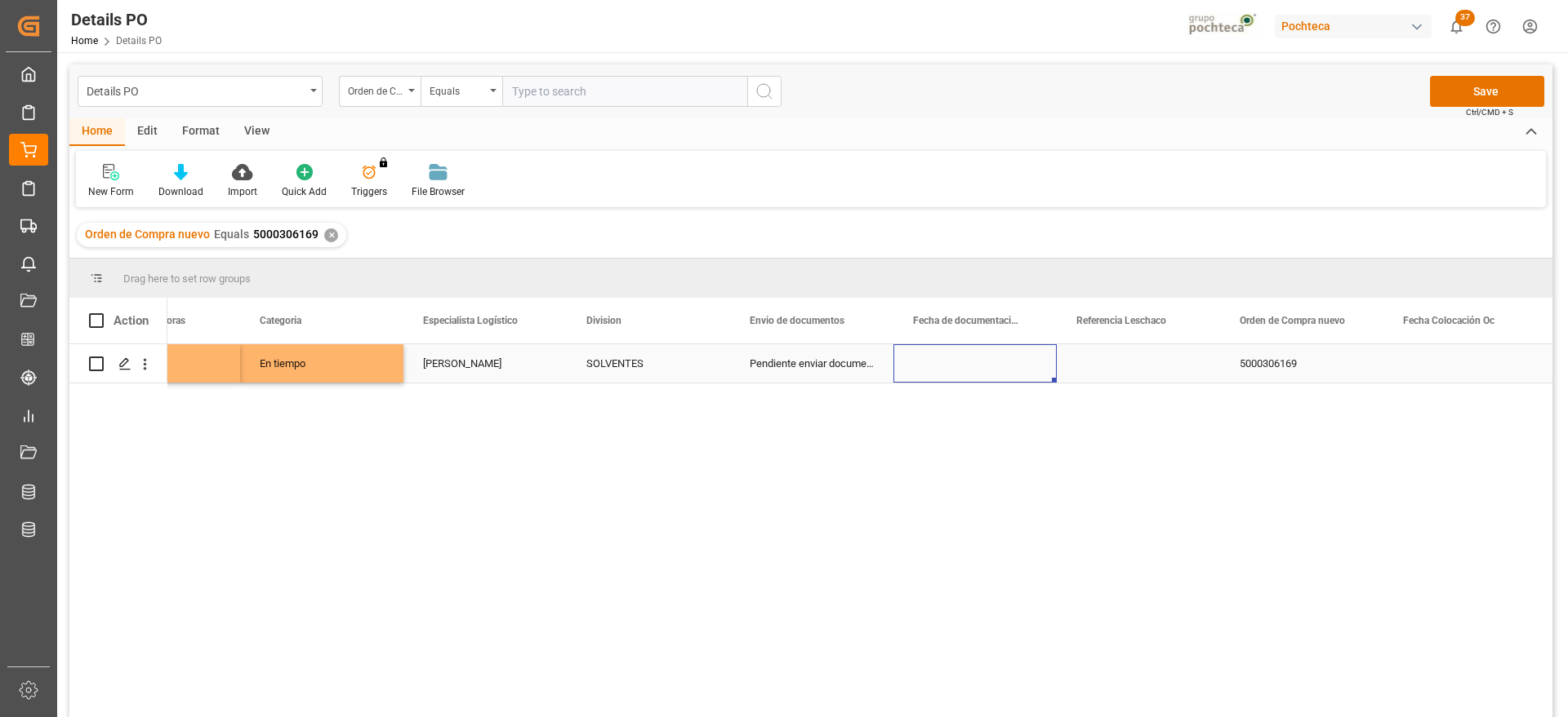
click at [964, 374] on div "Press SPACE to select this row." at bounding box center [975, 364] width 163 height 38
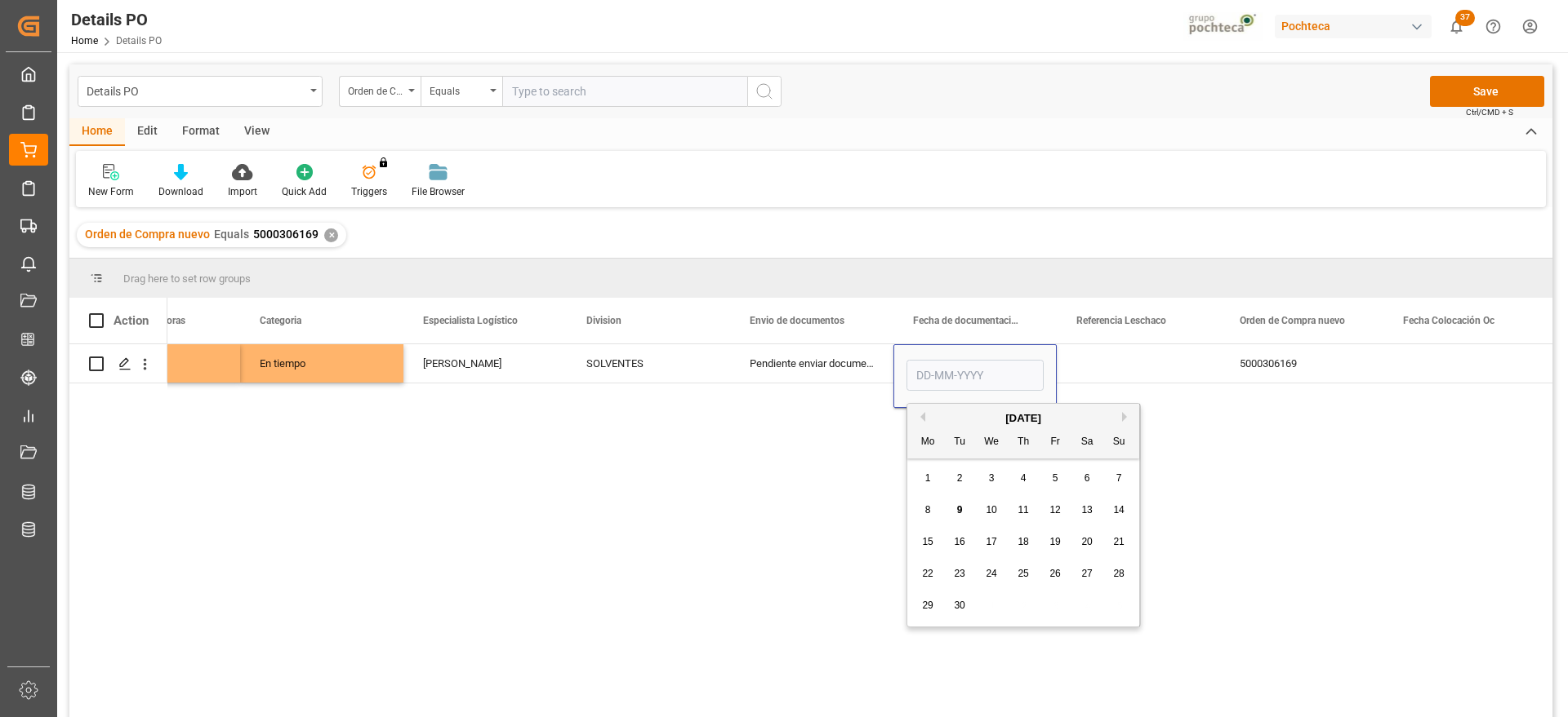
click at [1022, 484] on span "4" at bounding box center [1023, 479] width 6 height 12
type input "[DATE]"
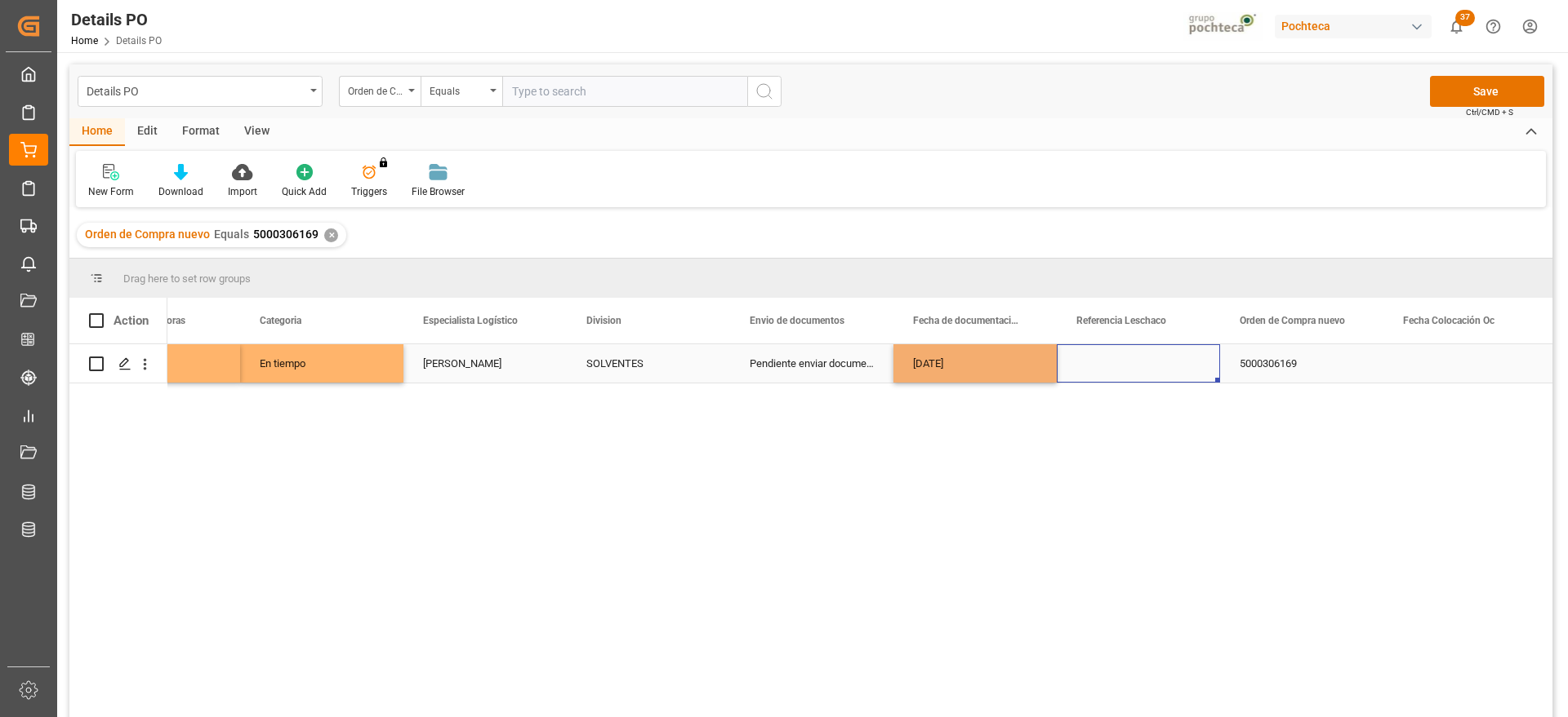
click at [1149, 364] on div "Press SPACE to select this row." at bounding box center [1138, 364] width 163 height 38
click at [1005, 366] on div "[DATE]" at bounding box center [975, 364] width 163 height 38
click at [1397, 352] on div "Press SPACE to select this row." at bounding box center [1465, 364] width 163 height 38
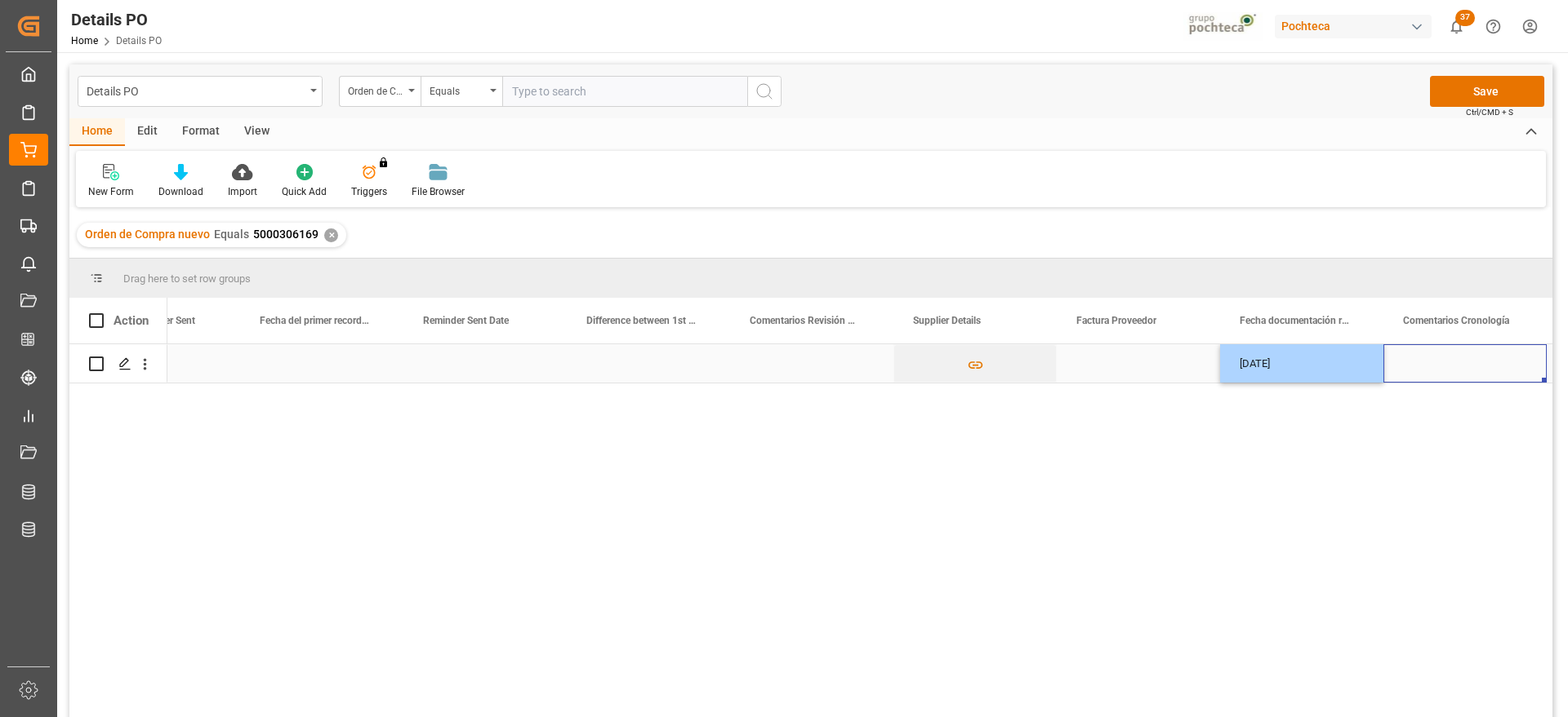
scroll to position [0, 3031]
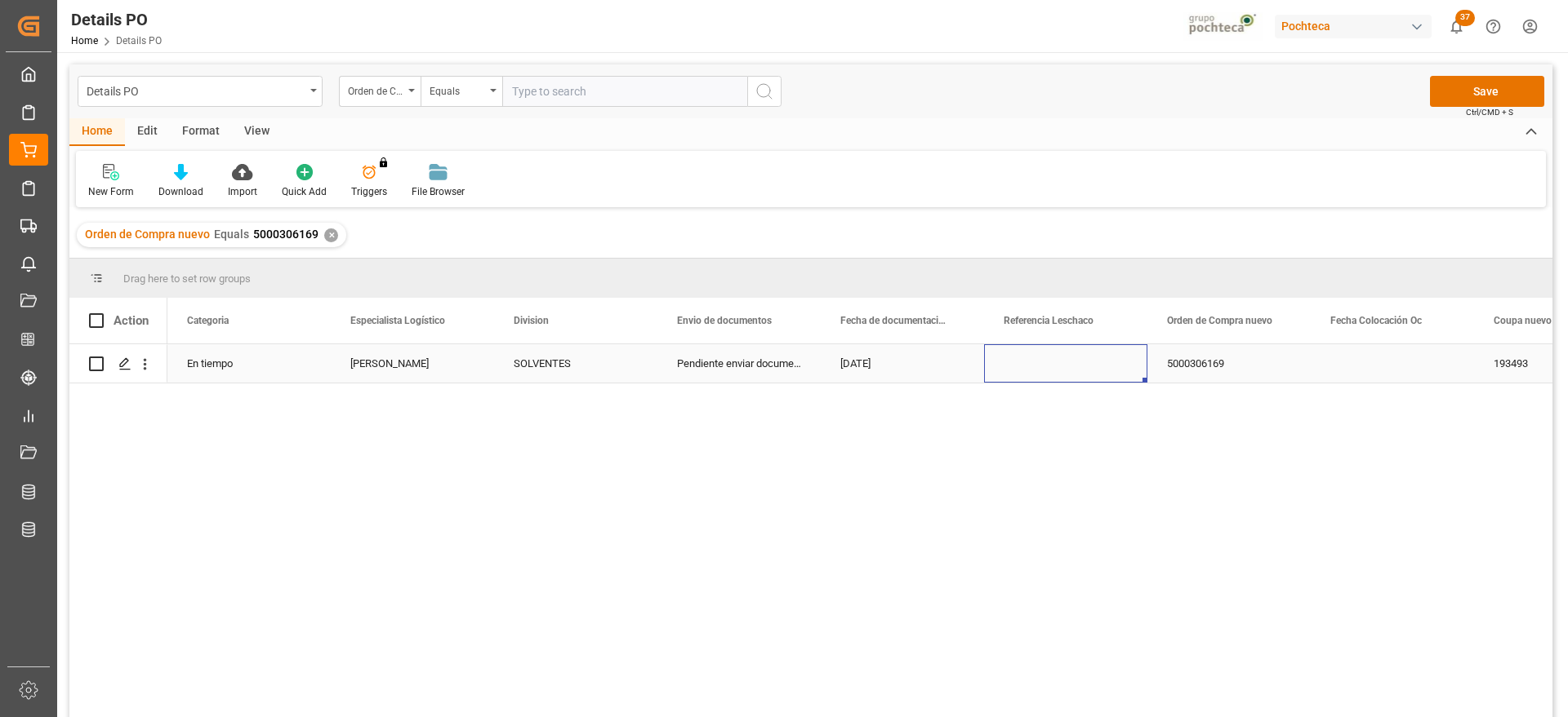
click at [1377, 366] on div "Press SPACE to select this row." at bounding box center [1393, 364] width 163 height 38
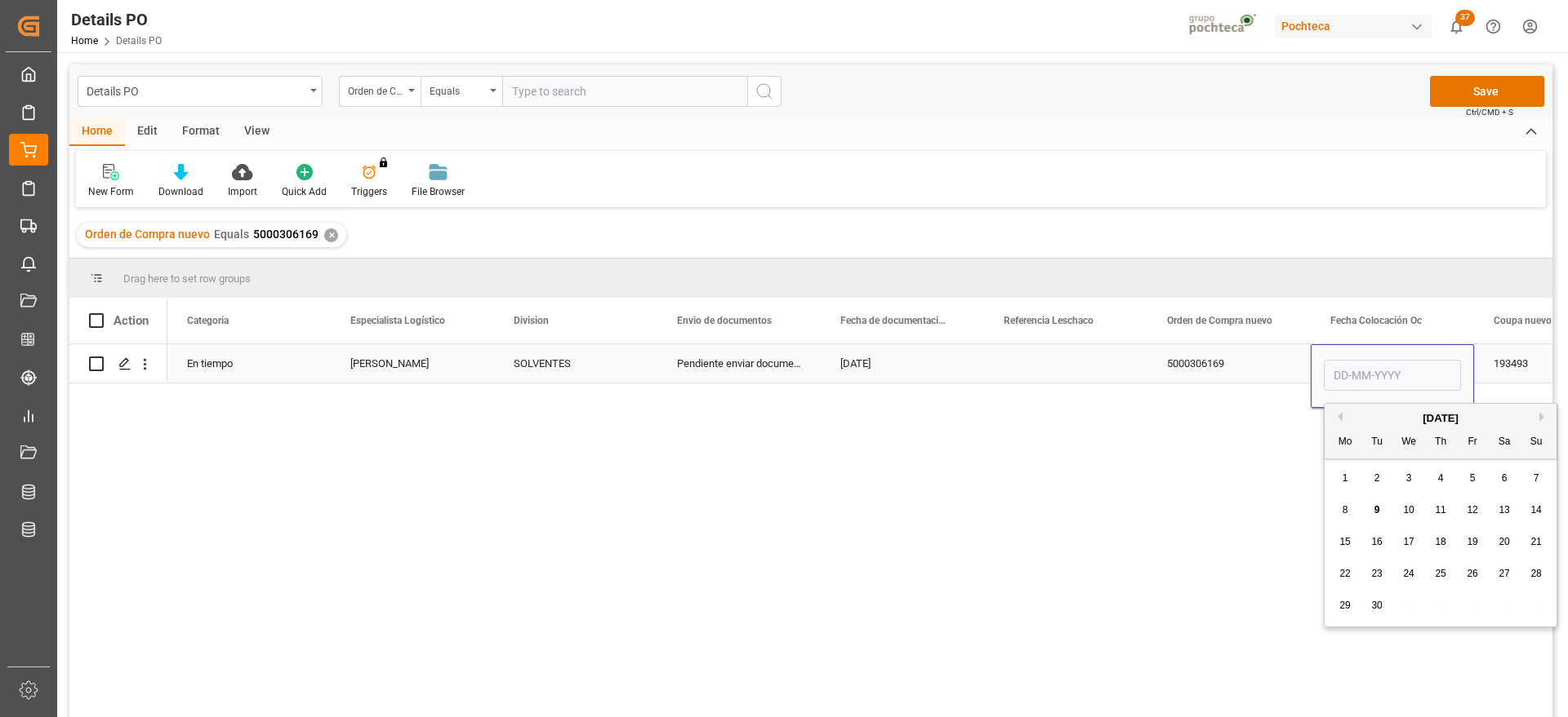
click at [1227, 373] on div "5000306169" at bounding box center [1229, 364] width 163 height 38
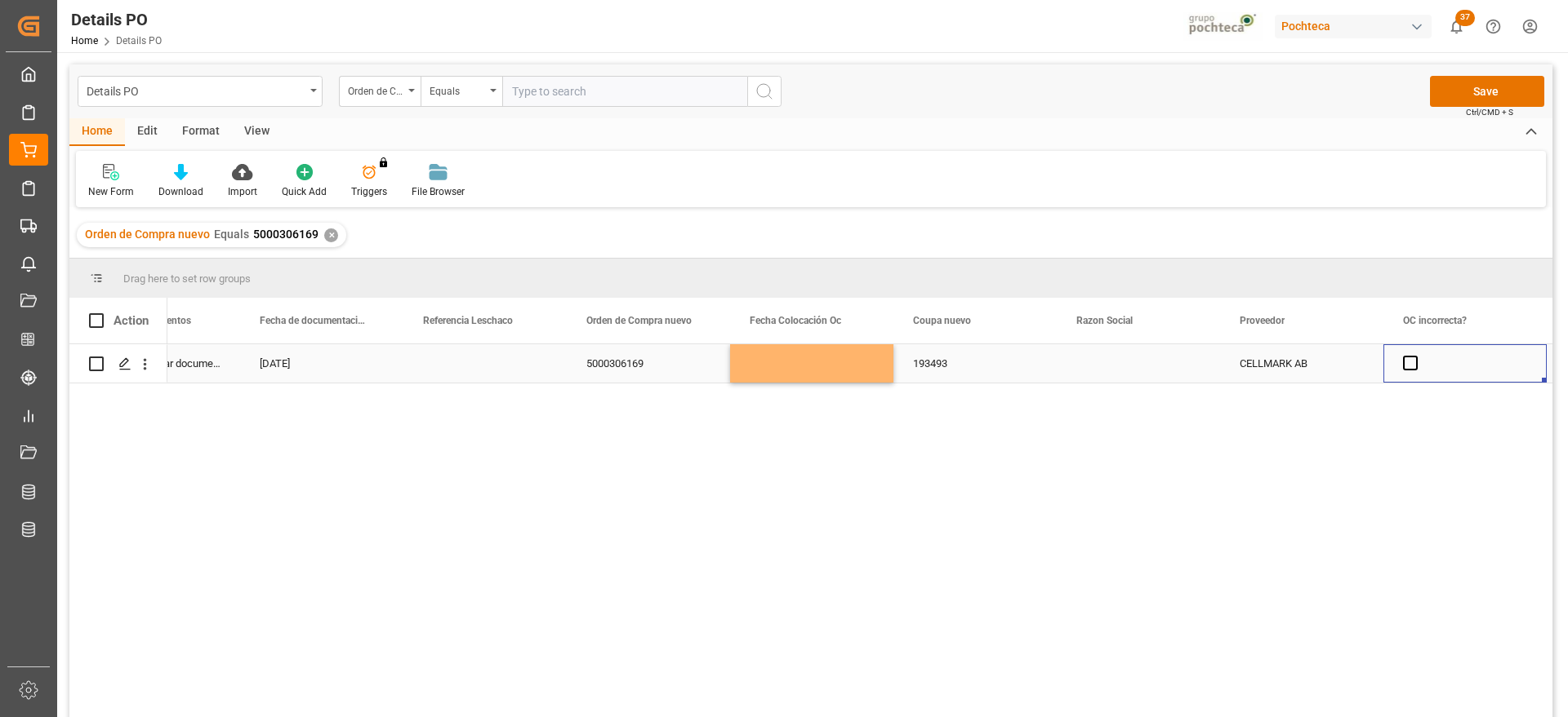
click at [1119, 371] on div "Press SPACE to select this row." at bounding box center [1138, 364] width 163 height 38
click at [1185, 367] on icon "open menu" at bounding box center [1191, 374] width 20 height 20
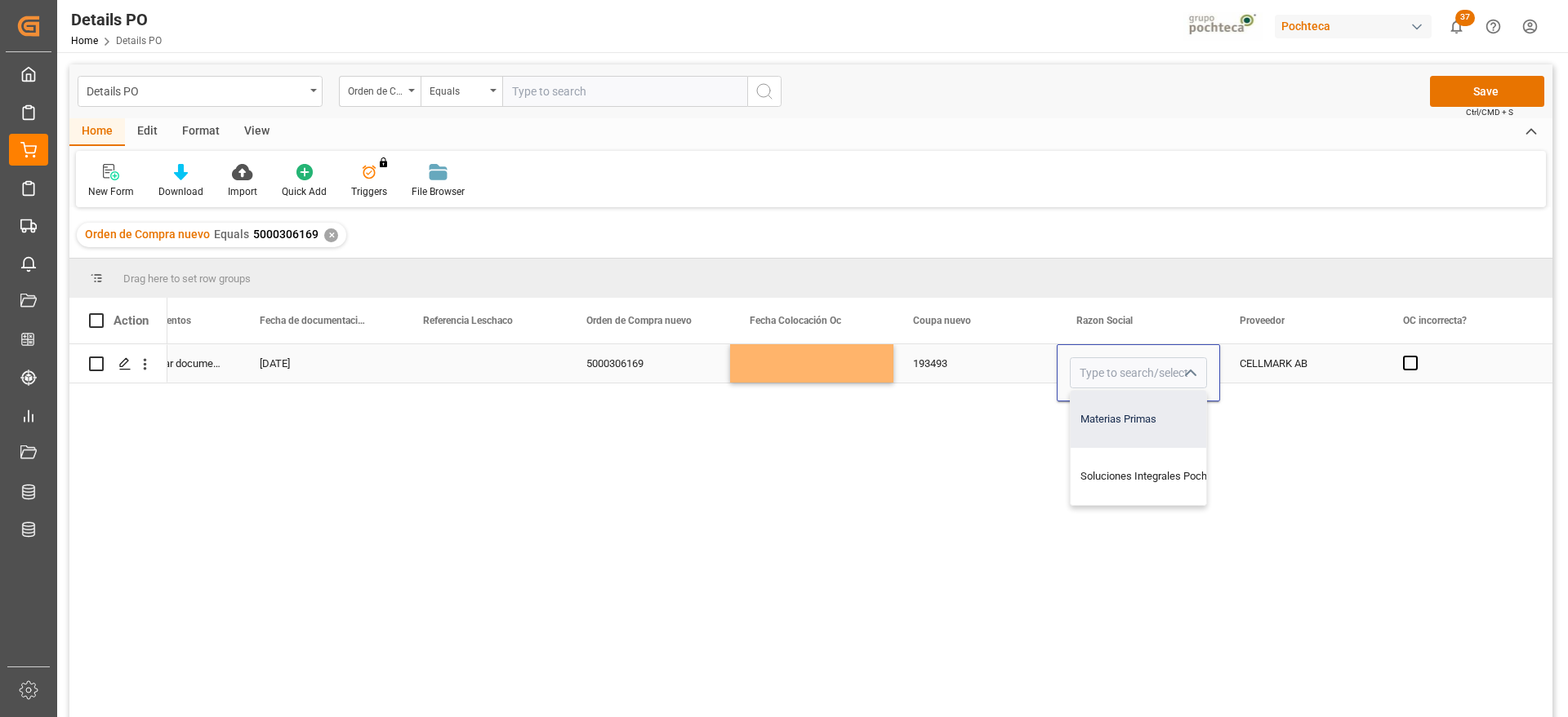
click at [1128, 420] on div "Materias Primas" at bounding box center [1154, 420] width 166 height 57
type input "Materias Primas"
click at [1286, 368] on div "CELLMARK AB" at bounding box center [1302, 364] width 163 height 38
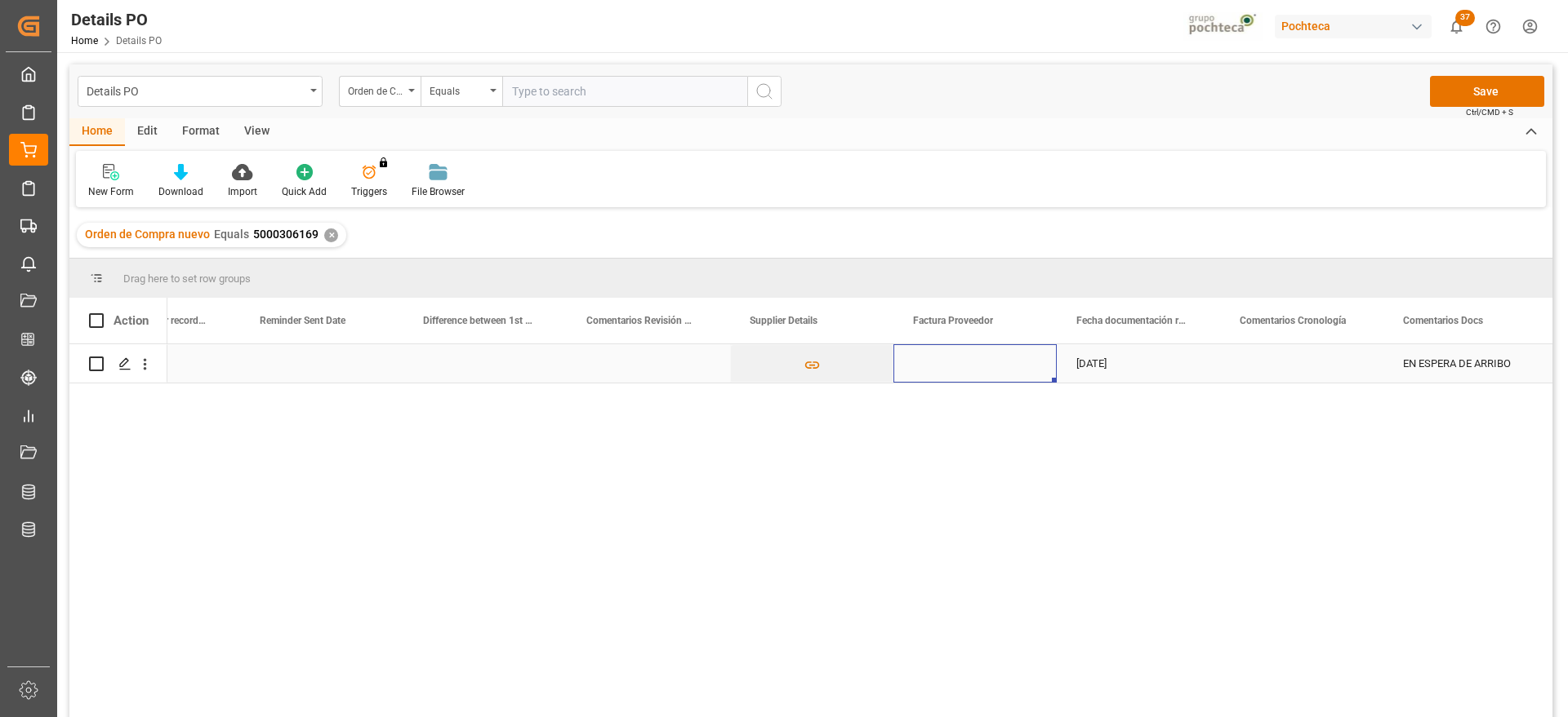
click at [994, 358] on div "Press SPACE to select this row." at bounding box center [975, 364] width 163 height 38
click at [978, 367] on input "Press SPACE to select this row." at bounding box center [974, 372] width 137 height 31
paste input "R40025450-02"
type input "R40025450-02"
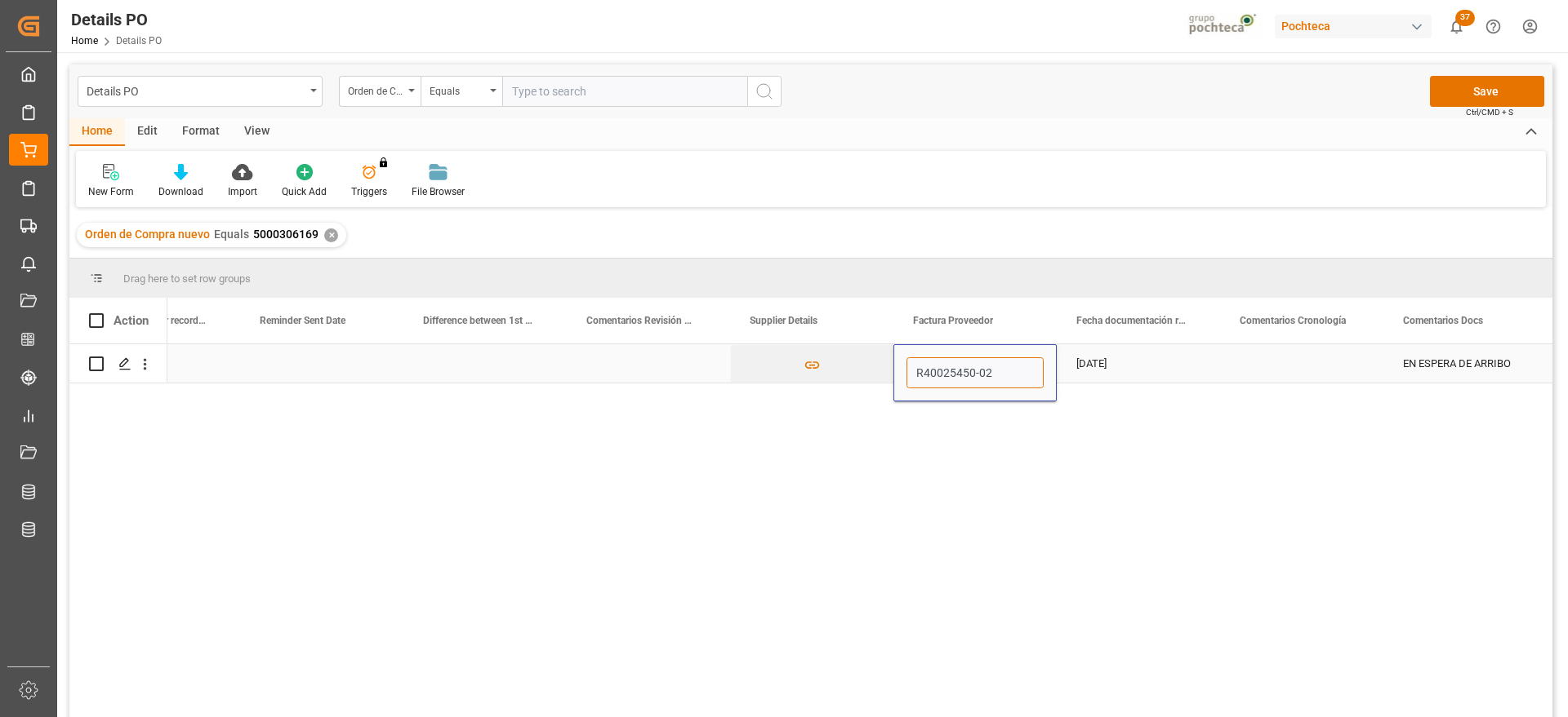
click at [921, 369] on input "R40025450-02" at bounding box center [974, 372] width 137 height 31
click at [1305, 355] on div "Press SPACE to select this row." at bounding box center [1302, 364] width 163 height 38
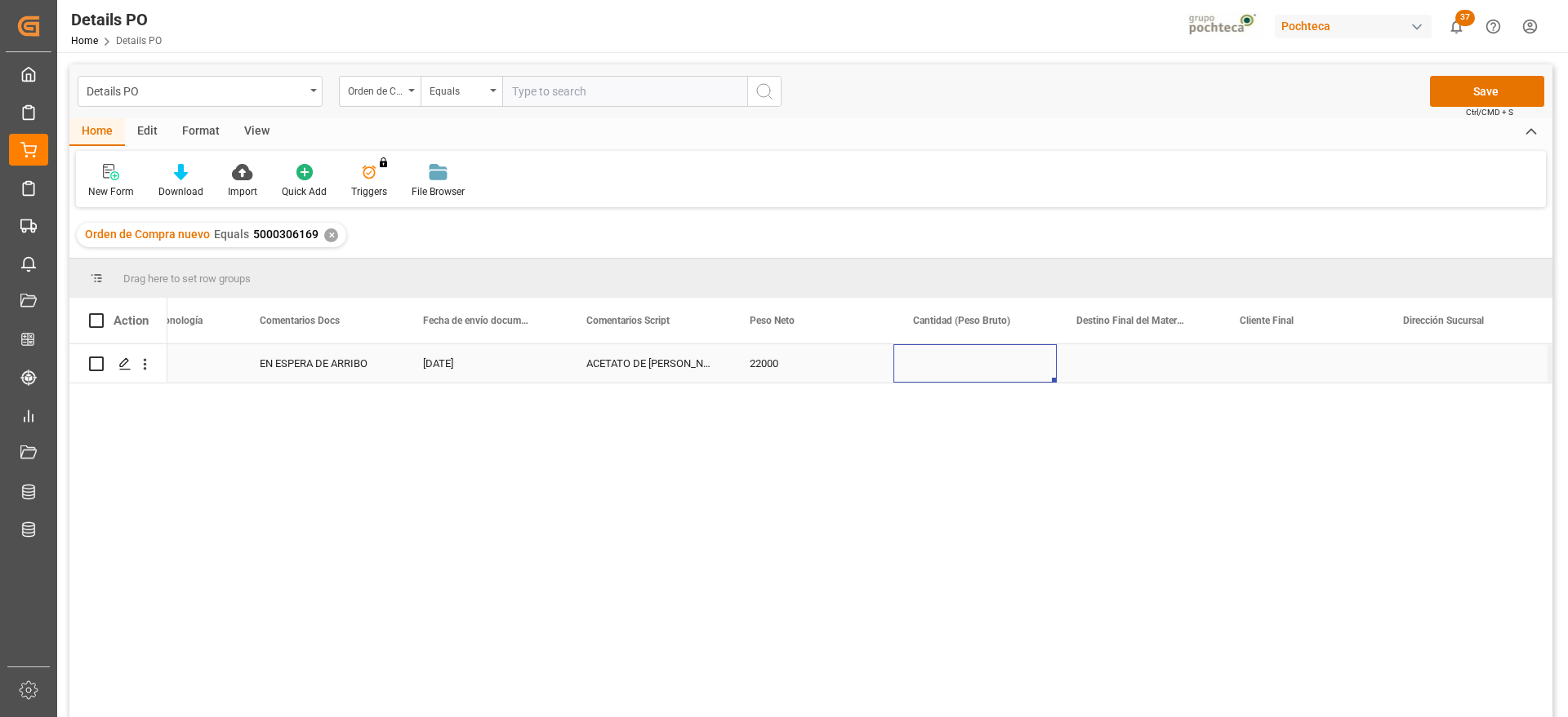
click at [945, 368] on div "Press SPACE to select this row." at bounding box center [975, 364] width 163 height 38
click at [945, 368] on input "Press SPACE to select this row." at bounding box center [974, 372] width 137 height 31
type input "23000"
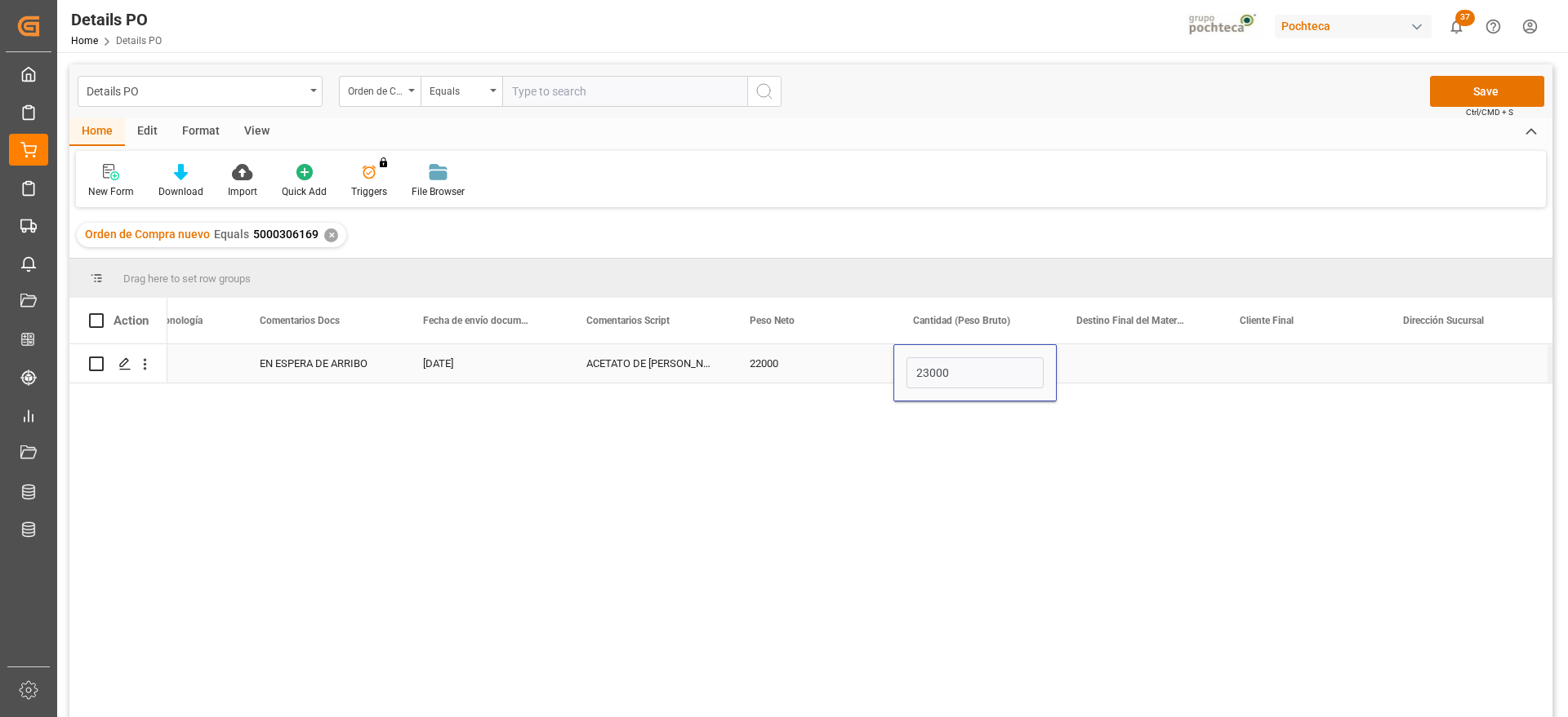
click at [1088, 371] on div "Press SPACE to select this row." at bounding box center [1138, 364] width 163 height 38
click at [1120, 364] on div "Press SPACE to select this row." at bounding box center [1138, 364] width 163 height 38
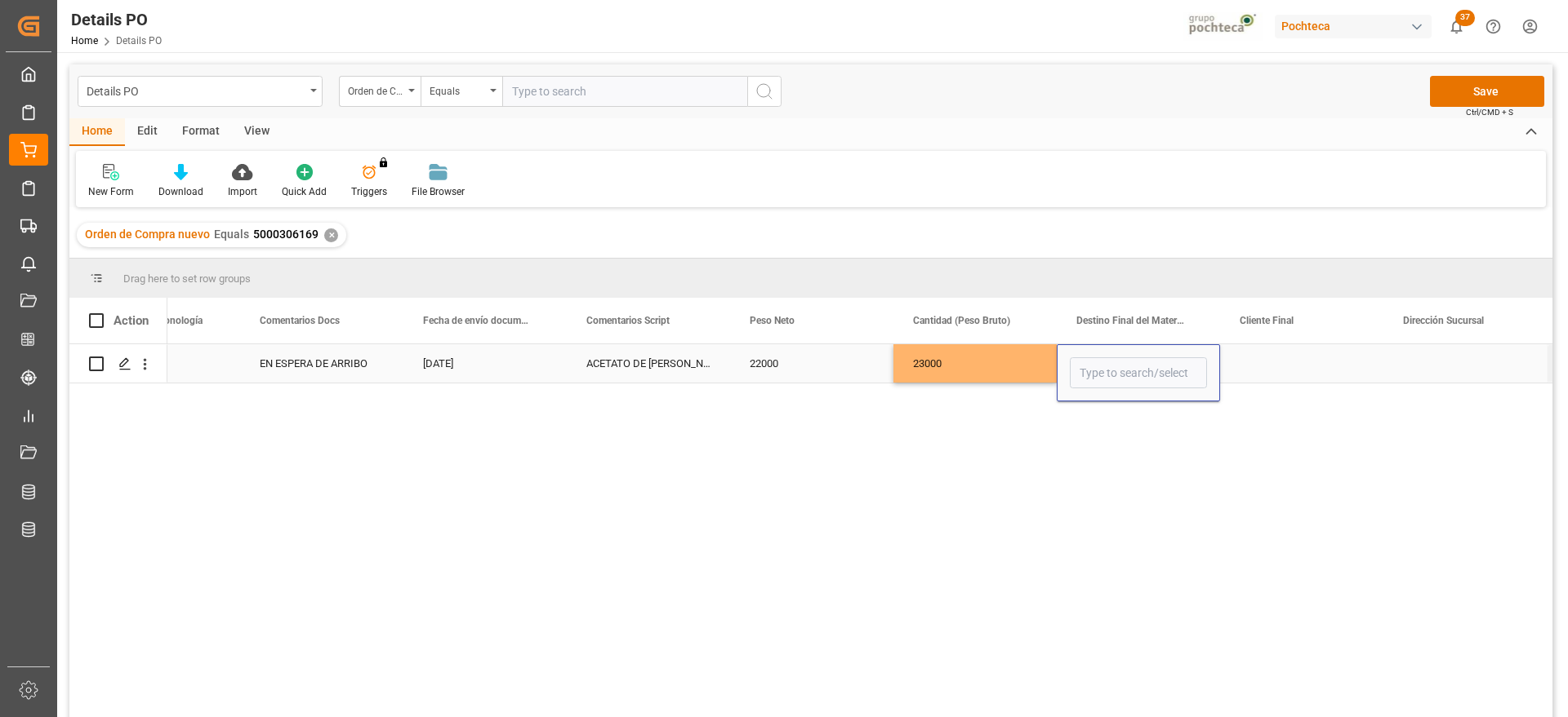
click at [1120, 364] on input "Press SPACE to select this row." at bounding box center [1138, 372] width 137 height 31
type input "GUADALAJARA"
click at [1314, 369] on div "Press SPACE to select this row." at bounding box center [1302, 364] width 163 height 38
click at [1140, 376] on div "Press SPACE to select this row." at bounding box center [1138, 364] width 163 height 38
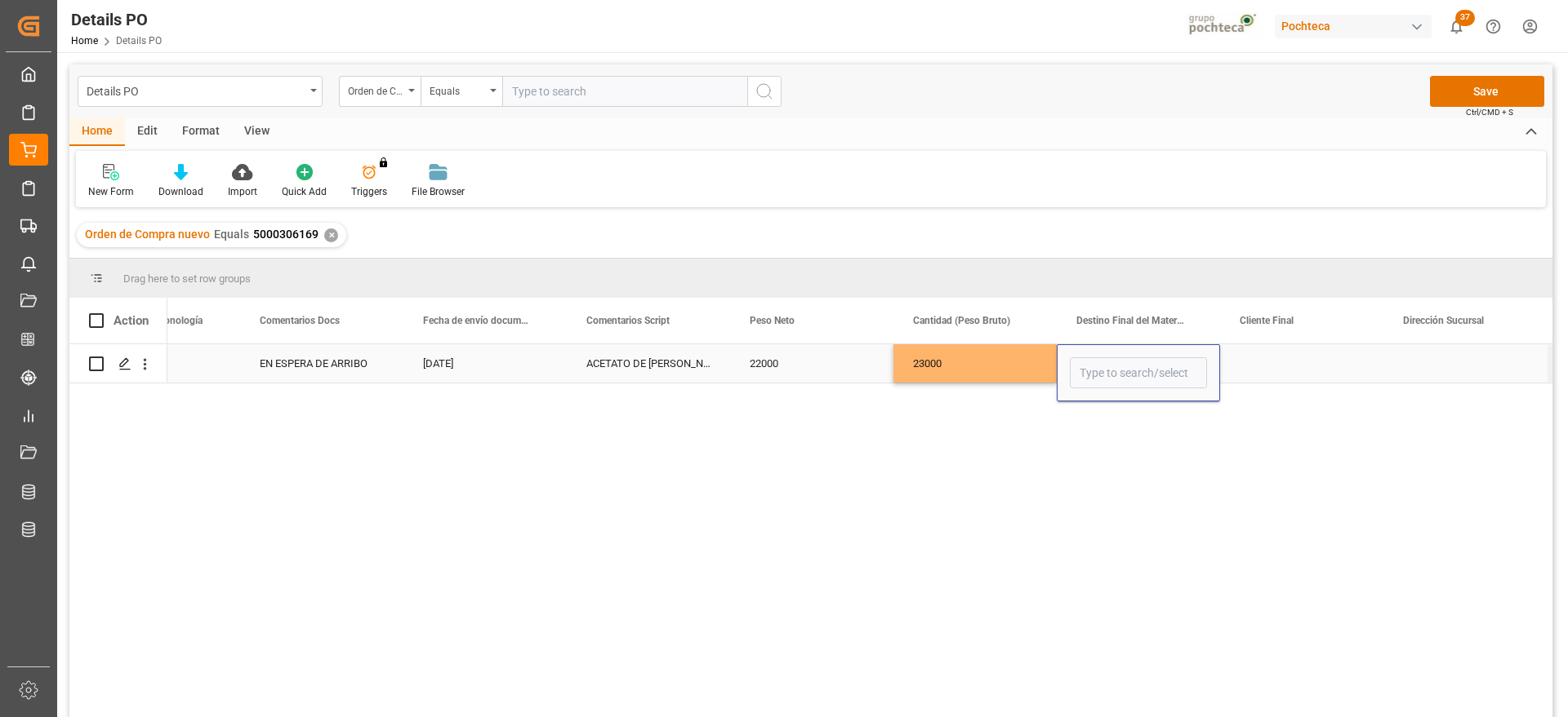
click at [1140, 376] on input "Press SPACE to select this row." at bounding box center [1138, 372] width 137 height 31
click at [1146, 375] on input "GUADALAJA" at bounding box center [1138, 372] width 137 height 31
click at [1151, 416] on div "Guadalajara" at bounding box center [1138, 420] width 136 height 57
type input "Guadalajara"
click at [1284, 390] on div "04-09-2025 EN ESPERA DE ARRIBO 04-09-2025 ACETATO DE METILO IMP GR (56874) 2200…" at bounding box center [860, 537] width 1385 height 384
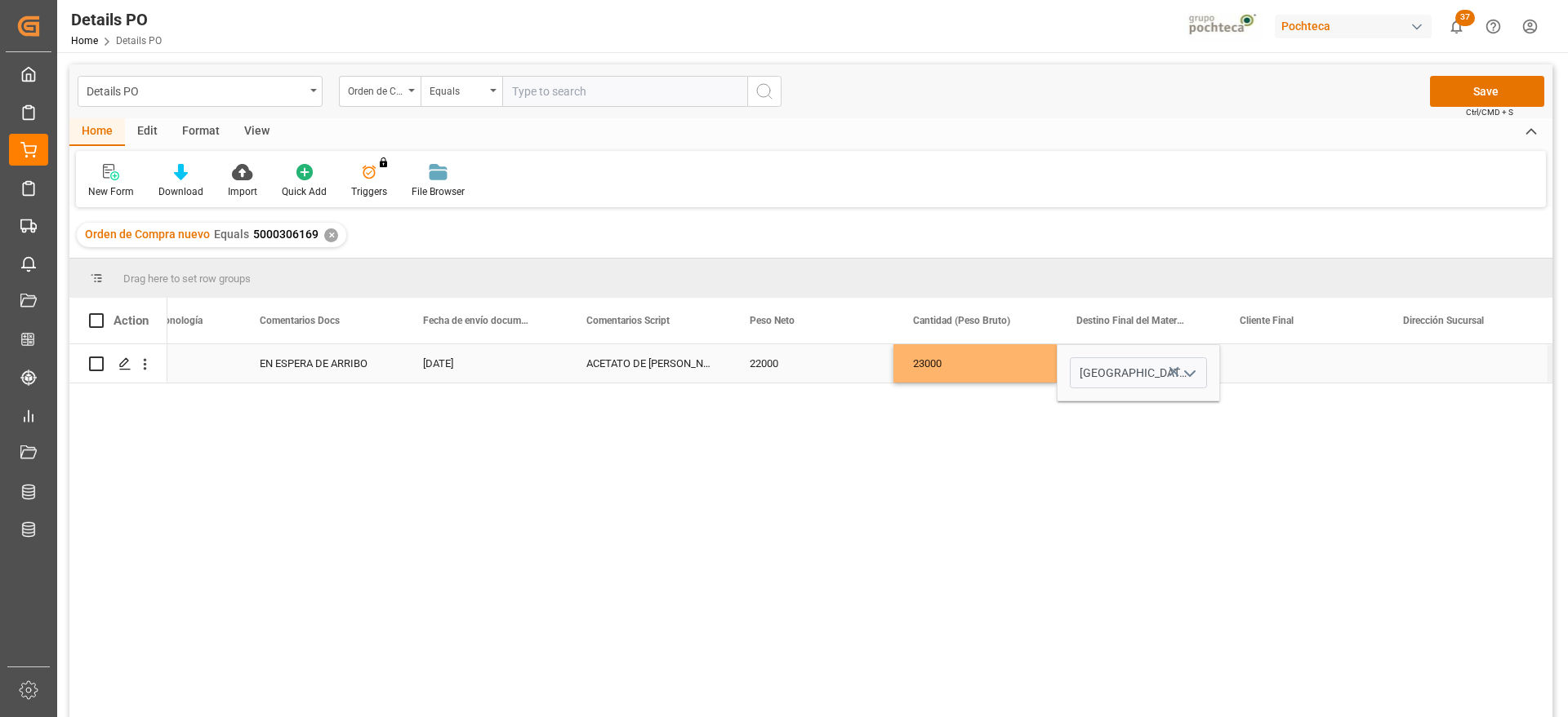
click at [1282, 374] on div "Press SPACE to select this row." at bounding box center [1302, 364] width 163 height 38
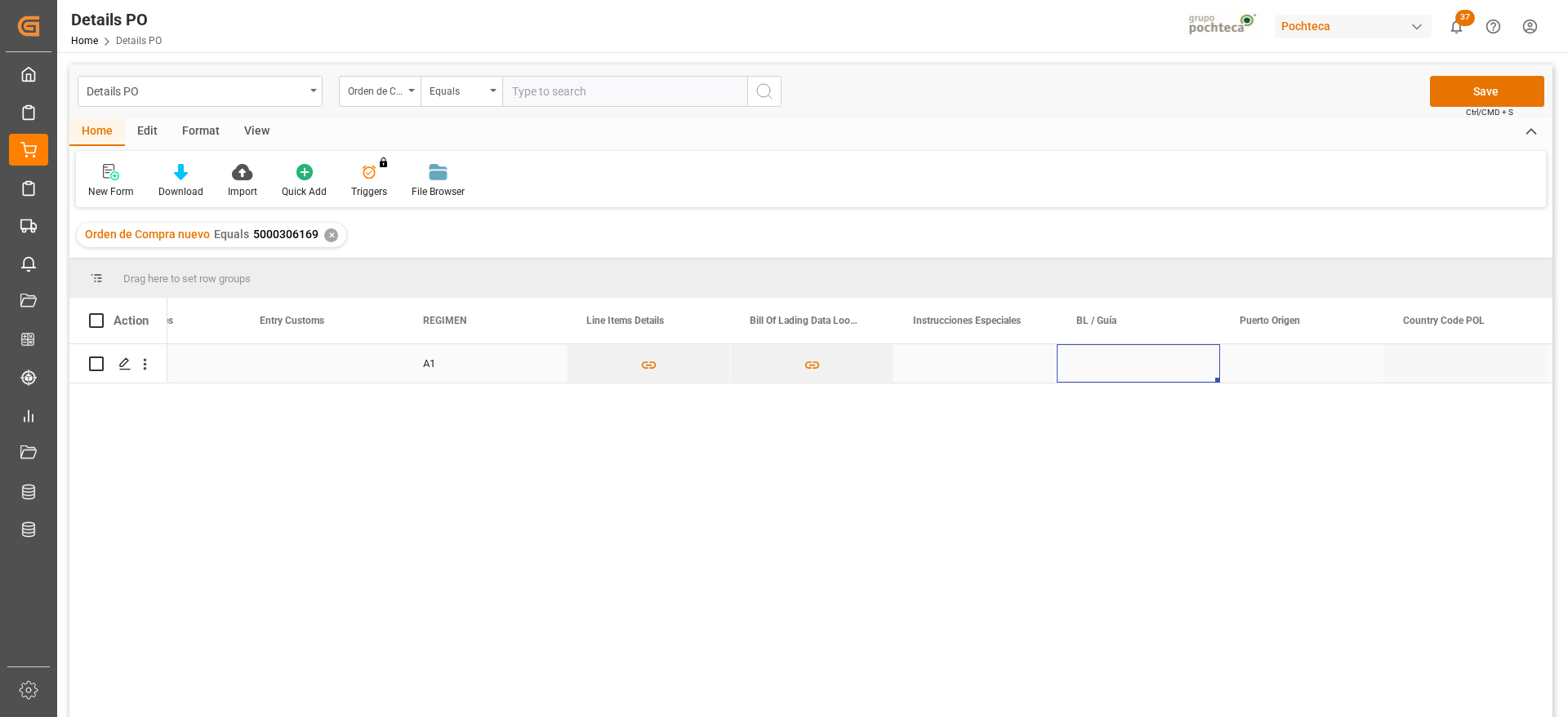
click at [1089, 358] on div "Press SPACE to select this row." at bounding box center [1138, 364] width 163 height 38
click at [1149, 367] on div "Press SPACE to select this row." at bounding box center [1138, 364] width 163 height 38
click at [1149, 367] on input "Press SPACE to select this row." at bounding box center [1138, 372] width 137 height 31
type input "ZIMUZJG2106981"
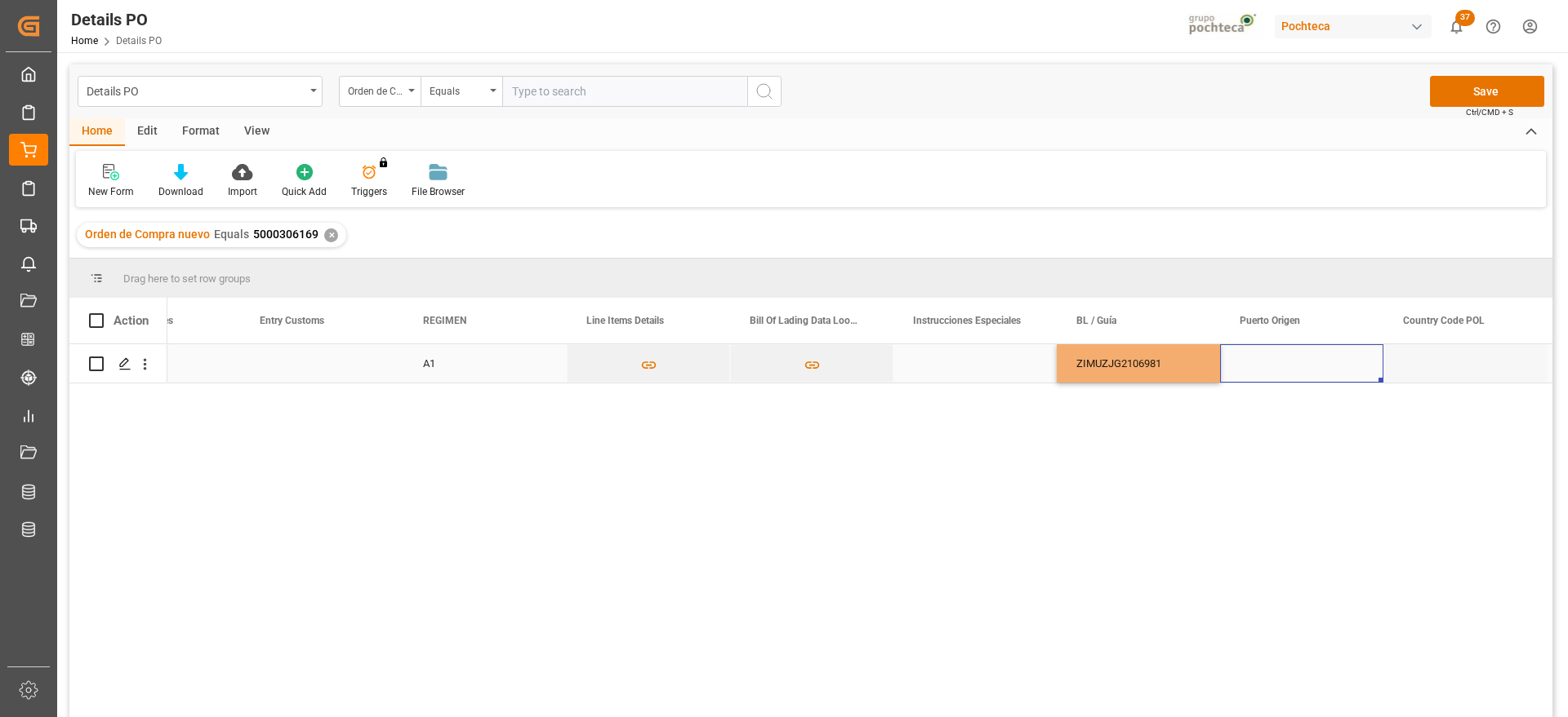
click at [1260, 370] on div "Press SPACE to select this row." at bounding box center [1302, 364] width 163 height 38
click at [1280, 358] on div "Press SPACE to select this row." at bounding box center [1302, 364] width 163 height 38
click at [1272, 366] on input "Press SPACE to select this row." at bounding box center [1301, 372] width 137 height 31
paste input "ZHANGJIAGANG,"
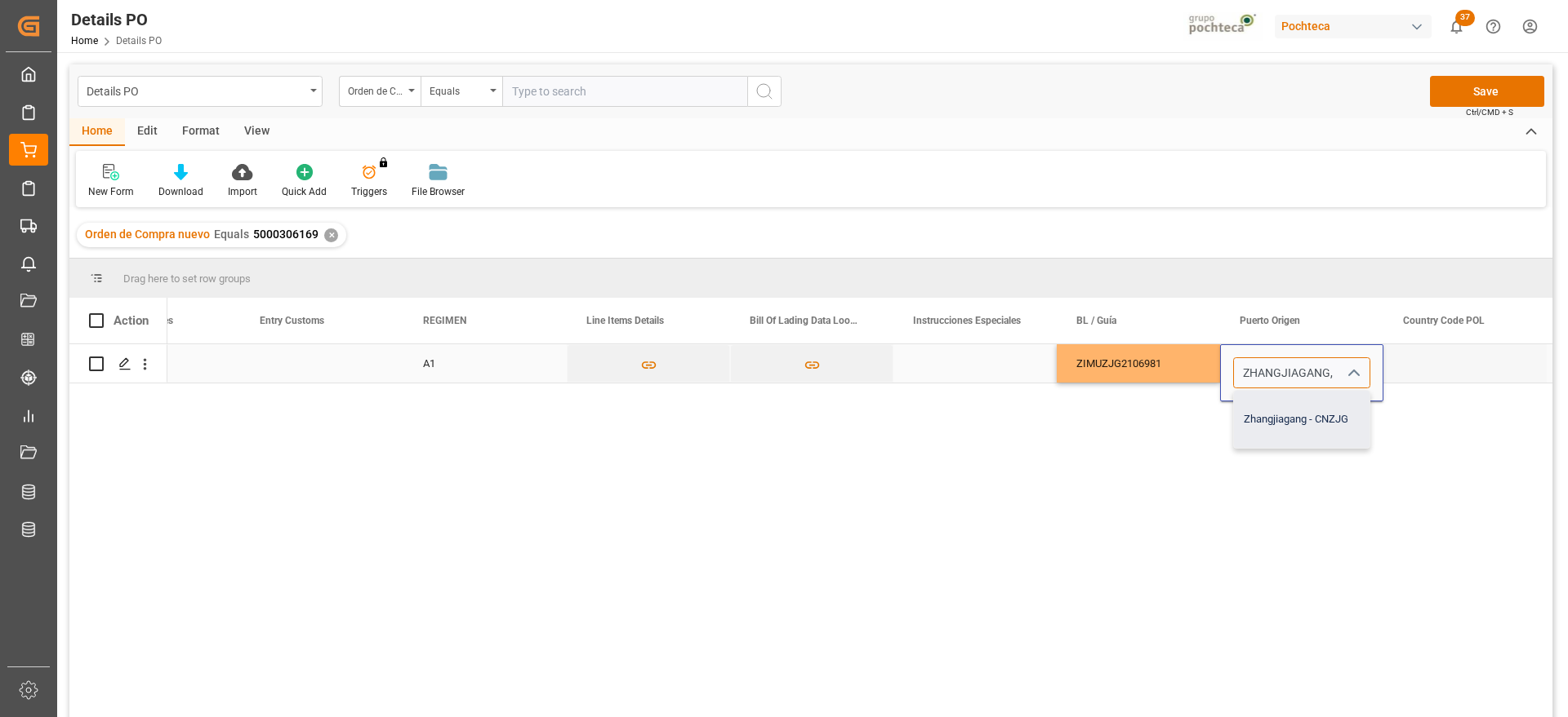
click at [1294, 432] on div "Zhangjiagang - CNZJG" at bounding box center [1301, 420] width 136 height 57
type input "Zhangjiagang - CNZJG"
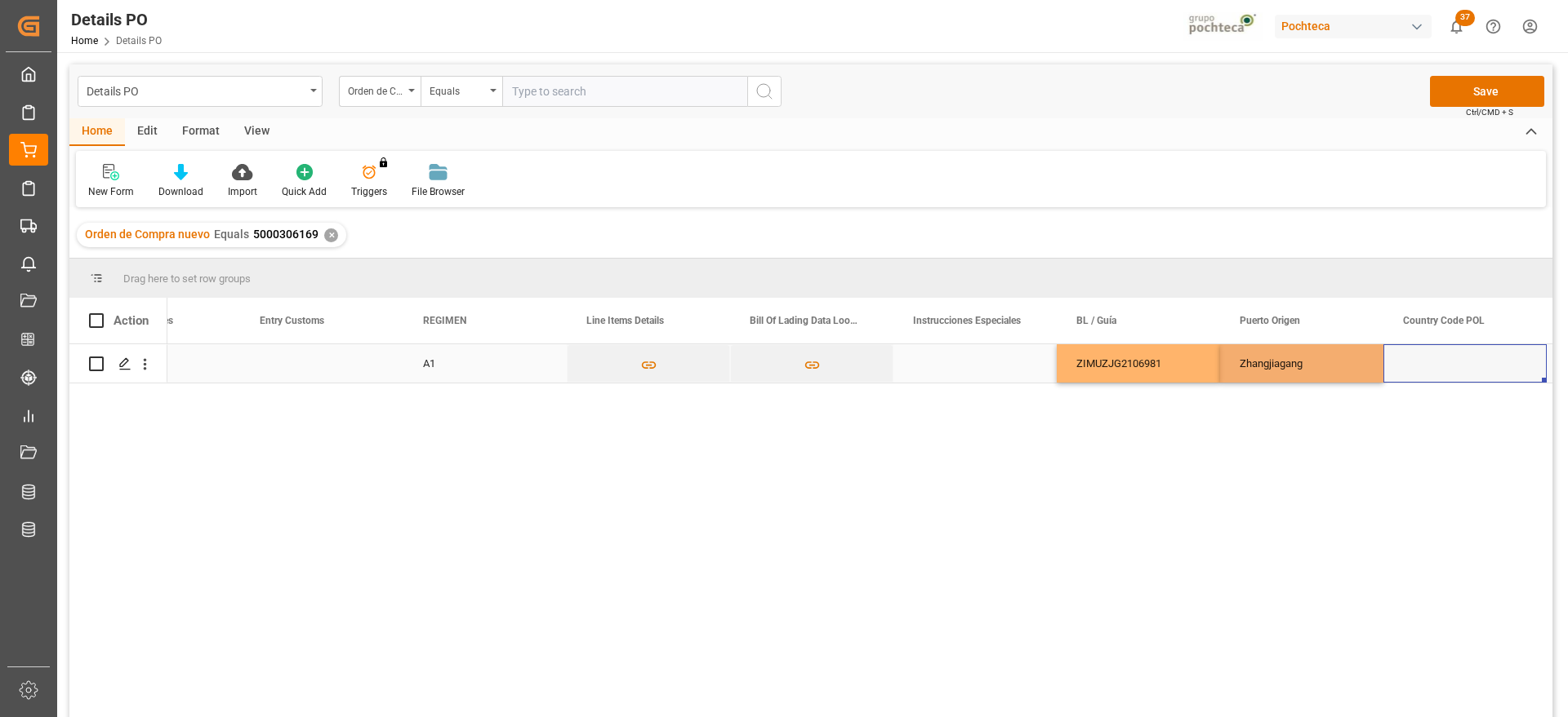
click at [1422, 360] on div "Press SPACE to select this row." at bounding box center [1465, 364] width 163 height 38
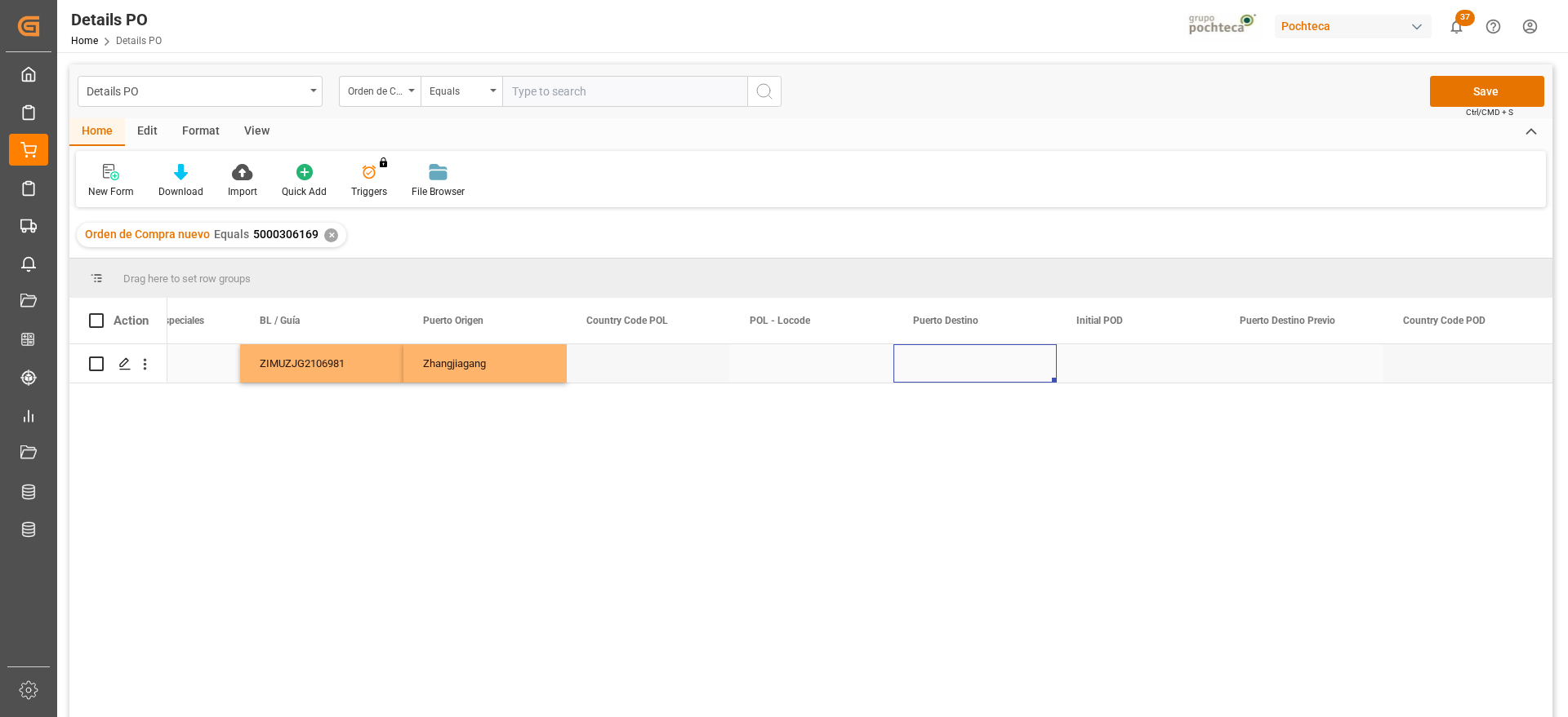
click at [925, 361] on div "Press SPACE to select this row." at bounding box center [975, 364] width 163 height 38
click at [925, 361] on input "Press SPACE to select this row." at bounding box center [974, 372] width 137 height 31
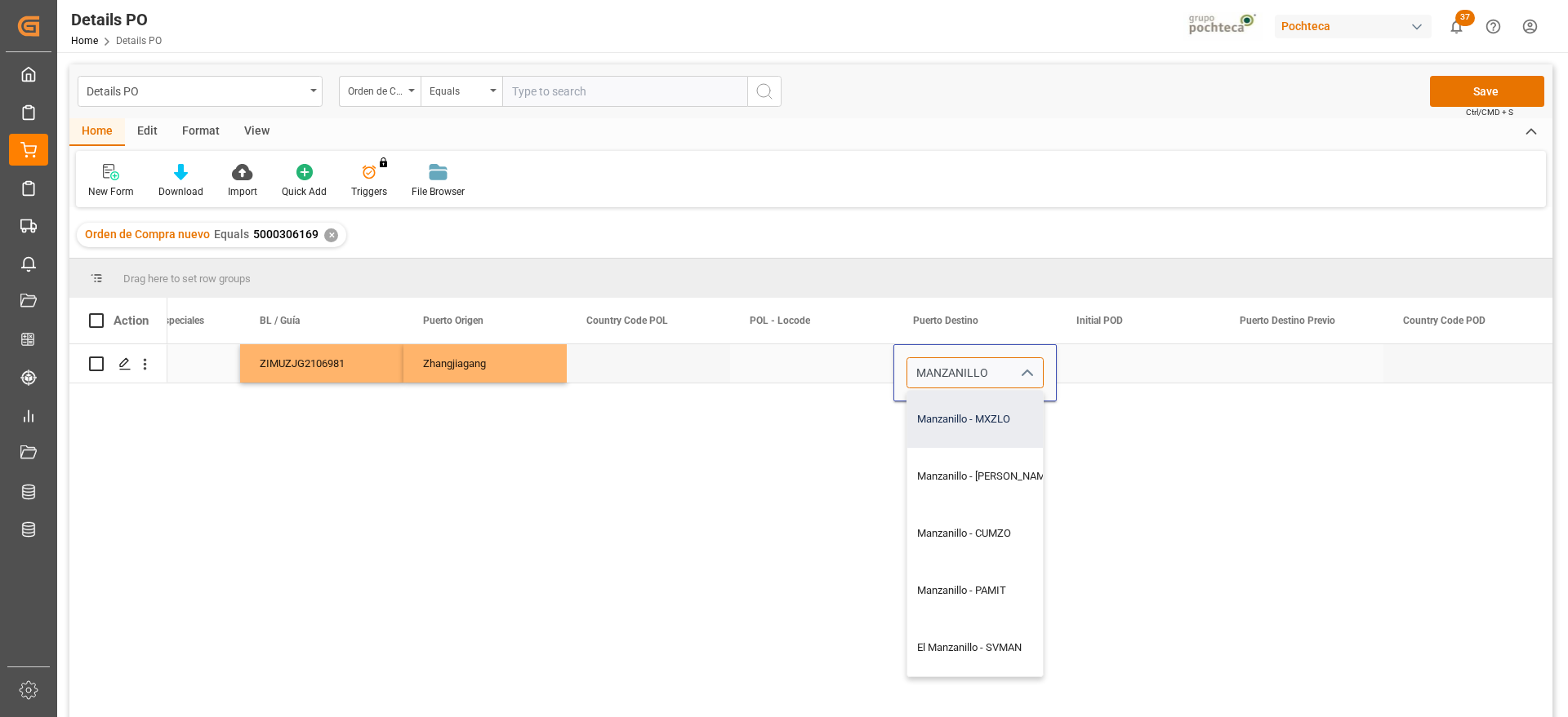
click at [973, 434] on div "Manzanillo - MXZLO" at bounding box center [985, 420] width 156 height 57
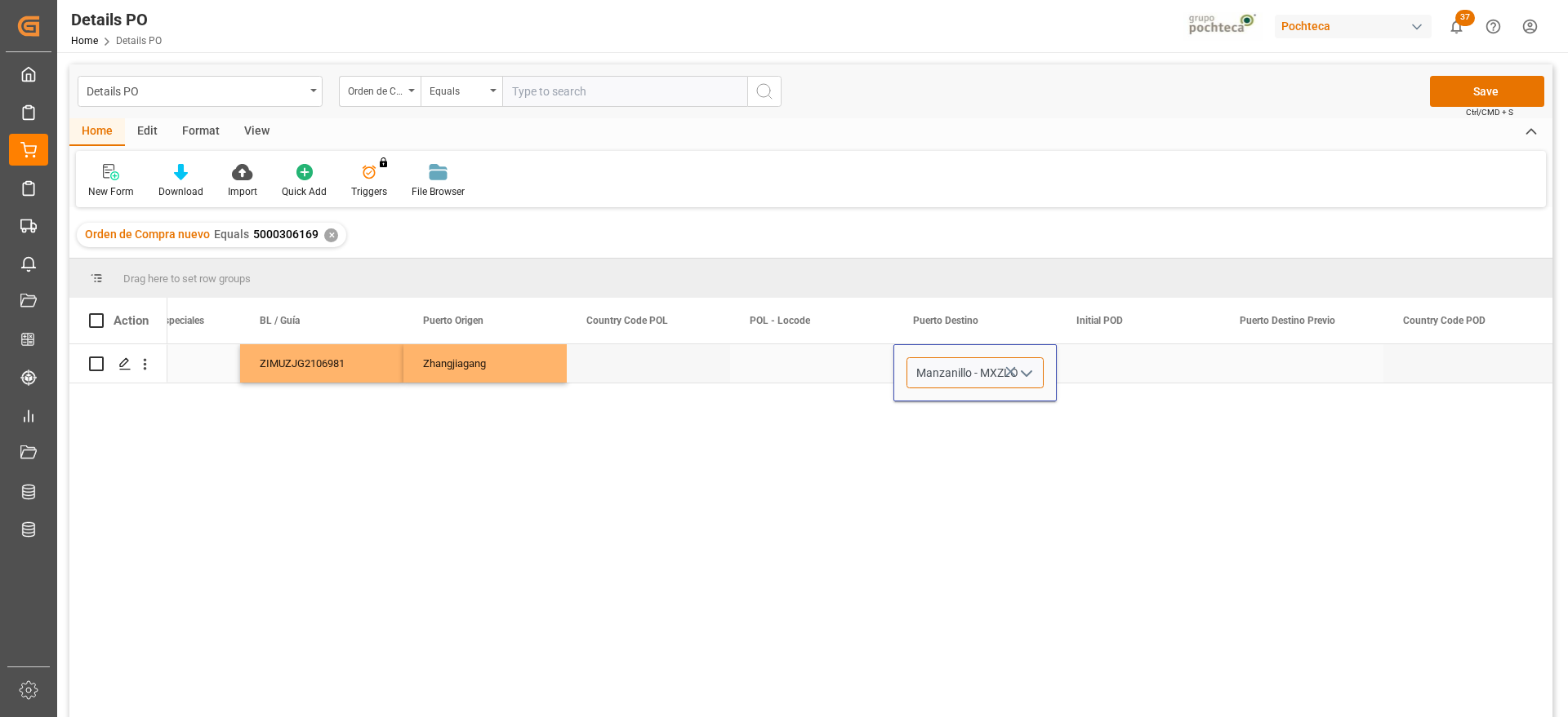
type input "Manzanillo - MXZLO"
click at [1362, 366] on div "Press SPACE to select this row." at bounding box center [1302, 364] width 163 height 38
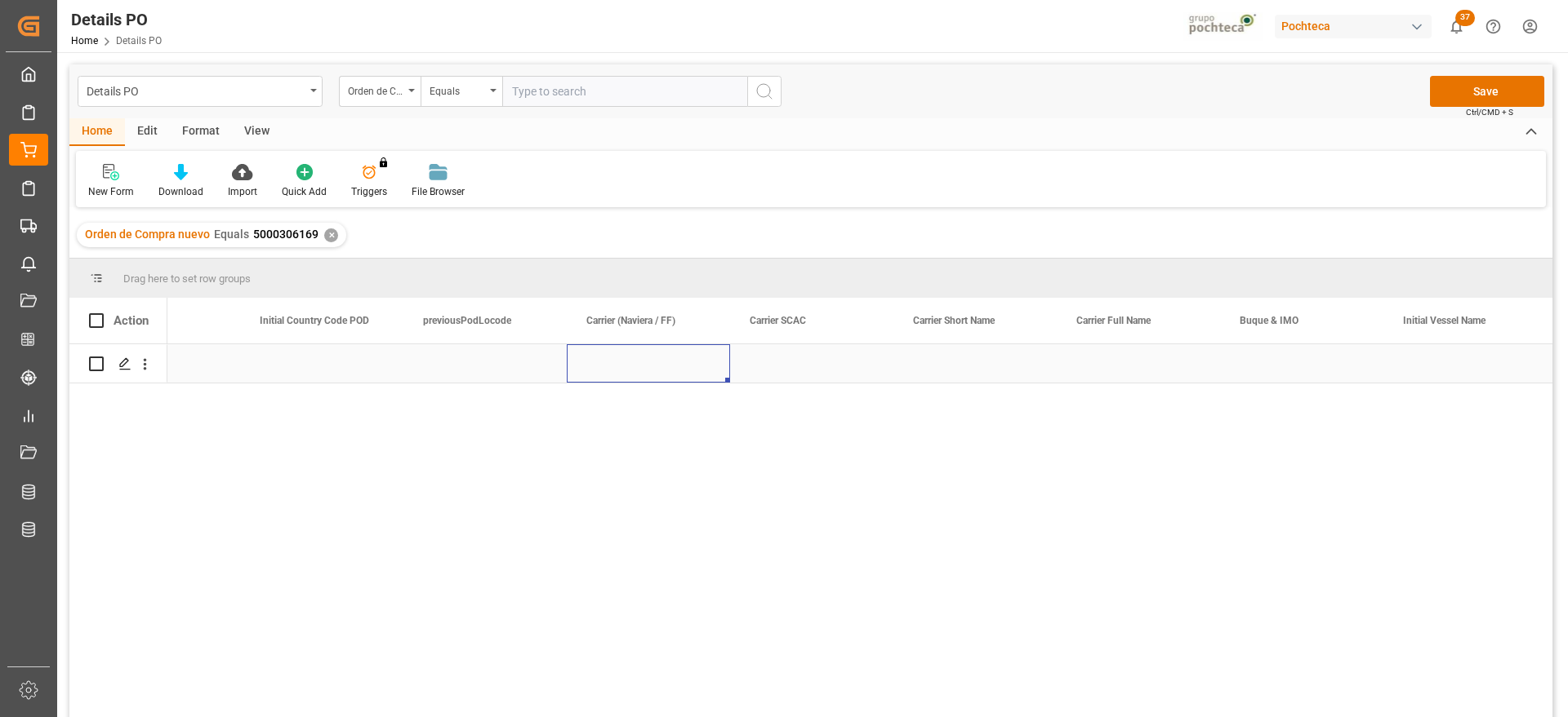
click at [649, 371] on div "Press SPACE to select this row." at bounding box center [648, 364] width 163 height 38
click at [649, 371] on input "Press SPACE to select this row." at bounding box center [648, 372] width 137 height 31
type input "ZIM"
click at [791, 364] on div "Press SPACE to select this row." at bounding box center [811, 364] width 163 height 38
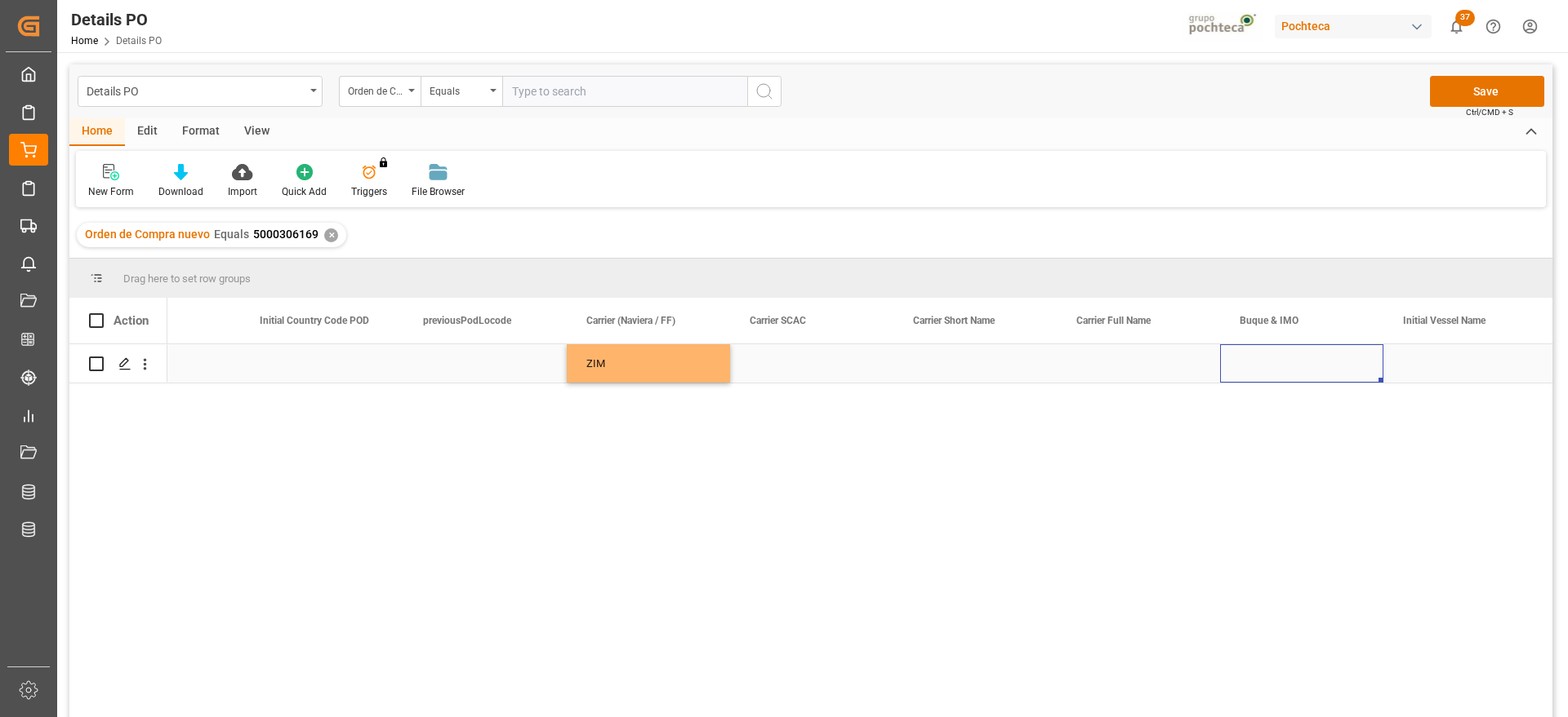
click at [1277, 362] on div "Press SPACE to select this row." at bounding box center [1302, 364] width 163 height 38
click at [1277, 362] on input "Press SPACE to select this row." at bounding box center [1301, 372] width 137 height 31
click at [1347, 425] on div "ZIM MOUNT BLANC - 9931111" at bounding box center [1328, 420] width 189 height 57
type input "ZIM MOUNT BLANC - 9931111"
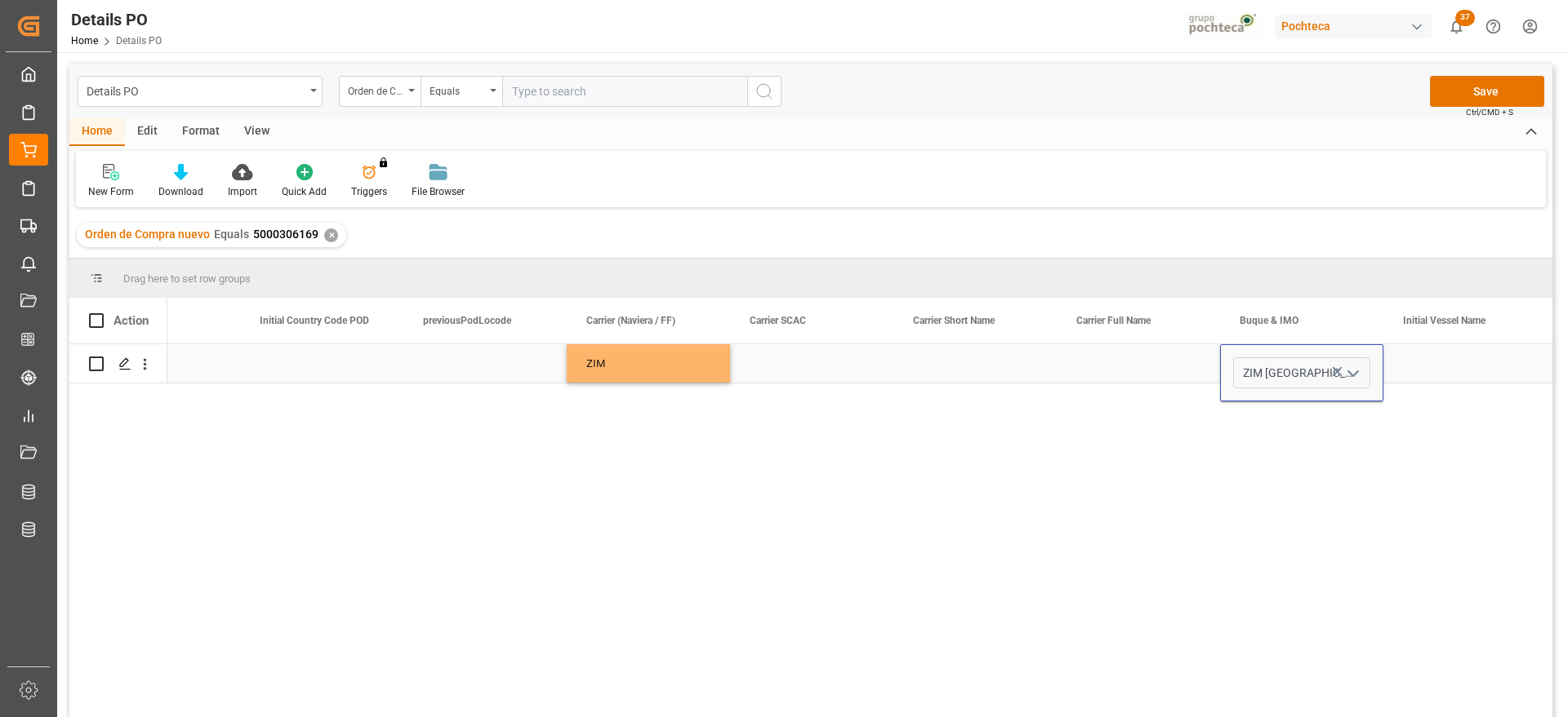
click at [1433, 381] on div "Press SPACE to select this row." at bounding box center [1465, 364] width 163 height 38
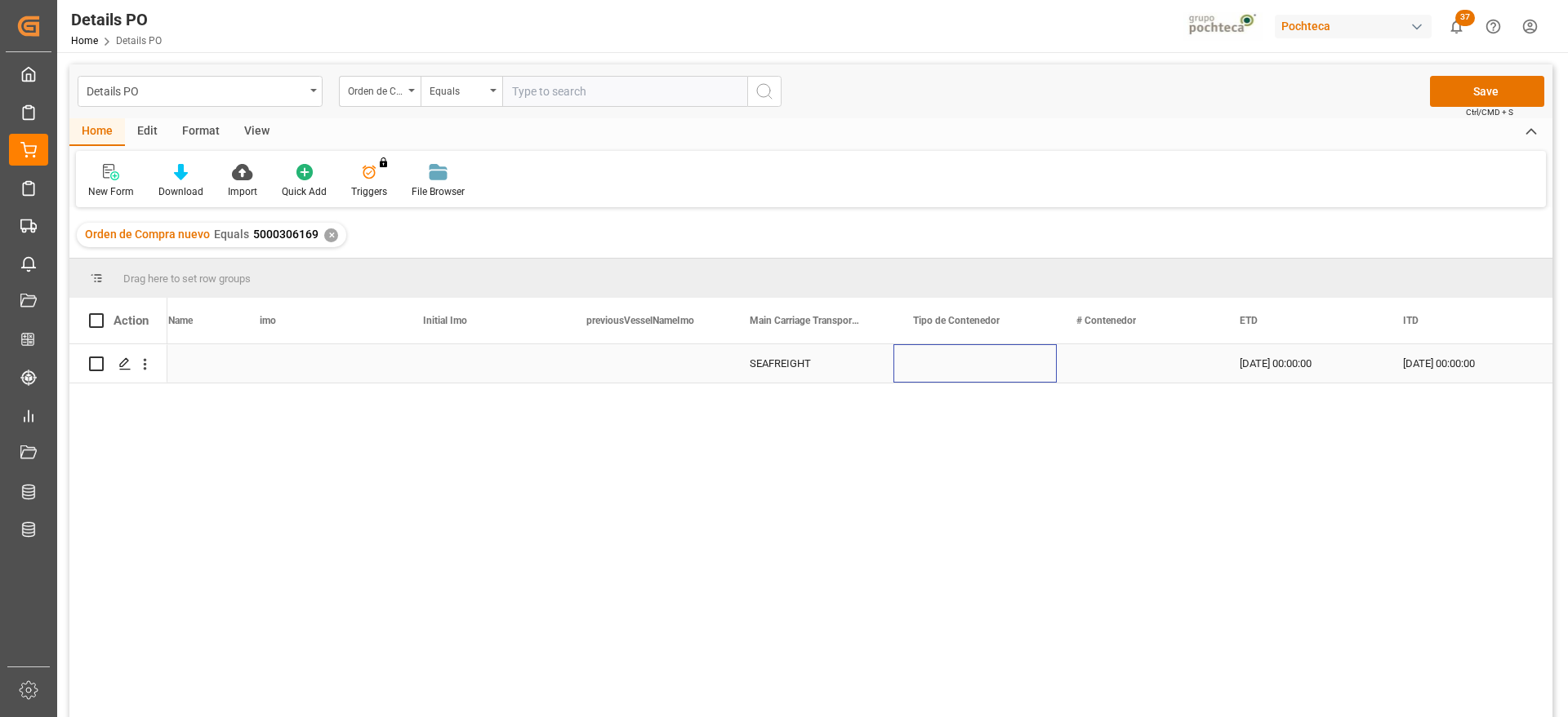
click at [964, 370] on div "Press SPACE to select this row." at bounding box center [975, 364] width 163 height 38
click at [1023, 370] on icon "open menu" at bounding box center [1027, 374] width 20 height 20
click at [964, 441] on div "ISOTANQUE" at bounding box center [974, 444] width 136 height 57
type input "ISOTANQUE"
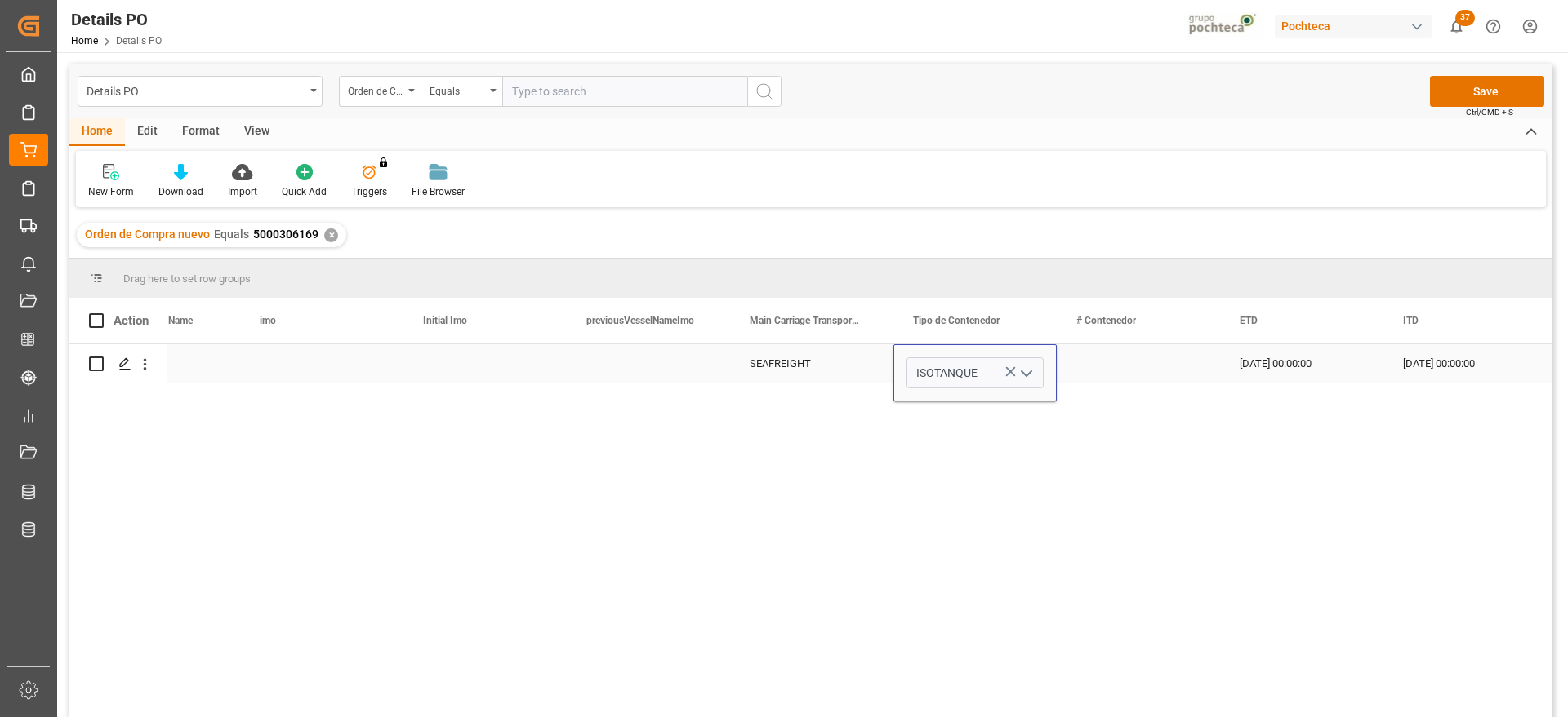
click at [1127, 362] on div "Press SPACE to select this row." at bounding box center [1138, 364] width 163 height 38
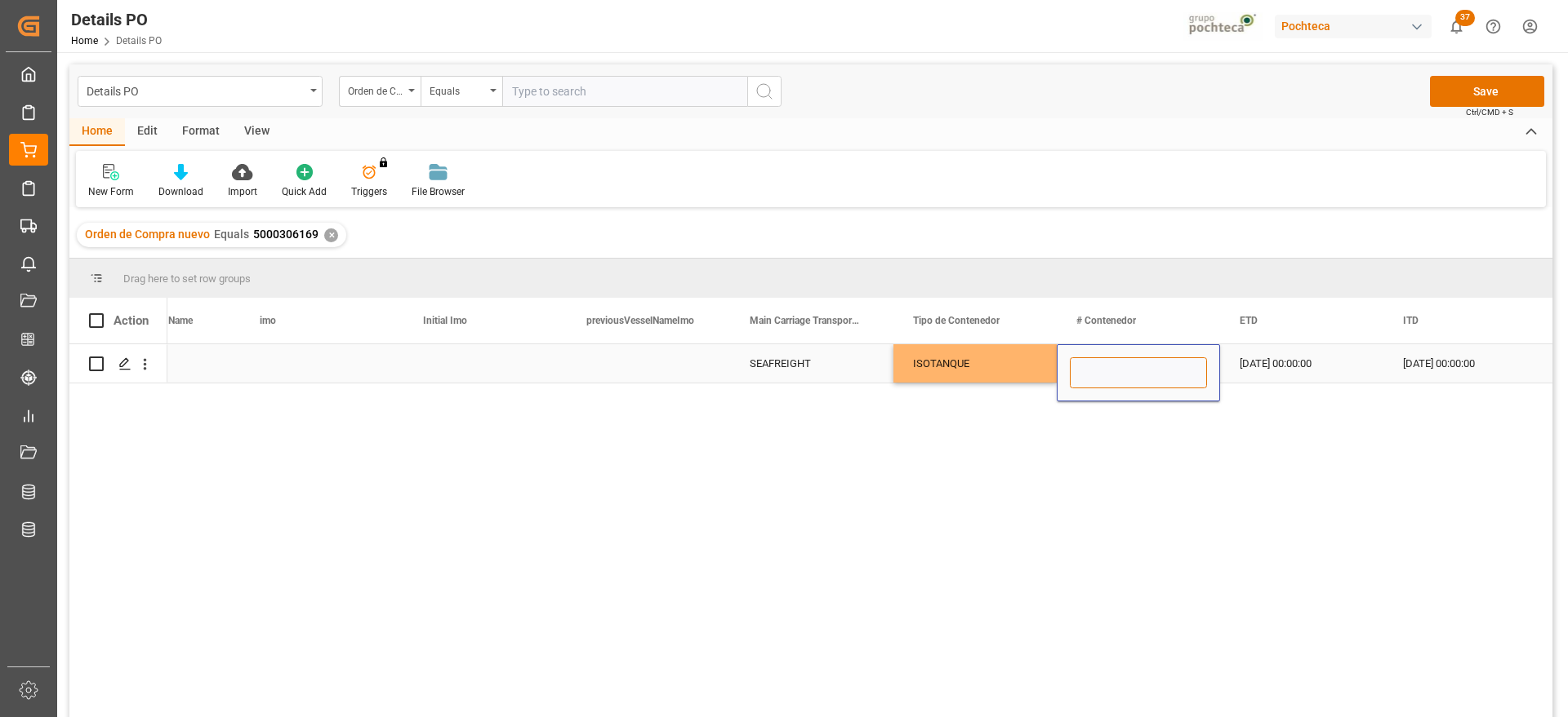
click at [1115, 376] on input "Press SPACE to select this row." at bounding box center [1138, 372] width 137 height 31
click at [1122, 372] on input "Press SPACE to select this row." at bounding box center [1138, 372] width 137 height 31
paste input "EXFU 550570-0"
click at [1107, 371] on input "EXFU 550570-0" at bounding box center [1138, 372] width 137 height 31
type input "EXFU5505700"
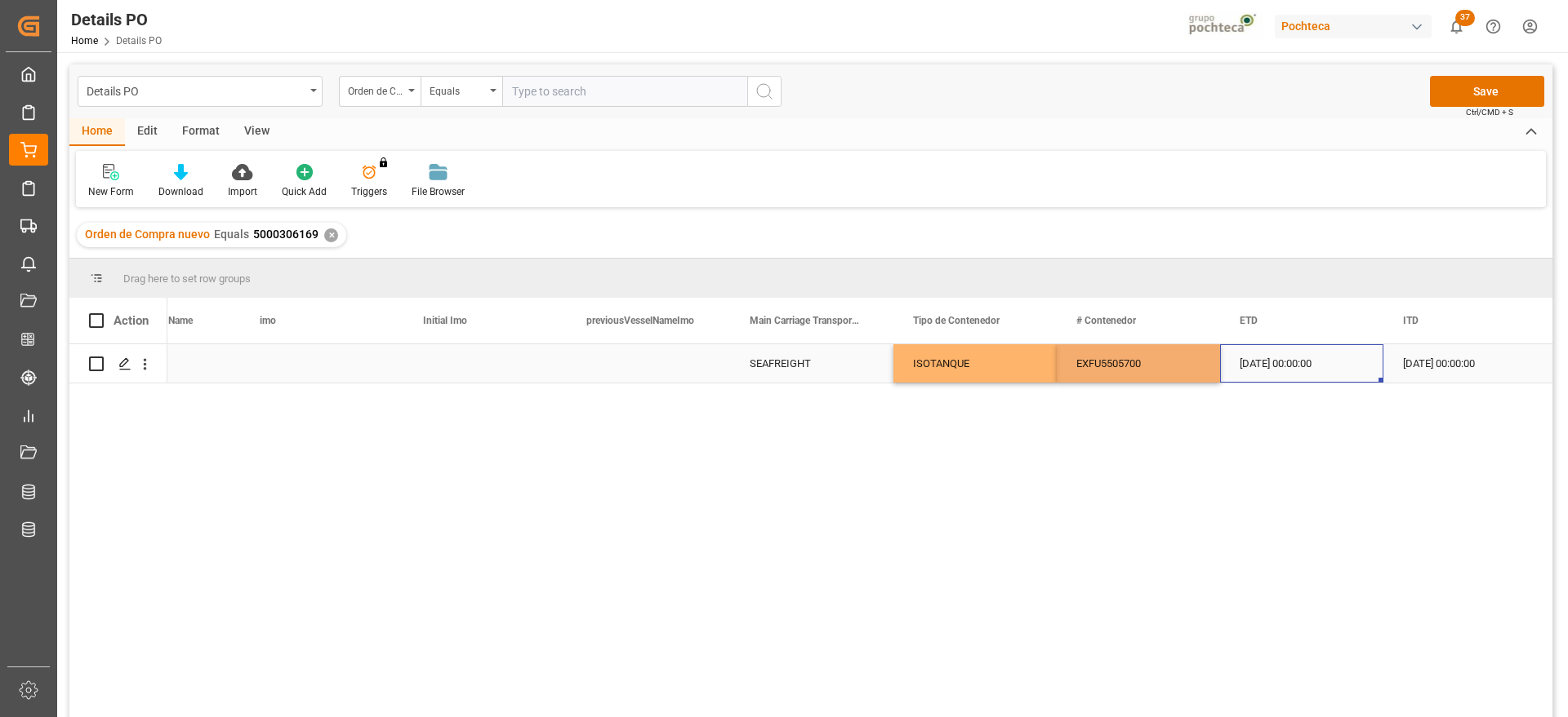
click at [1307, 364] on div "18-08-2025 00:00:00" at bounding box center [1302, 364] width 163 height 38
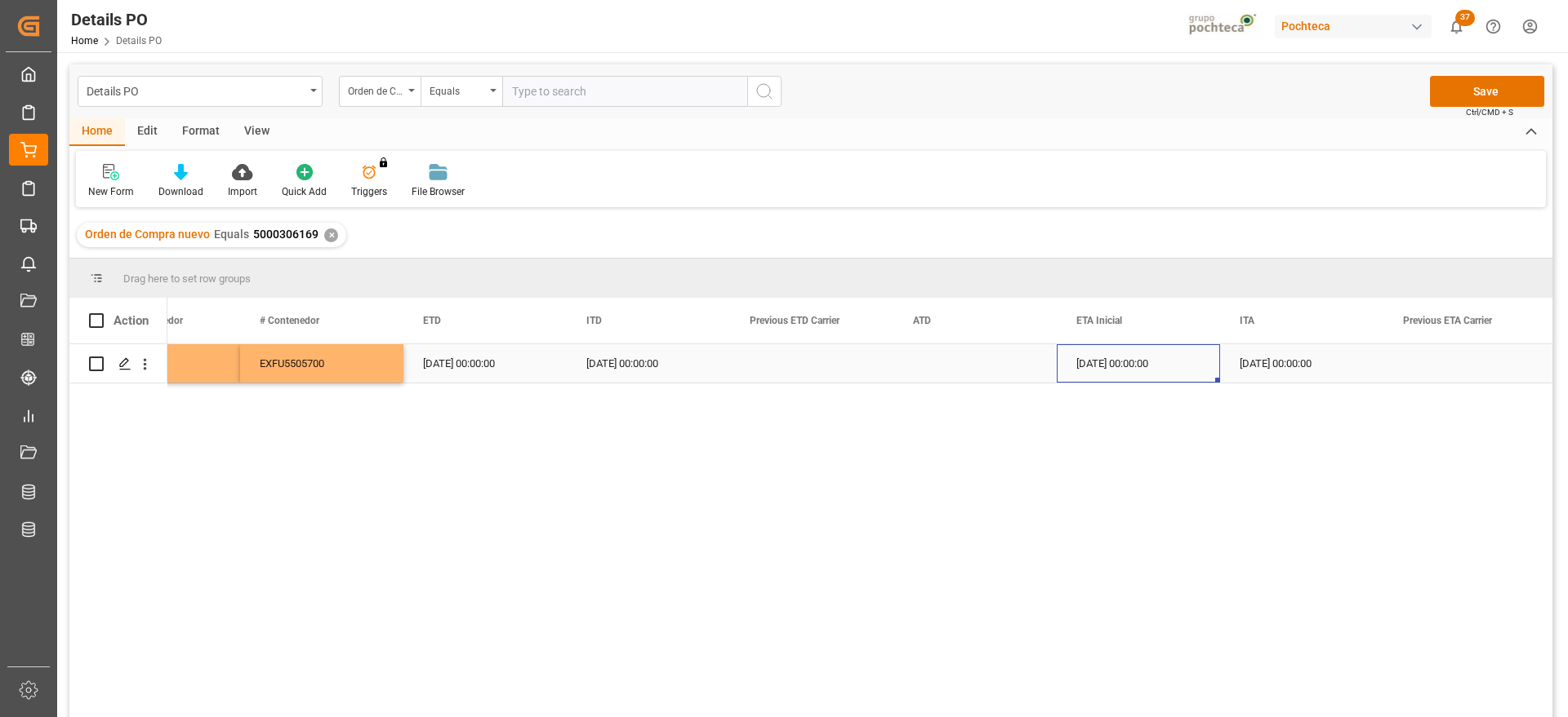
click at [1156, 360] on div "28-09-2025 00:00:00" at bounding box center [1138, 364] width 163 height 38
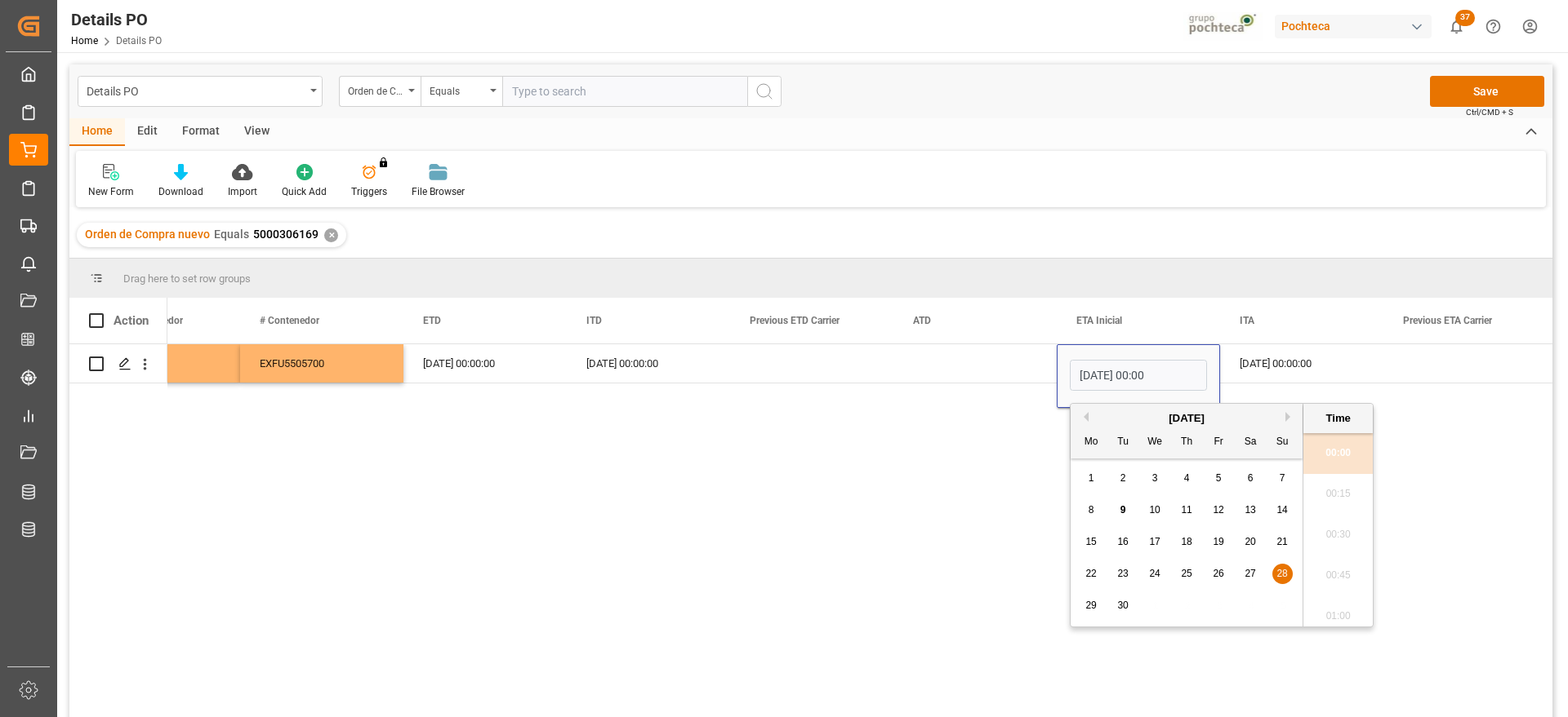
click at [1156, 543] on span "17" at bounding box center [1154, 542] width 11 height 12
type input "17-09-2025 00:00"
click at [1299, 363] on div "30-09-2025 00:00:00" at bounding box center [1302, 364] width 163 height 38
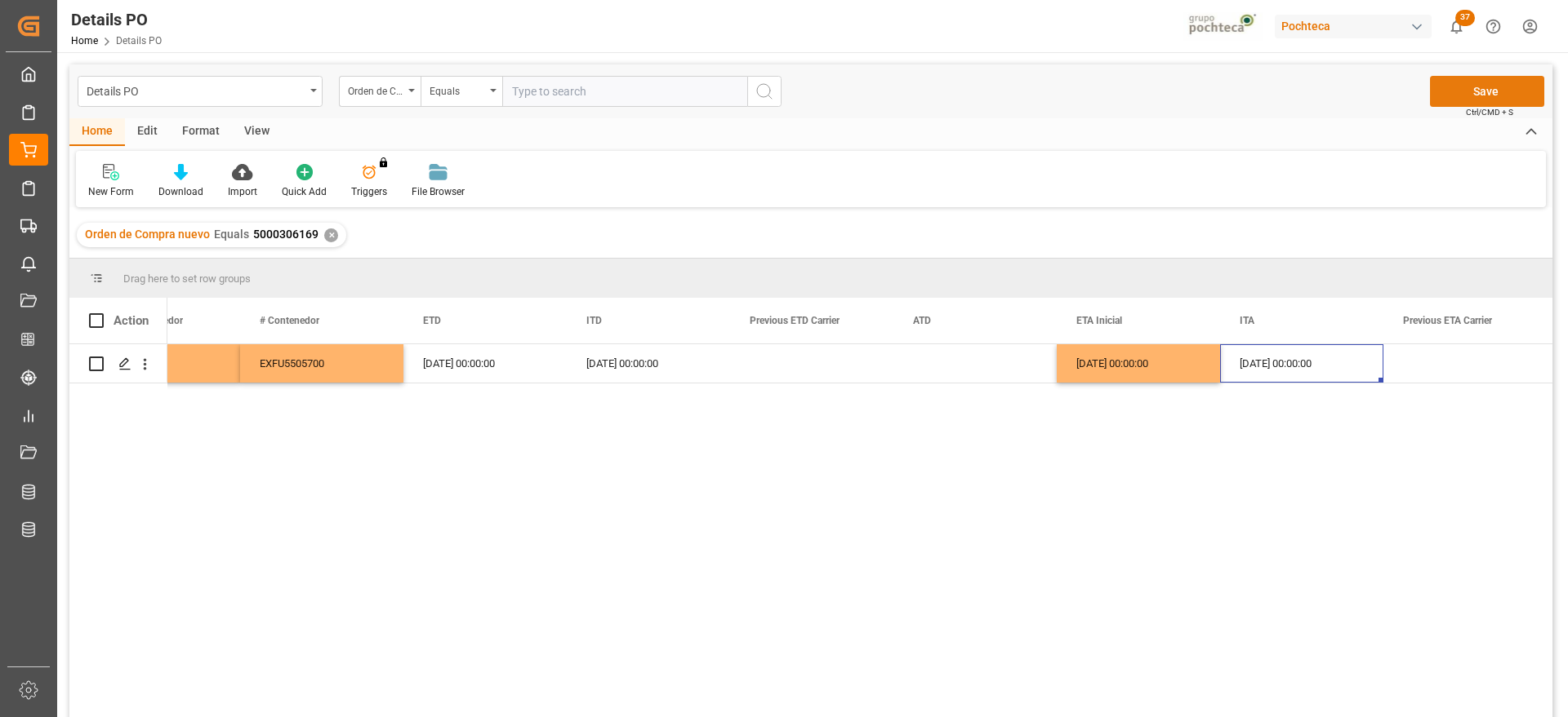
click at [1507, 81] on button "Save" at bounding box center [1487, 91] width 115 height 31
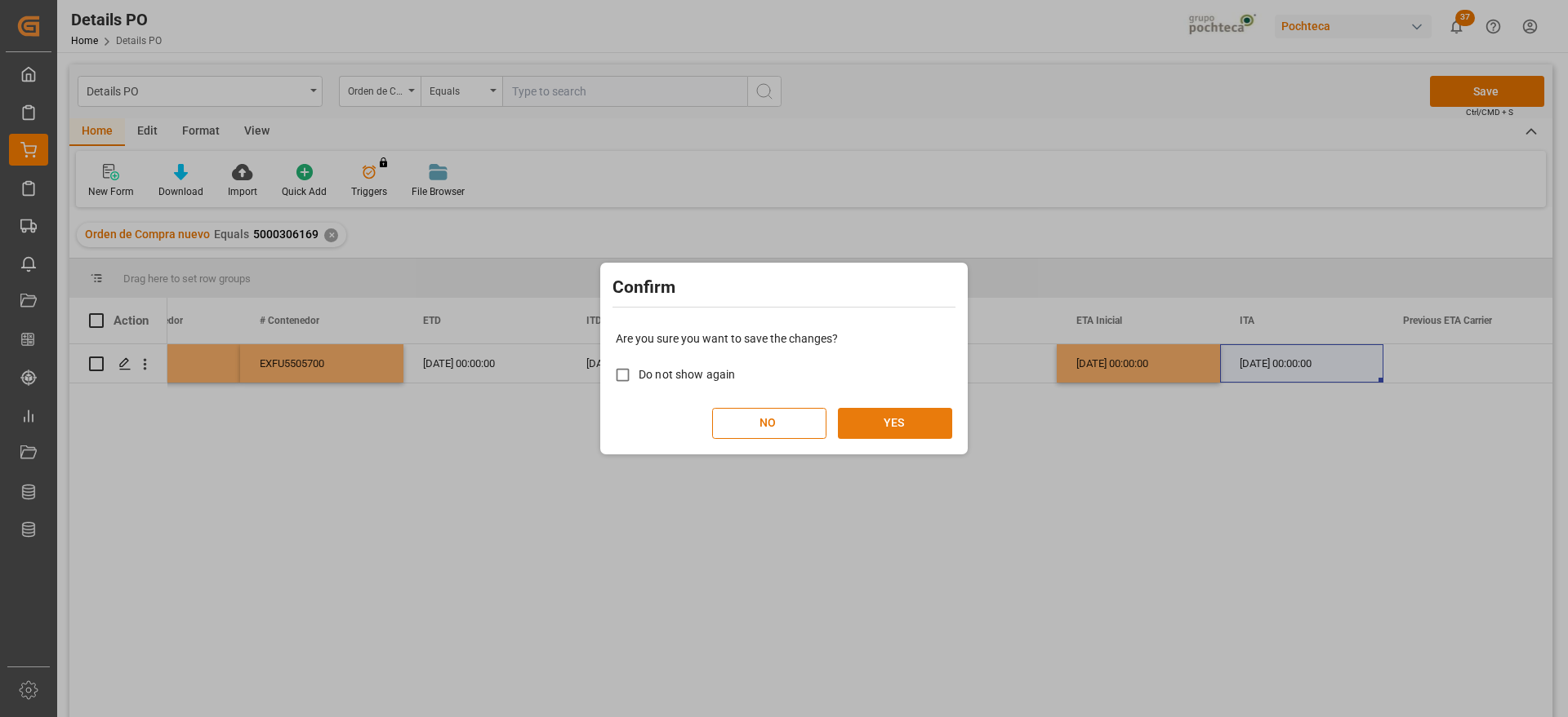
click at [910, 420] on button "YES" at bounding box center [895, 423] width 115 height 31
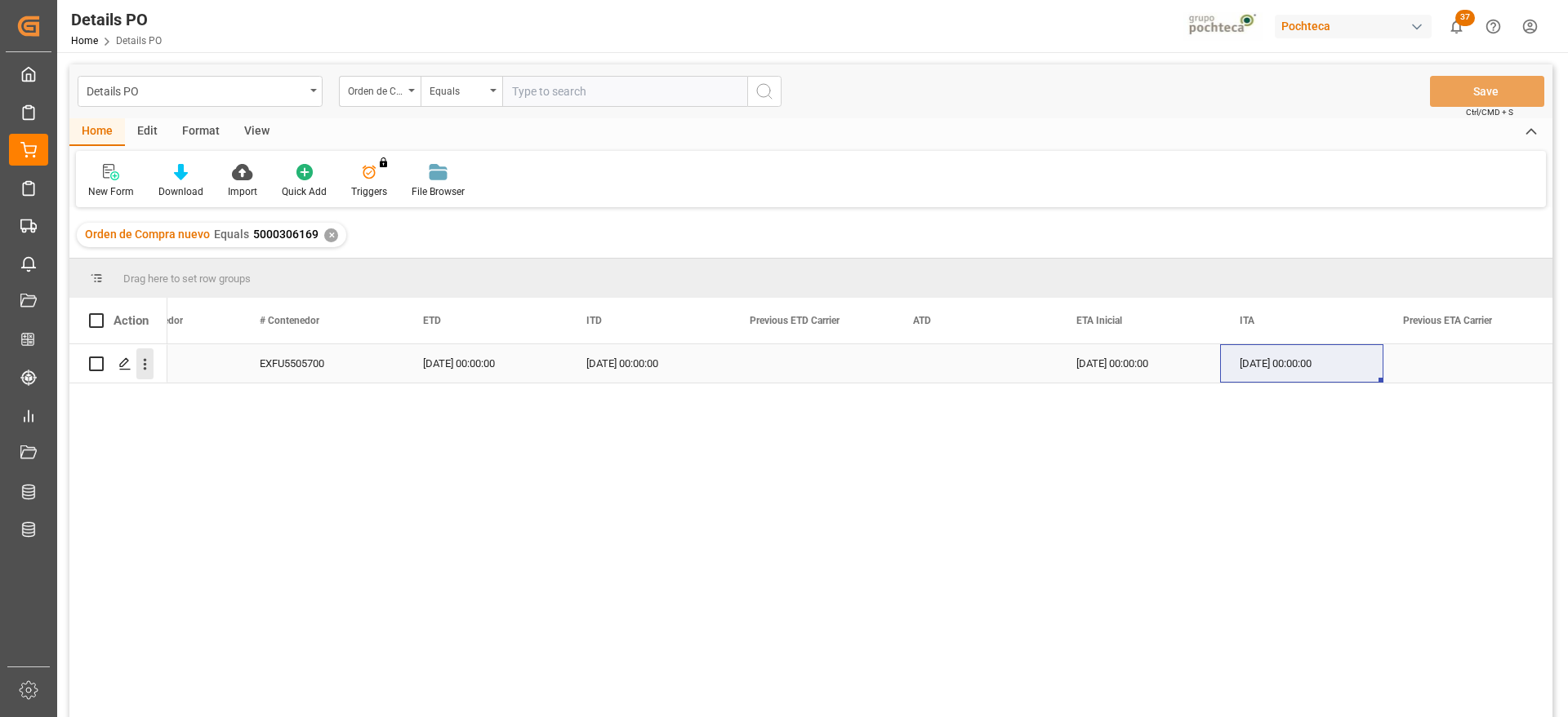
click at [150, 368] on icon "open menu" at bounding box center [145, 364] width 17 height 17
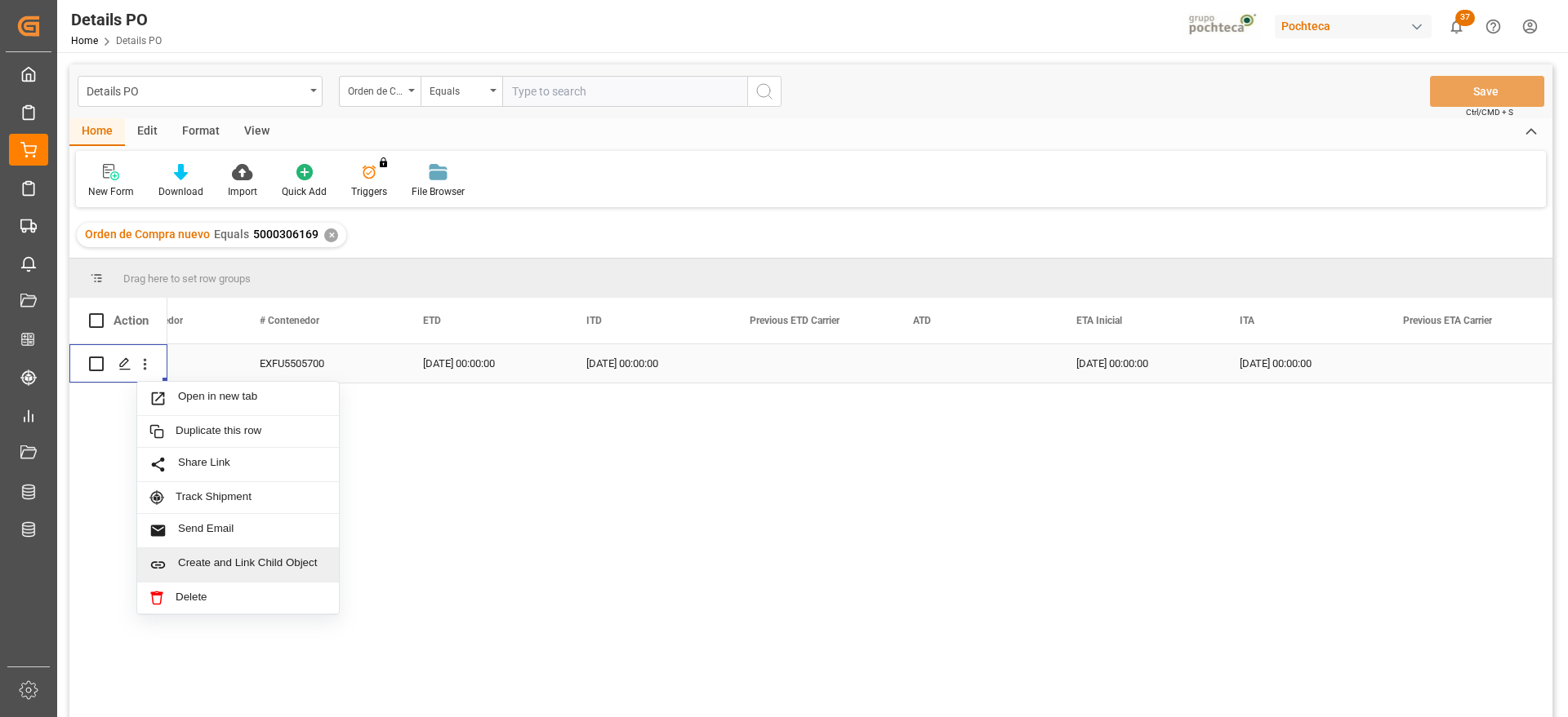
click at [233, 563] on span "Create and Link Child Object" at bounding box center [252, 565] width 149 height 17
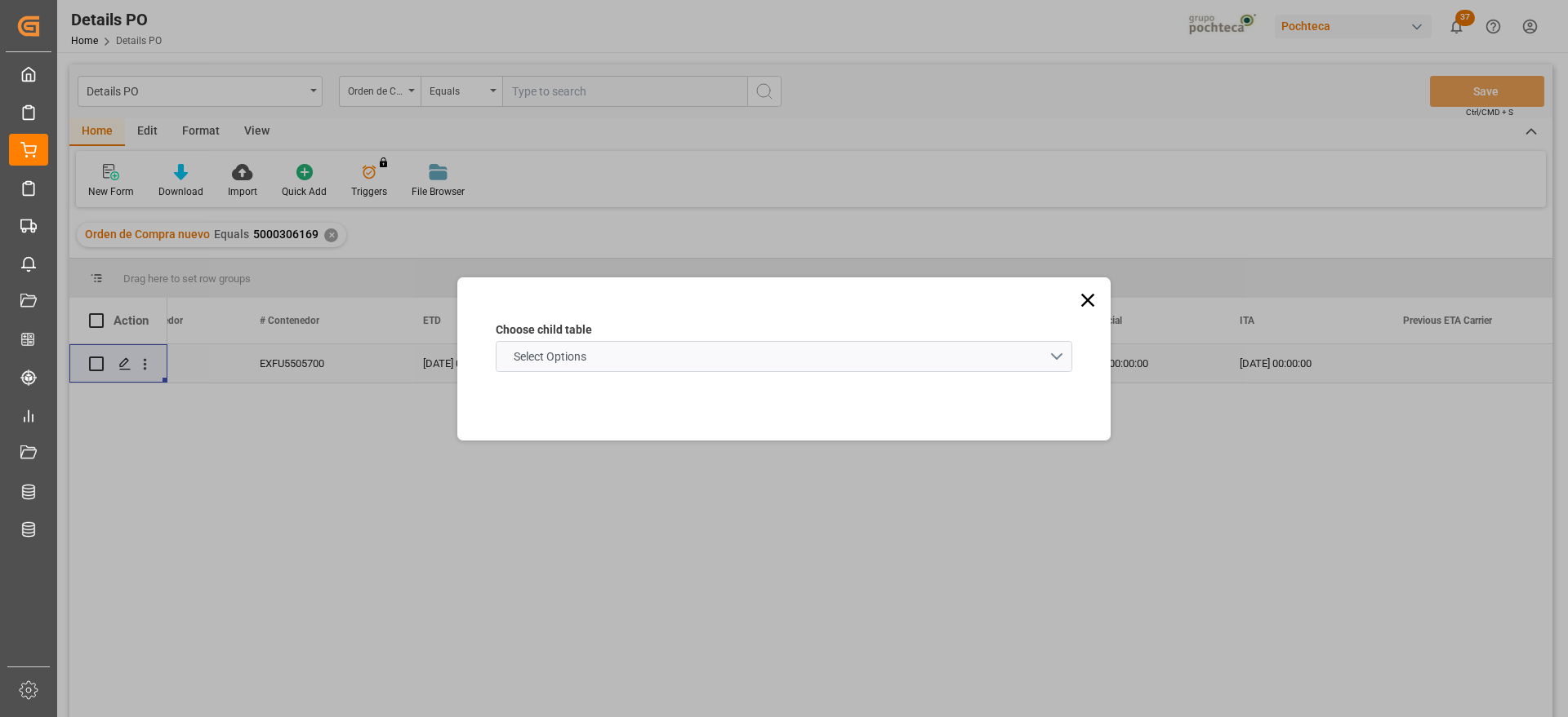
click at [1043, 361] on schema "Select Options" at bounding box center [784, 356] width 577 height 31
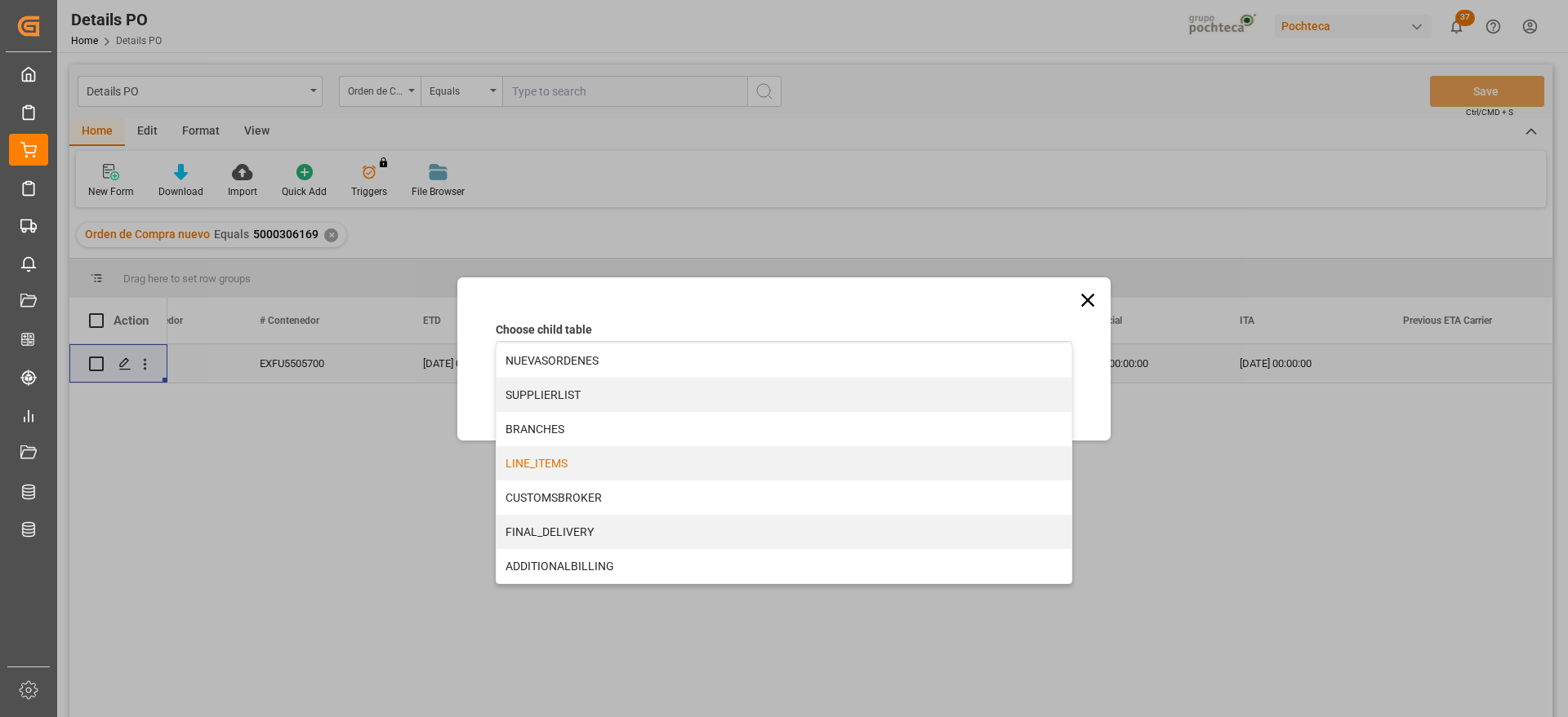
click at [722, 474] on div "LINE_ITEMS" at bounding box center [784, 463] width 575 height 34
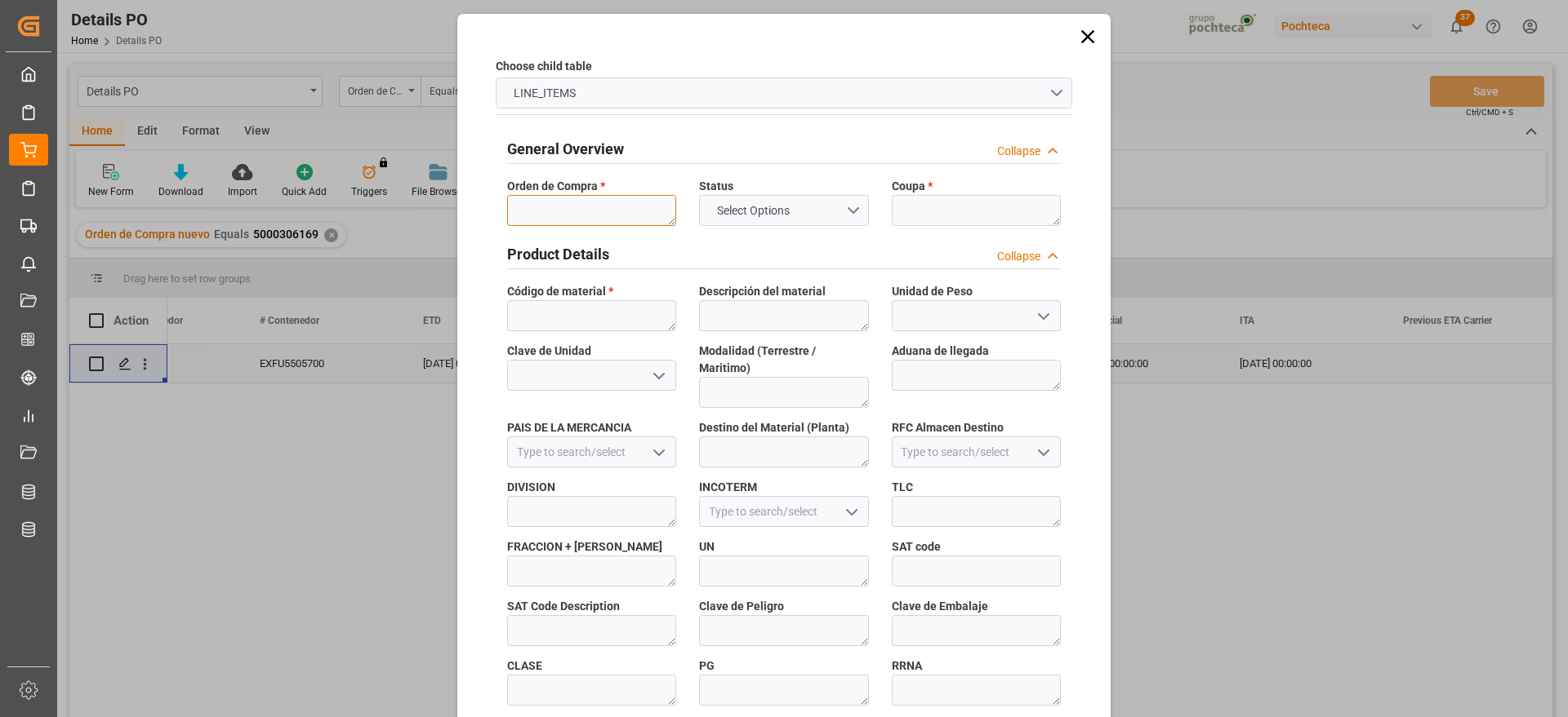
click at [630, 210] on textarea at bounding box center [591, 210] width 169 height 31
paste textarea "5000306169"
type textarea "5000306169"
click at [904, 206] on textarea at bounding box center [976, 210] width 169 height 31
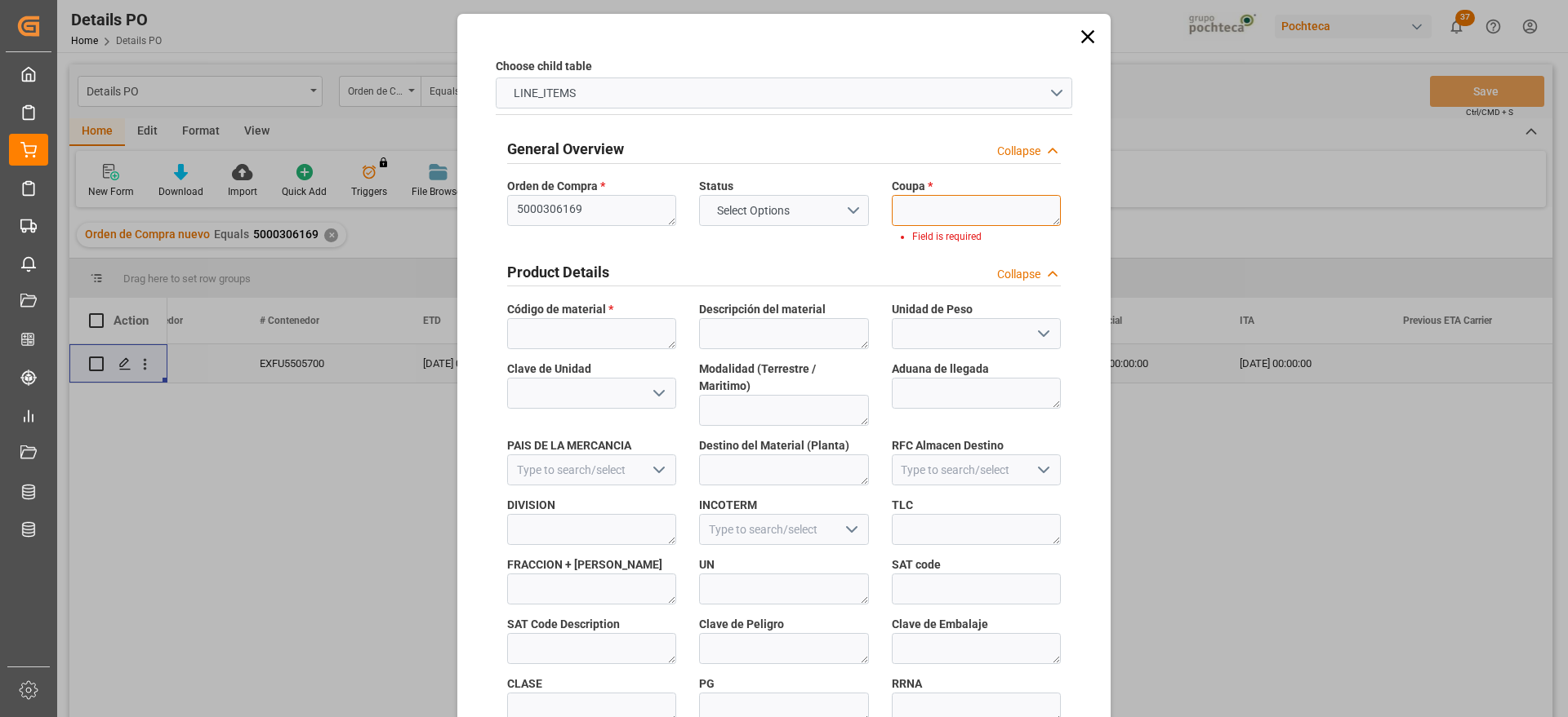
paste textarea "193493"
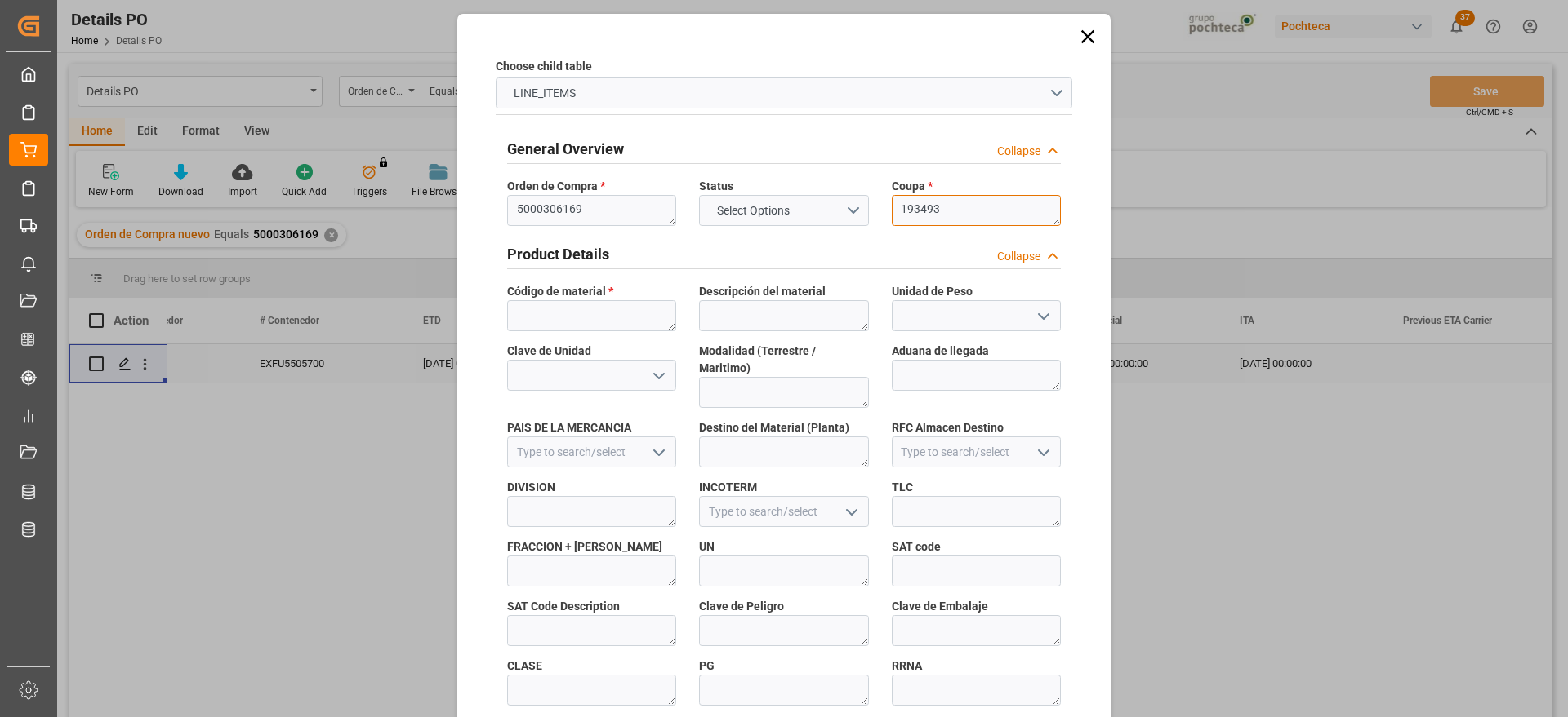
type textarea "193493"
click at [573, 330] on textarea at bounding box center [591, 316] width 169 height 31
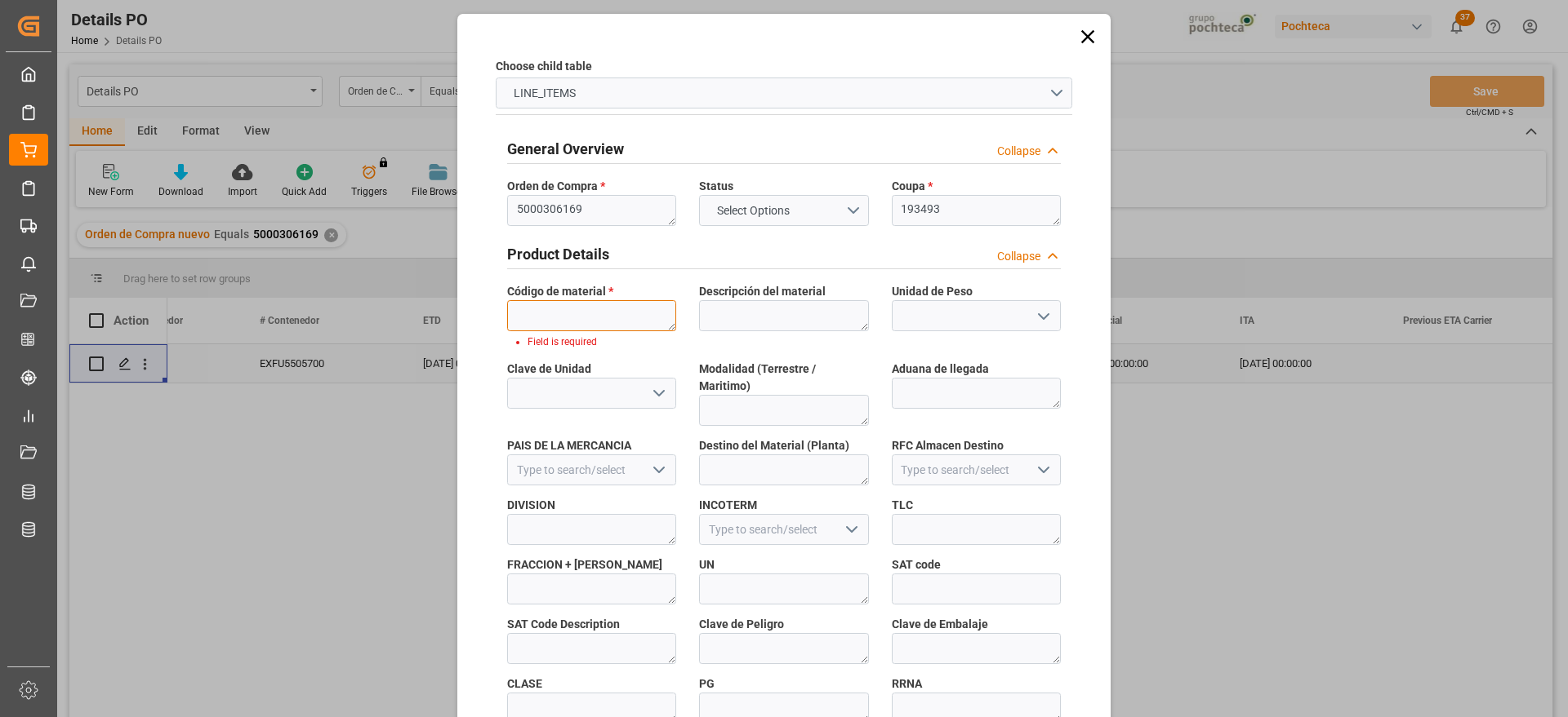
click at [590, 309] on textarea at bounding box center [591, 316] width 169 height 31
paste textarea "56874"
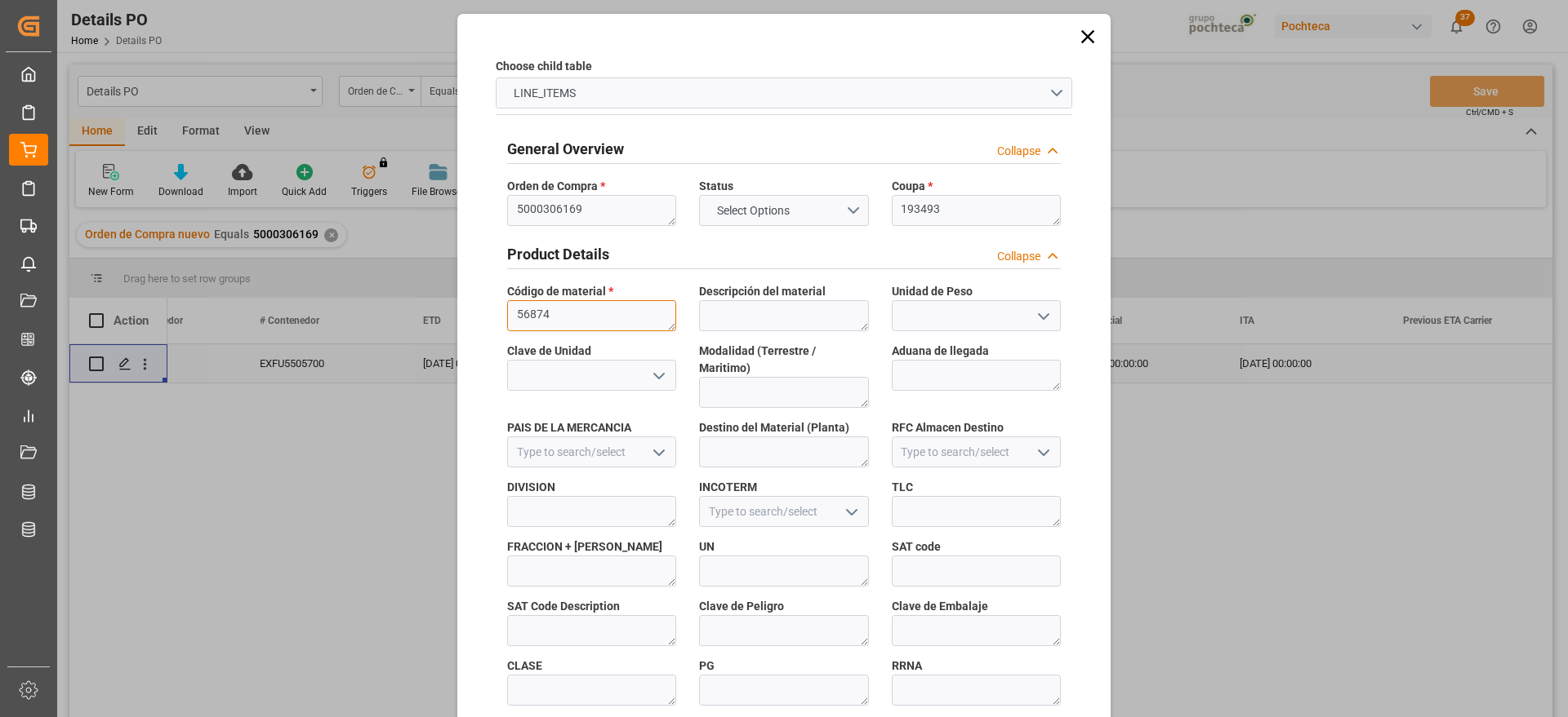
scroll to position [700, 0]
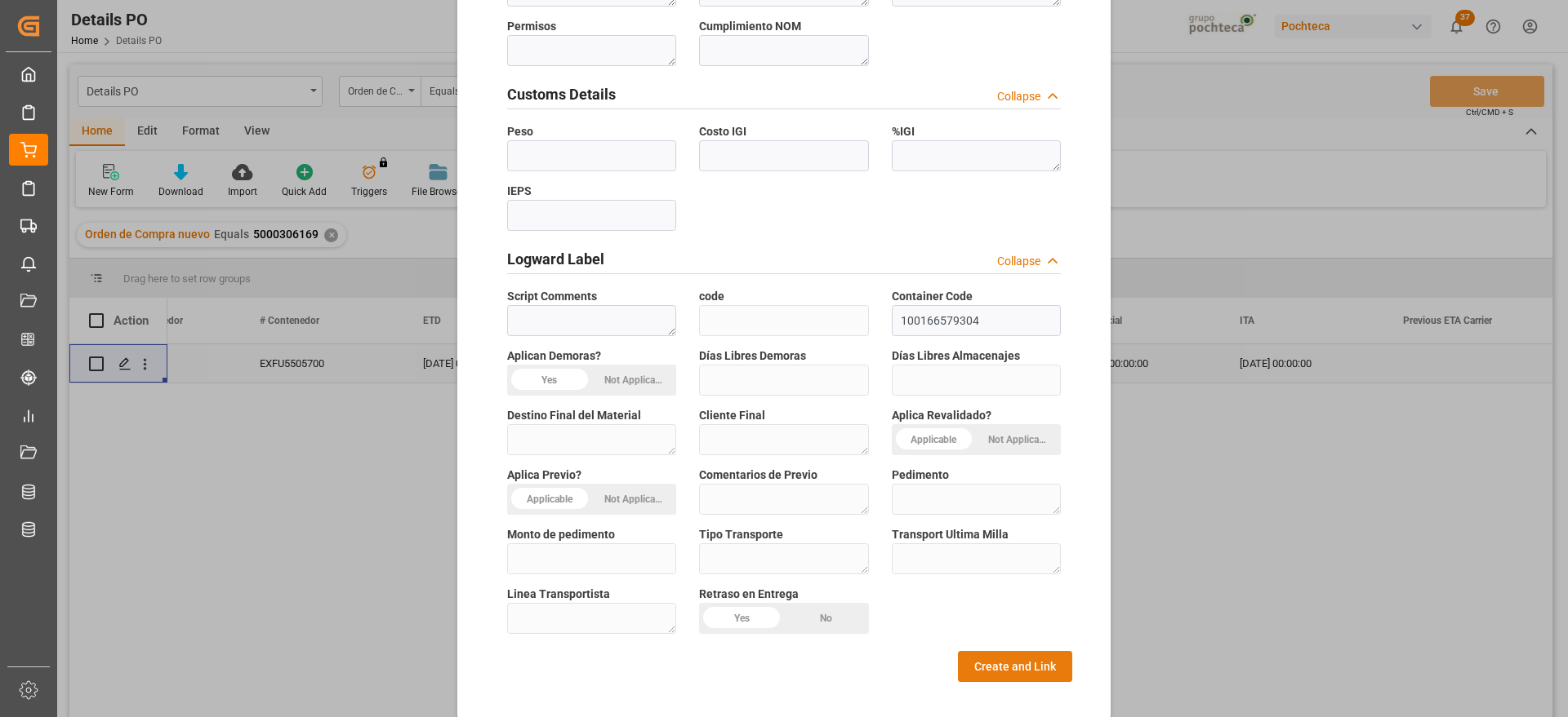
type textarea "56874"
click at [1054, 651] on button "Create and Link" at bounding box center [1015, 666] width 115 height 31
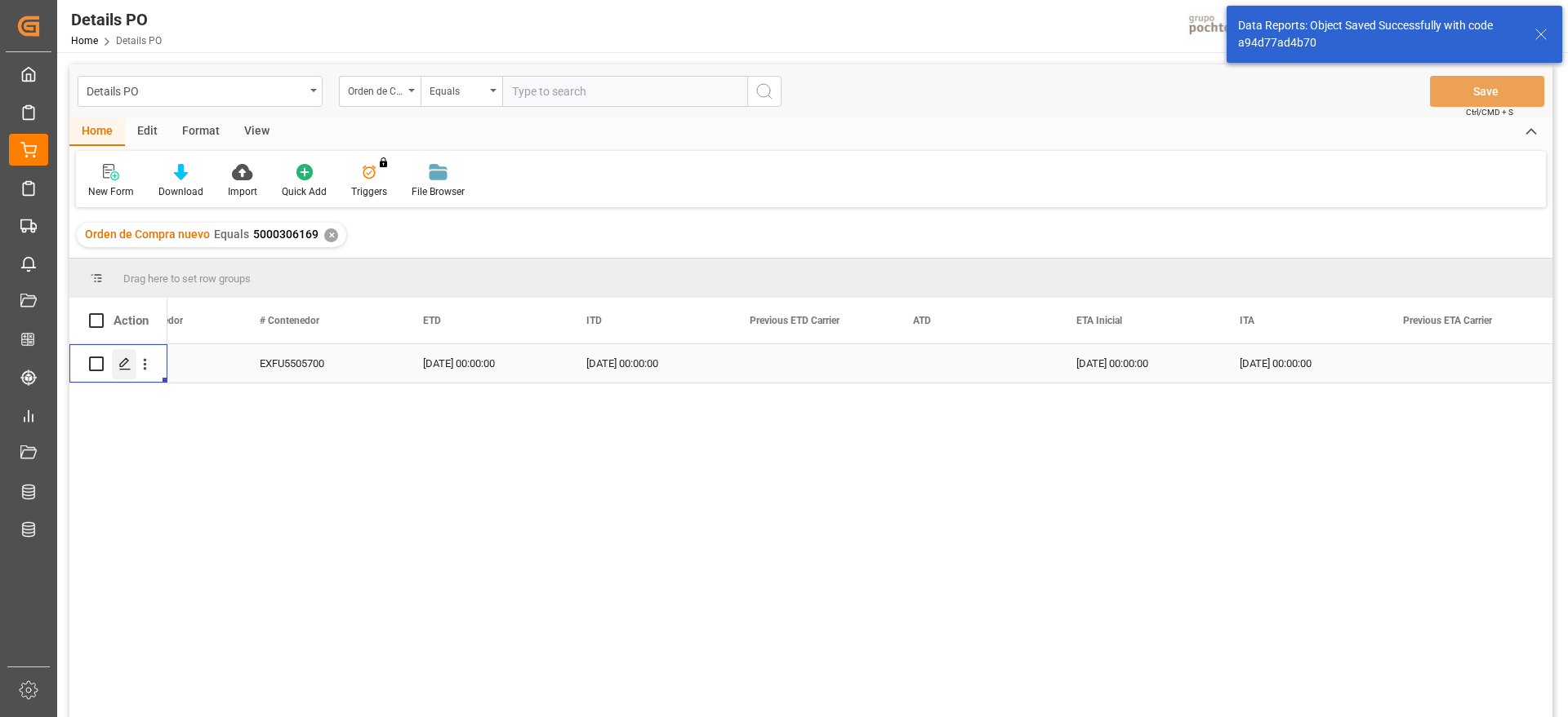
click at [123, 361] on polygon "Press SPACE to select this row." at bounding box center [124, 363] width 8 height 8
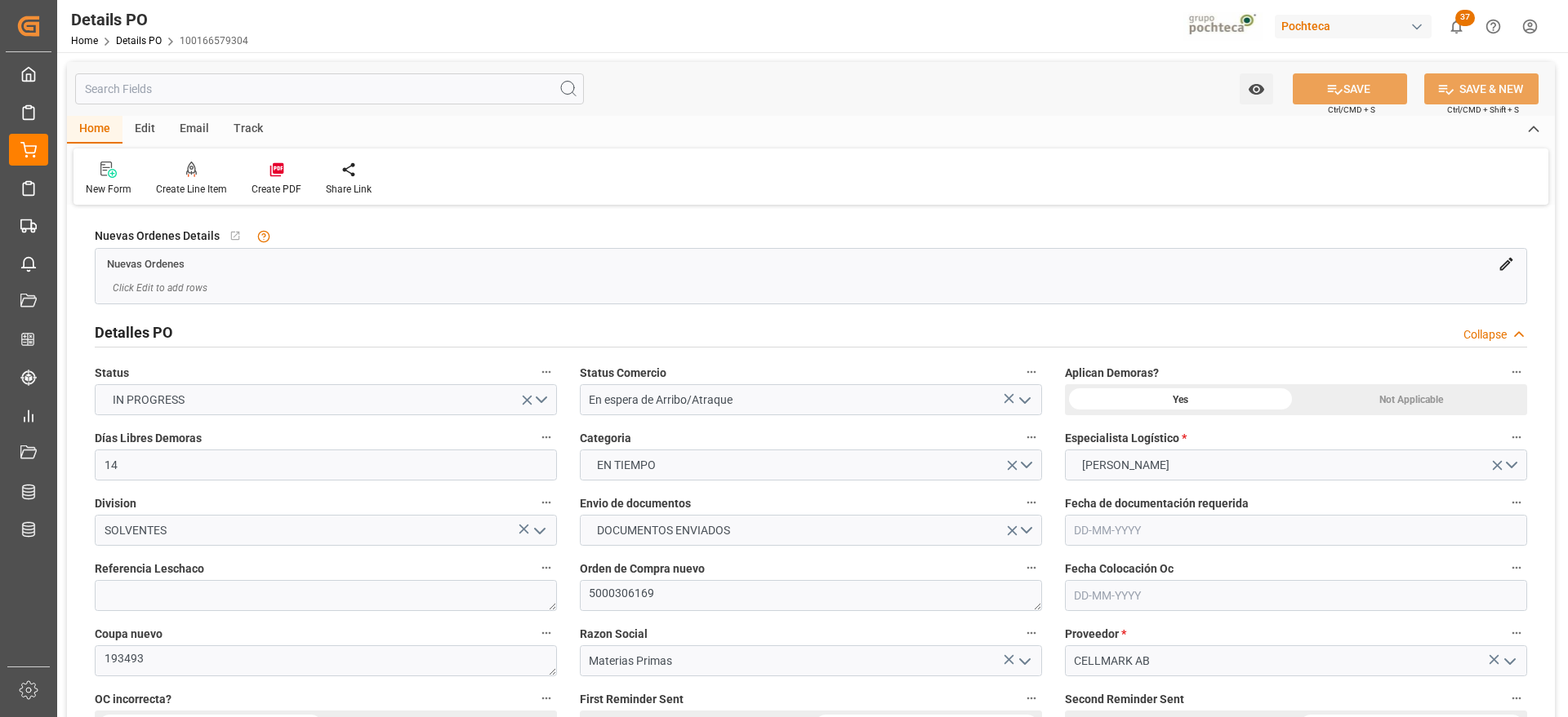
type input "14"
type input "[DATE]"
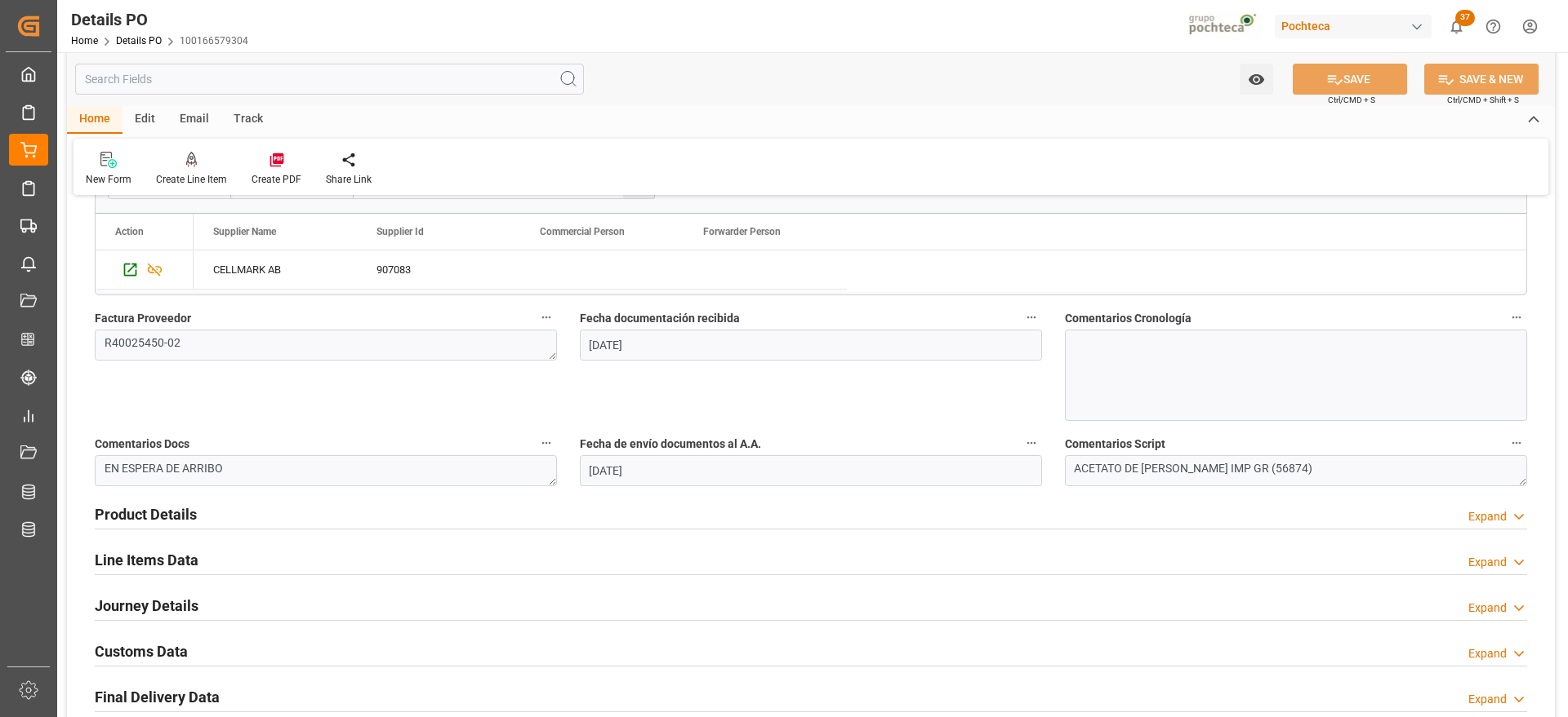
scroll to position [918, 0]
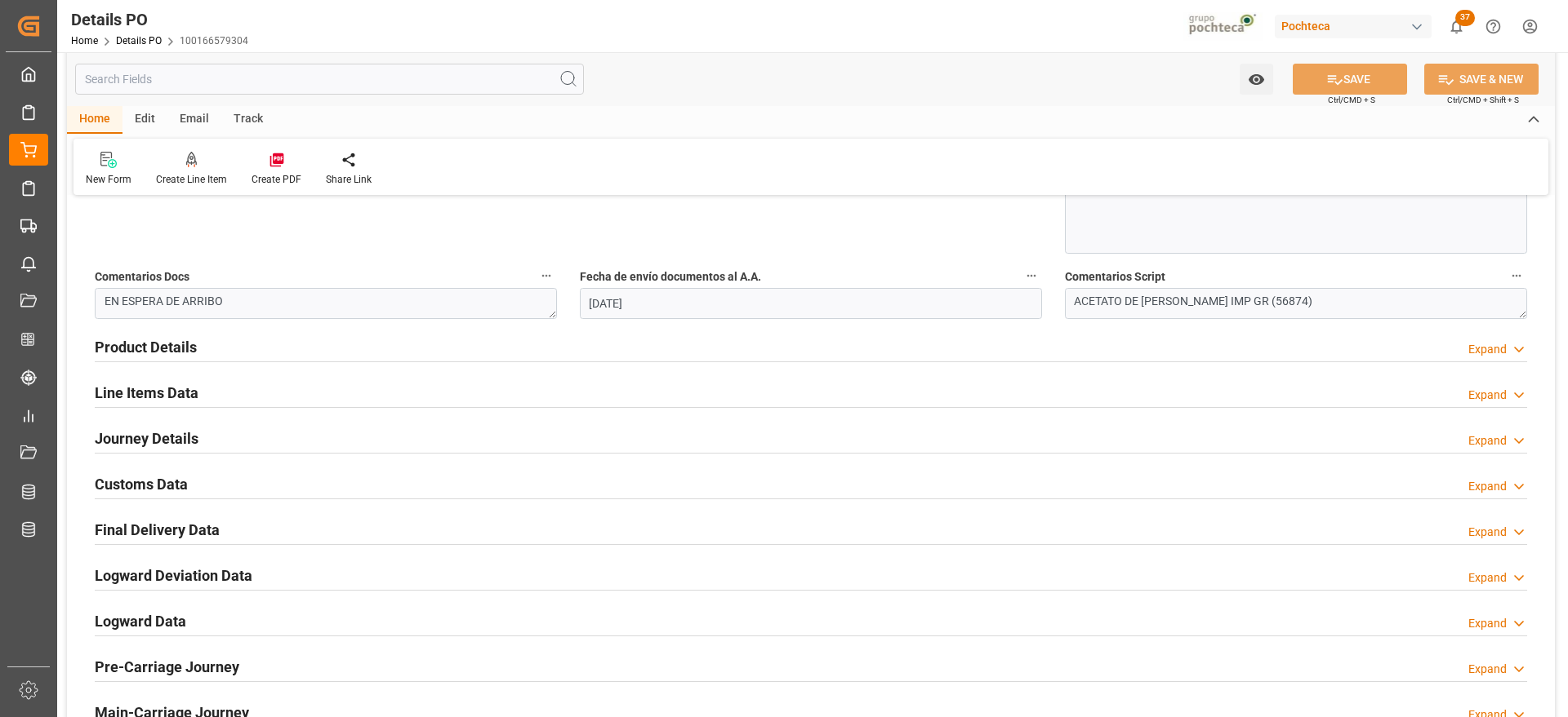
click at [139, 484] on h2 "Customs Data" at bounding box center [141, 484] width 93 height 22
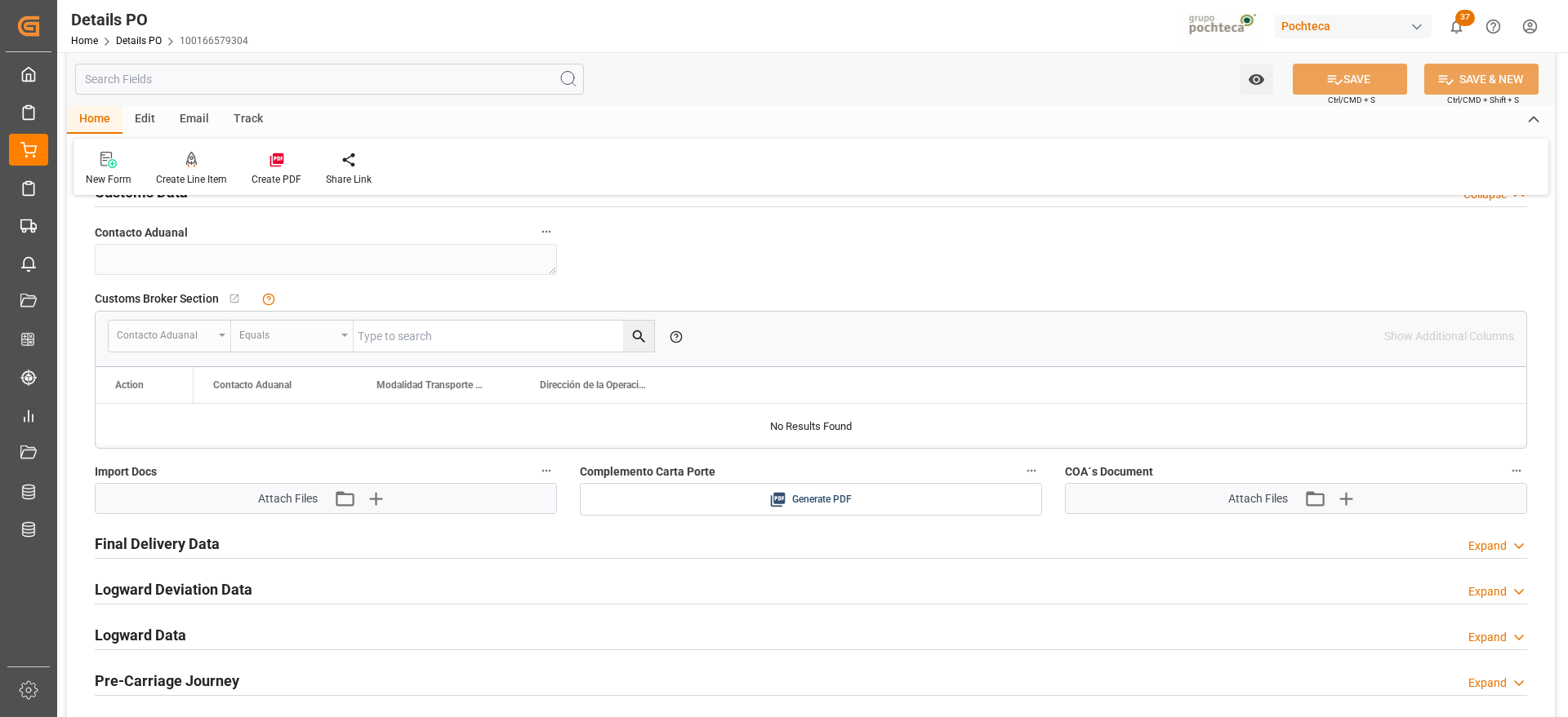
scroll to position [1225, 0]
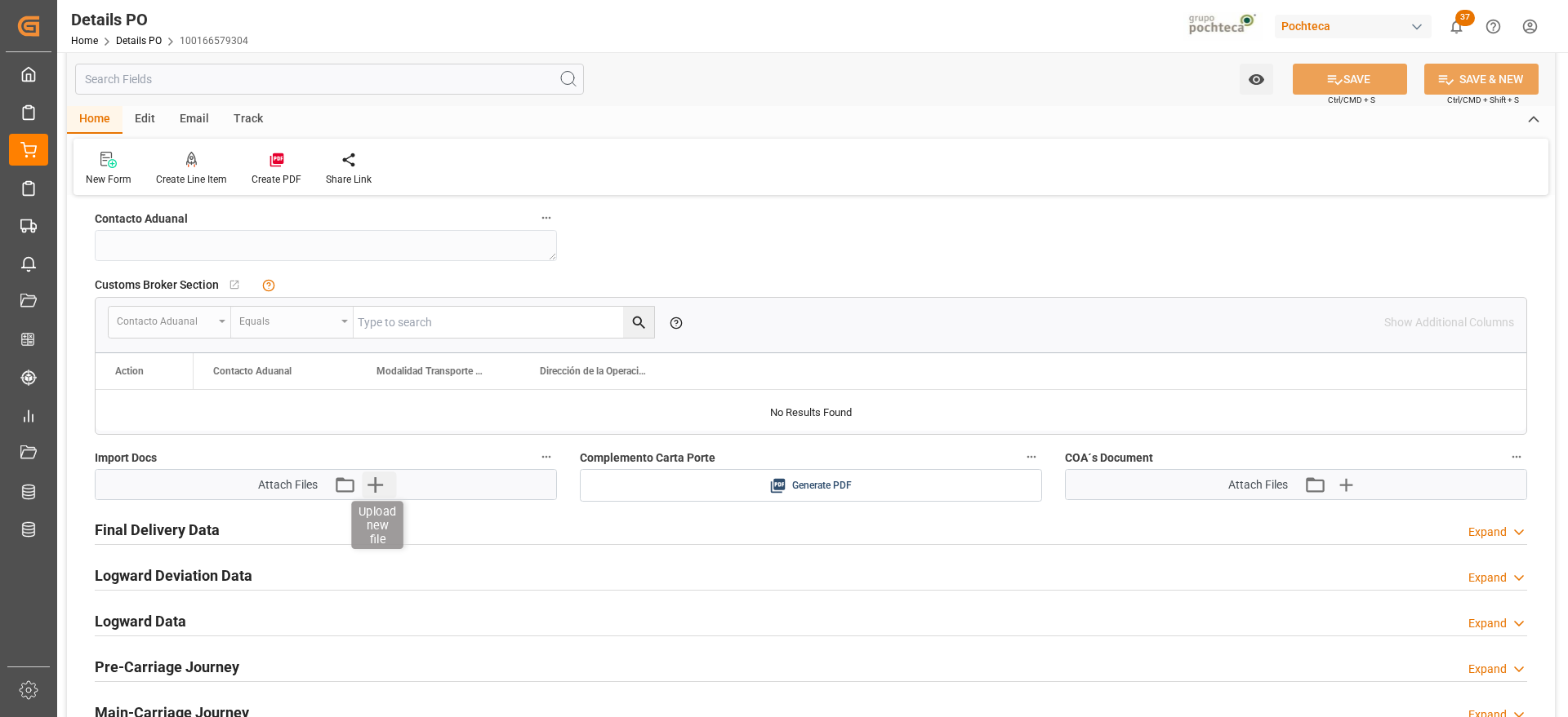
click at [384, 487] on icon "button" at bounding box center [374, 484] width 26 height 26
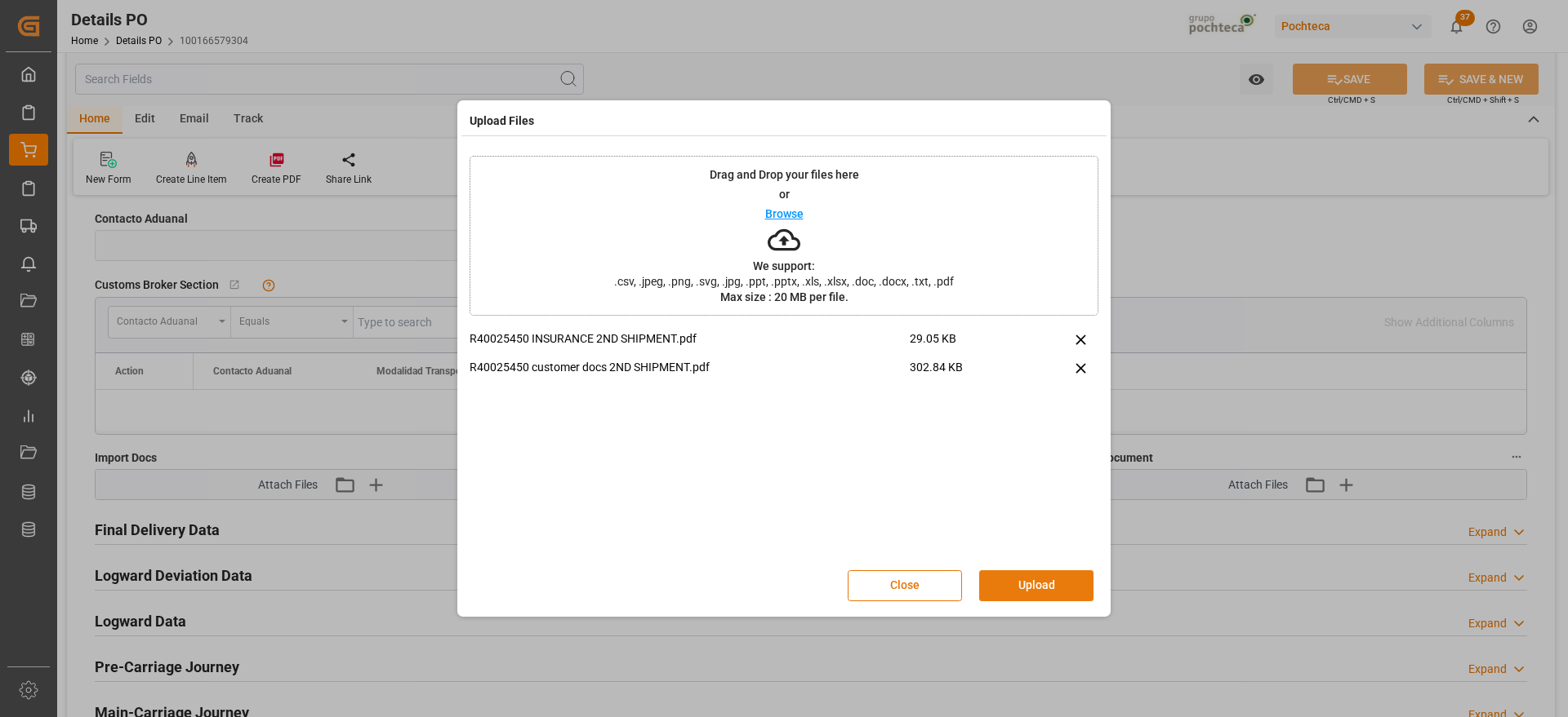
click at [1038, 590] on button "Upload" at bounding box center [1037, 586] width 115 height 31
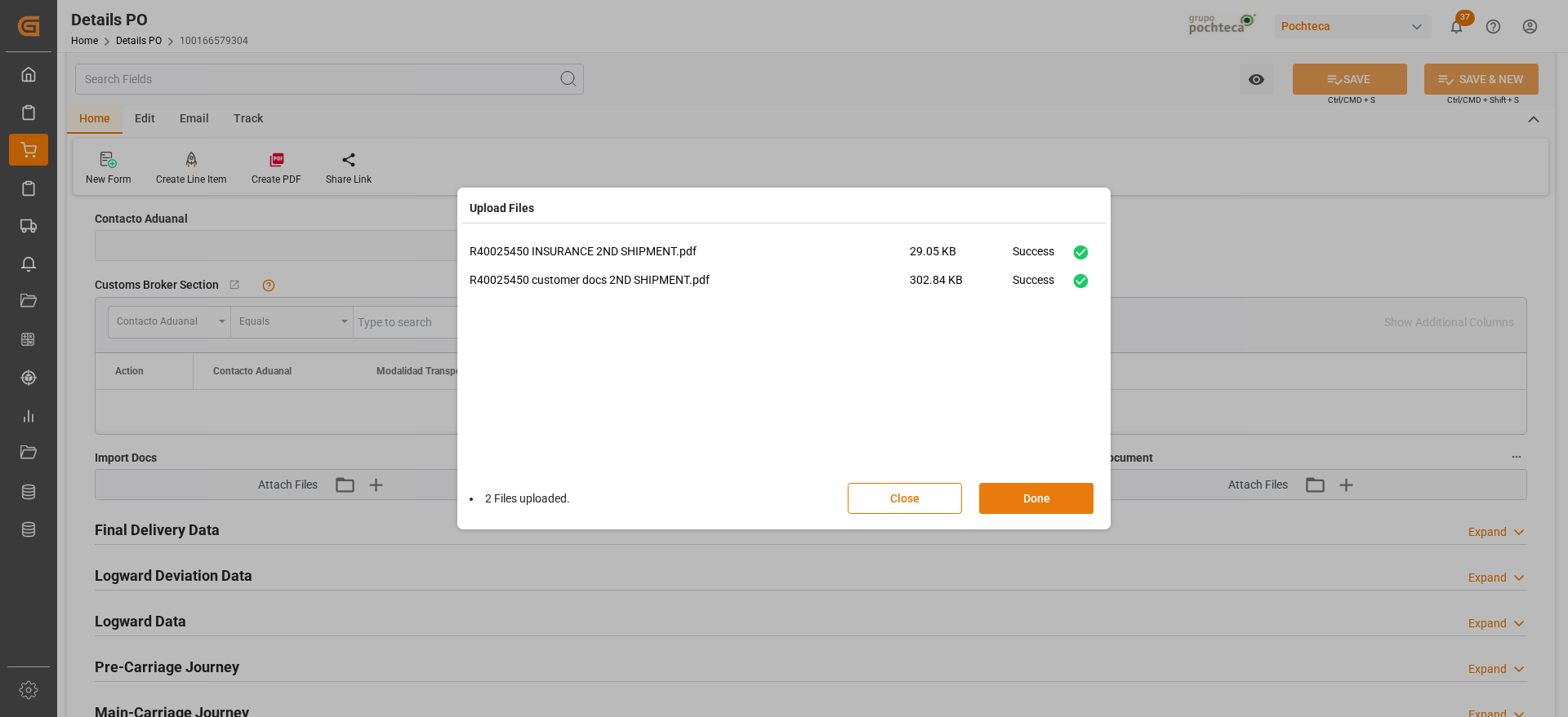
click at [1042, 491] on button "Done" at bounding box center [1037, 498] width 115 height 31
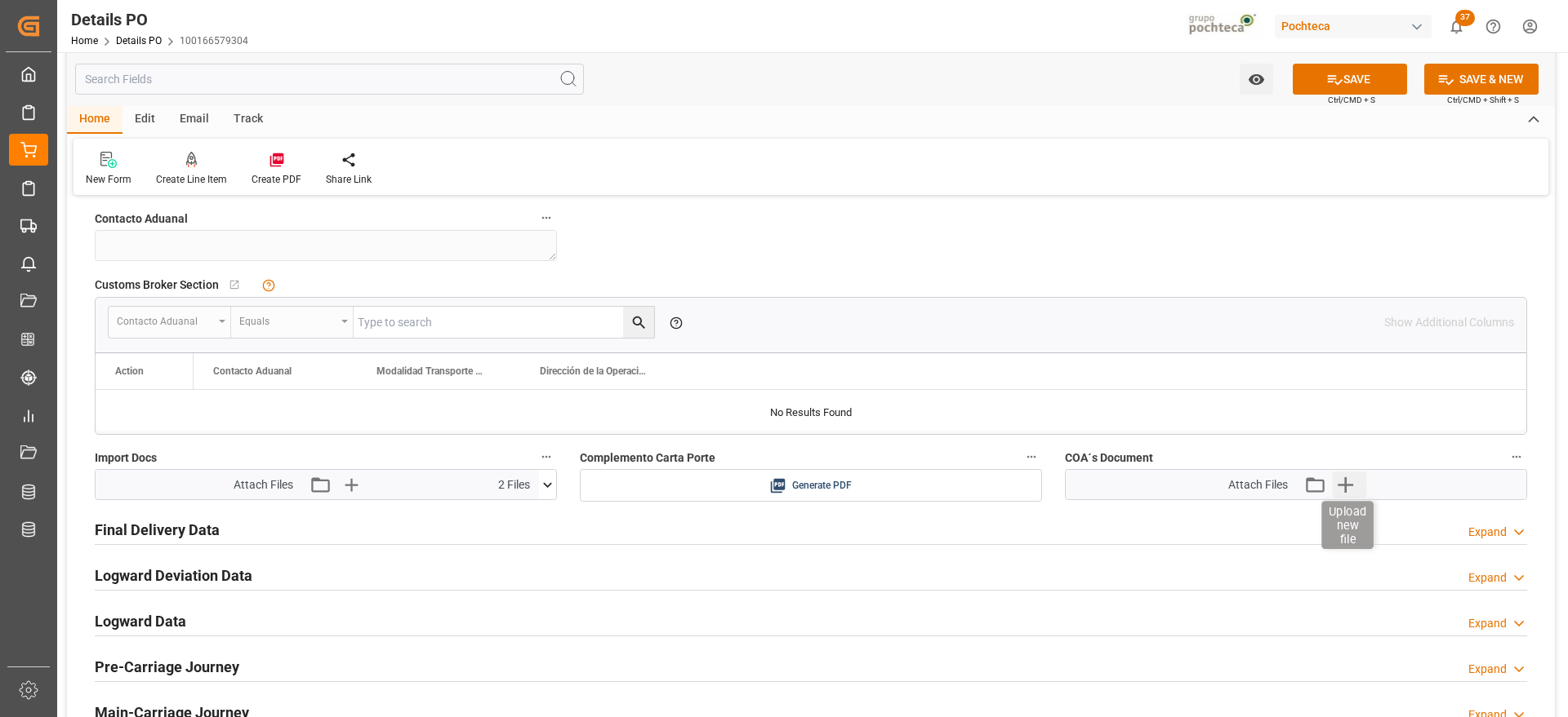
click at [1349, 485] on icon "button" at bounding box center [1345, 485] width 16 height 16
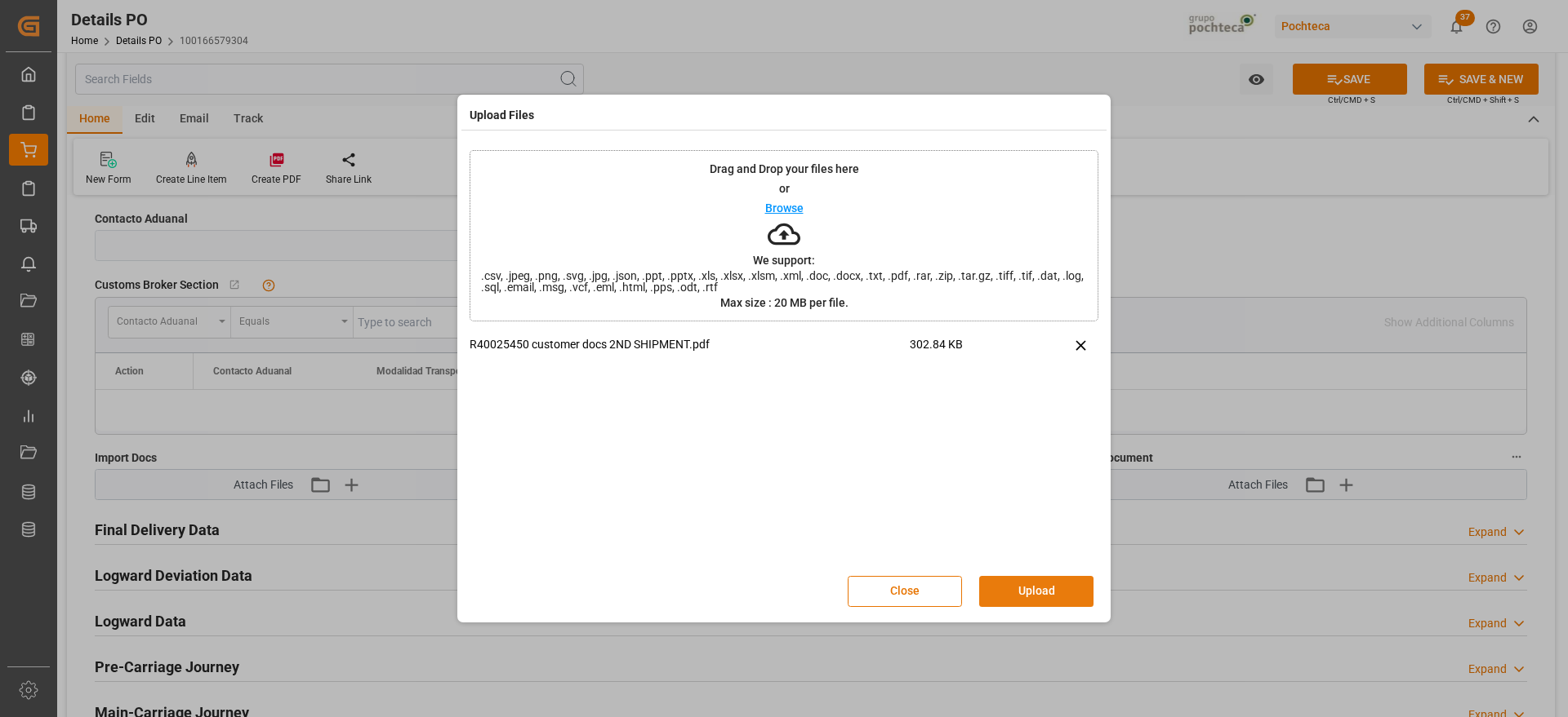
click at [1022, 599] on button "Upload" at bounding box center [1037, 592] width 115 height 31
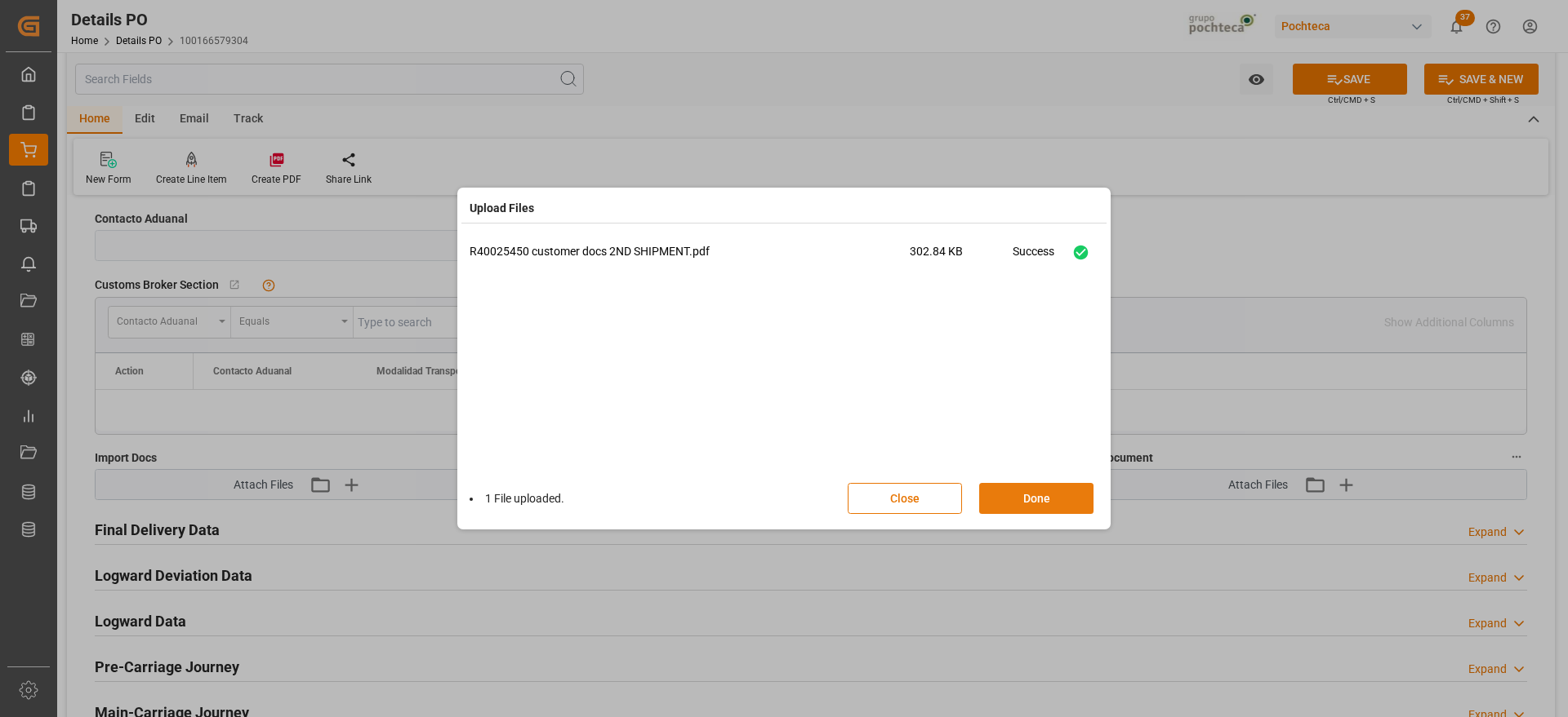
click at [1051, 494] on button "Done" at bounding box center [1037, 498] width 115 height 31
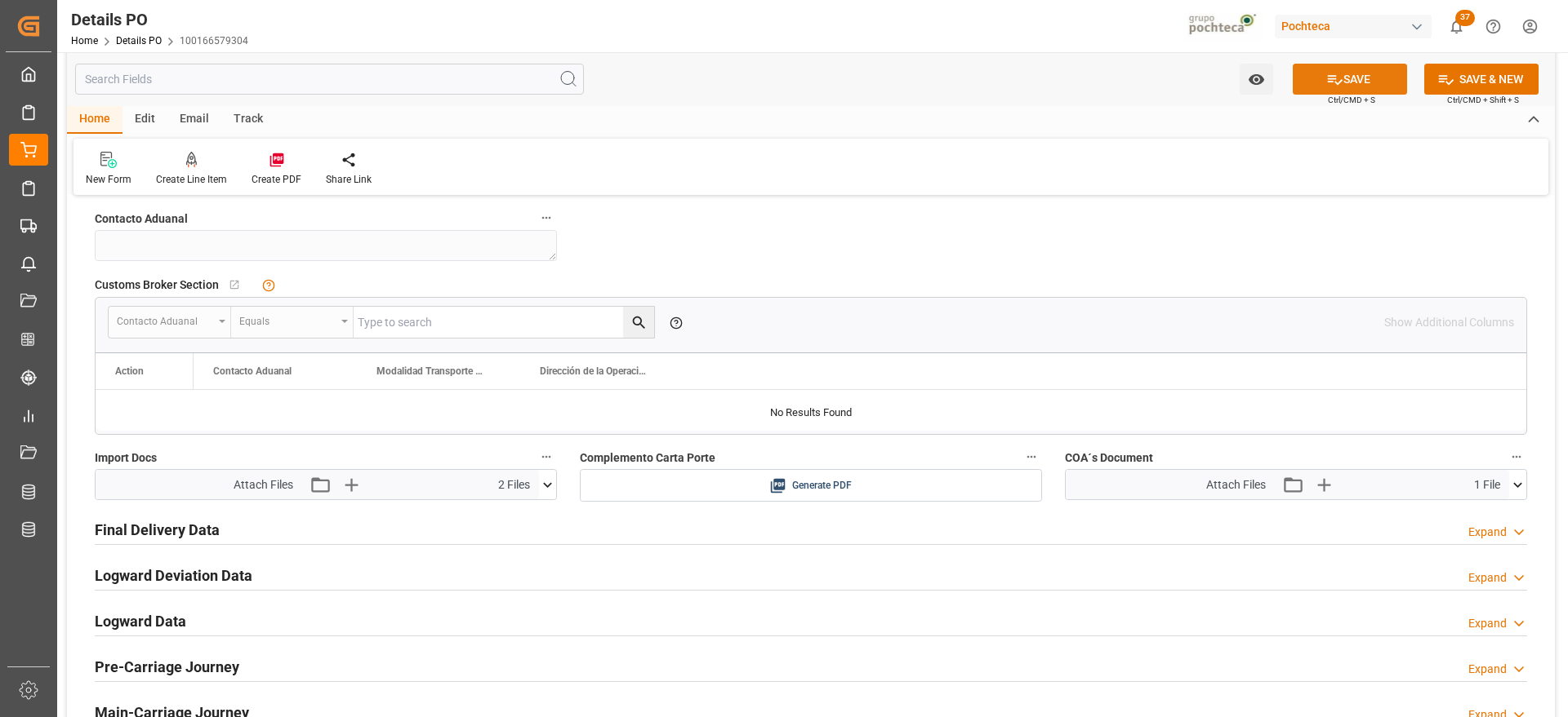
click at [1366, 83] on button "SAVE" at bounding box center [1350, 79] width 115 height 31
click at [274, 162] on icon at bounding box center [276, 160] width 14 height 14
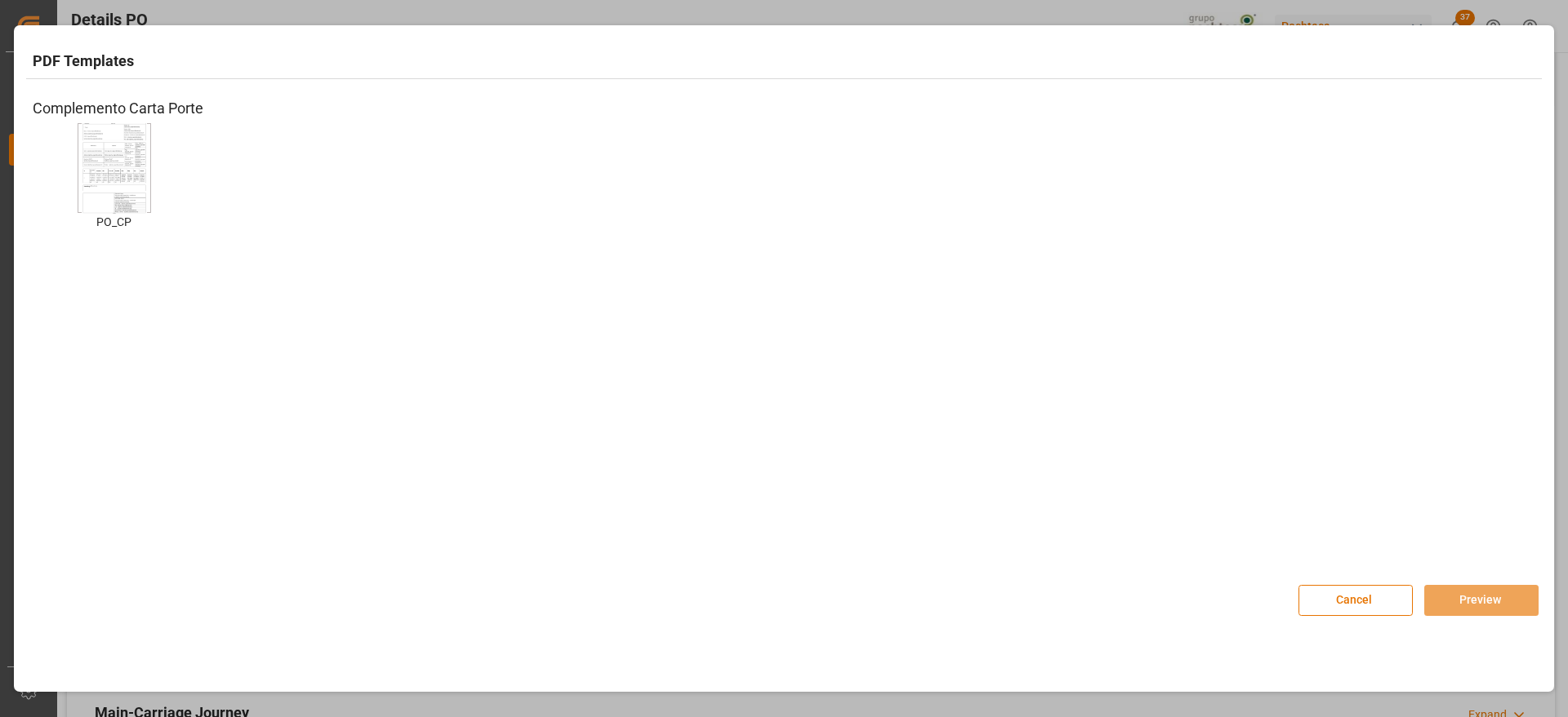
click at [126, 196] on img at bounding box center [114, 167] width 66 height 92
click at [1485, 598] on button "Preview" at bounding box center [1482, 600] width 115 height 31
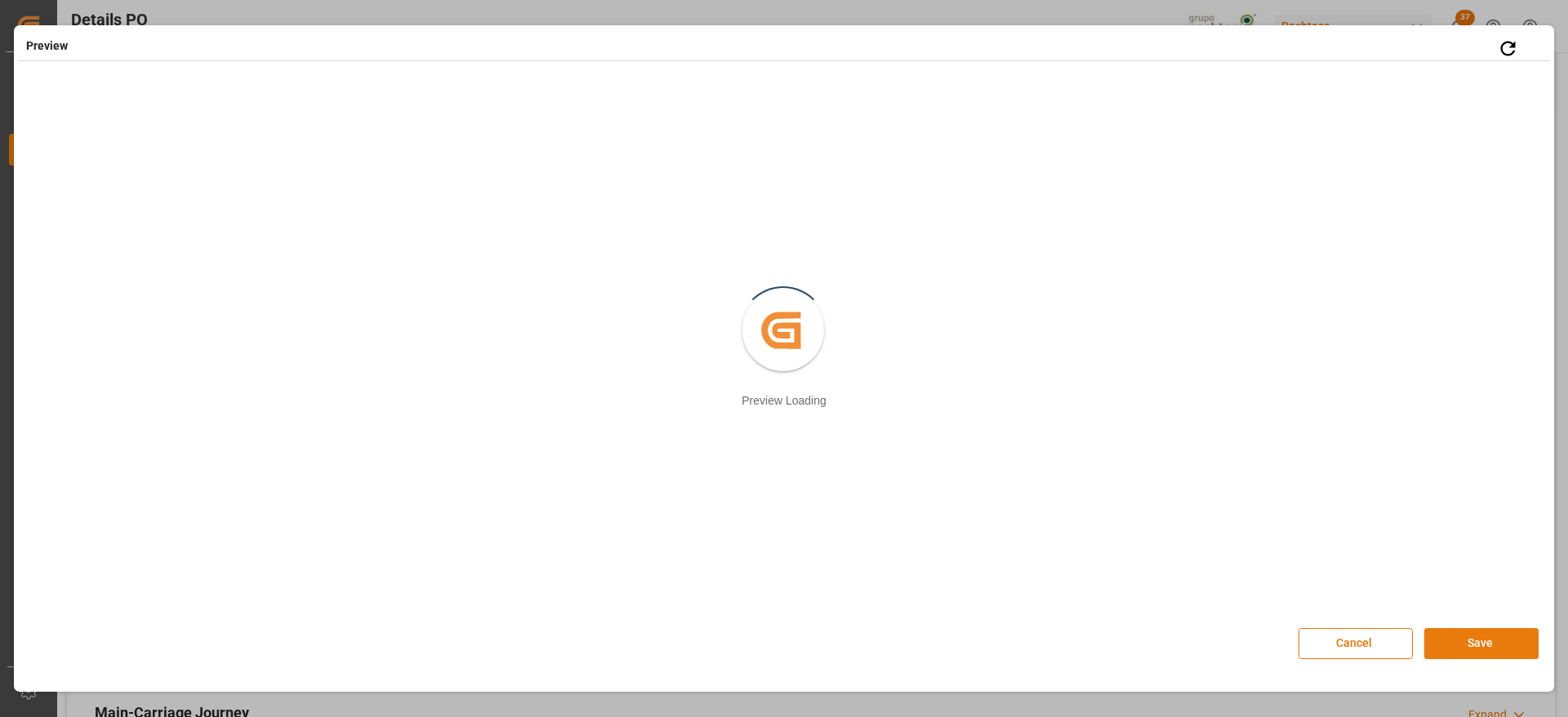
click at [1463, 641] on button "Save" at bounding box center [1482, 643] width 115 height 31
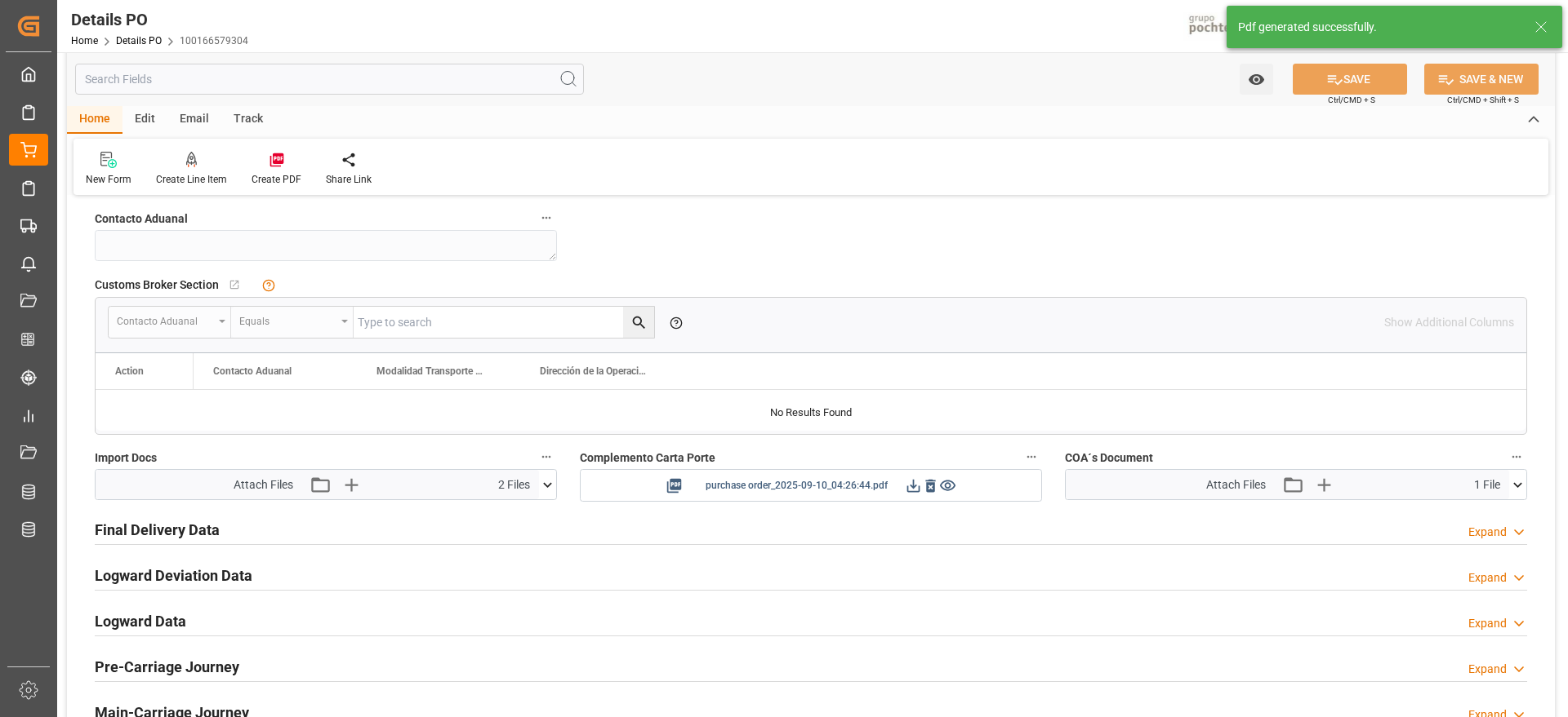
click at [906, 480] on icon at bounding box center [913, 486] width 17 height 17
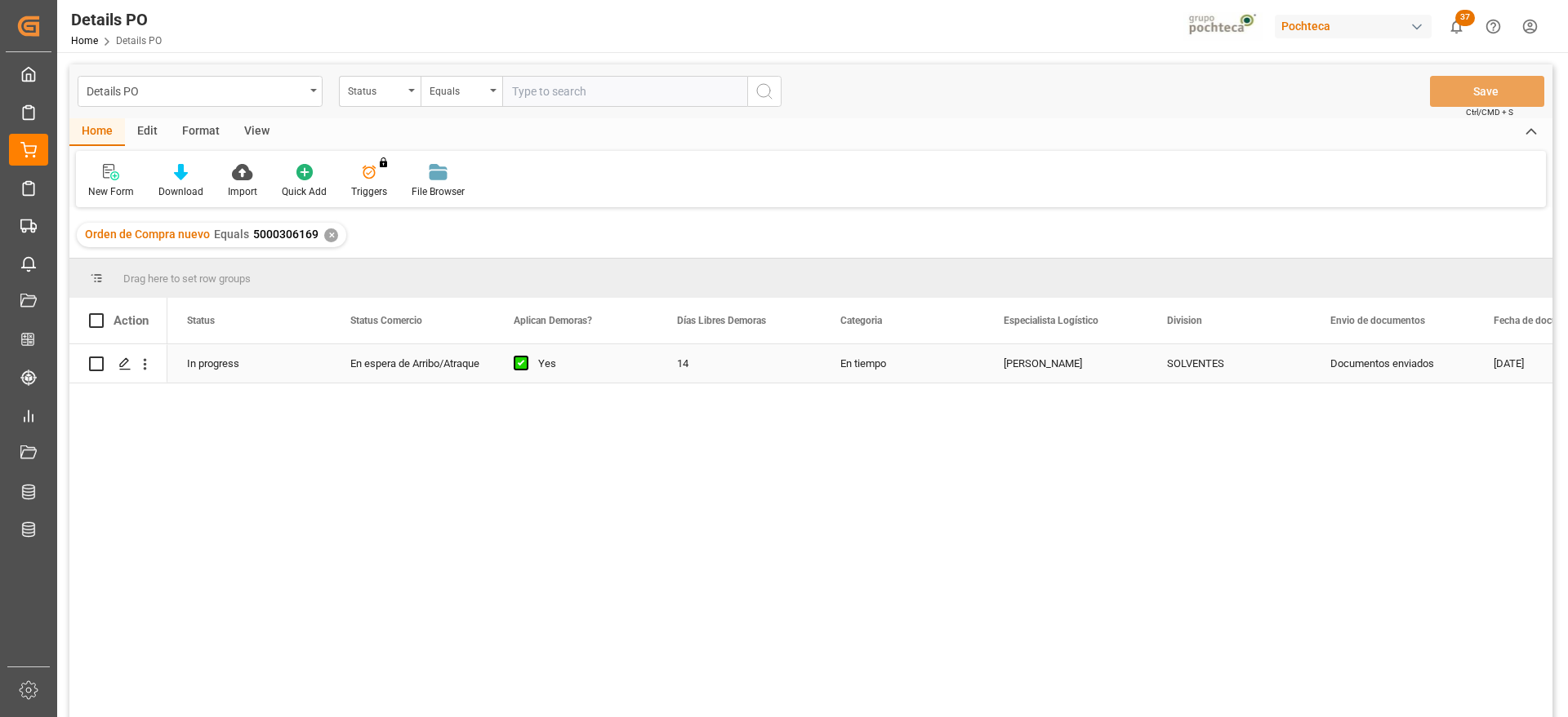
click at [1398, 377] on div "Documentos enviados" at bounding box center [1393, 364] width 163 height 38
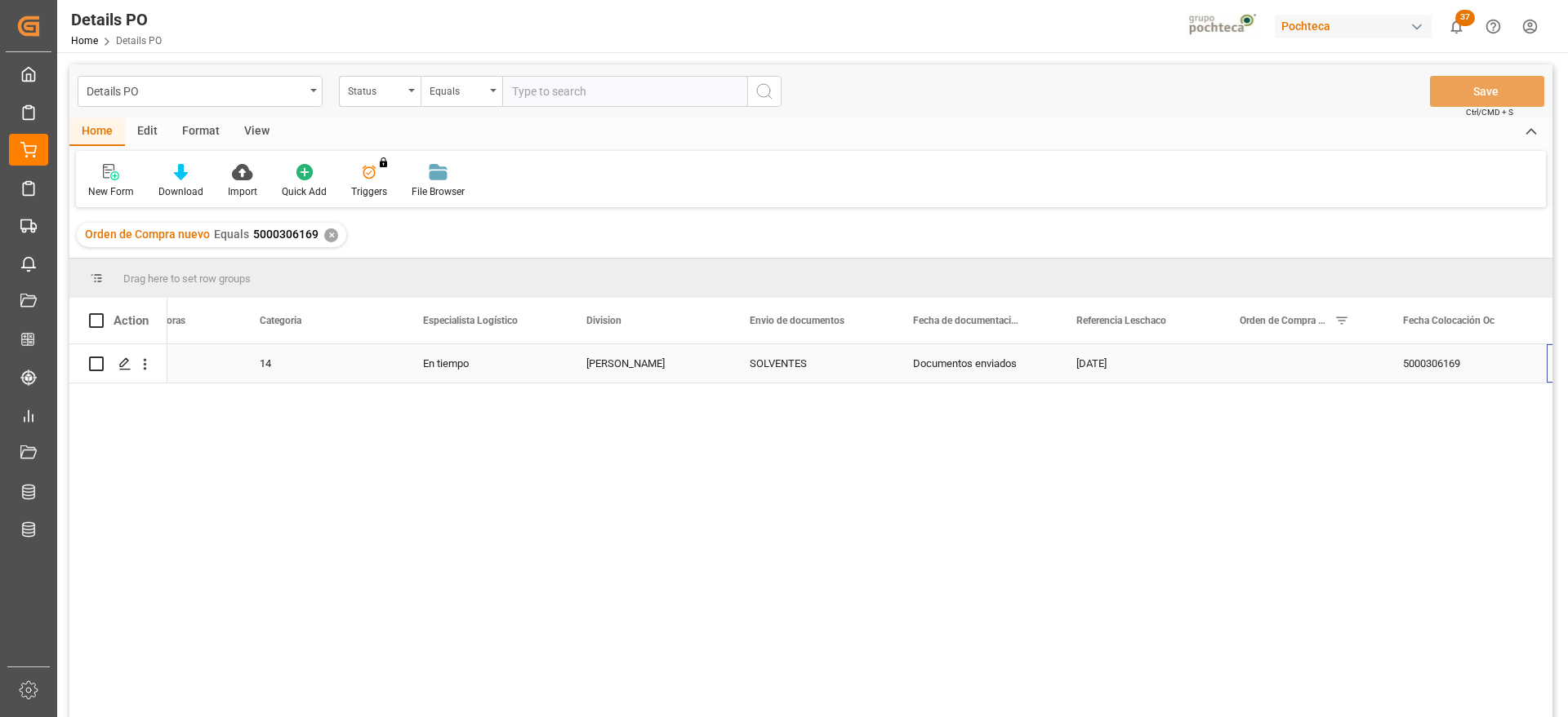
scroll to position [0, 580]
click at [324, 229] on div "✕" at bounding box center [331, 235] width 14 height 14
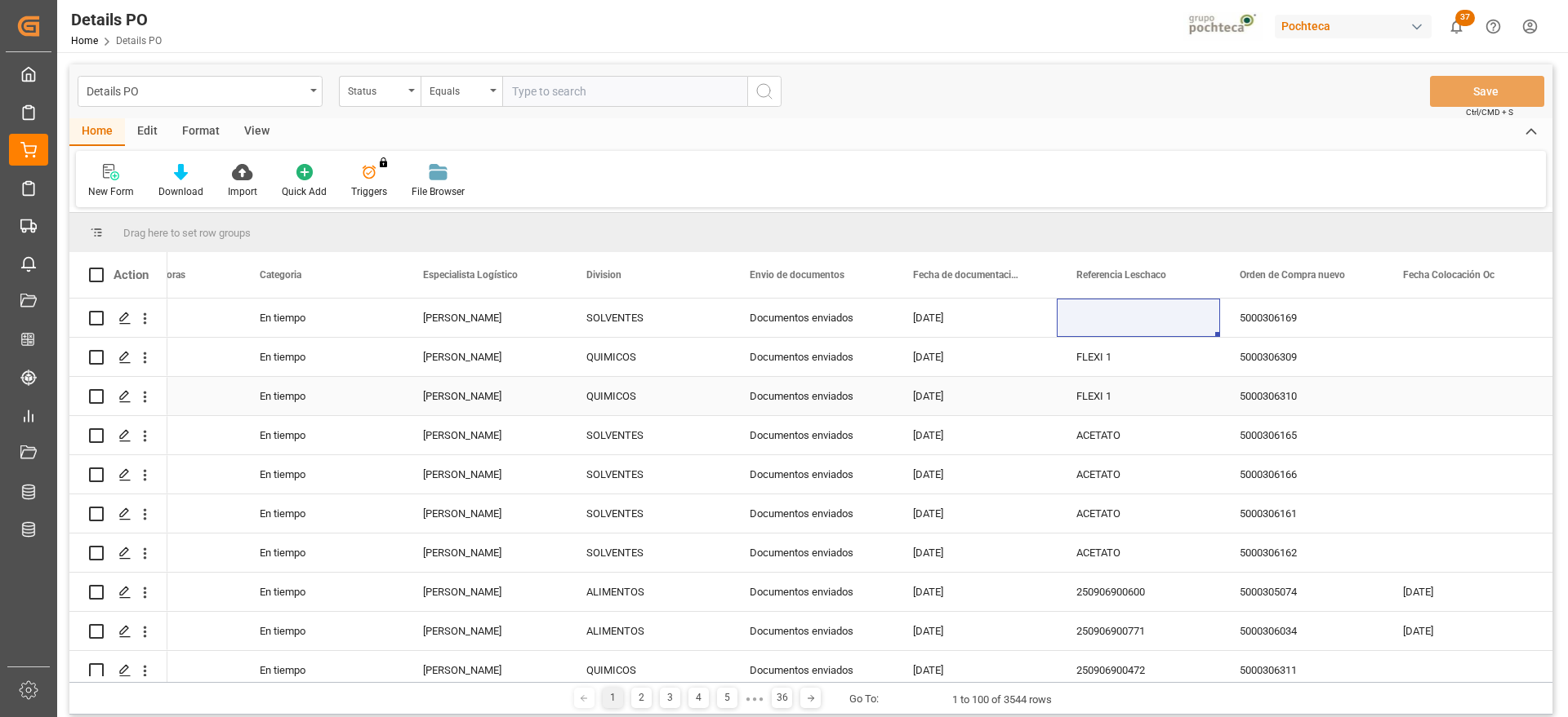
click at [1124, 358] on div "FLEXI 1" at bounding box center [1138, 357] width 163 height 38
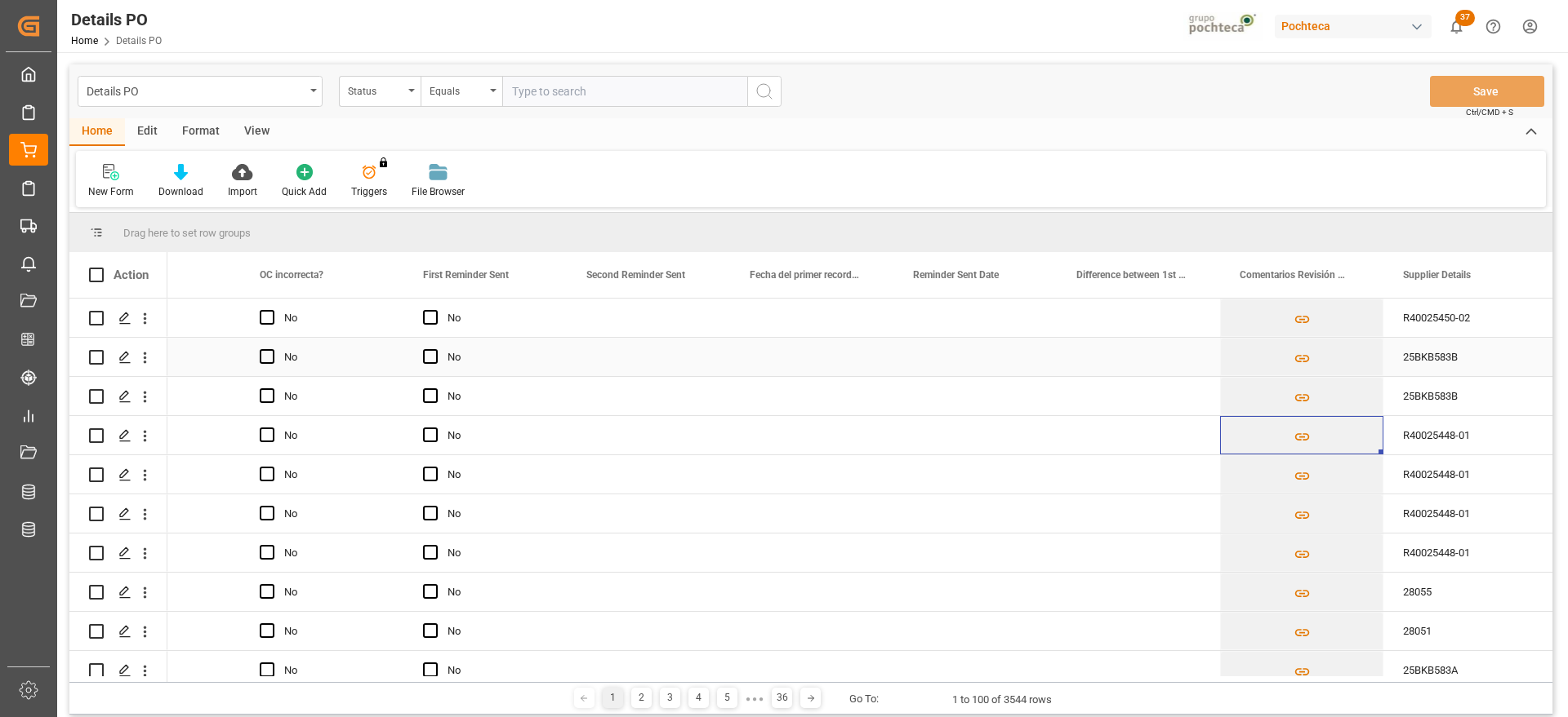
scroll to position [0, 2541]
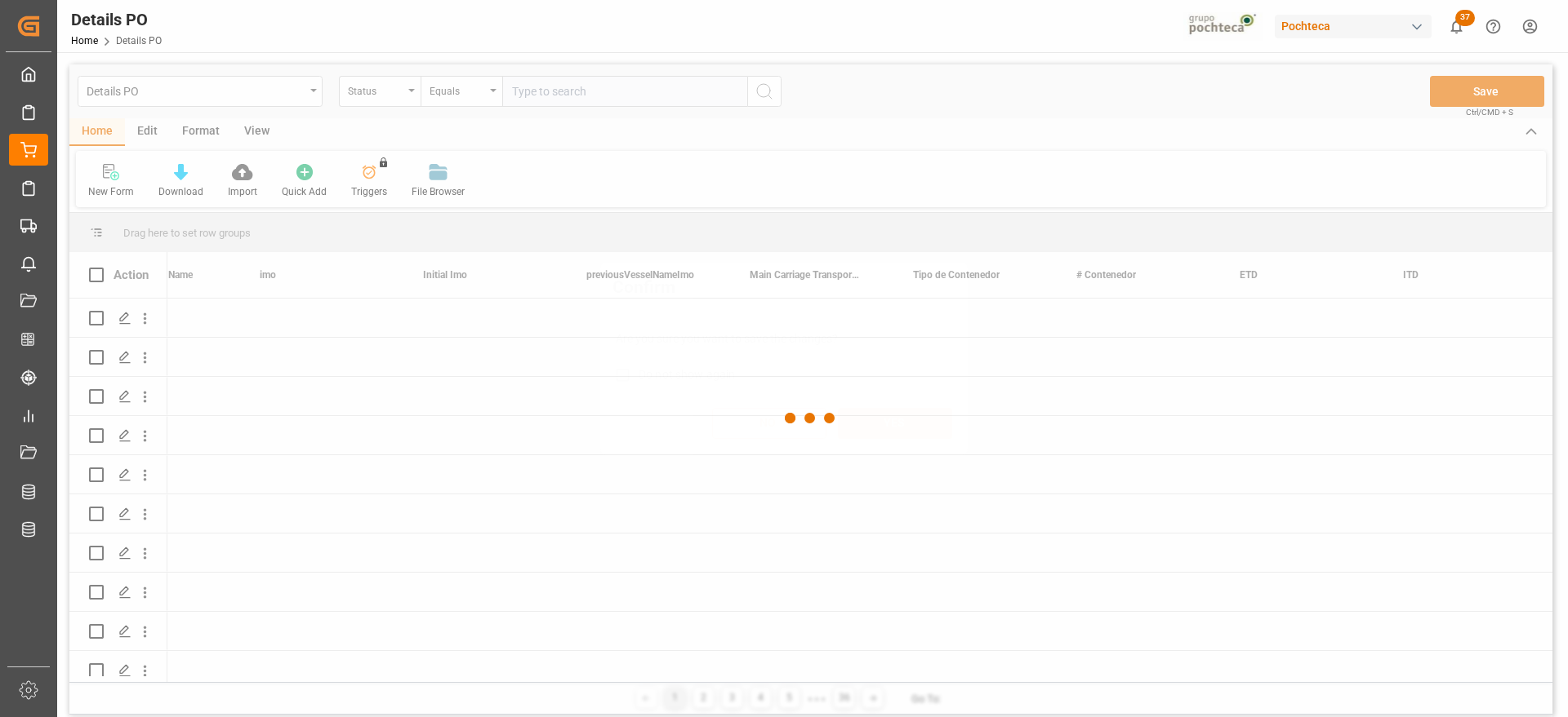
scroll to position [0, 10055]
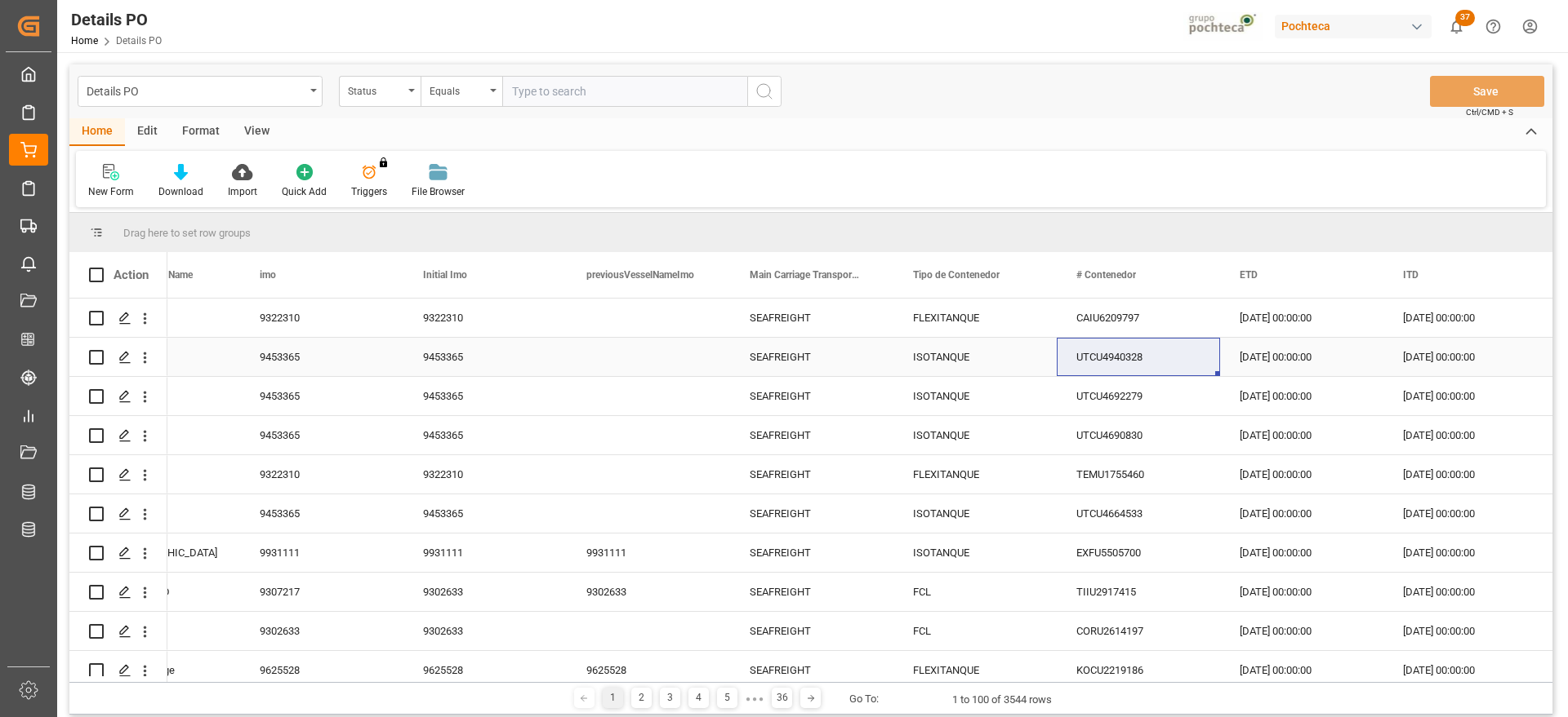
click at [942, 356] on div "ISOTANQUE" at bounding box center [974, 357] width 124 height 37
click at [1119, 353] on div "UTCU4940328" at bounding box center [1138, 357] width 163 height 38
click at [1014, 407] on div "ISOTANQUE" at bounding box center [974, 396] width 124 height 37
click at [1113, 319] on div "CAIU6209797" at bounding box center [1138, 318] width 163 height 38
click at [949, 332] on div "FLEXITANQUE" at bounding box center [974, 318] width 124 height 37
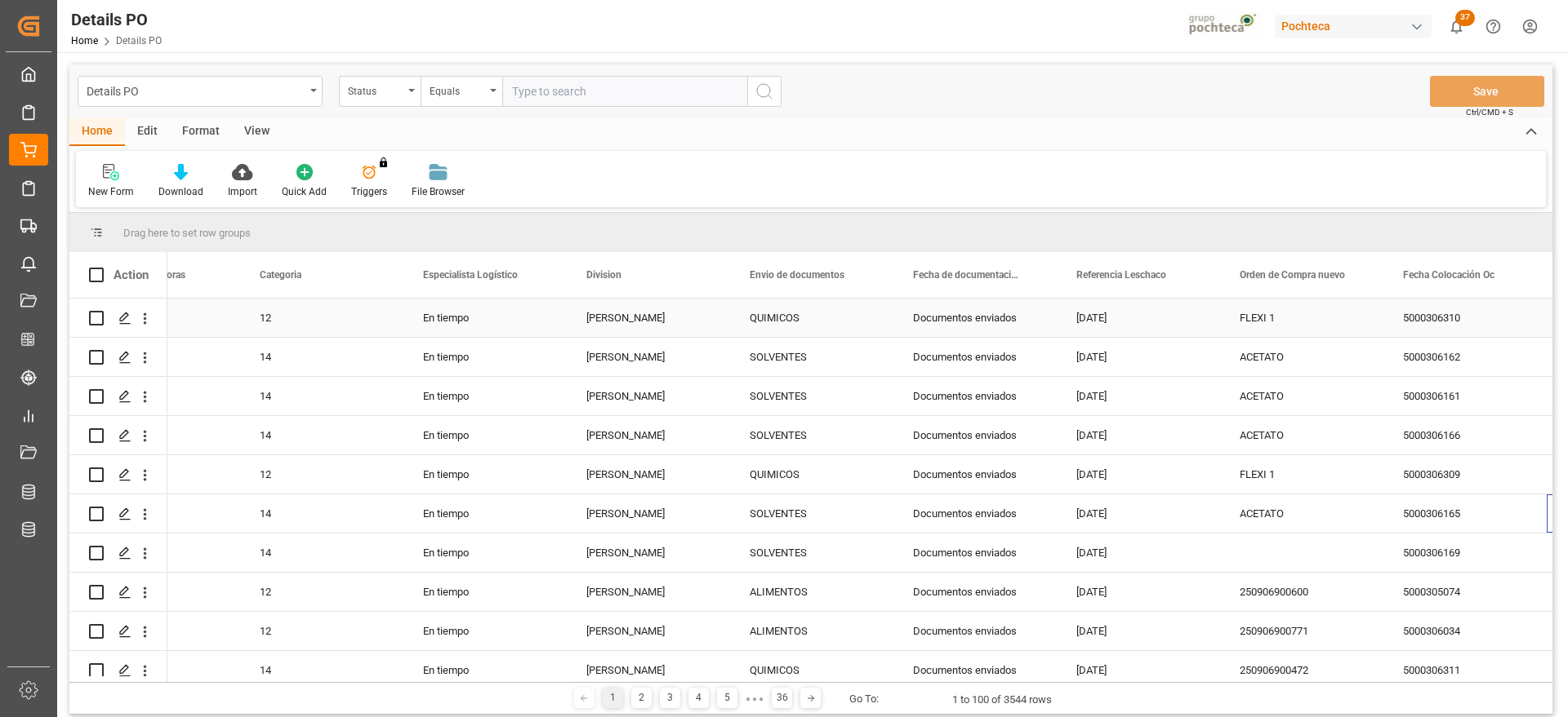
scroll to position [0, 580]
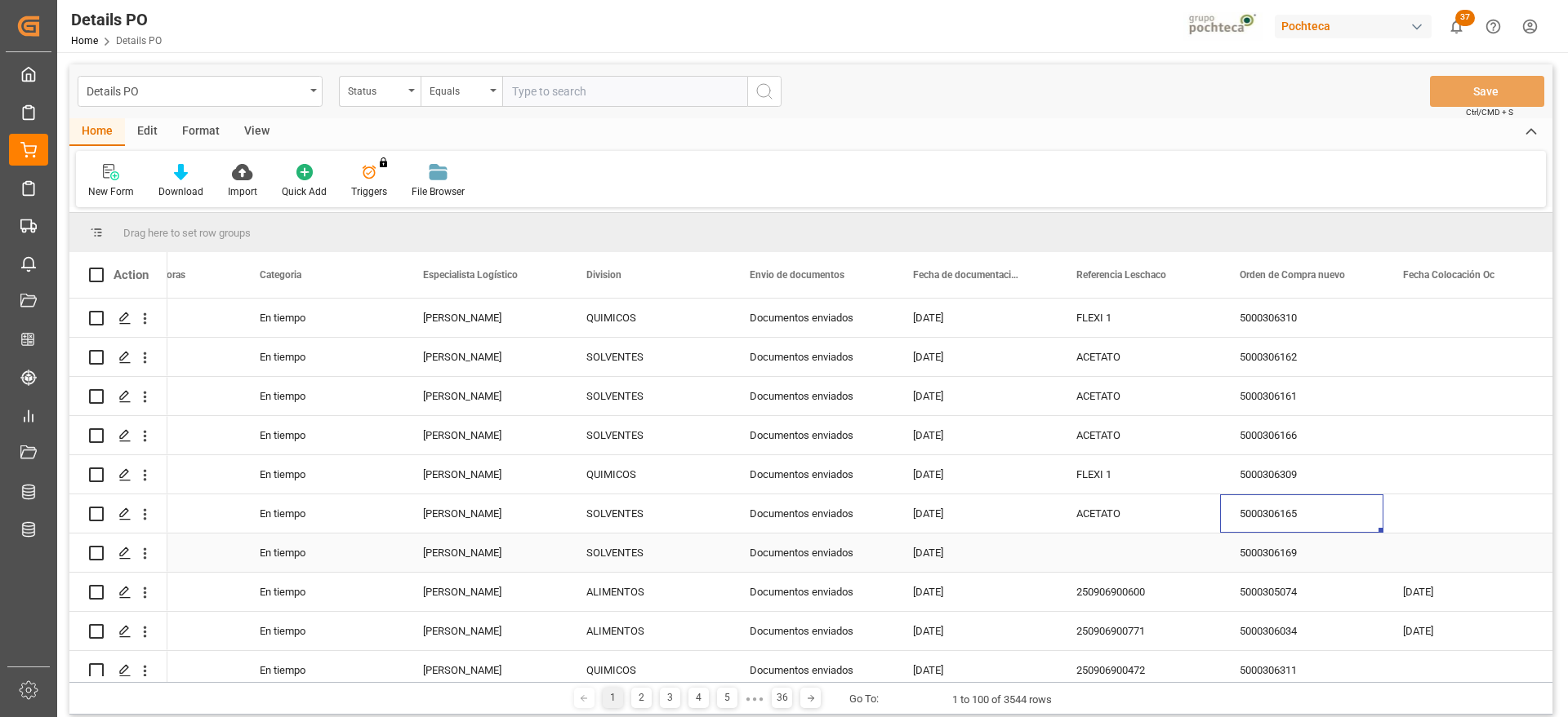
click at [1358, 557] on div "5000306169" at bounding box center [1302, 552] width 163 height 38
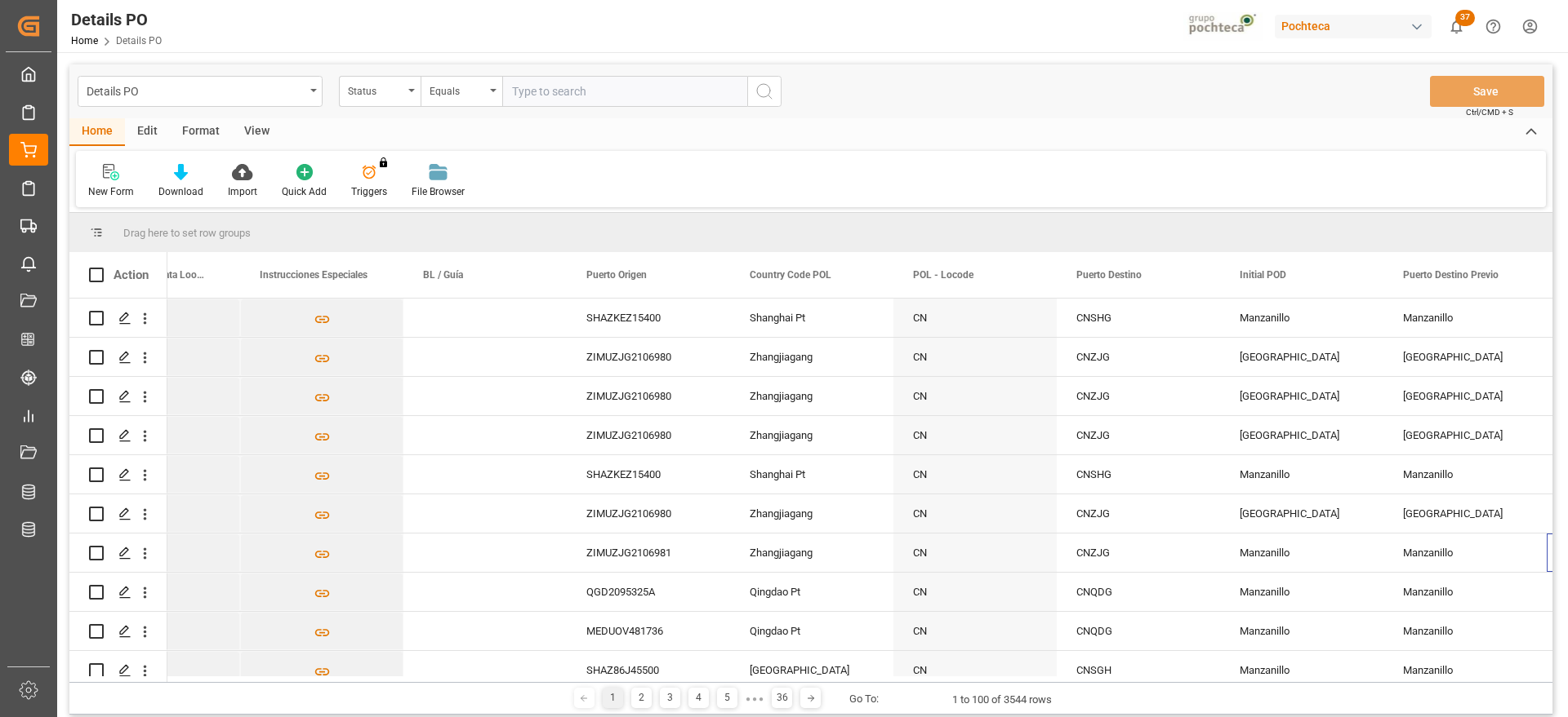
scroll to position [0, 0]
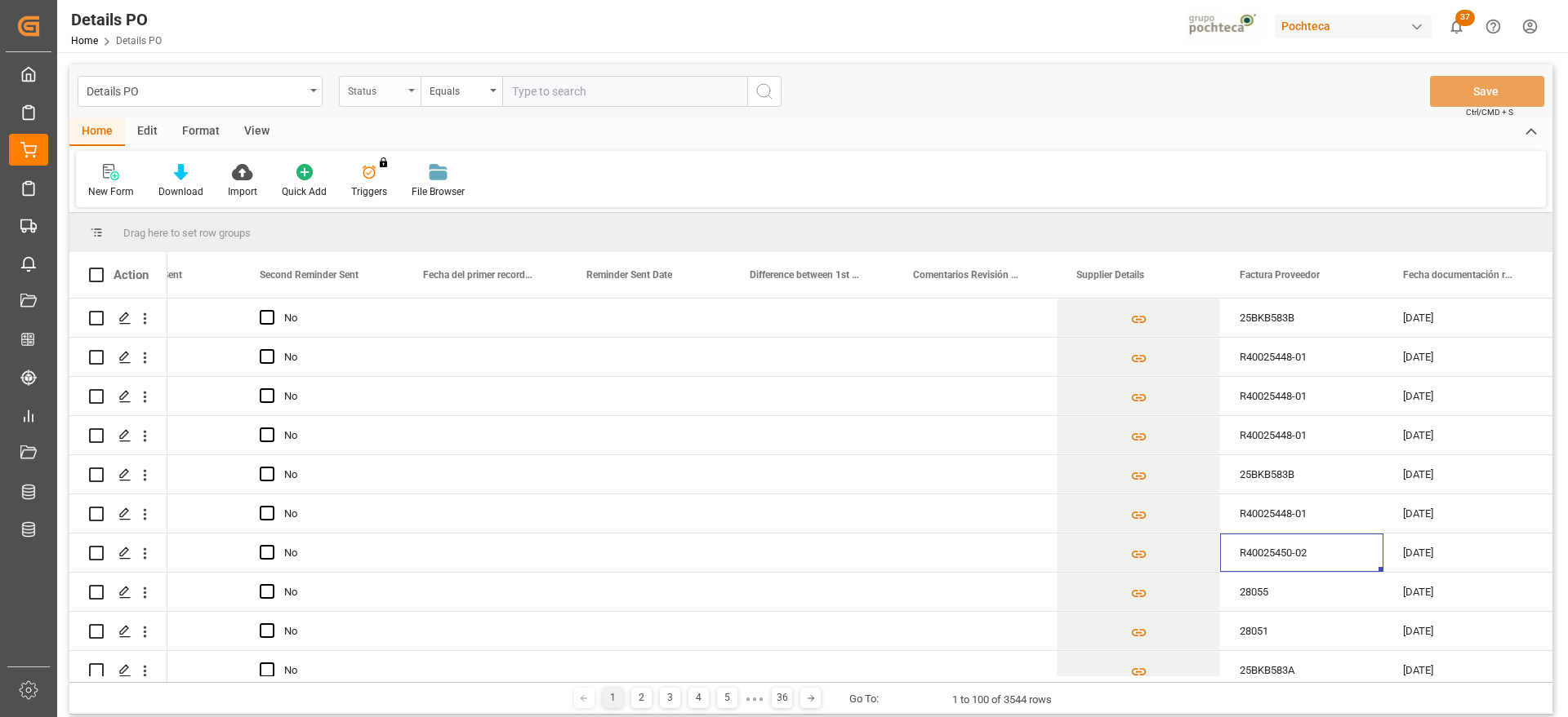
click at [382, 95] on div "Status" at bounding box center [375, 89] width 56 height 19
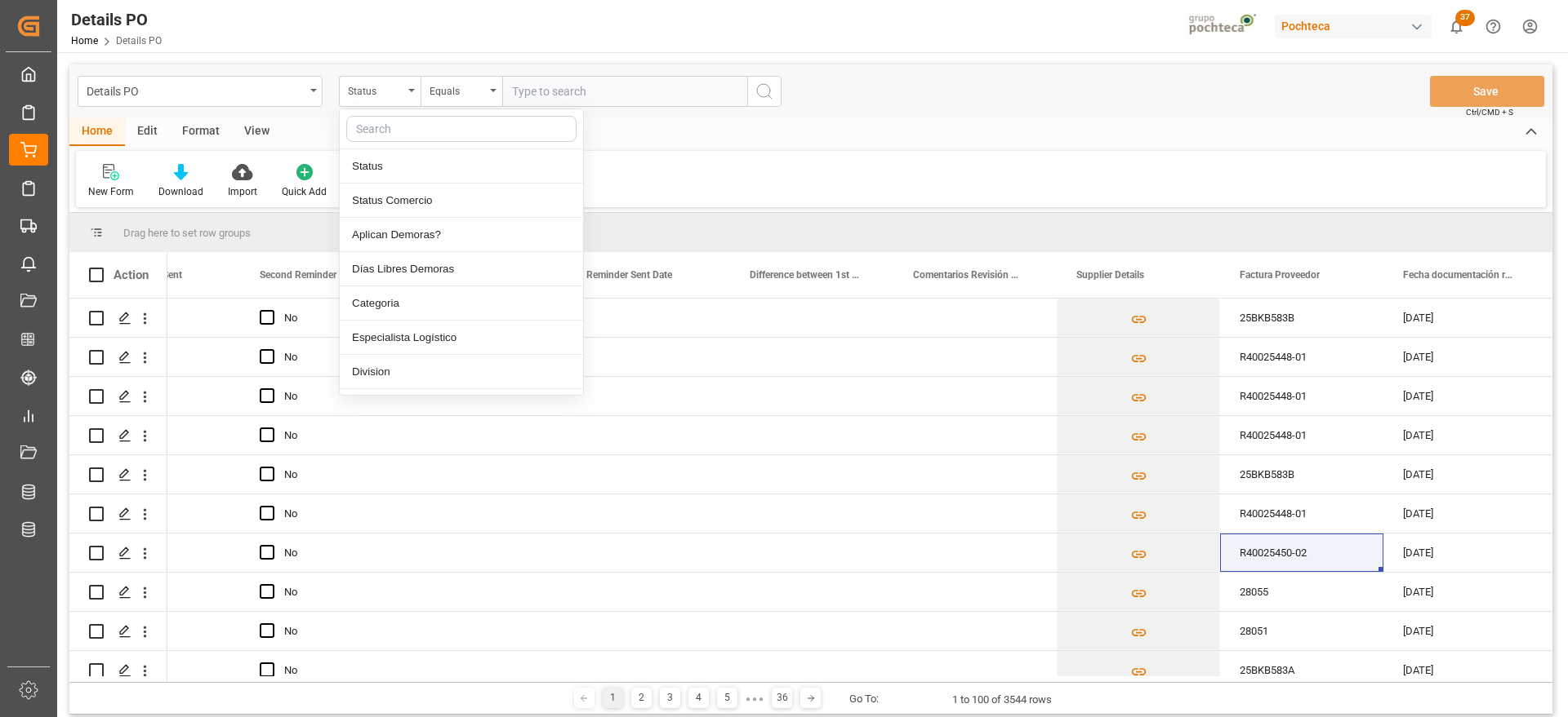
click at [393, 121] on input "text" at bounding box center [461, 128] width 230 height 26
type input "orde"
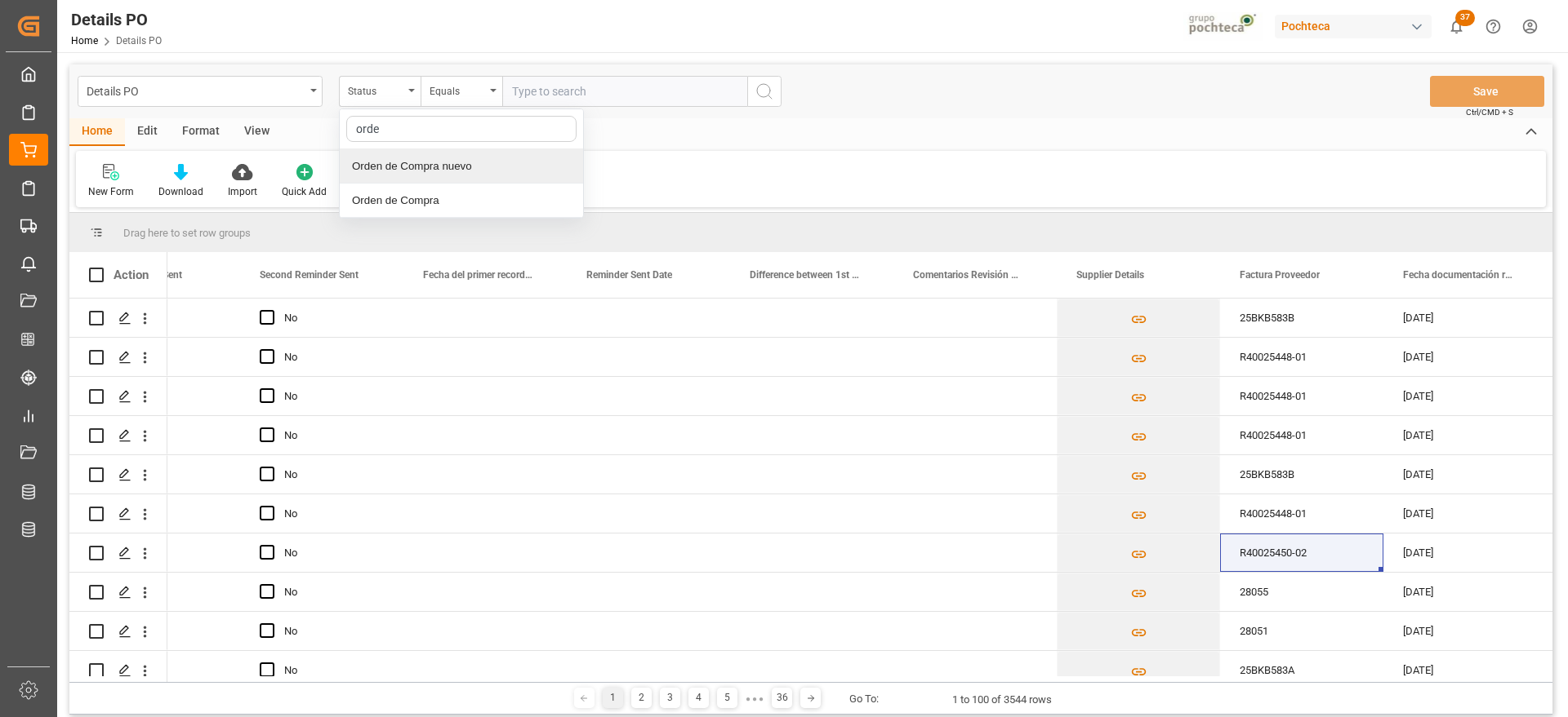
click at [408, 155] on div "Orden de Compra nuevo" at bounding box center [461, 166] width 244 height 34
click at [530, 88] on input "text" at bounding box center [624, 91] width 245 height 31
paste input "5000303976"
type input "5000303976"
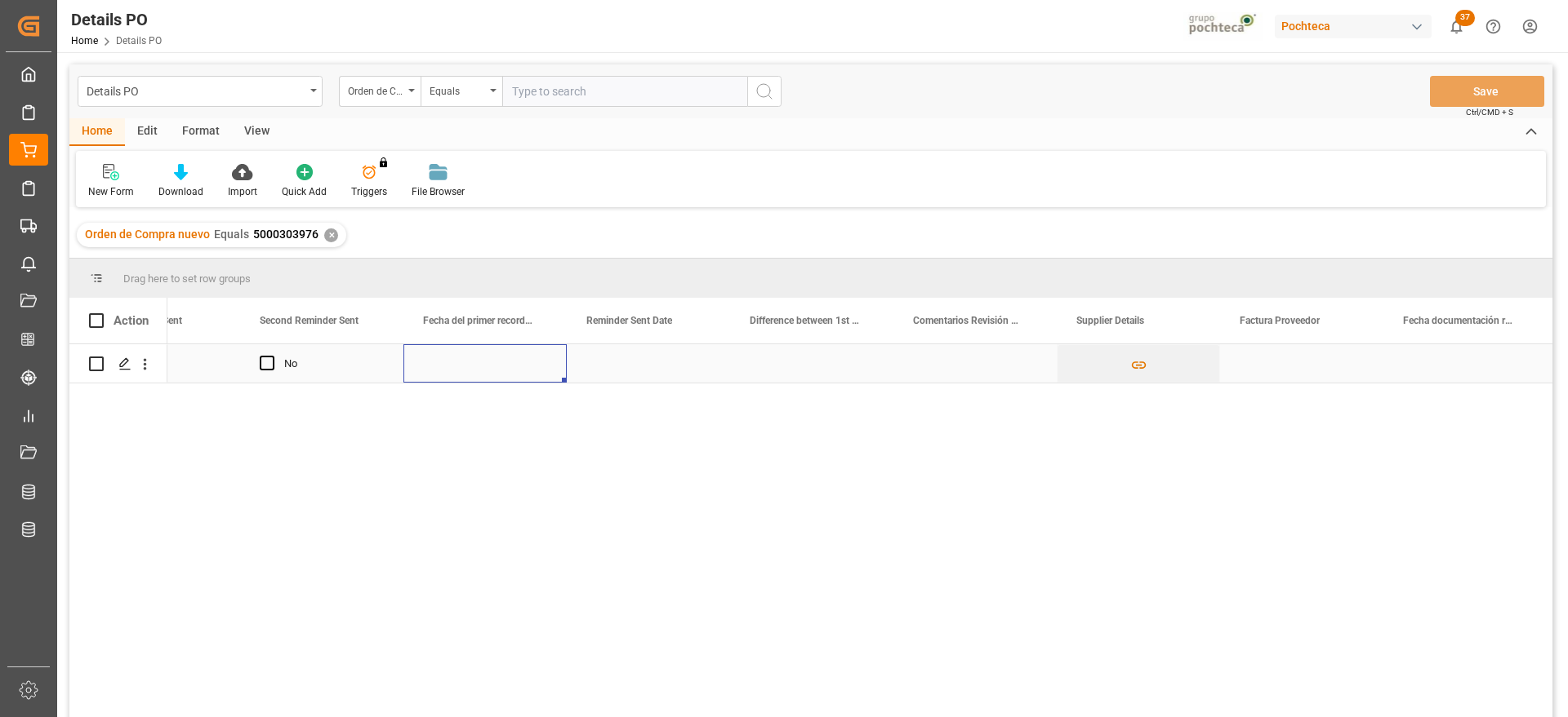
click at [441, 362] on div "Press SPACE to select this row." at bounding box center [485, 364] width 163 height 38
click at [860, 363] on div "Press SPACE to select this row." at bounding box center [811, 364] width 163 height 38
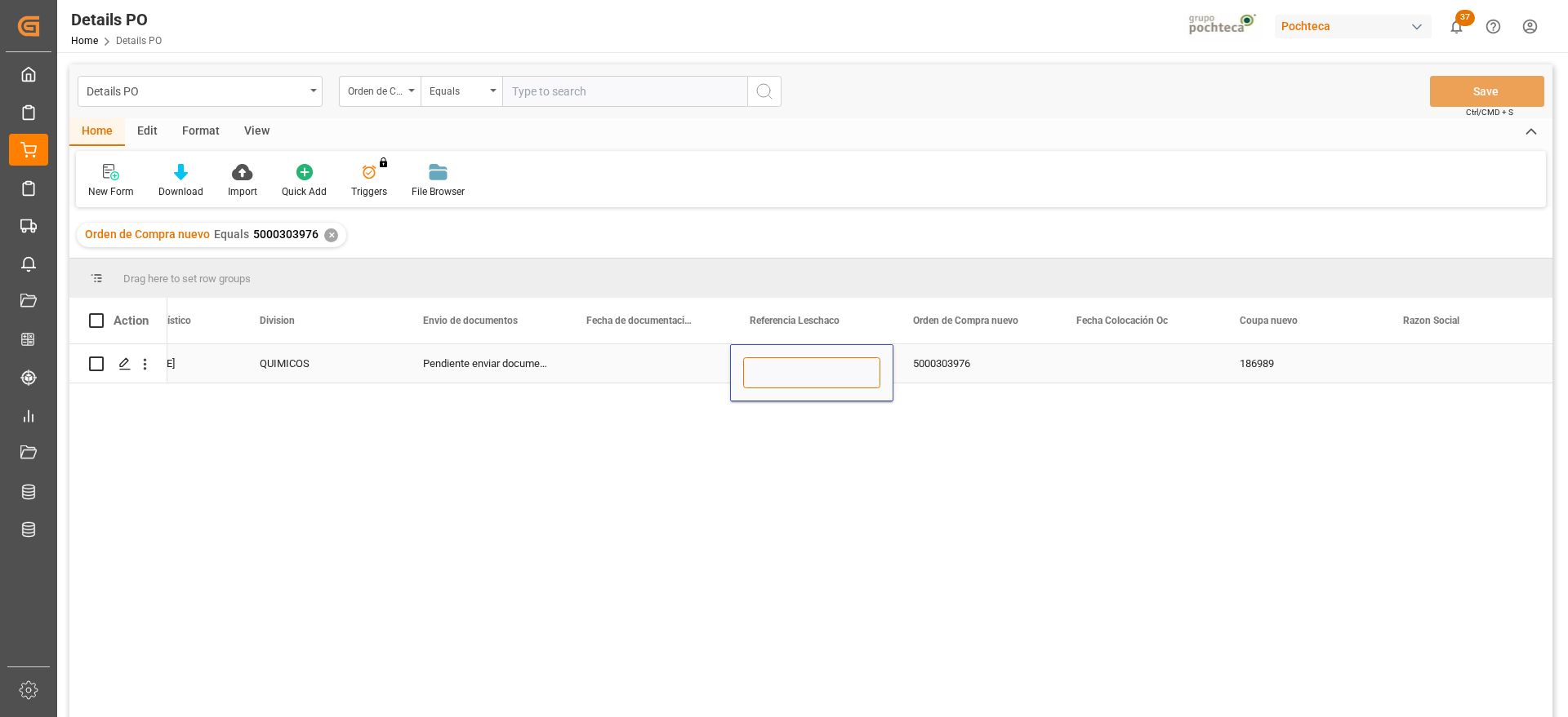
click at [860, 363] on input "Press SPACE to select this row." at bounding box center [811, 372] width 137 height 31
type input "potasa"
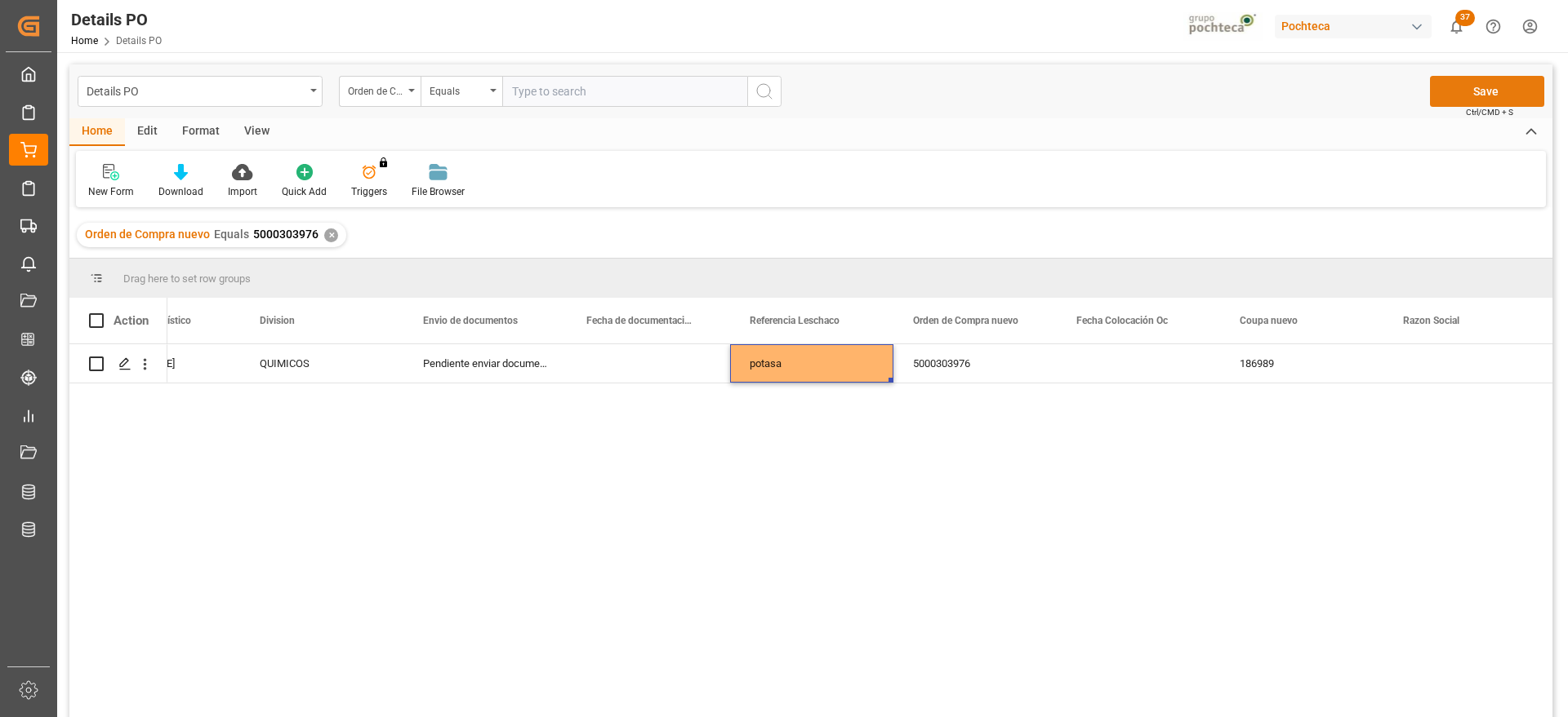
click at [1448, 95] on button "Save" at bounding box center [1487, 91] width 115 height 31
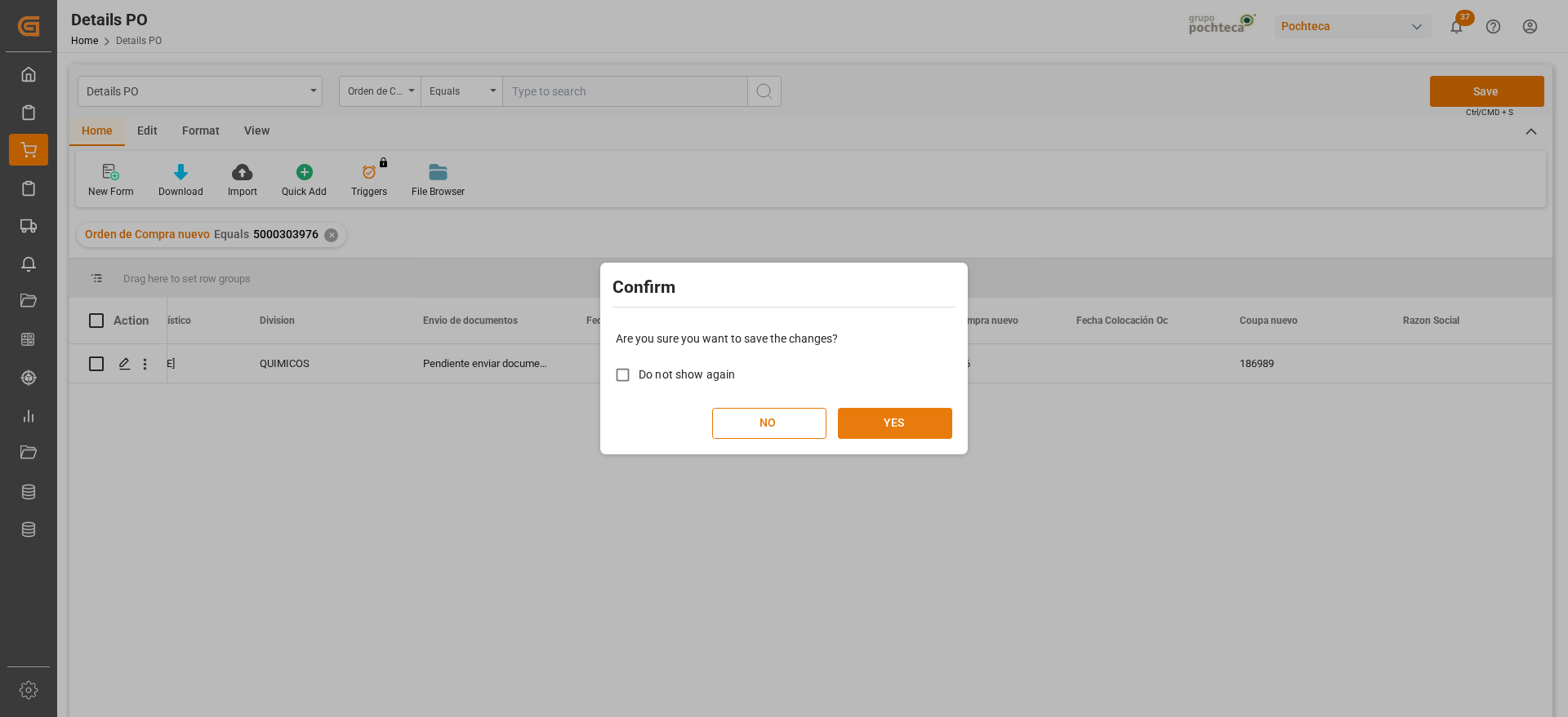
click at [884, 434] on button "YES" at bounding box center [895, 423] width 115 height 31
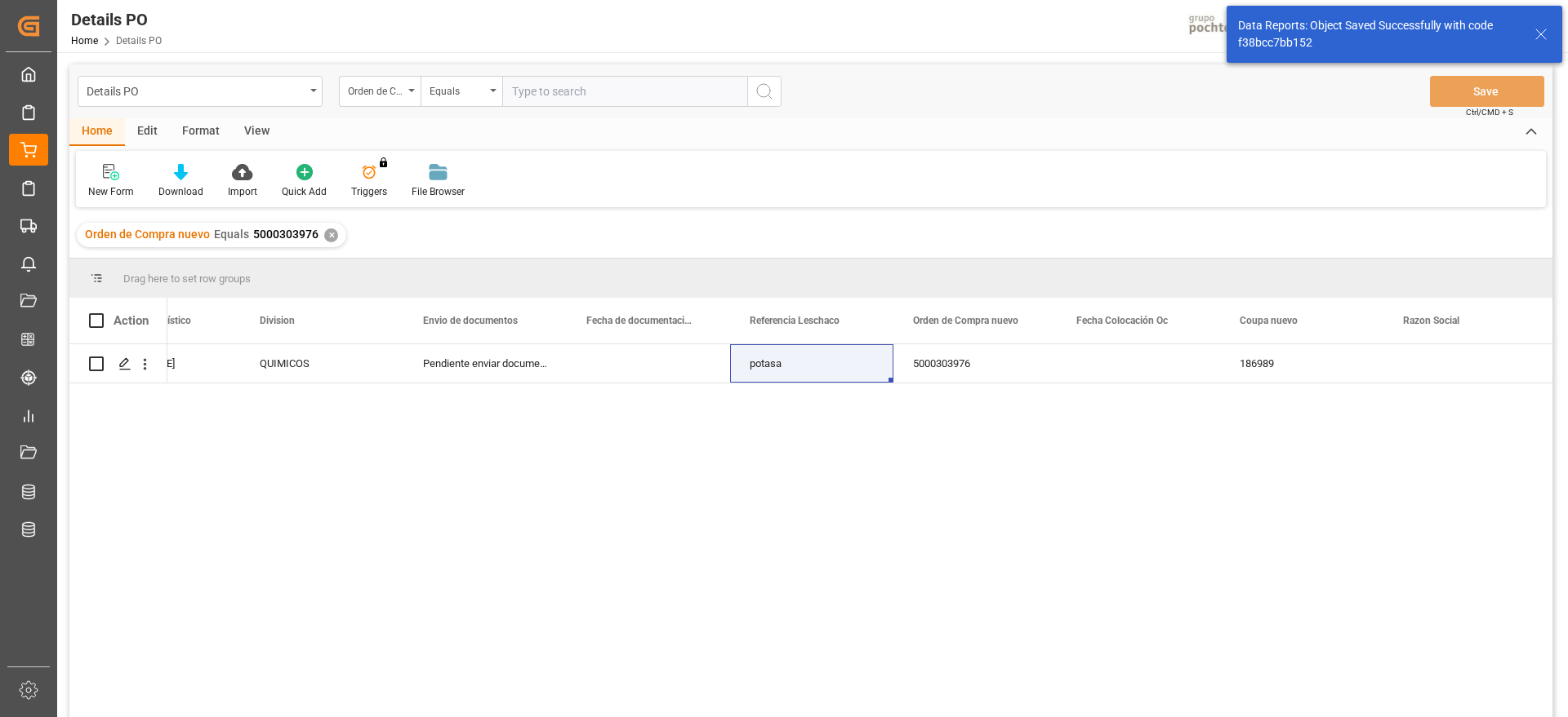
click at [328, 238] on div "✕" at bounding box center [331, 235] width 14 height 14
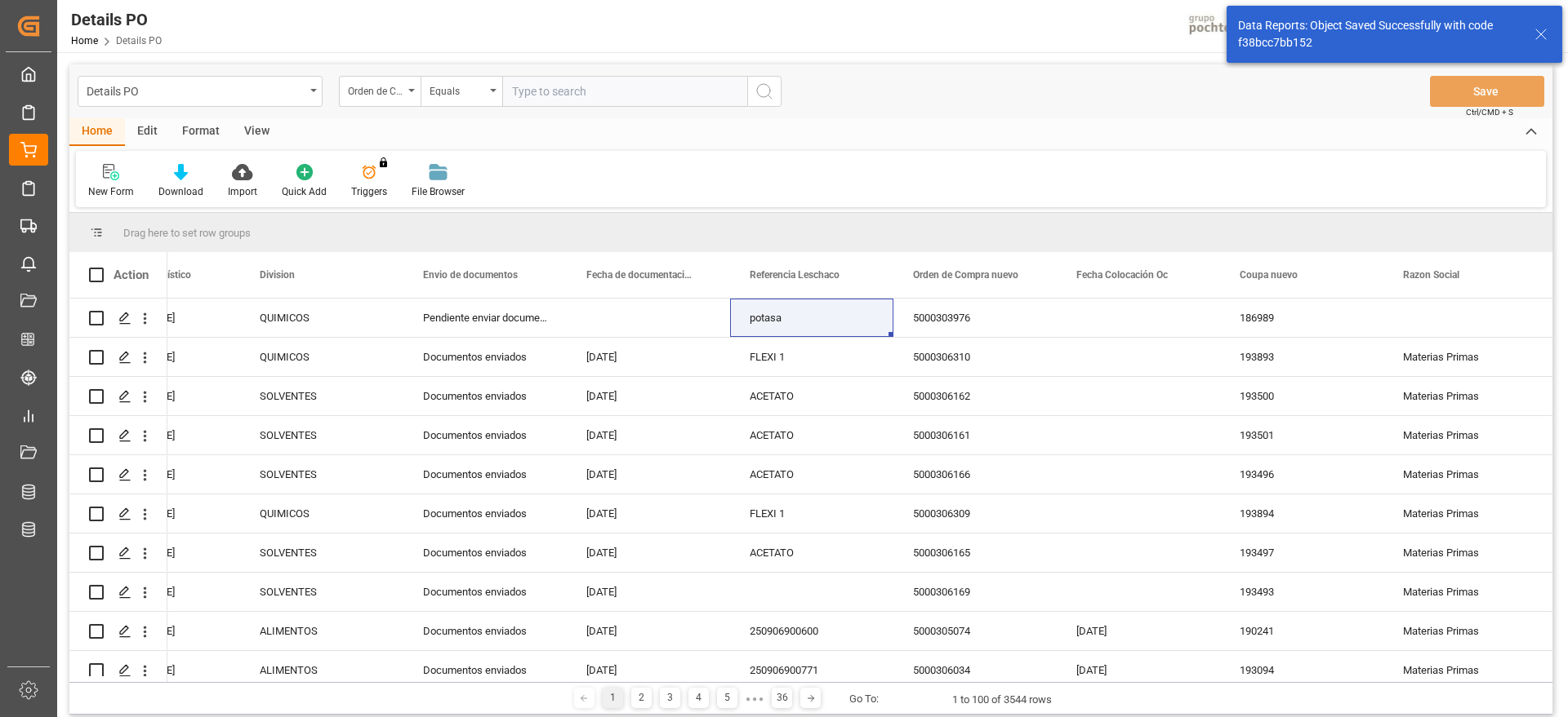
click at [558, 93] on input "text" at bounding box center [624, 91] width 245 height 31
paste input "5000303975"
type input "5000303975"
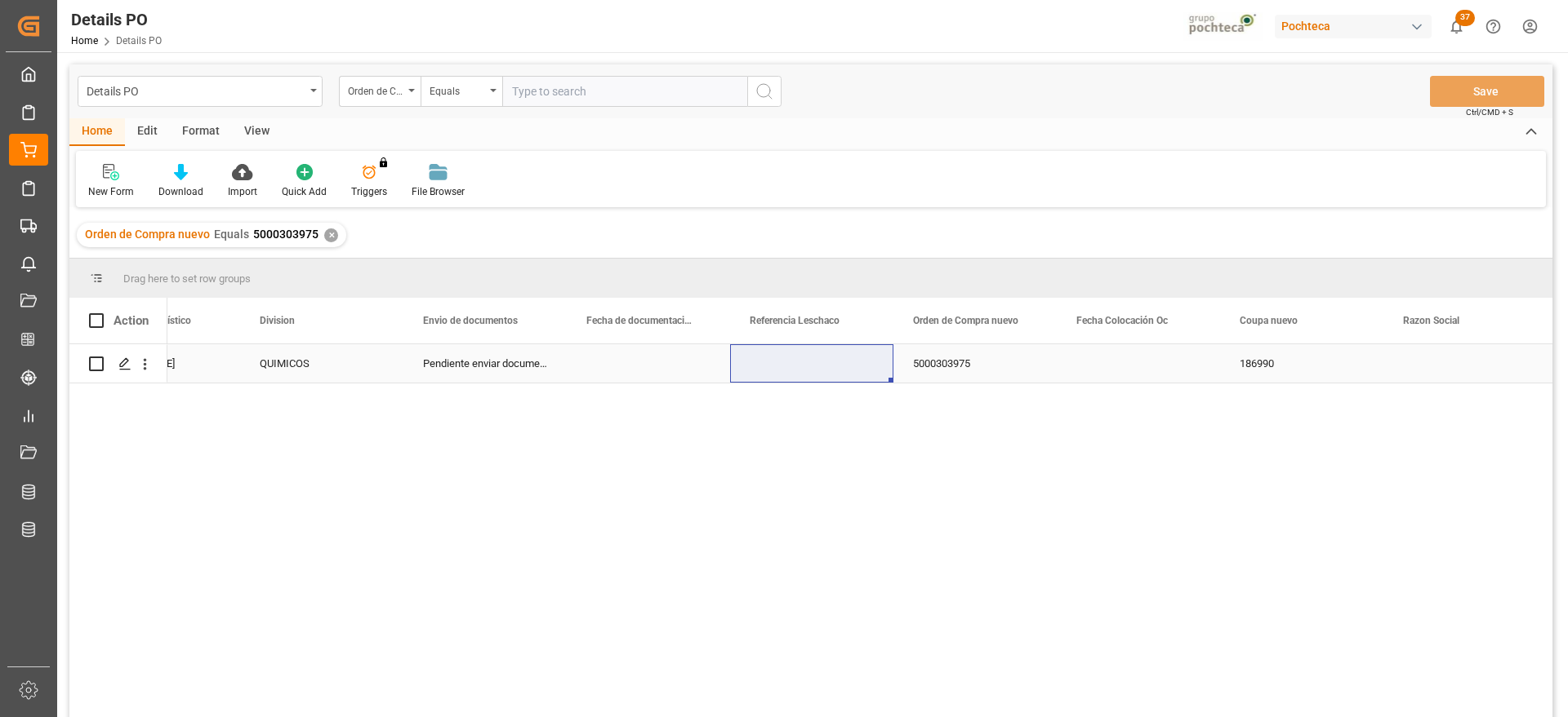
click at [806, 371] on div "Press SPACE to select this row." at bounding box center [811, 364] width 163 height 38
click at [806, 371] on input "Press SPACE to select this row." at bounding box center [811, 372] width 137 height 31
type input "potasa"
click at [1495, 91] on button "Save" at bounding box center [1487, 91] width 115 height 31
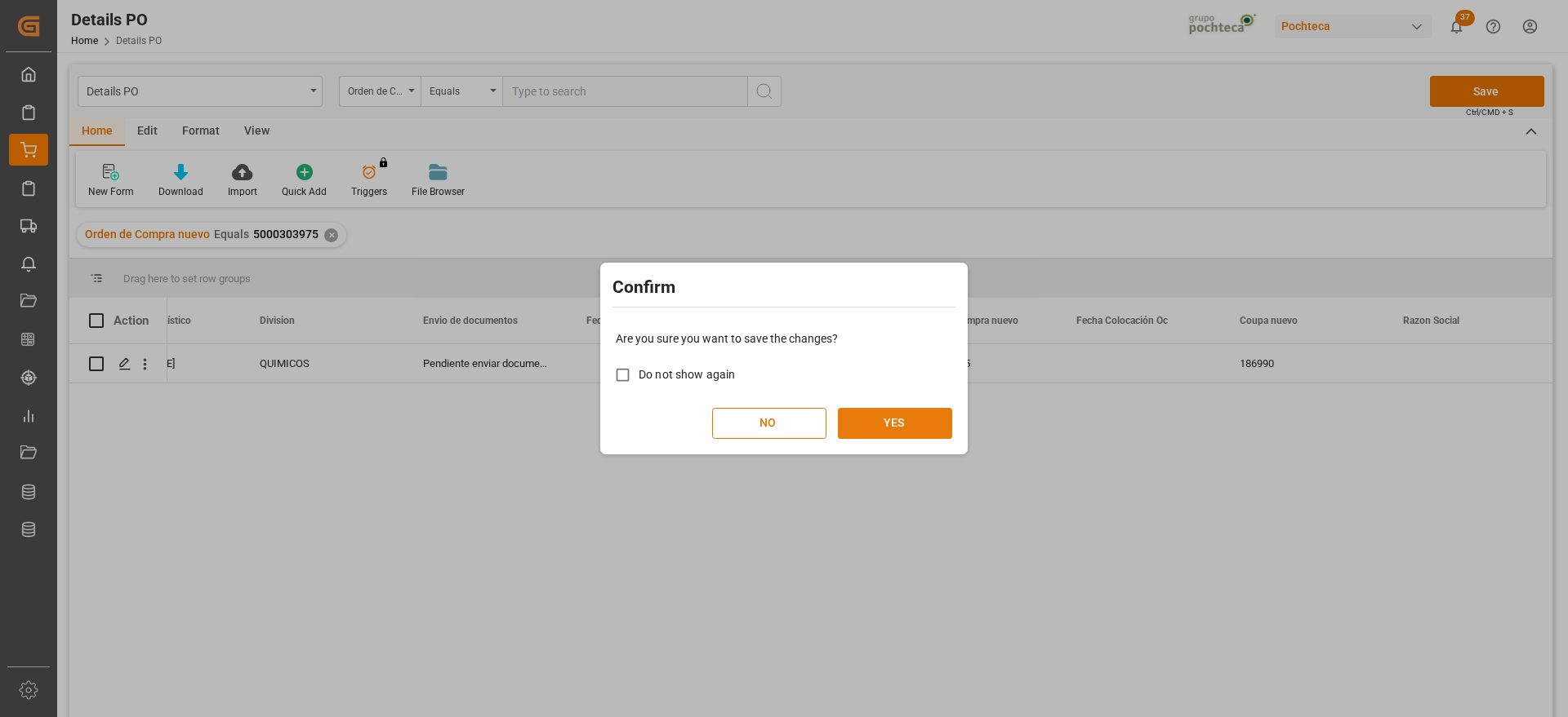
click at [903, 430] on button "YES" at bounding box center [895, 423] width 115 height 31
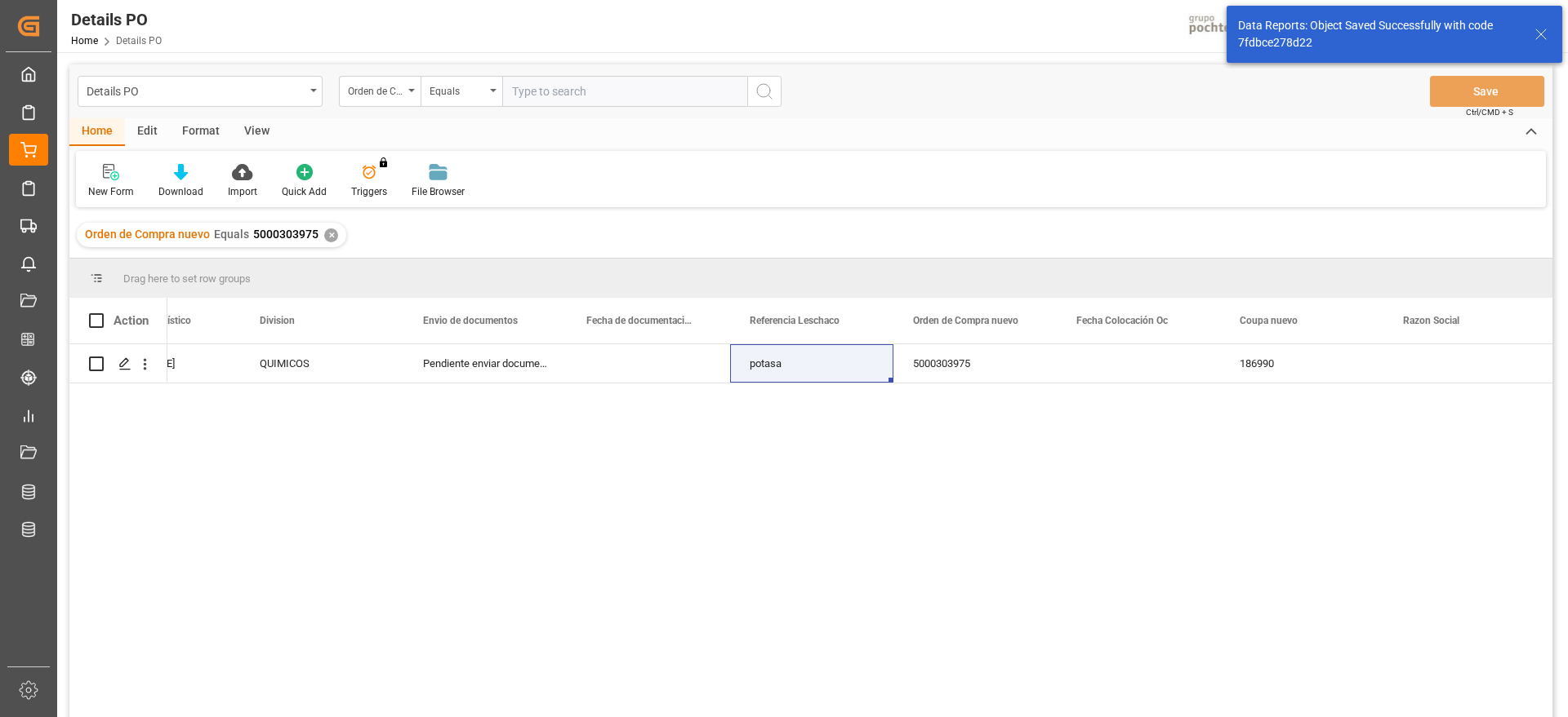
click at [539, 91] on input "text" at bounding box center [624, 91] width 245 height 31
click at [334, 234] on div "✕" at bounding box center [331, 235] width 14 height 14
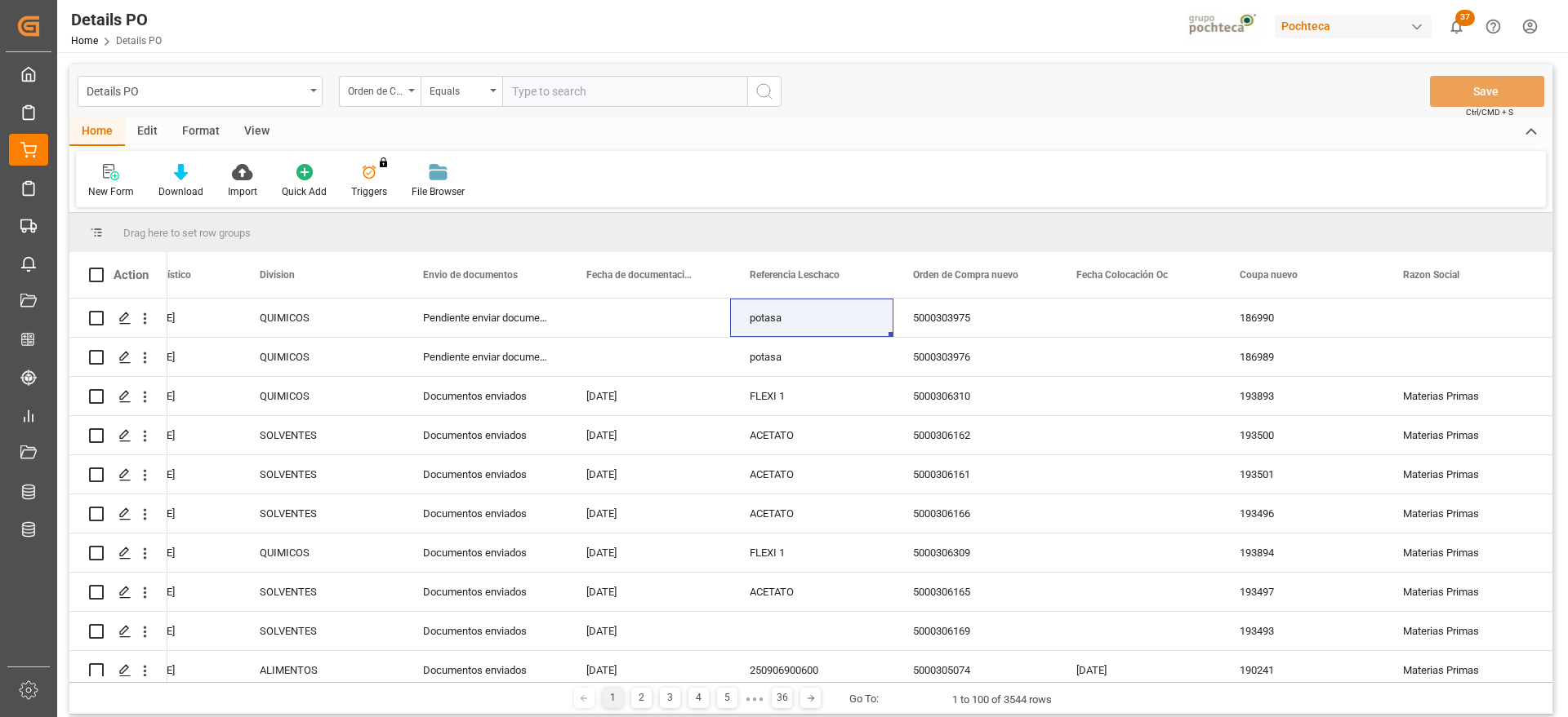
click at [562, 92] on input "text" at bounding box center [624, 91] width 245 height 31
paste input "5000303974"
type input "5000303974"
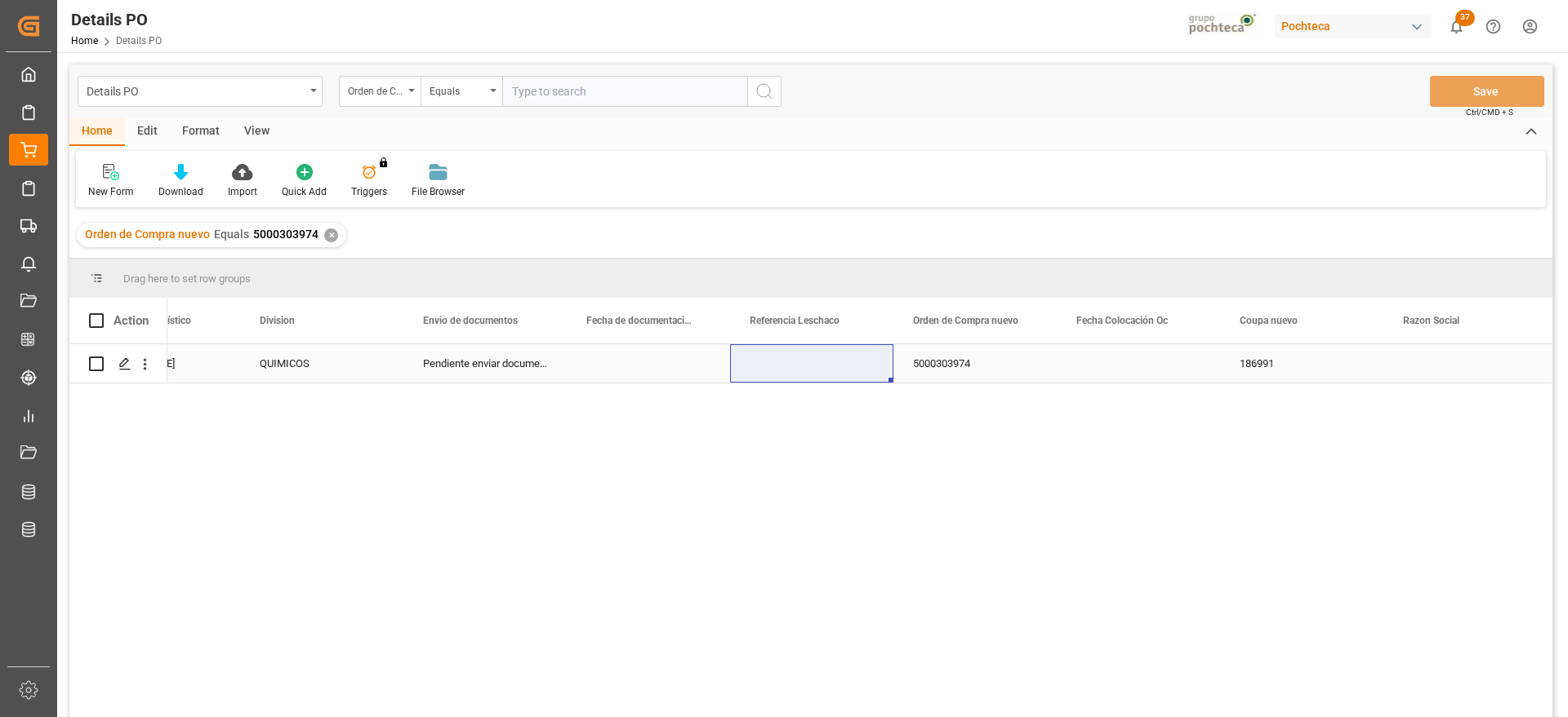
click at [860, 372] on div "Press SPACE to select this row." at bounding box center [811, 364] width 163 height 38
click at [860, 372] on input "Press SPACE to select this row." at bounding box center [811, 372] width 137 height 31
type input "potasa"
click at [1487, 91] on button "Save" at bounding box center [1487, 91] width 115 height 31
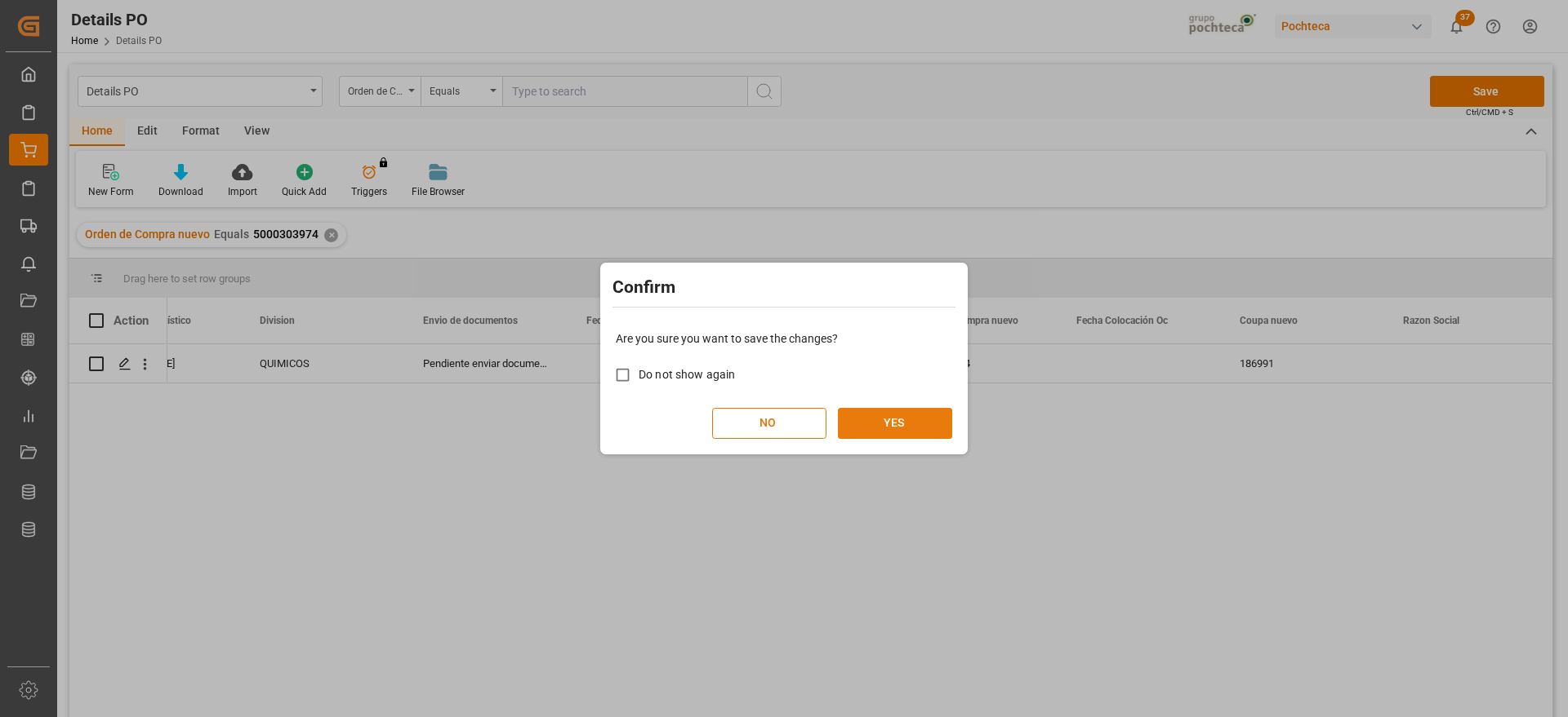
click at [885, 417] on button "YES" at bounding box center [895, 423] width 115 height 31
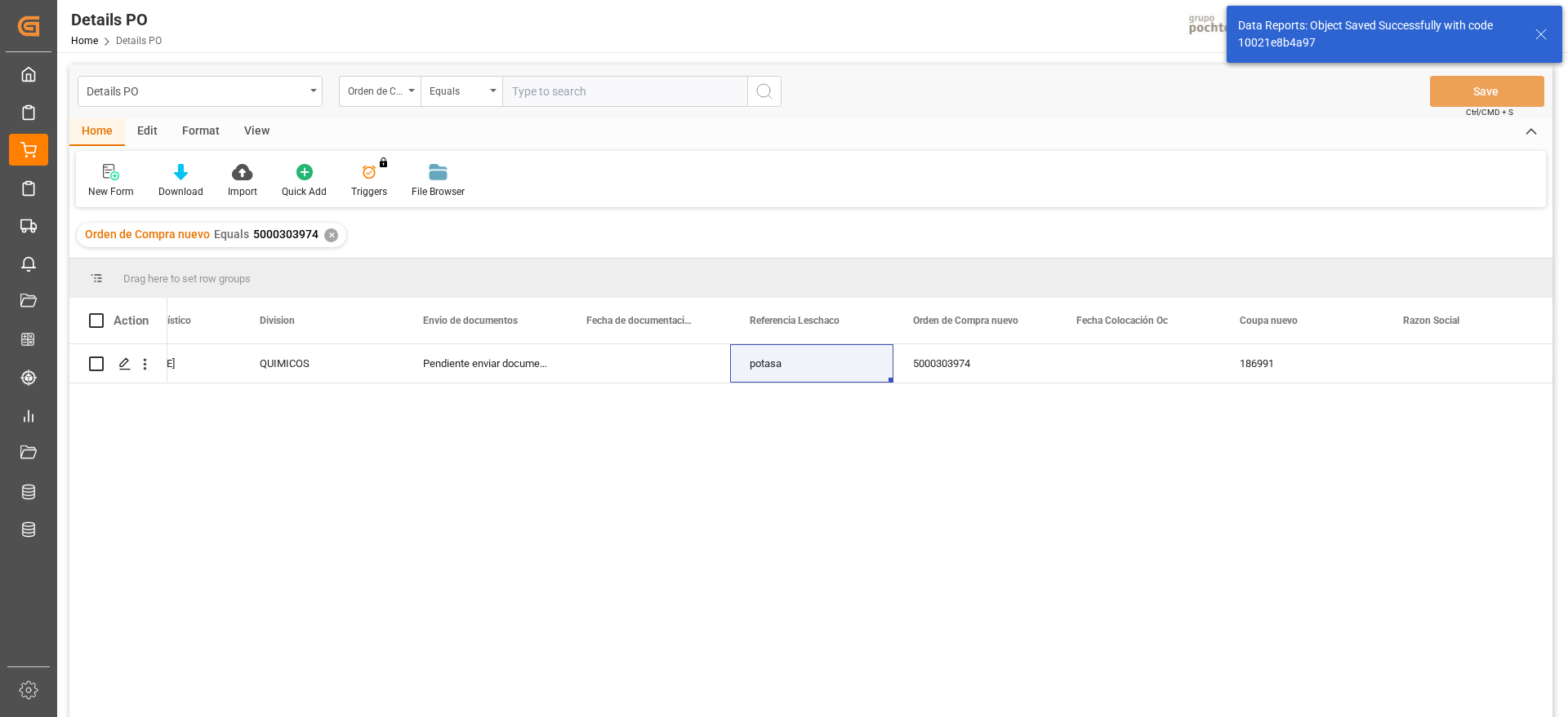
click at [331, 236] on div "✕" at bounding box center [331, 235] width 14 height 14
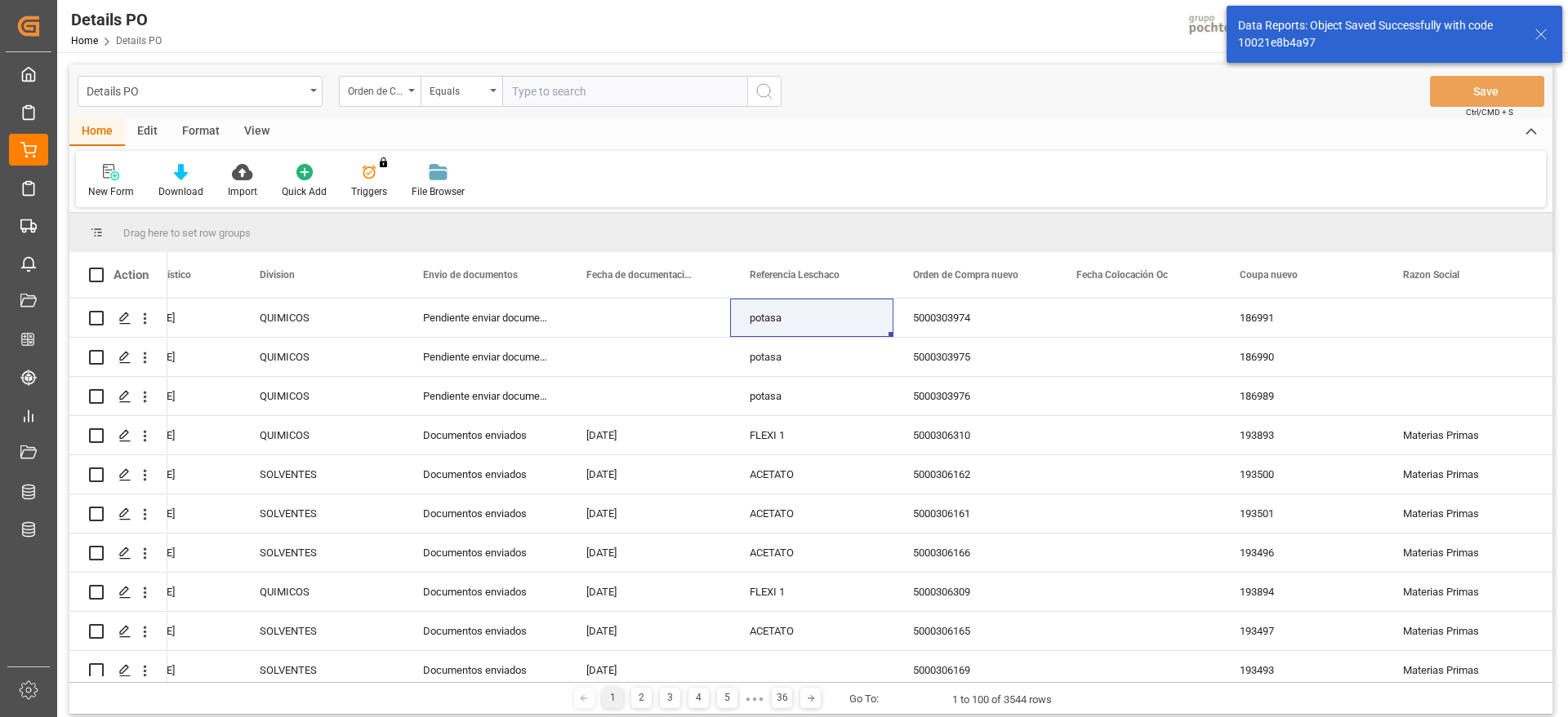
click at [570, 85] on input "text" at bounding box center [624, 91] width 245 height 31
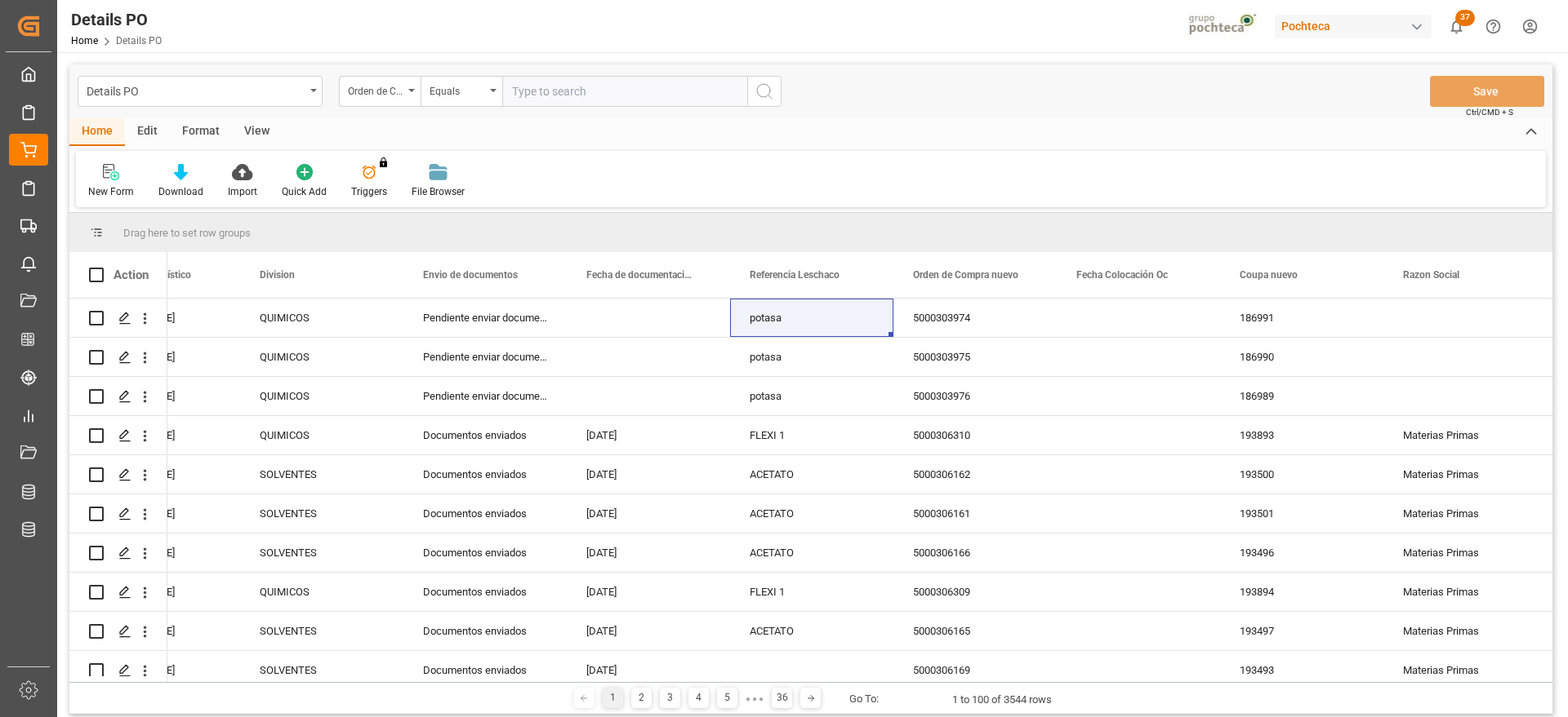
paste input "5000303973"
type input "5000303973"
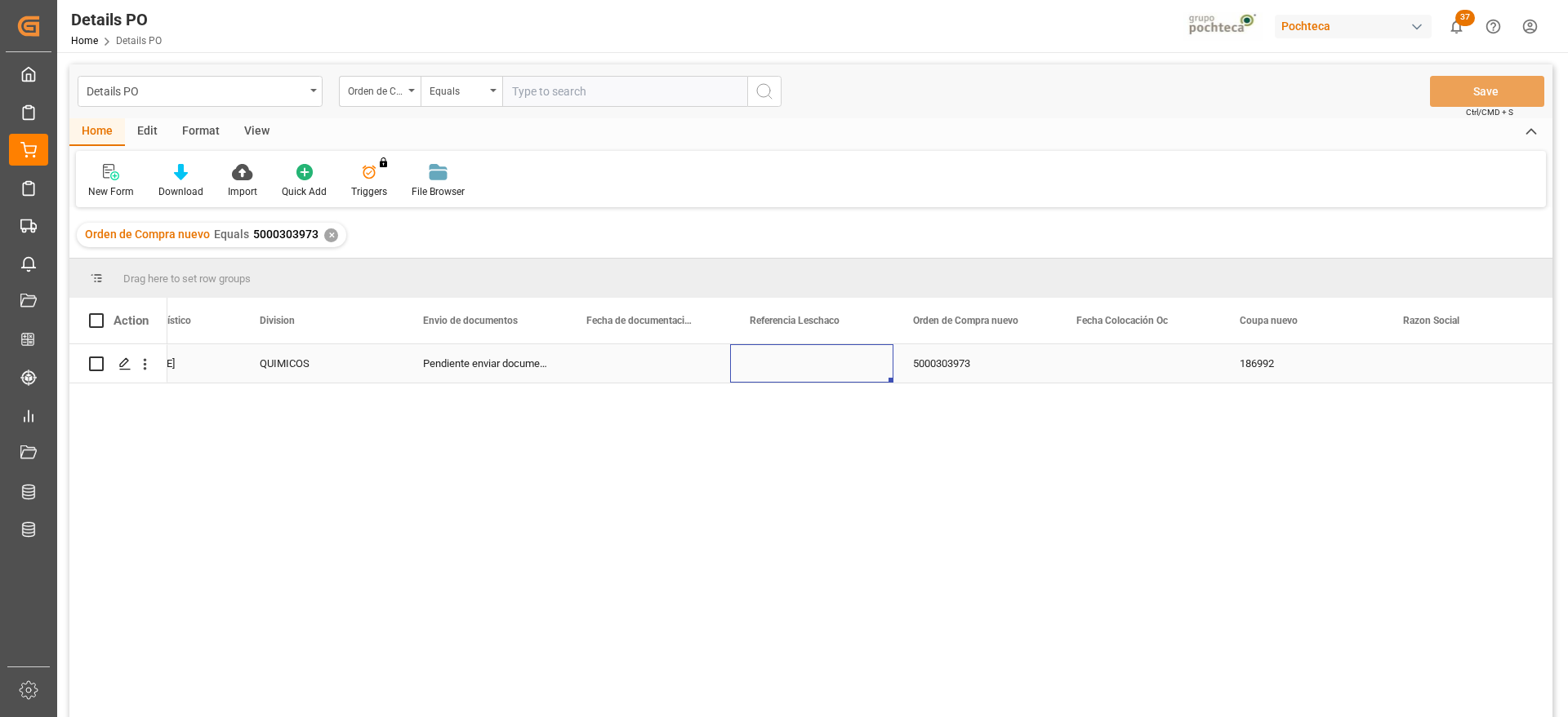
click at [793, 380] on div "Press SPACE to select this row." at bounding box center [811, 364] width 163 height 38
click at [793, 380] on input "Press SPACE to select this row." at bounding box center [811, 372] width 137 height 31
type input "potasa"
click at [1479, 80] on button "Save" at bounding box center [1487, 91] width 115 height 31
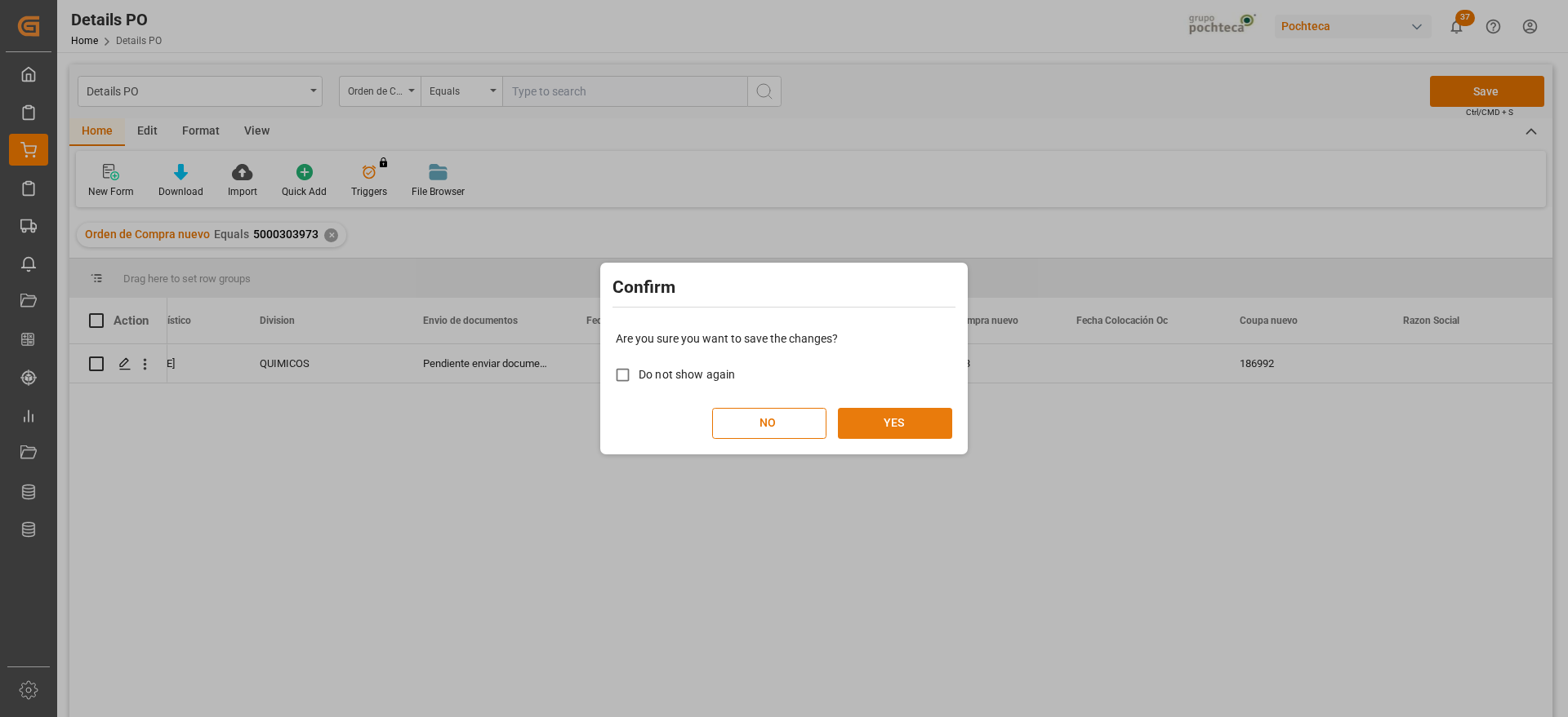
click at [909, 420] on button "YES" at bounding box center [895, 423] width 115 height 31
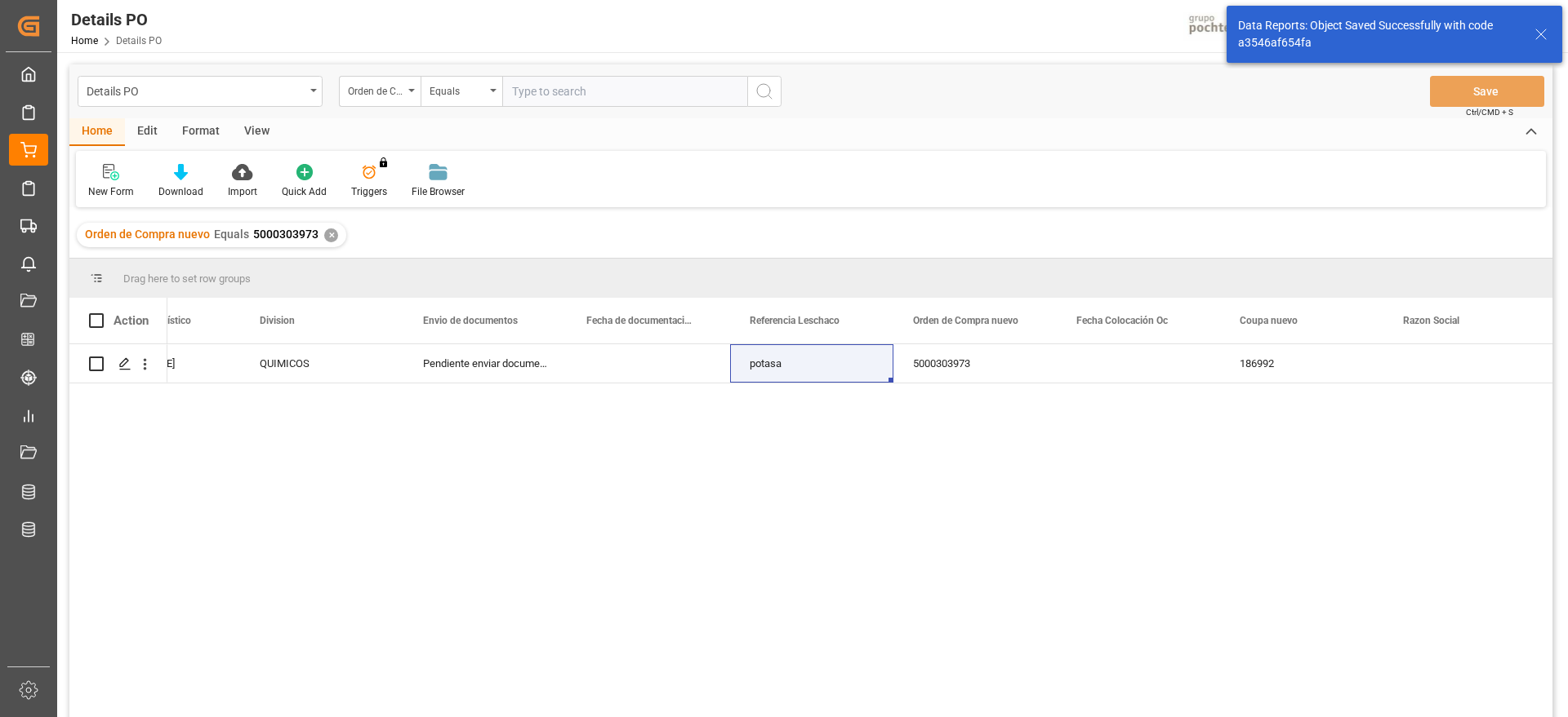
click at [329, 237] on div "✕" at bounding box center [331, 235] width 14 height 14
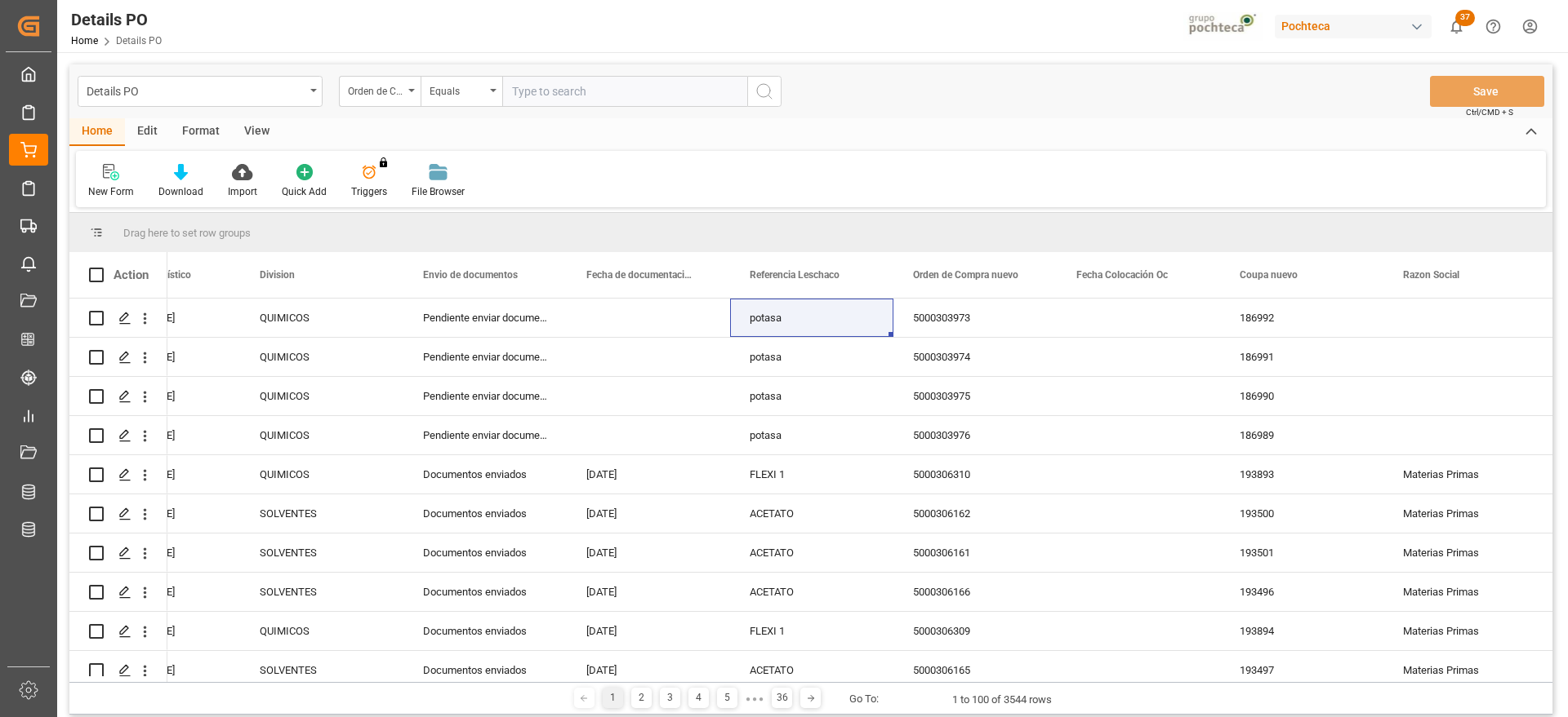
click at [575, 96] on input "text" at bounding box center [624, 91] width 245 height 31
type input "p"
paste input "5000303972"
type input "5000303972"
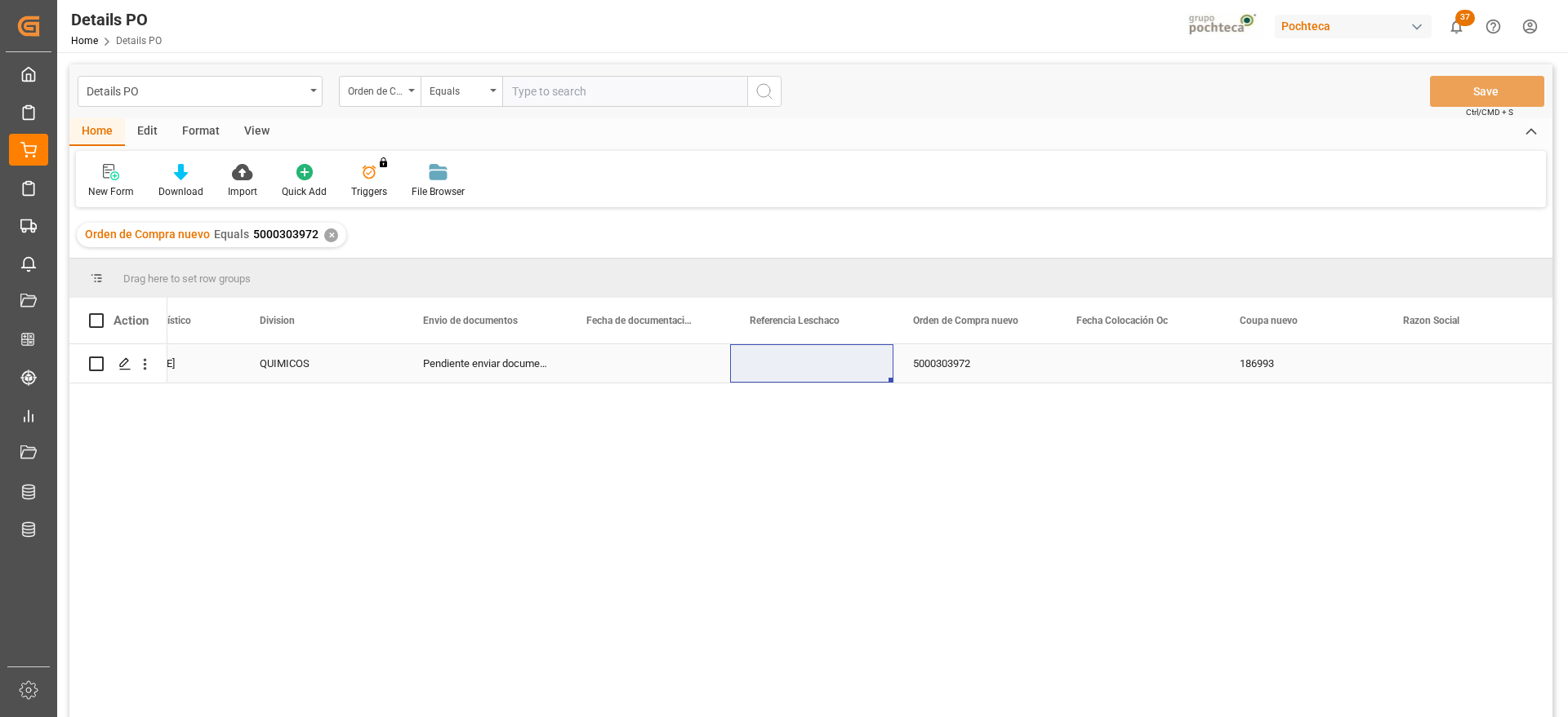
click at [820, 363] on div "Press SPACE to select this row." at bounding box center [811, 364] width 163 height 38
click at [820, 363] on input "Press SPACE to select this row." at bounding box center [811, 372] width 137 height 31
type input "potasa"
click at [1507, 84] on button "Save" at bounding box center [1487, 91] width 115 height 31
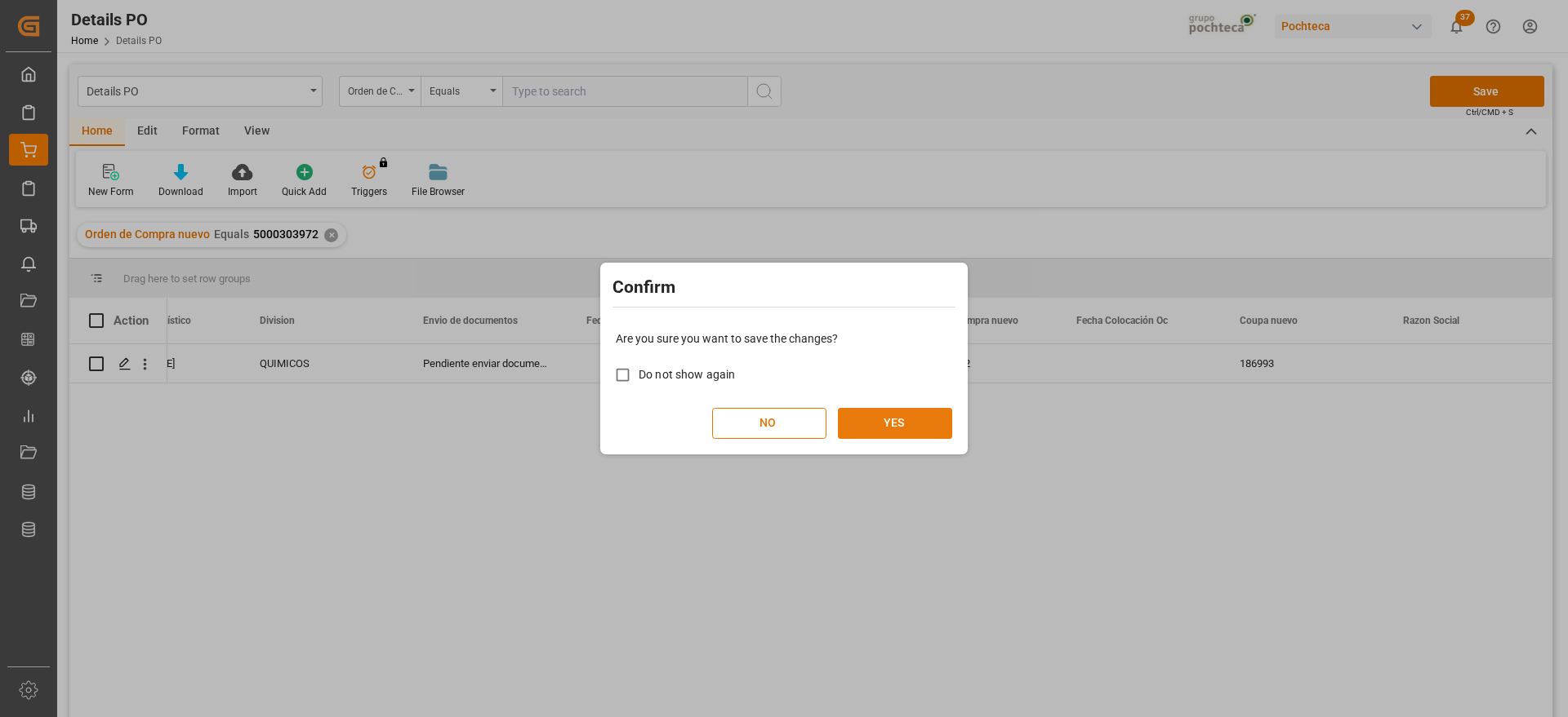
click at [893, 427] on button "YES" at bounding box center [895, 423] width 115 height 31
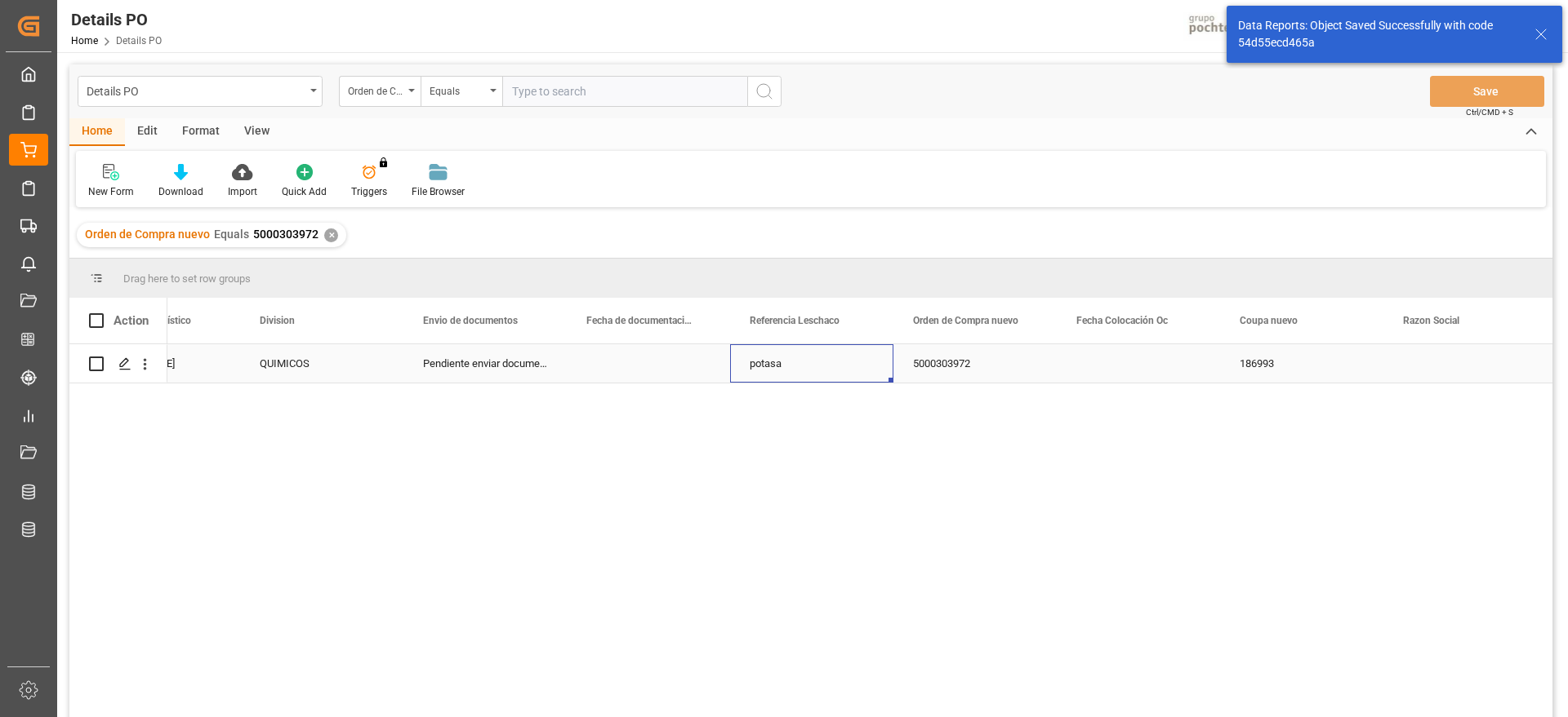
click at [828, 376] on div "potasa" at bounding box center [811, 364] width 163 height 38
click at [395, 90] on div "Orden de Compra nuevo" at bounding box center [375, 89] width 56 height 19
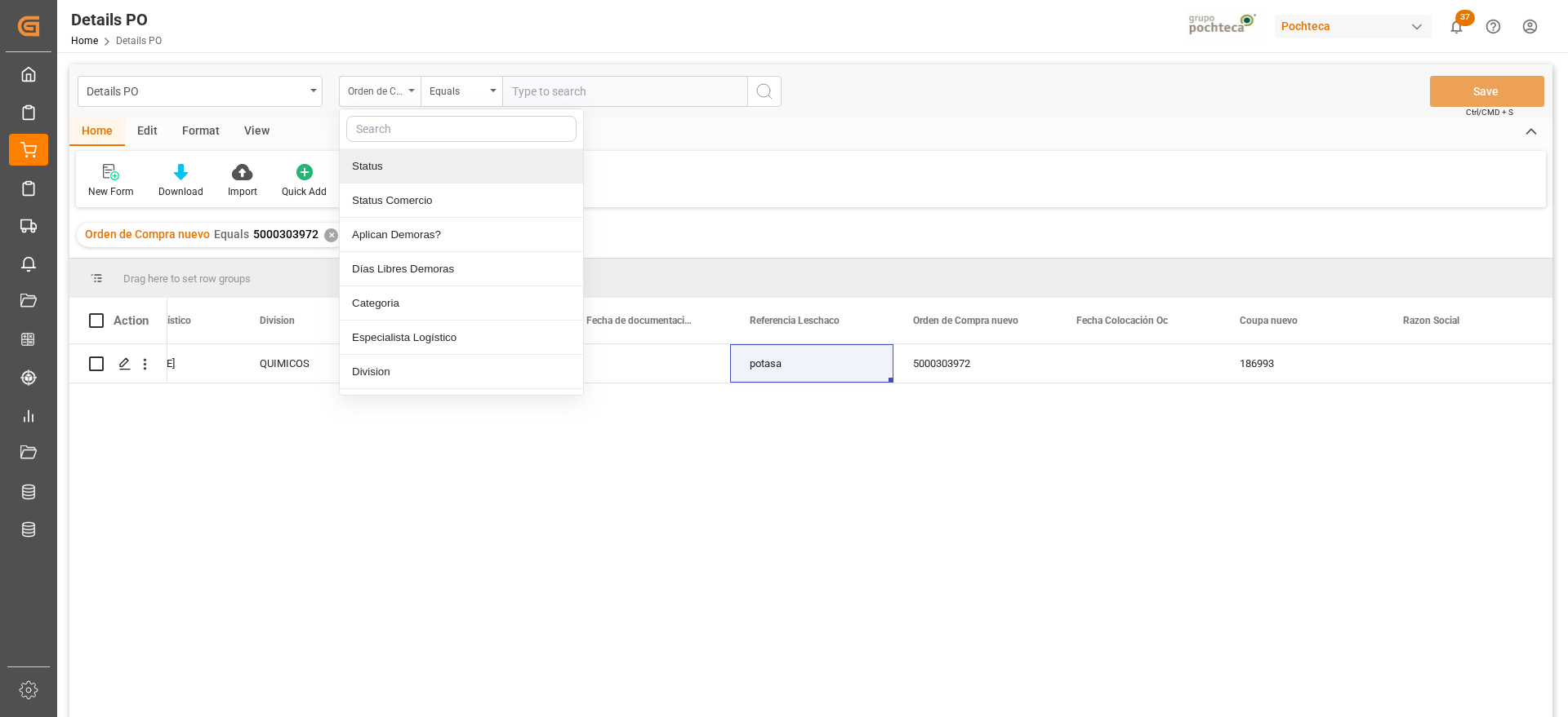
click at [401, 93] on div "Orden de Compra nuevo" at bounding box center [375, 89] width 56 height 19
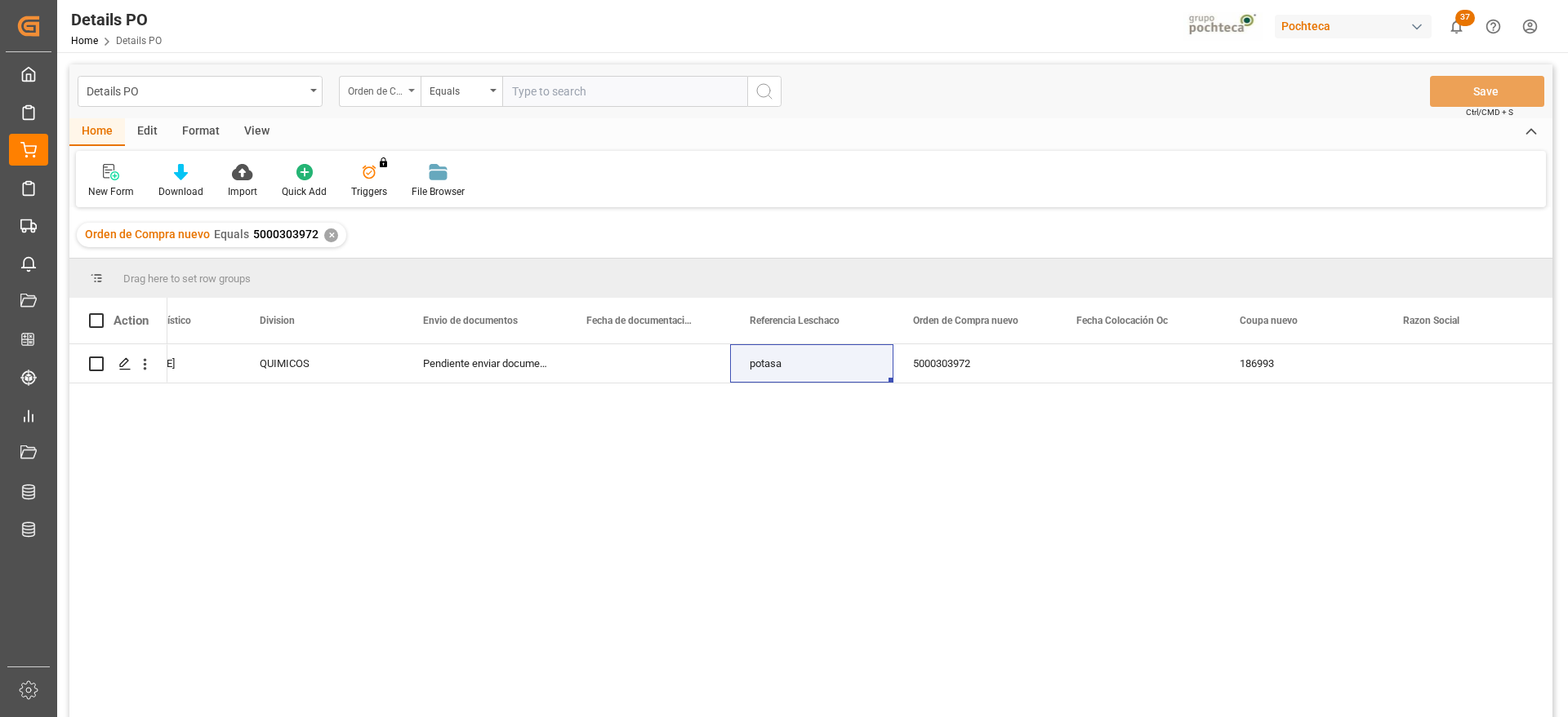
click at [395, 92] on div "Orden de Compra nuevo" at bounding box center [375, 89] width 56 height 19
click at [333, 239] on div "✕" at bounding box center [331, 235] width 14 height 14
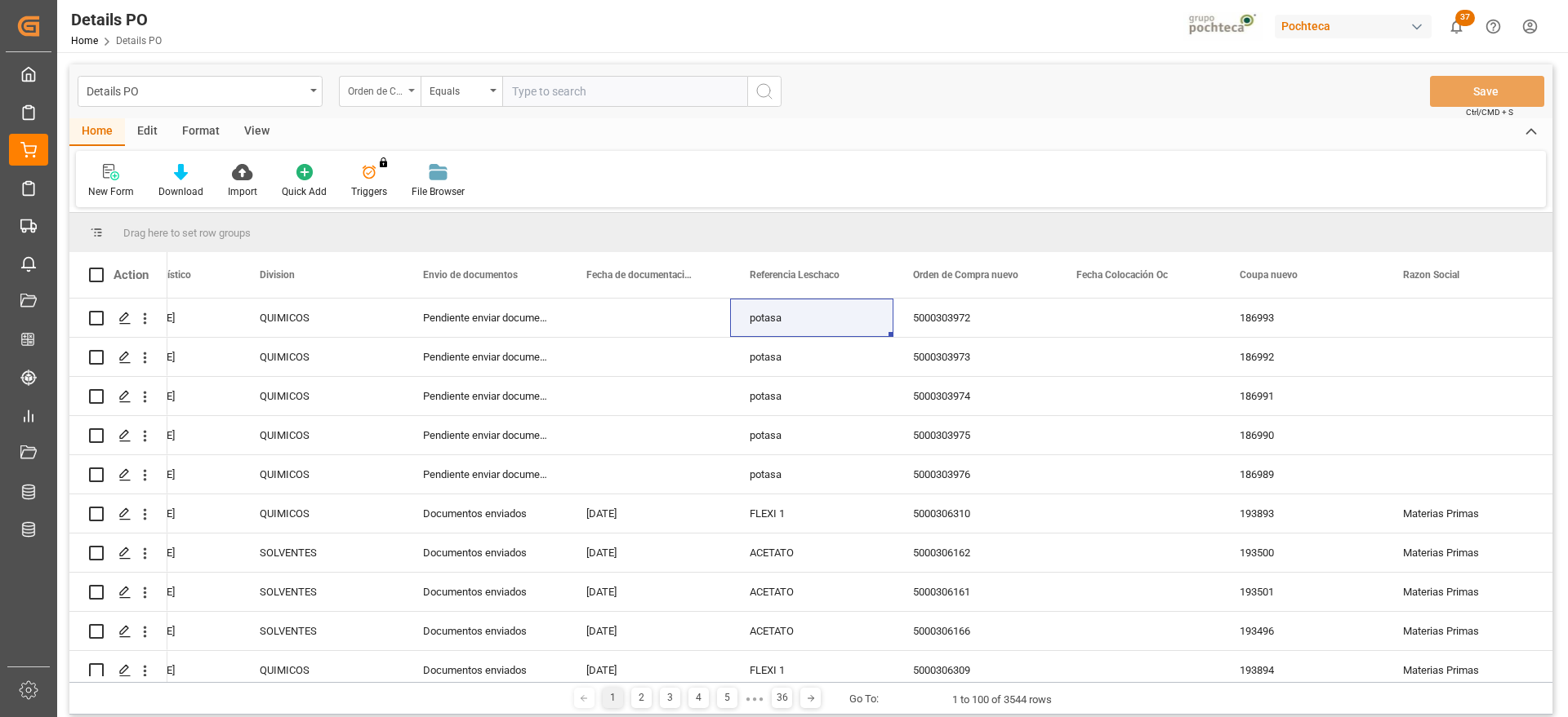
click at [397, 85] on div "Orden de Compra nuevo" at bounding box center [375, 89] width 56 height 19
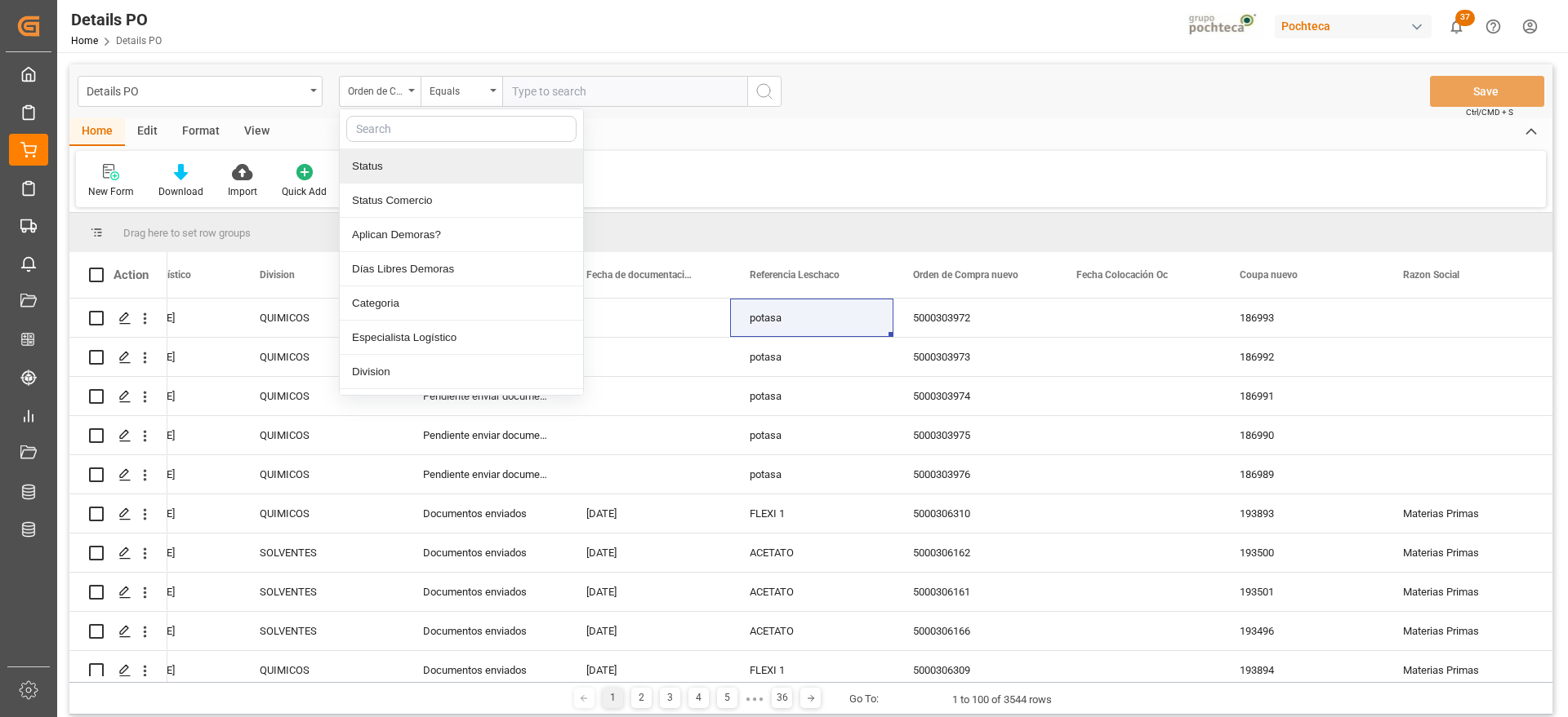
click at [412, 134] on input "text" at bounding box center [461, 128] width 230 height 26
type input "o"
type input "ref"
click at [417, 155] on div "Referencia Leschaco" at bounding box center [461, 166] width 244 height 34
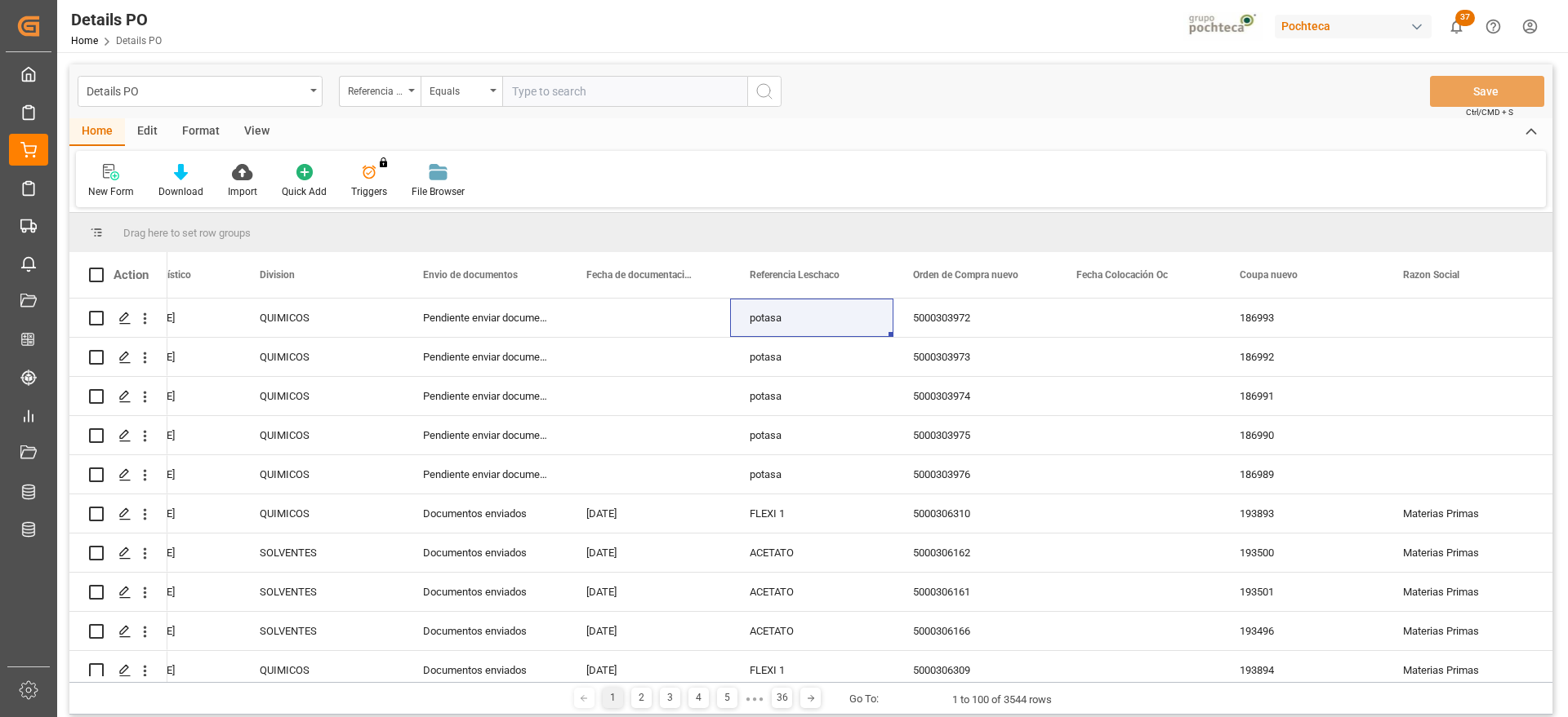
click at [535, 91] on input "text" at bounding box center [624, 91] width 245 height 31
paste input "potasa"
type input "potasa"
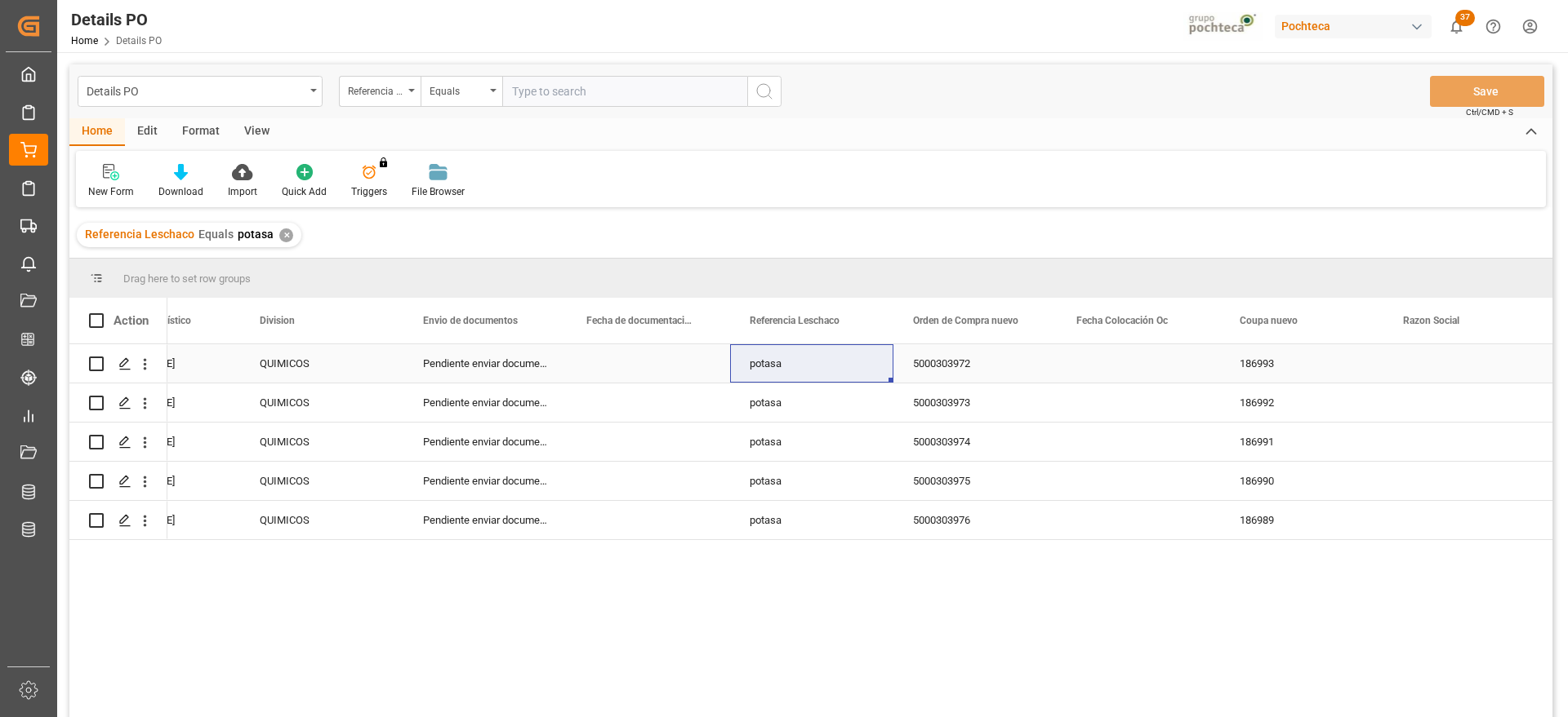
click at [377, 376] on div "QUIMICOS" at bounding box center [321, 364] width 124 height 37
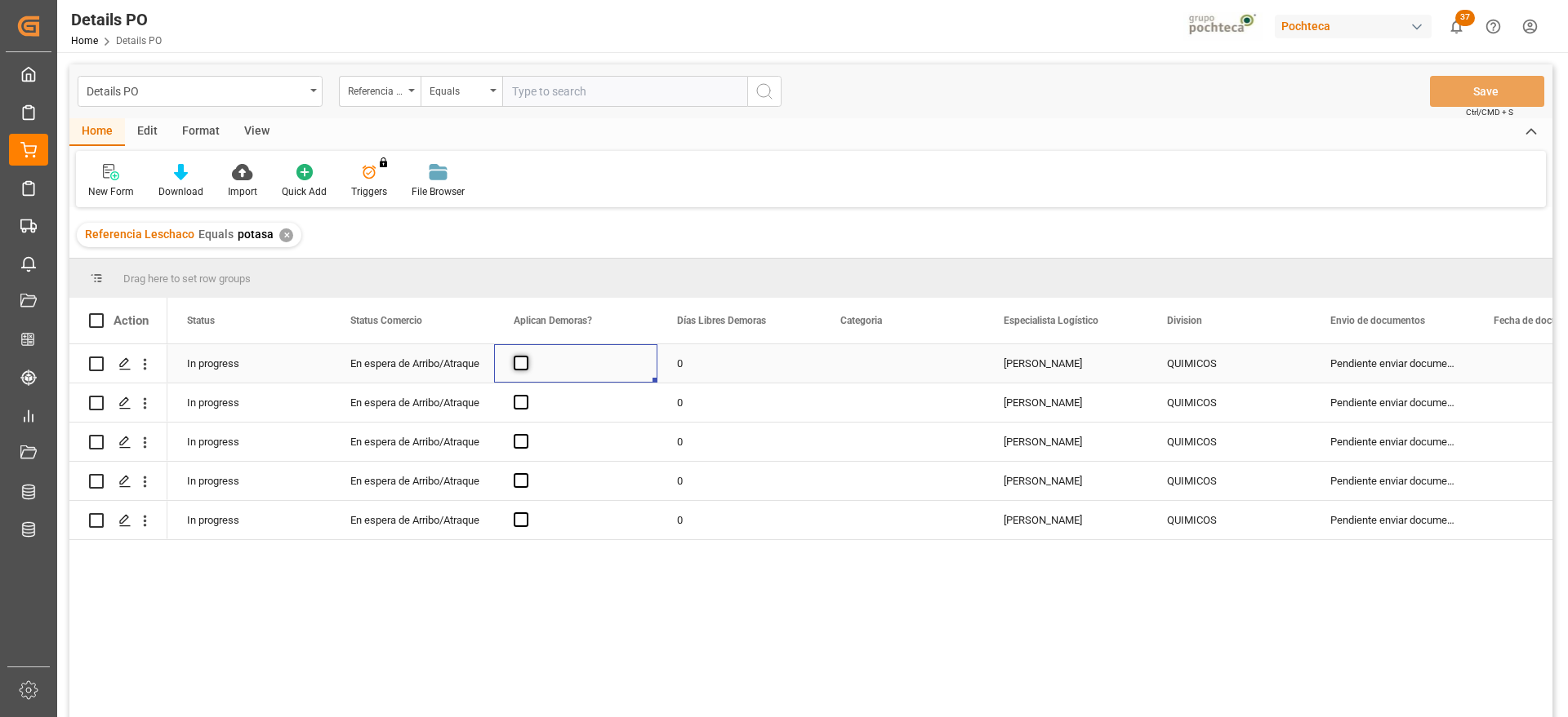
click at [517, 362] on span "Press SPACE to select this row." at bounding box center [521, 363] width 15 height 15
click at [526, 356] on input "Press SPACE to select this row." at bounding box center [526, 356] width 0 height 0
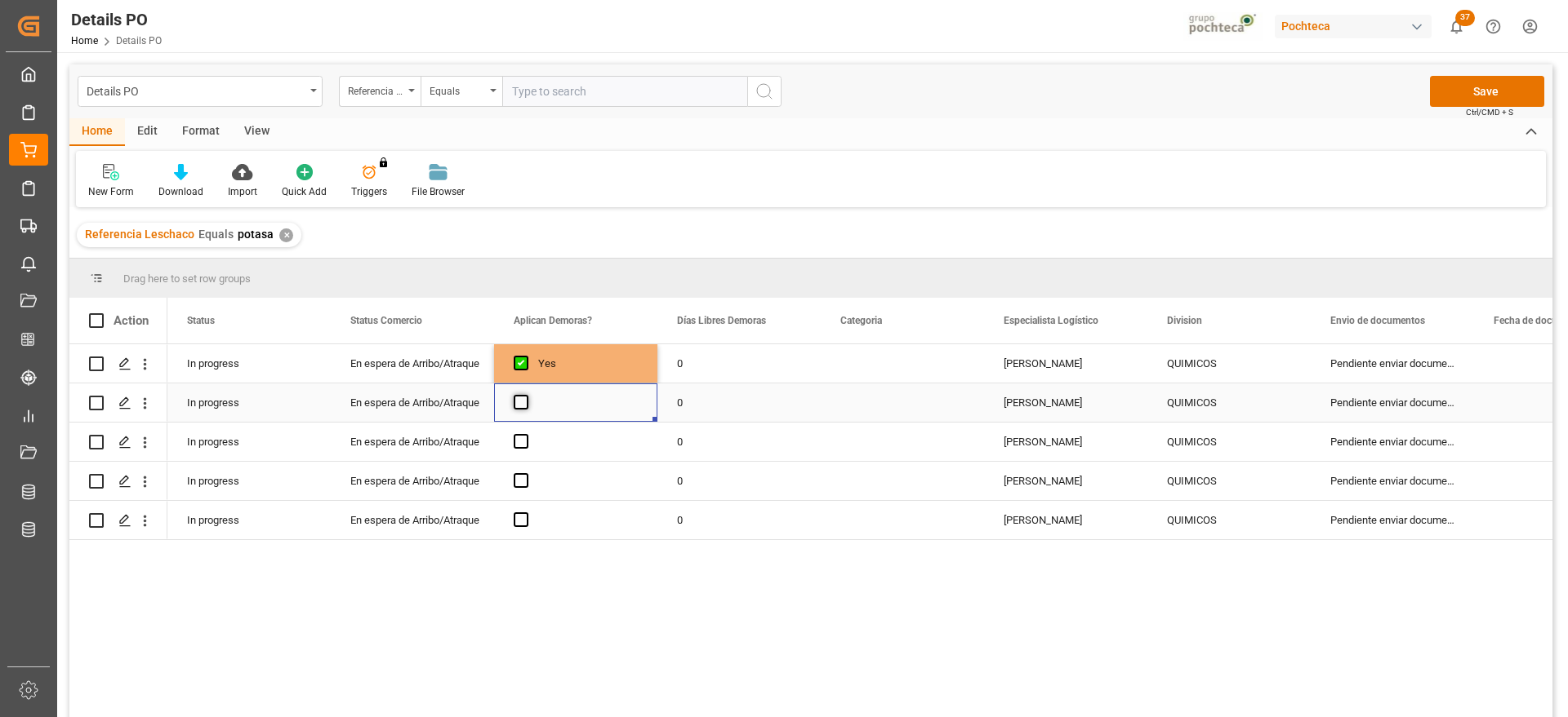
click at [520, 397] on span "Press SPACE to select this row." at bounding box center [521, 402] width 15 height 15
click at [526, 395] on input "Press SPACE to select this row." at bounding box center [526, 395] width 0 height 0
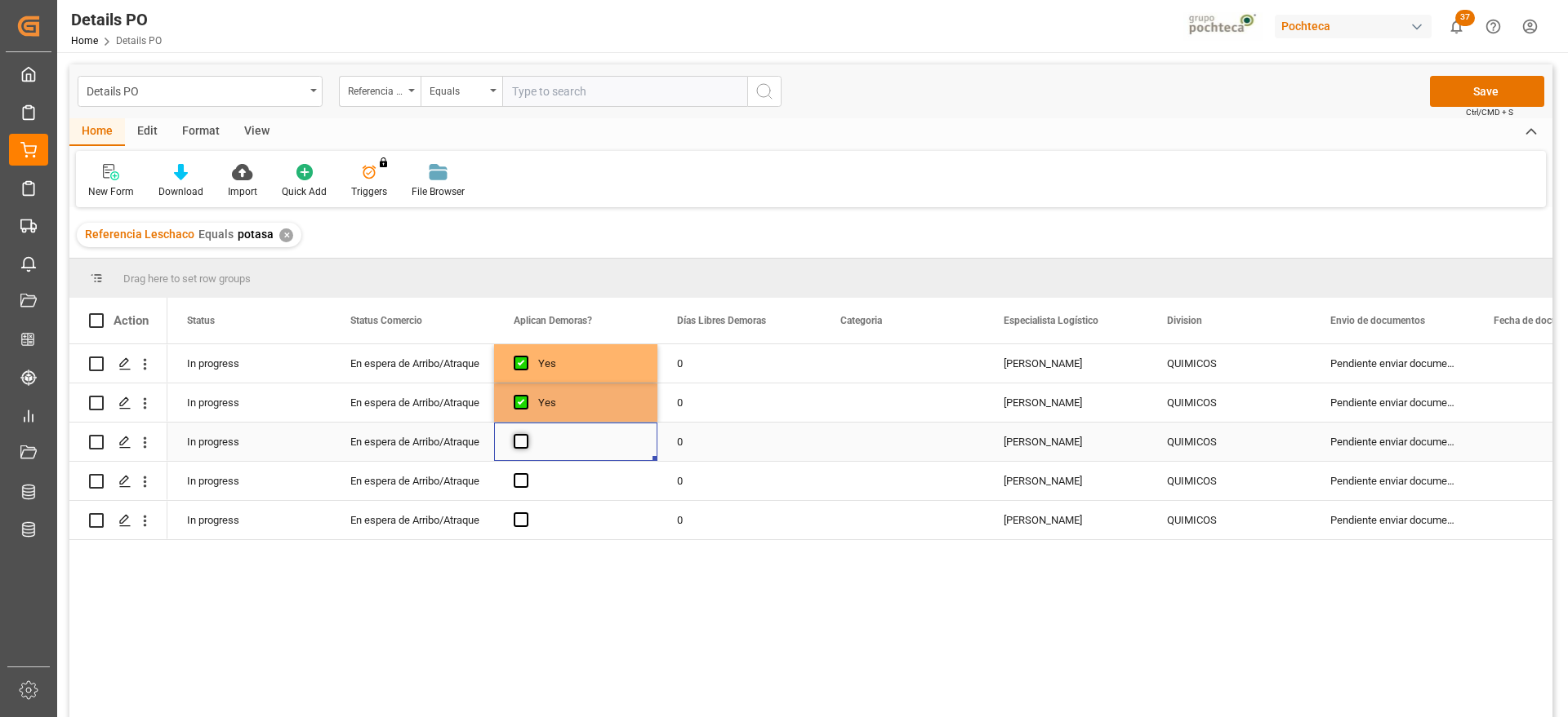
click at [521, 444] on span "Press SPACE to select this row." at bounding box center [521, 442] width 15 height 15
click at [526, 435] on input "Press SPACE to select this row." at bounding box center [526, 435] width 0 height 0
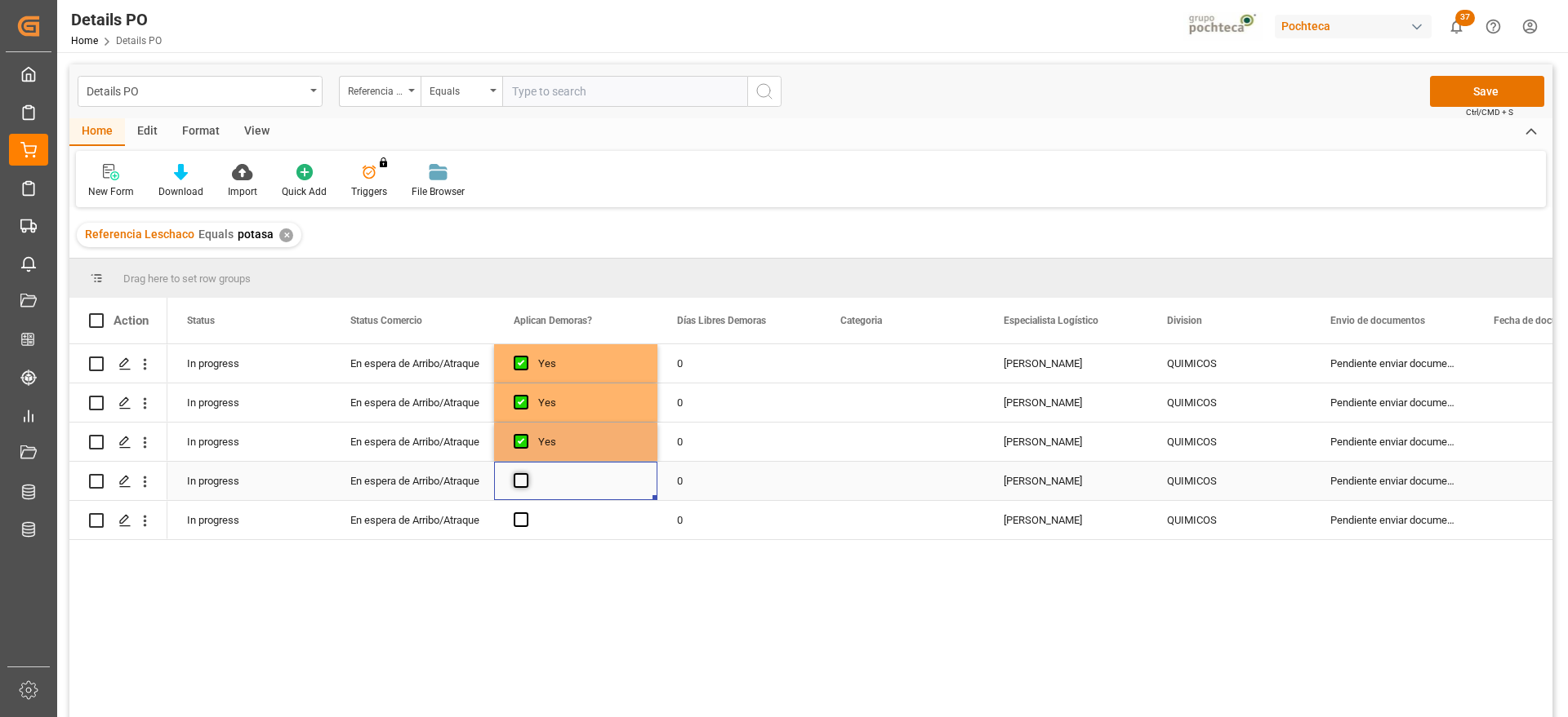
click at [521, 485] on span "Press SPACE to select this row." at bounding box center [521, 481] width 15 height 15
click at [526, 474] on input "Press SPACE to select this row." at bounding box center [526, 474] width 0 height 0
click at [526, 518] on span "Press SPACE to select this row." at bounding box center [521, 520] width 15 height 15
click at [526, 513] on input "Press SPACE to select this row." at bounding box center [526, 513] width 0 height 0
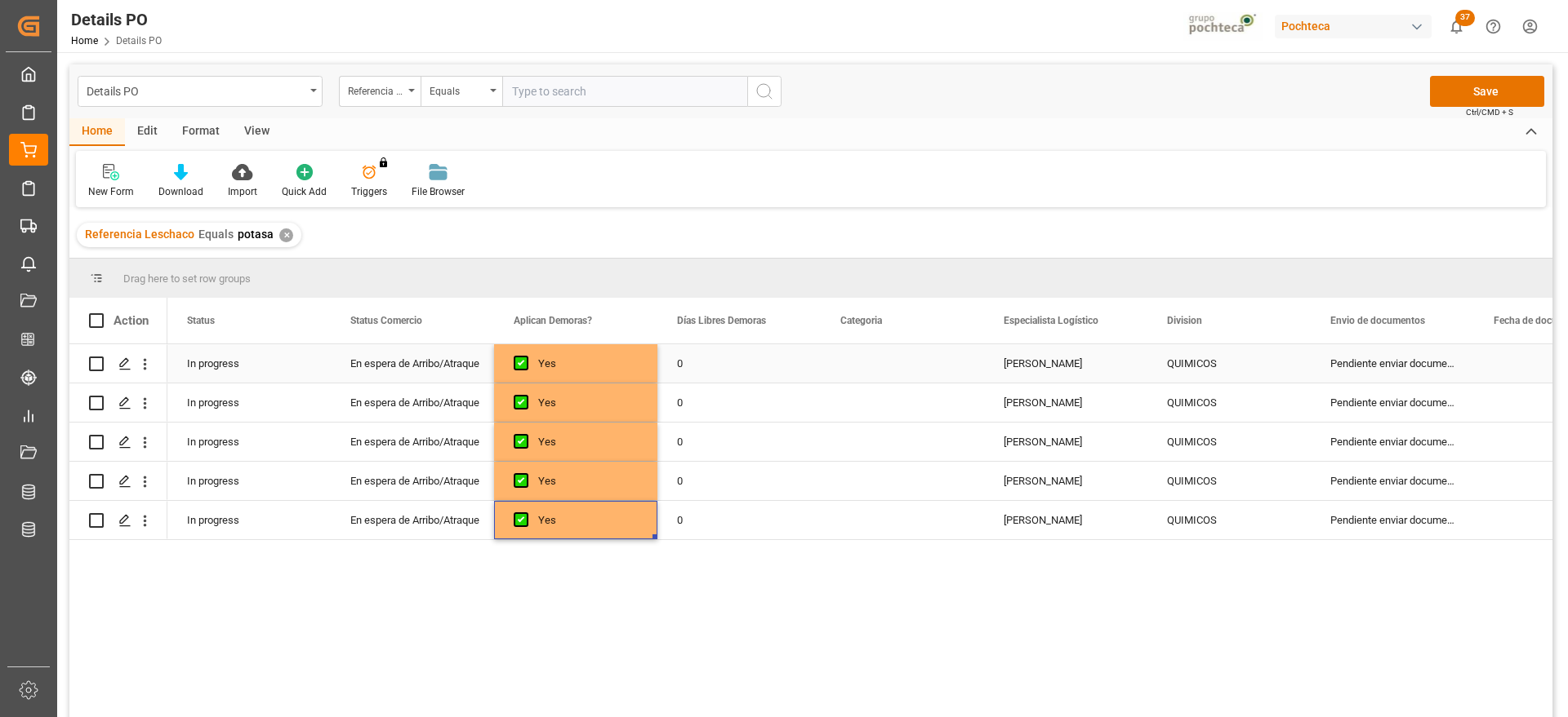
click at [703, 365] on div "0" at bounding box center [739, 364] width 163 height 38
click at [703, 365] on input "0" at bounding box center [739, 372] width 137 height 31
type input "15"
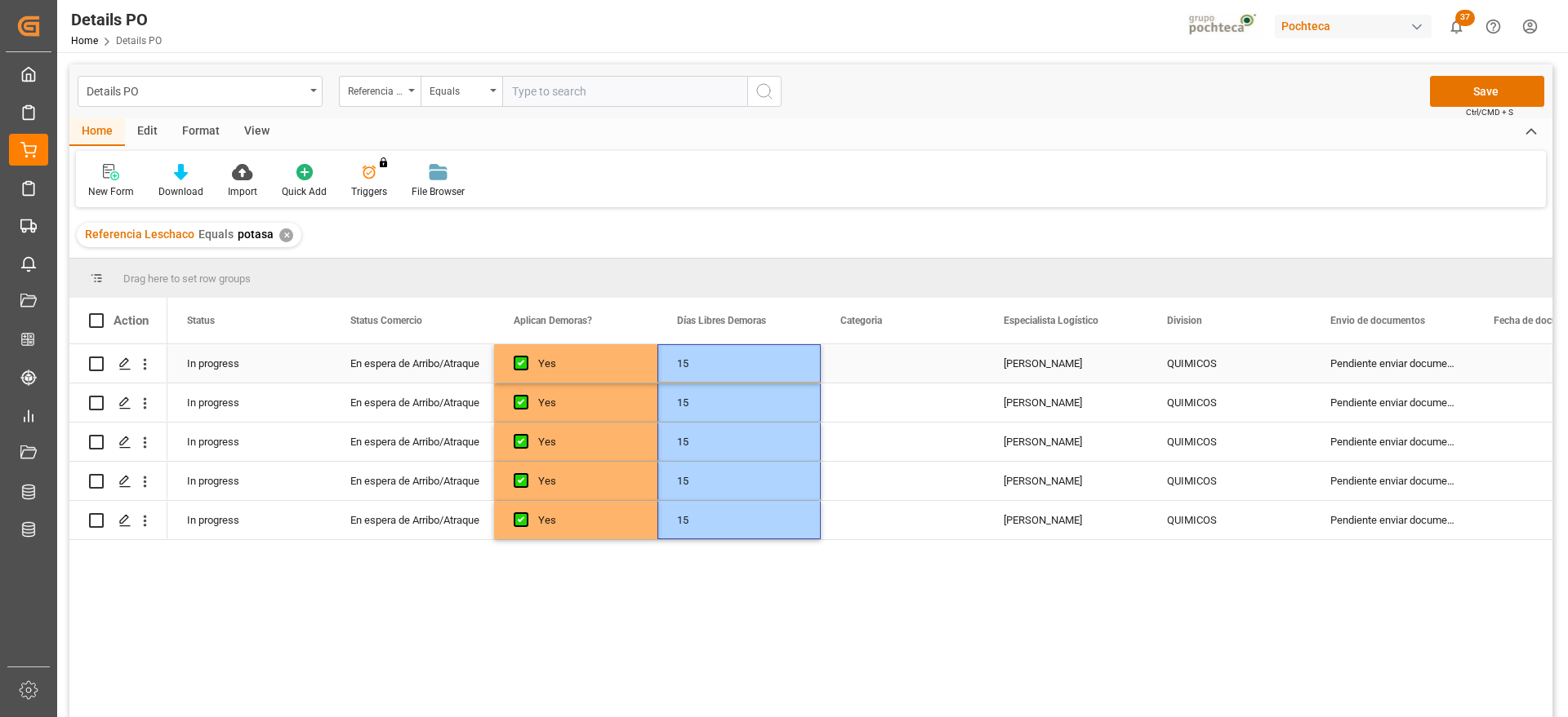
click at [871, 371] on div "Press SPACE to select this row." at bounding box center [902, 364] width 163 height 38
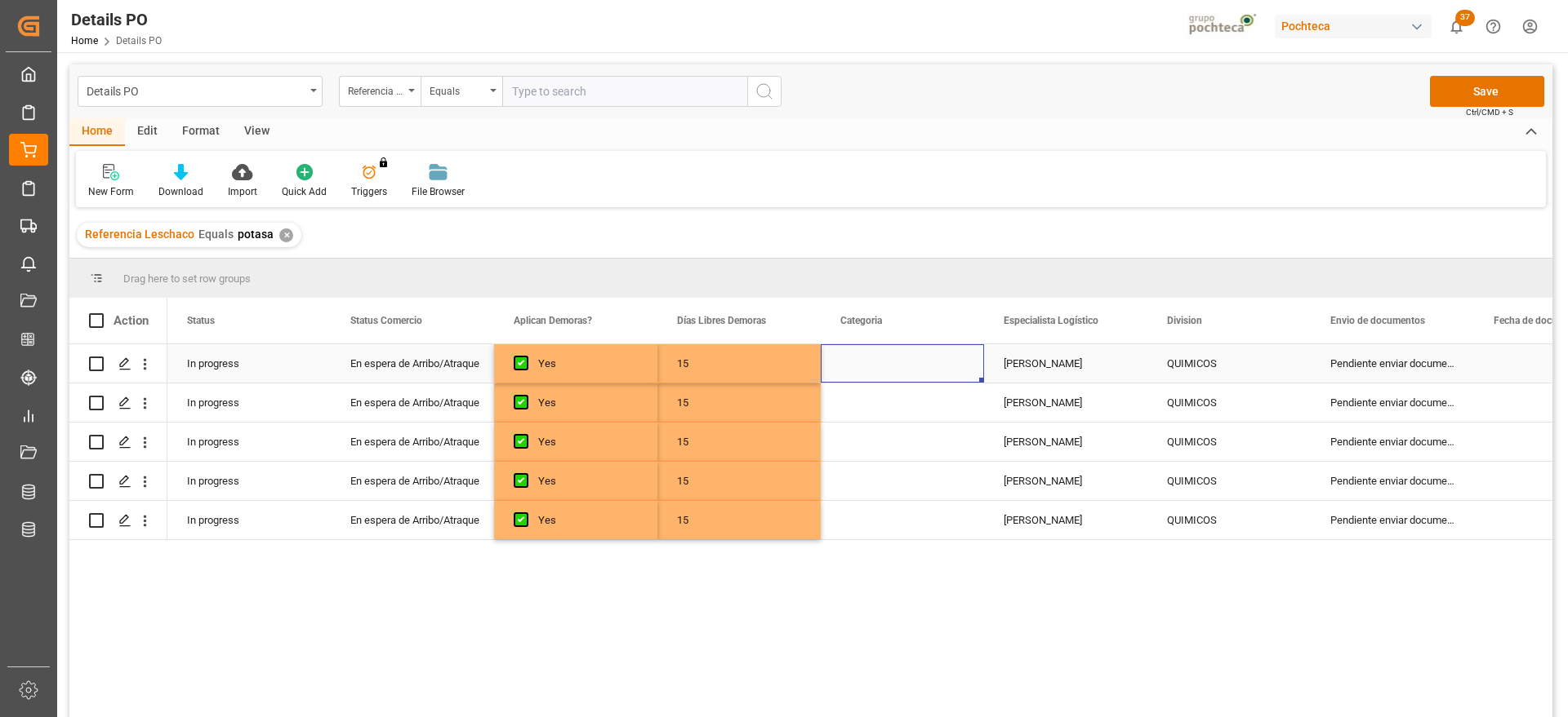
click at [871, 371] on div "Press SPACE to select this row." at bounding box center [902, 364] width 163 height 38
click at [952, 372] on button "Select" at bounding box center [902, 372] width 137 height 31
click at [903, 469] on div "En tiempo" at bounding box center [903, 464] width 118 height 17
click at [1012, 371] on div "[PERSON_NAME]" at bounding box center [1066, 364] width 163 height 38
click at [909, 364] on div "En tiempo" at bounding box center [902, 364] width 163 height 38
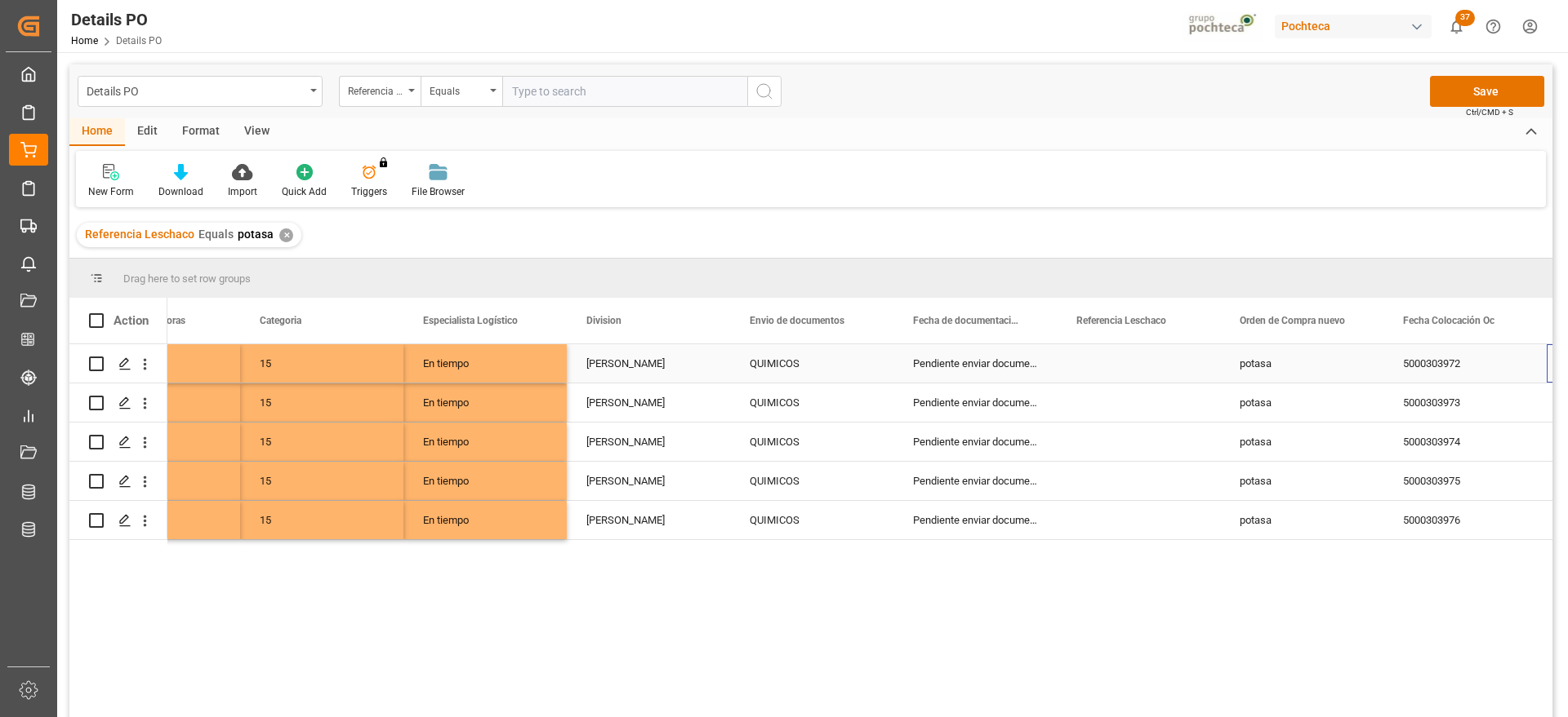
scroll to position [0, 580]
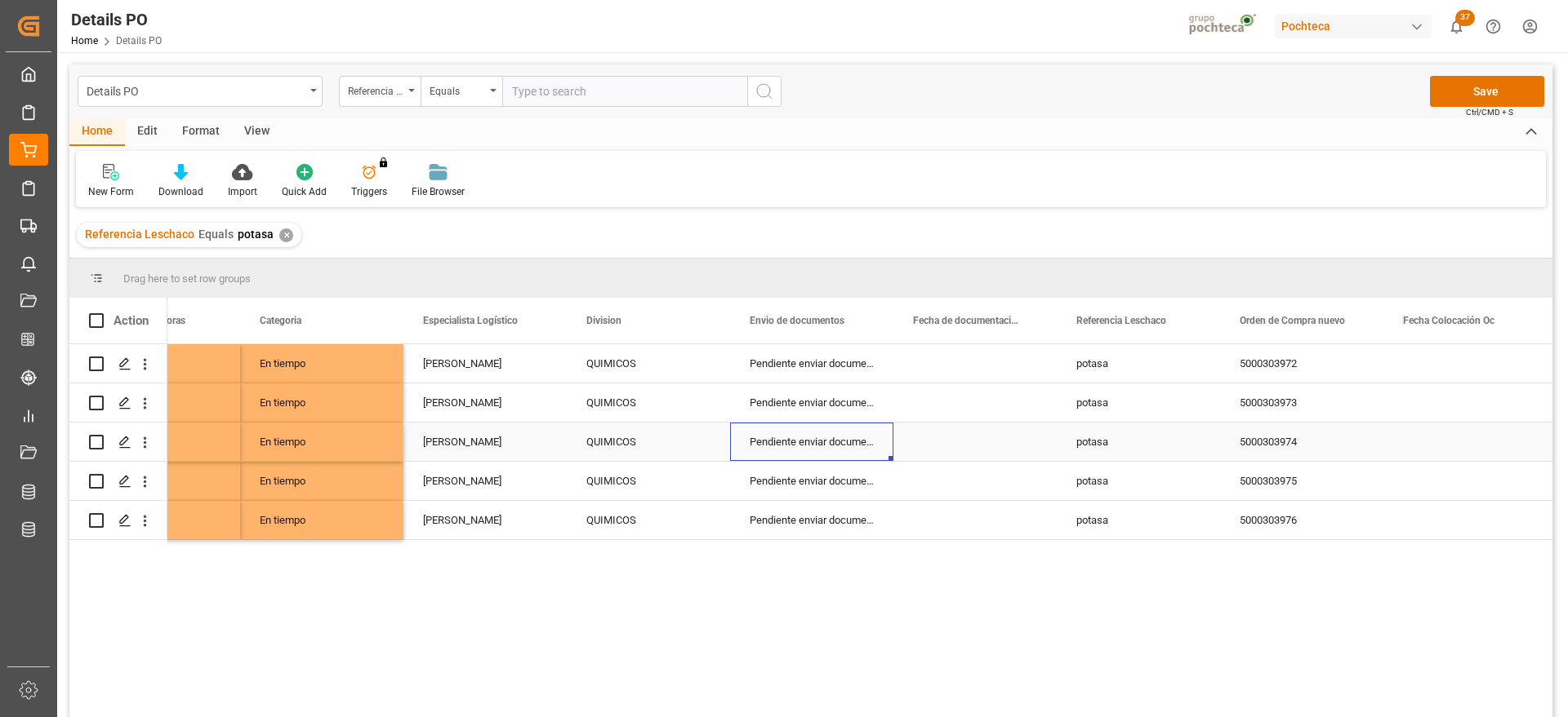
click at [814, 426] on div "Pendiente enviar documentos" at bounding box center [811, 442] width 163 height 38
click at [1270, 395] on div "5000303973" at bounding box center [1302, 403] width 163 height 38
click at [996, 376] on div "Press SPACE to select this row." at bounding box center [975, 364] width 163 height 38
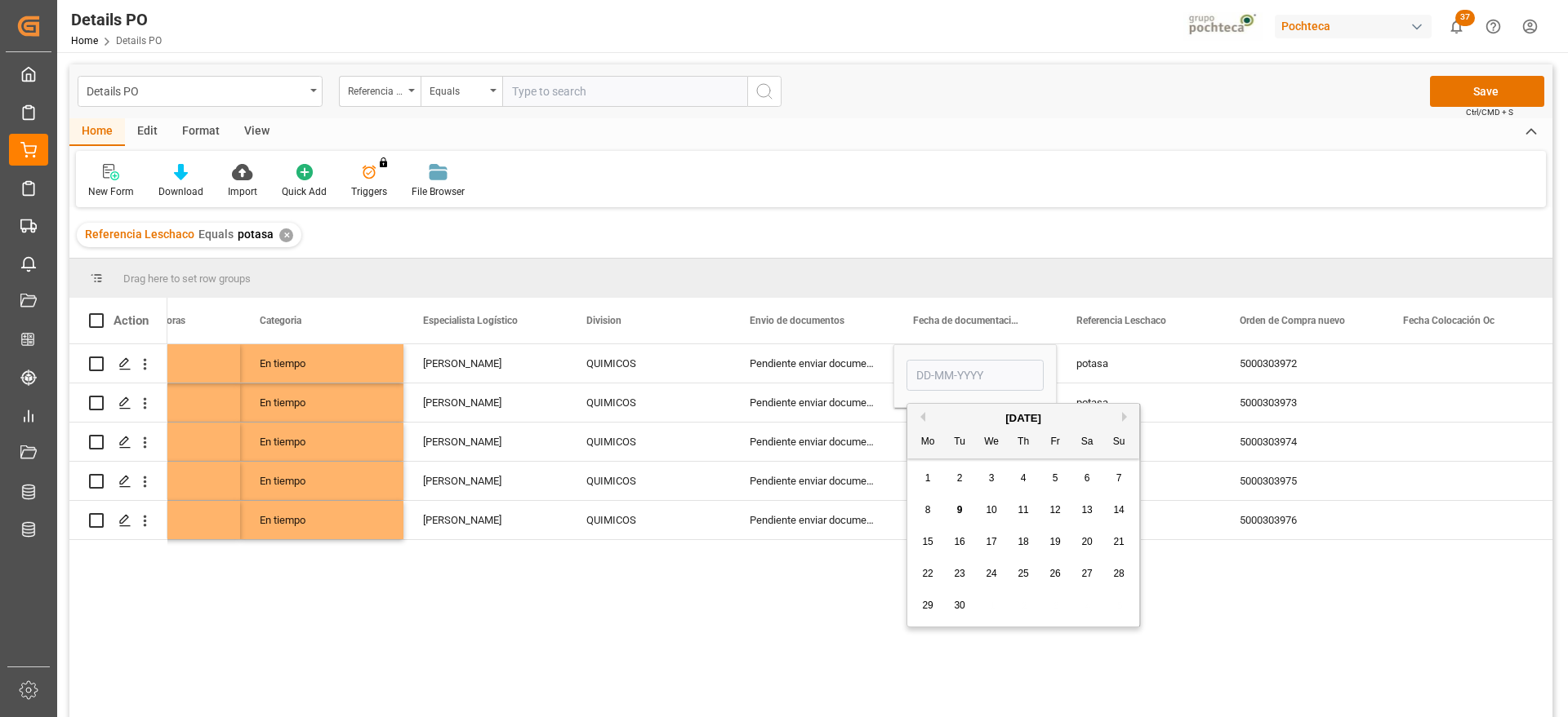
click at [1011, 479] on div "1 2 3 4 5 6 7" at bounding box center [1023, 479] width 223 height 32
click at [1031, 474] on div "4" at bounding box center [1023, 479] width 21 height 20
type input "[DATE]"
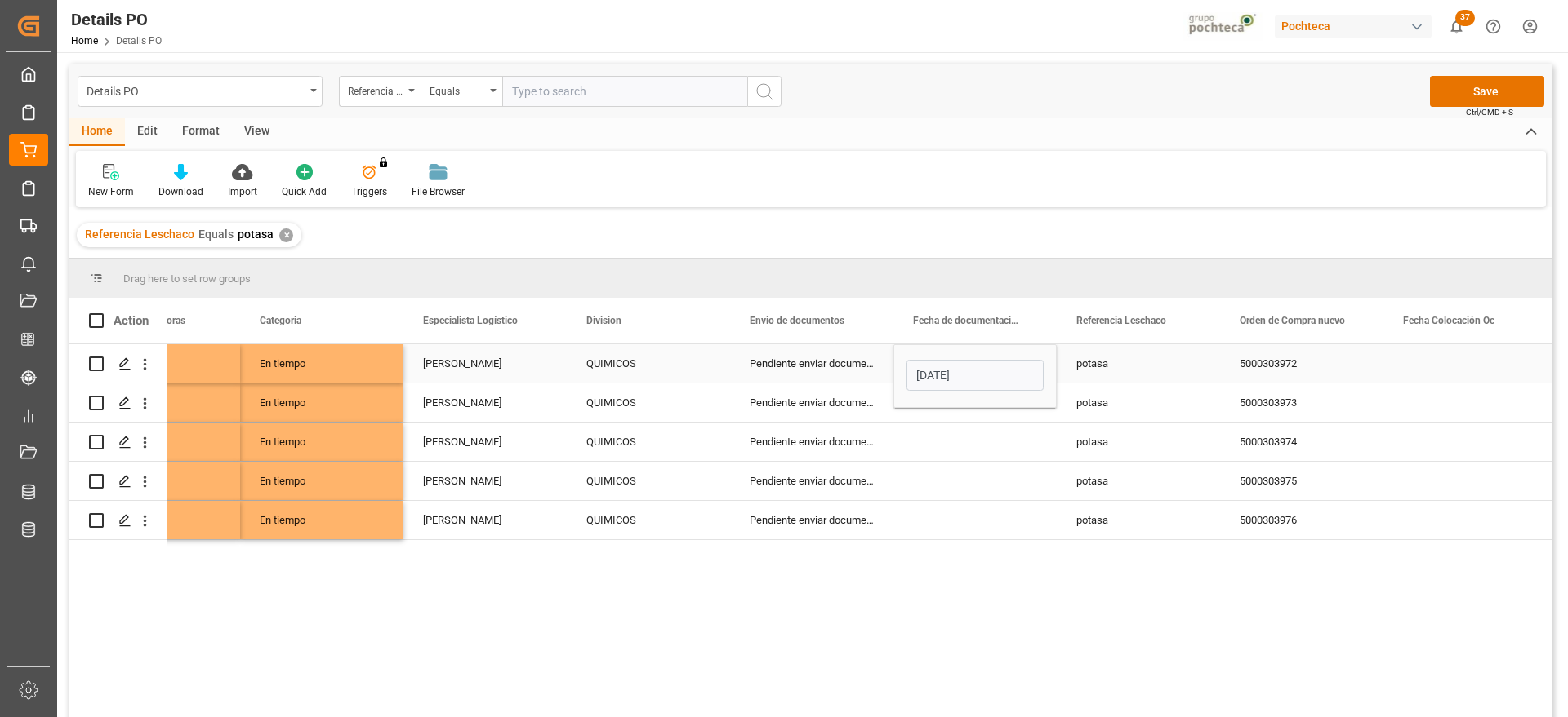
click at [1102, 361] on div "potasa" at bounding box center [1138, 364] width 163 height 38
click at [983, 368] on div "[DATE]" at bounding box center [975, 364] width 163 height 38
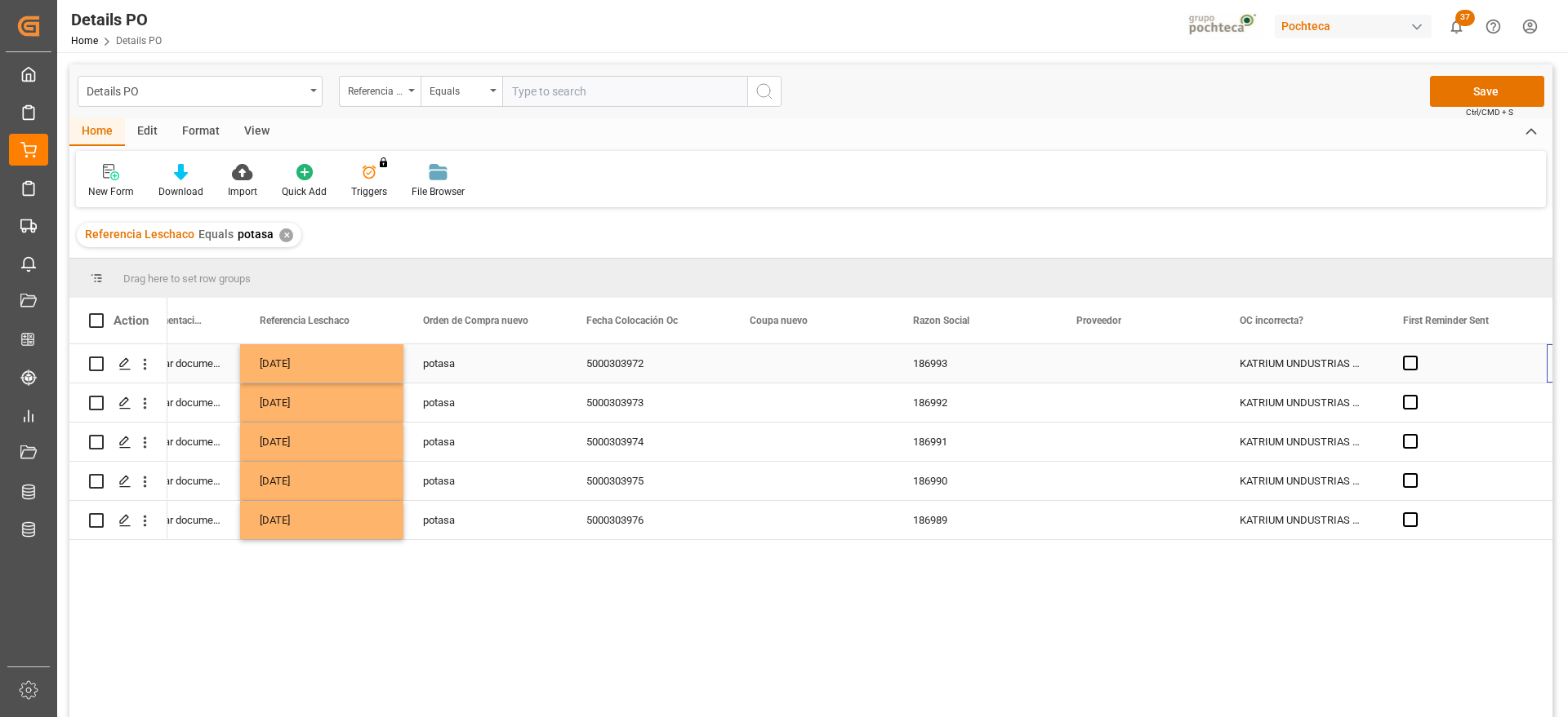
scroll to position [0, 1398]
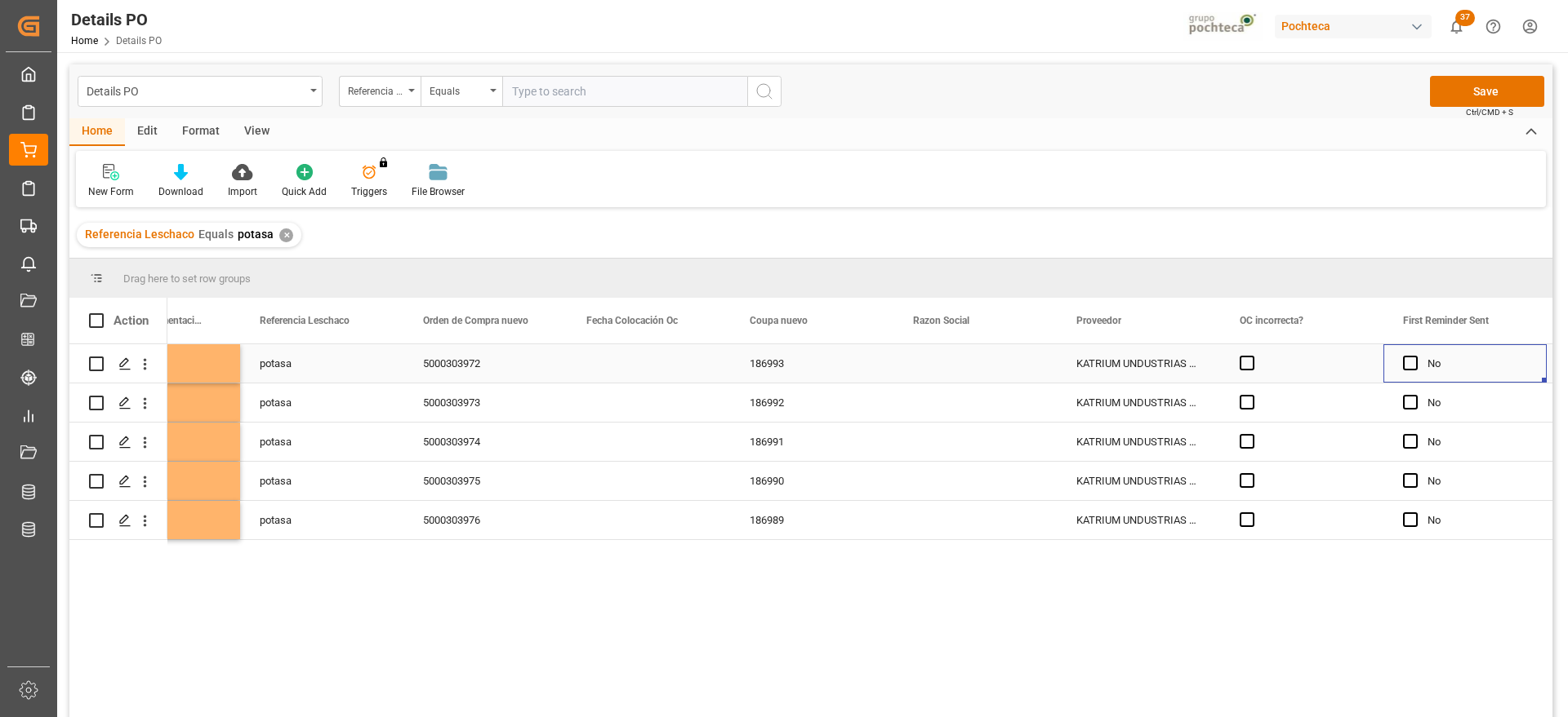
click at [983, 368] on div "Press SPACE to select this row." at bounding box center [975, 364] width 163 height 38
click at [1027, 374] on icon "open menu" at bounding box center [1027, 374] width 20 height 20
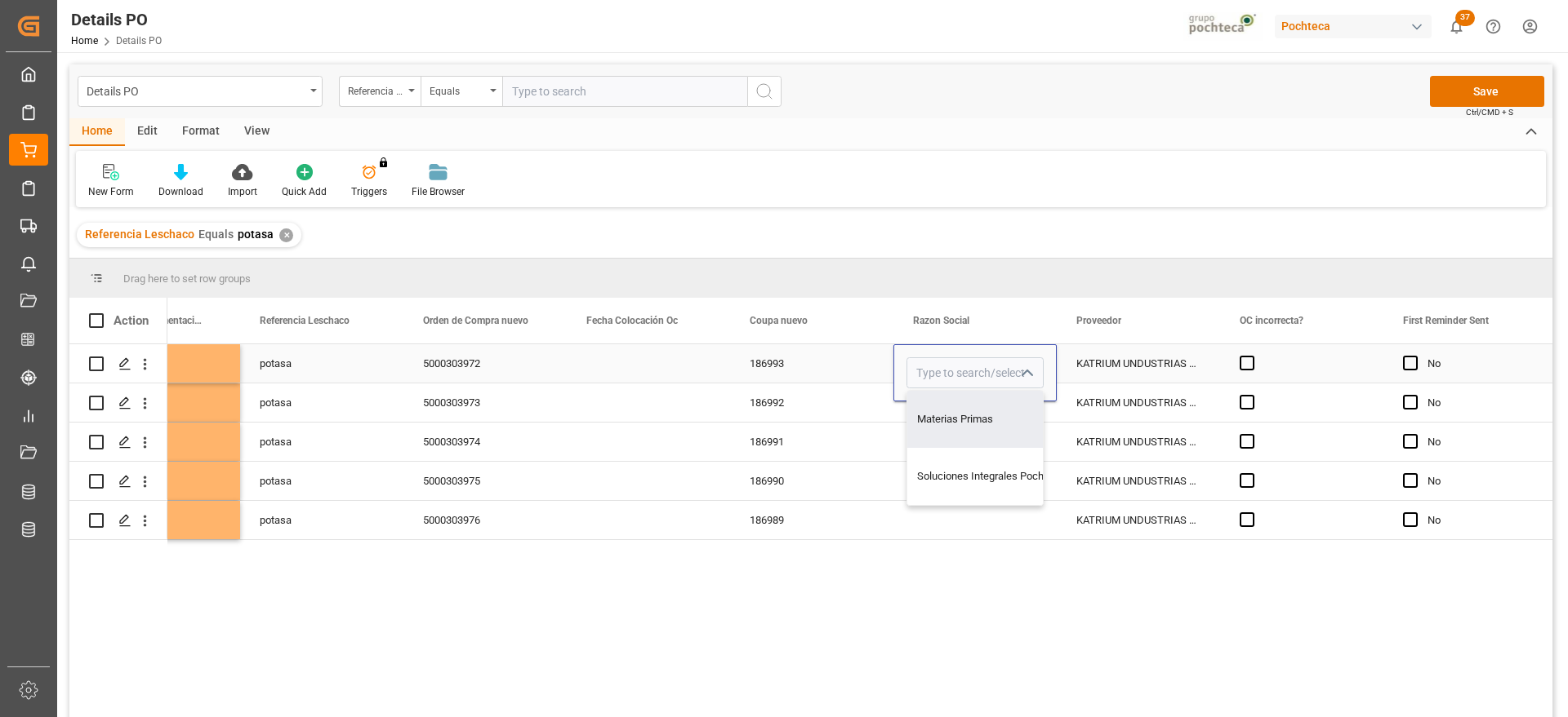
click at [994, 424] on div "Materias Primas" at bounding box center [990, 420] width 166 height 57
type input "Materias Primas"
drag, startPoint x: 1101, startPoint y: 365, endPoint x: 1038, endPoint y: 371, distance: 63.3
click at [1097, 365] on div "KATRIUM UNDUSTRIAS QUIMICAS S/A" at bounding box center [1138, 364] width 163 height 38
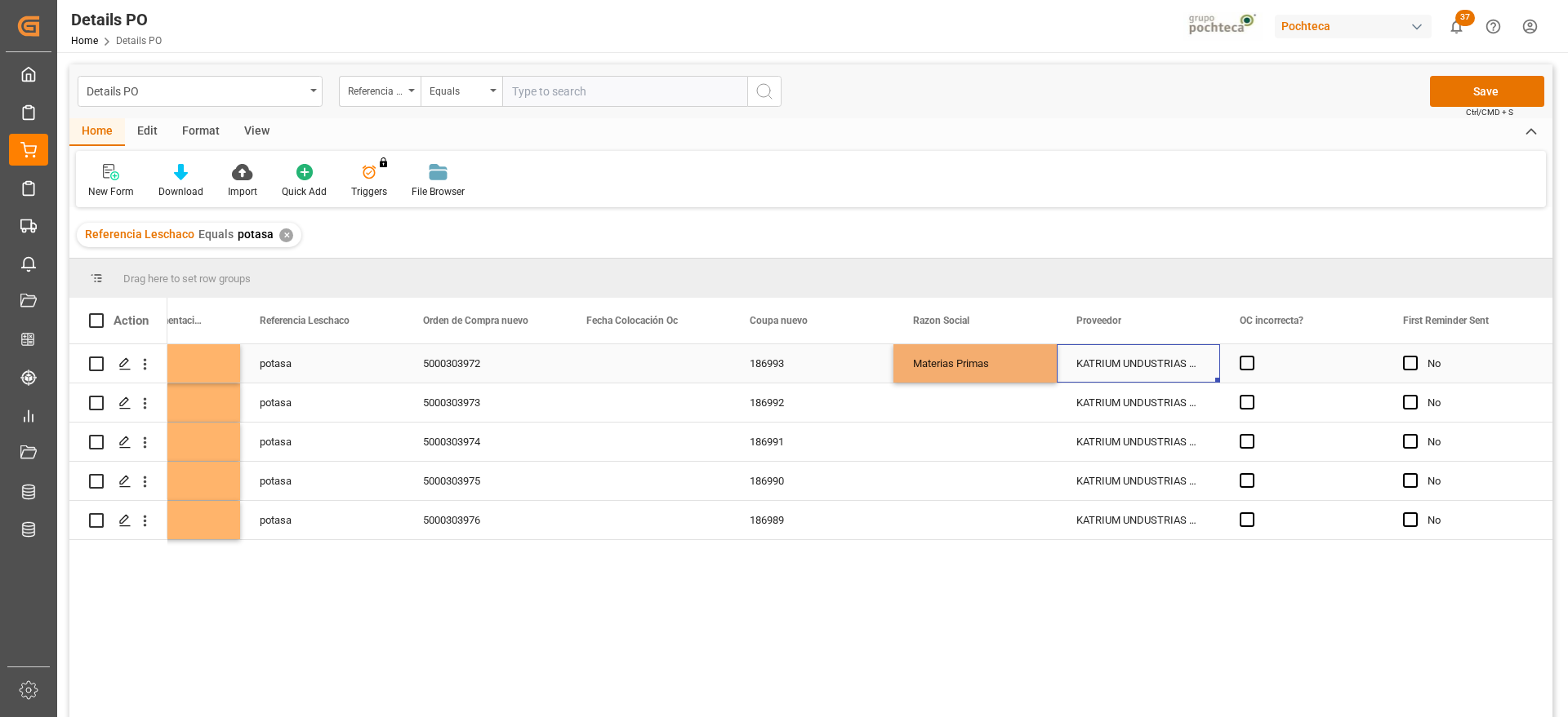
click at [989, 370] on div "Materias Primas" at bounding box center [974, 364] width 124 height 37
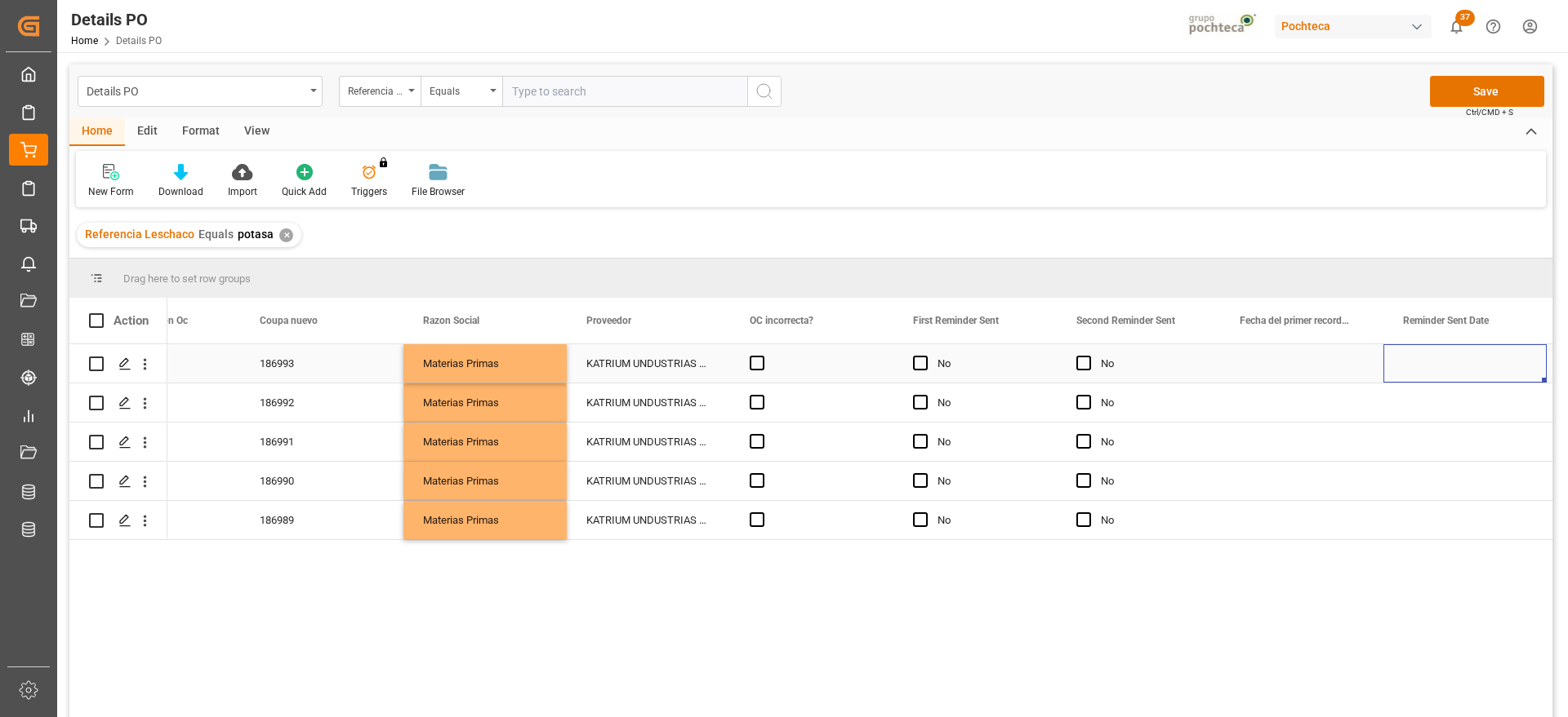
scroll to position [0, 2051]
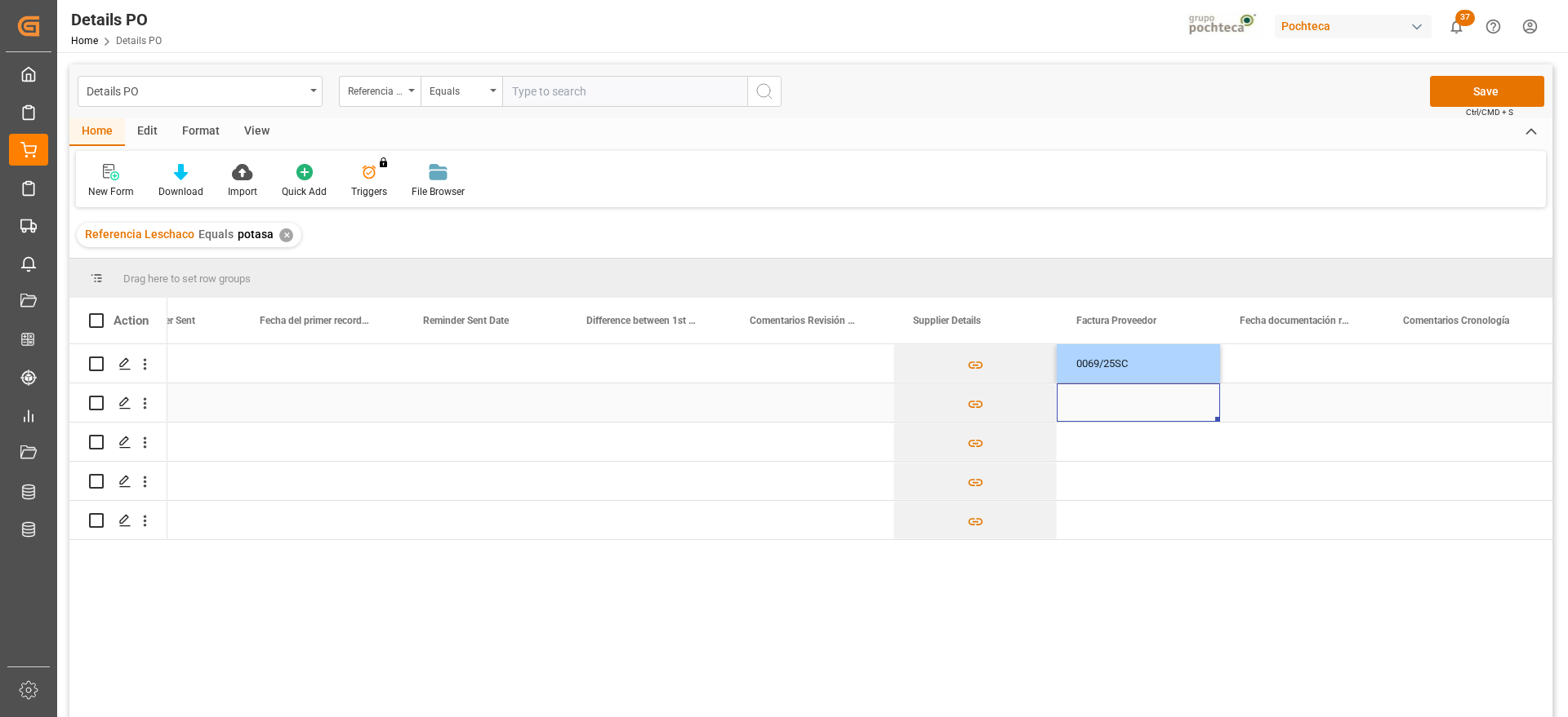
click at [1143, 399] on div "Press SPACE to select this row." at bounding box center [1138, 403] width 163 height 38
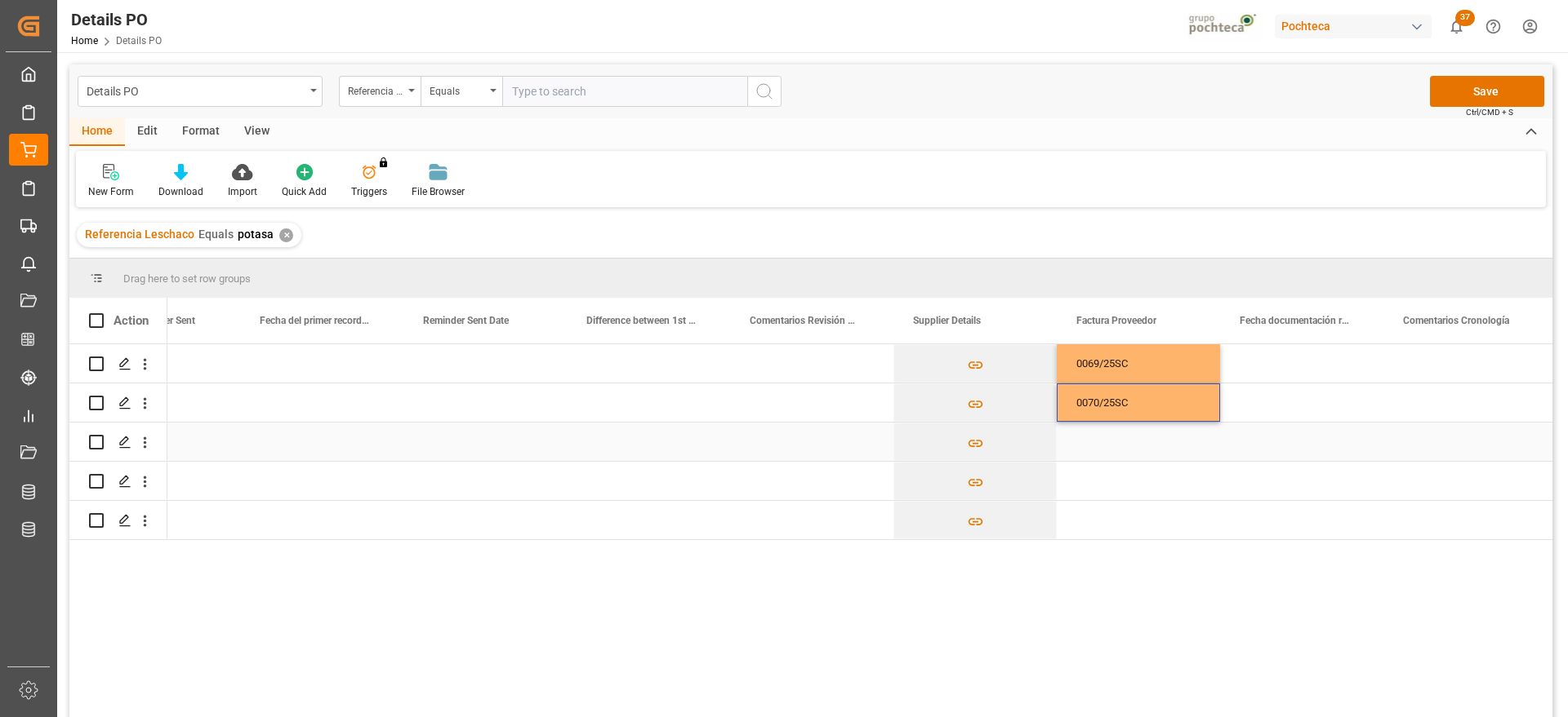
click at [1138, 436] on div "Press SPACE to select this row." at bounding box center [1138, 442] width 163 height 38
click at [1157, 478] on div "Press SPACE to select this row." at bounding box center [1138, 481] width 163 height 38
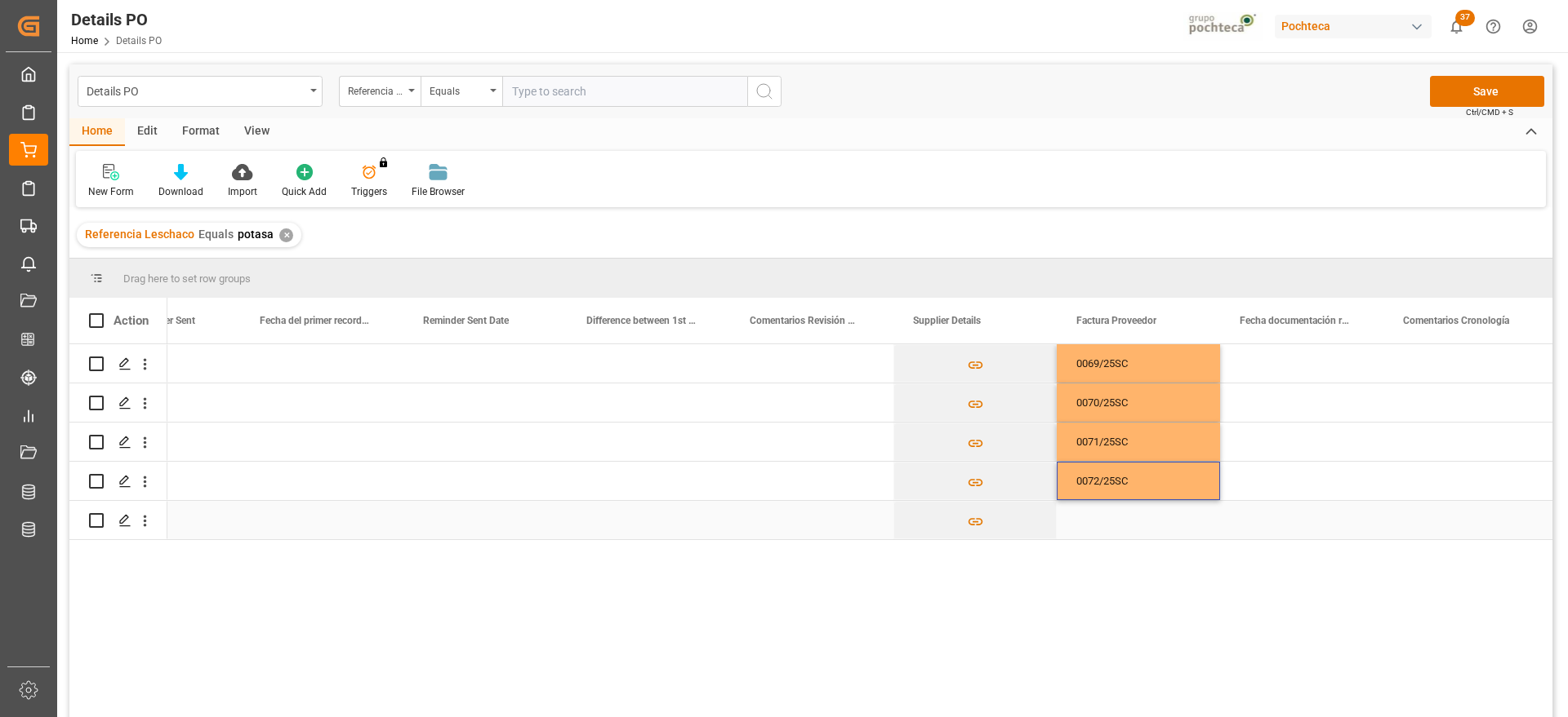
click at [1161, 523] on div "Press SPACE to select this row." at bounding box center [1138, 520] width 163 height 38
click at [1294, 367] on div "Press SPACE to select this row." at bounding box center [1302, 364] width 163 height 38
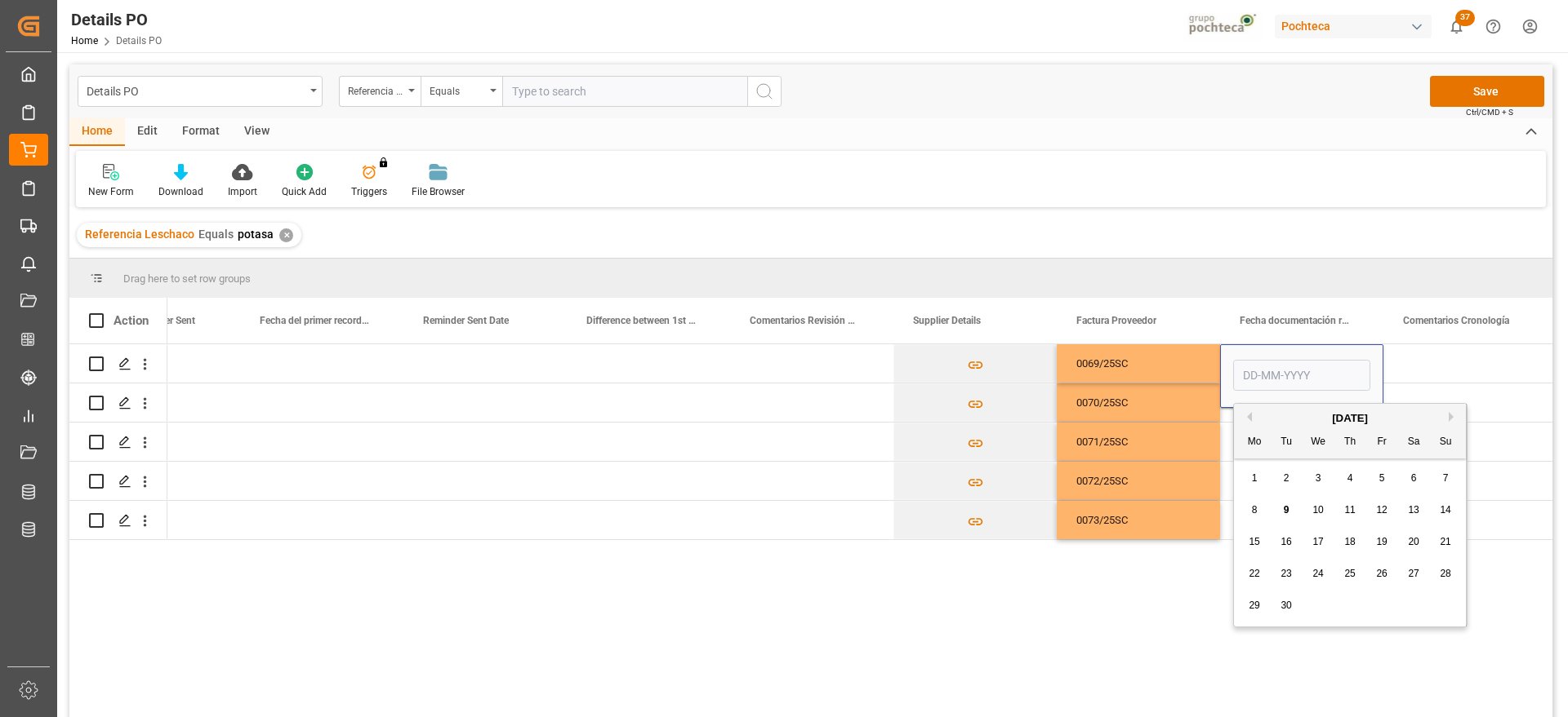
click at [1348, 477] on span "4" at bounding box center [1350, 479] width 6 height 12
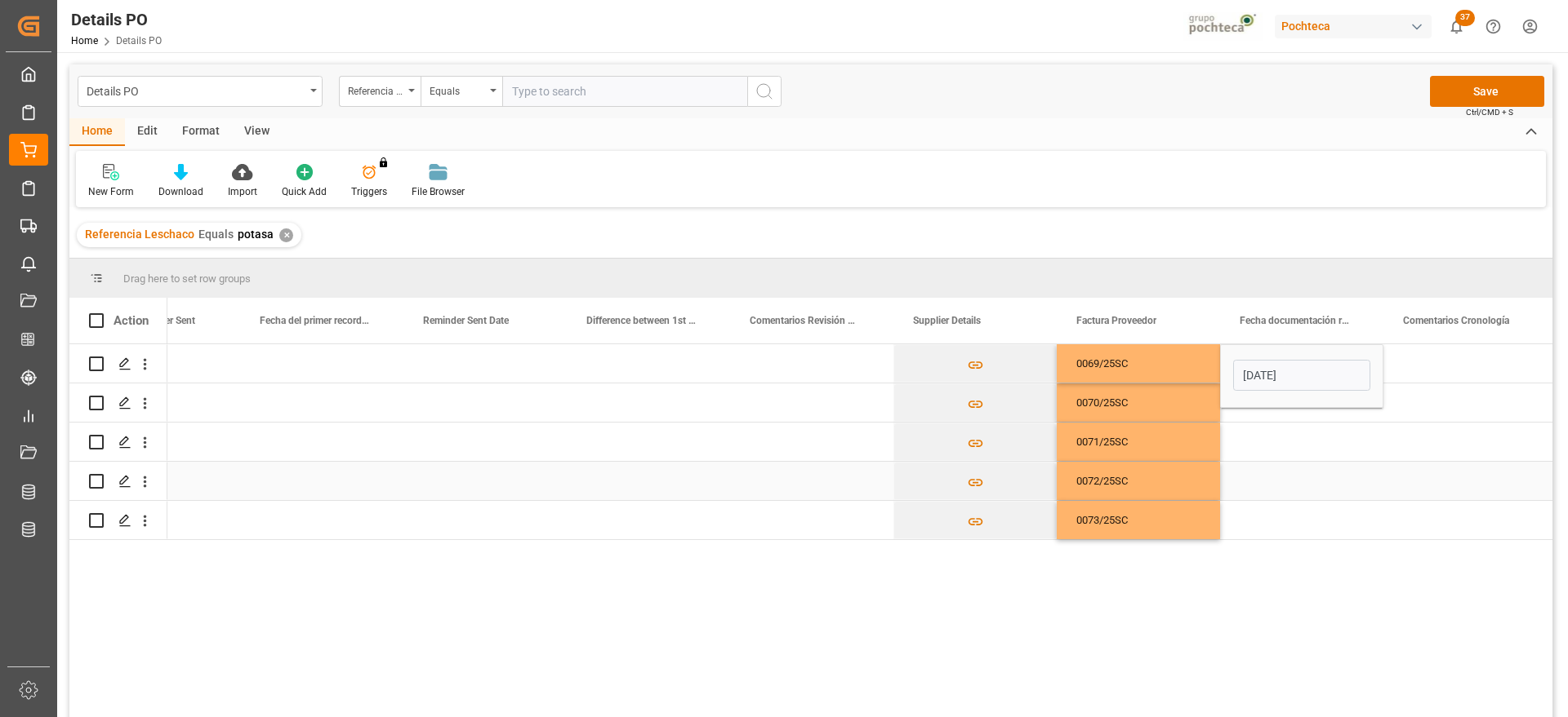
type input "[DATE]"
click at [1414, 374] on div "Press SPACE to select this row." at bounding box center [1465, 364] width 163 height 38
click at [1302, 366] on div "[DATE]" at bounding box center [1302, 364] width 163 height 38
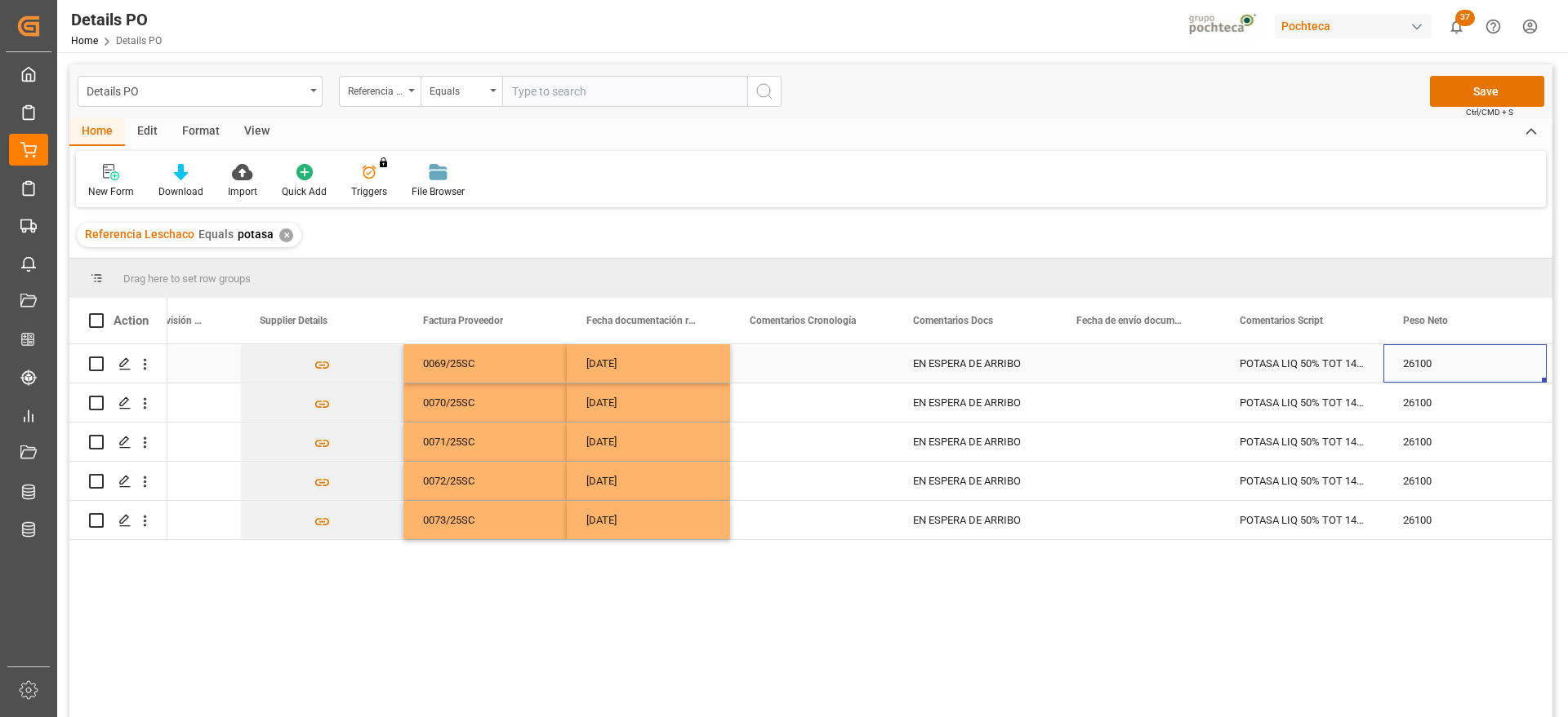
scroll to position [0, 3684]
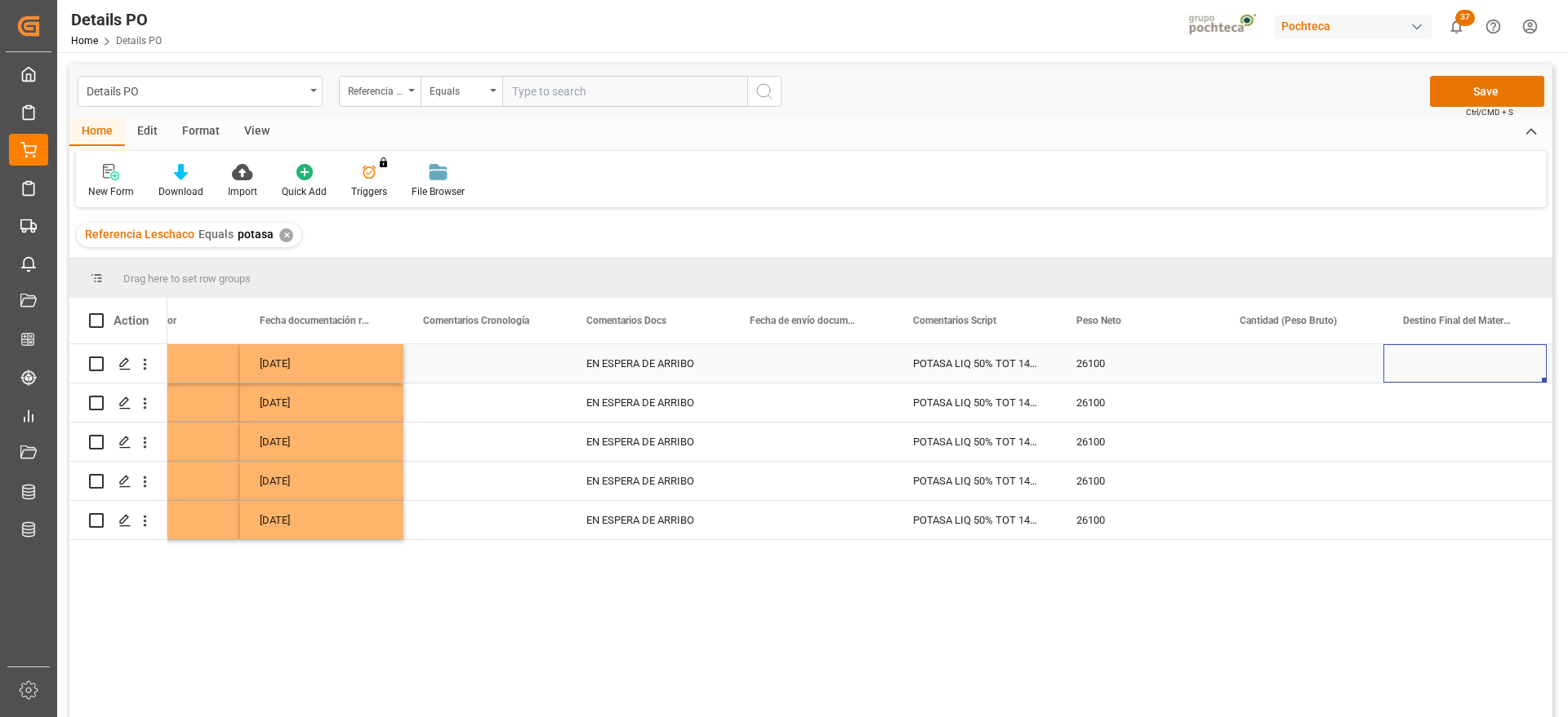
click at [364, 368] on div "[DATE]" at bounding box center [322, 364] width 163 height 38
click at [800, 361] on div "Press SPACE to select this row." at bounding box center [811, 364] width 163 height 38
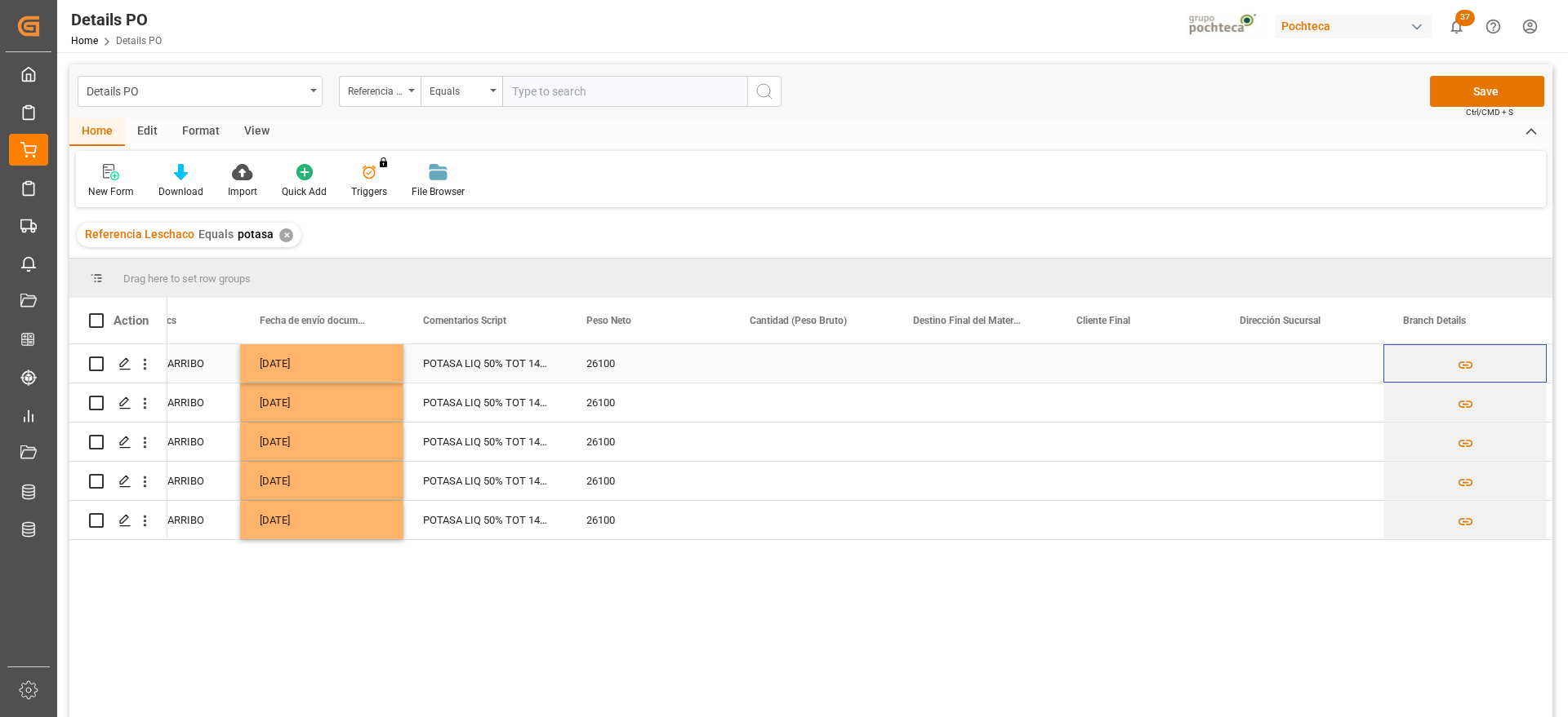
scroll to position [0, 4337]
click at [800, 361] on div "Press SPACE to select this row." at bounding box center [811, 364] width 163 height 38
click at [800, 361] on input "Press SPACE to select this row." at bounding box center [811, 372] width 137 height 31
type input "2700"
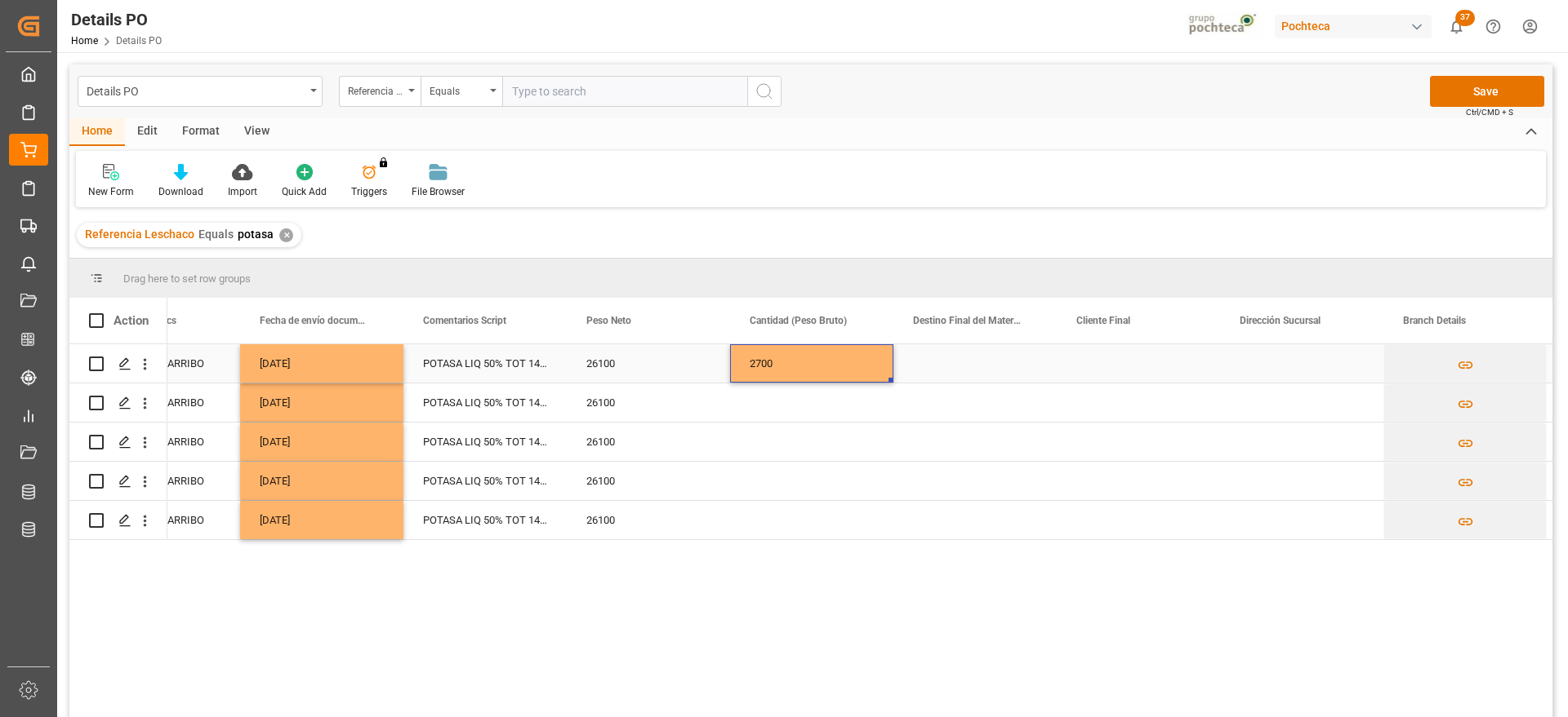
click at [816, 371] on div "2700" at bounding box center [811, 364] width 163 height 38
click at [816, 371] on input "2700" at bounding box center [811, 372] width 137 height 31
type input "27000"
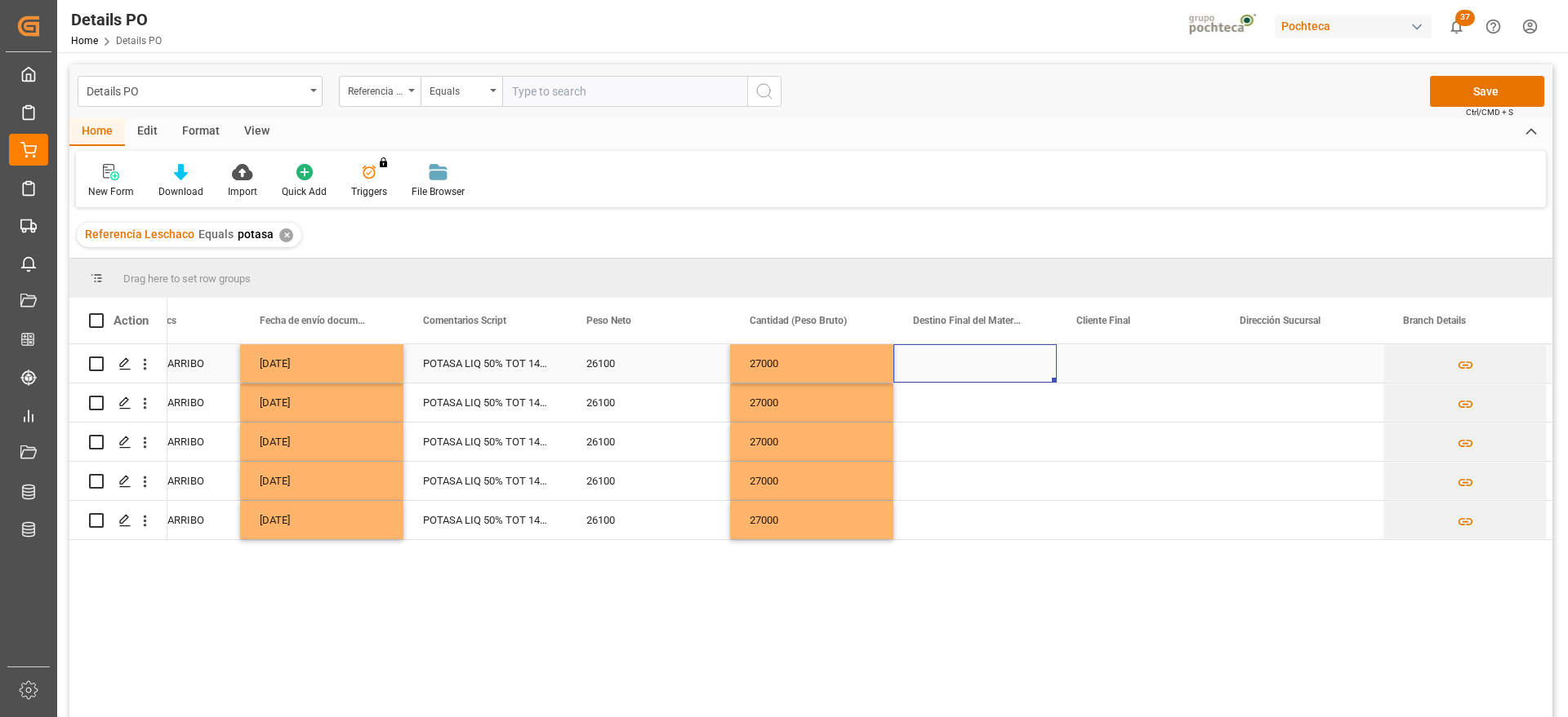
click at [921, 364] on div "Press SPACE to select this row." at bounding box center [975, 364] width 163 height 38
click at [921, 364] on input "Press SPACE to select this row." at bounding box center [974, 372] width 137 height 31
click at [943, 498] on div "San Juan / CDMX" at bounding box center [1006, 497] width 198 height 57
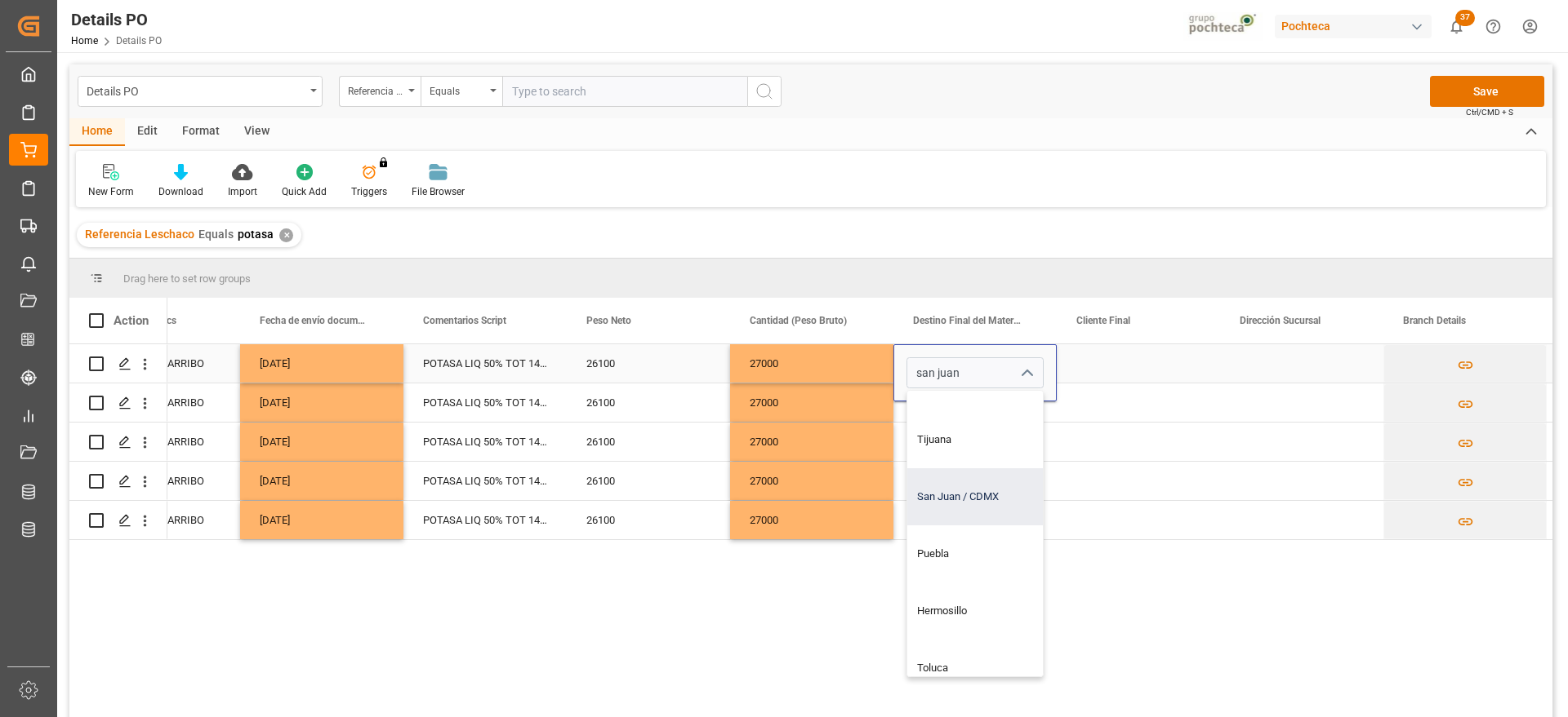
type input "San Juan / CDMX"
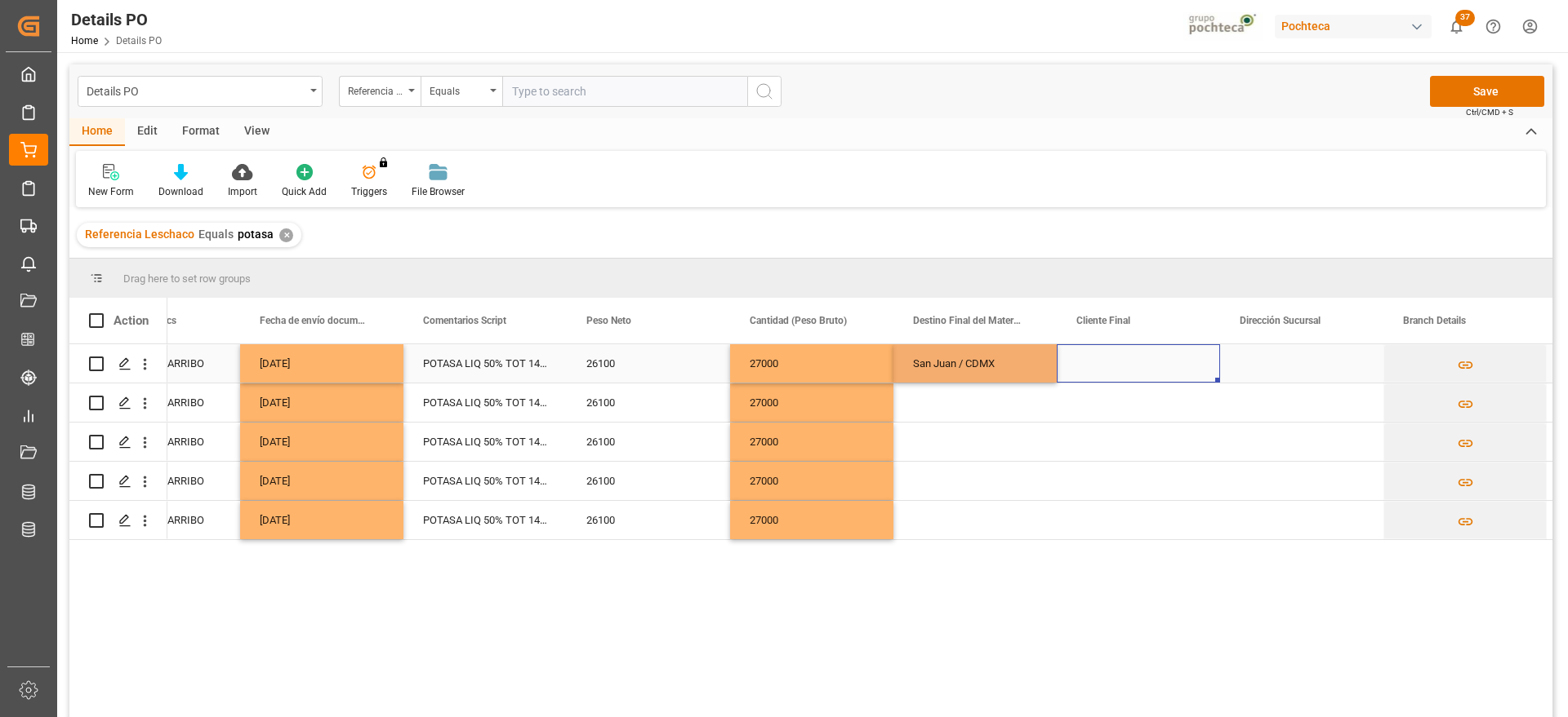
click at [1082, 366] on div "Press SPACE to select this row." at bounding box center [1138, 364] width 163 height 38
click at [1013, 366] on div "San Juan / CDMX" at bounding box center [975, 364] width 163 height 38
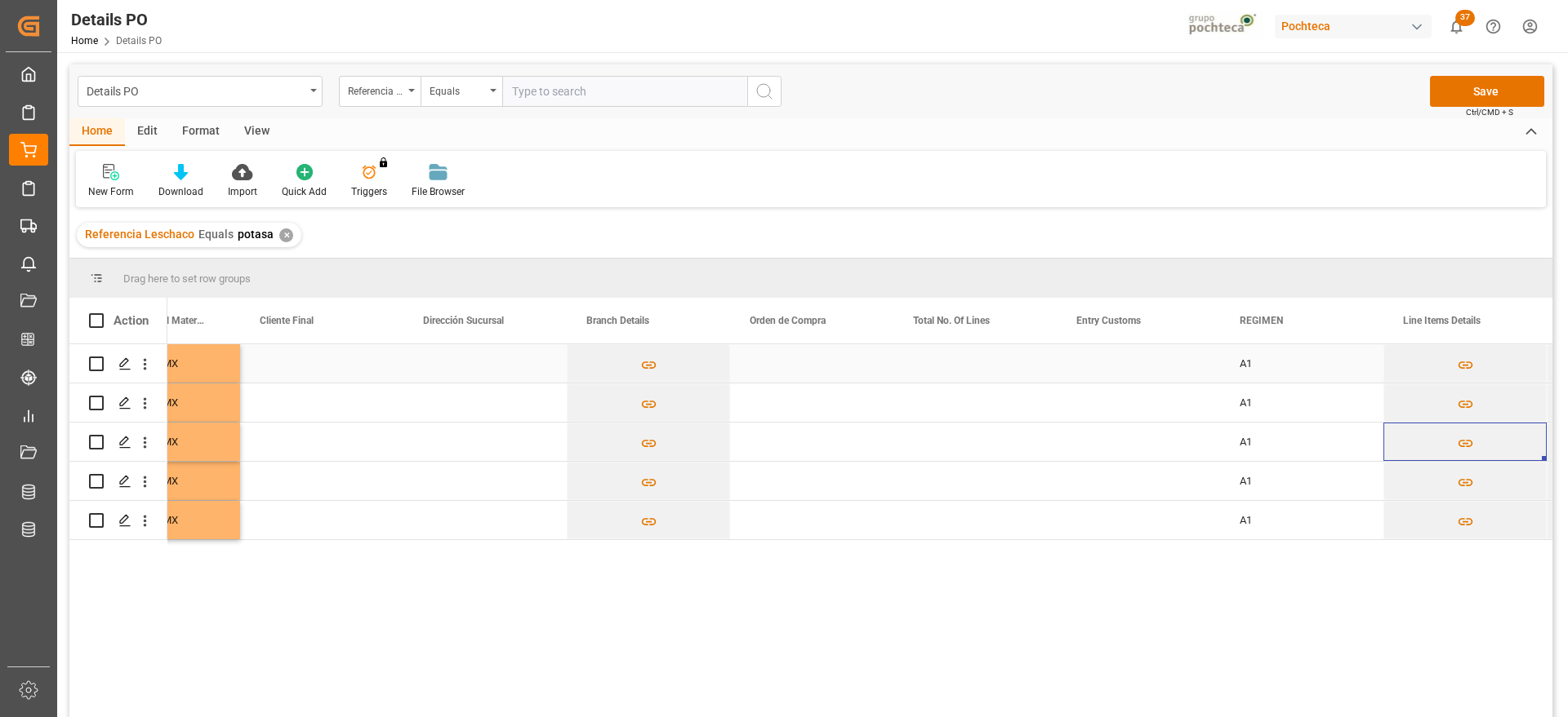
scroll to position [0, 5318]
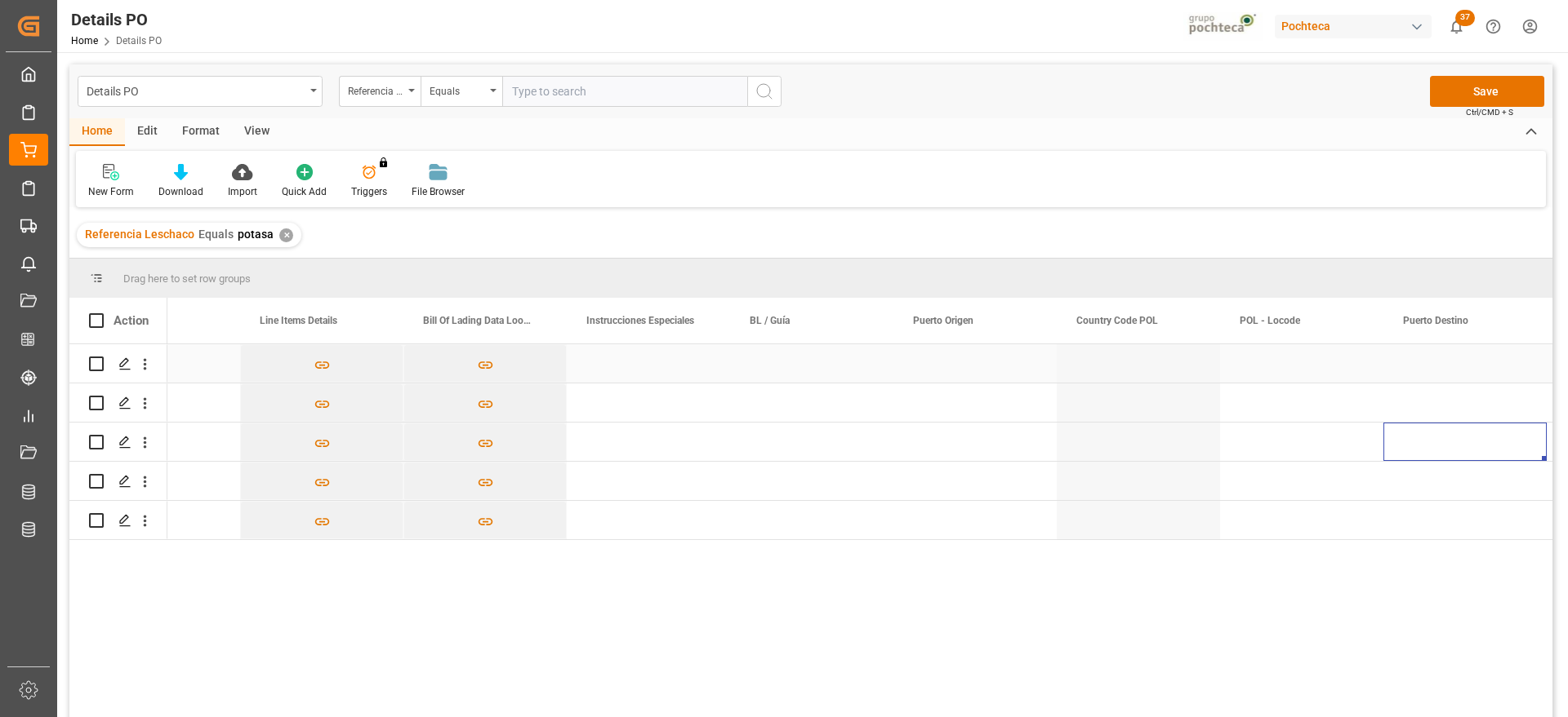
click at [766, 353] on div "Press SPACE to select this row." at bounding box center [811, 364] width 163 height 38
click at [840, 364] on div "Press SPACE to select this row." at bounding box center [811, 364] width 163 height 38
click at [831, 402] on div "Press SPACE to select this row." at bounding box center [811, 403] width 163 height 38
click at [819, 370] on div "ZIMURIO8017106" at bounding box center [811, 364] width 163 height 38
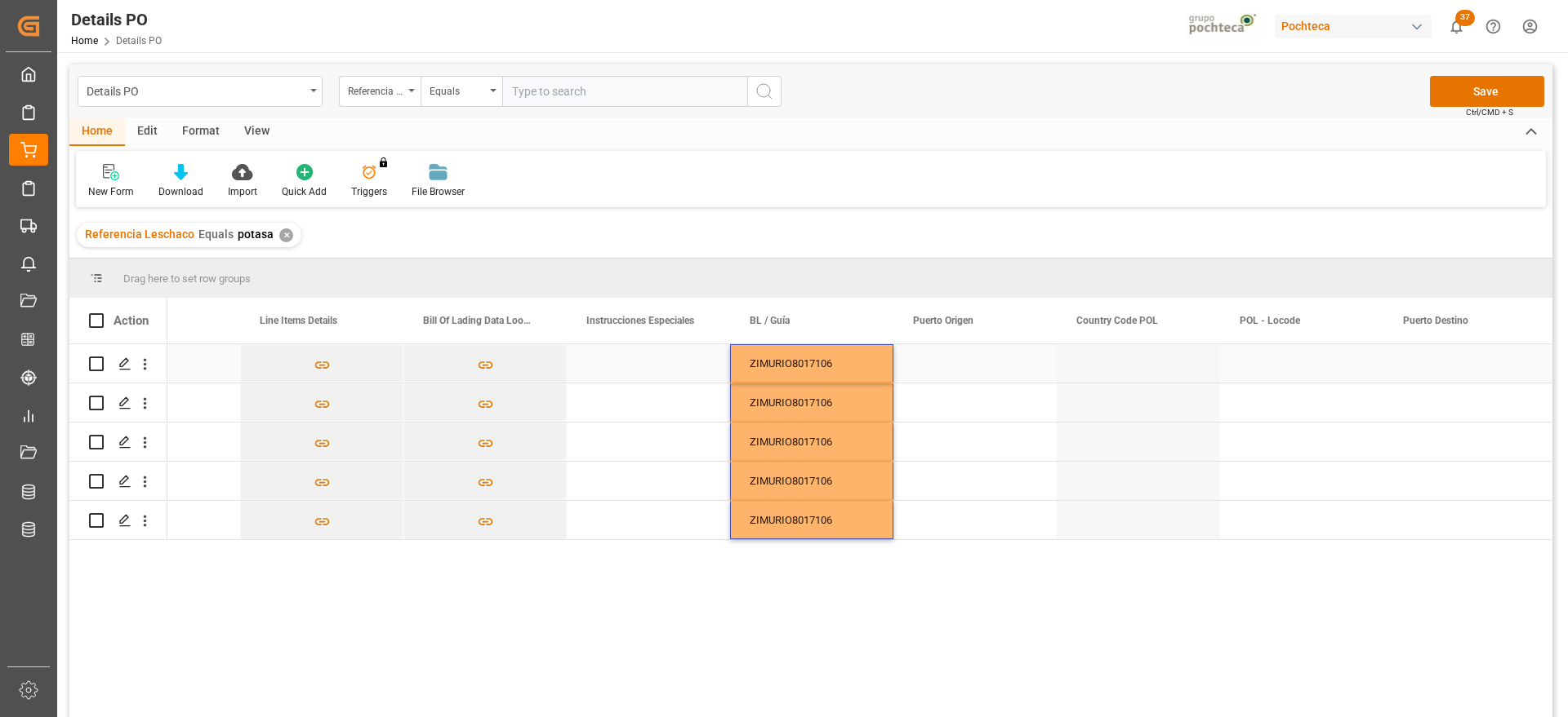
click at [964, 368] on div "Press SPACE to select this row." at bounding box center [975, 364] width 163 height 38
click at [949, 356] on div "Press SPACE to select this row." at bounding box center [975, 364] width 163 height 38
click at [949, 356] on div "Press SPACE to select this row." at bounding box center [975, 373] width 163 height 57
click at [935, 371] on input "Press SPACE to select this row." at bounding box center [974, 372] width 137 height 31
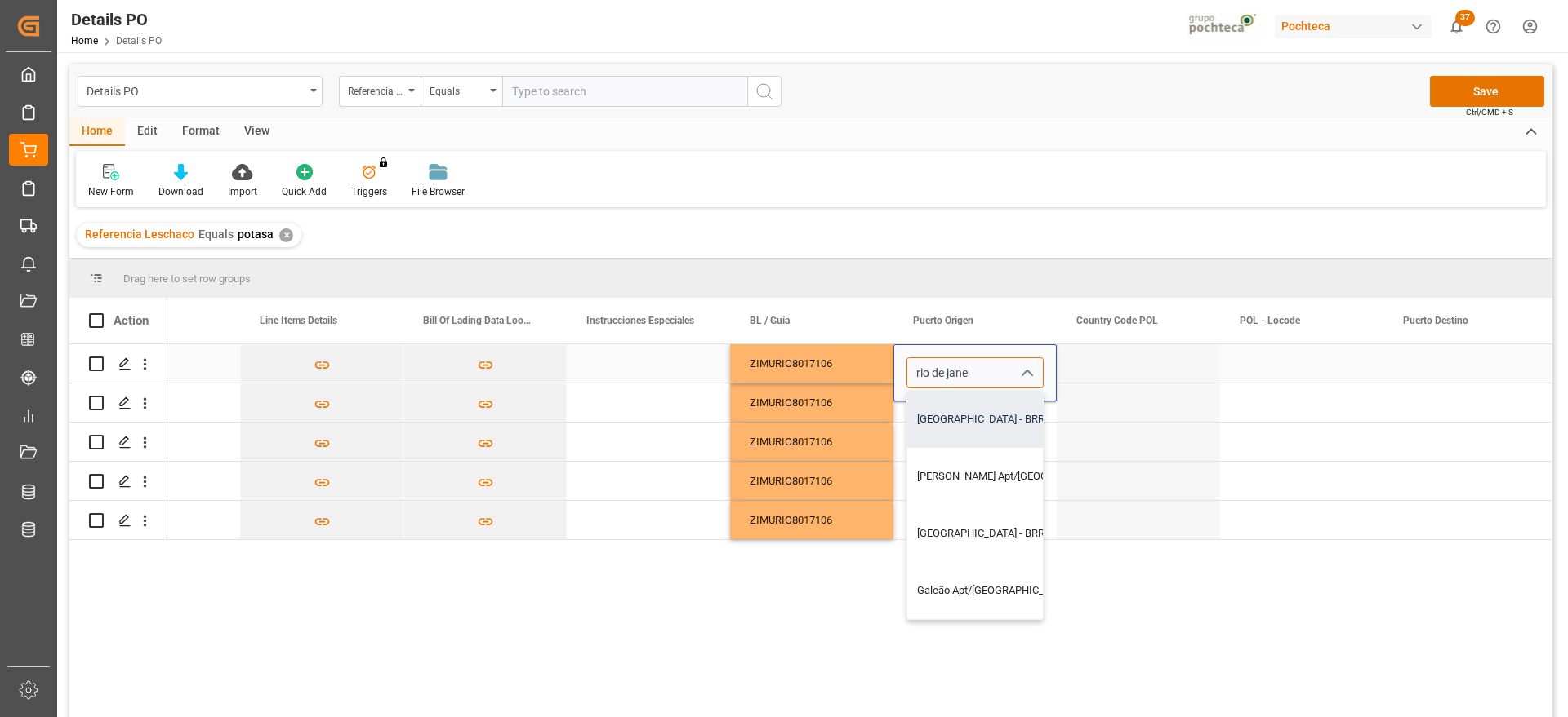
click at [994, 426] on div "Rio de Janeiro - BRRIO" at bounding box center [1071, 420] width 328 height 57
type input "Rio de Janeiro - BRRIO"
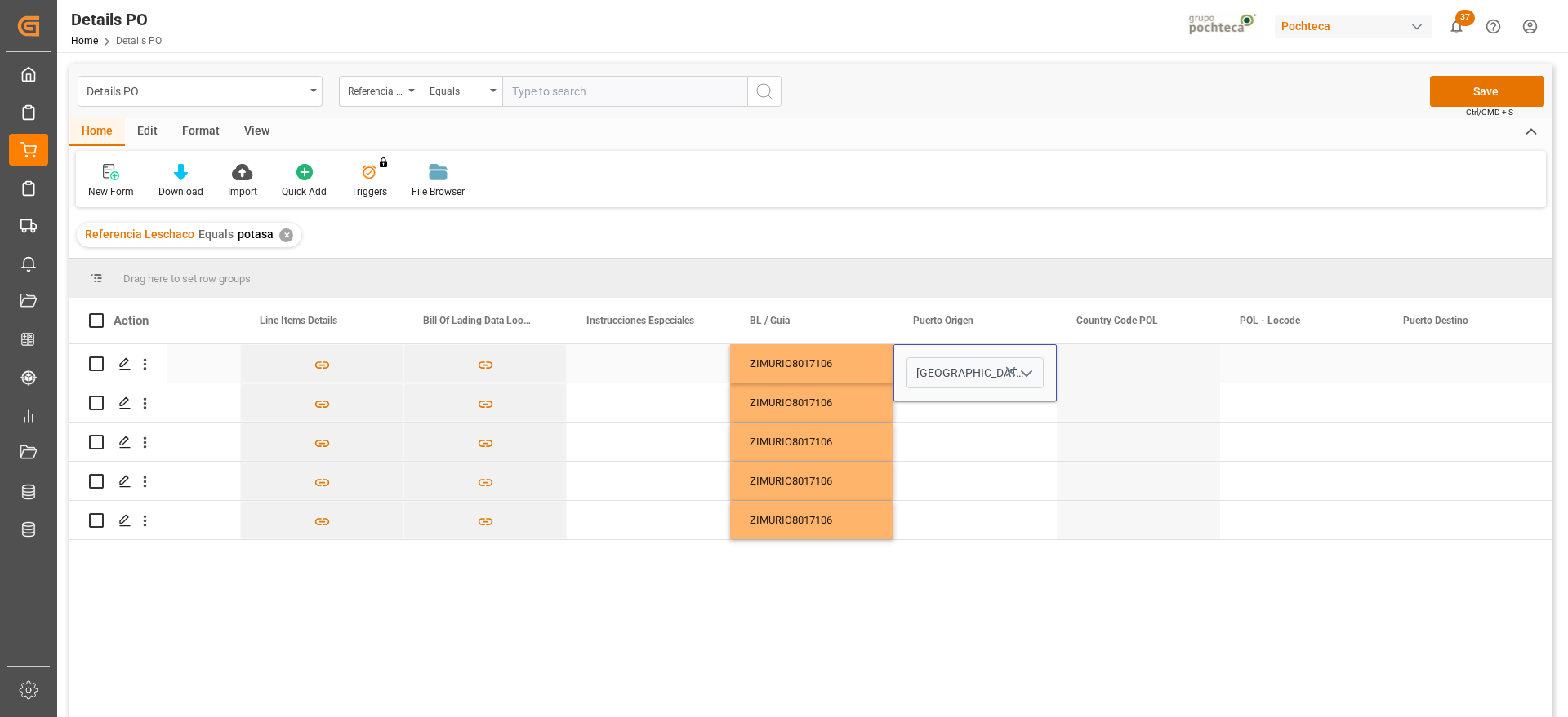
click at [1093, 370] on div "Press SPACE to select this row." at bounding box center [1138, 364] width 163 height 38
click at [952, 372] on div "[GEOGRAPHIC_DATA]" at bounding box center [975, 364] width 163 height 38
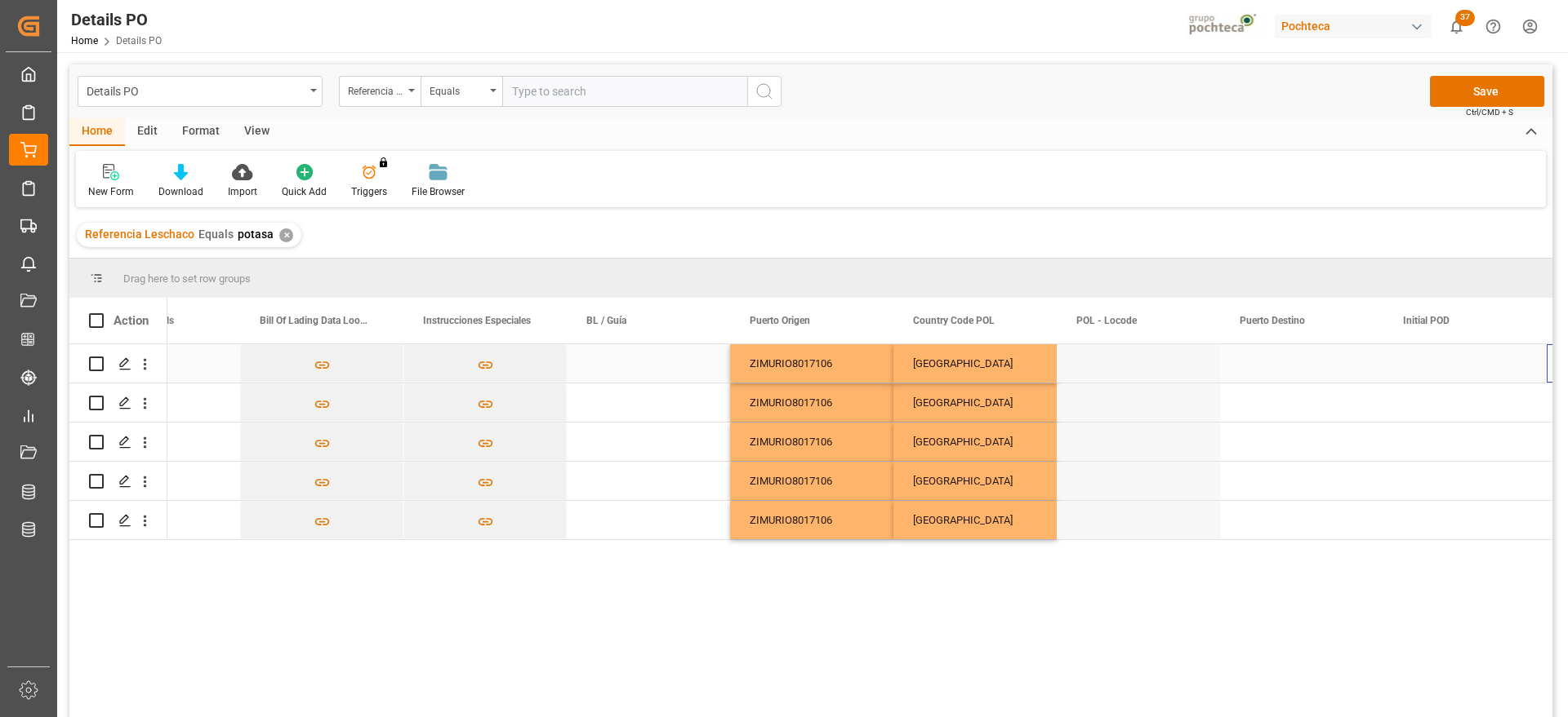
scroll to position [0, 6625]
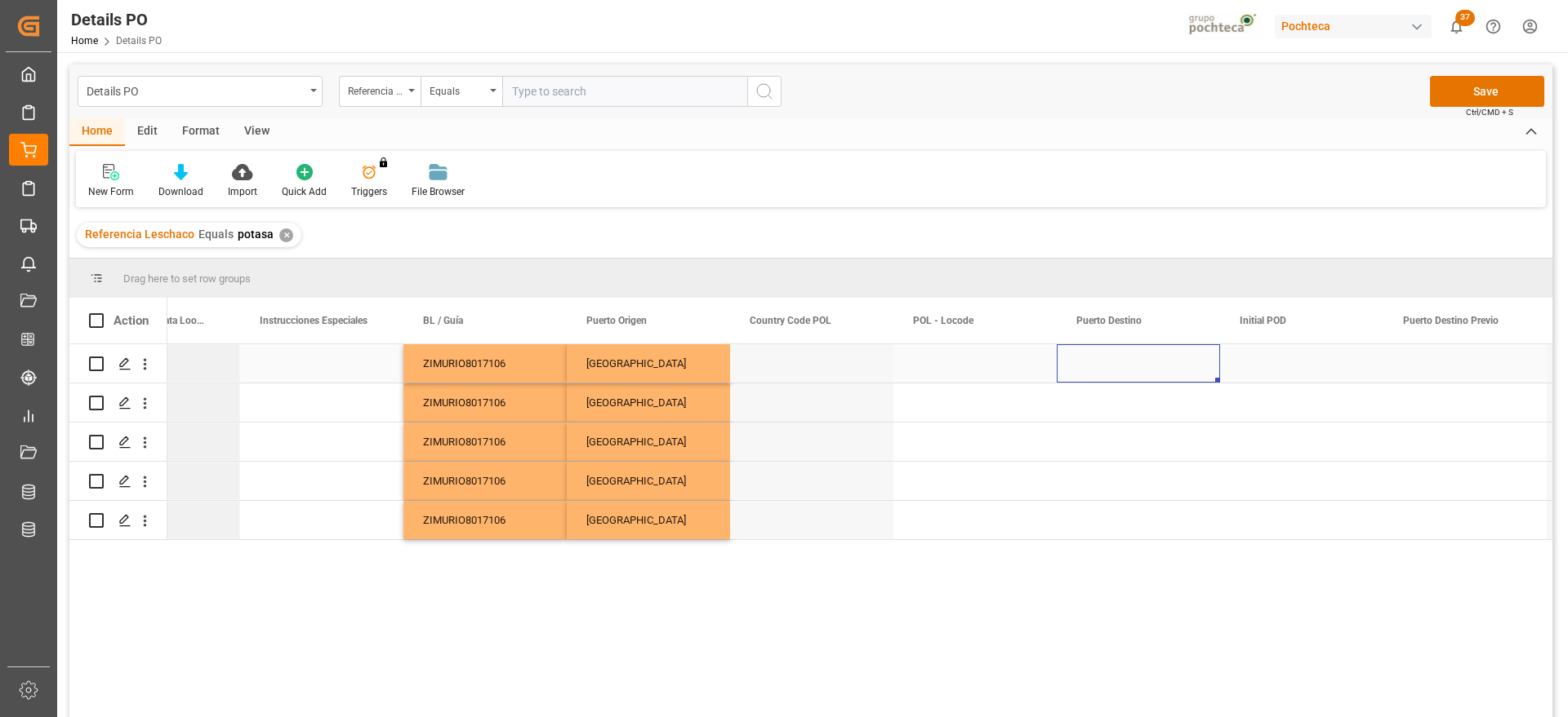
click at [1133, 373] on div "Press SPACE to select this row." at bounding box center [1138, 364] width 163 height 38
click at [1133, 373] on input "Press SPACE to select this row." at bounding box center [1138, 372] width 137 height 31
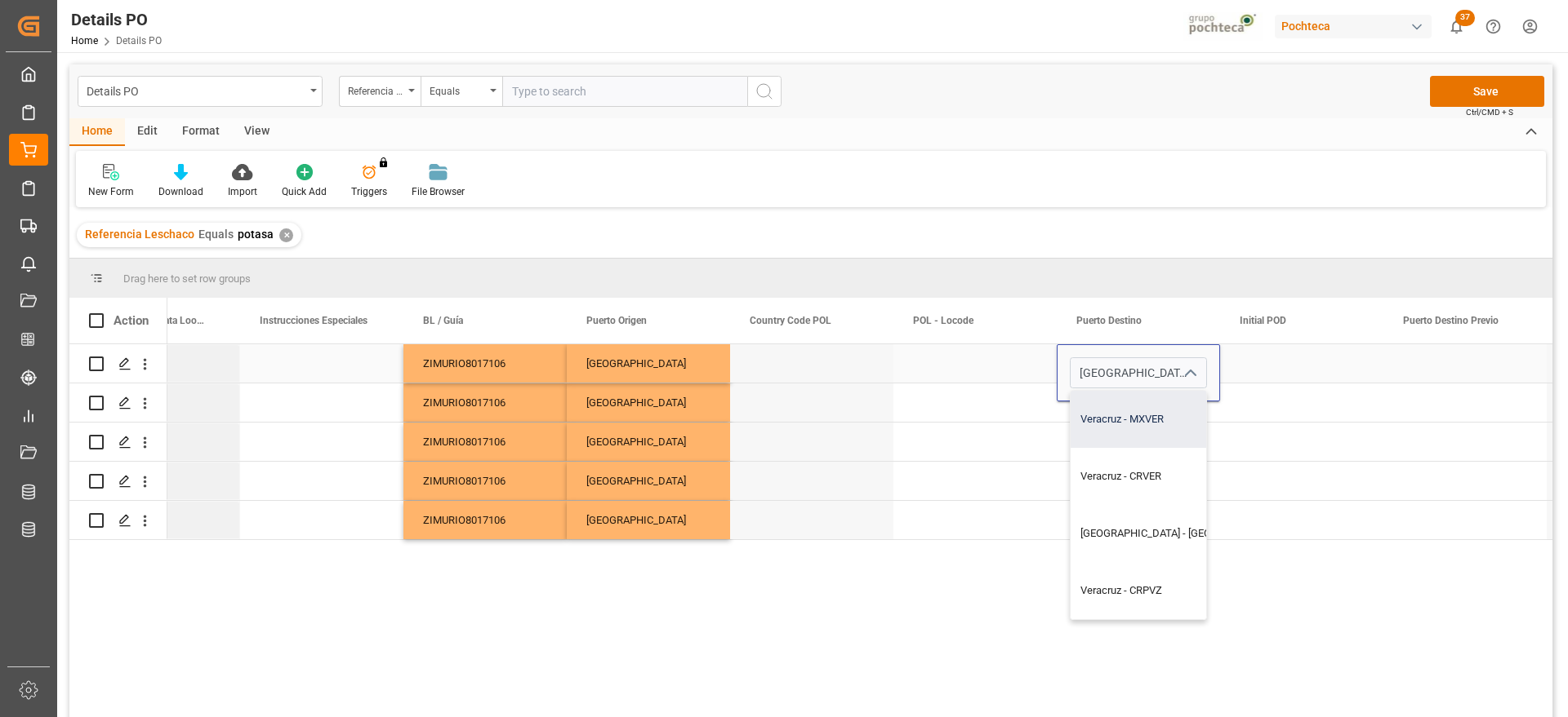
click at [1135, 439] on div "Veracruz - MXVER" at bounding box center [1184, 420] width 227 height 57
type input "Veracruz - MXVER"
click at [1255, 375] on div "Press SPACE to select this row." at bounding box center [1302, 364] width 163 height 38
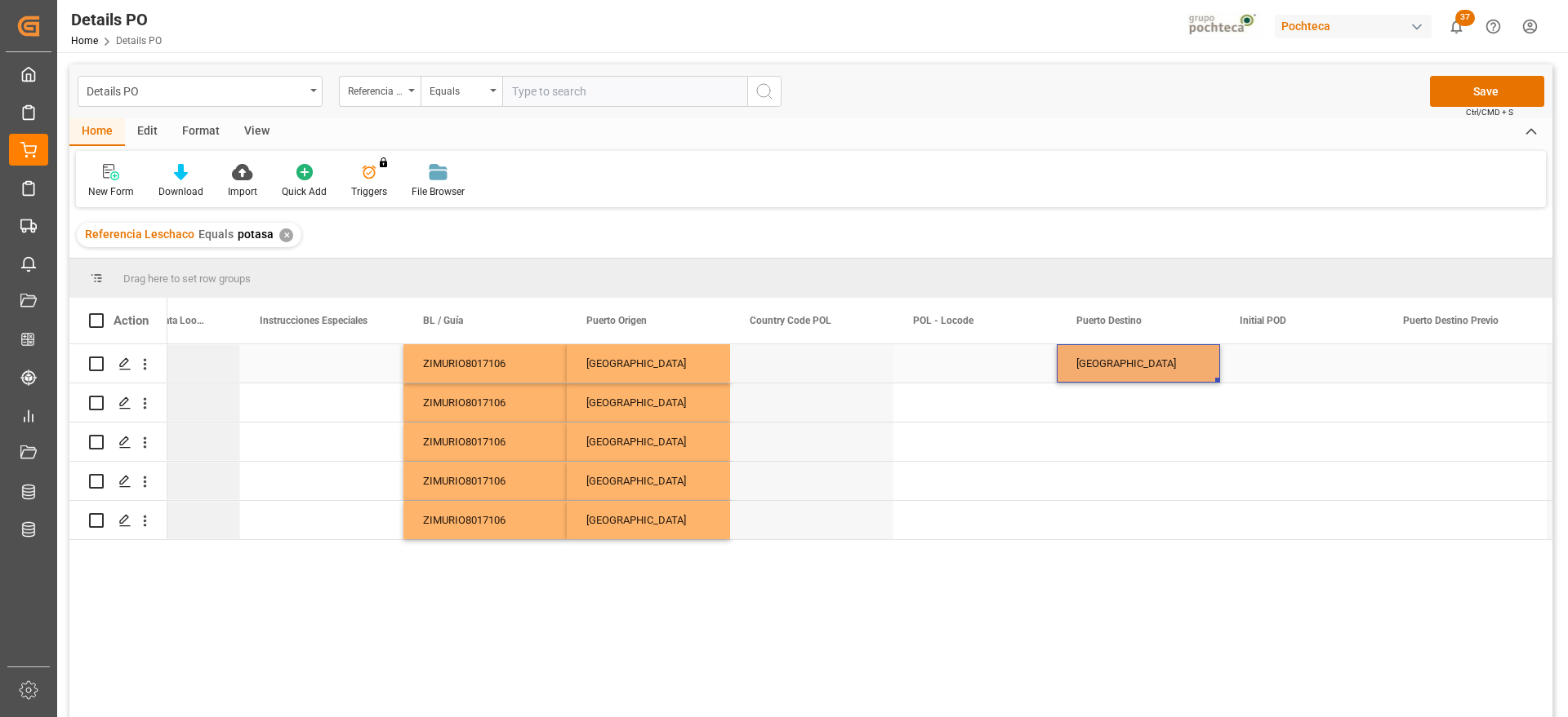
click at [1135, 366] on div "[GEOGRAPHIC_DATA]" at bounding box center [1138, 364] width 163 height 38
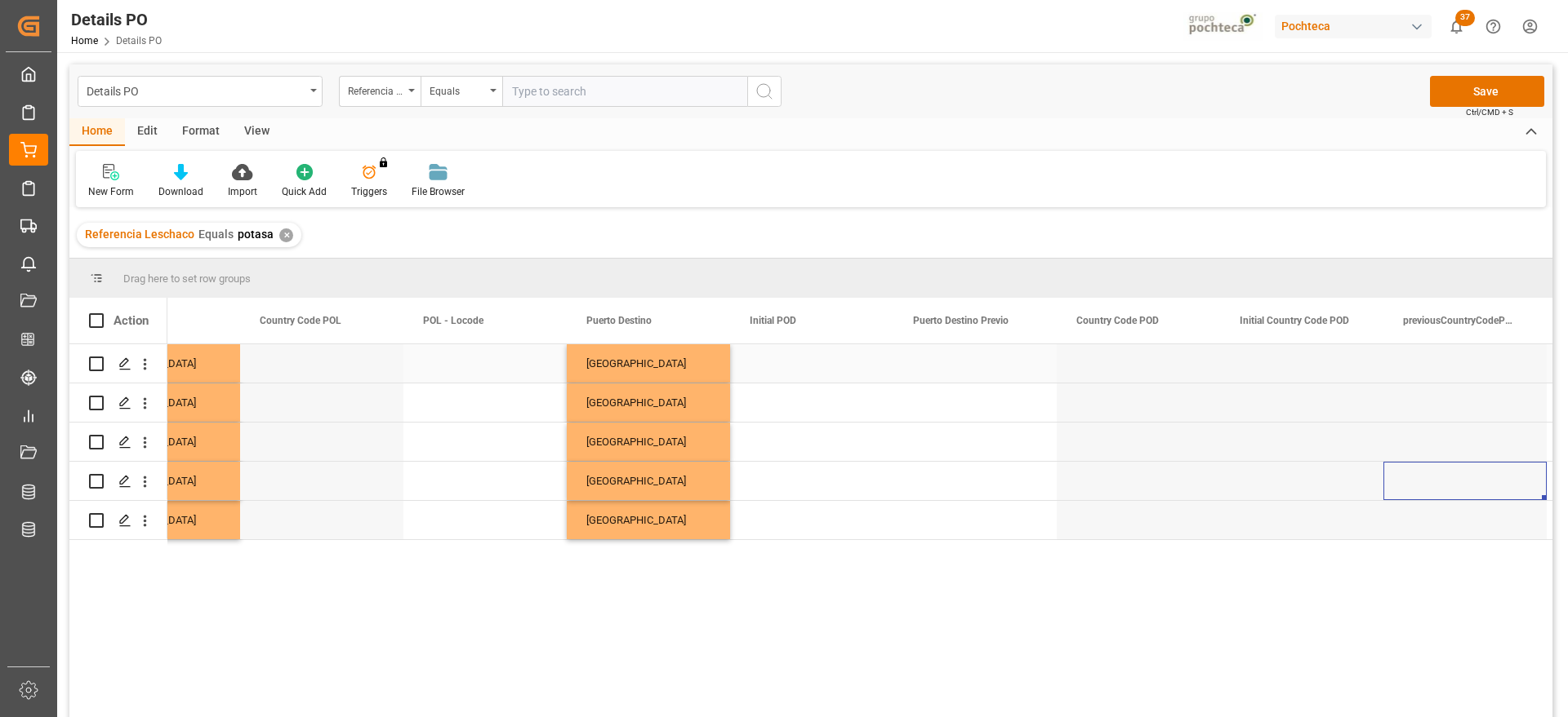
scroll to position [0, 7114]
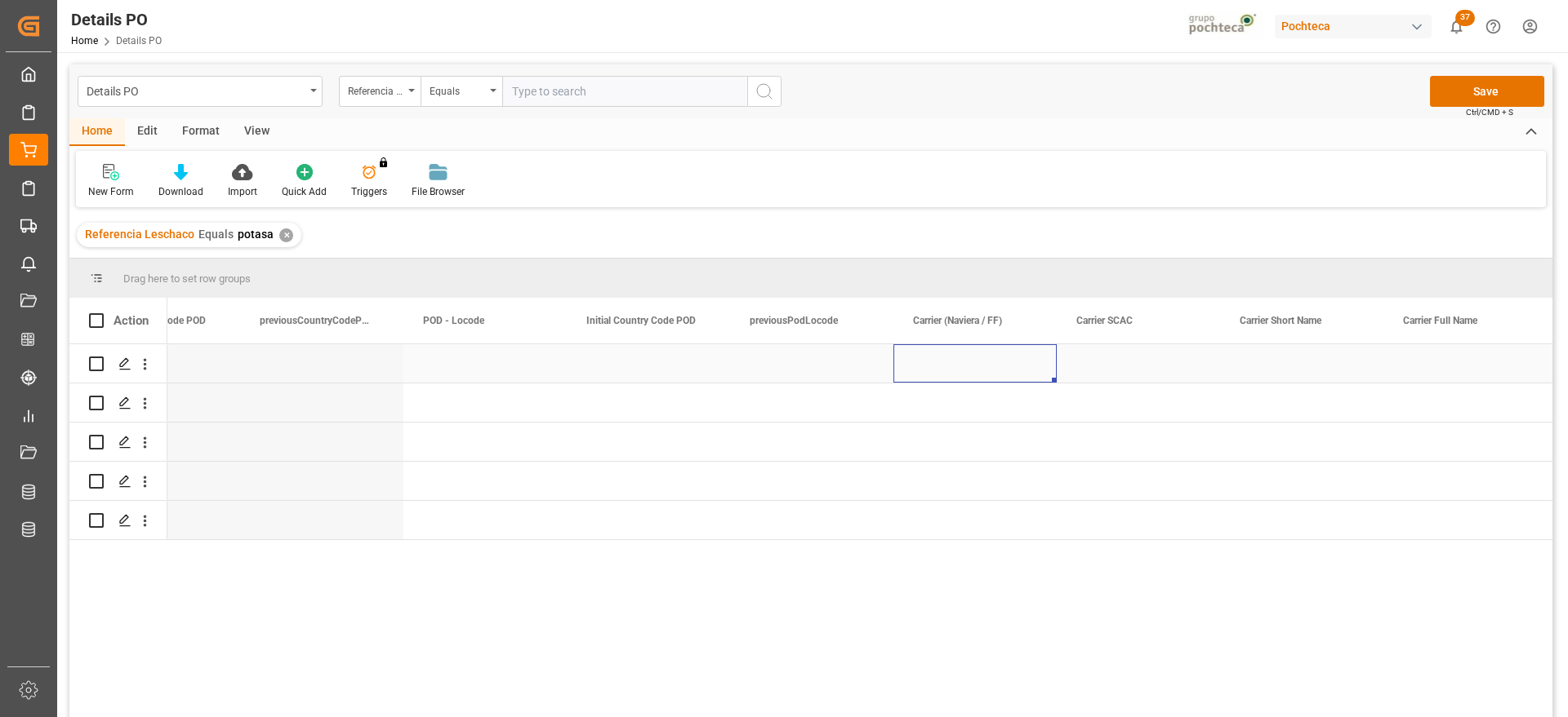
click at [984, 356] on div "Press SPACE to select this row." at bounding box center [975, 364] width 163 height 38
click at [976, 371] on input "Press SPACE to select this row." at bounding box center [974, 372] width 137 height 31
type input "z"
type input "ZIM"
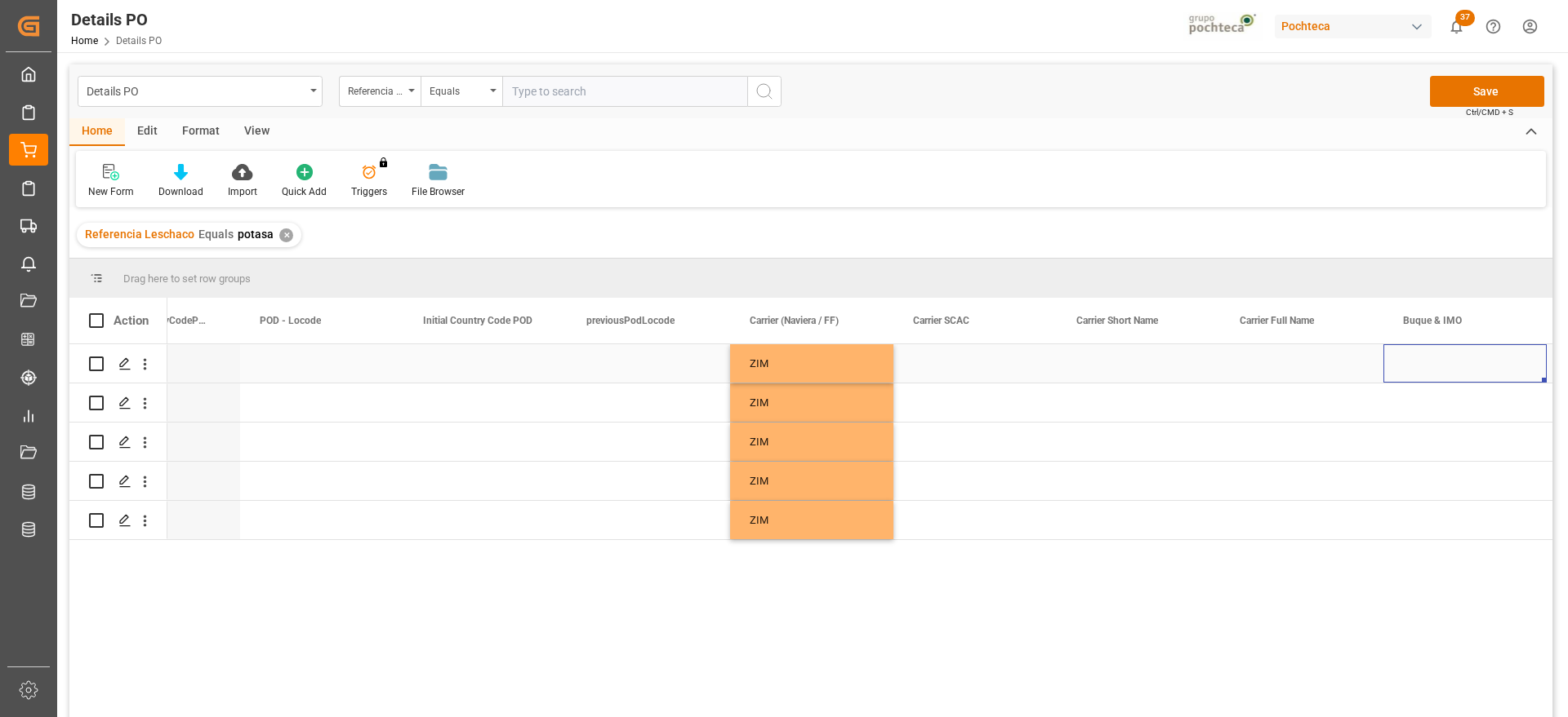
scroll to position [0, 8585]
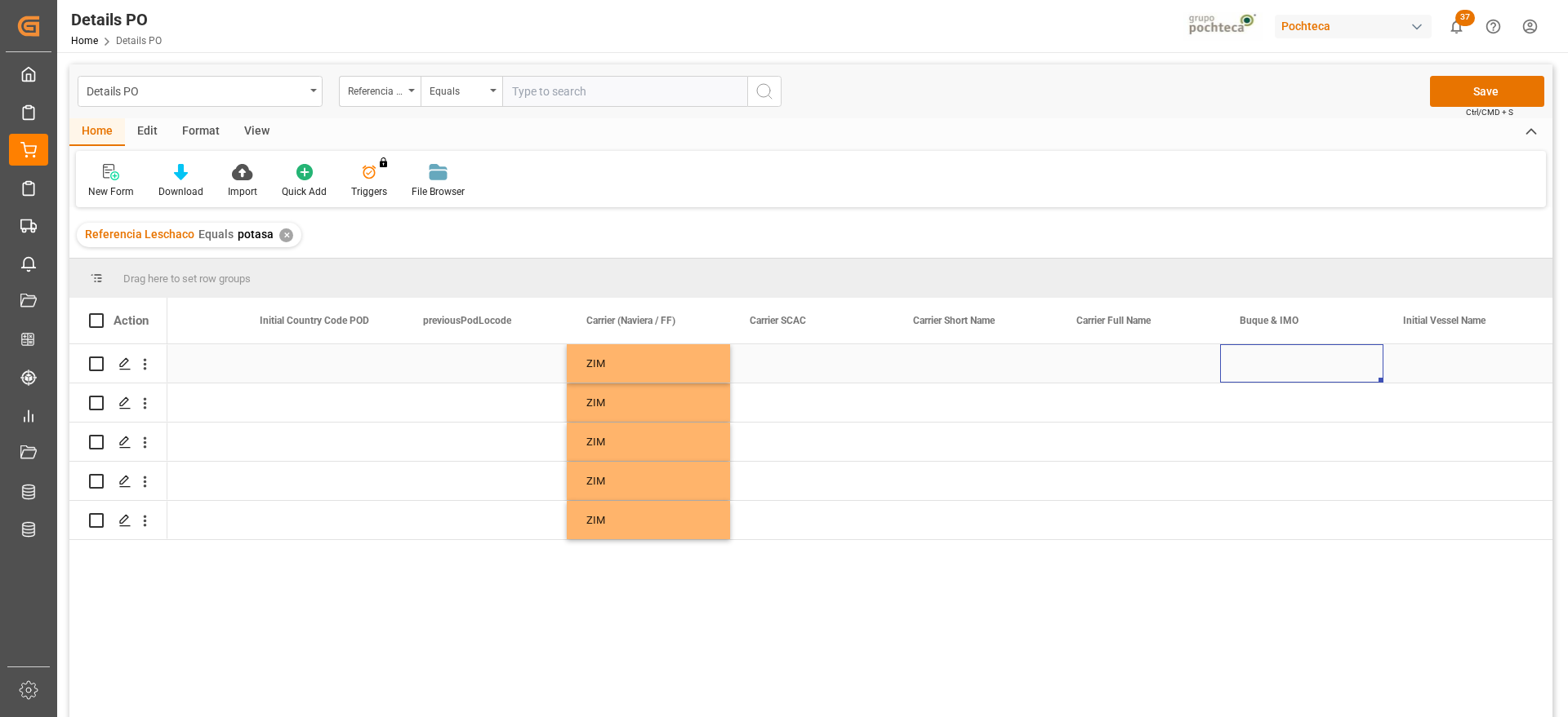
click at [1304, 357] on div "Press SPACE to select this row." at bounding box center [1302, 364] width 163 height 38
click at [1315, 430] on div "SUNNY PHOENIX - 9227027" at bounding box center [1307, 420] width 146 height 57
type input "SUNNY PHOENIX - 9227027"
drag, startPoint x: 1418, startPoint y: 372, endPoint x: 1368, endPoint y: 371, distance: 50.0
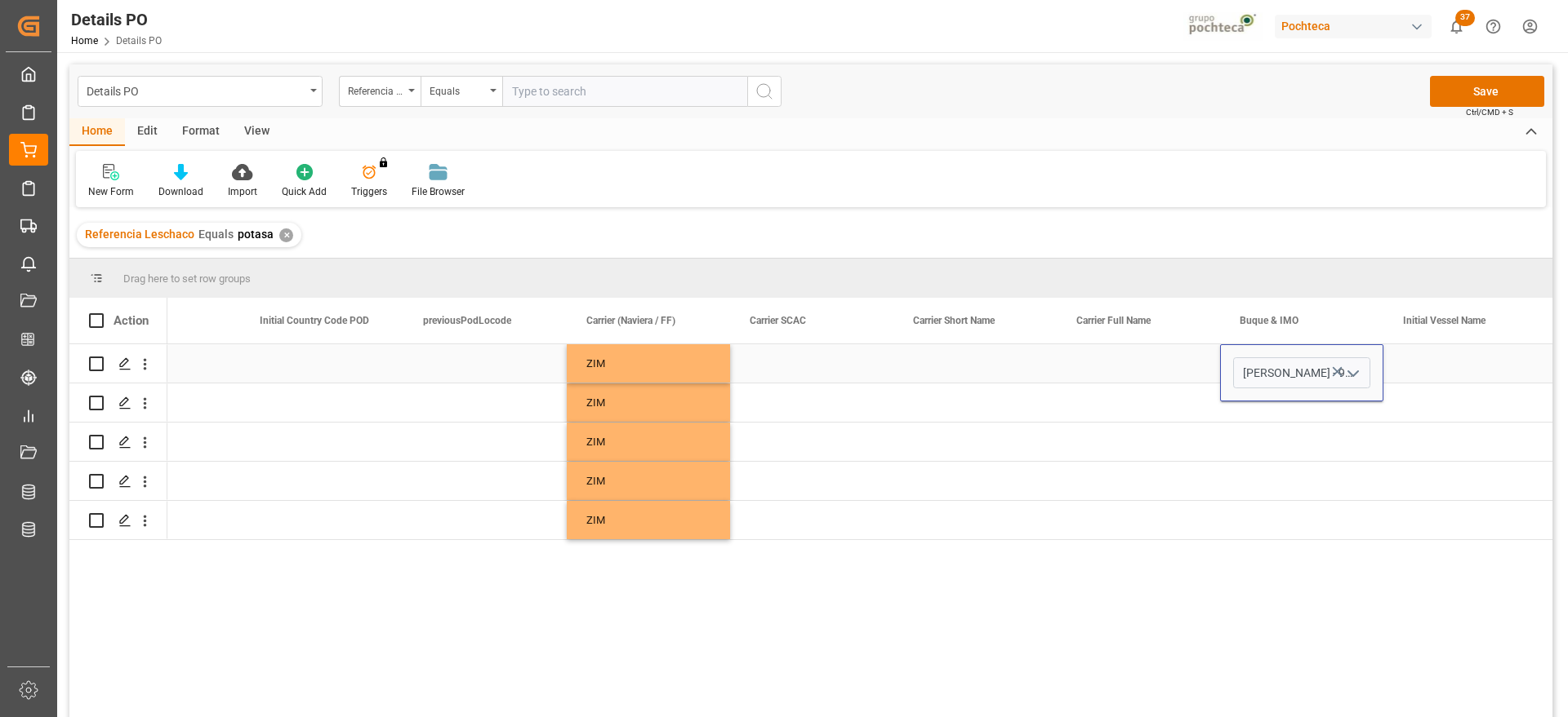
click at [1418, 371] on div "Press SPACE to select this row." at bounding box center [1465, 364] width 163 height 38
click at [1316, 366] on div "[PERSON_NAME]" at bounding box center [1302, 364] width 163 height 38
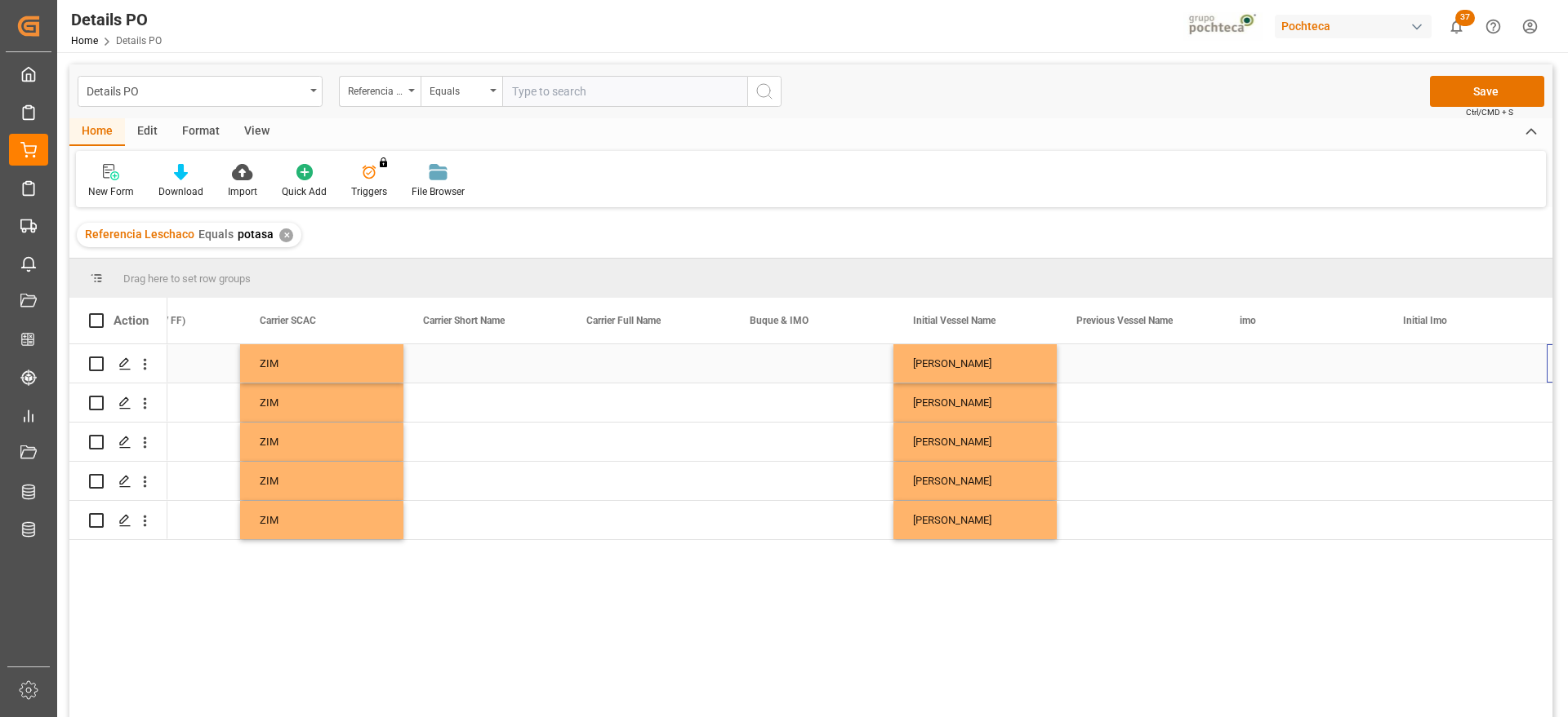
scroll to position [0, 9075]
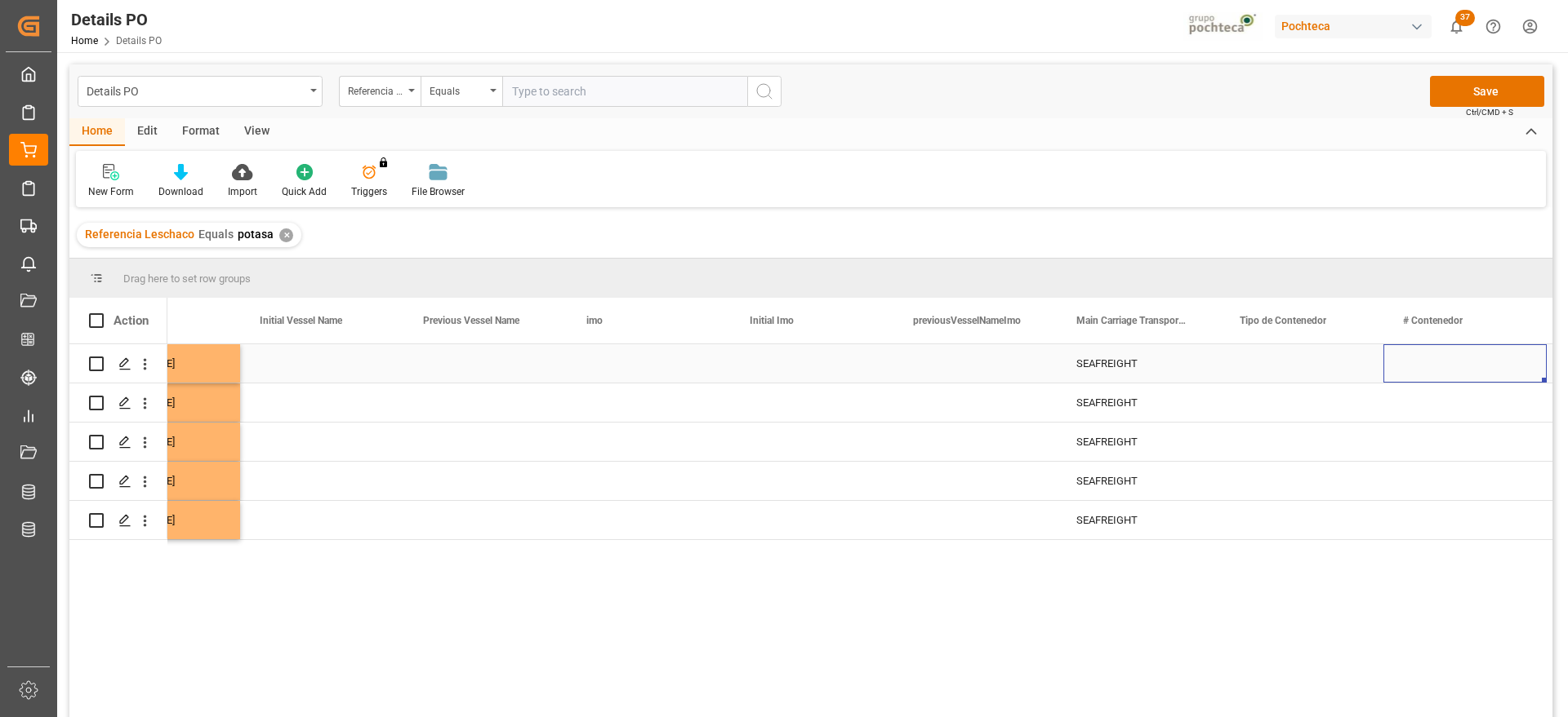
click at [1316, 366] on div "Press SPACE to select this row." at bounding box center [1302, 364] width 163 height 38
click at [1337, 368] on input "Press SPACE to select this row." at bounding box center [1301, 372] width 137 height 31
click at [1349, 374] on icon "open menu" at bounding box center [1354, 374] width 20 height 20
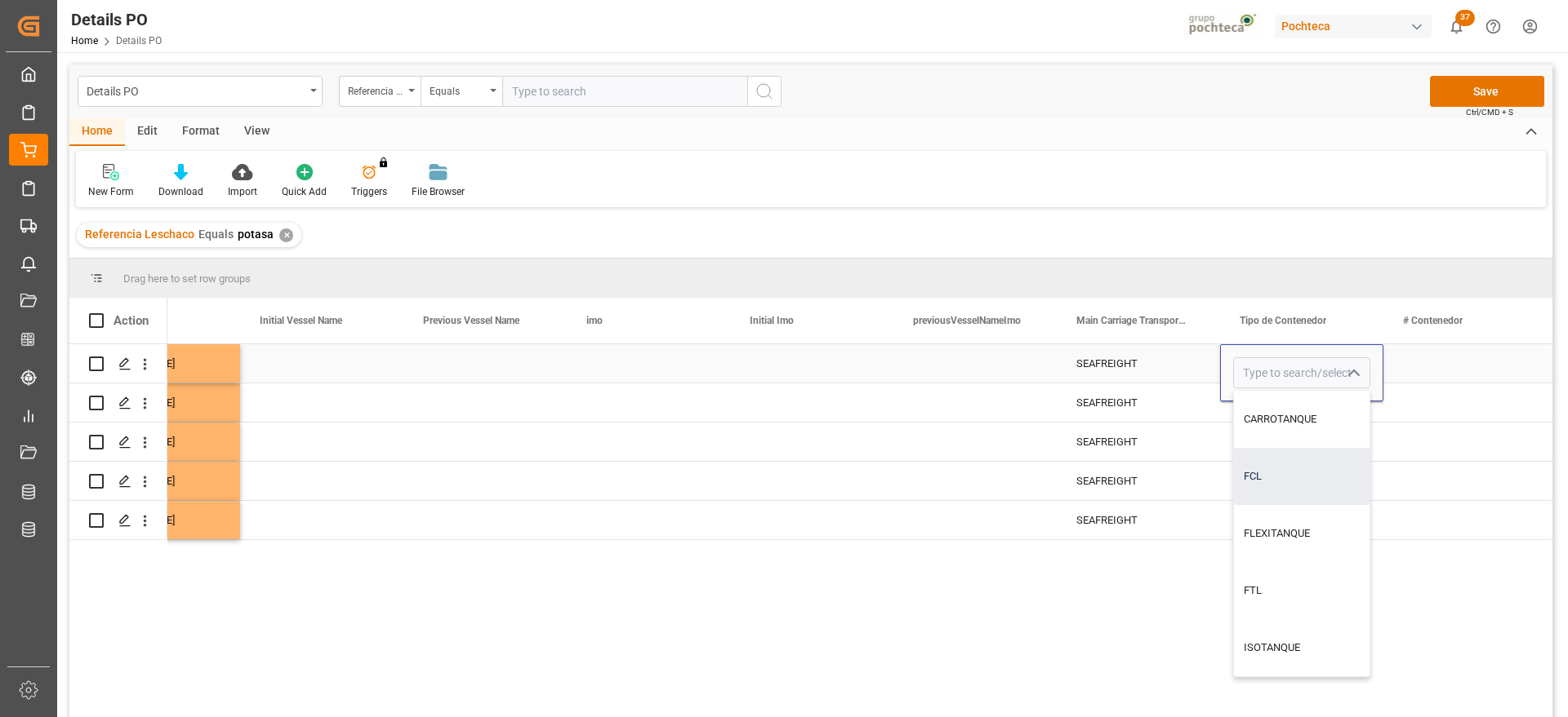
click at [1293, 474] on div "FCL" at bounding box center [1301, 476] width 136 height 57
type input "FCL"
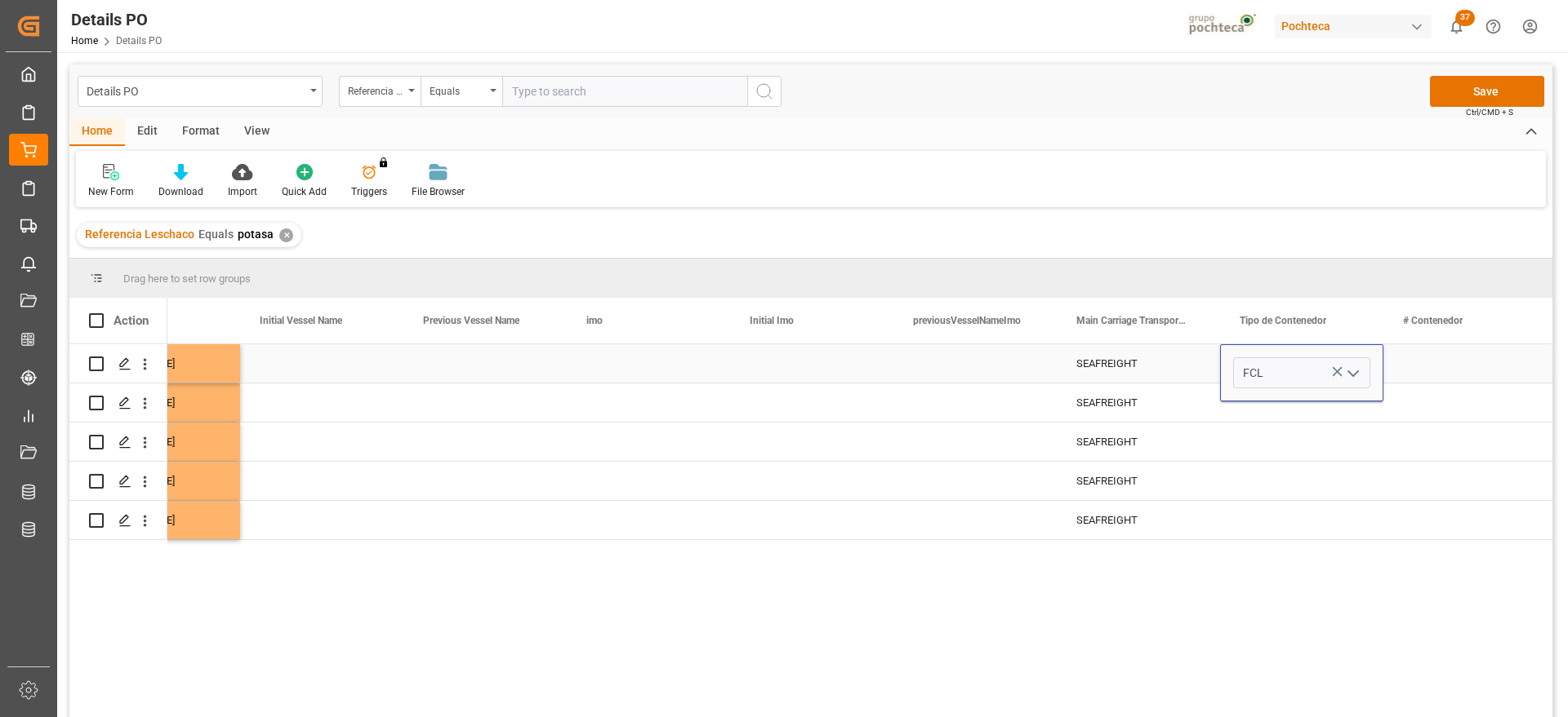
click at [1426, 366] on div "Press SPACE to select this row." at bounding box center [1465, 364] width 163 height 38
click at [1304, 368] on div "FCL" at bounding box center [1301, 364] width 124 height 37
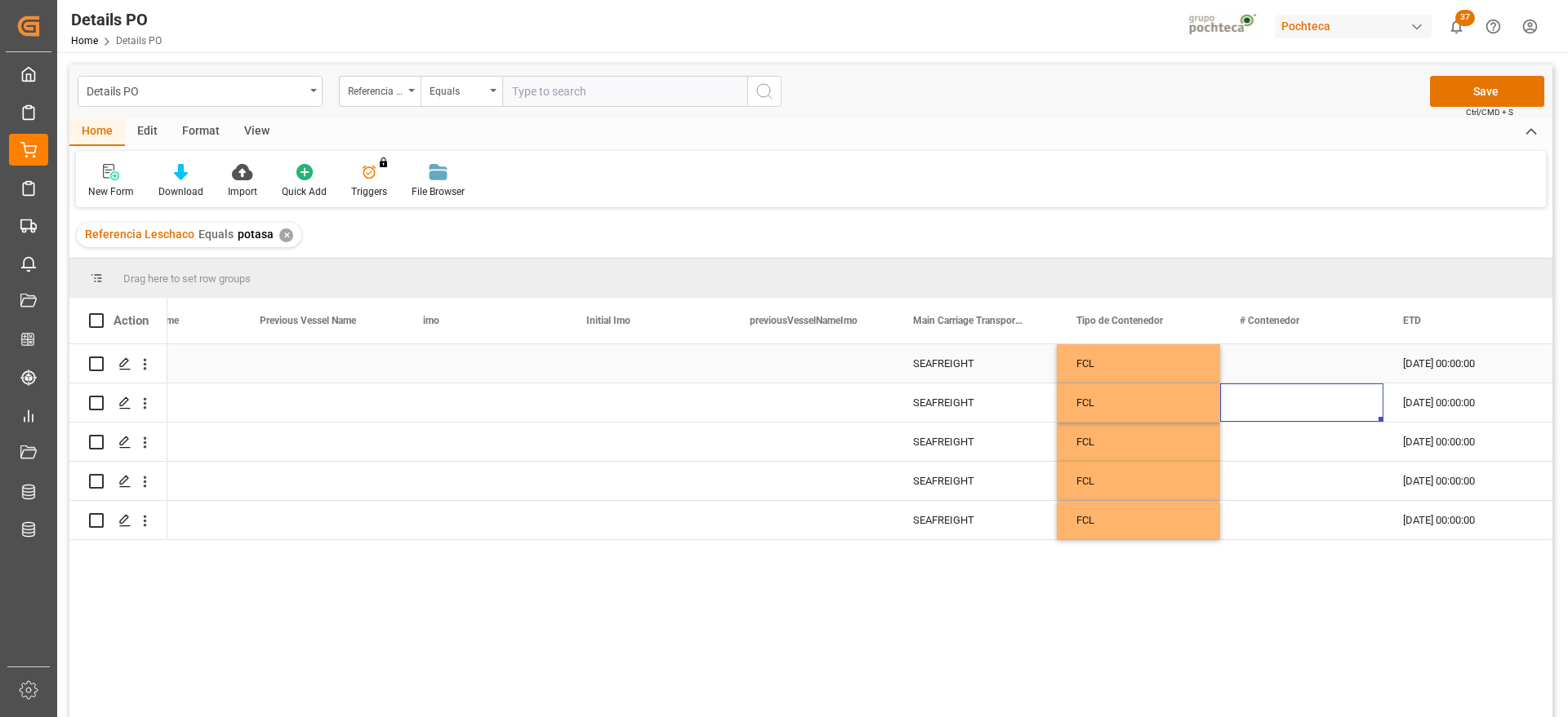
click at [1304, 365] on div "Press SPACE to select this row." at bounding box center [1302, 364] width 163 height 38
click at [1297, 402] on div "Press SPACE to select this row." at bounding box center [1302, 403] width 163 height 38
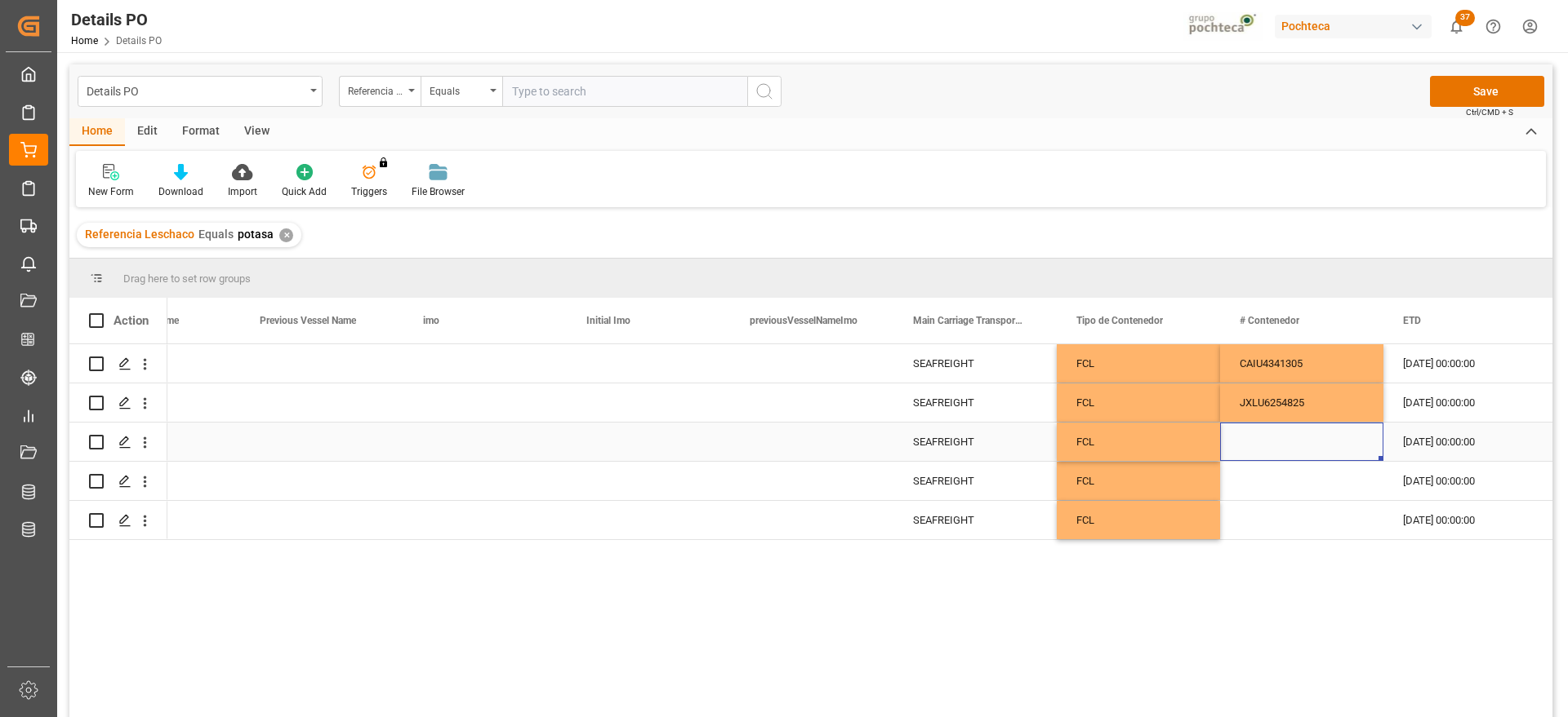
click at [1320, 445] on div "Press SPACE to select this row." at bounding box center [1302, 442] width 163 height 38
click at [1310, 485] on div "Press SPACE to select this row." at bounding box center [1302, 481] width 163 height 38
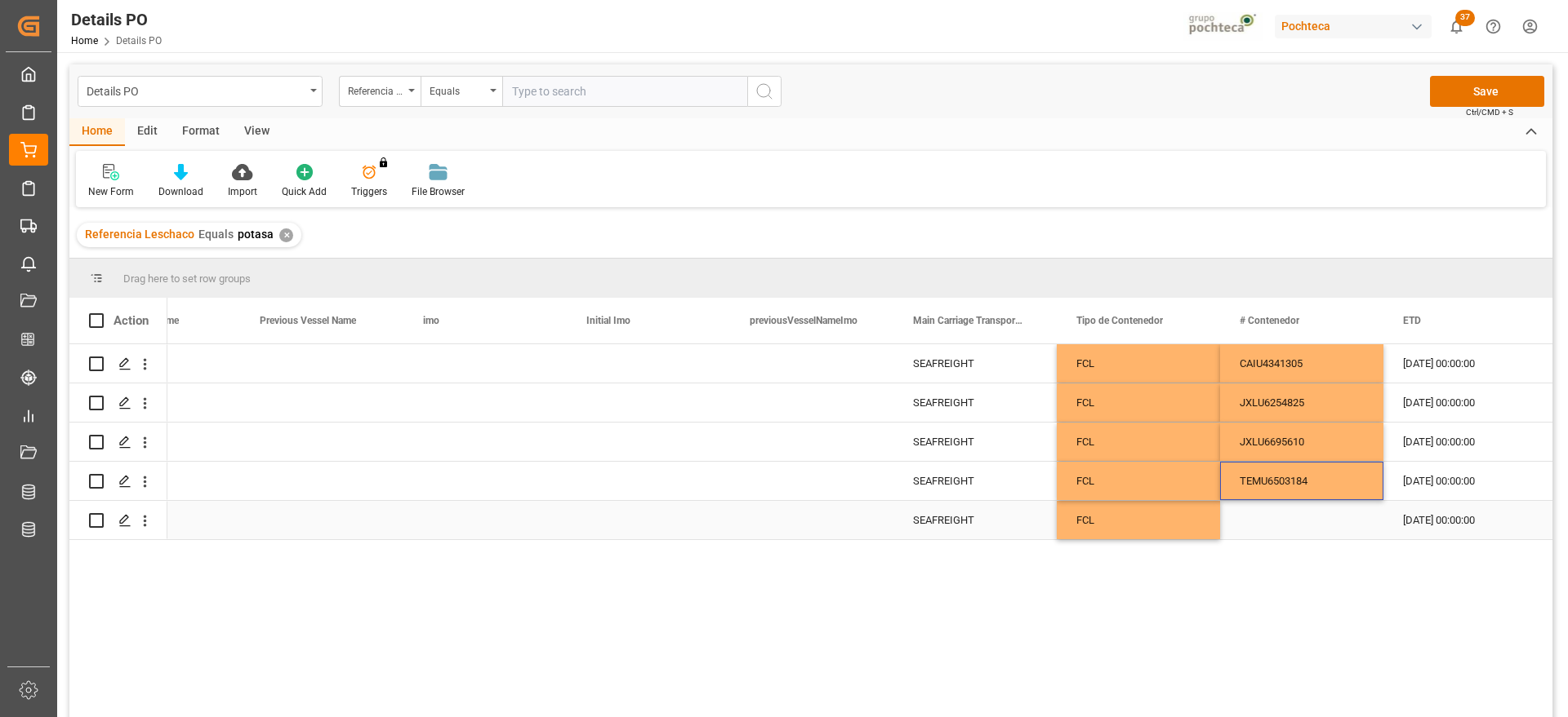
click at [1275, 533] on div "Press SPACE to select this row." at bounding box center [1302, 520] width 163 height 38
click at [1441, 526] on div "[DATE] 00:00:00" at bounding box center [1465, 520] width 163 height 38
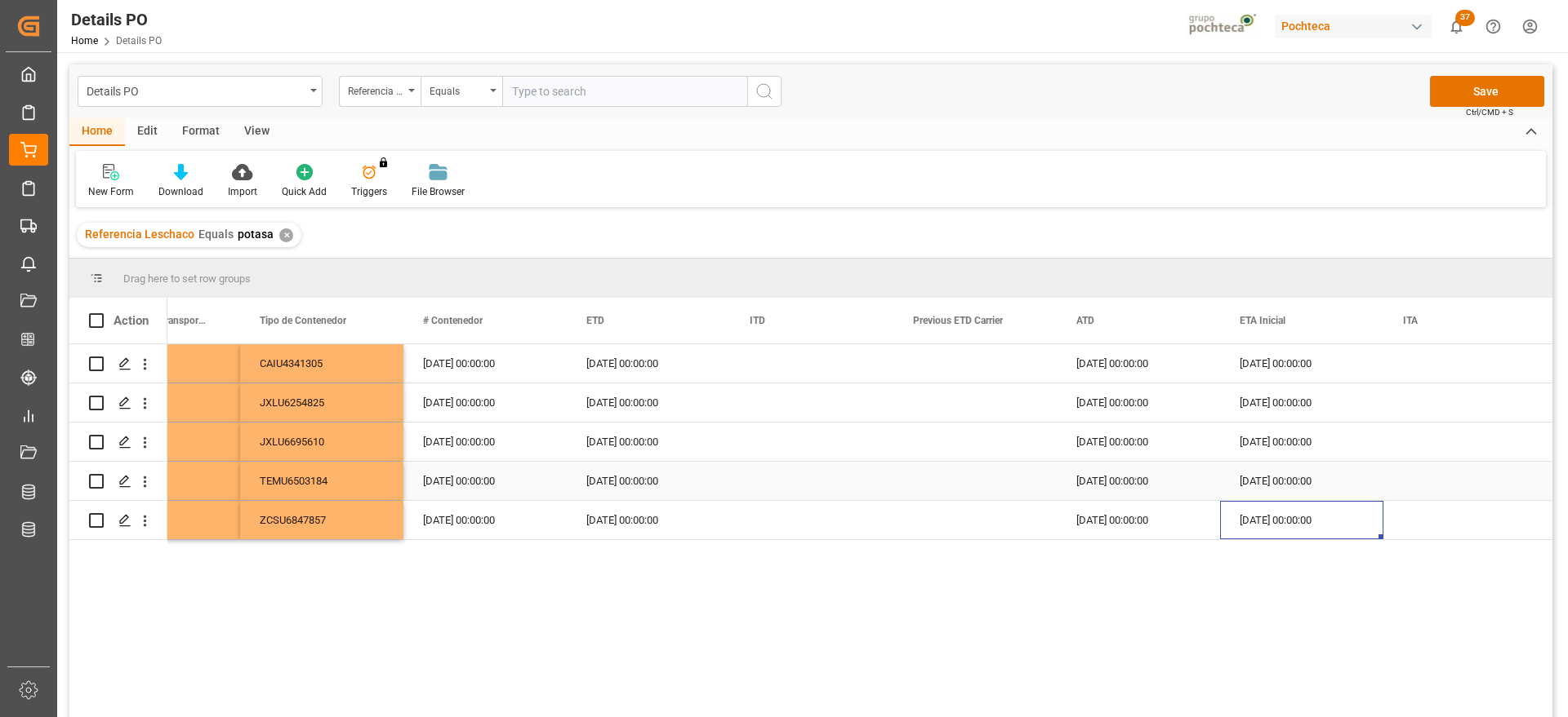
scroll to position [0, 10871]
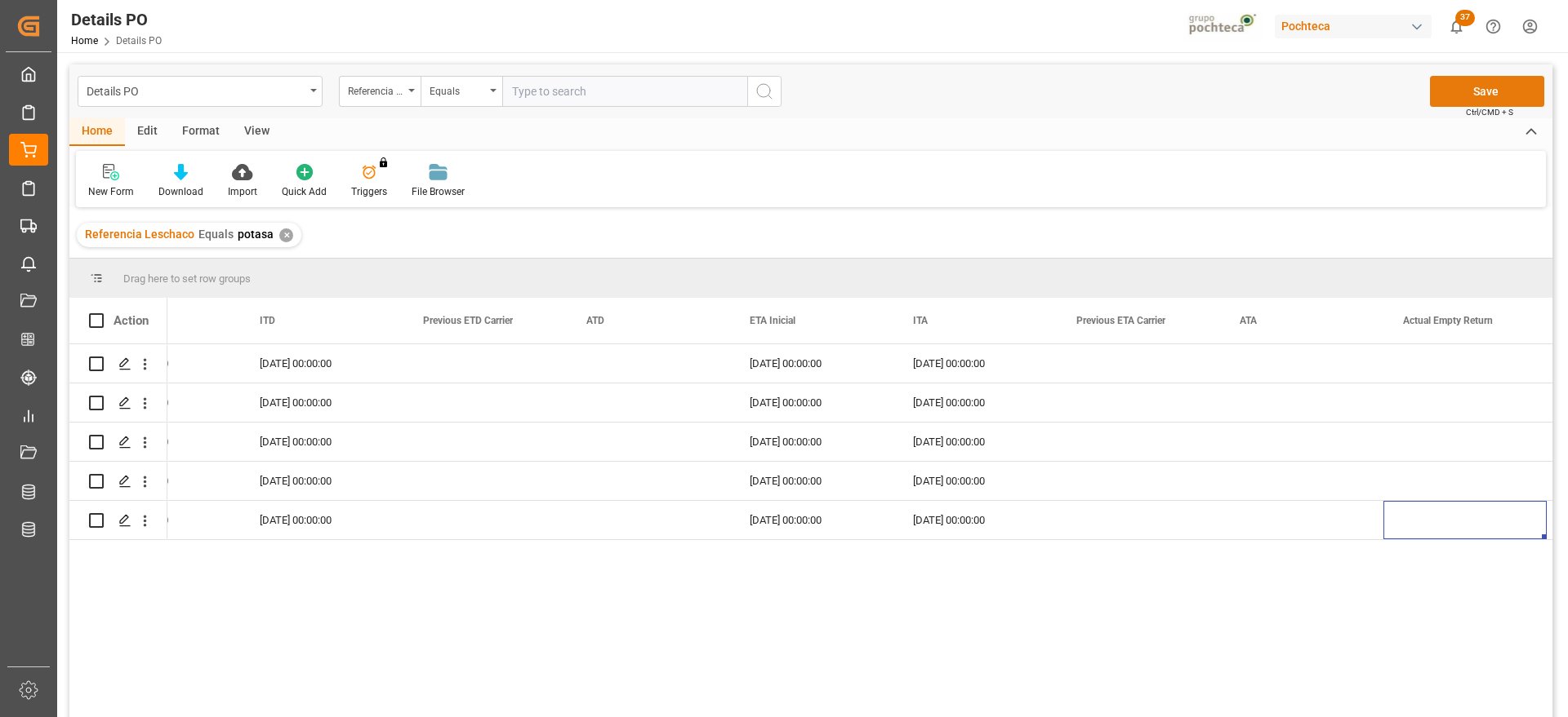
click at [1516, 92] on button "Save" at bounding box center [1487, 91] width 115 height 31
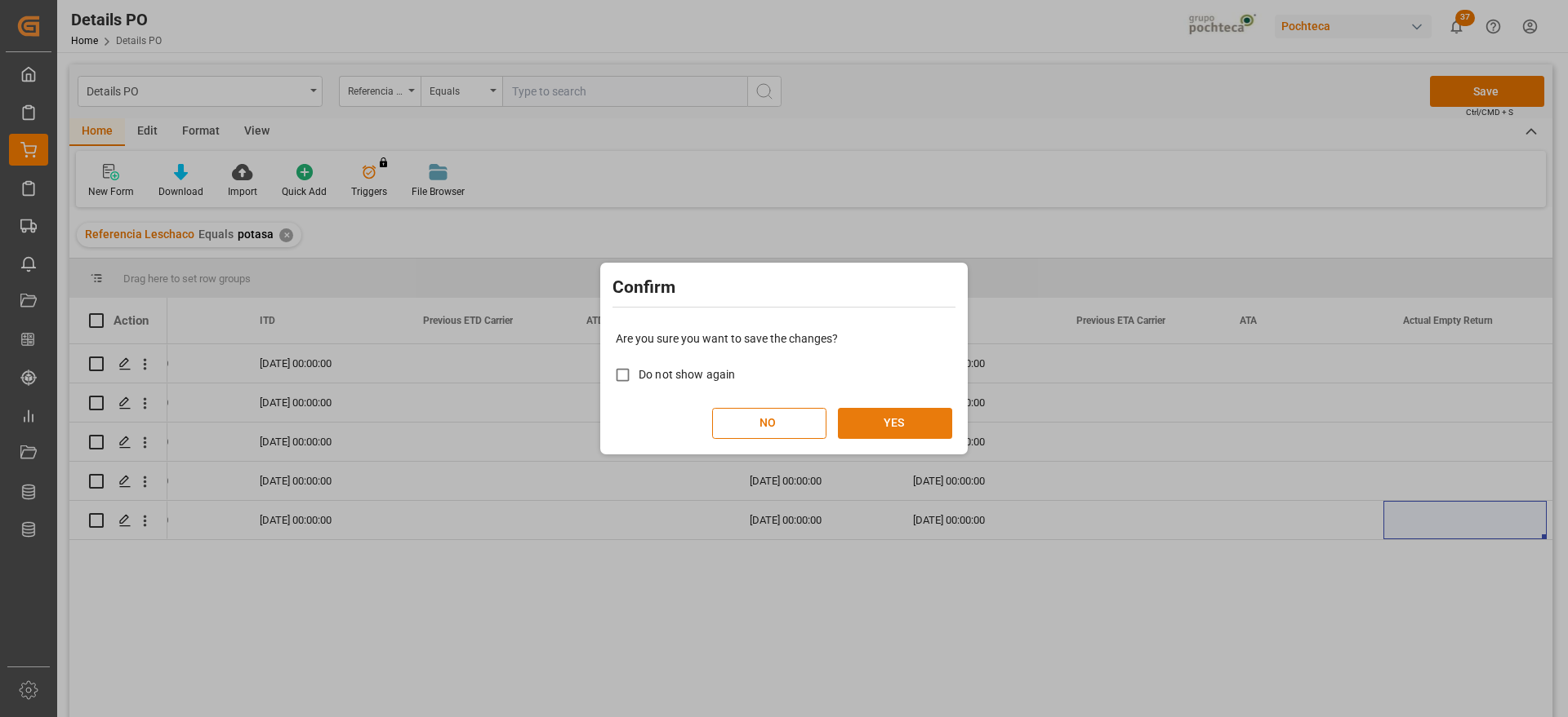
drag, startPoint x: 937, startPoint y: 415, endPoint x: 925, endPoint y: 424, distance: 15.0
click at [936, 415] on button "YES" at bounding box center [895, 423] width 115 height 31
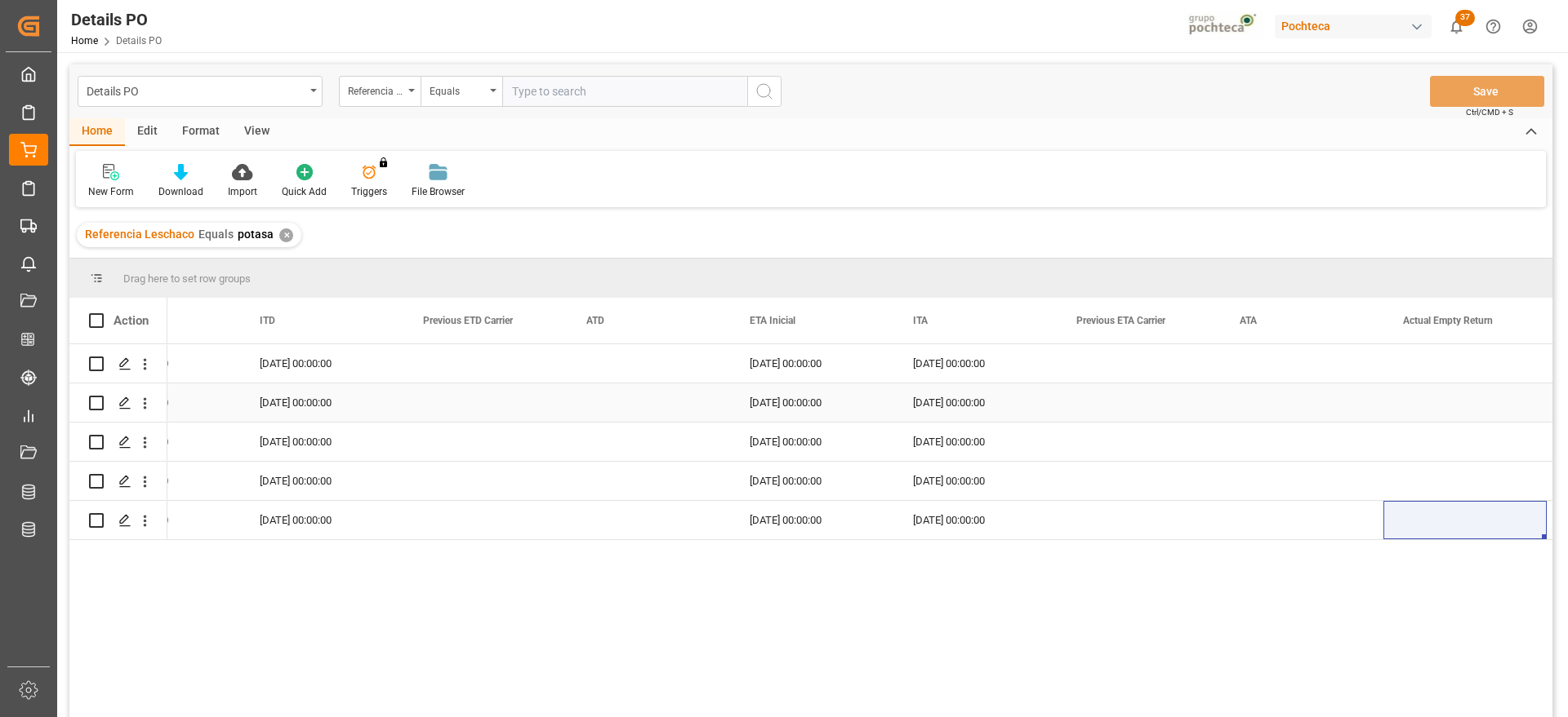
drag, startPoint x: 652, startPoint y: 383, endPoint x: 752, endPoint y: 452, distance: 121.5
click at [652, 381] on div "Press SPACE to select this row." at bounding box center [648, 364] width 163 height 38
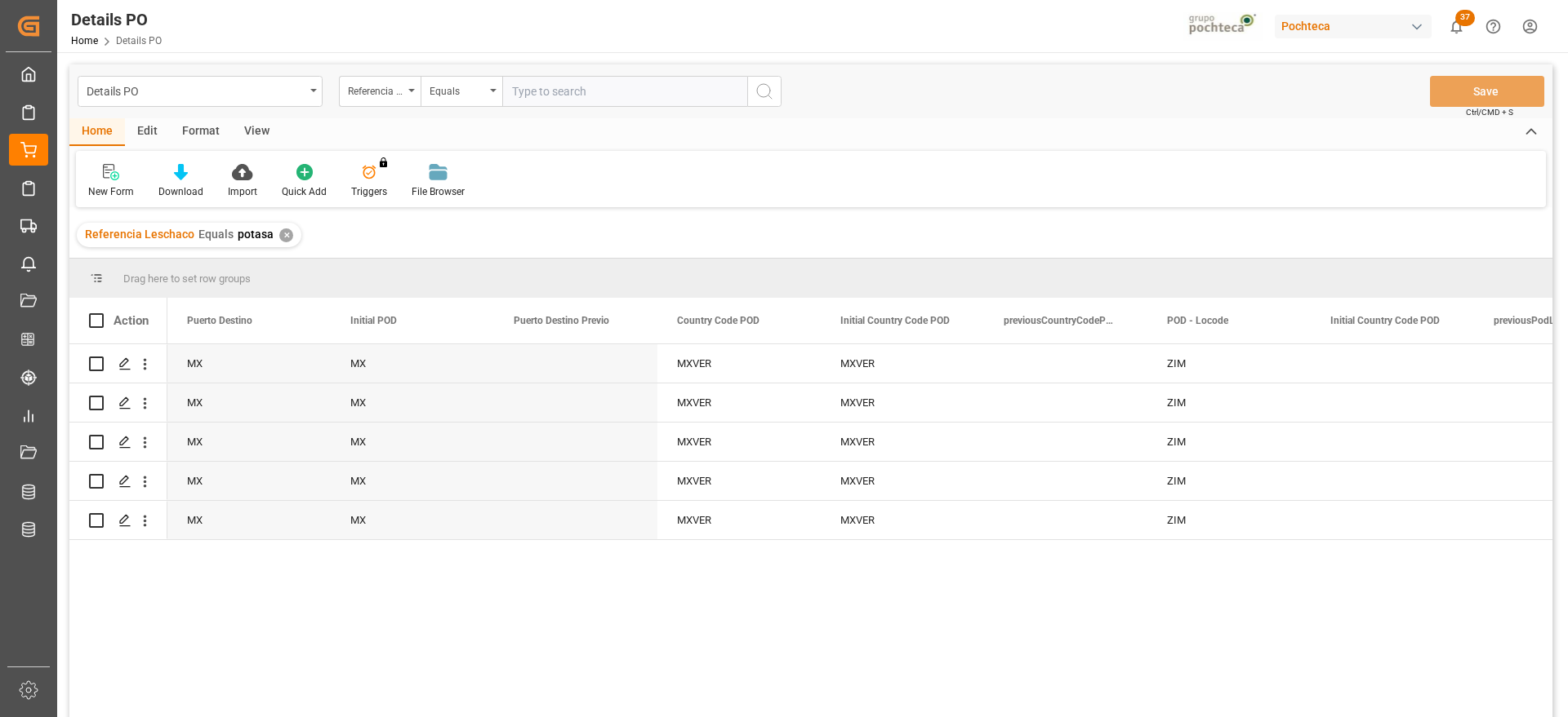
scroll to position [0, 7350]
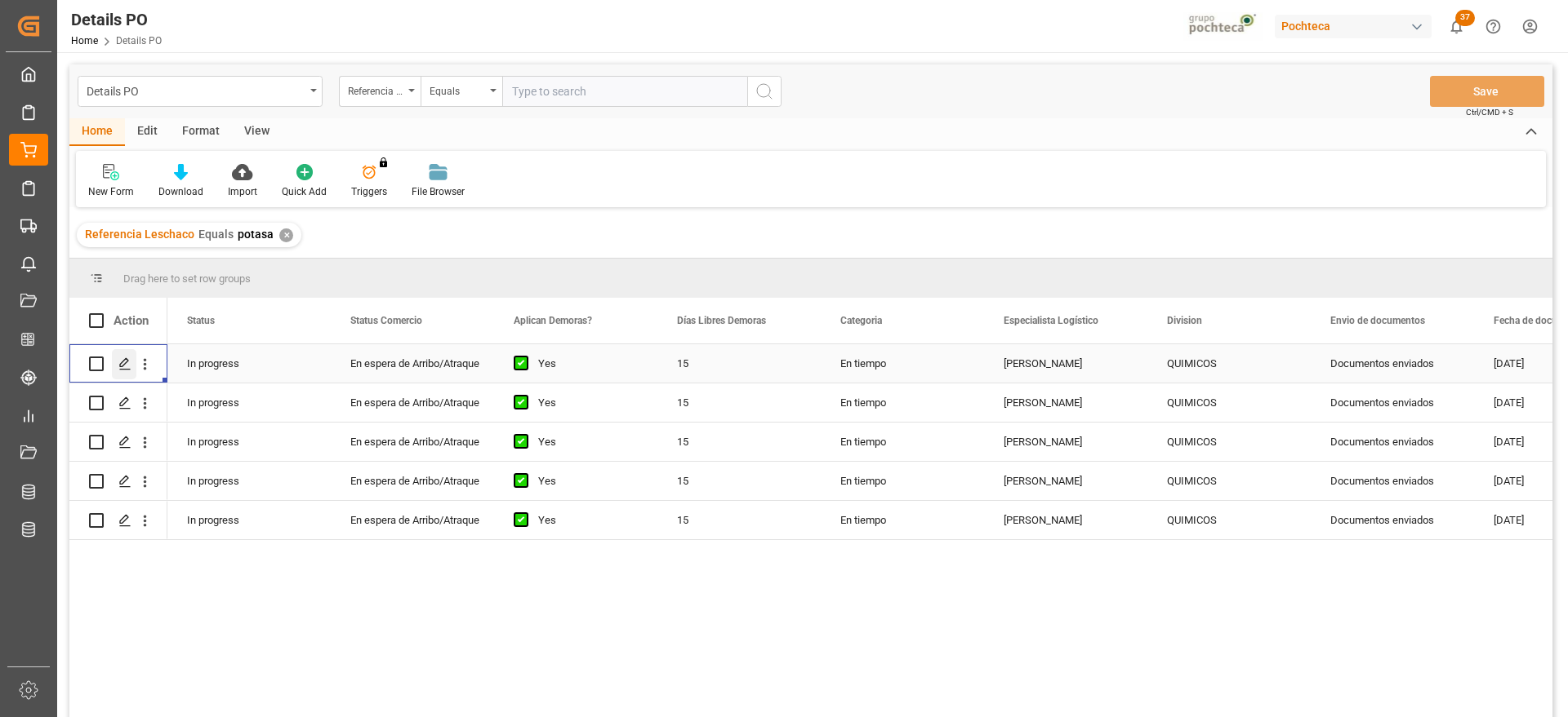
click at [125, 366] on icon "Press SPACE to select this row." at bounding box center [125, 364] width 13 height 13
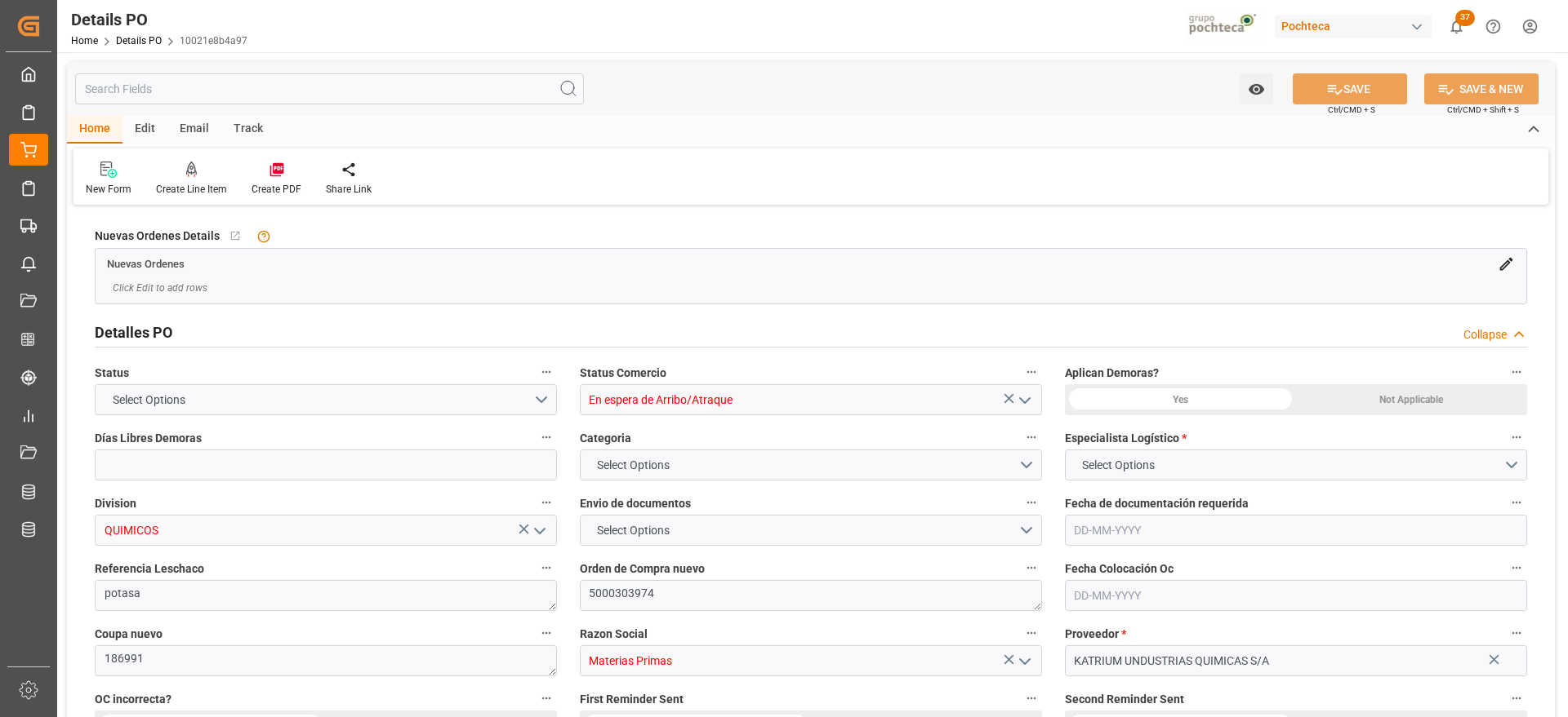
type input "15"
type input "[DATE]"
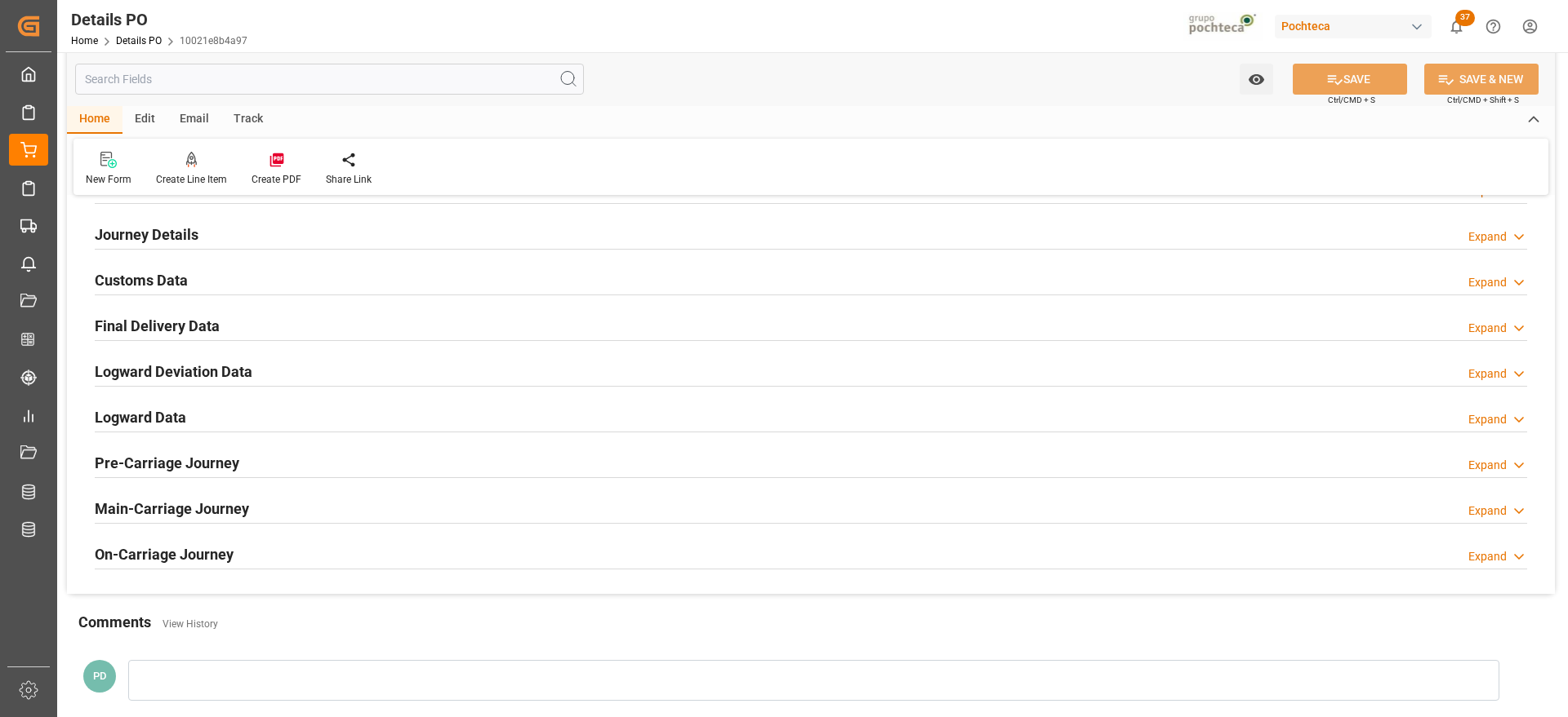
click at [131, 280] on h2 "Customs Data" at bounding box center [141, 280] width 93 height 22
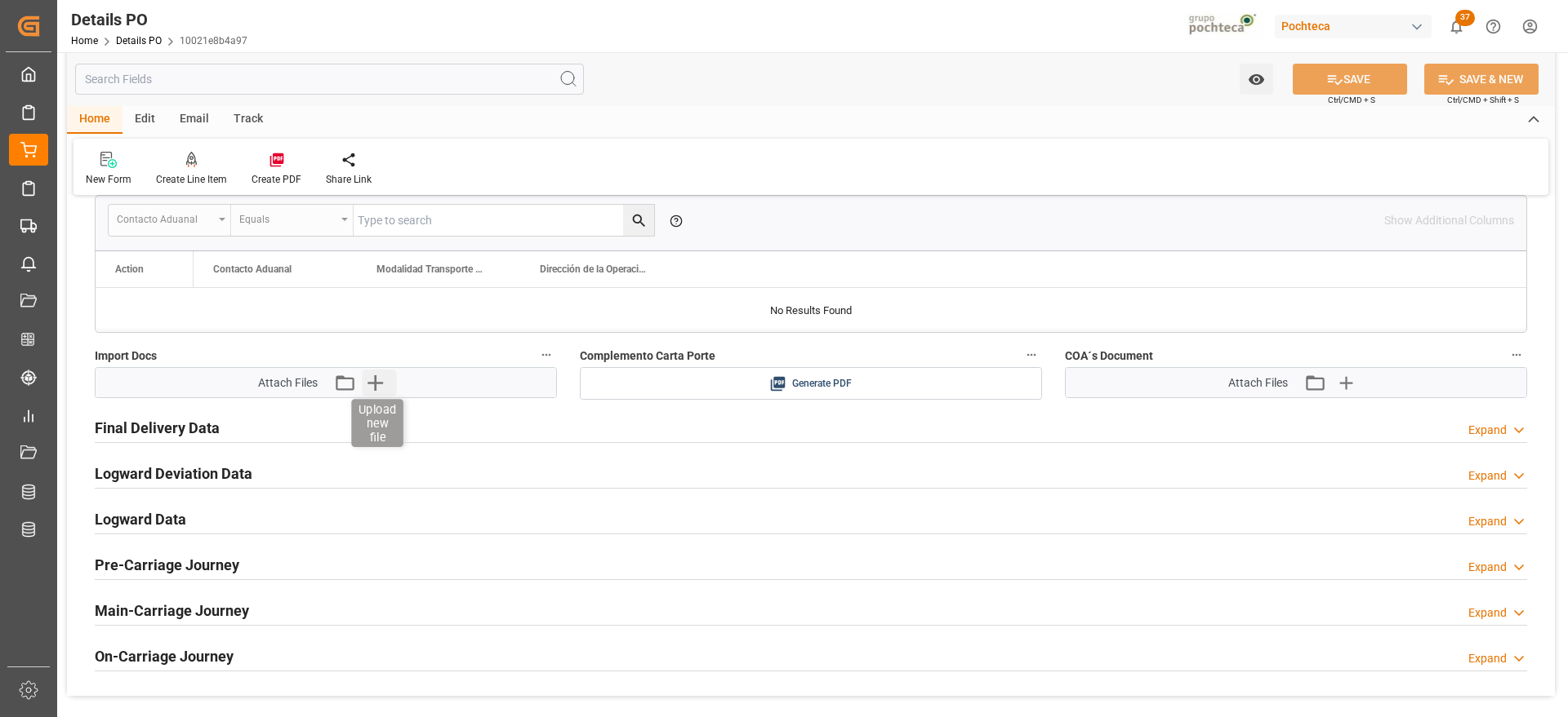
click at [367, 387] on icon "button" at bounding box center [374, 382] width 26 height 26
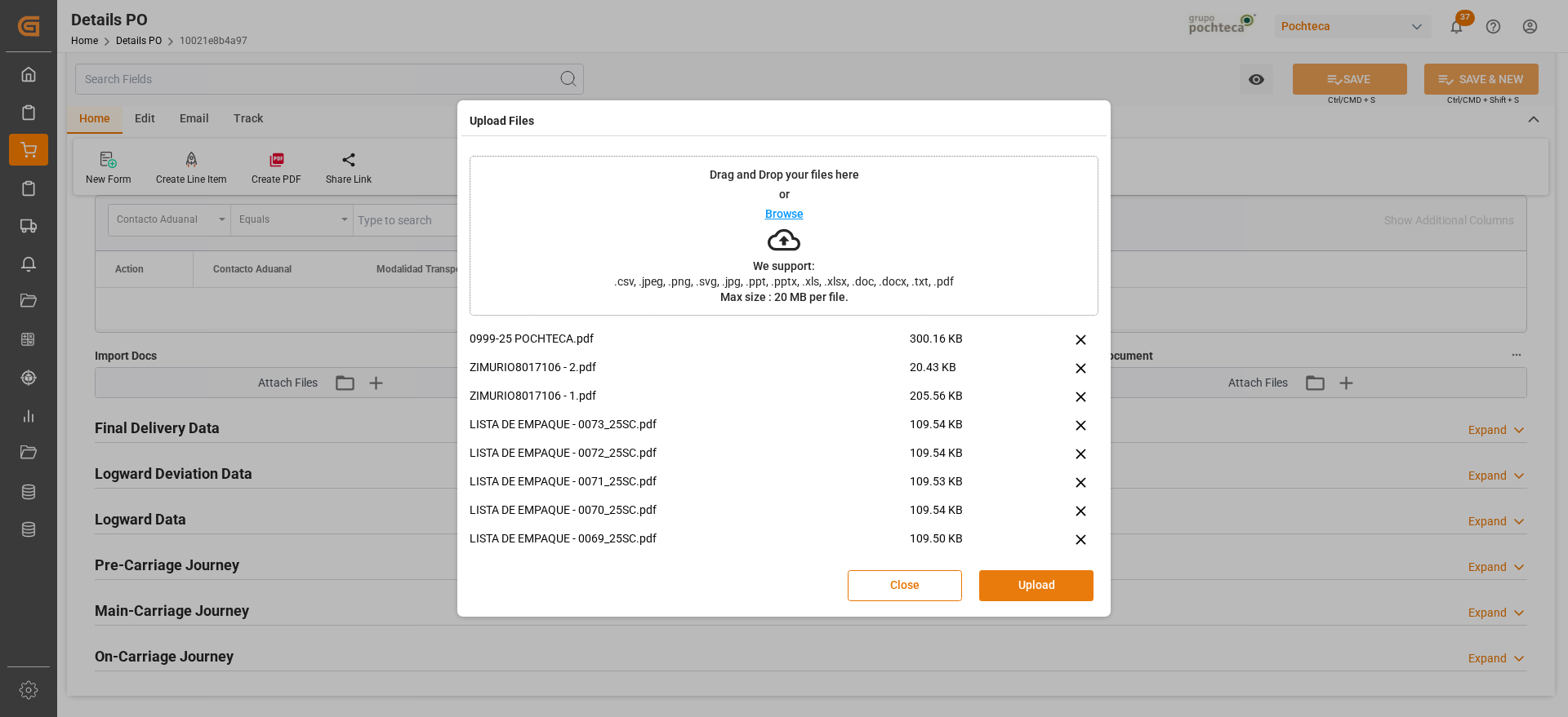
click at [1028, 585] on button "Upload" at bounding box center [1037, 586] width 115 height 31
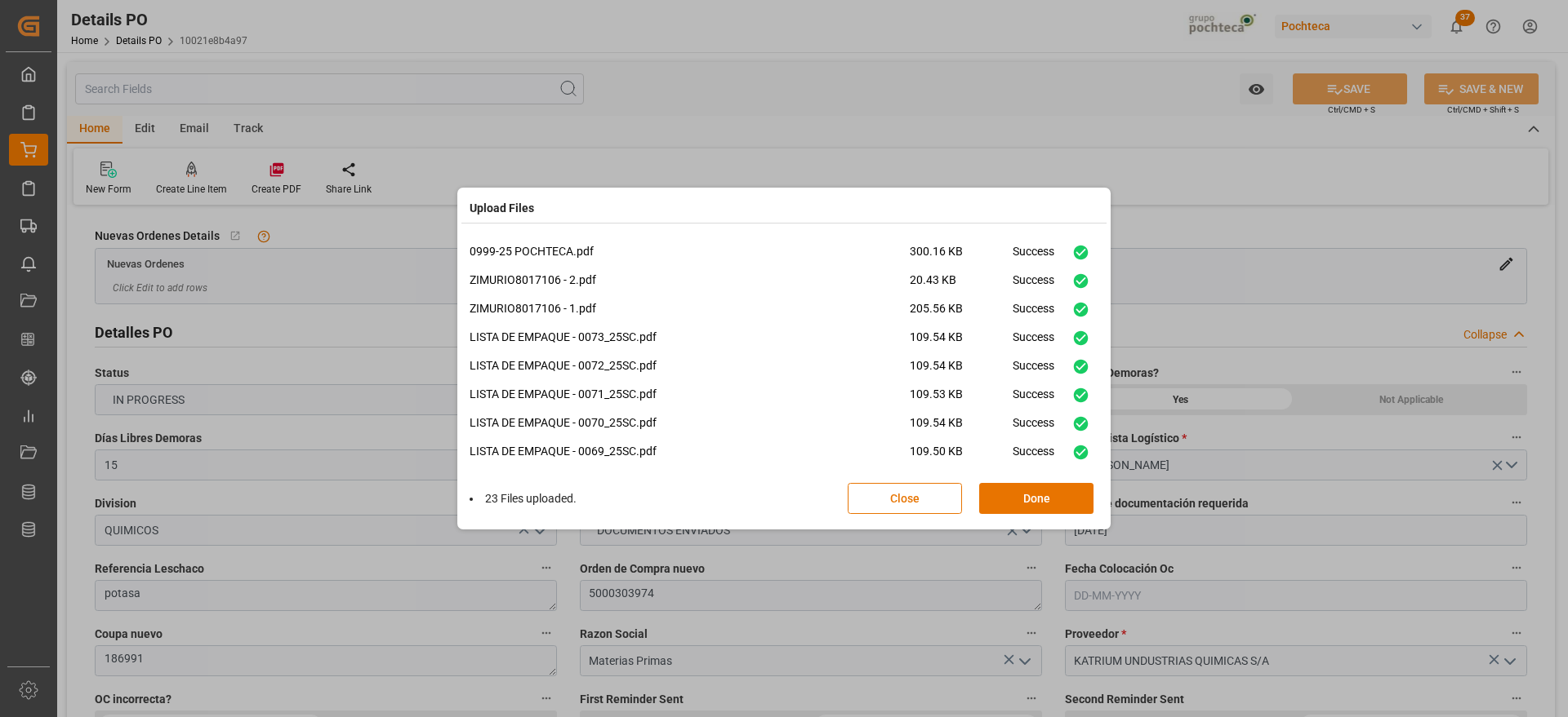
scroll to position [440, 0]
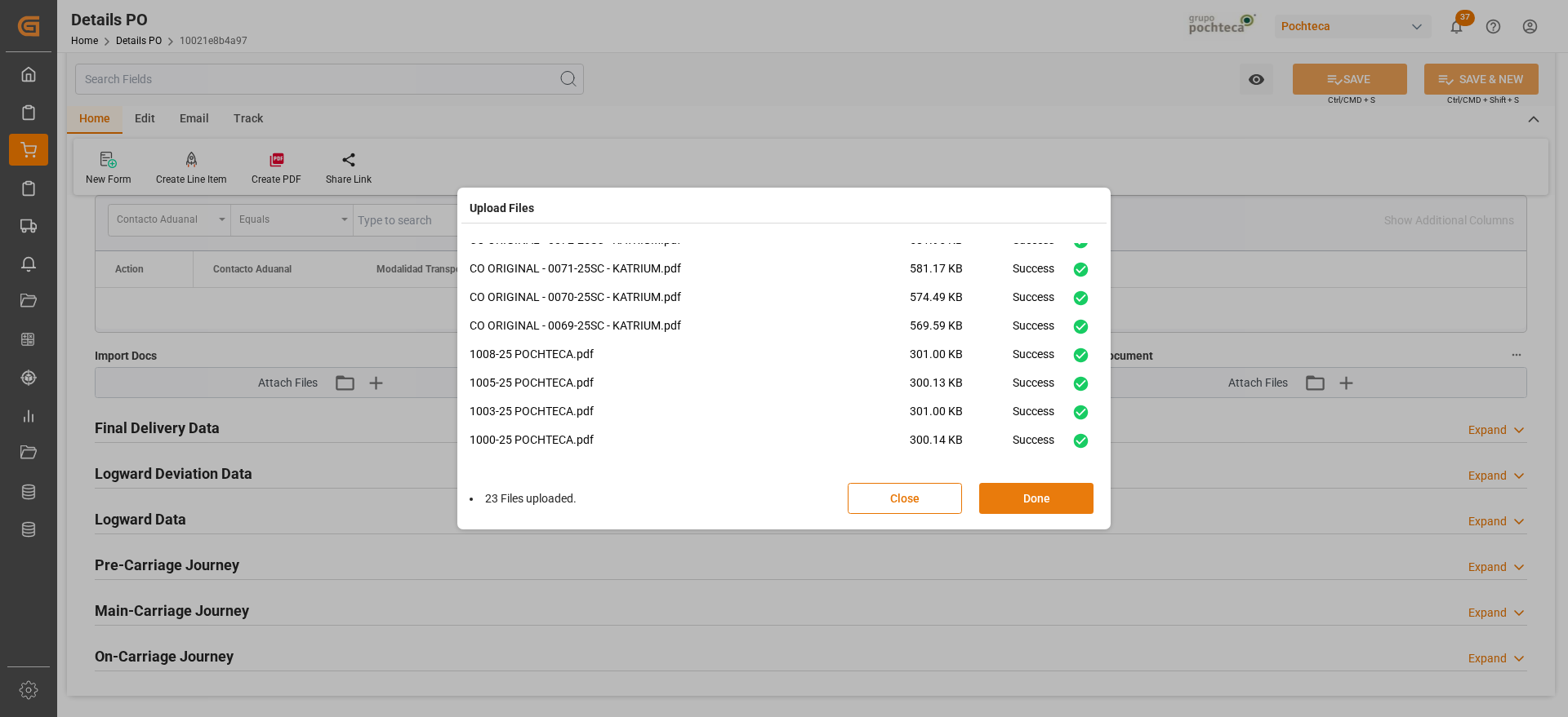
click at [1028, 497] on button "Done" at bounding box center [1037, 498] width 115 height 31
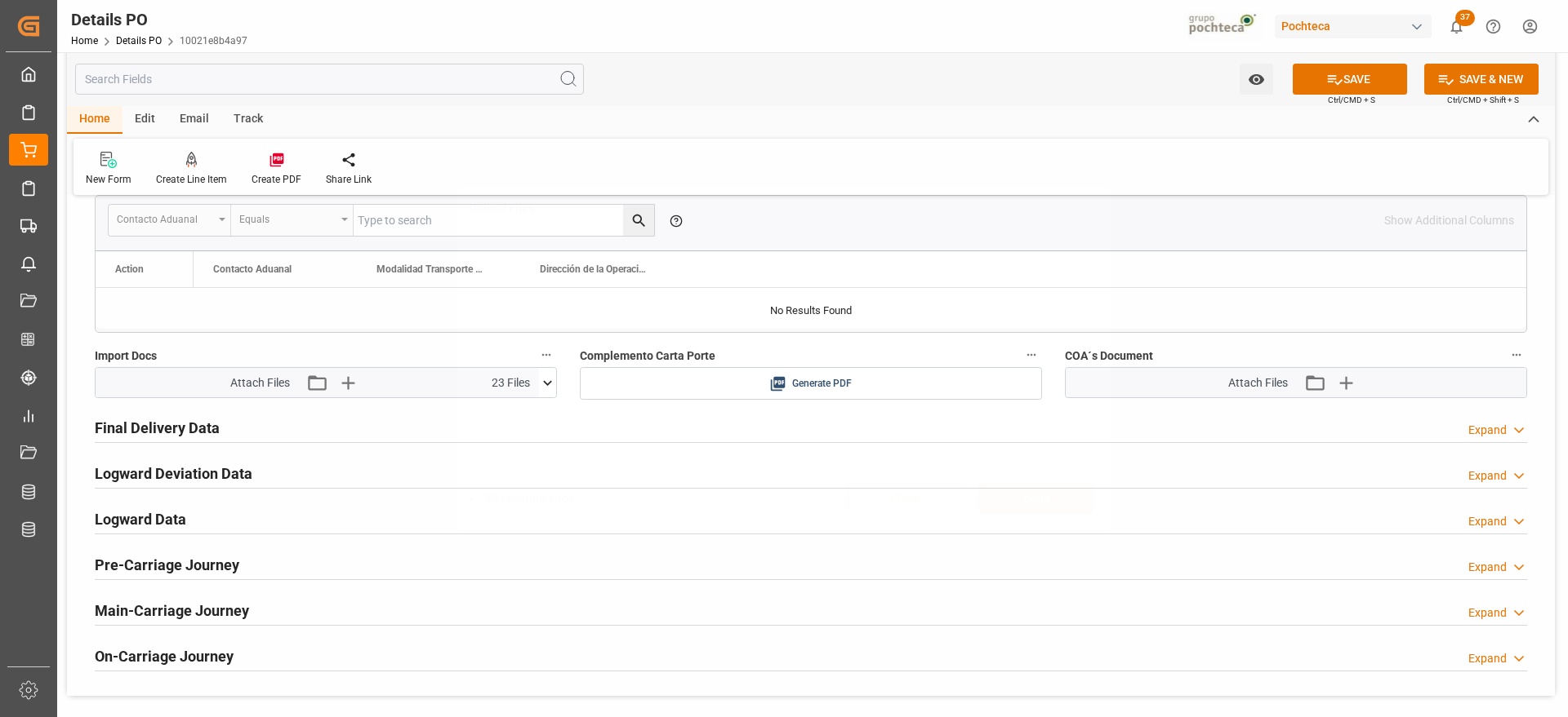
scroll to position [0, 0]
click at [1351, 382] on icon "button" at bounding box center [1345, 383] width 16 height 16
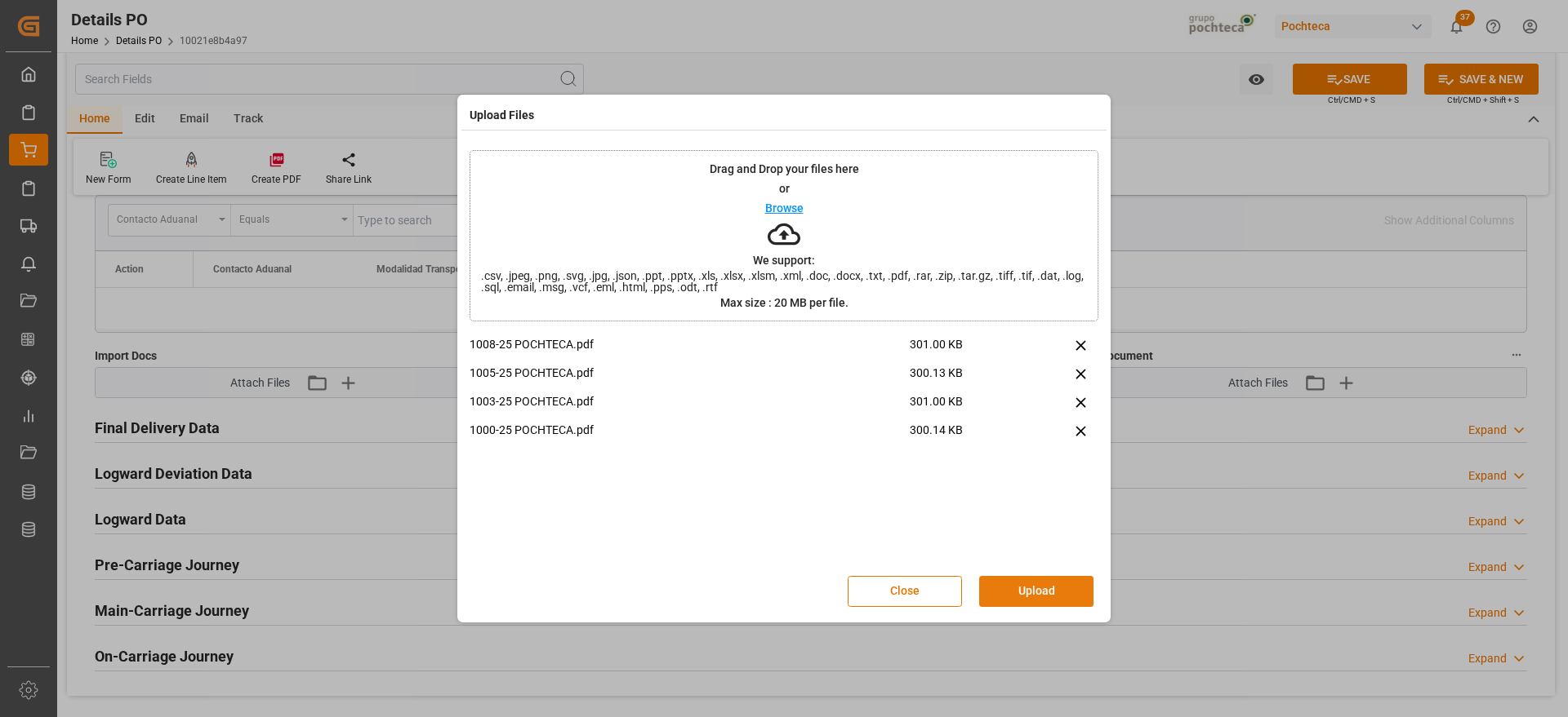
click at [1037, 591] on button "Upload" at bounding box center [1037, 592] width 115 height 31
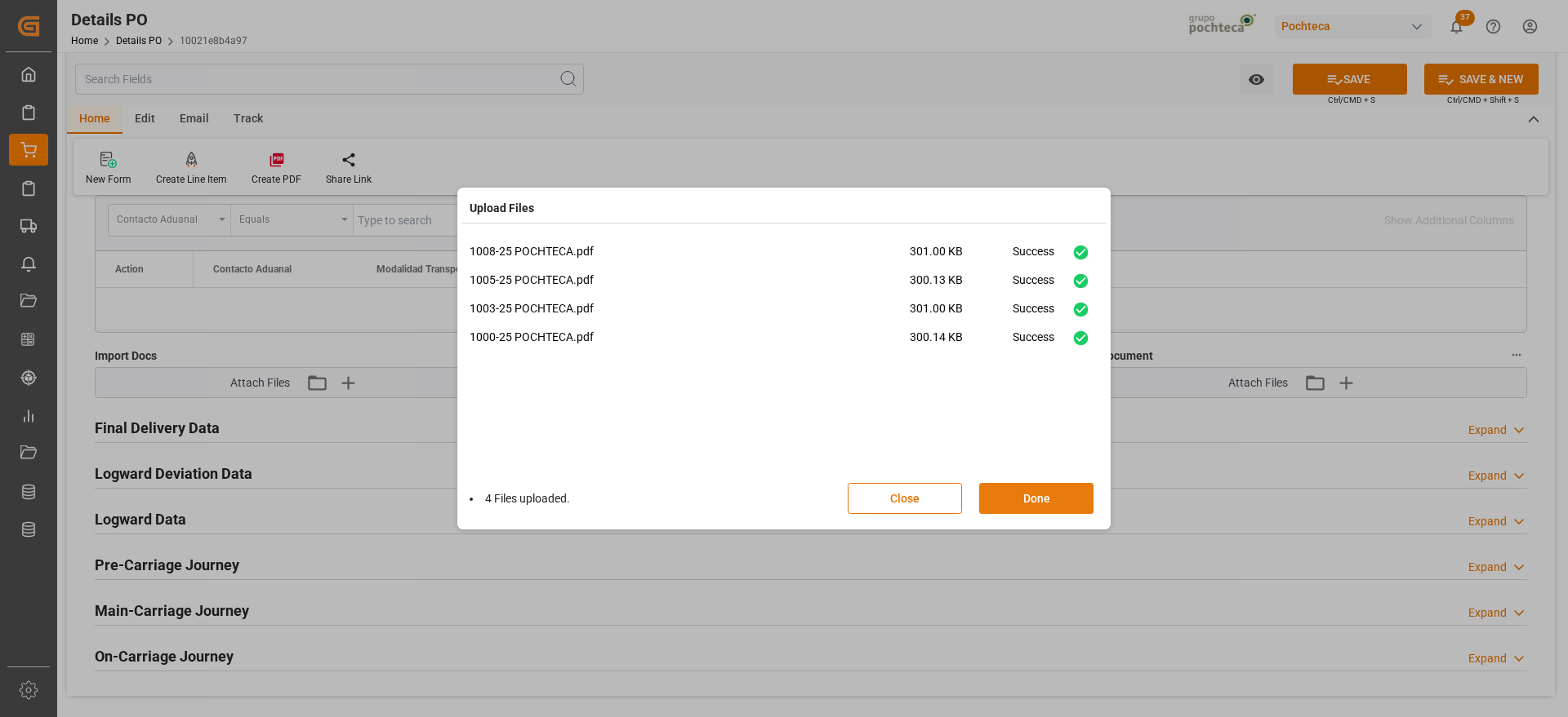
click at [1043, 492] on button "Done" at bounding box center [1037, 498] width 115 height 31
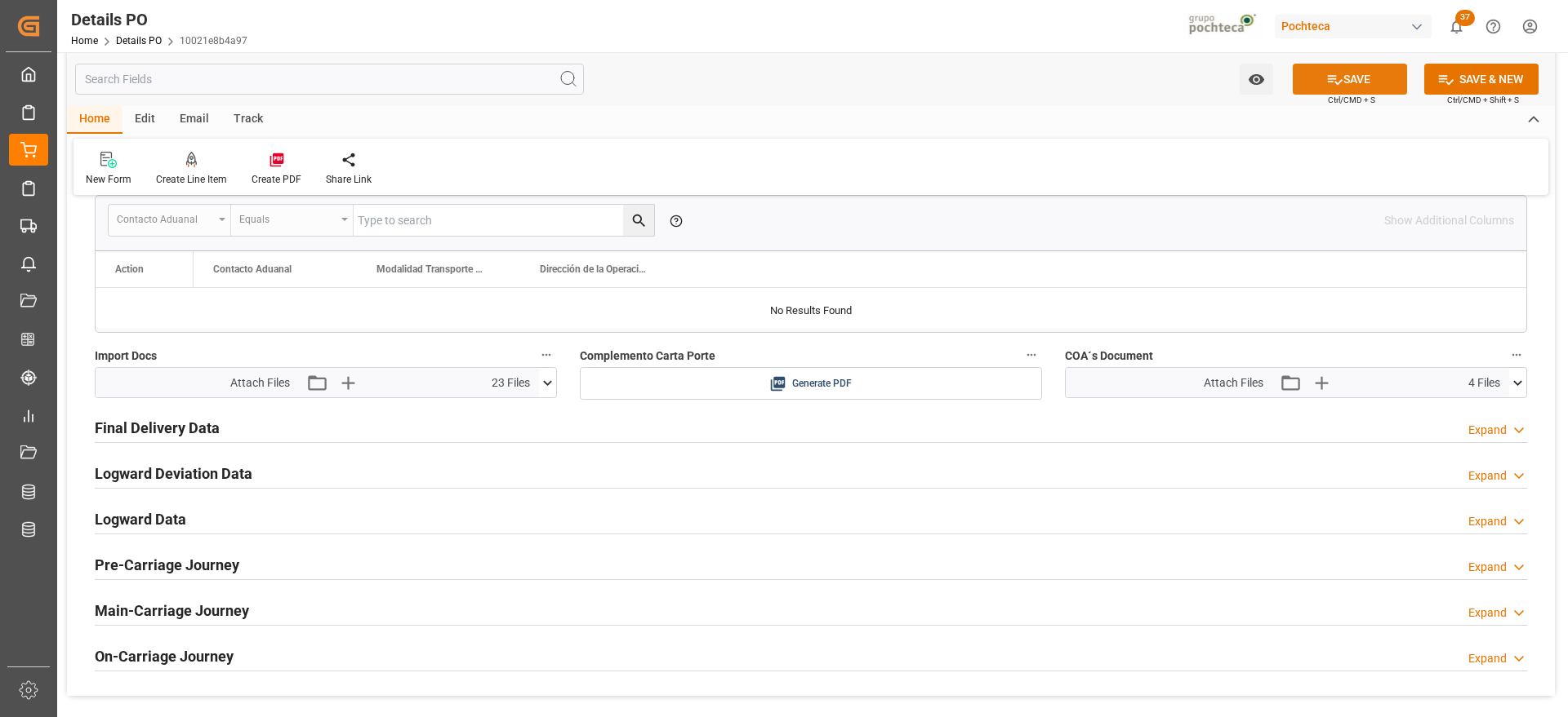
click at [1361, 77] on button "SAVE" at bounding box center [1350, 79] width 115 height 31
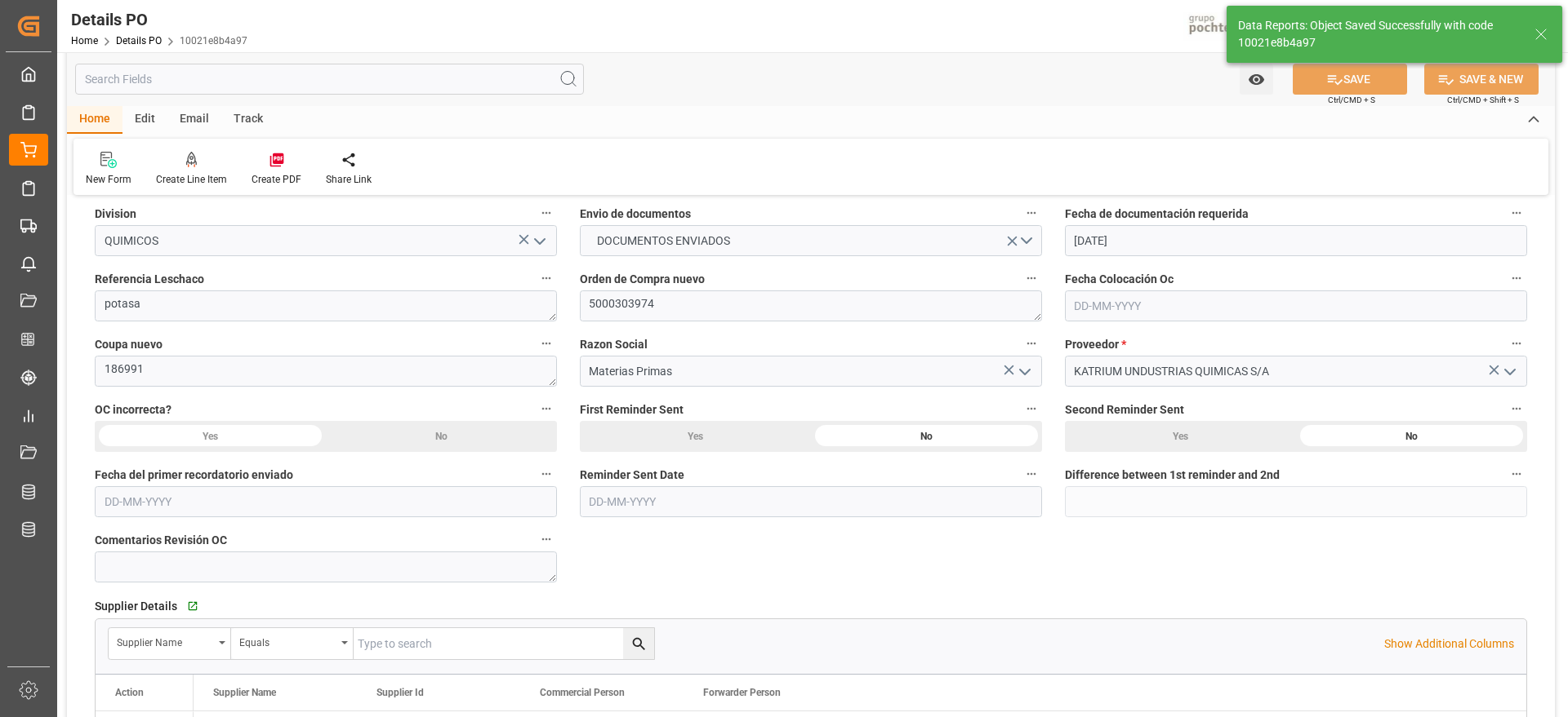
scroll to position [306, 0]
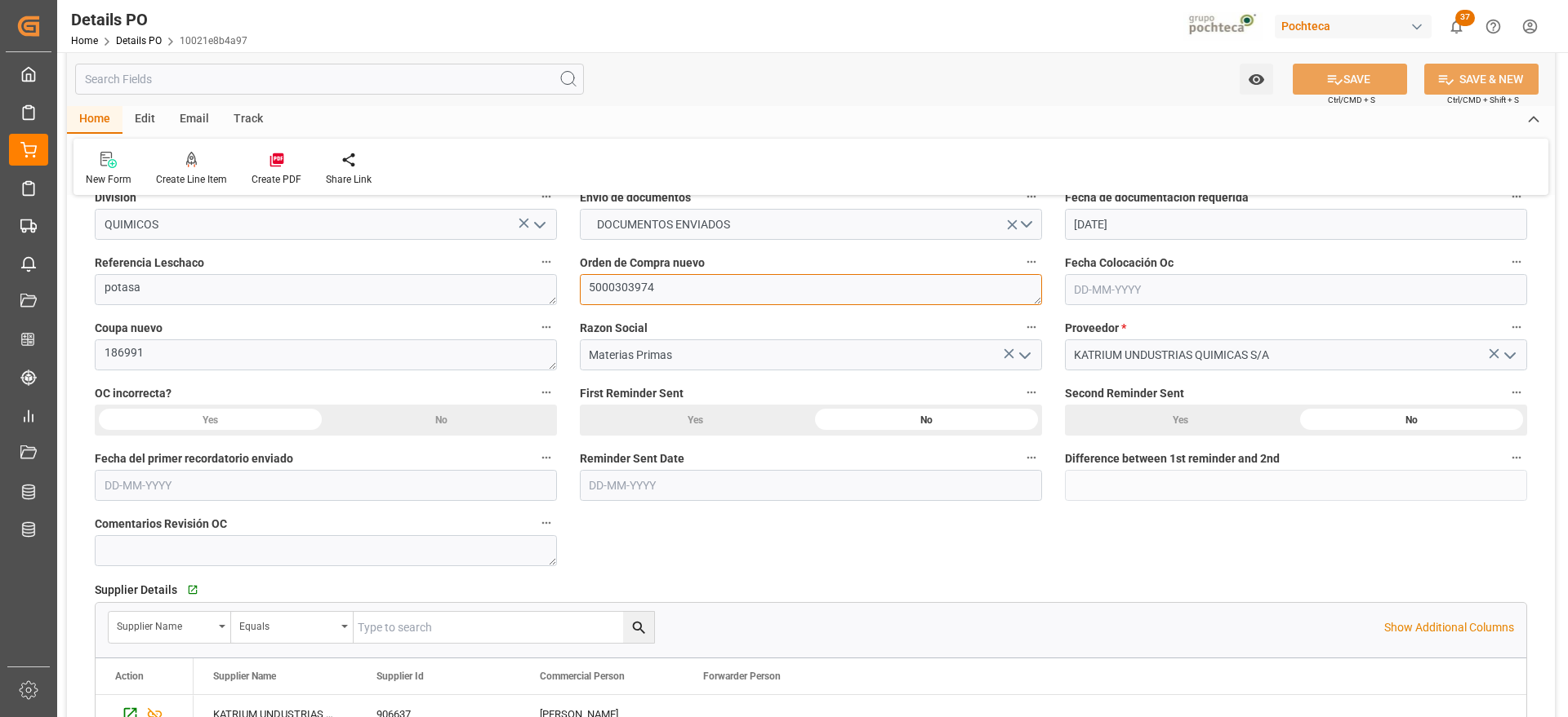
drag, startPoint x: 676, startPoint y: 279, endPoint x: 540, endPoint y: 288, distance: 136.3
click at [540, 288] on div "Nuevas Ordenes Details   No child Object linked Nuevas Ordenes Click Edit to ad…" at bounding box center [811, 656] width 1488 height 1506
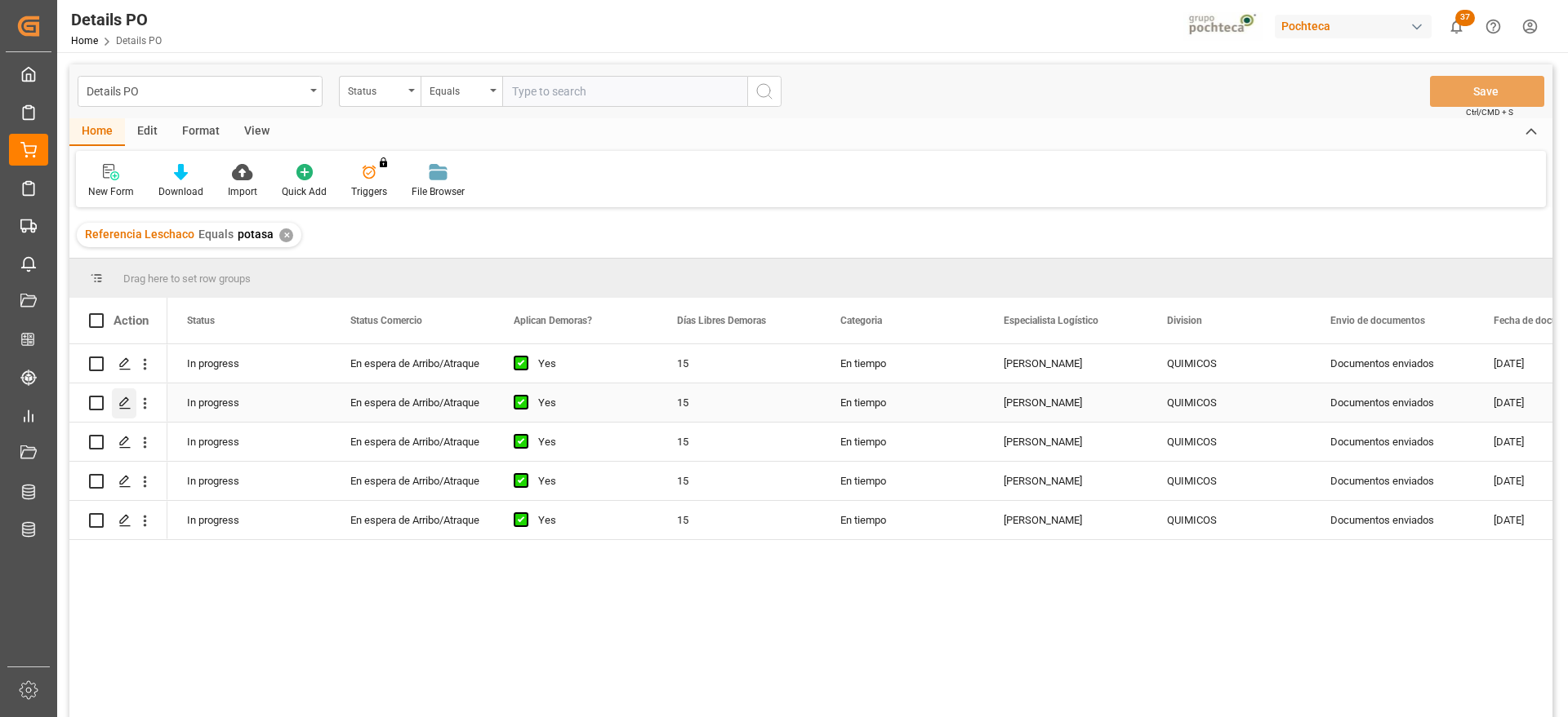
click at [121, 400] on icon "Press SPACE to select this row." at bounding box center [125, 403] width 13 height 13
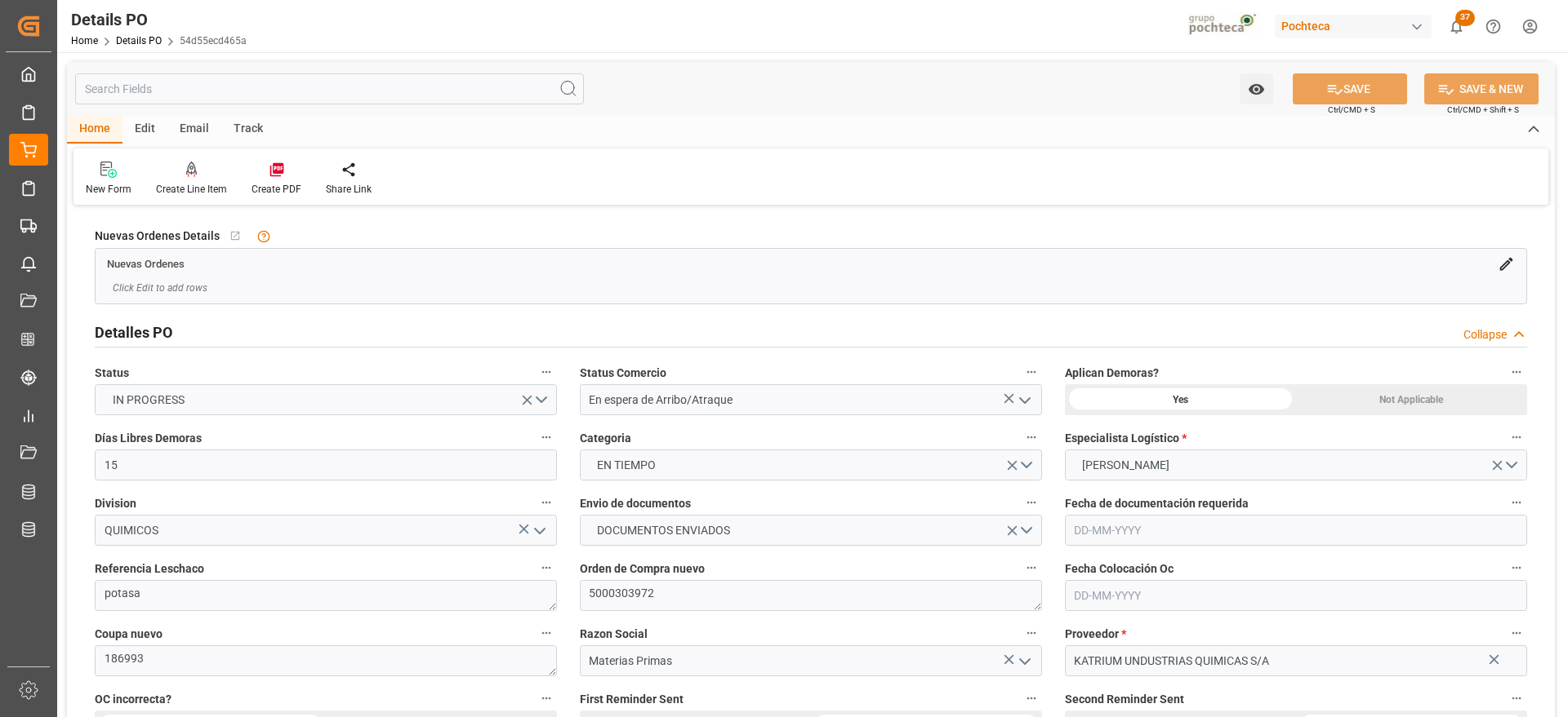
type input "15"
type input "[DATE]"
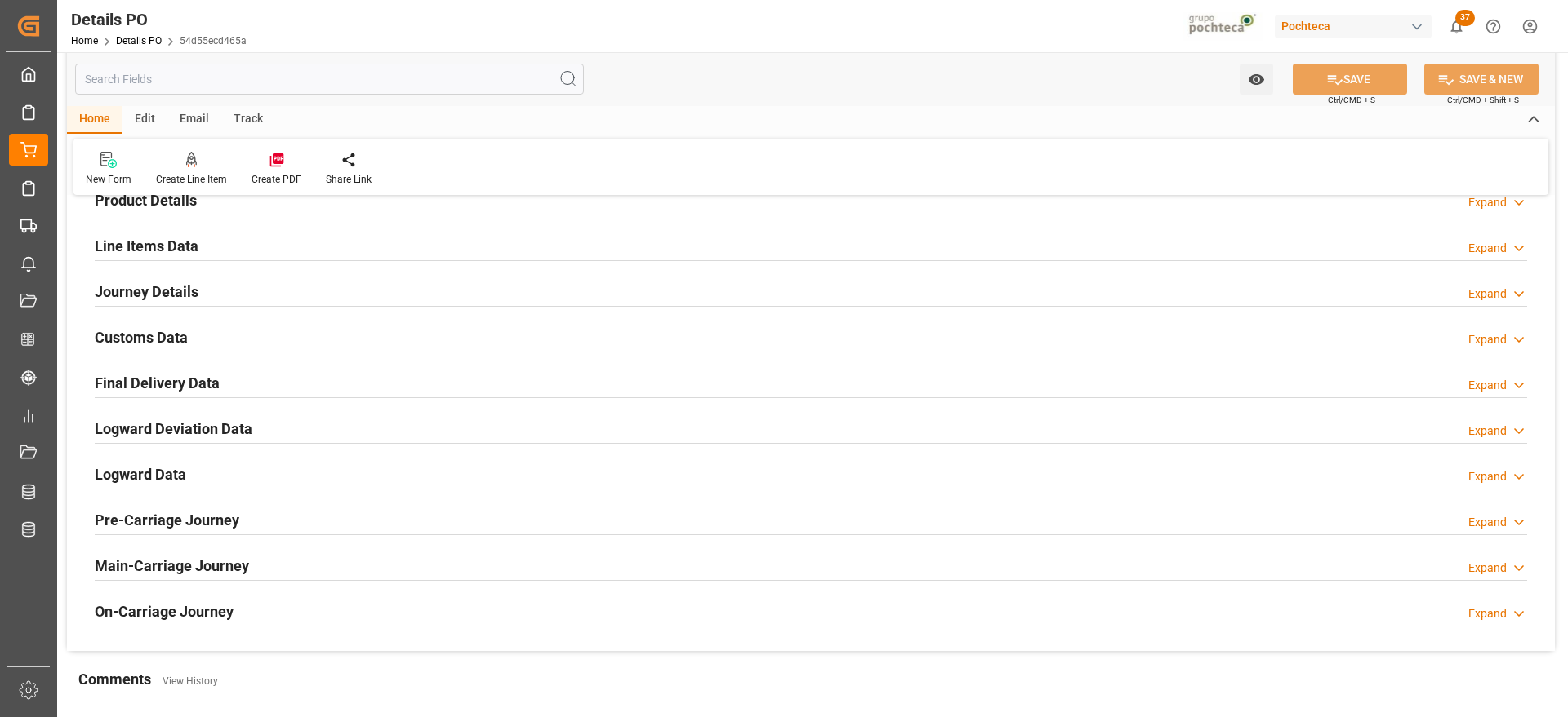
scroll to position [1122, 0]
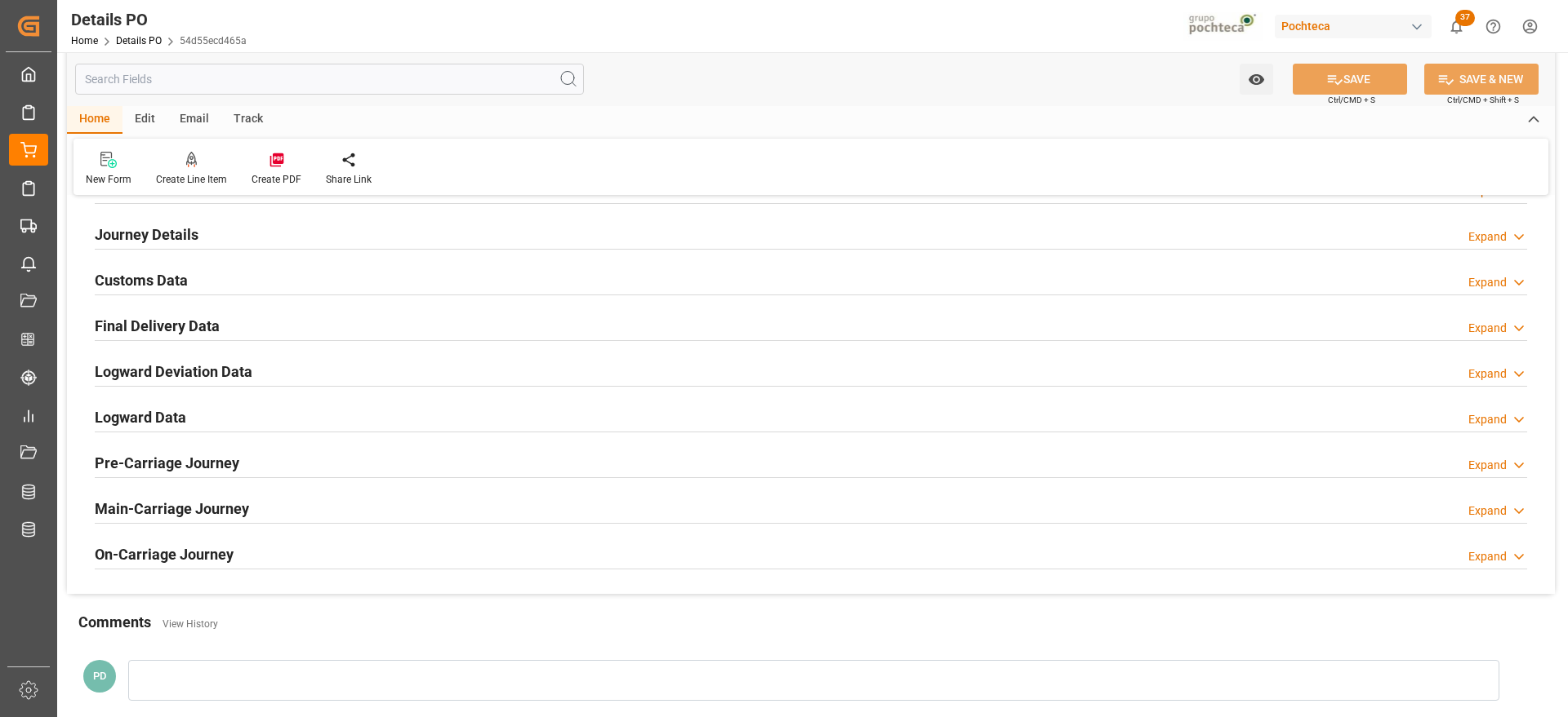
click at [134, 281] on h2 "Customs Data" at bounding box center [141, 280] width 93 height 22
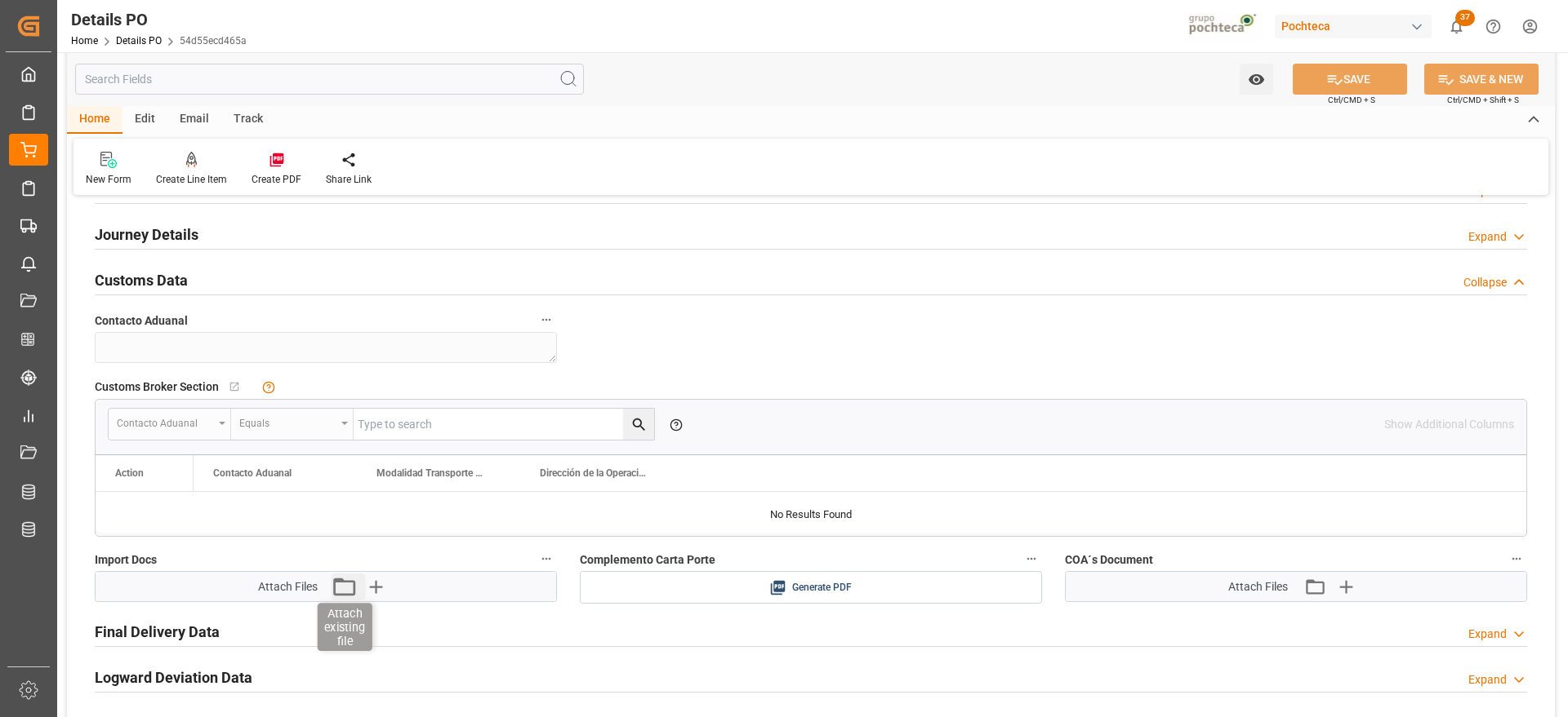
click at [336, 583] on icon "button" at bounding box center [343, 587] width 26 height 26
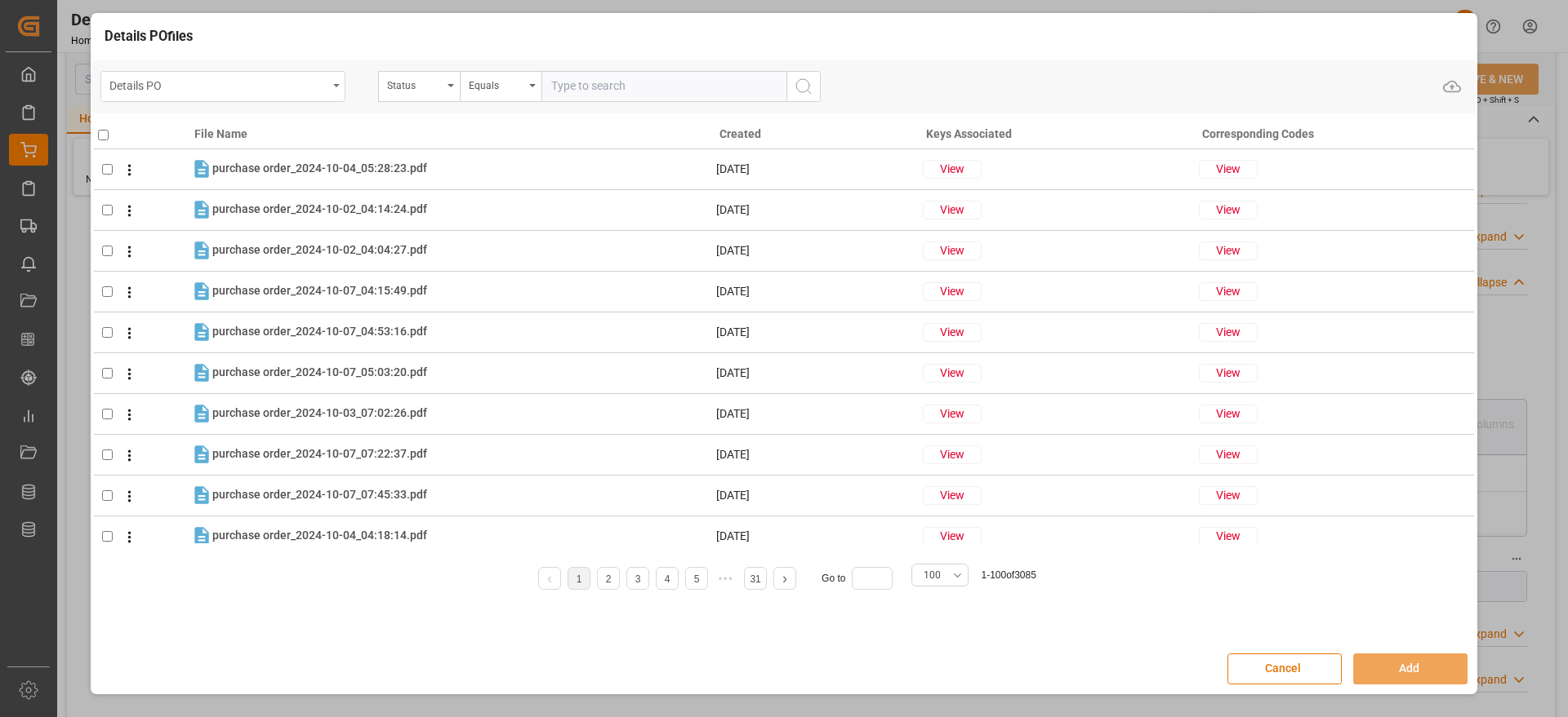
click at [227, 86] on div "Details PO" at bounding box center [219, 84] width 218 height 21
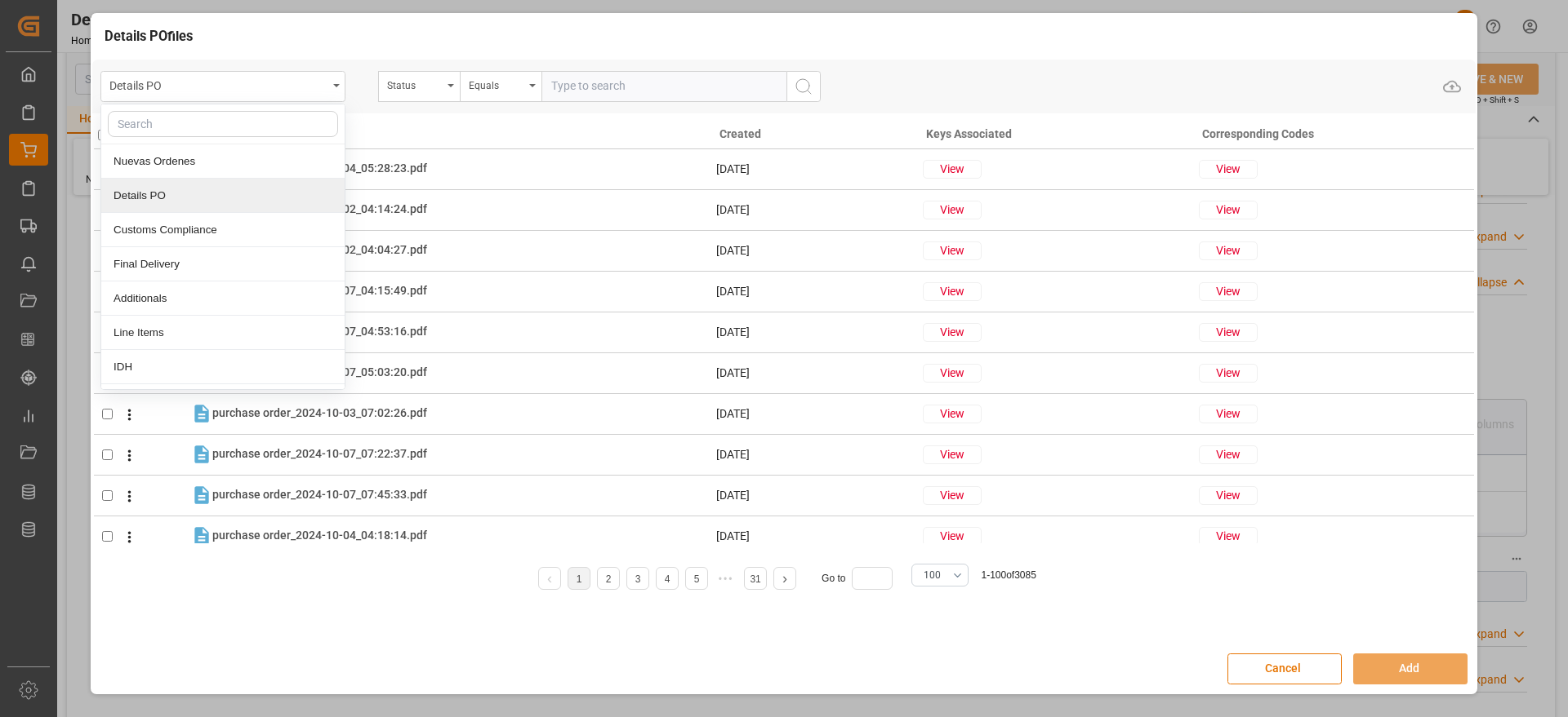
click at [176, 193] on div "Details PO" at bounding box center [223, 195] width 244 height 34
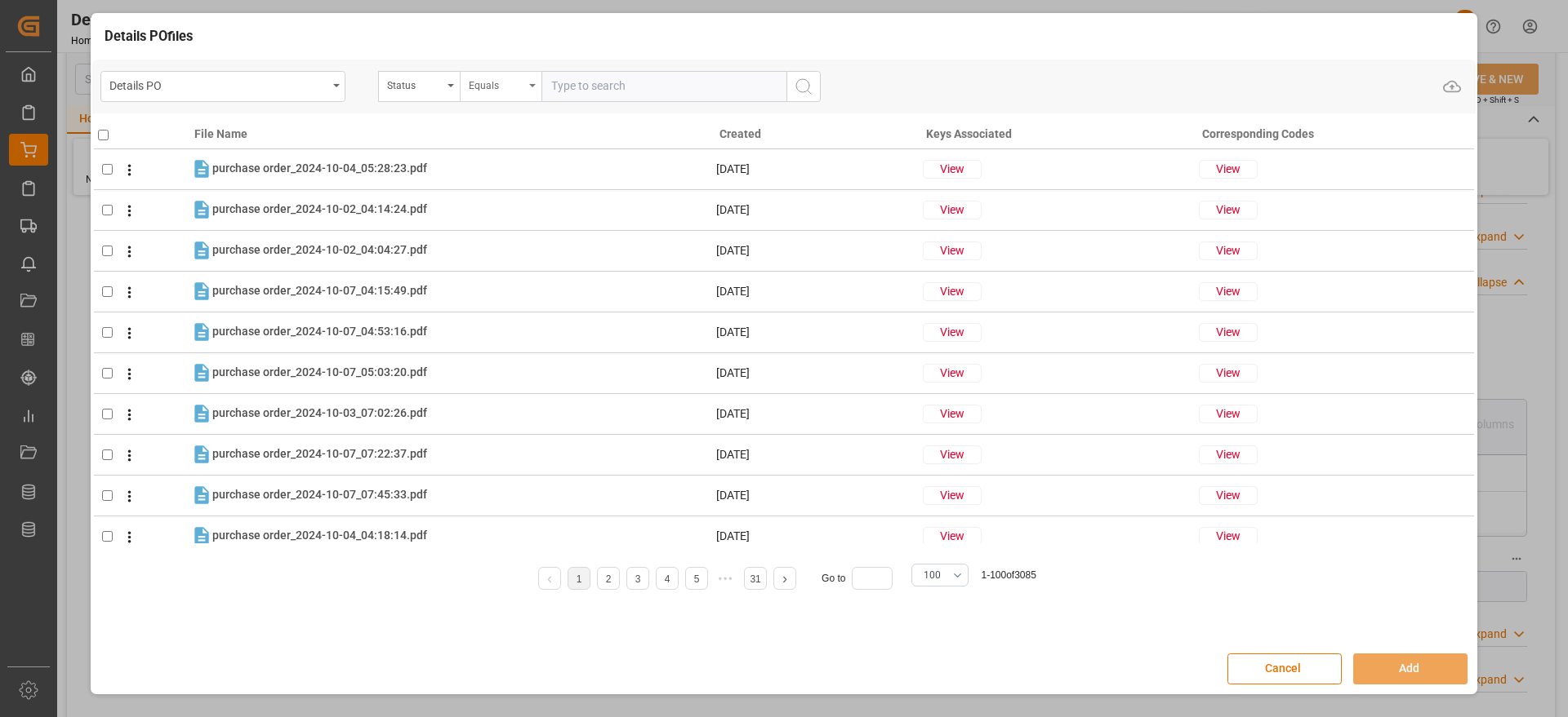
click at [477, 82] on div "Equals" at bounding box center [496, 83] width 56 height 19
click at [427, 87] on div "Status" at bounding box center [415, 83] width 56 height 19
type input "ORD"
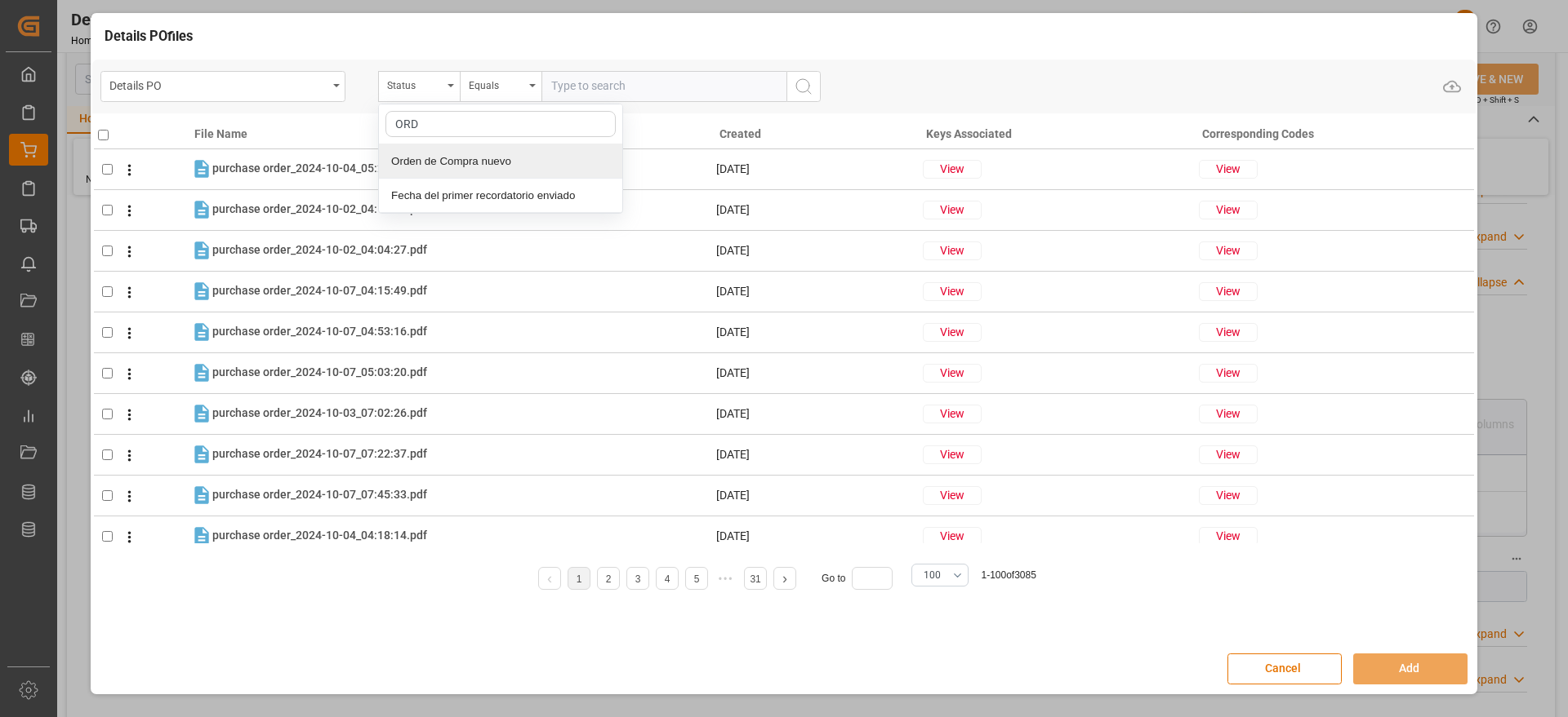
click at [474, 160] on div "Orden de Compra nuevo" at bounding box center [500, 161] width 244 height 34
click at [594, 71] on input "text" at bounding box center [663, 86] width 245 height 31
paste input "5000303974"
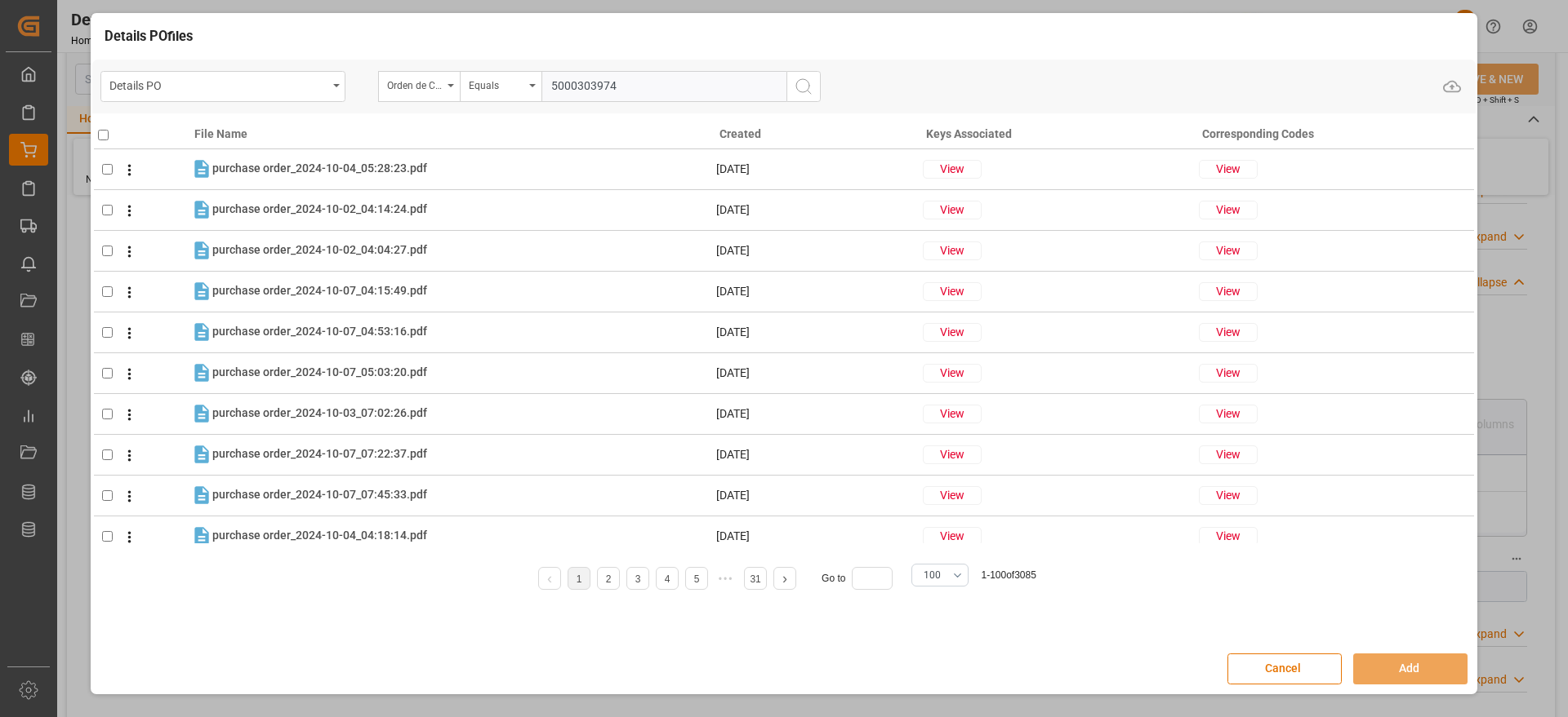
type input "5000303974"
click at [796, 89] on icon "search button" at bounding box center [804, 86] width 20 height 20
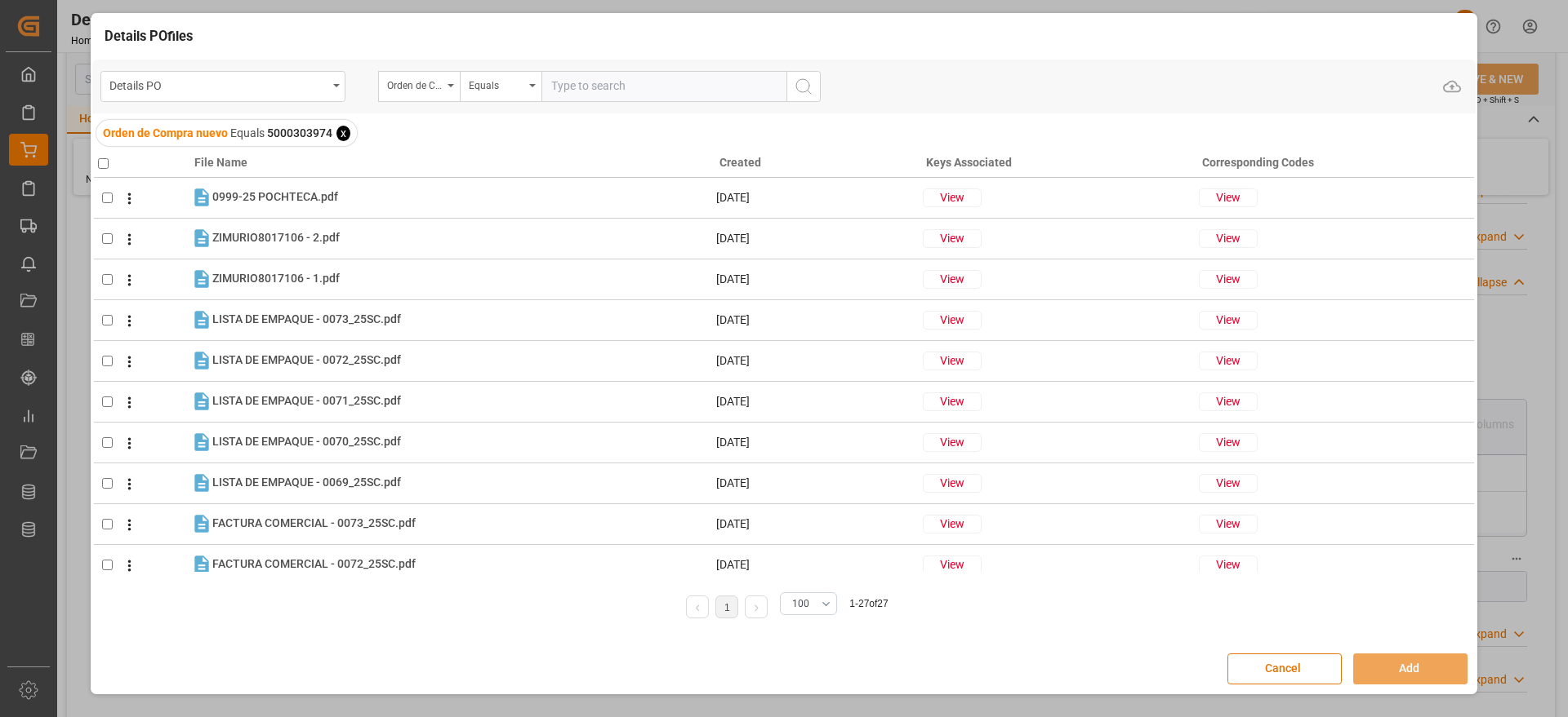
click at [104, 159] on input "checkbox" at bounding box center [103, 164] width 11 height 11
checkbox input "true"
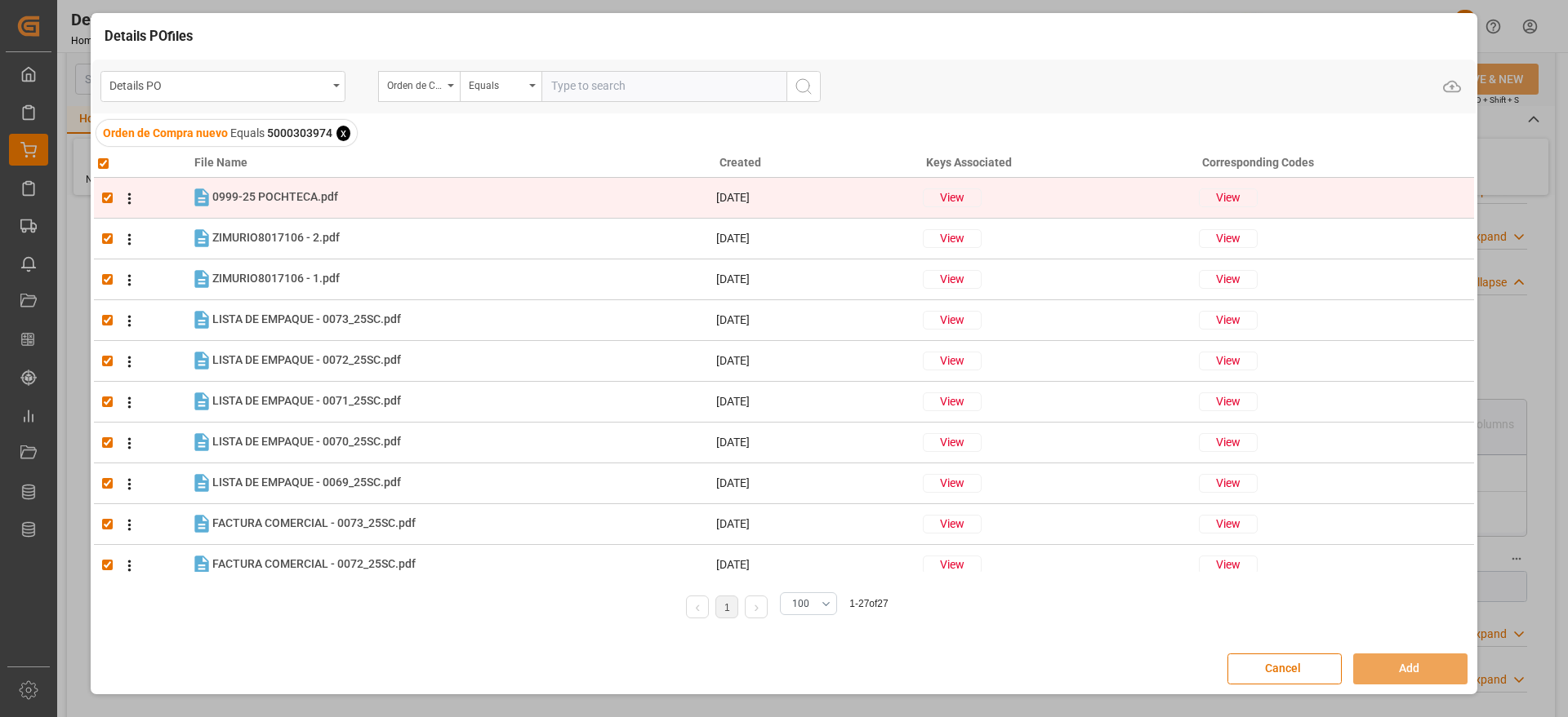
checkbox input "true"
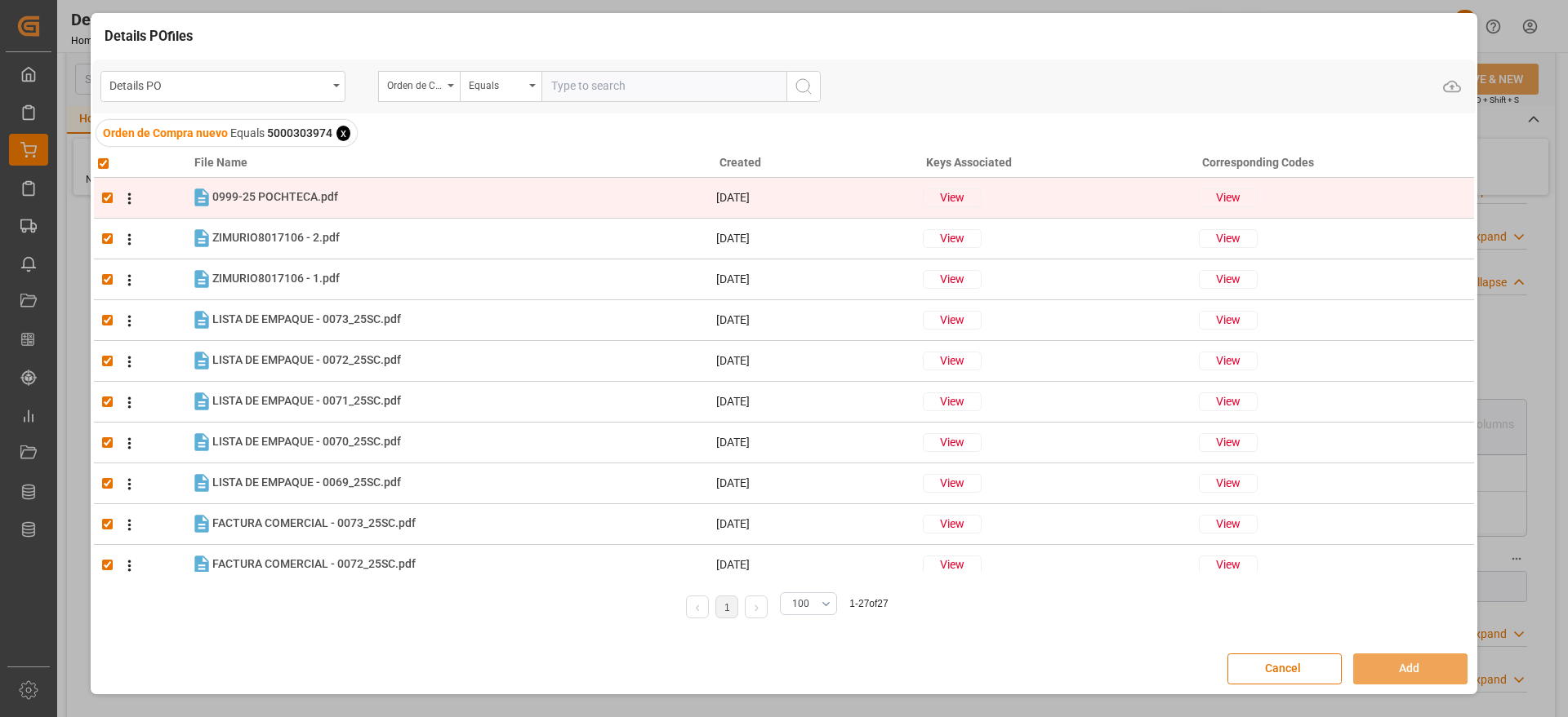
checkbox input "true"
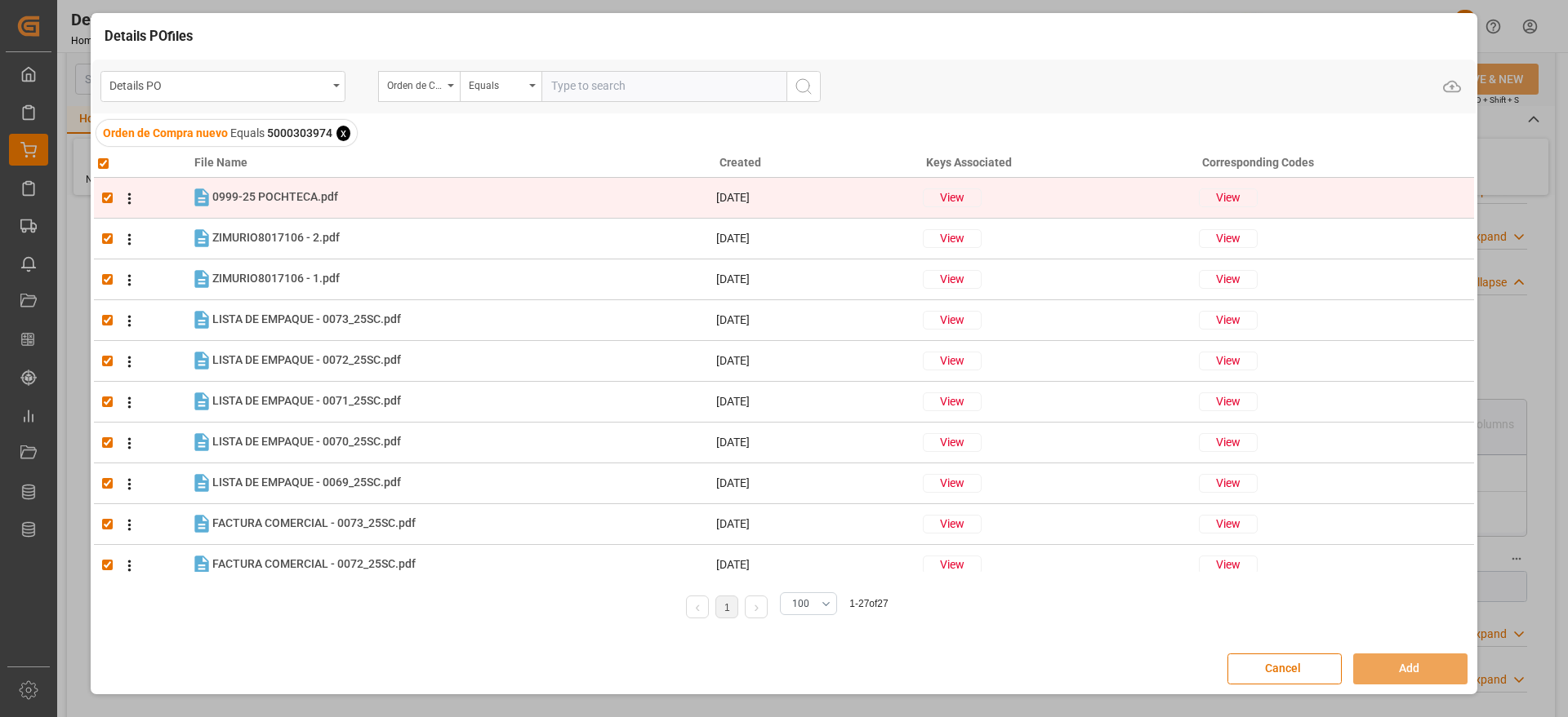
checkbox input "true"
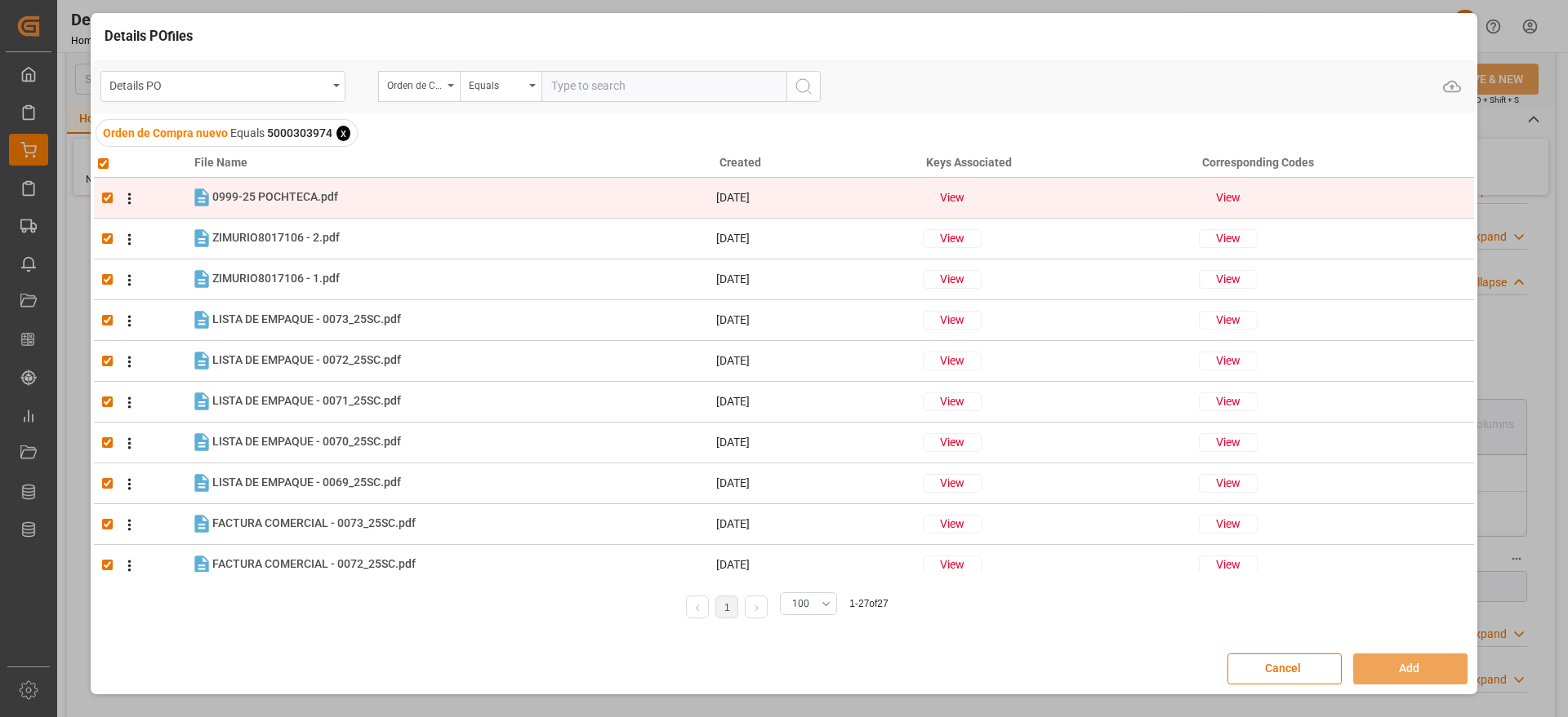
checkbox input "true"
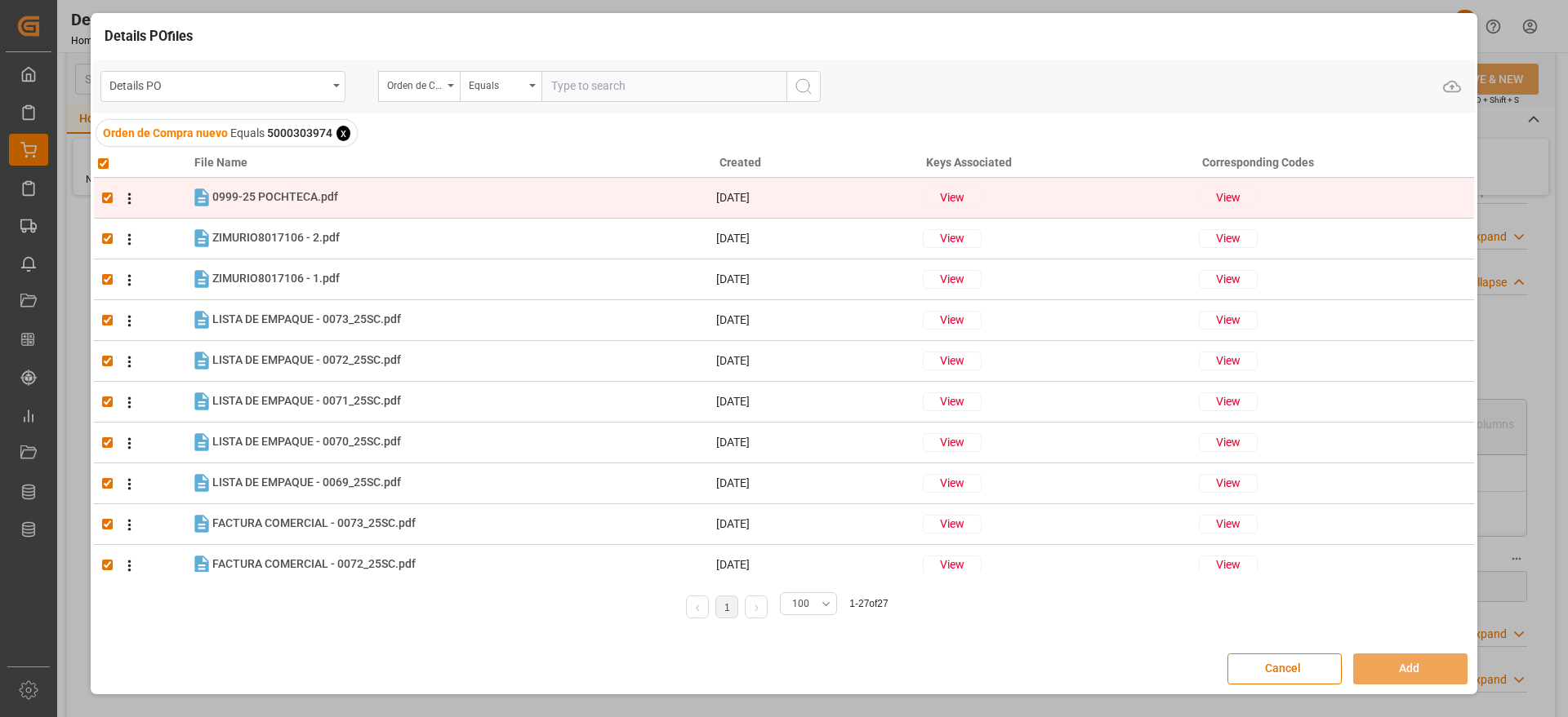
checkbox input "true"
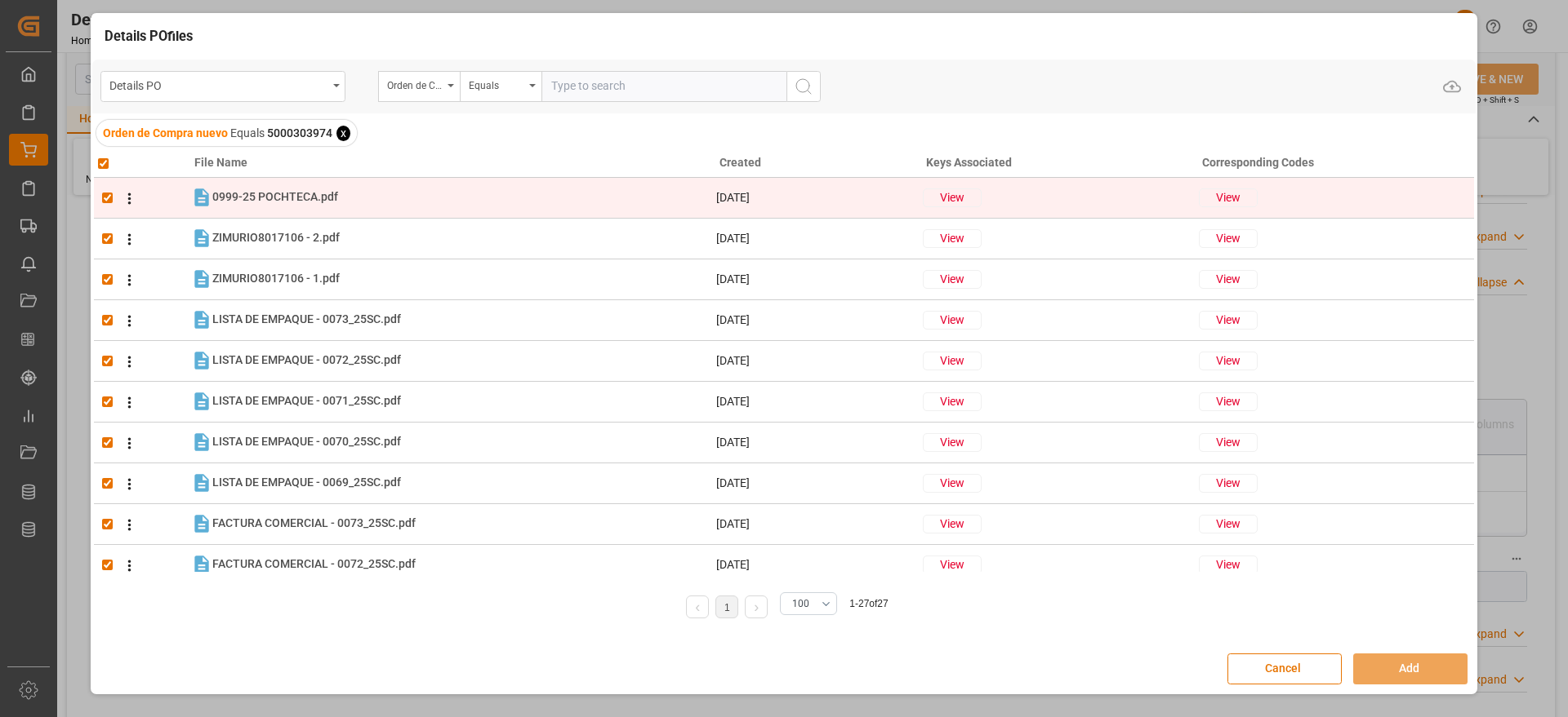
checkbox input "true"
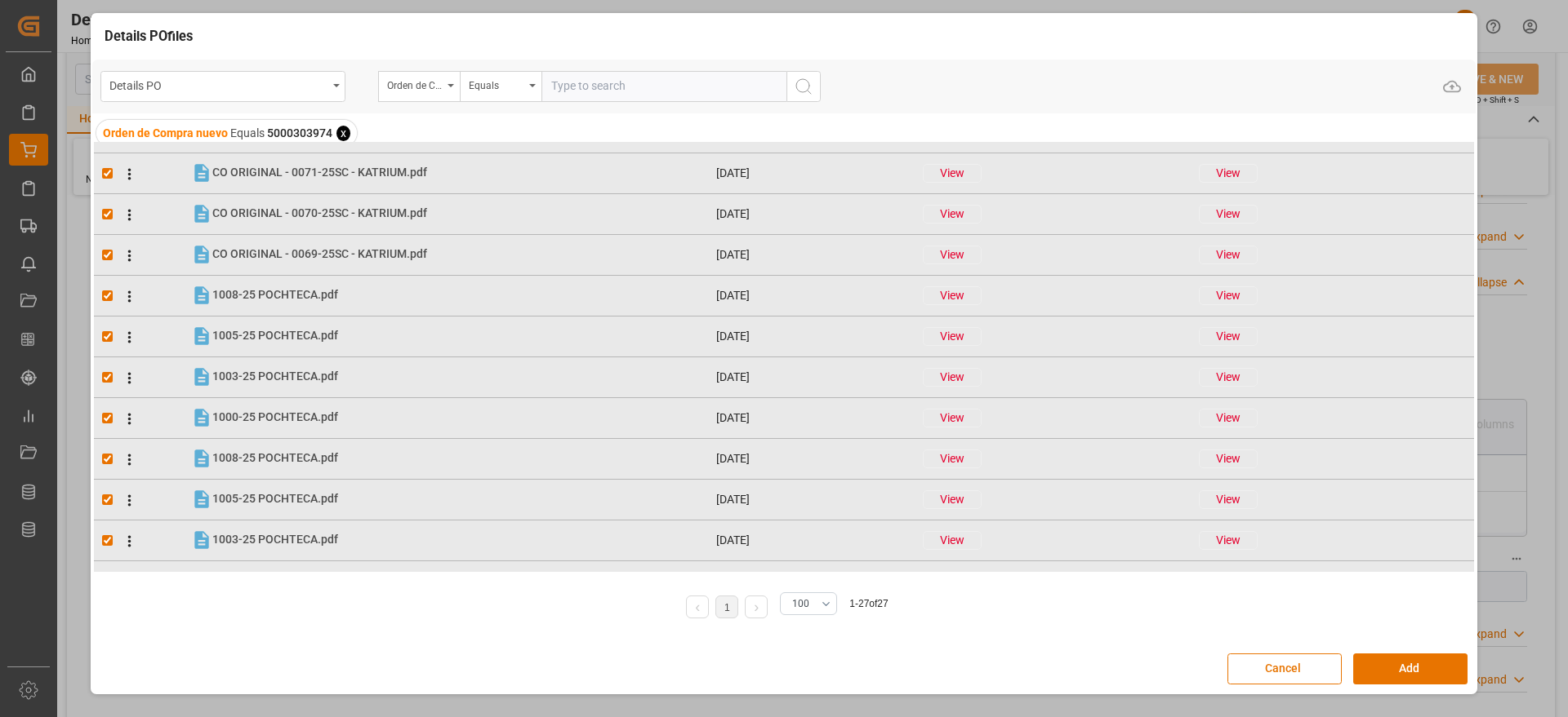
scroll to position [708, 0]
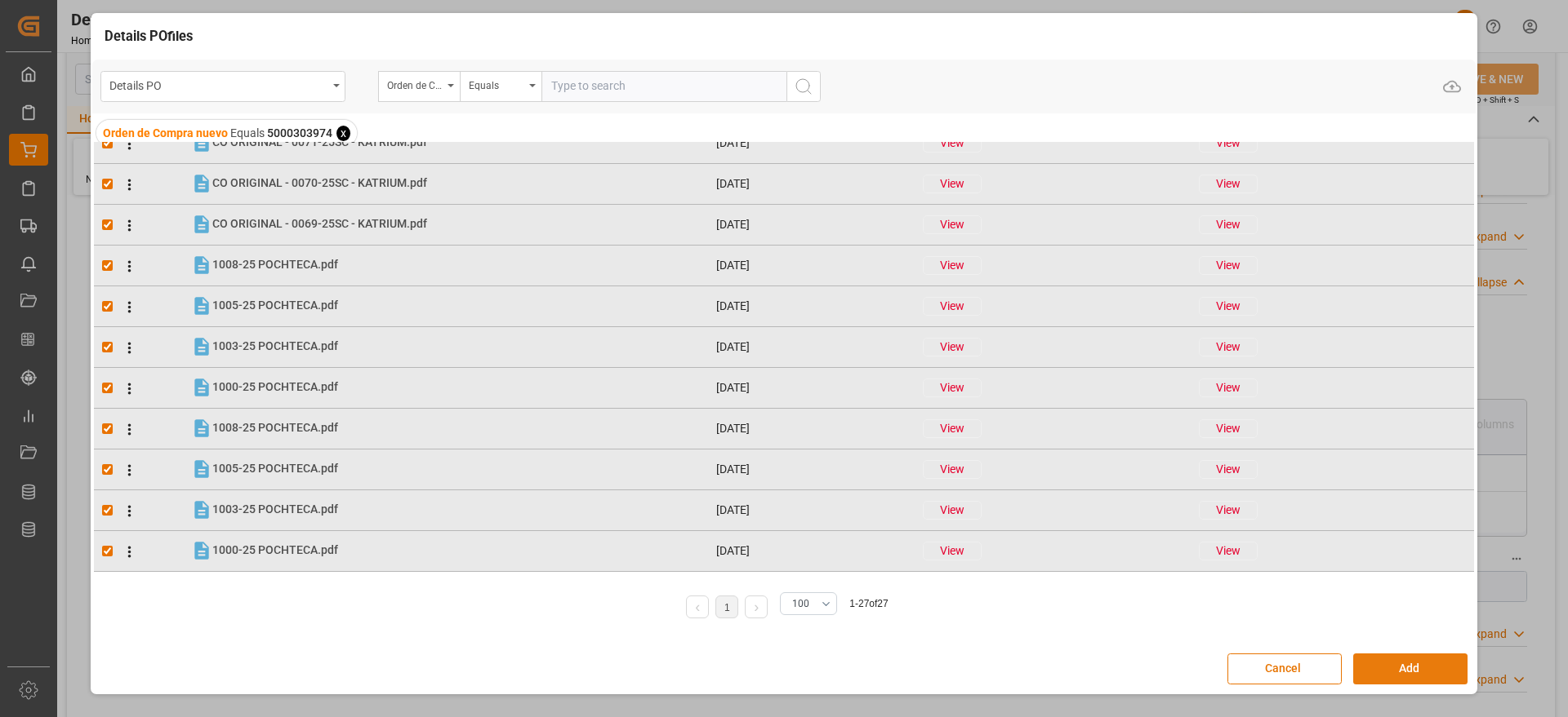
click at [1427, 666] on button "Add" at bounding box center [1411, 669] width 115 height 31
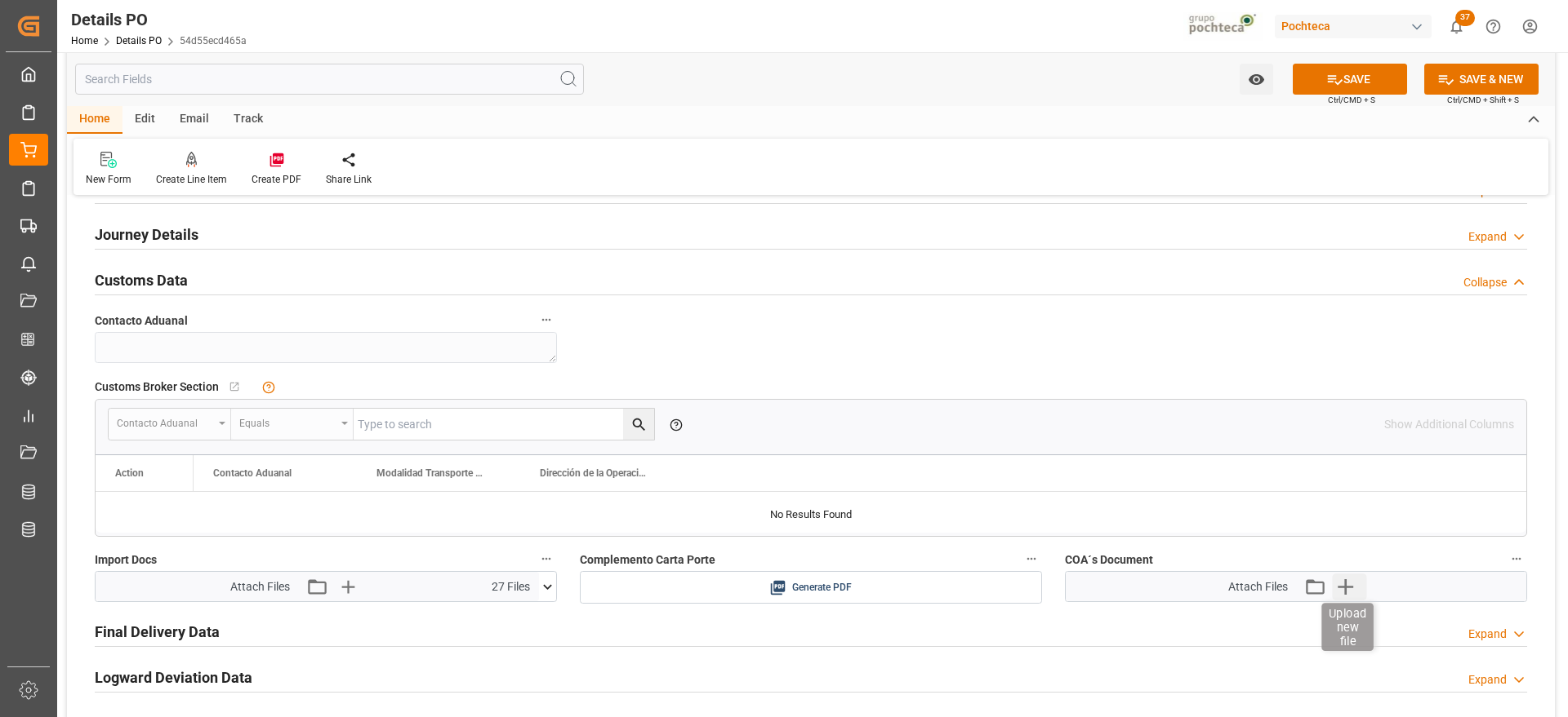
click at [1349, 584] on icon "button" at bounding box center [1344, 587] width 26 height 26
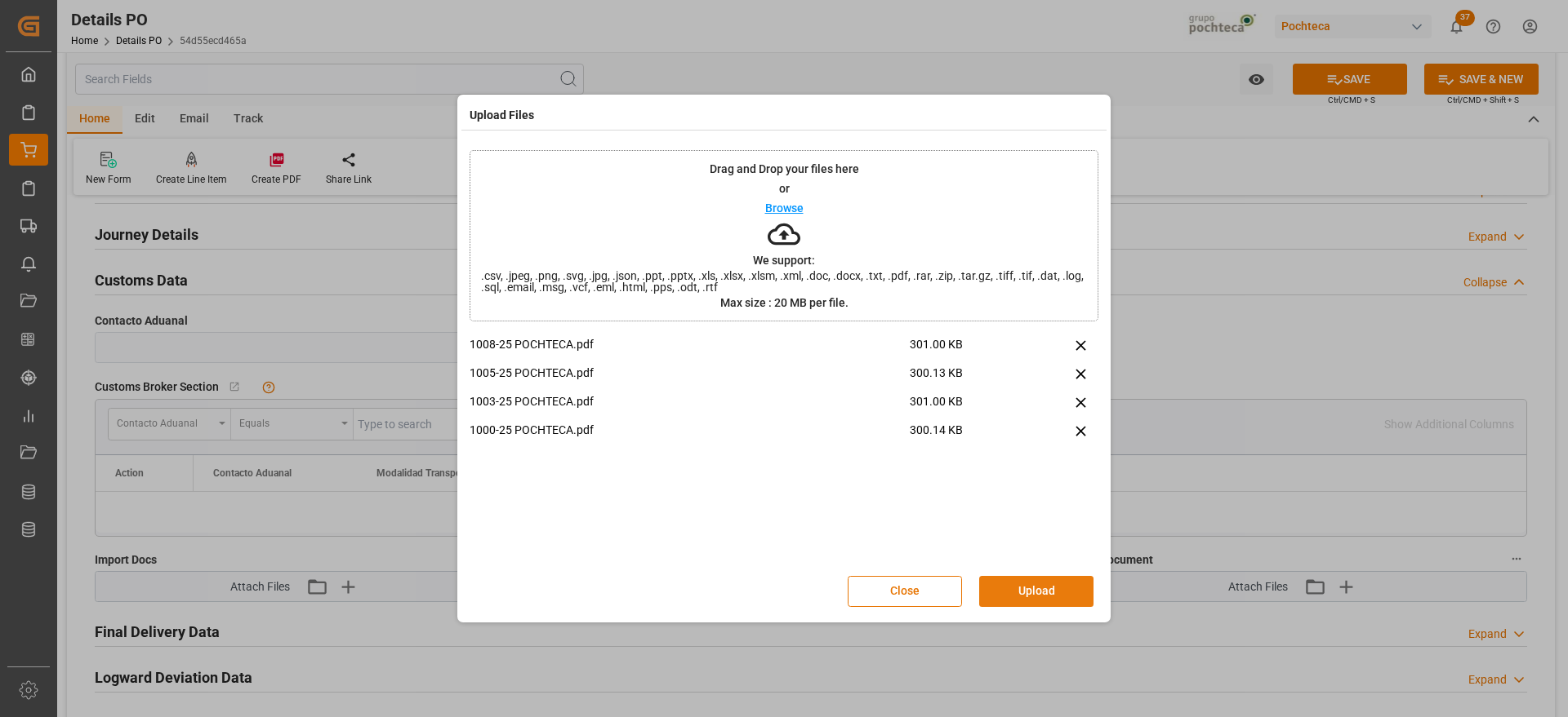
click at [1023, 600] on button "Upload" at bounding box center [1037, 592] width 115 height 31
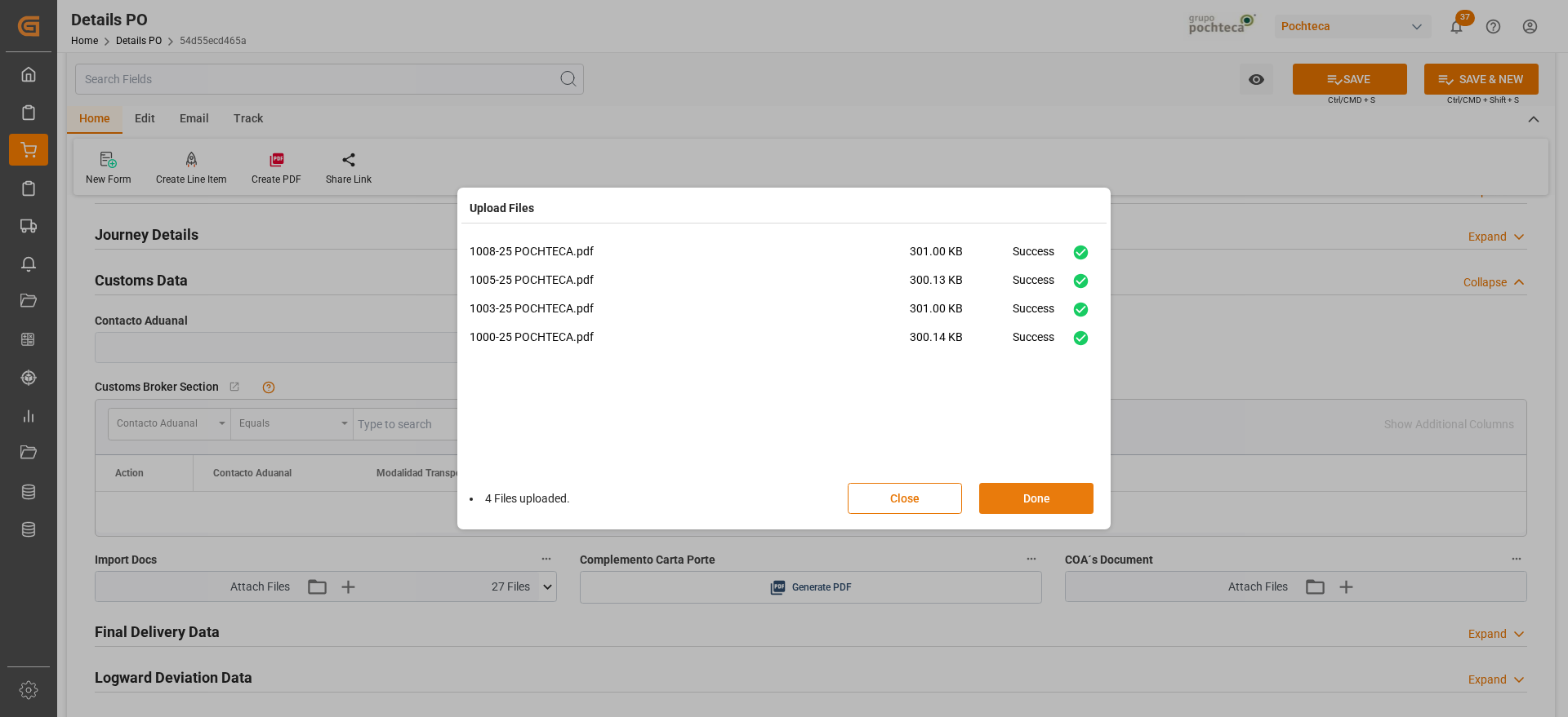
click at [1038, 501] on button "Done" at bounding box center [1037, 498] width 115 height 31
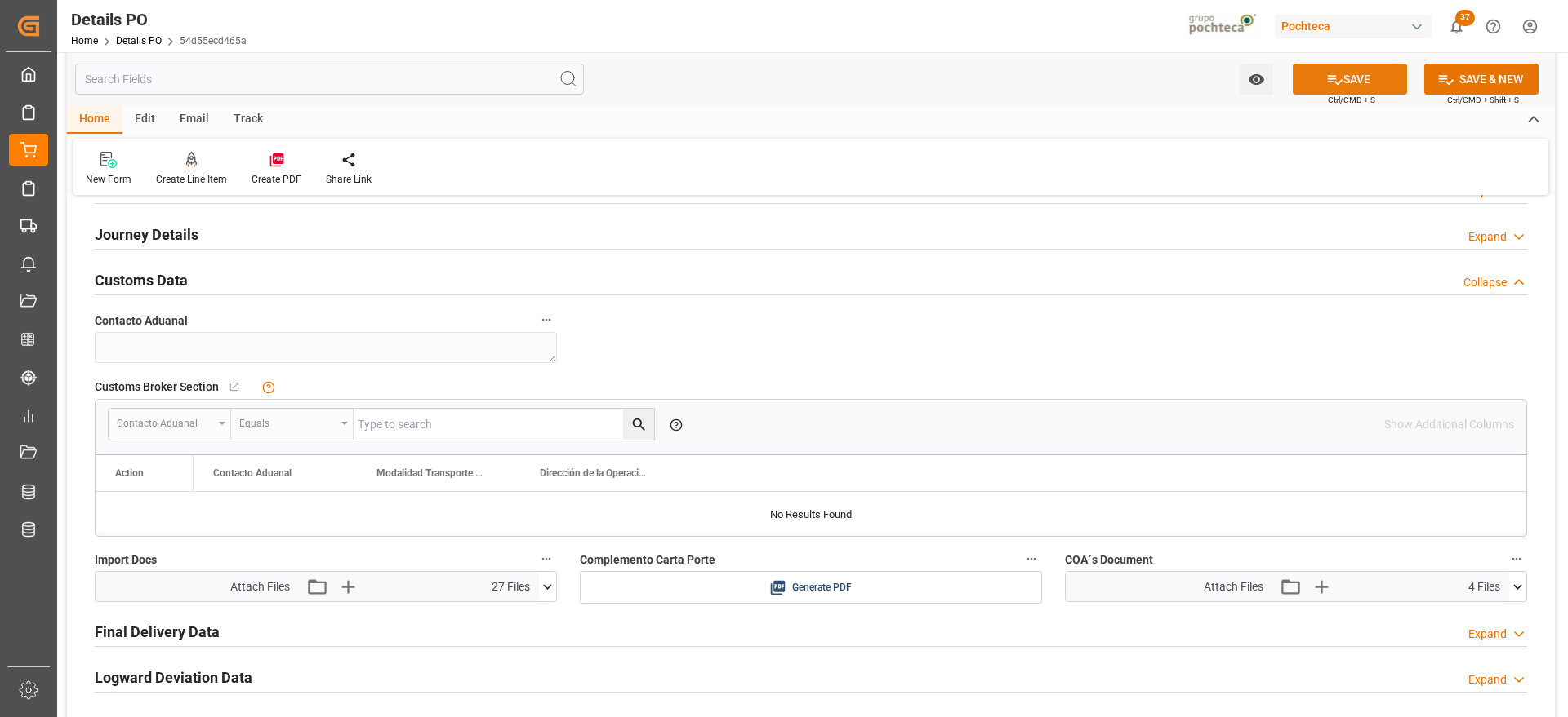
click at [1349, 85] on button "SAVE" at bounding box center [1350, 79] width 115 height 31
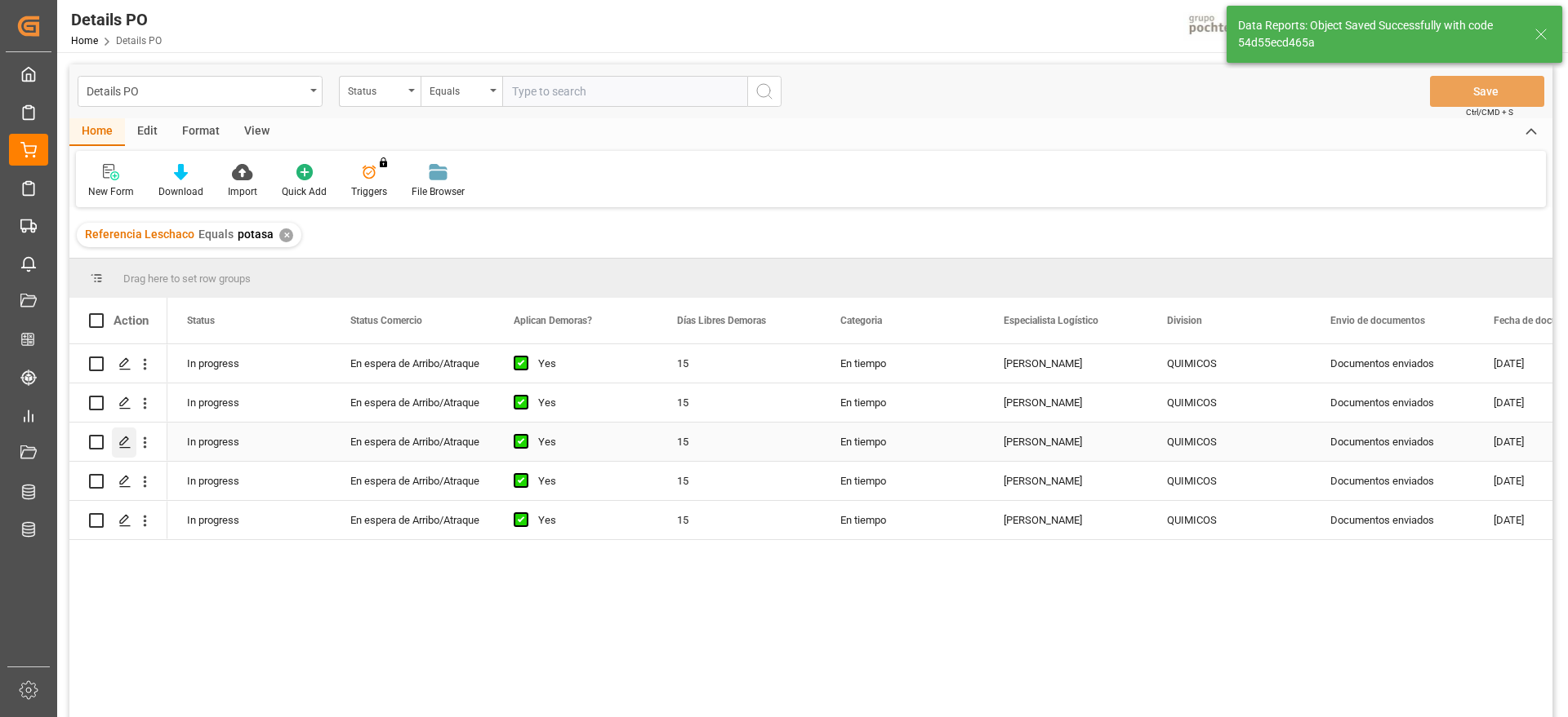
click at [124, 445] on icon "Press SPACE to select this row." at bounding box center [125, 443] width 13 height 13
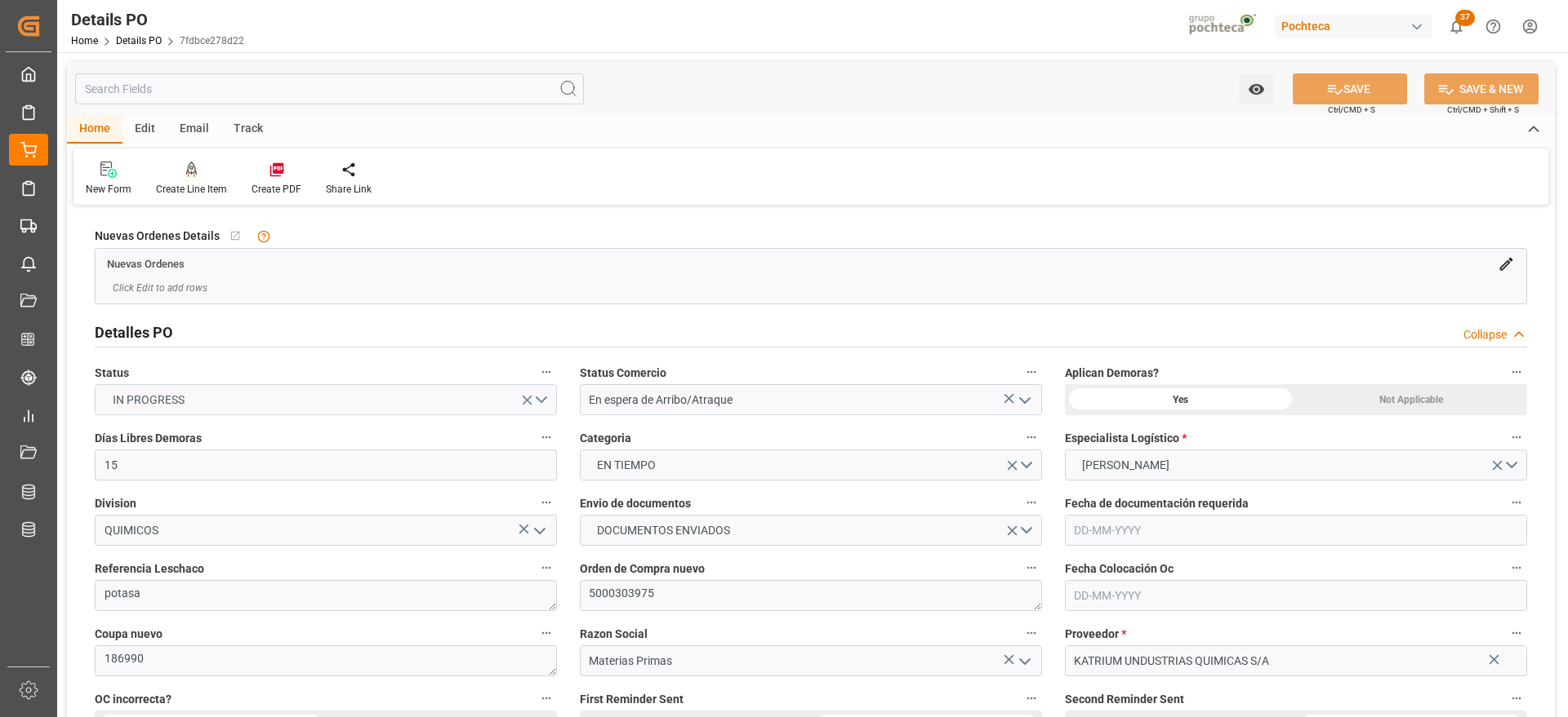
type input "15"
type input "[DATE]"
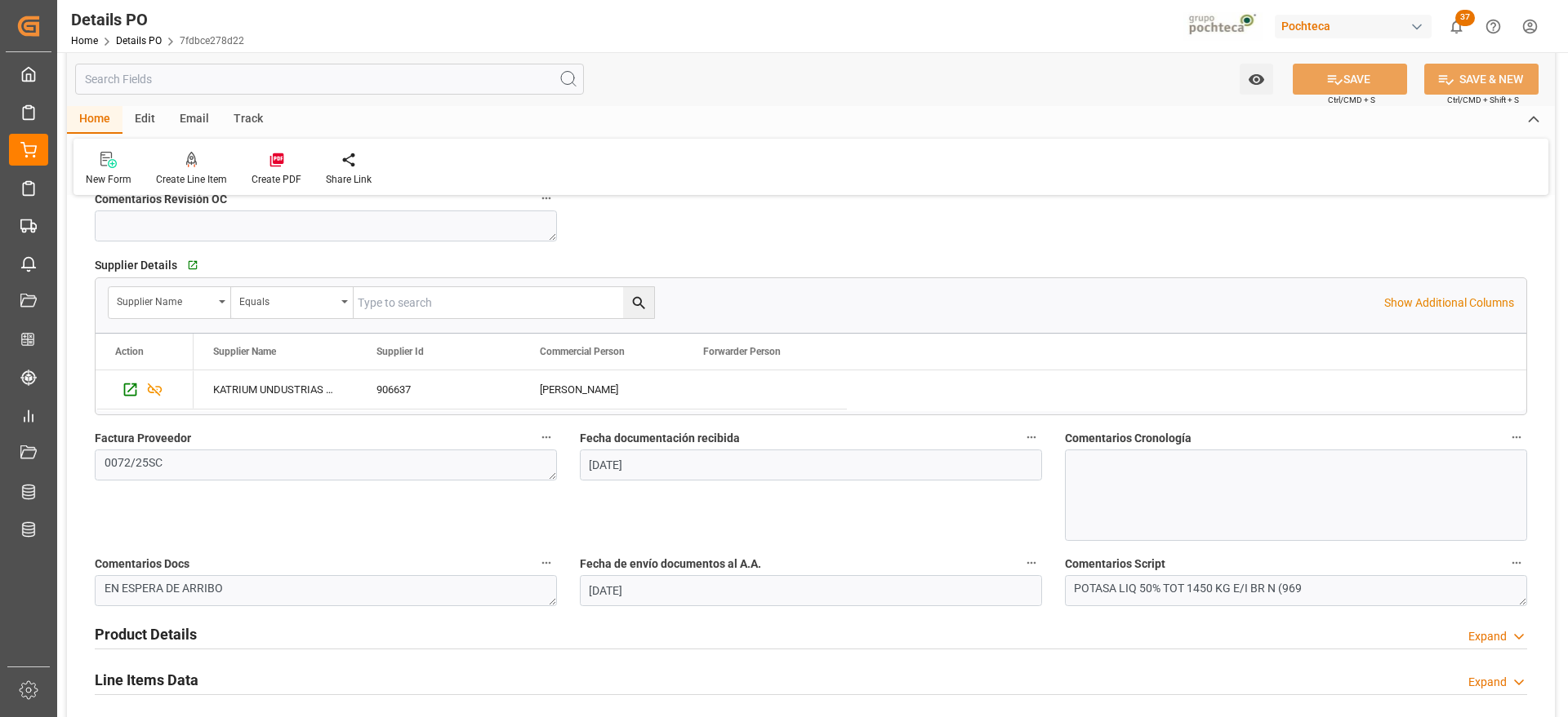
scroll to position [816, 0]
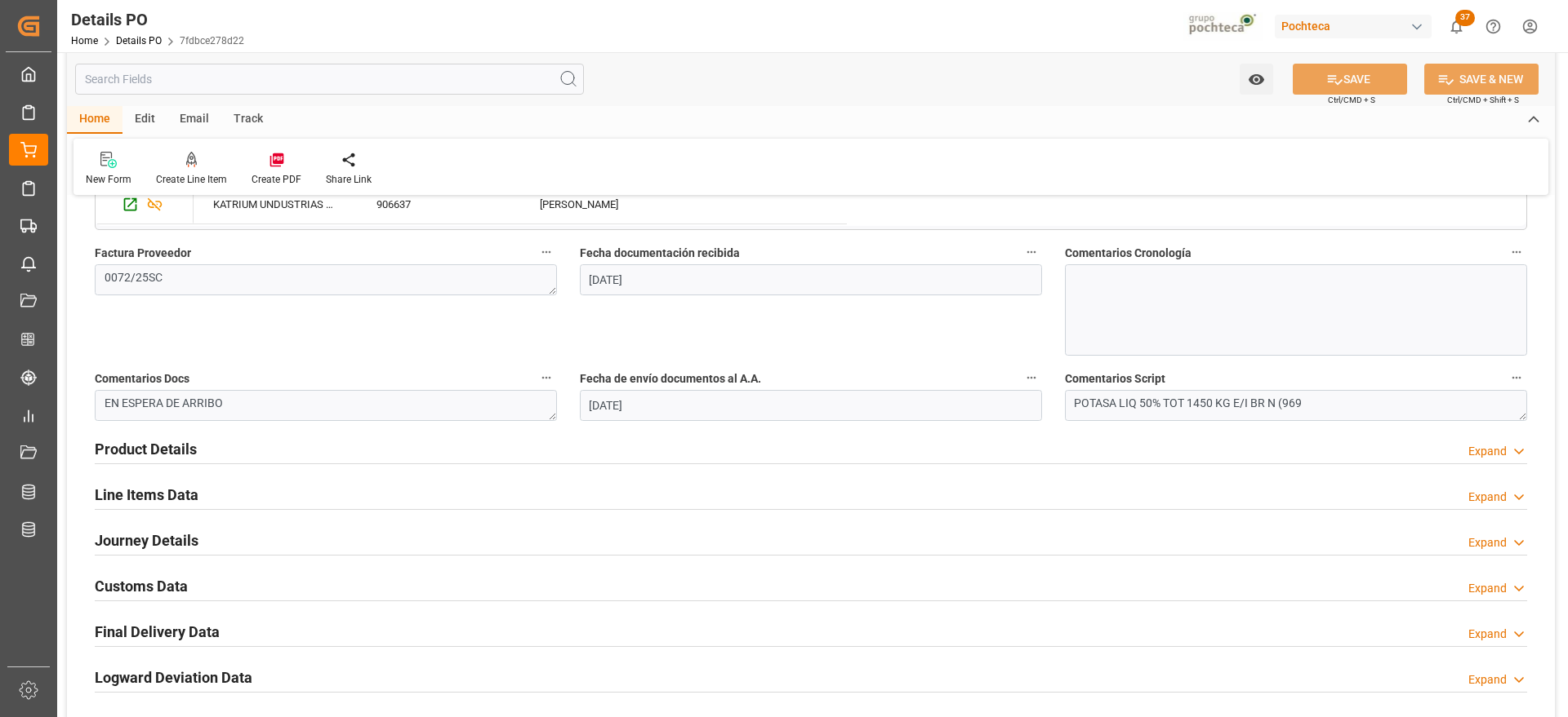
click at [160, 583] on h2 "Customs Data" at bounding box center [141, 587] width 93 height 22
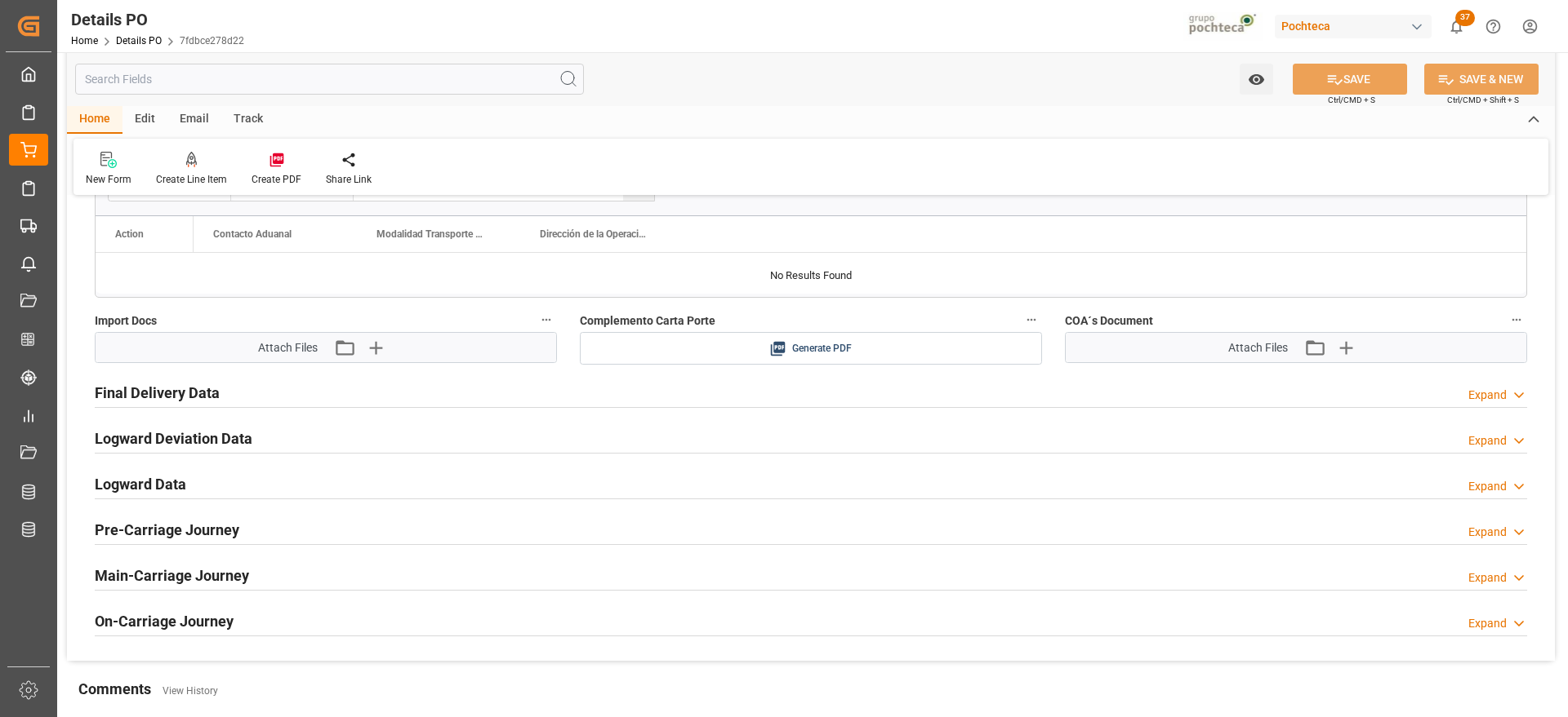
scroll to position [1326, 0]
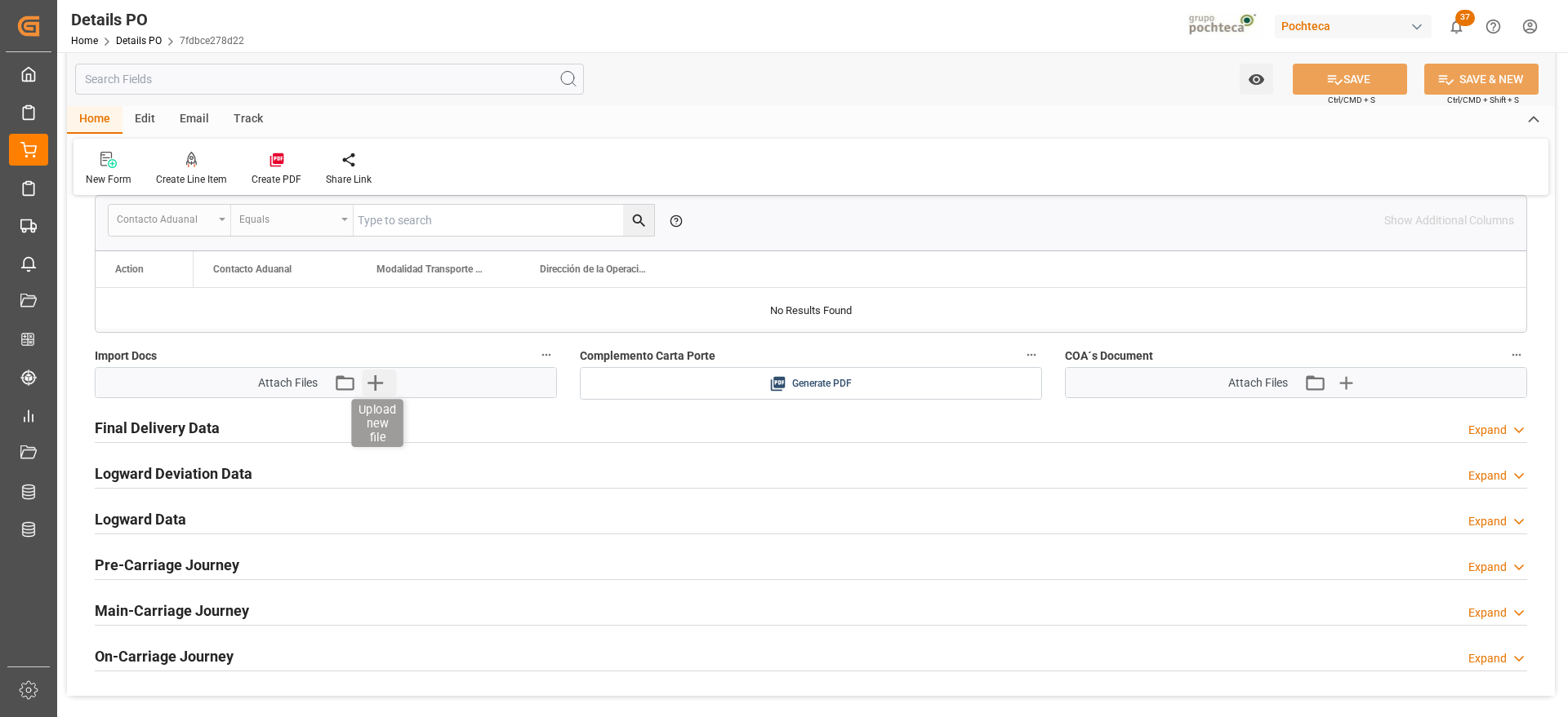
click at [383, 382] on icon "button" at bounding box center [375, 383] width 16 height 16
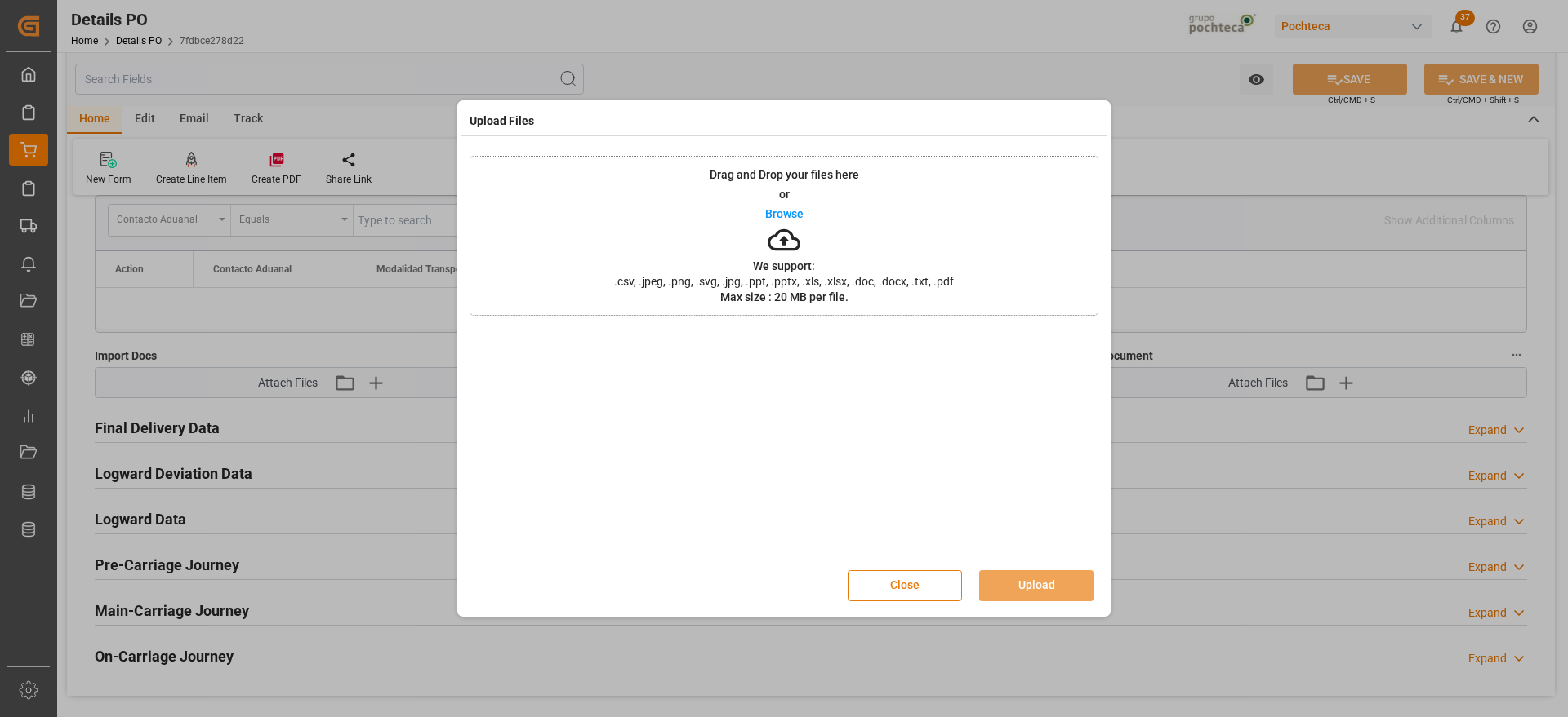
click at [900, 585] on button "Close" at bounding box center [905, 586] width 115 height 31
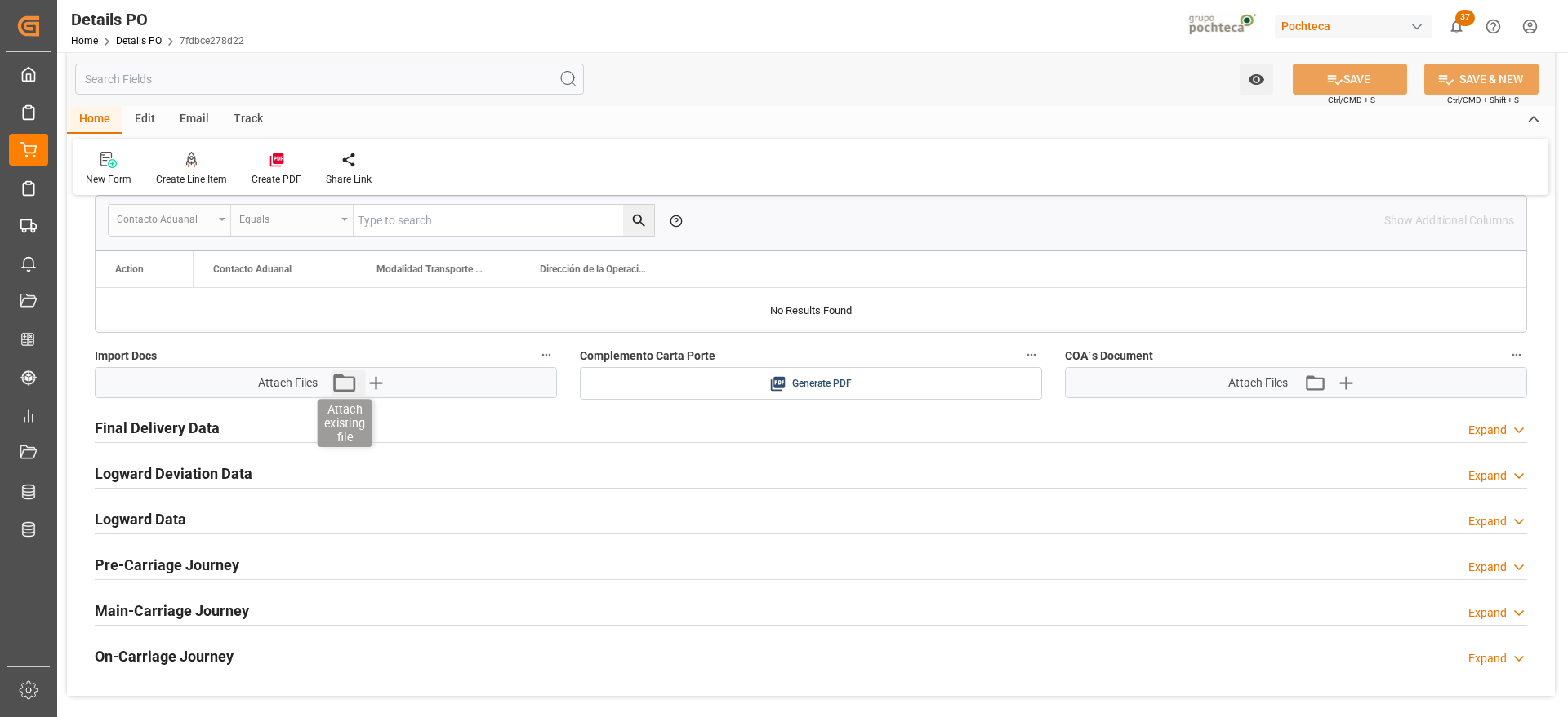
click at [340, 377] on icon "button" at bounding box center [344, 383] width 22 height 18
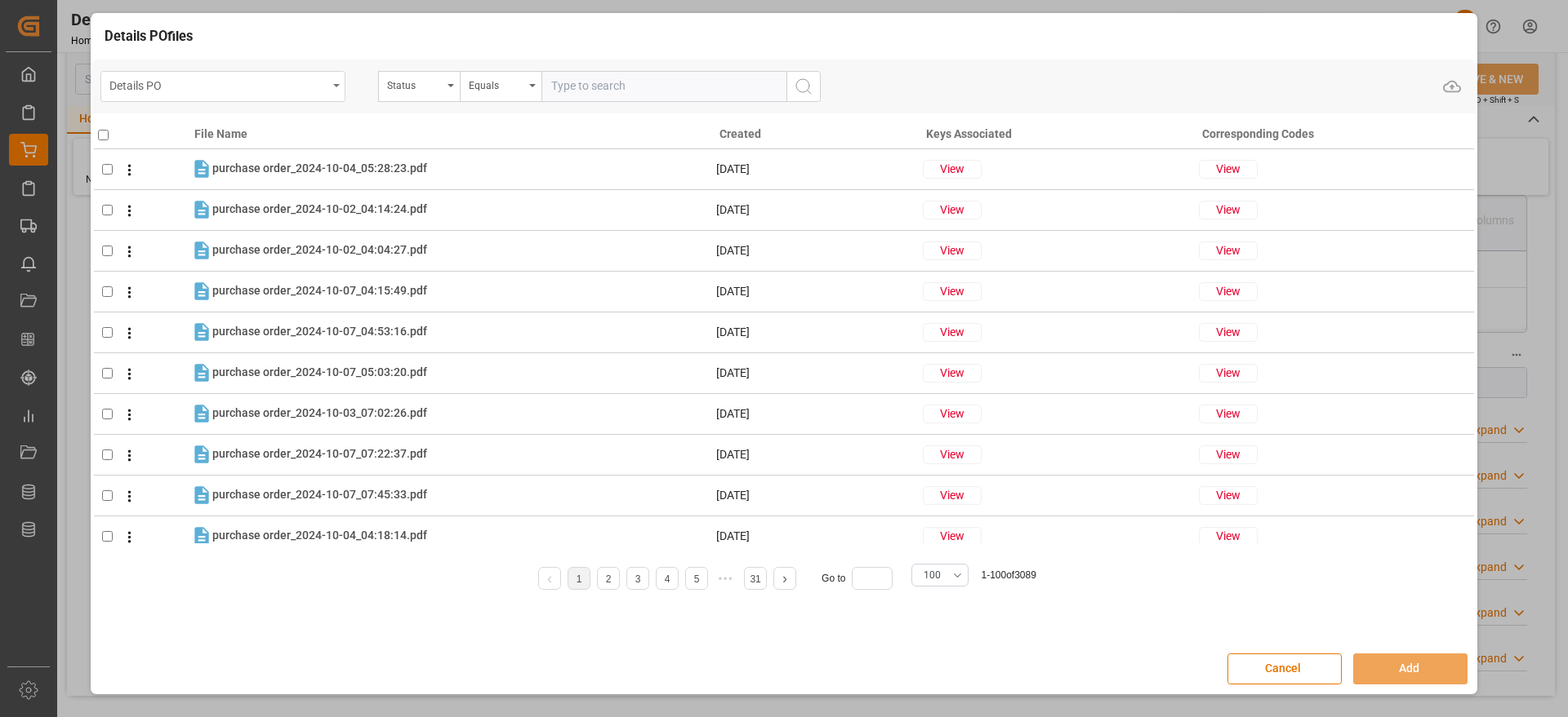
click at [296, 77] on div "Details PO" at bounding box center [219, 84] width 218 height 21
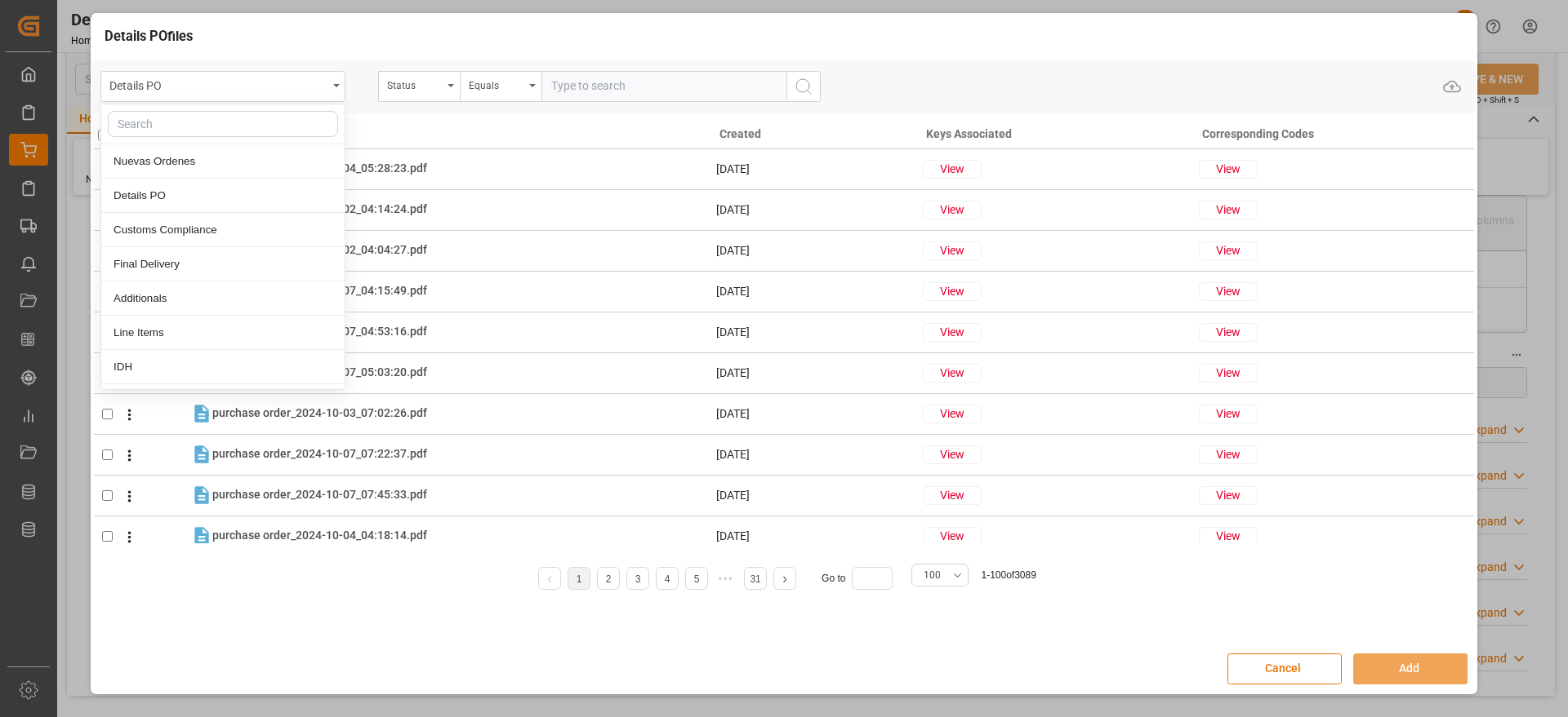
click at [221, 124] on input "text" at bounding box center [223, 124] width 230 height 26
click at [199, 190] on div "Details PO" at bounding box center [223, 195] width 244 height 34
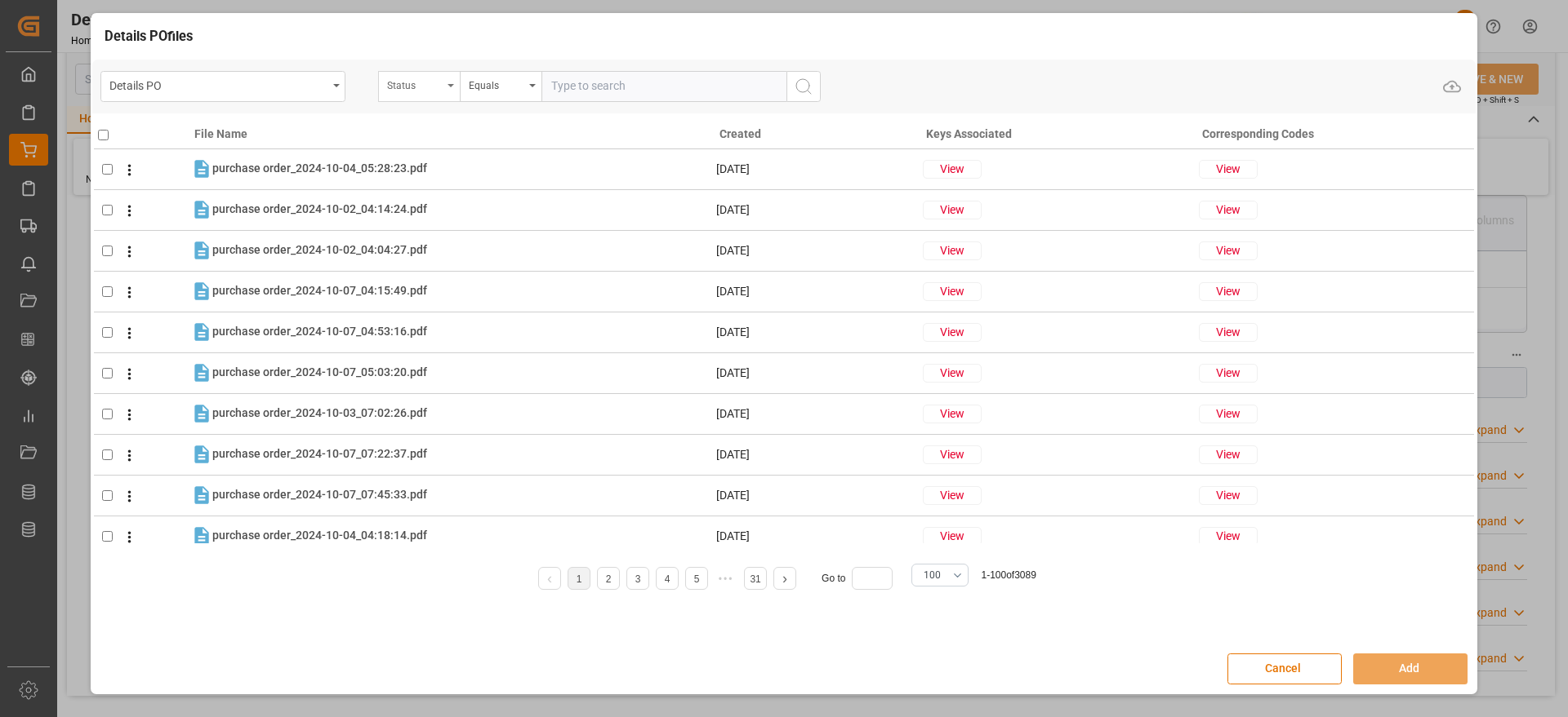
click at [402, 84] on div "Status" at bounding box center [415, 83] width 56 height 19
click at [422, 120] on input "text" at bounding box center [500, 124] width 230 height 26
type input "ORDE"
click at [500, 163] on div "Orden de Compra nuevo" at bounding box center [500, 161] width 244 height 34
click at [568, 91] on input "text" at bounding box center [663, 86] width 245 height 31
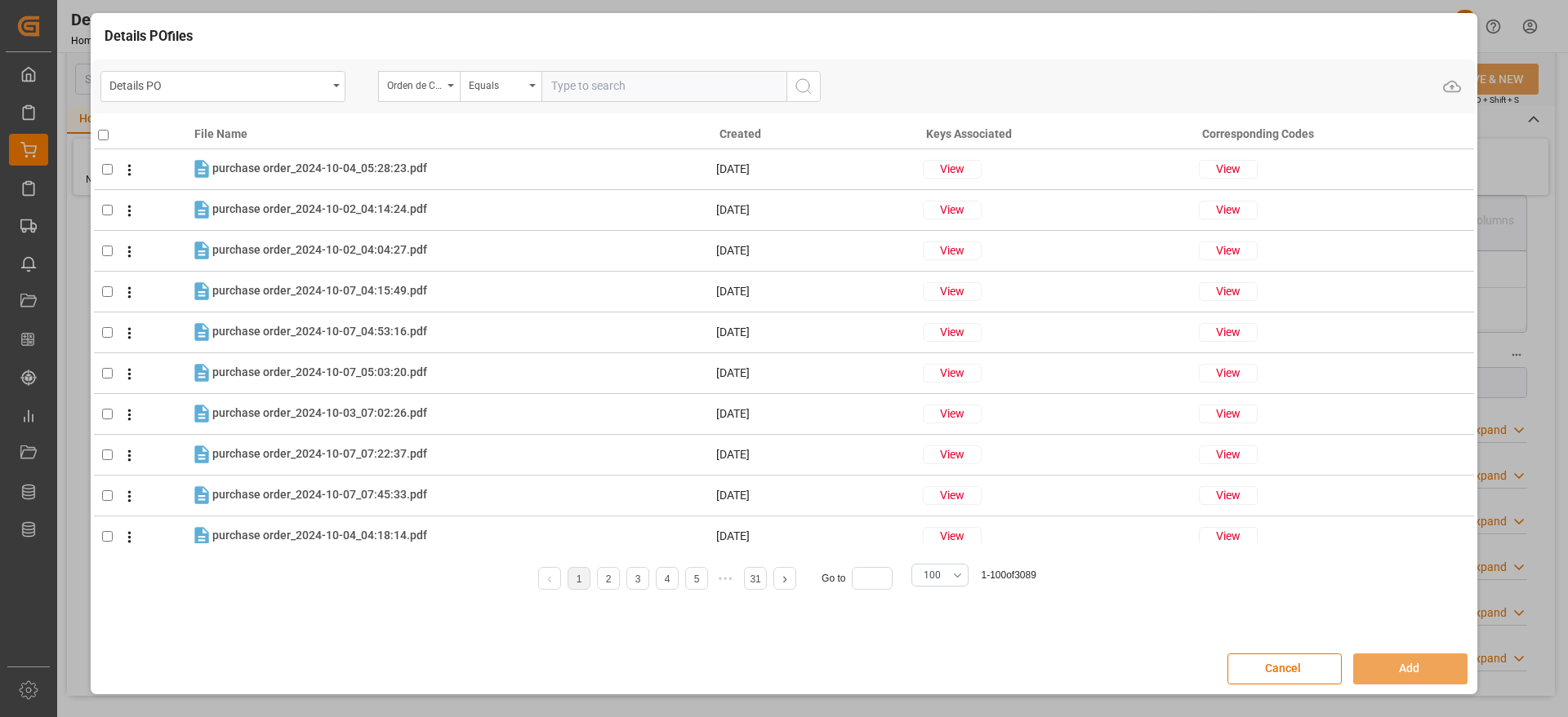
paste input "5000303974"
type input "5000303974"
click at [800, 81] on icon "search button" at bounding box center [804, 86] width 20 height 20
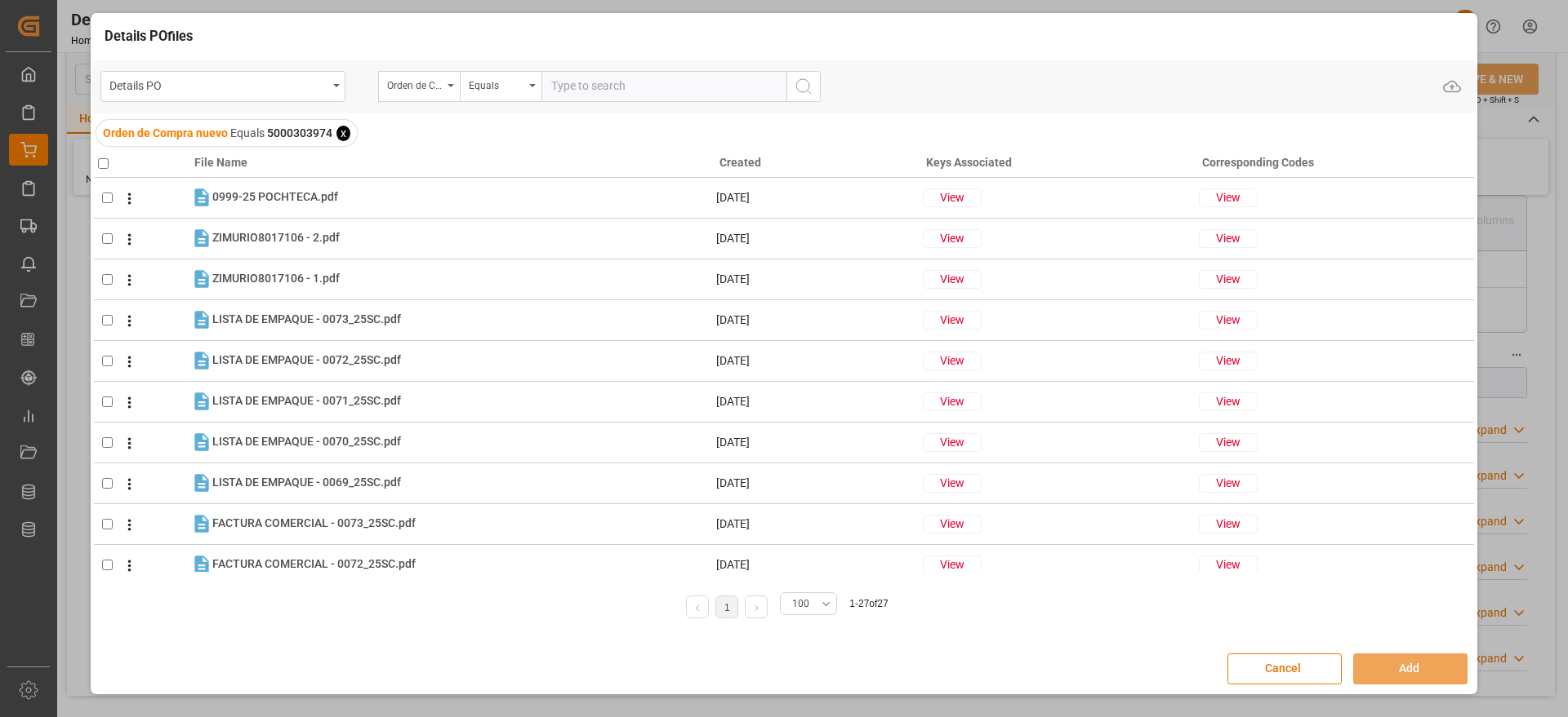
click at [103, 160] on input "checkbox" at bounding box center [103, 164] width 11 height 11
checkbox input "true"
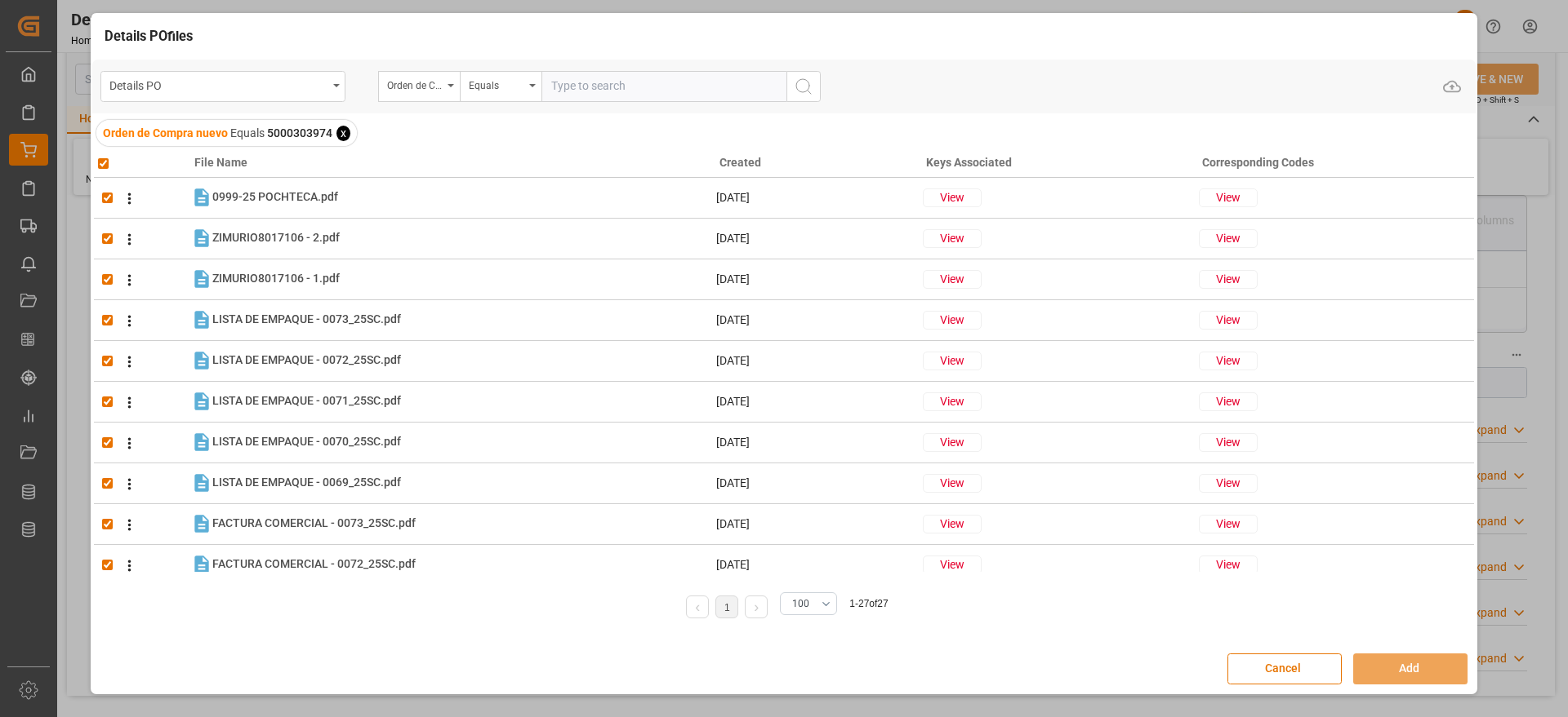
checkbox input "true"
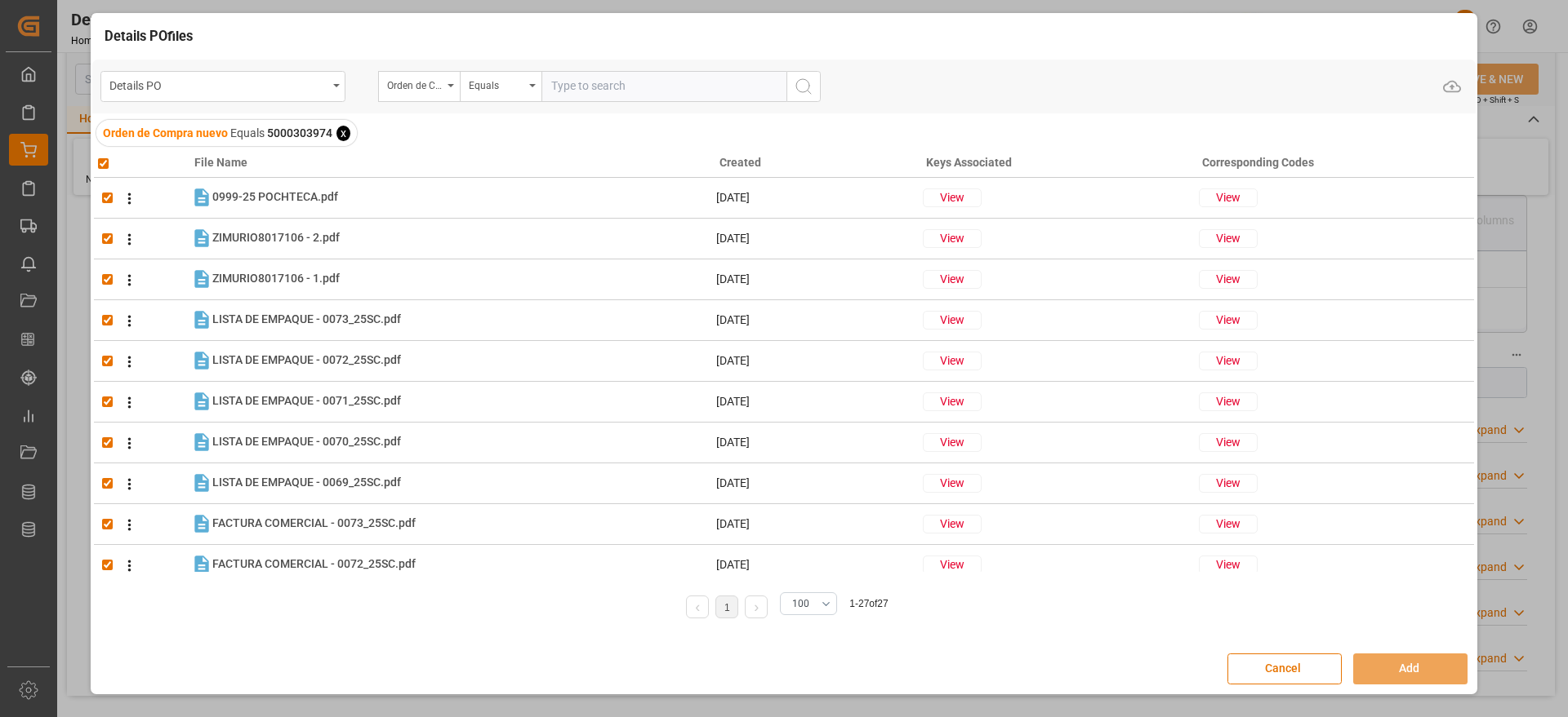
checkbox input "true"
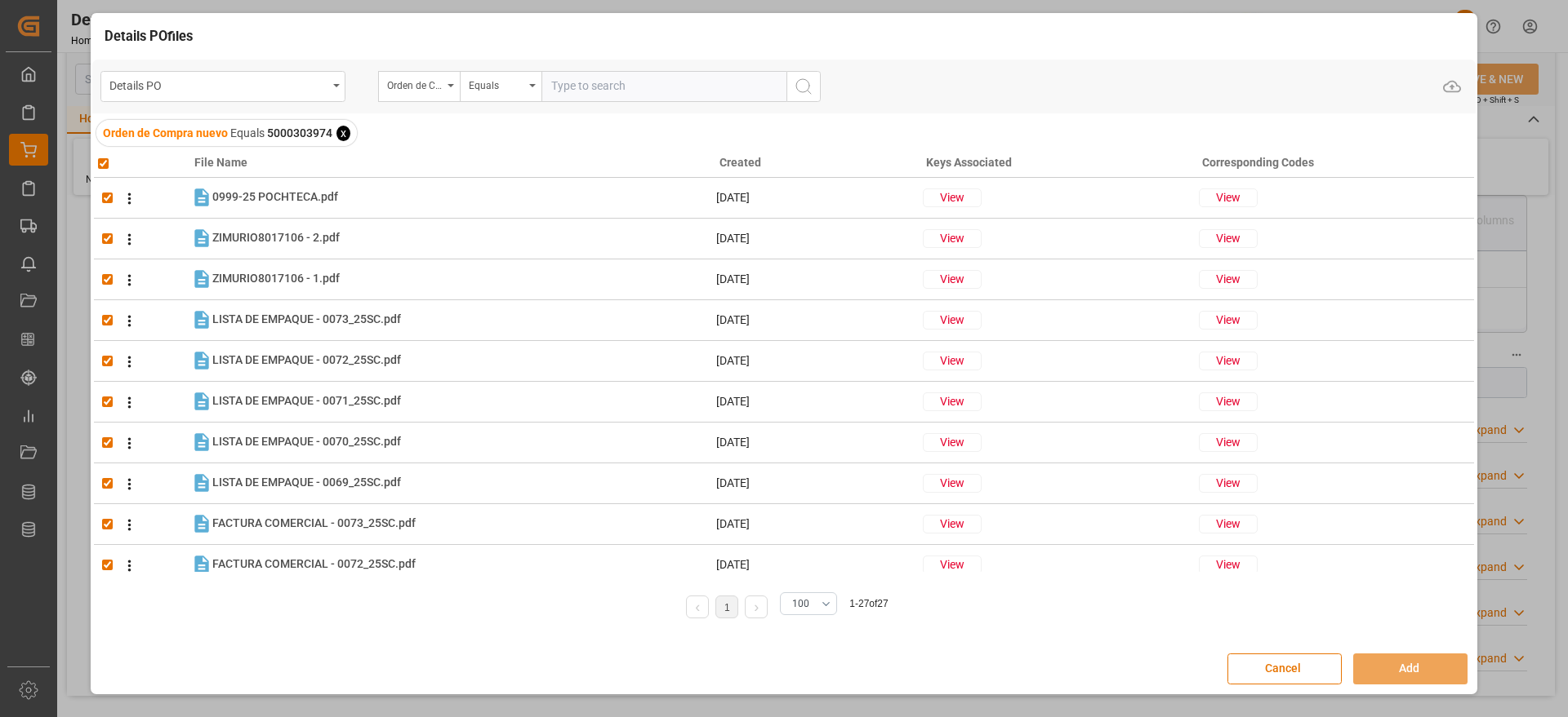
checkbox input "true"
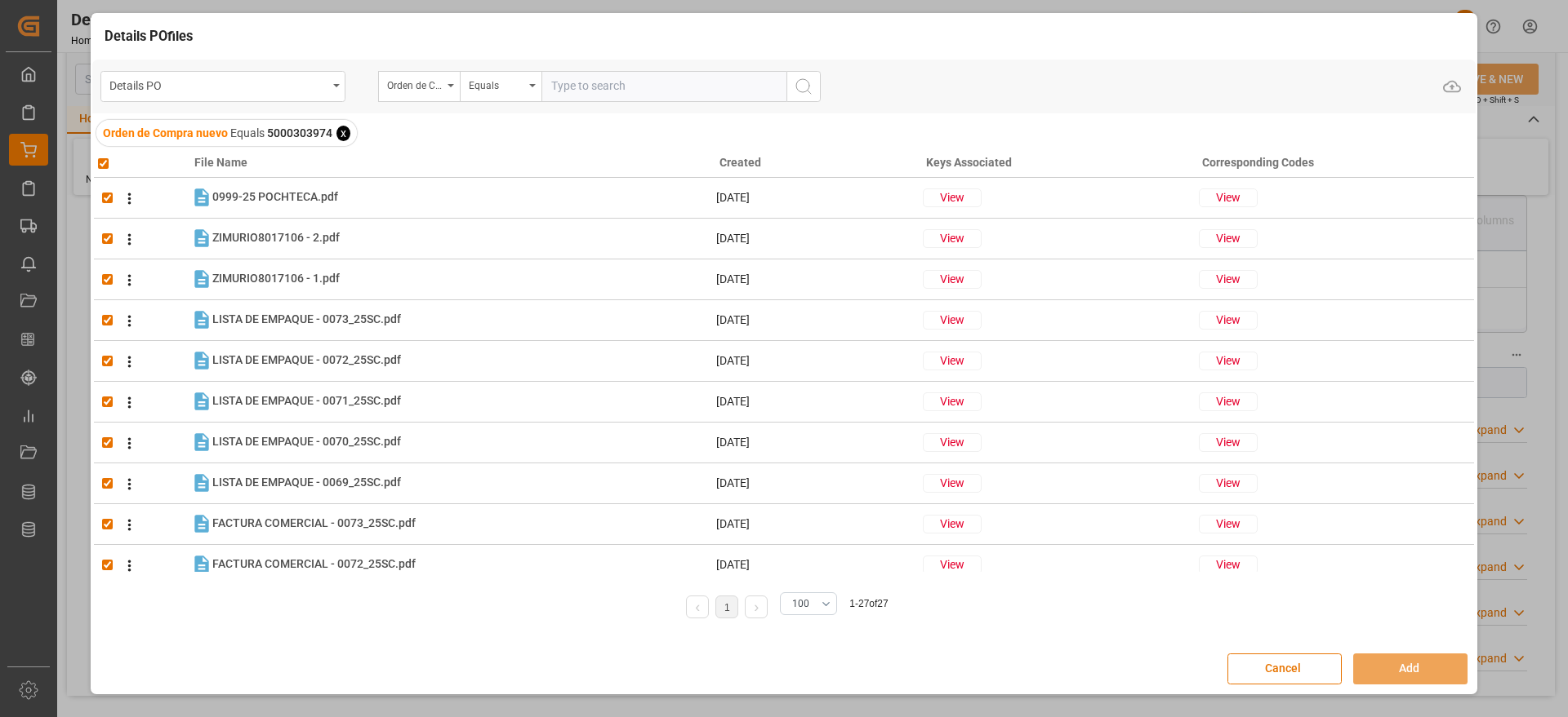
checkbox input "true"
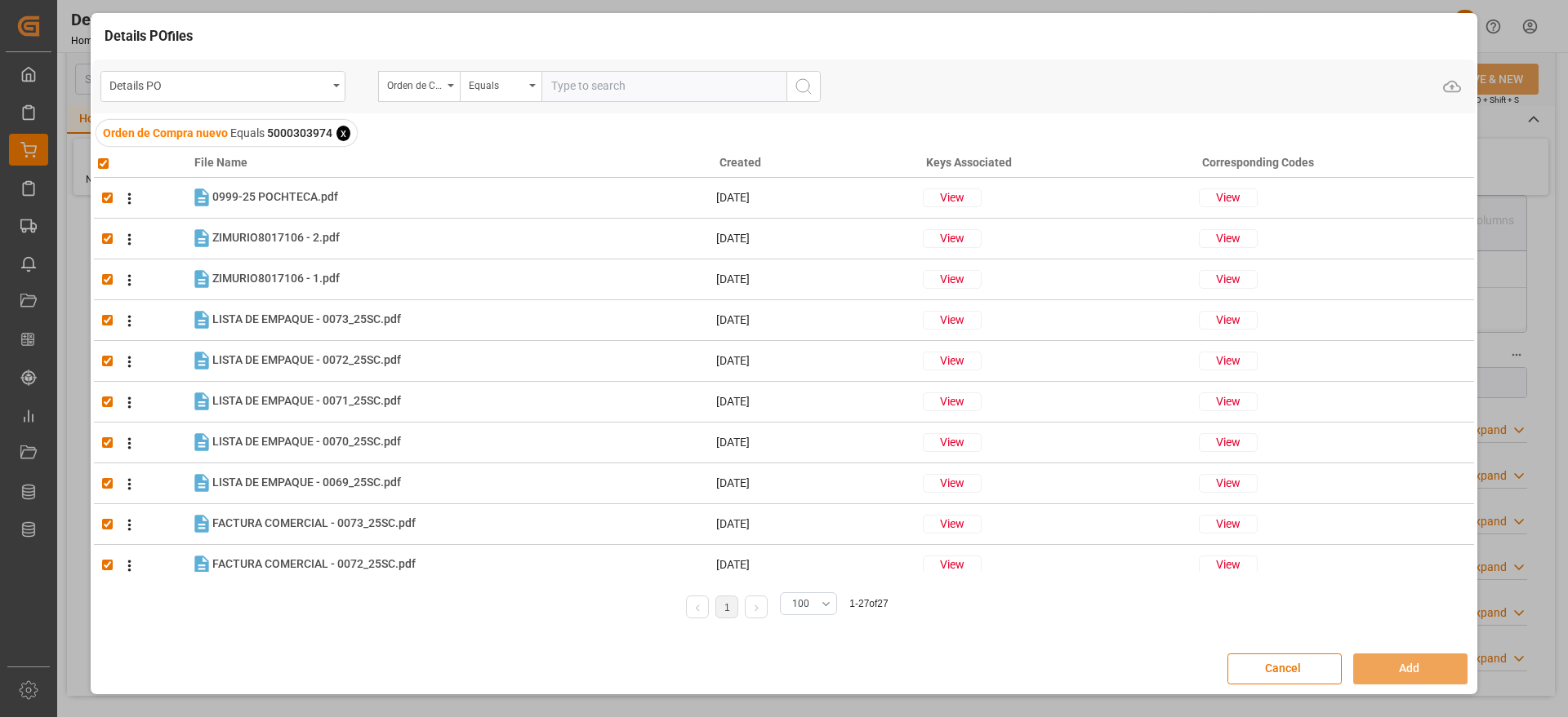
checkbox input "true"
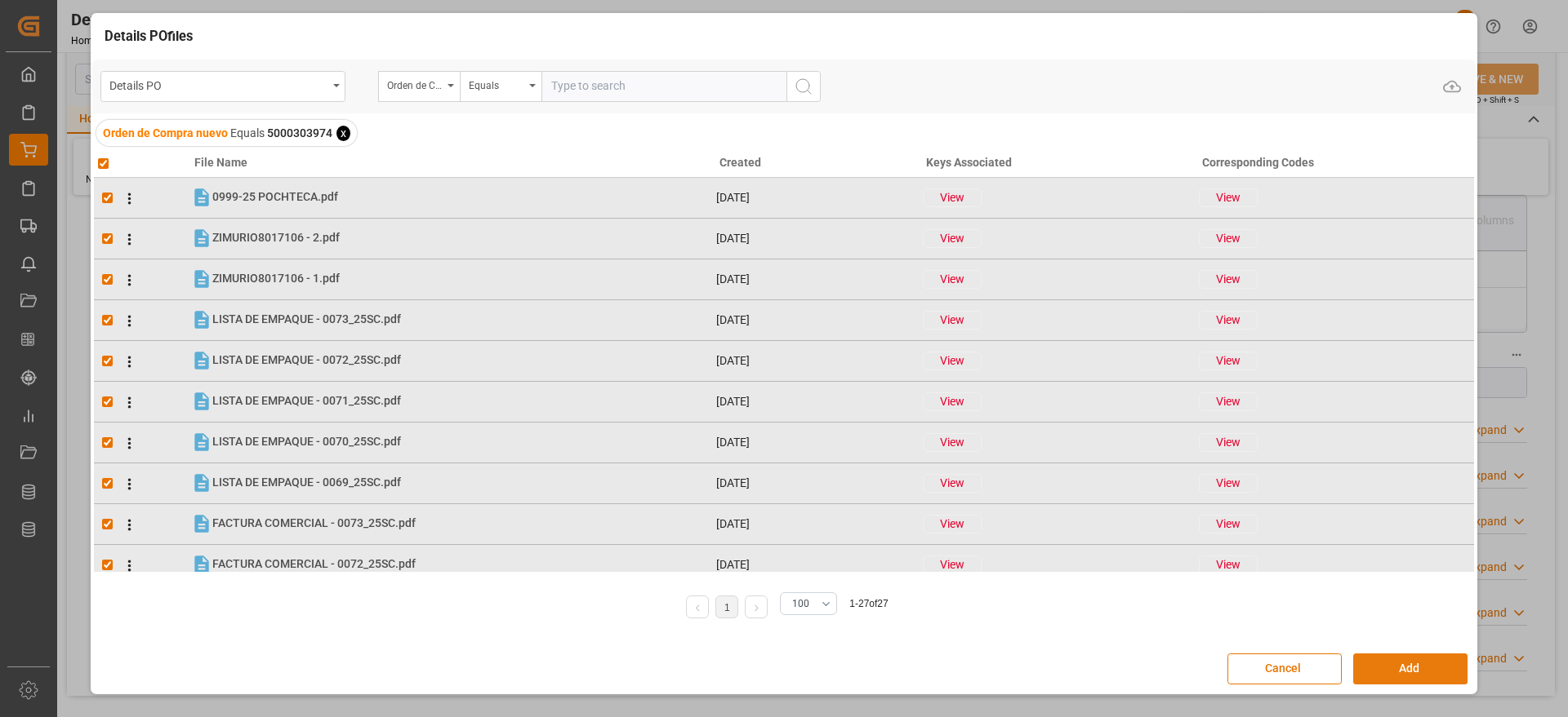
click at [1426, 665] on button "Add" at bounding box center [1411, 669] width 115 height 31
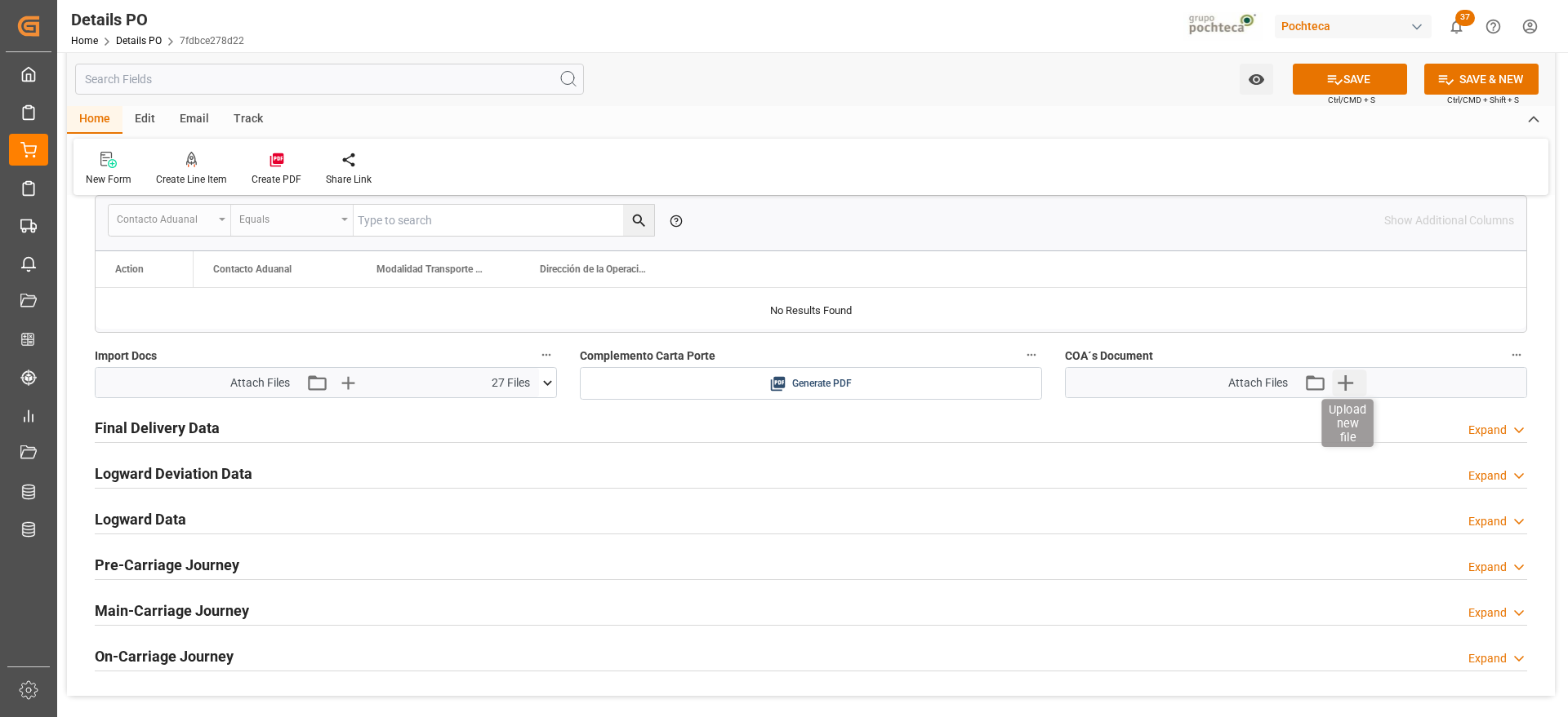
click at [1339, 390] on icon "button" at bounding box center [1344, 382] width 26 height 26
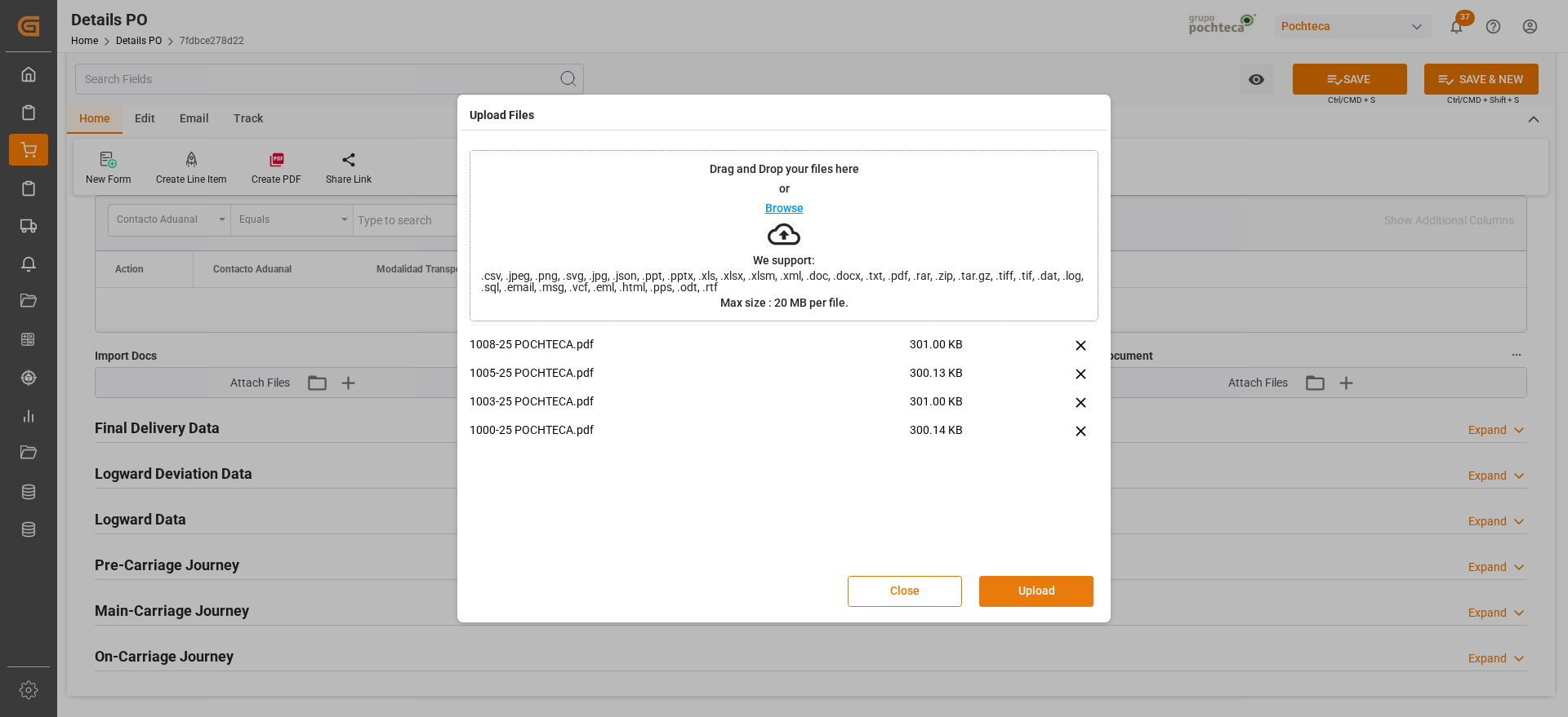
click at [1023, 587] on button "Upload" at bounding box center [1037, 592] width 115 height 31
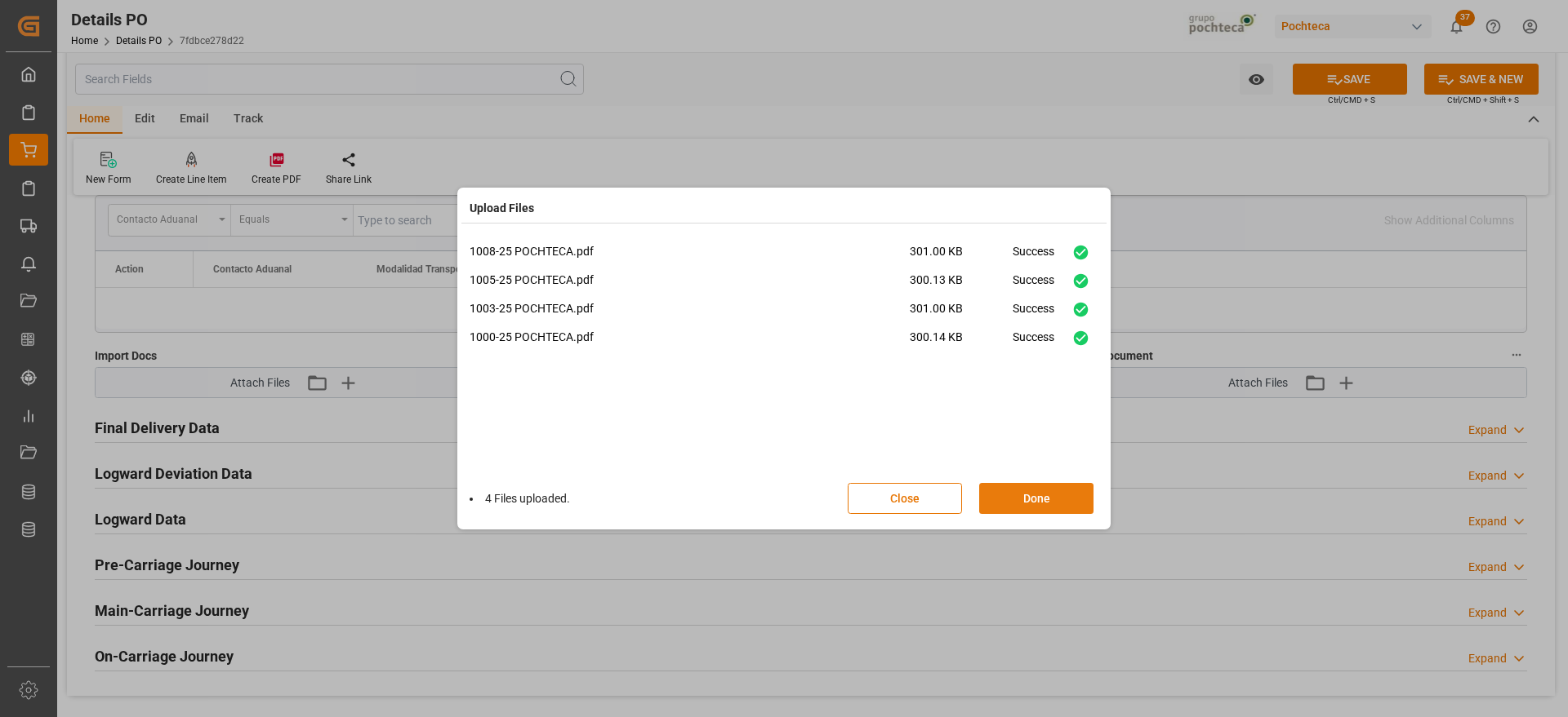
click at [1042, 502] on button "Done" at bounding box center [1037, 498] width 115 height 31
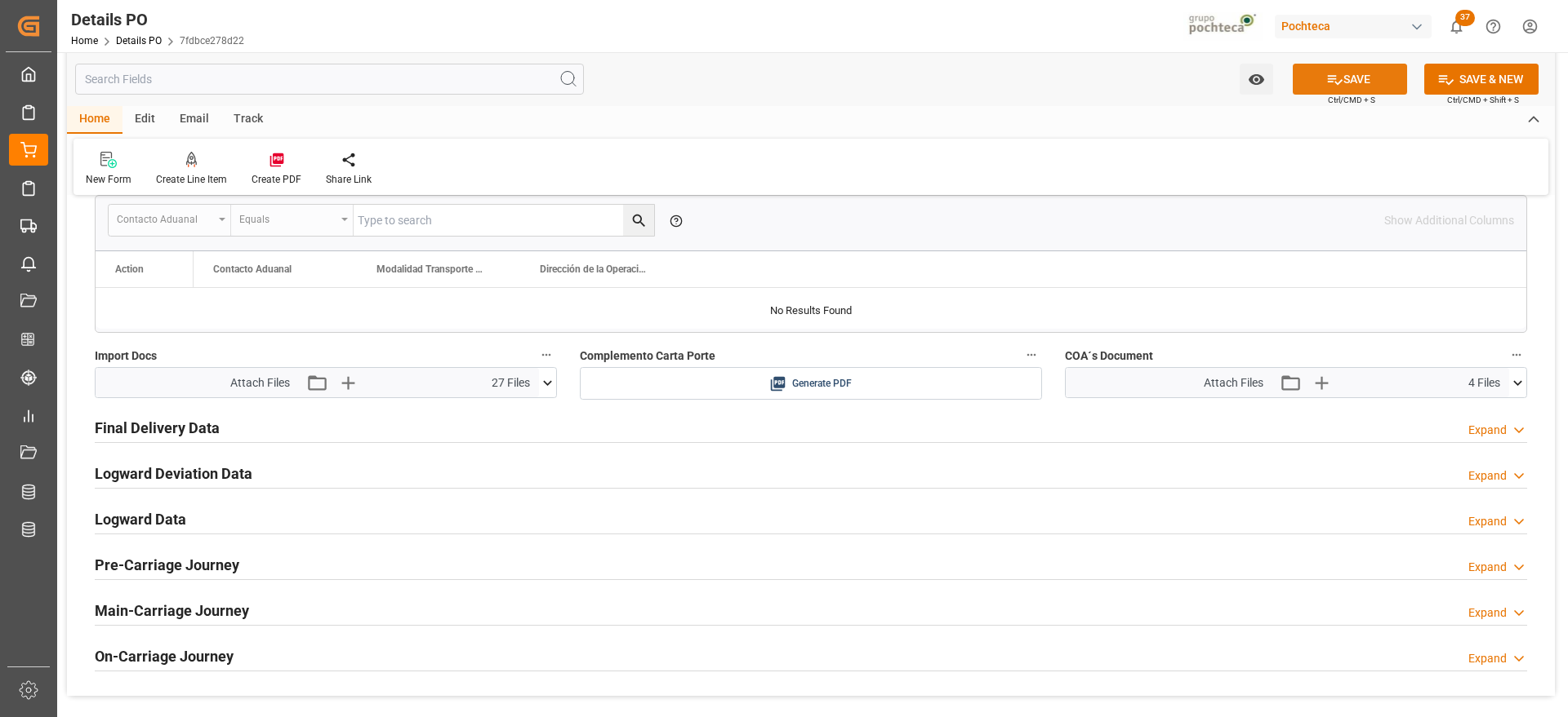
click at [1355, 77] on button "SAVE" at bounding box center [1350, 79] width 115 height 31
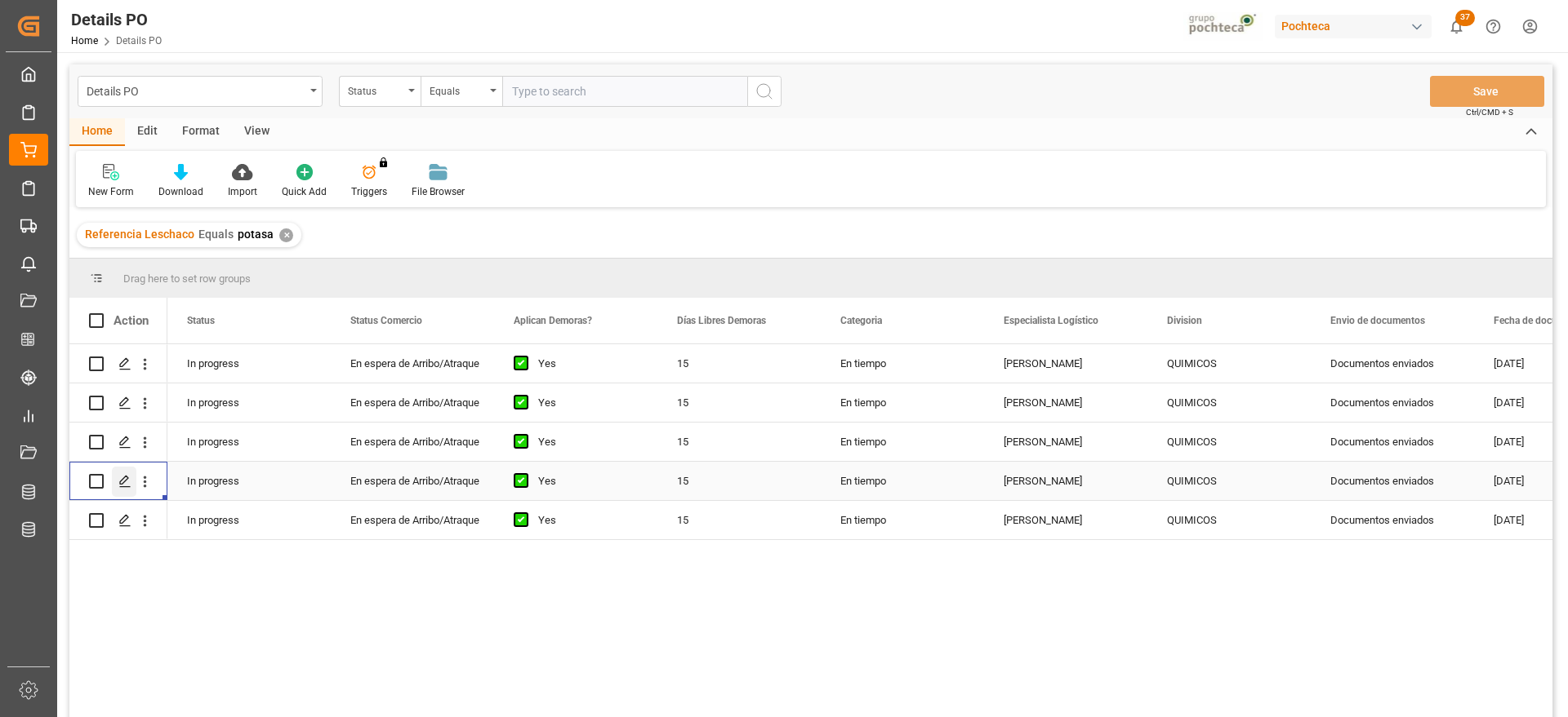
click at [119, 484] on icon "Press SPACE to select this row." at bounding box center [125, 482] width 13 height 13
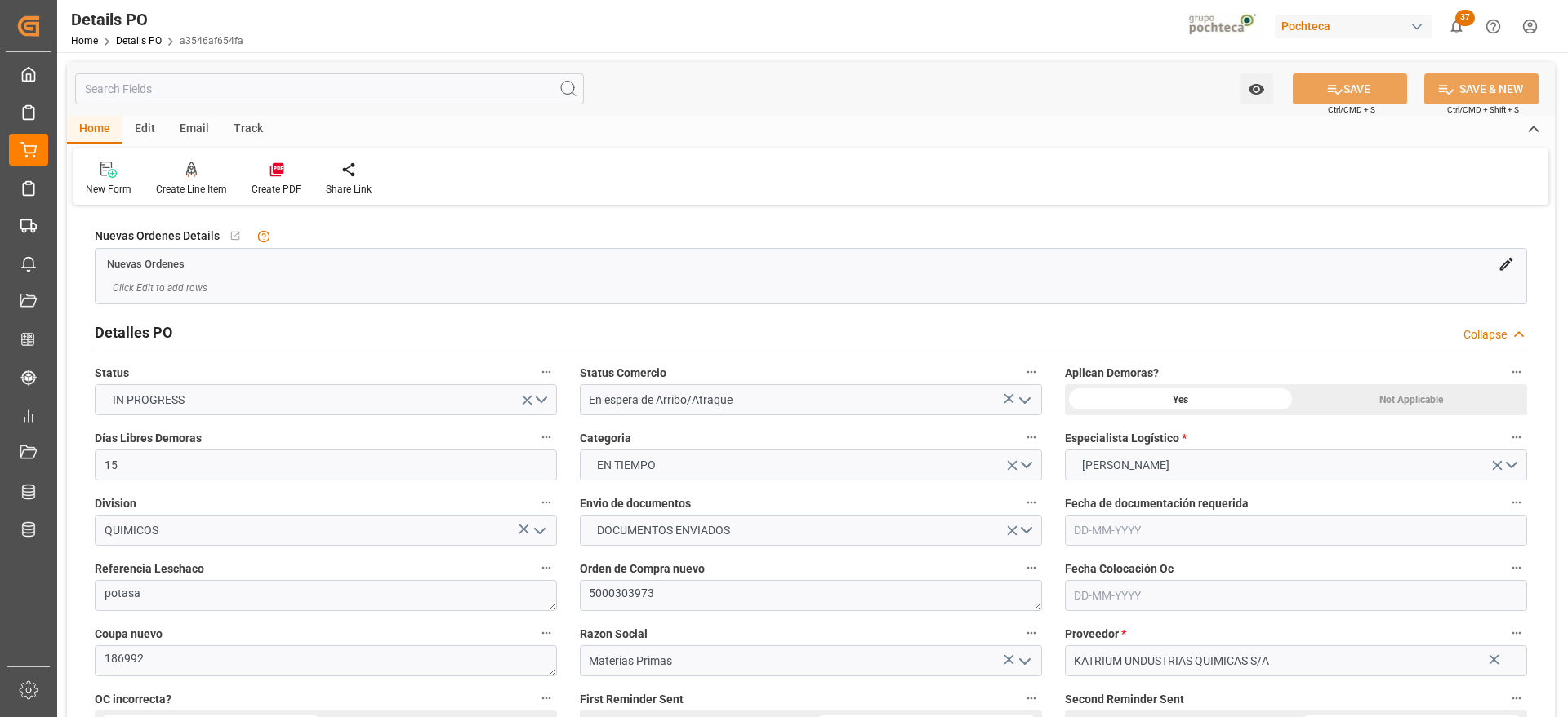
type input "15"
type input "[DATE]"
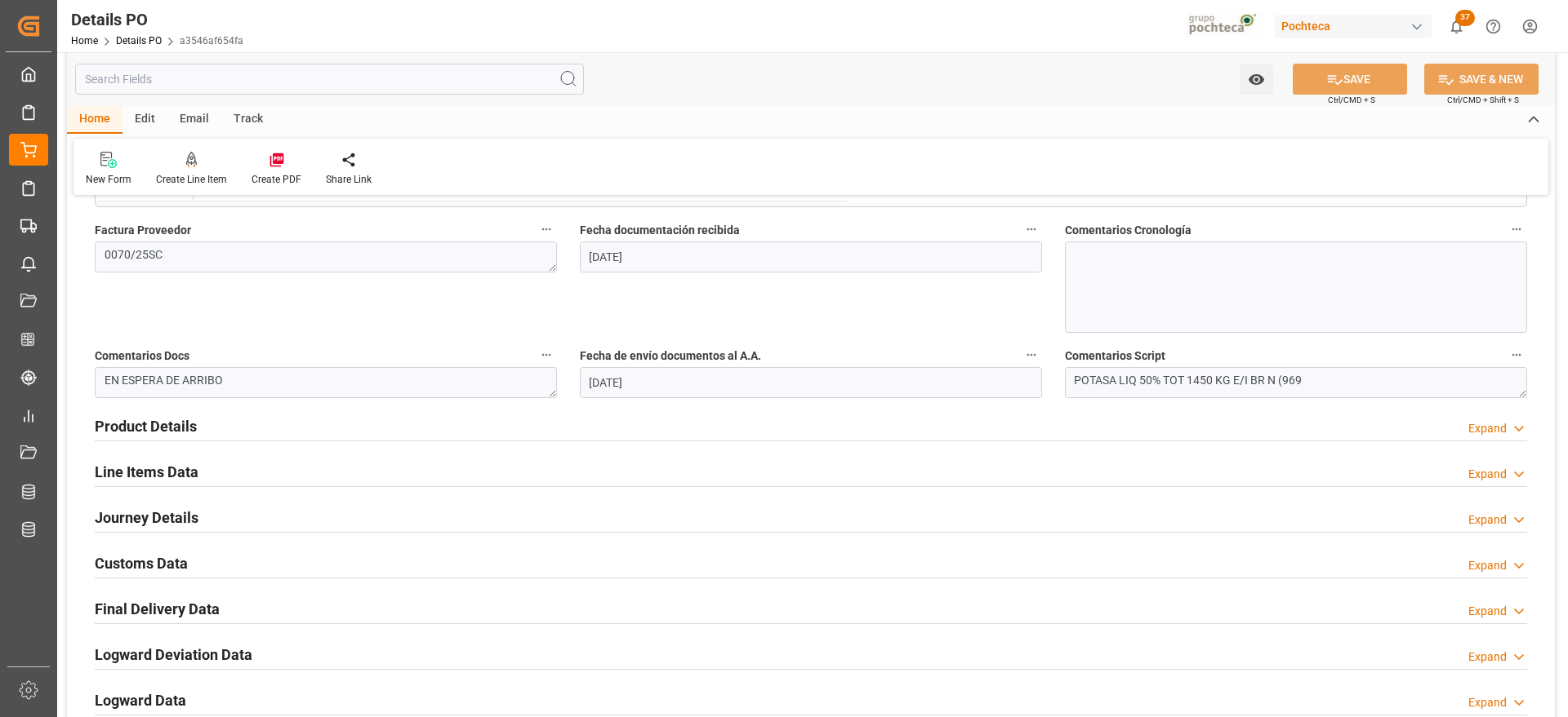
scroll to position [1020, 0]
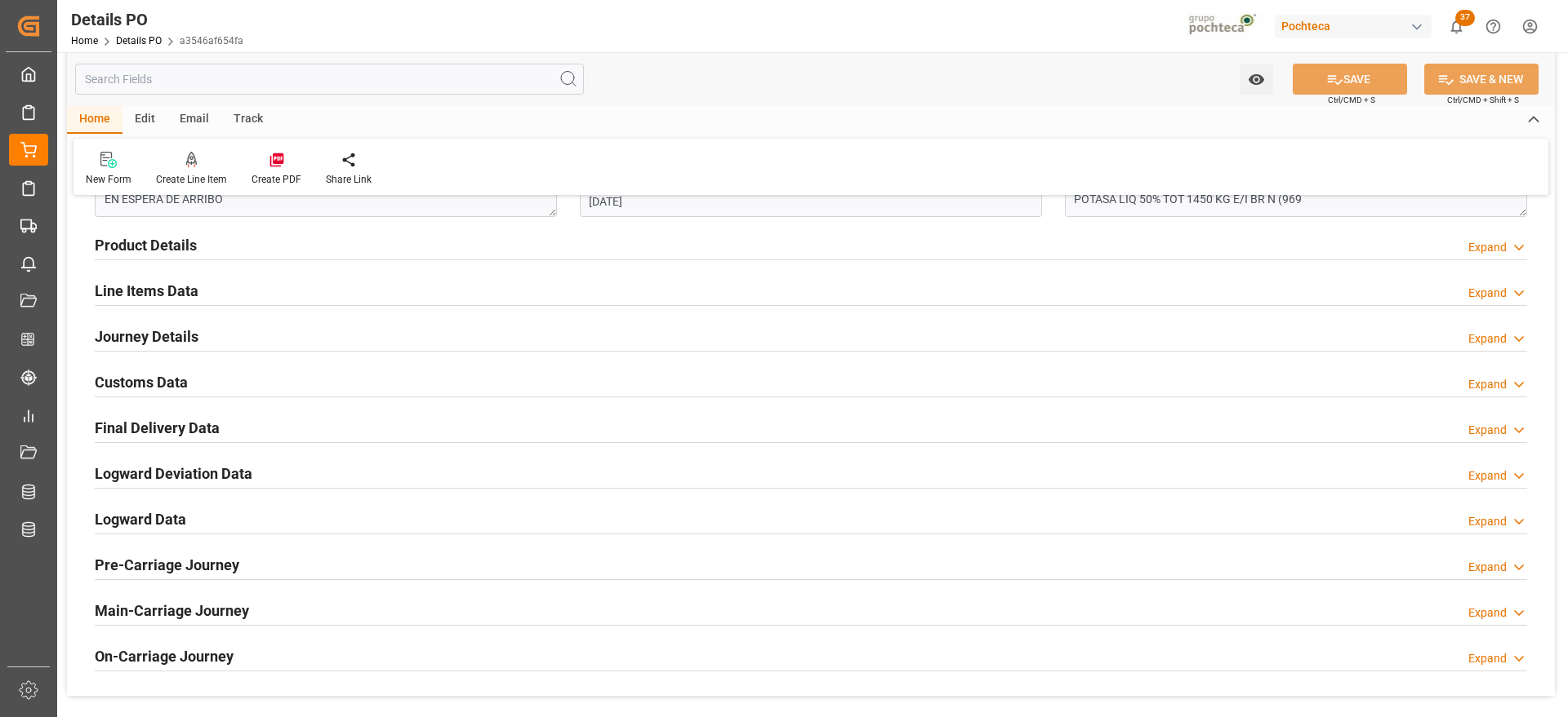
click at [162, 379] on h2 "Customs Data" at bounding box center [141, 382] width 93 height 22
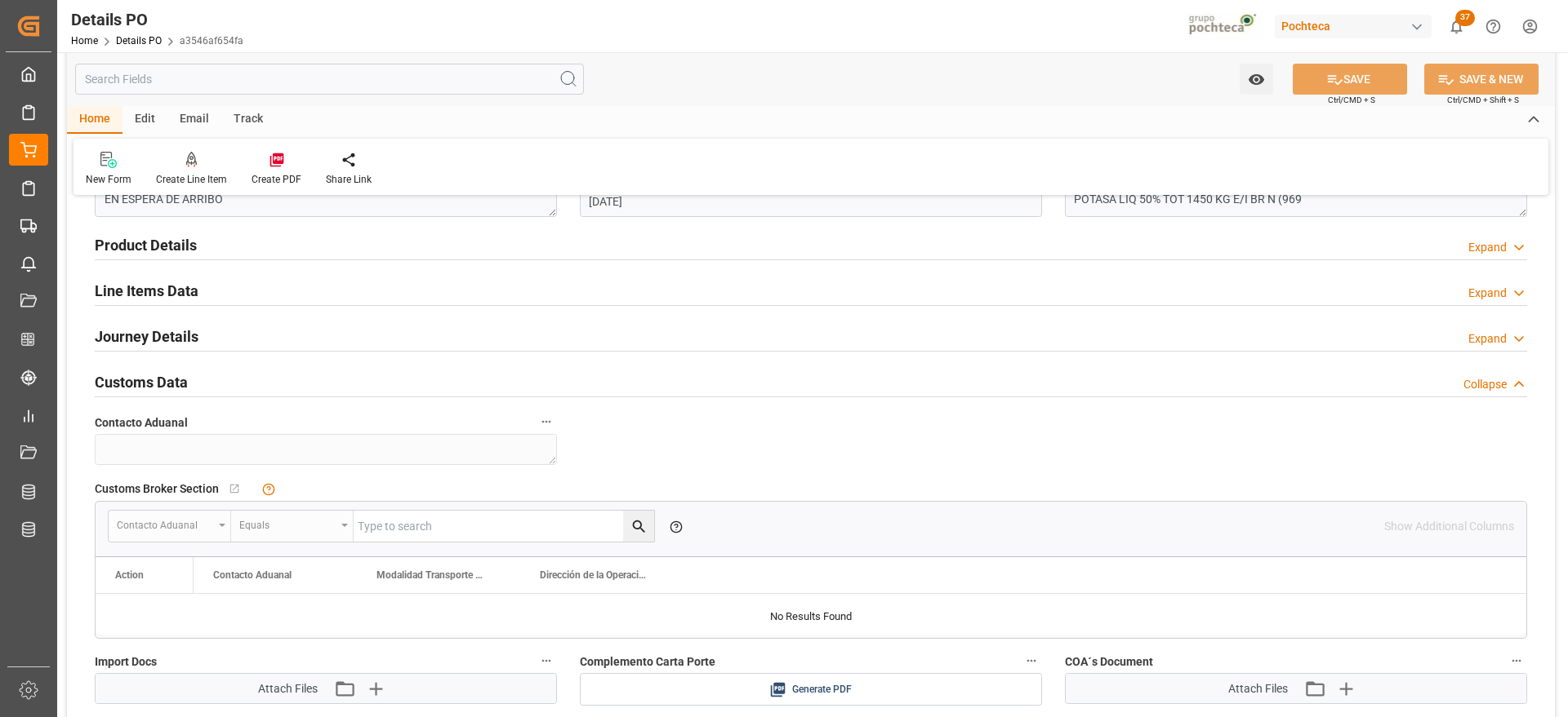
scroll to position [1225, 0]
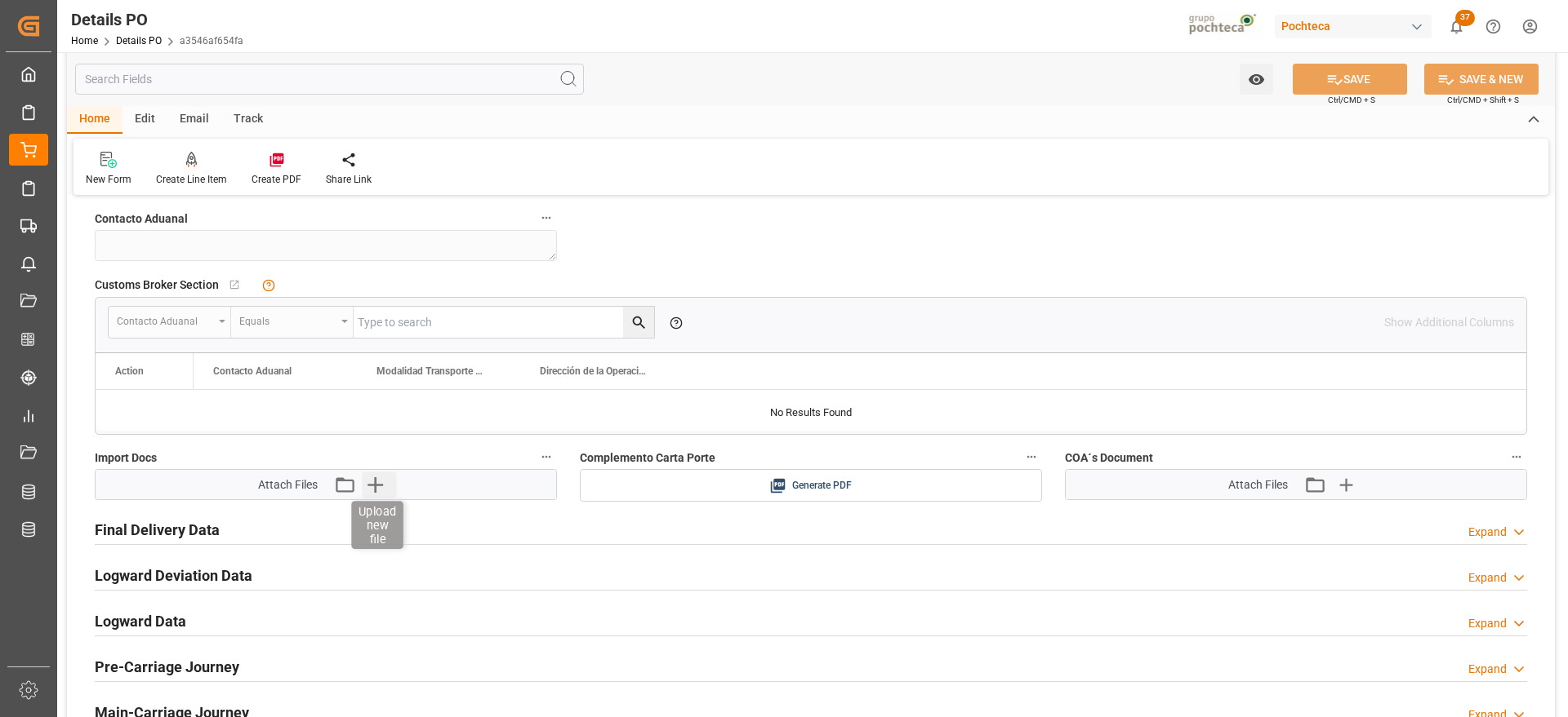
click at [371, 488] on icon "button" at bounding box center [374, 484] width 26 height 26
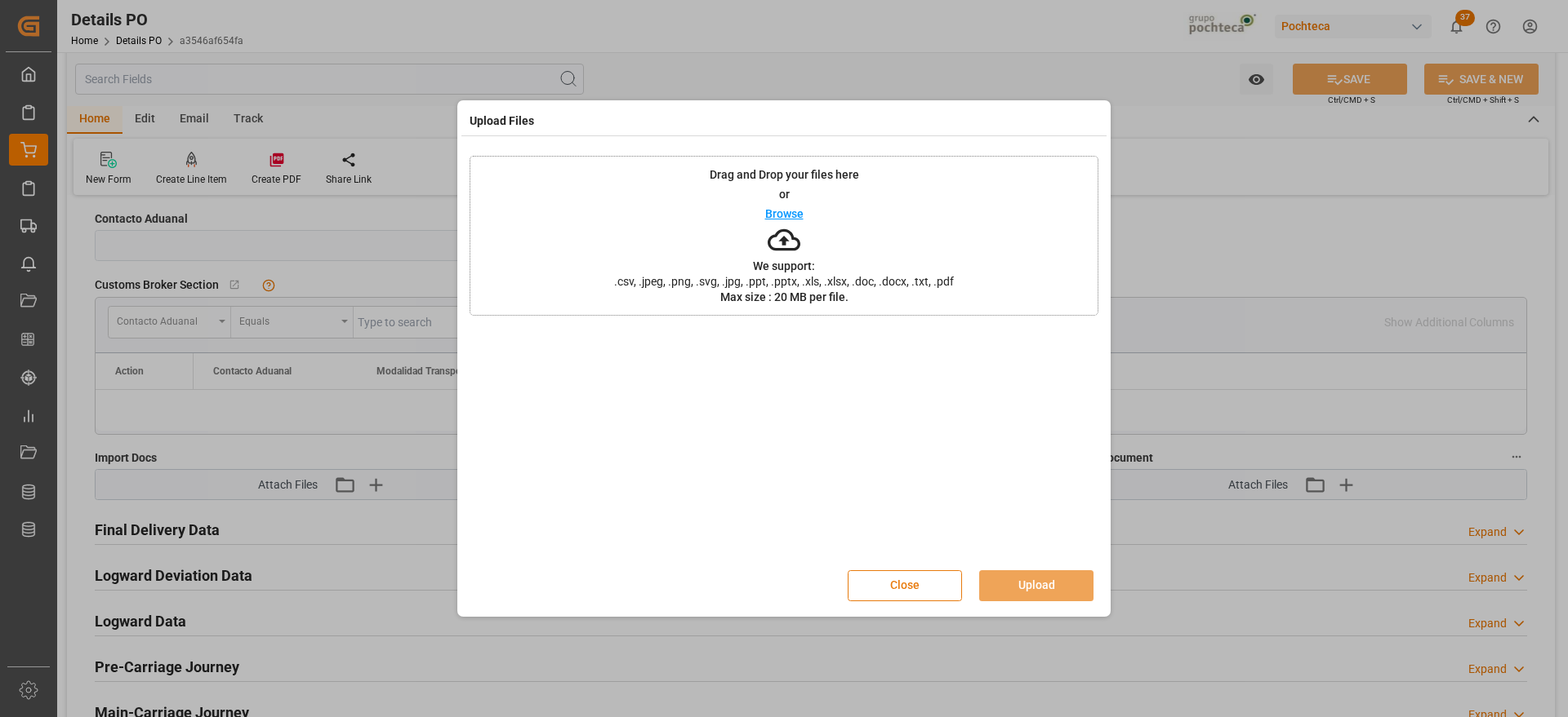
click at [898, 588] on button "Close" at bounding box center [905, 586] width 115 height 31
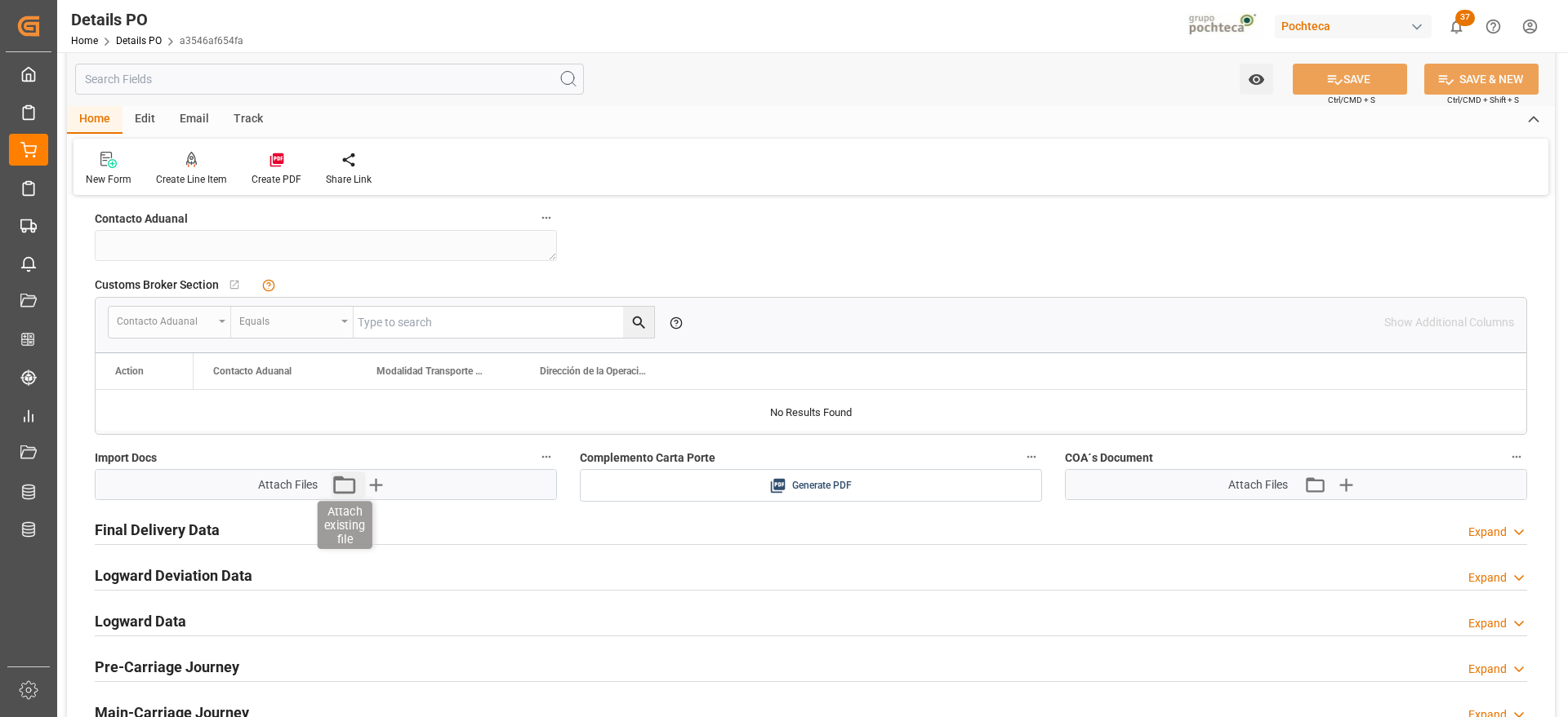
click at [345, 484] on icon "button" at bounding box center [343, 484] width 26 height 26
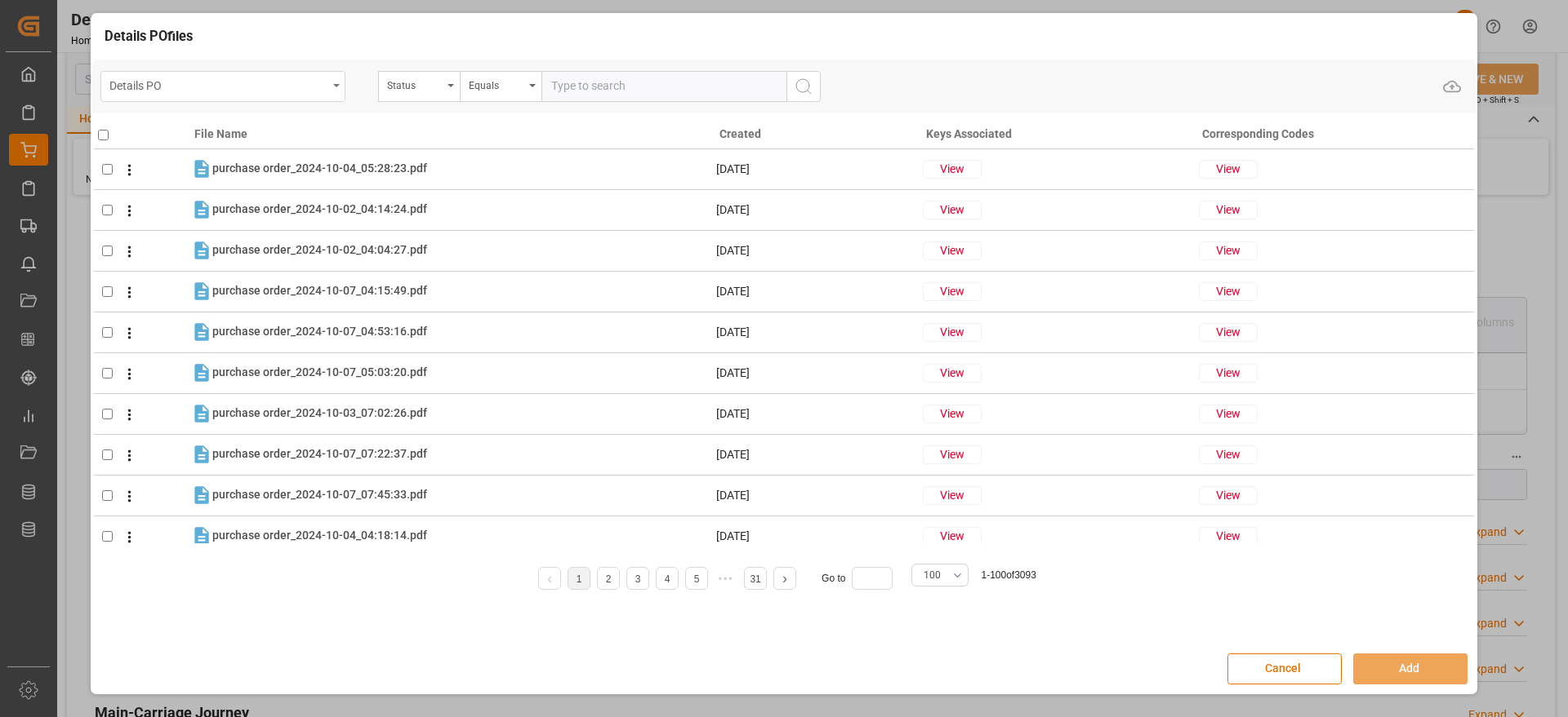
click at [241, 85] on div "Details PO" at bounding box center [219, 84] width 218 height 21
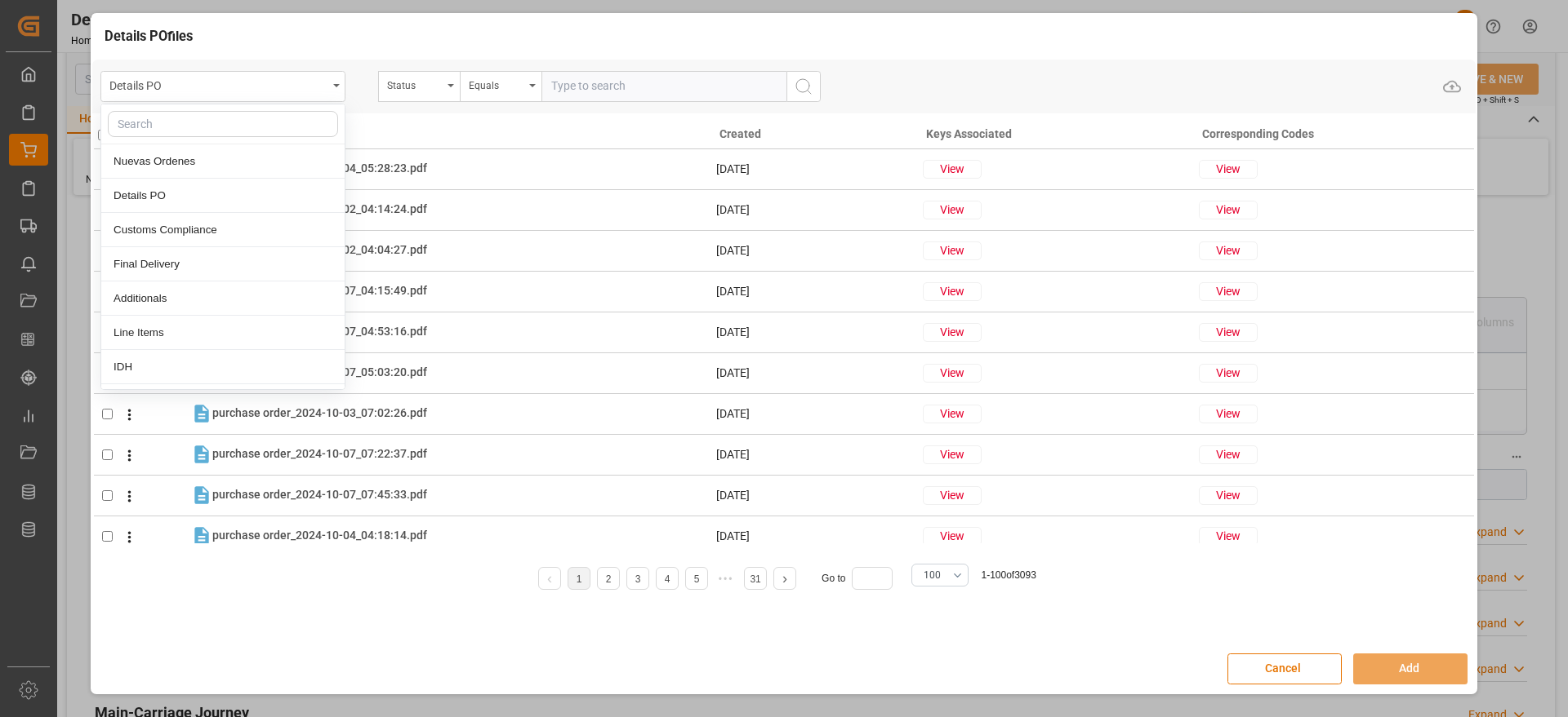
click at [231, 117] on input "text" at bounding box center [223, 124] width 230 height 26
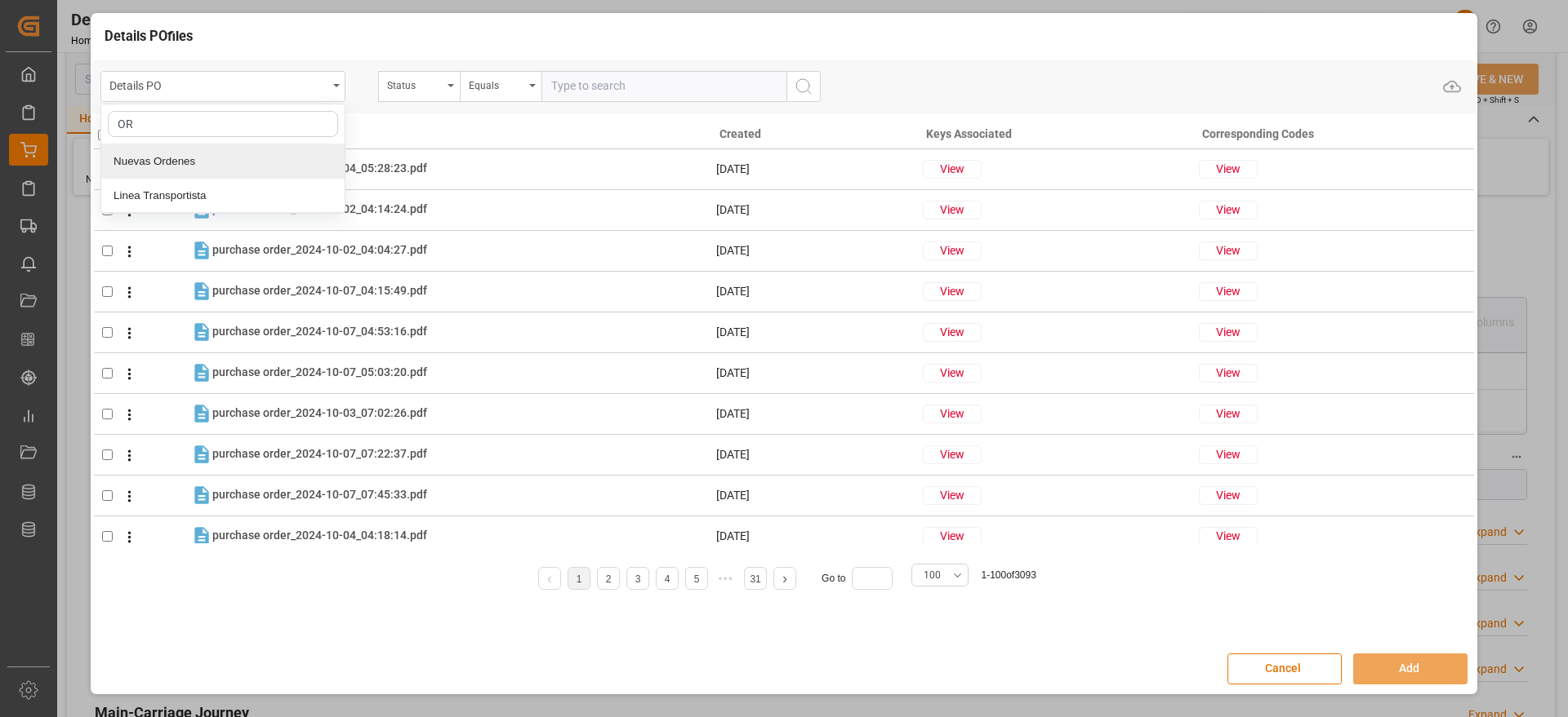
type input "O"
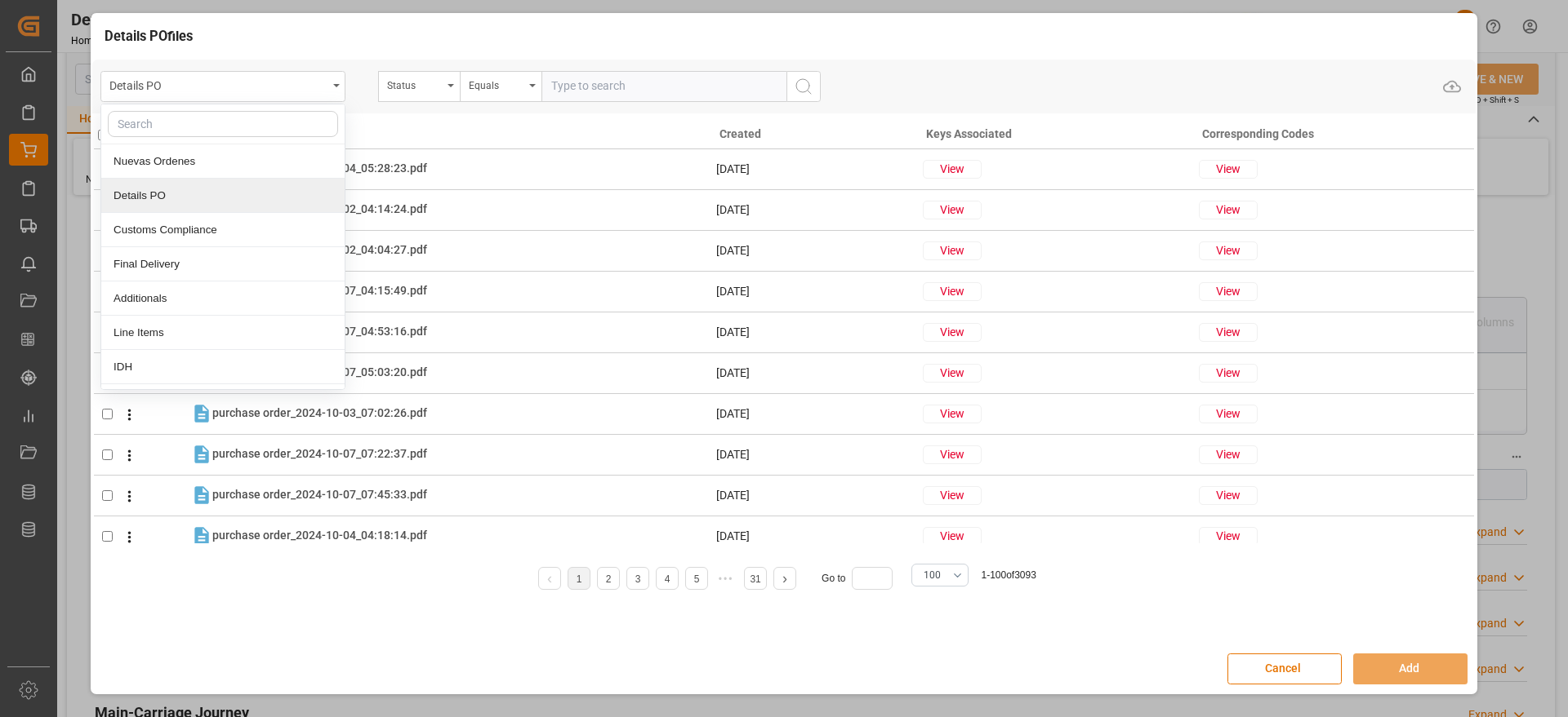
click at [251, 189] on div "Details PO" at bounding box center [223, 195] width 244 height 34
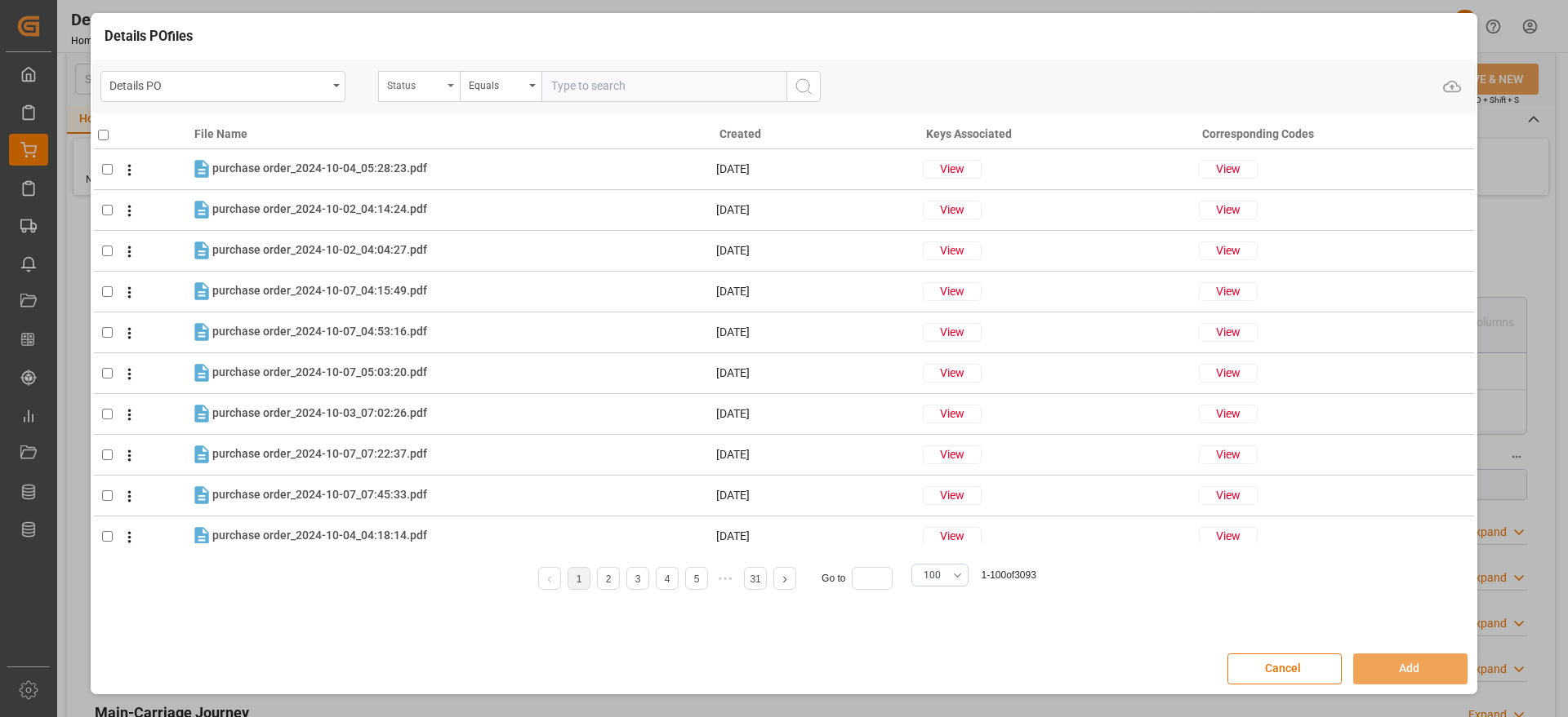
click at [432, 83] on div "Status" at bounding box center [415, 83] width 56 height 19
click at [439, 121] on input "text" at bounding box center [500, 124] width 230 height 26
type input "ORDE"
click at [470, 165] on div "Orden de Compra nuevo" at bounding box center [500, 161] width 244 height 34
click at [604, 97] on input "text" at bounding box center [663, 86] width 245 height 31
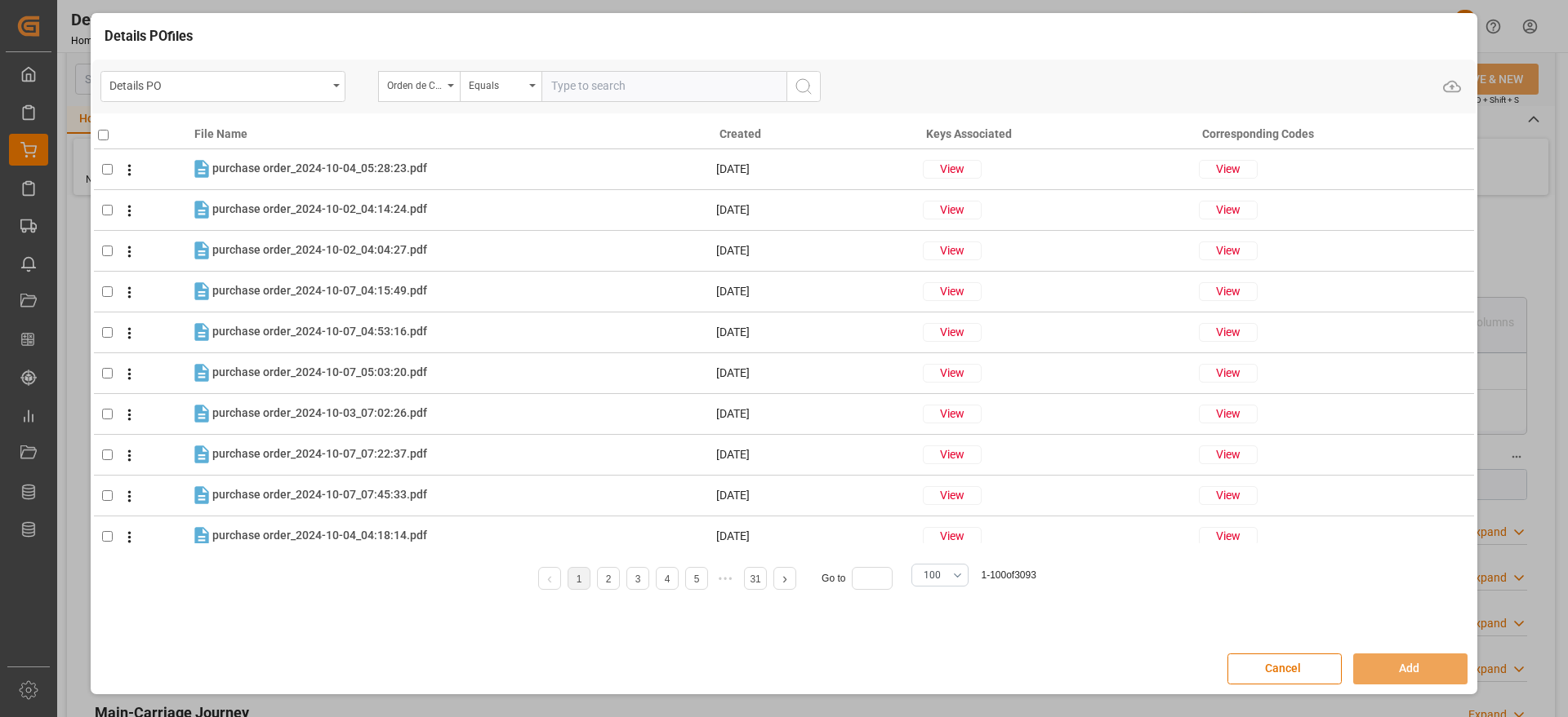
paste input "5000303974"
type input "5000303974"
click at [786, 77] on button "search button" at bounding box center [803, 86] width 34 height 31
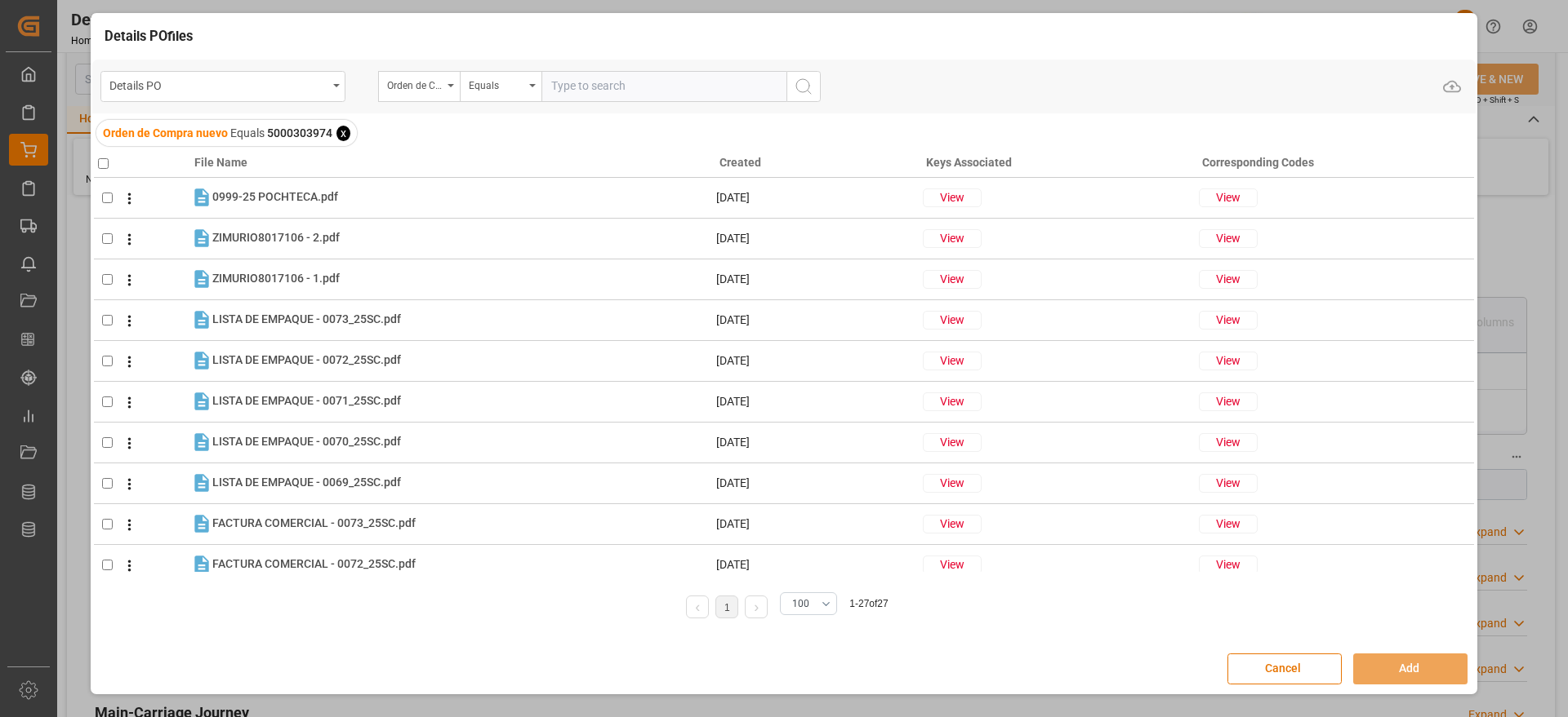
click at [108, 164] on input "checkbox" at bounding box center [103, 164] width 11 height 11
checkbox input "true"
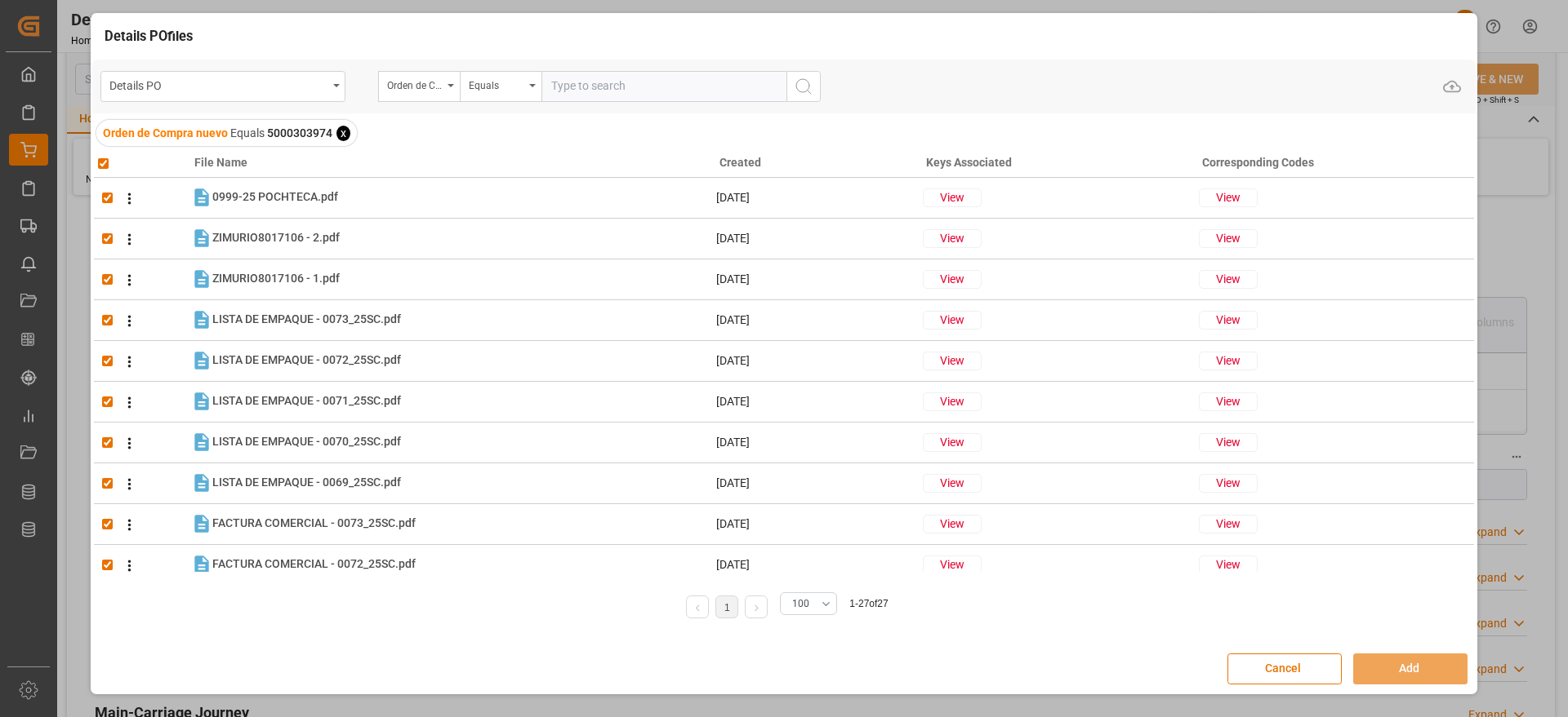
checkbox input "true"
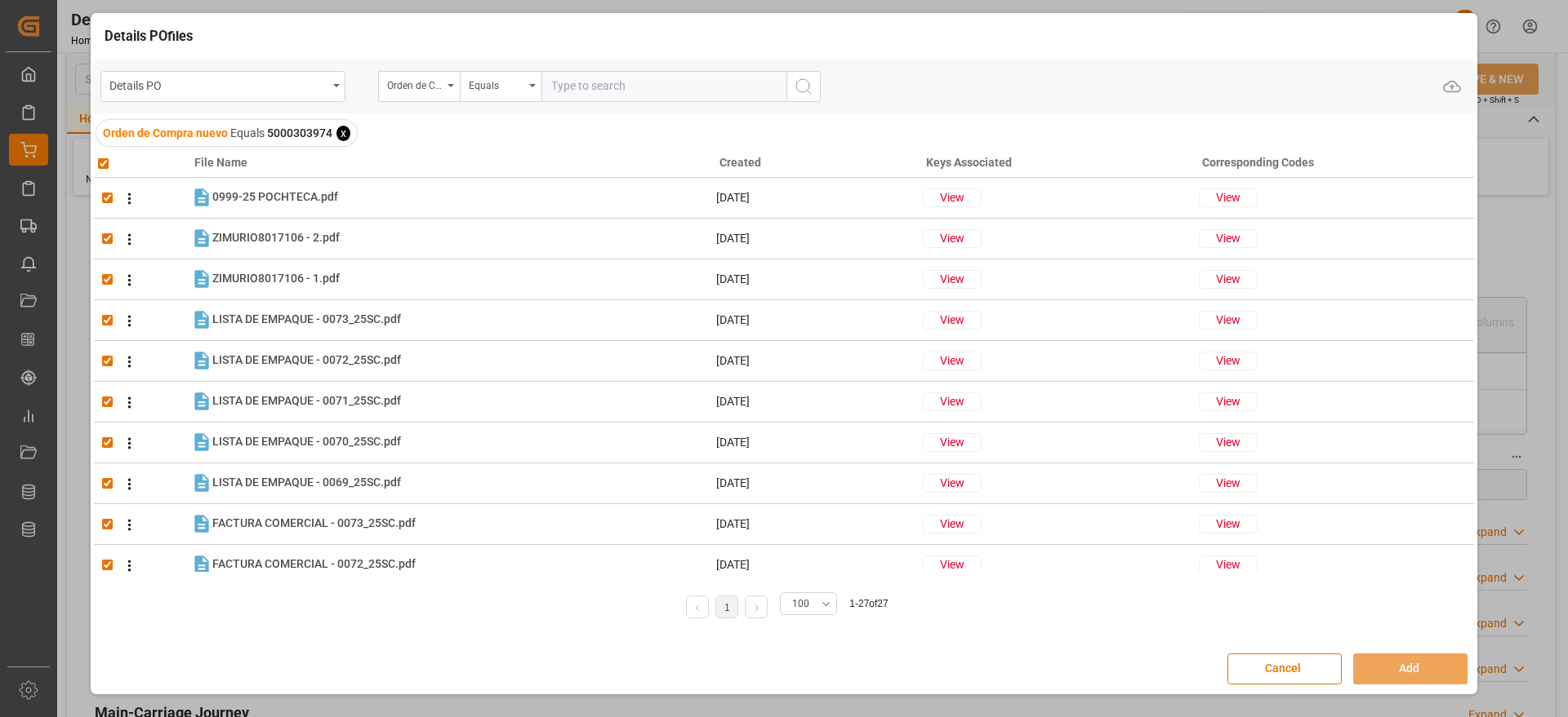
checkbox input "true"
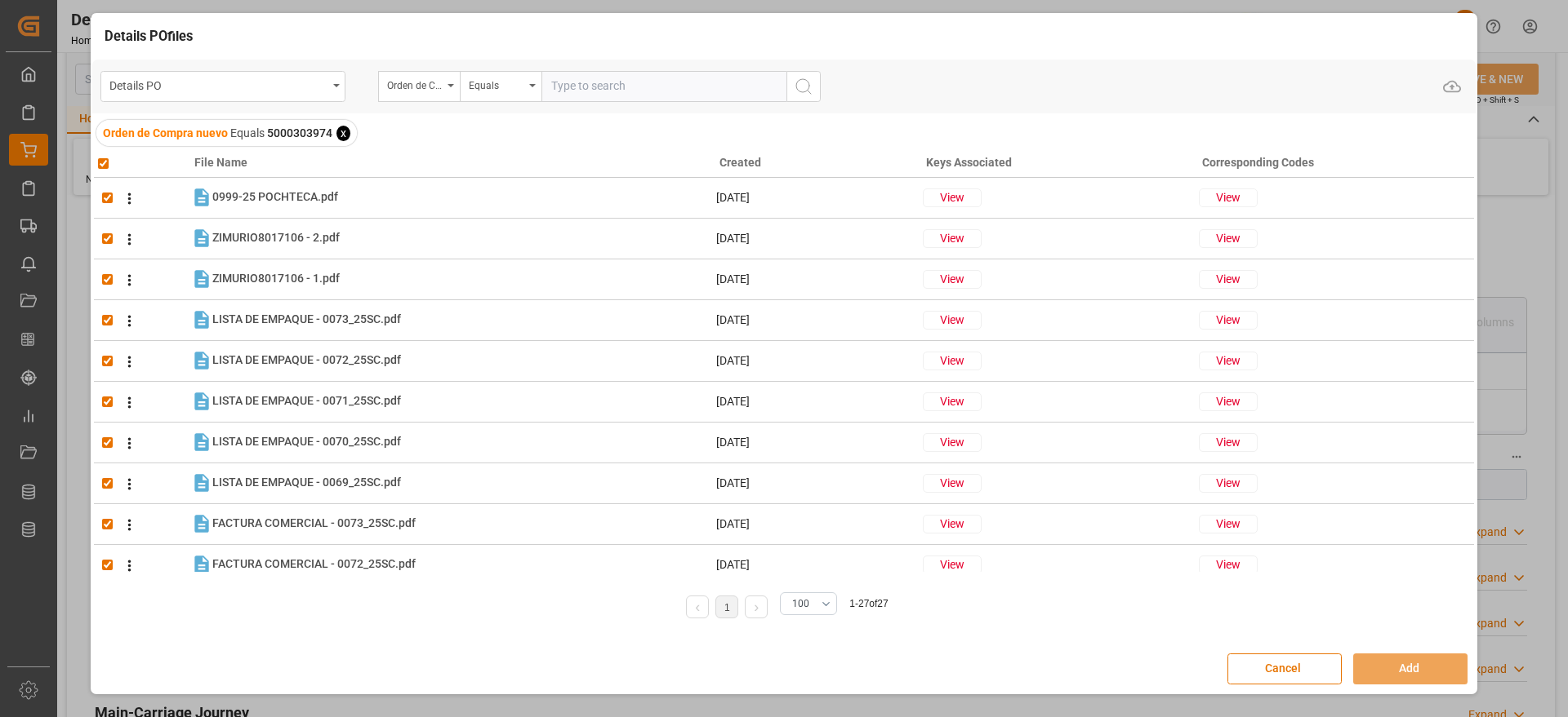
checkbox input "true"
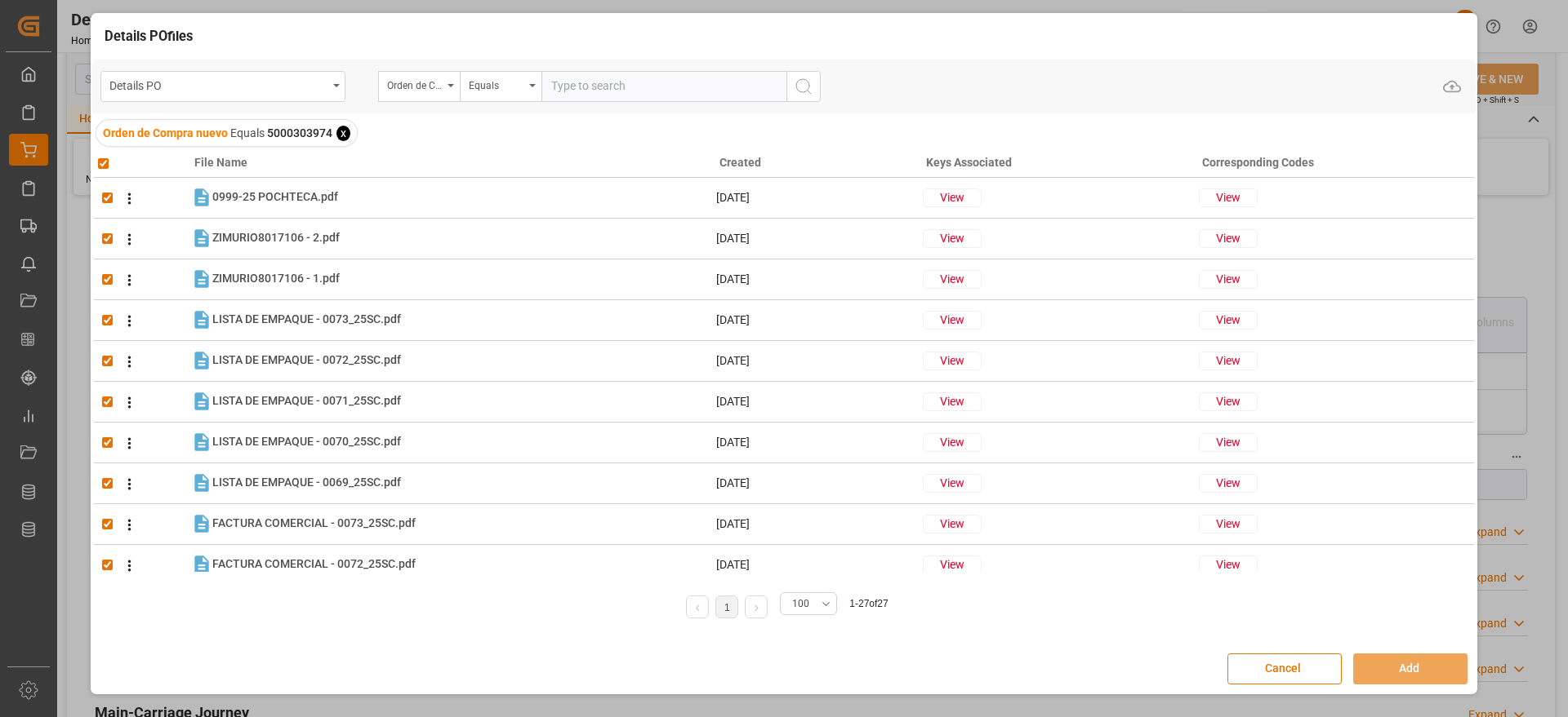
checkbox input "true"
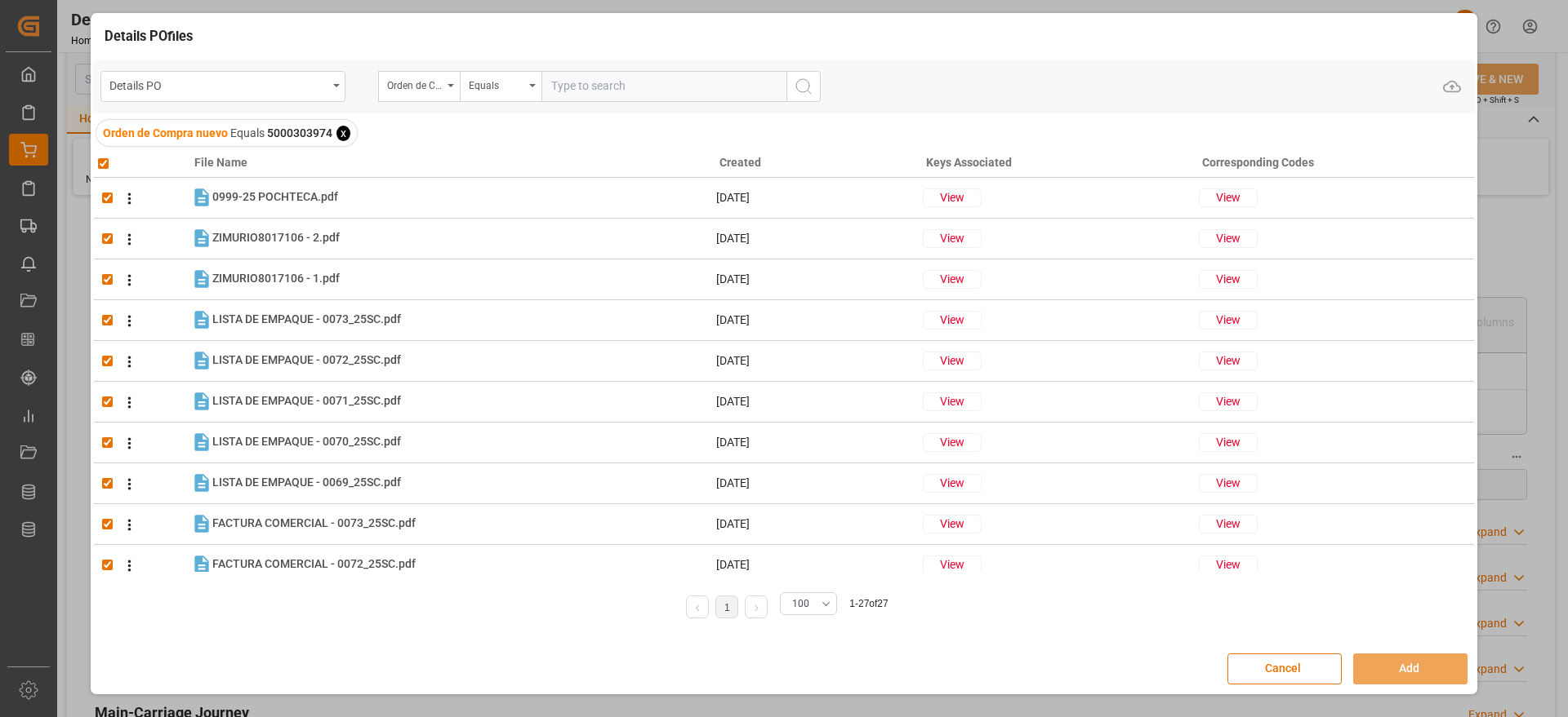
checkbox input "true"
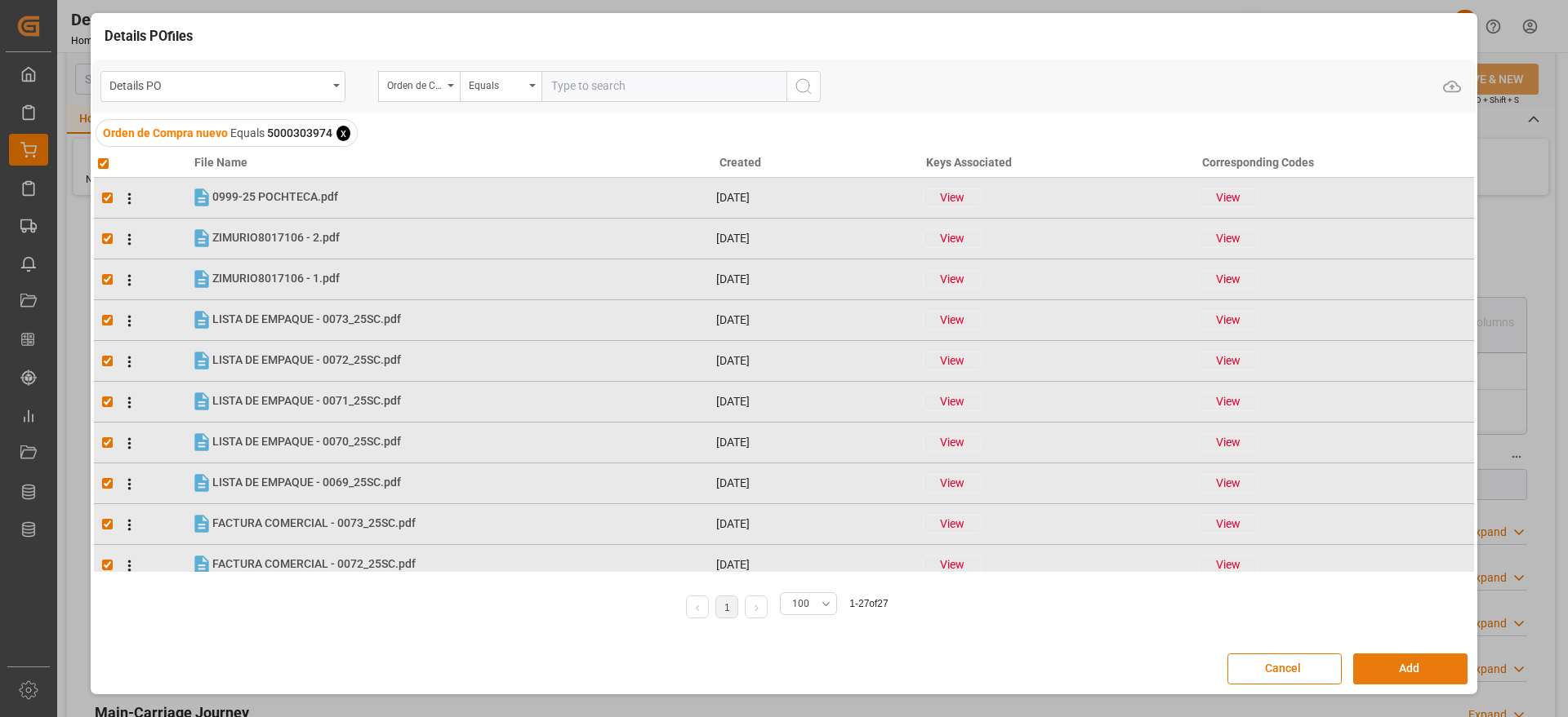
click at [1400, 672] on button "Add" at bounding box center [1411, 669] width 115 height 31
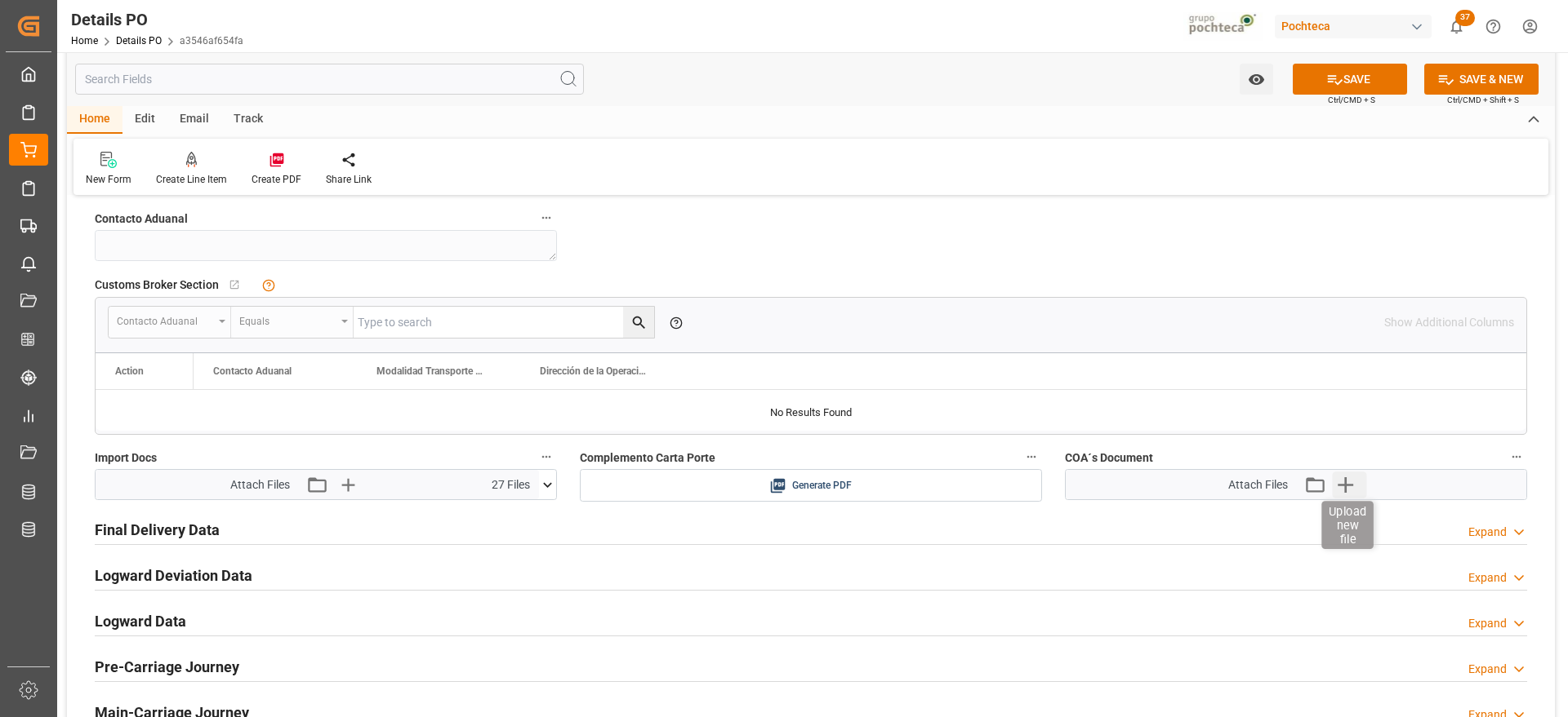
click at [1355, 486] on icon "button" at bounding box center [1344, 484] width 26 height 26
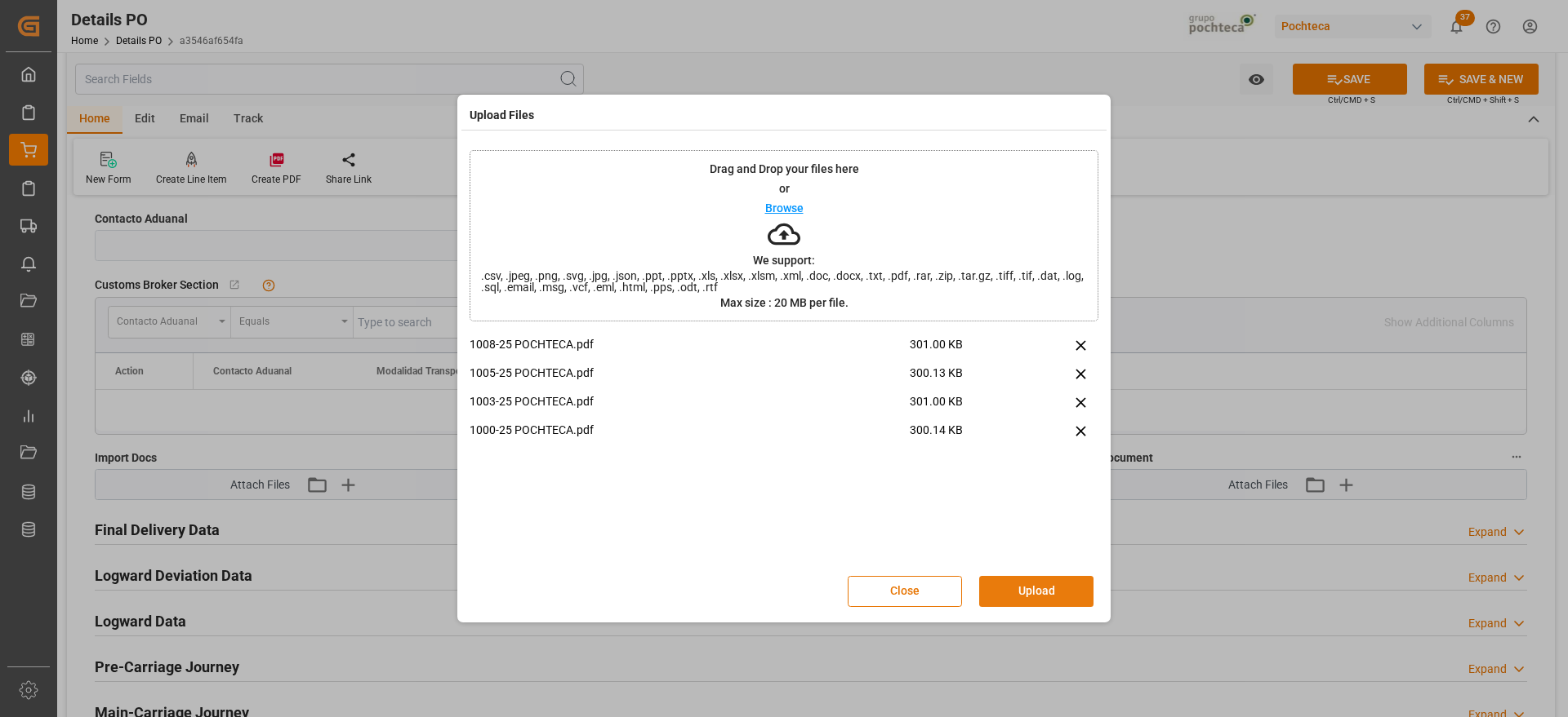
click at [1025, 590] on button "Upload" at bounding box center [1037, 592] width 115 height 31
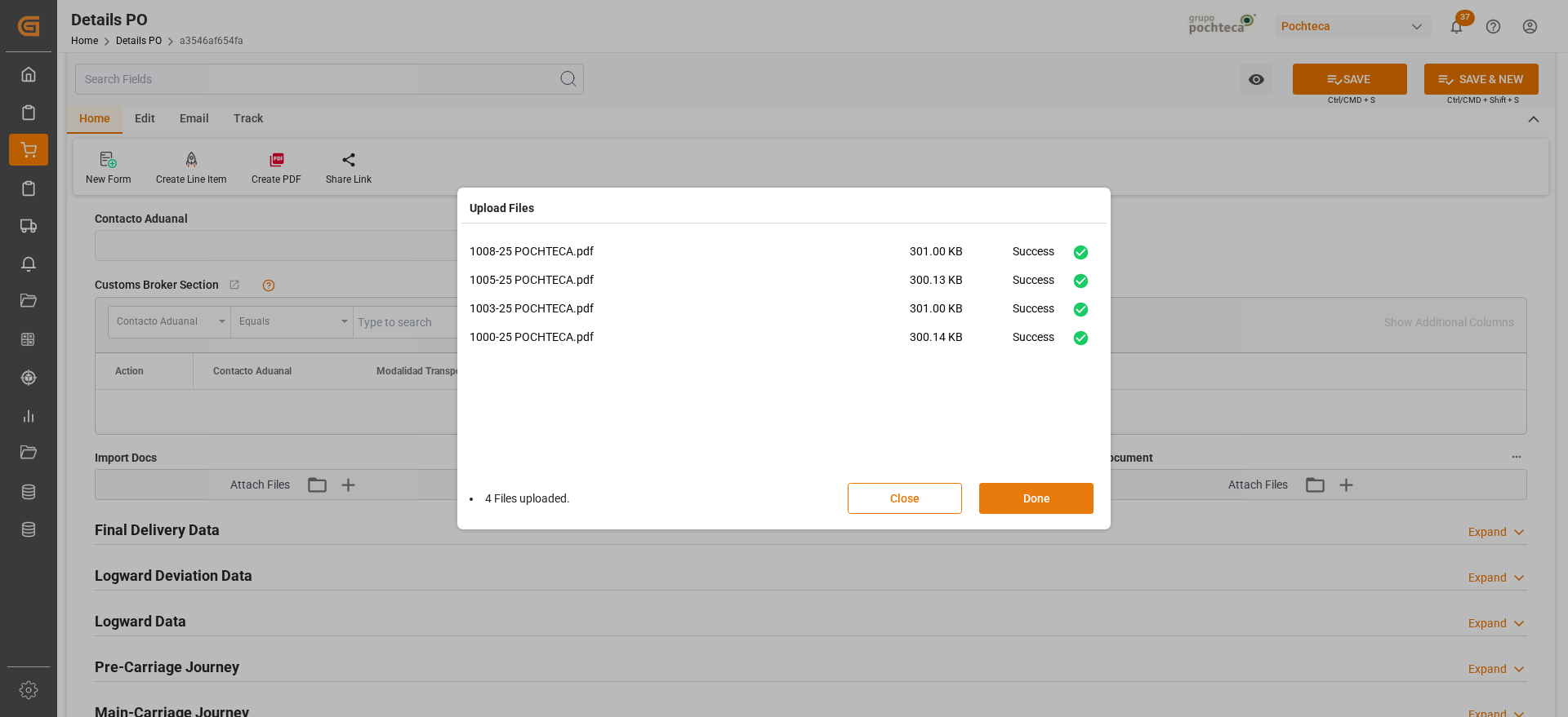
click at [1031, 503] on button "Done" at bounding box center [1037, 498] width 115 height 31
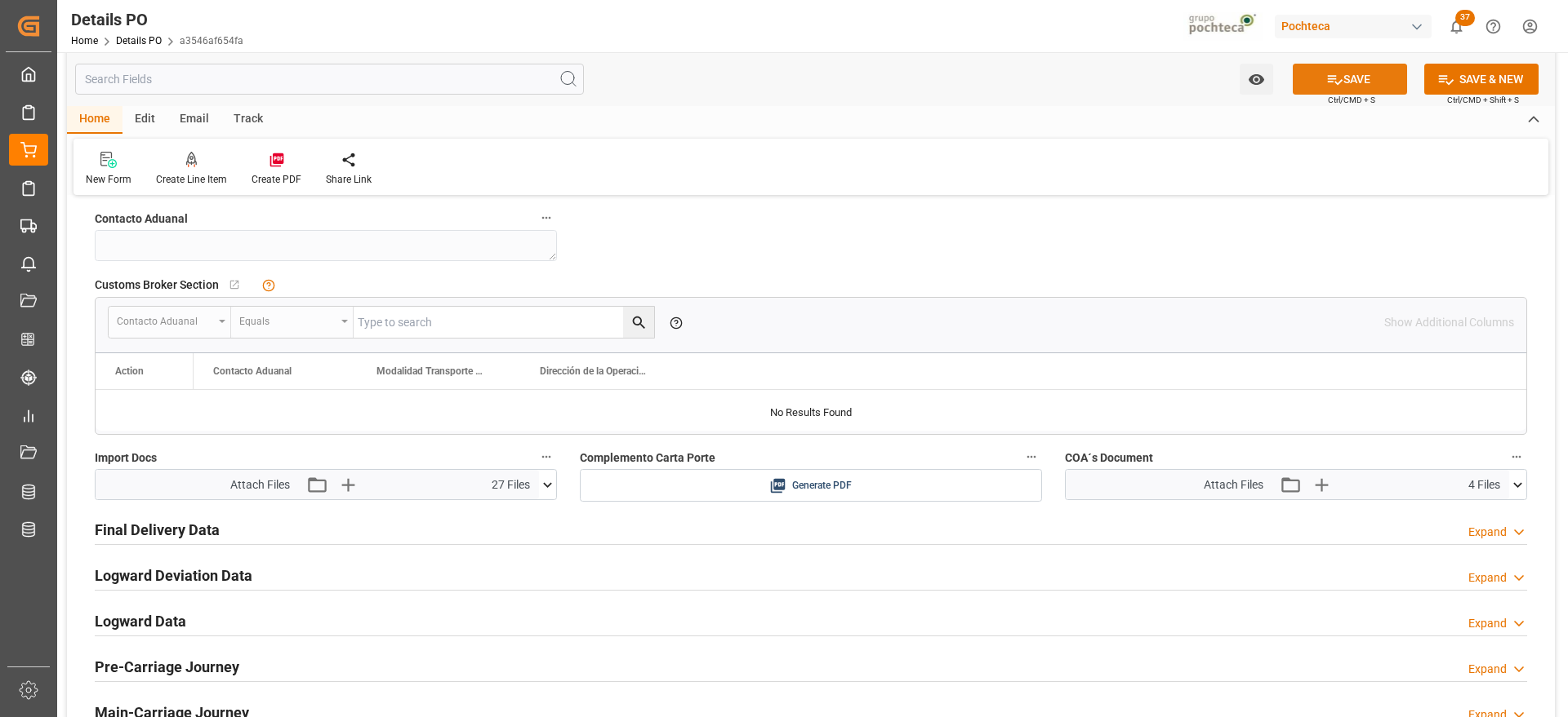
click at [1340, 71] on button "SAVE" at bounding box center [1350, 79] width 115 height 31
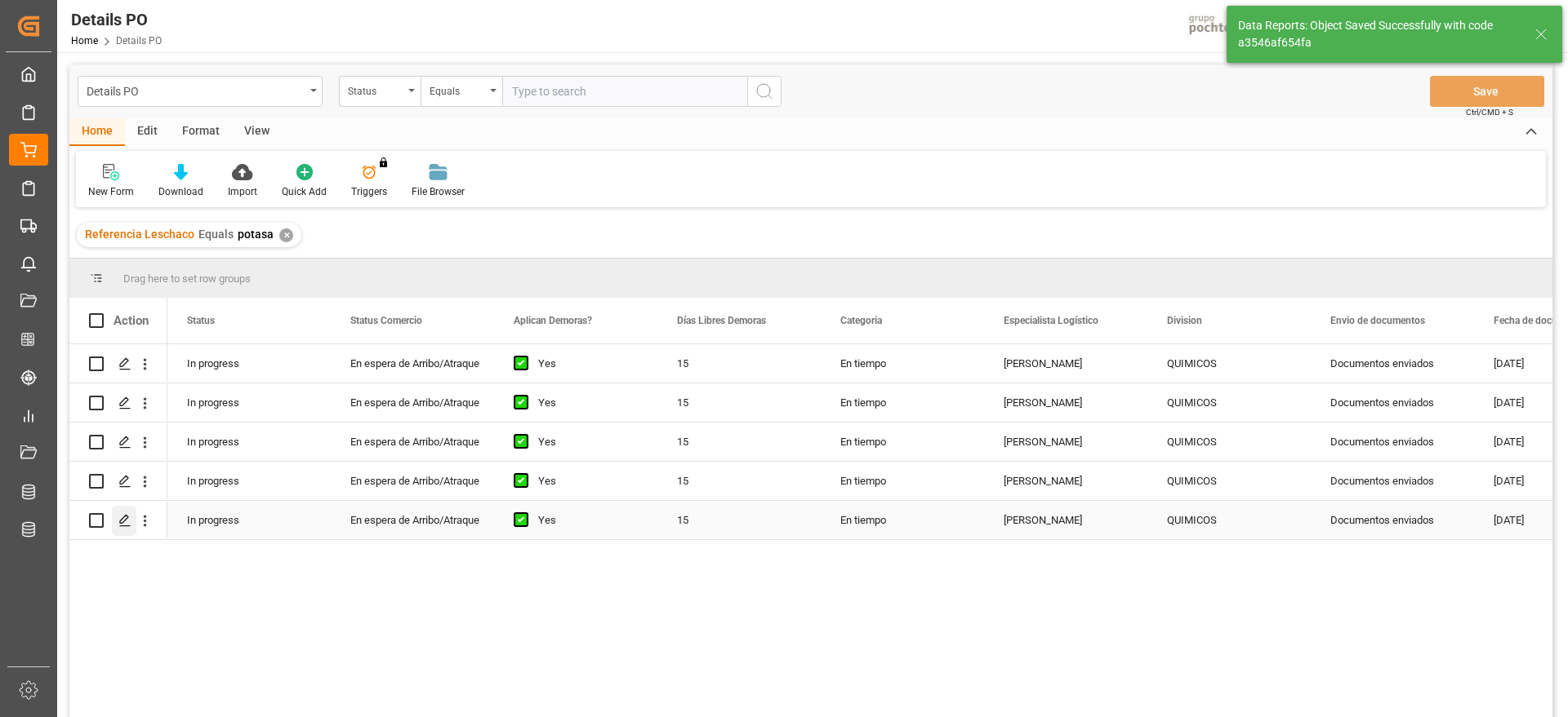
click at [122, 521] on icon "Press SPACE to select this row." at bounding box center [125, 521] width 13 height 13
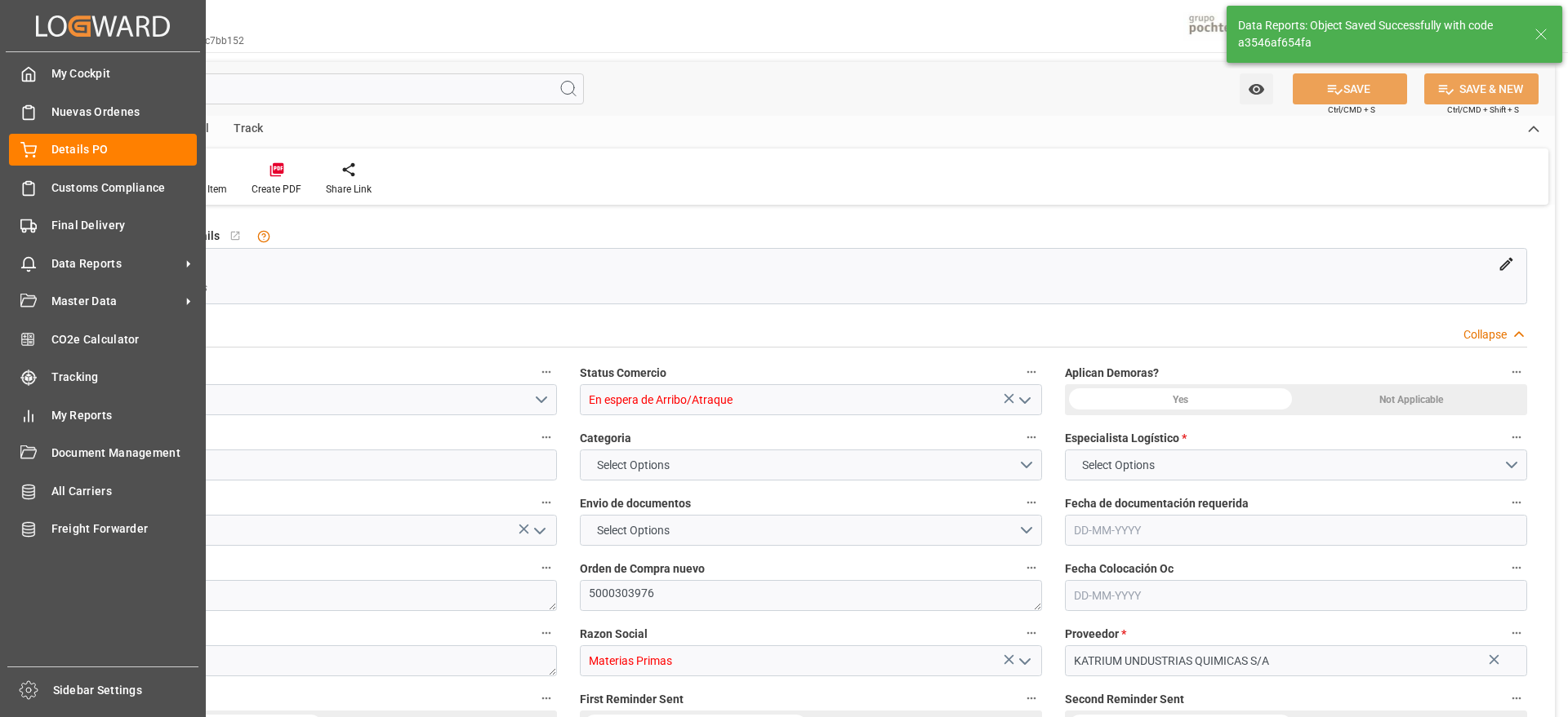
type input "15"
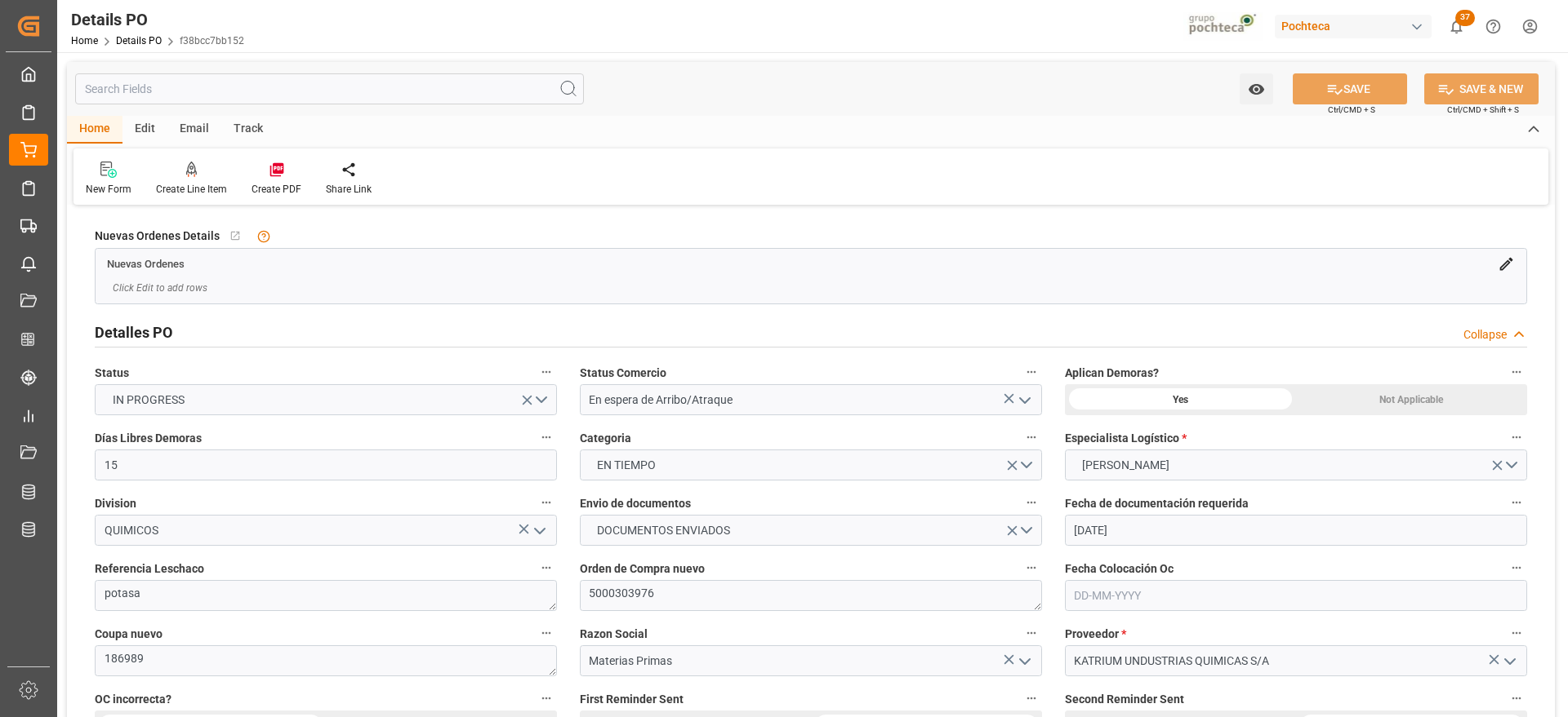
type input "[DATE]"
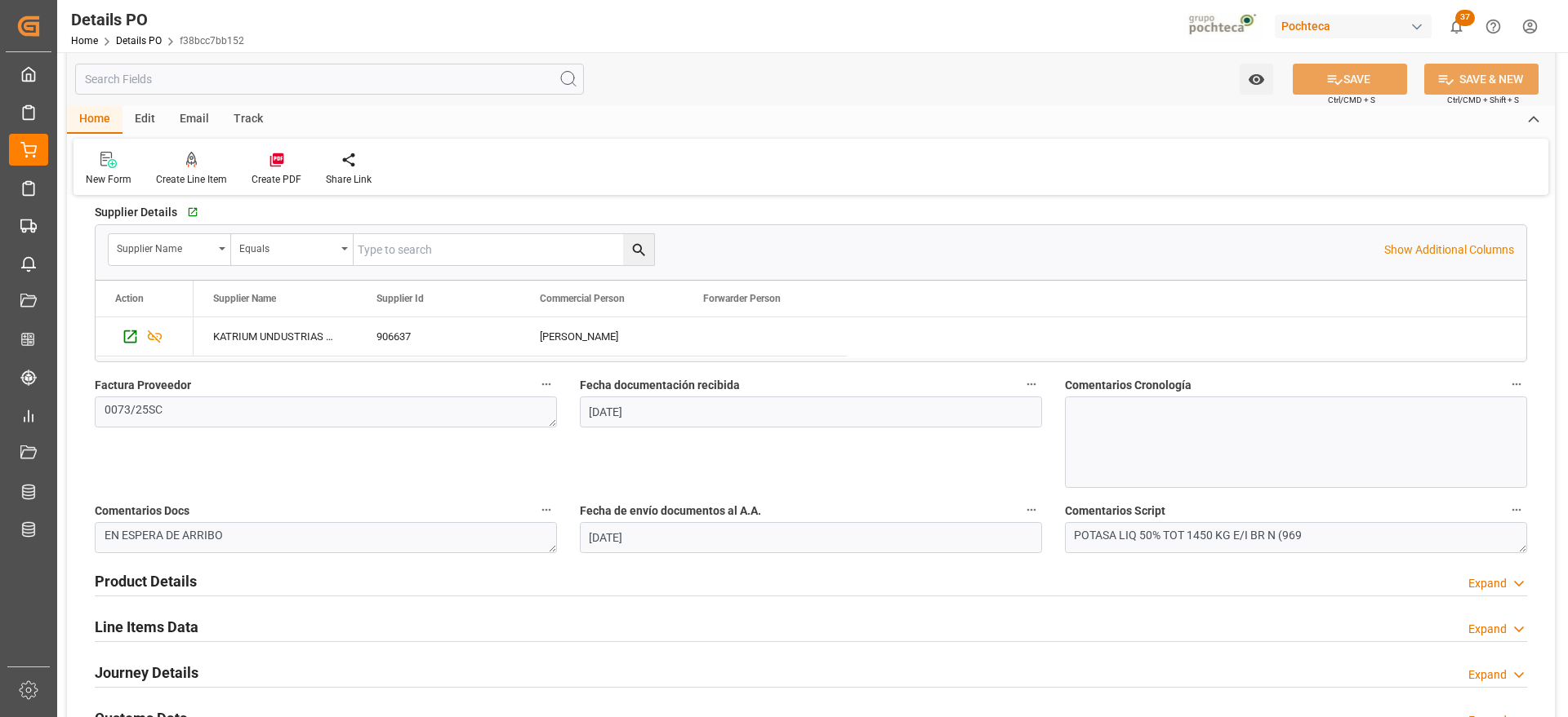
scroll to position [1020, 0]
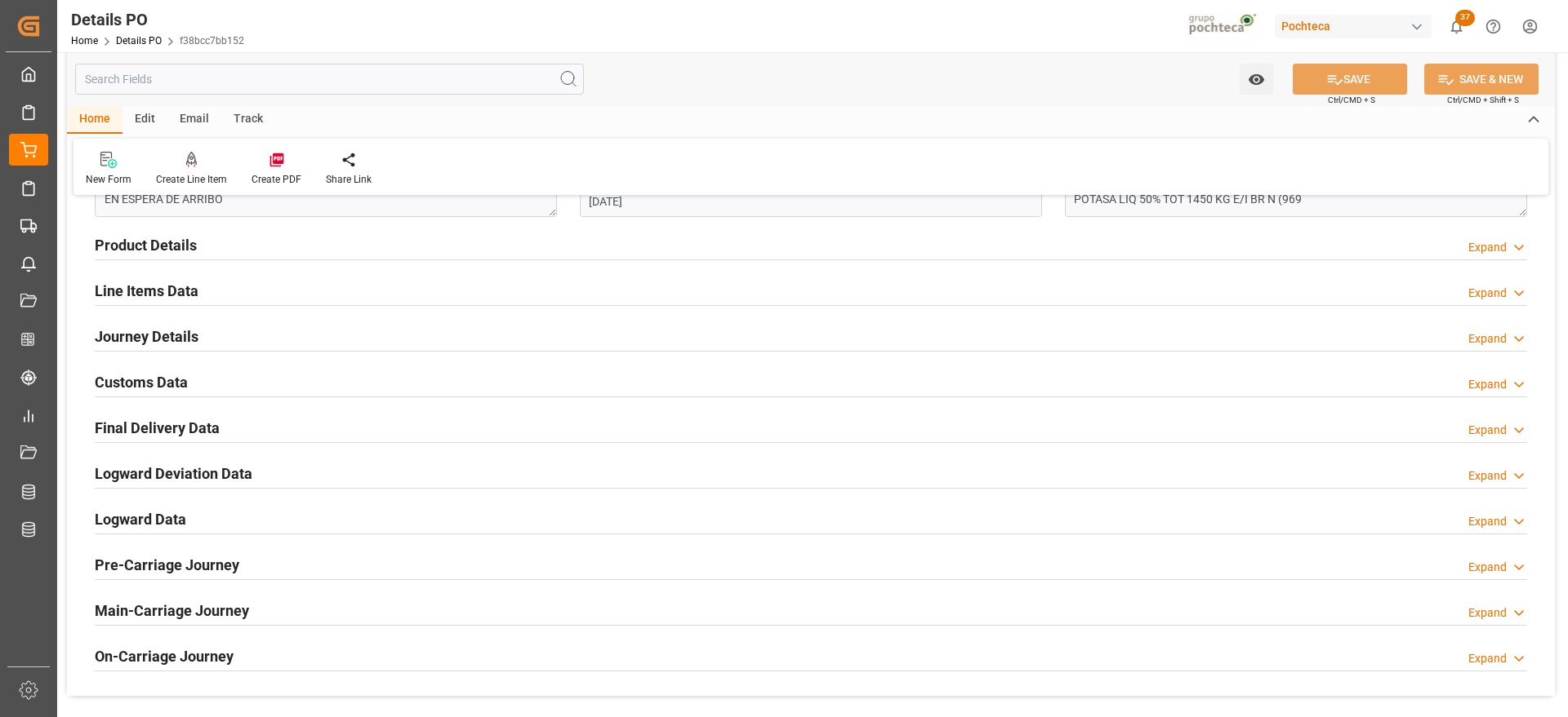
click at [124, 379] on h2 "Customs Data" at bounding box center [141, 382] width 93 height 22
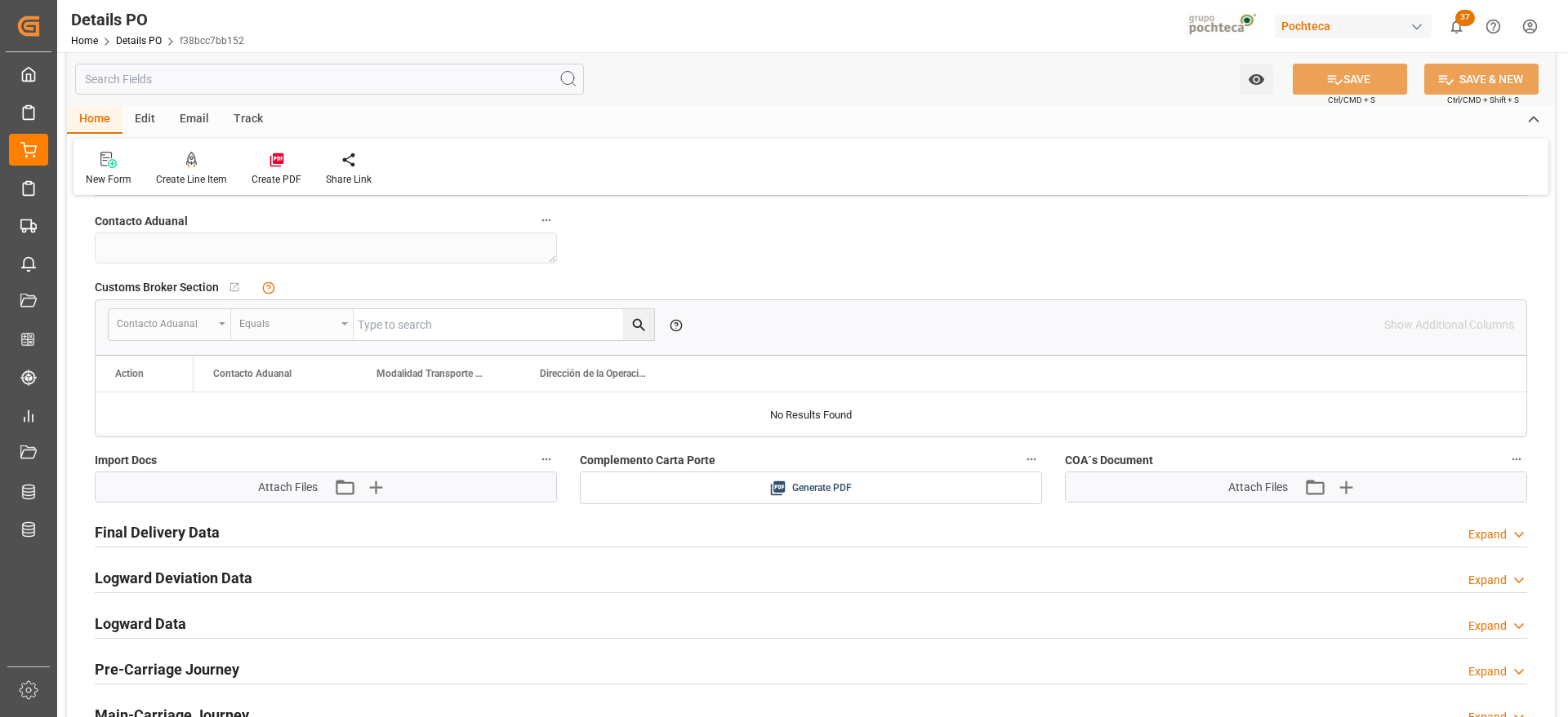
scroll to position [1225, 0]
click at [383, 485] on icon "button" at bounding box center [375, 485] width 16 height 16
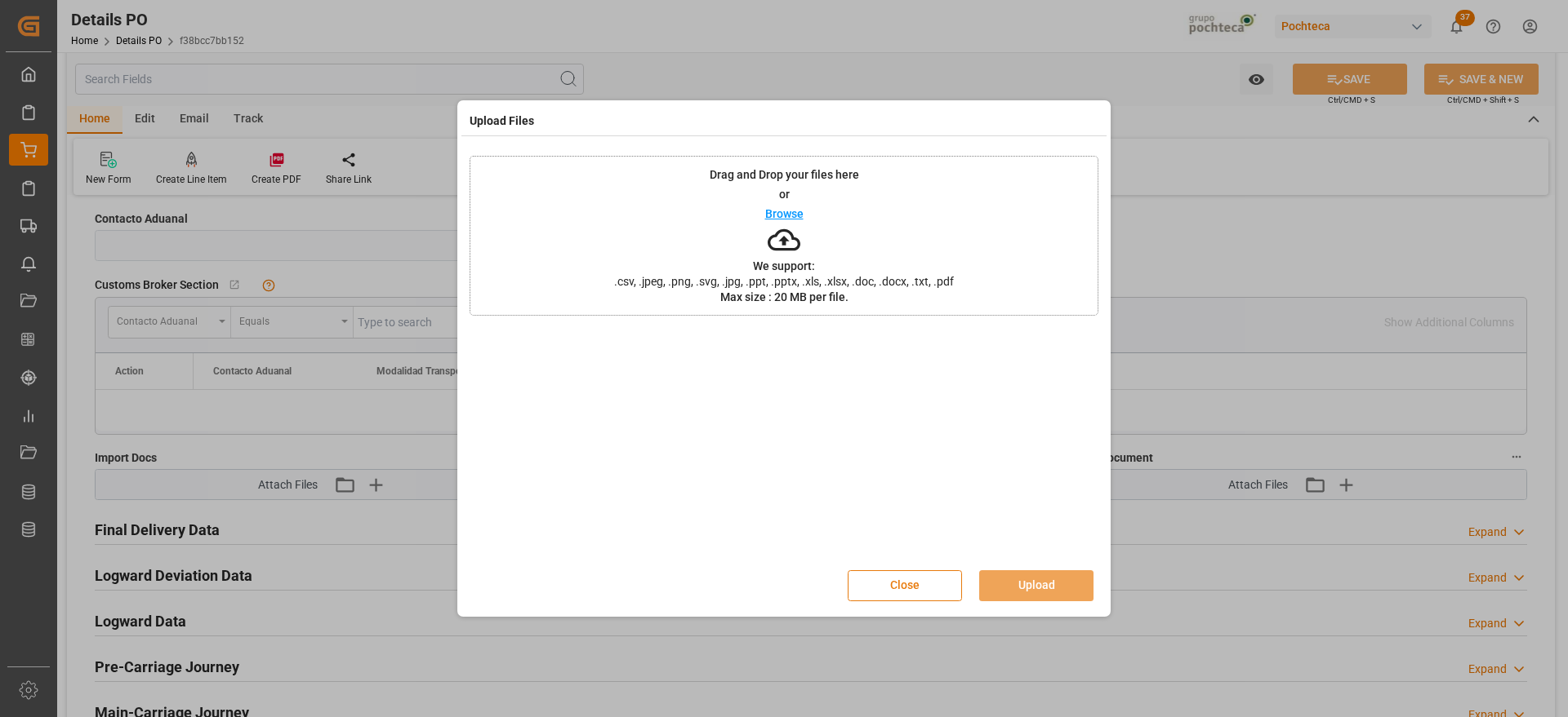
click at [921, 587] on button "Close" at bounding box center [905, 586] width 115 height 31
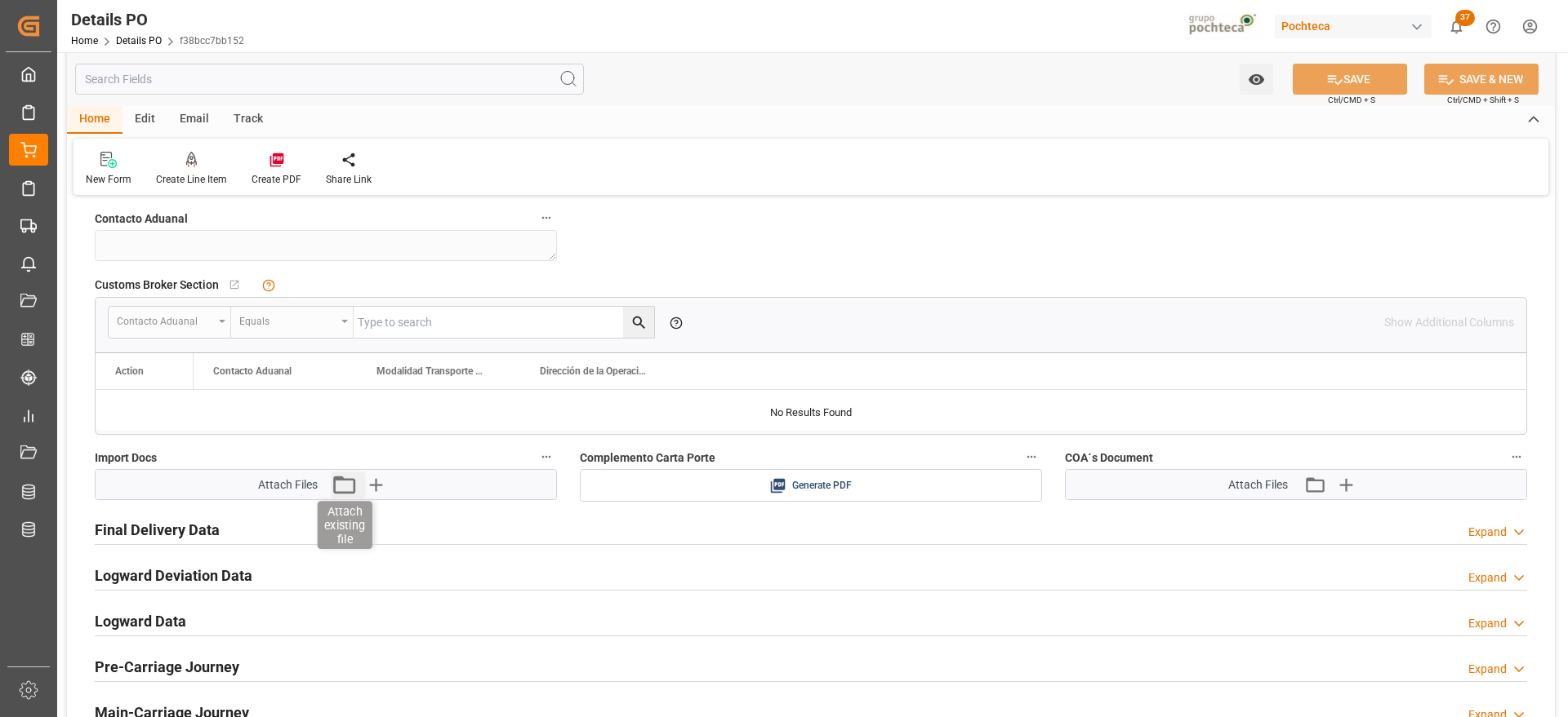
click at [344, 489] on icon "button" at bounding box center [343, 484] width 26 height 26
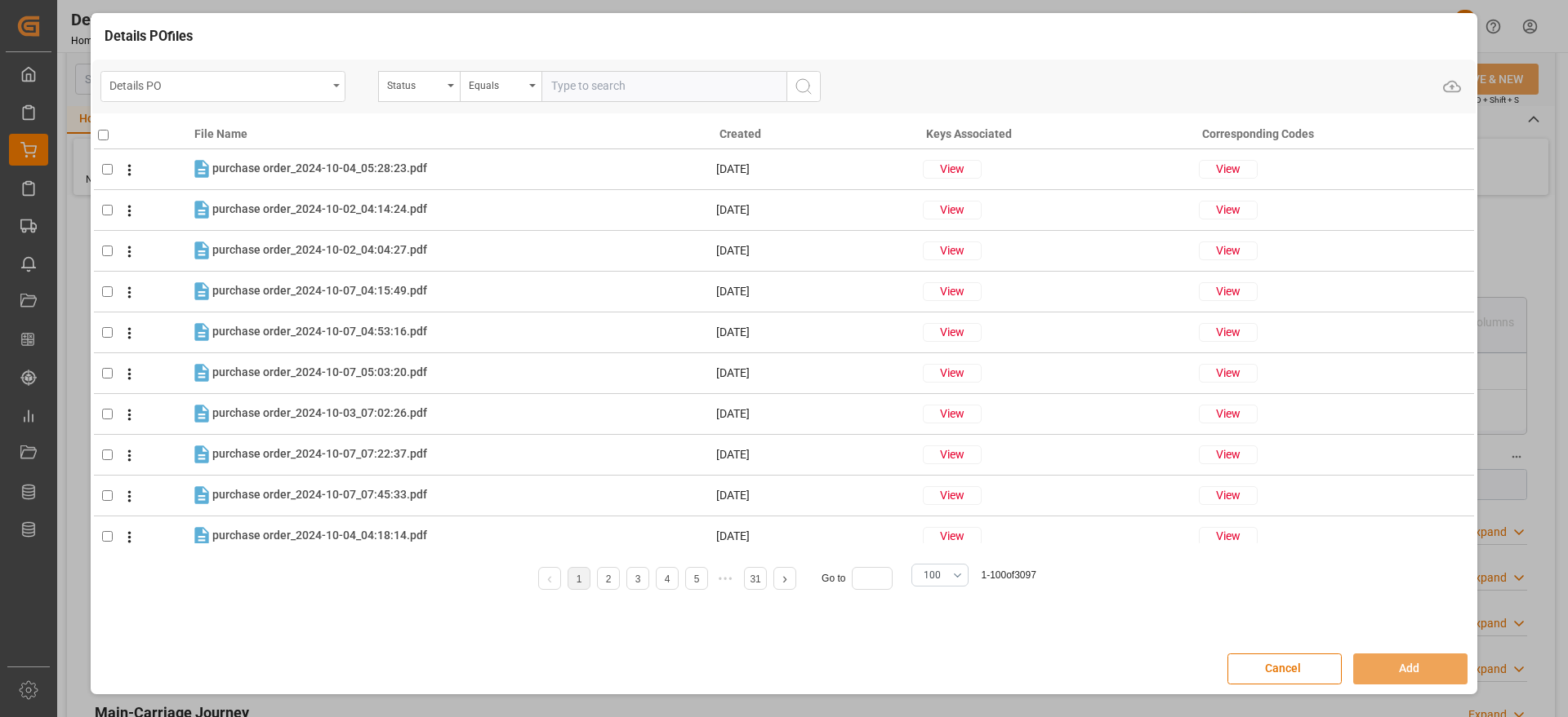
click at [247, 85] on div "Details PO" at bounding box center [219, 84] width 218 height 21
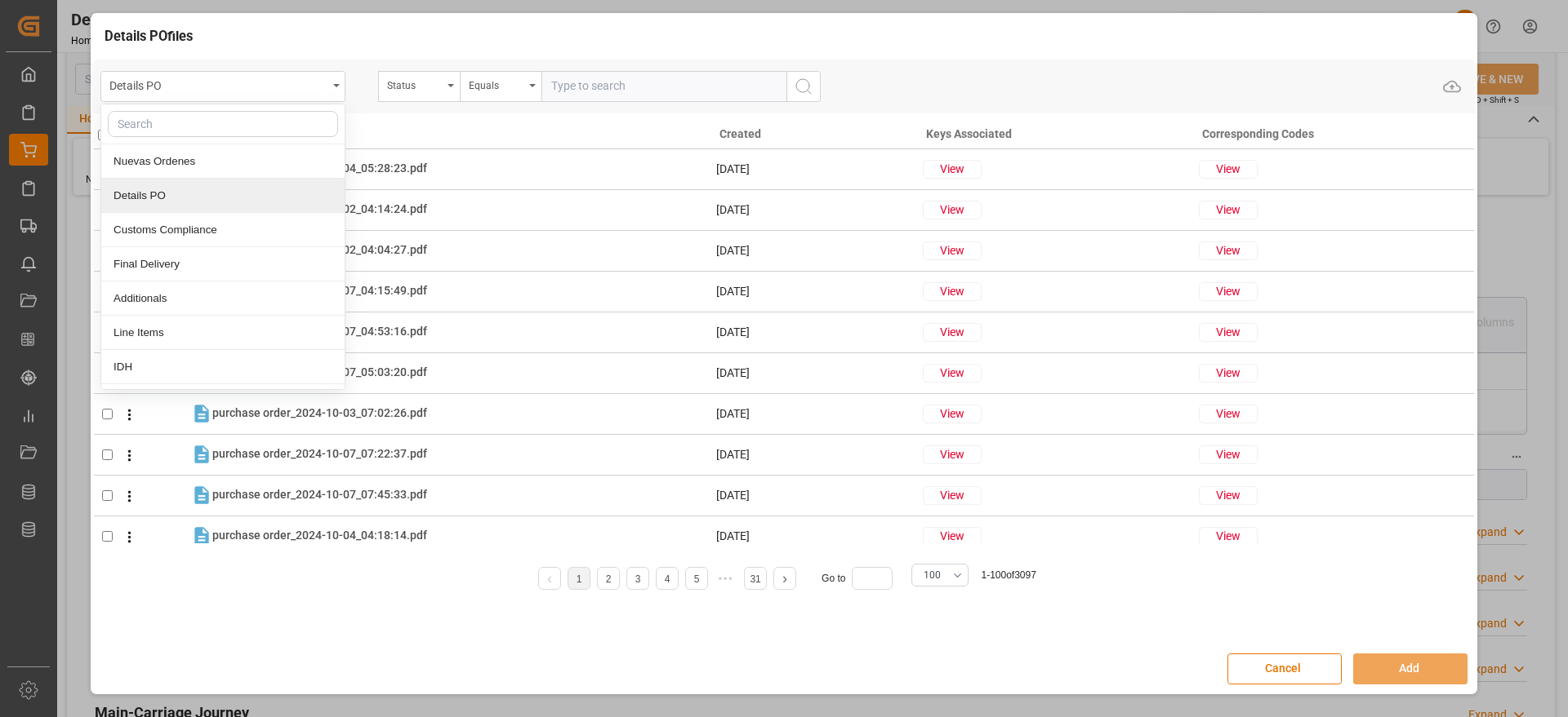
click at [213, 184] on div "Details PO" at bounding box center [223, 195] width 244 height 34
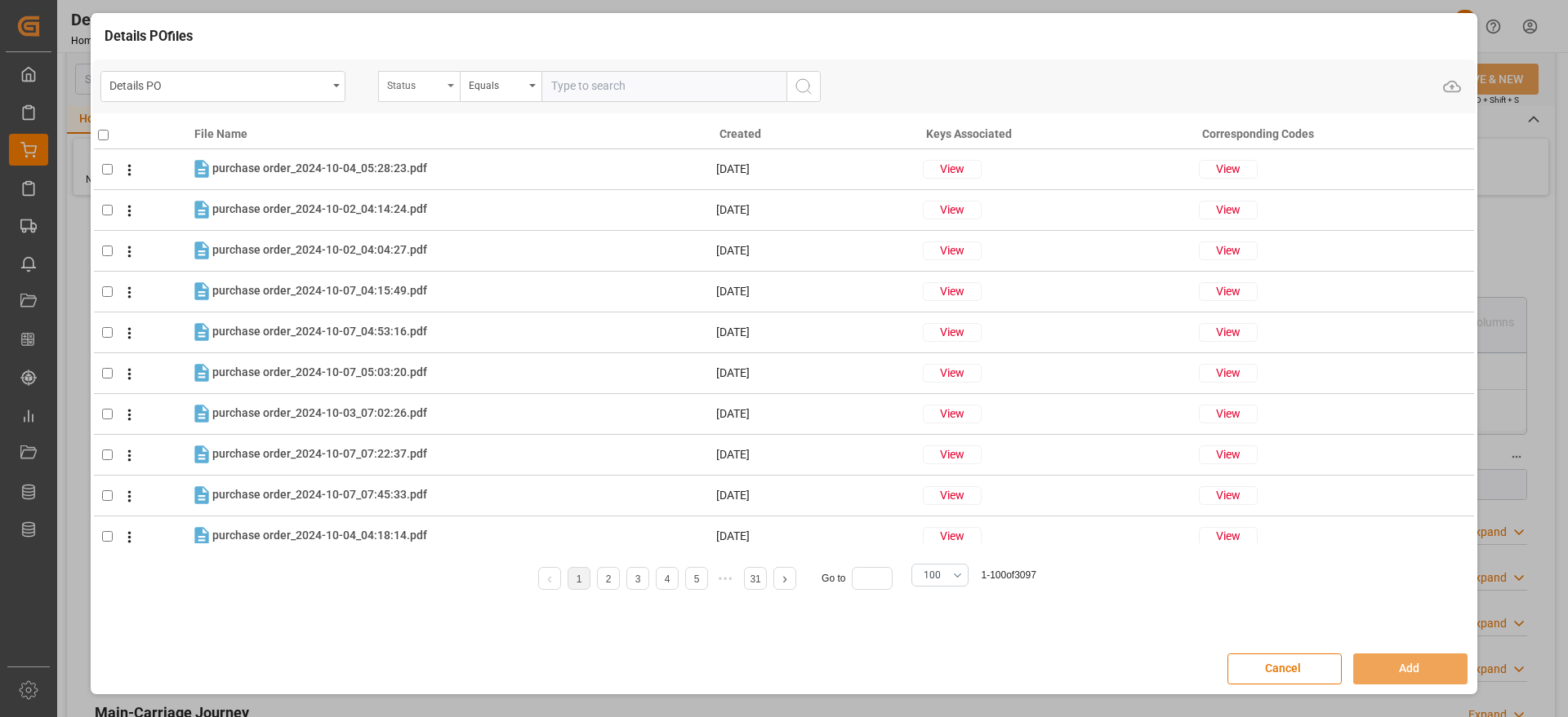
click at [423, 84] on div "Status" at bounding box center [415, 83] width 56 height 19
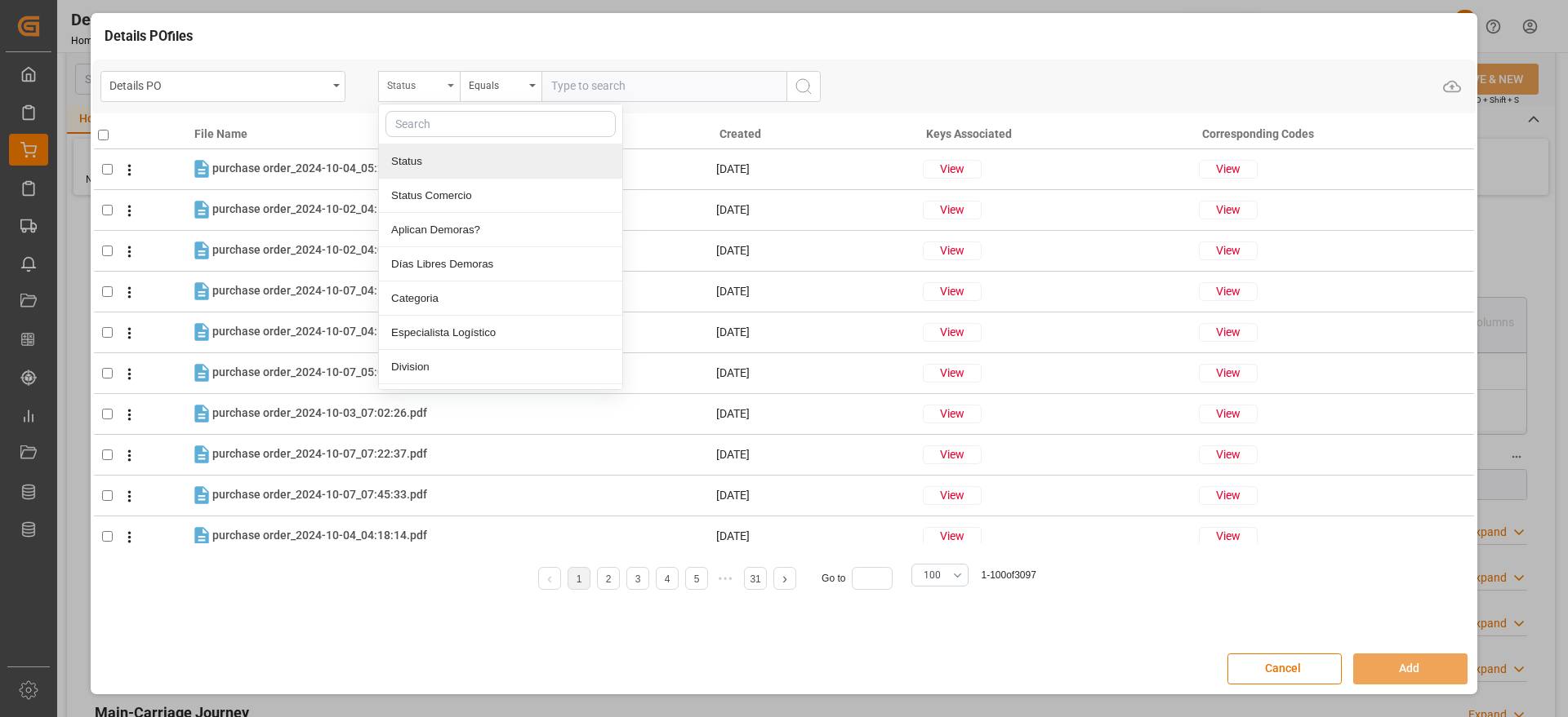
click at [425, 91] on div "Status" at bounding box center [415, 83] width 56 height 19
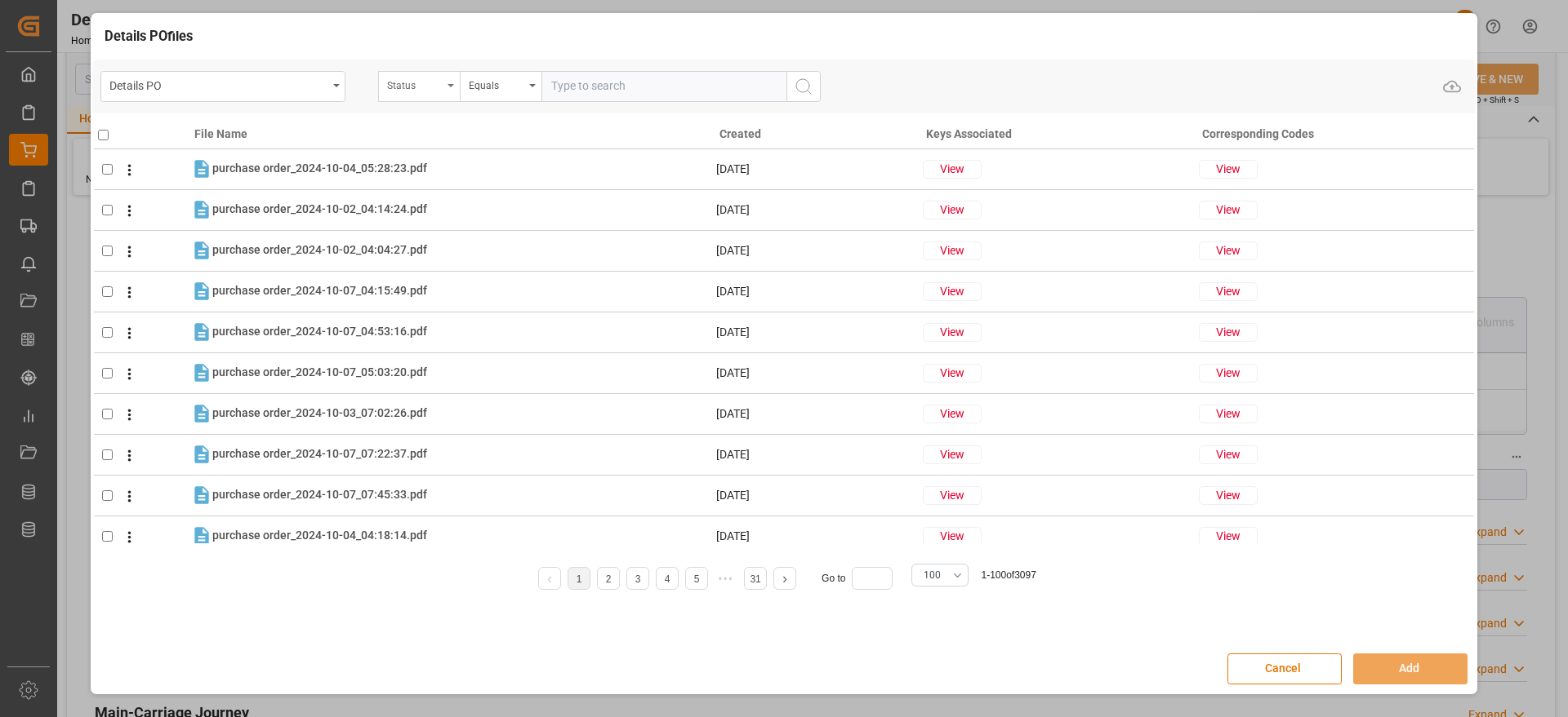
click at [425, 91] on div "Status" at bounding box center [415, 83] width 56 height 19
type input "ORDE"
click at [471, 142] on div at bounding box center [500, 125] width 244 height 40
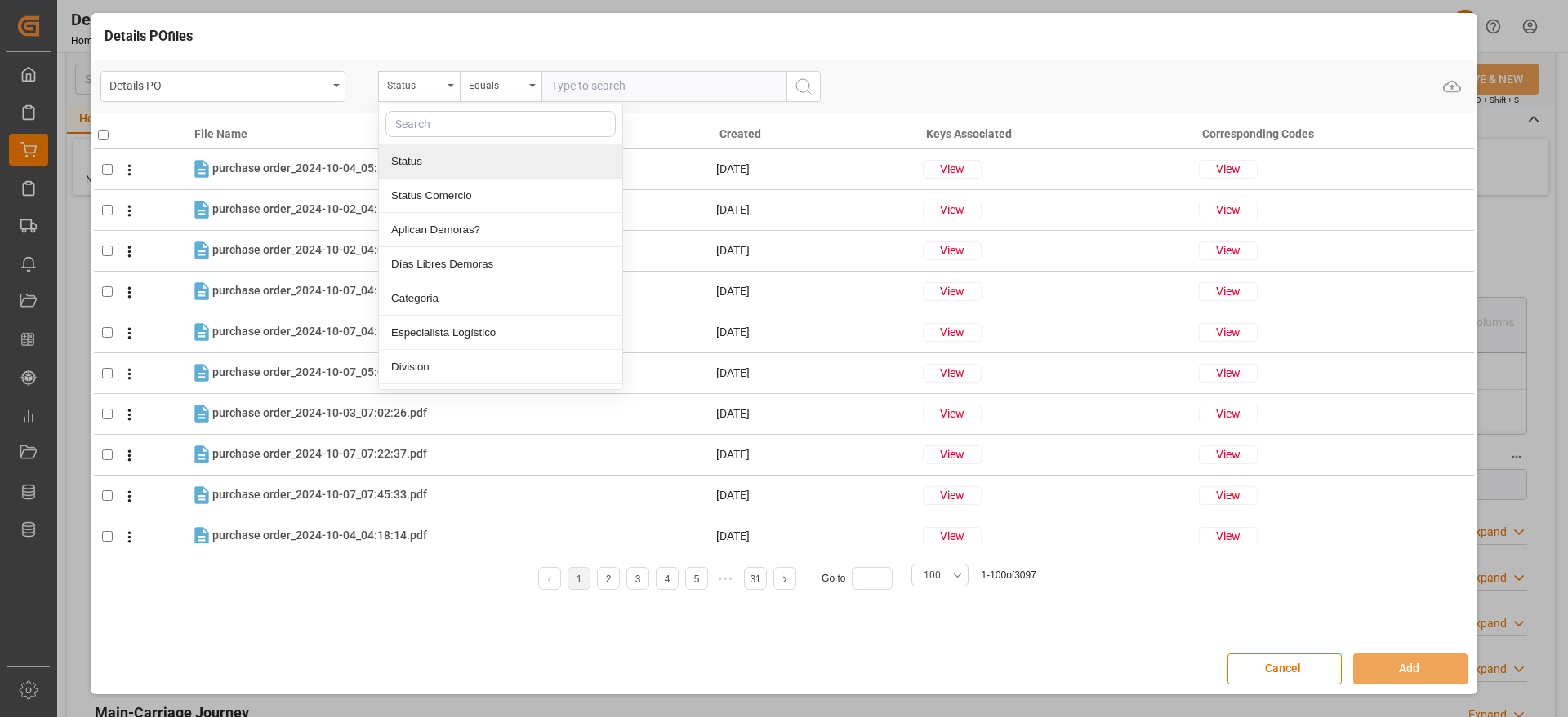
click at [433, 115] on input "text" at bounding box center [500, 124] width 230 height 26
type input "ORDE"
click at [483, 160] on div "Orden de Compra nuevo" at bounding box center [500, 161] width 244 height 34
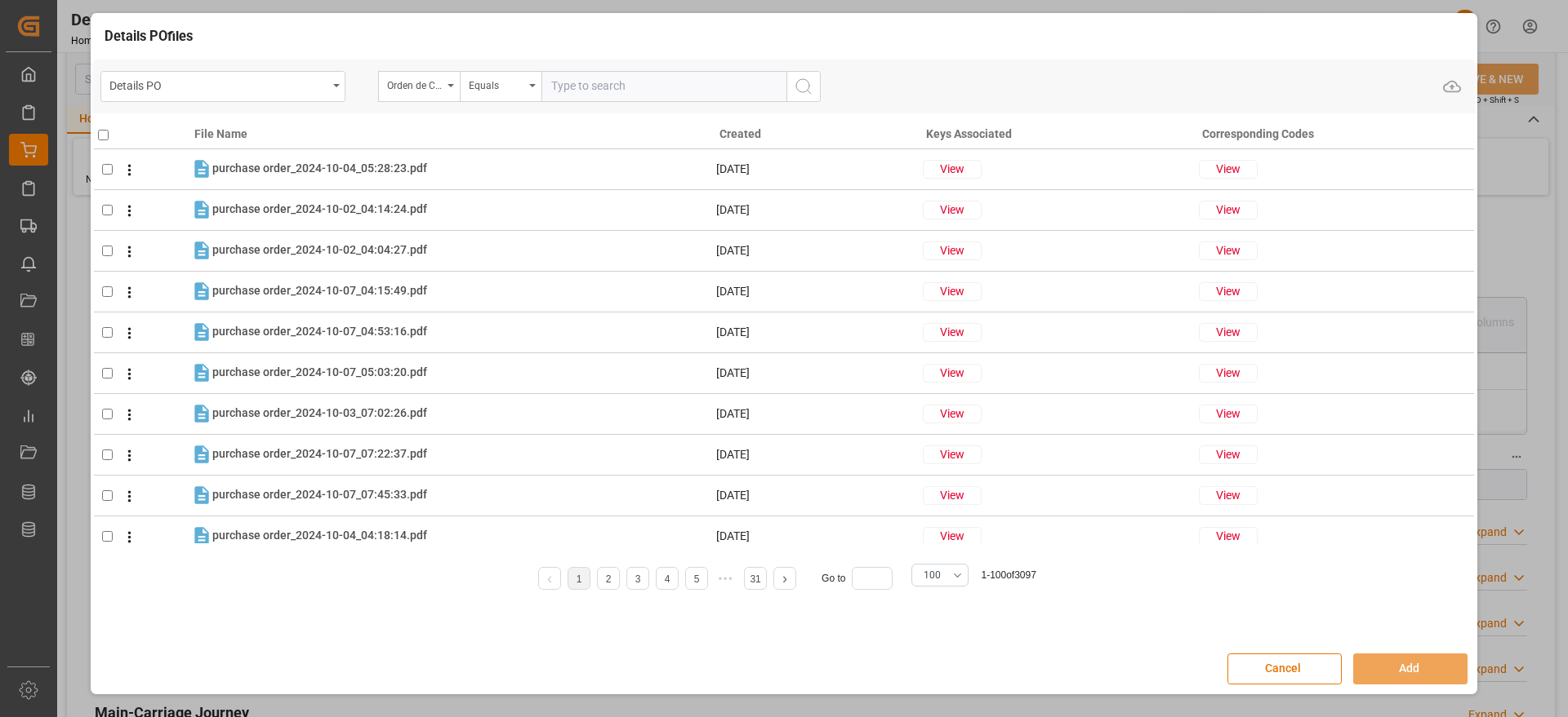
click at [565, 86] on input "text" at bounding box center [663, 86] width 245 height 31
paste input "5000303974"
type input "5000303974"
click at [796, 79] on icon "search button" at bounding box center [804, 86] width 20 height 20
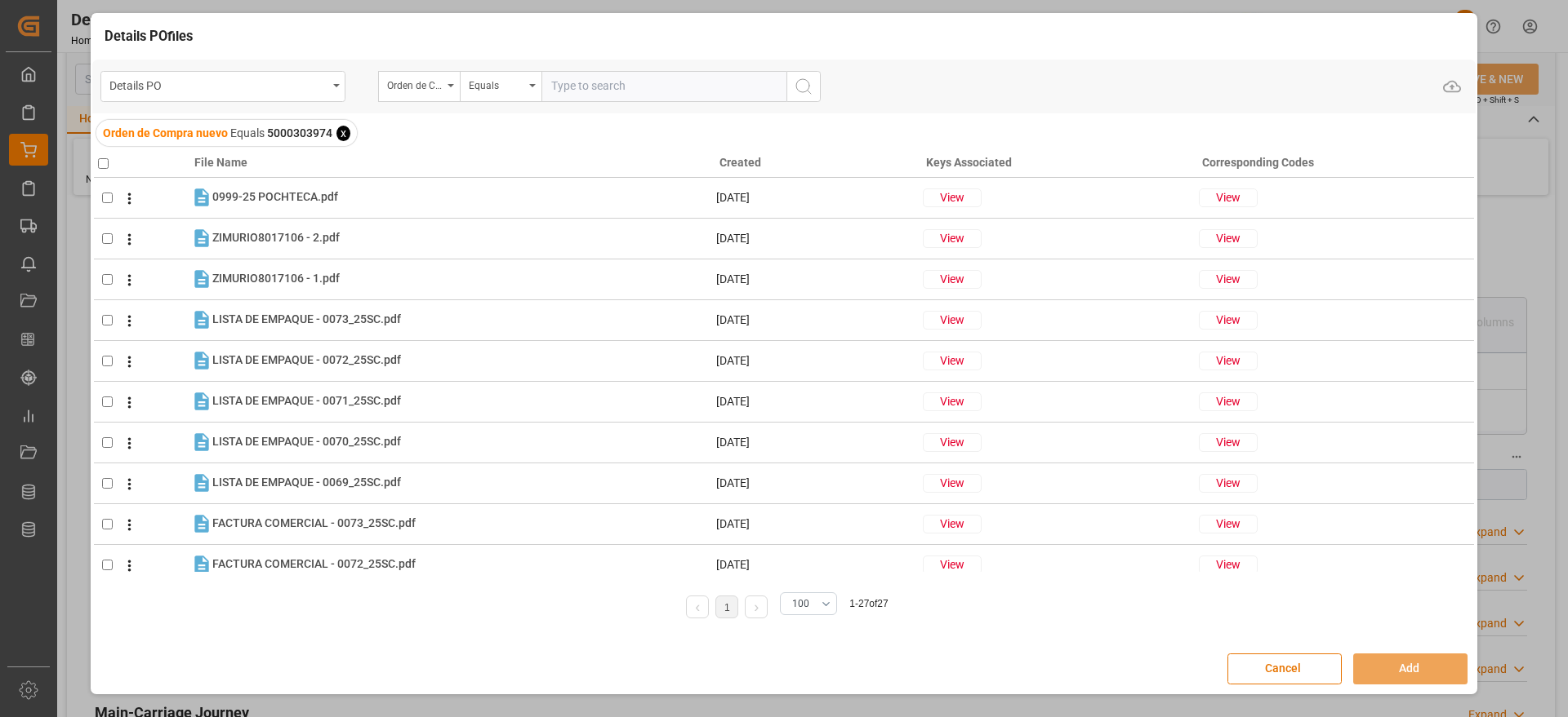
click at [100, 160] on input "checkbox" at bounding box center [103, 164] width 11 height 11
checkbox input "true"
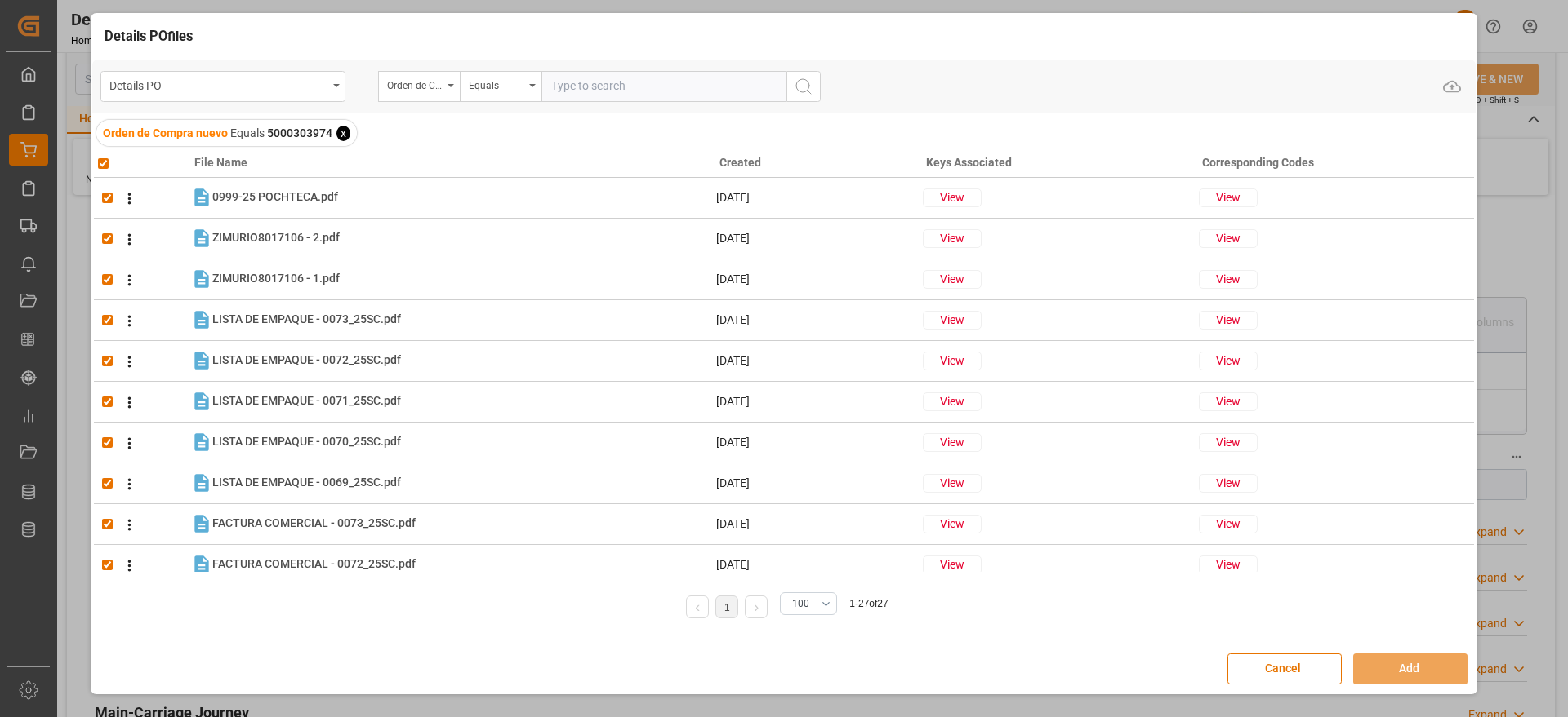
checkbox input "true"
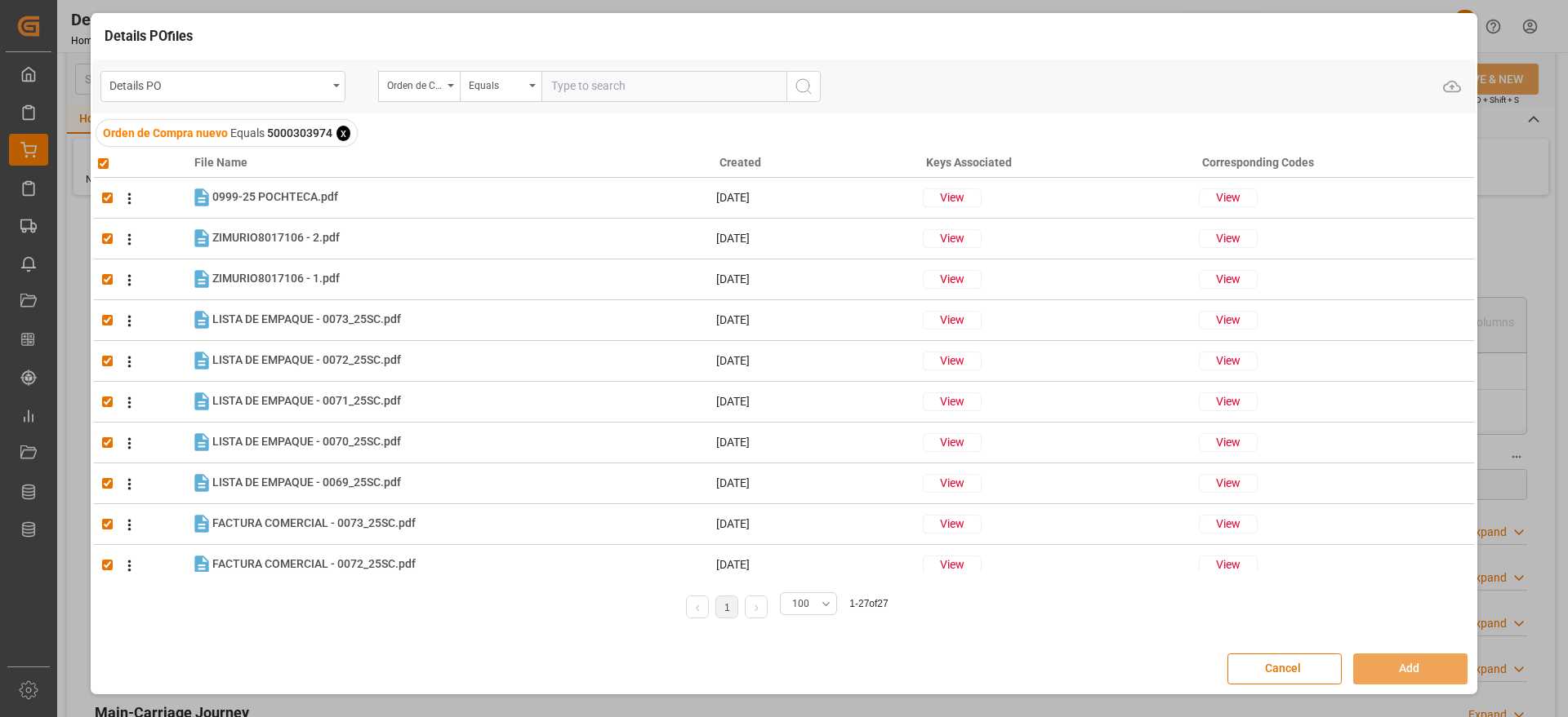
checkbox input "true"
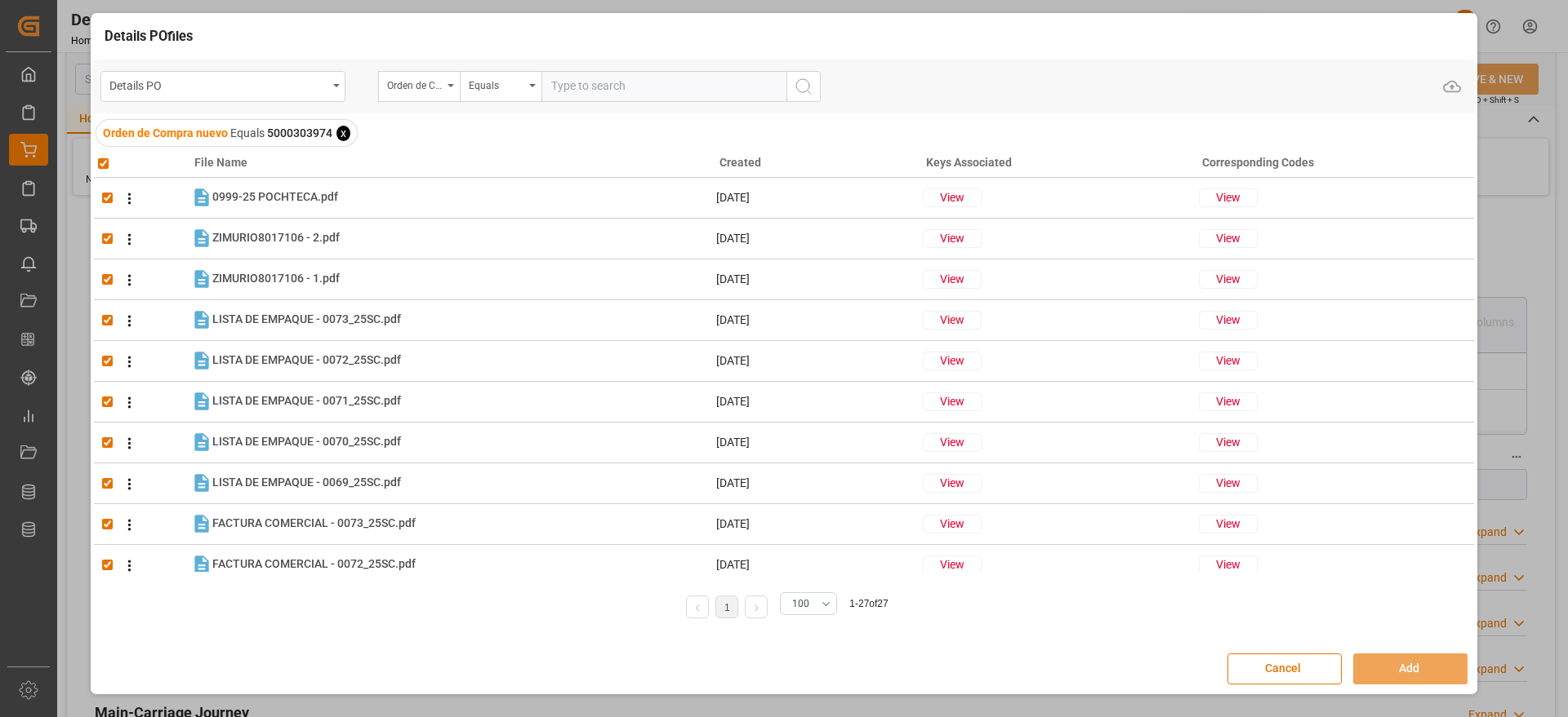
checkbox input "true"
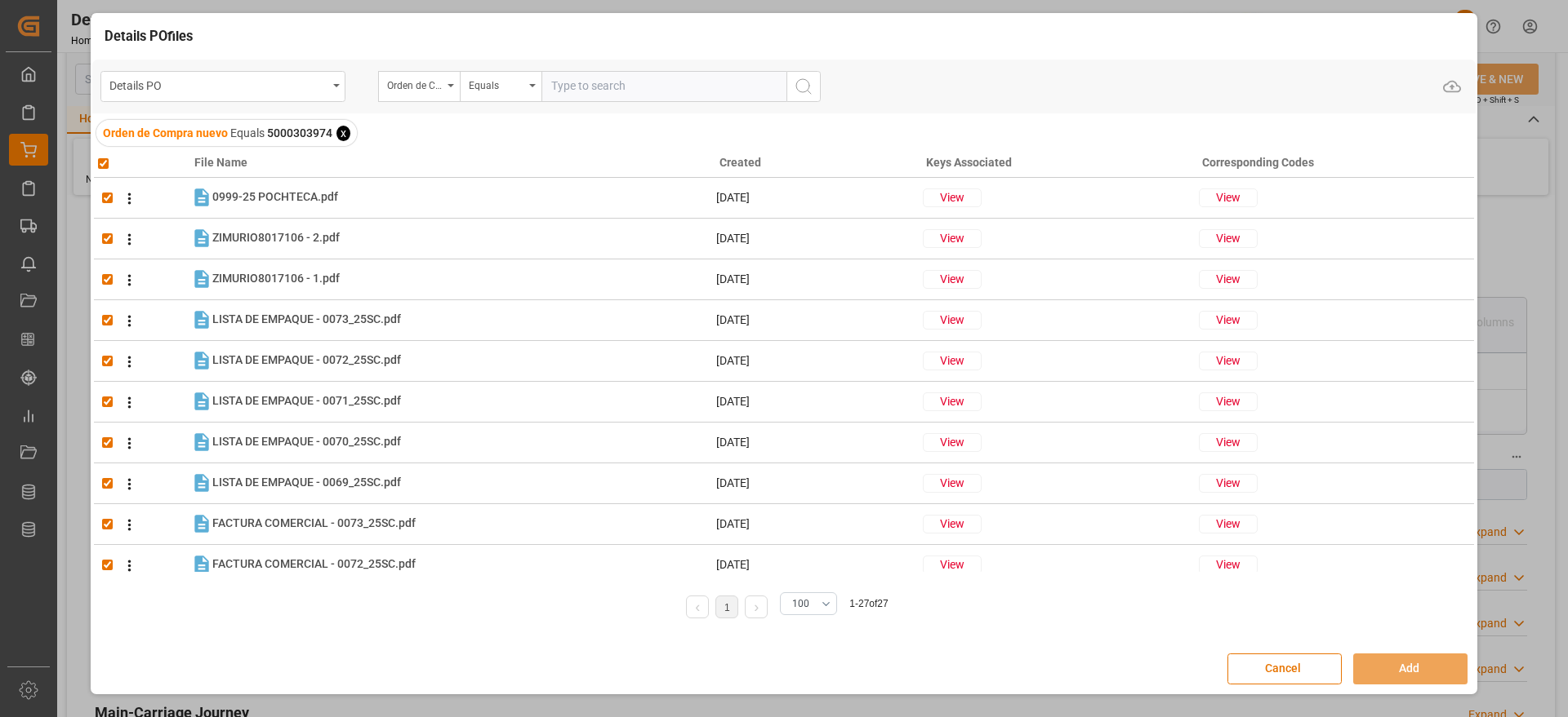
checkbox input "true"
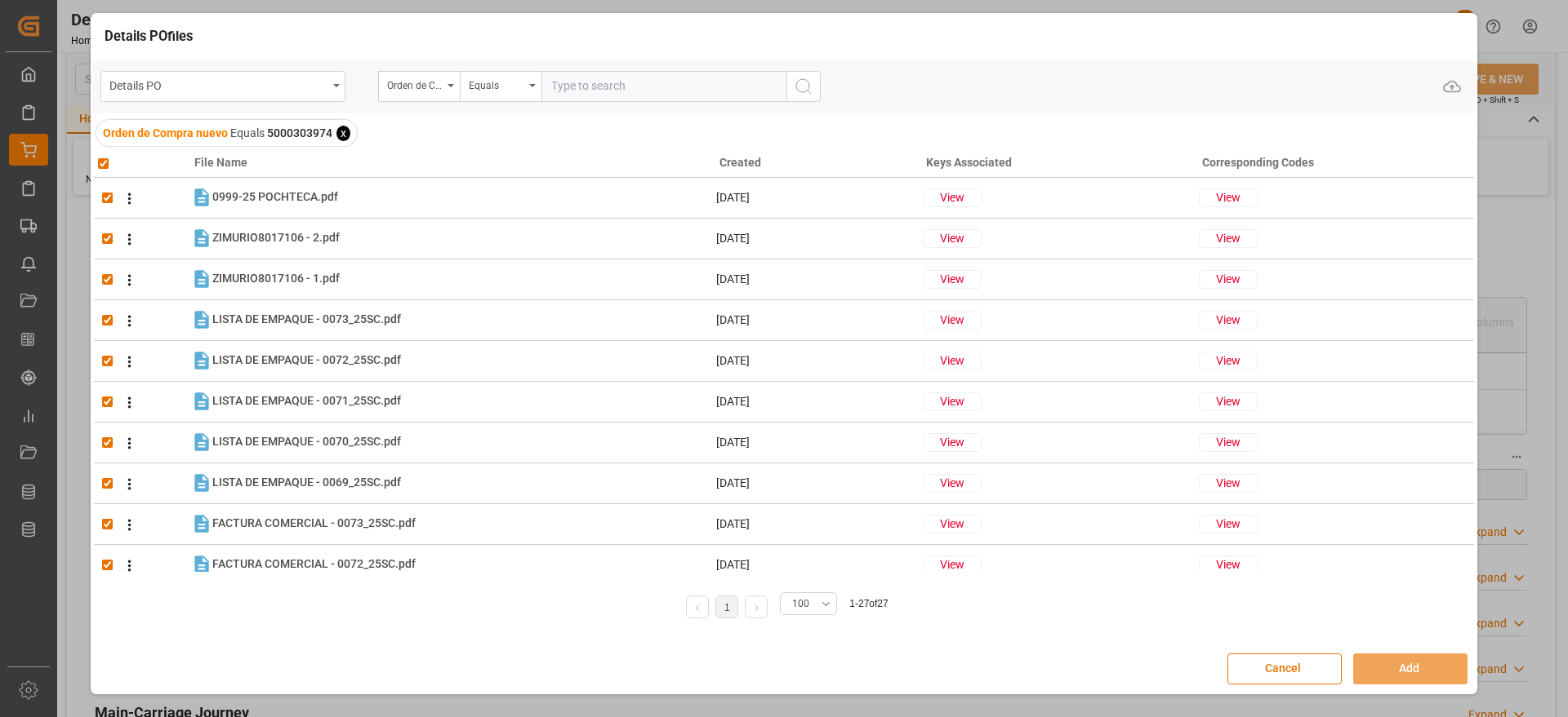
checkbox input "true"
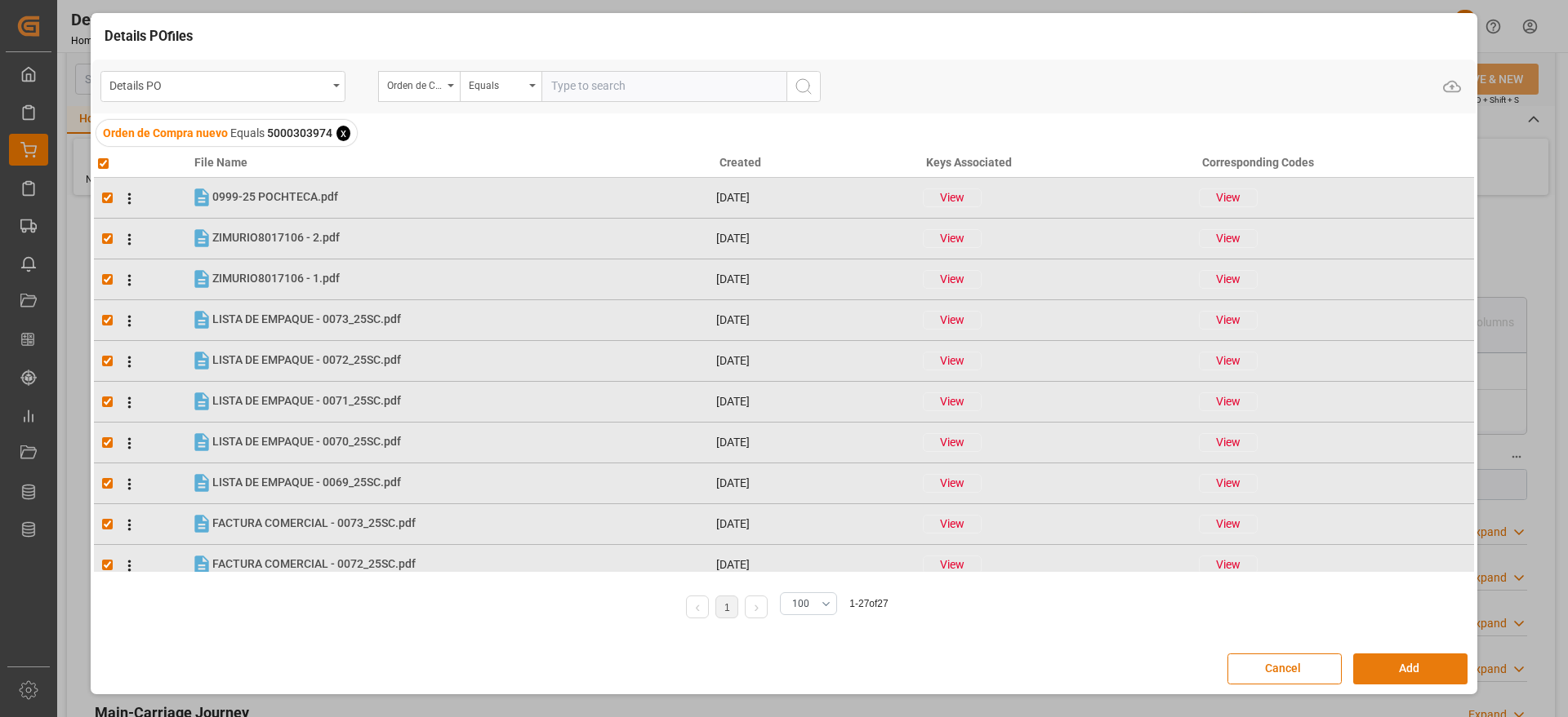
click at [1374, 655] on button "Add" at bounding box center [1411, 669] width 115 height 31
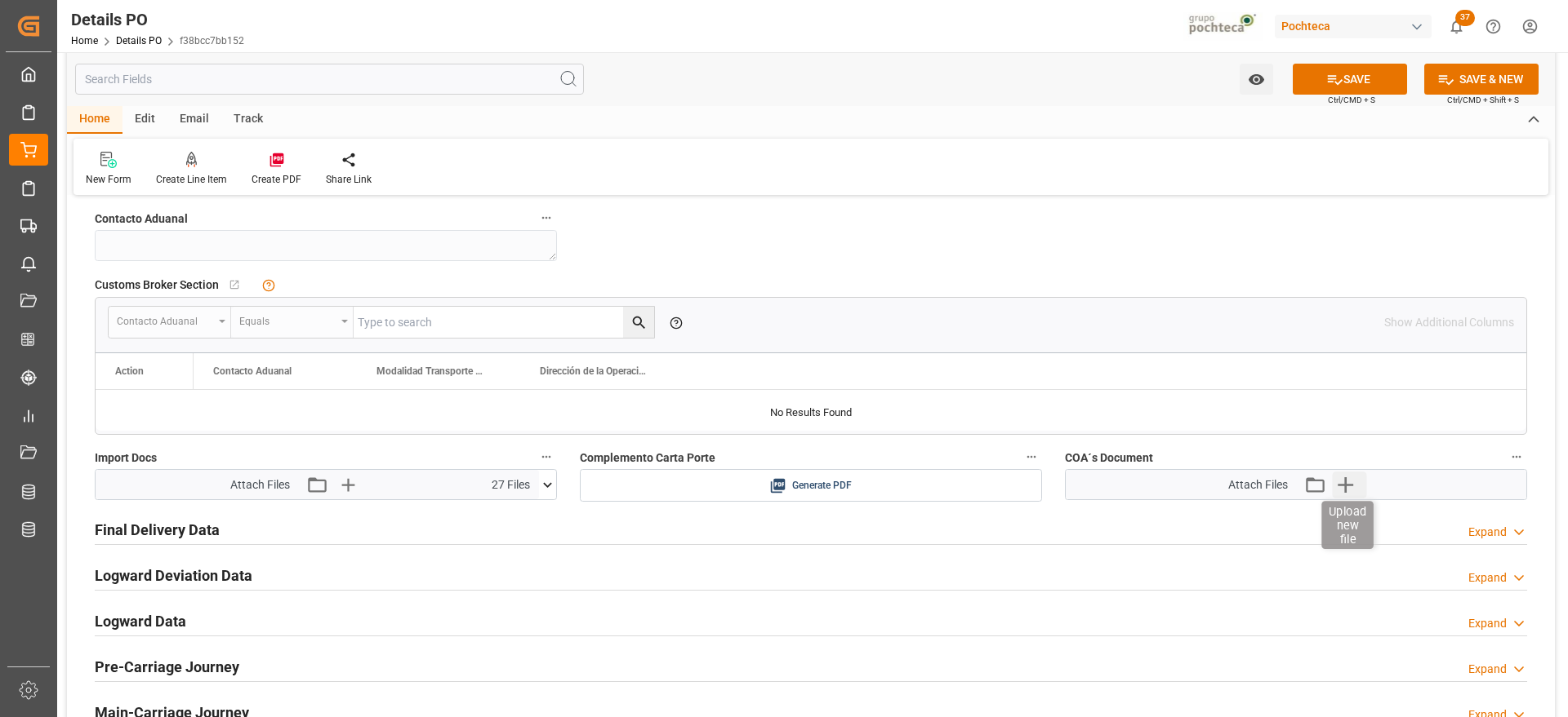
click at [1343, 487] on icon "button" at bounding box center [1344, 484] width 26 height 26
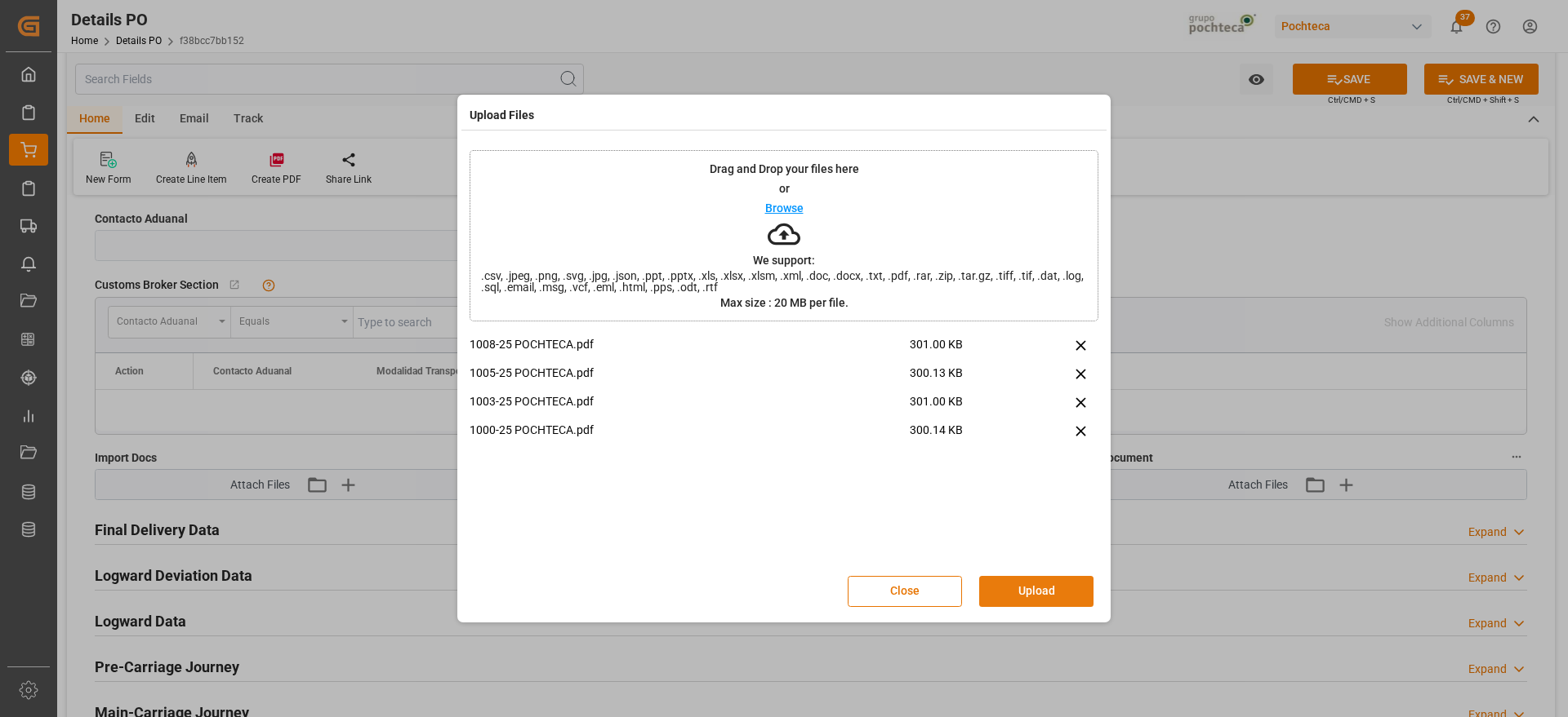
click at [1048, 596] on button "Upload" at bounding box center [1037, 592] width 115 height 31
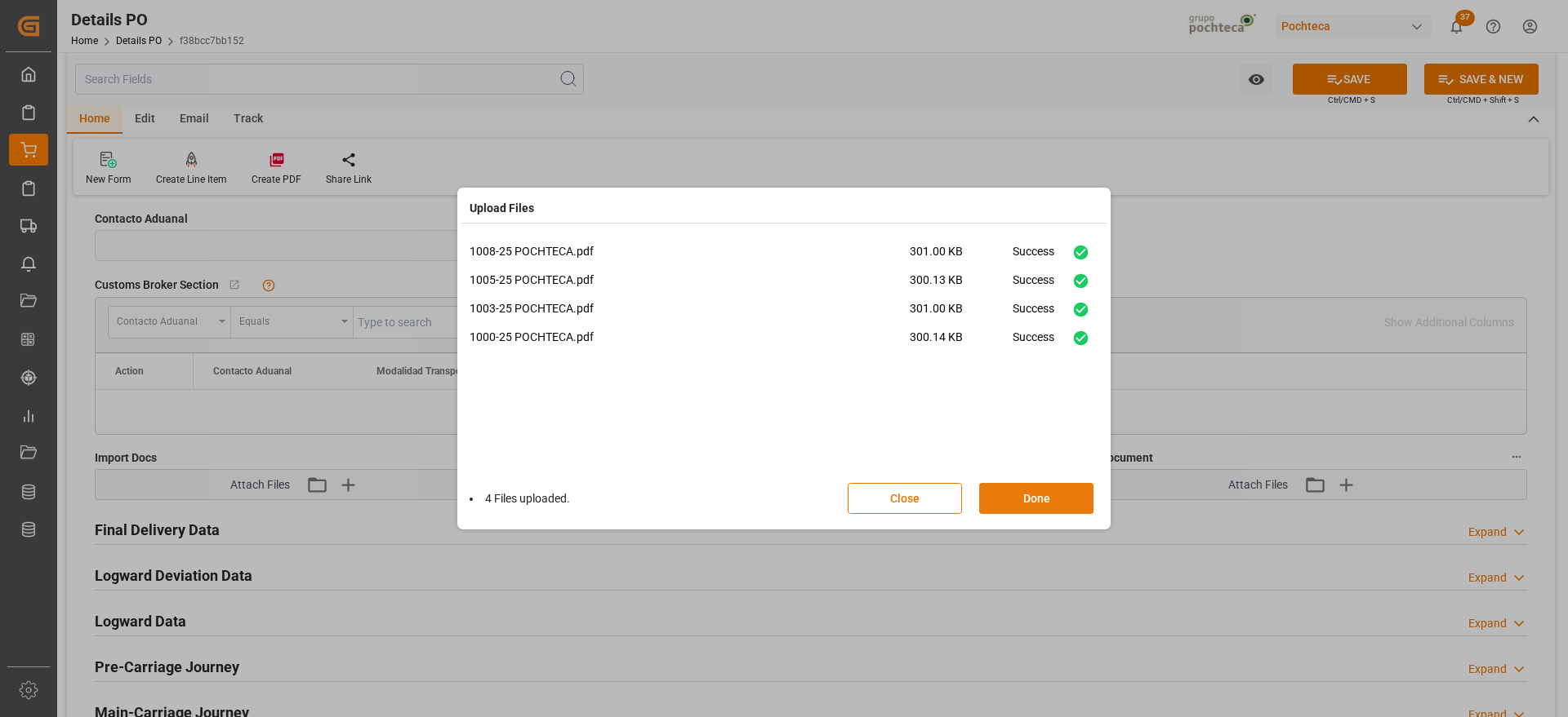
click at [1040, 505] on button "Done" at bounding box center [1037, 498] width 115 height 31
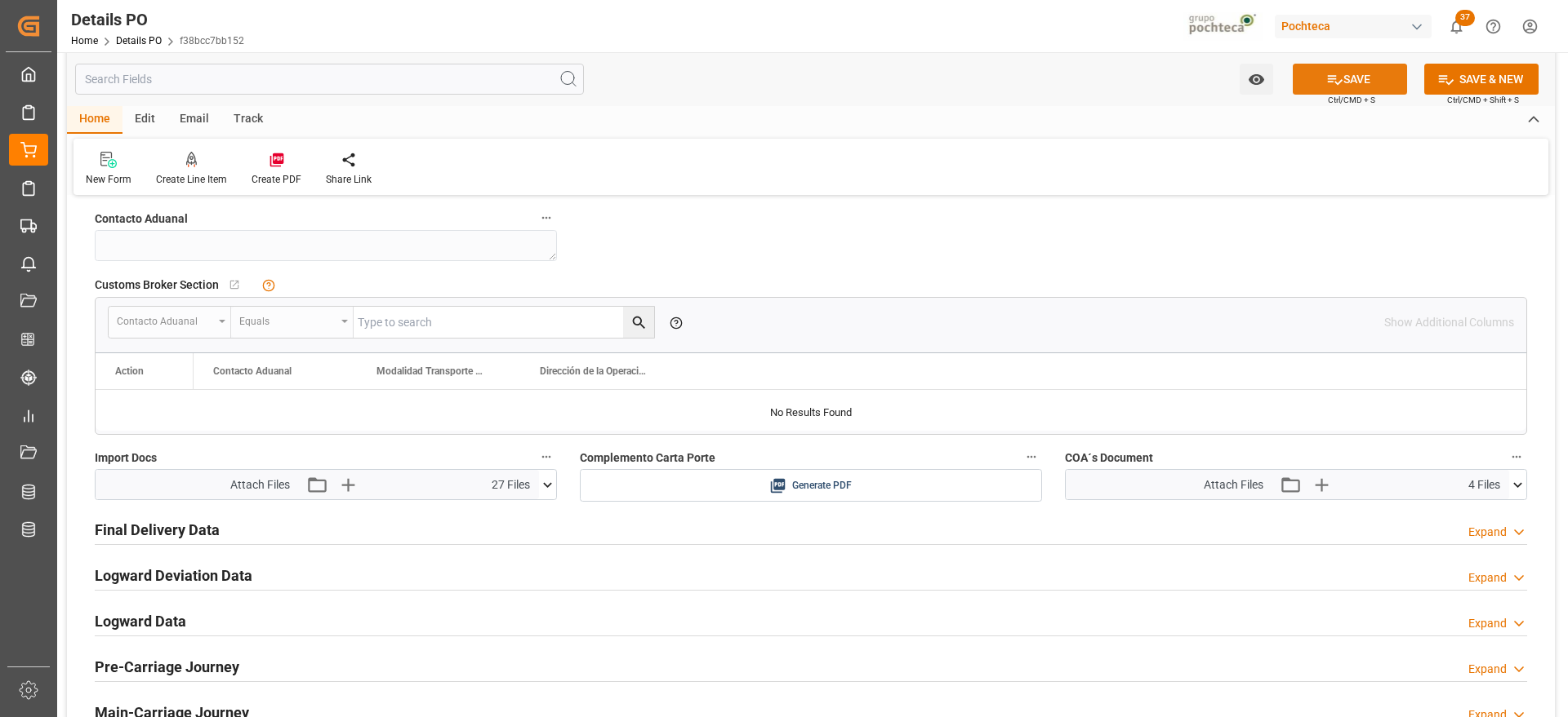
click at [1354, 71] on button "SAVE" at bounding box center [1350, 79] width 115 height 31
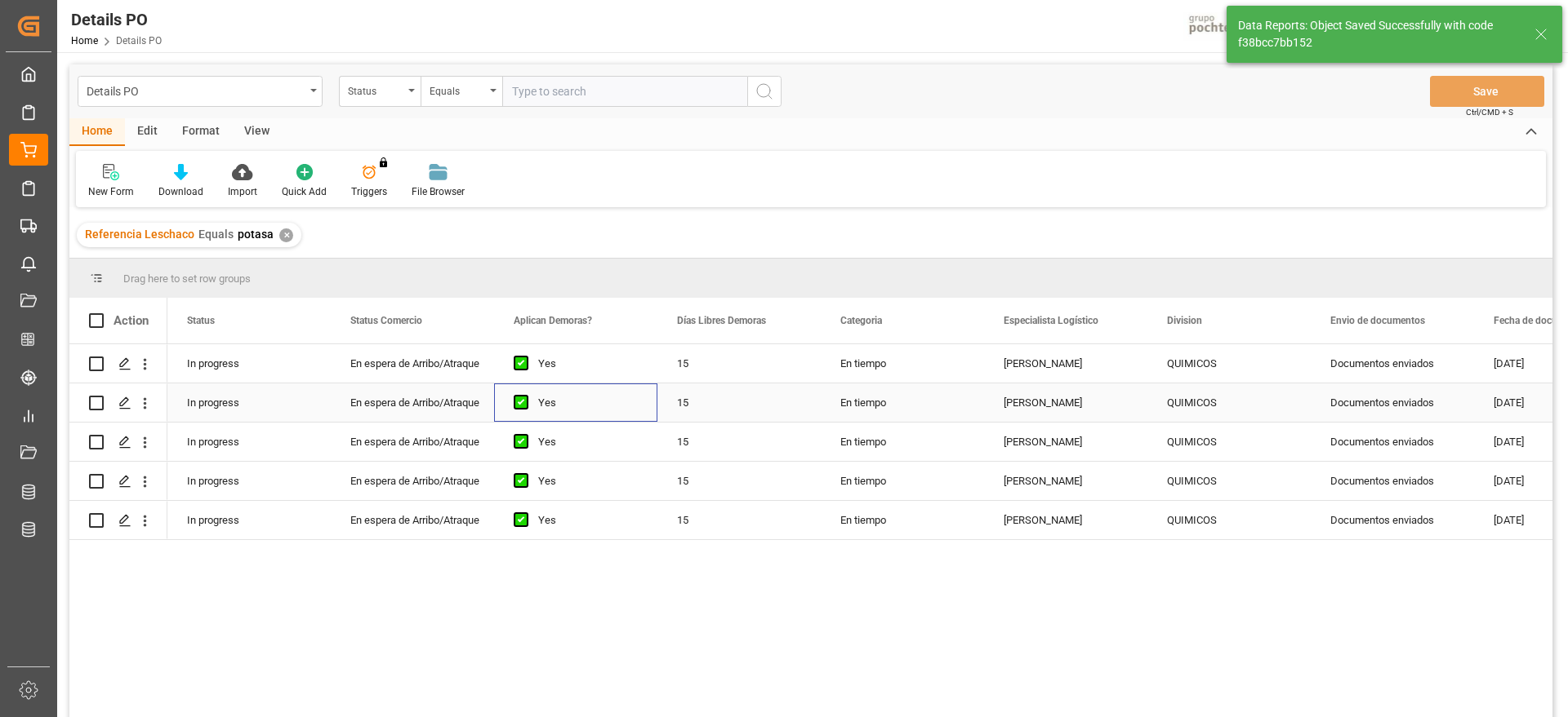
click at [509, 391] on div "Yes" at bounding box center [575, 403] width 163 height 38
click at [795, 390] on div "15" at bounding box center [739, 403] width 163 height 38
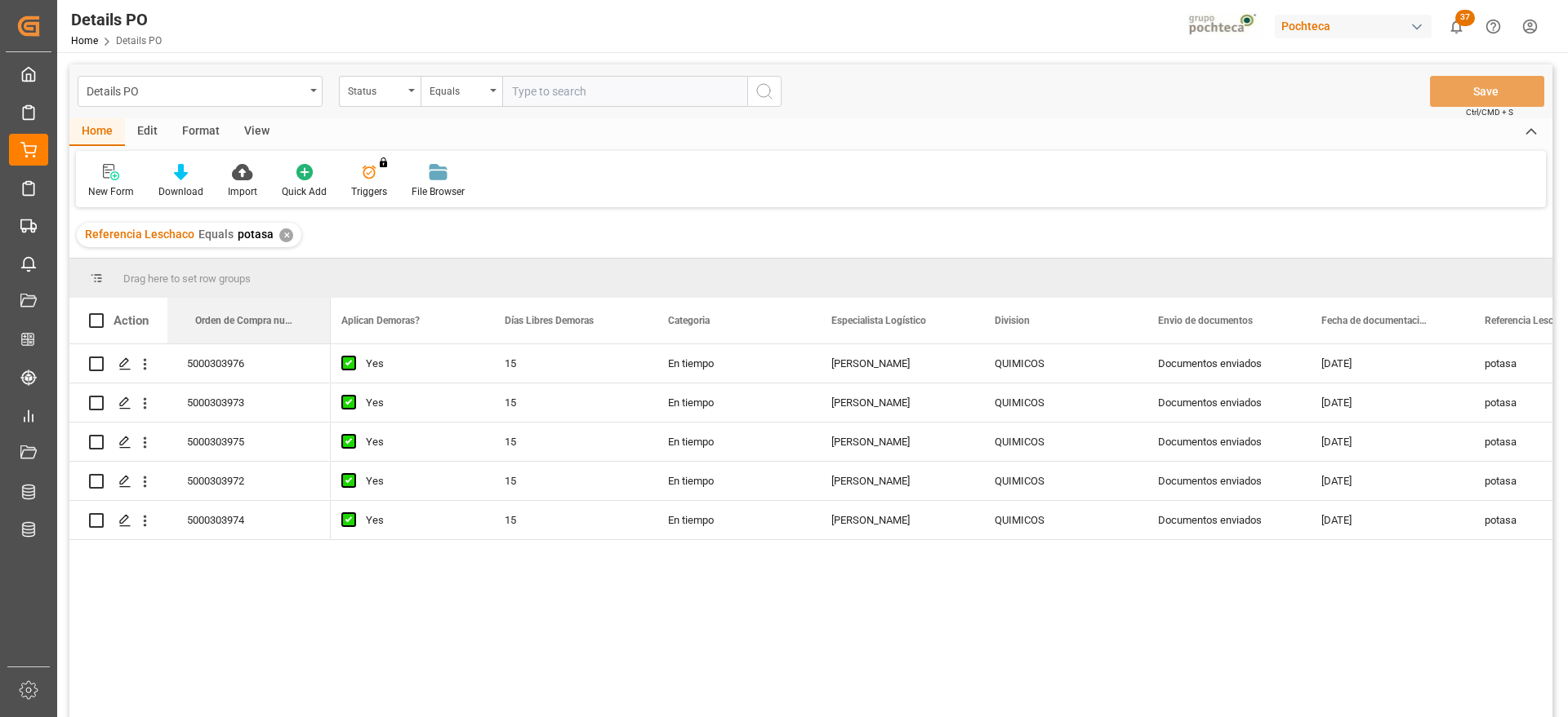
drag, startPoint x: 1294, startPoint y: 316, endPoint x: 241, endPoint y: 381, distance: 1055.0
click at [283, 358] on div "5000303976" at bounding box center [249, 364] width 163 height 38
click at [148, 361] on icon "open menu" at bounding box center [145, 364] width 17 height 17
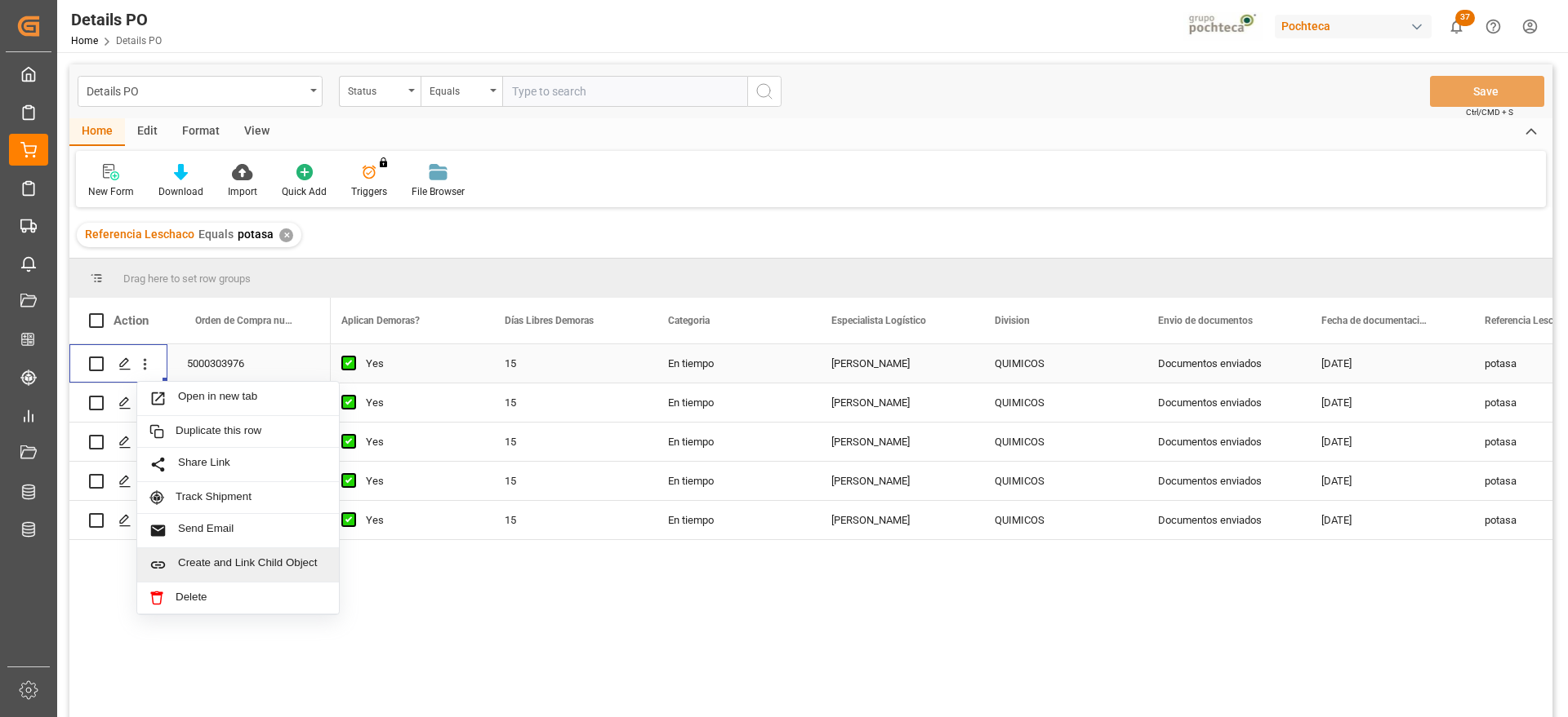
click at [216, 568] on span "Create and Link Child Object" at bounding box center [252, 565] width 149 height 17
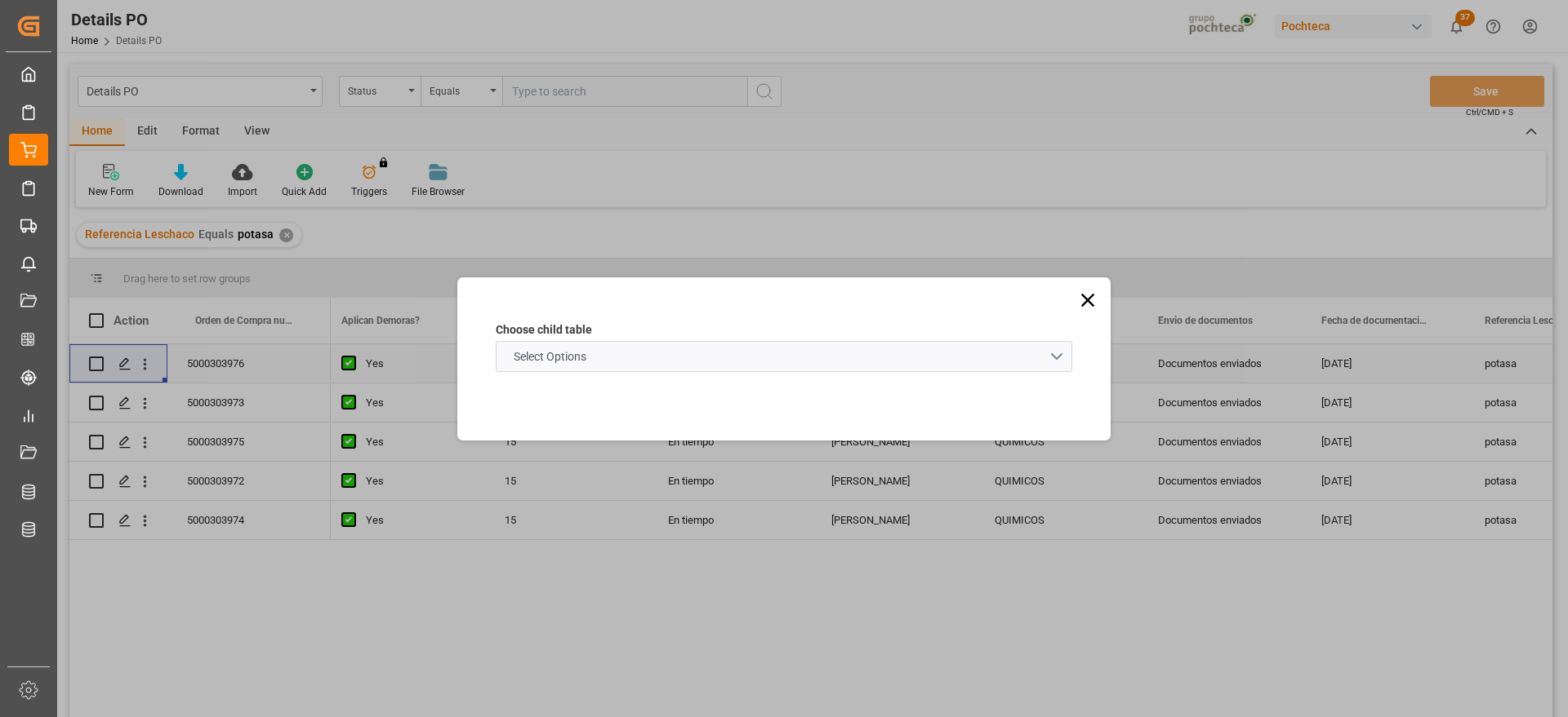
click at [662, 354] on schema "Select Options" at bounding box center [784, 356] width 577 height 31
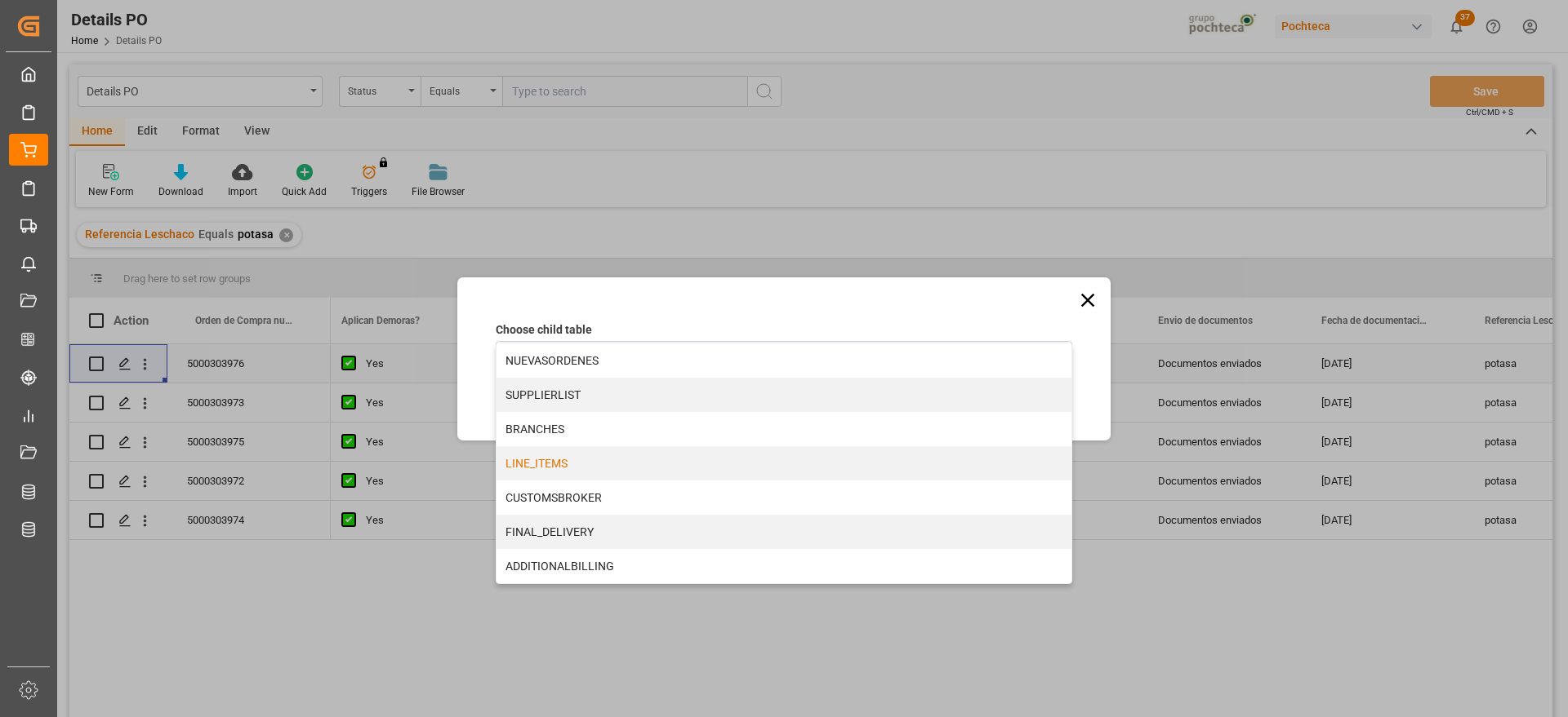
click at [626, 464] on div "LINE_ITEMS" at bounding box center [784, 463] width 575 height 34
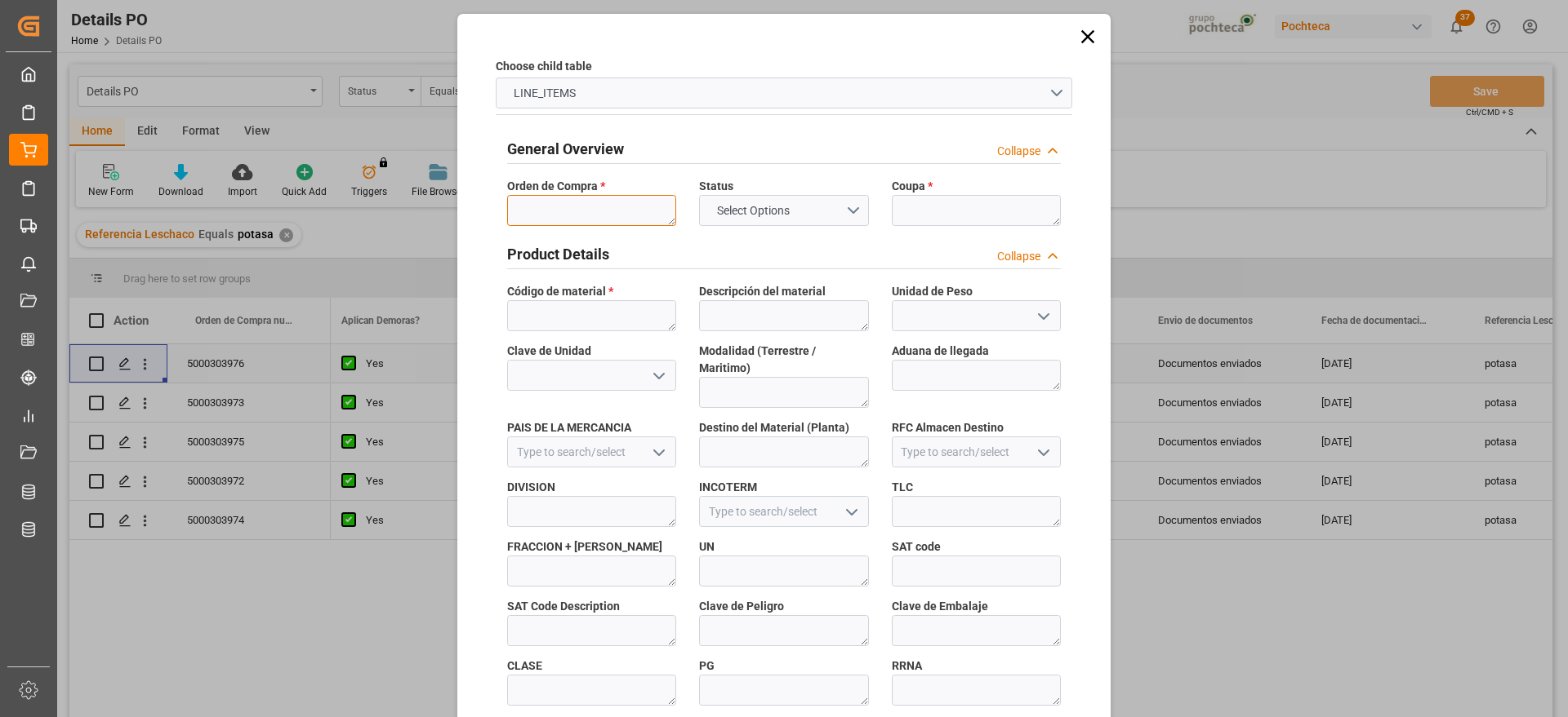
click at [577, 208] on textarea at bounding box center [591, 210] width 169 height 31
paste textarea "5000303976"
type textarea "5000303976"
click at [949, 208] on textarea at bounding box center [976, 210] width 169 height 31
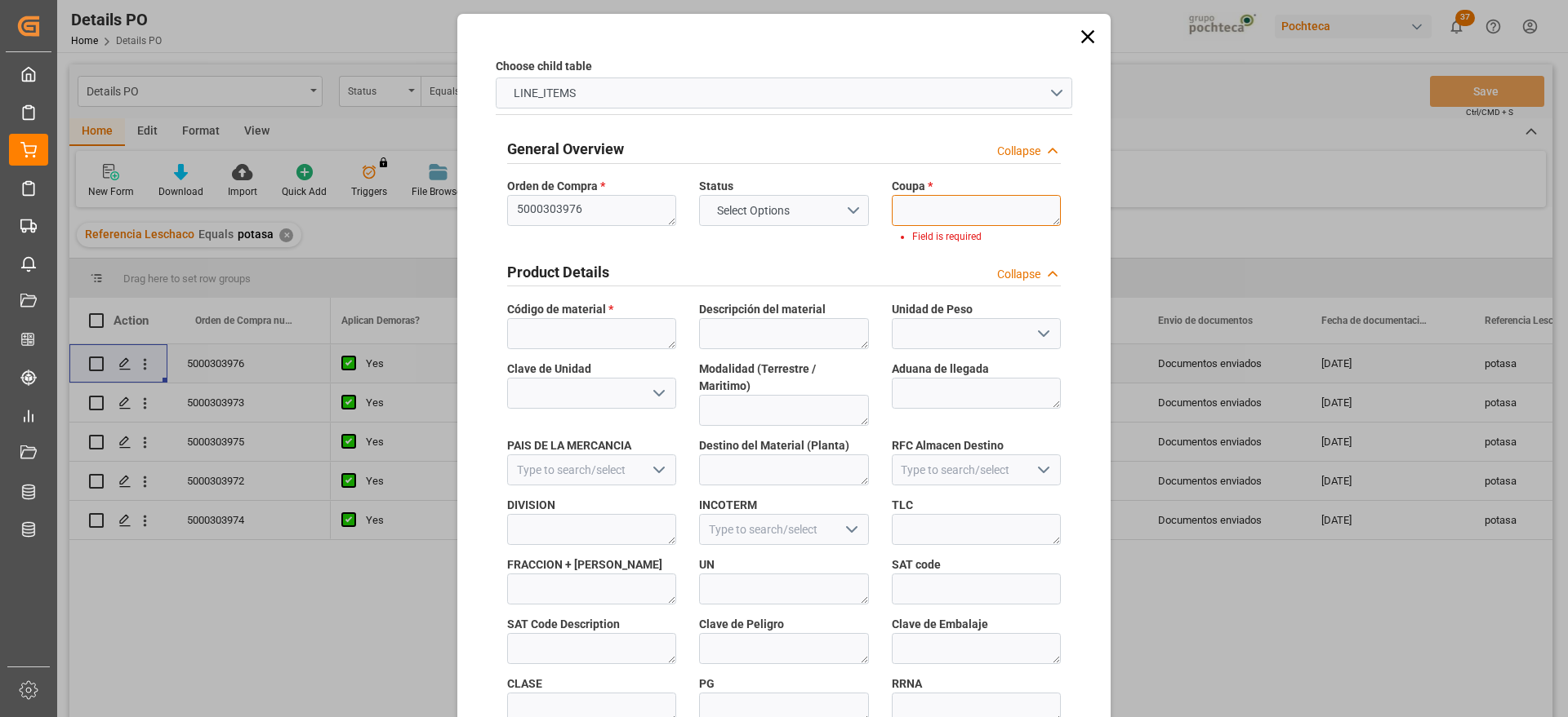
paste textarea "186989"
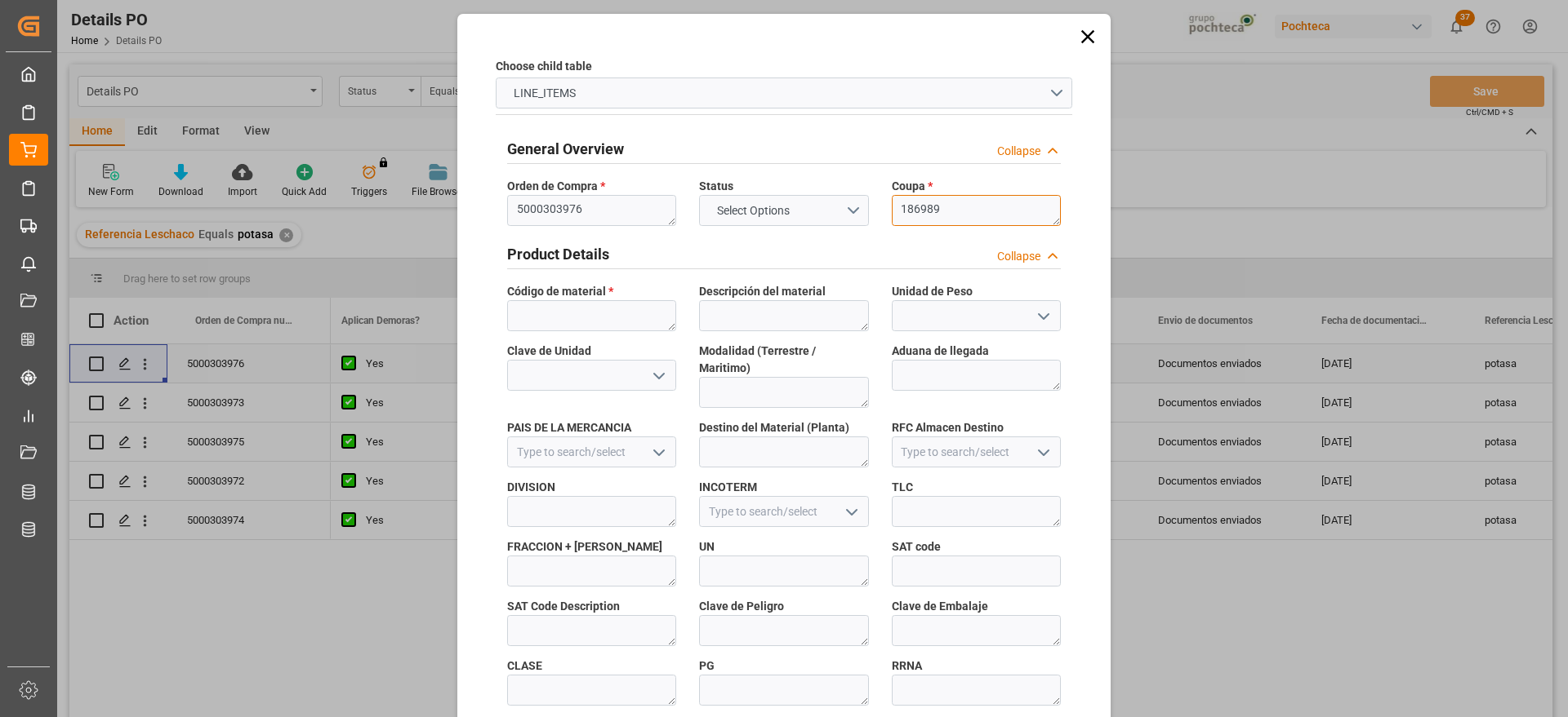
type textarea "186989"
click at [510, 327] on textarea at bounding box center [591, 316] width 169 height 31
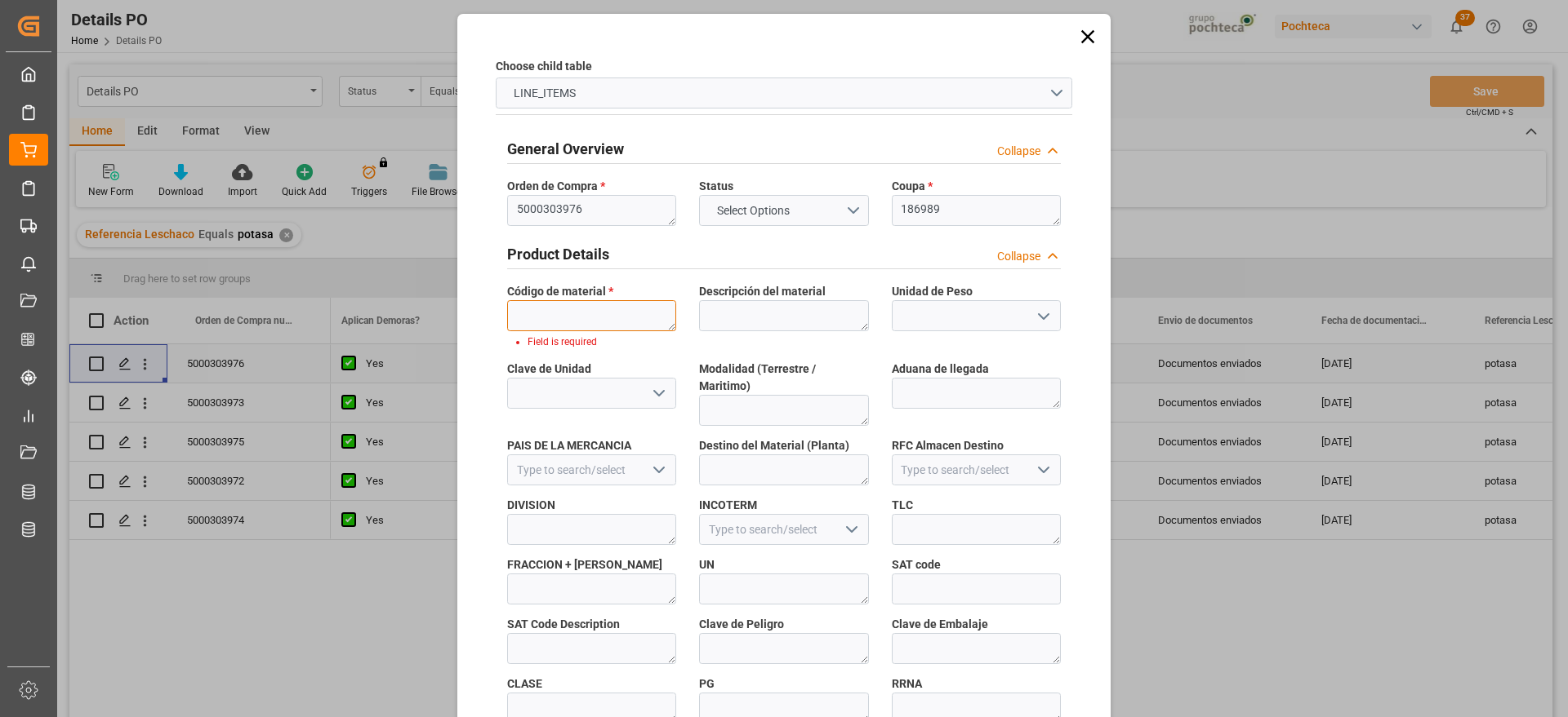
paste textarea "96937"
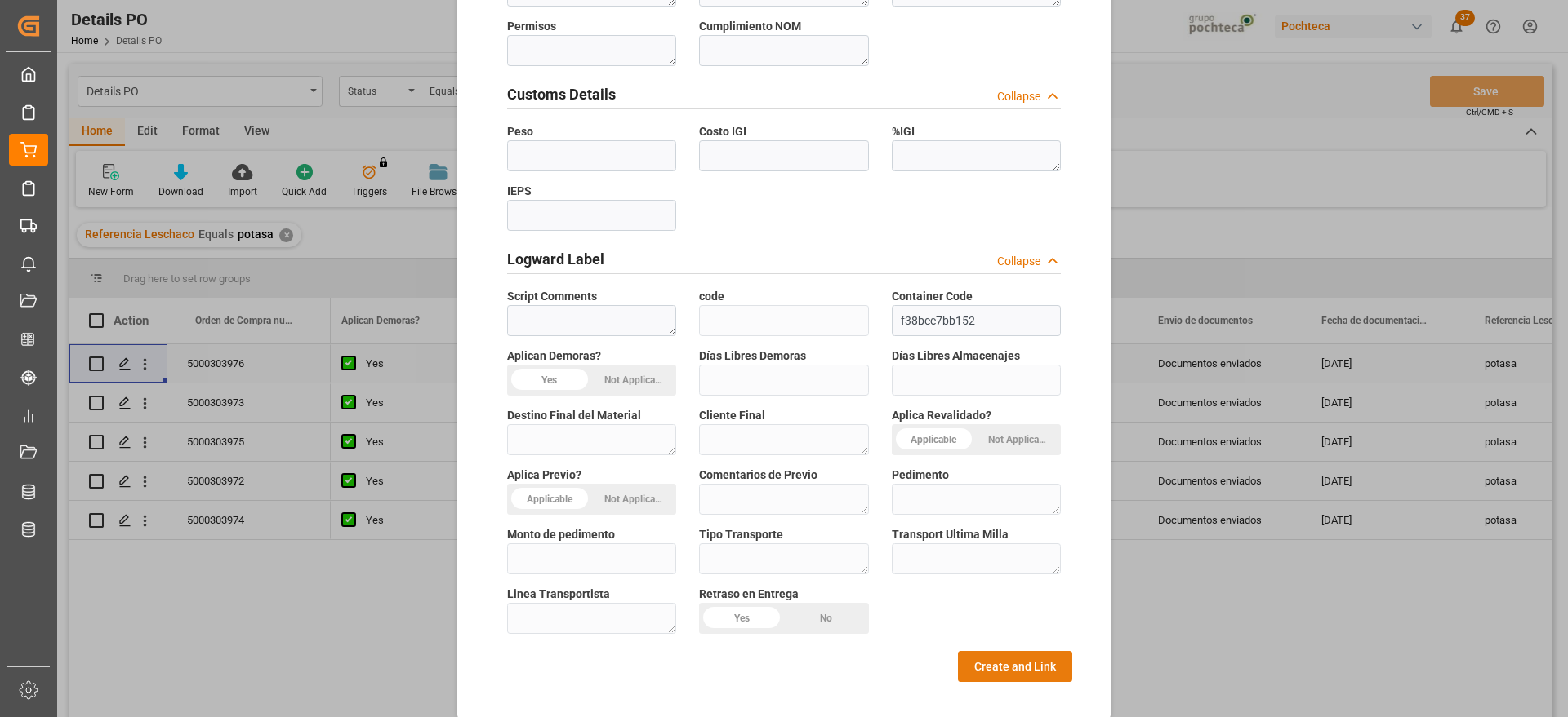
type textarea "96937"
click at [983, 656] on button "Create and Link" at bounding box center [1015, 666] width 115 height 31
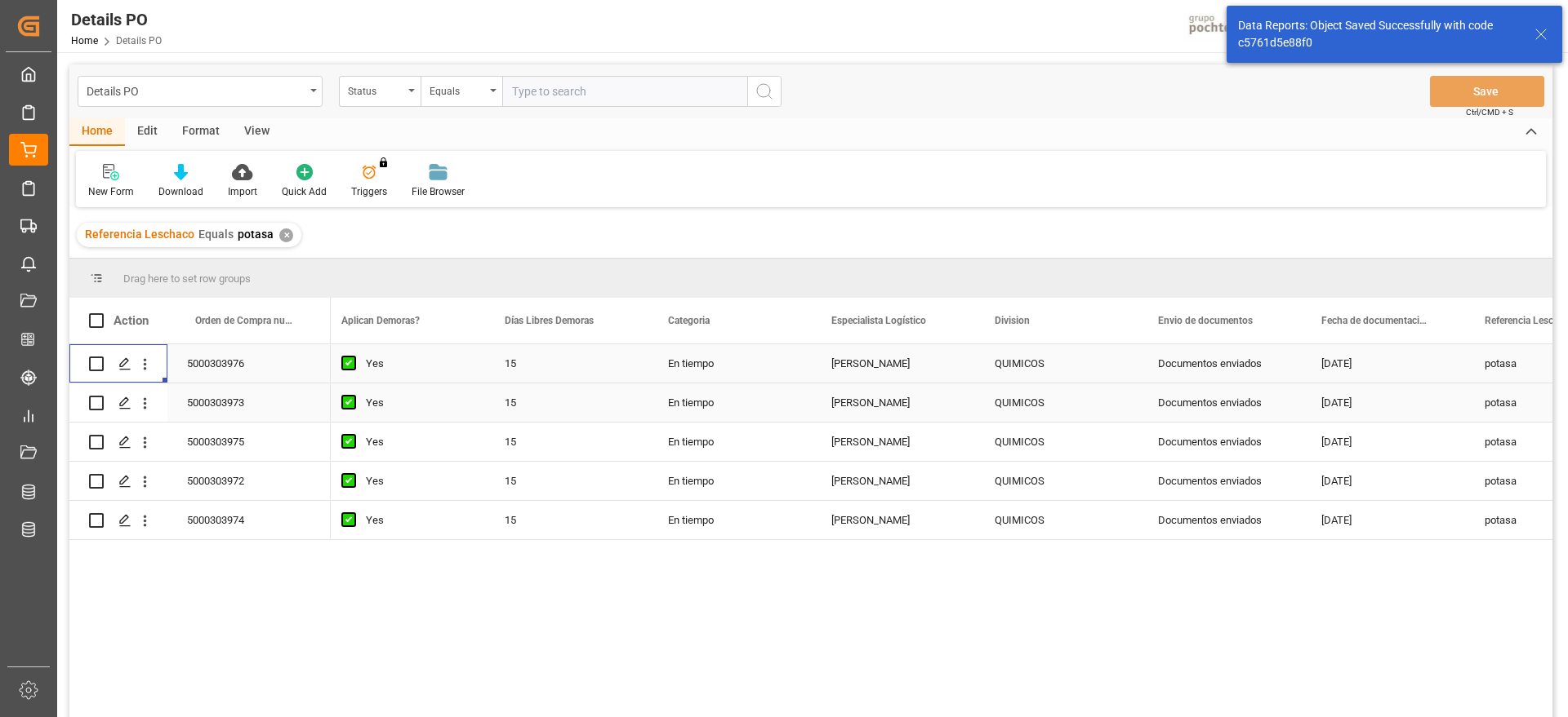
click at [216, 394] on div "5000303973" at bounding box center [249, 403] width 163 height 38
click at [150, 405] on icon "open menu" at bounding box center [145, 403] width 17 height 17
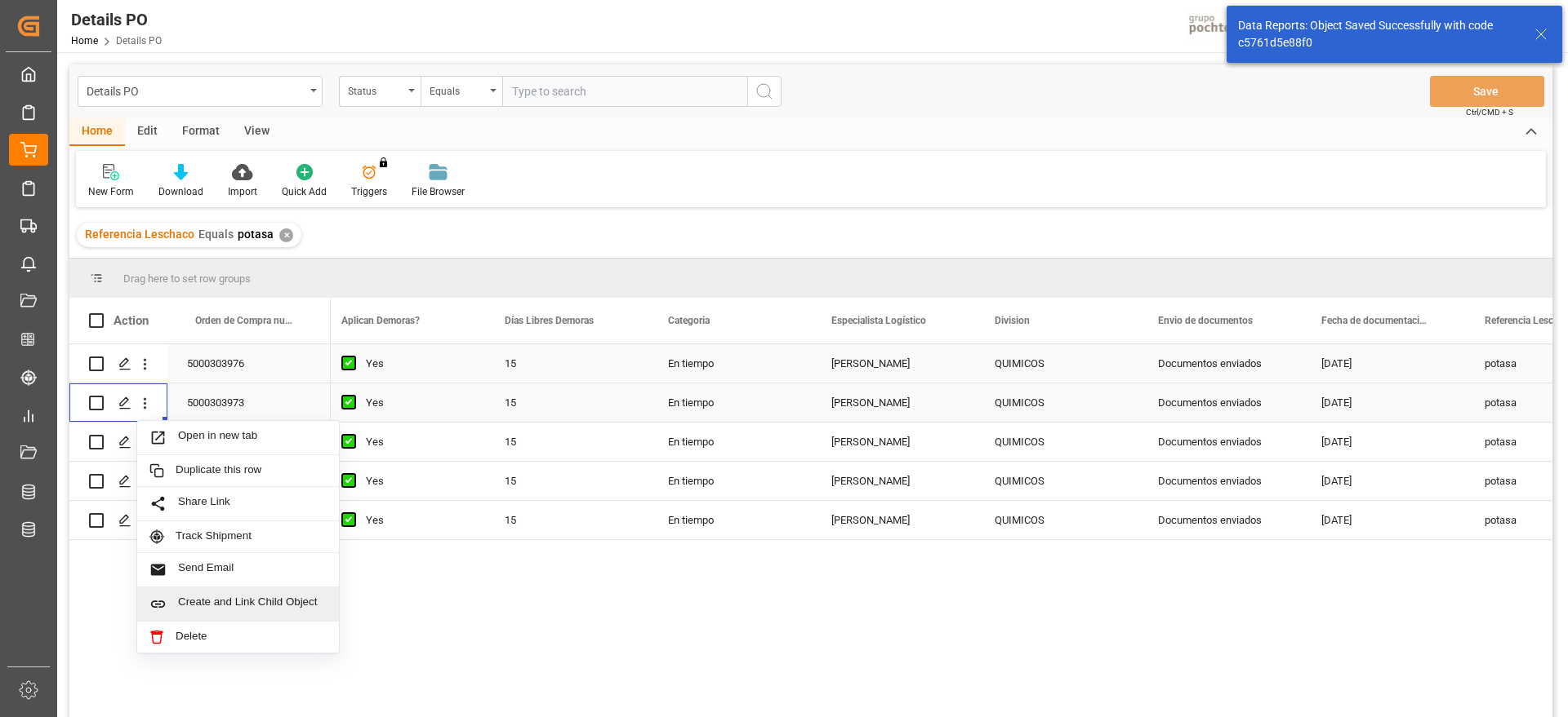
click at [246, 597] on span "Create and Link Child Object" at bounding box center [252, 604] width 149 height 17
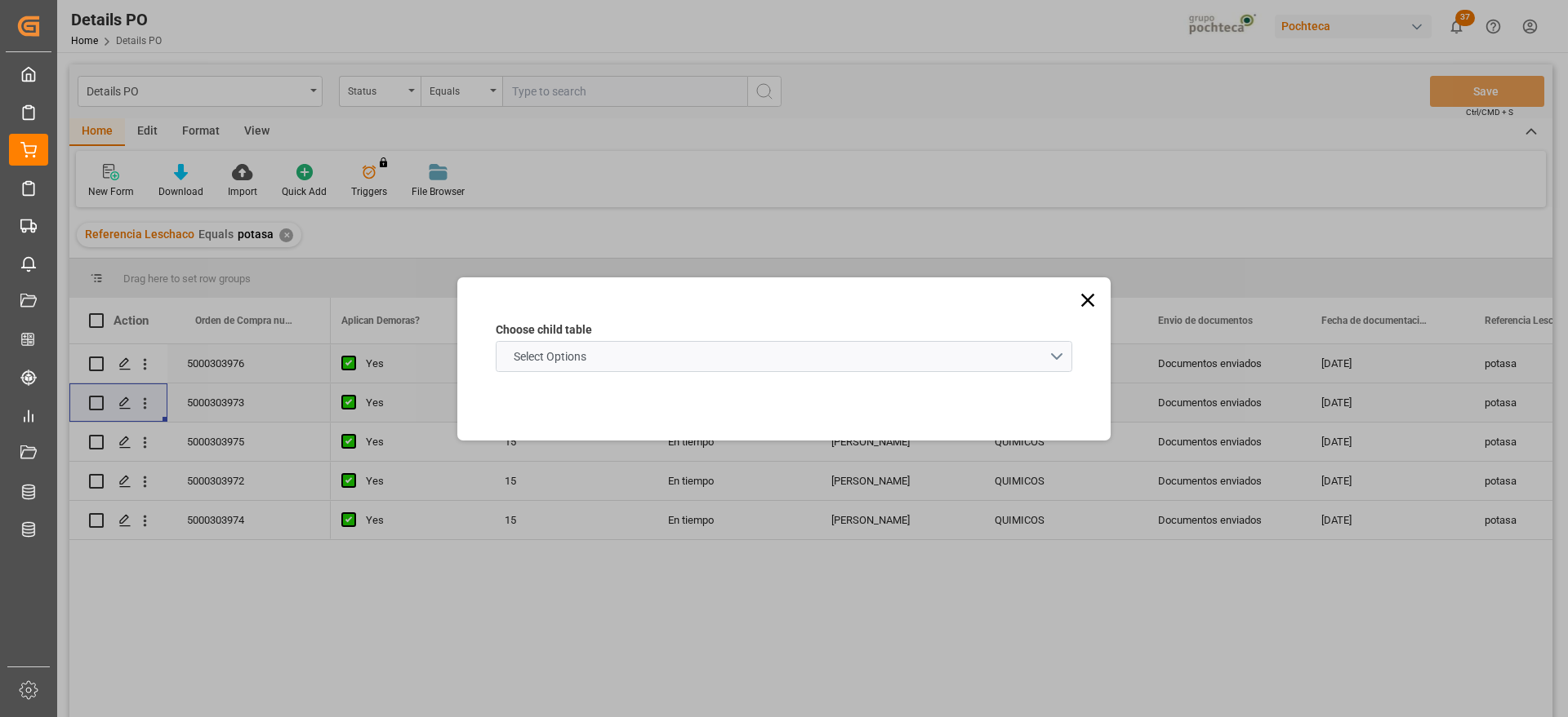
click at [556, 346] on schema "Select Options" at bounding box center [784, 356] width 577 height 31
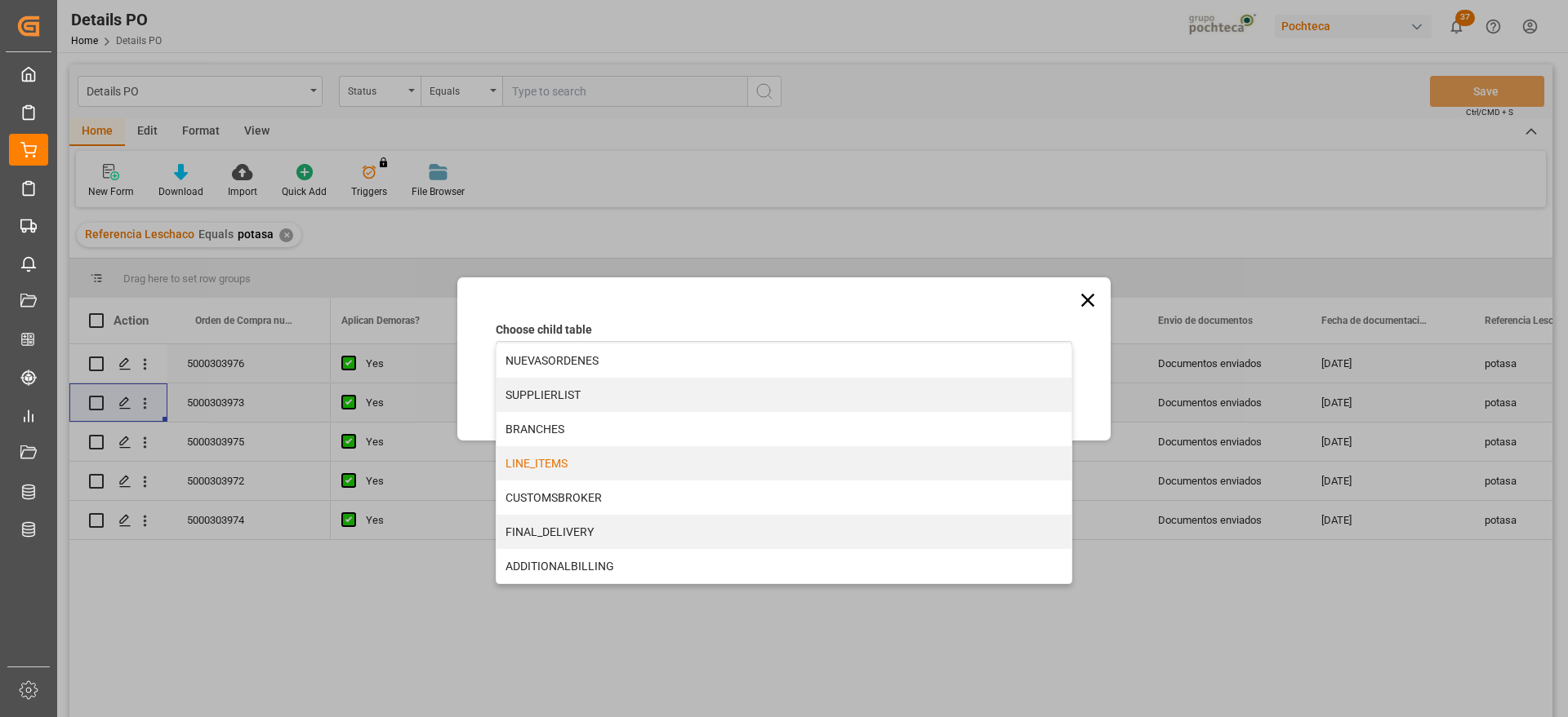
click at [565, 456] on div "LINE_ITEMS" at bounding box center [784, 463] width 575 height 34
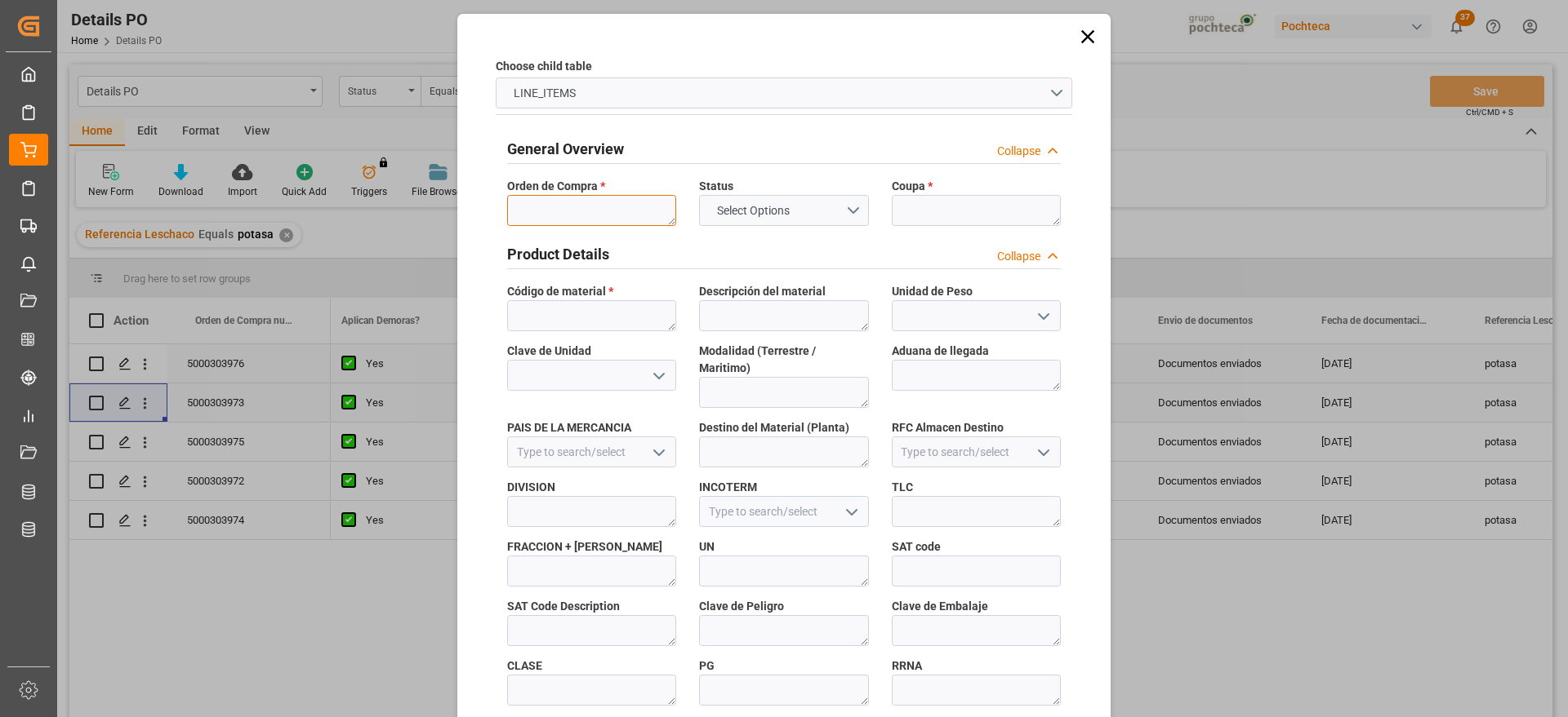
click at [565, 207] on textarea at bounding box center [591, 210] width 169 height 31
paste textarea "5000303973"
type textarea "5000303973"
click at [964, 208] on textarea at bounding box center [976, 210] width 169 height 31
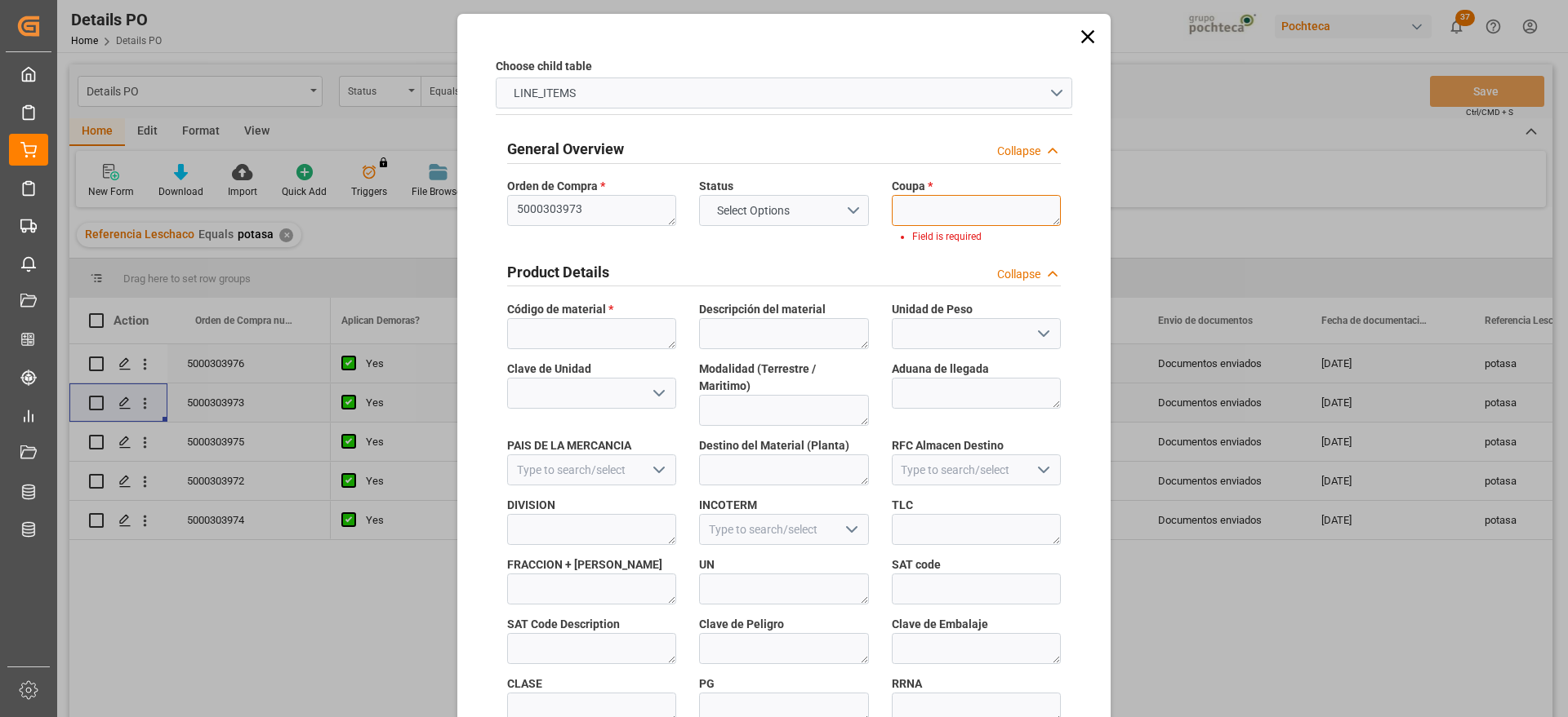
paste textarea "186992"
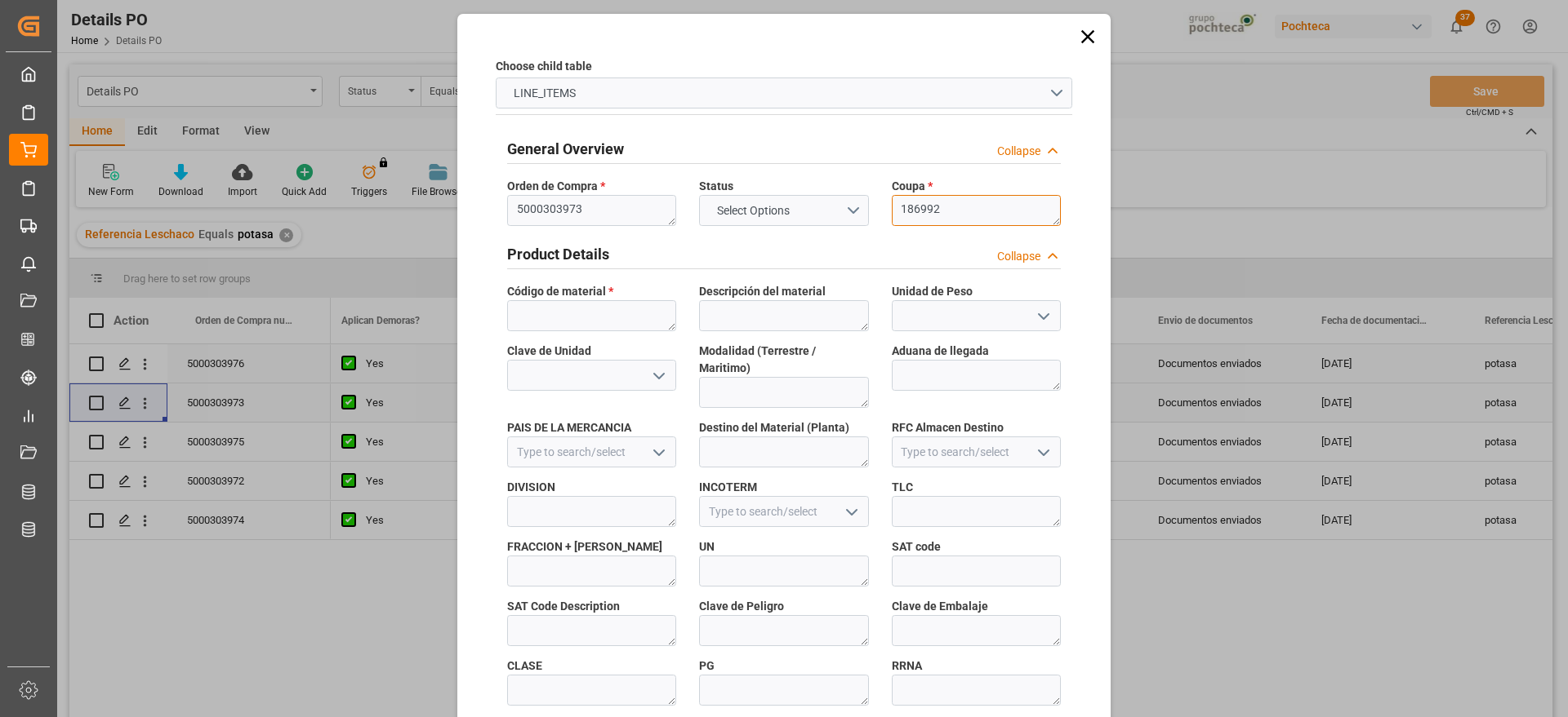
type textarea "186992"
click at [619, 310] on textarea at bounding box center [591, 316] width 169 height 31
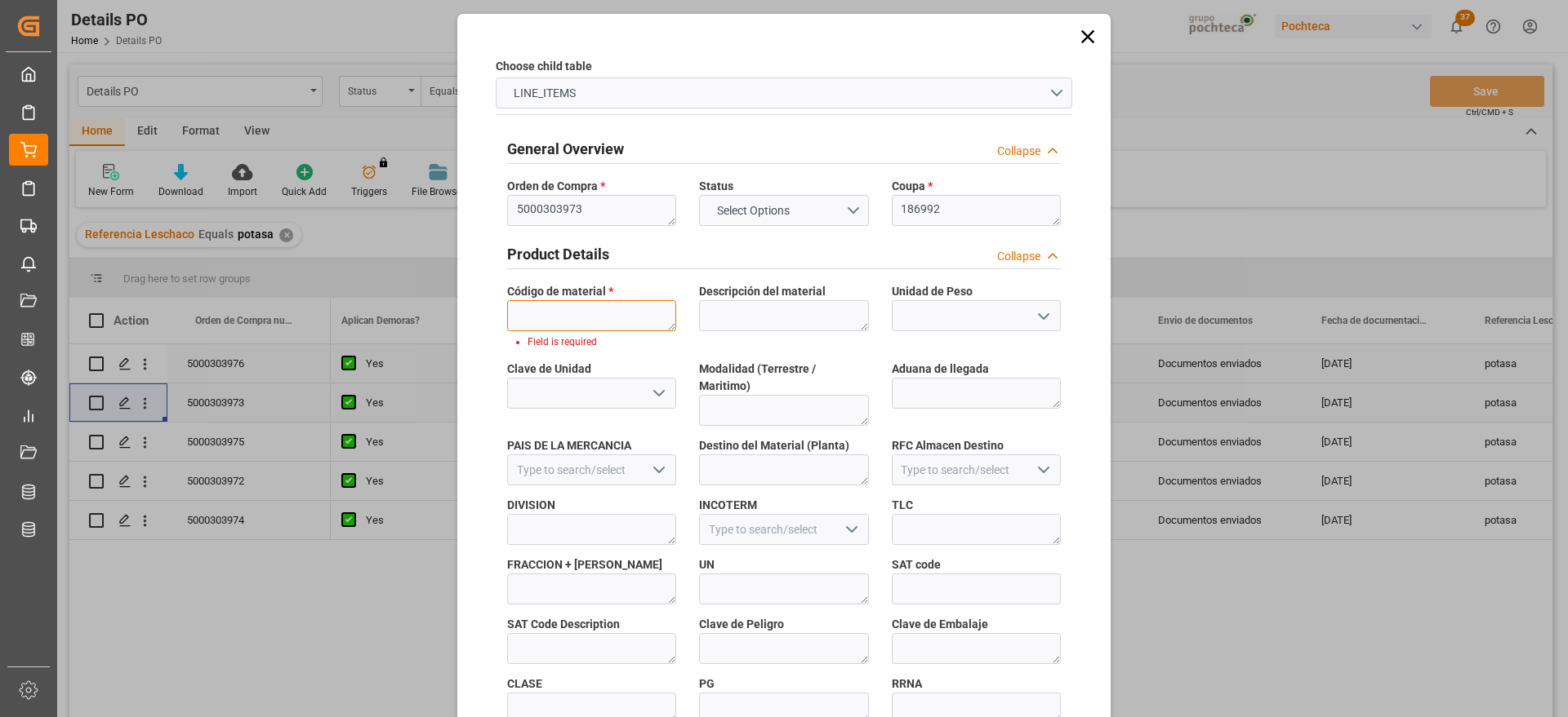
click at [625, 322] on textarea at bounding box center [591, 316] width 169 height 31
paste textarea "96937"
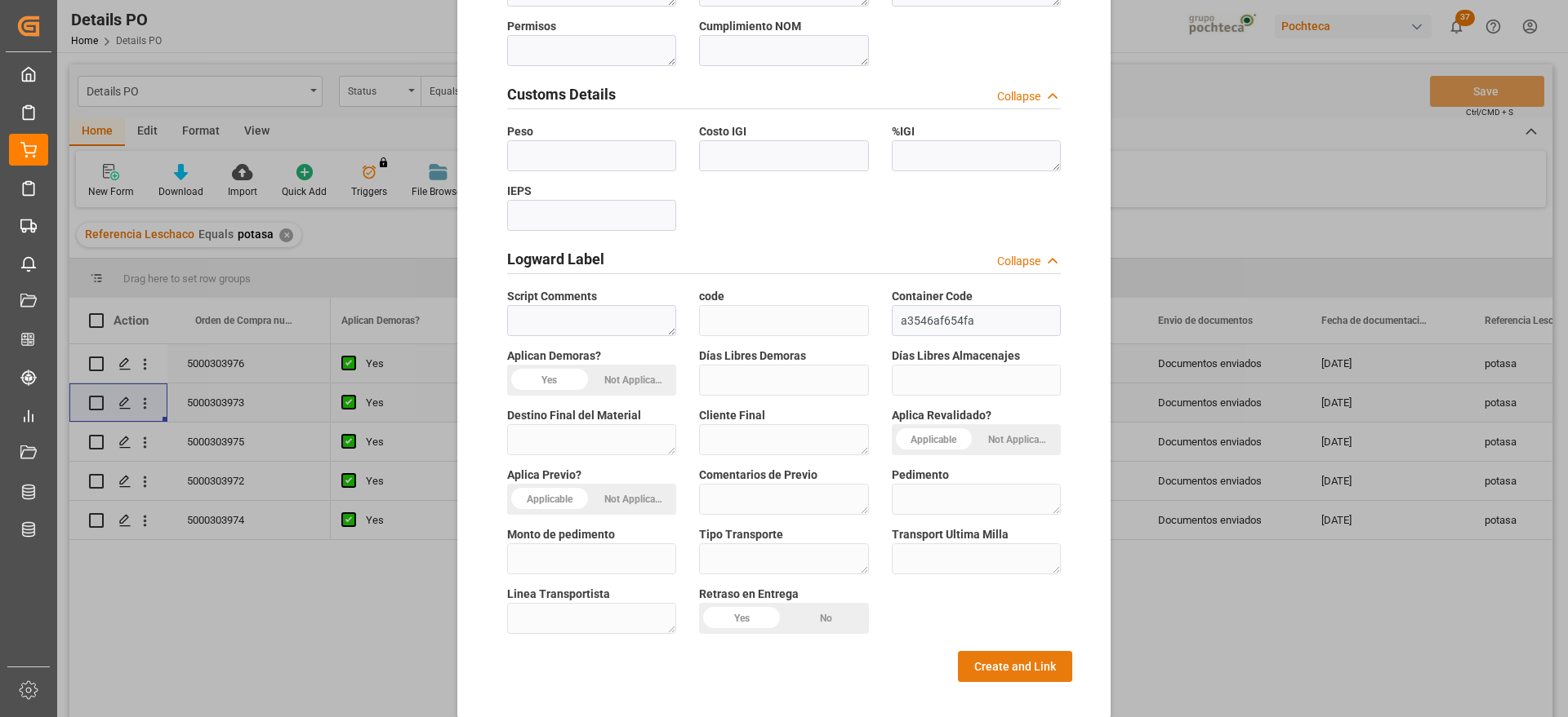
type textarea "96937"
click at [1008, 651] on button "Create and Link" at bounding box center [1015, 666] width 115 height 31
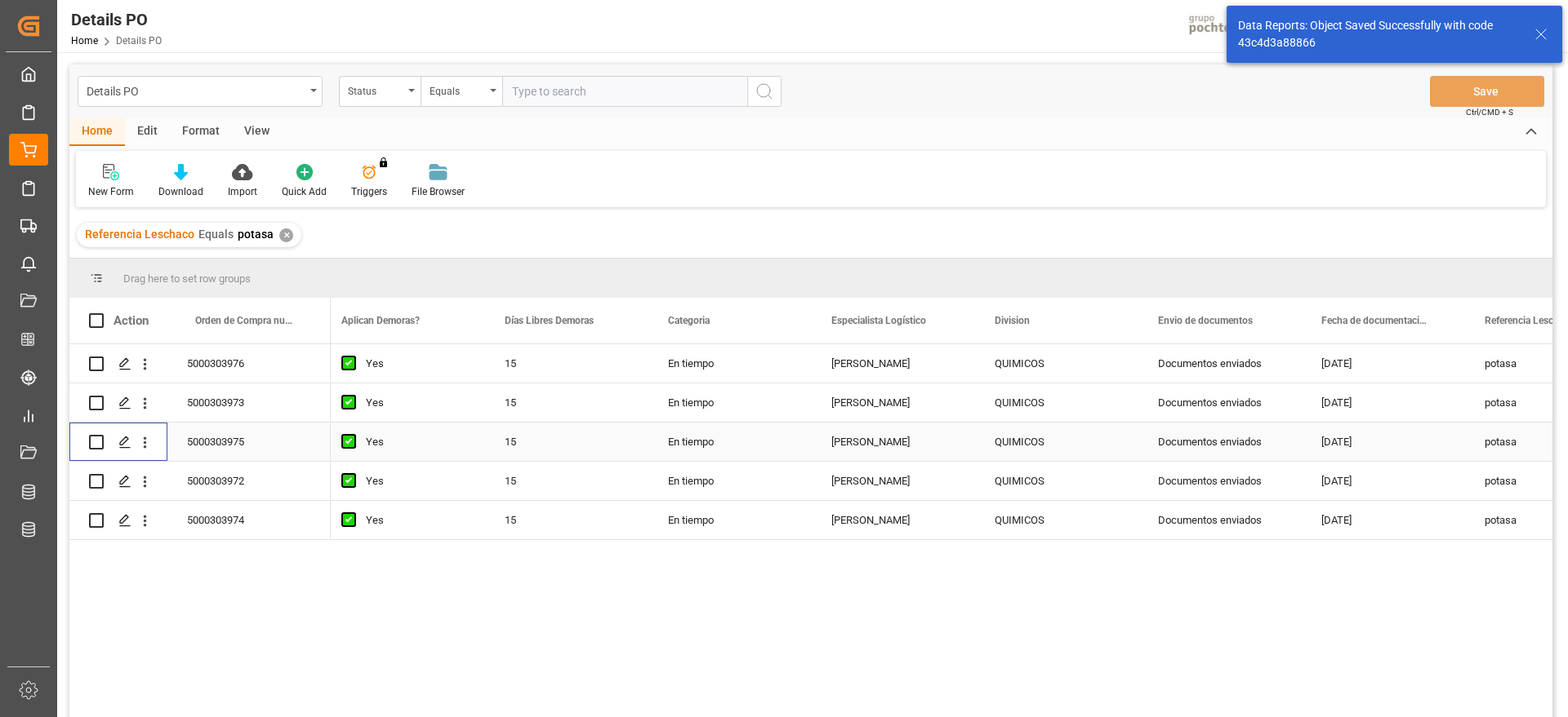
click at [156, 447] on div "Press SPACE to select this row." at bounding box center [145, 442] width 42 height 31
click at [140, 435] on icon "open menu" at bounding box center [145, 443] width 17 height 17
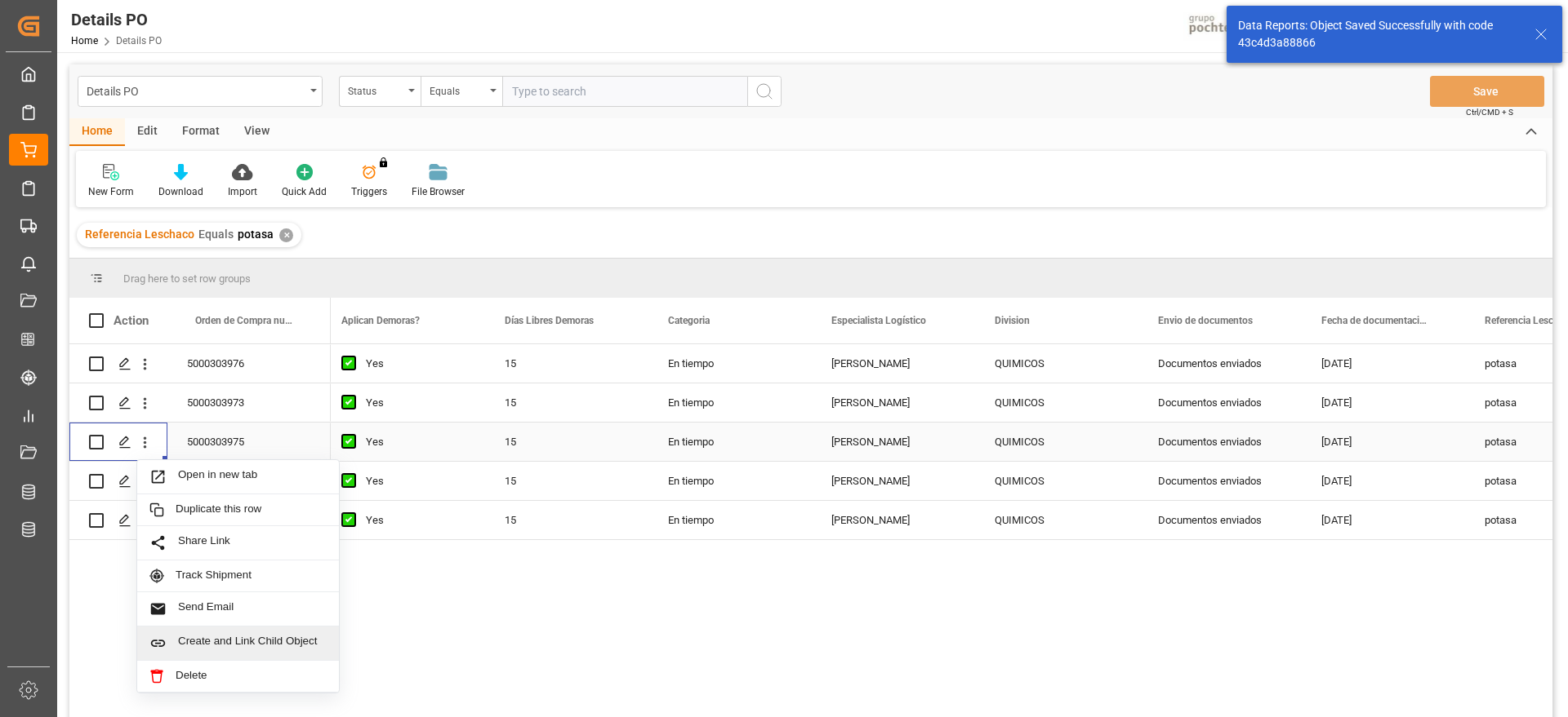
click at [264, 644] on span "Create and Link Child Object" at bounding box center [252, 643] width 149 height 17
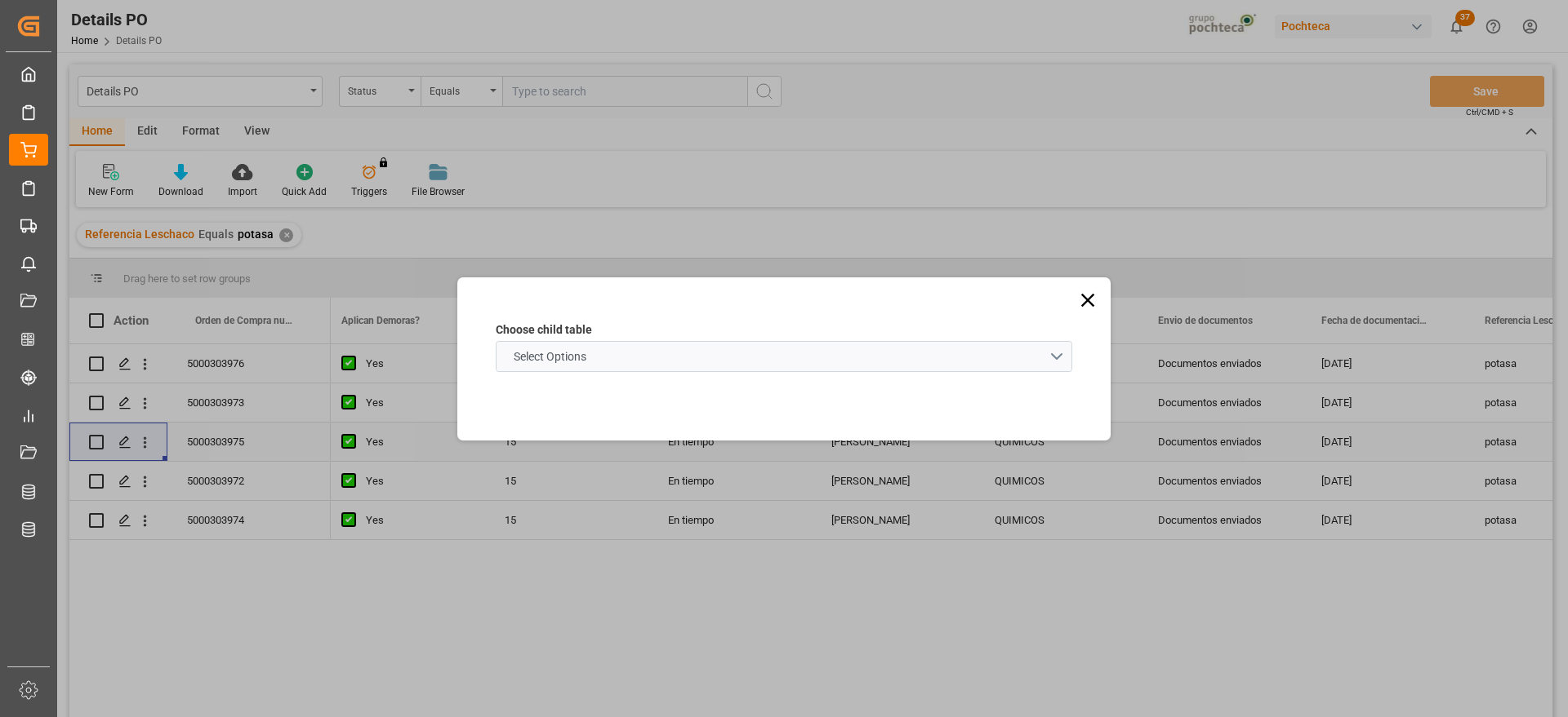
click at [991, 360] on schema "Select Options" at bounding box center [784, 356] width 577 height 31
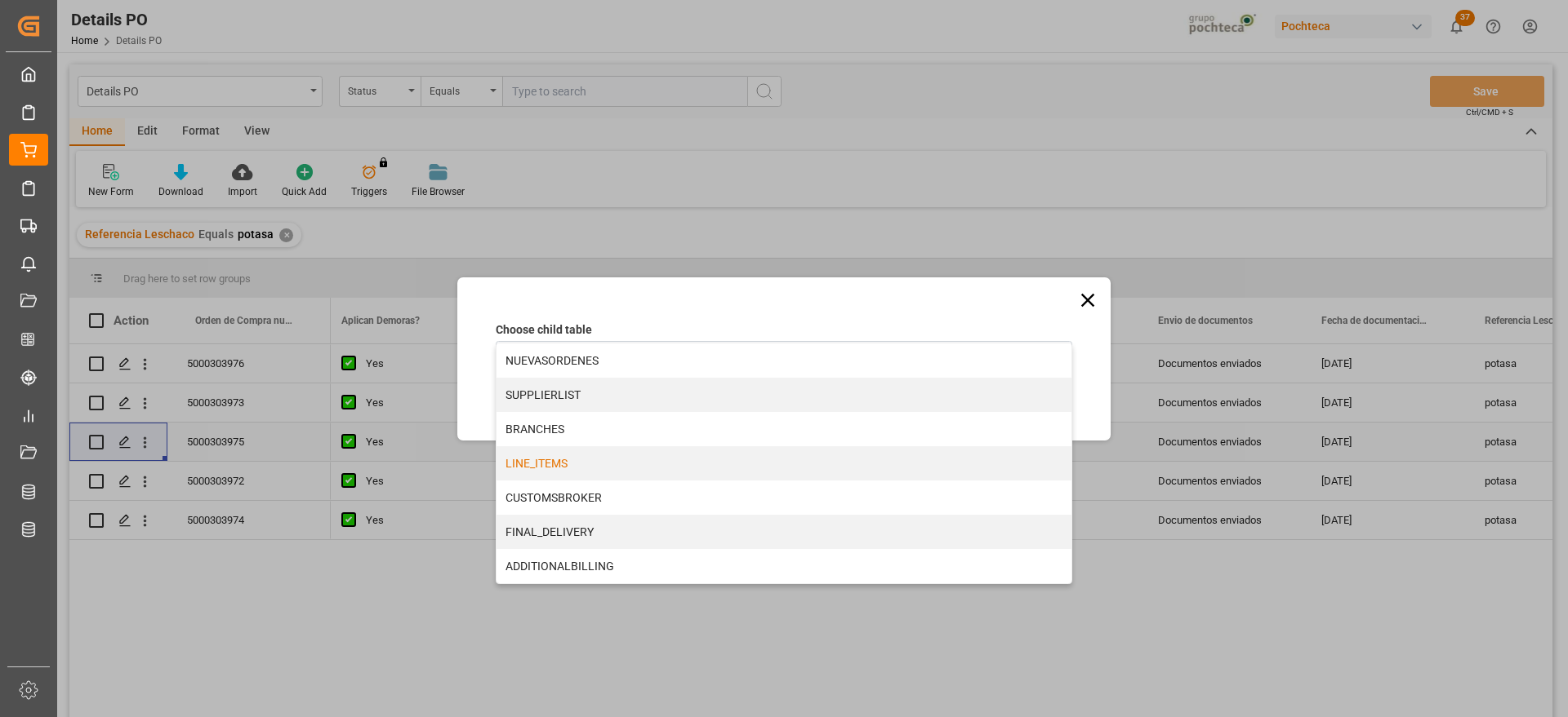
click at [663, 457] on div "LINE_ITEMS" at bounding box center [784, 463] width 575 height 34
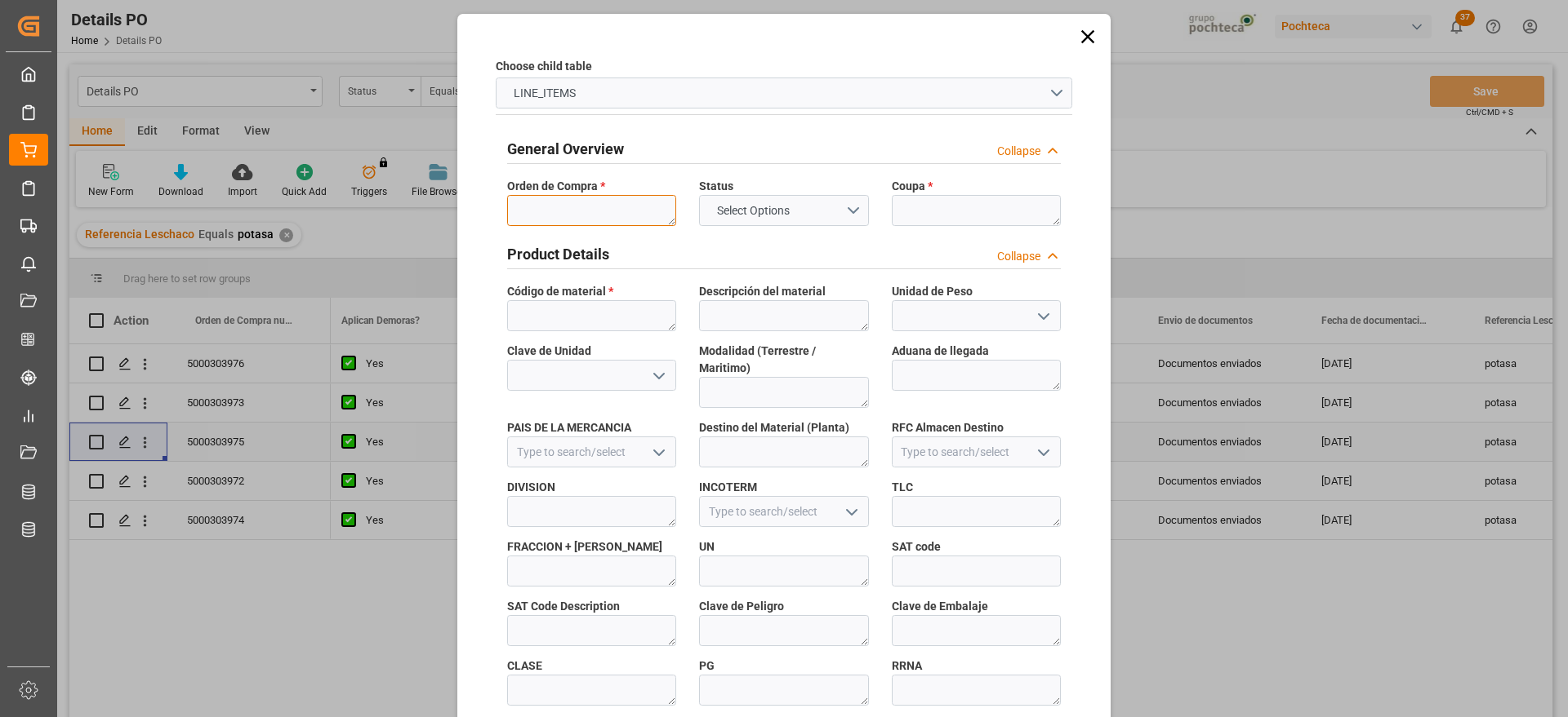
click at [583, 214] on textarea at bounding box center [591, 210] width 169 height 31
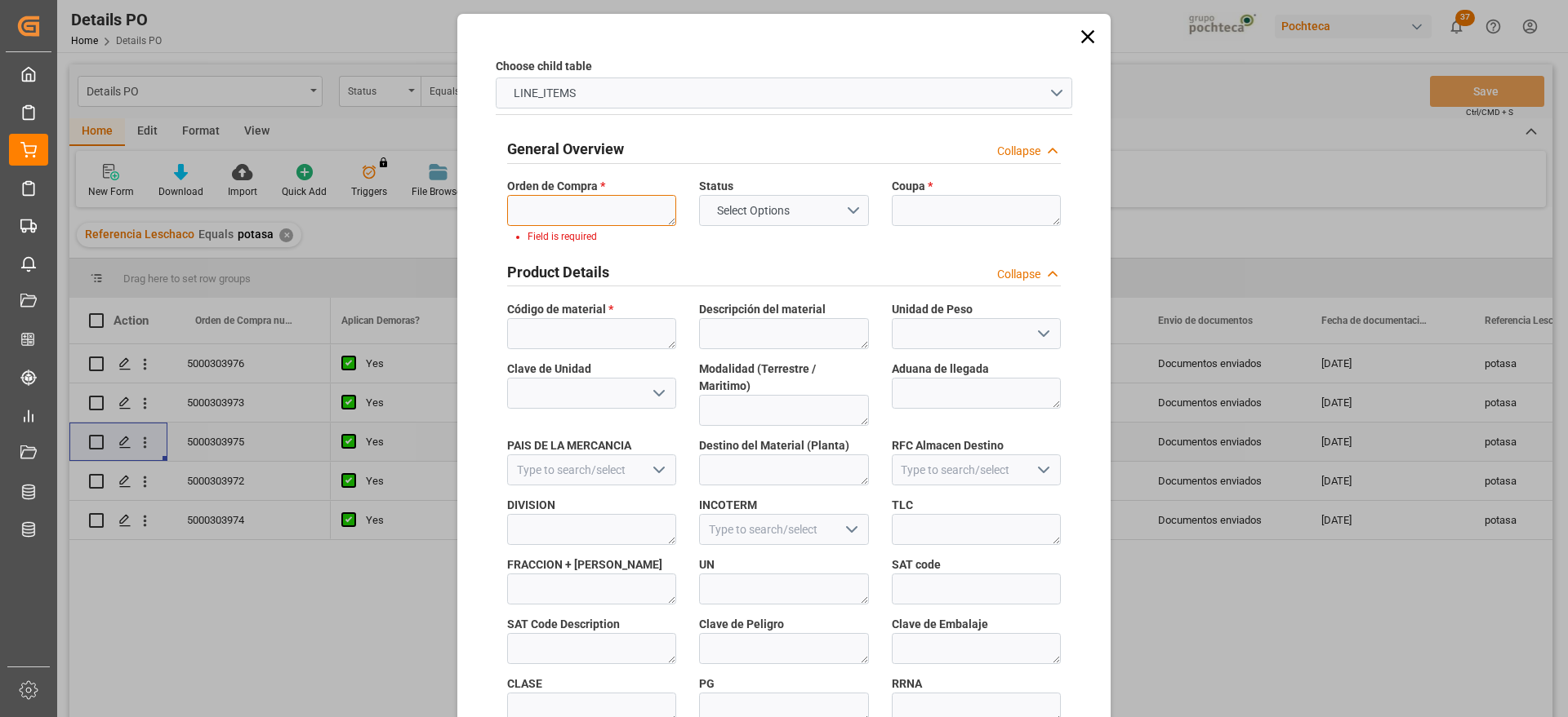
click at [570, 206] on textarea at bounding box center [591, 210] width 169 height 31
paste textarea "5000303975"
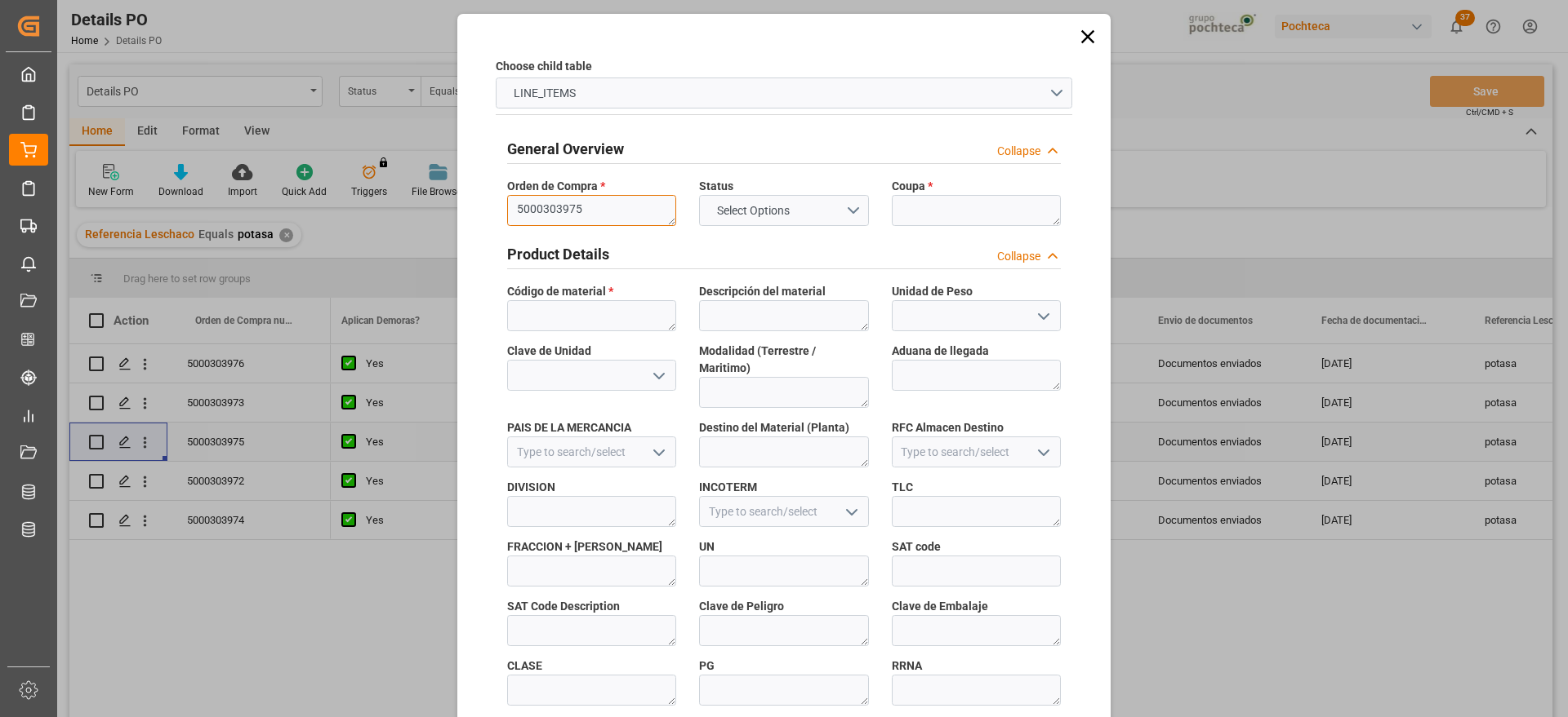
type textarea "5000303975"
click at [949, 195] on textarea at bounding box center [976, 210] width 169 height 31
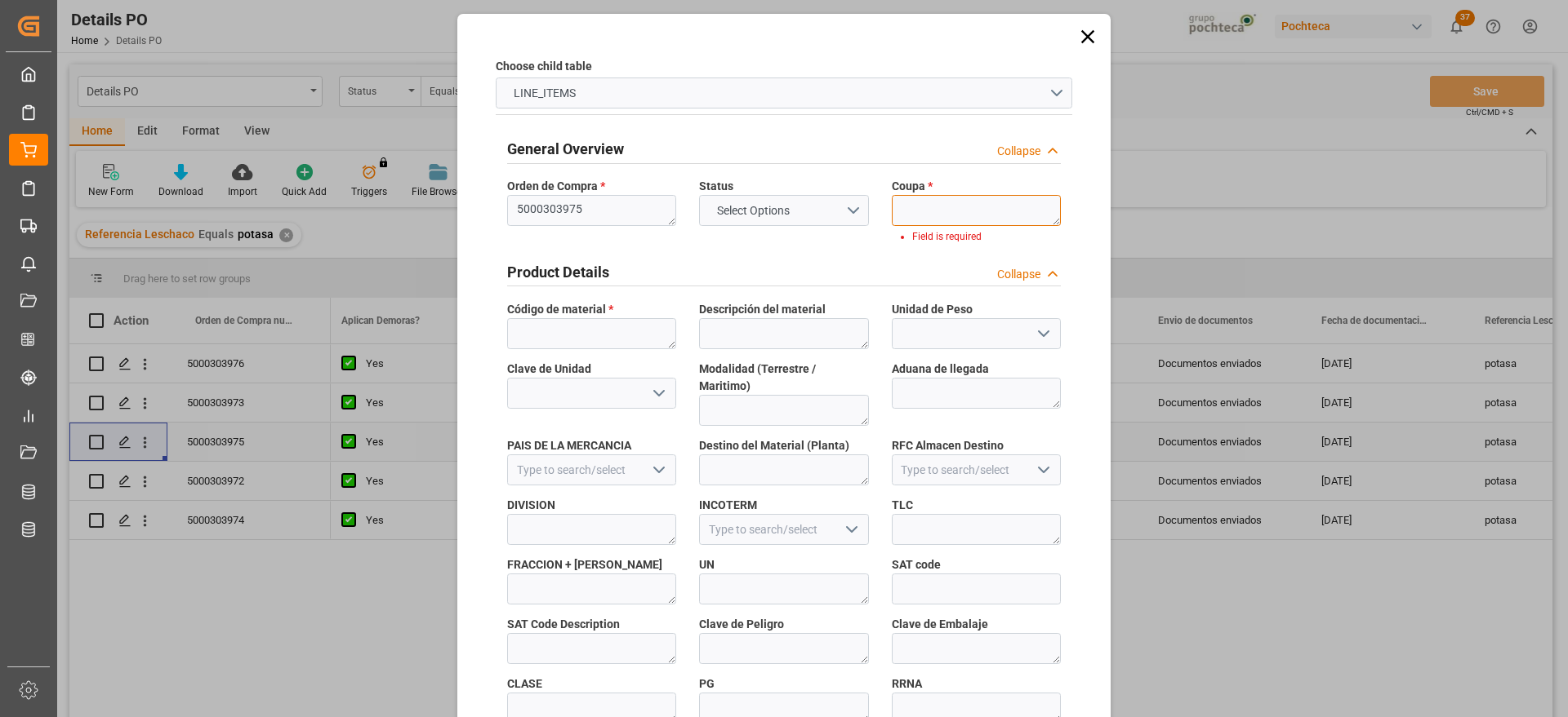
paste textarea "186990"
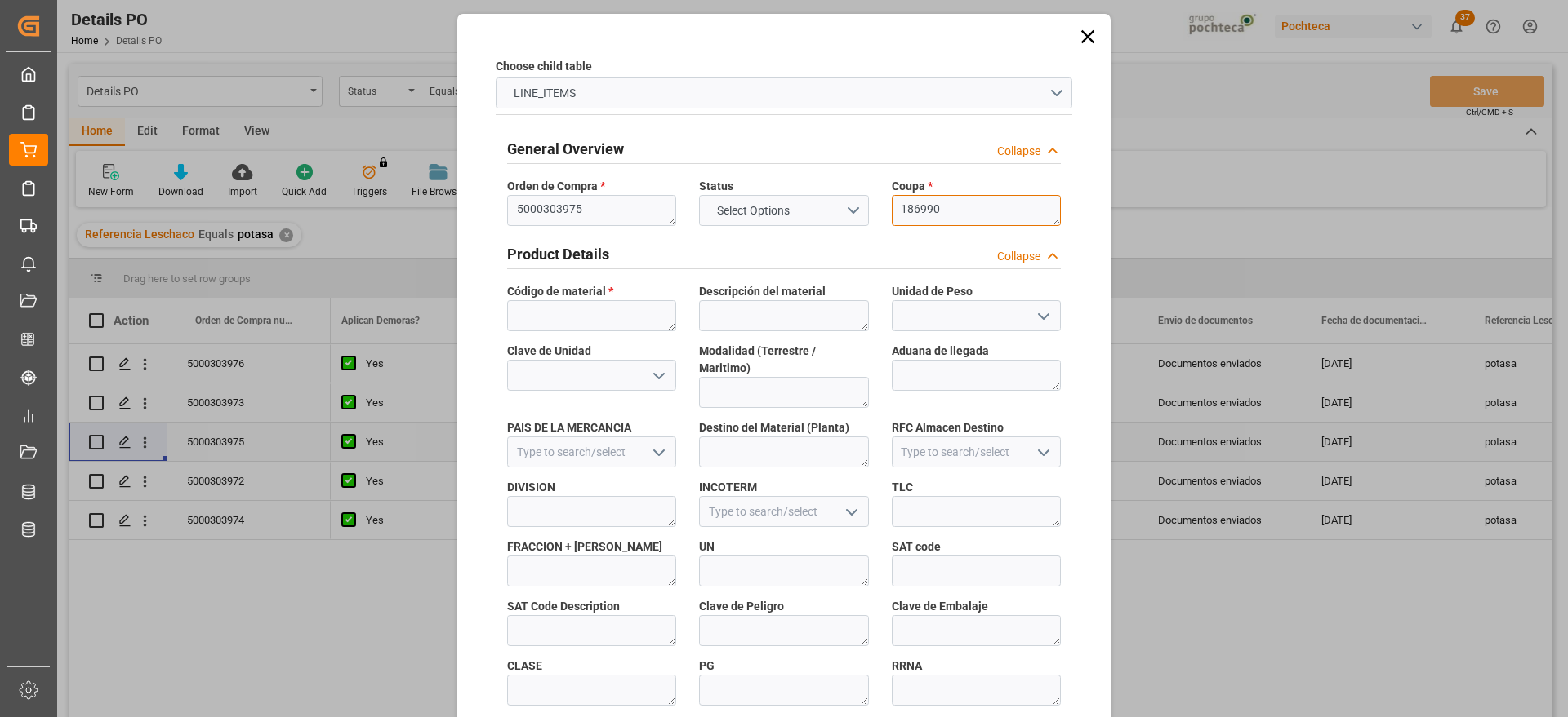
type textarea "186990"
click at [598, 337] on div "Clave de Unidad" at bounding box center [591, 376] width 192 height 76
click at [597, 318] on textarea at bounding box center [591, 316] width 169 height 31
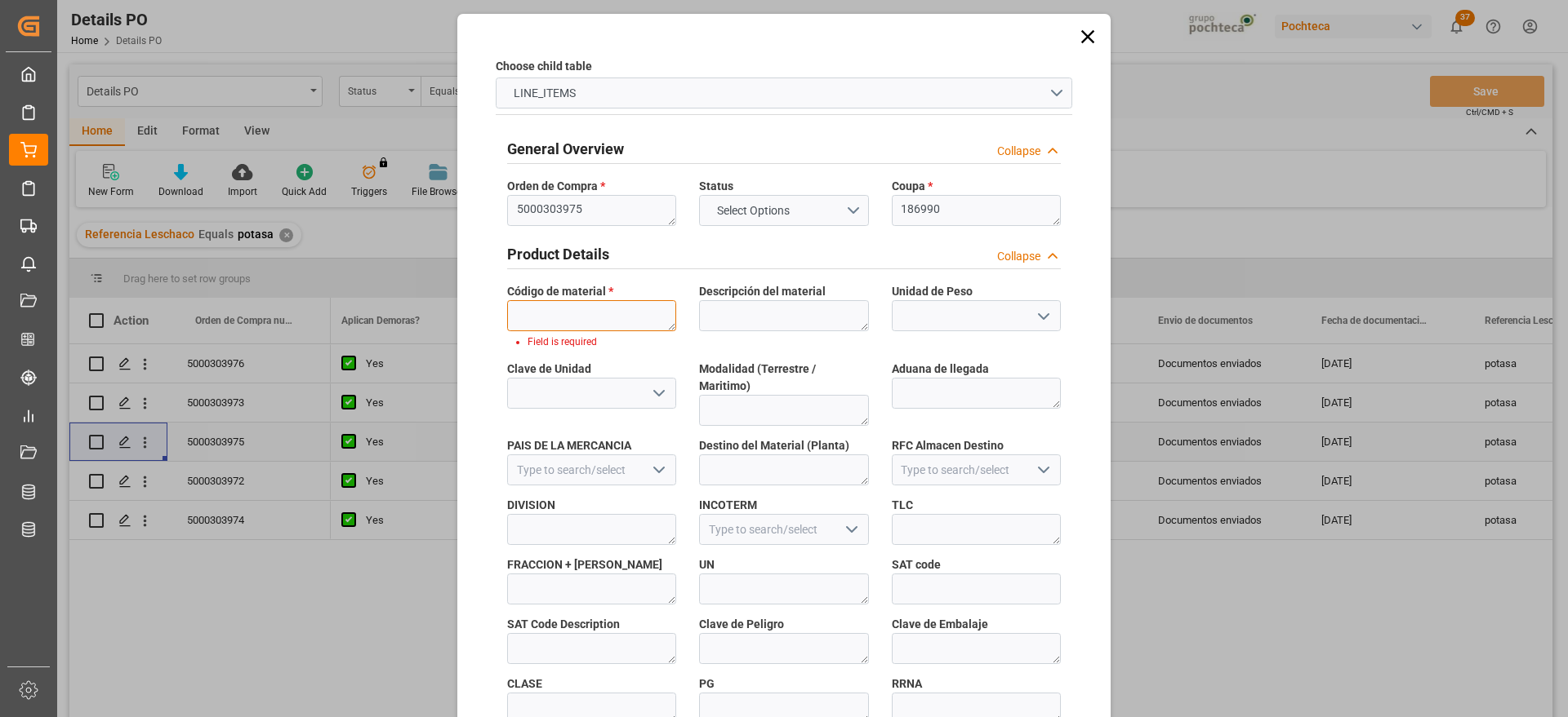
paste textarea "96937"
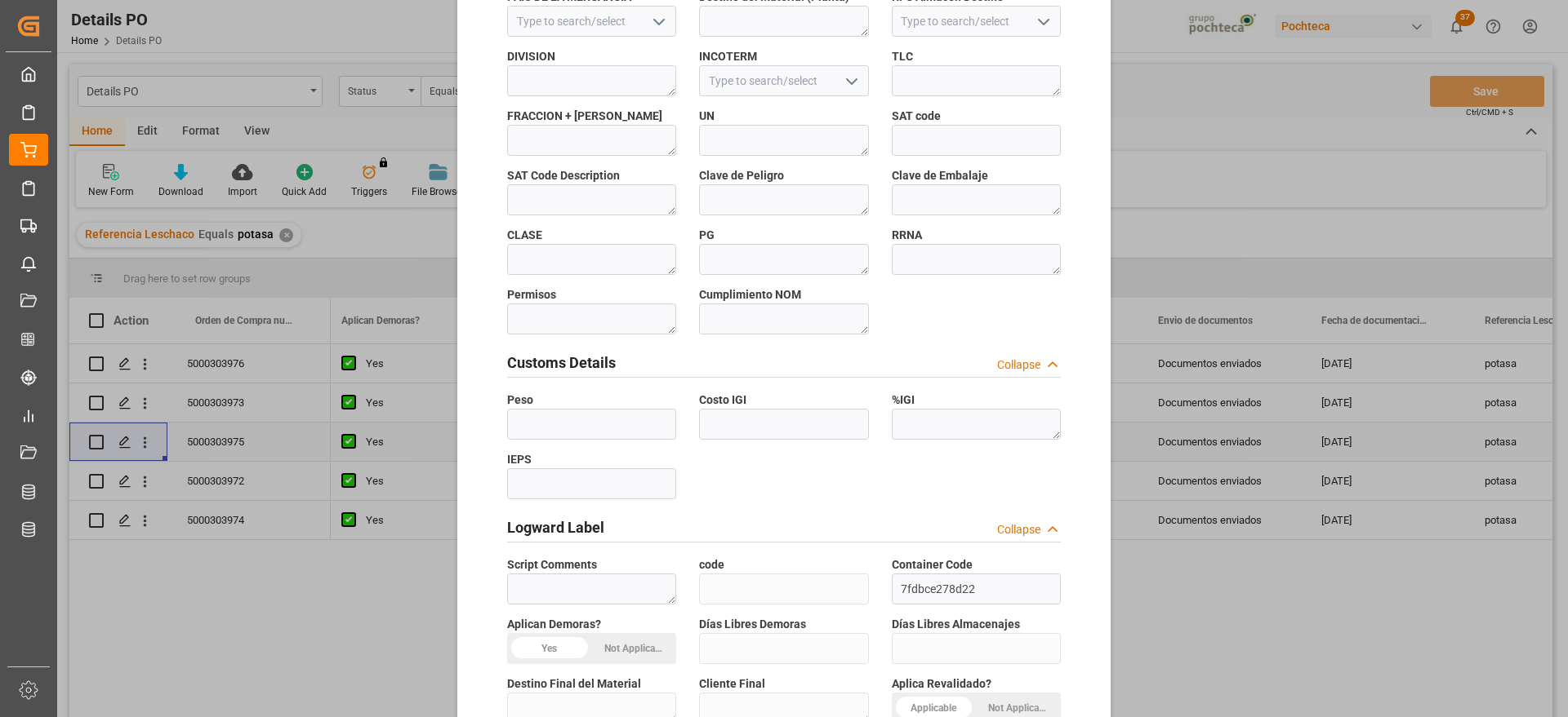
scroll to position [700, 0]
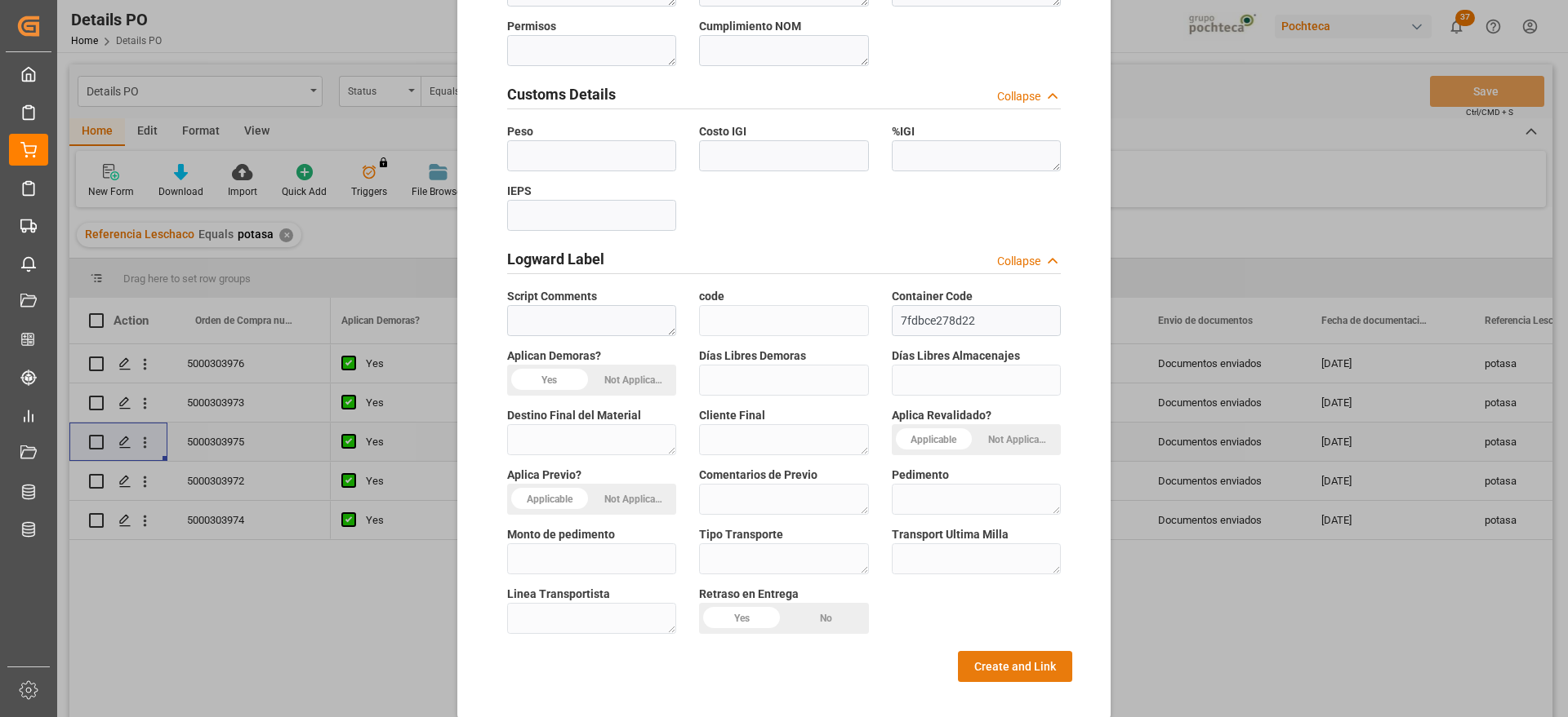
type textarea "96937"
click at [1024, 651] on button "Create and Link" at bounding box center [1015, 666] width 115 height 31
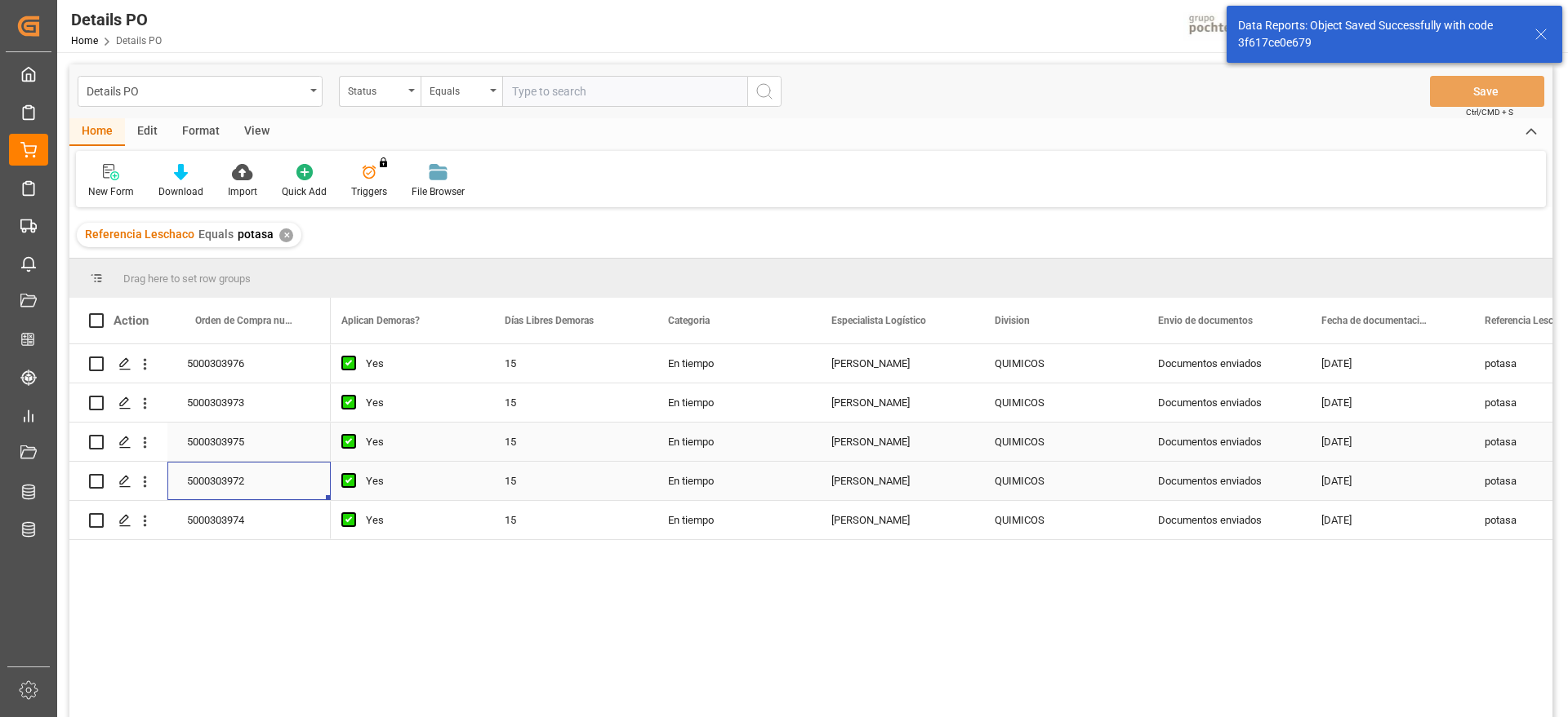
click at [203, 482] on div "5000303972" at bounding box center [249, 481] width 163 height 38
click at [146, 485] on icon "open menu" at bounding box center [145, 482] width 17 height 17
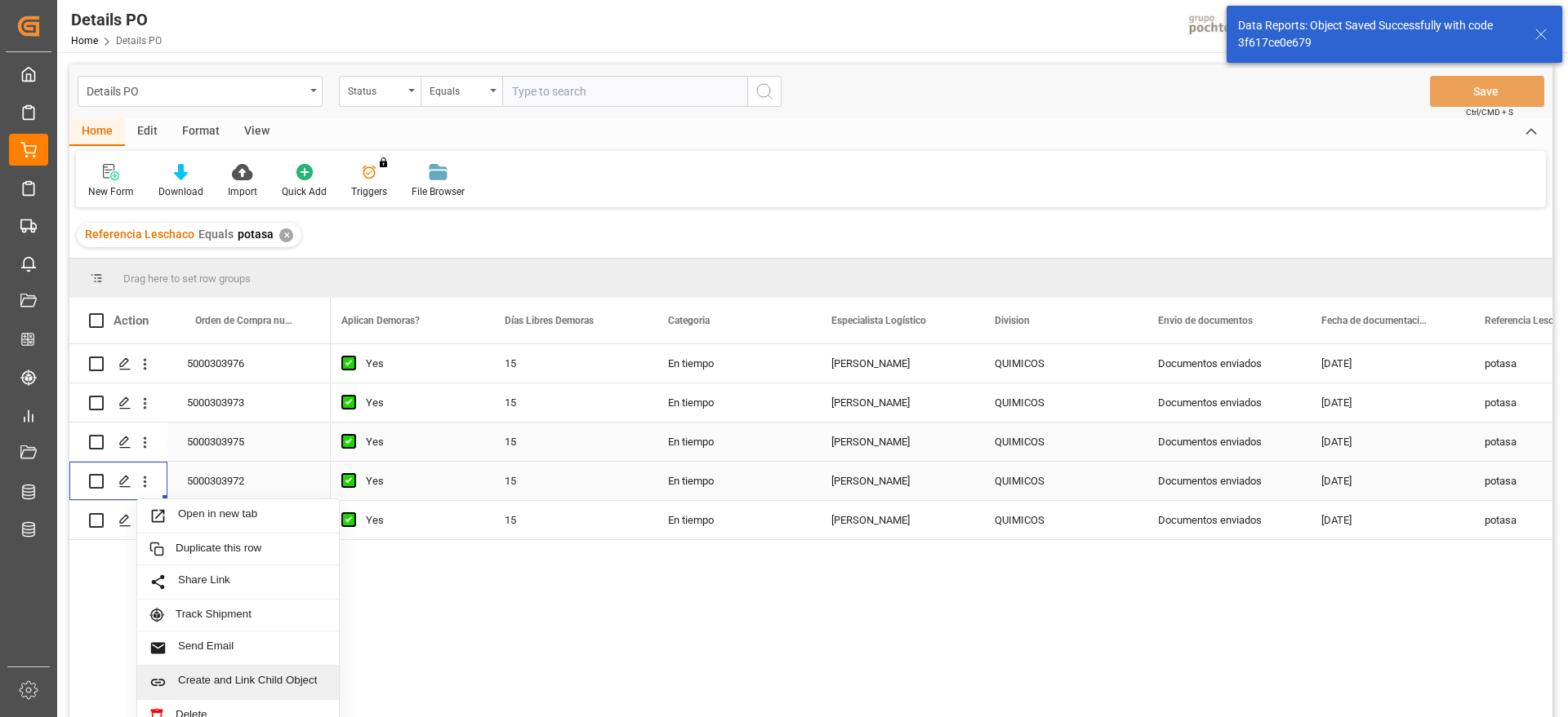
click at [256, 675] on span "Create and Link Child Object" at bounding box center [252, 682] width 149 height 17
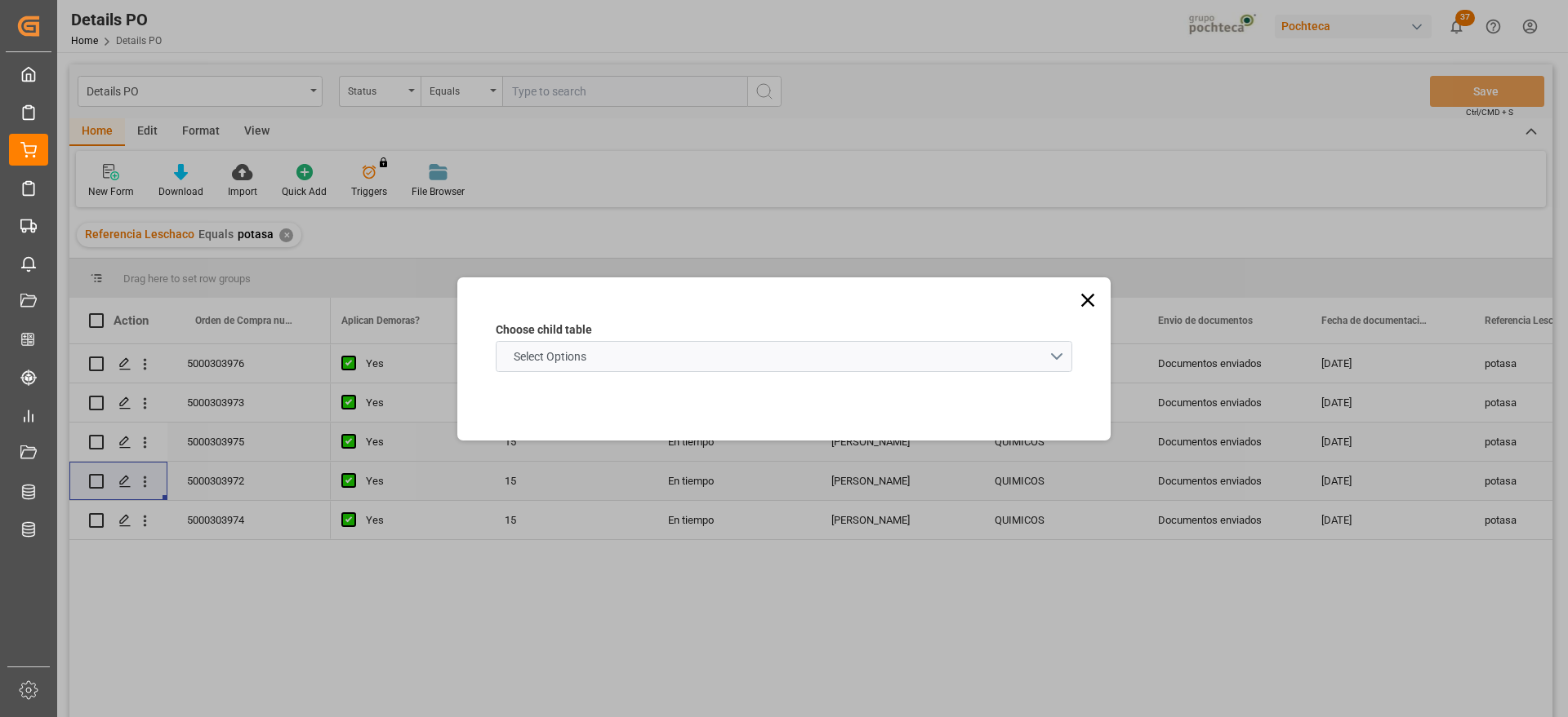
click at [613, 355] on schema "Select Options" at bounding box center [784, 356] width 577 height 31
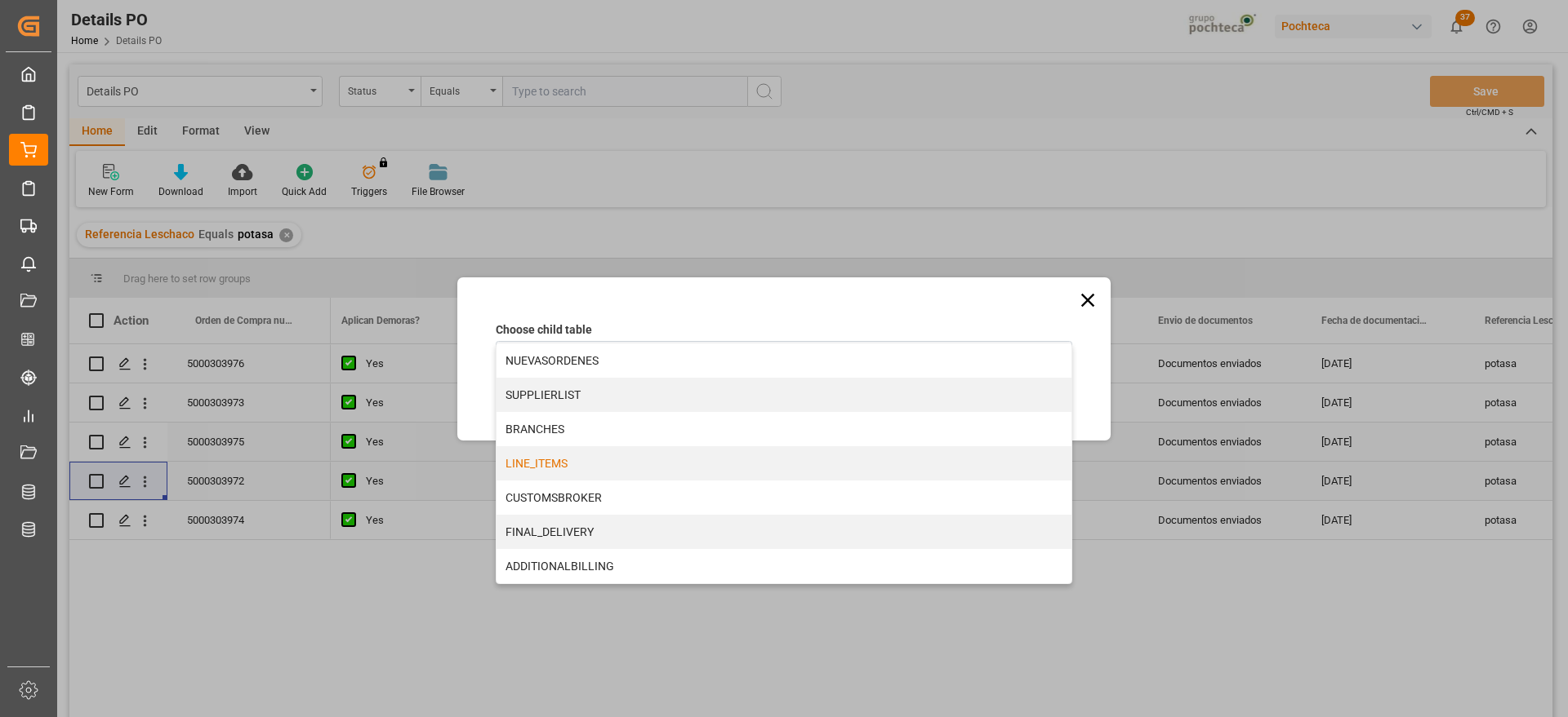
click at [572, 475] on div "LINE_ITEMS" at bounding box center [784, 463] width 575 height 34
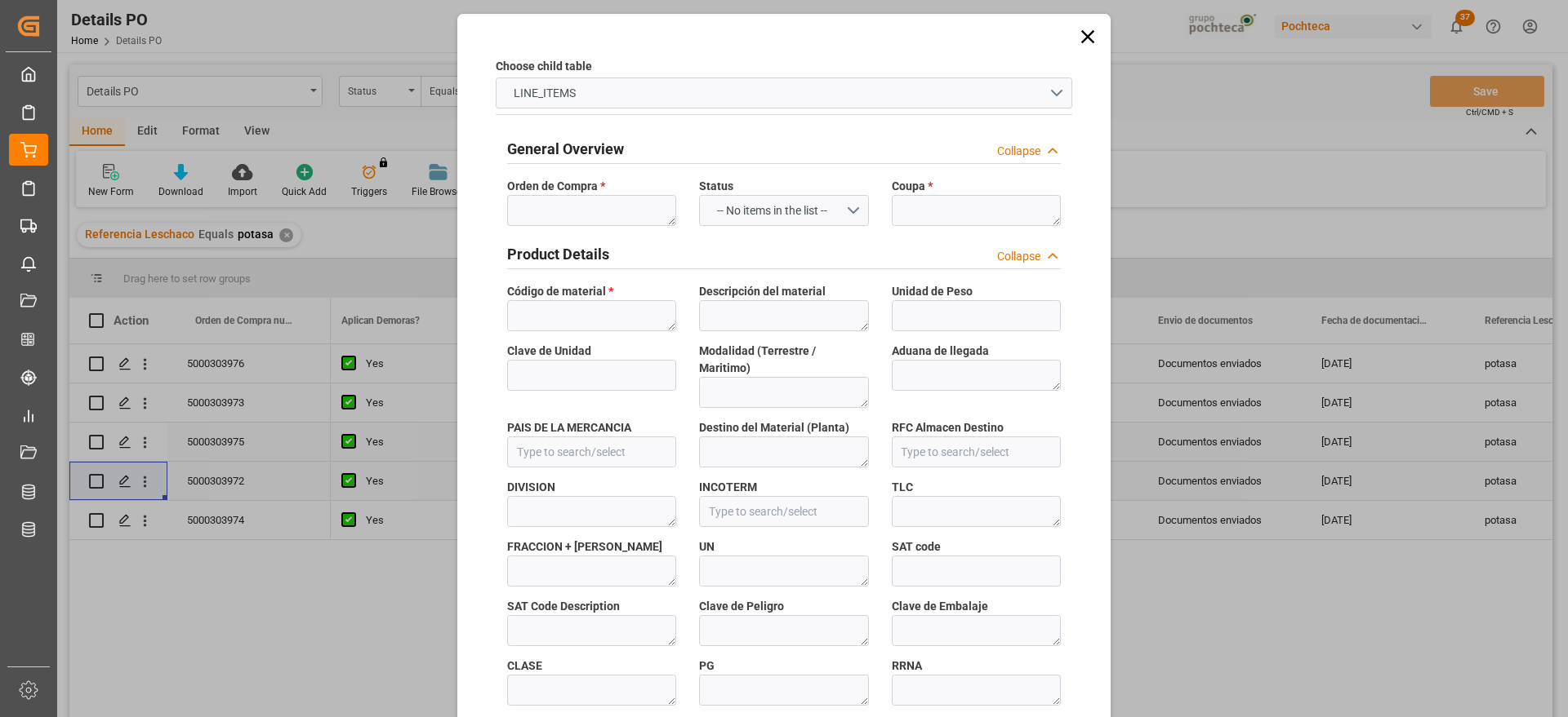
type input "54d55ecd465a"
click at [558, 217] on textarea at bounding box center [591, 210] width 169 height 31
paste textarea "5000303972"
type textarea "5000303972"
click at [963, 199] on textarea at bounding box center [976, 210] width 169 height 31
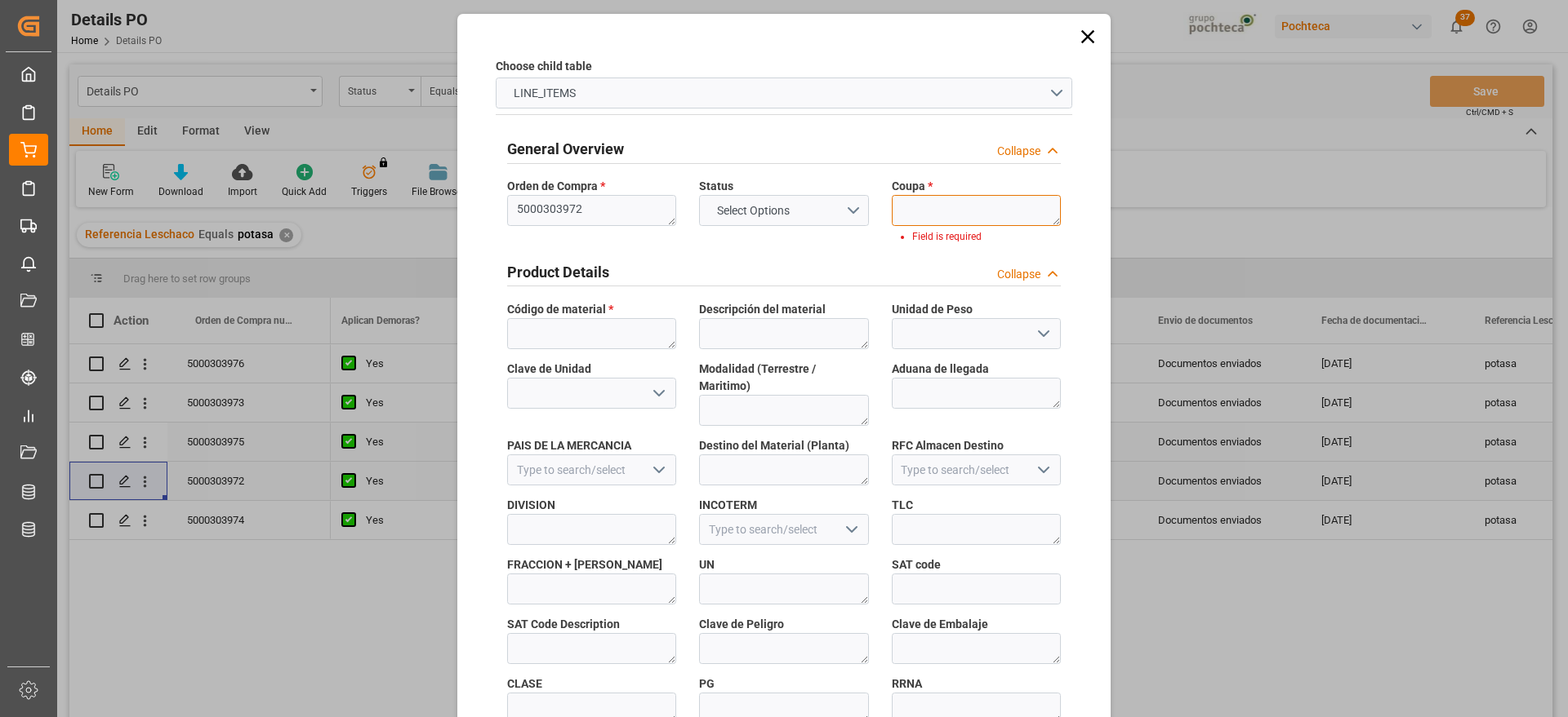
paste textarea "186993"
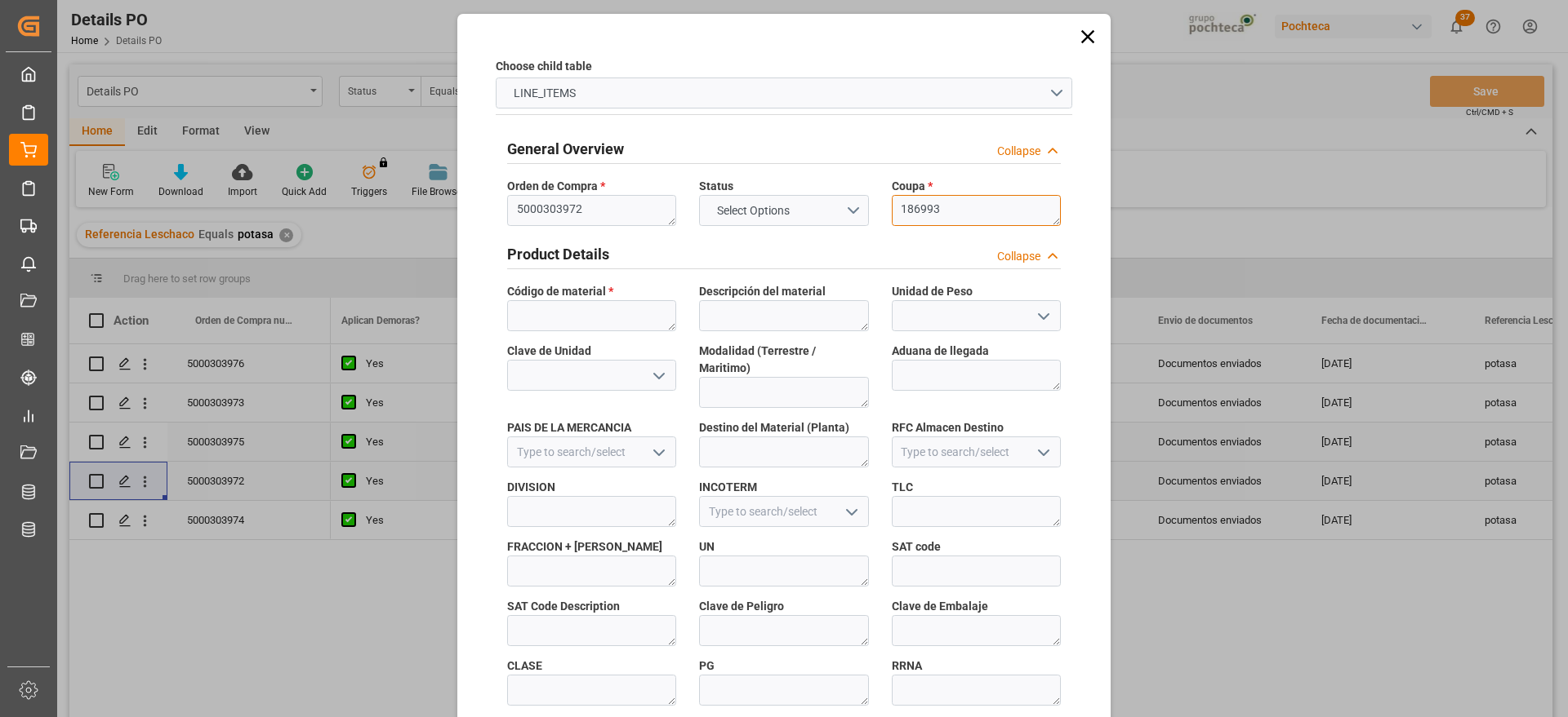
type textarea "186993"
click at [561, 320] on textarea at bounding box center [591, 316] width 169 height 31
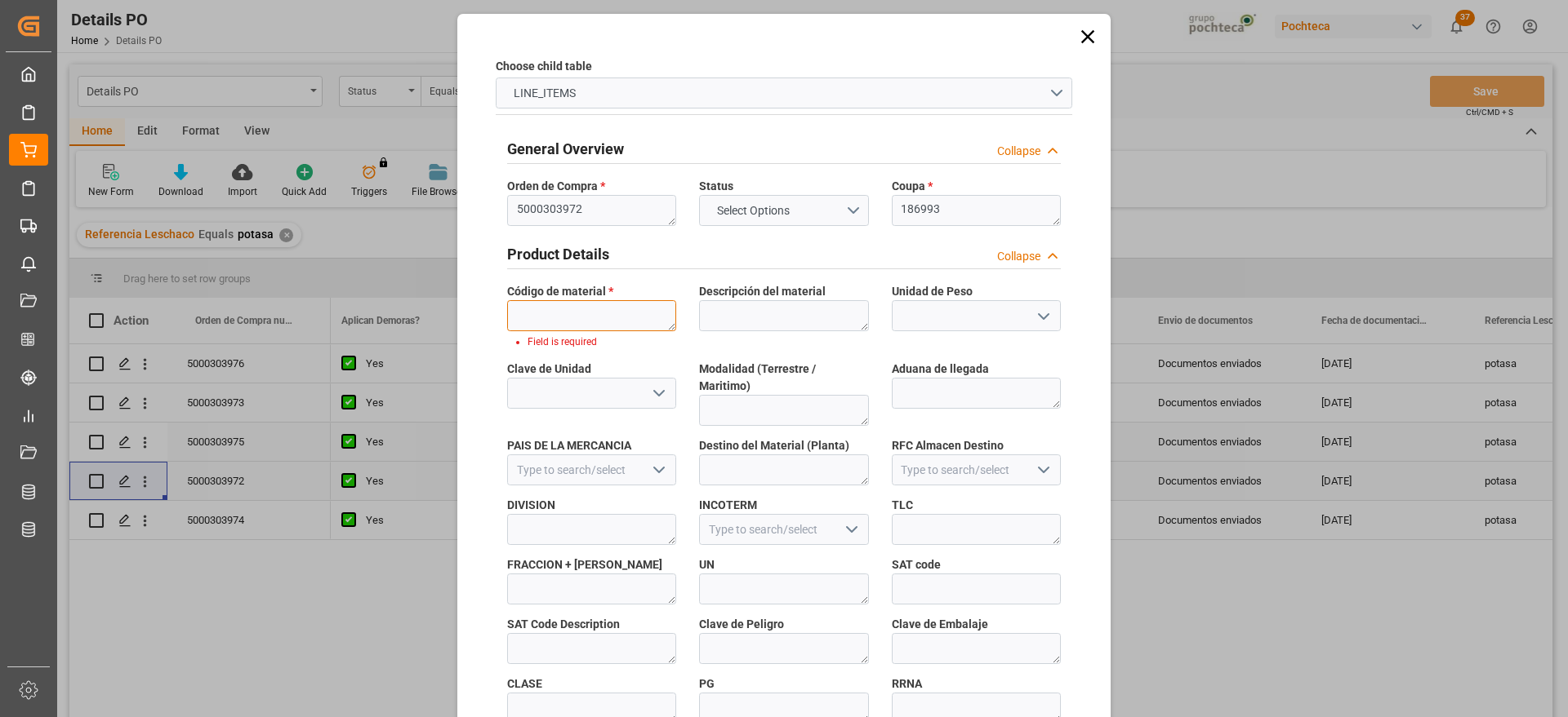
paste textarea "96937"
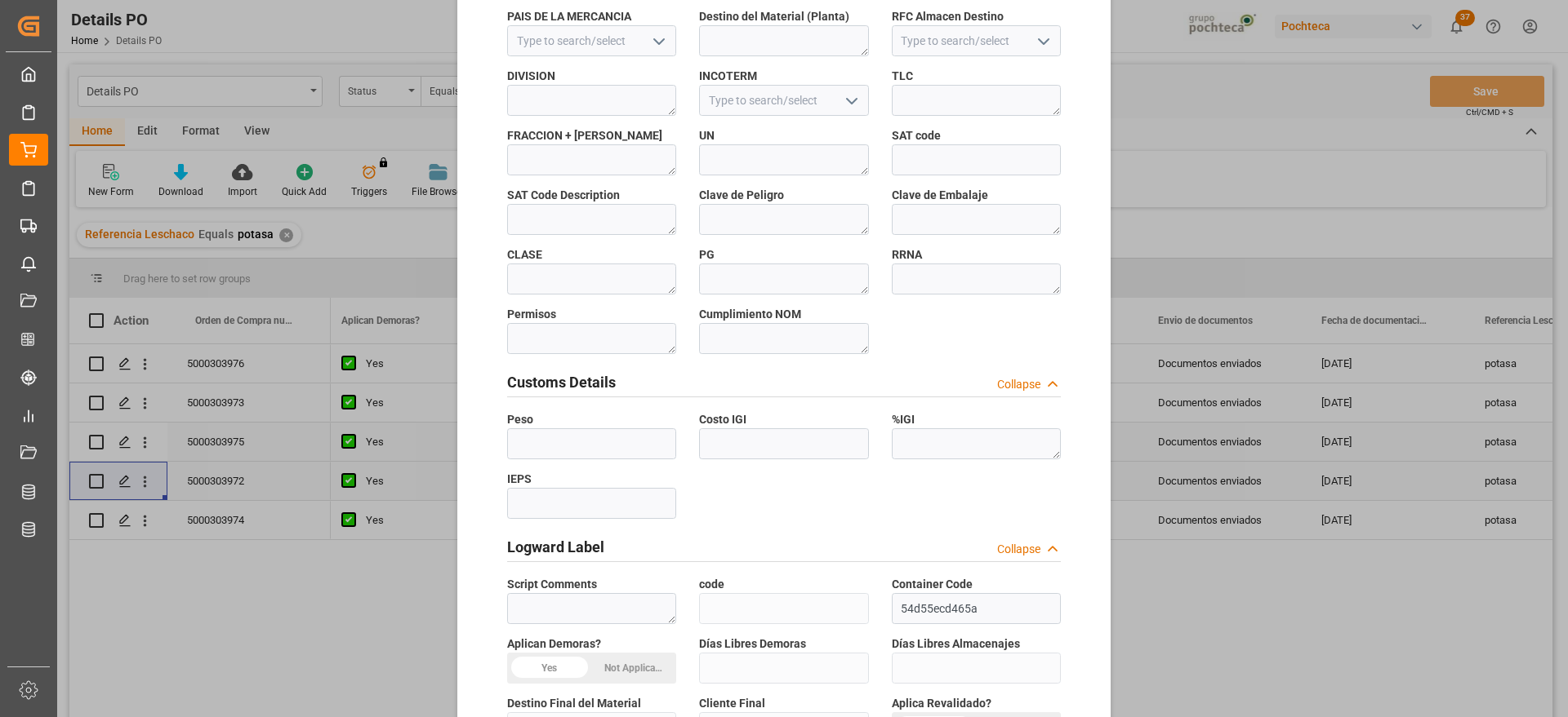
scroll to position [700, 0]
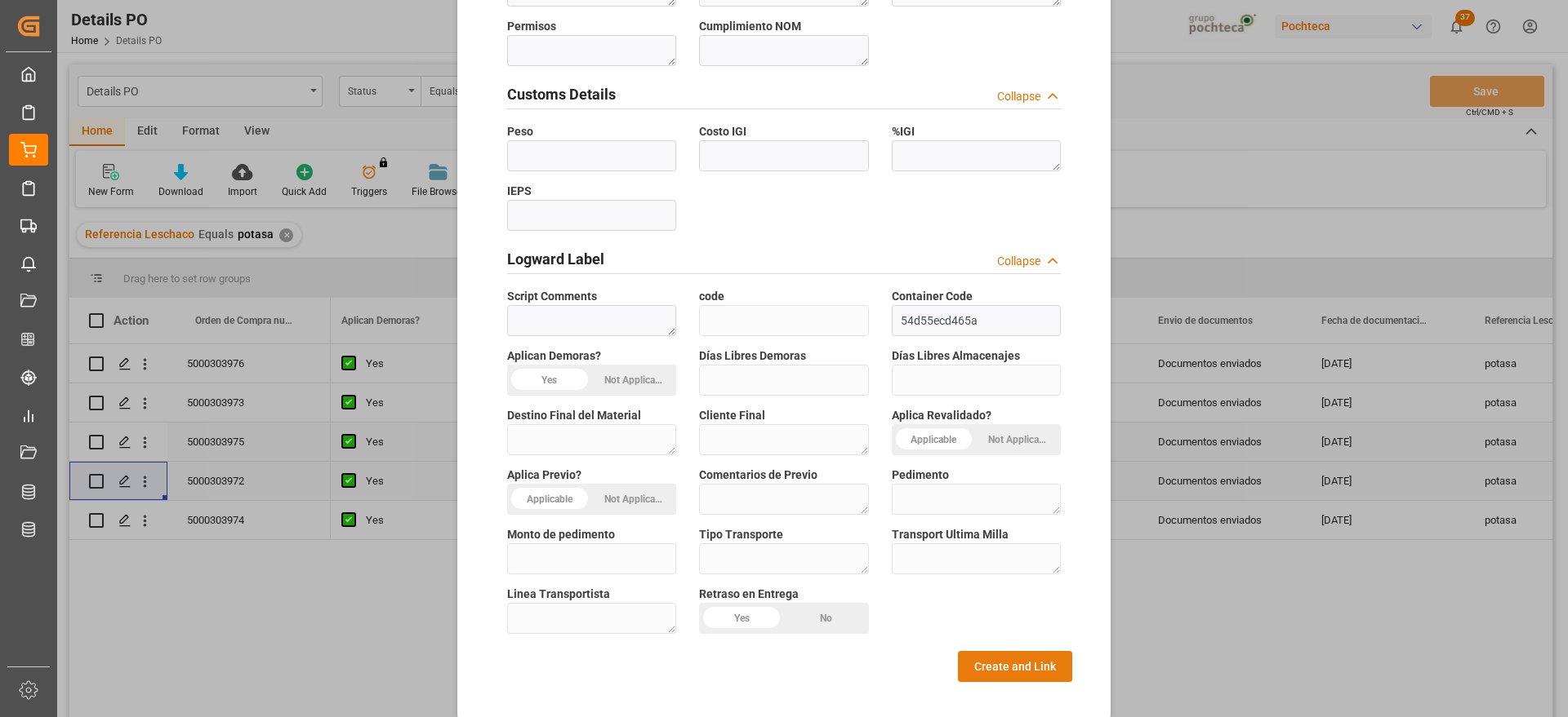
type textarea "96937"
click at [1023, 656] on button "Create and Link" at bounding box center [1015, 666] width 115 height 31
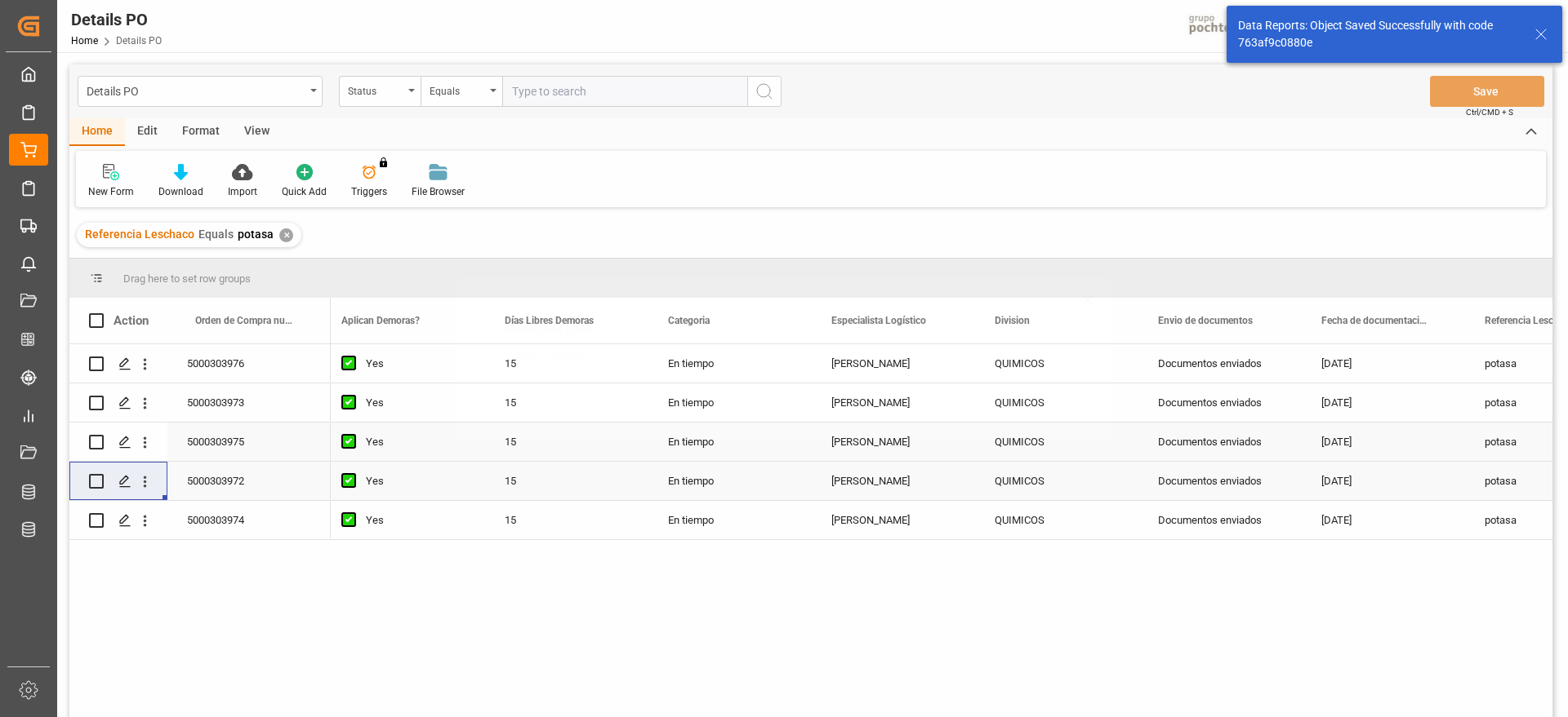
scroll to position [0, 0]
click at [146, 519] on icon "open menu" at bounding box center [145, 521] width 17 height 17
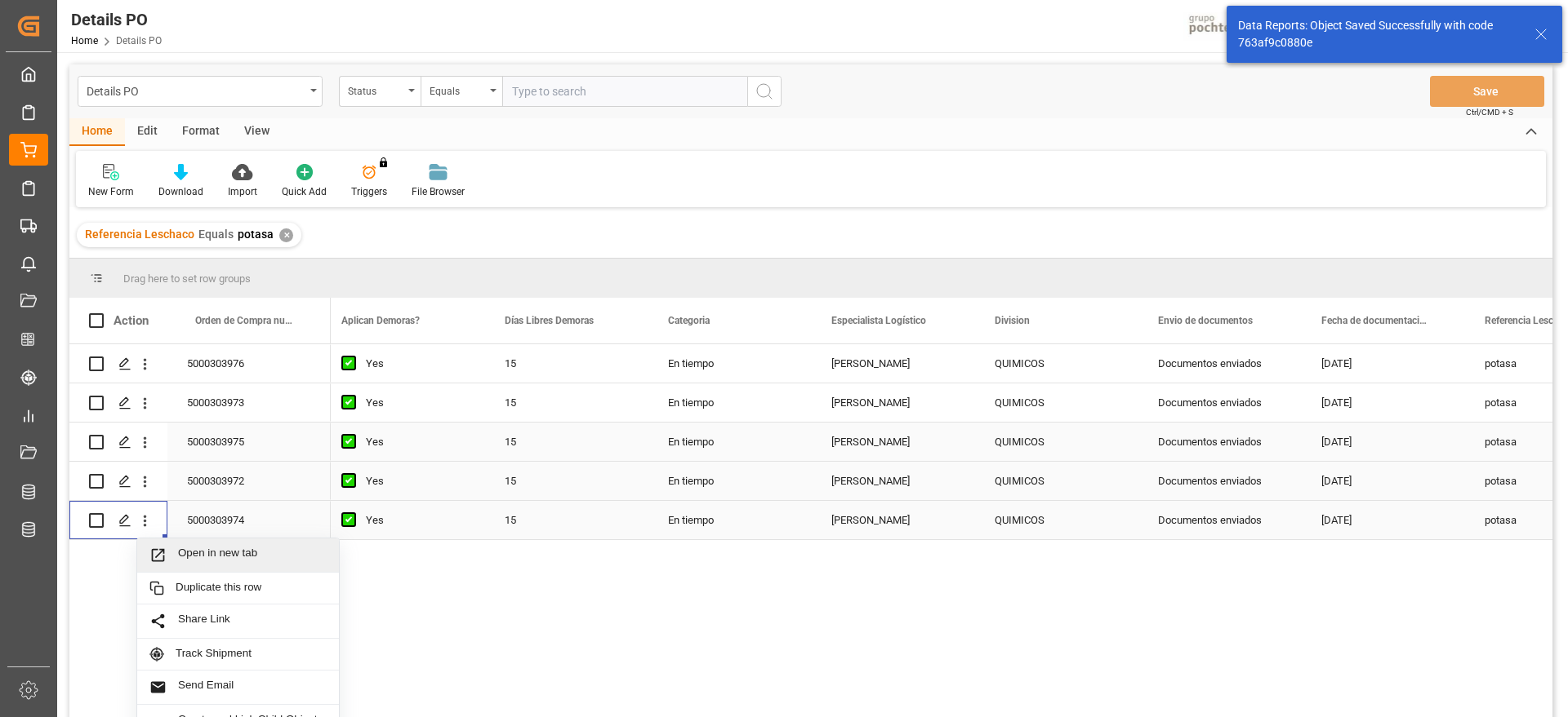
click at [243, 508] on div "5000303974" at bounding box center [249, 520] width 163 height 38
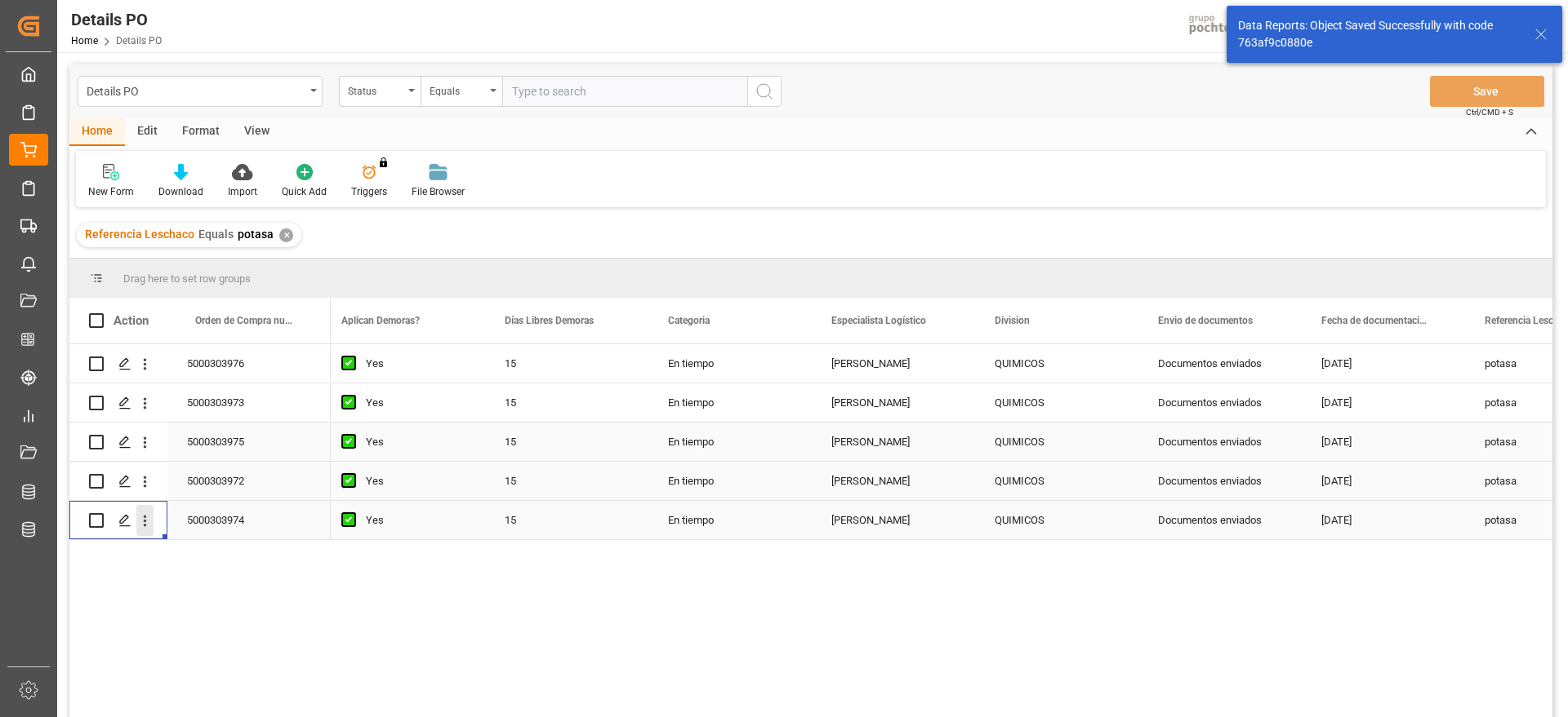
click at [143, 523] on icon "open menu" at bounding box center [145, 521] width 17 height 17
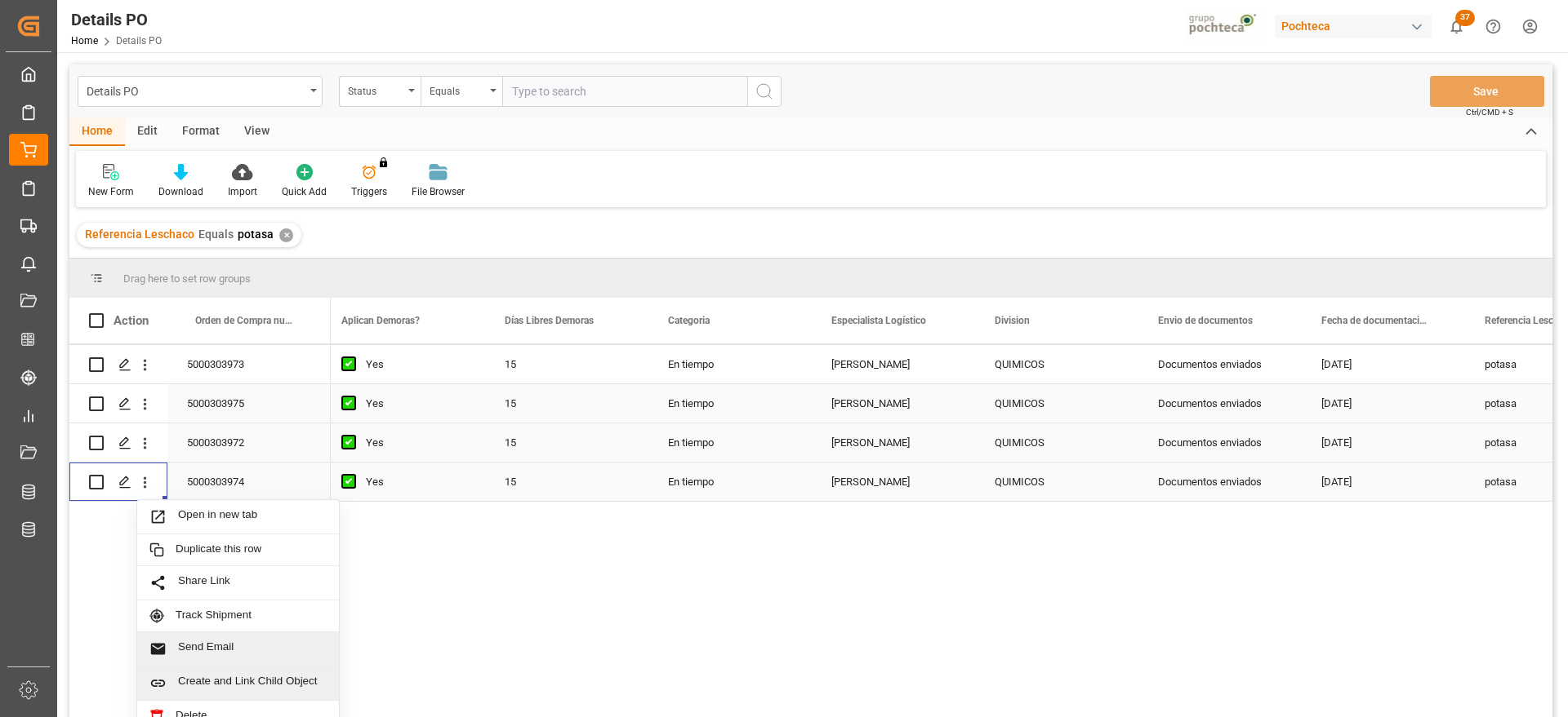
scroll to position [56, 0]
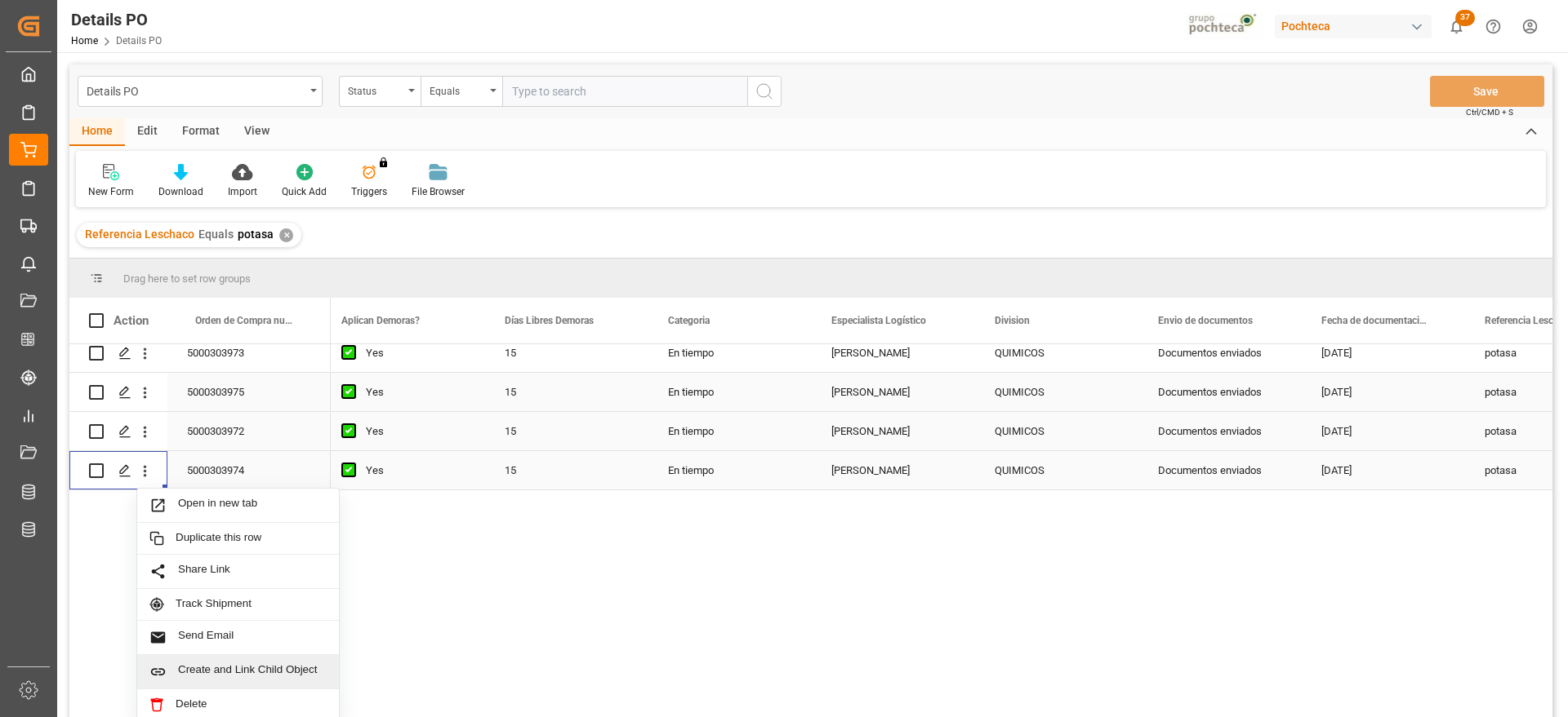
click at [271, 656] on div "Create and Link Child Object" at bounding box center [238, 672] width 202 height 34
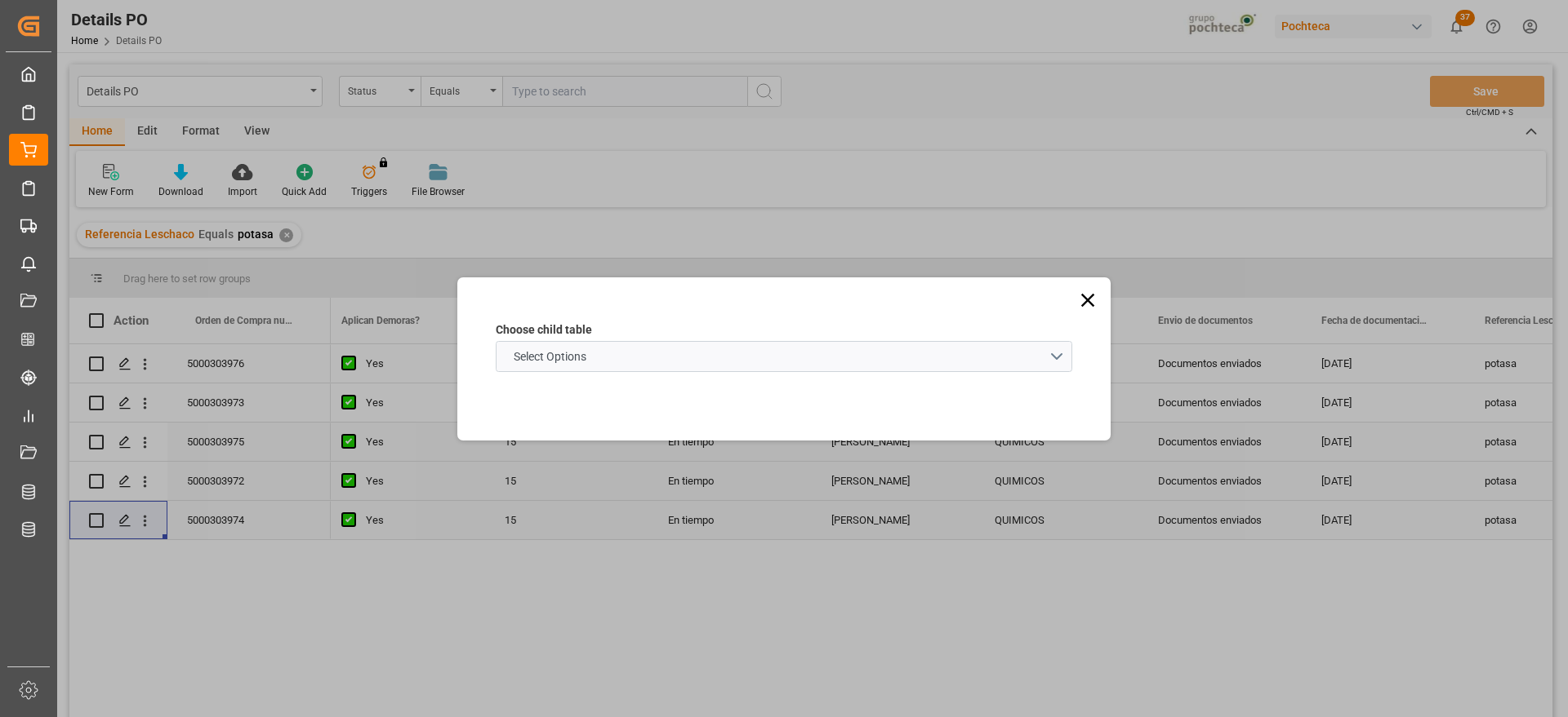
scroll to position [0, 0]
click at [523, 357] on span "Select Options" at bounding box center [550, 356] width 89 height 17
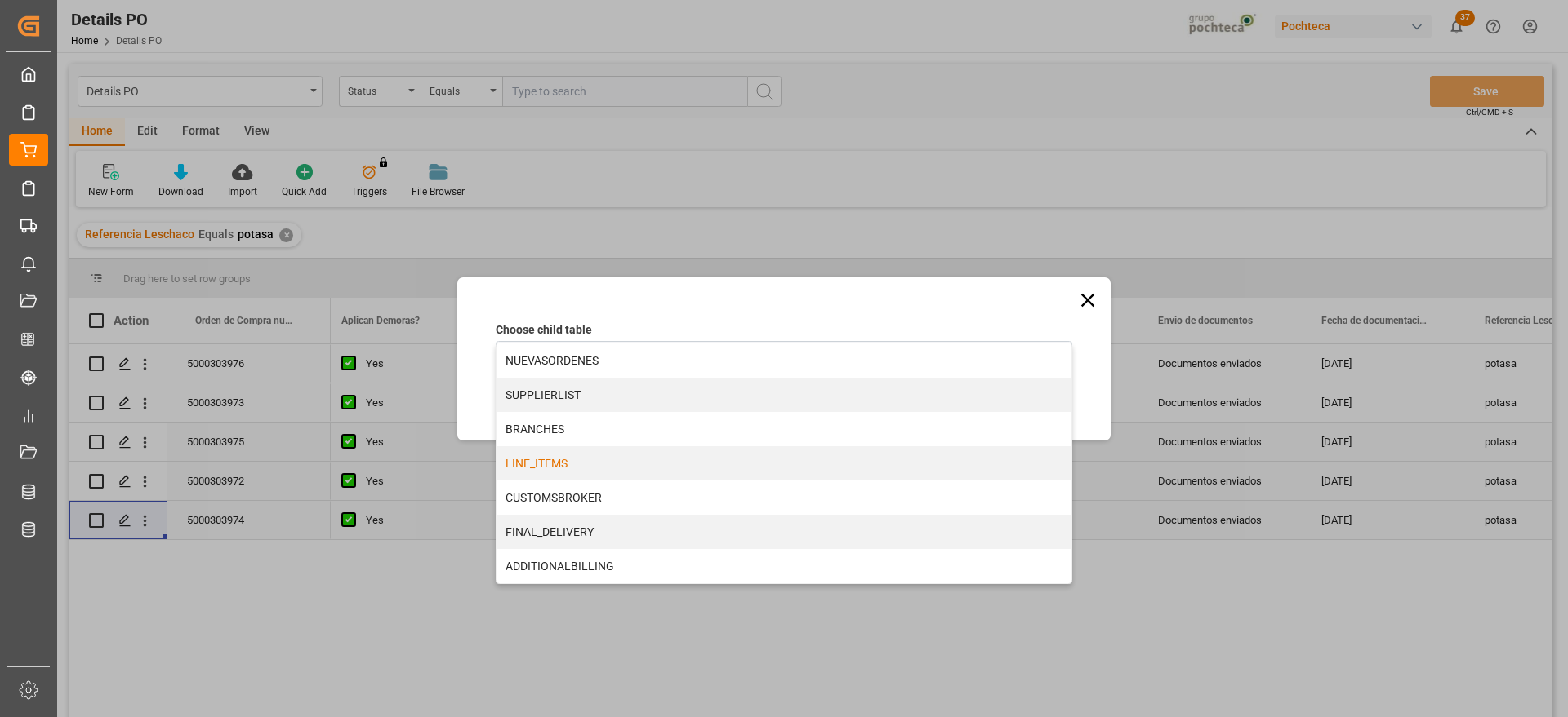
click at [553, 458] on div "LINE_ITEMS" at bounding box center [784, 463] width 575 height 34
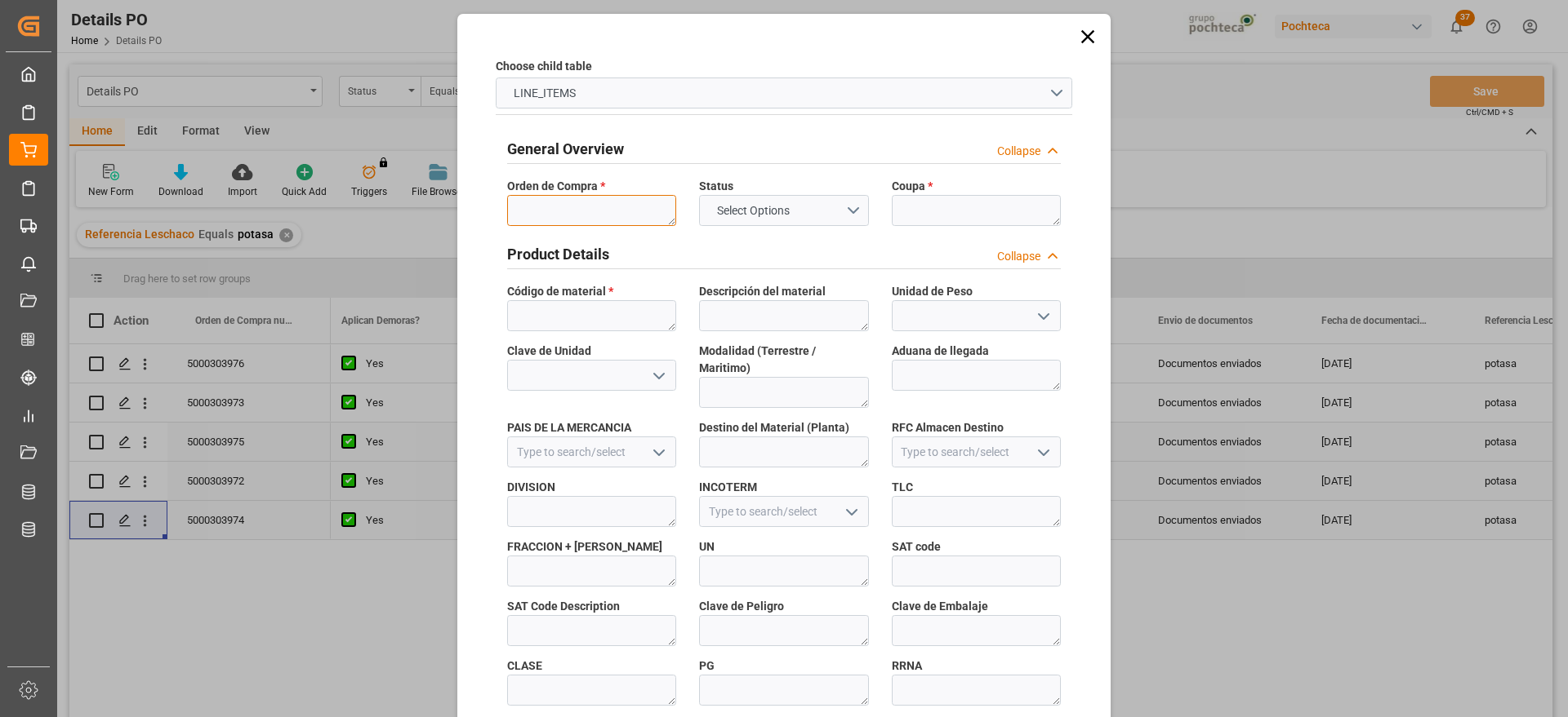
click at [612, 207] on textarea at bounding box center [591, 210] width 169 height 31
paste textarea "5000303974"
type textarea "5000303974"
click at [927, 204] on textarea at bounding box center [976, 210] width 169 height 31
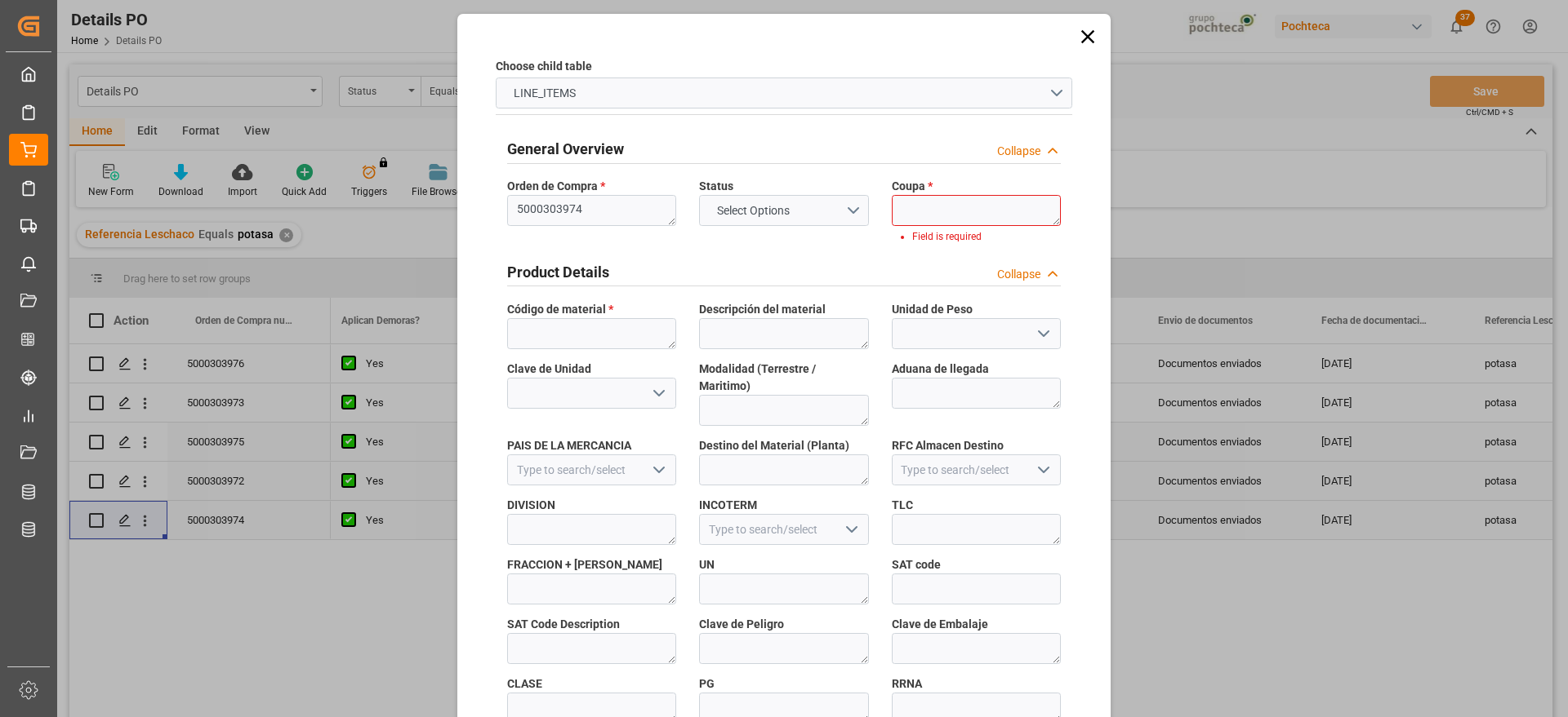
click at [927, 288] on div "Product Details Collapse" at bounding box center [784, 273] width 577 height 46
click at [925, 215] on textarea at bounding box center [976, 210] width 169 height 31
paste textarea "186991"
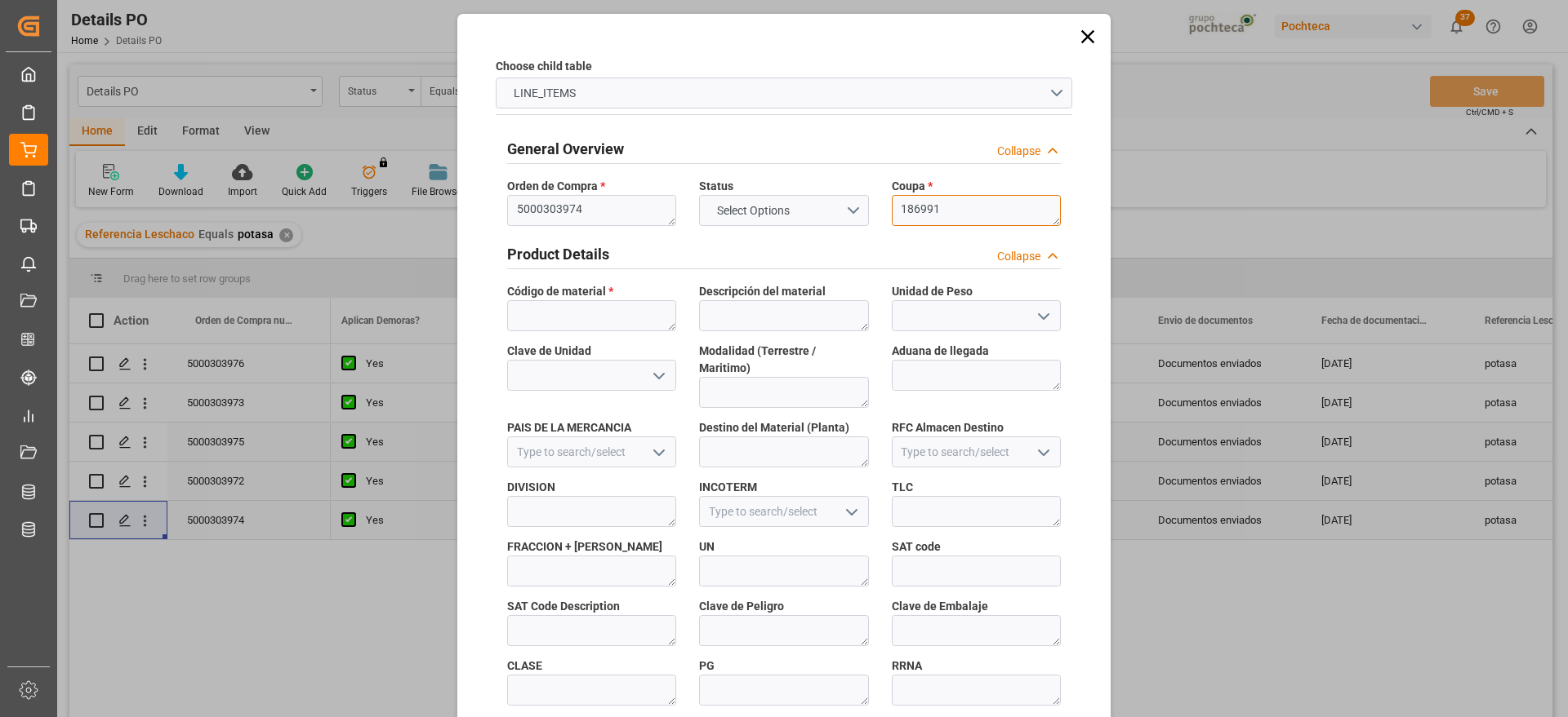
type textarea "186991"
click at [557, 317] on textarea at bounding box center [591, 316] width 169 height 31
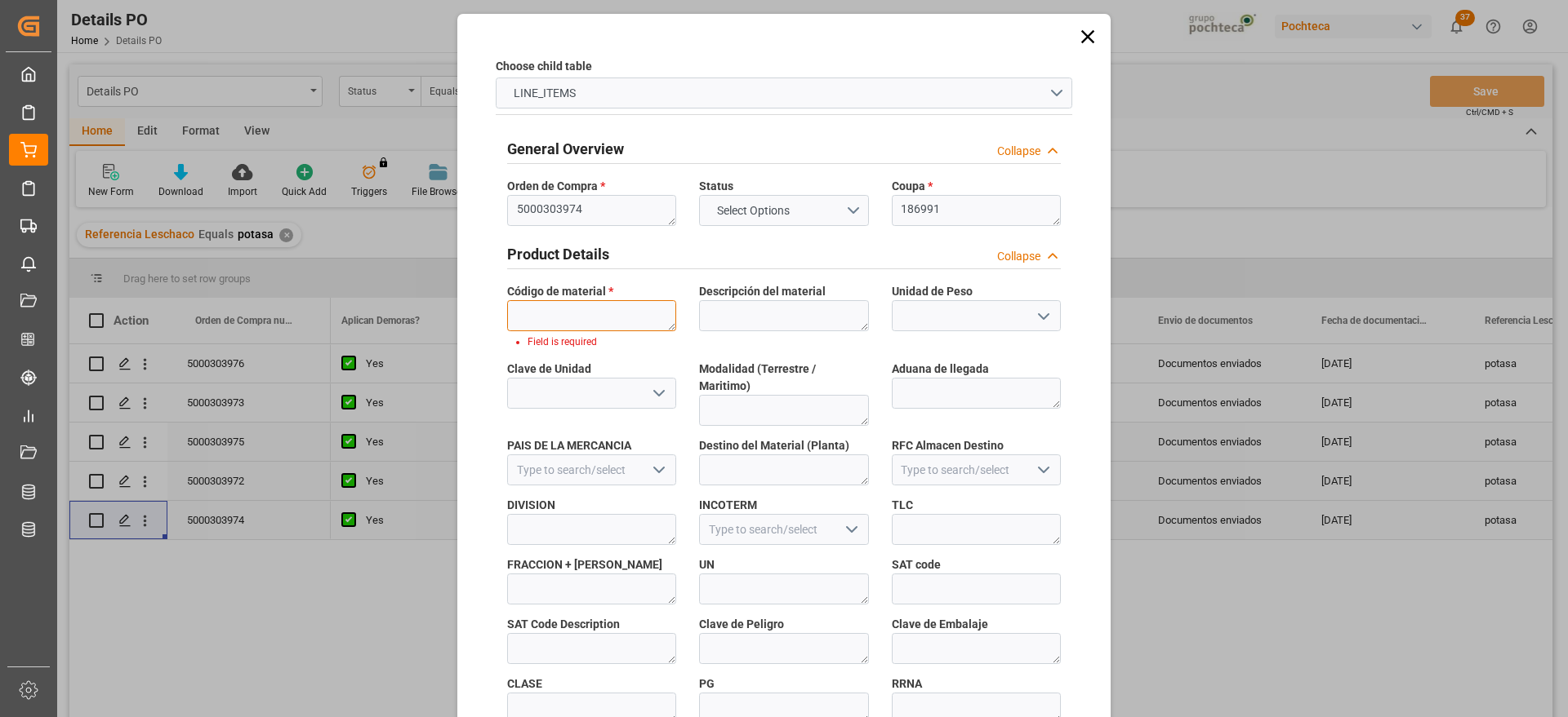
click at [576, 313] on textarea at bounding box center [591, 316] width 169 height 31
paste textarea "96937"
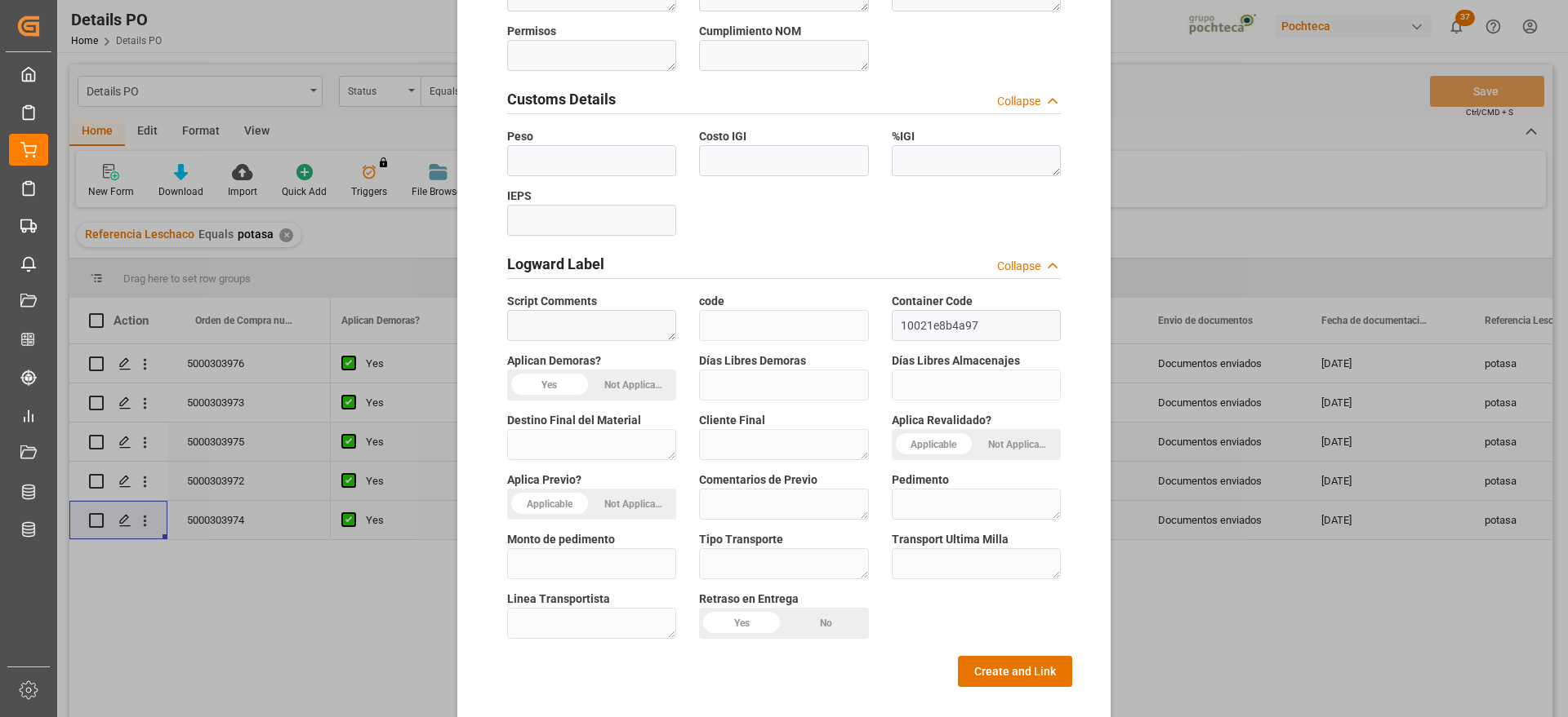
scroll to position [700, 0]
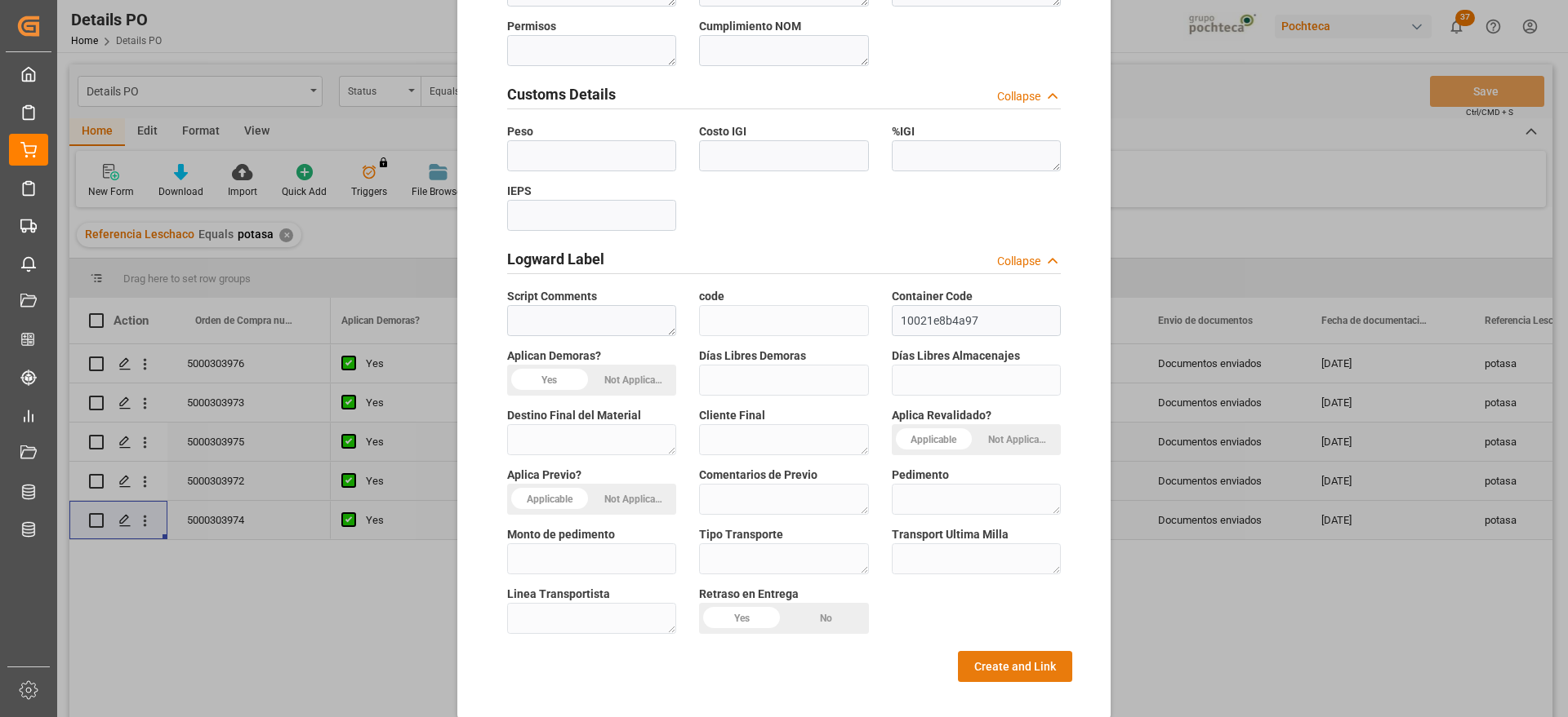
type textarea "96937"
click at [1042, 659] on button "Create and Link" at bounding box center [1015, 666] width 115 height 31
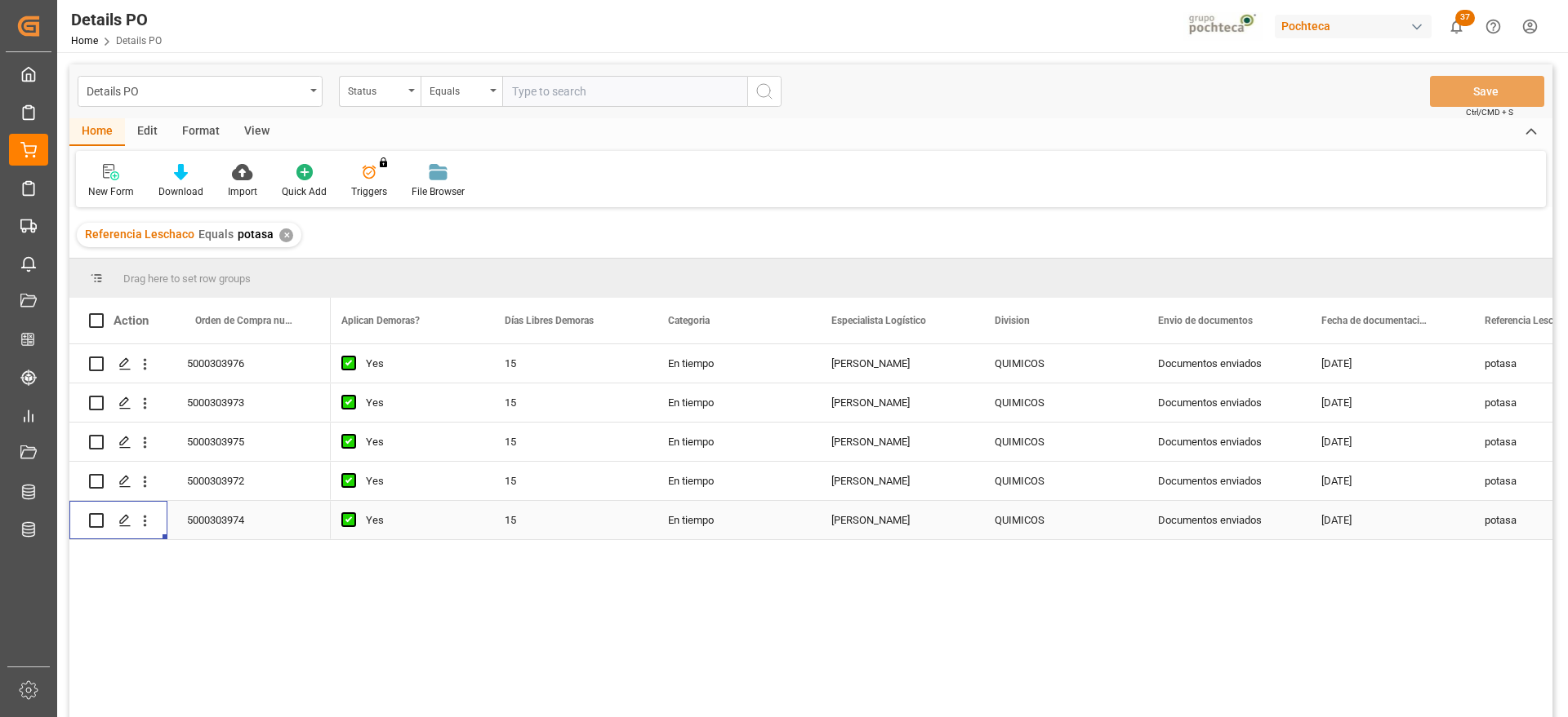
click at [284, 237] on div "✕" at bounding box center [286, 235] width 14 height 14
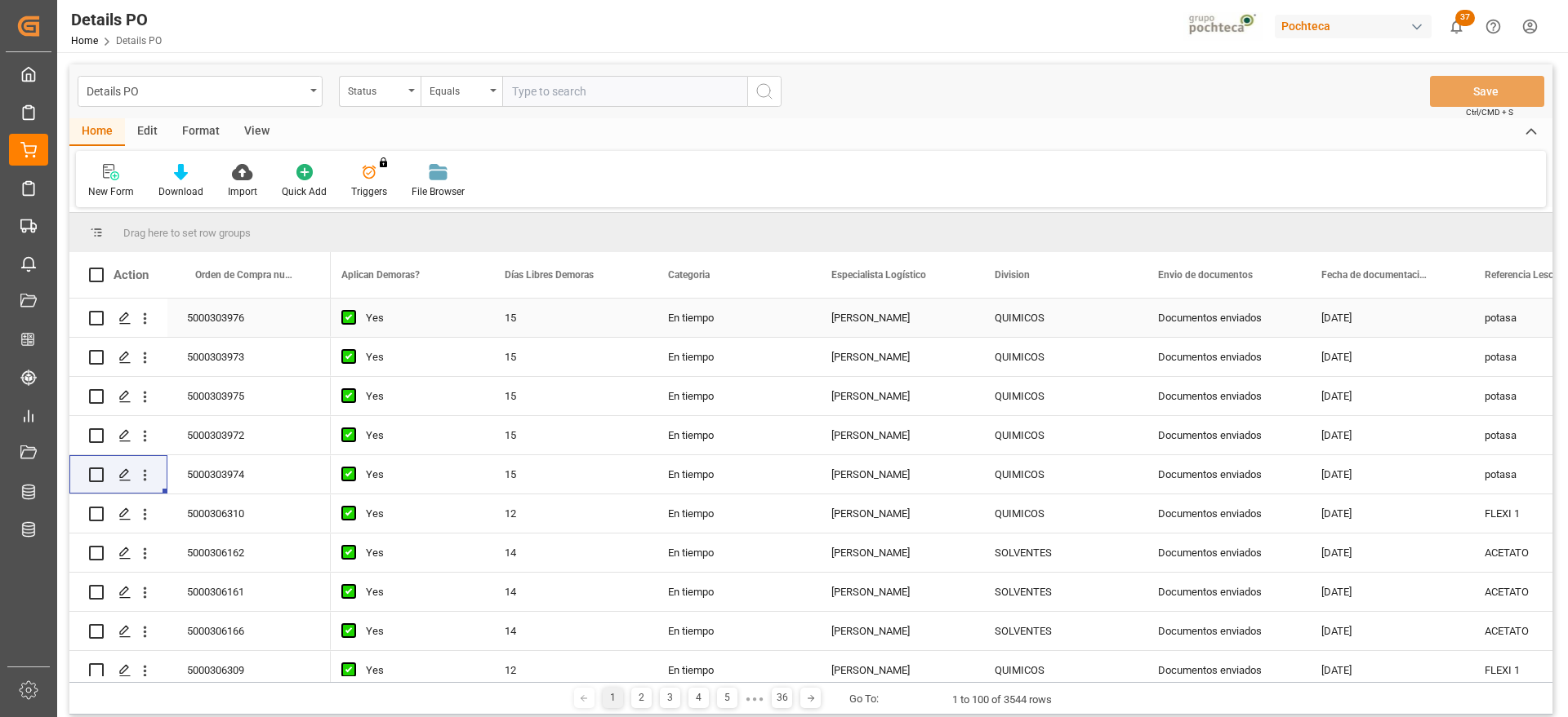
click at [1249, 318] on div "Documentos enviados" at bounding box center [1220, 318] width 163 height 38
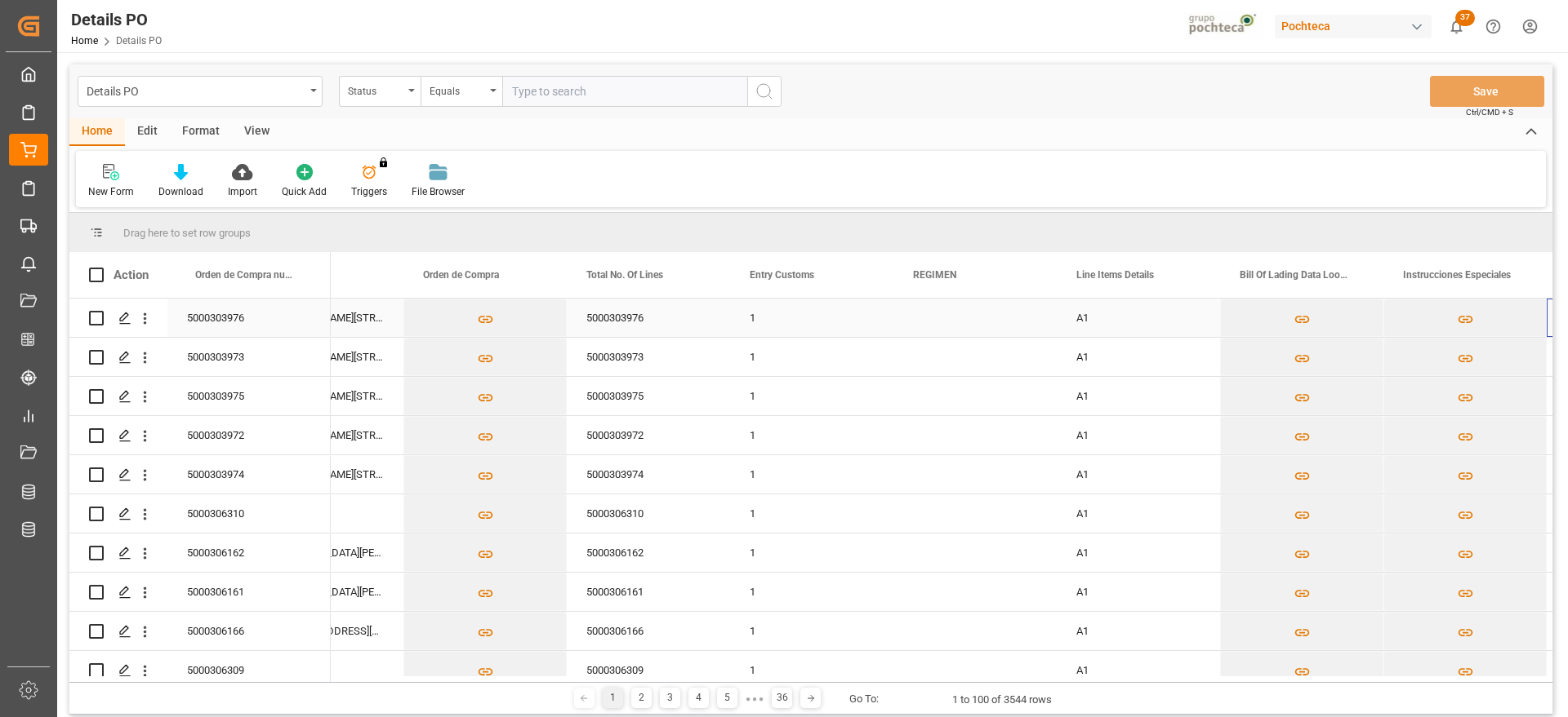
scroll to position [0, 5481]
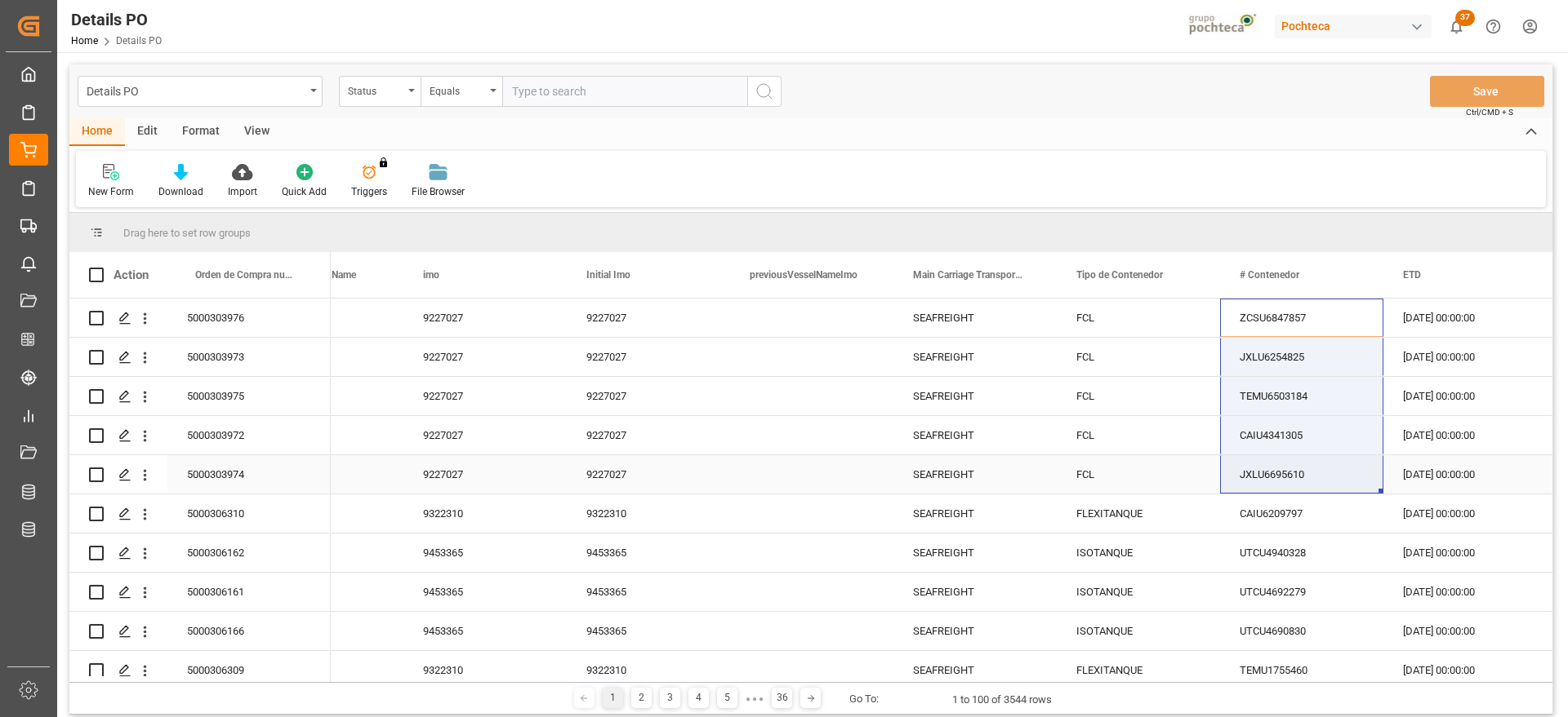
click at [650, 440] on div "9227027" at bounding box center [648, 435] width 163 height 38
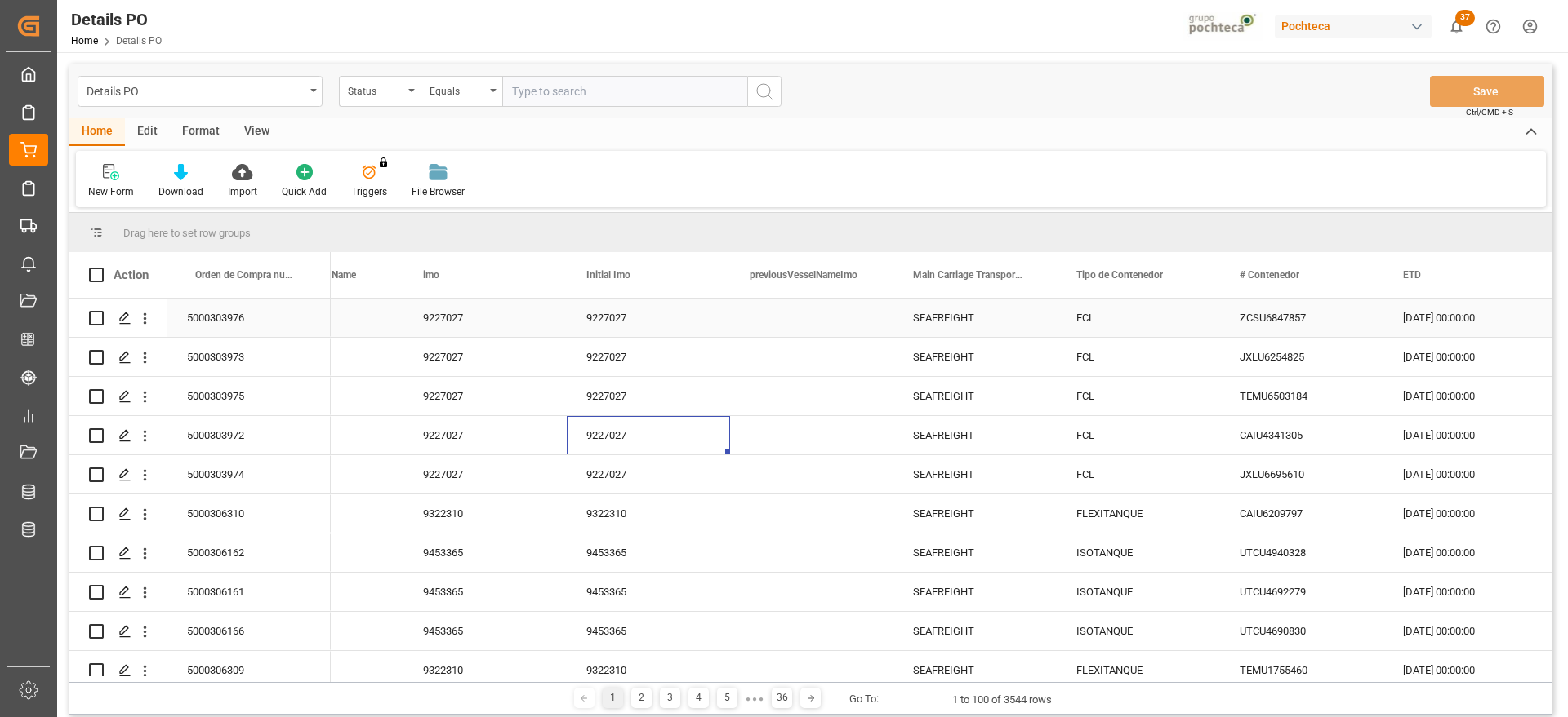
click at [1260, 318] on div "ZCSU6847857" at bounding box center [1302, 318] width 163 height 38
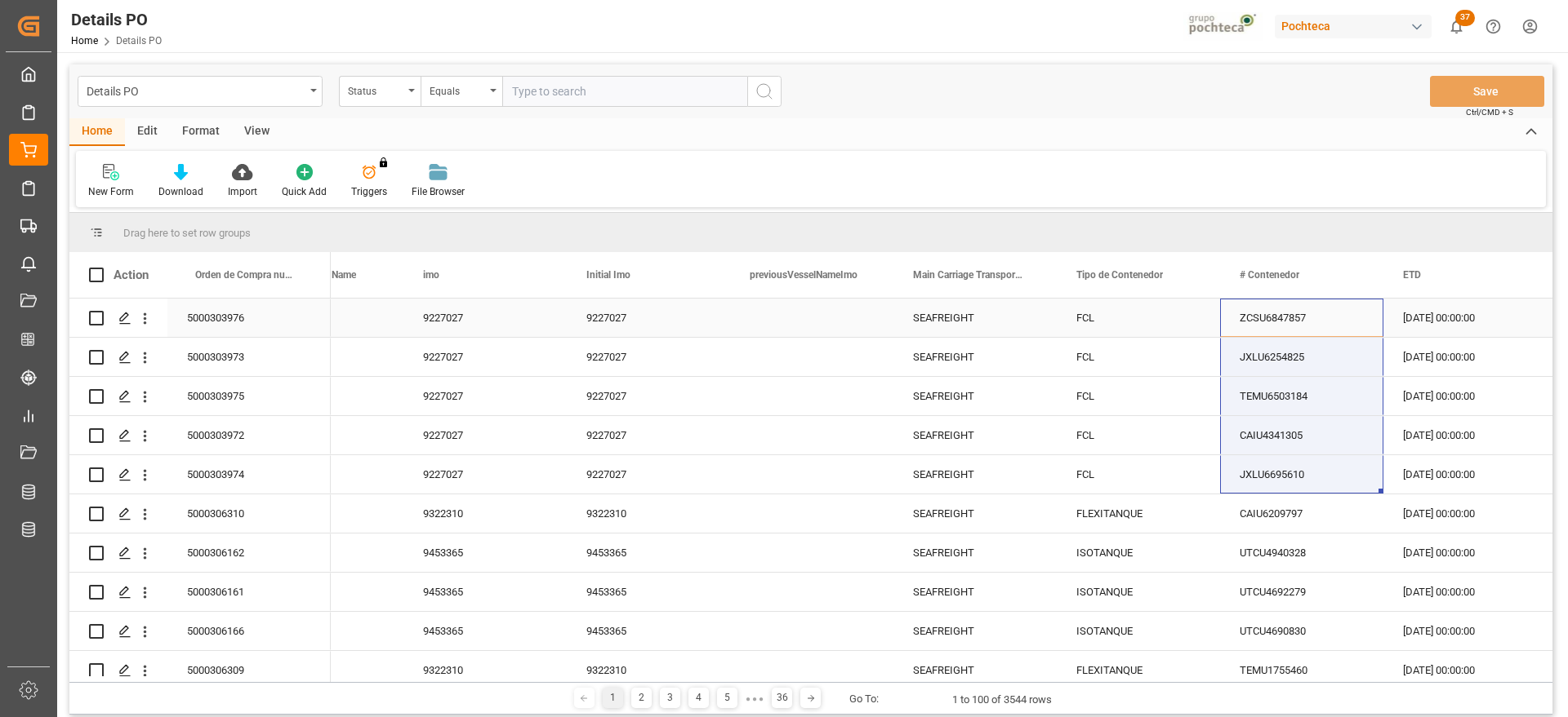
click at [1094, 316] on div "FCL" at bounding box center [1138, 318] width 124 height 37
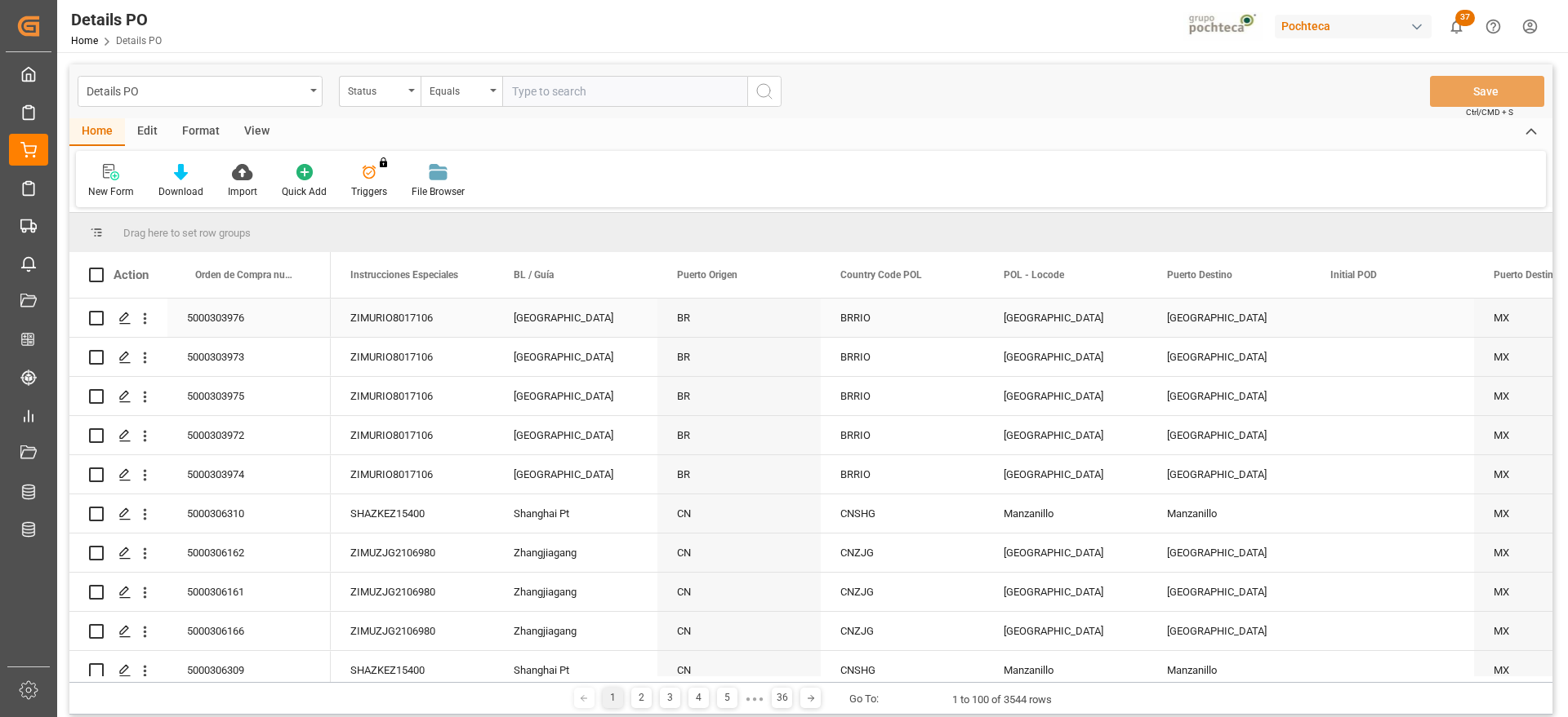
scroll to position [0, 6534]
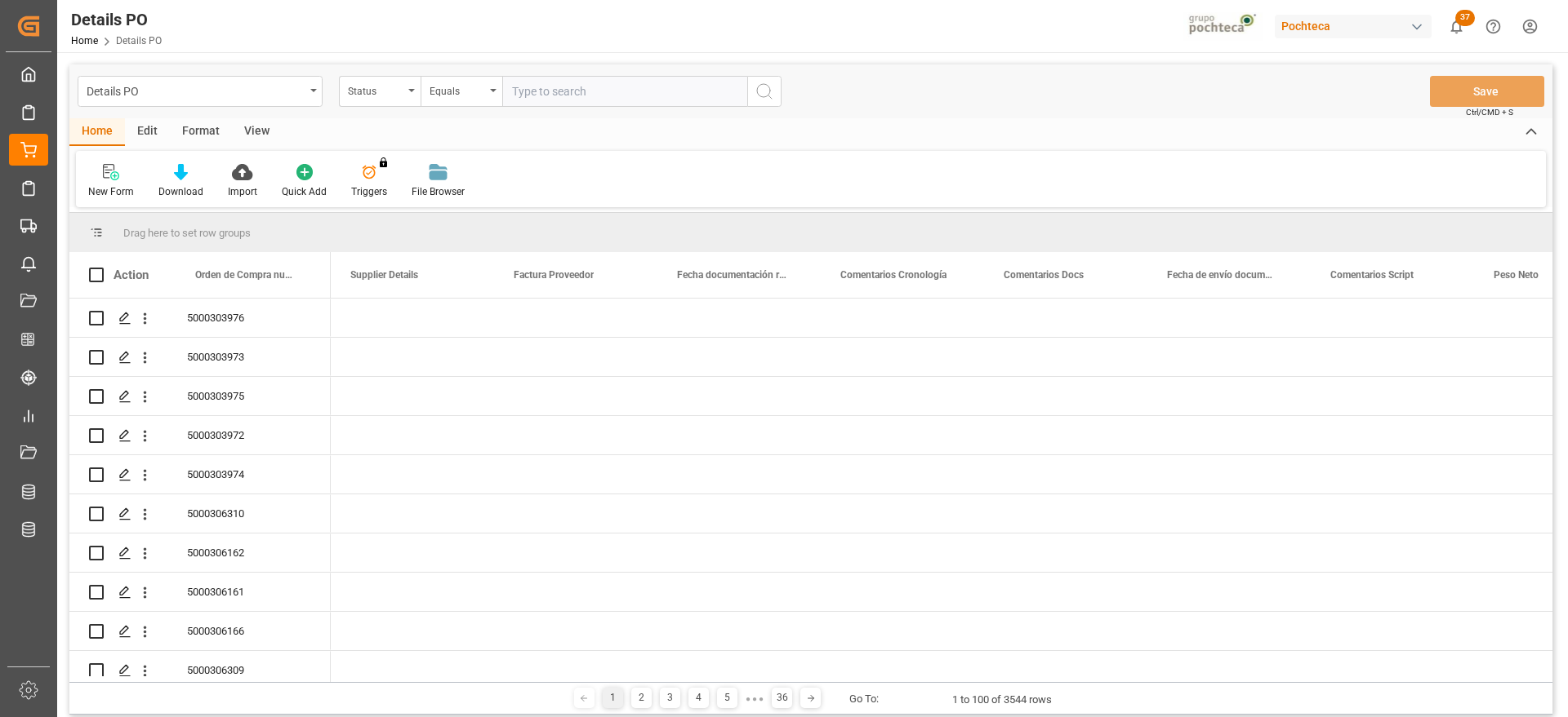
scroll to position [0, 3430]
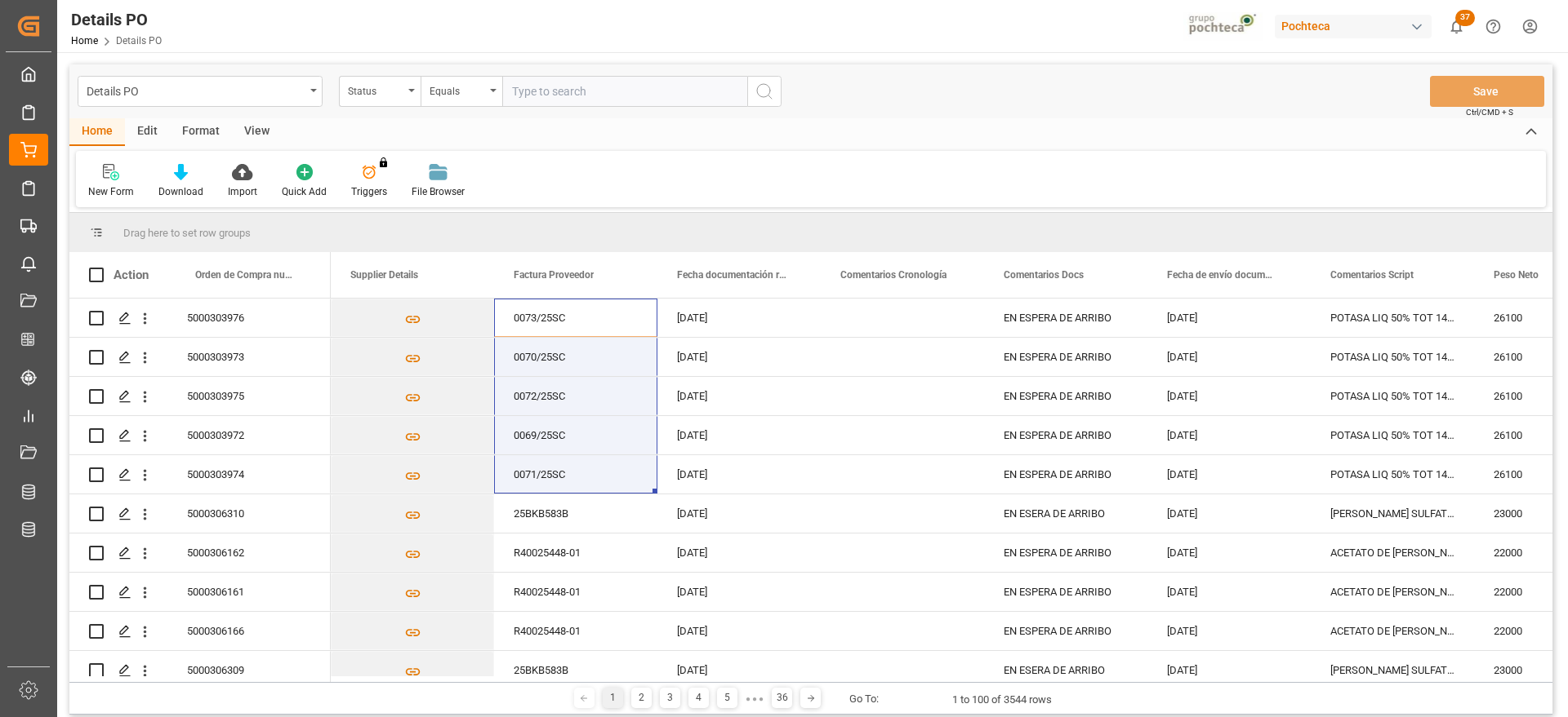
click at [367, 91] on div "Status" at bounding box center [375, 89] width 56 height 19
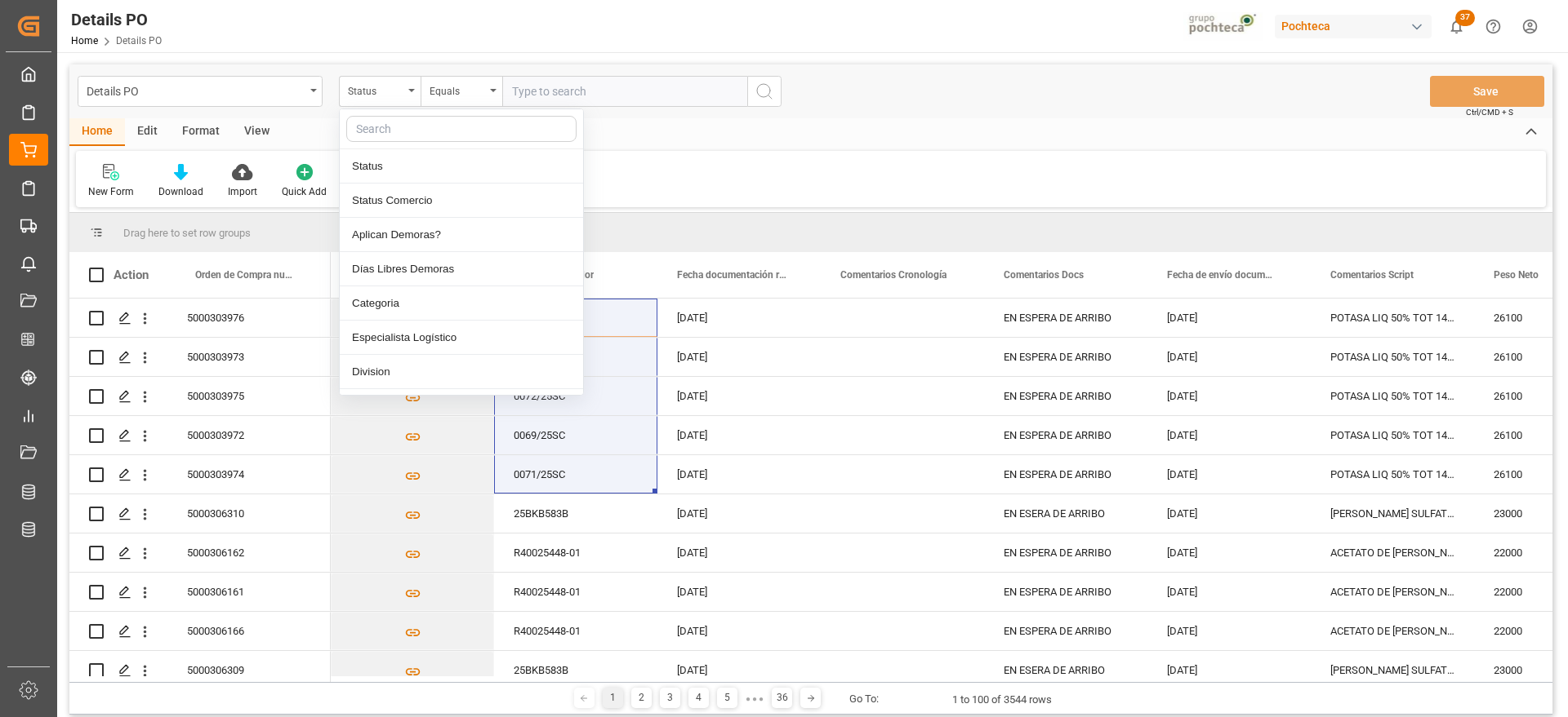
click at [387, 135] on input "text" at bounding box center [461, 128] width 230 height 26
type input "REF"
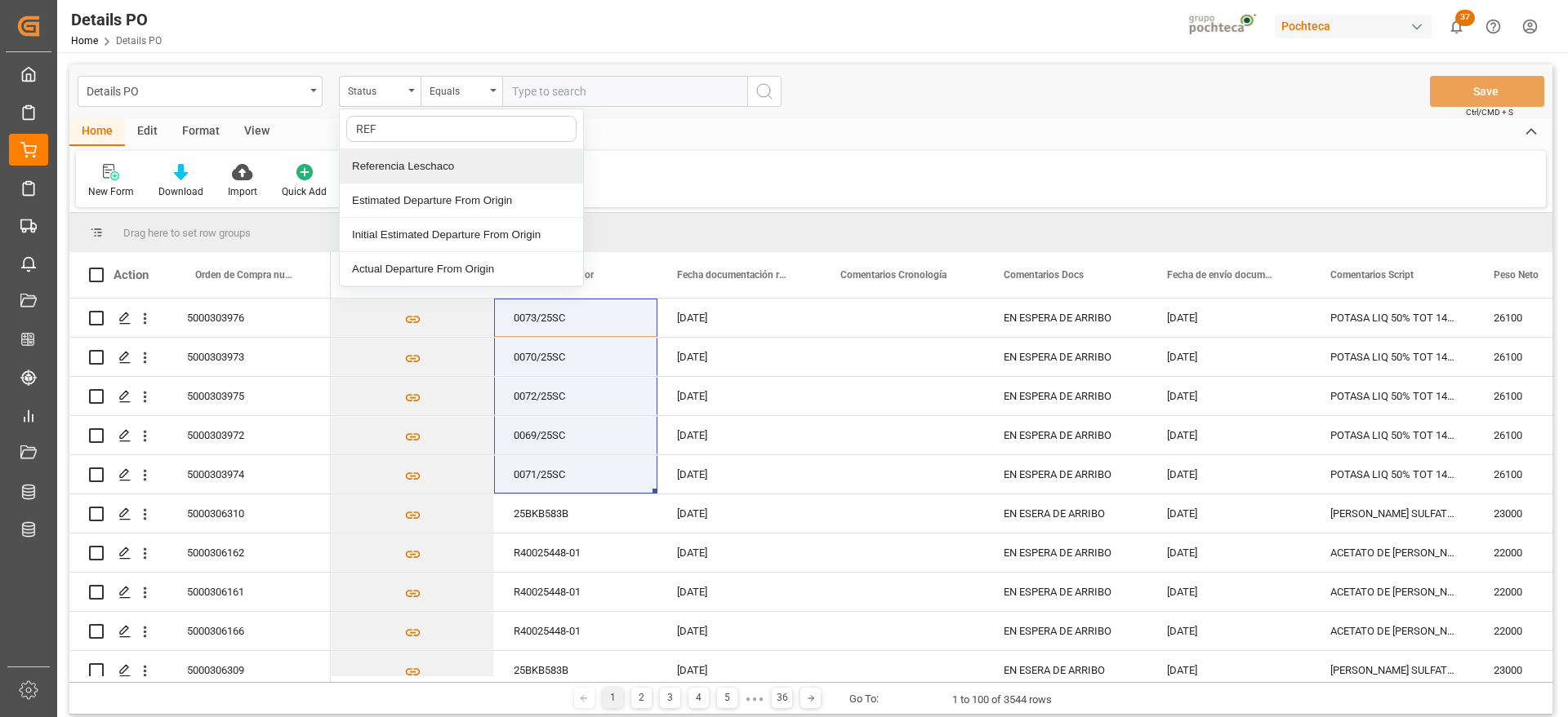
click at [419, 165] on div "Referencia Leschaco" at bounding box center [461, 166] width 244 height 34
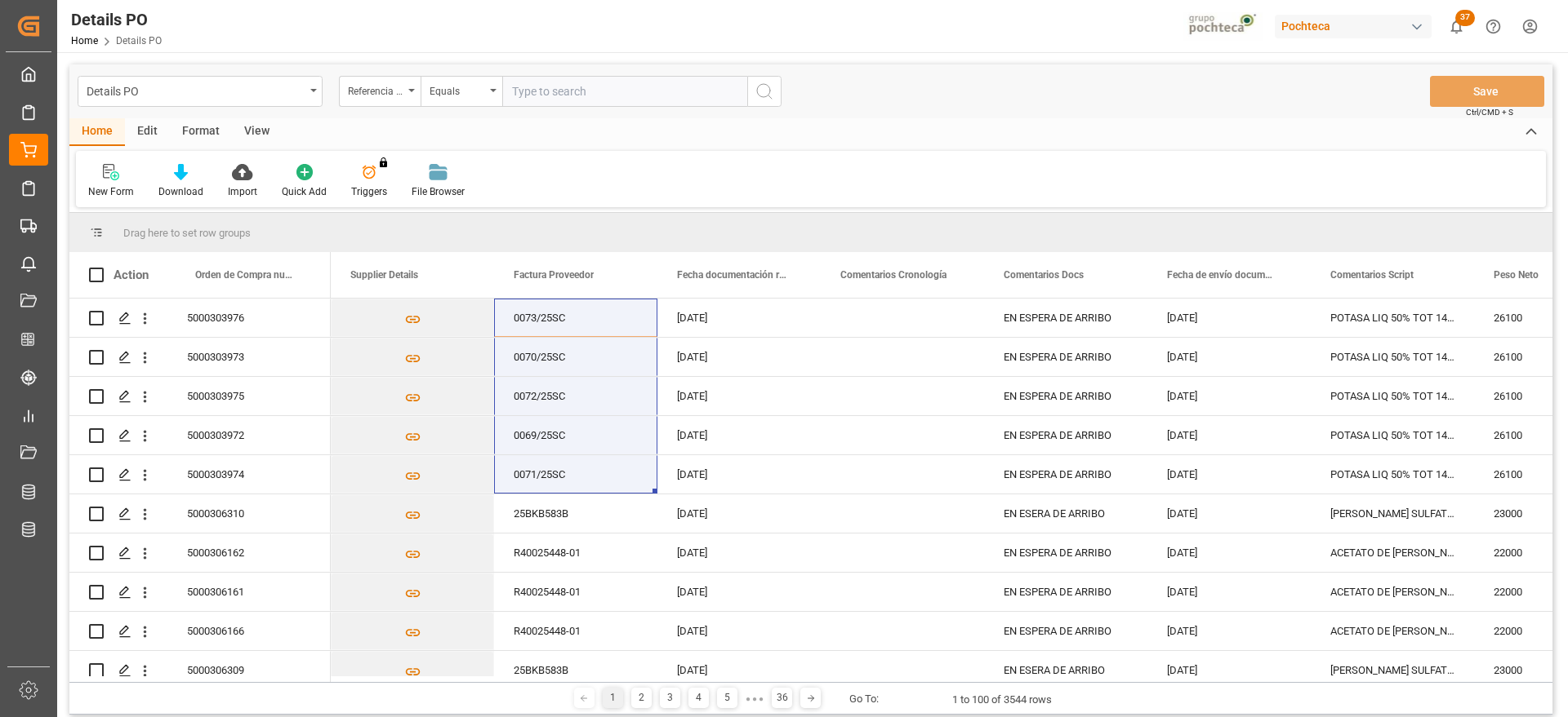
click at [558, 94] on input "text" at bounding box center [624, 91] width 245 height 31
paste input "250906900384"
type input "250906900384"
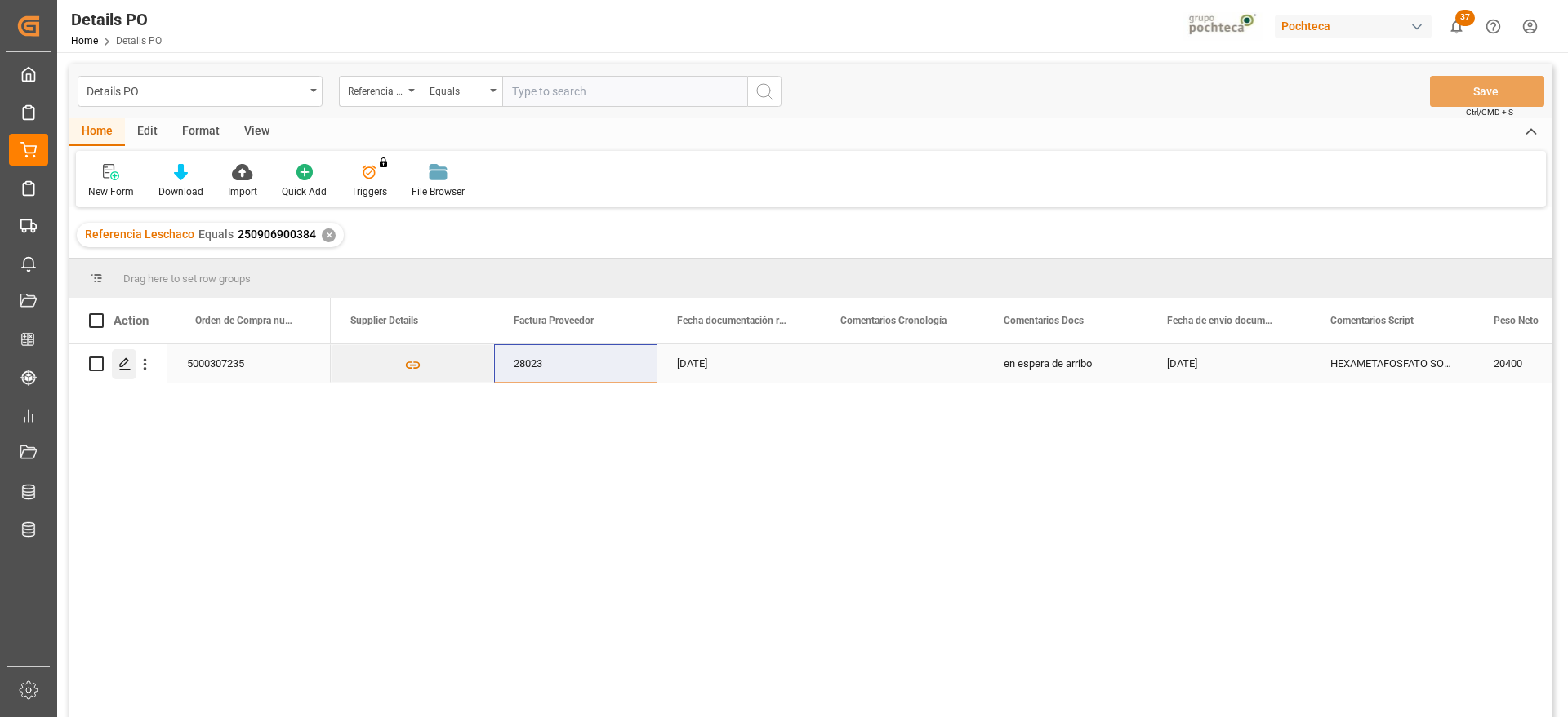
click at [122, 366] on polygon "Press SPACE to select this row." at bounding box center [124, 363] width 8 height 8
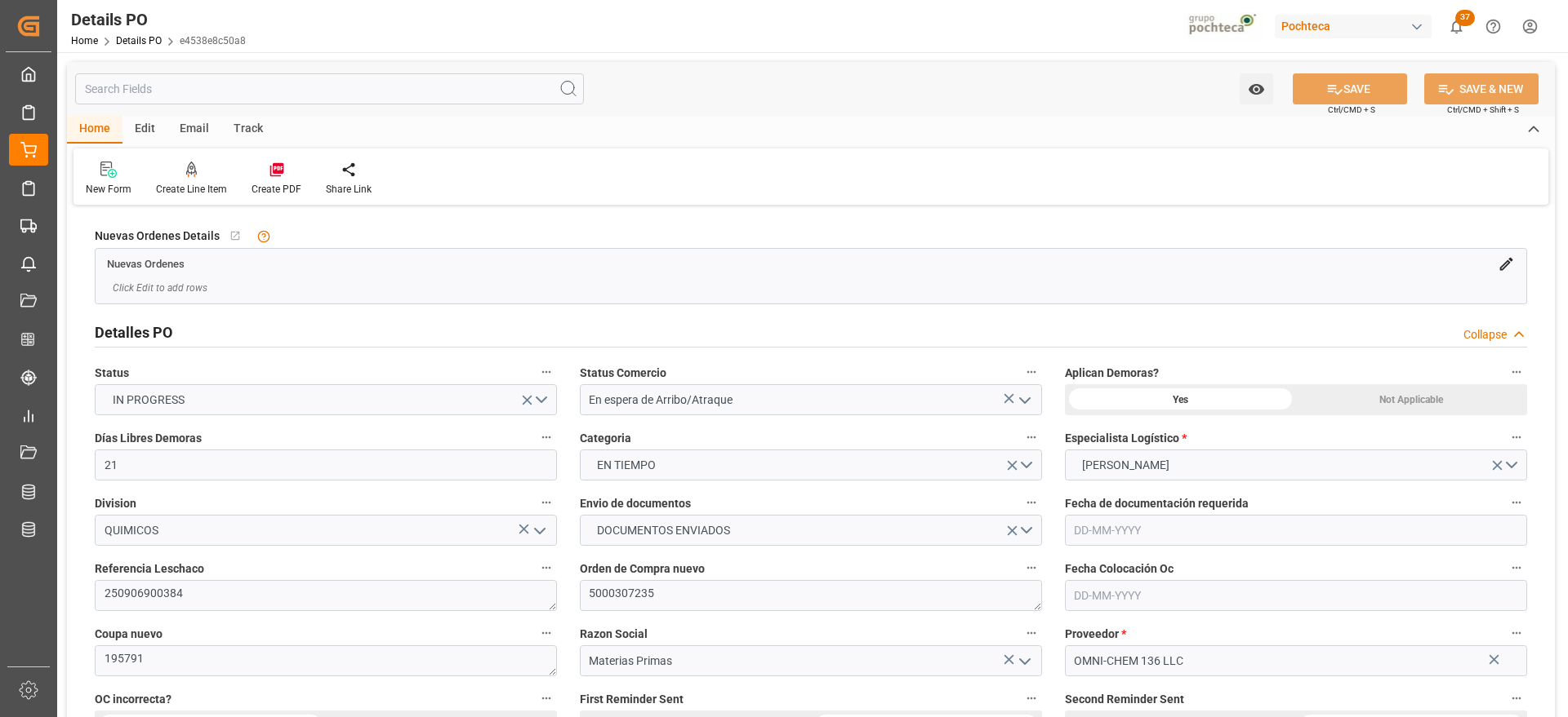
type input "21"
type input "[DATE]"
click at [274, 172] on icon at bounding box center [276, 169] width 14 height 14
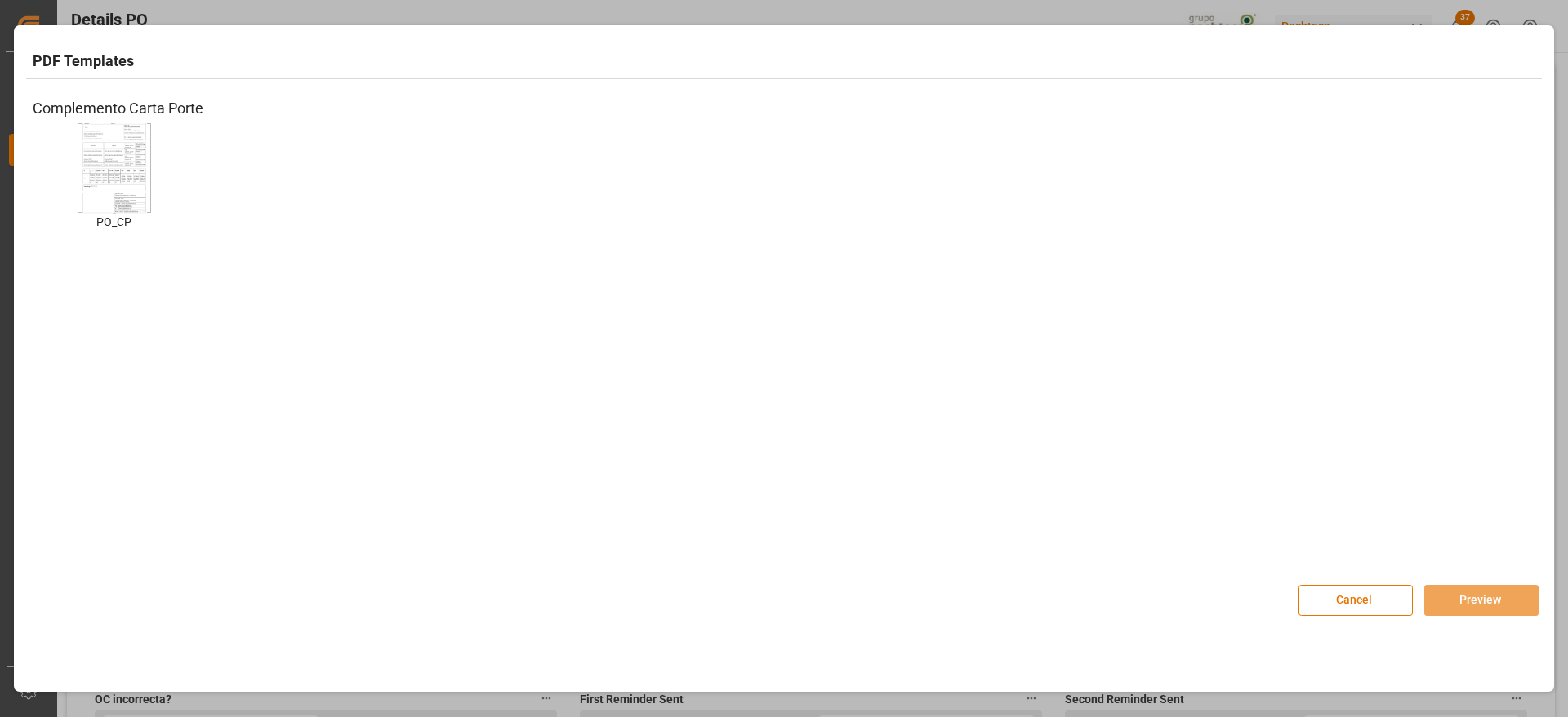
click at [101, 149] on img at bounding box center [114, 167] width 66 height 92
click at [1446, 602] on button "Preview" at bounding box center [1482, 600] width 115 height 31
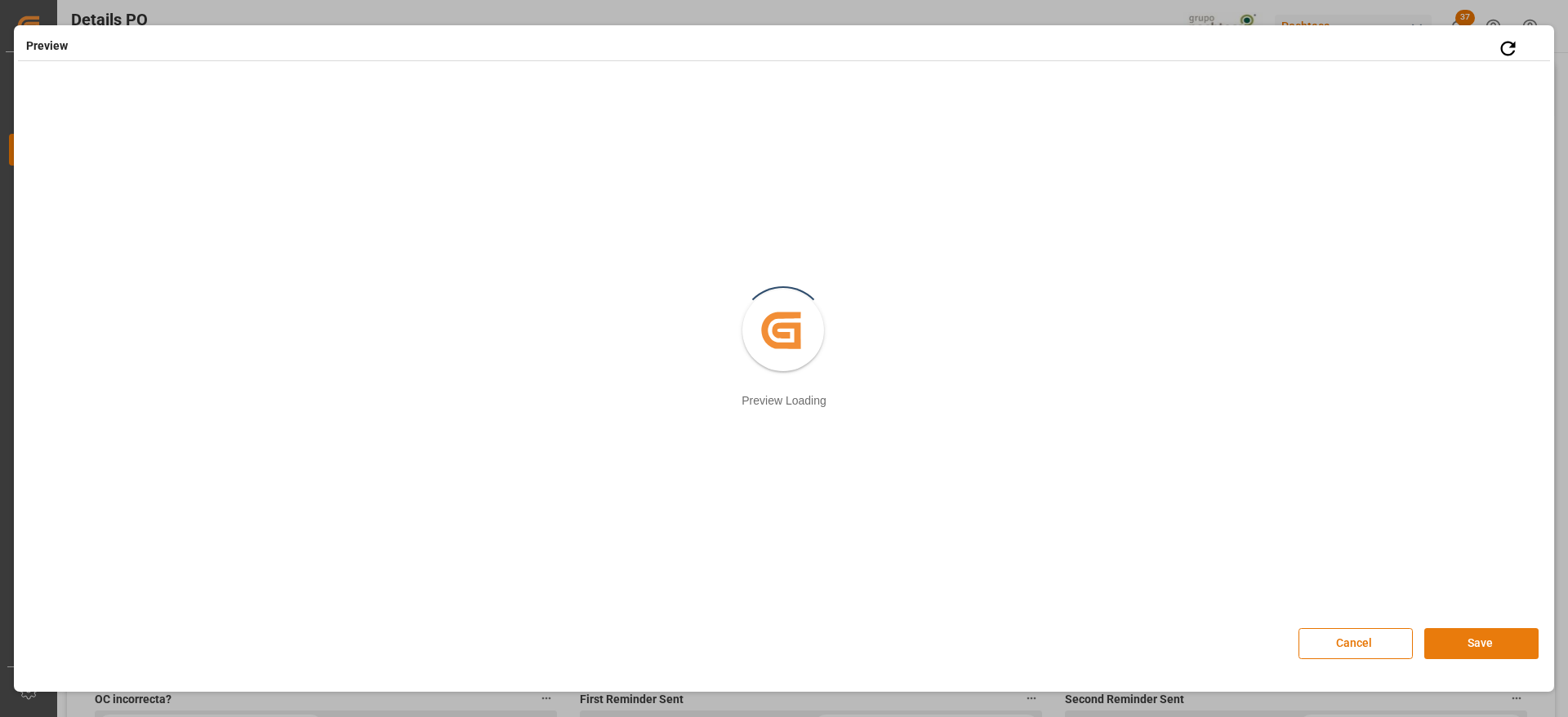
click at [1490, 645] on button "Save" at bounding box center [1482, 643] width 115 height 31
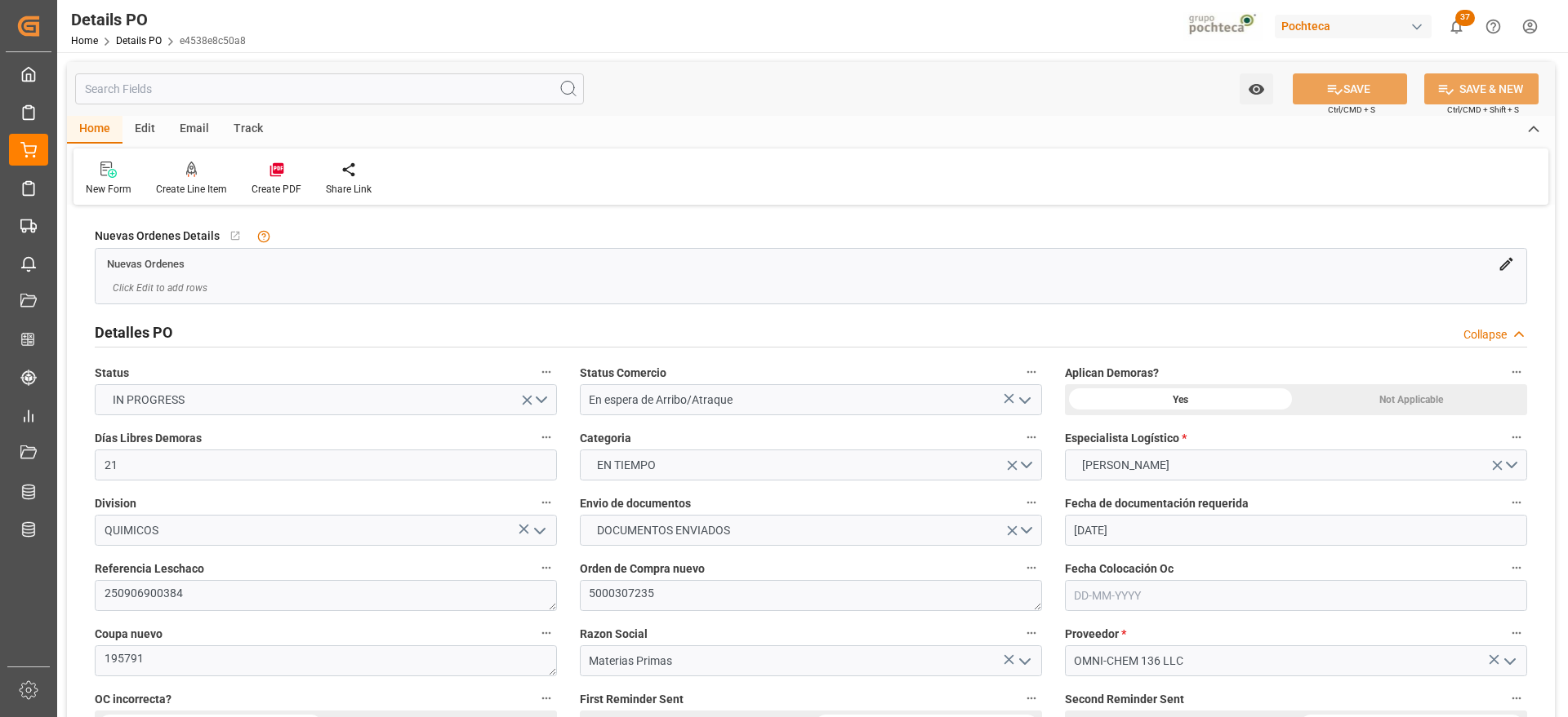
scroll to position [102, 0]
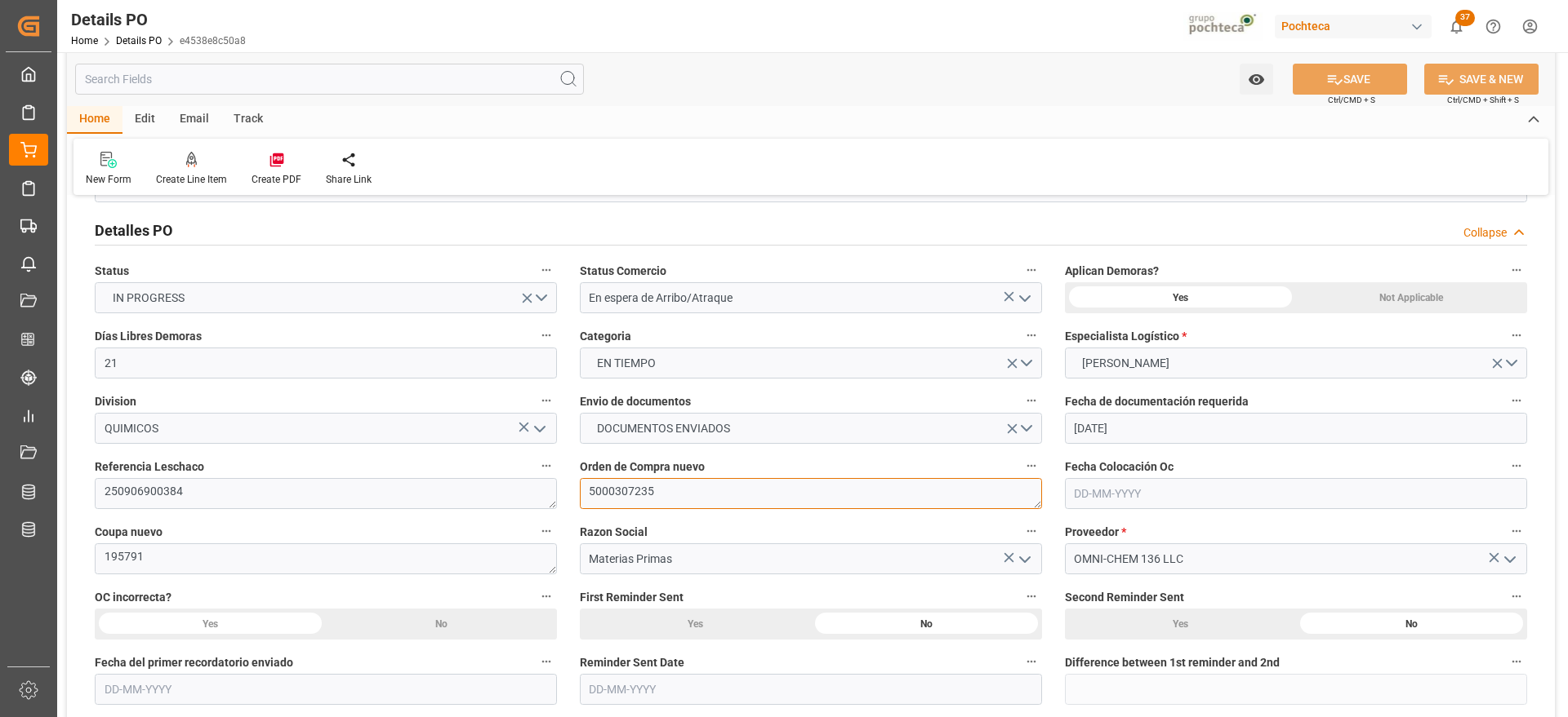
drag, startPoint x: 670, startPoint y: 493, endPoint x: 590, endPoint y: 491, distance: 80.0
click at [590, 491] on textarea "5000307235" at bounding box center [811, 494] width 462 height 31
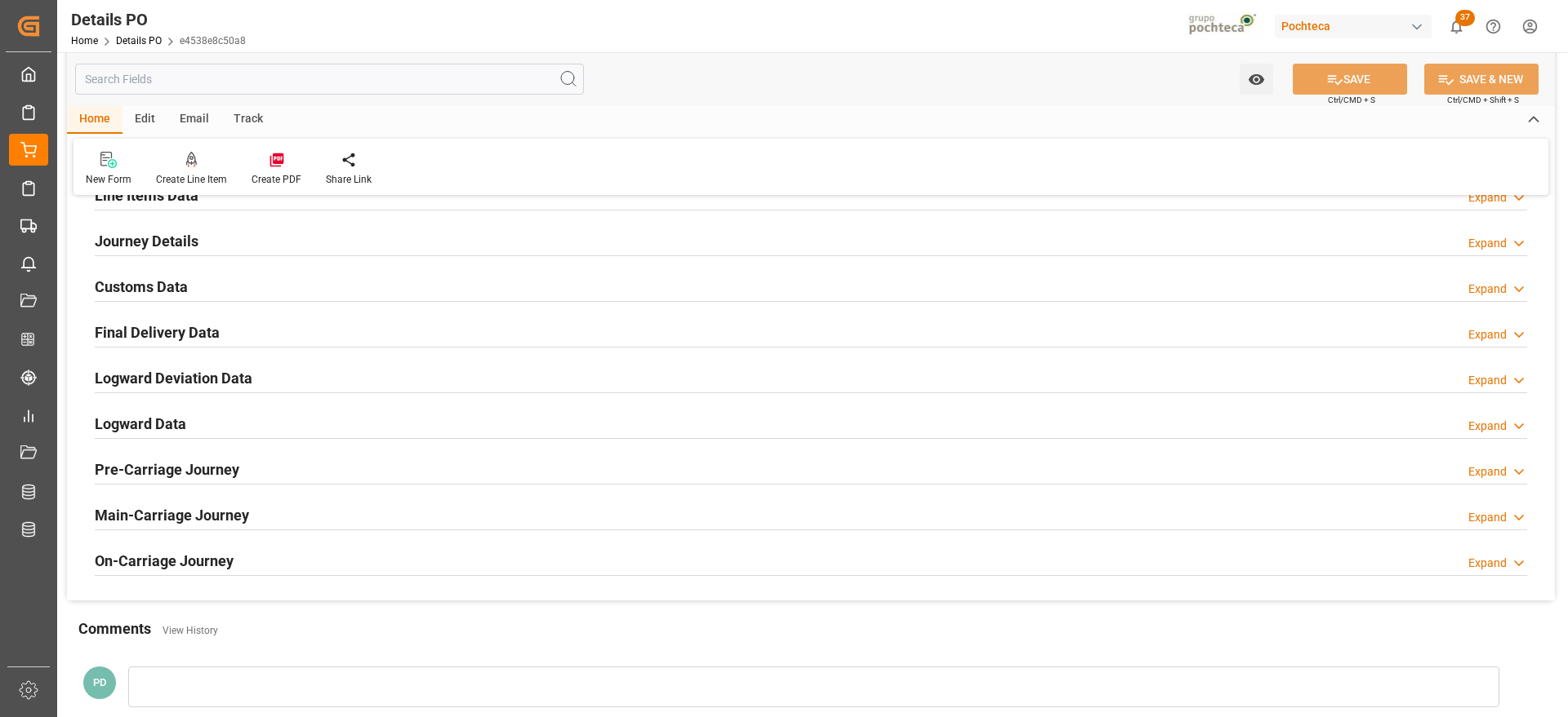
scroll to position [1122, 0]
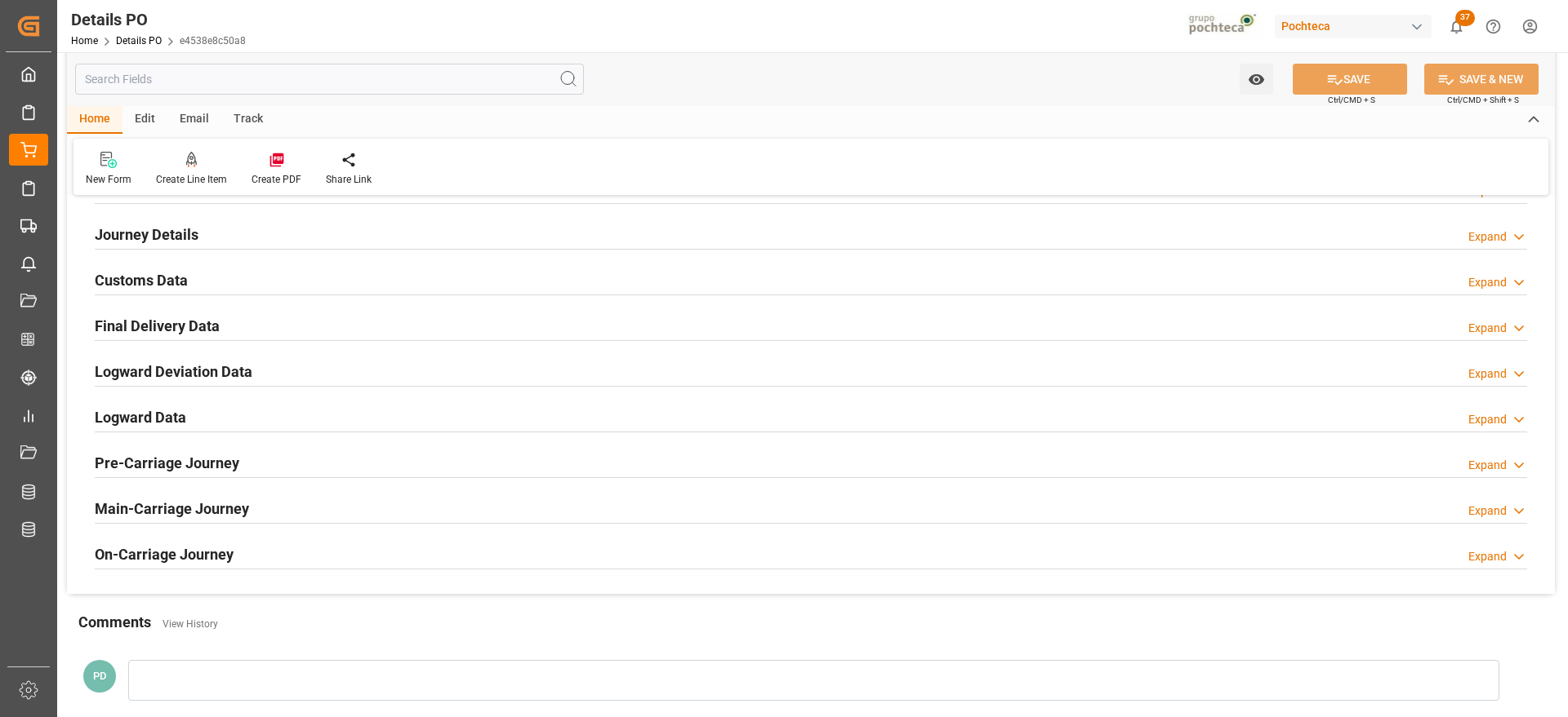
click at [165, 279] on h2 "Customs Data" at bounding box center [141, 280] width 93 height 22
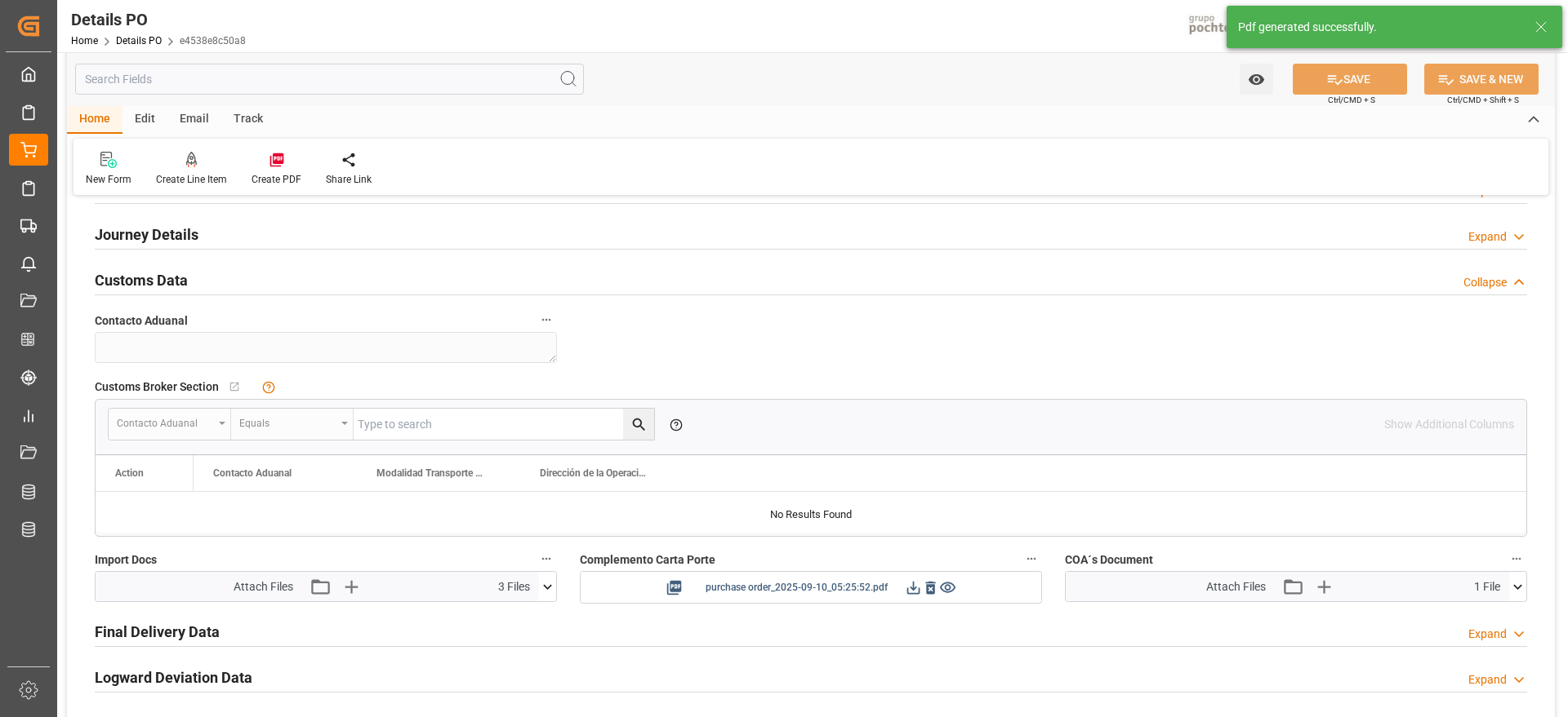
click at [913, 589] on icon at bounding box center [913, 587] width 17 height 17
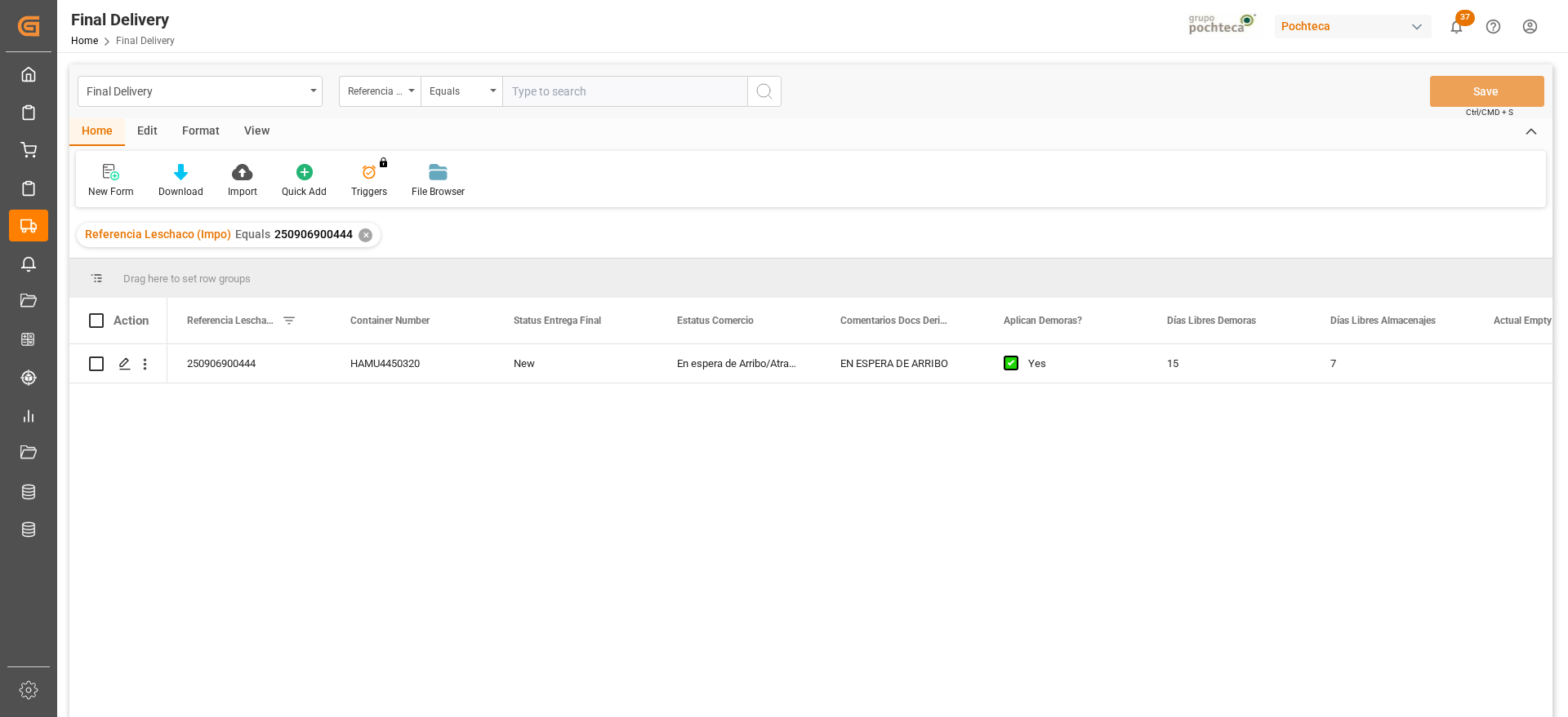
click at [359, 229] on div "✕" at bounding box center [365, 235] width 14 height 14
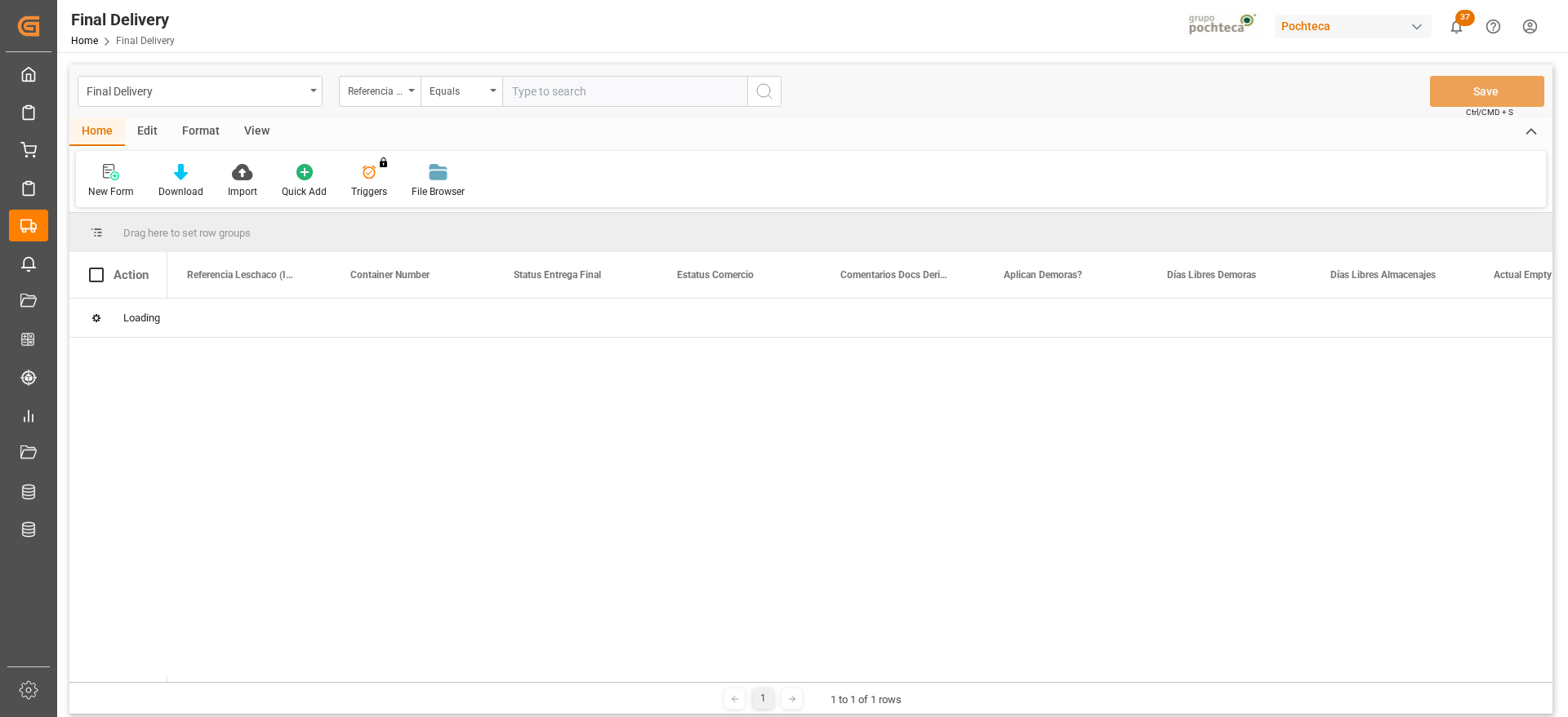
click at [537, 76] on input "text" at bounding box center [624, 91] width 245 height 31
paste input "250906900384"
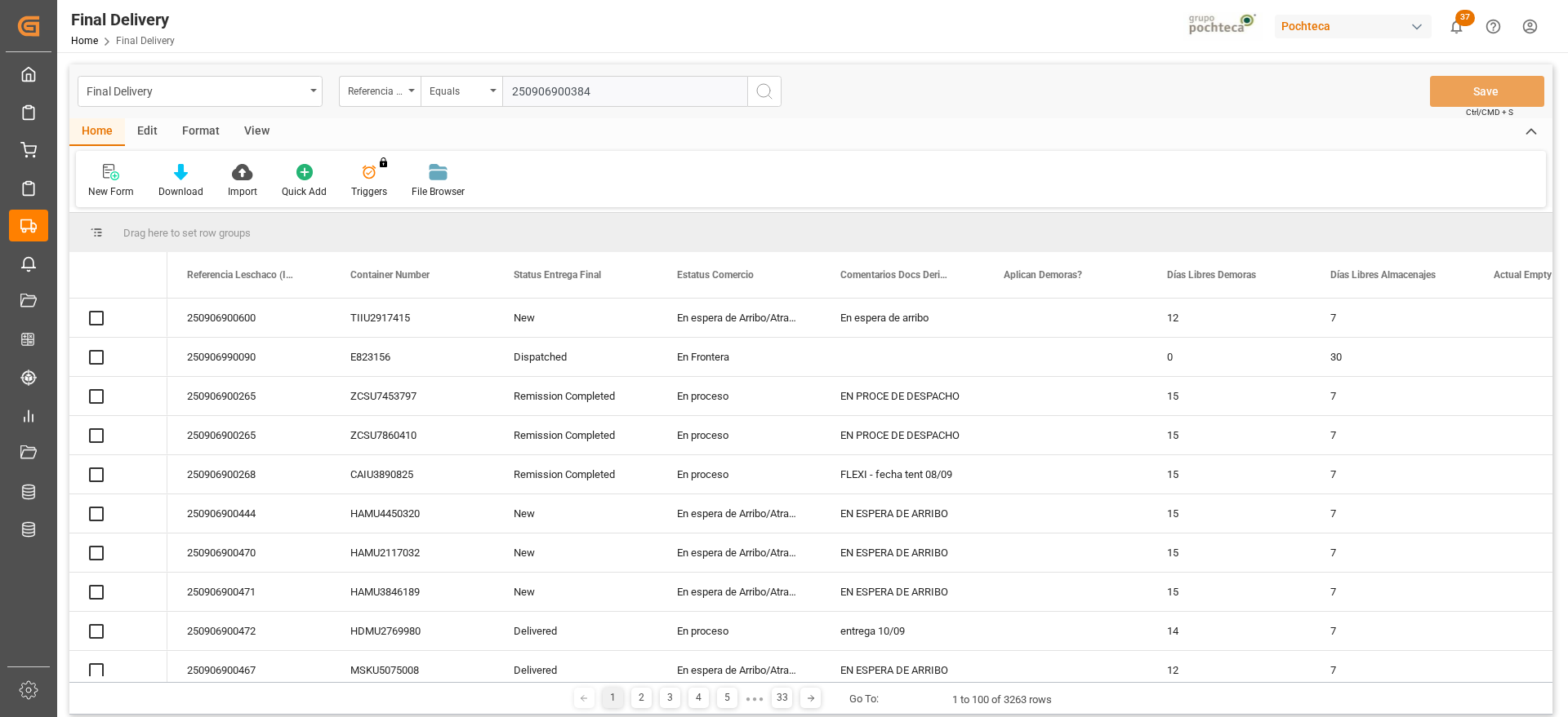
type input "250906900384"
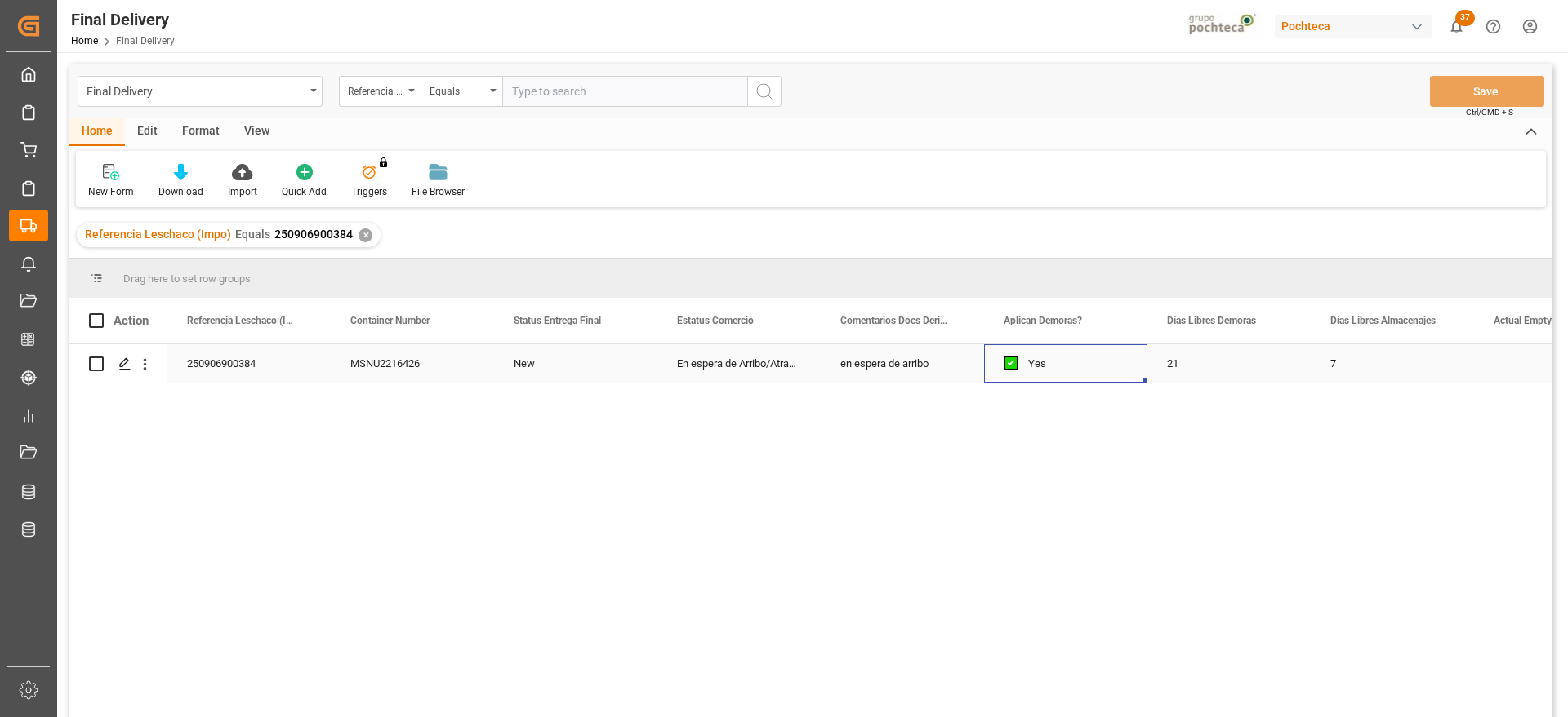
click at [1117, 371] on div "Yes" at bounding box center [1078, 364] width 100 height 37
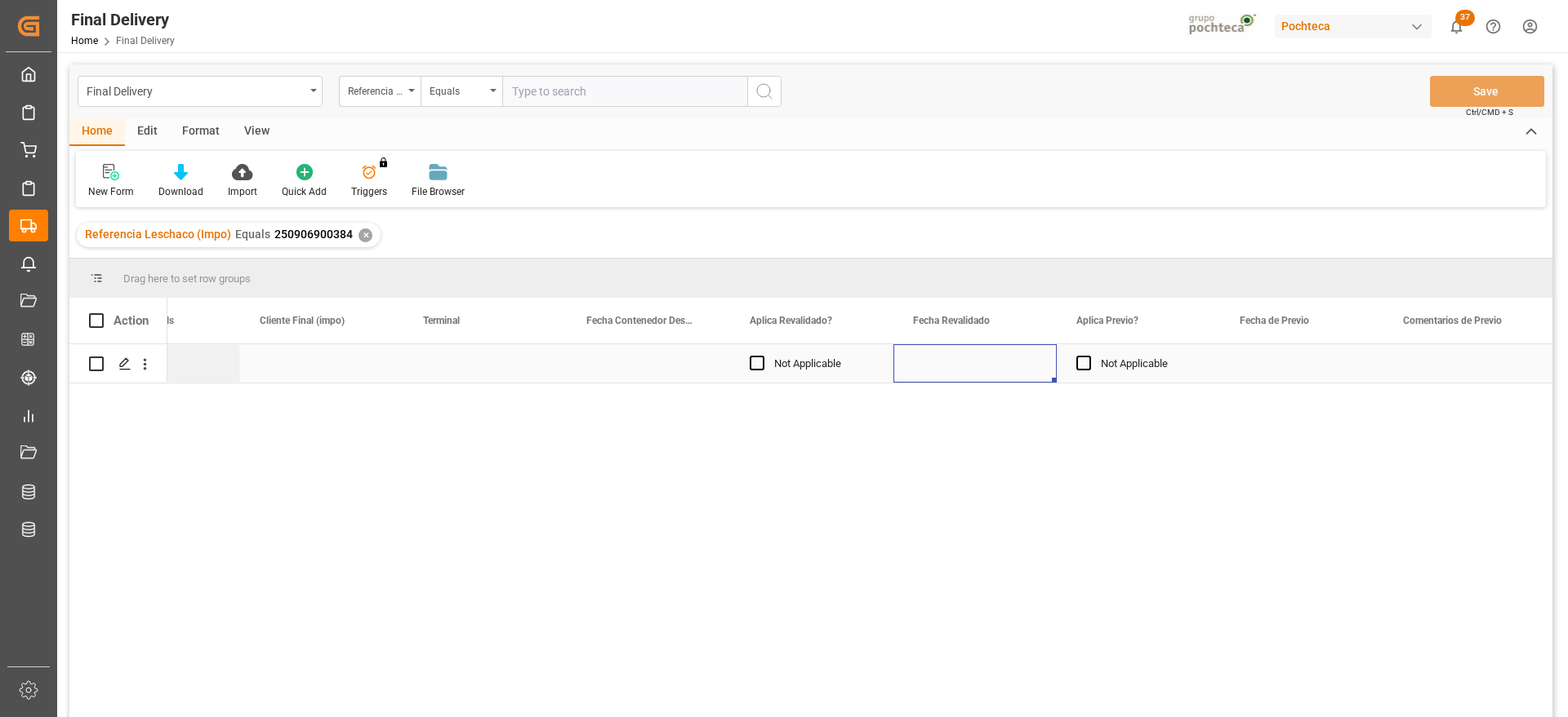
click at [988, 355] on div "Press SPACE to select this row." at bounding box center [975, 364] width 163 height 38
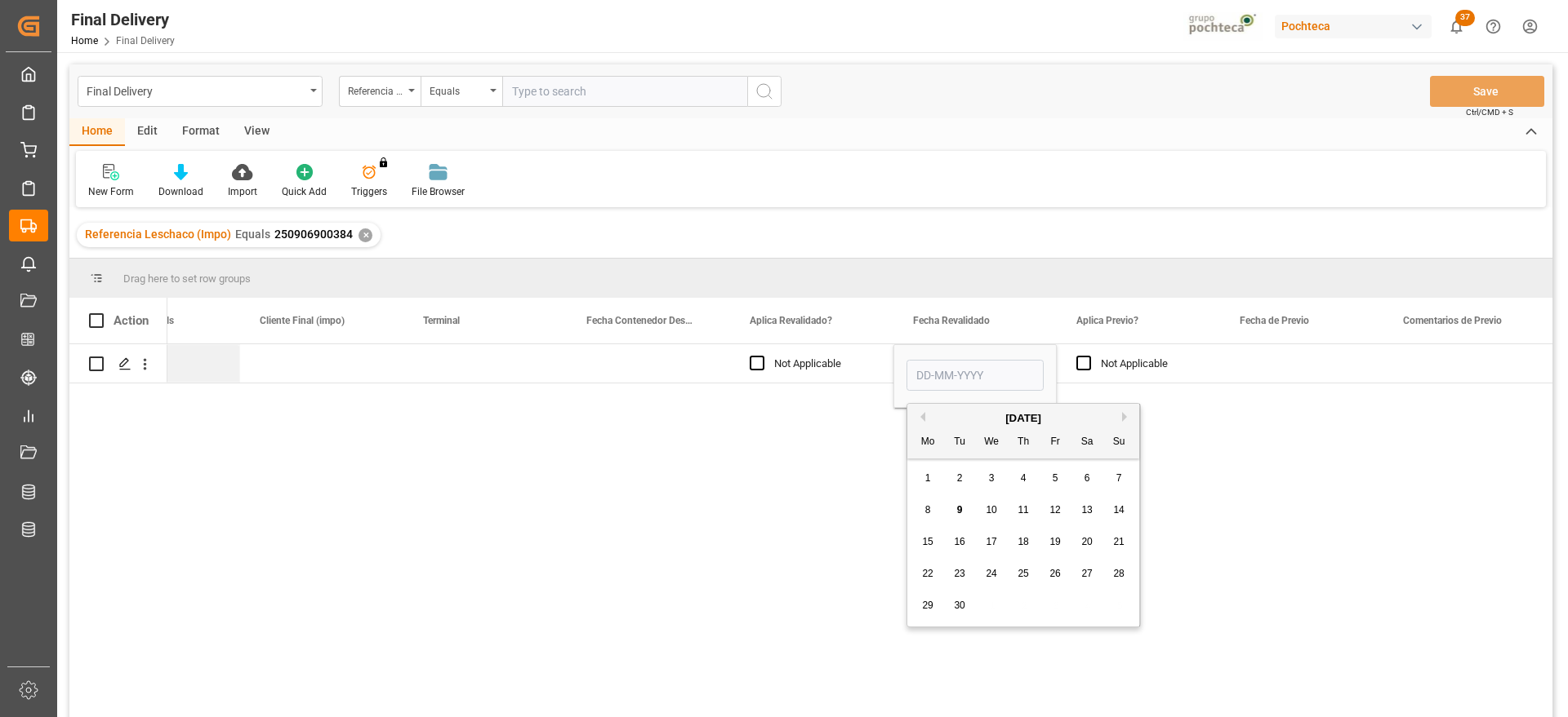
click at [957, 504] on span "9" at bounding box center [959, 510] width 6 height 12
type input "[DATE]"
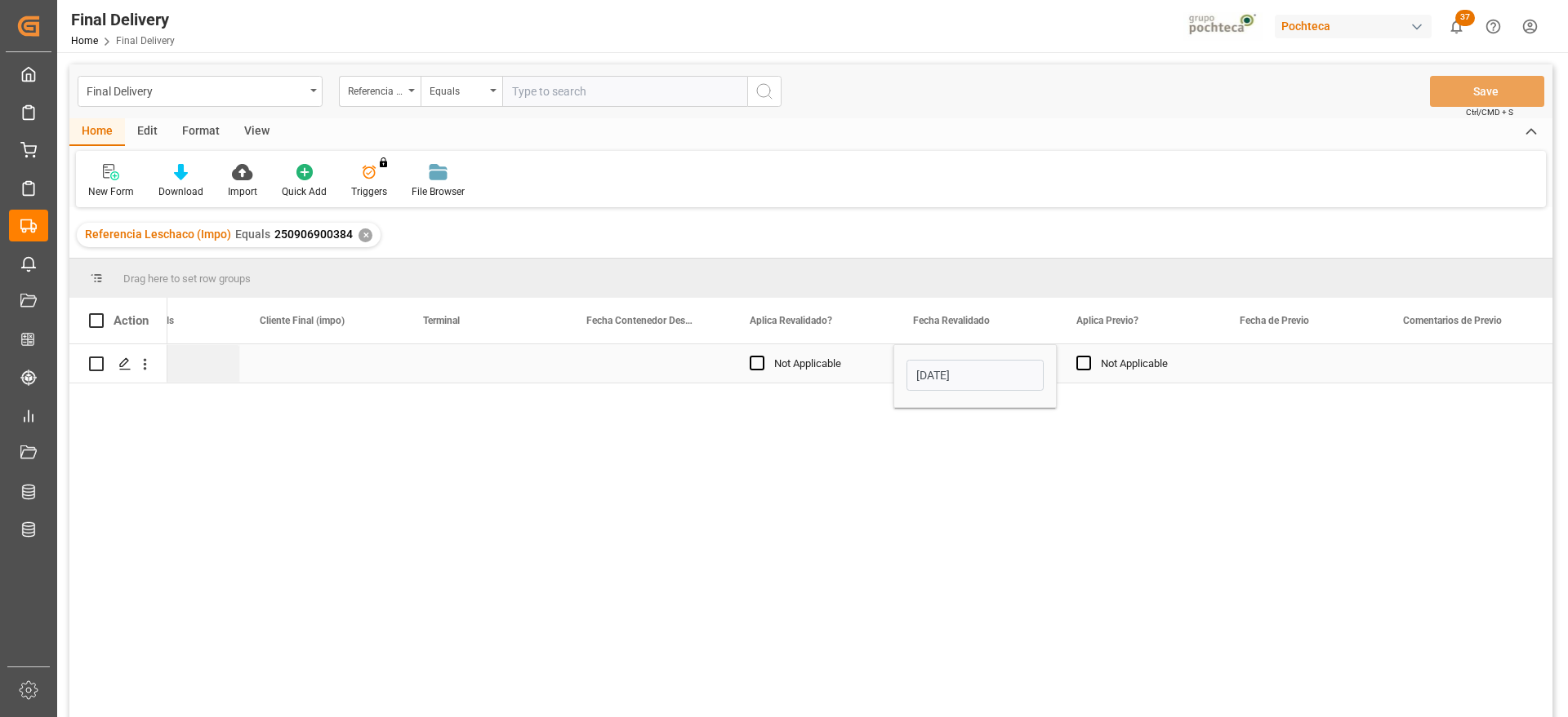
click at [1322, 376] on div "Press SPACE to select this row." at bounding box center [1302, 364] width 163 height 38
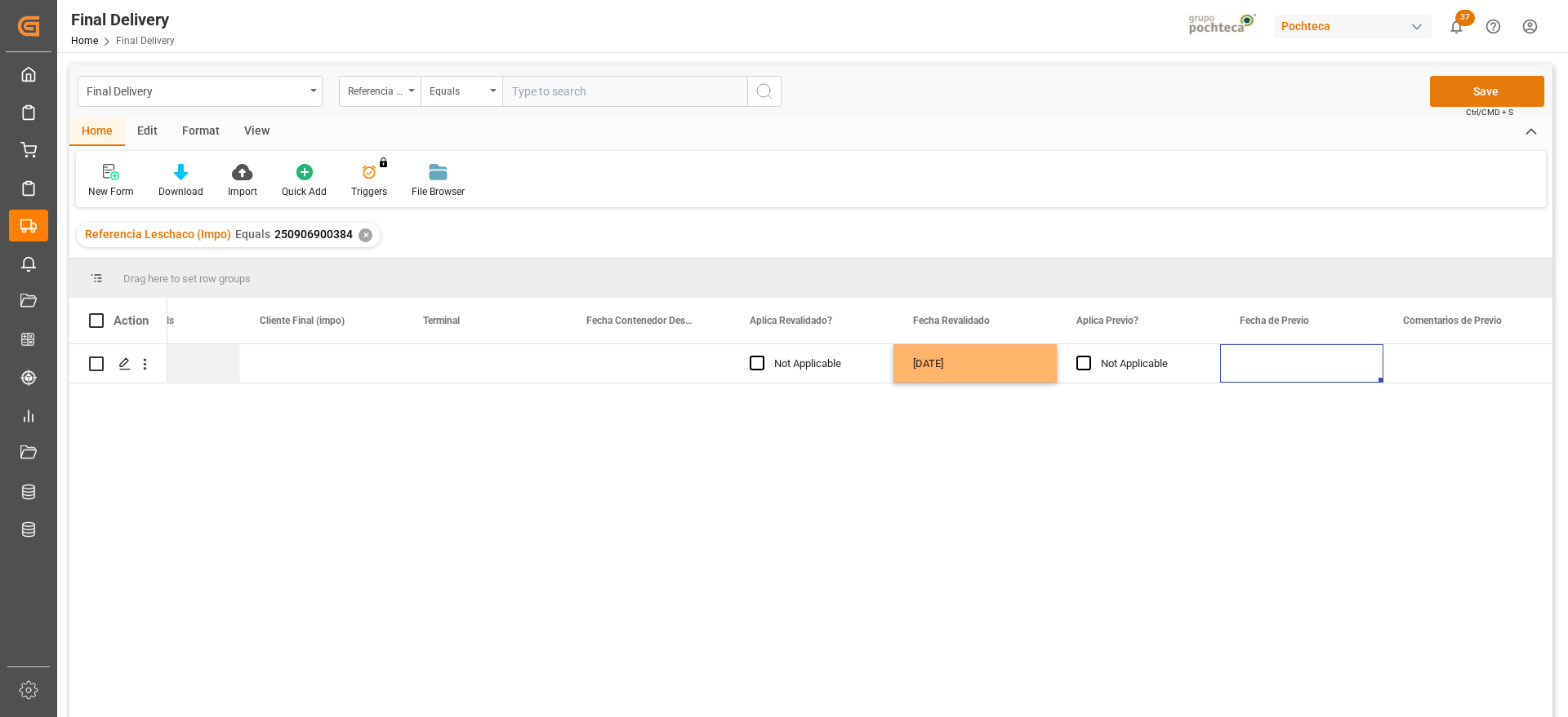
click at [1490, 85] on button "Save" at bounding box center [1487, 91] width 115 height 31
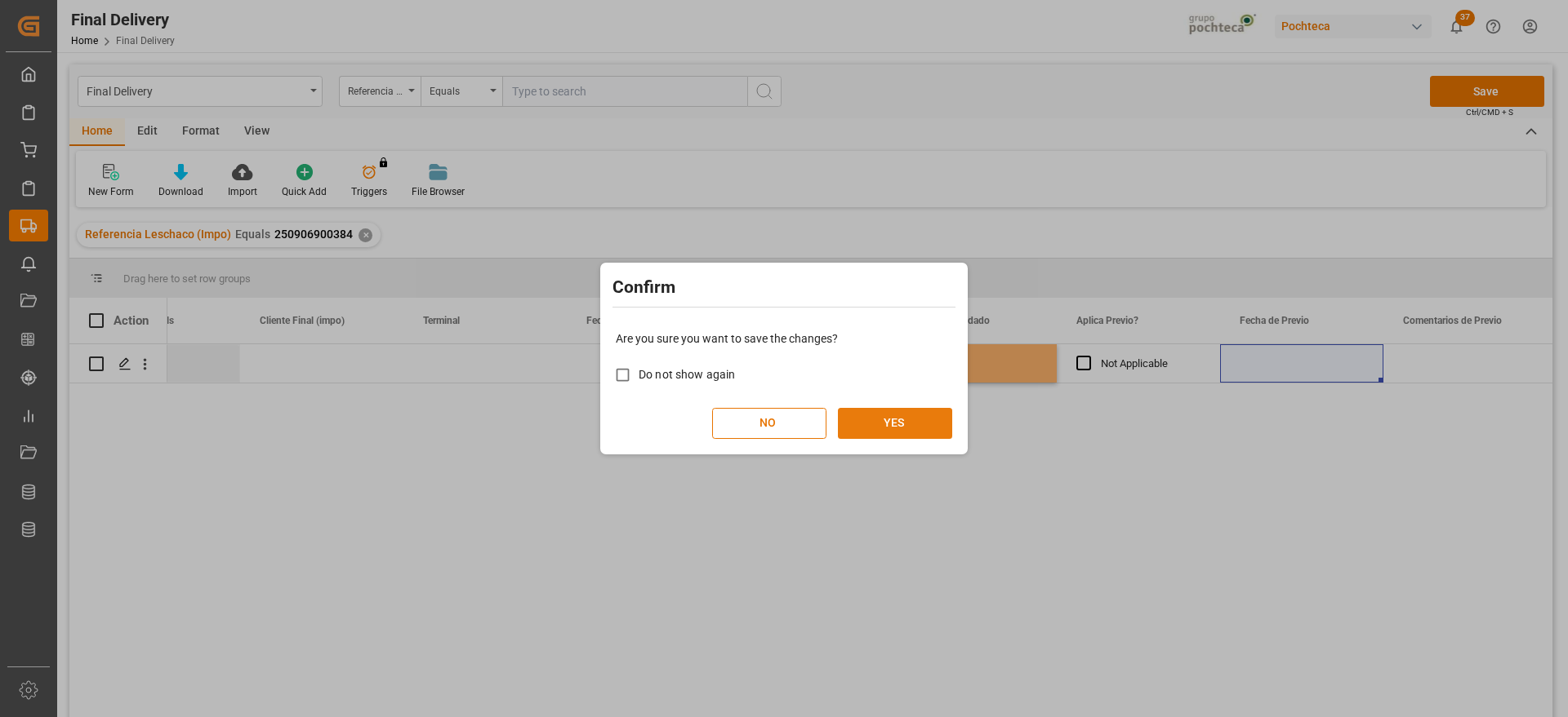
drag, startPoint x: 952, startPoint y: 414, endPoint x: 936, endPoint y: 415, distance: 16.0
click at [942, 414] on button "YES" at bounding box center [895, 423] width 115 height 31
